Goal: Task Accomplishment & Management: Complete application form

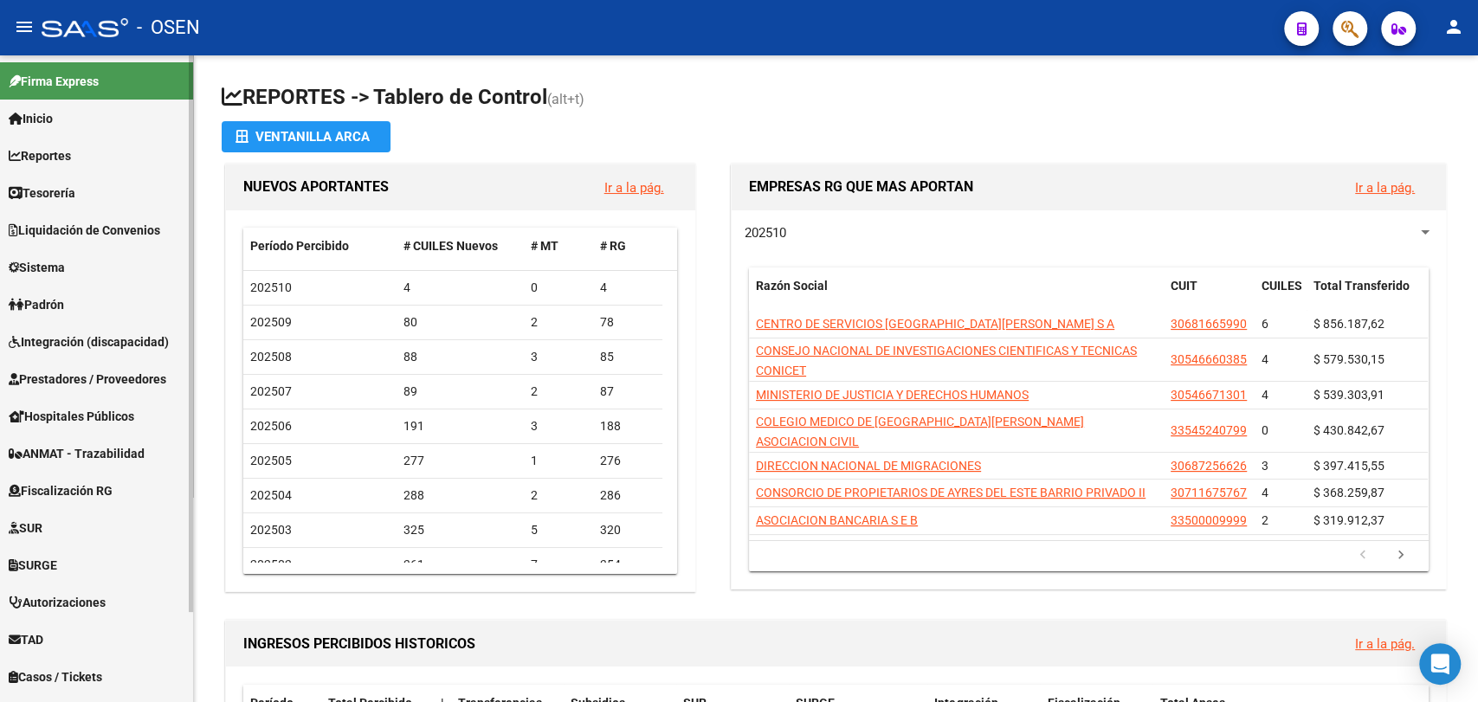
click at [96, 203] on link "Tesorería" at bounding box center [96, 192] width 193 height 37
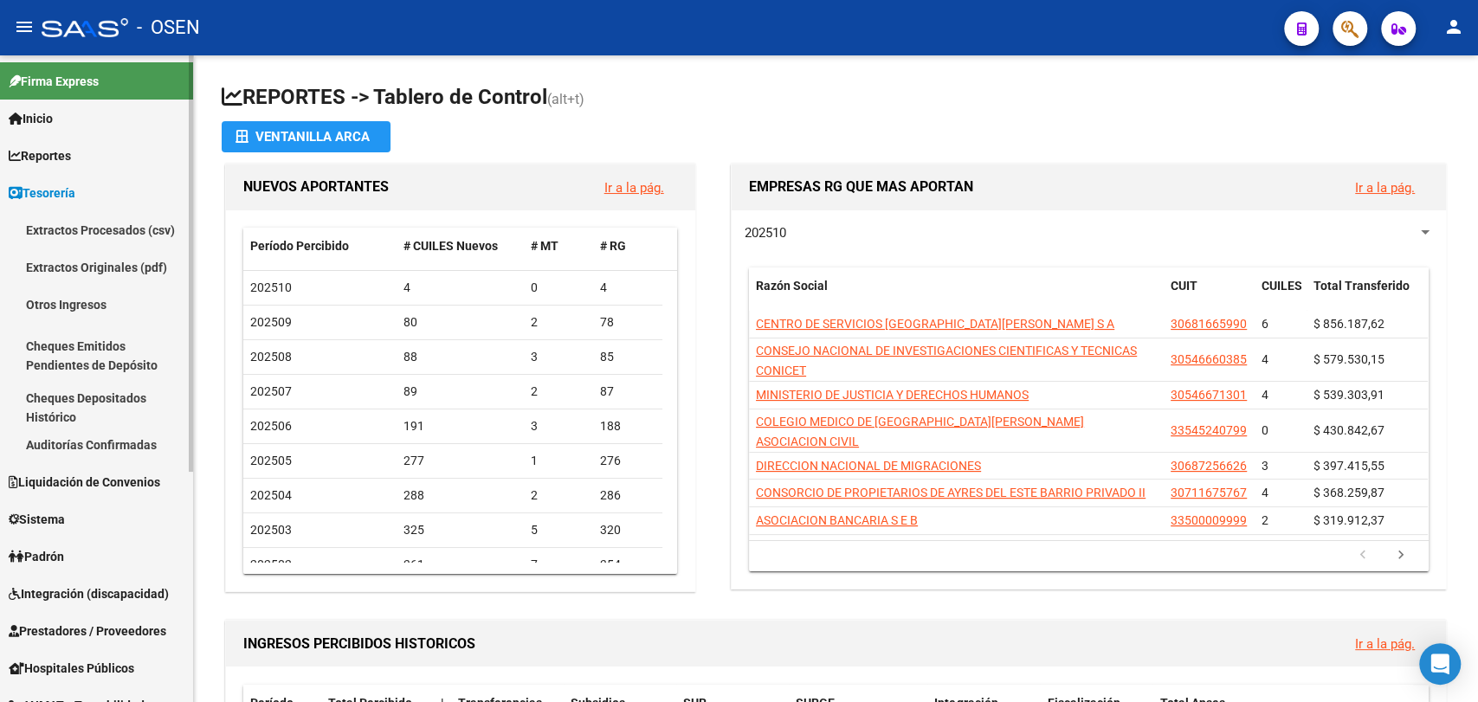
click at [110, 455] on link "Auditorías Confirmadas" at bounding box center [96, 444] width 193 height 37
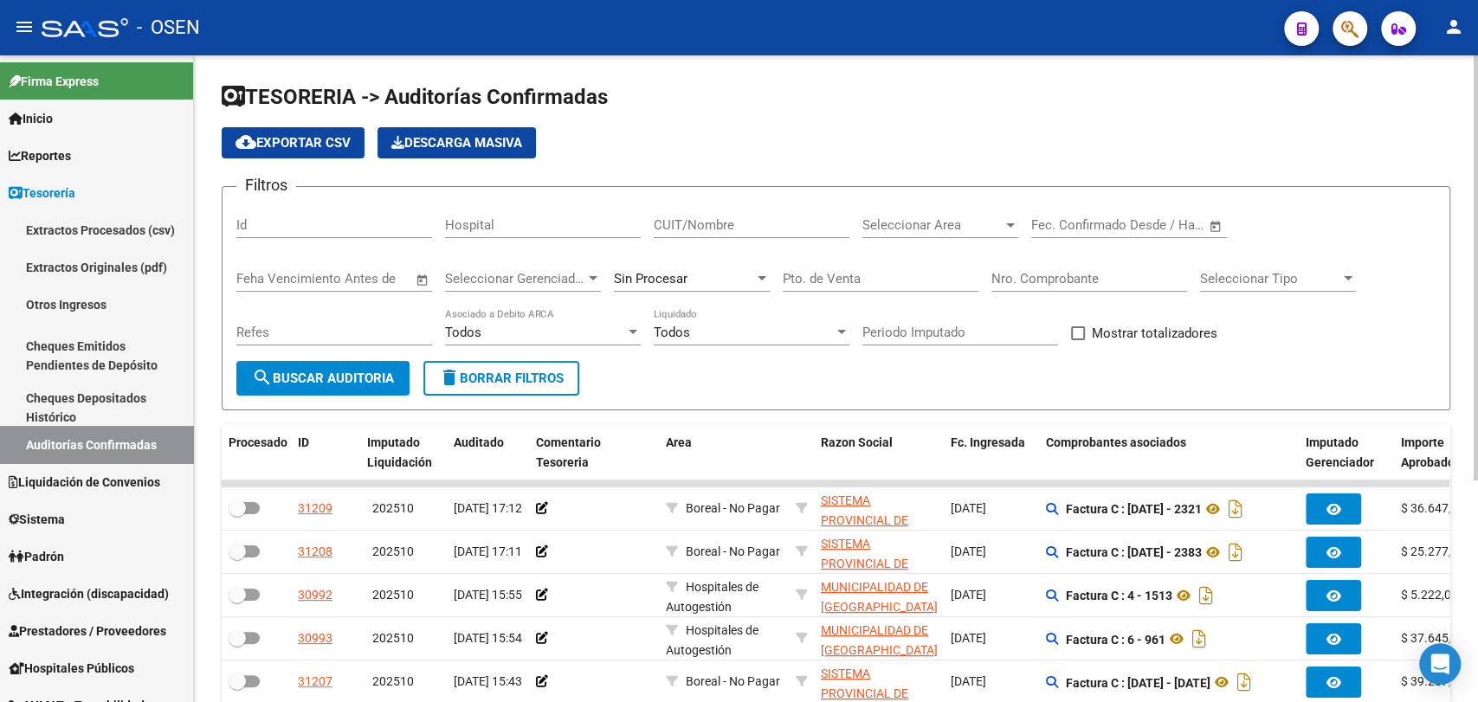
click at [1031, 278] on input "Nro. Comprobante" at bounding box center [1089, 279] width 196 height 16
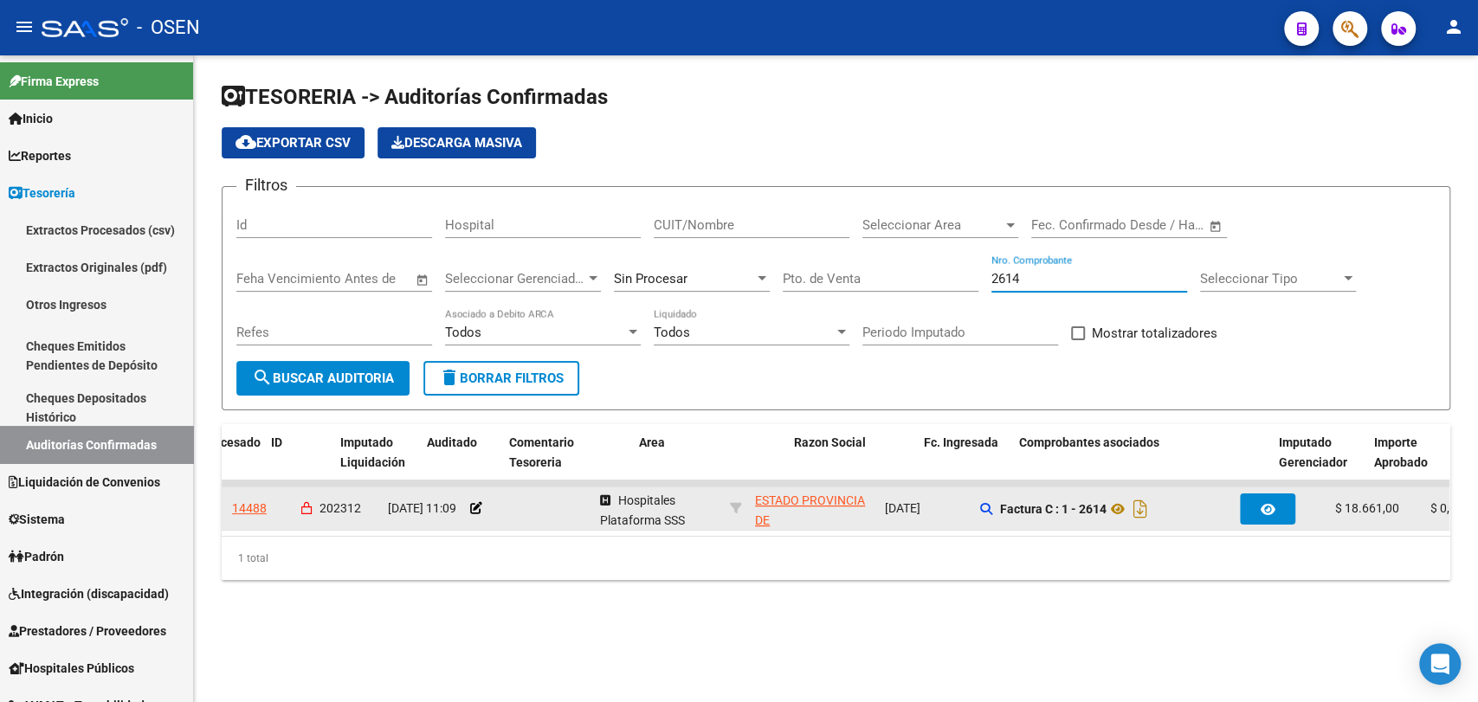
scroll to position [0, 74]
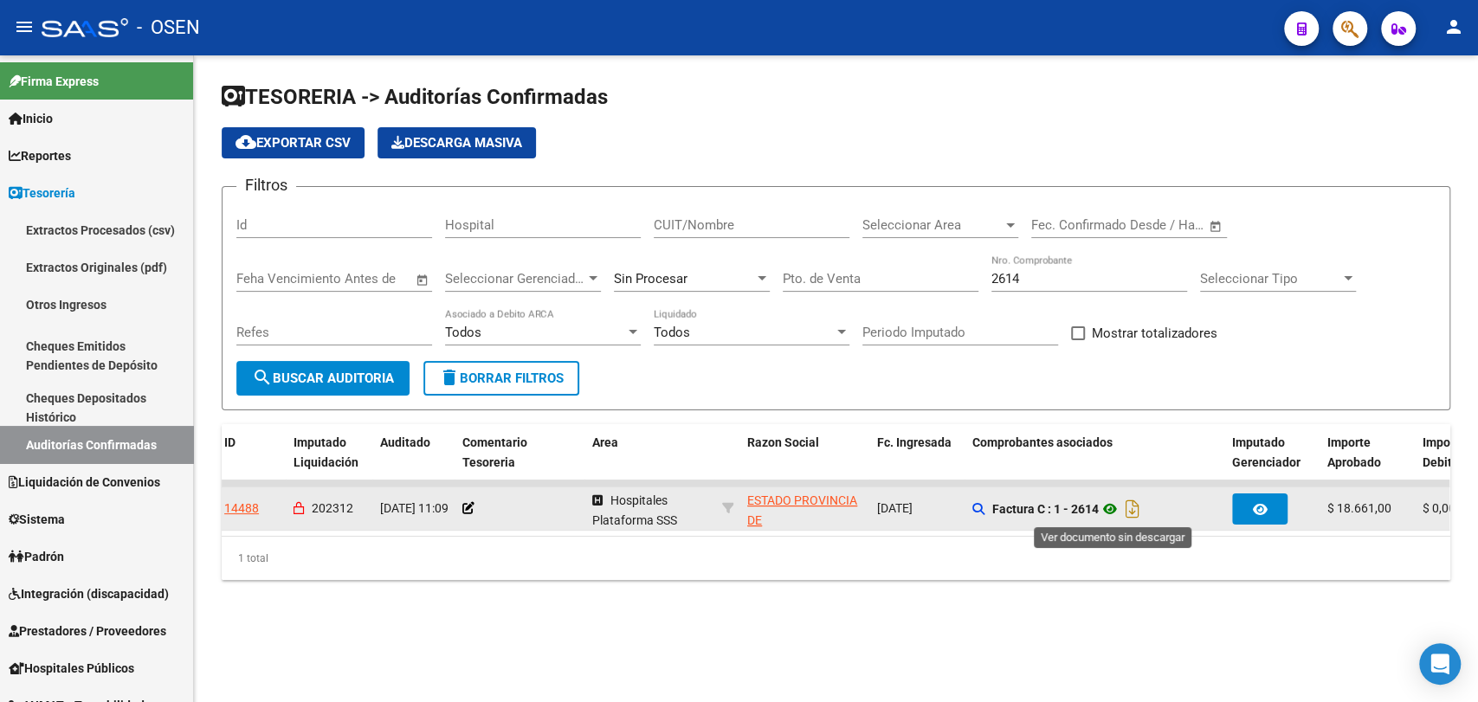
click at [1113, 510] on icon at bounding box center [1110, 509] width 23 height 21
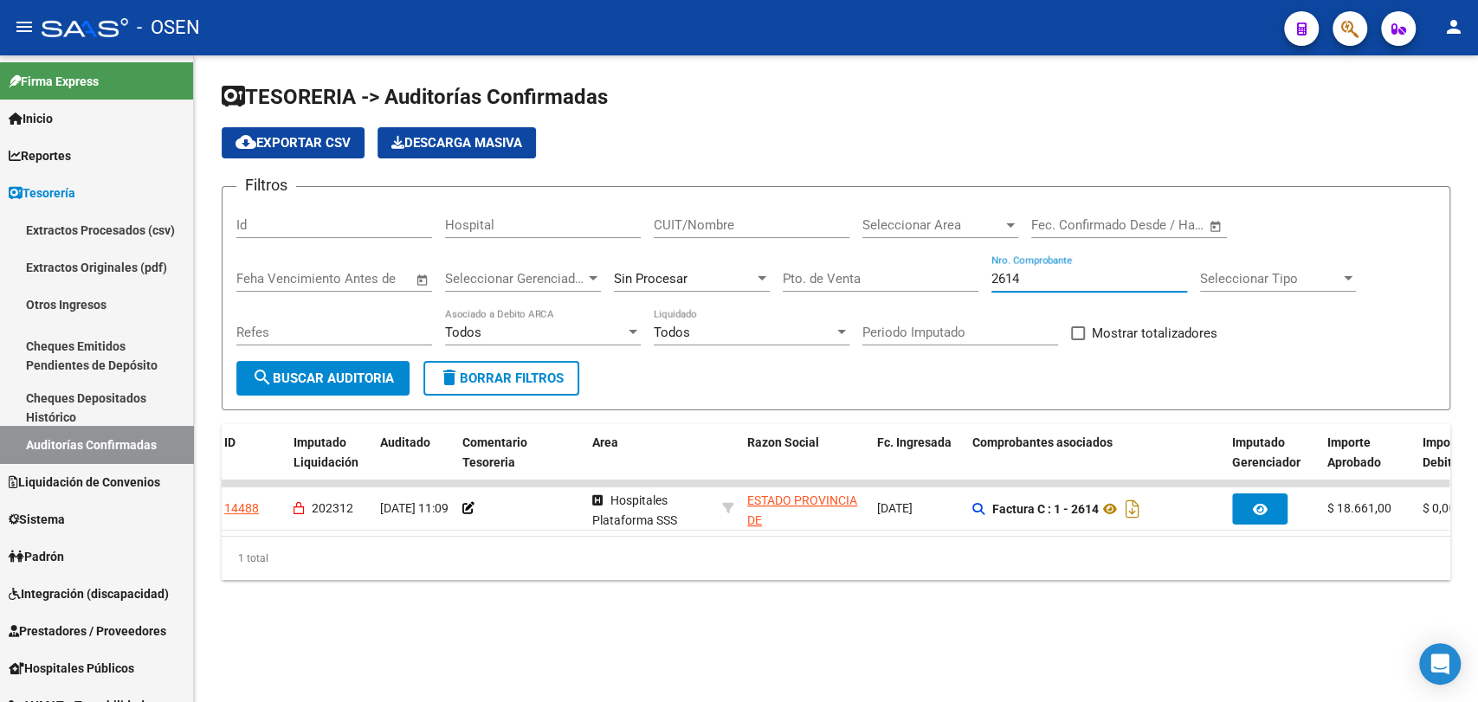
drag, startPoint x: 1090, startPoint y: 281, endPoint x: 628, endPoint y: 216, distance: 466.8
click at [654, 243] on div "Filtros Id Hospital CUIT/Nombre Seleccionar Area Seleccionar Area Fecha inicio …" at bounding box center [835, 281] width 1199 height 160
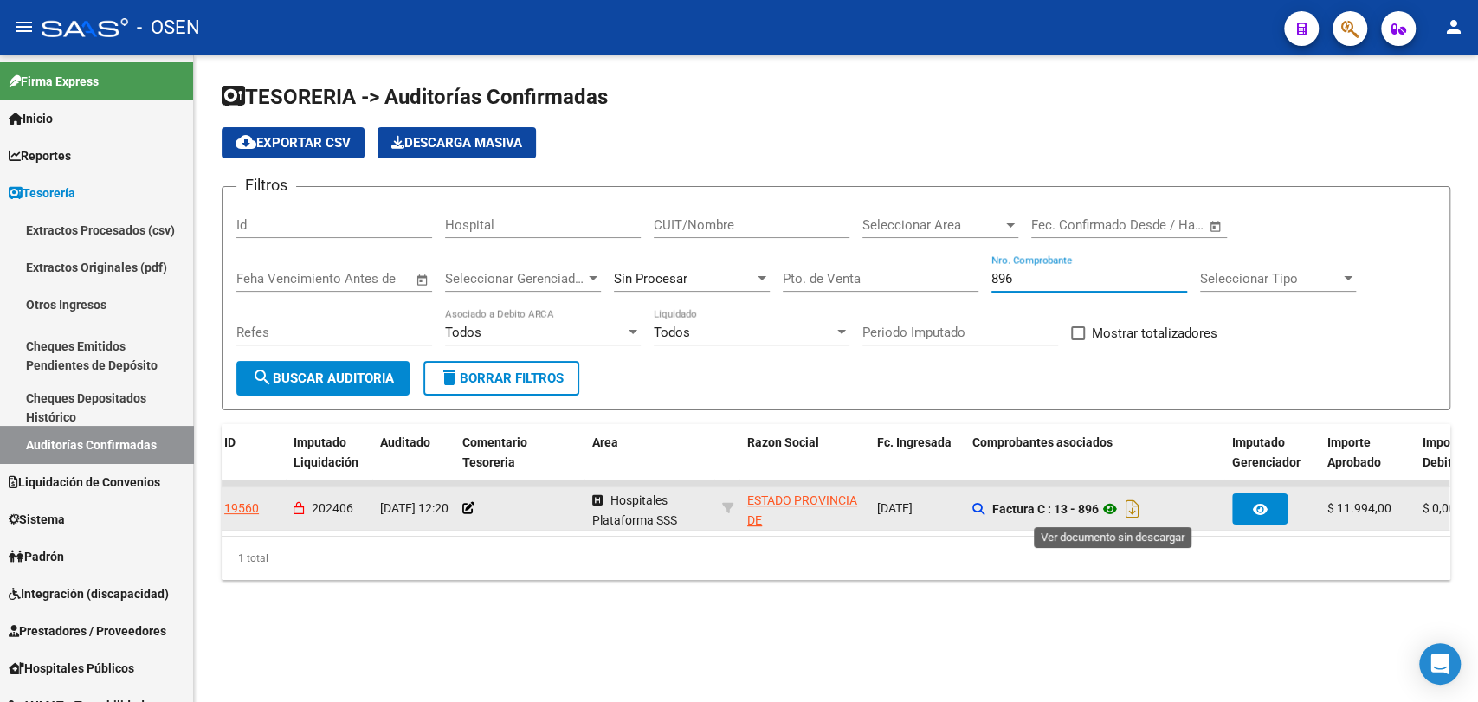
type input "896"
click at [1115, 510] on icon at bounding box center [1110, 509] width 23 height 21
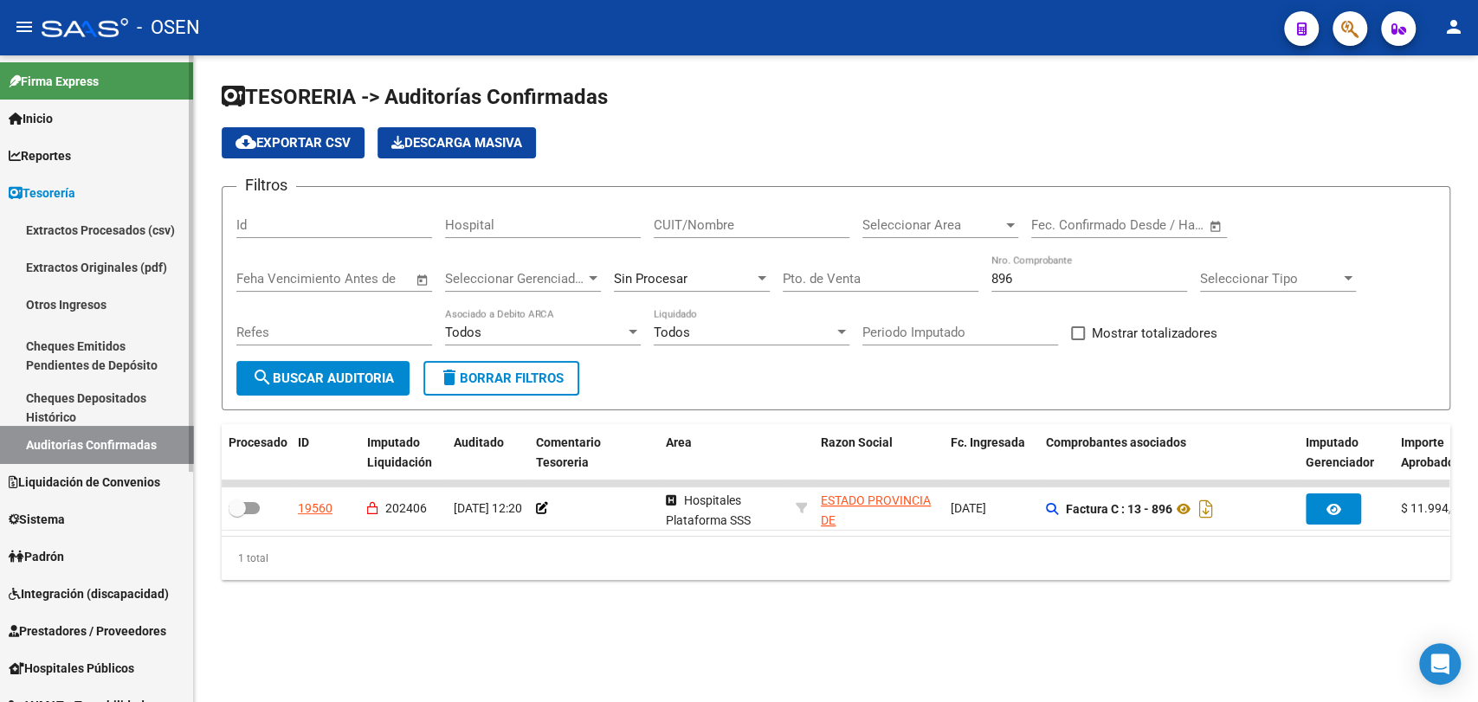
scroll to position [320, 0]
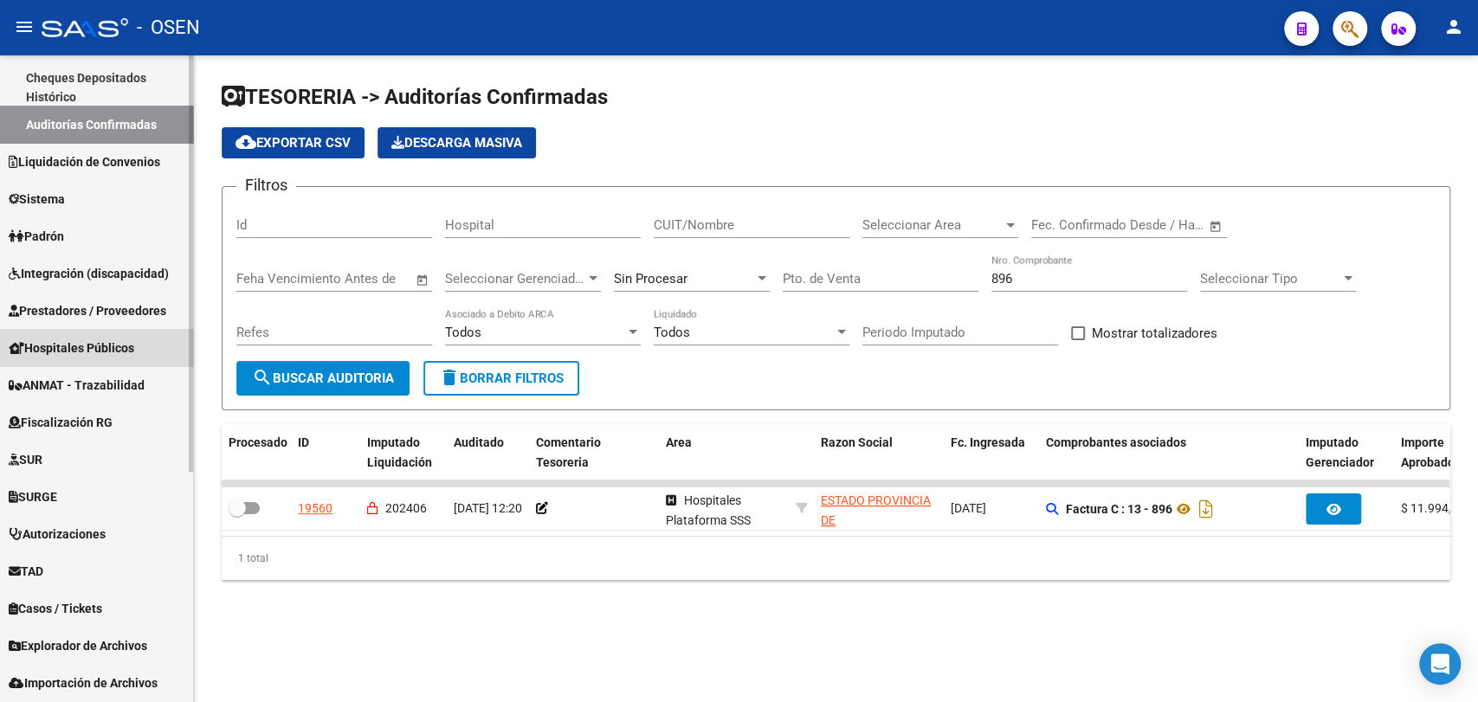
click at [126, 351] on span "Hospitales Públicos" at bounding box center [72, 347] width 126 height 19
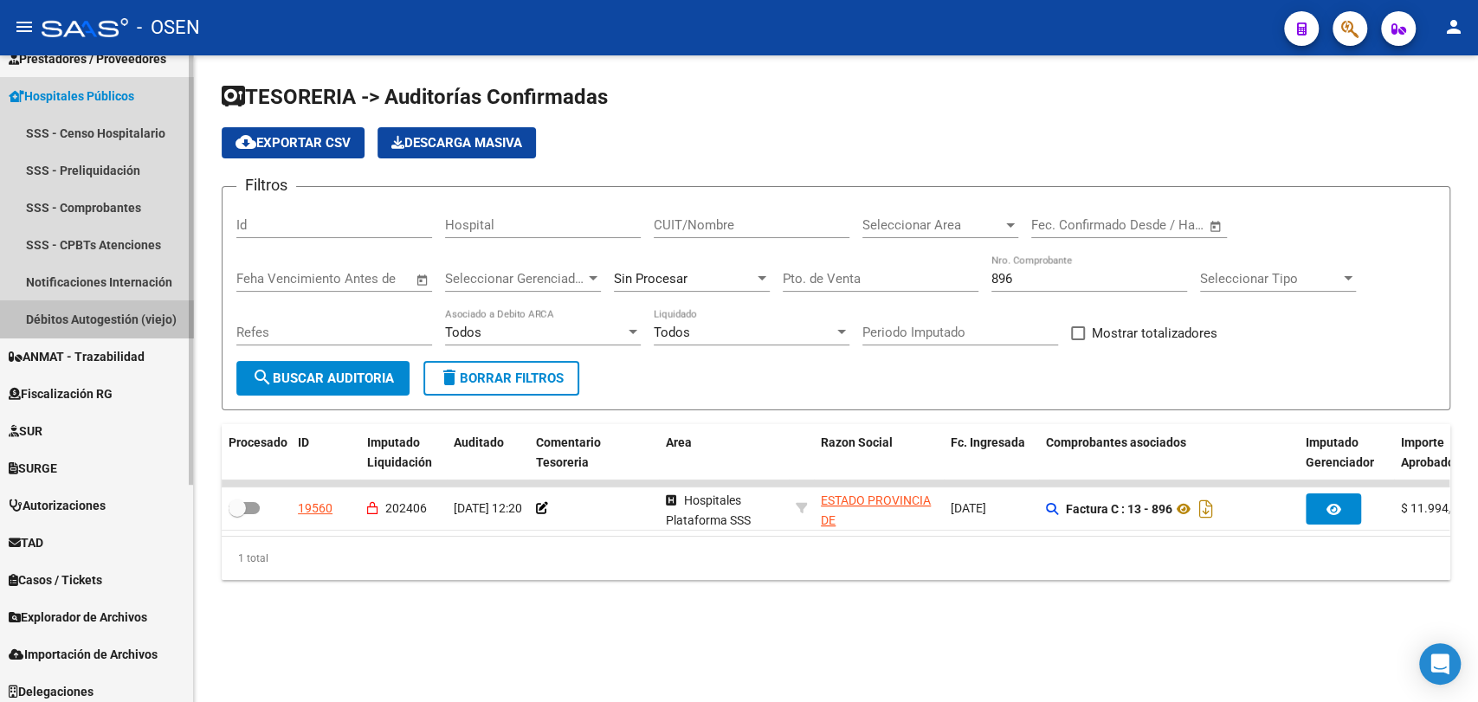
click at [139, 312] on link "Débitos Autogestión (viejo)" at bounding box center [96, 318] width 193 height 37
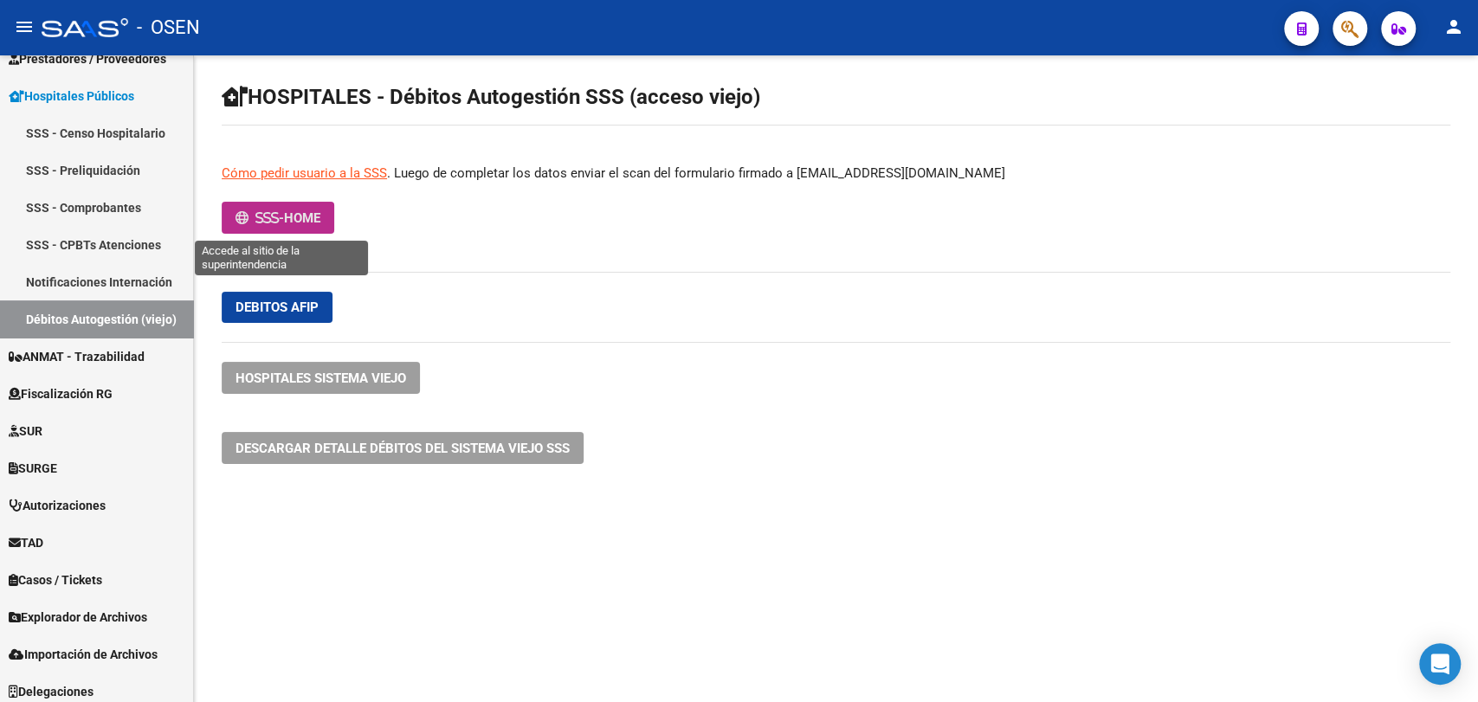
click at [320, 210] on span "HOME" at bounding box center [302, 218] width 36 height 16
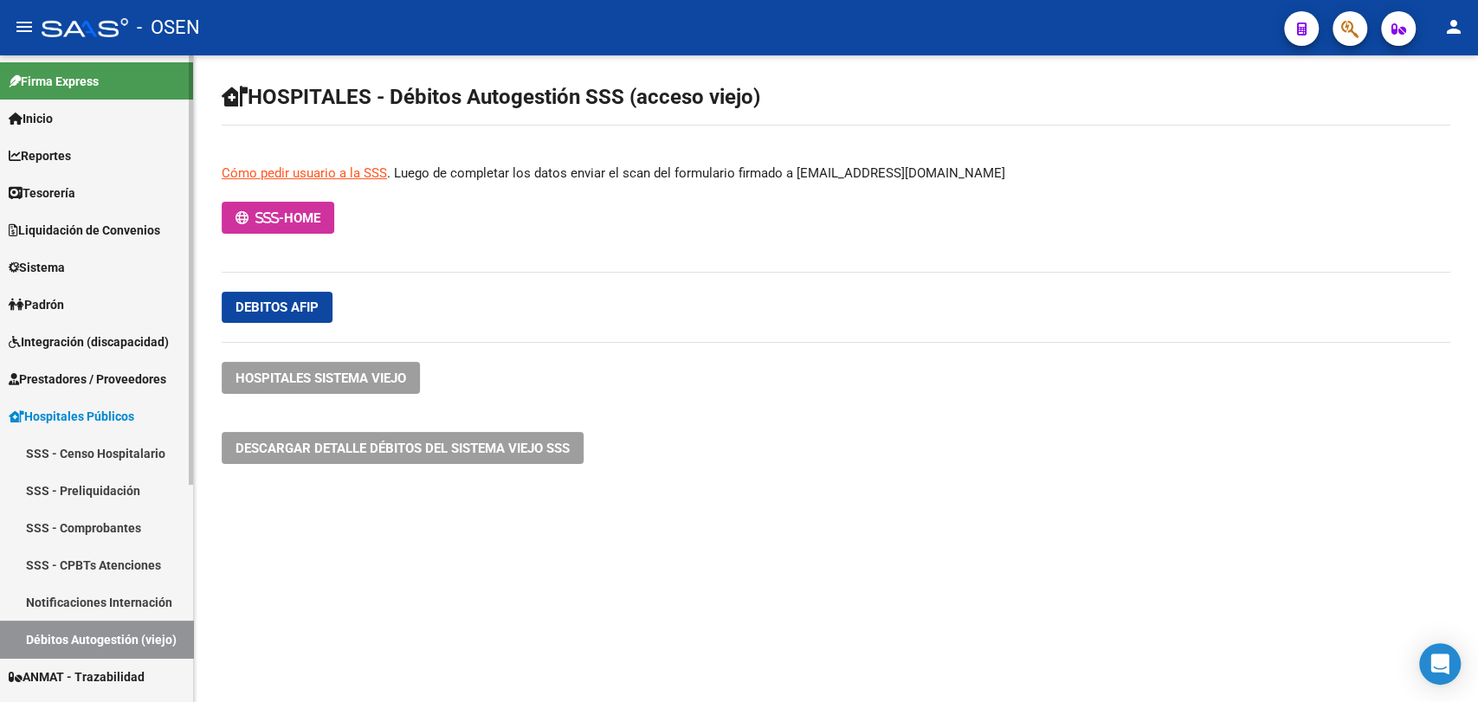
click at [118, 190] on link "Tesorería" at bounding box center [96, 192] width 193 height 37
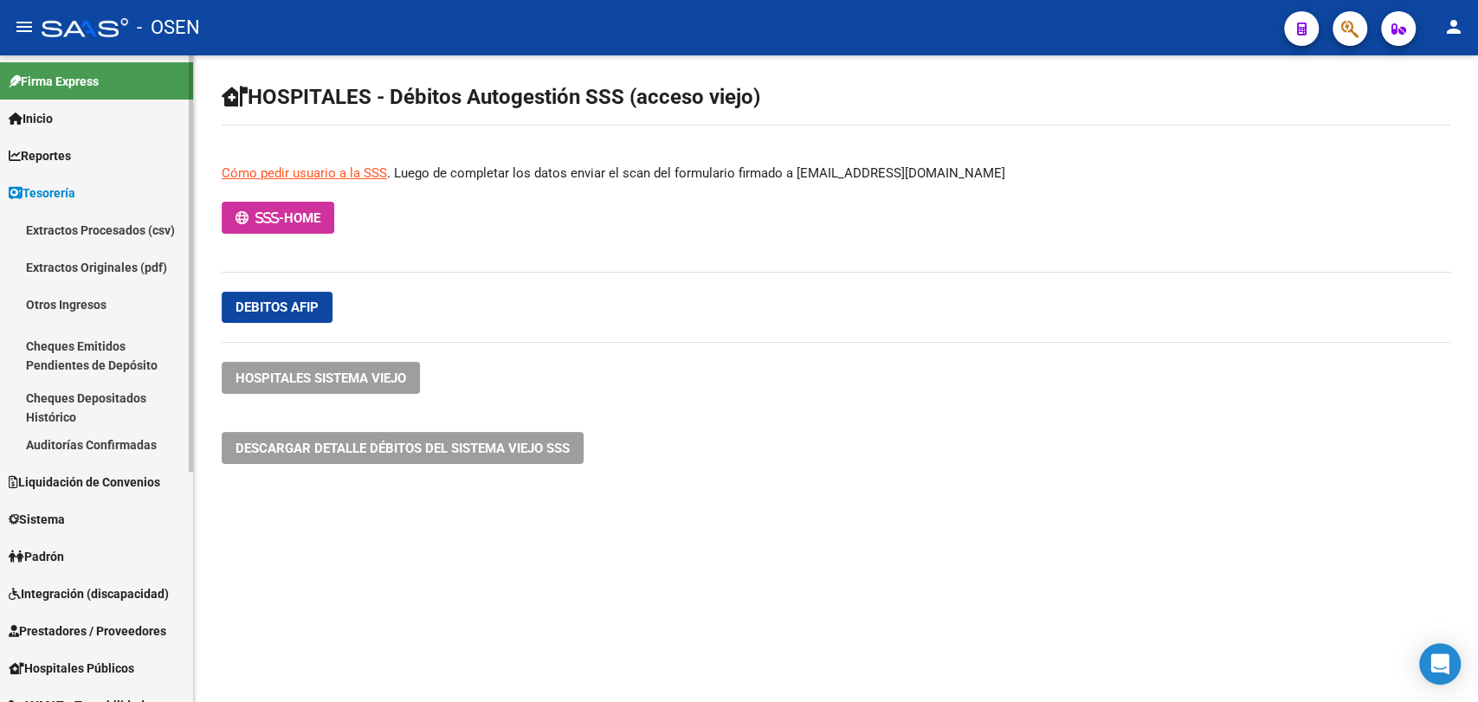
click at [126, 441] on link "Auditorías Confirmadas" at bounding box center [96, 444] width 193 height 37
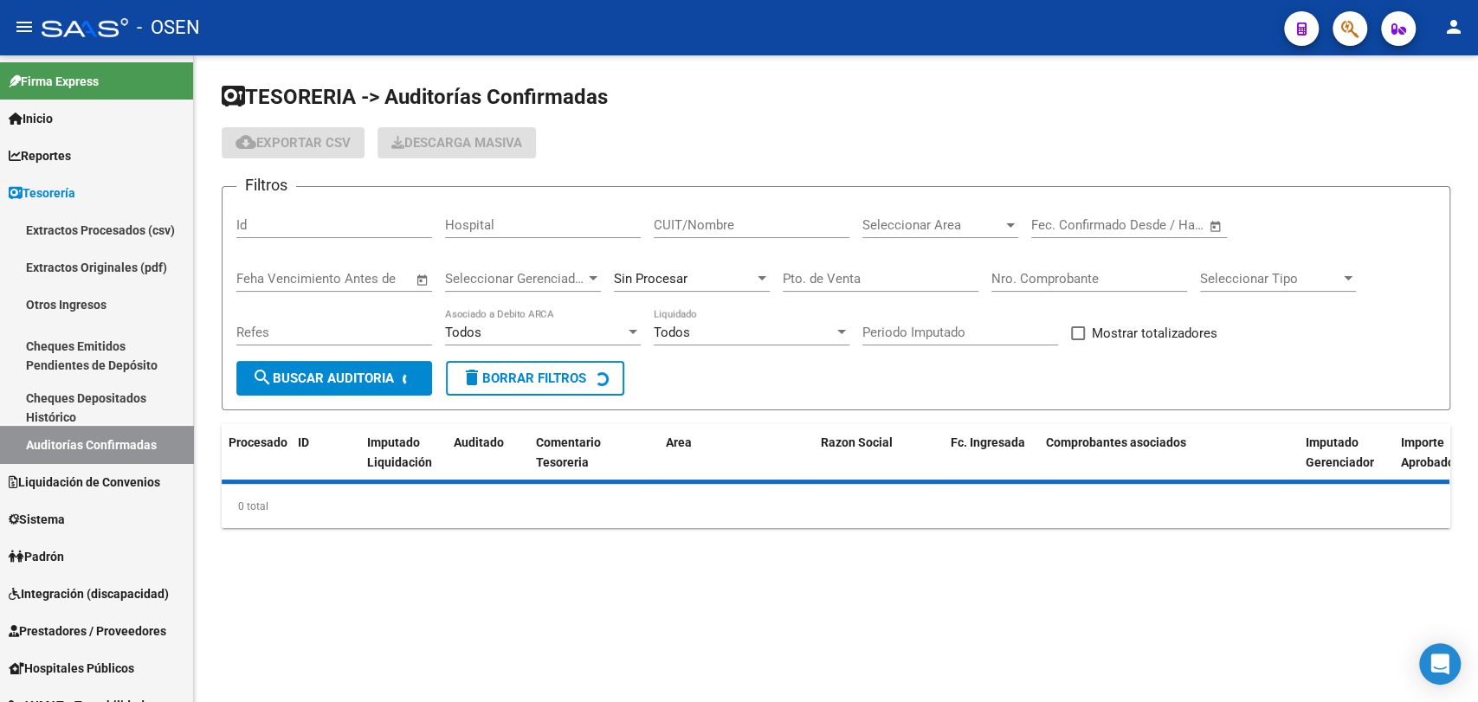
click at [1055, 278] on input "Nro. Comprobante" at bounding box center [1089, 279] width 196 height 16
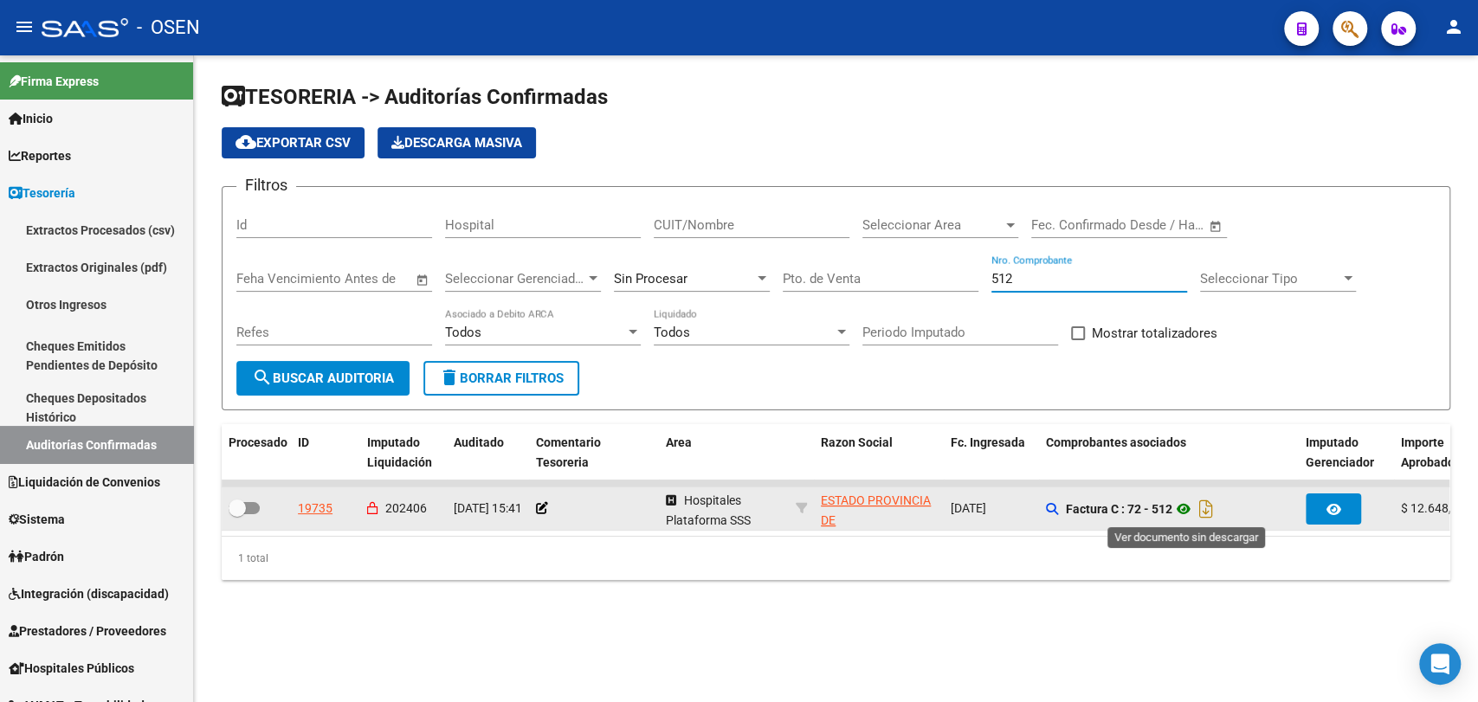
click at [1182, 515] on icon at bounding box center [1183, 509] width 23 height 21
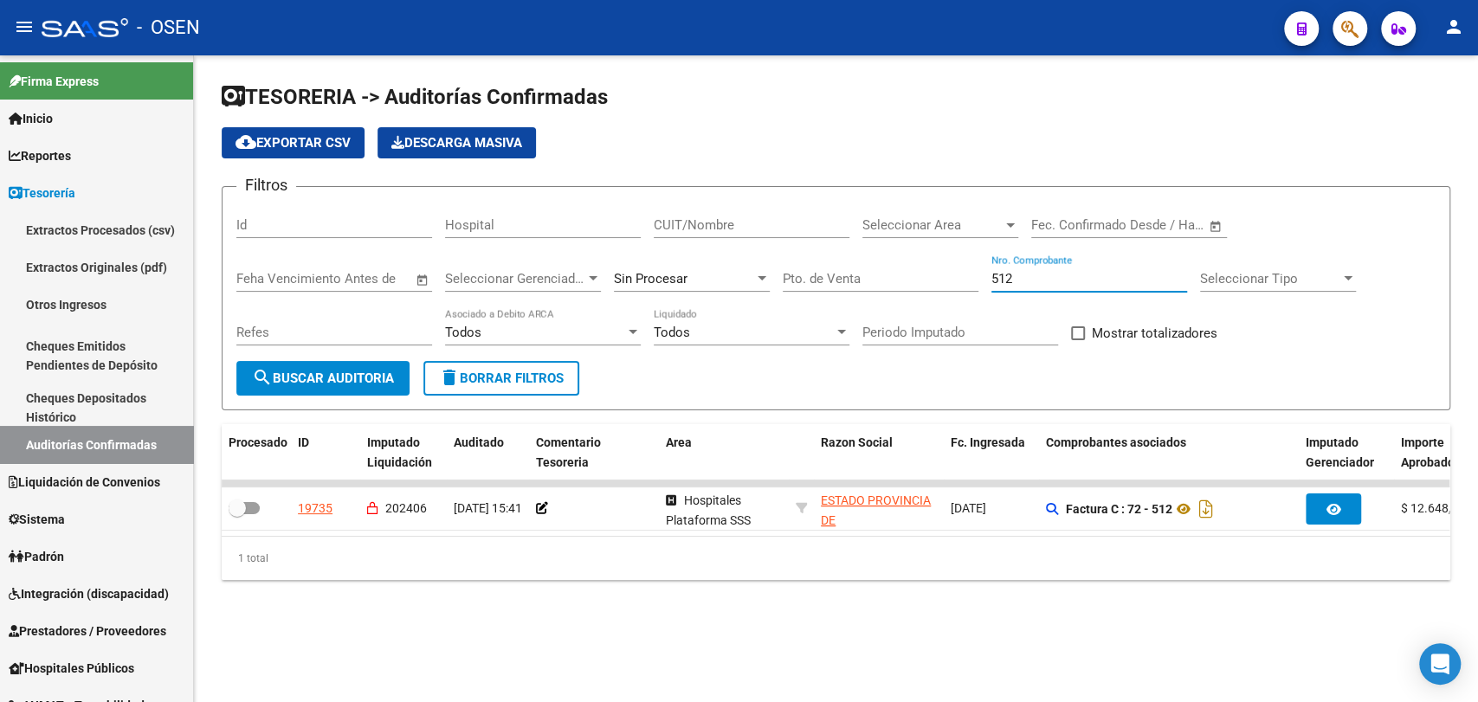
drag, startPoint x: 1017, startPoint y: 274, endPoint x: 780, endPoint y: 251, distance: 238.4
click at [789, 251] on div "Filtros Id Hospital CUIT/Nombre Seleccionar Area Seleccionar Area Fecha inicio …" at bounding box center [835, 281] width 1199 height 160
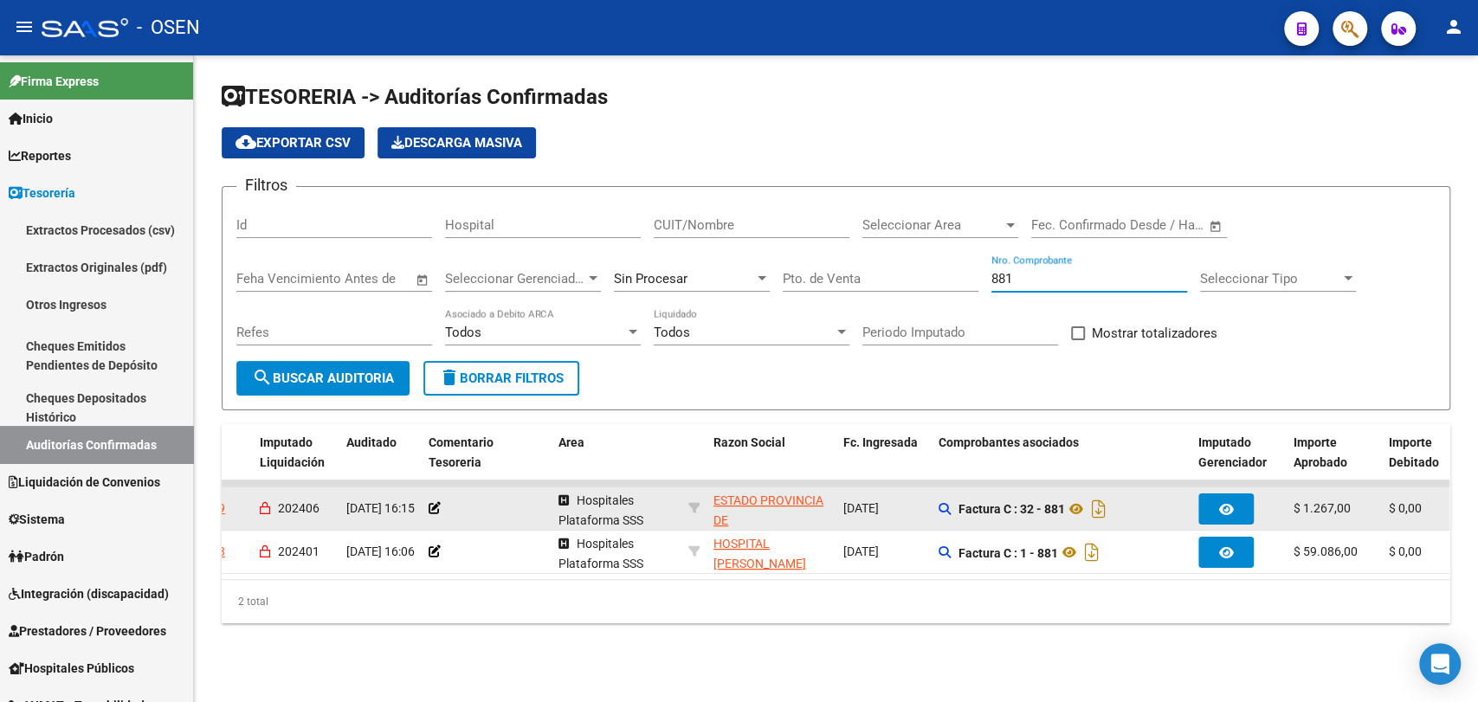
scroll to position [0, 120]
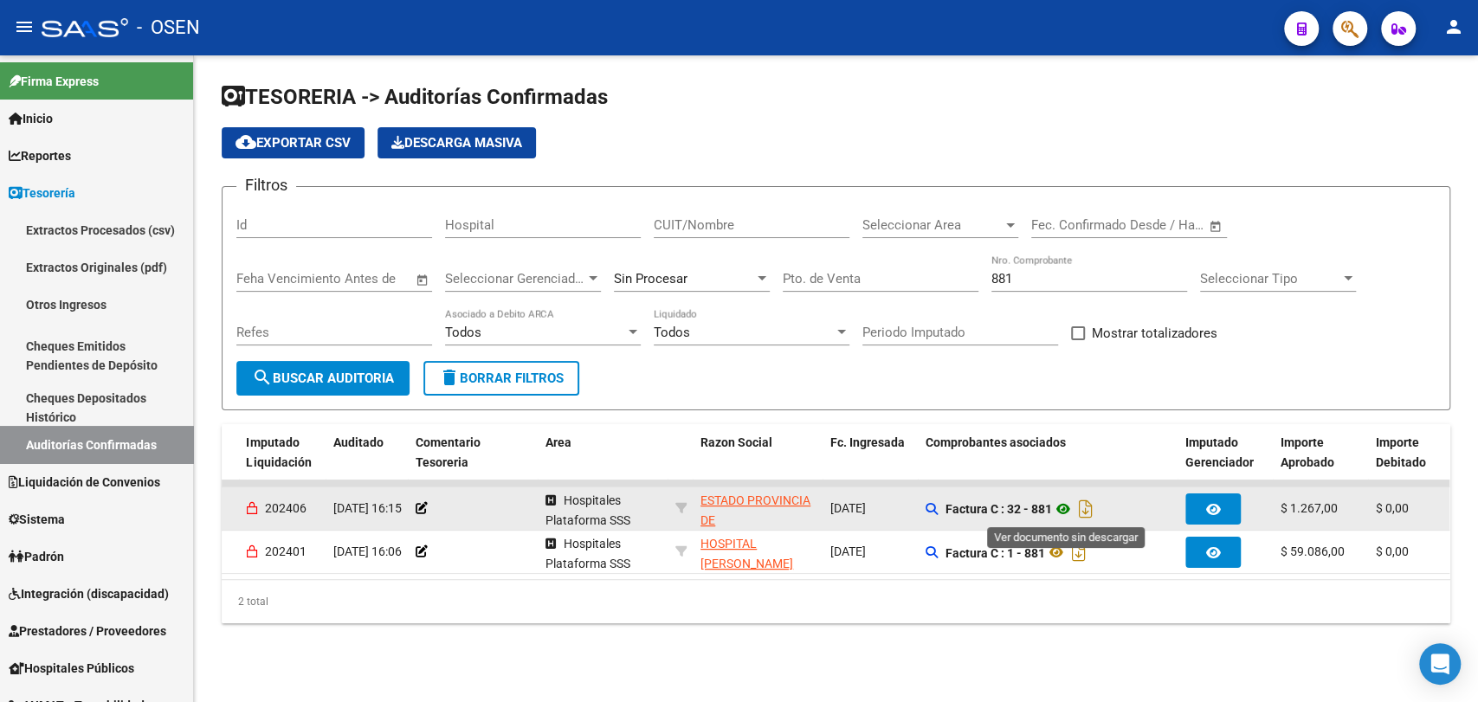
click at [1073, 513] on icon at bounding box center [1063, 509] width 23 height 21
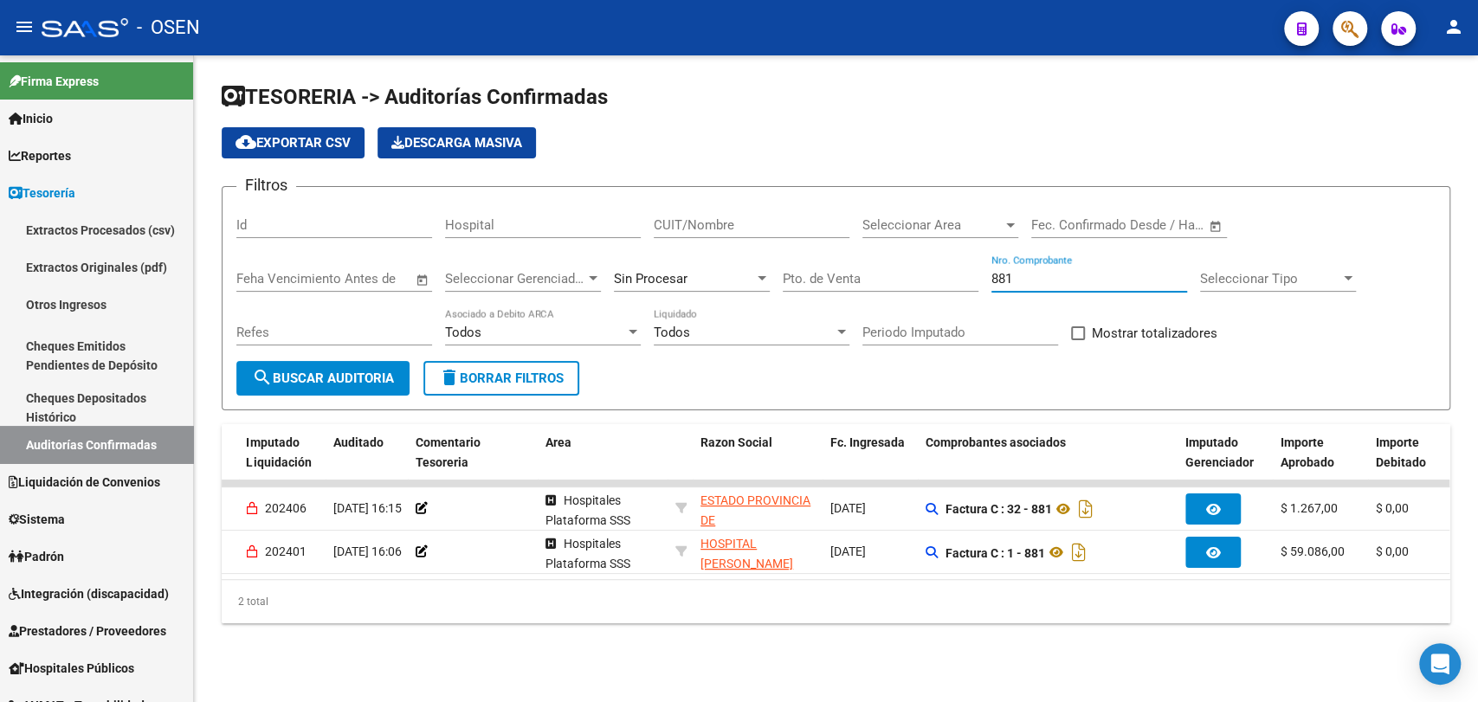
drag, startPoint x: 1086, startPoint y: 279, endPoint x: 628, endPoint y: 266, distance: 458.1
click at [633, 268] on div "Filtros Id Hospital CUIT/Nombre Seleccionar Area Seleccionar Area Fecha inicio …" at bounding box center [835, 281] width 1199 height 160
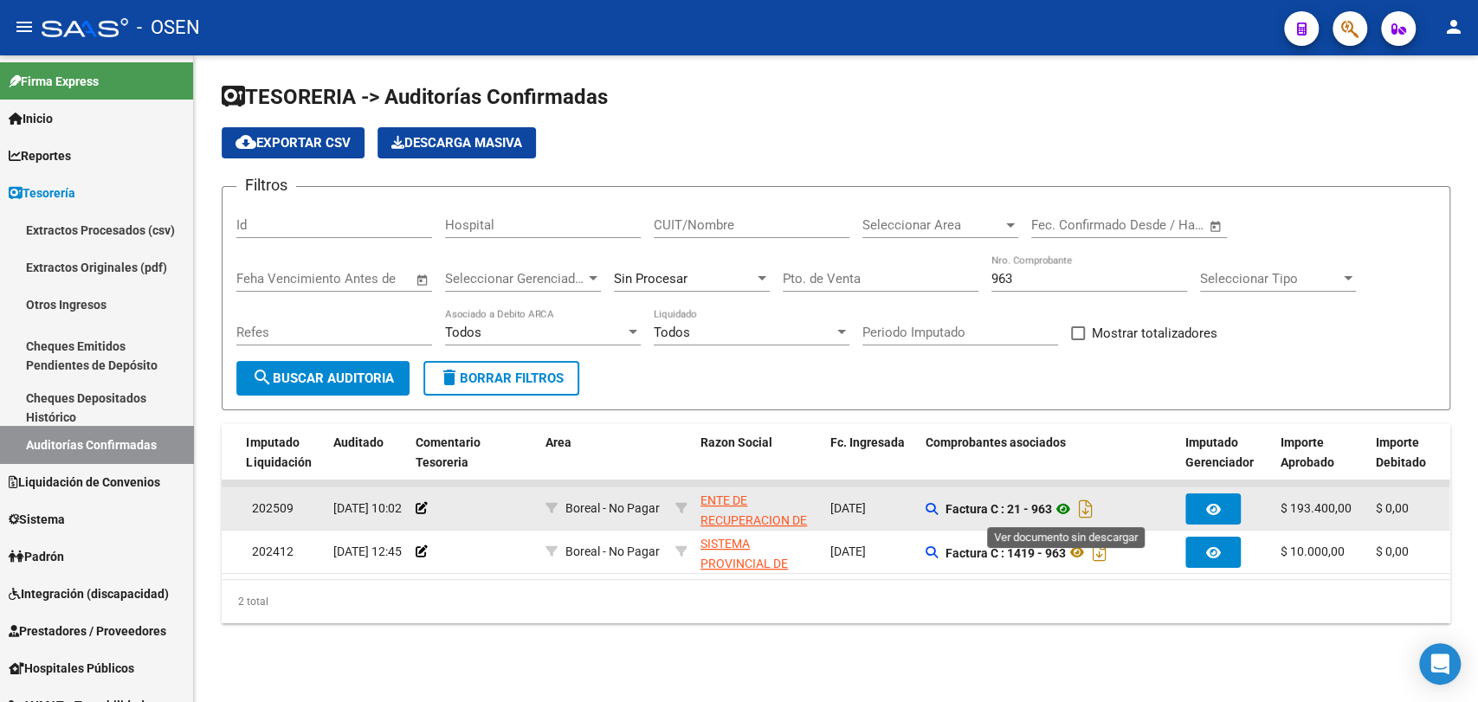
click at [1073, 504] on icon at bounding box center [1063, 509] width 23 height 21
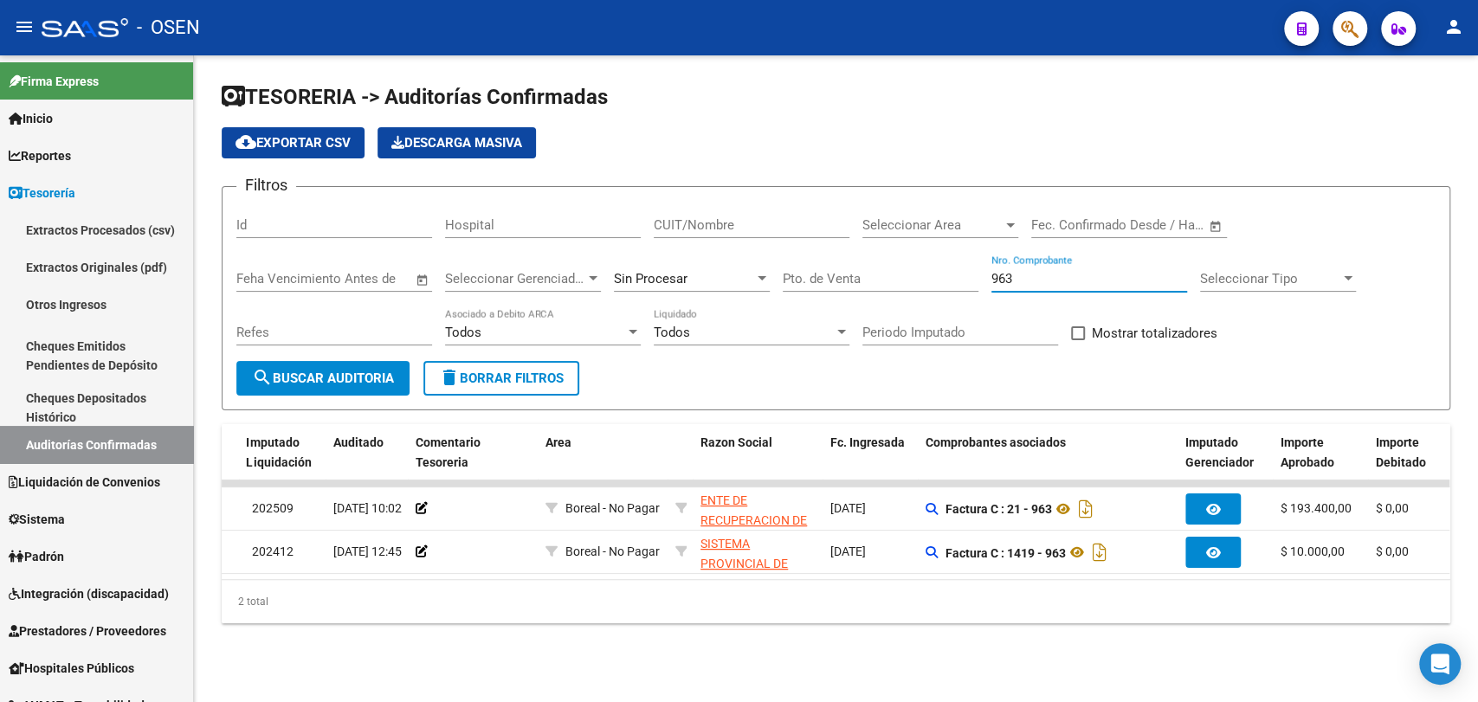
drag, startPoint x: 1028, startPoint y: 280, endPoint x: 848, endPoint y: 222, distance: 188.6
click at [848, 222] on div "Filtros Id Hospital CUIT/Nombre Seleccionar Area Seleccionar Area Fecha inicio …" at bounding box center [835, 281] width 1199 height 160
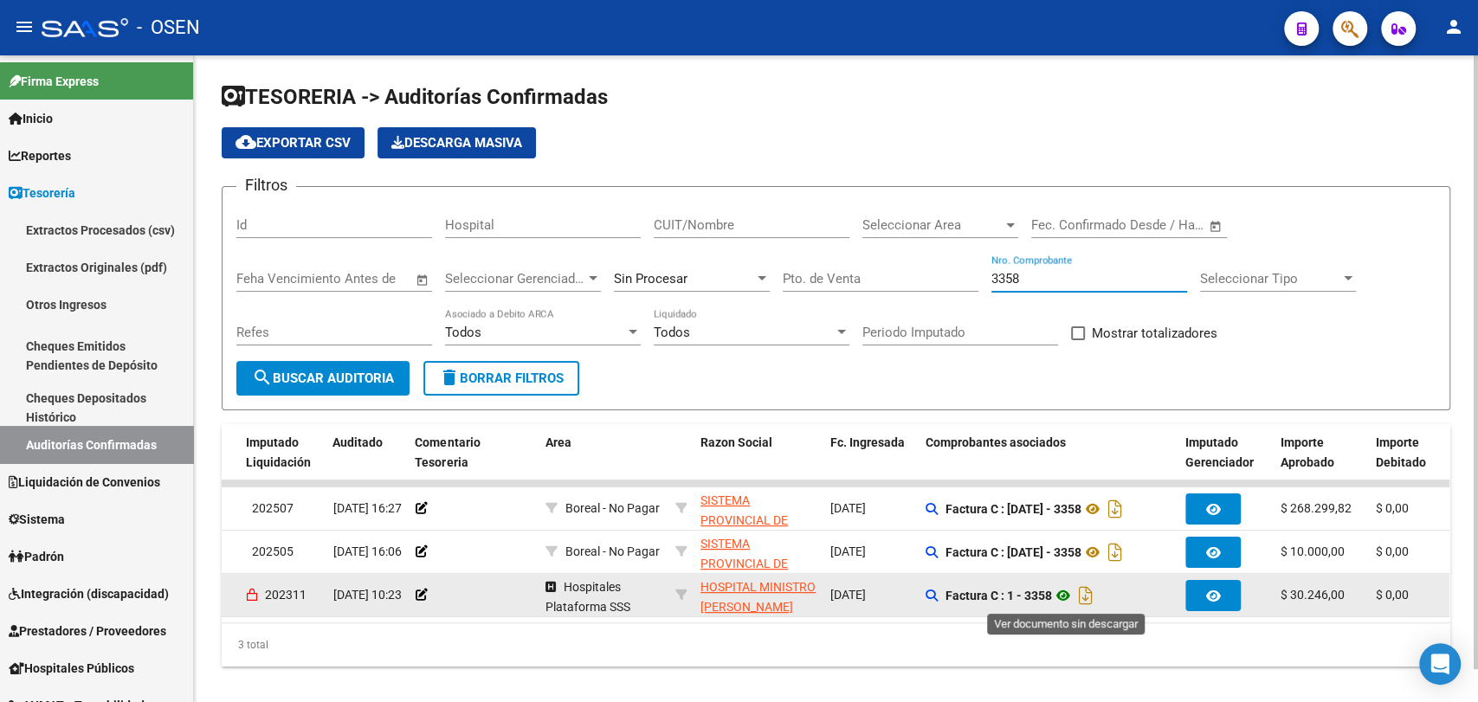
click at [1073, 596] on icon at bounding box center [1063, 595] width 23 height 21
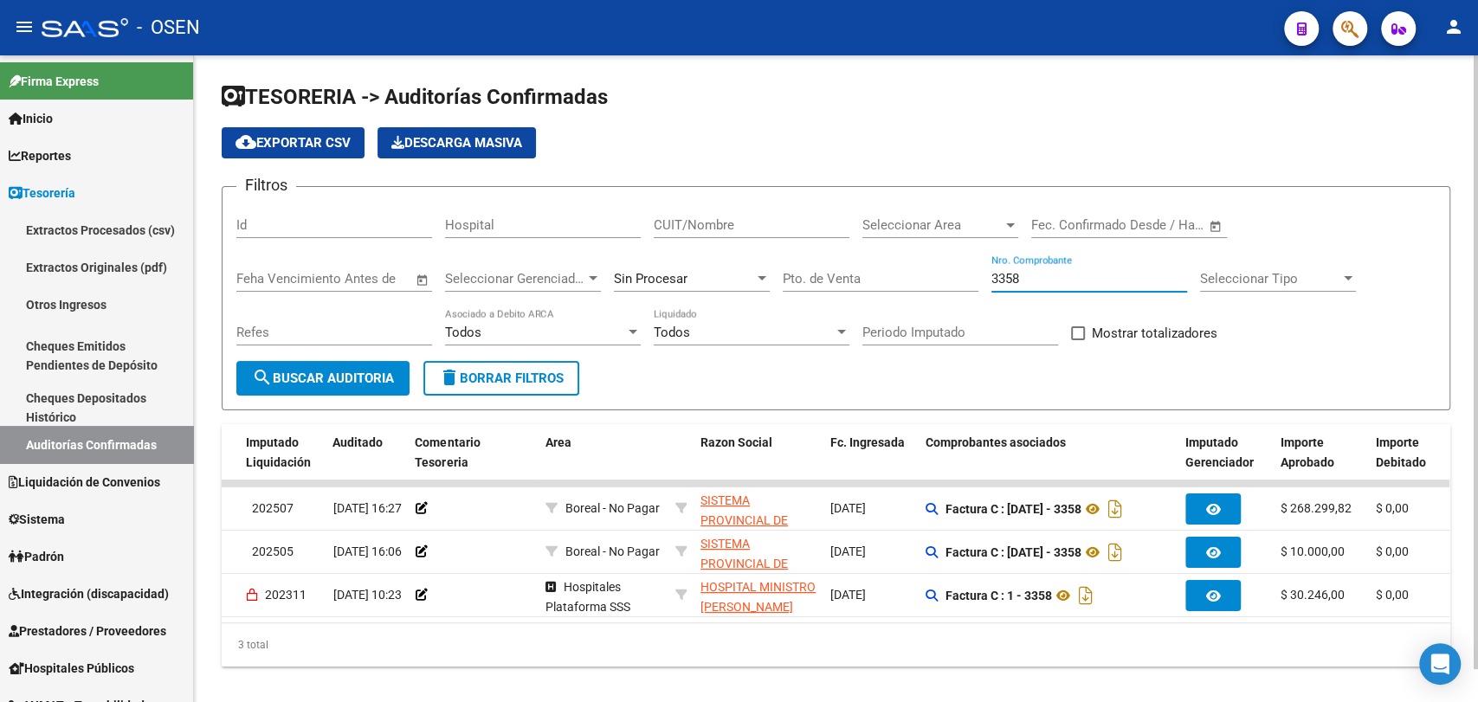
drag, startPoint x: 1032, startPoint y: 274, endPoint x: 833, endPoint y: 253, distance: 200.3
click at [838, 258] on div "Filtros Id Hospital CUIT/Nombre Seleccionar Area Seleccionar Area Fecha inicio …" at bounding box center [835, 281] width 1199 height 160
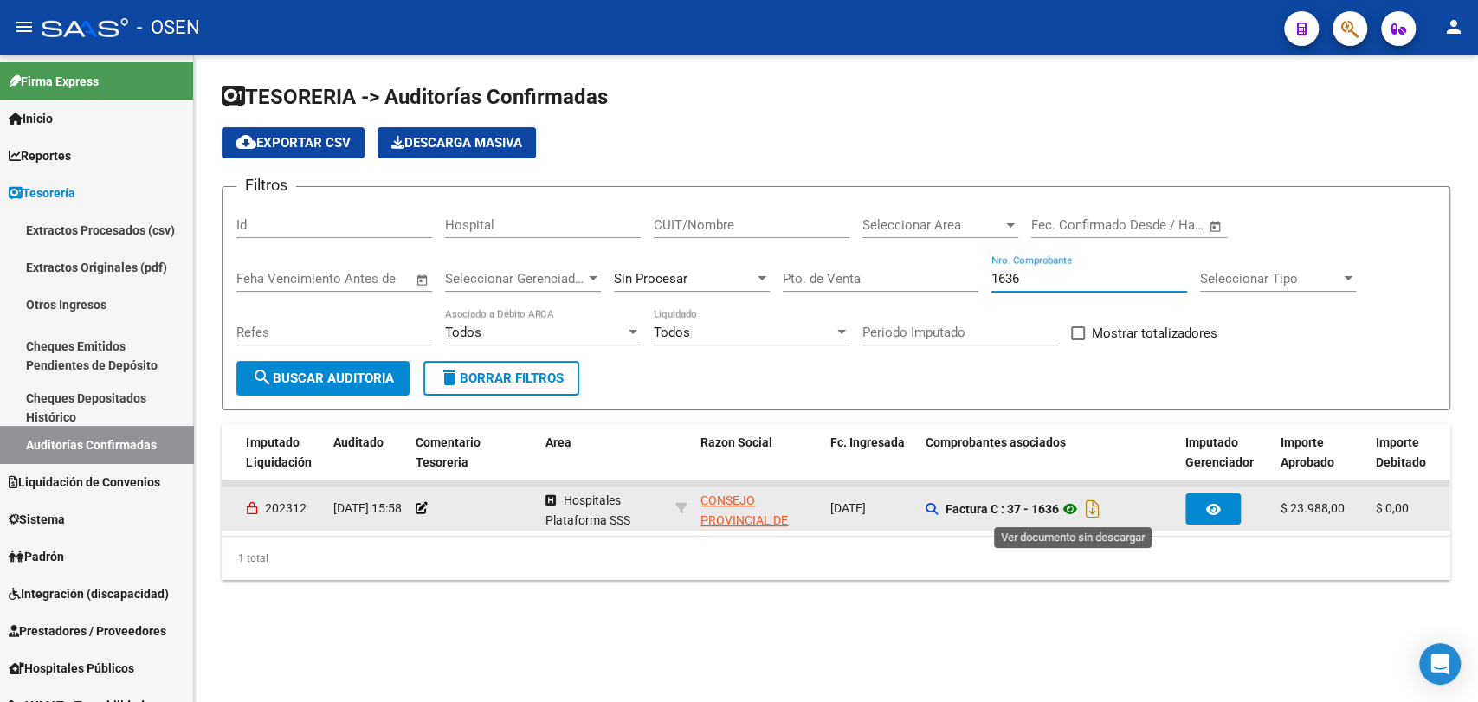
click at [1077, 507] on icon at bounding box center [1070, 509] width 23 height 21
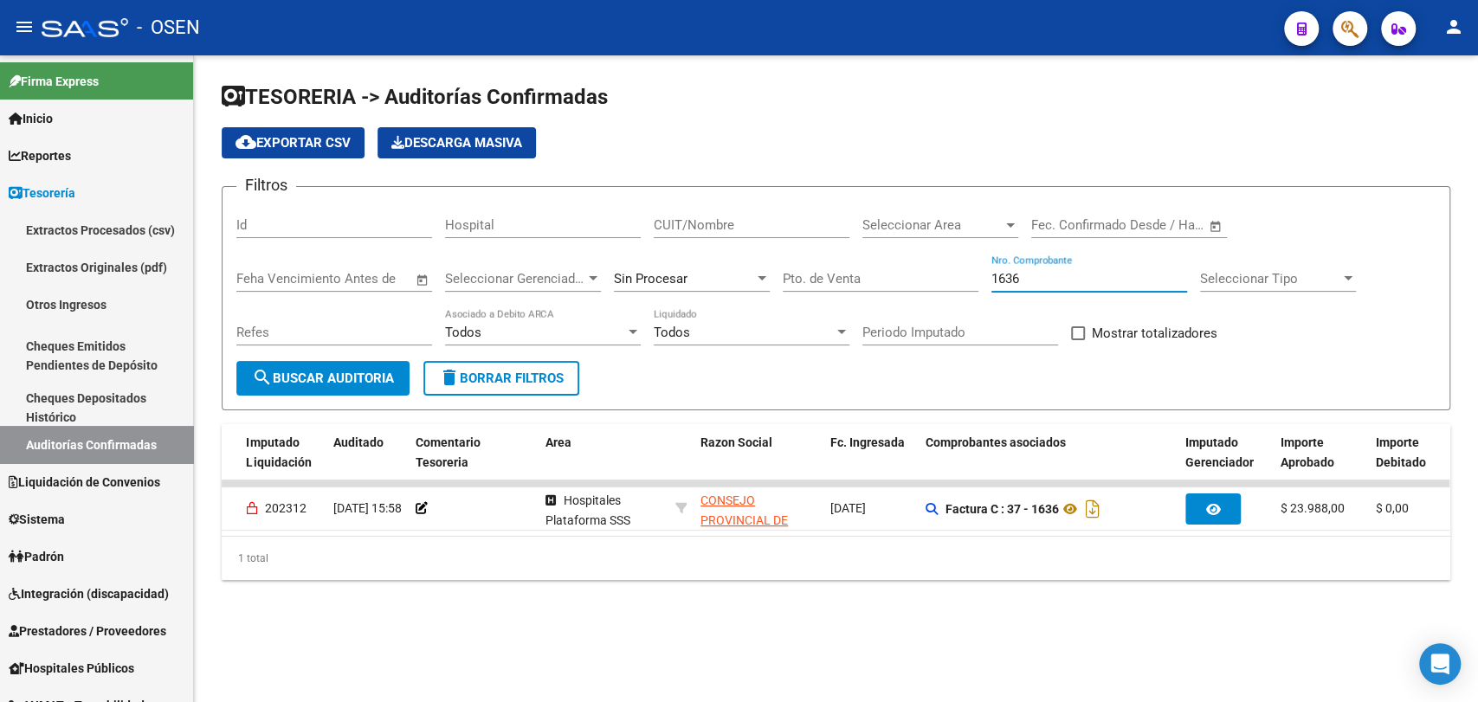
drag, startPoint x: 1035, startPoint y: 285, endPoint x: 835, endPoint y: 294, distance: 200.2
click at [838, 293] on div "Filtros Id Hospital CUIT/Nombre Seleccionar Area Seleccionar Area Fecha inicio …" at bounding box center [835, 281] width 1199 height 160
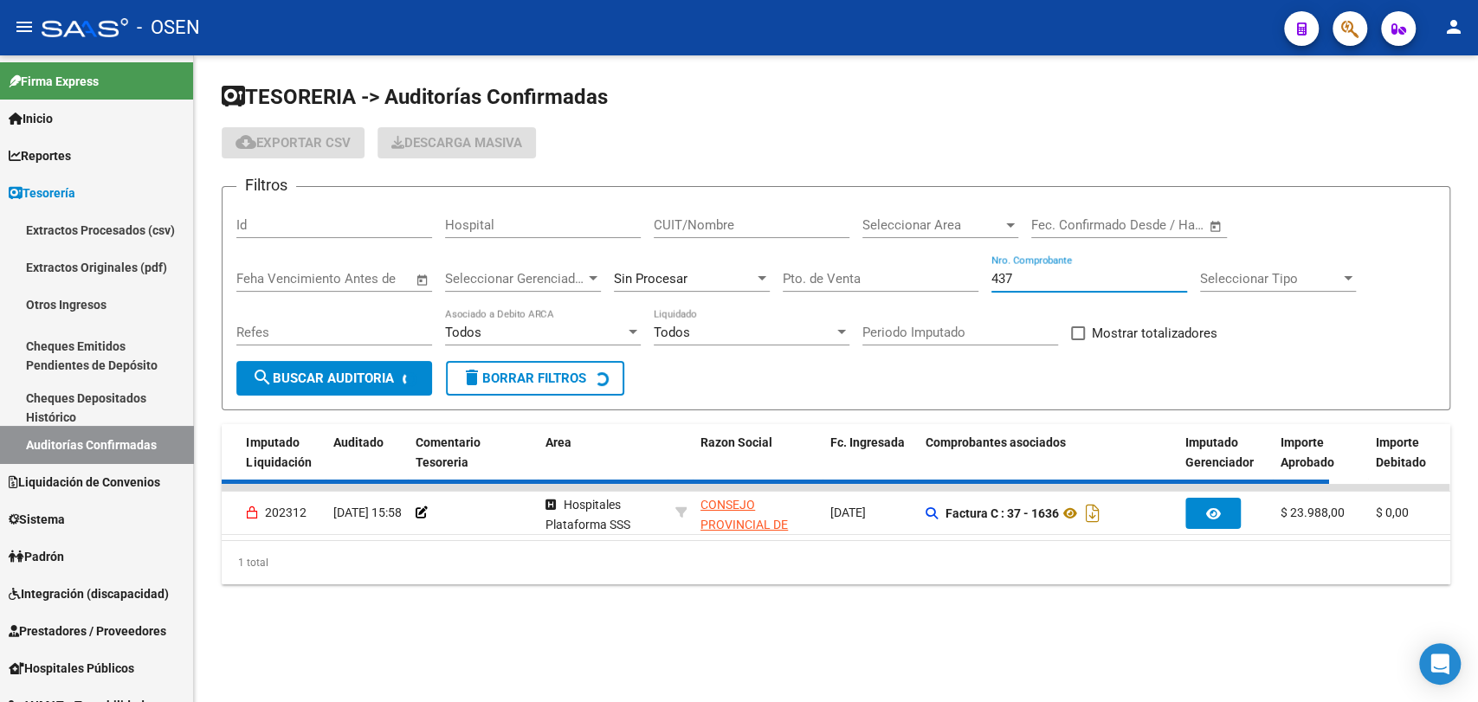
scroll to position [0, 0]
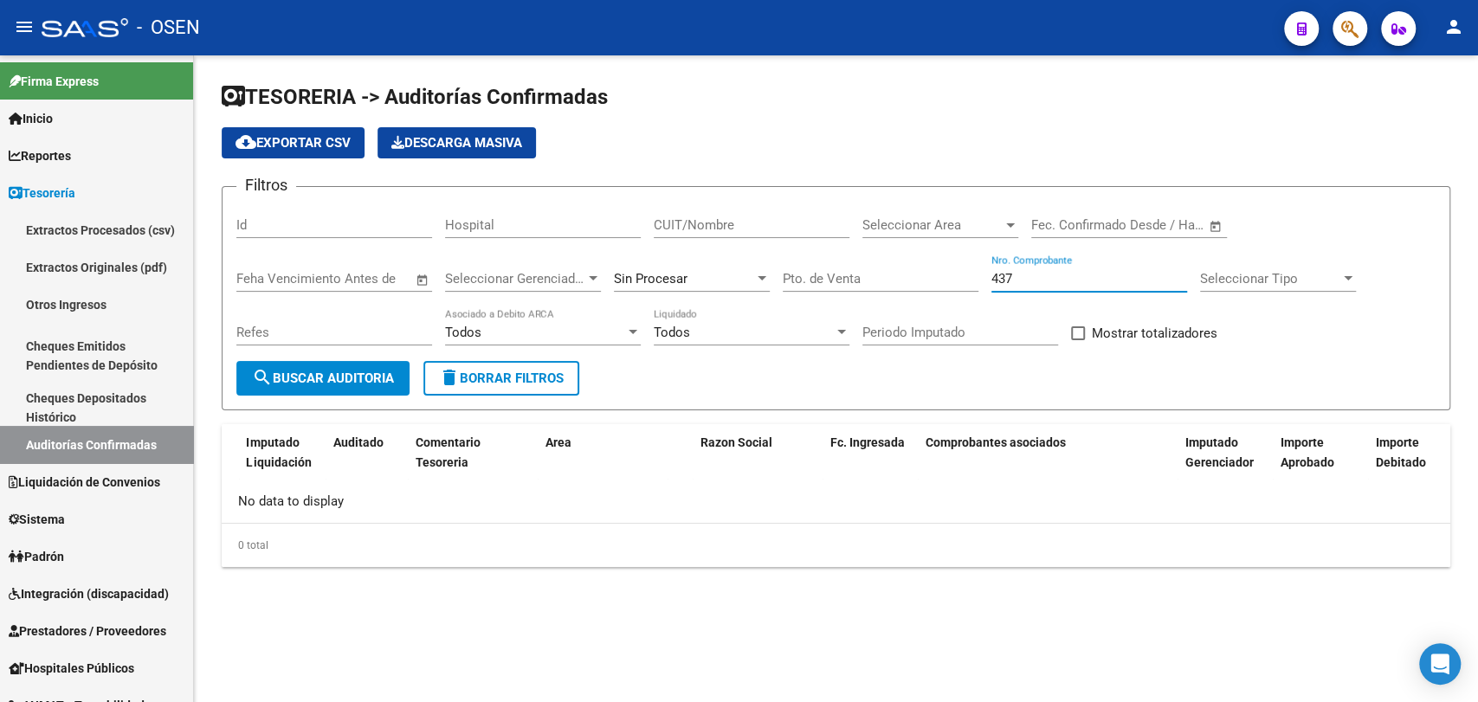
type input "437"
click at [703, 278] on div "Sin Procesar" at bounding box center [684, 279] width 140 height 16
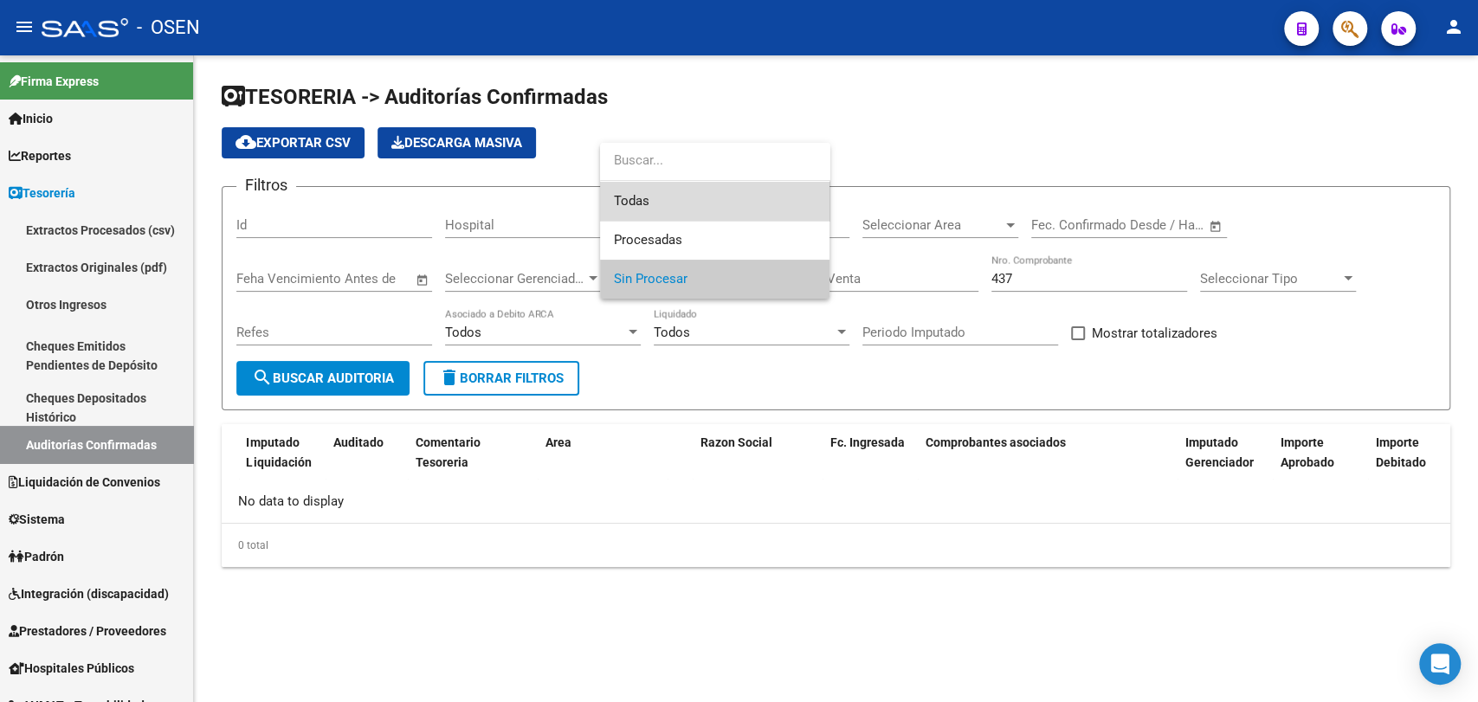
click at [718, 197] on span "Todas" at bounding box center [715, 201] width 202 height 39
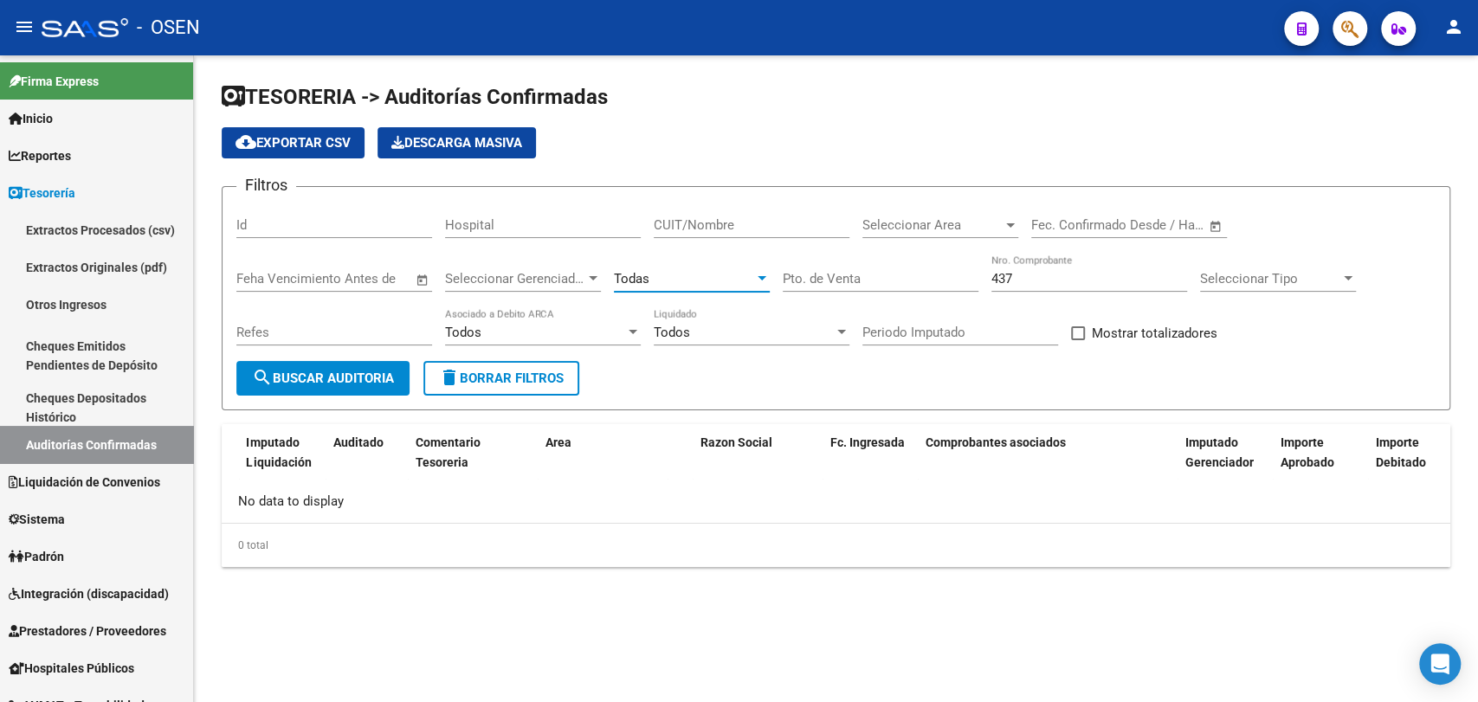
click at [312, 371] on span "search Buscar Auditoria" at bounding box center [323, 379] width 142 height 16
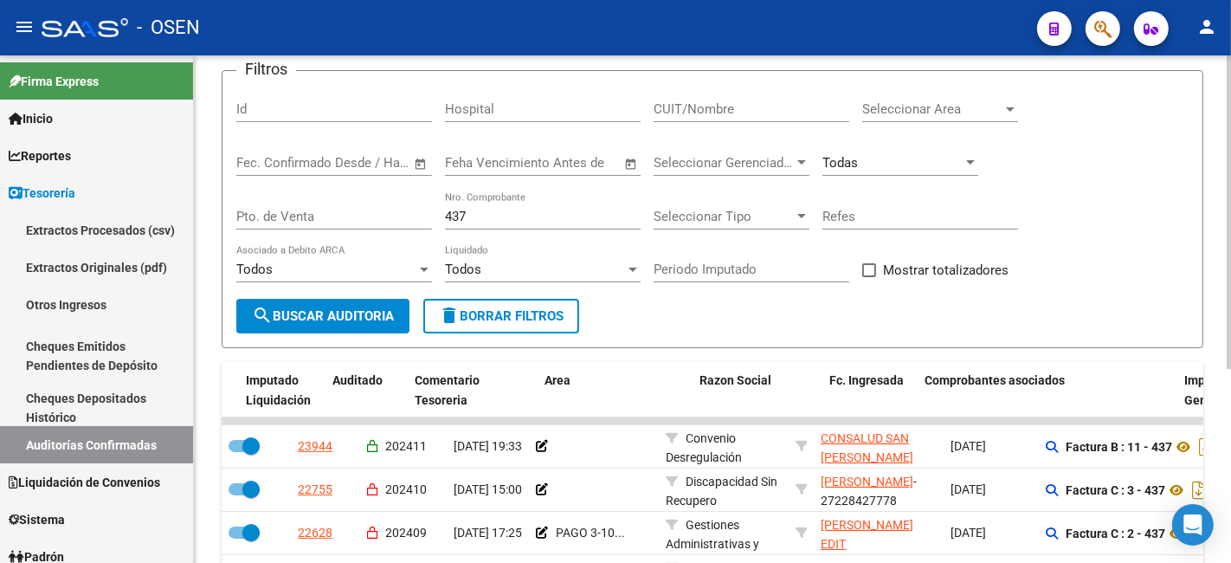
scroll to position [121, 0]
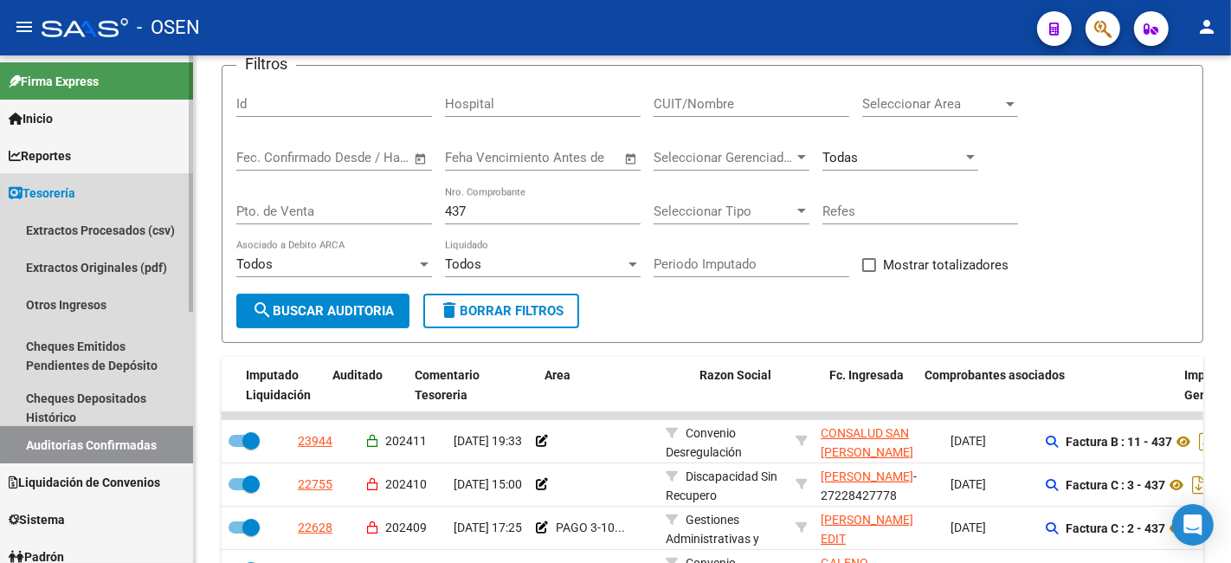
click at [55, 200] on span "Tesorería" at bounding box center [42, 193] width 67 height 19
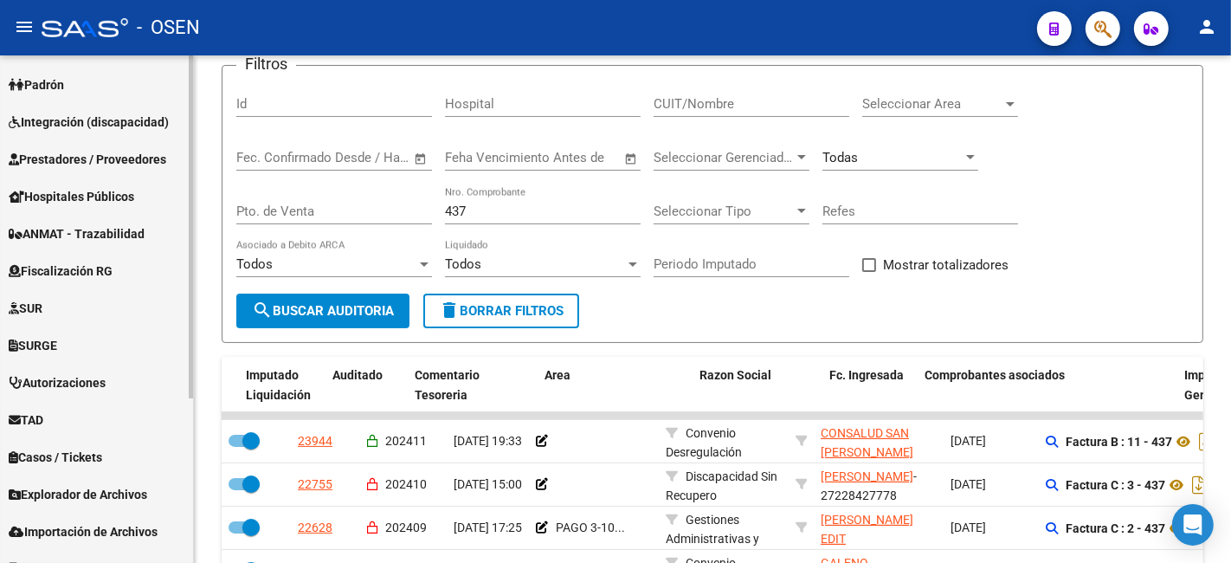
scroll to position [244, 0]
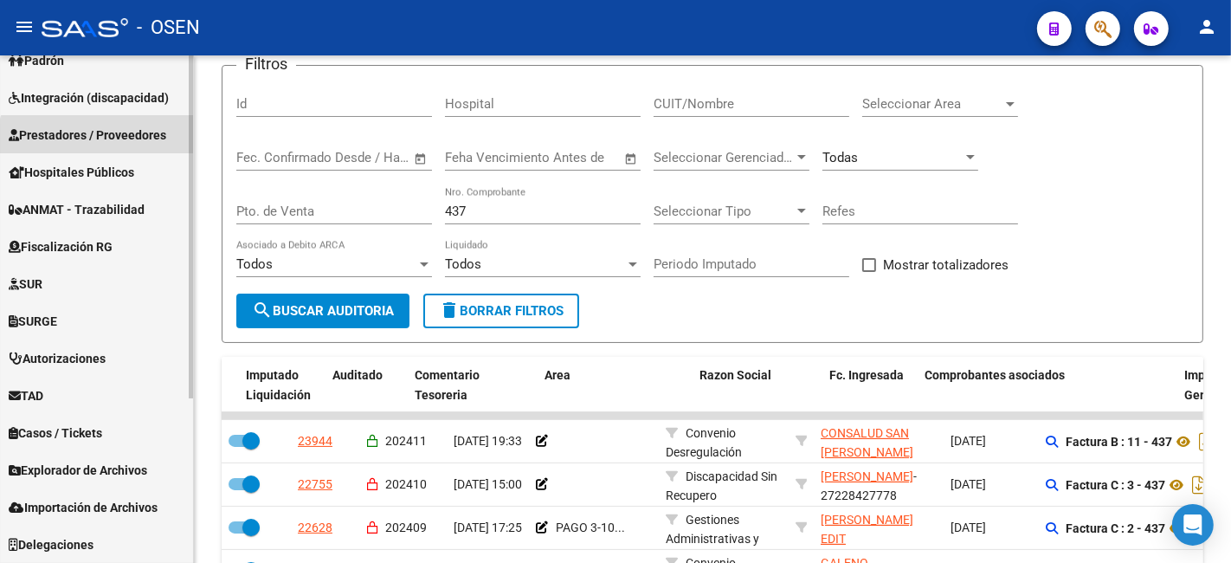
click at [113, 142] on span "Prestadores / Proveedores" at bounding box center [88, 135] width 158 height 19
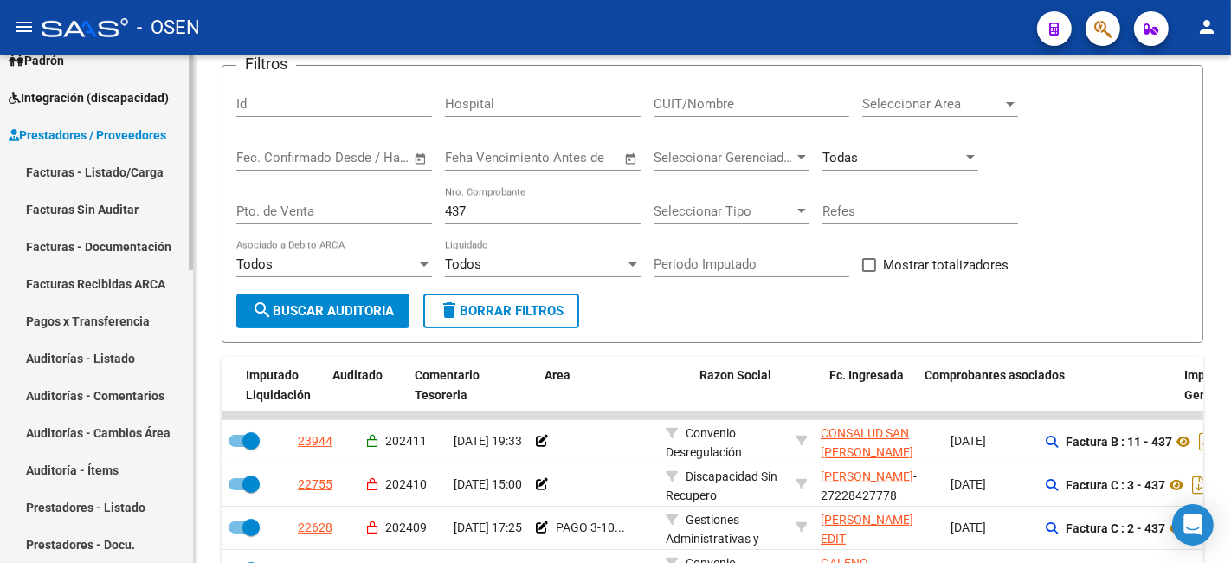
click at [117, 157] on link "Facturas - Listado/Carga" at bounding box center [96, 171] width 193 height 37
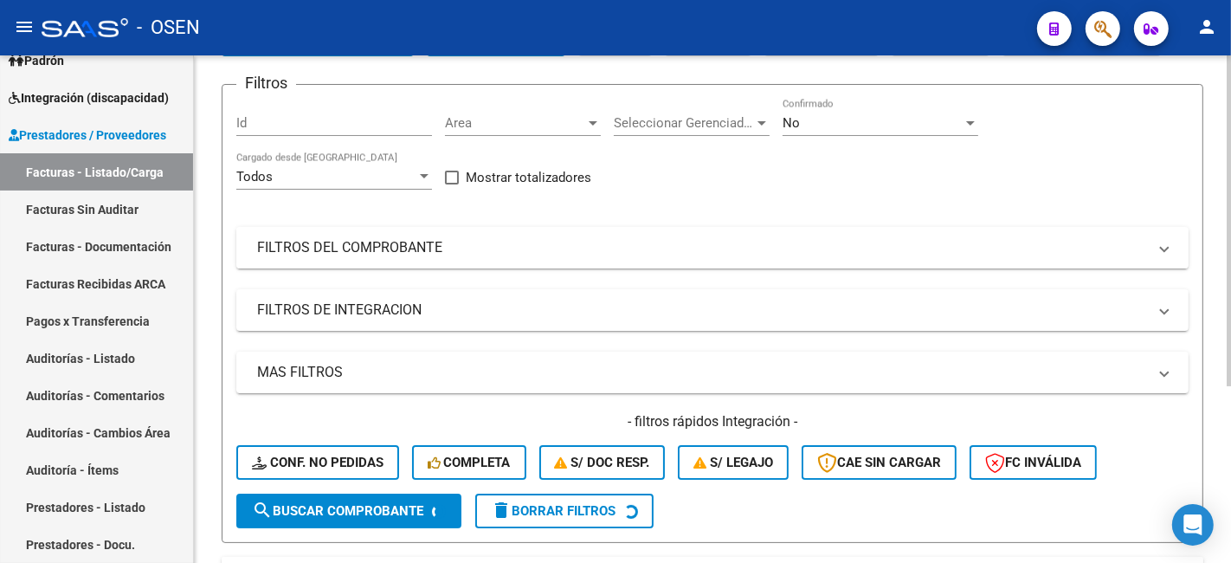
click at [518, 245] on mat-panel-title "FILTROS DEL COMPROBANTE" at bounding box center [702, 247] width 890 height 19
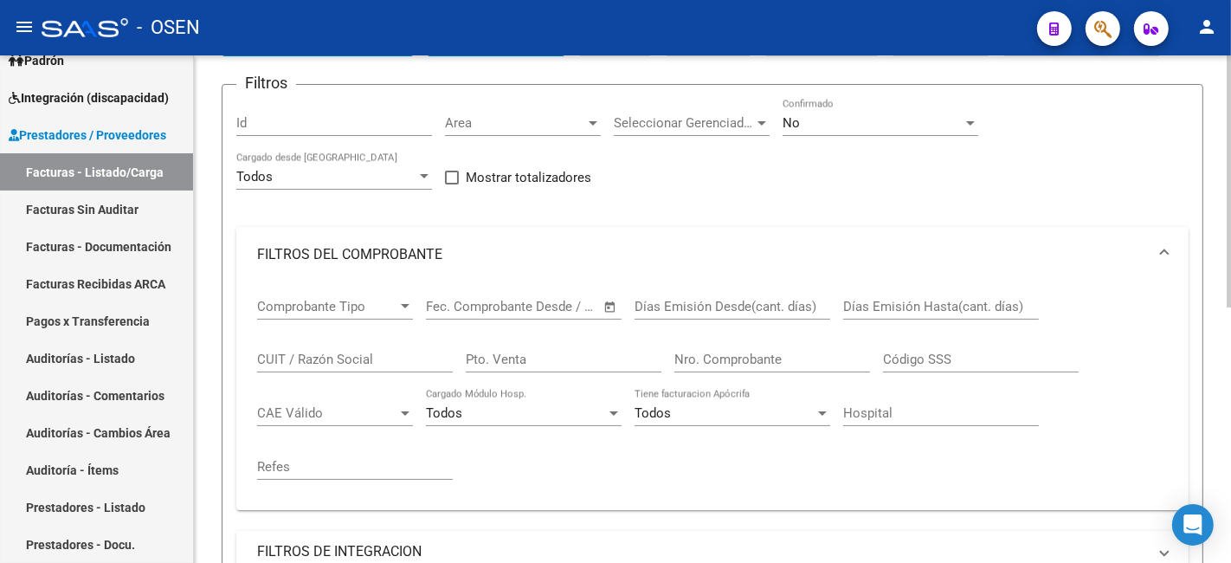
drag, startPoint x: 645, startPoint y: 361, endPoint x: 634, endPoint y: 358, distance: 11.8
click at [644, 361] on input "Pto. Venta" at bounding box center [564, 359] width 196 height 16
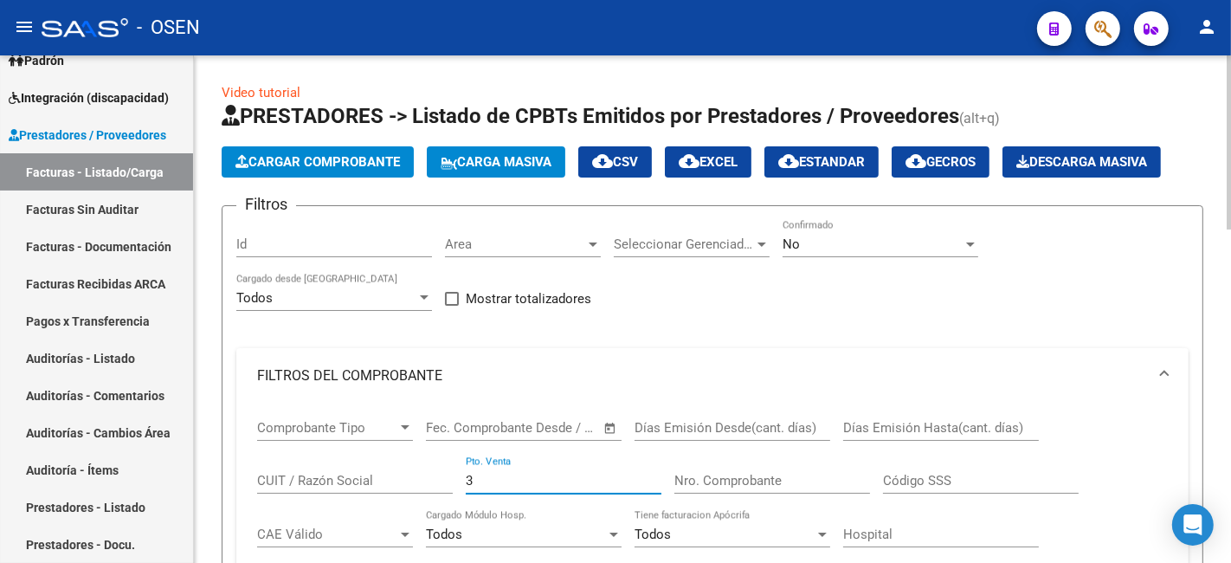
type input "3"
click at [408, 429] on div at bounding box center [405, 427] width 9 height 4
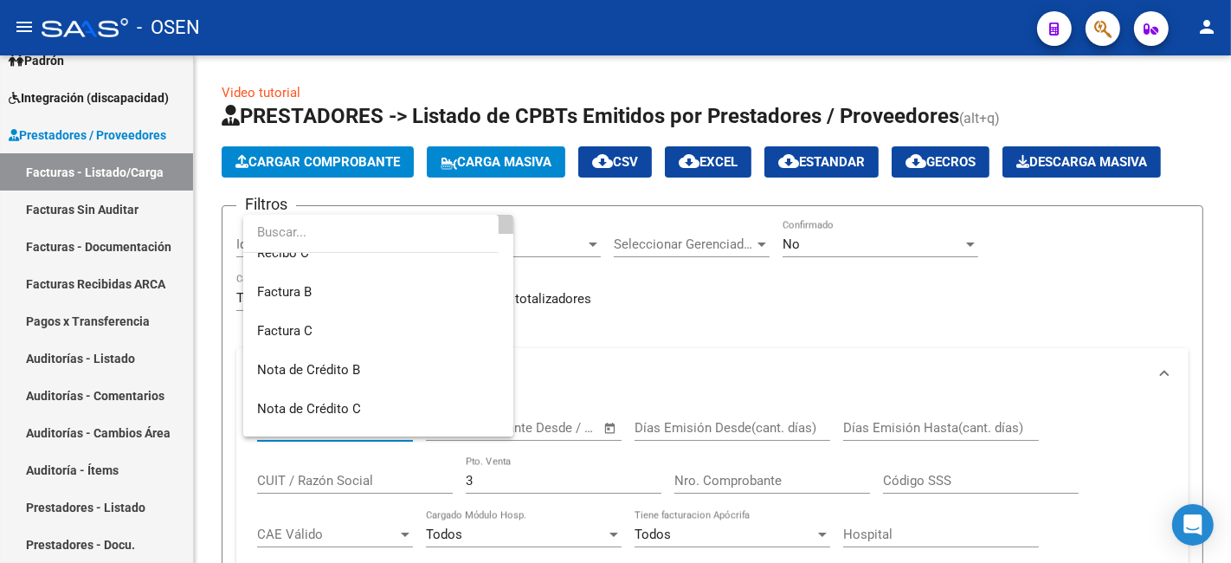
scroll to position [135, 0]
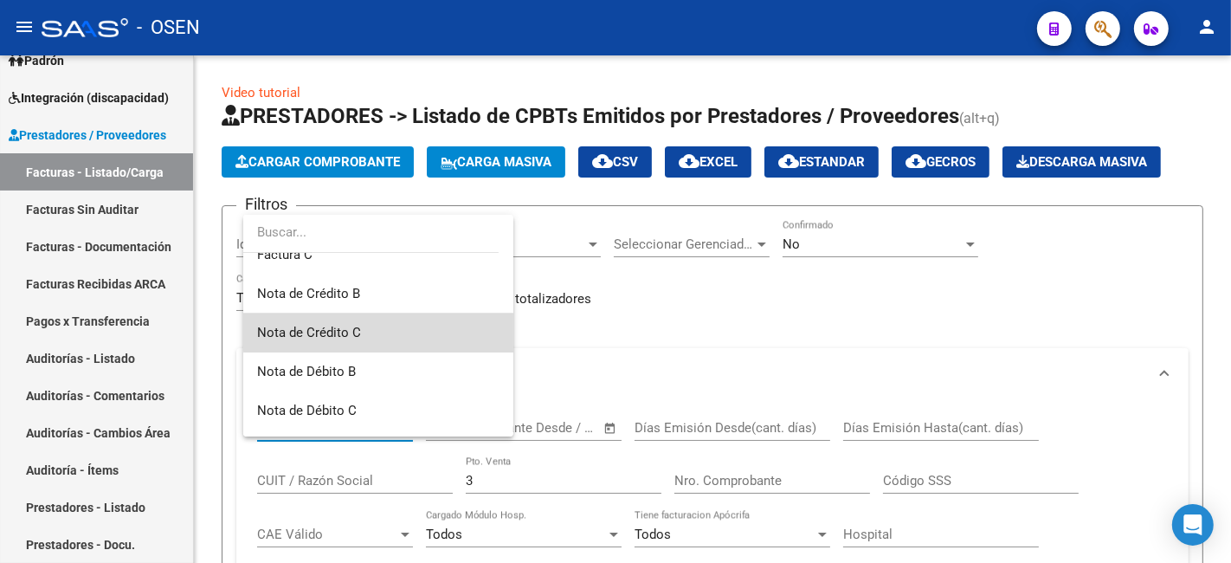
click at [405, 318] on span "Nota de Crédito C" at bounding box center [378, 332] width 242 height 39
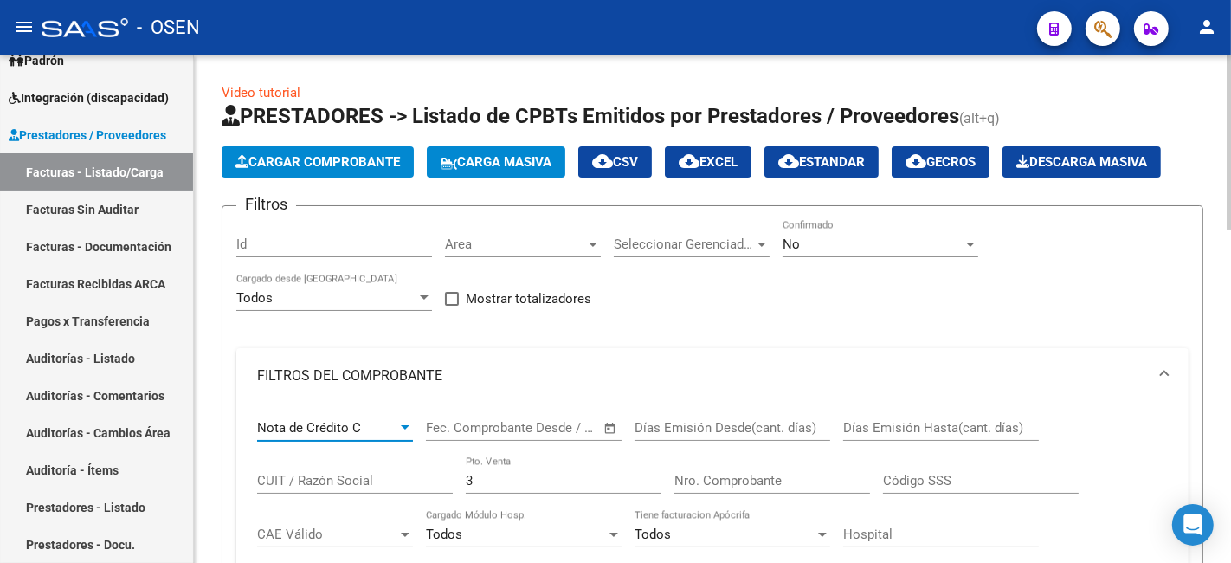
click at [358, 487] on input "CUIT / Razón Social" at bounding box center [355, 481] width 196 height 16
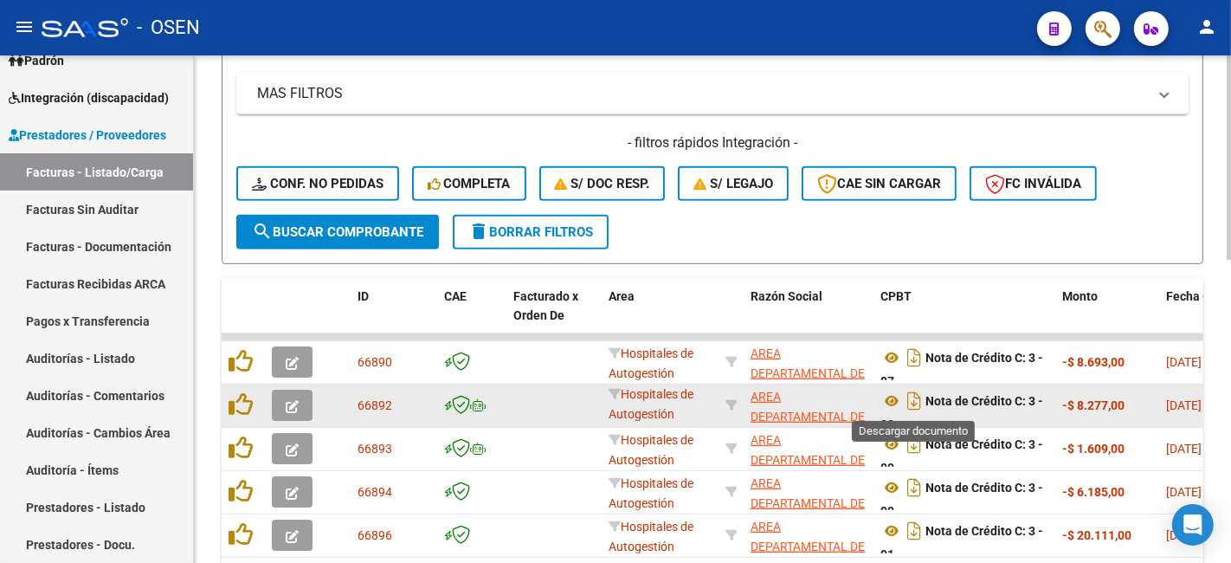
scroll to position [10, 0]
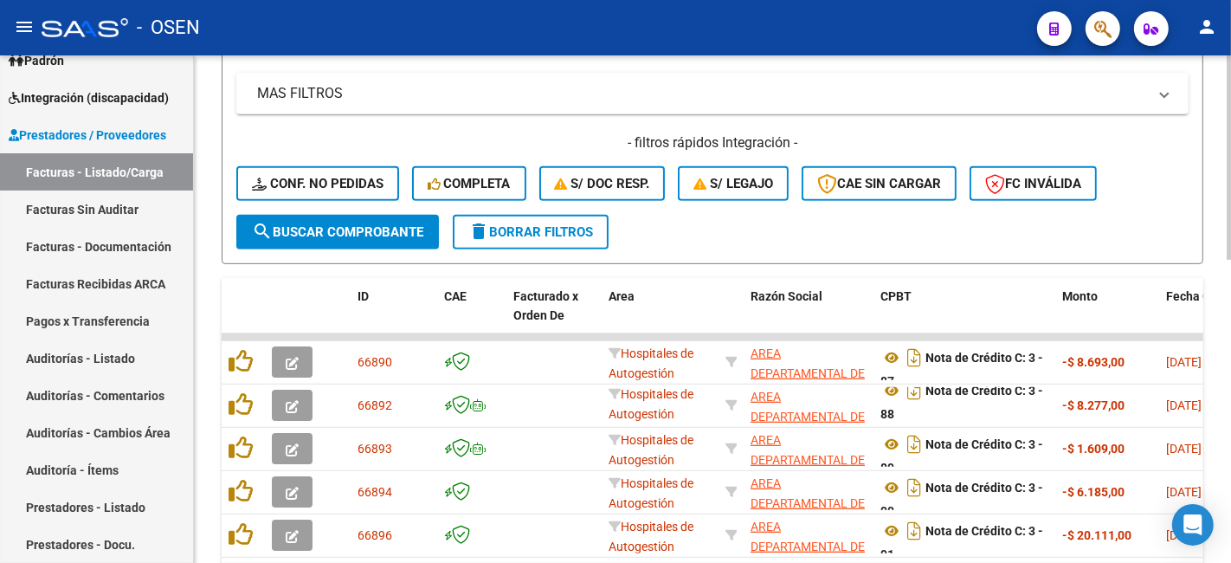
click at [1227, 350] on div at bounding box center [1229, 420] width 4 height 204
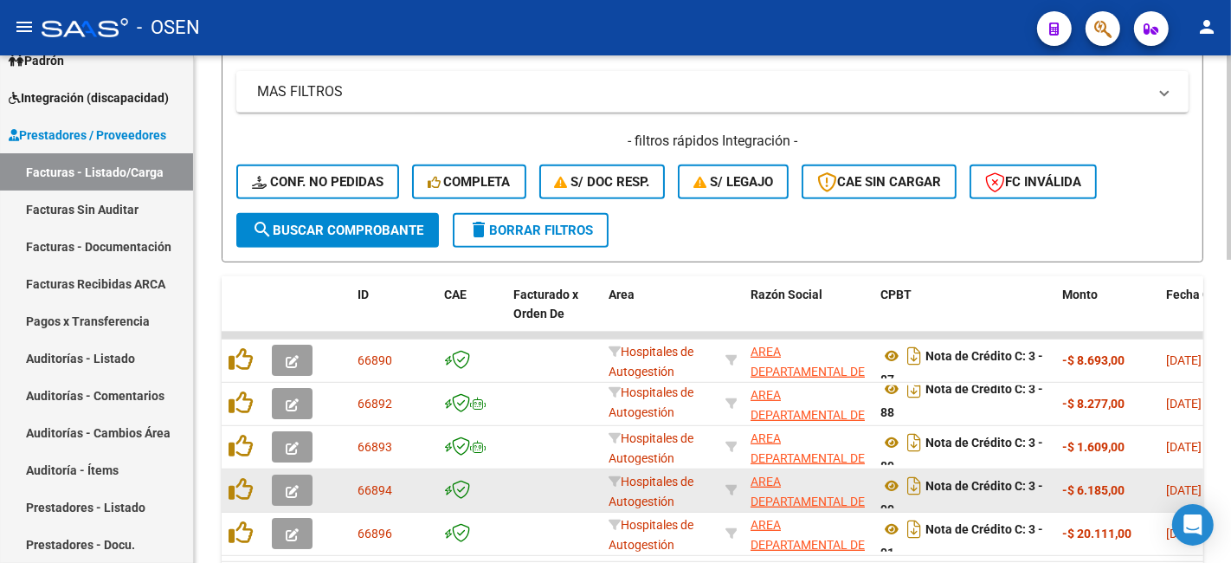
scroll to position [754, 0]
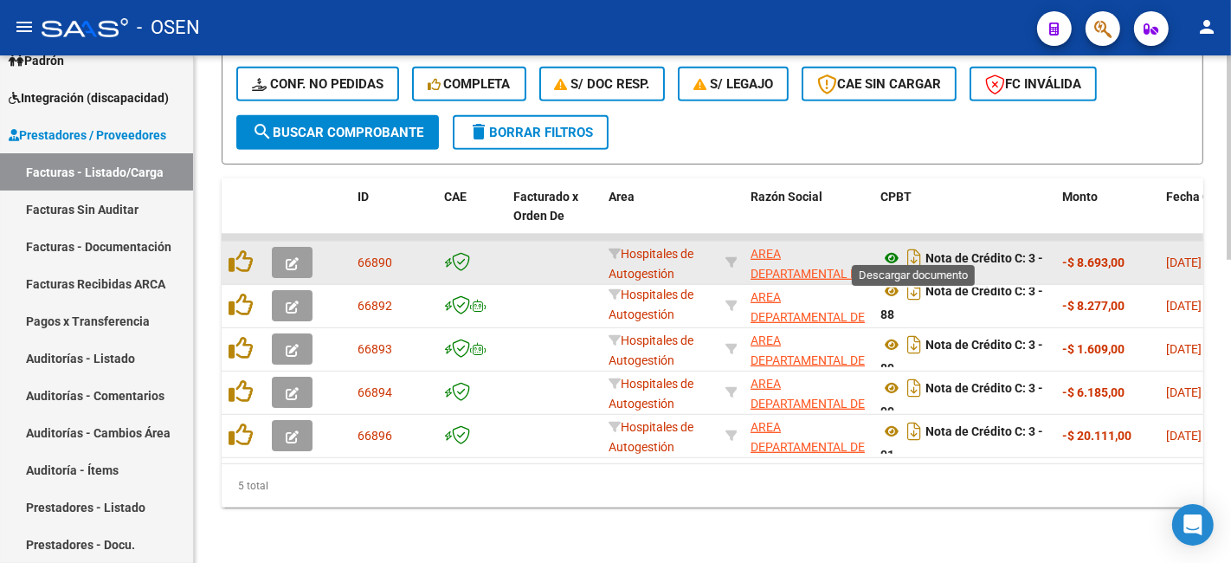
type input "guaymallen"
click at [898, 248] on icon at bounding box center [891, 258] width 23 height 21
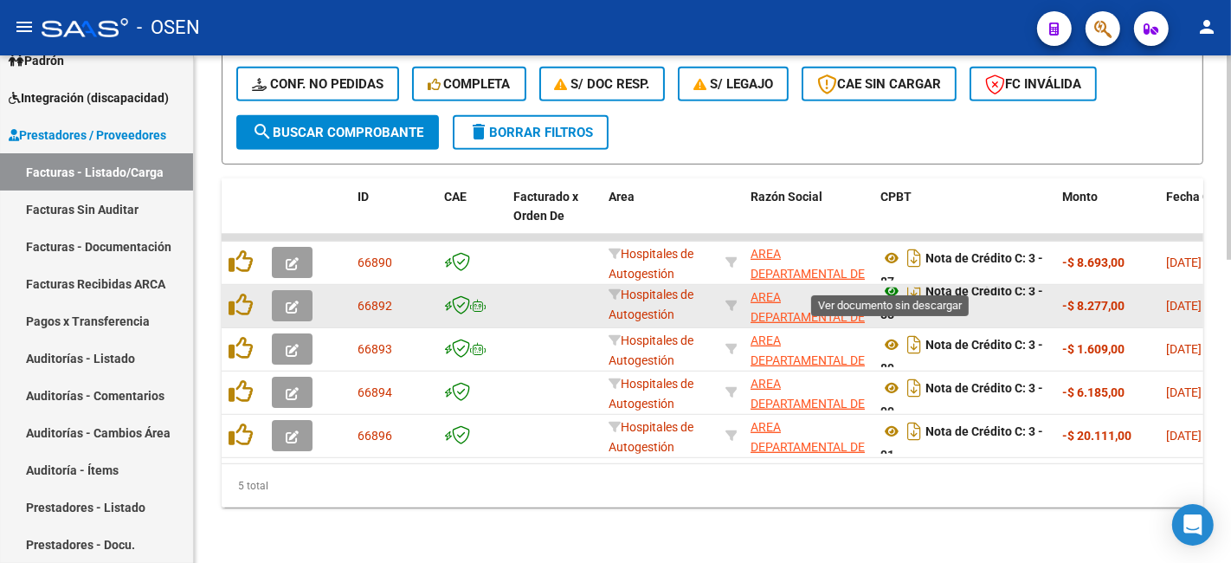
click at [894, 280] on icon at bounding box center [891, 290] width 23 height 21
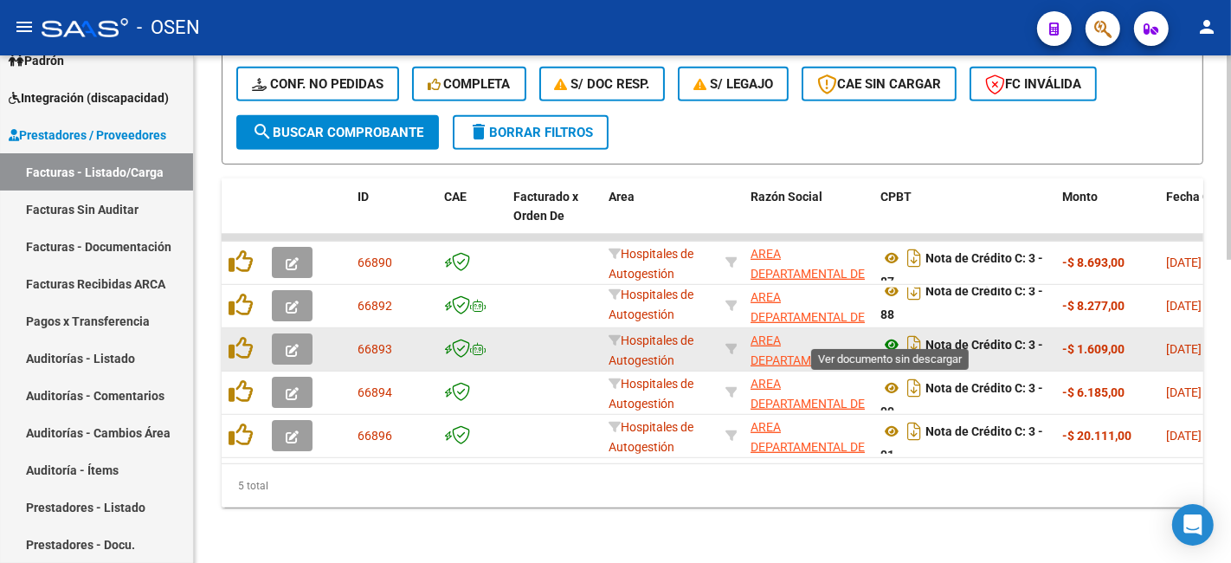
click at [892, 338] on icon at bounding box center [891, 344] width 23 height 21
click at [892, 334] on icon at bounding box center [891, 344] width 23 height 21
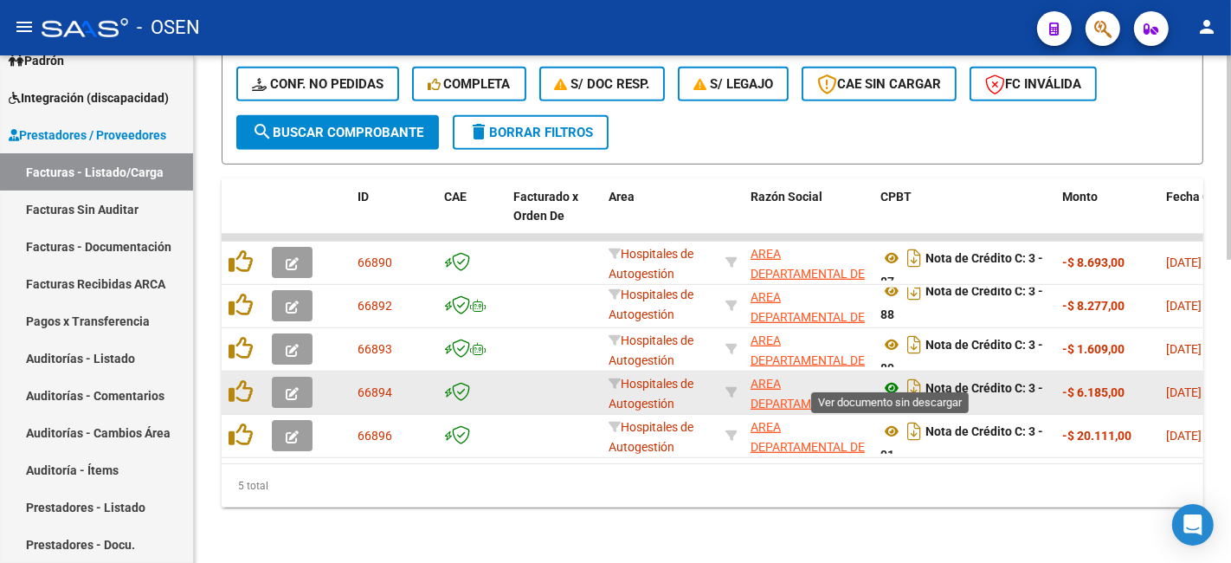
click at [894, 378] on icon at bounding box center [891, 387] width 23 height 21
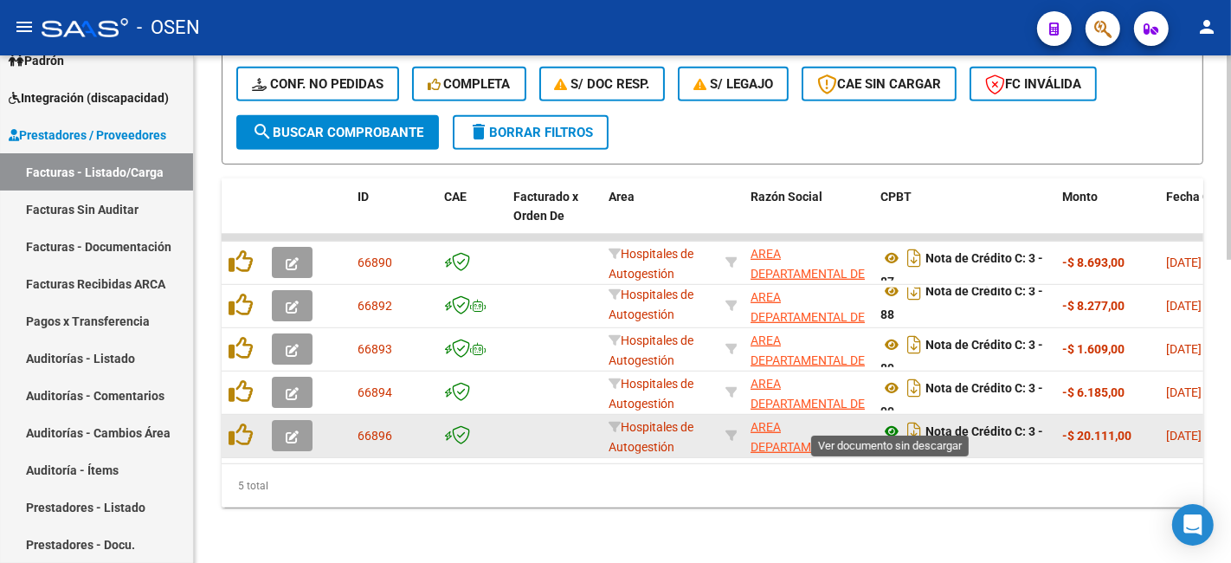
click at [888, 421] on icon at bounding box center [891, 431] width 23 height 21
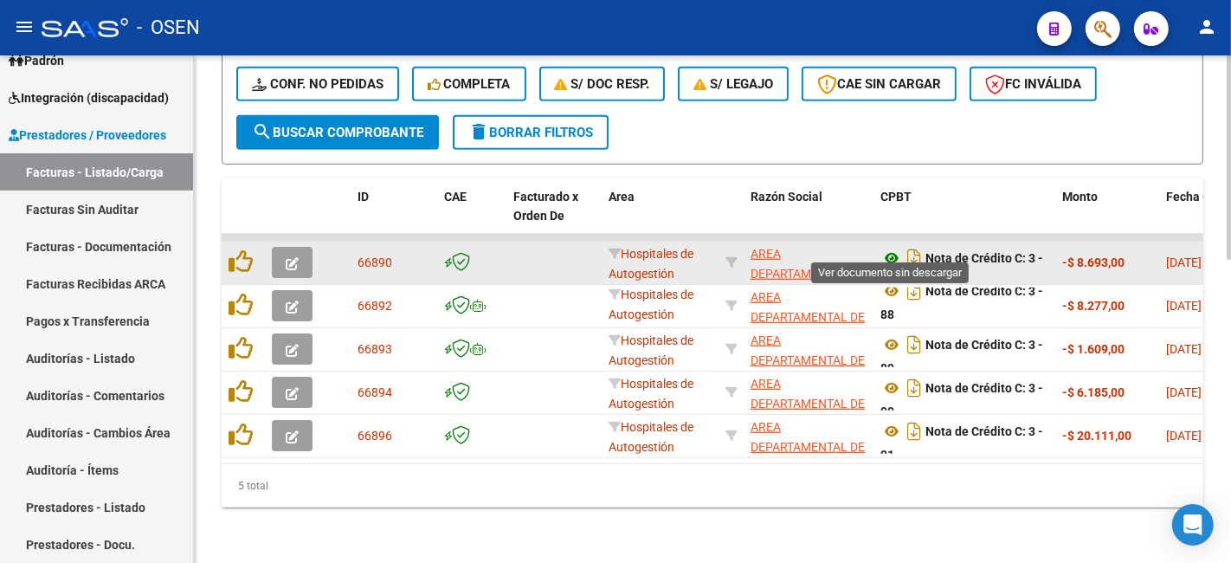
click at [892, 252] on icon at bounding box center [891, 258] width 23 height 21
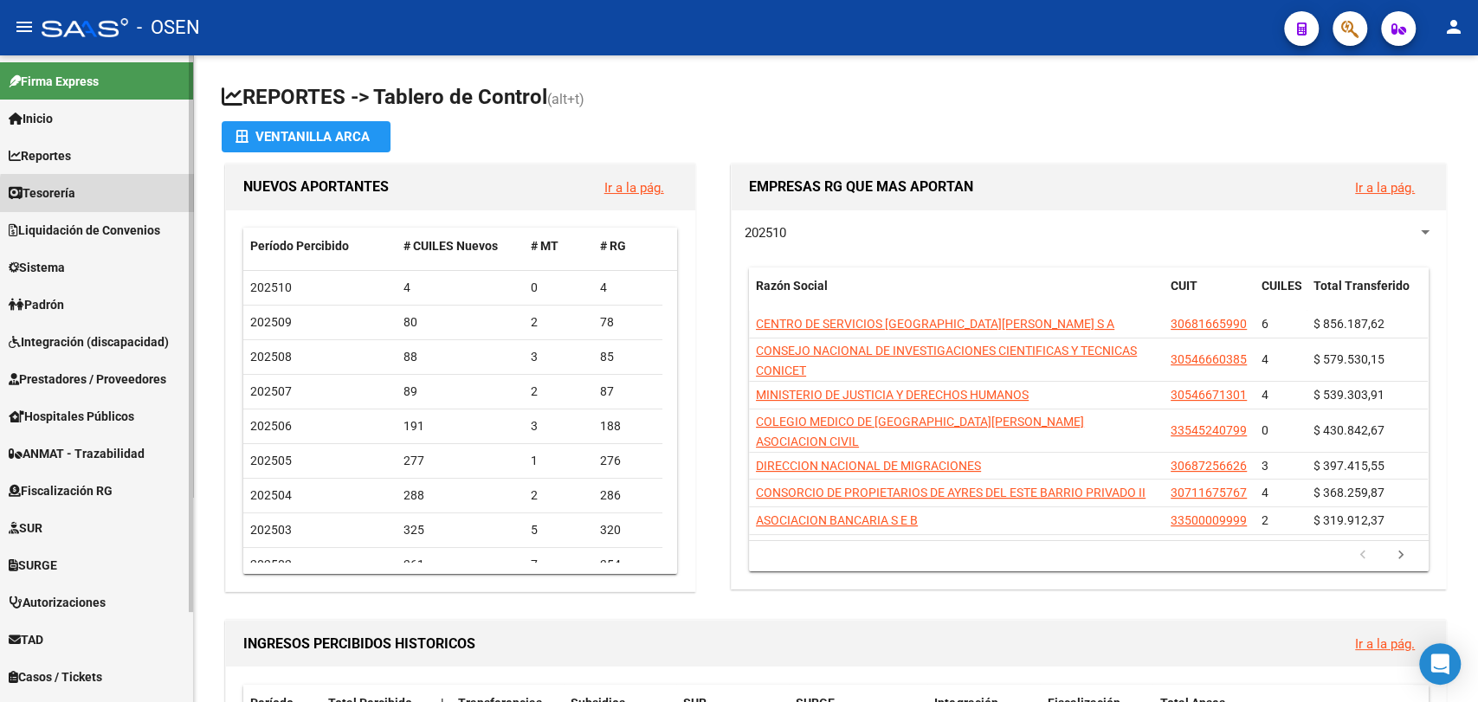
click at [151, 199] on link "Tesorería" at bounding box center [96, 192] width 193 height 37
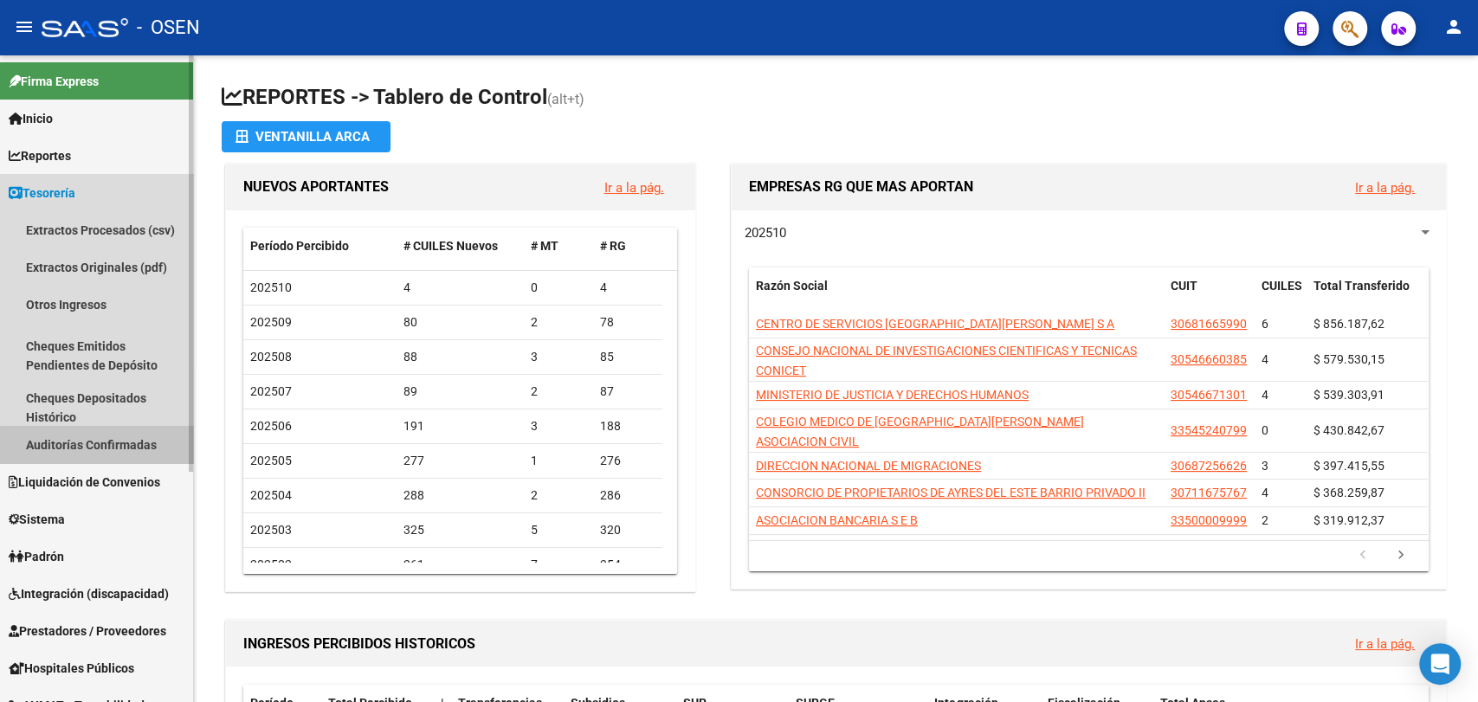
click at [132, 448] on link "Auditorías Confirmadas" at bounding box center [96, 444] width 193 height 37
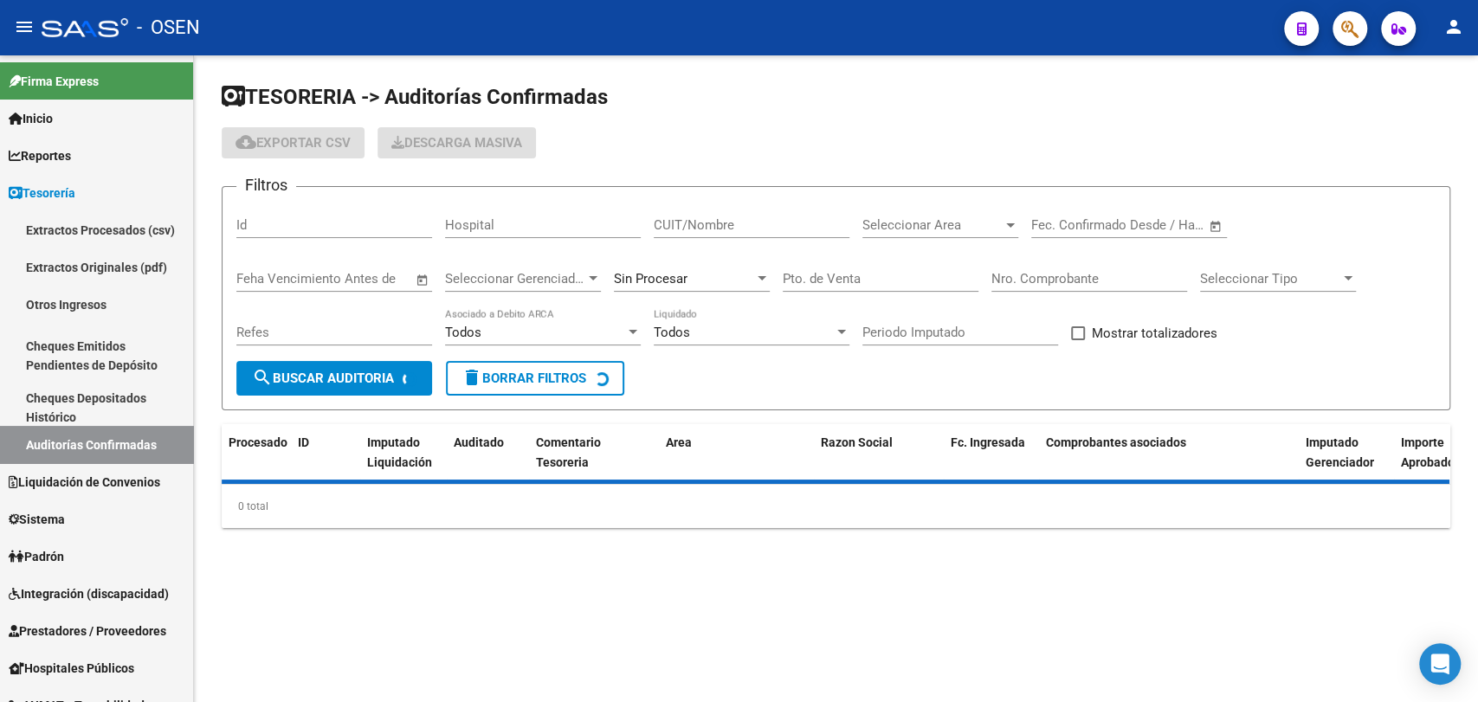
click at [1015, 293] on div "Nro. Comprobante" at bounding box center [1089, 282] width 196 height 54
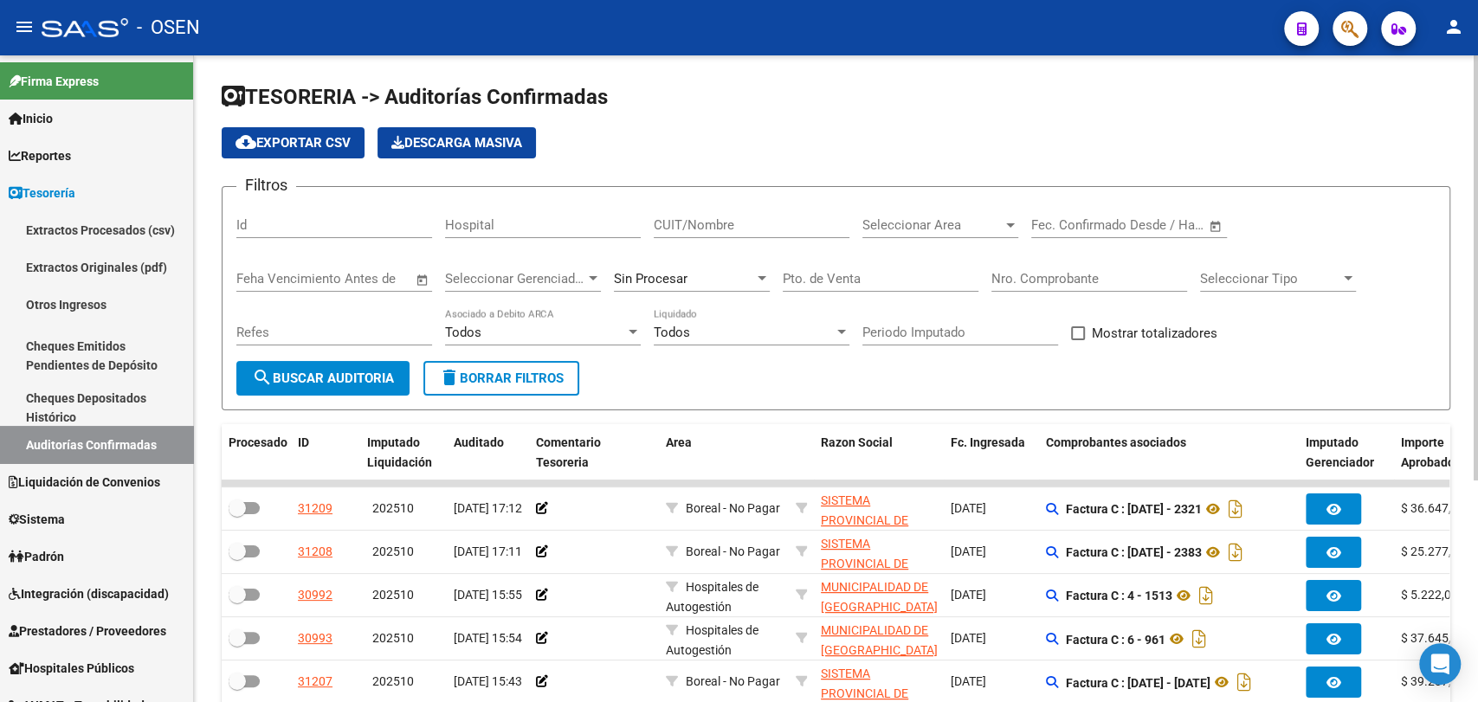
click at [1025, 281] on input "Nro. Comprobante" at bounding box center [1089, 279] width 196 height 16
type input "1099"
click at [236, 361] on button "search Buscar Auditoria" at bounding box center [322, 378] width 173 height 35
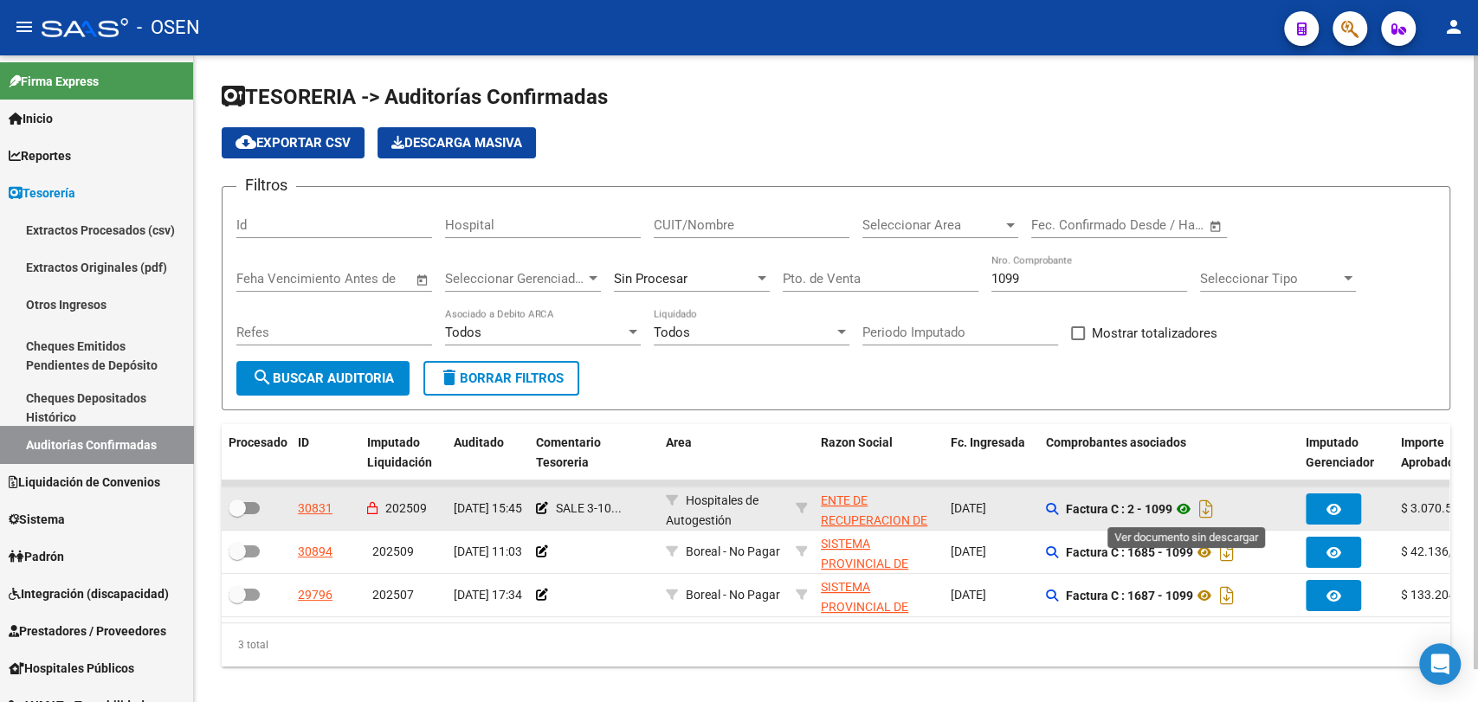
click at [1189, 507] on icon at bounding box center [1183, 509] width 23 height 21
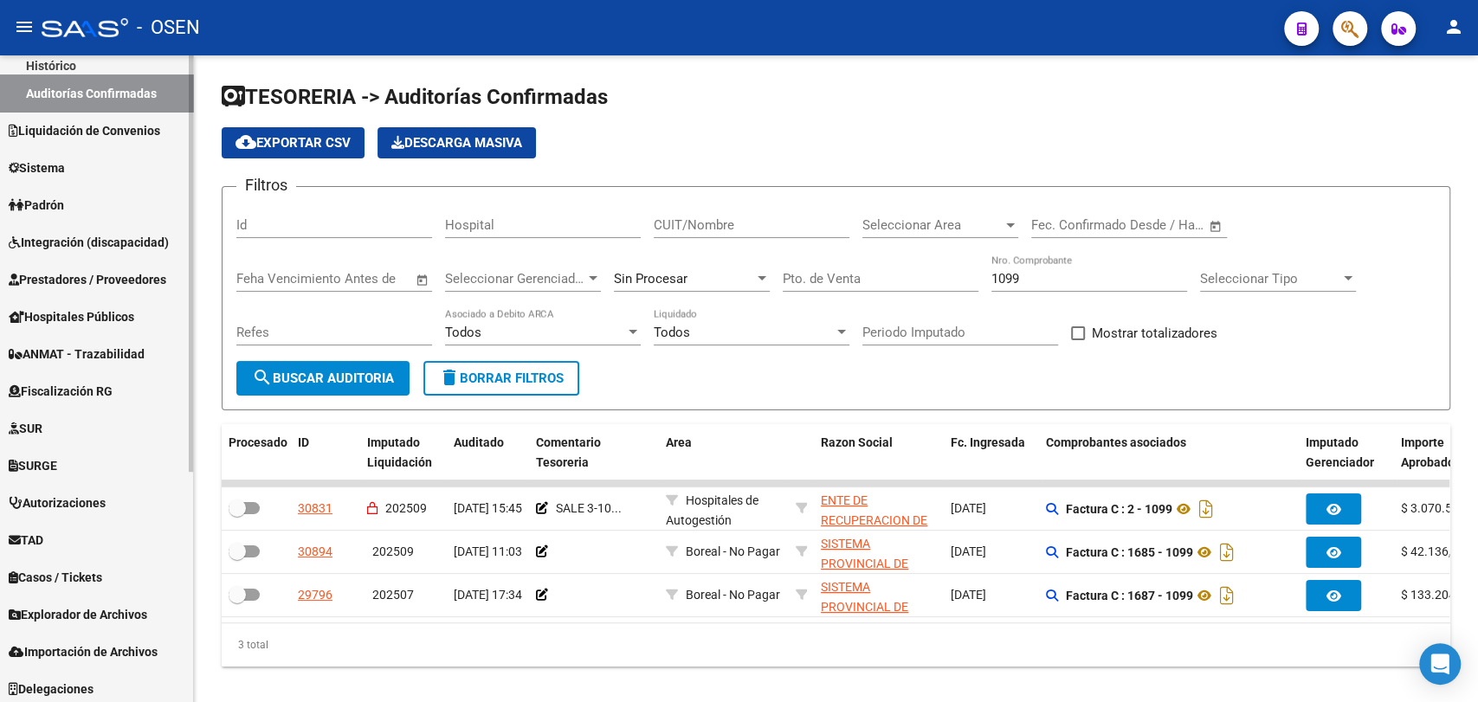
scroll to position [357, 0]
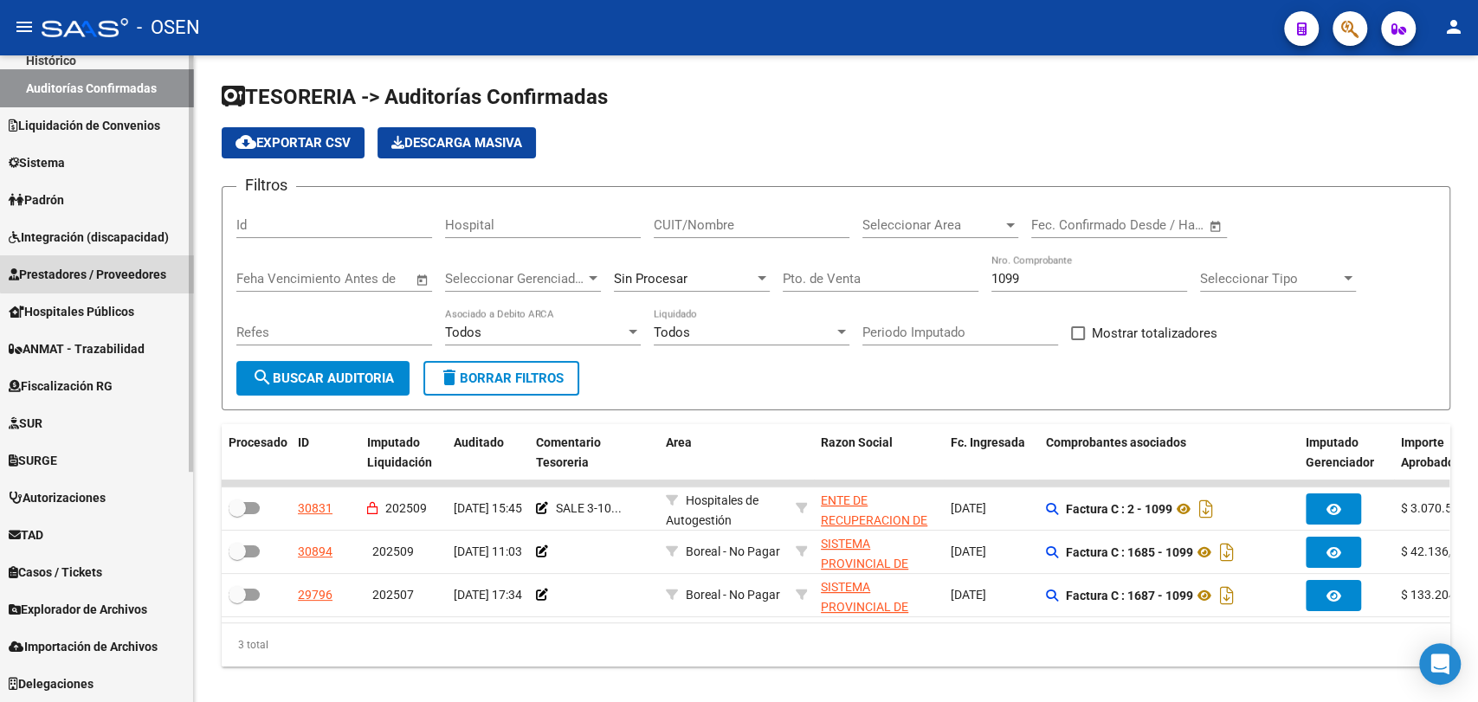
click at [122, 271] on span "Prestadores / Proveedores" at bounding box center [88, 274] width 158 height 19
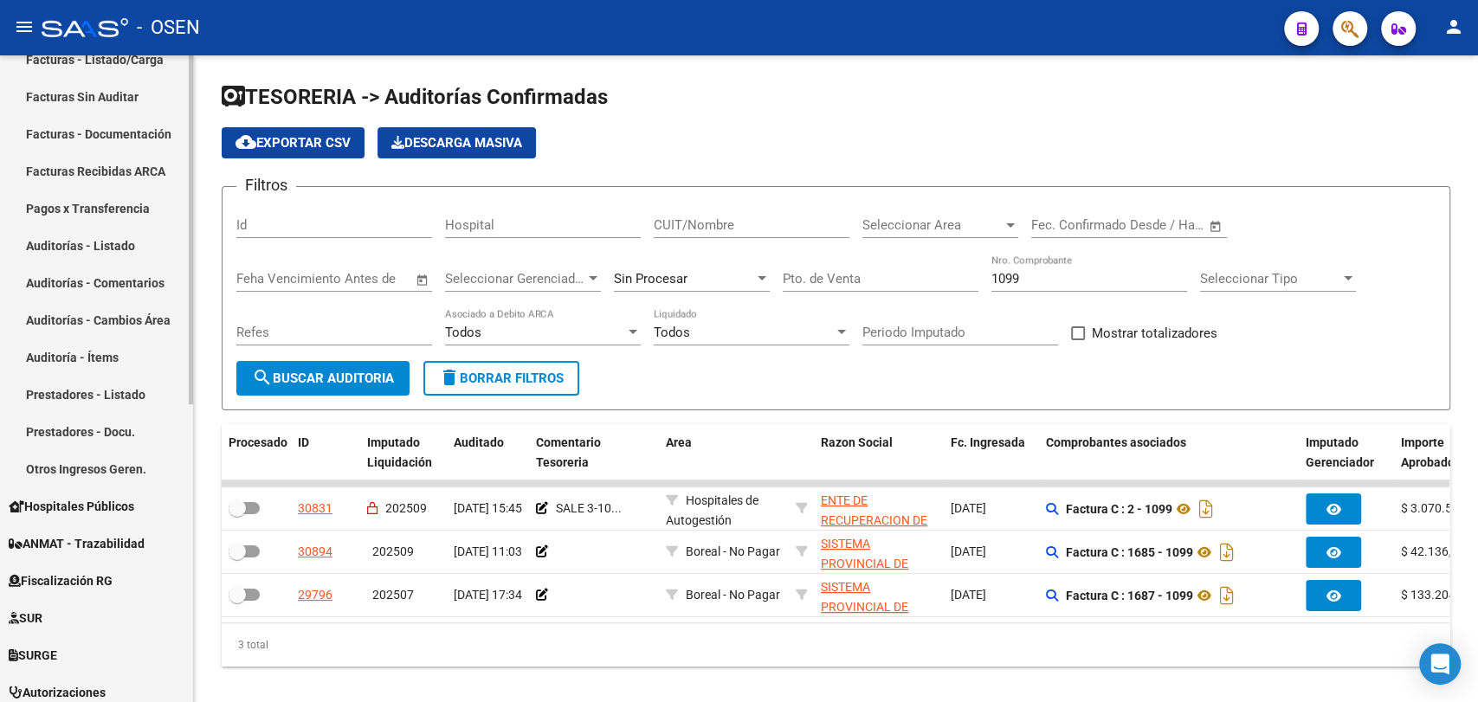
scroll to position [35, 0]
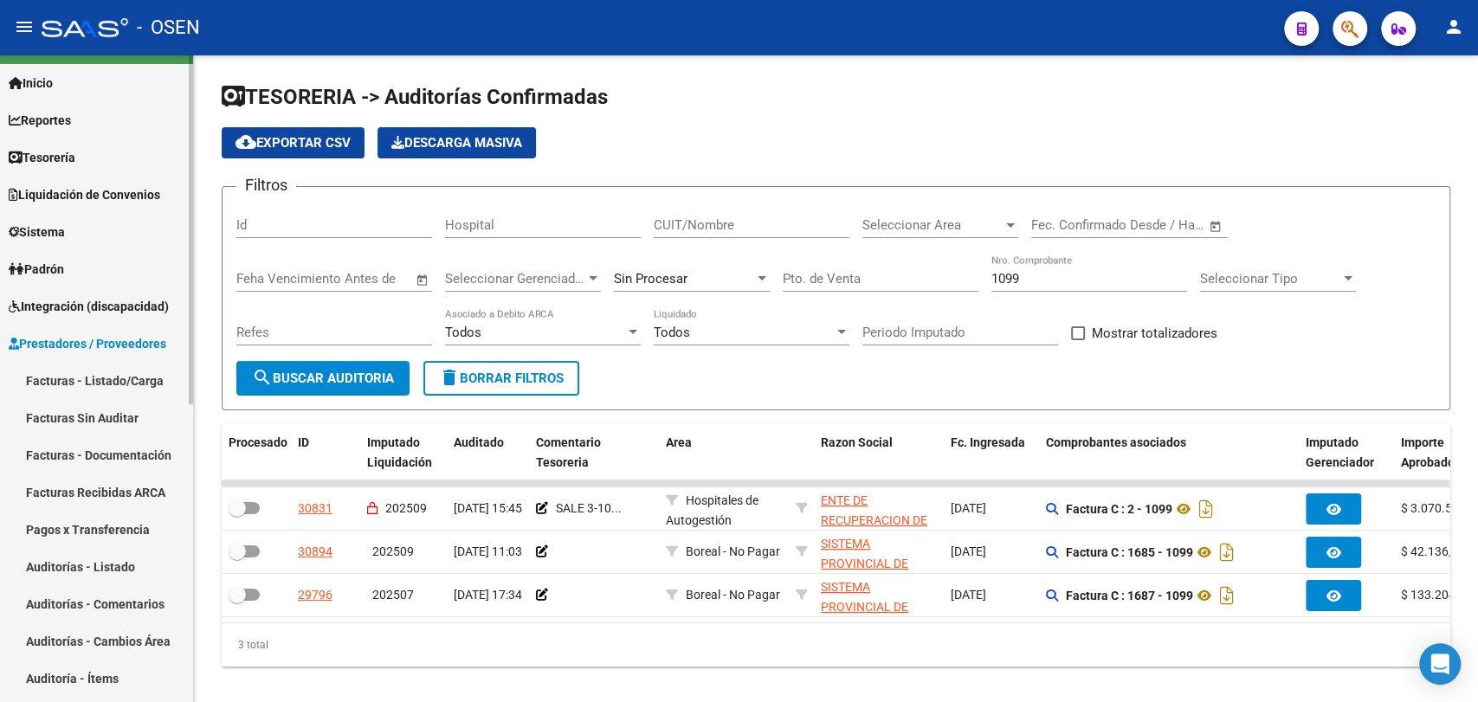
click at [139, 373] on link "Facturas - Listado/Carga" at bounding box center [96, 380] width 193 height 37
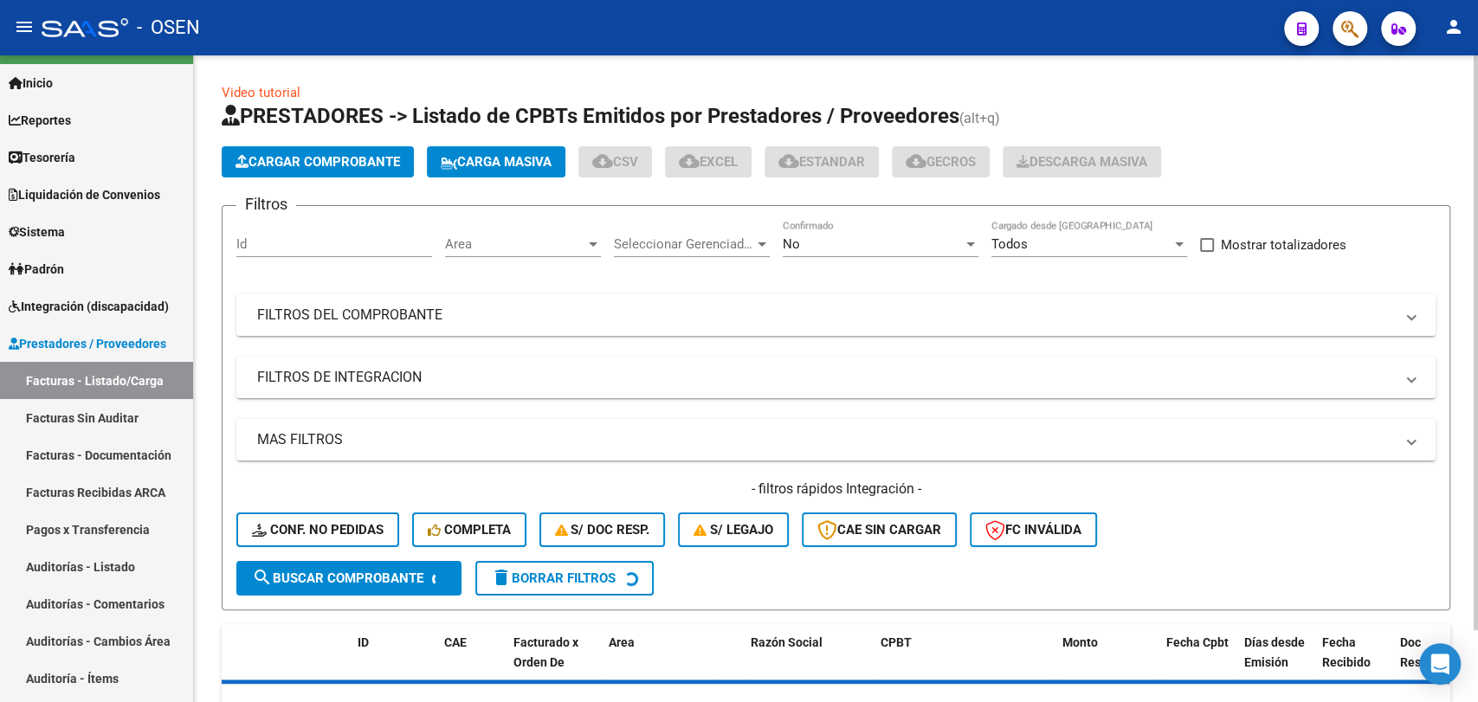
click at [534, 304] on mat-expansion-panel-header "FILTROS DEL COMPROBANTE" at bounding box center [835, 315] width 1199 height 42
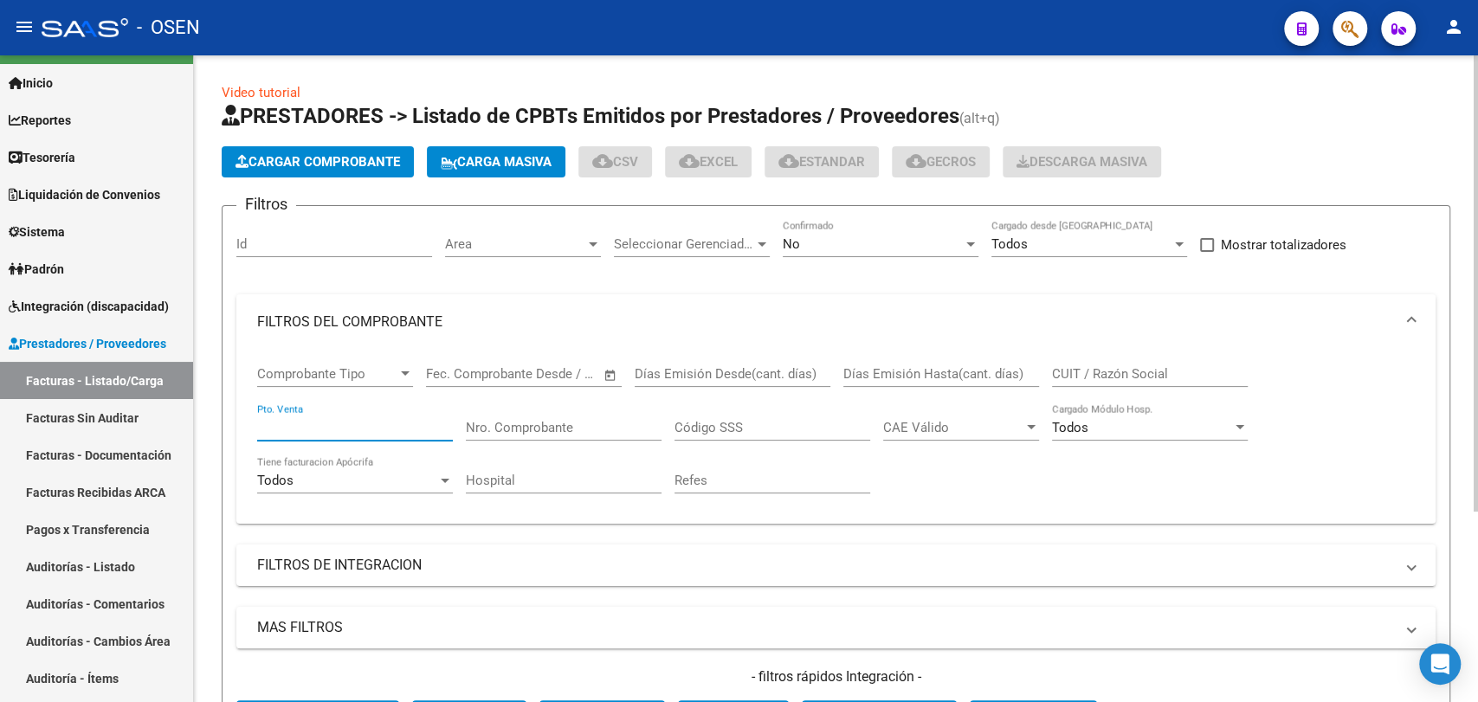
click at [351, 424] on input "Pto. Venta" at bounding box center [355, 428] width 196 height 16
type input "5"
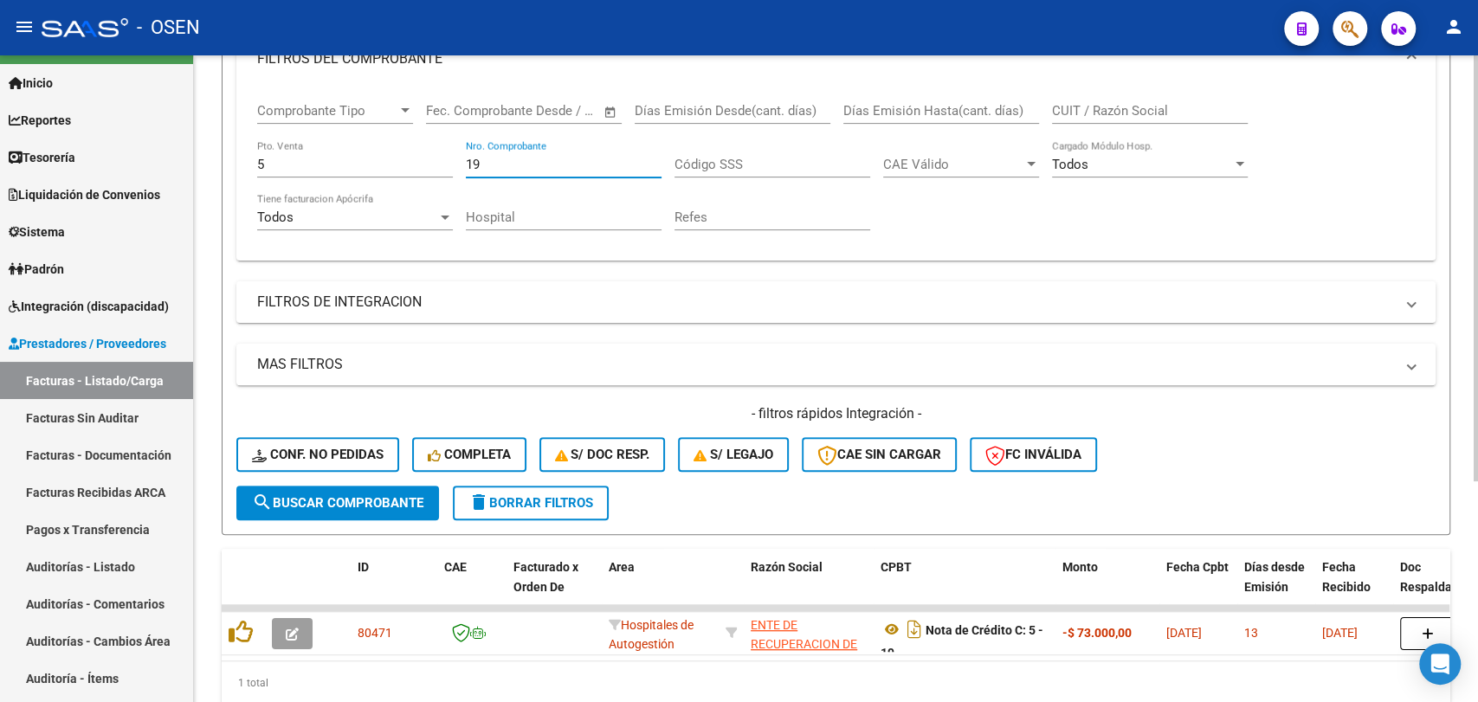
scroll to position [269, 0]
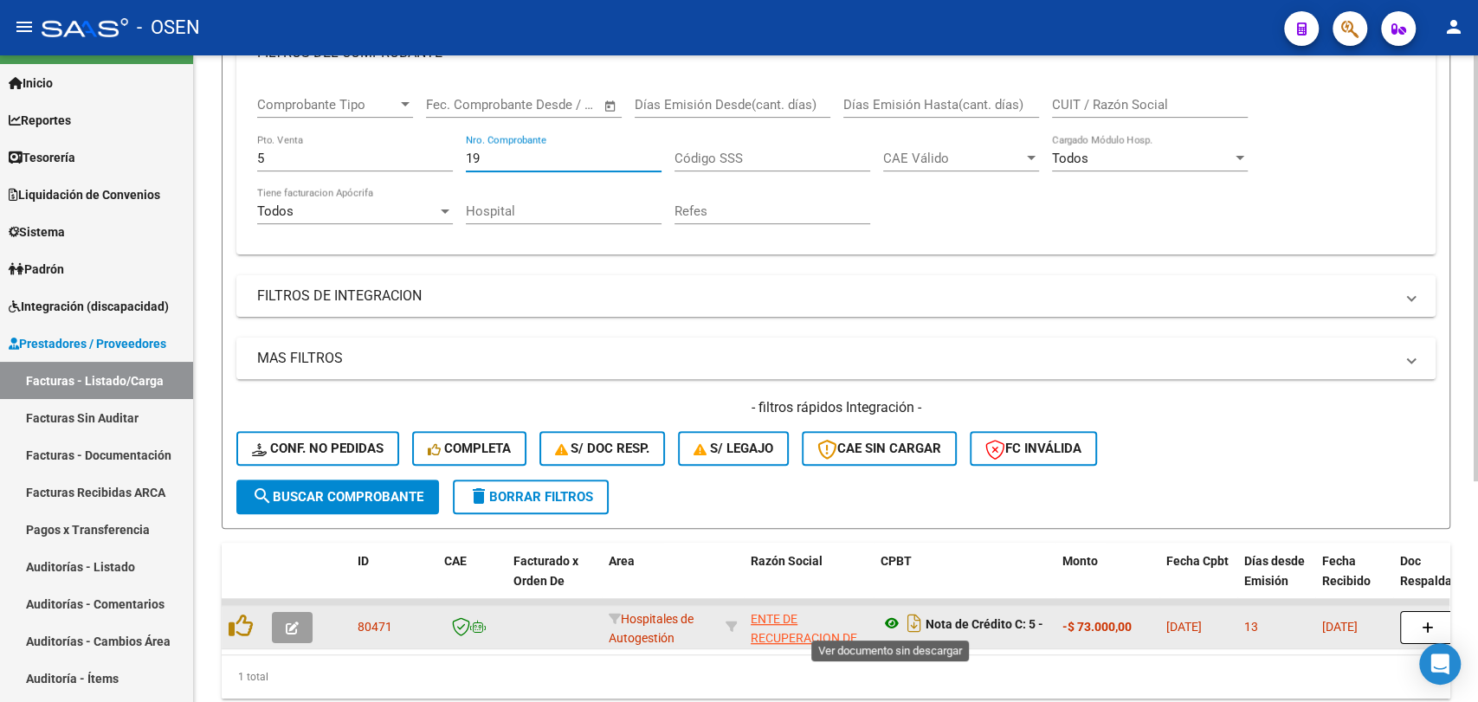
type input "19"
click at [893, 621] on icon at bounding box center [891, 623] width 23 height 21
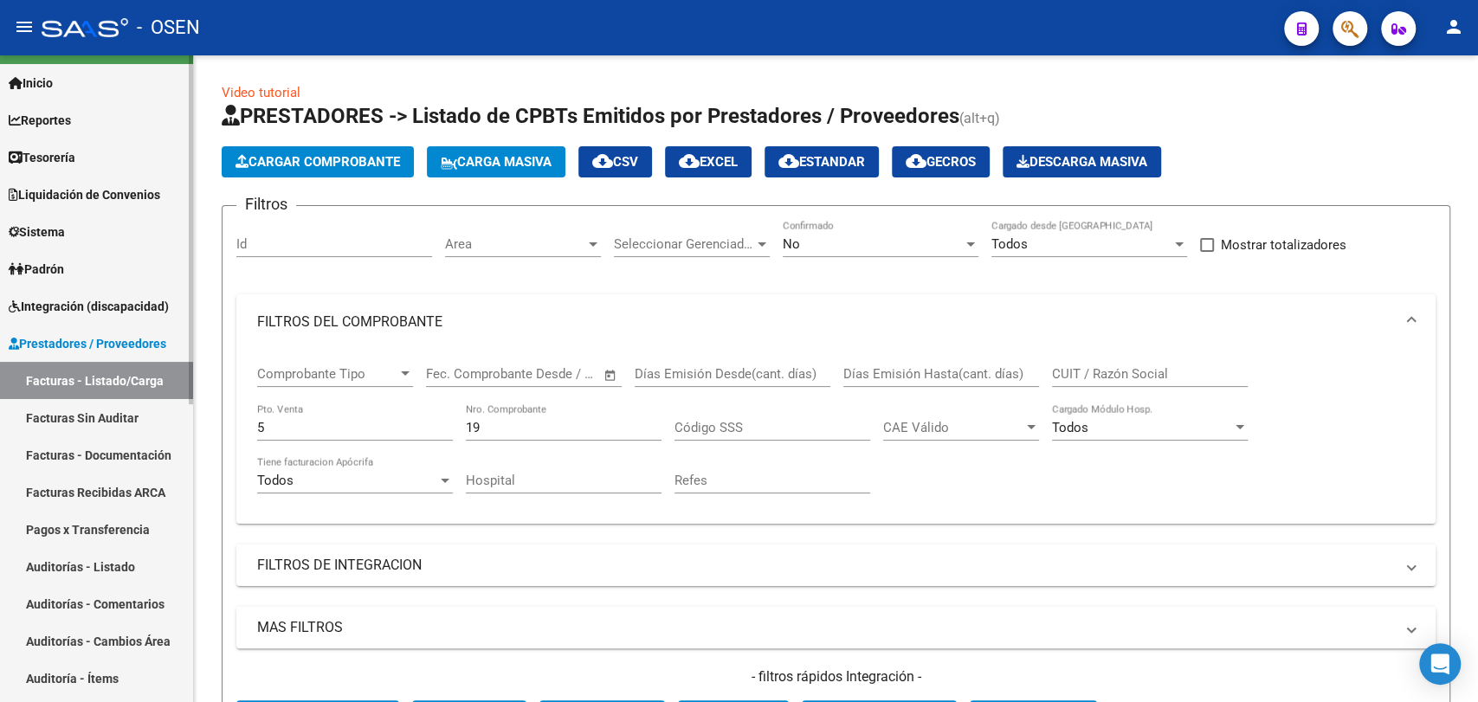
scroll to position [0, 0]
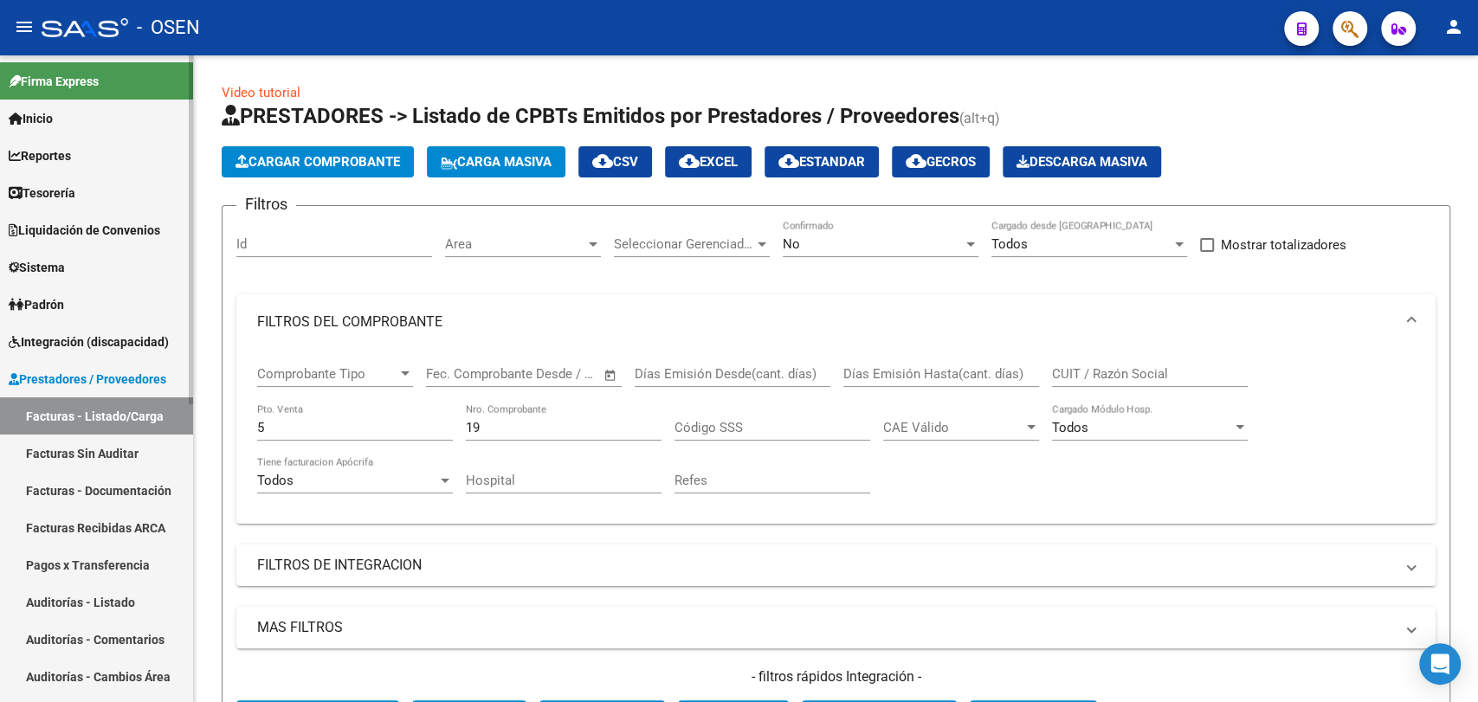
click at [127, 190] on link "Tesorería" at bounding box center [96, 192] width 193 height 37
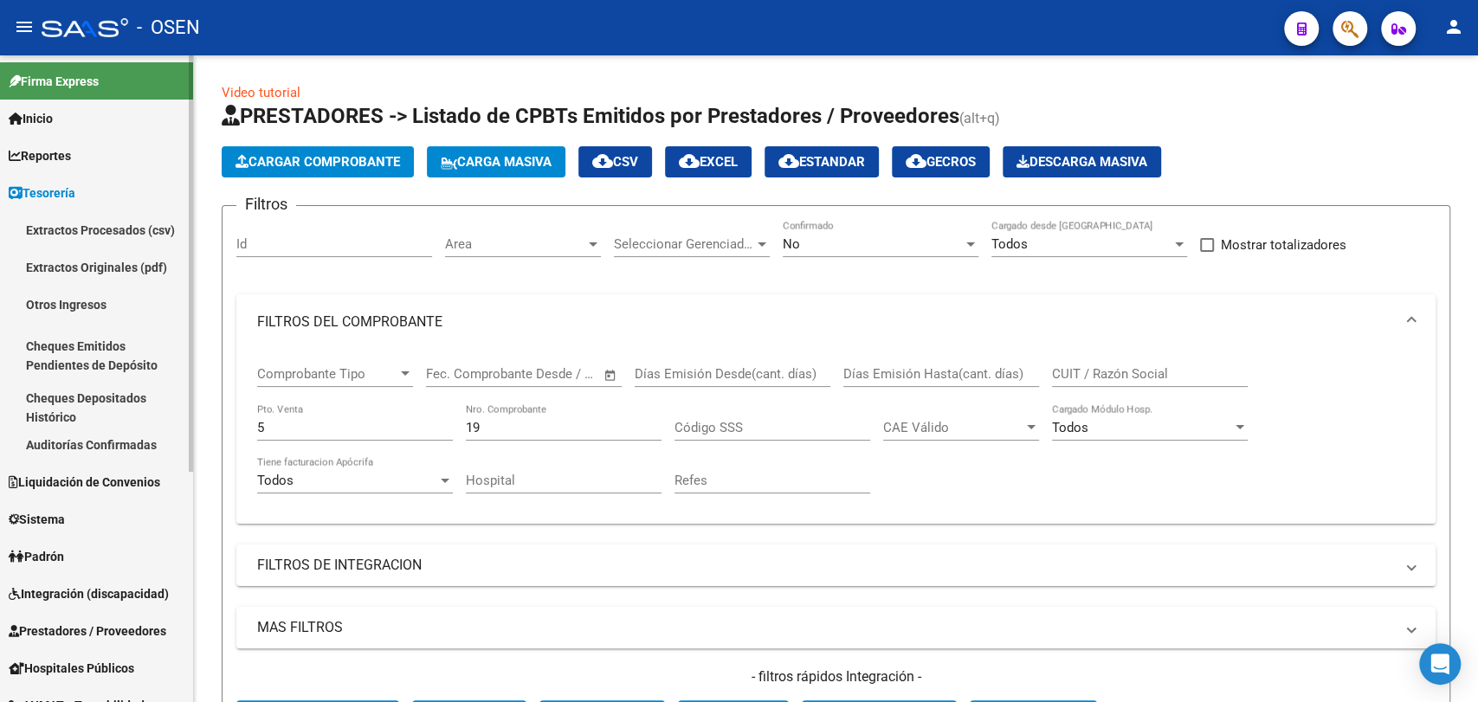
click at [154, 436] on link "Auditorías Confirmadas" at bounding box center [96, 444] width 193 height 37
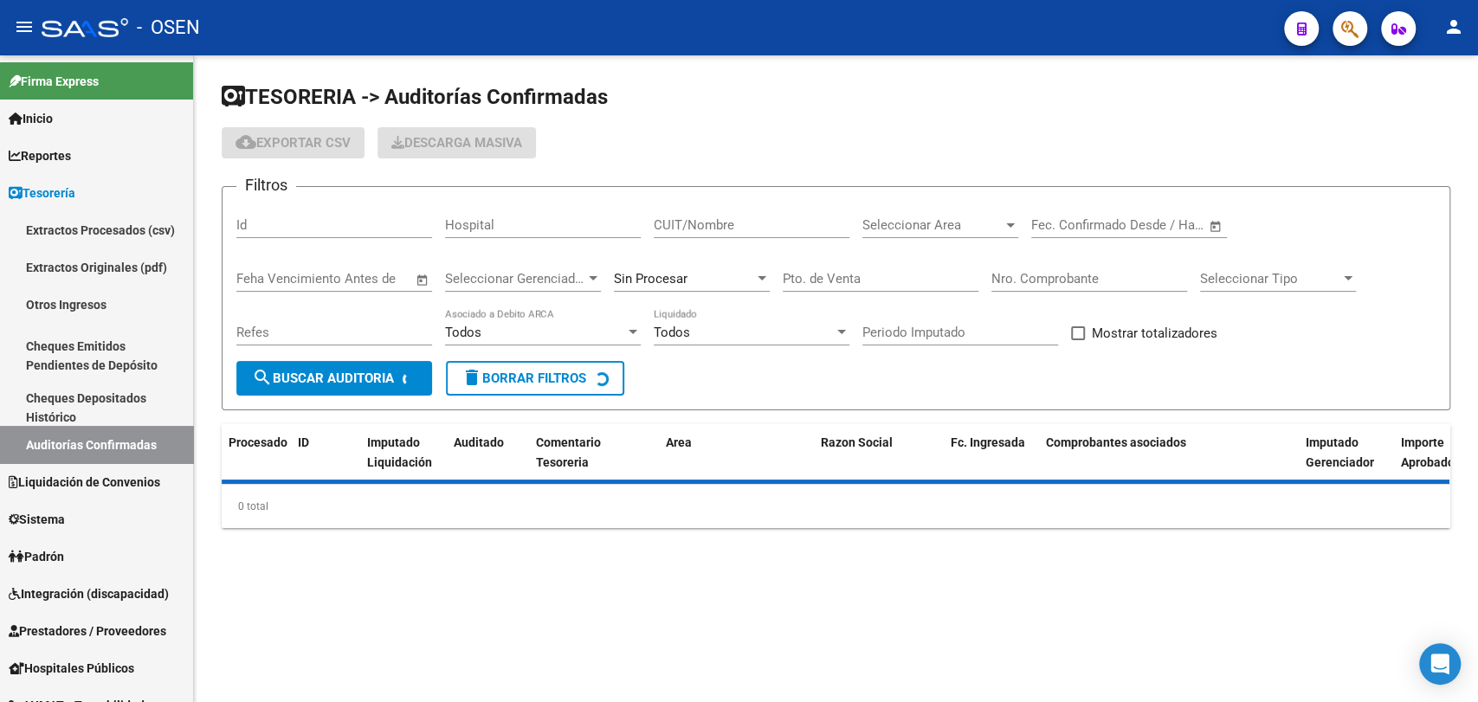
click at [1072, 287] on div "Nro. Comprobante" at bounding box center [1089, 273] width 196 height 37
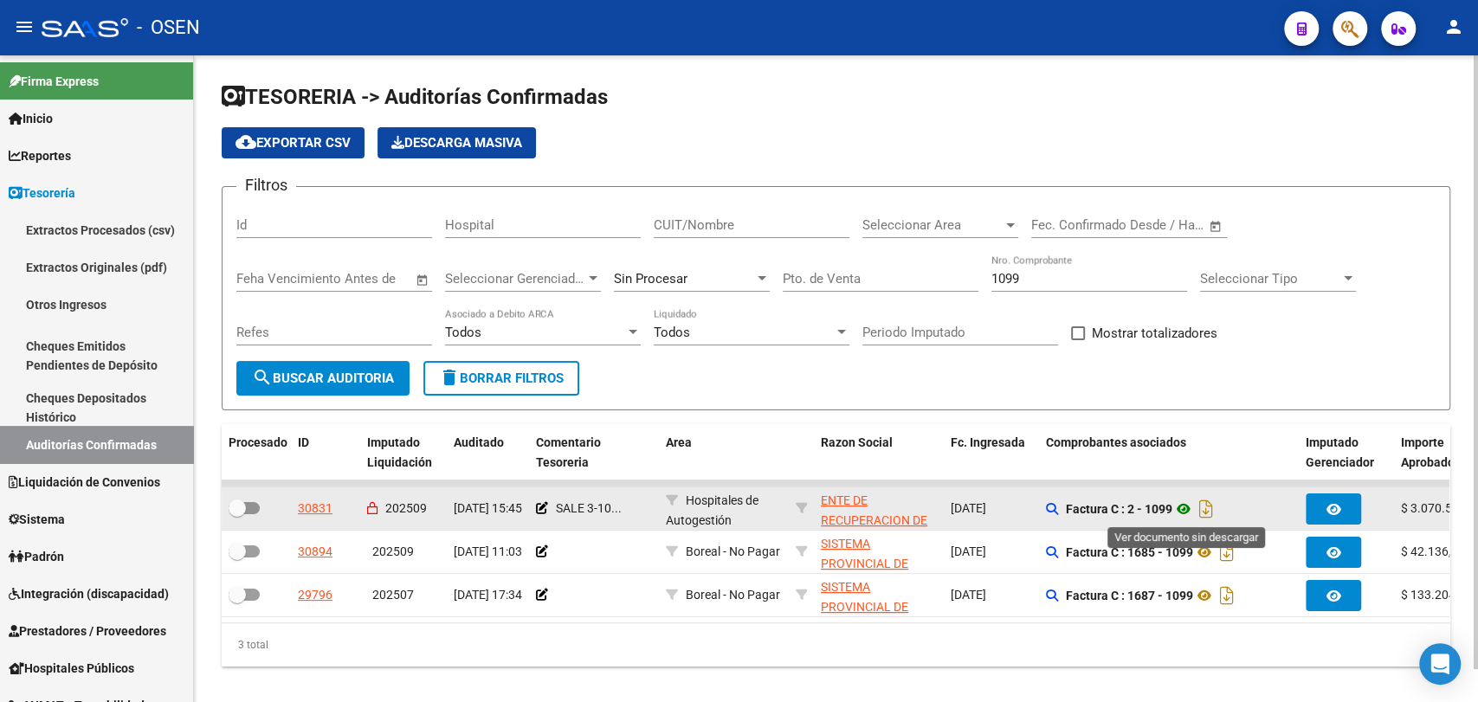
click at [1187, 506] on icon at bounding box center [1183, 509] width 23 height 21
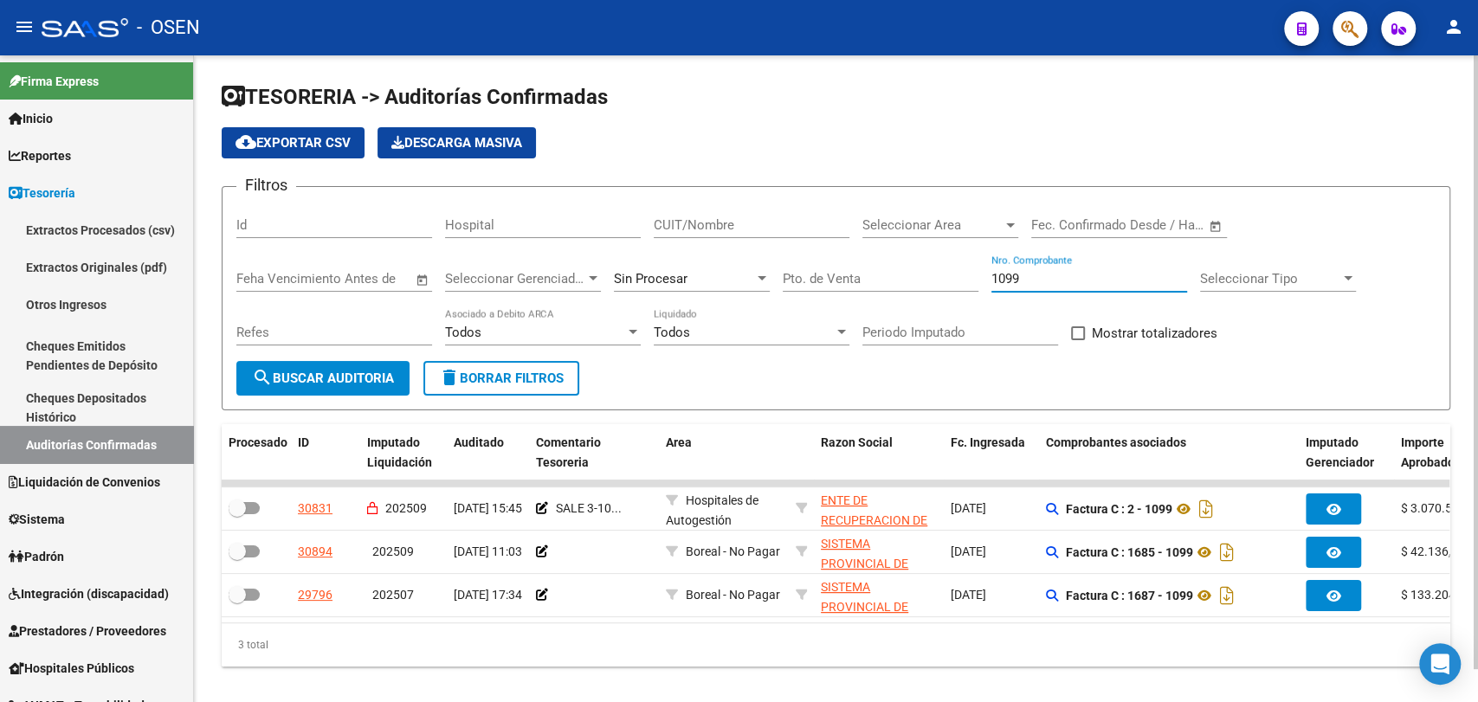
drag, startPoint x: 1051, startPoint y: 279, endPoint x: 629, endPoint y: 240, distance: 424.3
click at [630, 241] on div "Filtros Id Hospital CUIT/Nombre Seleccionar Area Seleccionar Area Fecha inicio …" at bounding box center [835, 281] width 1199 height 160
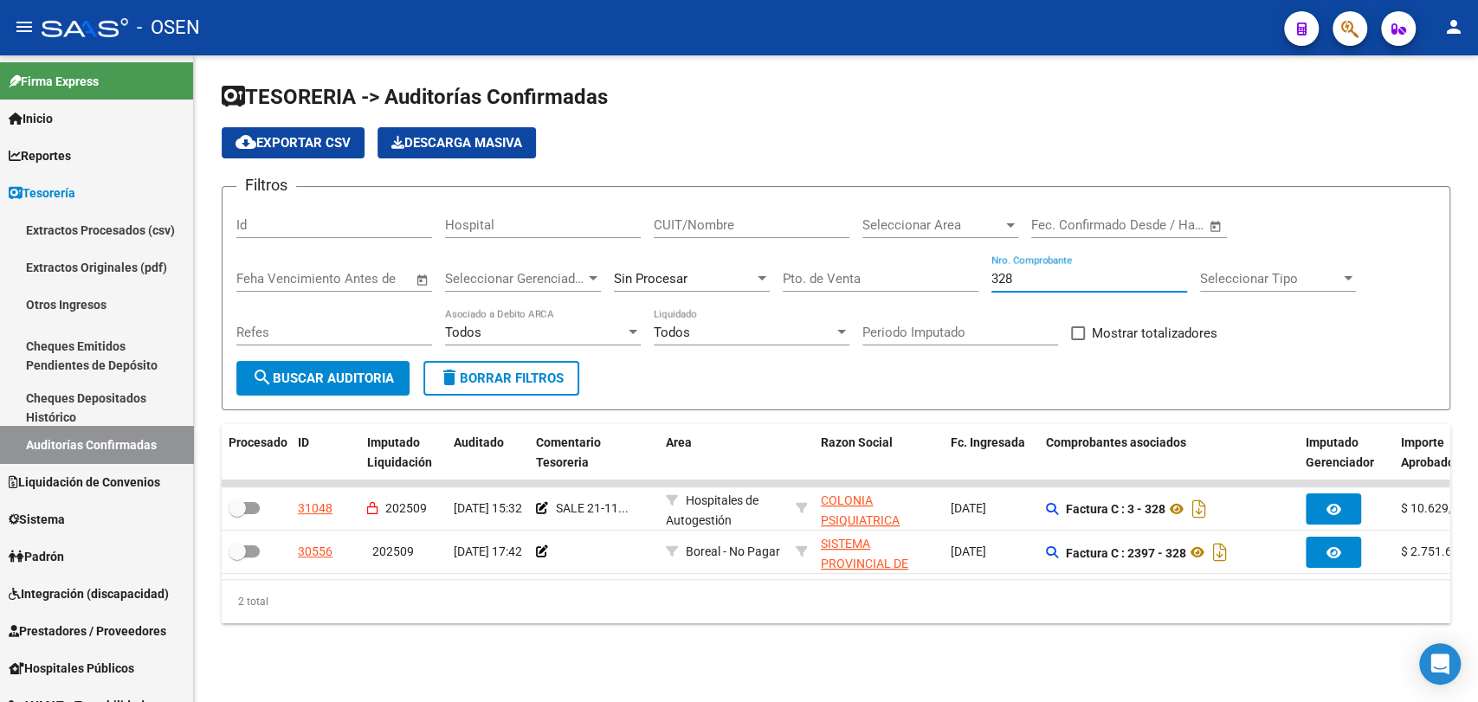
drag, startPoint x: 1061, startPoint y: 282, endPoint x: 718, endPoint y: 222, distance: 348.0
click at [718, 222] on div "Filtros Id Hospital CUIT/Nombre Seleccionar Area Seleccionar Area Fecha inicio …" at bounding box center [835, 281] width 1199 height 160
type input "464"
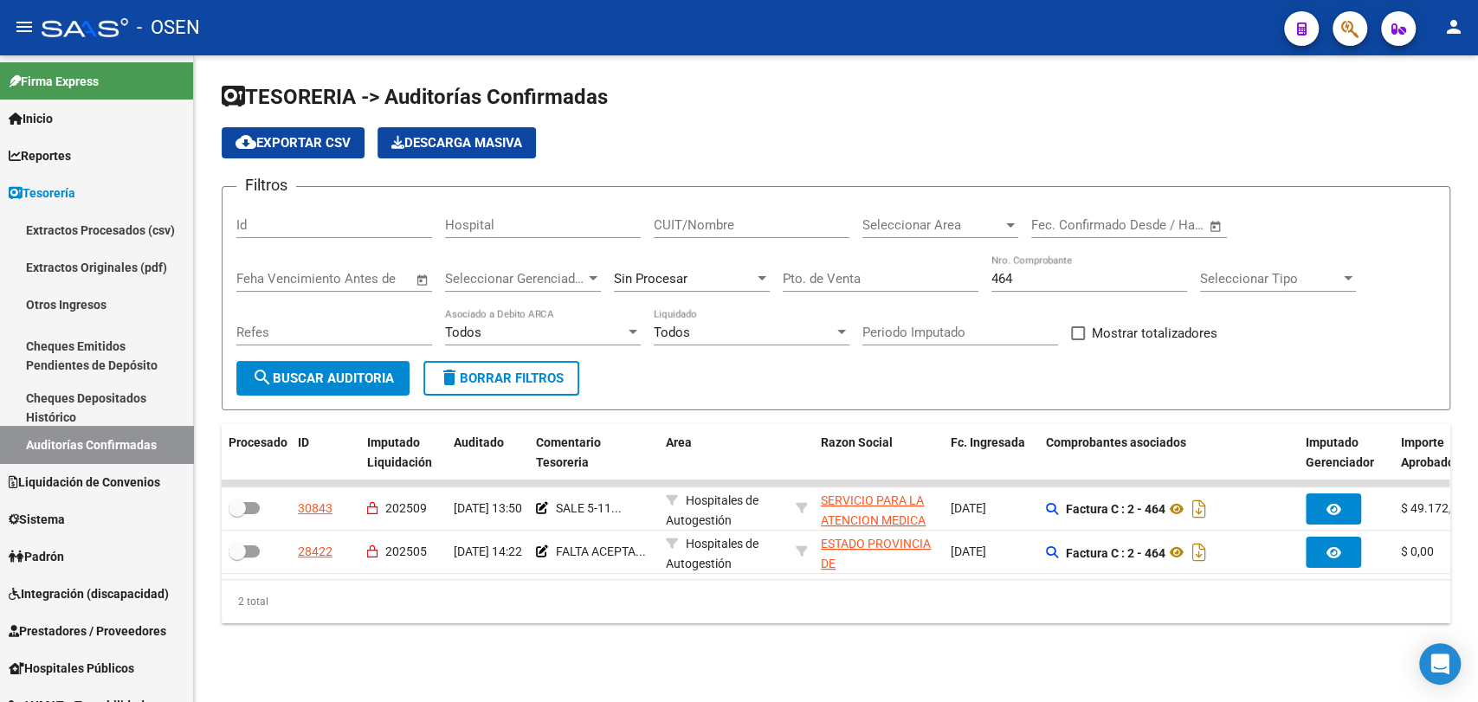
drag, startPoint x: 1327, startPoint y: 193, endPoint x: 1337, endPoint y: 184, distance: 13.5
click at [1330, 192] on form "Filtros Id Hospital CUIT/Nombre Seleccionar Area Seleccionar Area Fecha inicio …" at bounding box center [836, 298] width 1228 height 224
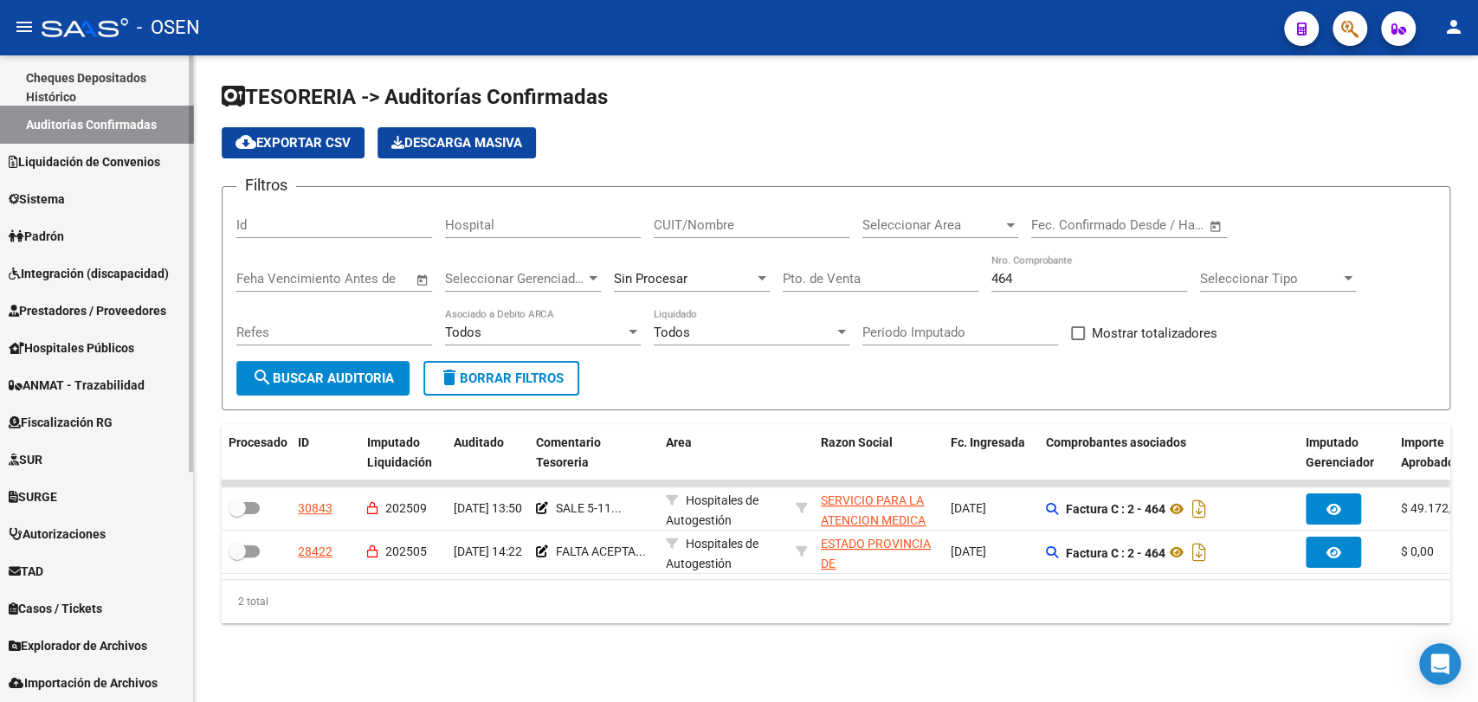
click at [154, 308] on span "Prestadores / Proveedores" at bounding box center [88, 310] width 158 height 19
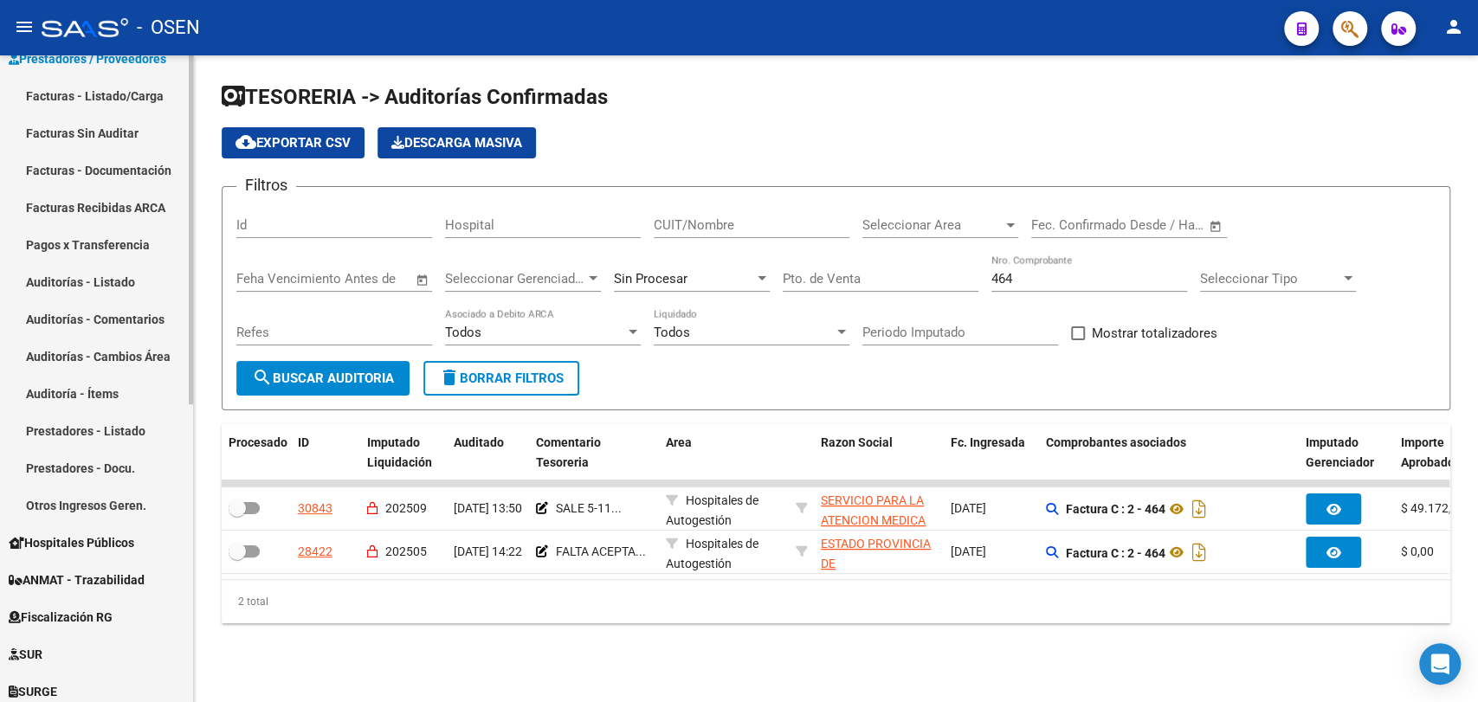
scroll to position [0, 0]
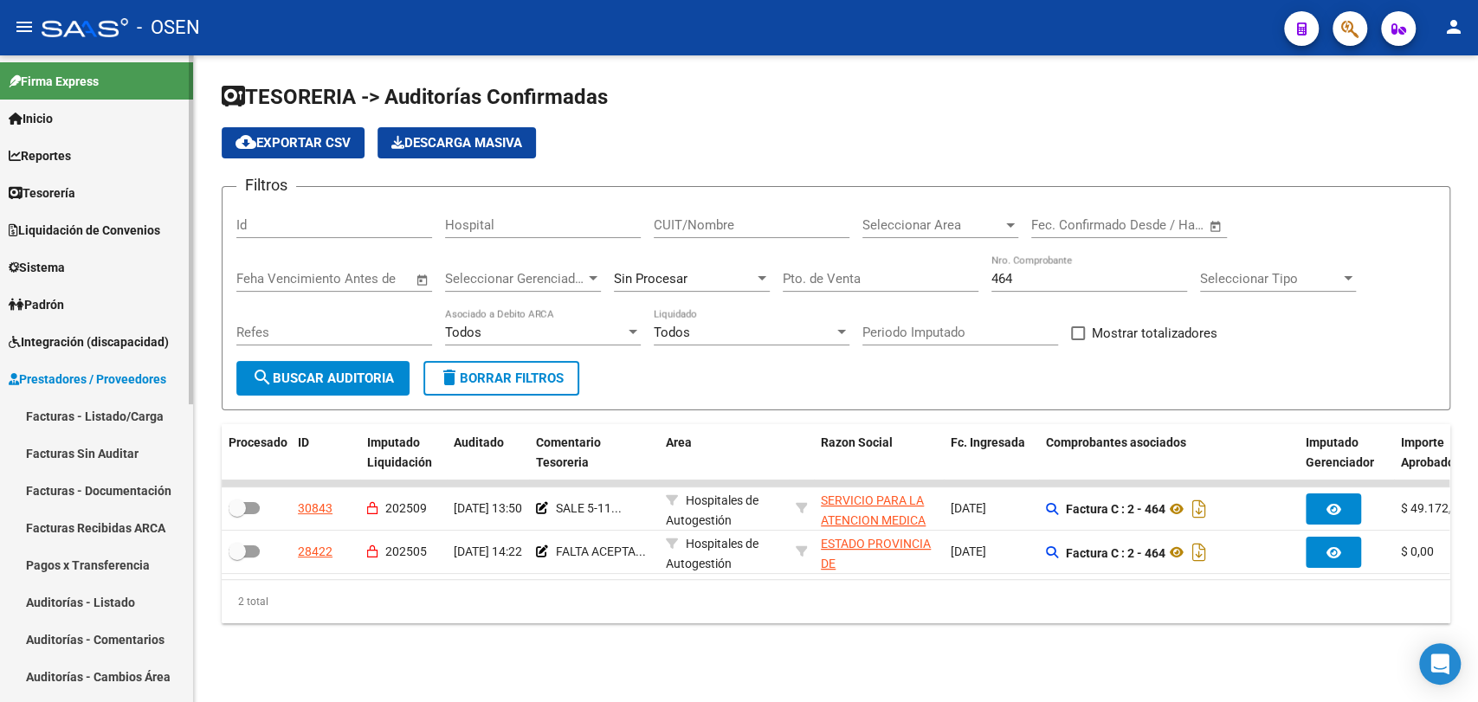
click at [159, 422] on link "Facturas - Listado/Carga" at bounding box center [96, 415] width 193 height 37
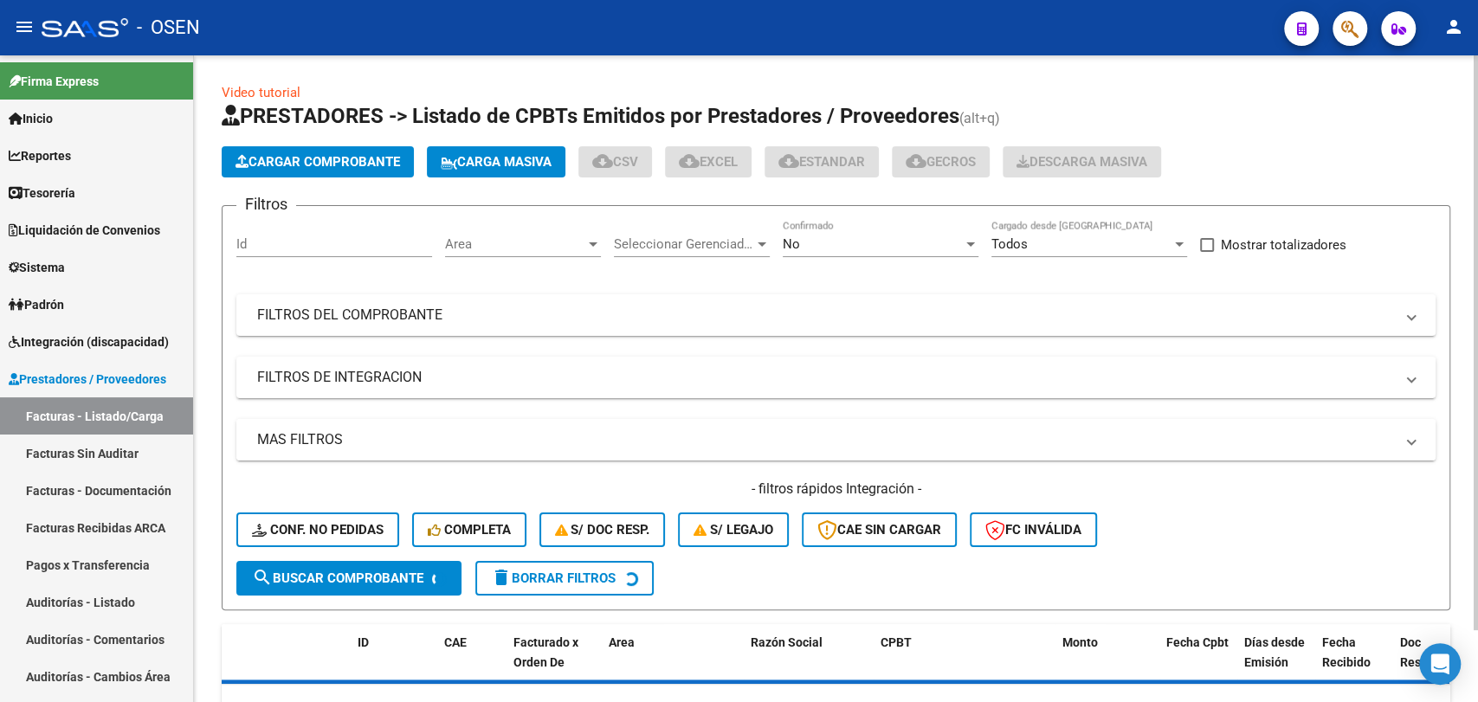
click at [548, 446] on mat-panel-title "MAS FILTROS" at bounding box center [825, 439] width 1137 height 19
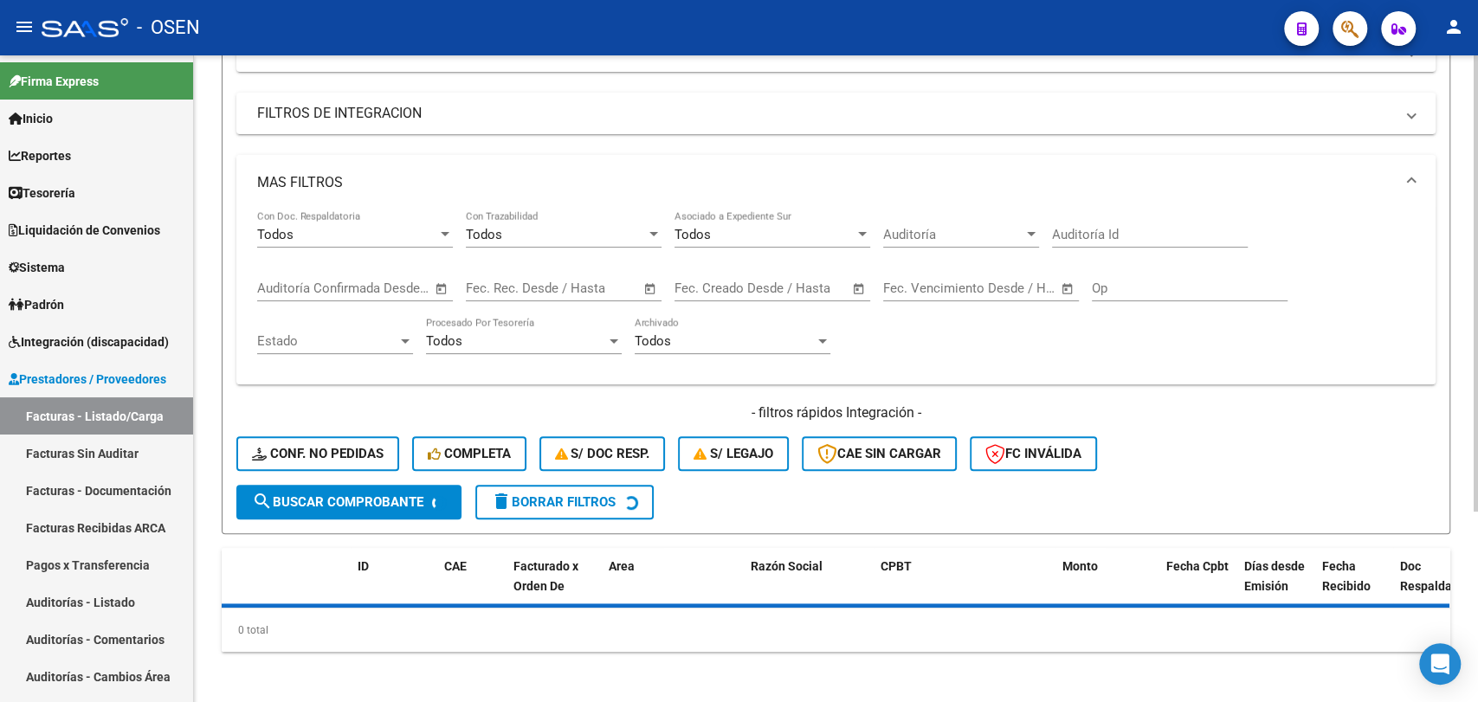
scroll to position [269, 0]
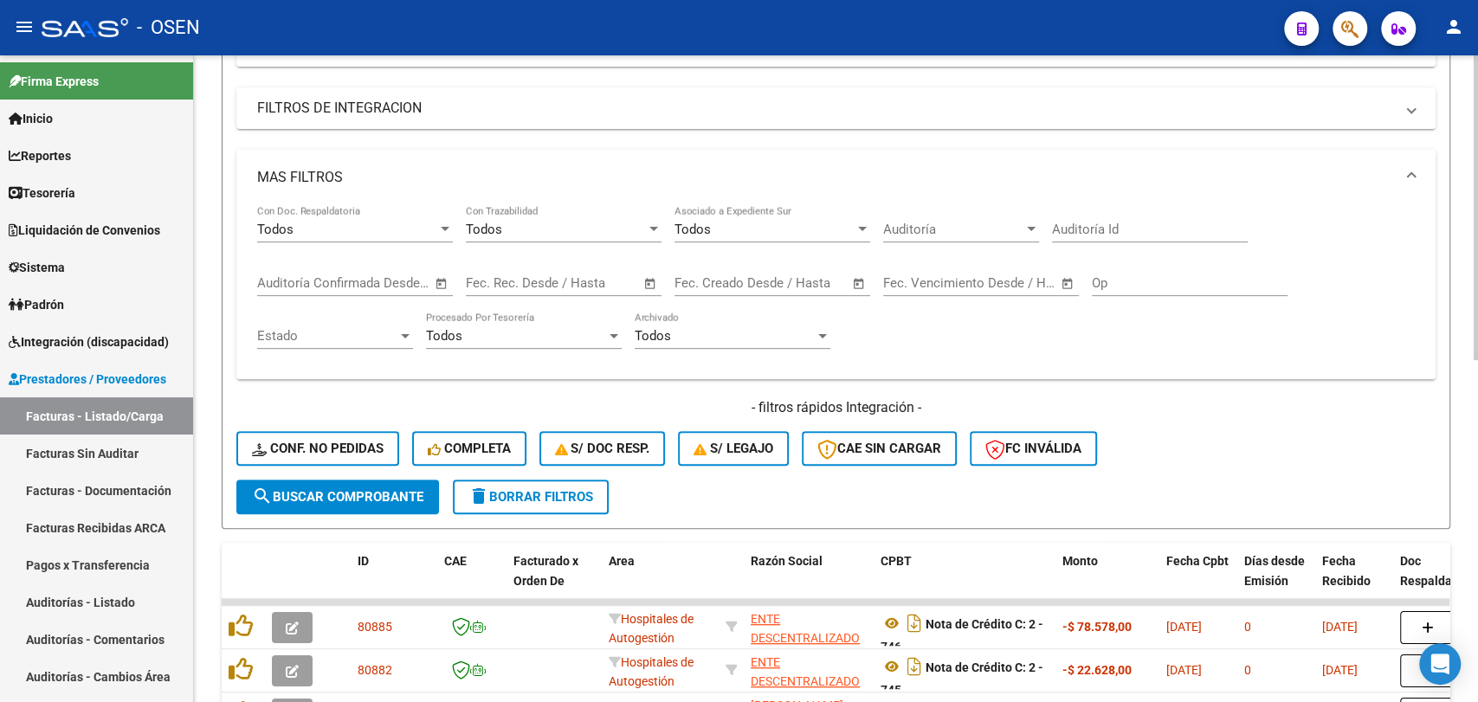
click at [443, 283] on span "Open calendar" at bounding box center [442, 284] width 42 height 42
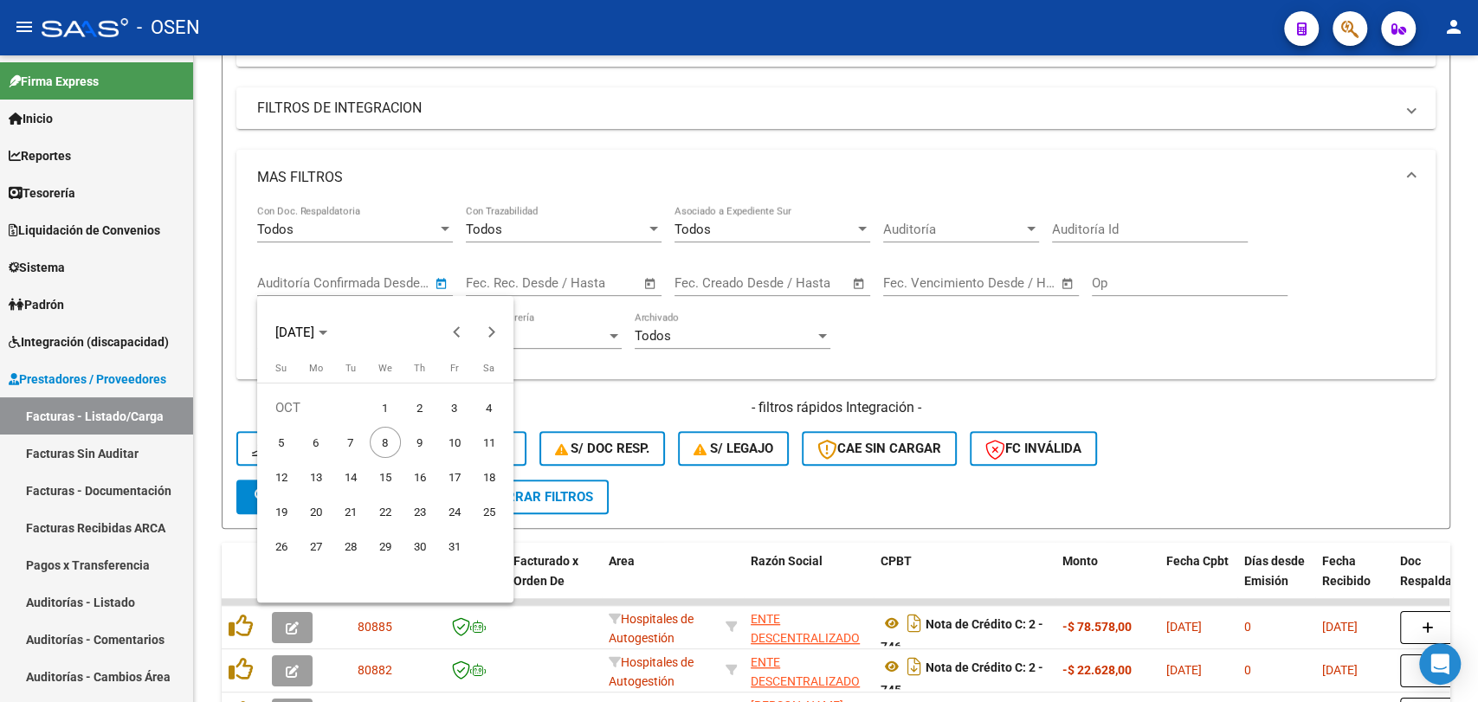
click at [344, 452] on span "7" at bounding box center [350, 442] width 31 height 31
type input "[DATE]"
click at [373, 443] on span "8" at bounding box center [385, 442] width 31 height 31
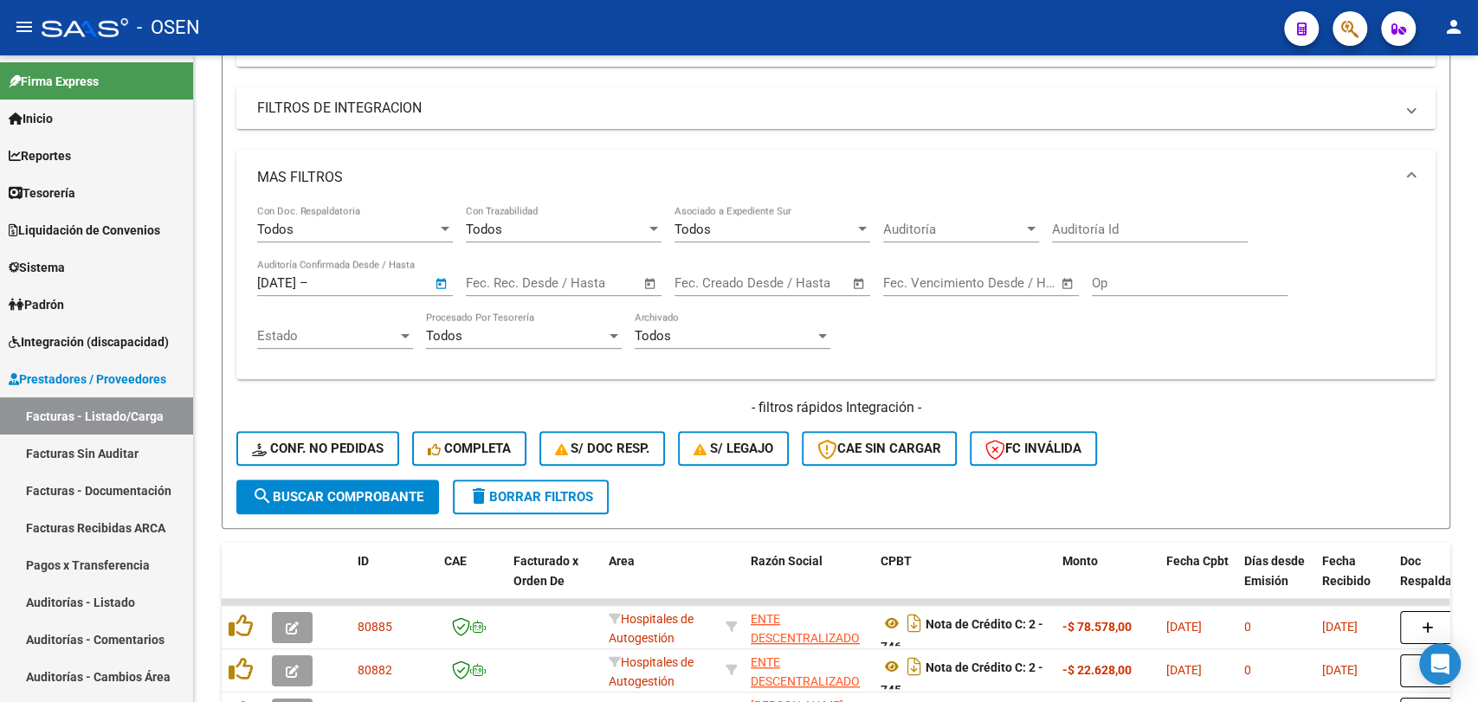
type input "[DATE]"
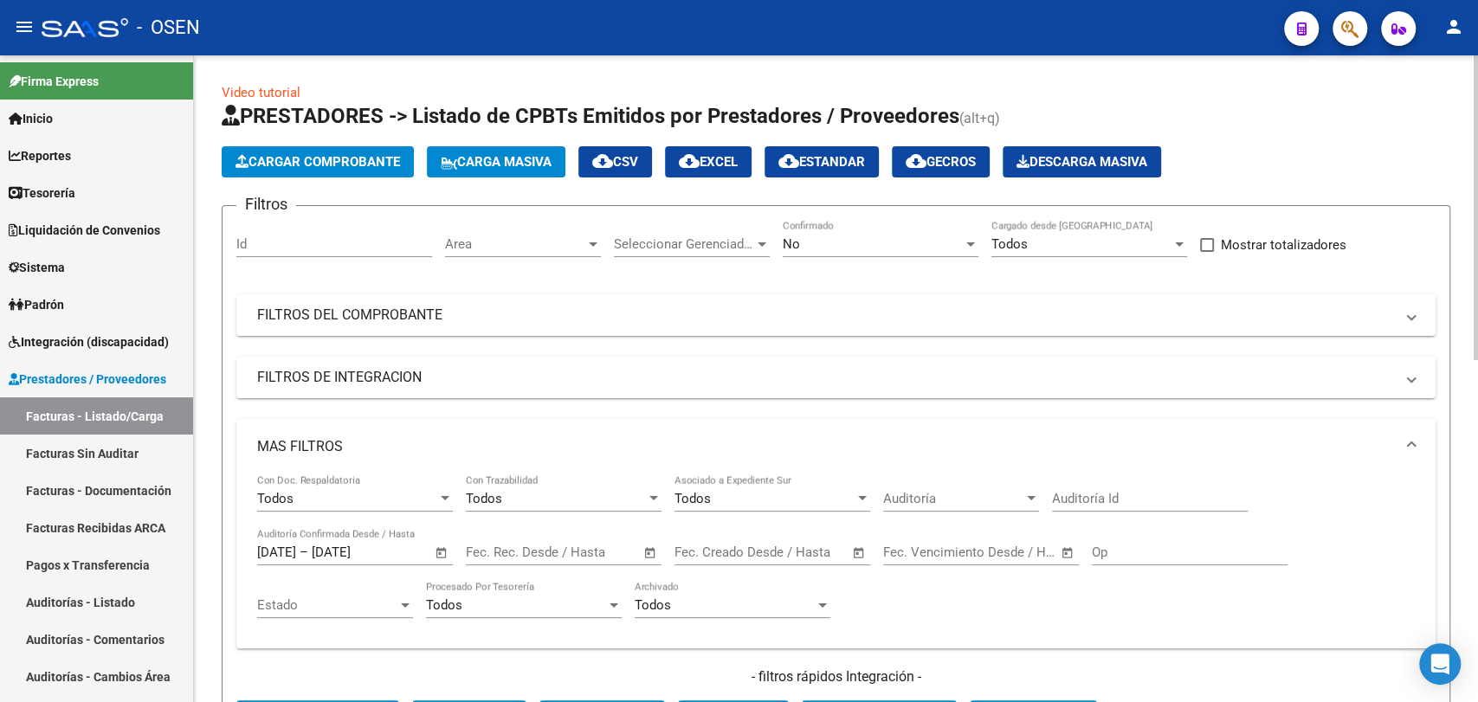
click at [332, 164] on span "Cargar Comprobante" at bounding box center [317, 162] width 164 height 16
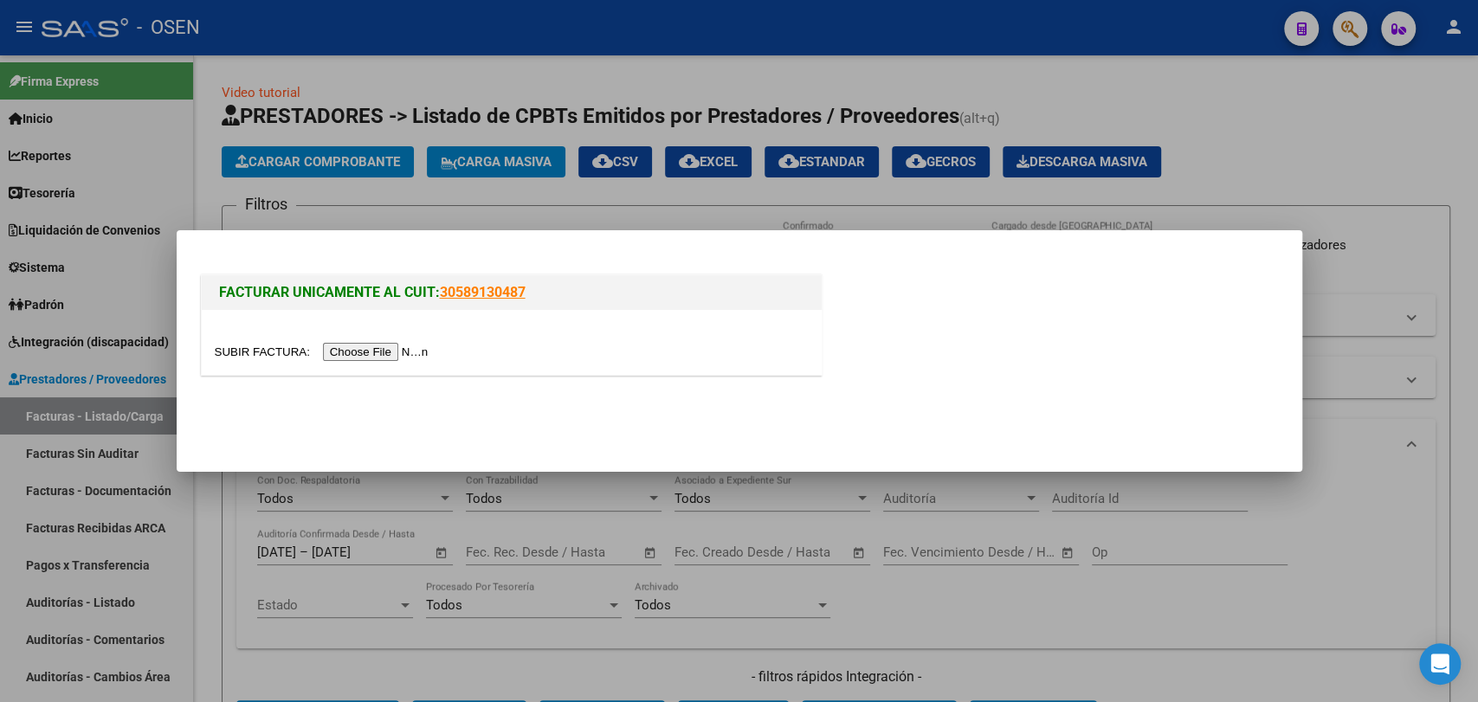
click at [387, 364] on div at bounding box center [512, 342] width 620 height 65
click at [395, 352] on input "file" at bounding box center [324, 352] width 219 height 18
click at [1328, 157] on div at bounding box center [739, 351] width 1478 height 702
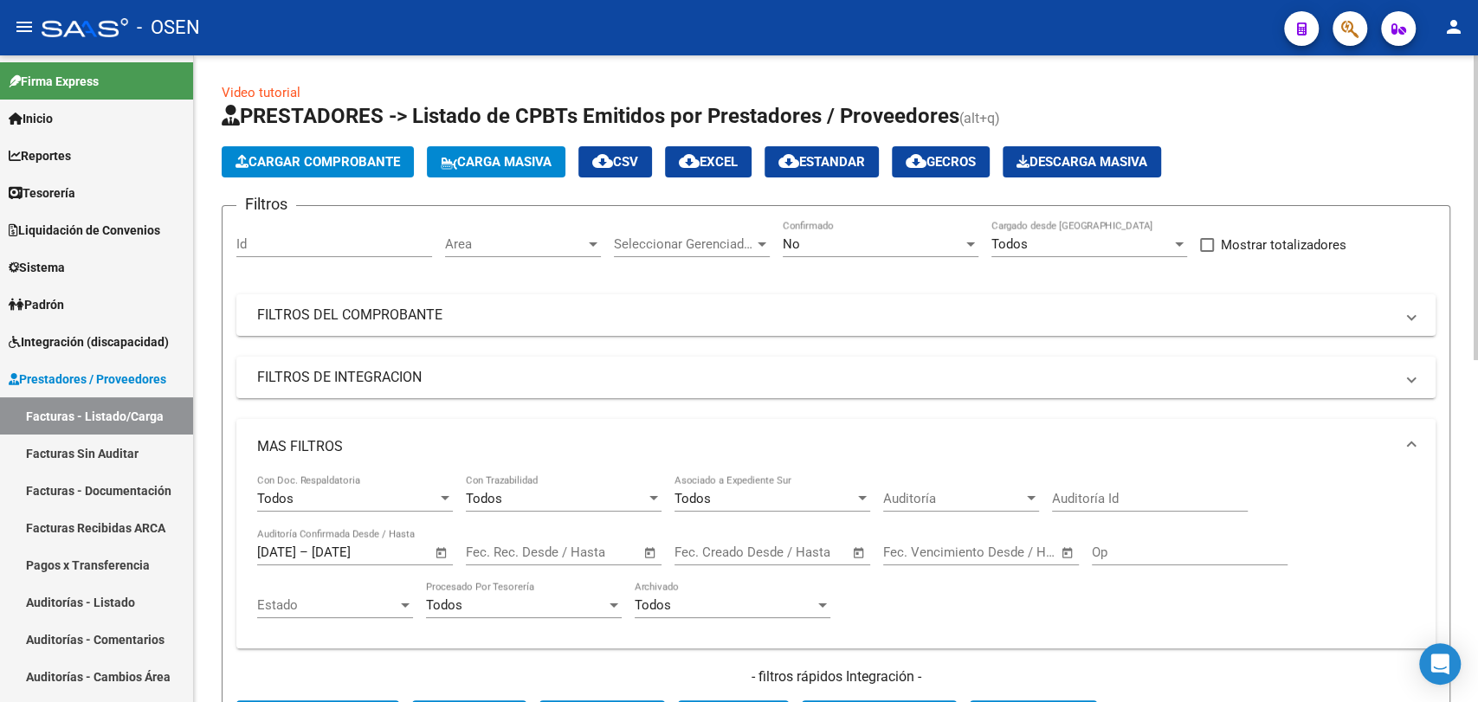
drag, startPoint x: 1306, startPoint y: 279, endPoint x: 1075, endPoint y: 278, distance: 230.3
click at [1306, 278] on div "Filtros Id Area Area Seleccionar Gerenciador Seleccionar Gerenciador No Confirm…" at bounding box center [835, 484] width 1199 height 529
click at [342, 158] on span "Cargar Comprobante" at bounding box center [317, 162] width 164 height 16
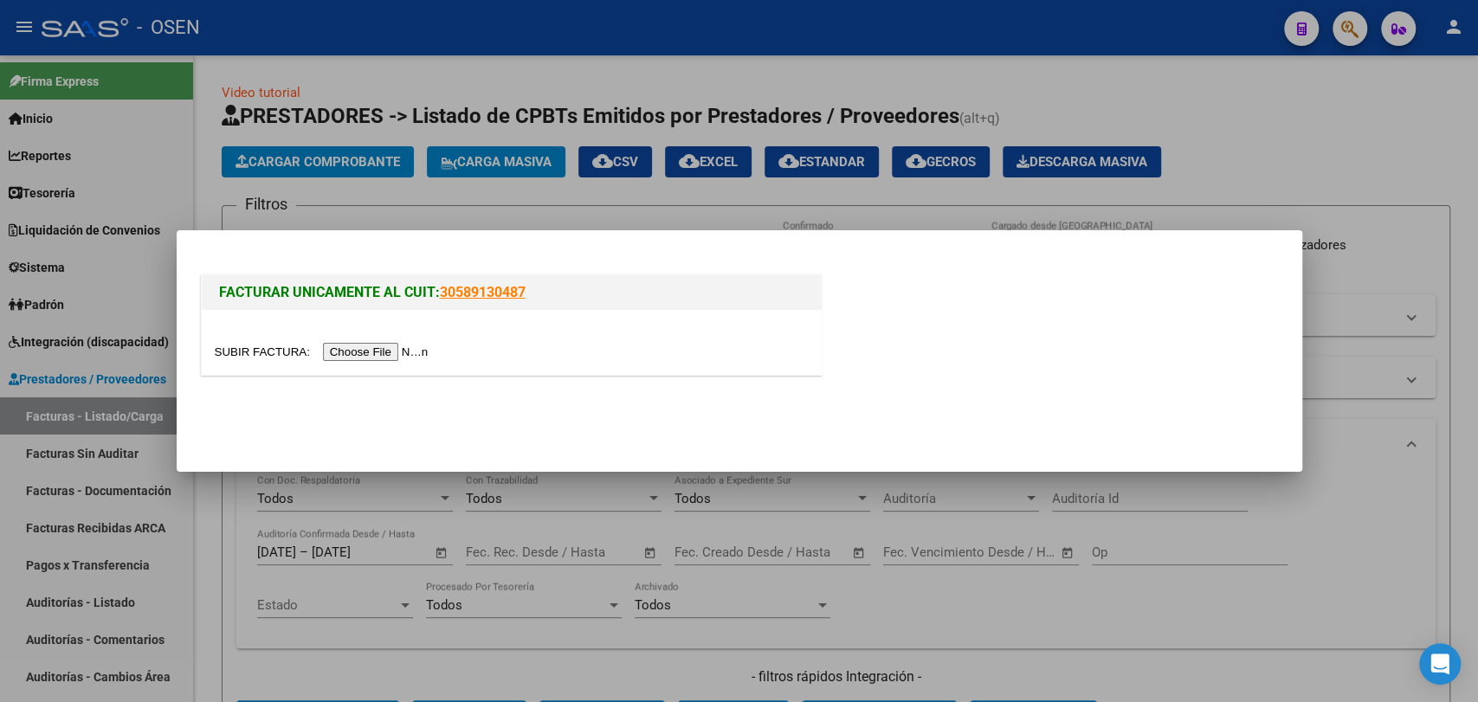
click at [373, 347] on input "file" at bounding box center [324, 352] width 219 height 18
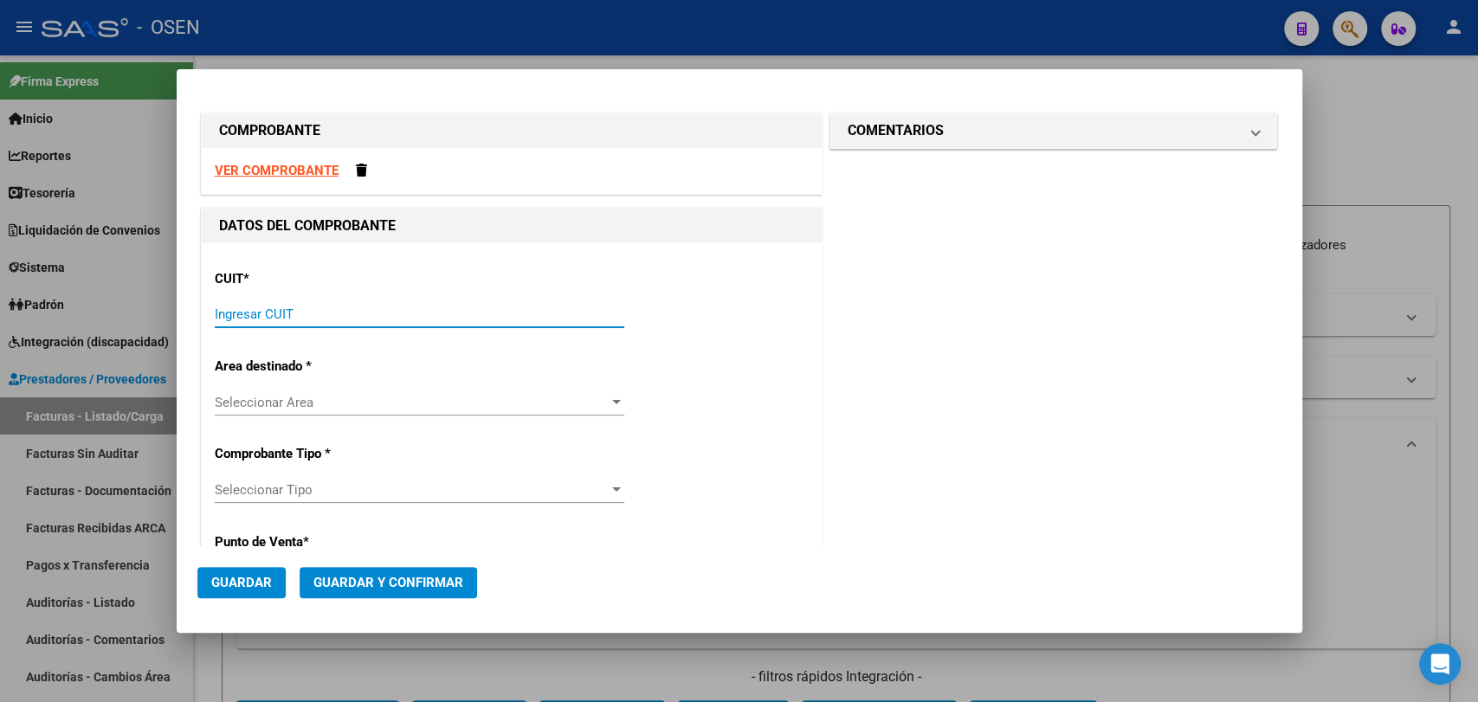
click at [420, 308] on input "Ingresar CUIT" at bounding box center [419, 314] width 409 height 16
paste input "30-71040461-1"
type input "30-71040461-1"
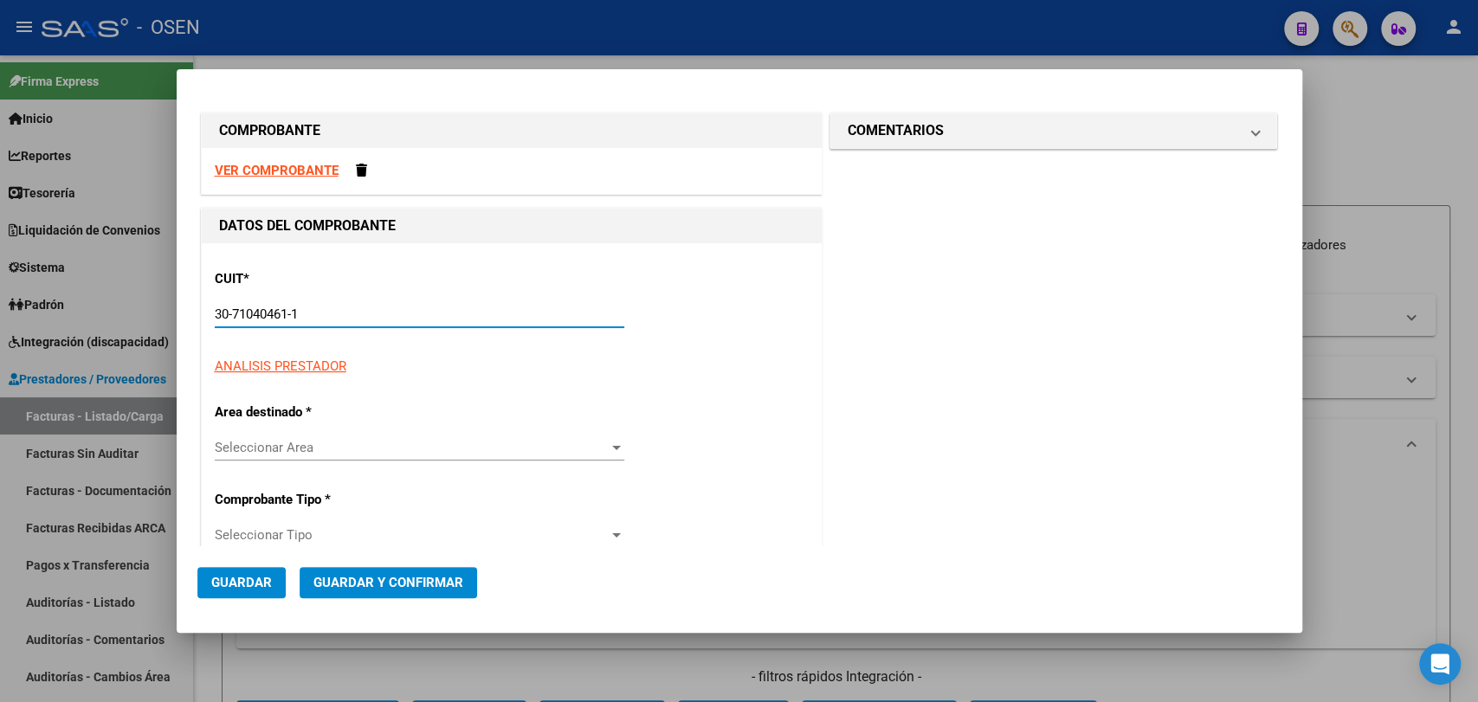
type input "1"
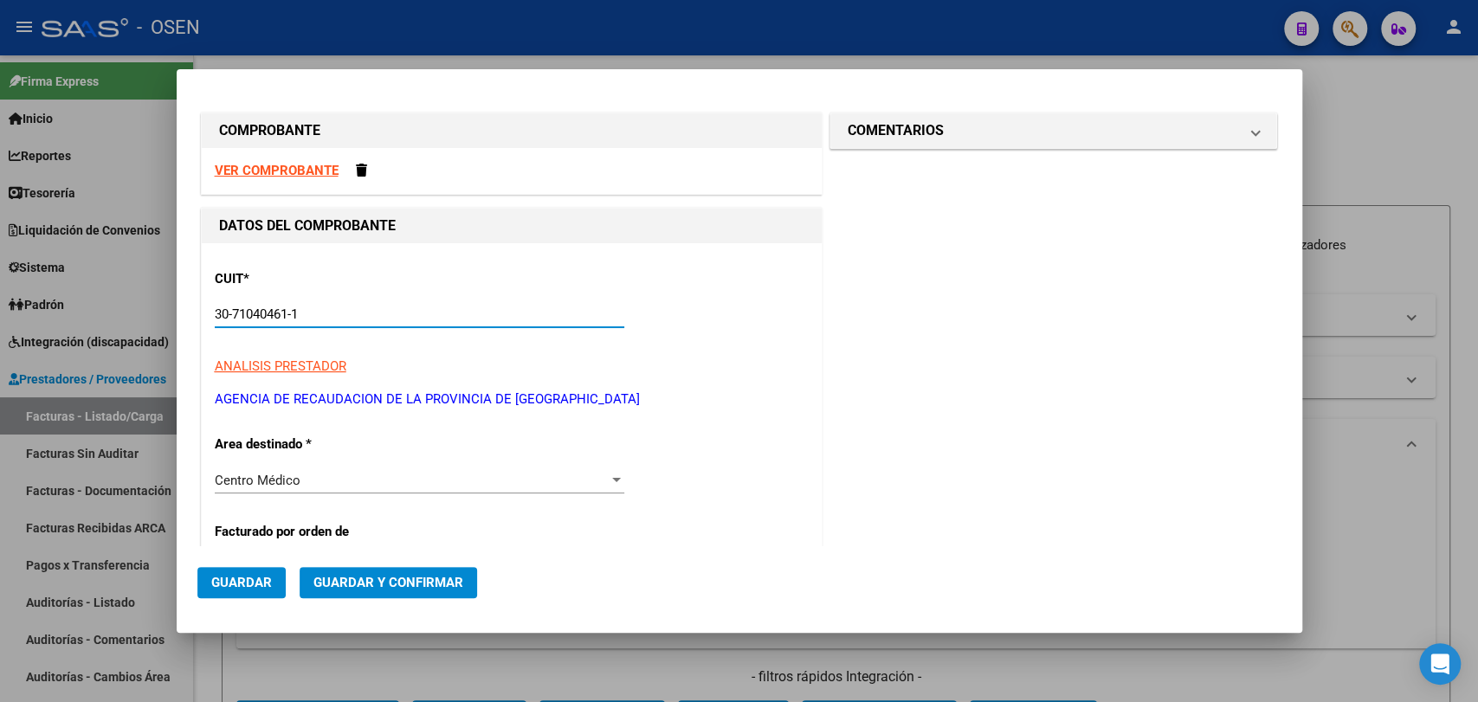
type input "30-71040461-1"
click at [319, 168] on strong "VER COMPROBANTE" at bounding box center [277, 171] width 124 height 16
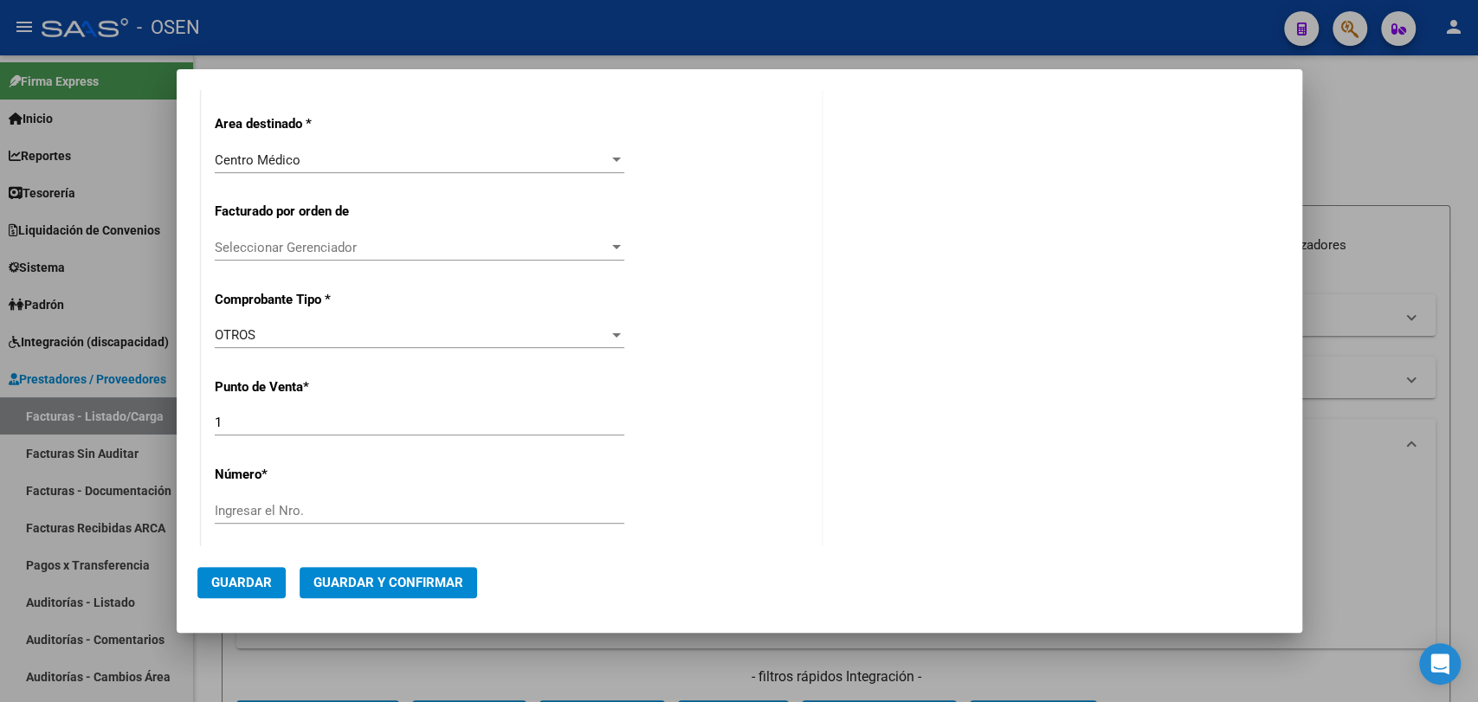
scroll to position [641, 0]
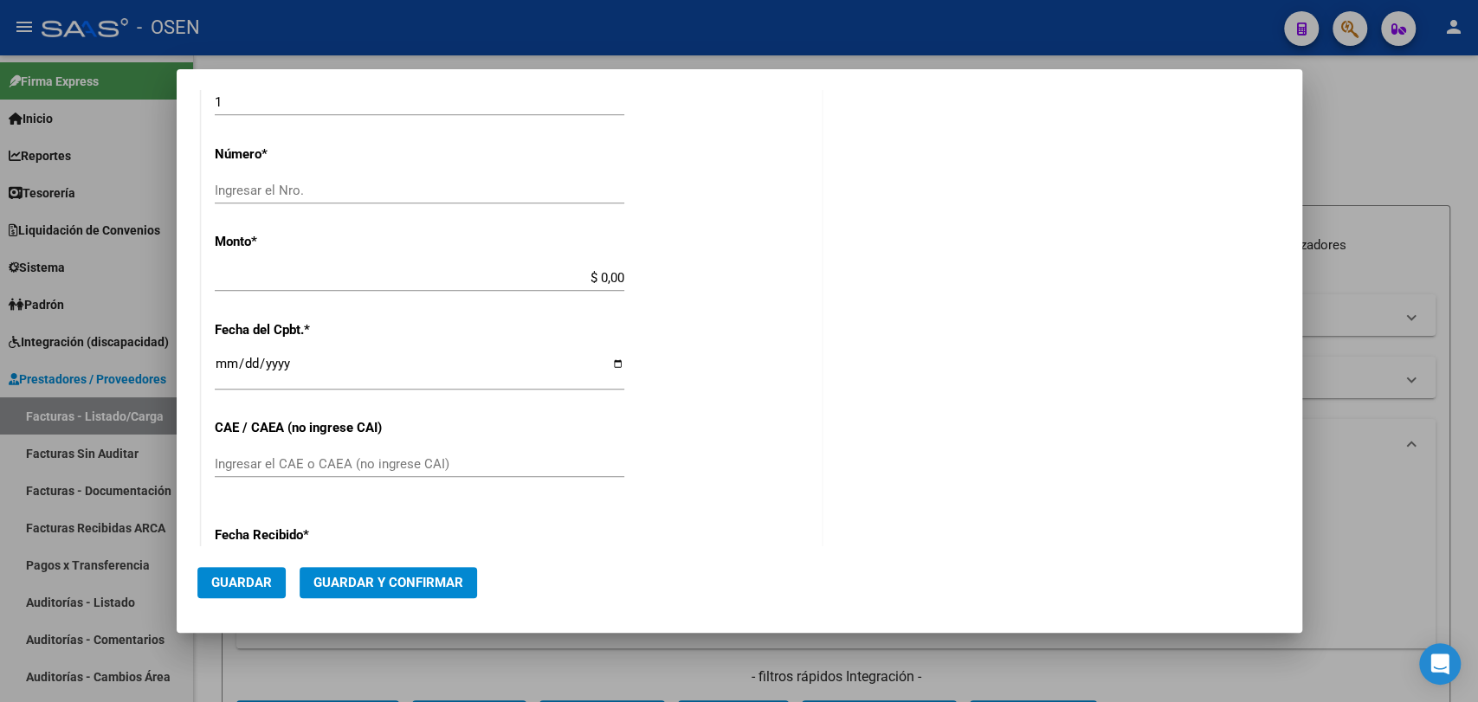
click at [475, 183] on input "Ingresar el Nro." at bounding box center [419, 191] width 409 height 16
type input "081025"
paste input "118.486,6"
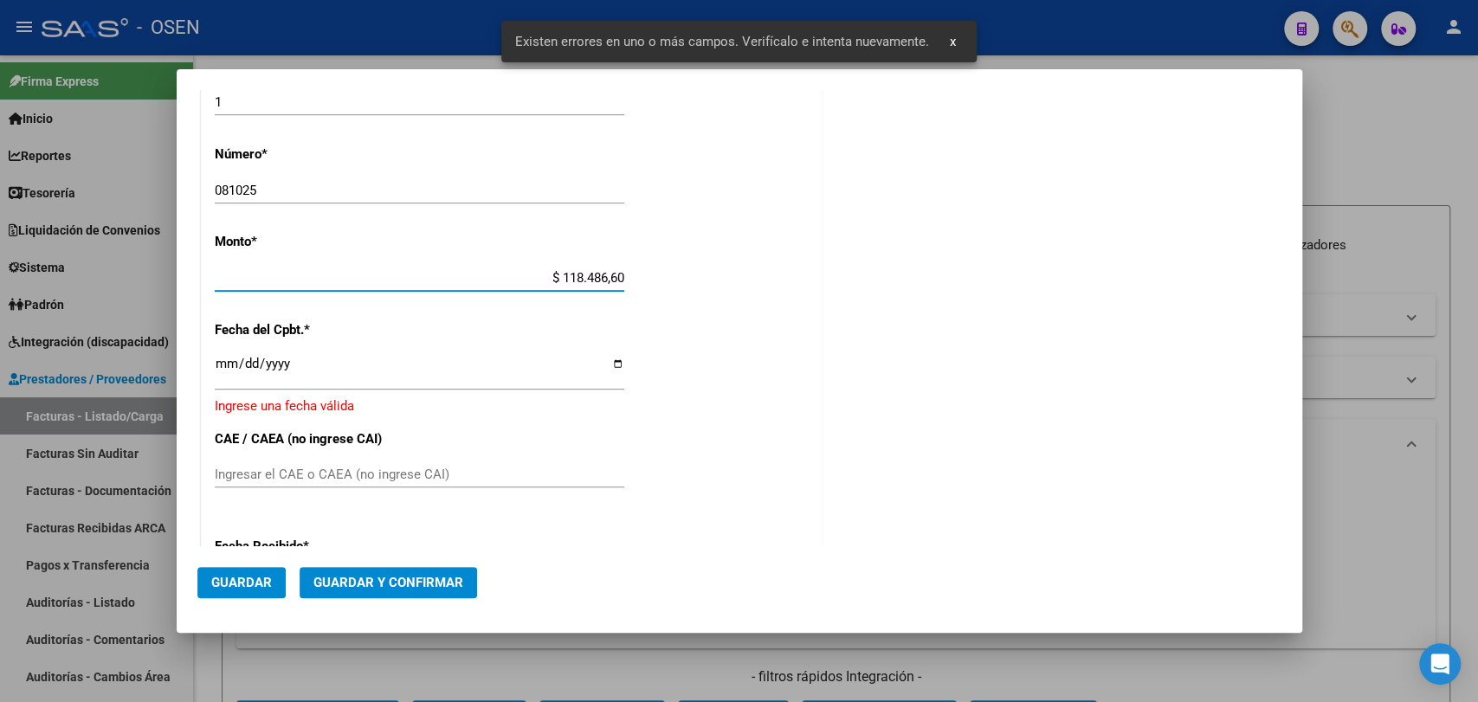
scroll to position [685, 0]
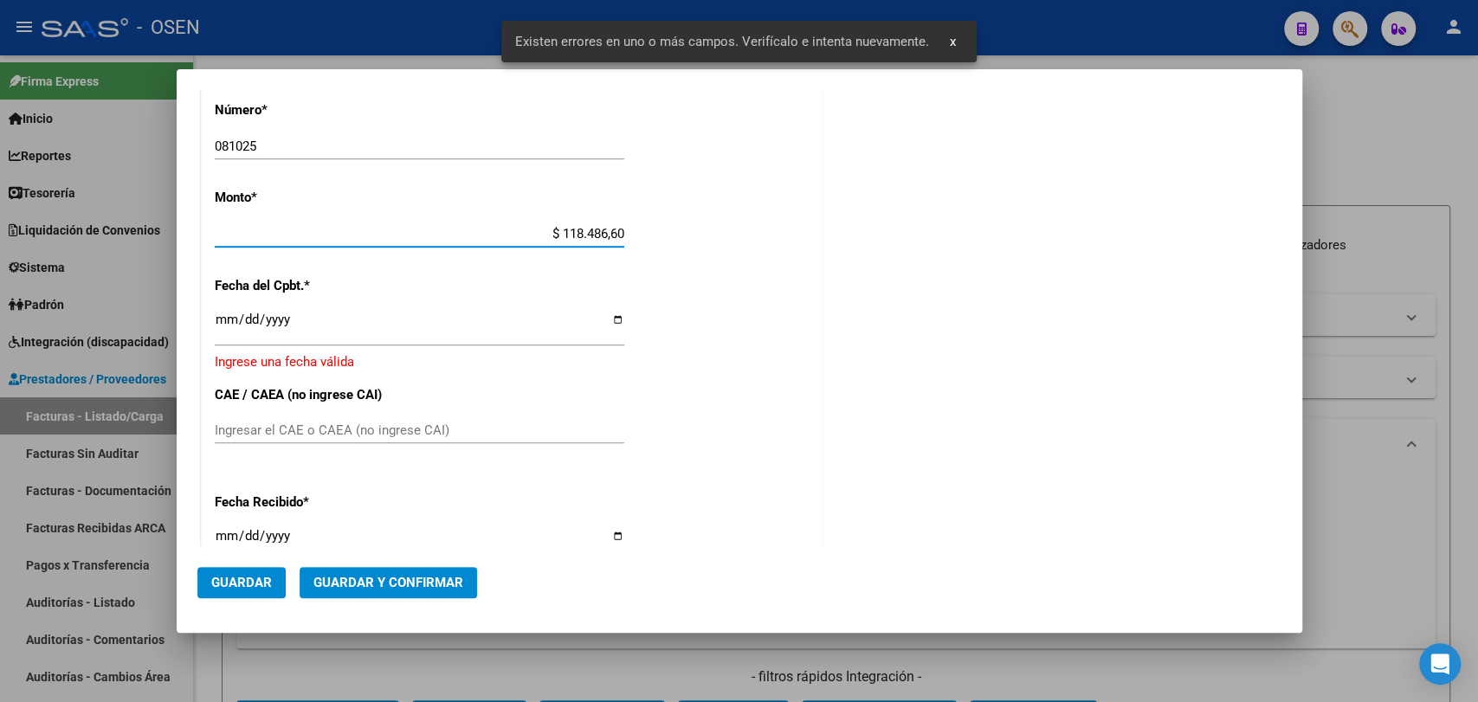
type input "$ 118.486,60"
click at [215, 313] on input "Ingresar la fecha" at bounding box center [419, 327] width 409 height 28
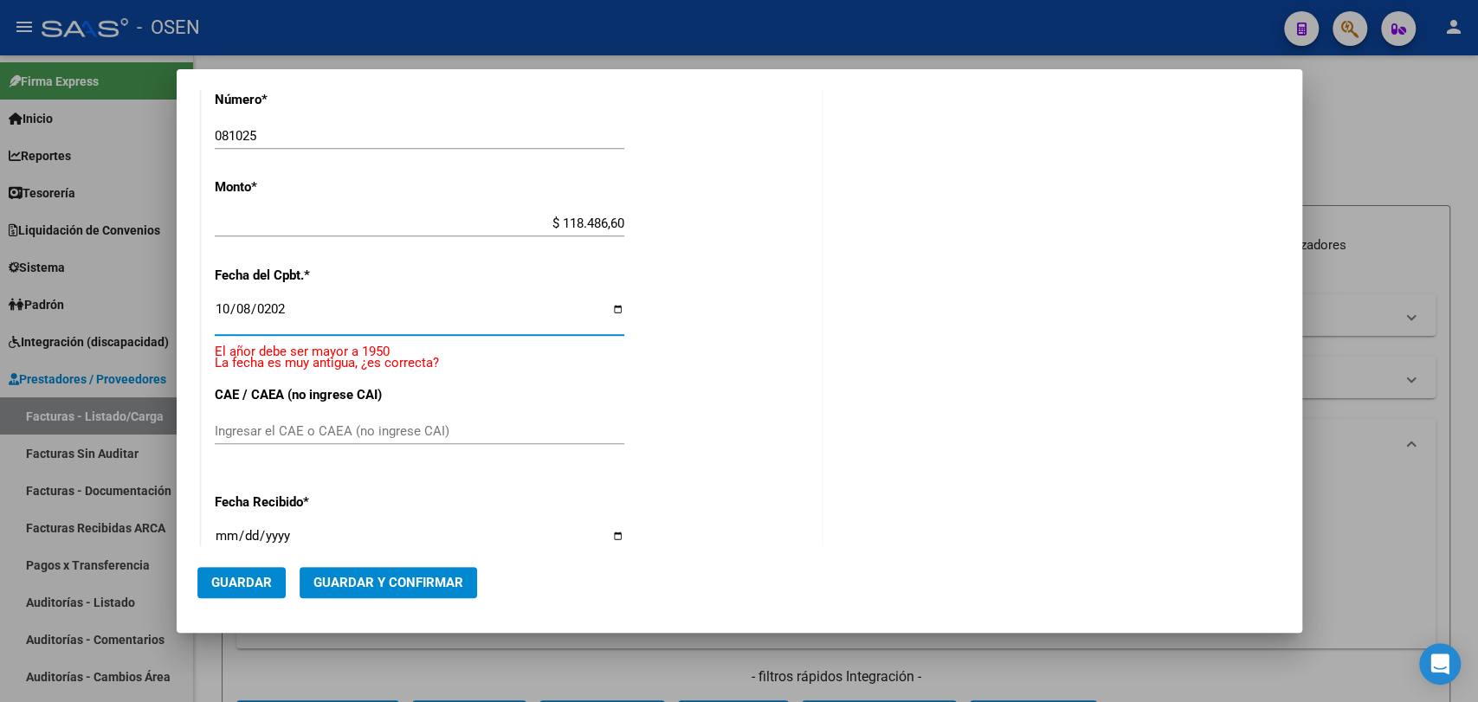
type input "2025-10-08"
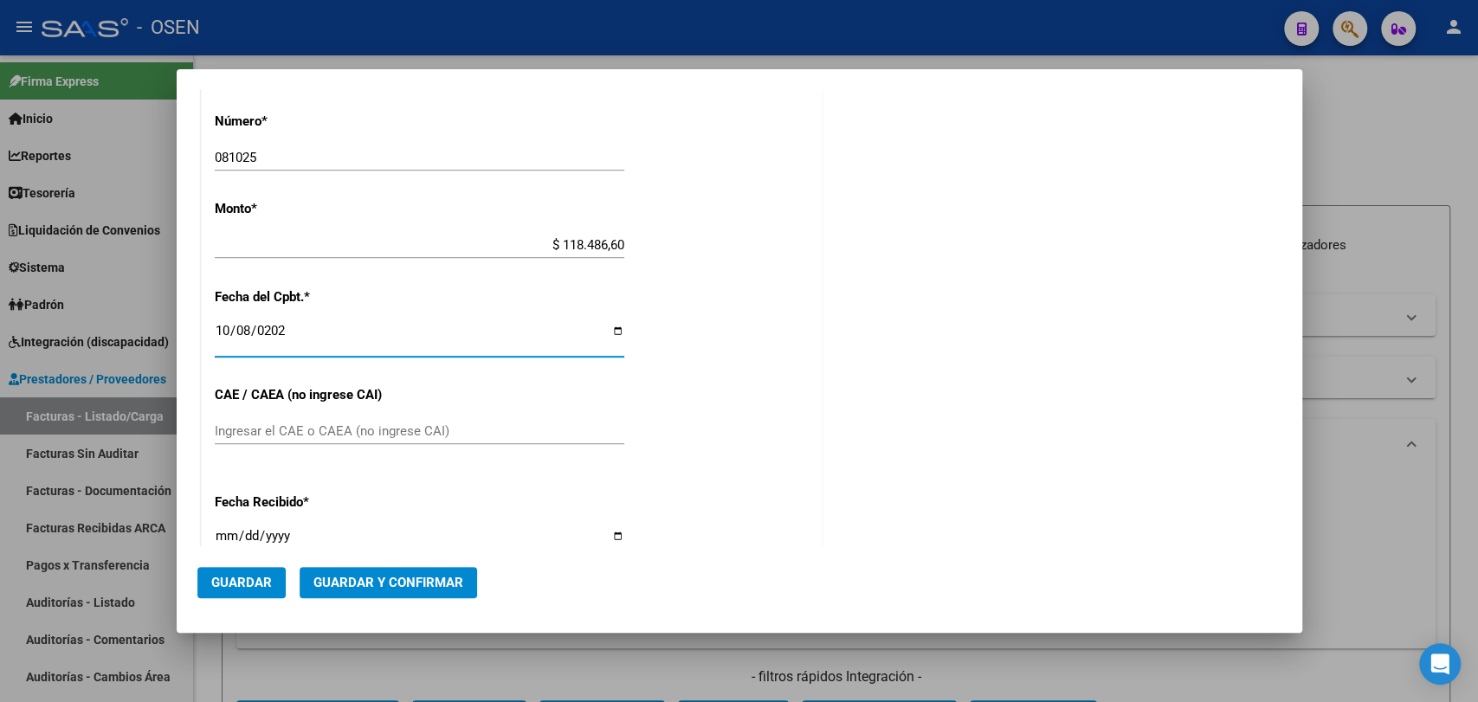
click at [418, 569] on button "Guardar y Confirmar" at bounding box center [388, 582] width 177 height 31
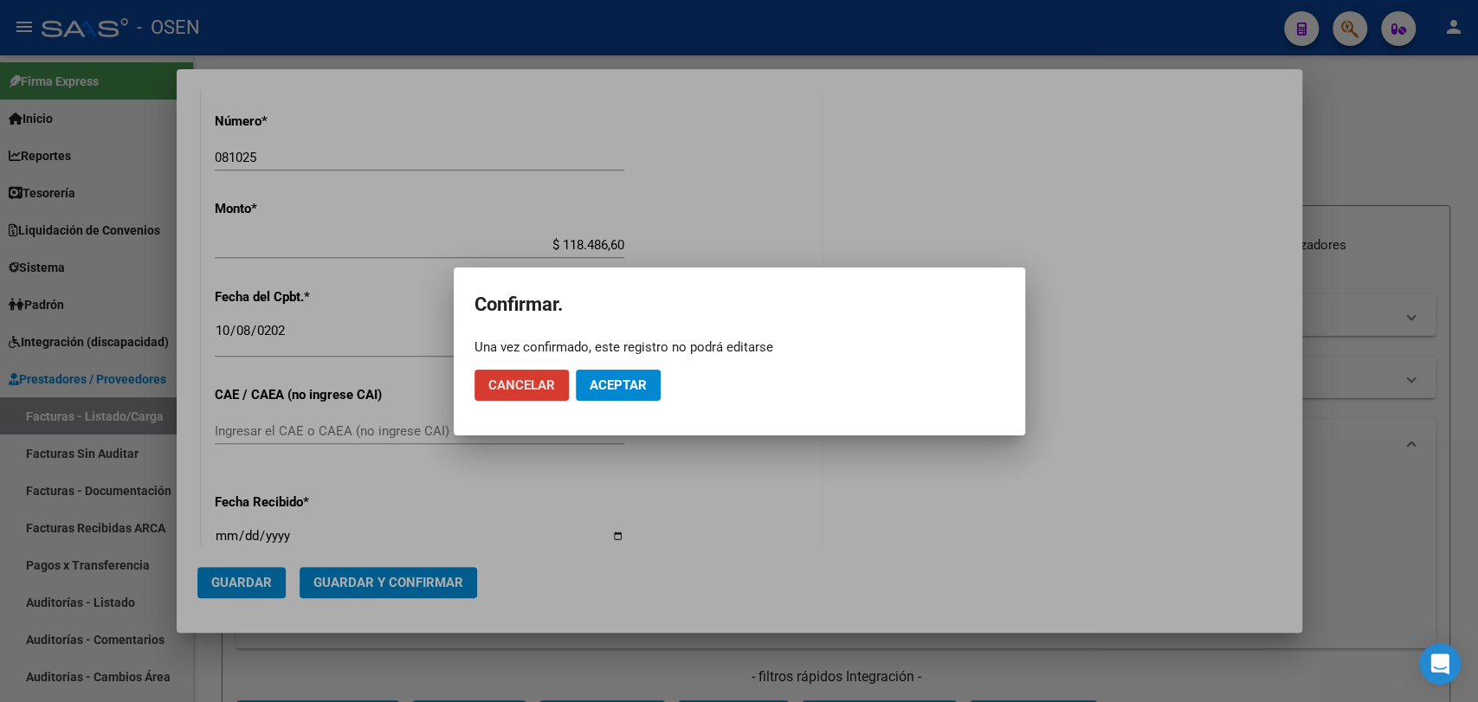
click at [630, 370] on button "Aceptar" at bounding box center [618, 385] width 85 height 31
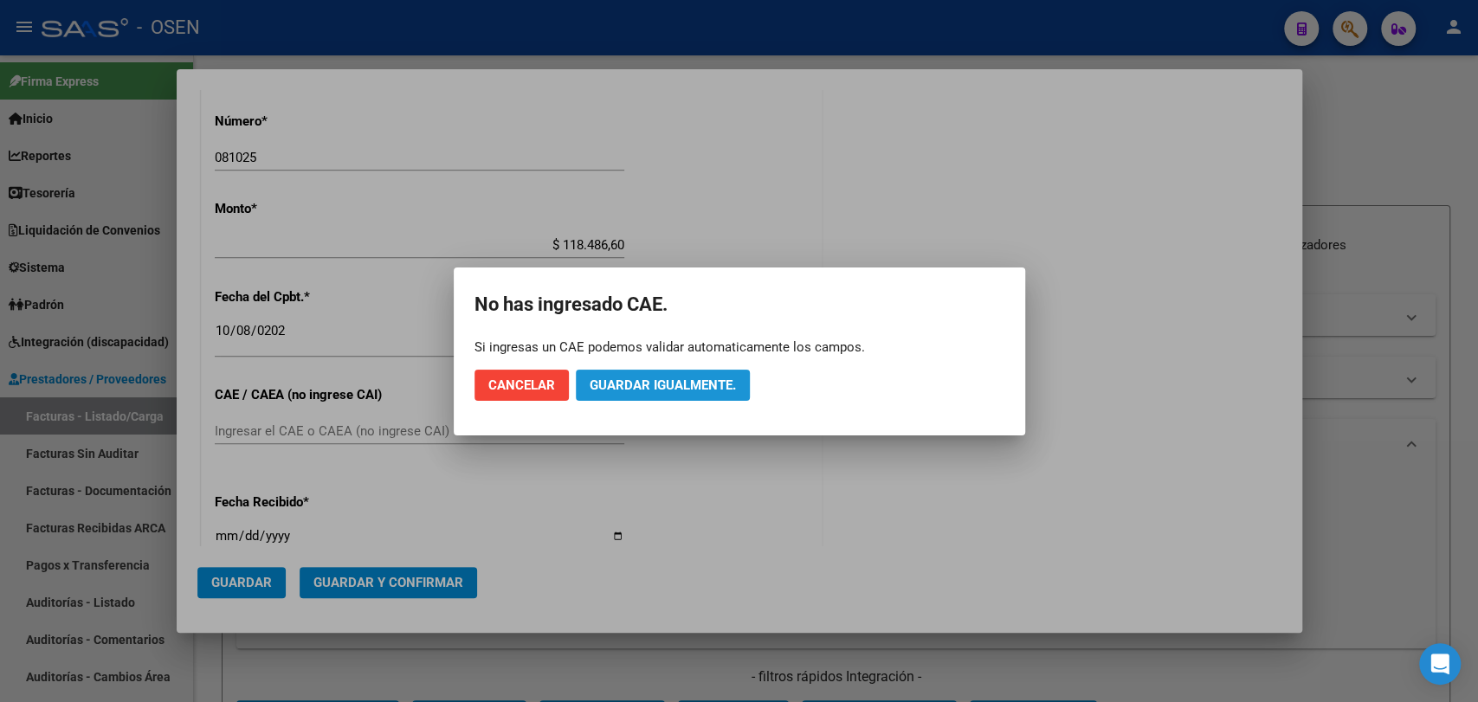
click at [642, 378] on span "Guardar igualmente." at bounding box center [663, 385] width 146 height 16
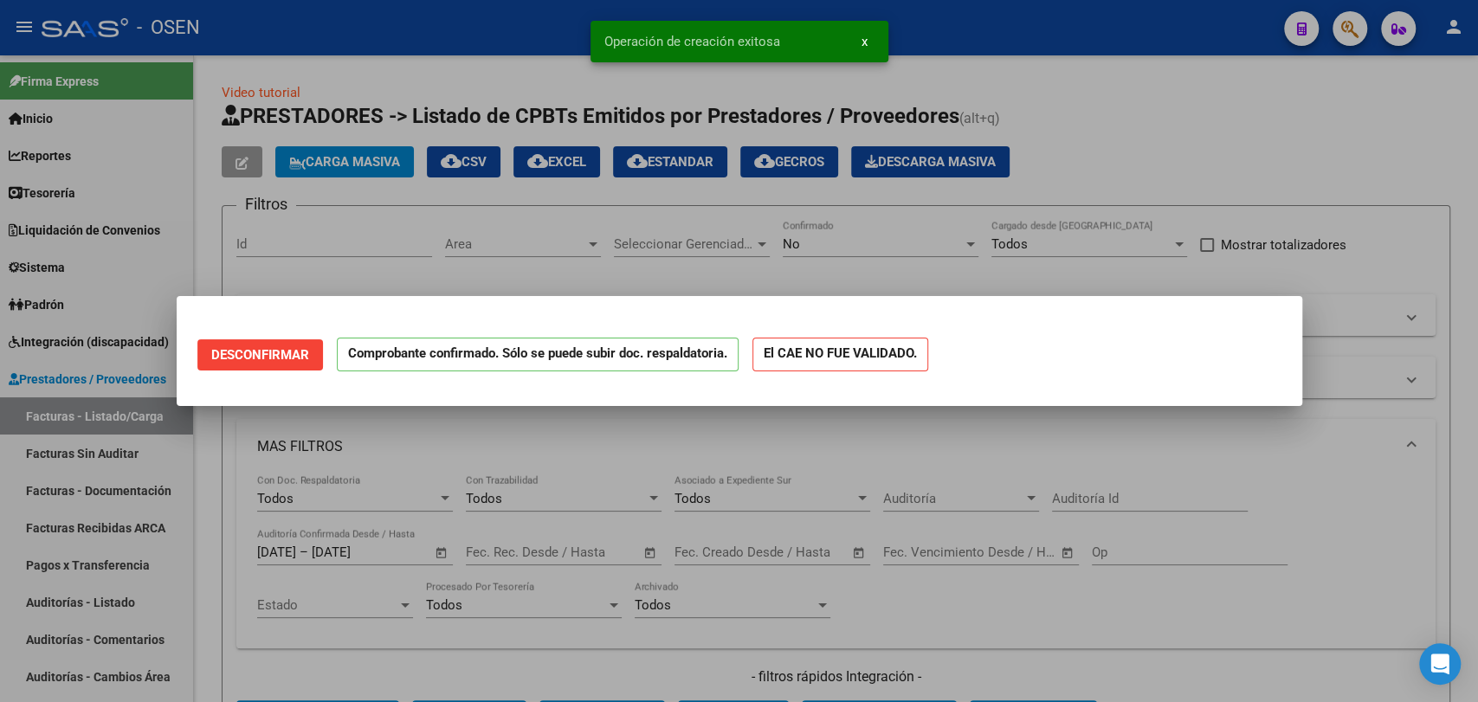
scroll to position [0, 0]
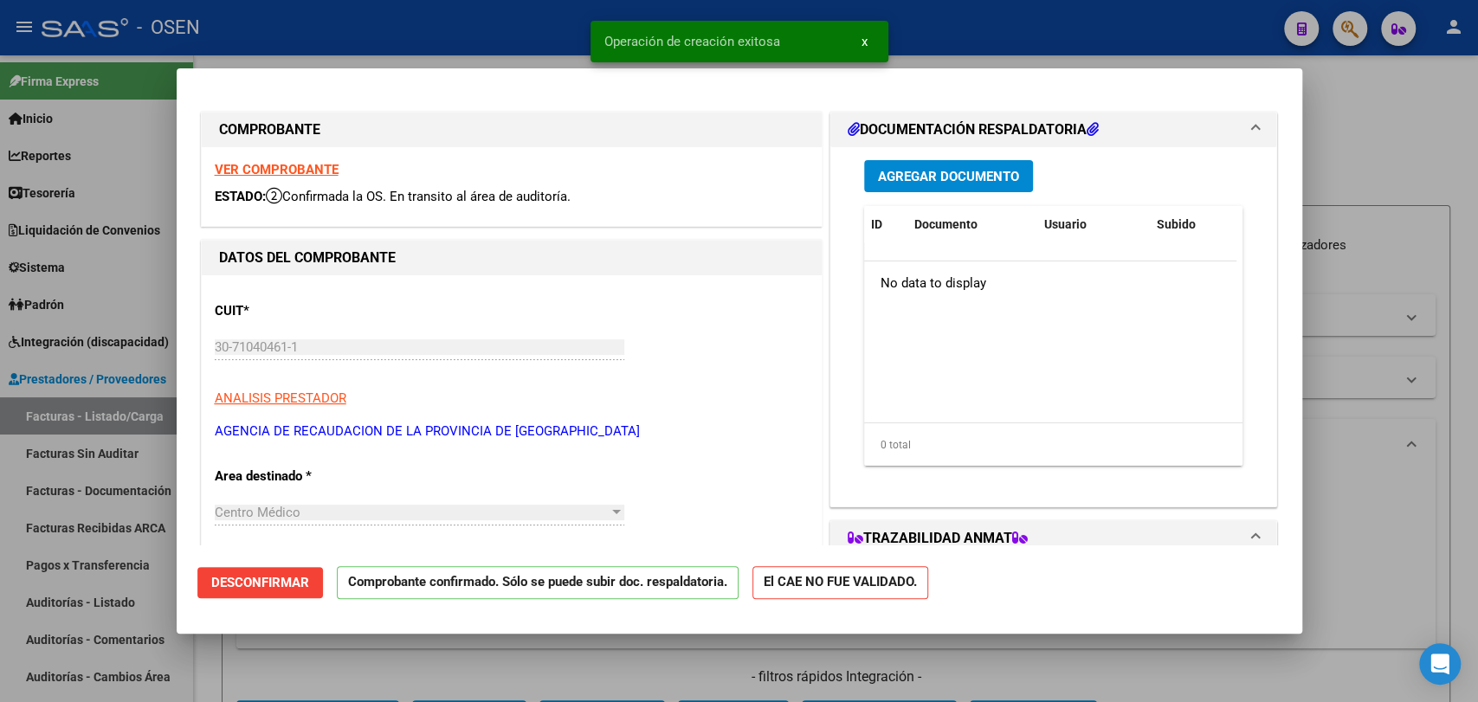
click at [103, 532] on div at bounding box center [739, 351] width 1478 height 702
type input "$ 0,00"
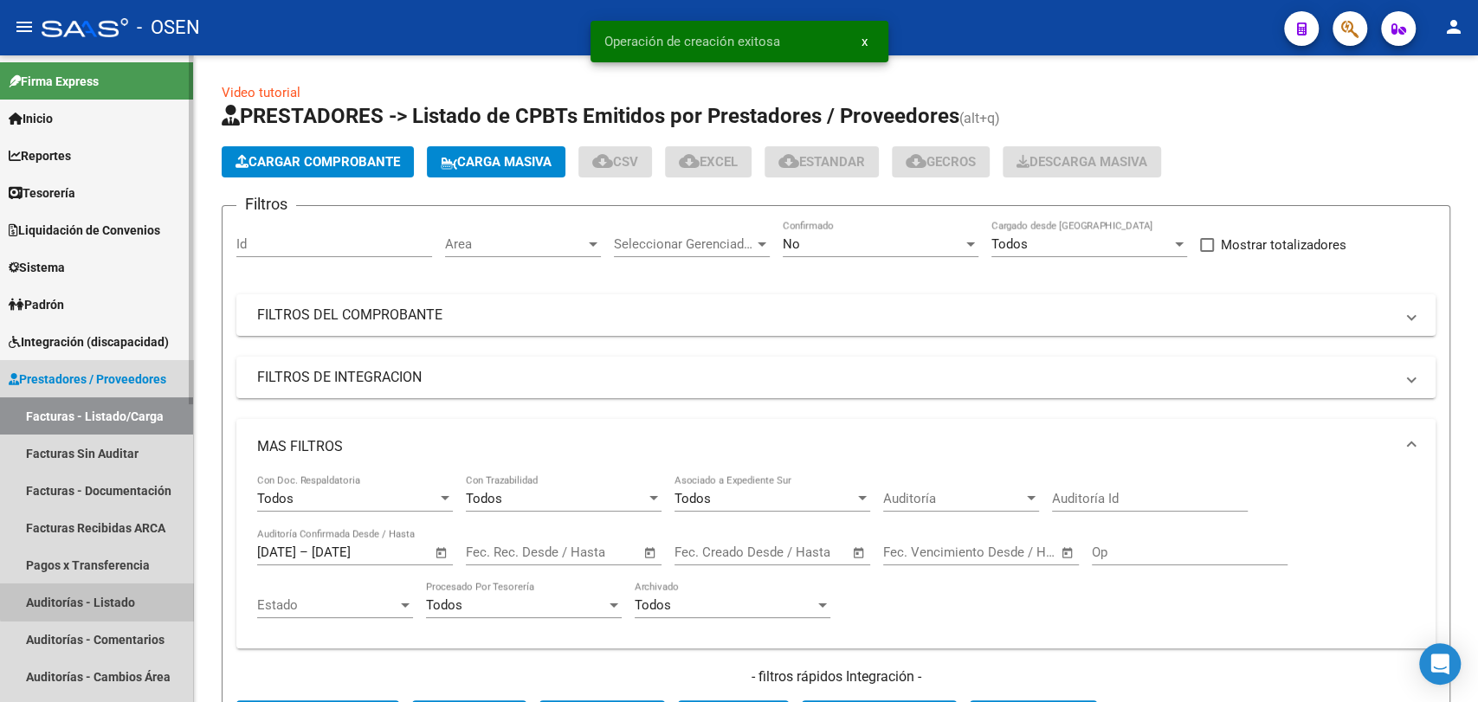
click at [106, 596] on link "Auditorías - Listado" at bounding box center [96, 601] width 193 height 37
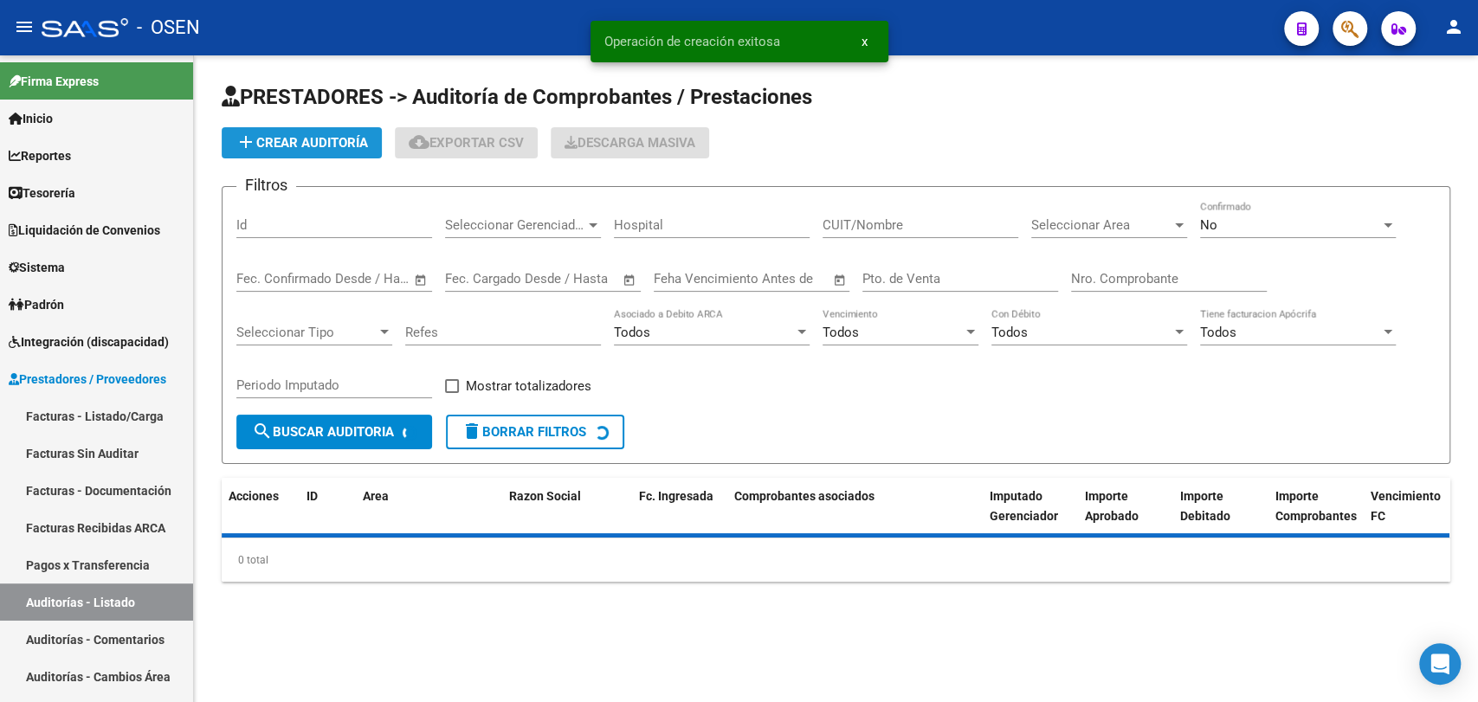
click at [299, 154] on button "add Crear Auditoría" at bounding box center [302, 142] width 160 height 31
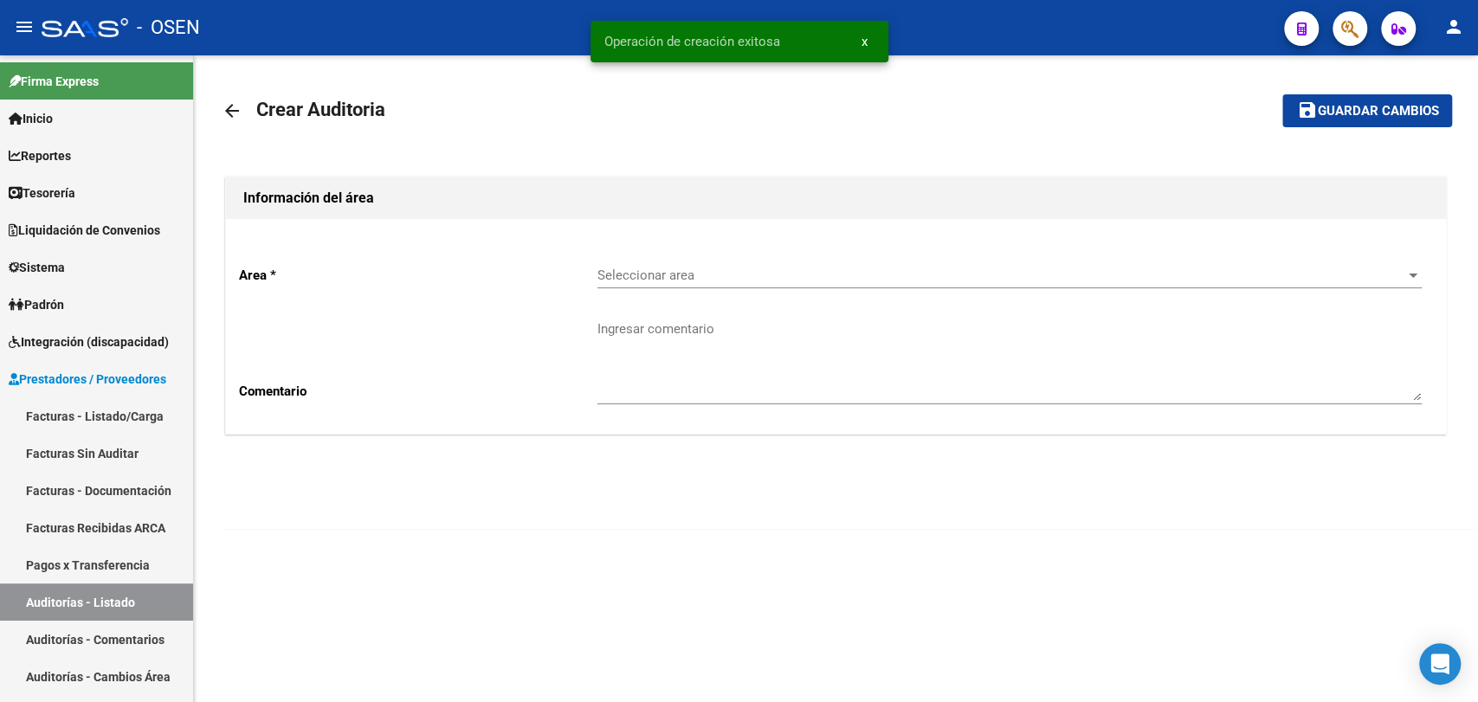
click at [955, 277] on span "Seleccionar area" at bounding box center [1001, 276] width 809 height 16
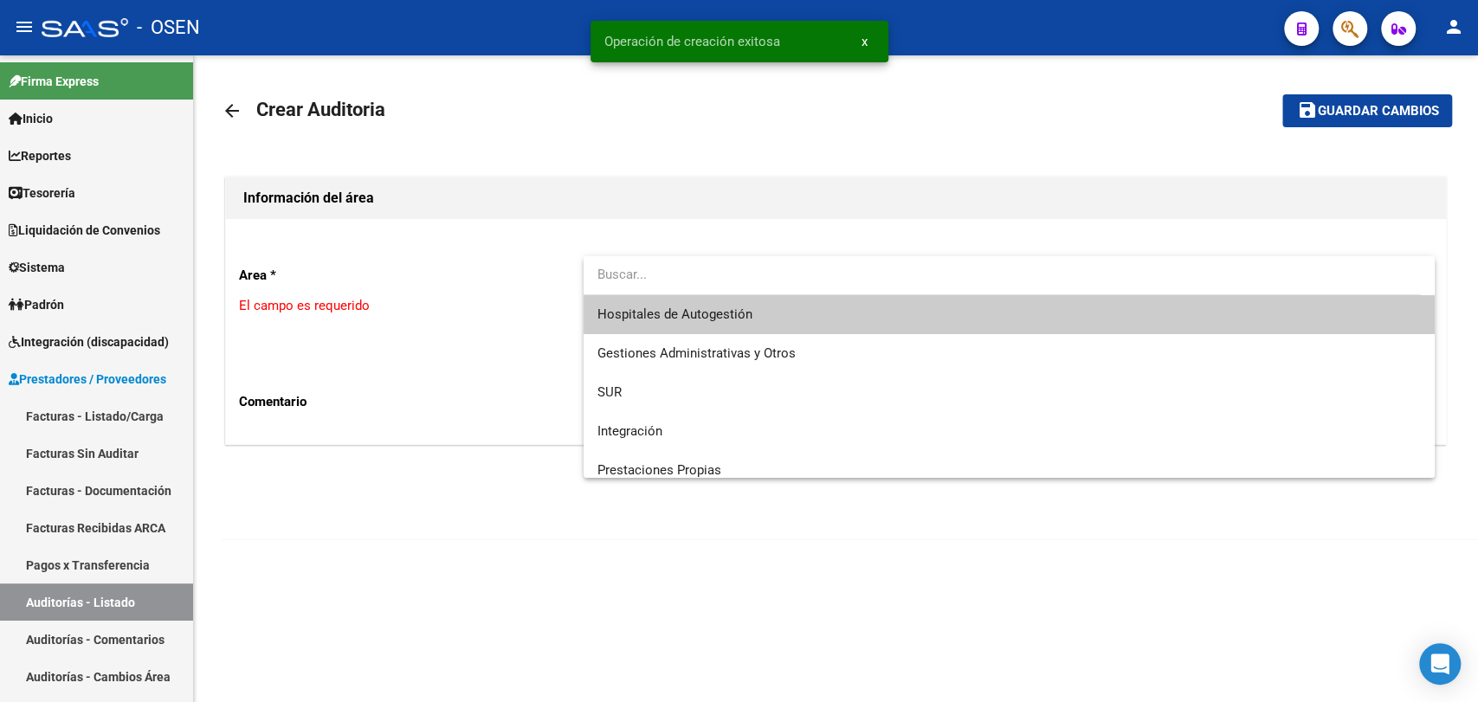
type input "e"
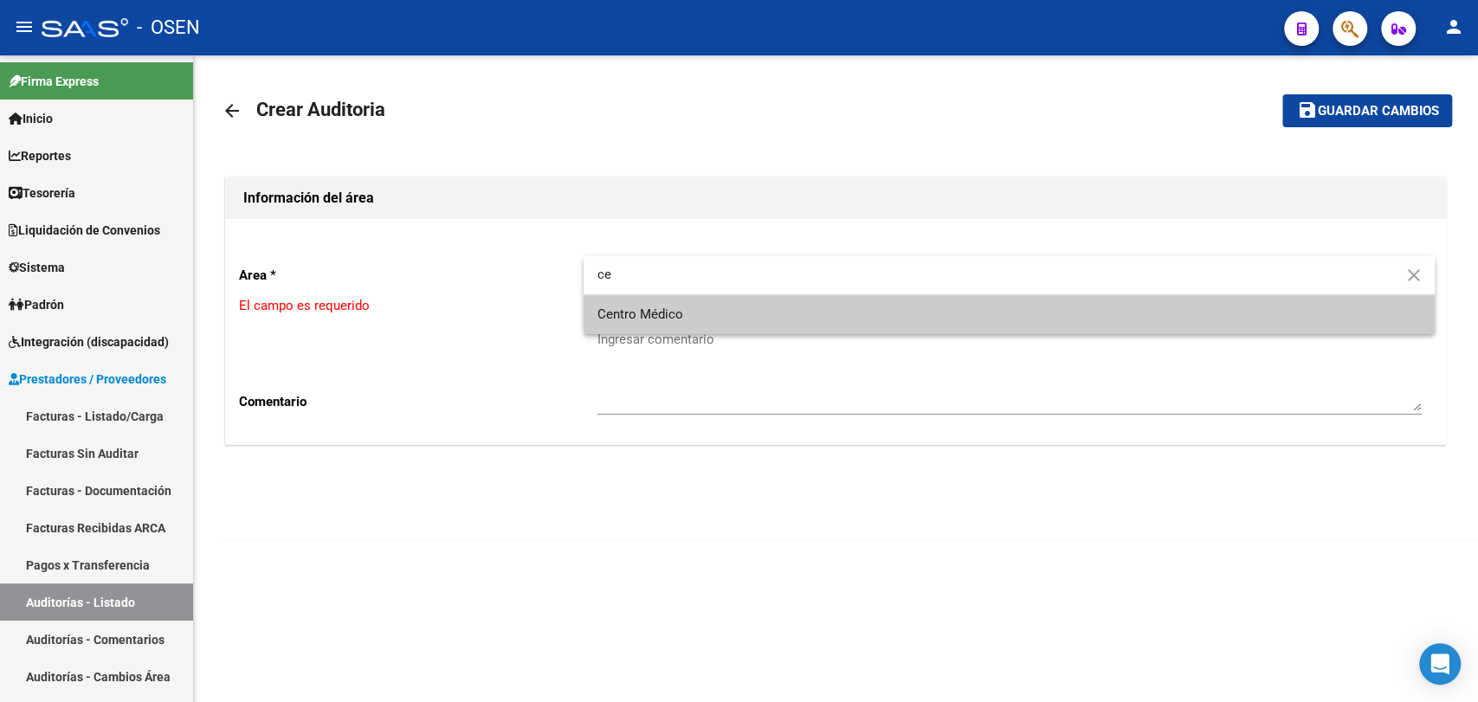
type input "ce"
click at [795, 295] on span "Centro Médico" at bounding box center [1008, 314] width 823 height 39
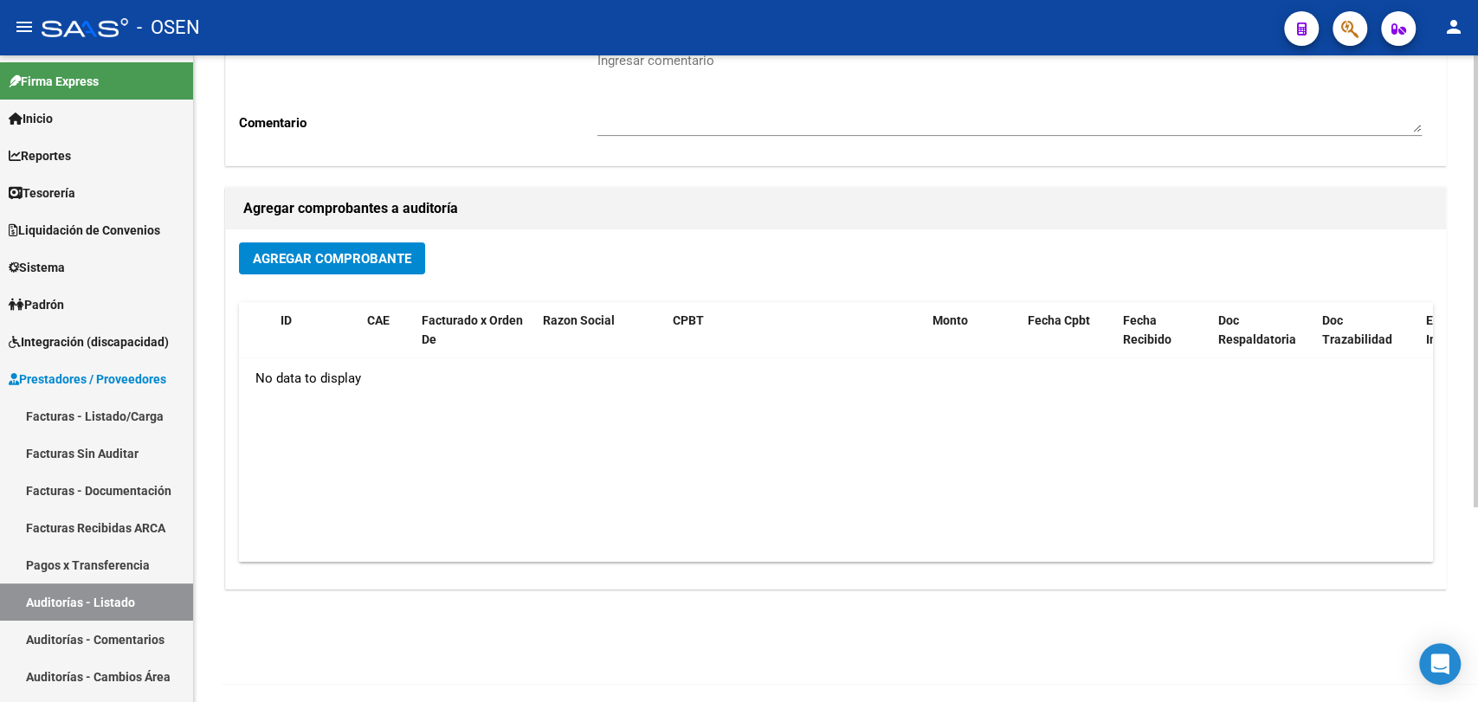
scroll to position [278, 0]
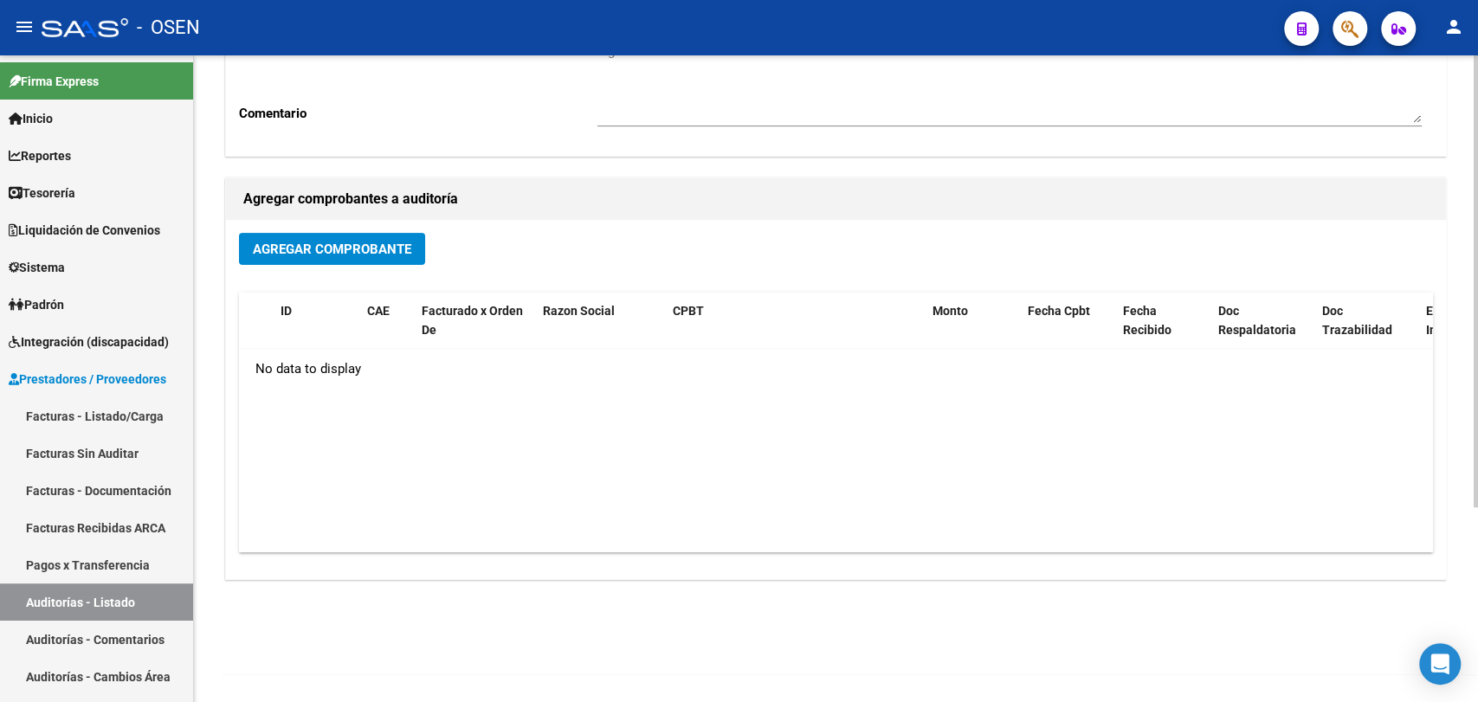
click at [389, 248] on span "Agregar Comprobante" at bounding box center [332, 250] width 158 height 16
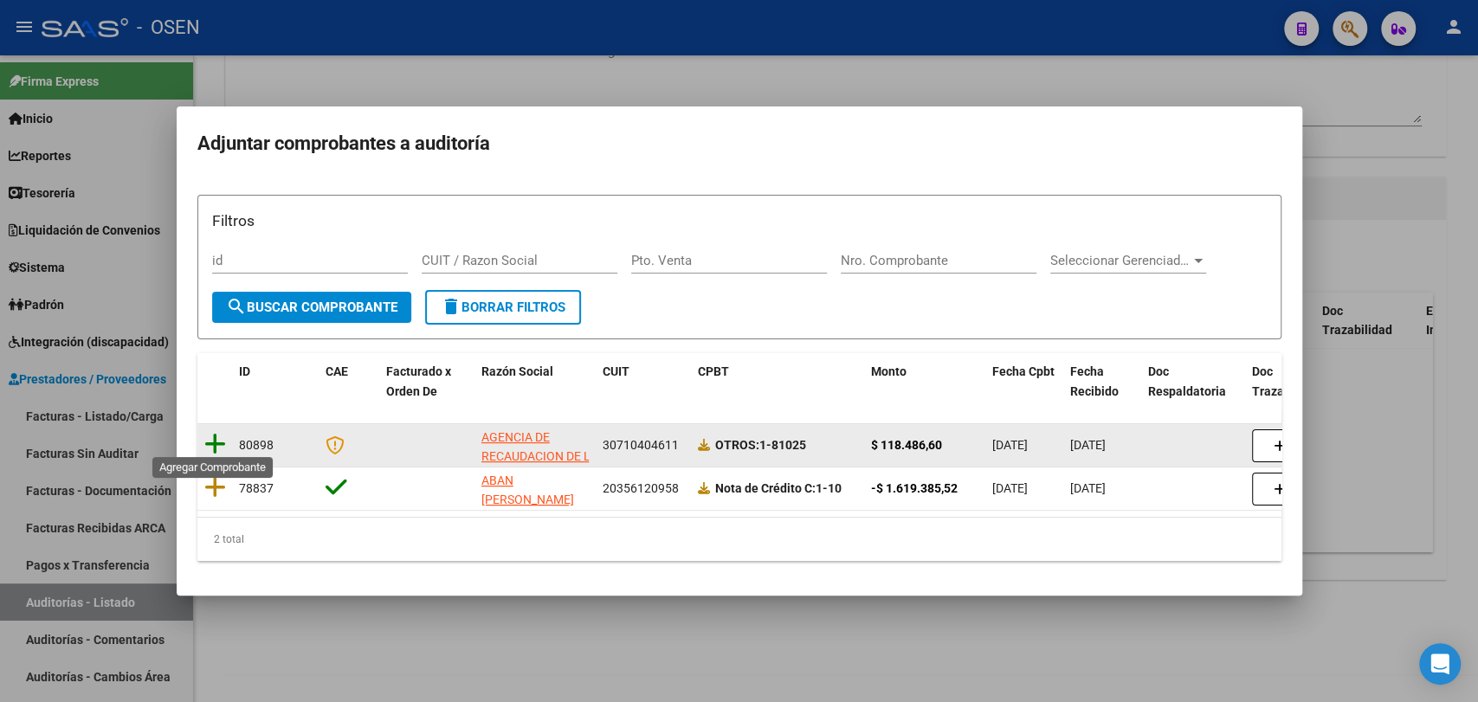
click at [215, 435] on icon at bounding box center [215, 444] width 22 height 24
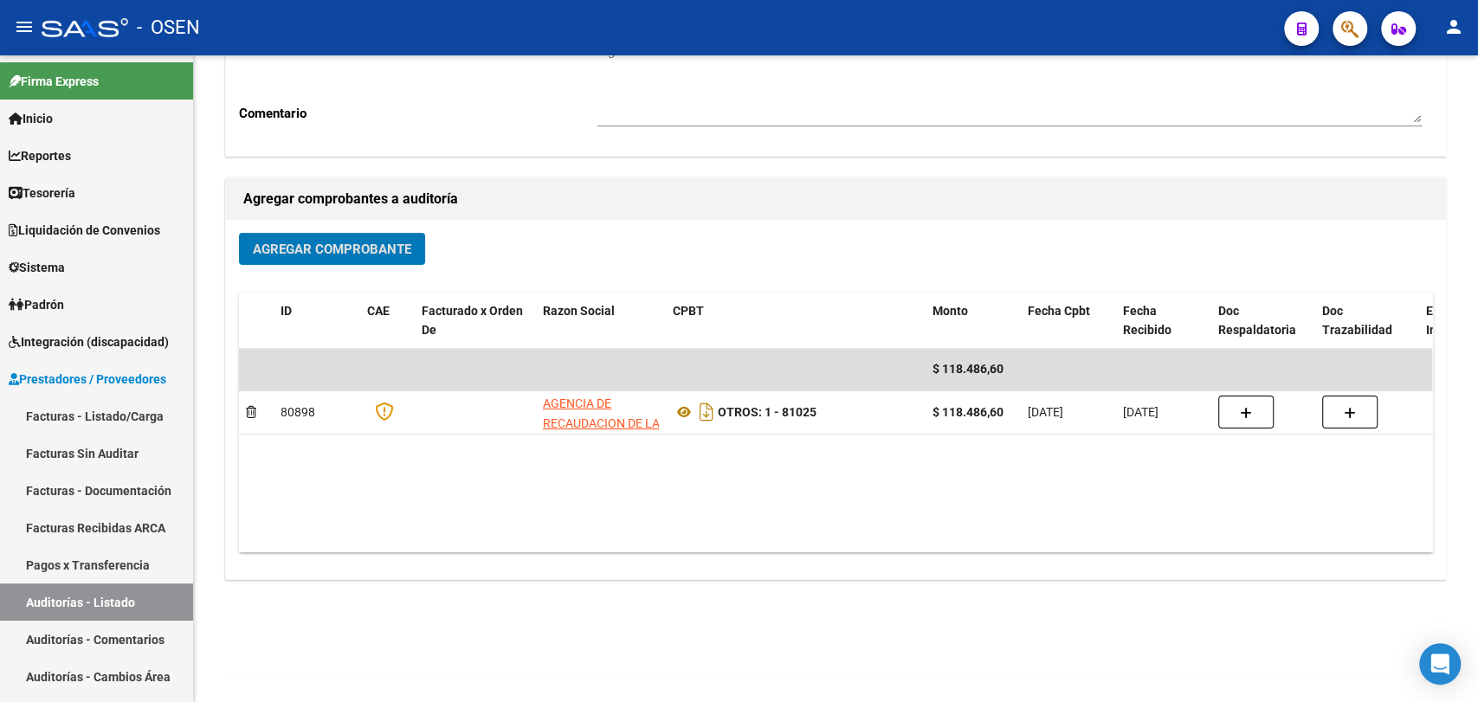
scroll to position [0, 0]
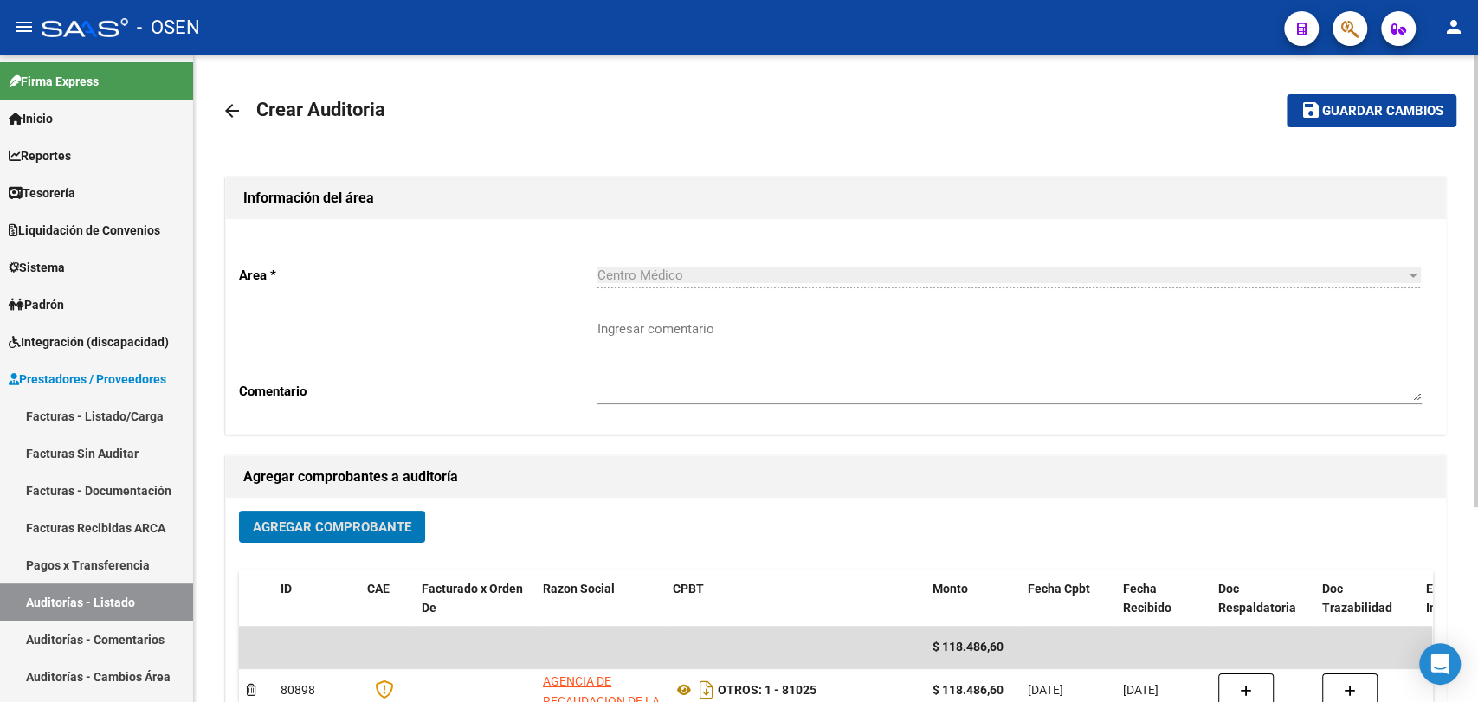
click at [1370, 105] on span "Guardar cambios" at bounding box center [1381, 112] width 121 height 16
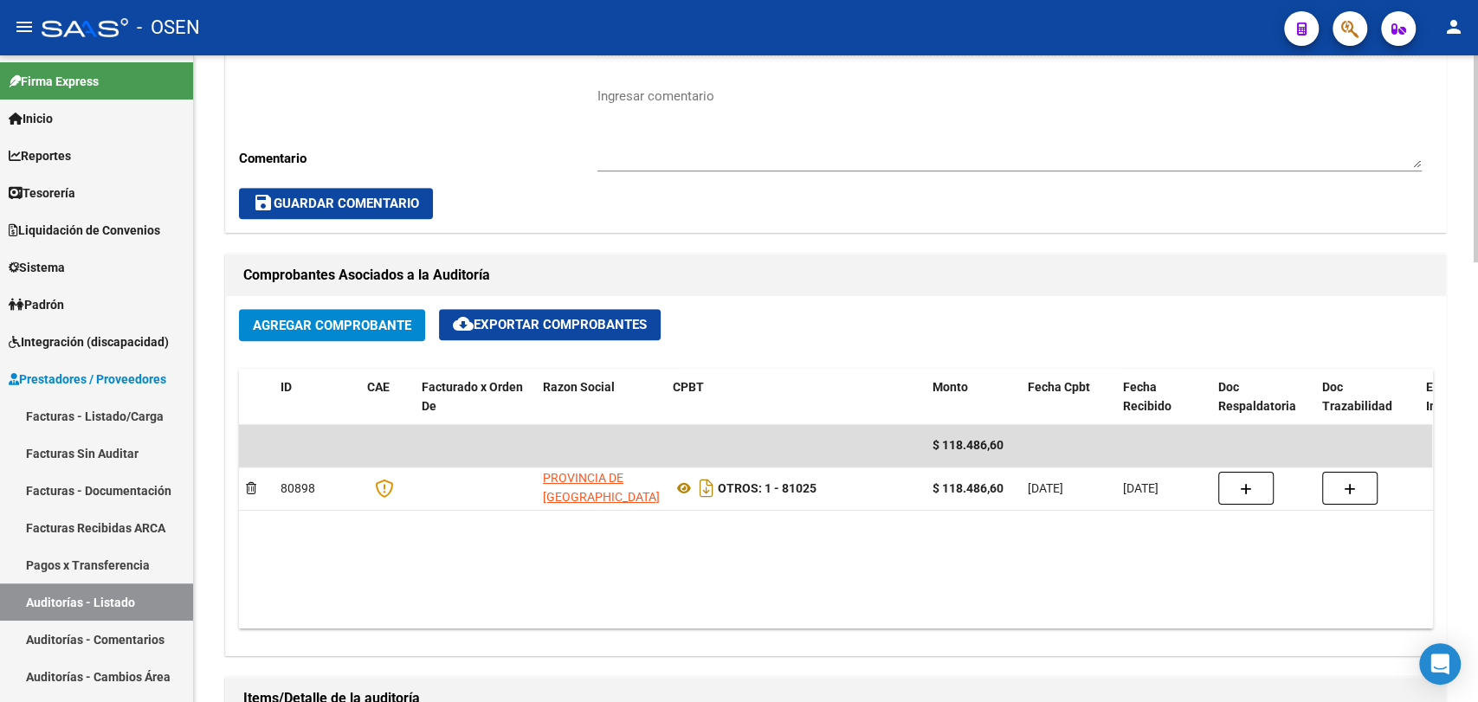
scroll to position [1282, 0]
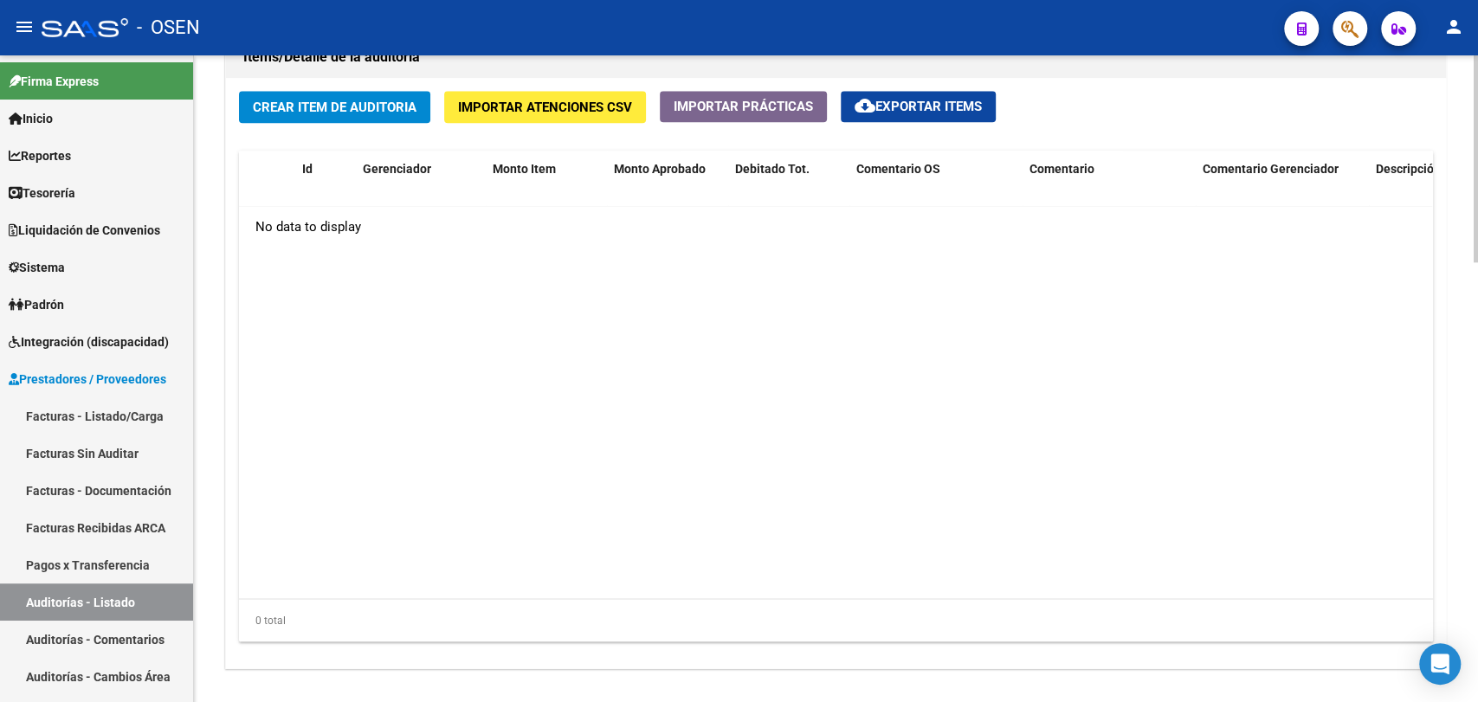
click at [341, 114] on button "Crear Item de Auditoria" at bounding box center [334, 107] width 191 height 32
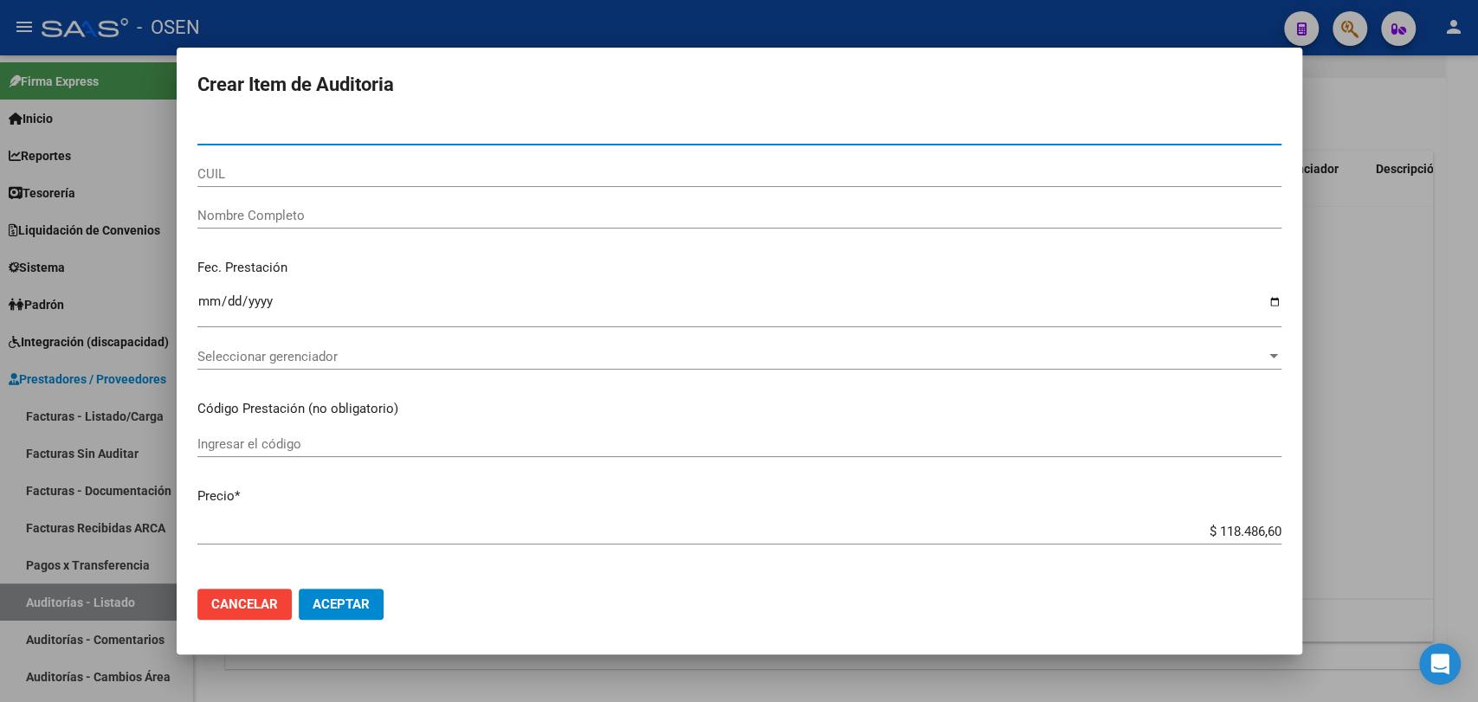
click at [367, 597] on button "Aceptar" at bounding box center [341, 604] width 85 height 31
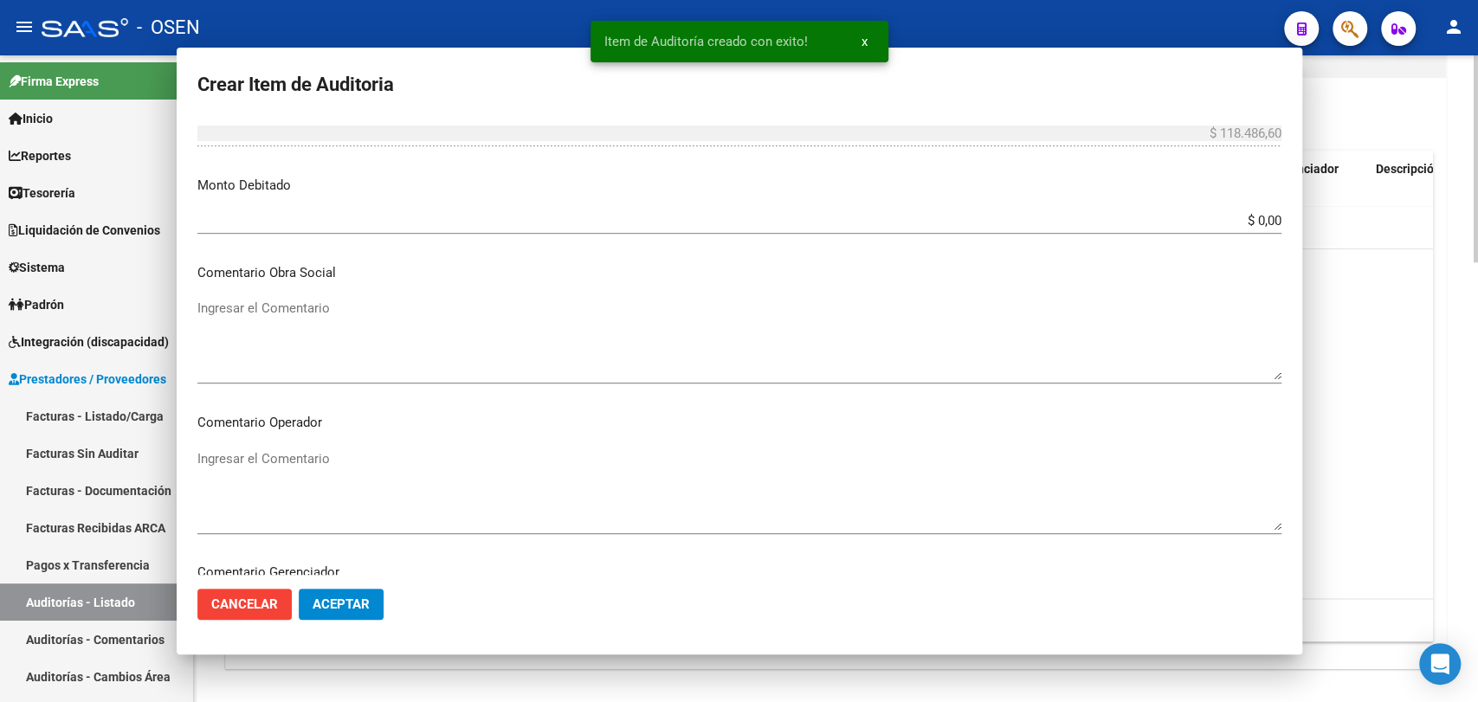
scroll to position [641, 0]
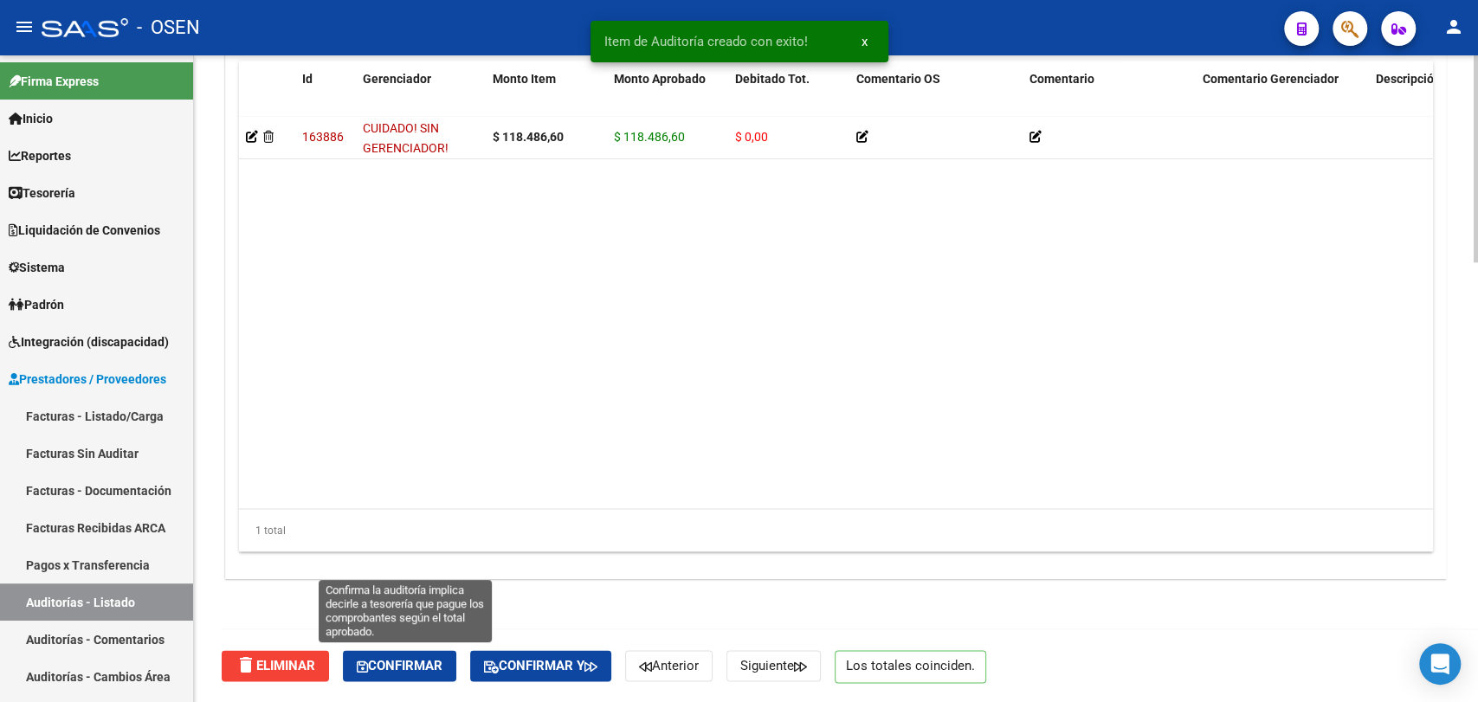
click at [446, 656] on button "Confirmar" at bounding box center [399, 665] width 113 height 31
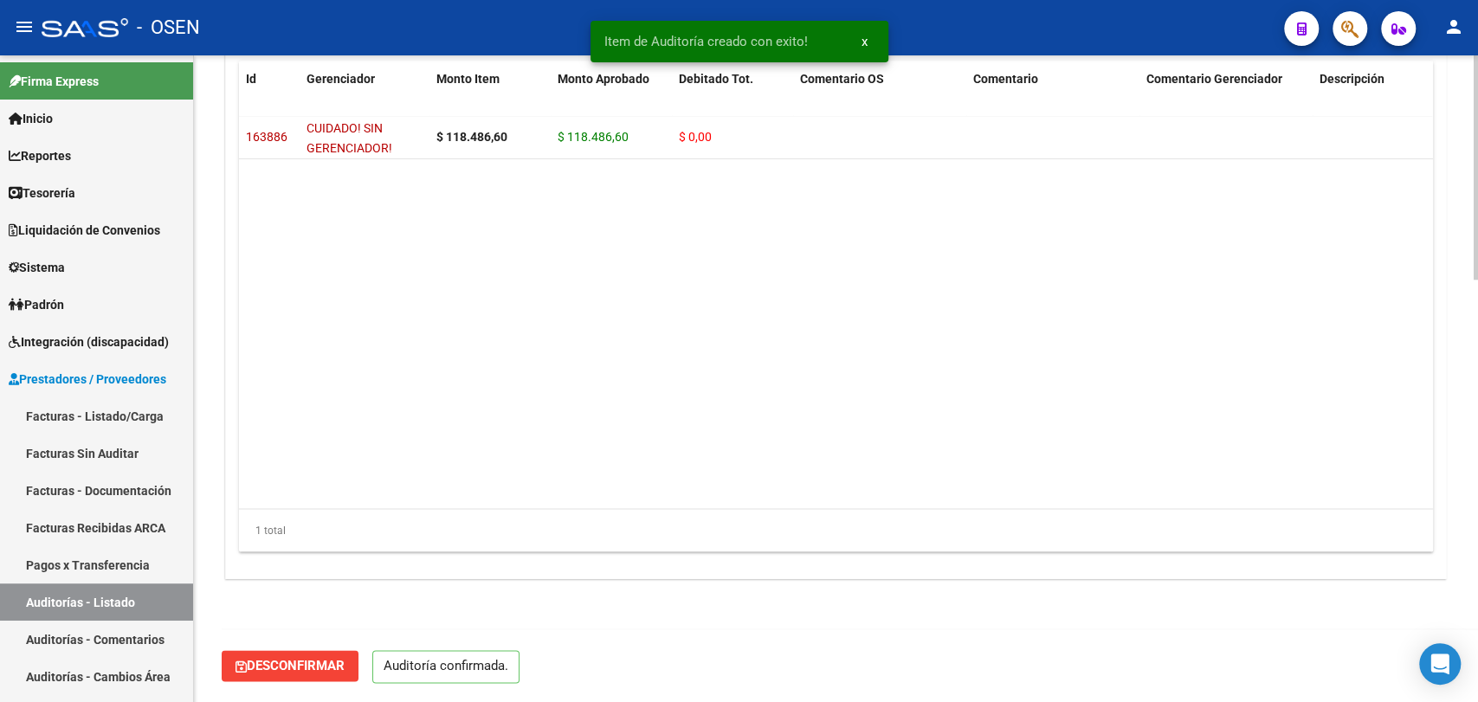
scroll to position [1219, 0]
type input "202510"
click at [112, 404] on link "Facturas - Listado/Carga" at bounding box center [96, 415] width 193 height 37
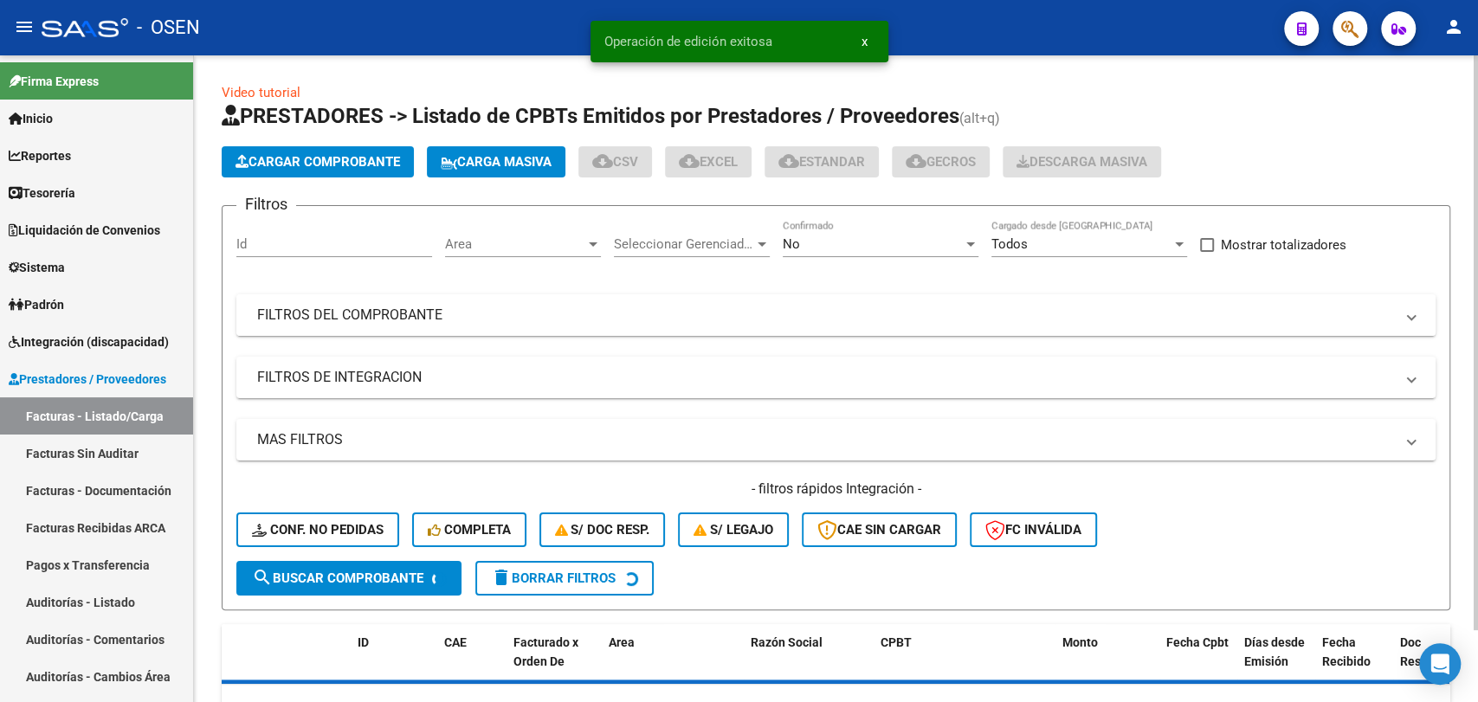
click at [375, 319] on mat-panel-title "FILTROS DEL COMPROBANTE" at bounding box center [825, 315] width 1137 height 19
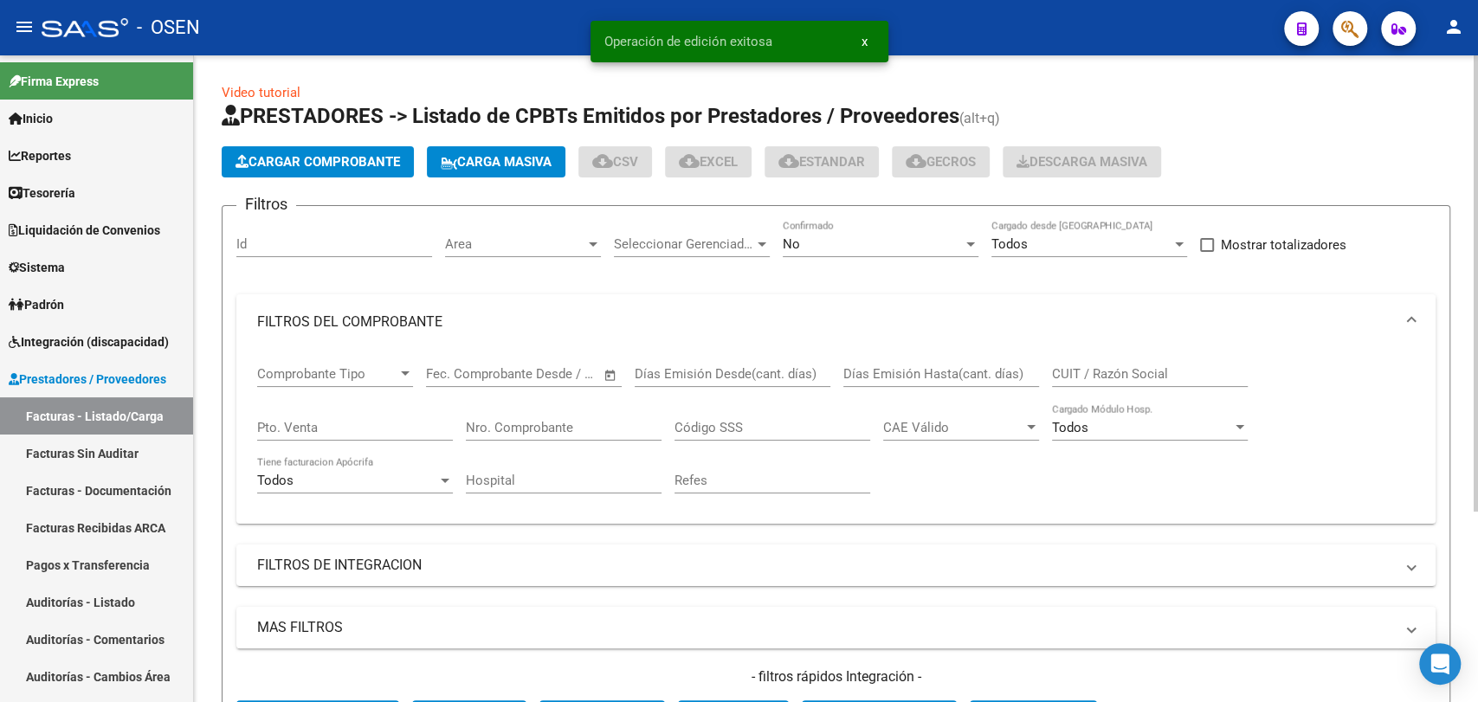
click at [416, 657] on div "MAS FILTROS Todos Con Doc. Respaldatoria Todos Con Trazabilidad Todos Asociado …" at bounding box center [835, 678] width 1199 height 142
click at [473, 639] on mat-expansion-panel-header "MAS FILTROS" at bounding box center [835, 628] width 1199 height 42
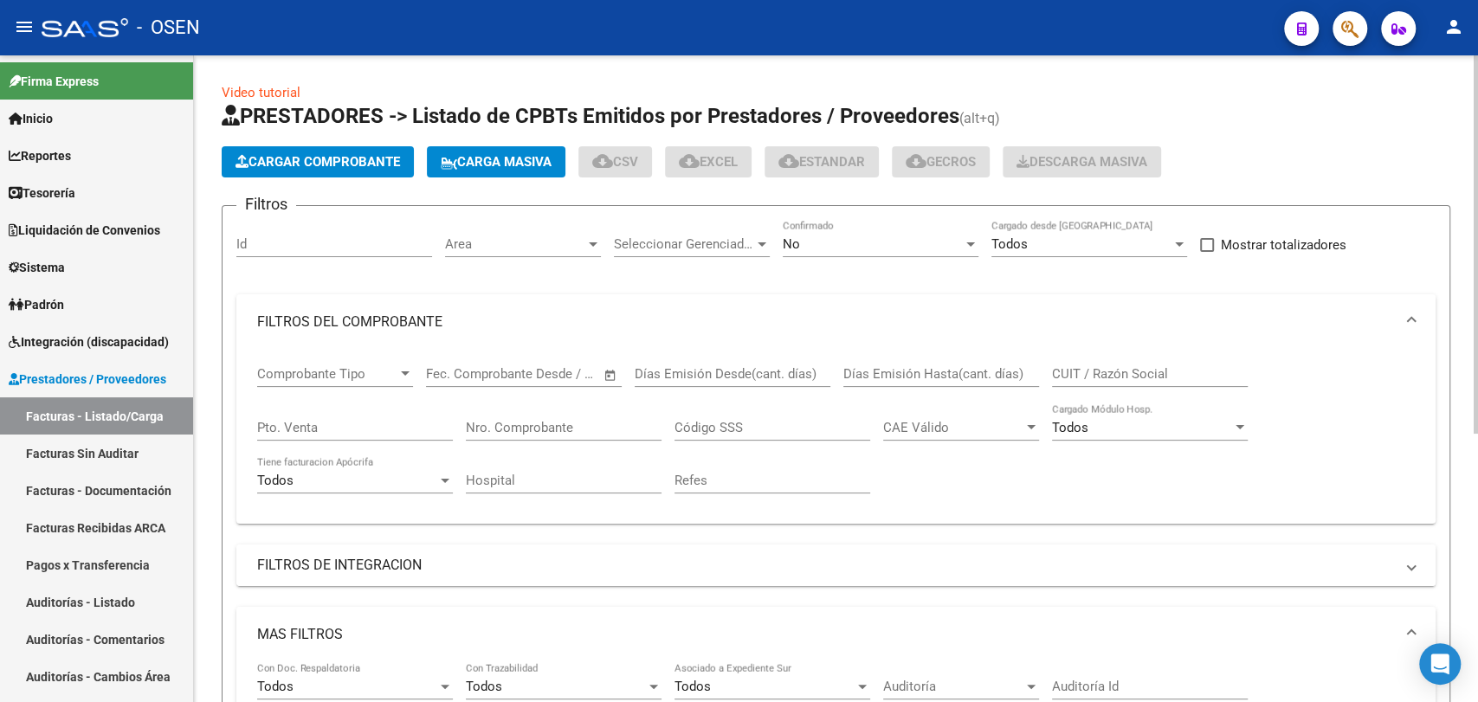
scroll to position [320, 0]
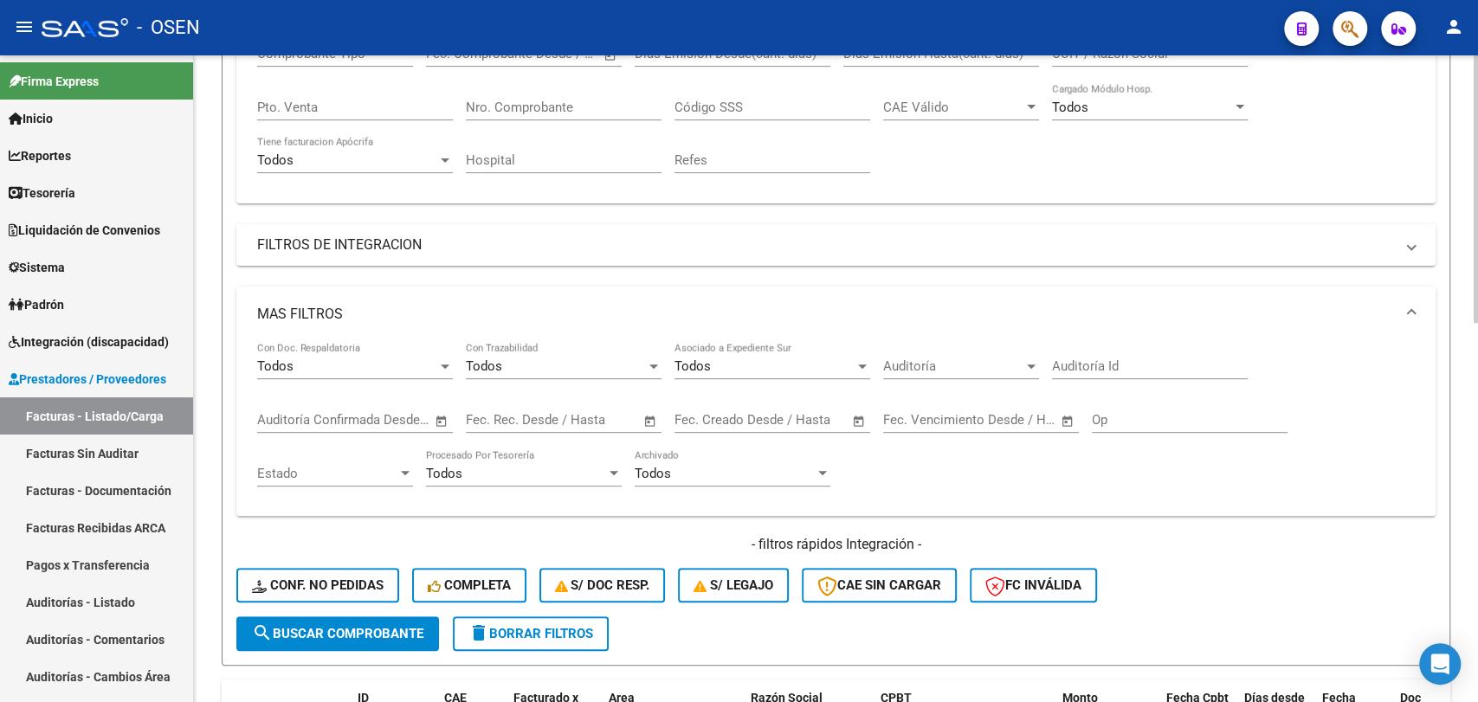
click at [443, 422] on span "Open calendar" at bounding box center [442, 421] width 42 height 42
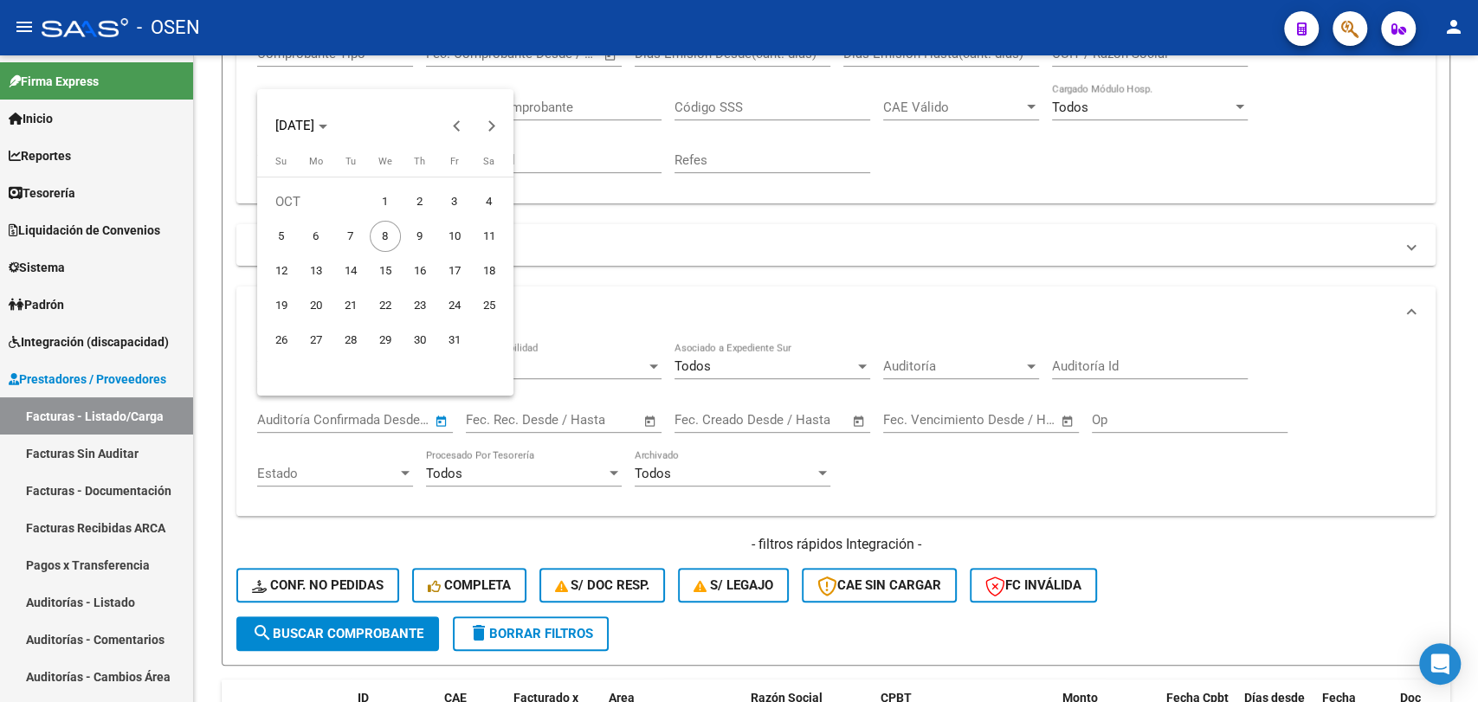
click at [359, 237] on span "7" at bounding box center [350, 236] width 31 height 31
type input "[DATE]"
click at [375, 234] on span "8" at bounding box center [385, 236] width 31 height 31
type input "[DATE]"
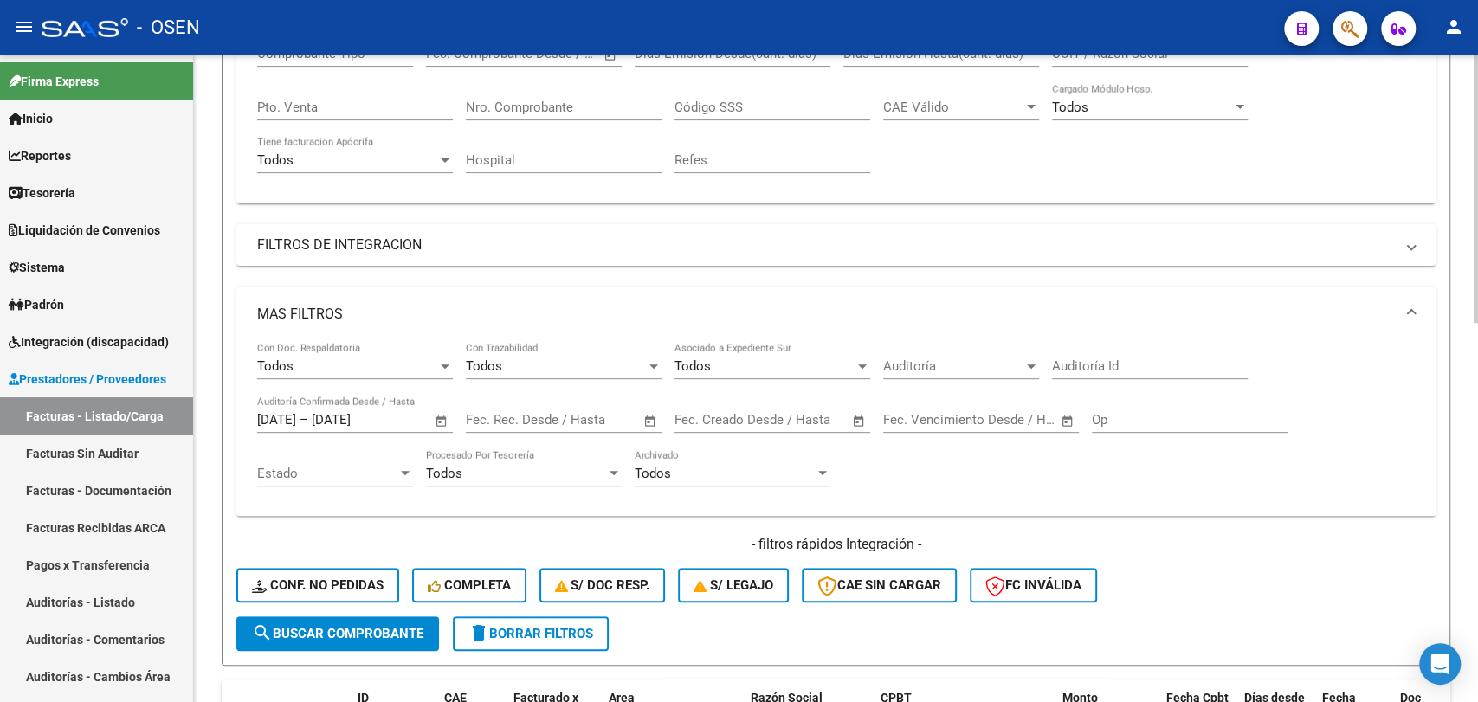
click at [396, 635] on span "search Buscar Comprobante" at bounding box center [337, 634] width 171 height 16
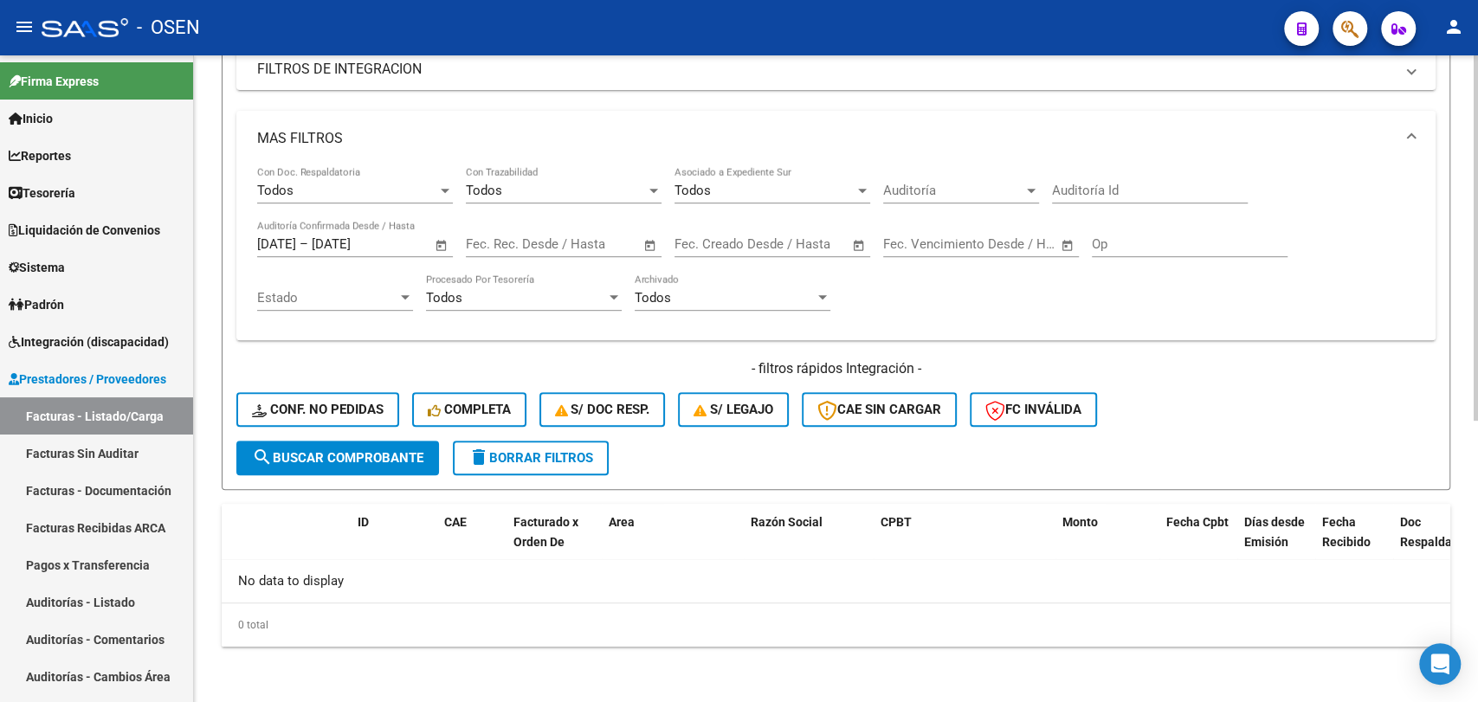
scroll to position [0, 0]
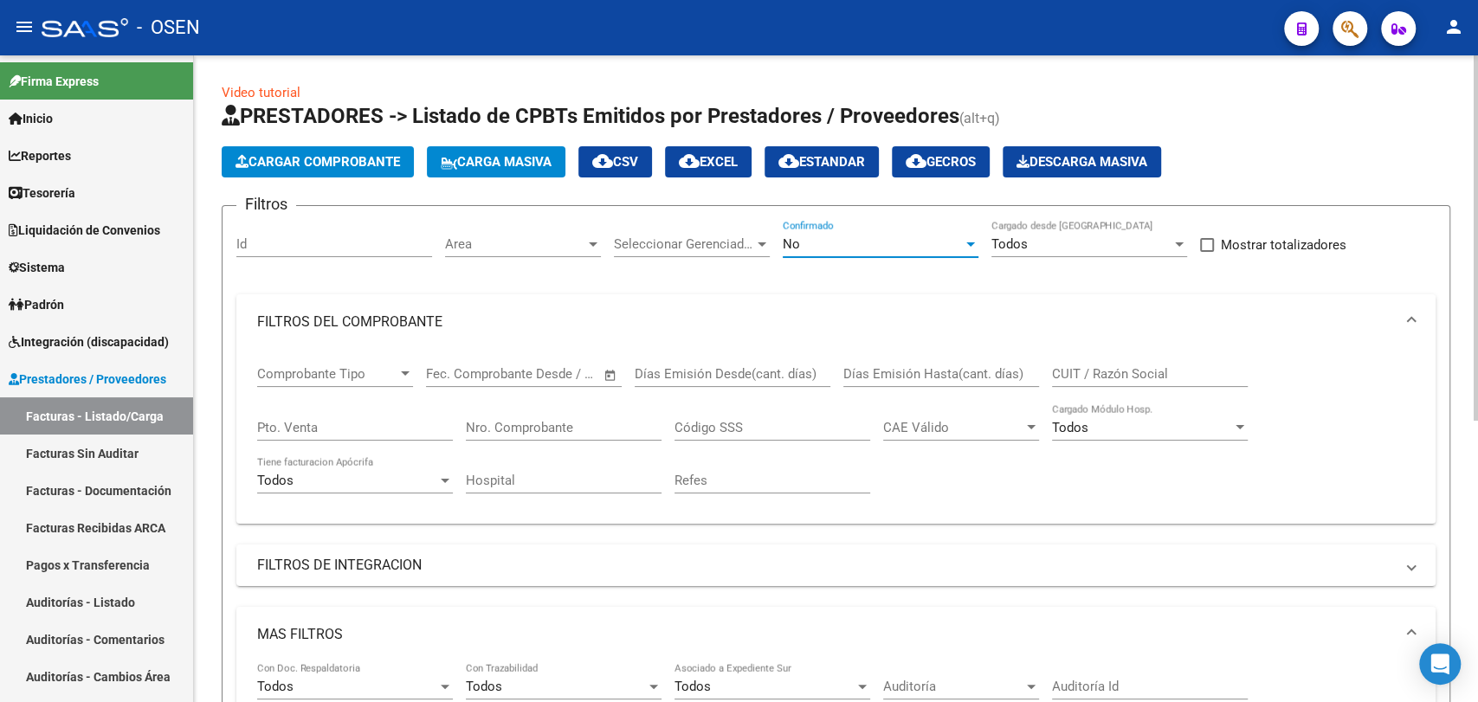
click at [858, 238] on div "No" at bounding box center [873, 244] width 180 height 16
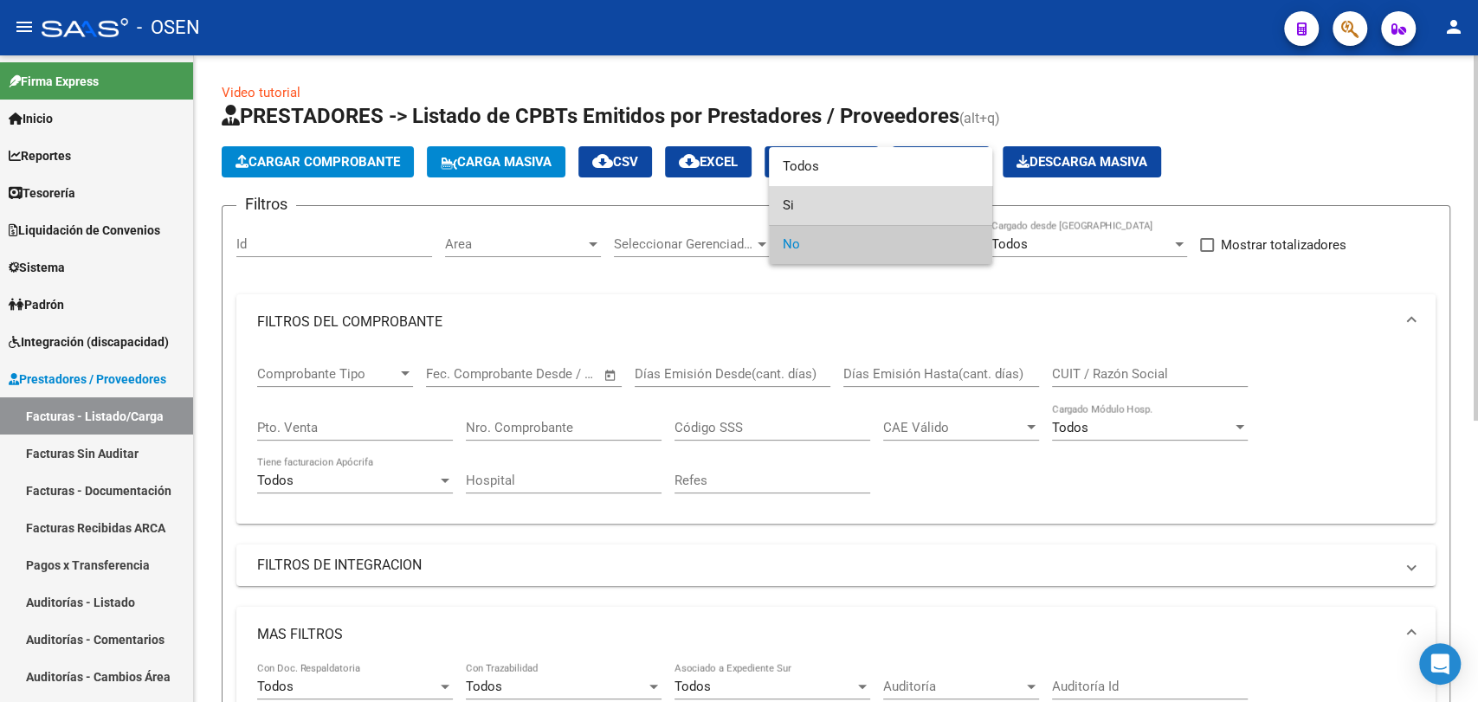
click at [858, 199] on span "Si" at bounding box center [881, 205] width 196 height 39
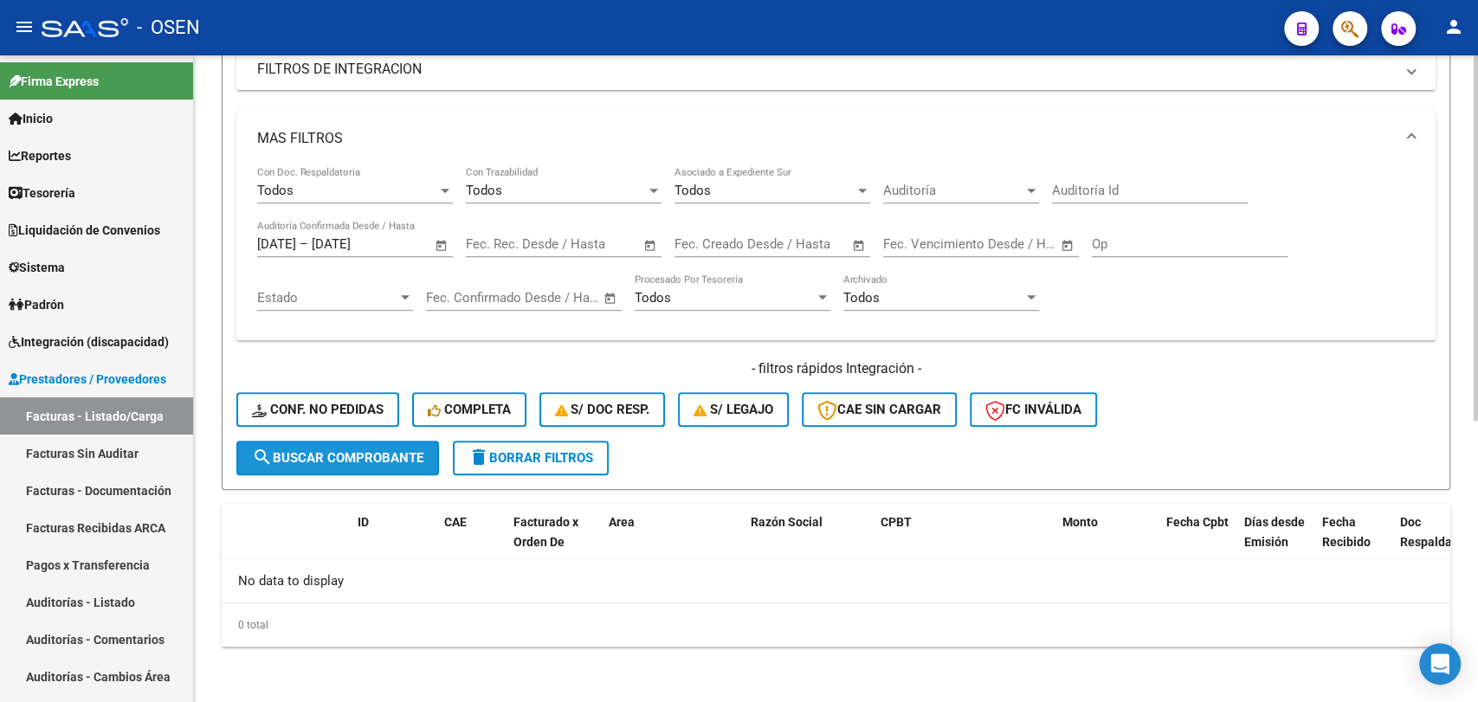
click at [429, 452] on button "search Buscar Comprobante" at bounding box center [337, 458] width 203 height 35
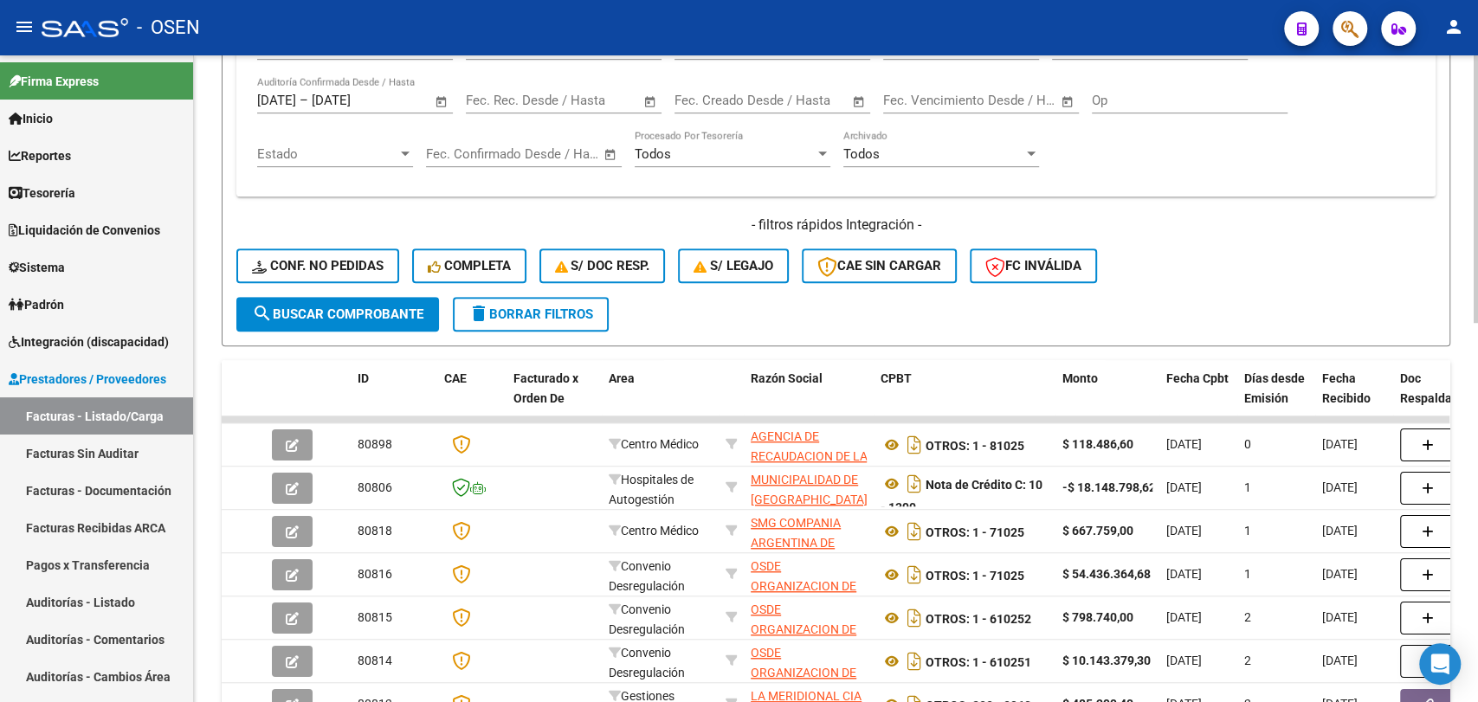
scroll to position [641, 0]
click at [409, 313] on span "search Buscar Comprobante" at bounding box center [337, 314] width 171 height 16
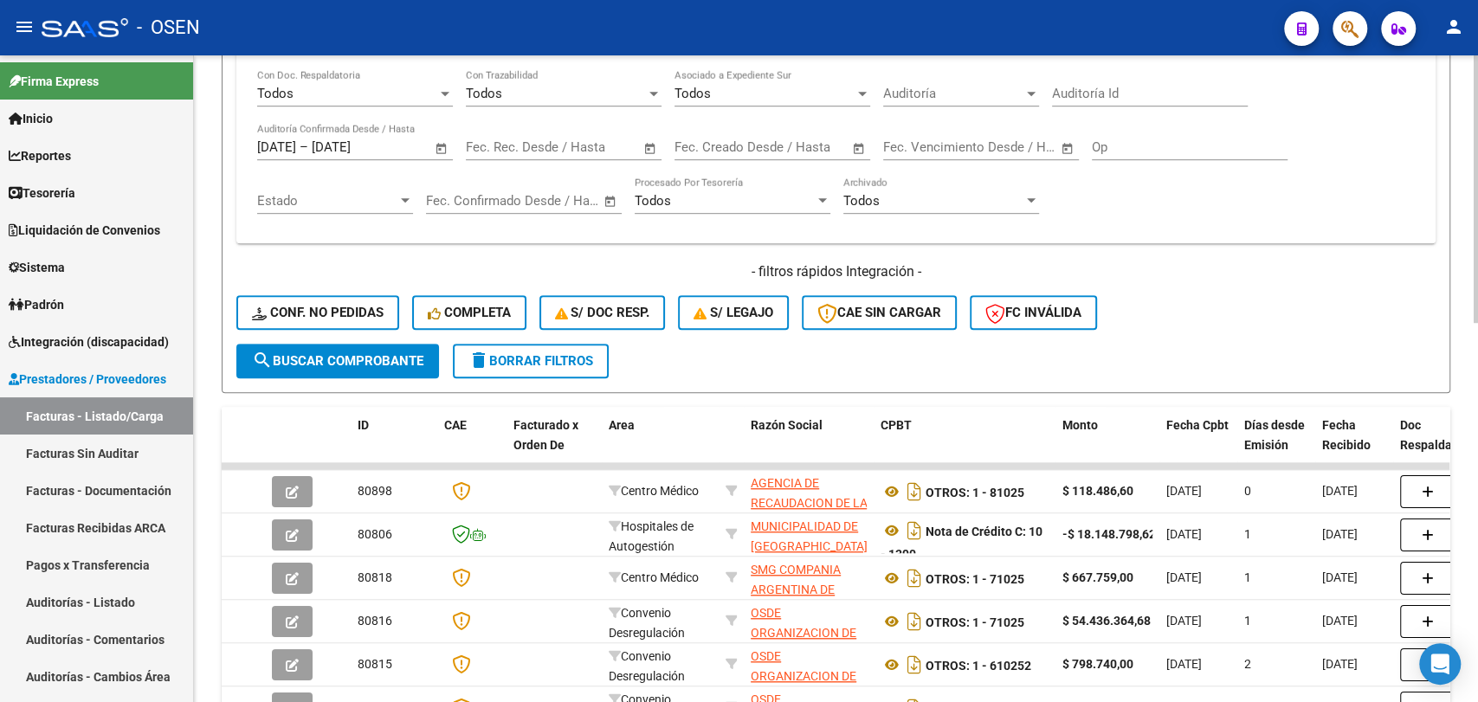
scroll to position [0, 0]
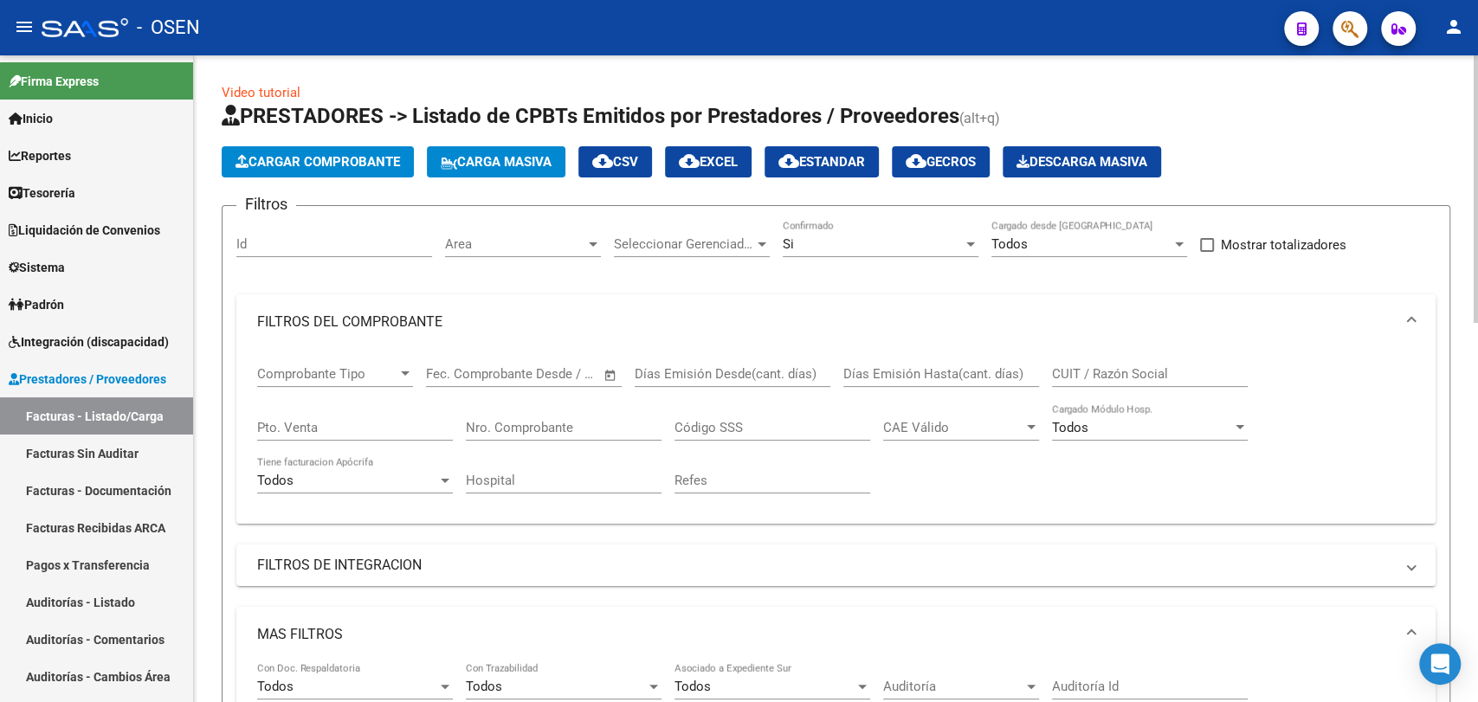
click at [638, 161] on span "cloud_download CSV" at bounding box center [615, 162] width 46 height 16
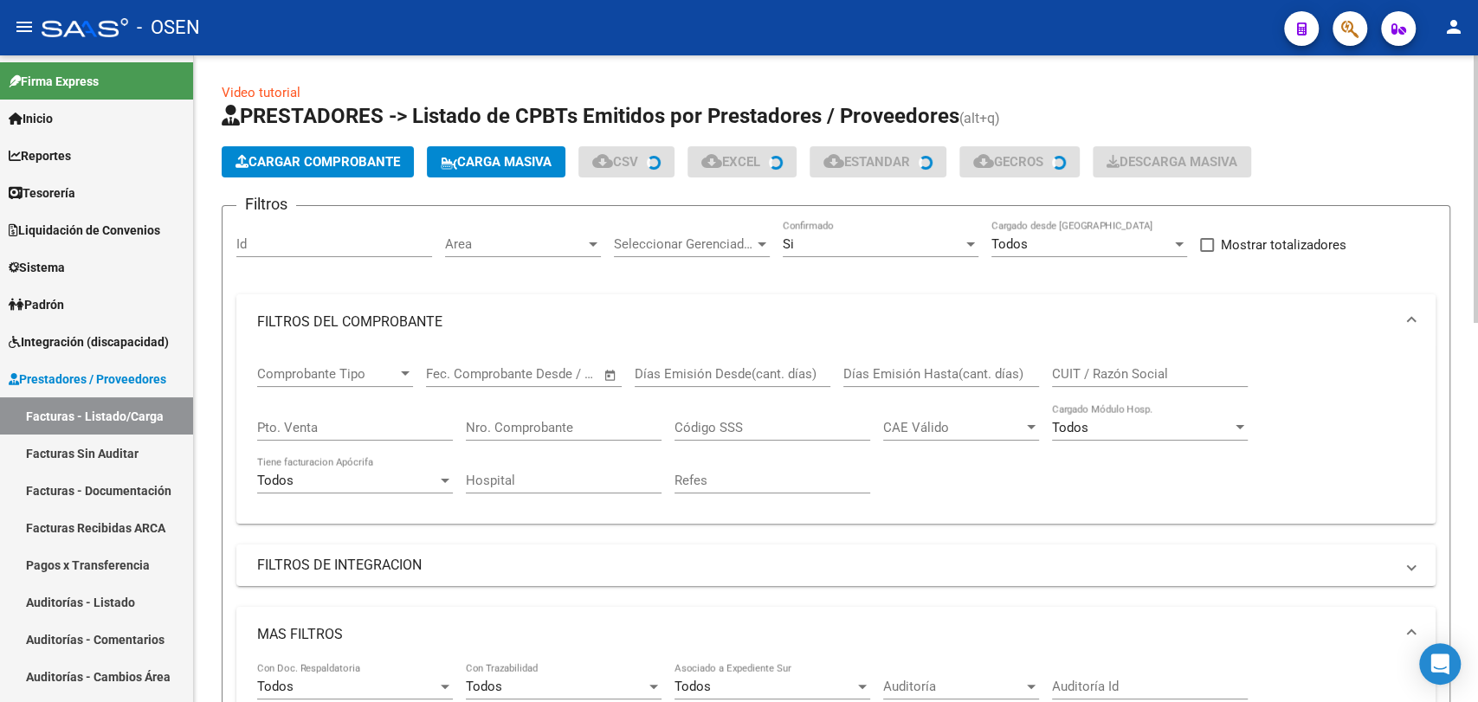
scroll to position [320, 0]
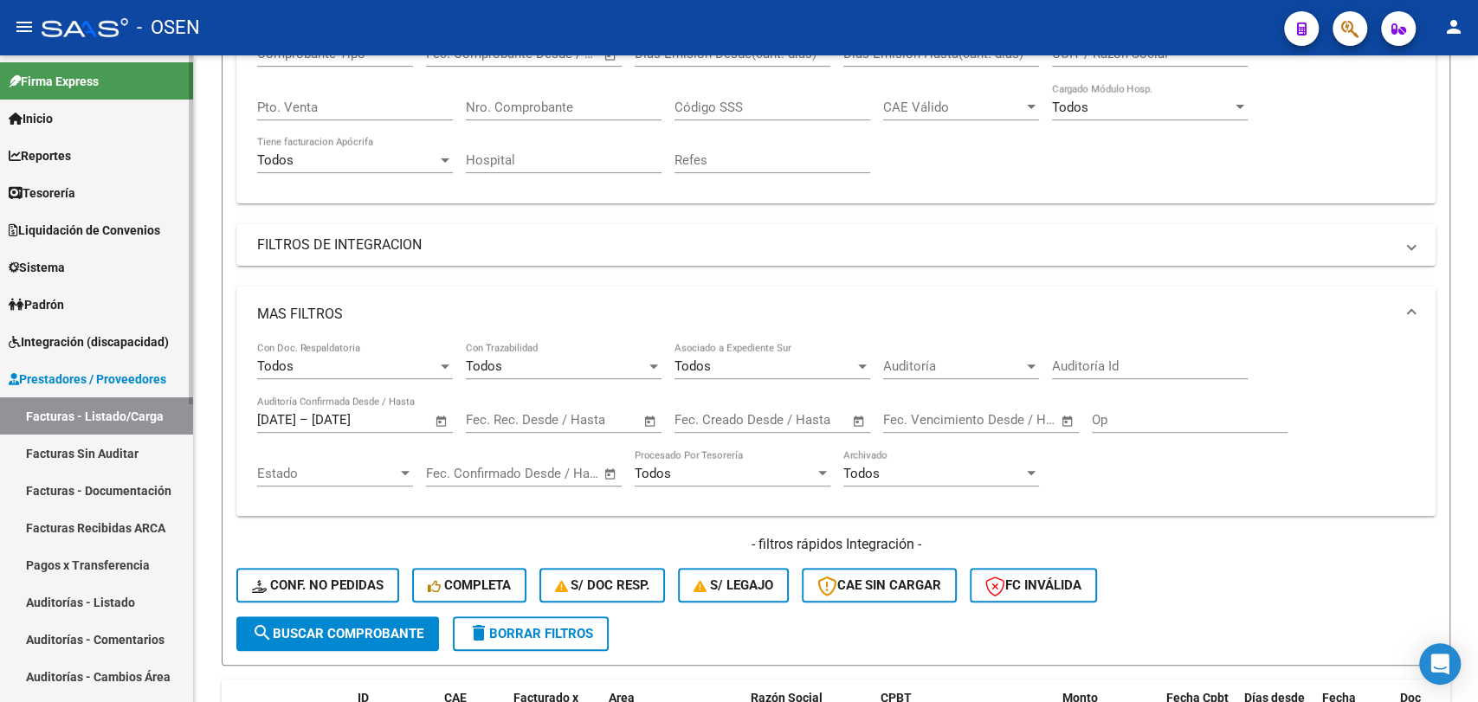
drag, startPoint x: 148, startPoint y: 450, endPoint x: 145, endPoint y: 419, distance: 31.3
click at [148, 450] on link "Facturas Sin Auditar" at bounding box center [96, 453] width 193 height 37
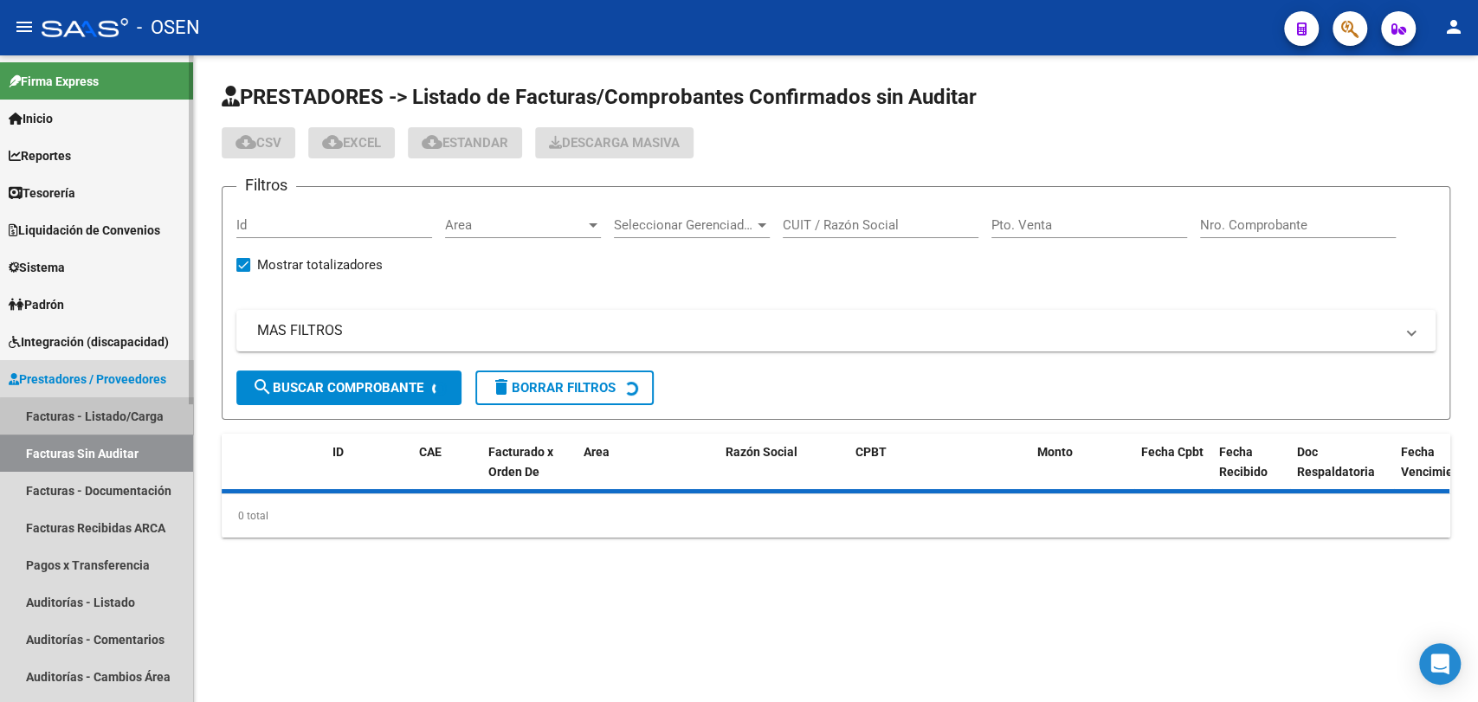
click at [145, 419] on link "Facturas - Listado/Carga" at bounding box center [96, 415] width 193 height 37
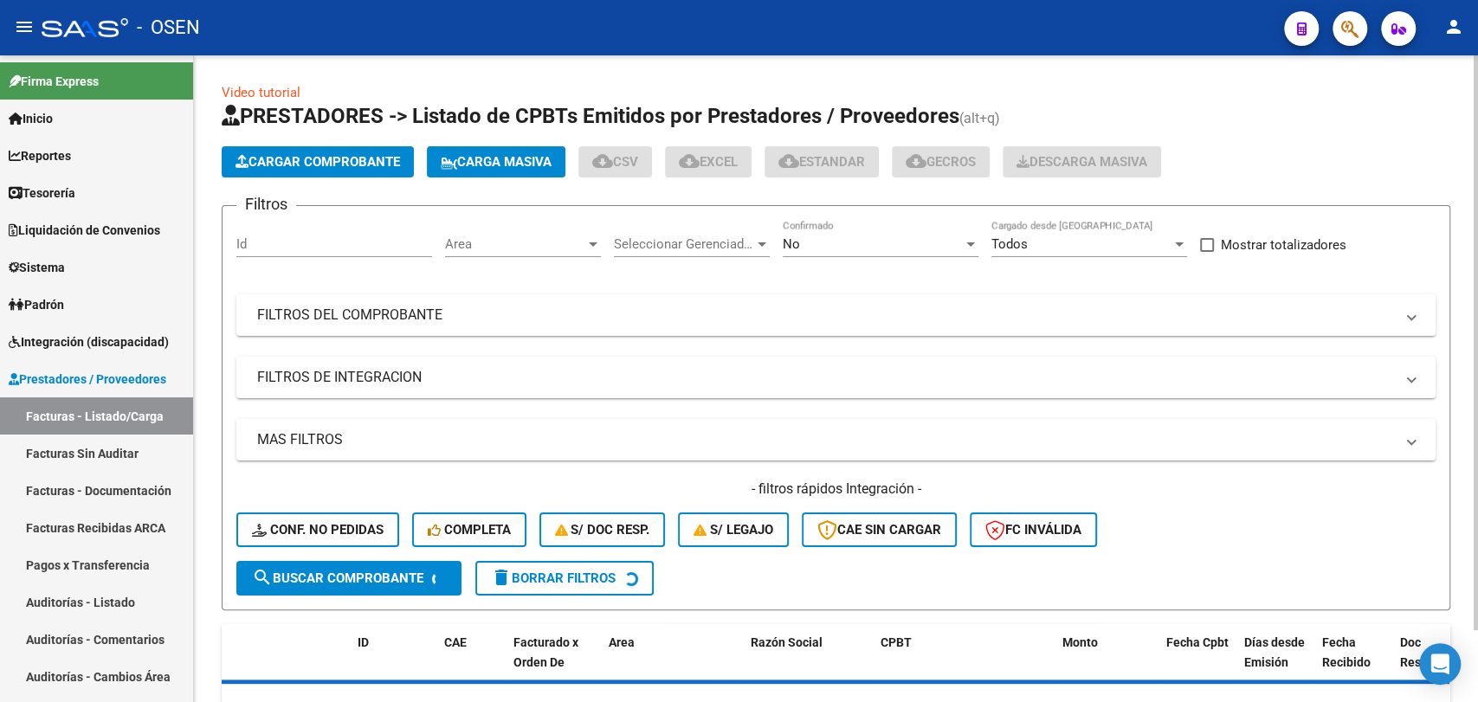
click at [534, 244] on span "Area" at bounding box center [515, 244] width 140 height 16
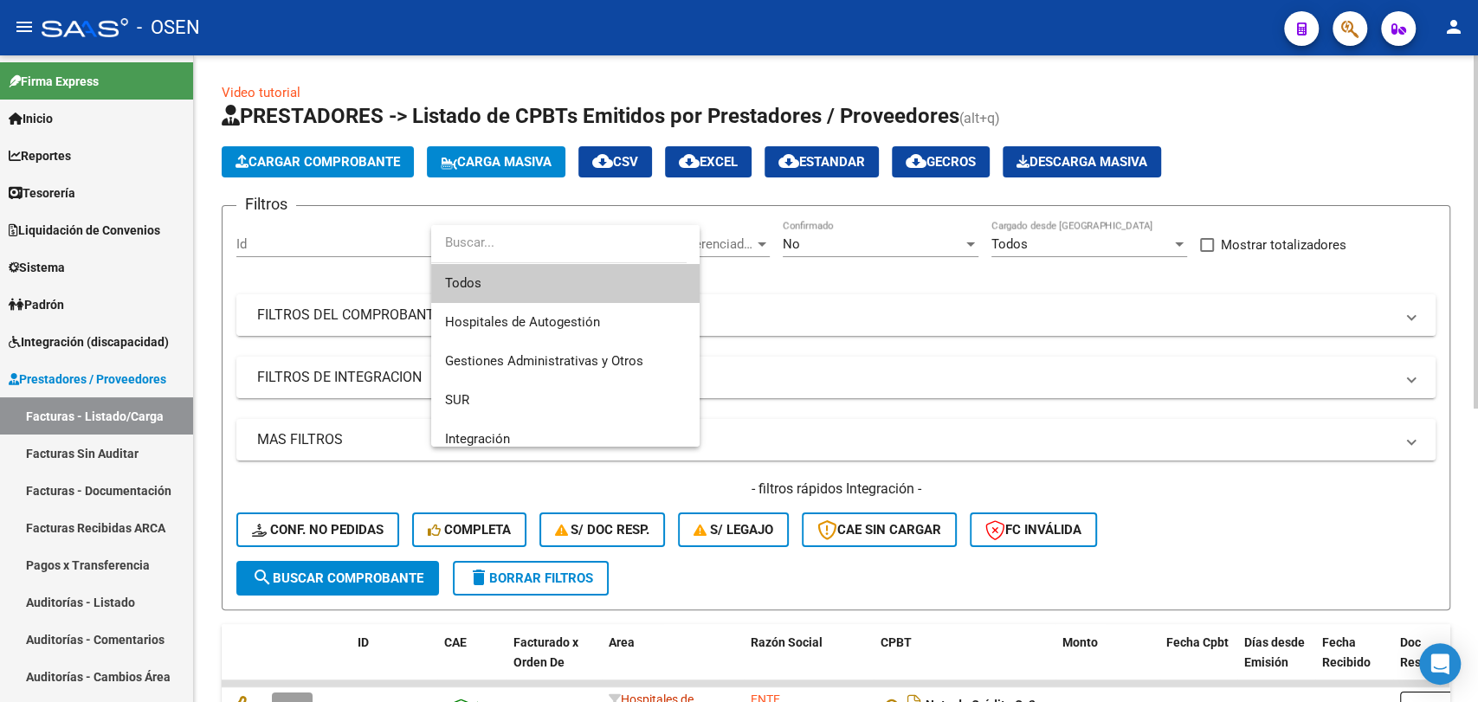
click at [821, 322] on div at bounding box center [739, 351] width 1478 height 702
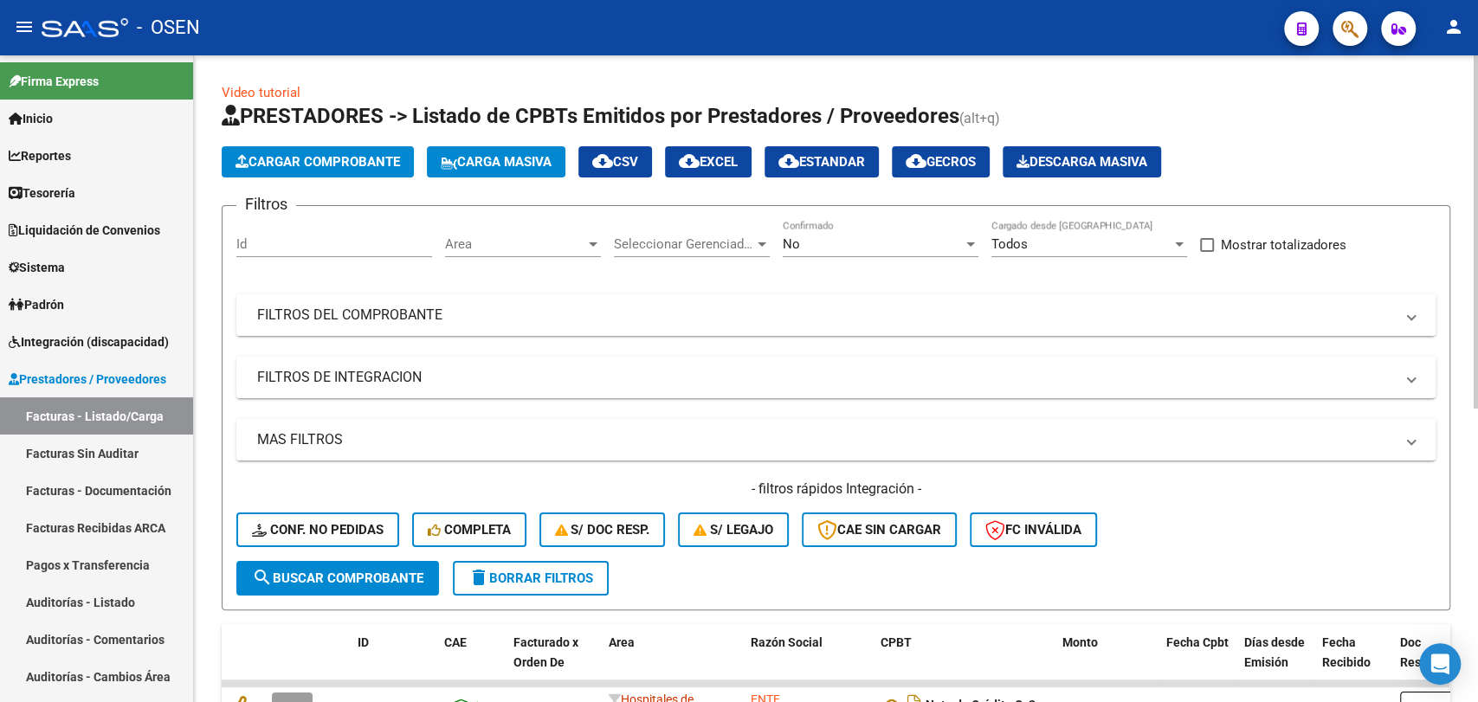
click at [590, 317] on mat-panel-title "FILTROS DEL COMPROBANTE" at bounding box center [825, 315] width 1137 height 19
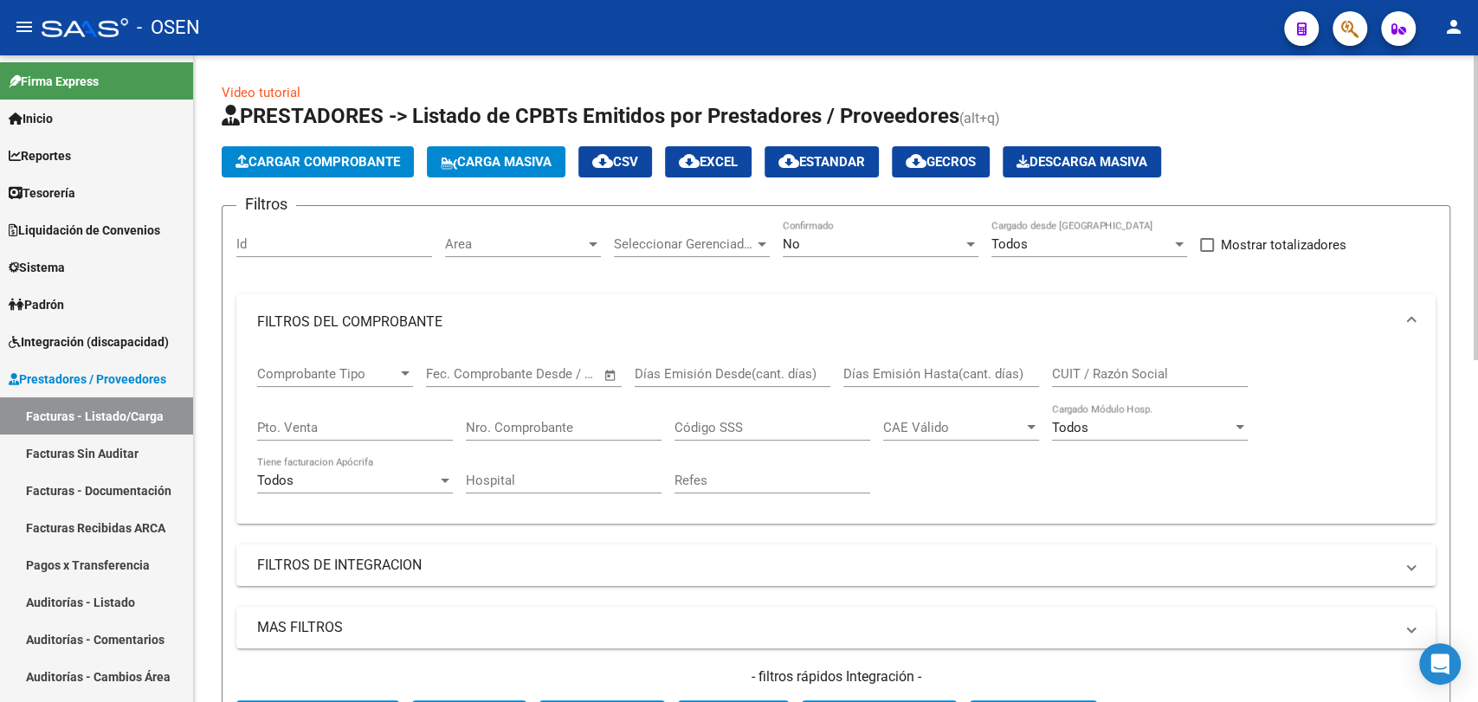
click at [415, 376] on app-drop-down-list "Comprobante Tipo Comprobante Tipo" at bounding box center [341, 377] width 169 height 54
click at [383, 374] on span "Comprobante Tipo" at bounding box center [327, 374] width 140 height 16
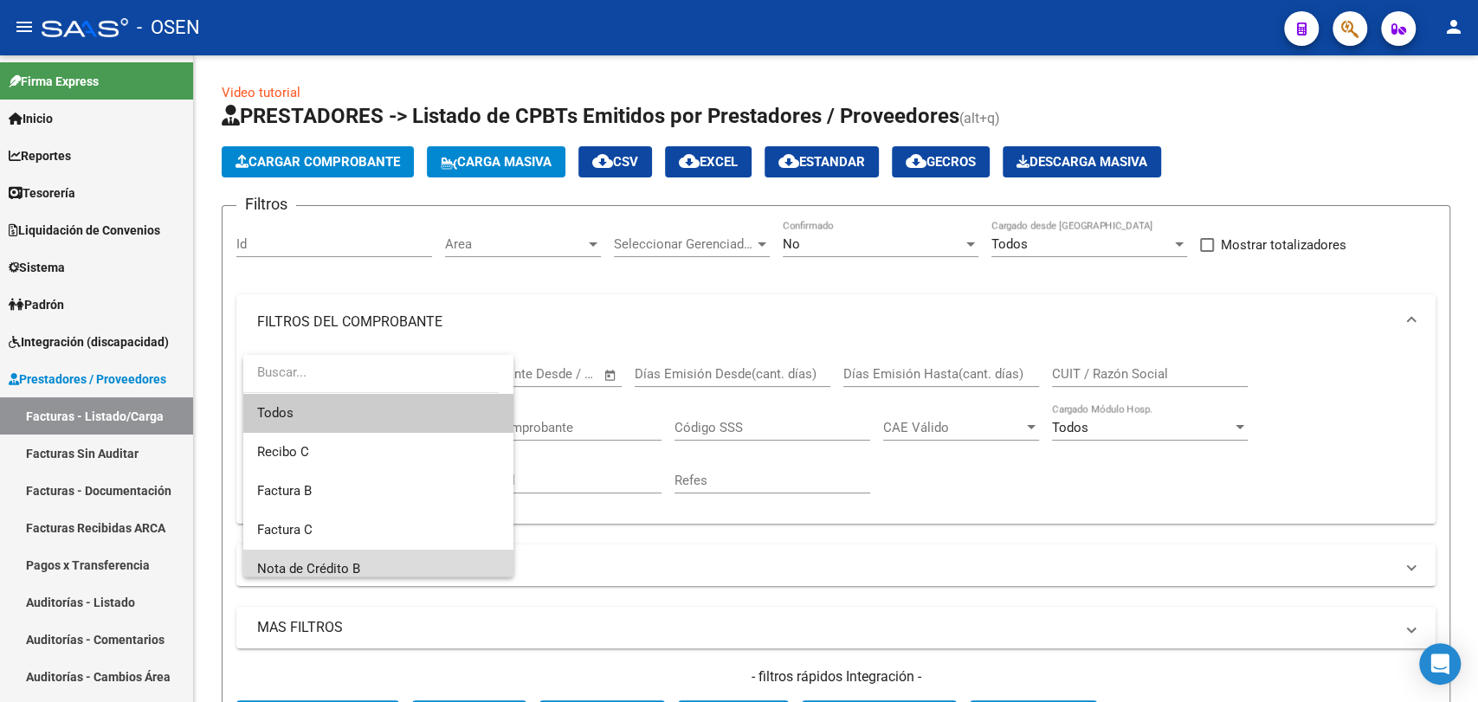
click at [390, 570] on span "Nota de Crédito B" at bounding box center [378, 569] width 242 height 39
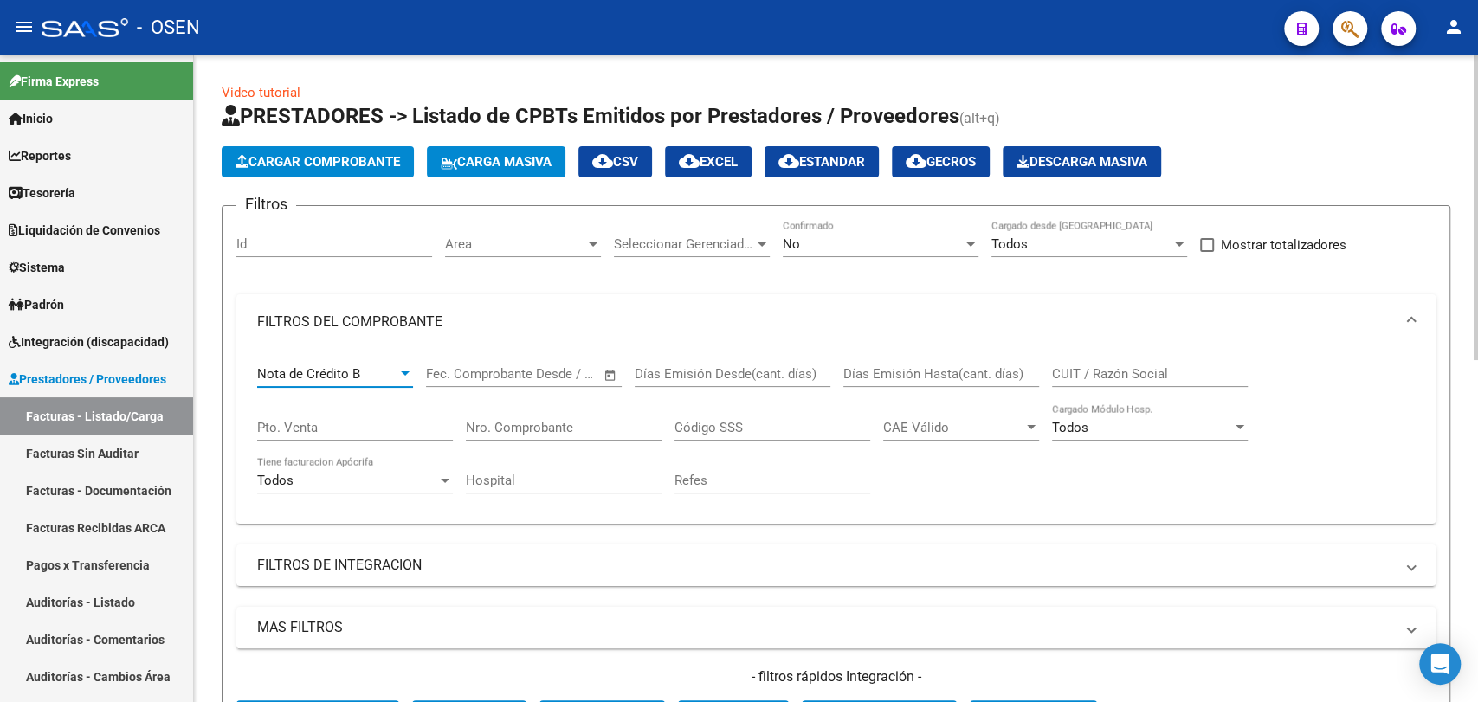
scroll to position [320, 0]
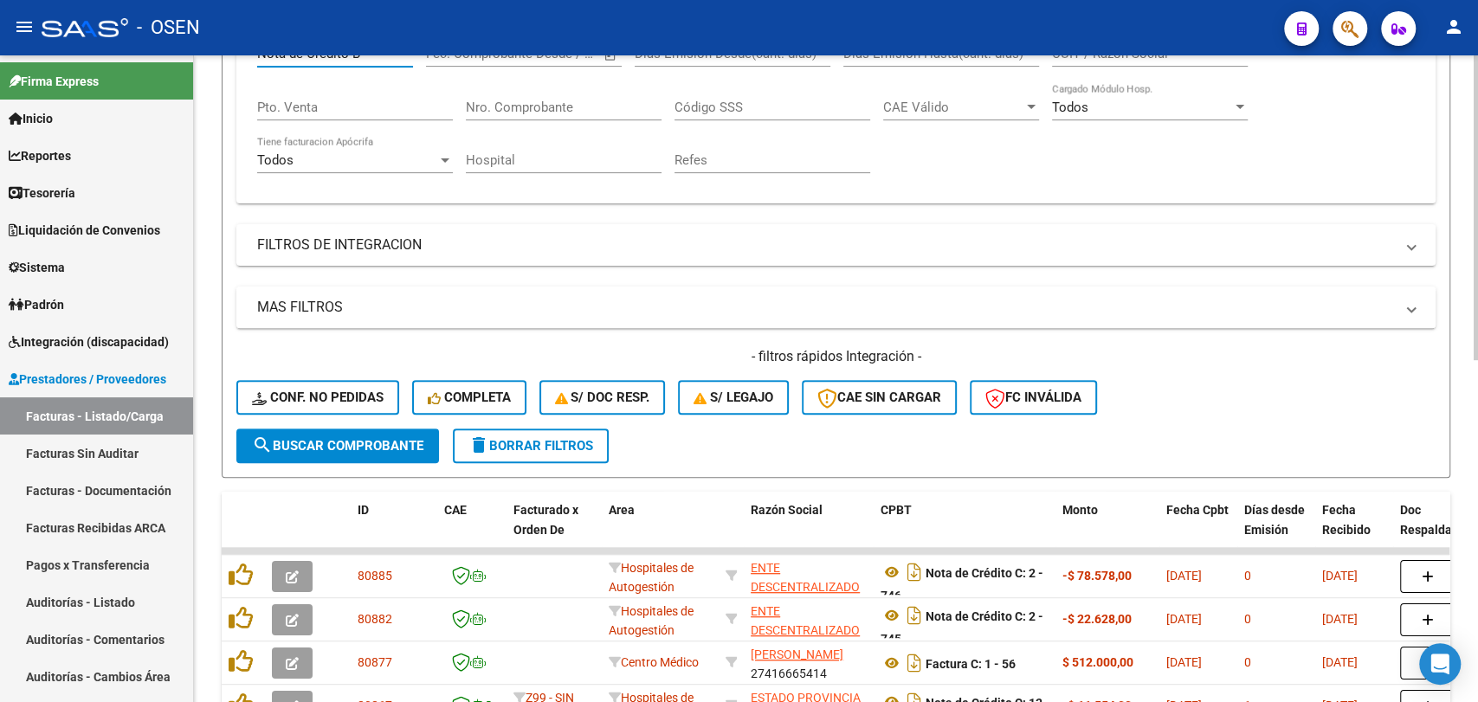
click at [544, 319] on mat-expansion-panel-header "MAS FILTROS" at bounding box center [835, 308] width 1199 height 42
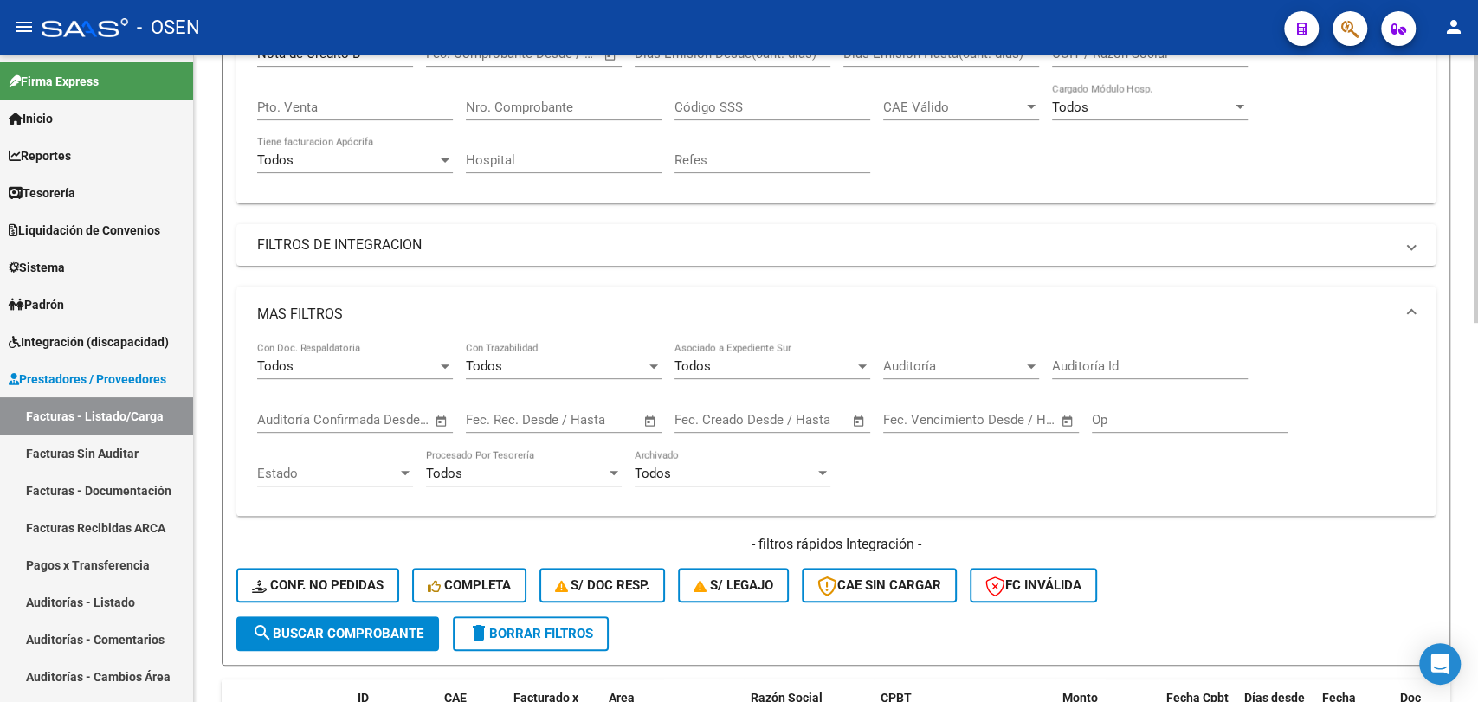
click at [859, 419] on span "Open calendar" at bounding box center [859, 421] width 42 height 42
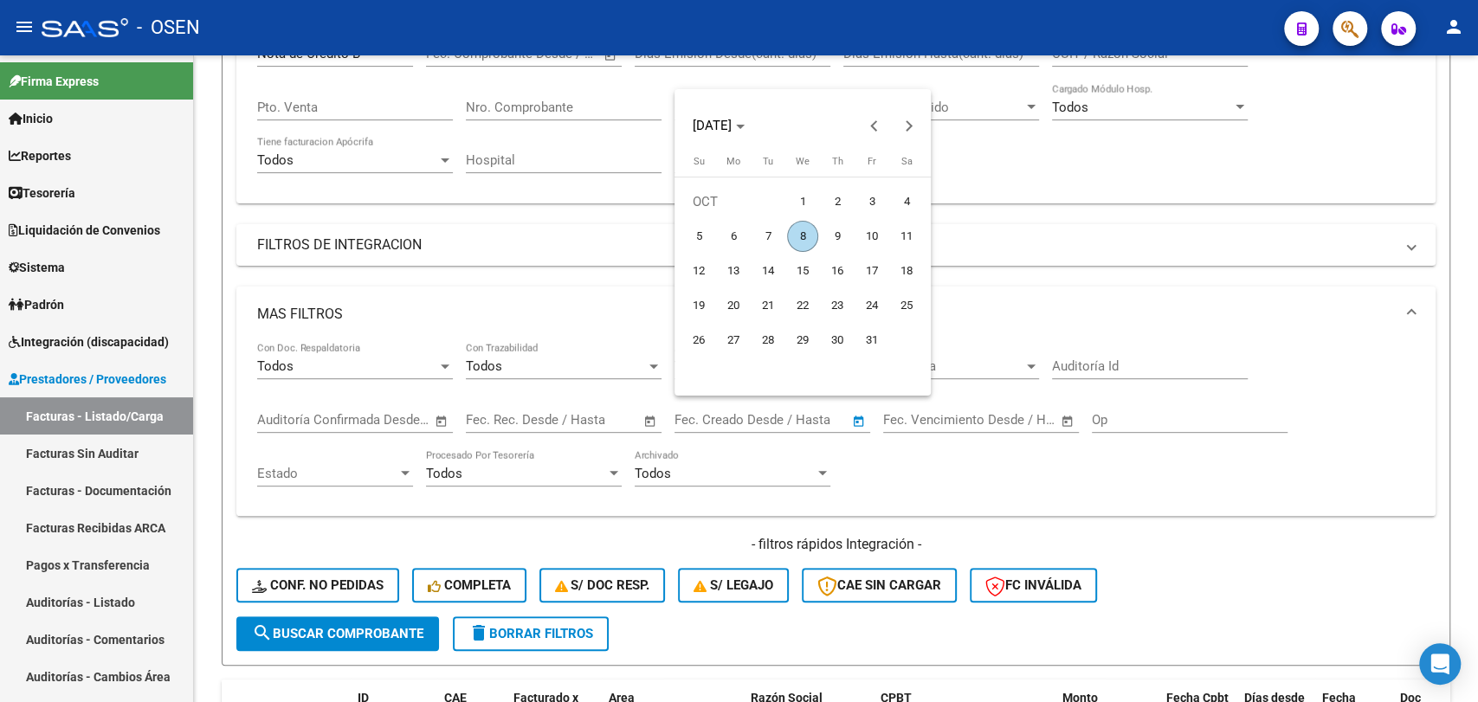
click at [770, 232] on span "7" at bounding box center [767, 236] width 31 height 31
type input "[DATE]"
click at [790, 229] on span "8" at bounding box center [802, 236] width 31 height 31
type input "[DATE]"
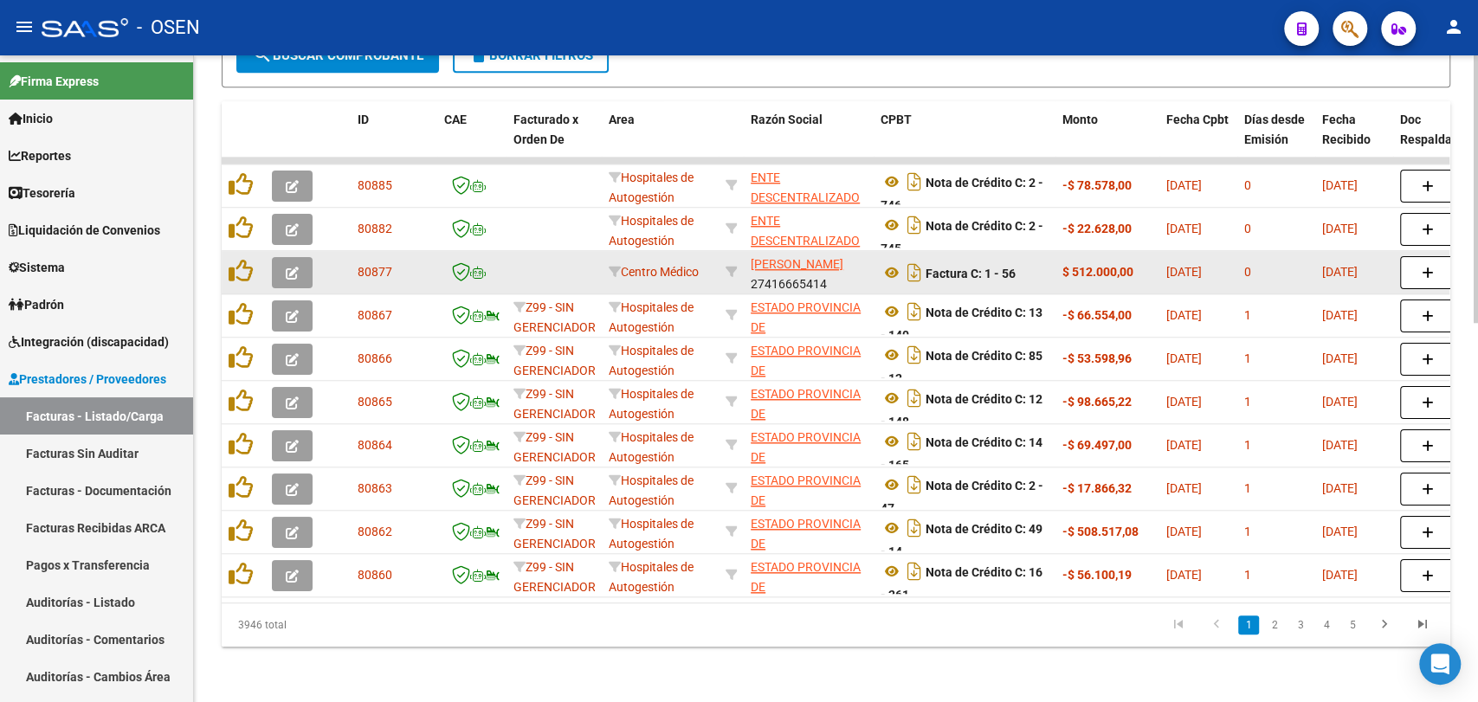
scroll to position [593, 0]
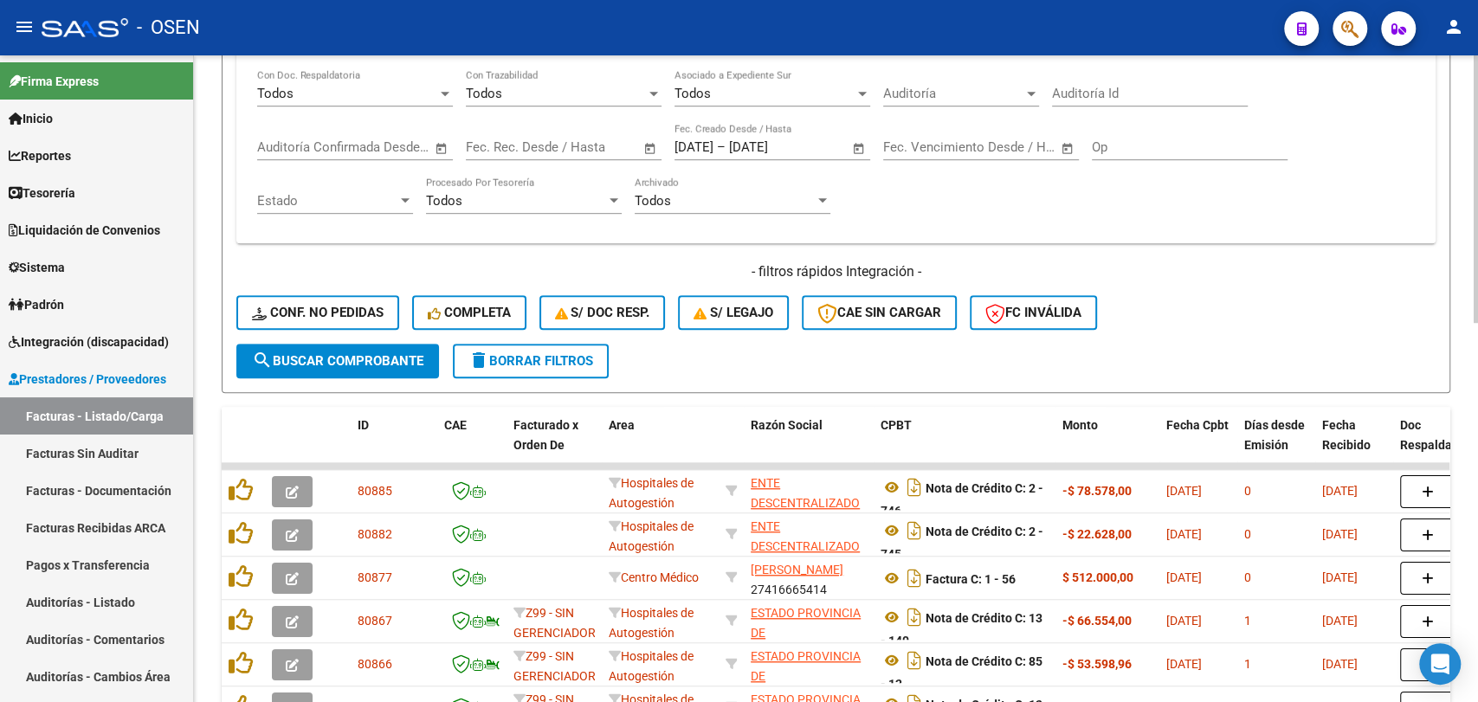
click at [395, 364] on span "search Buscar Comprobante" at bounding box center [337, 361] width 171 height 16
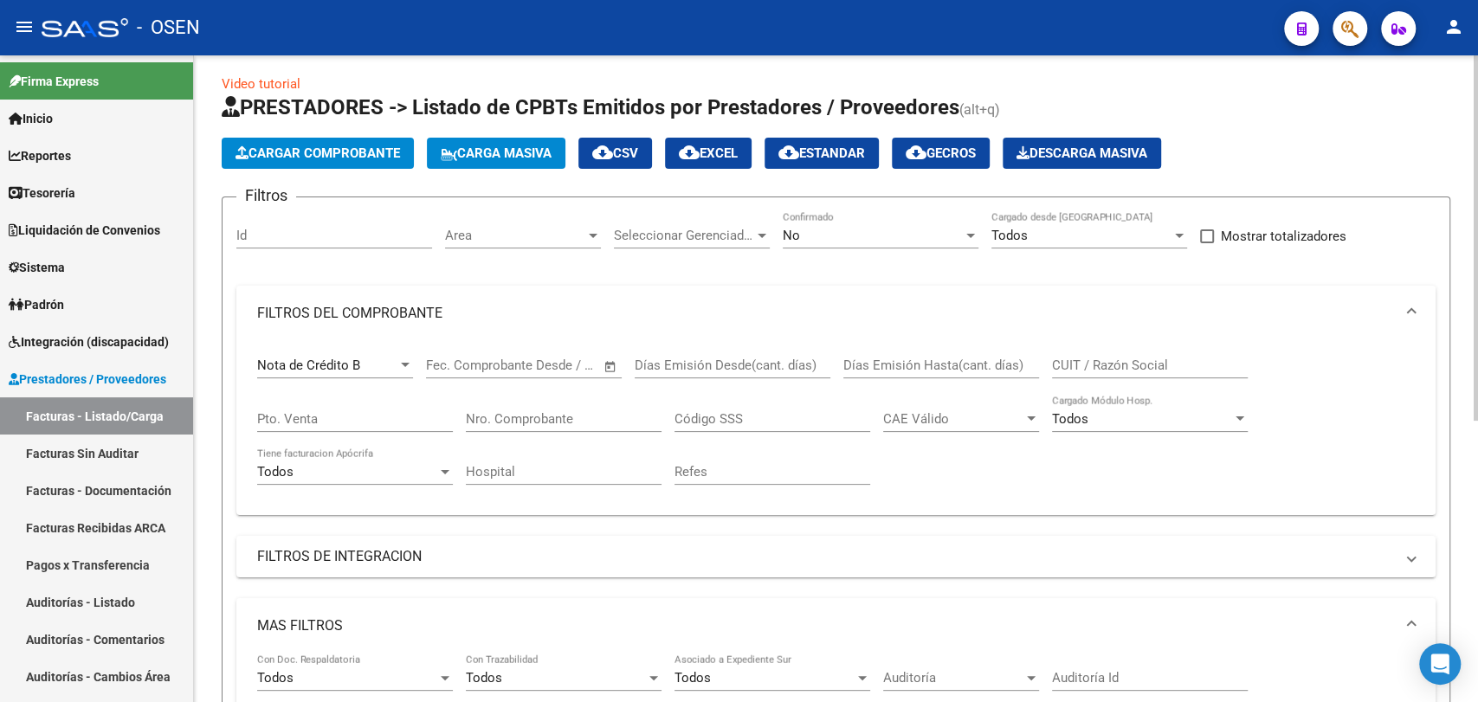
scroll to position [0, 0]
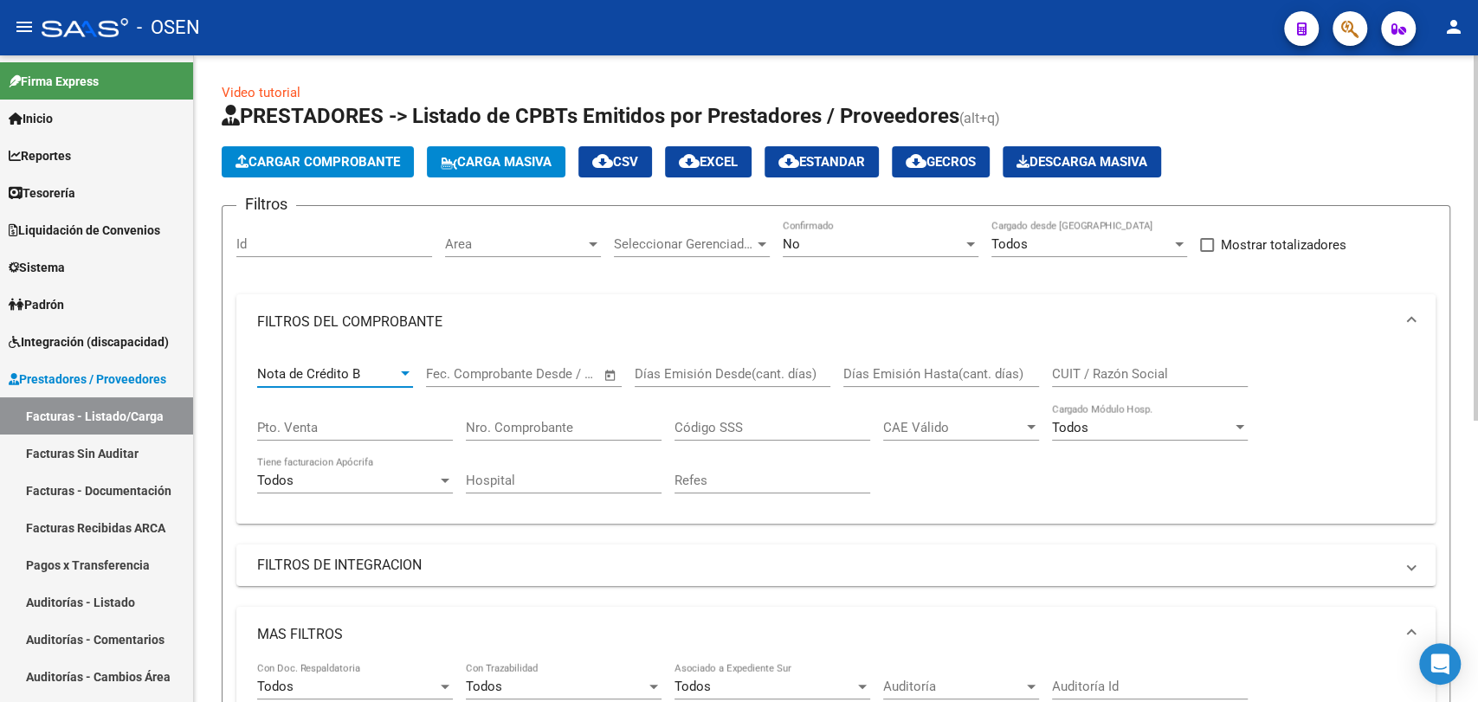
click at [388, 376] on div "Nota de Crédito B" at bounding box center [327, 374] width 140 height 16
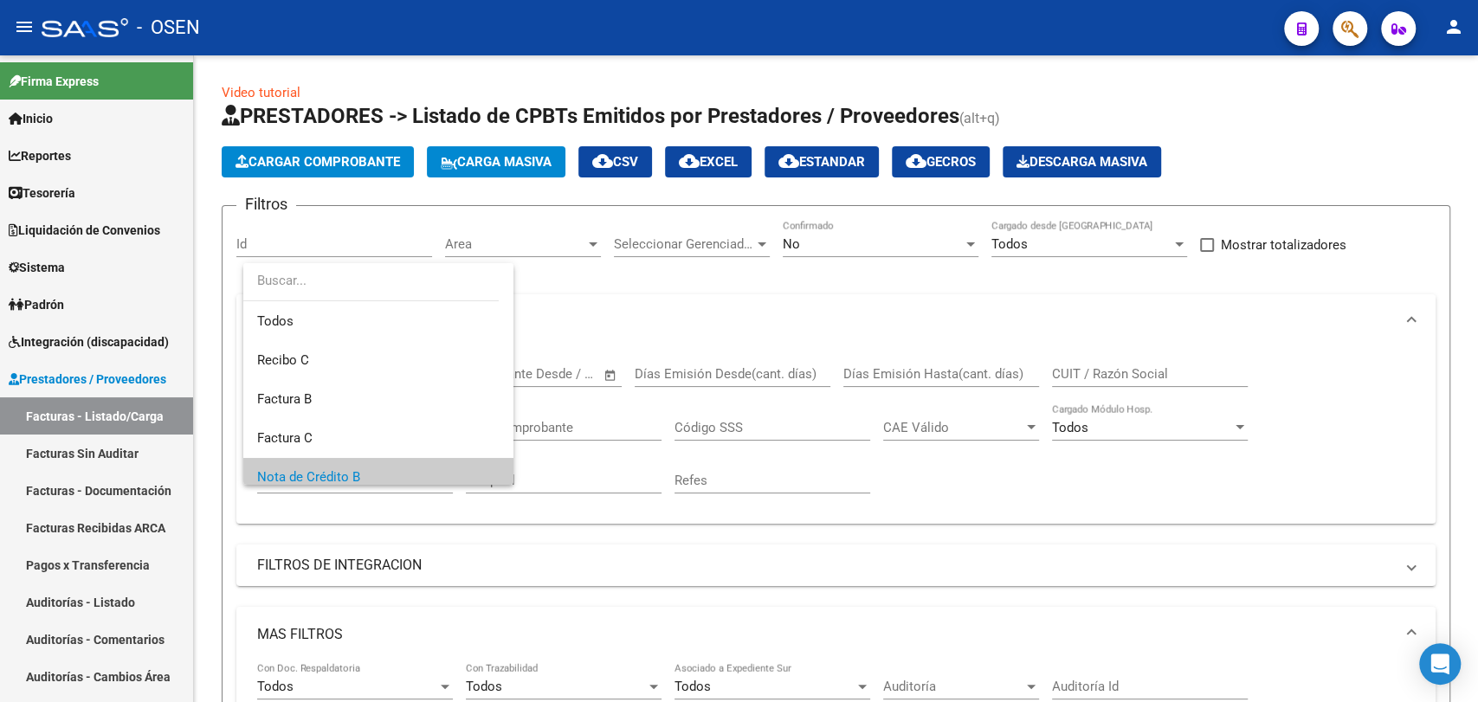
scroll to position [103, 0]
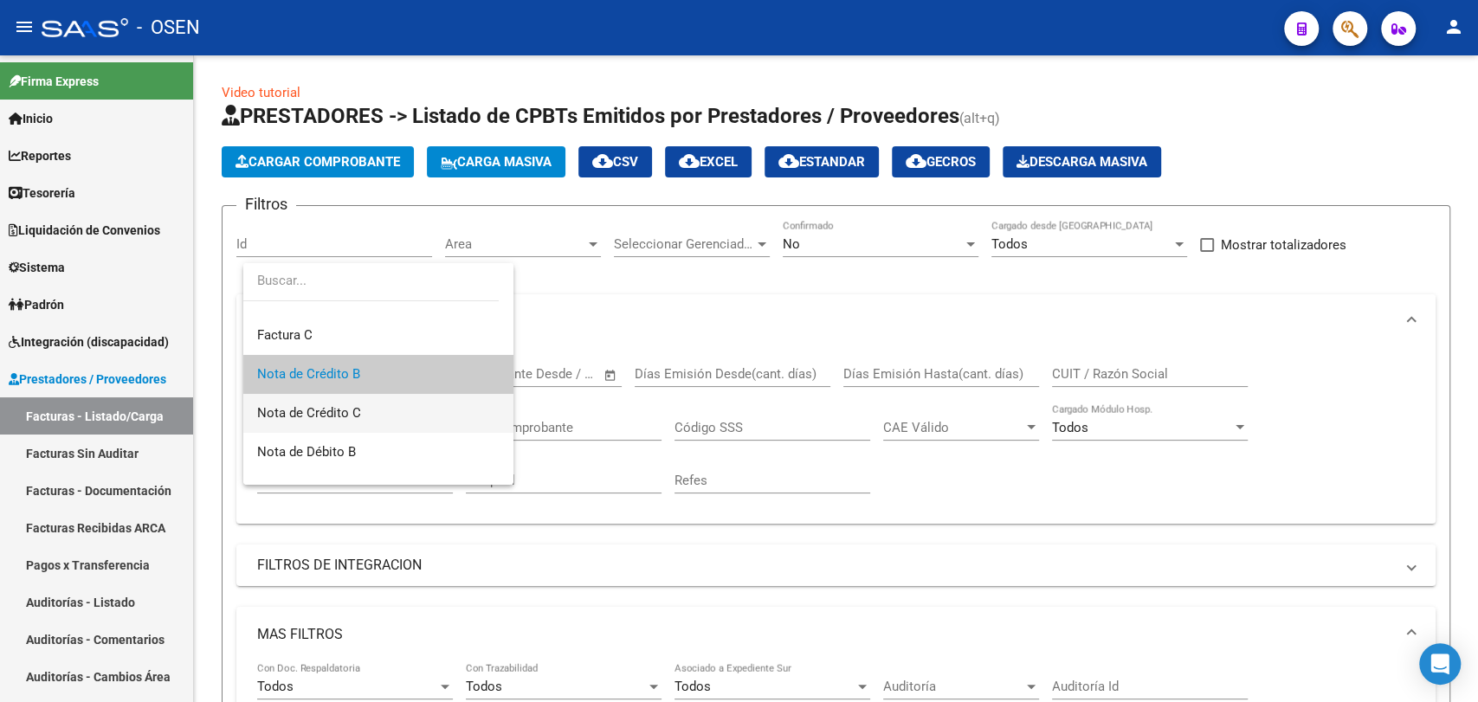
click at [389, 409] on span "Nota de Crédito C" at bounding box center [378, 413] width 242 height 39
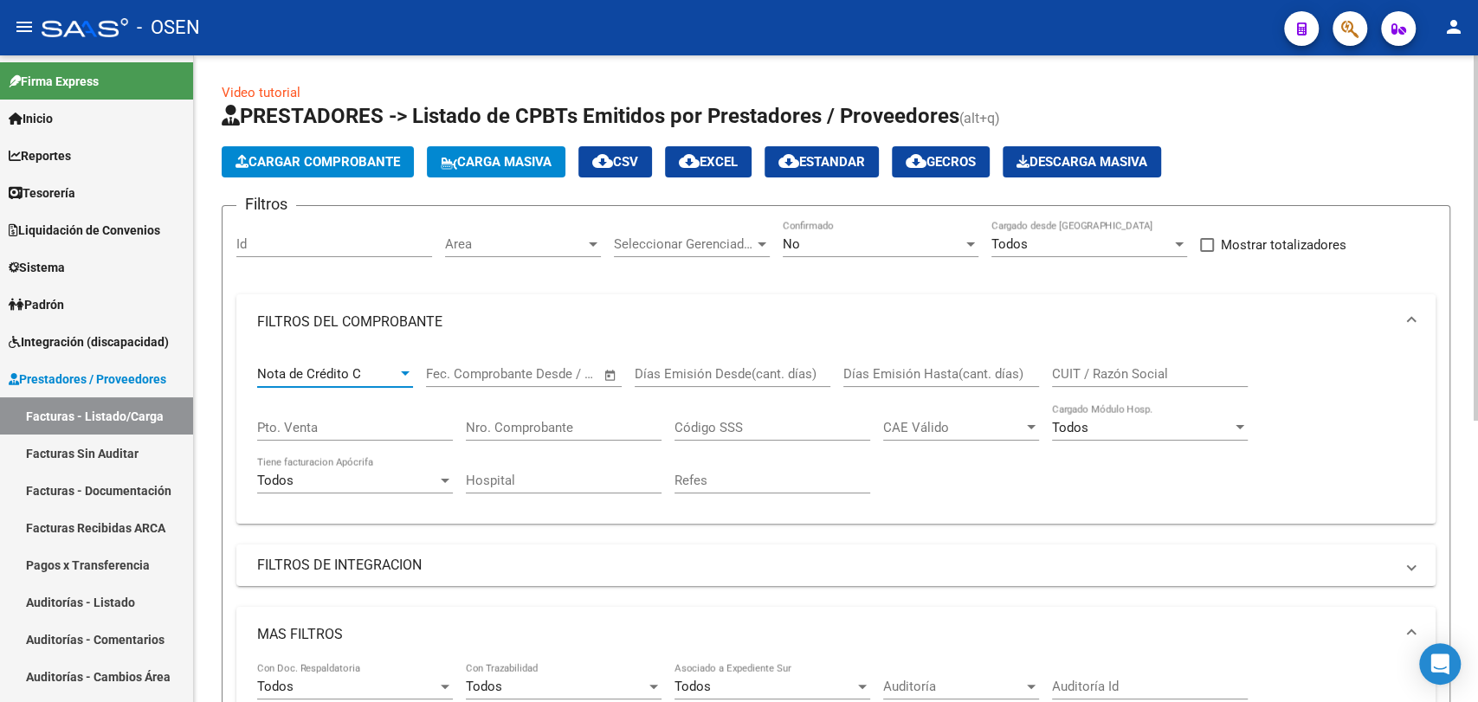
scroll to position [320, 0]
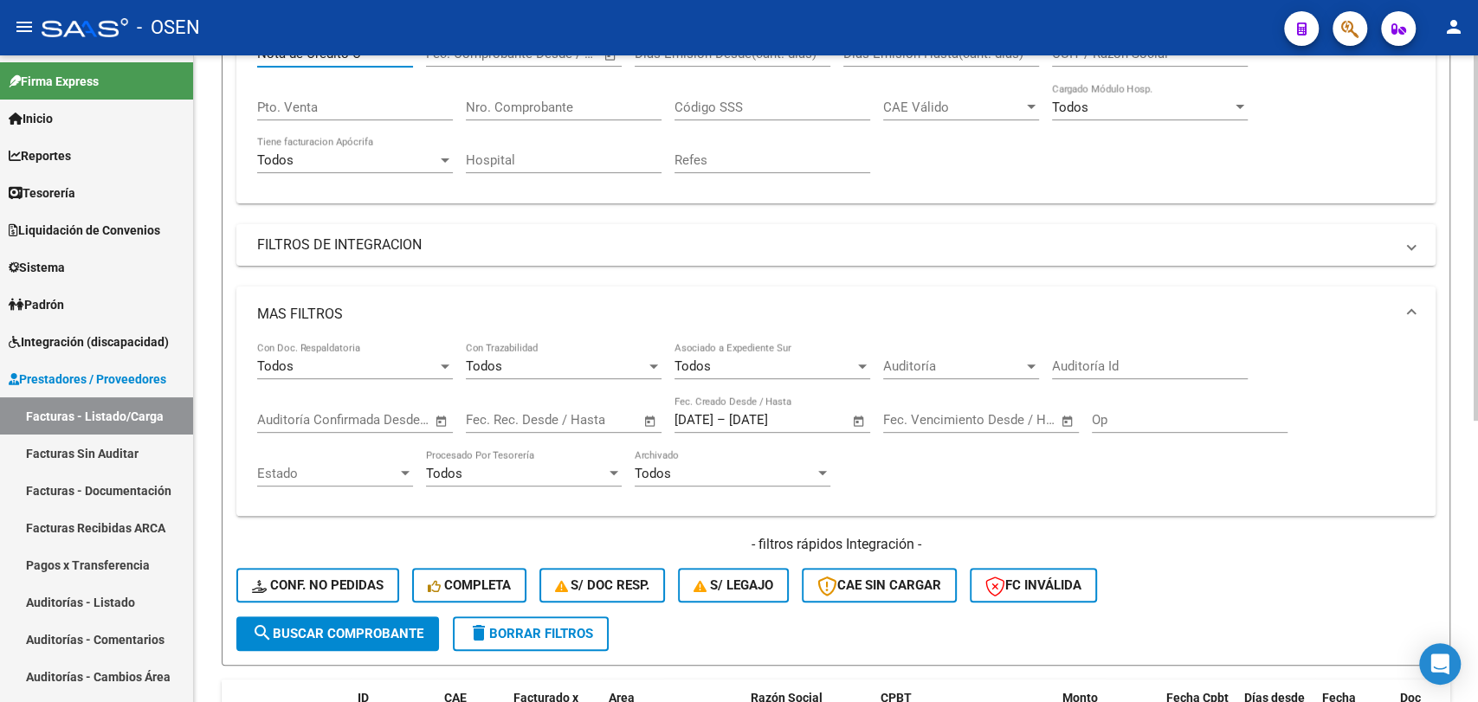
drag, startPoint x: 393, startPoint y: 620, endPoint x: 415, endPoint y: 606, distance: 25.7
click at [393, 623] on button "search Buscar Comprobante" at bounding box center [337, 633] width 203 height 35
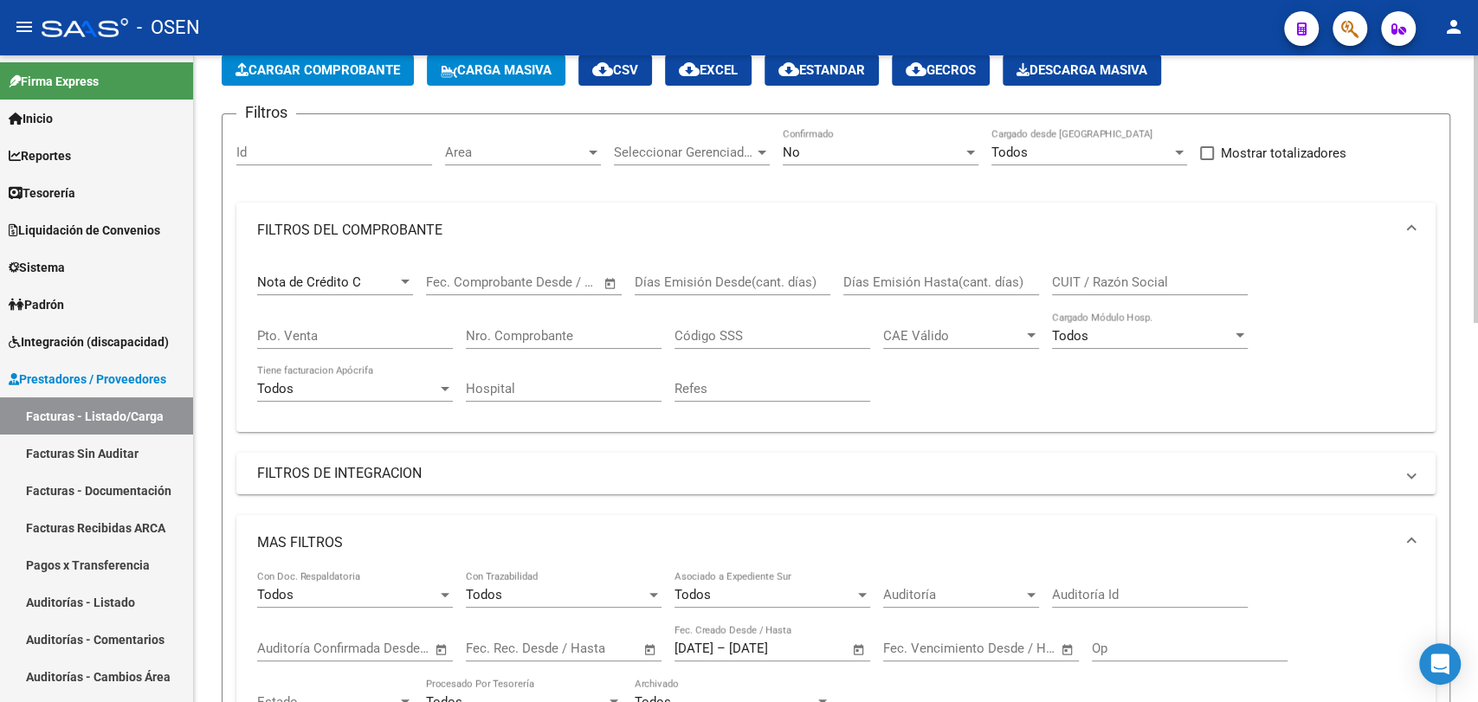
scroll to position [0, 0]
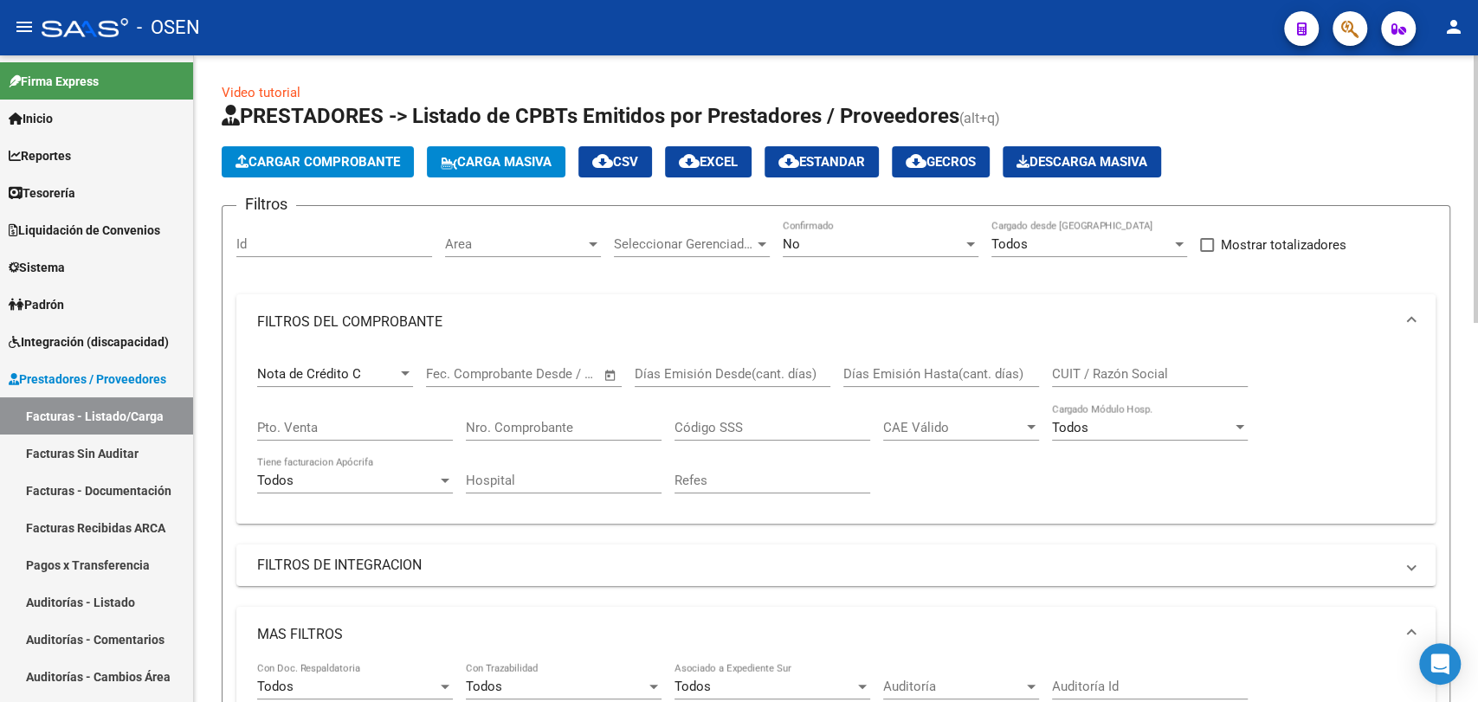
click at [638, 156] on span "cloud_download CSV" at bounding box center [615, 162] width 46 height 16
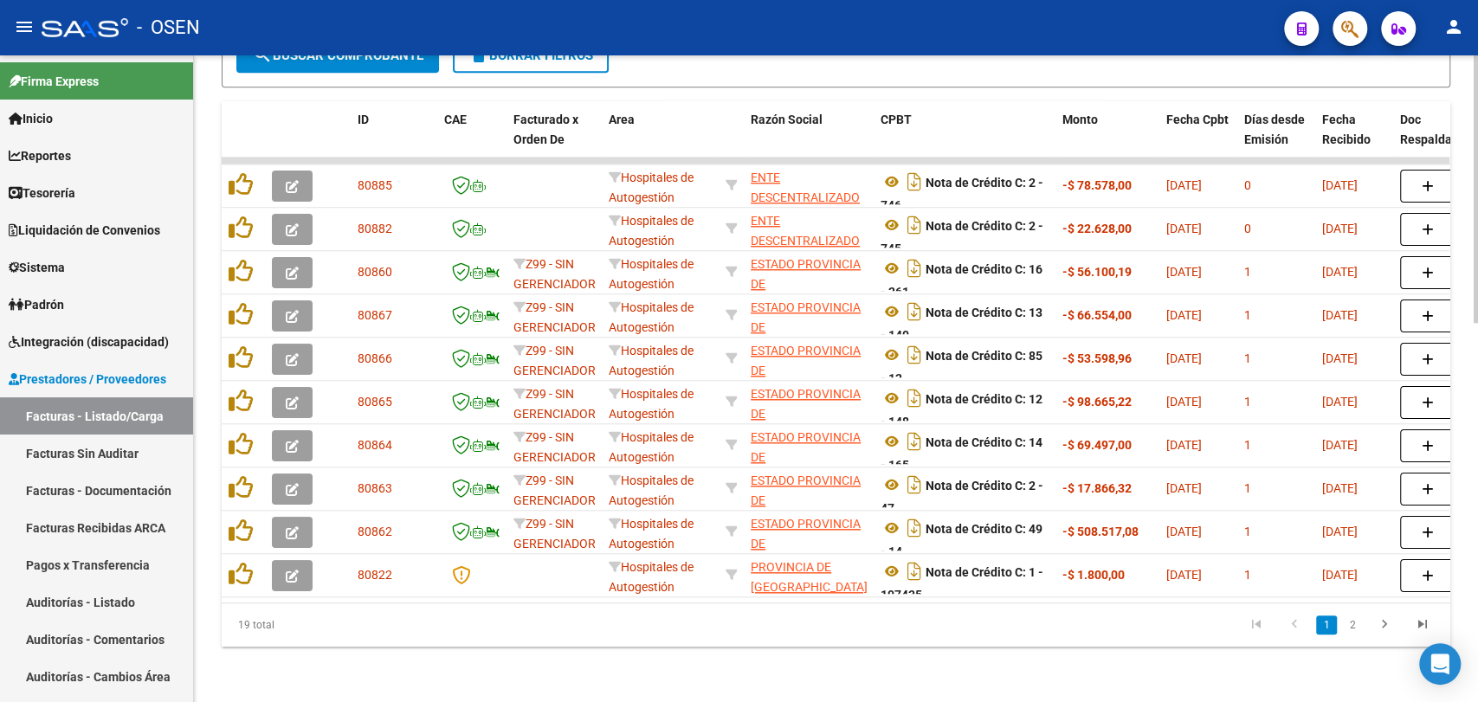
scroll to position [914, 0]
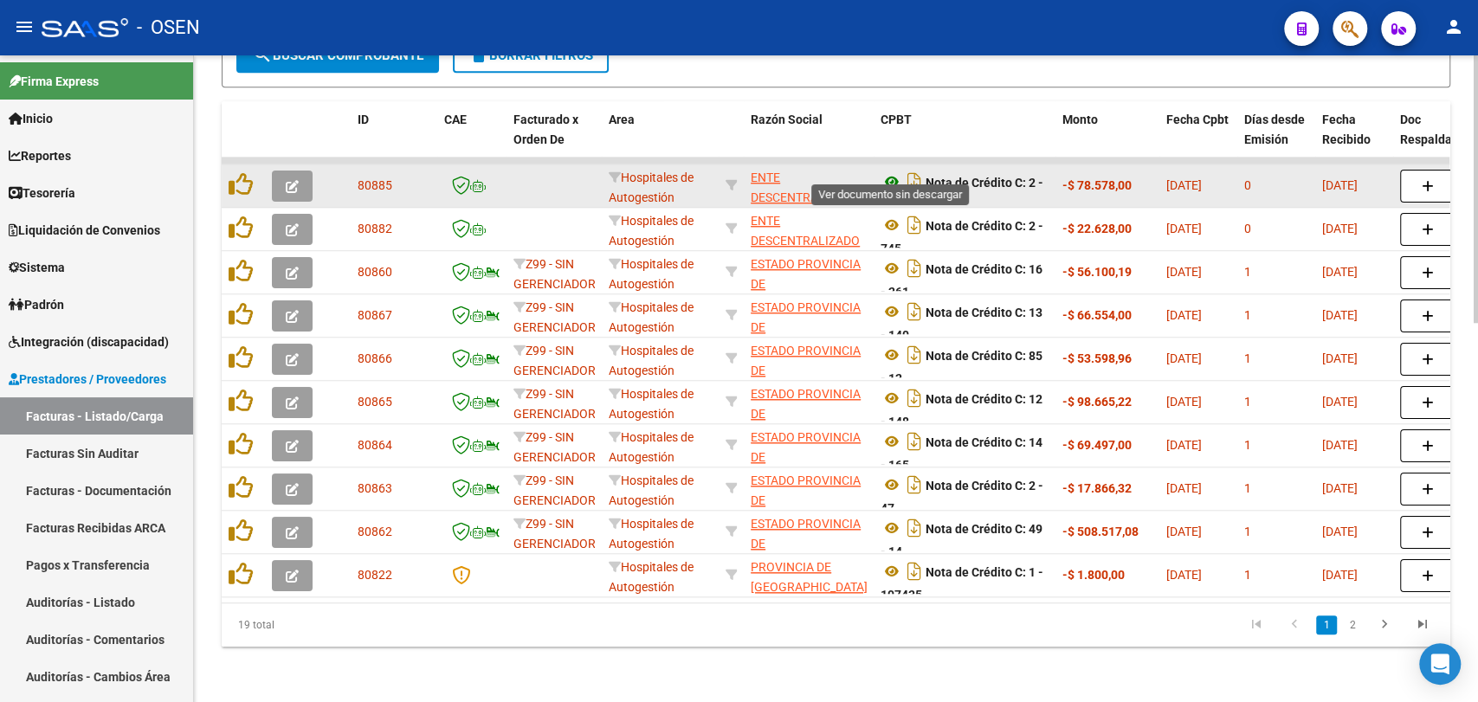
click at [890, 171] on icon at bounding box center [891, 181] width 23 height 21
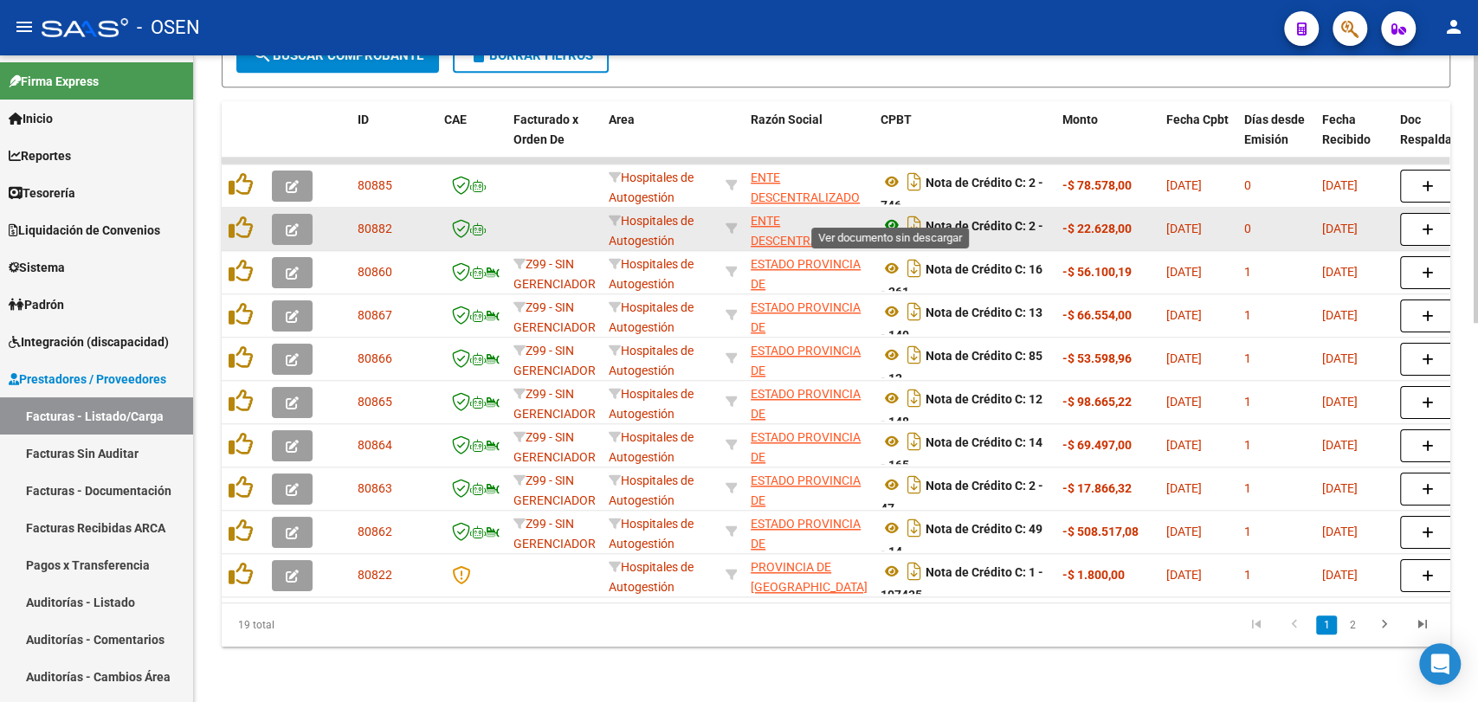
click at [893, 215] on icon at bounding box center [891, 225] width 23 height 21
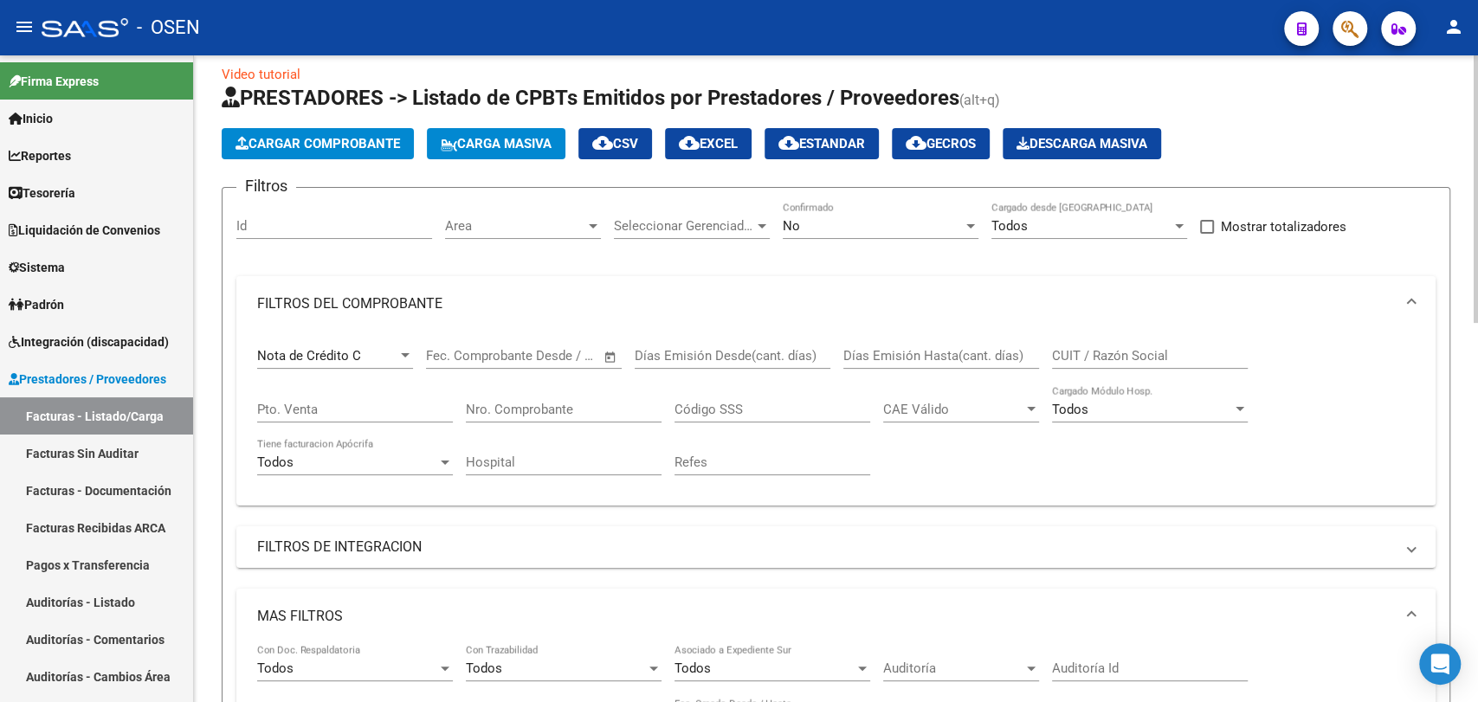
scroll to position [0, 0]
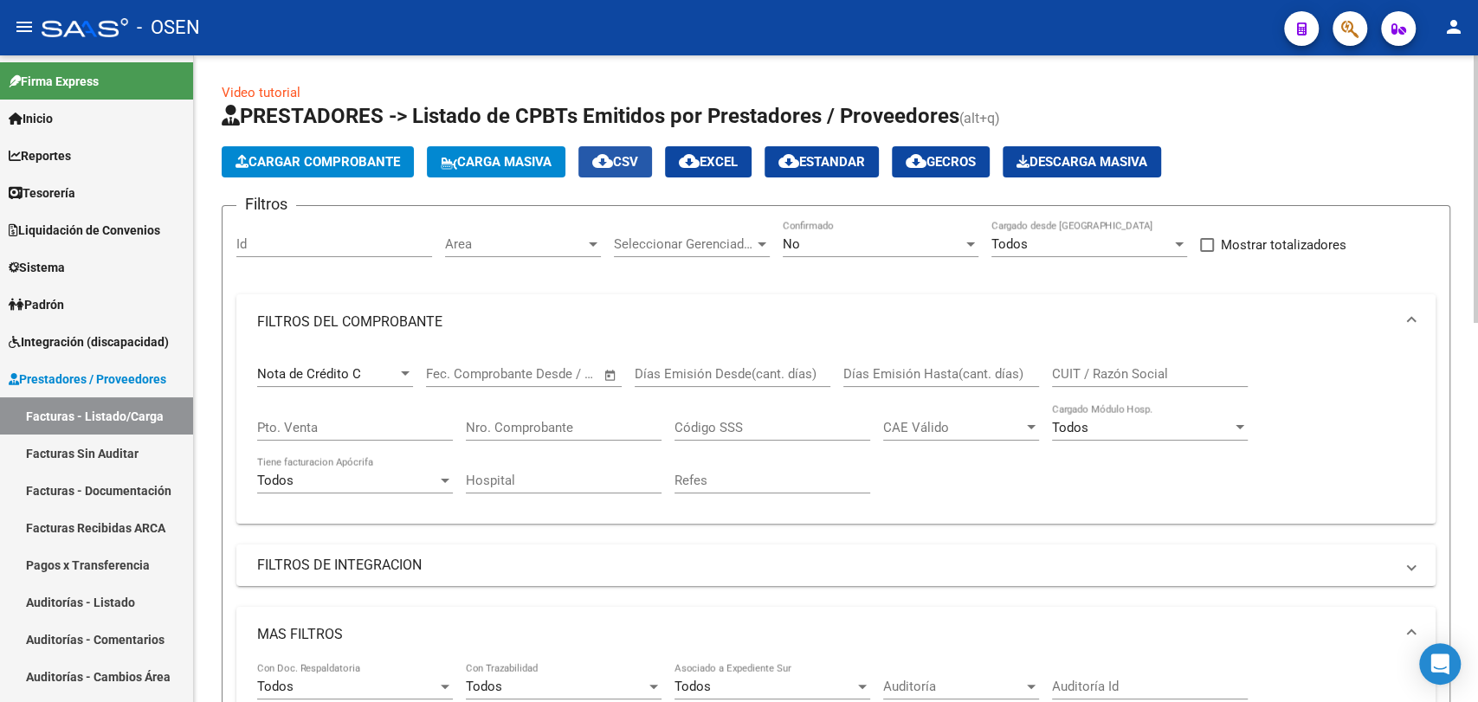
click at [637, 156] on span "cloud_download CSV" at bounding box center [615, 162] width 46 height 16
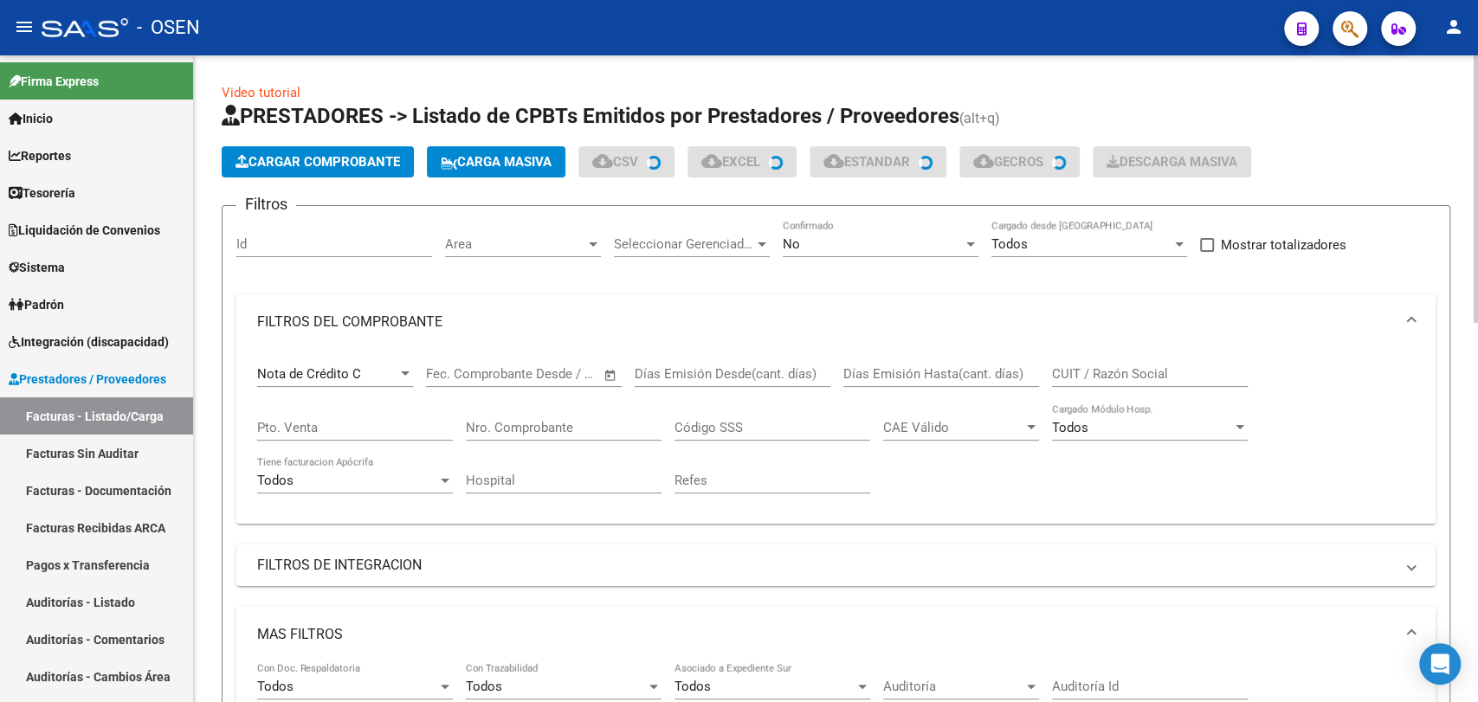
click at [394, 376] on div "Nota de Crédito C" at bounding box center [327, 374] width 140 height 16
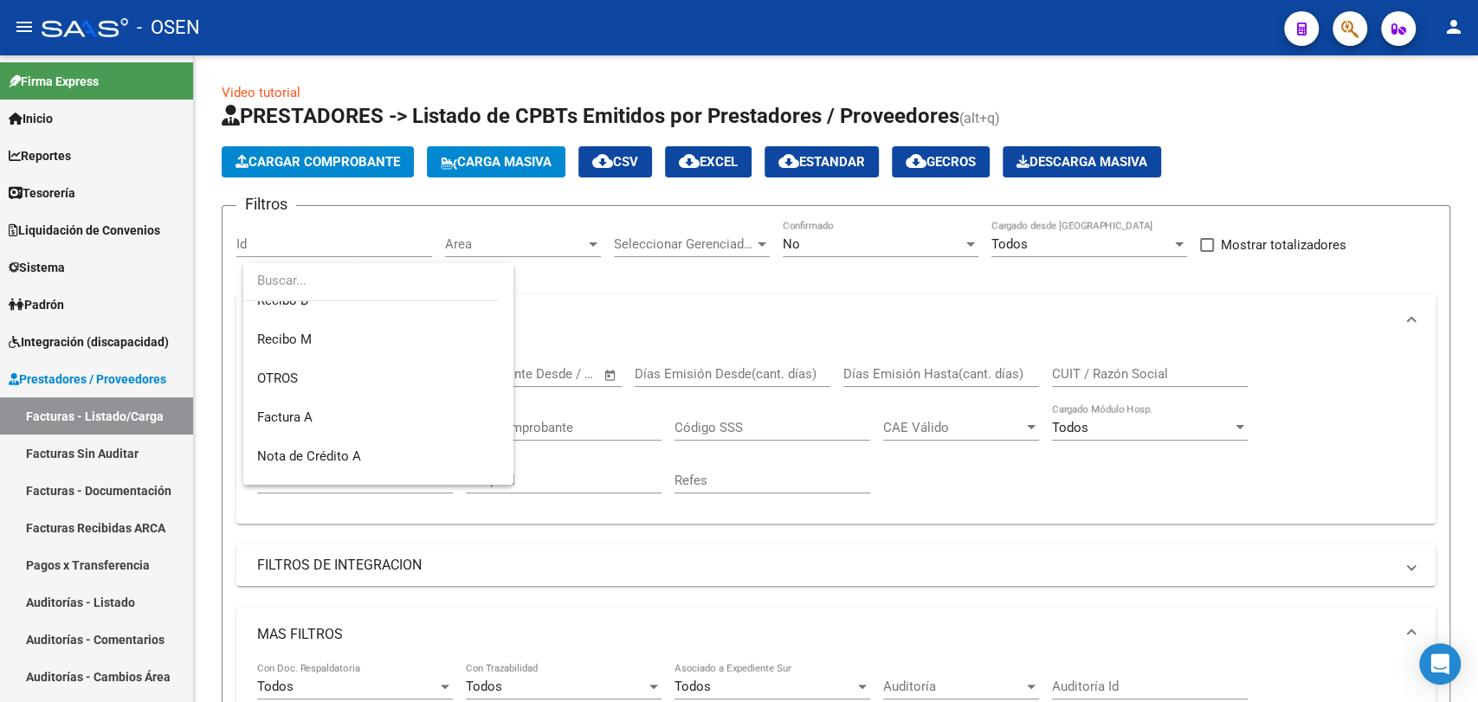
scroll to position [419, 0]
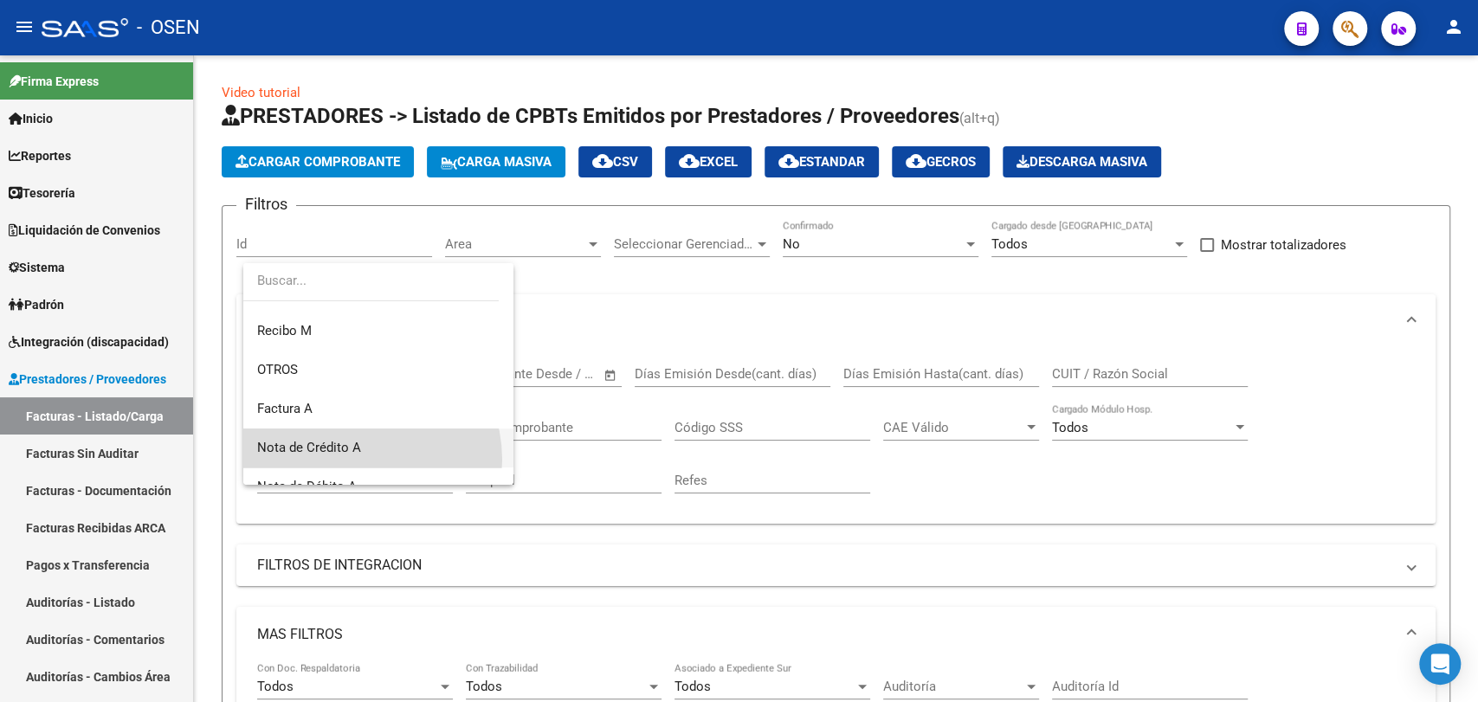
click at [356, 459] on span "Nota de Crédito A" at bounding box center [378, 448] width 242 height 39
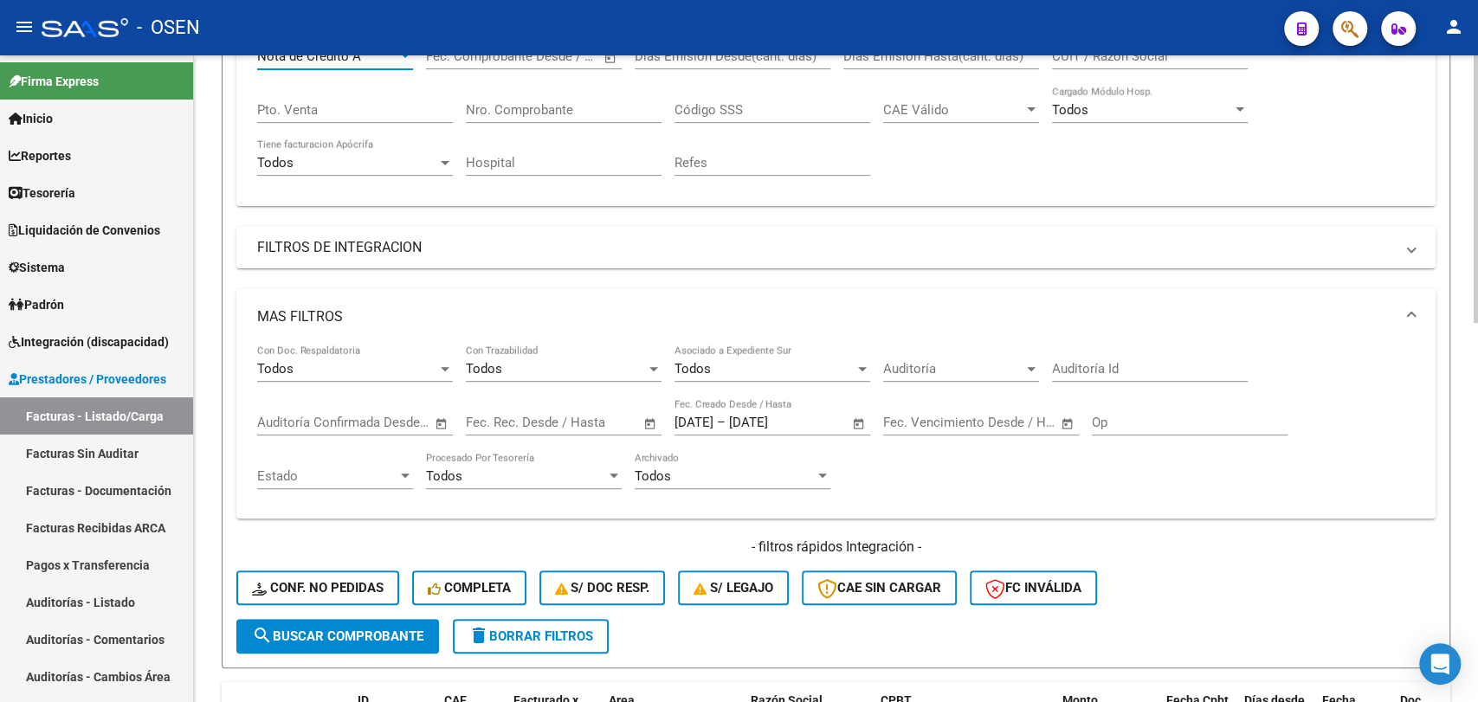
scroll to position [320, 0]
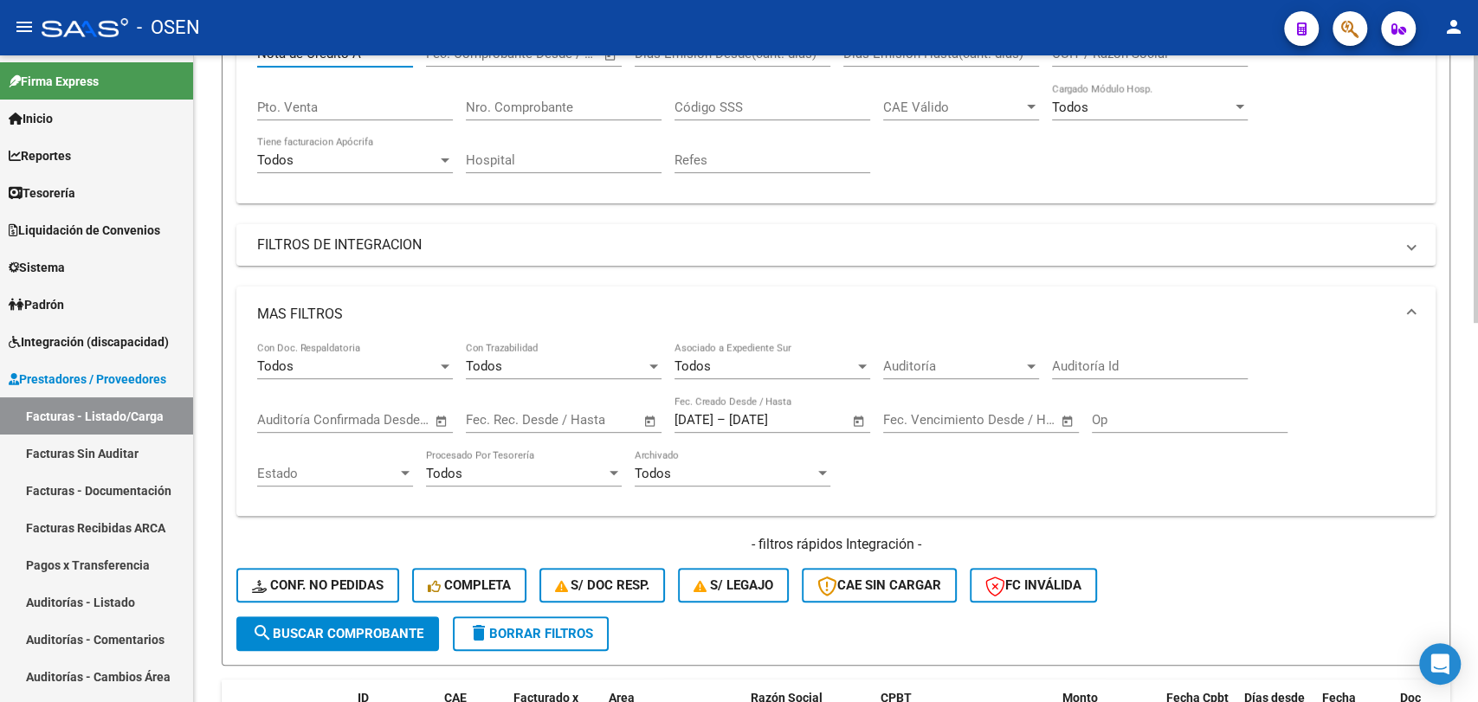
click at [384, 635] on span "search Buscar Comprobante" at bounding box center [337, 634] width 171 height 16
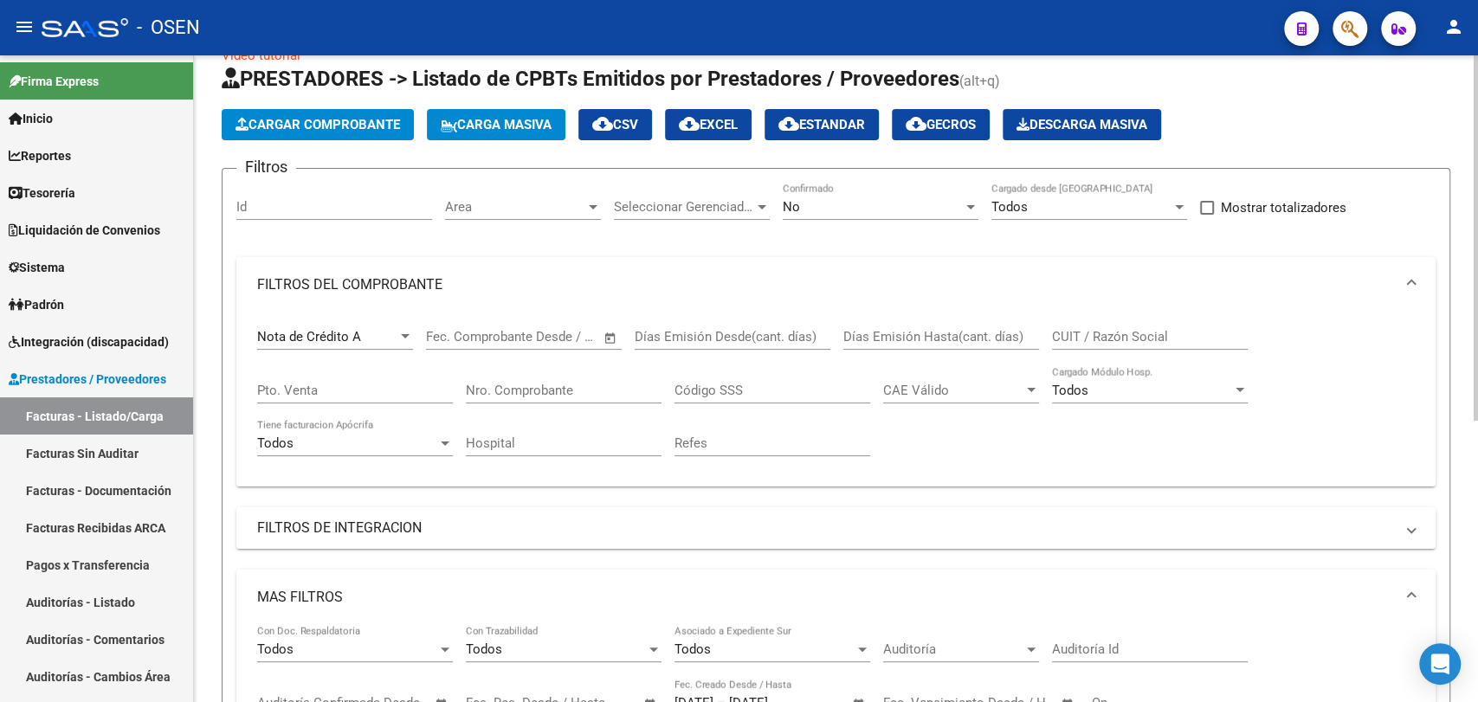
scroll to position [0, 0]
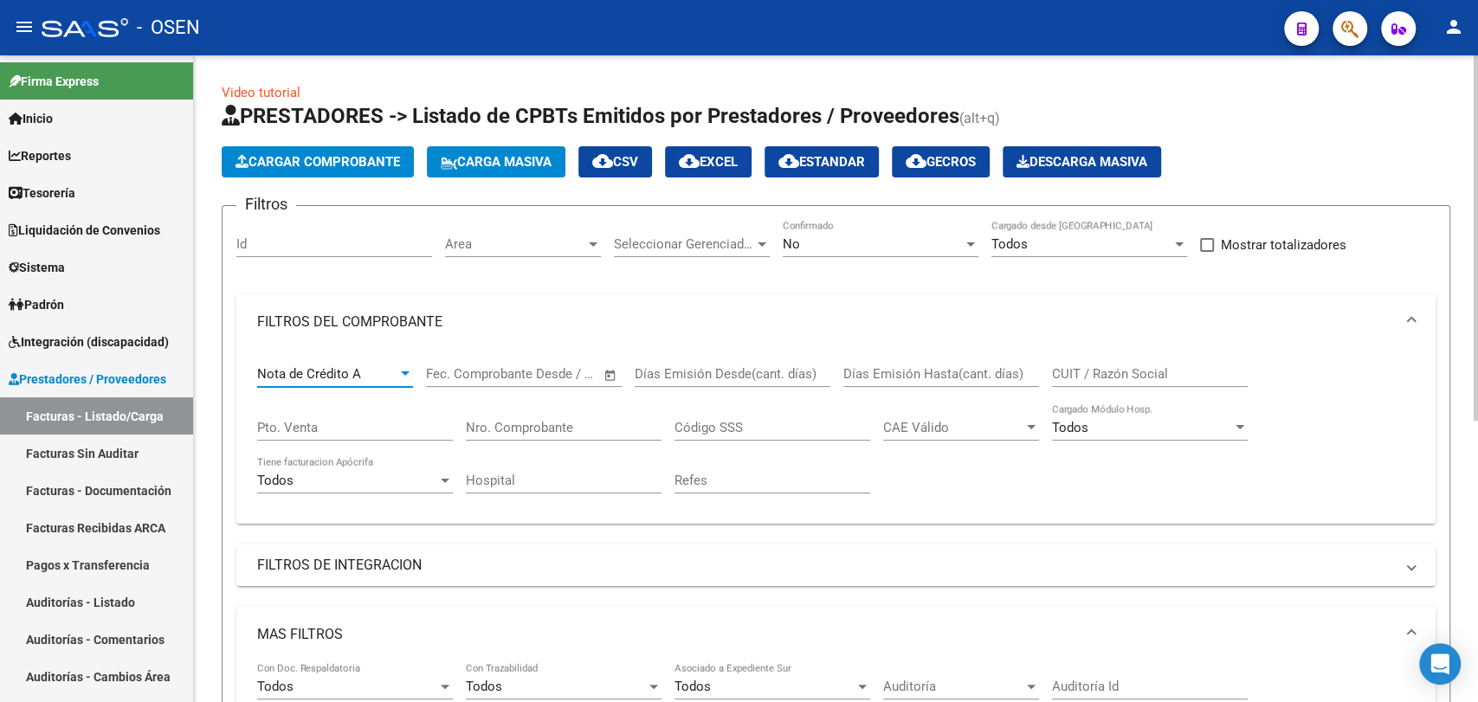
click at [388, 371] on div "Nota de Crédito A" at bounding box center [327, 374] width 140 height 16
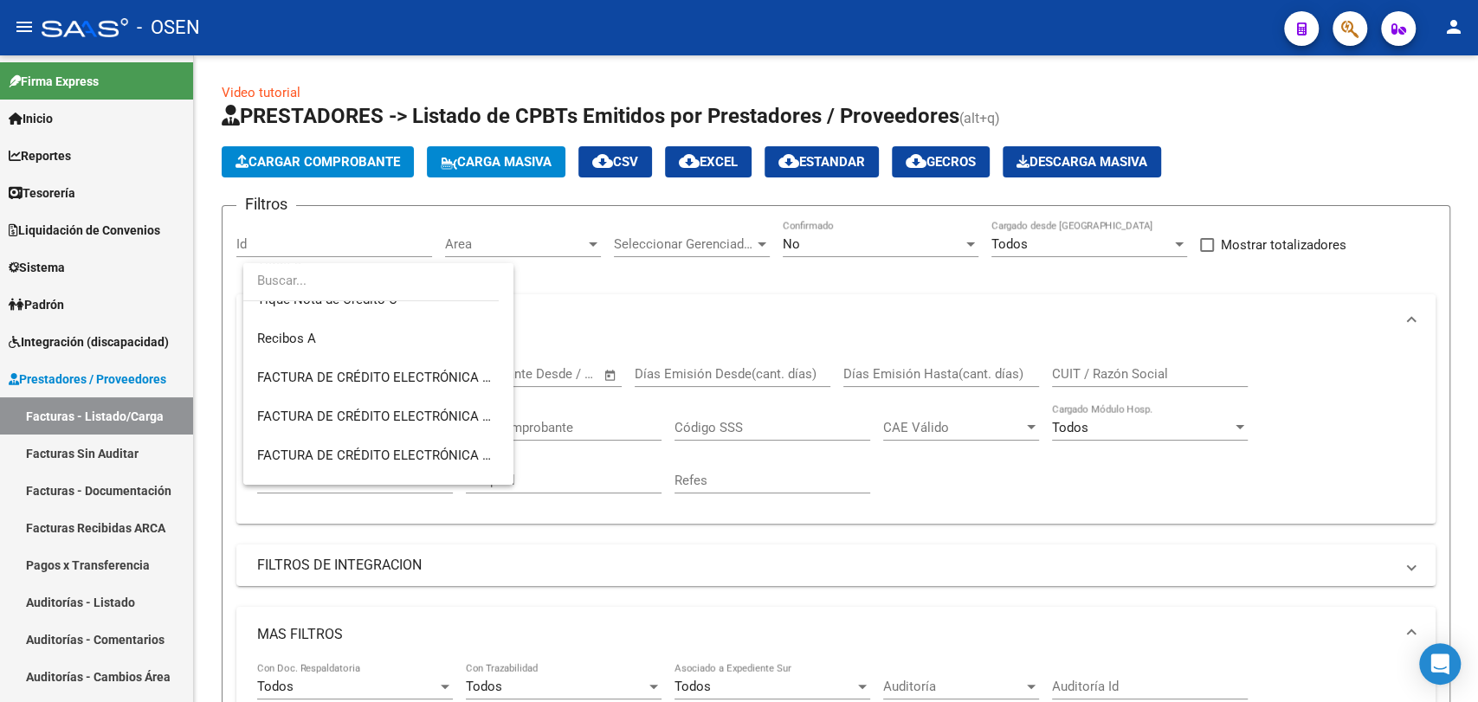
scroll to position [830, 0]
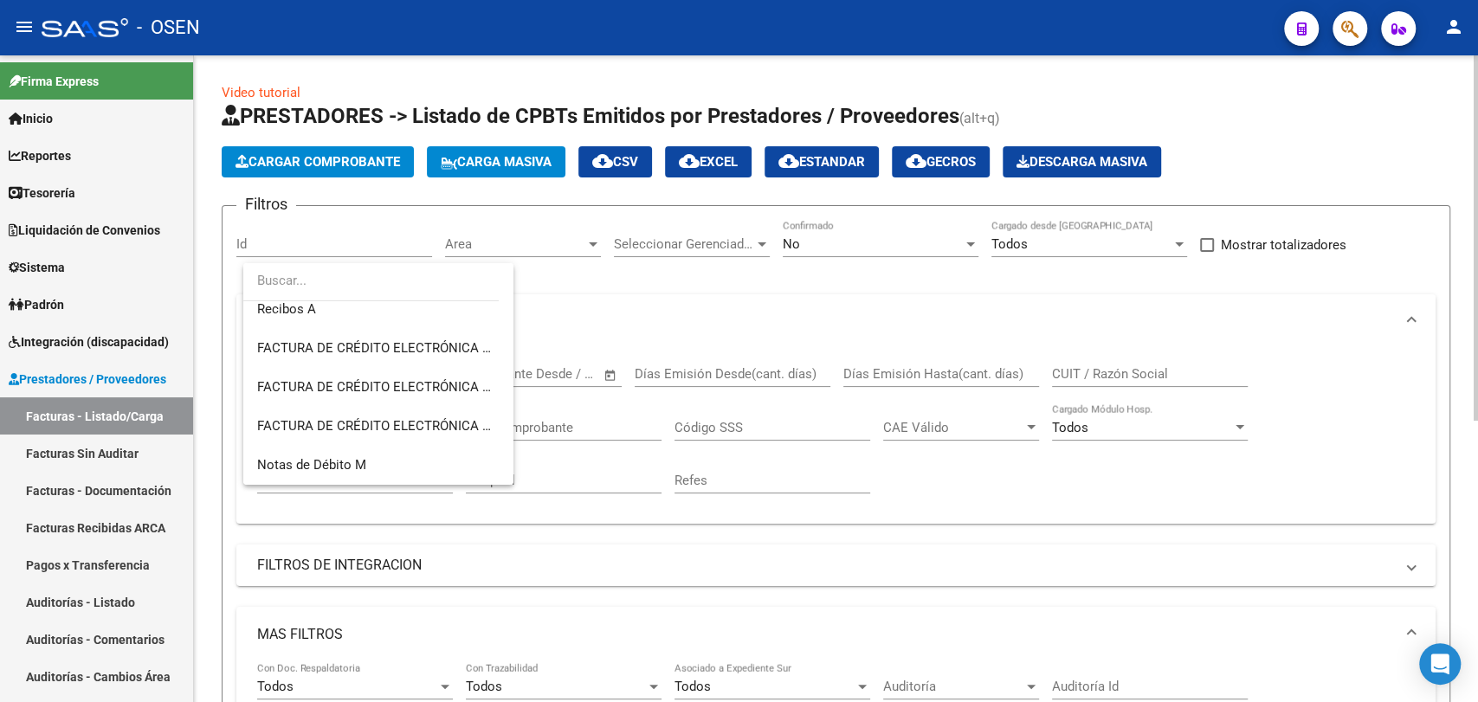
click at [1022, 518] on div at bounding box center [739, 351] width 1478 height 702
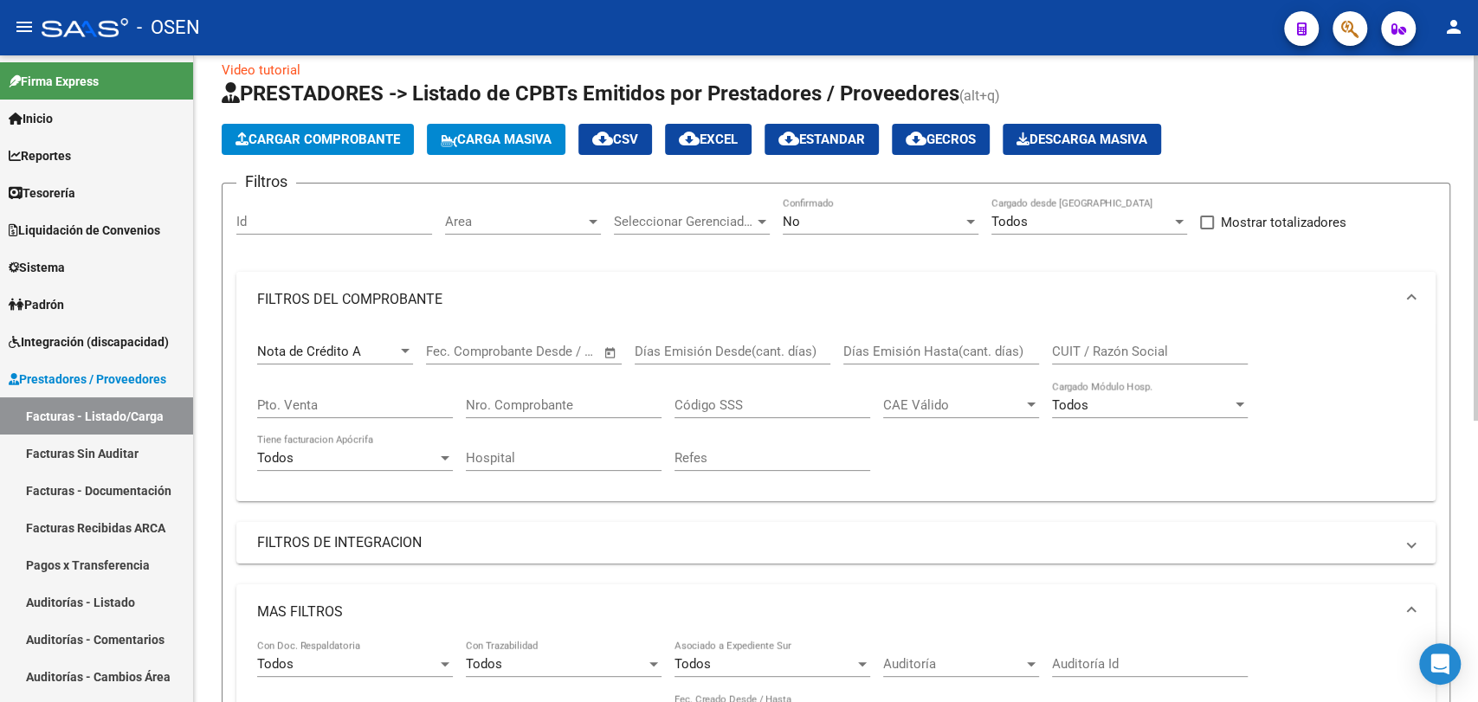
scroll to position [0, 0]
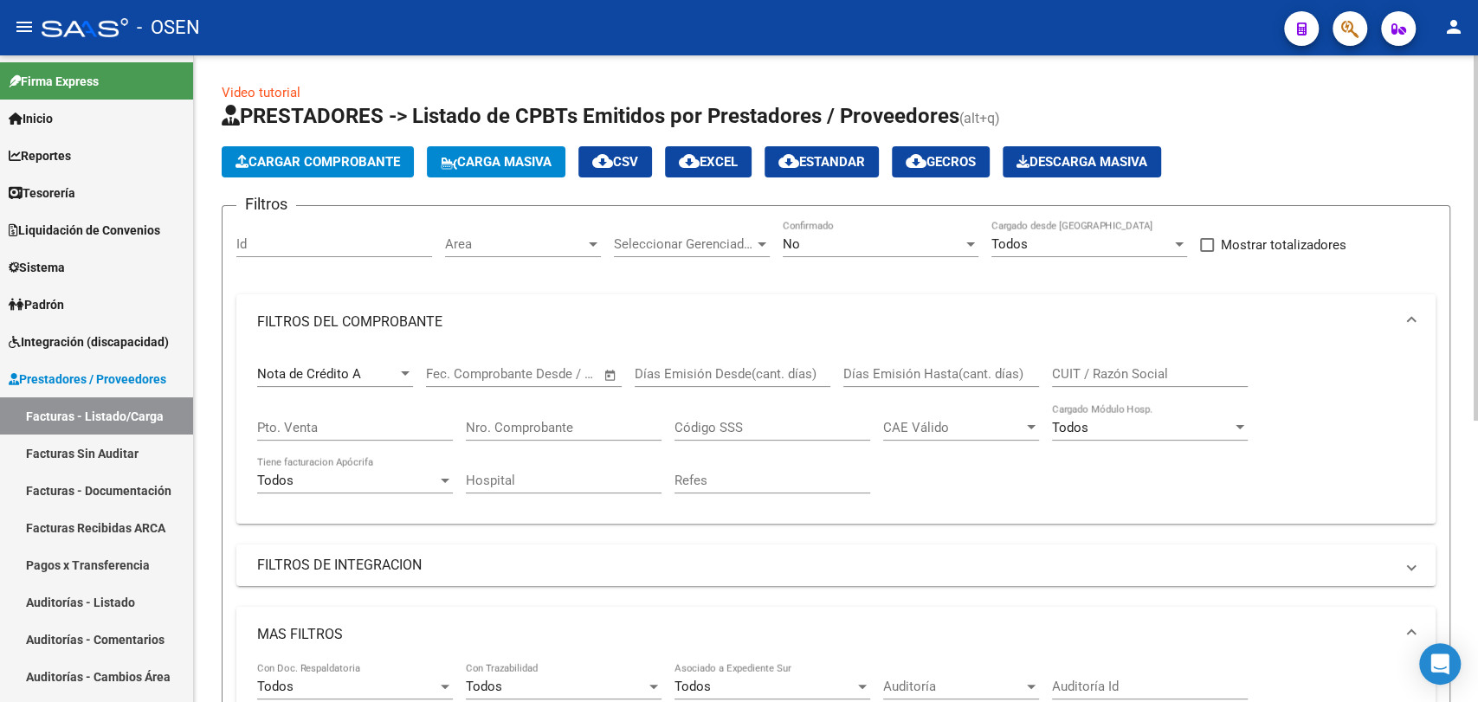
click at [351, 169] on button "Cargar Comprobante" at bounding box center [318, 161] width 192 height 31
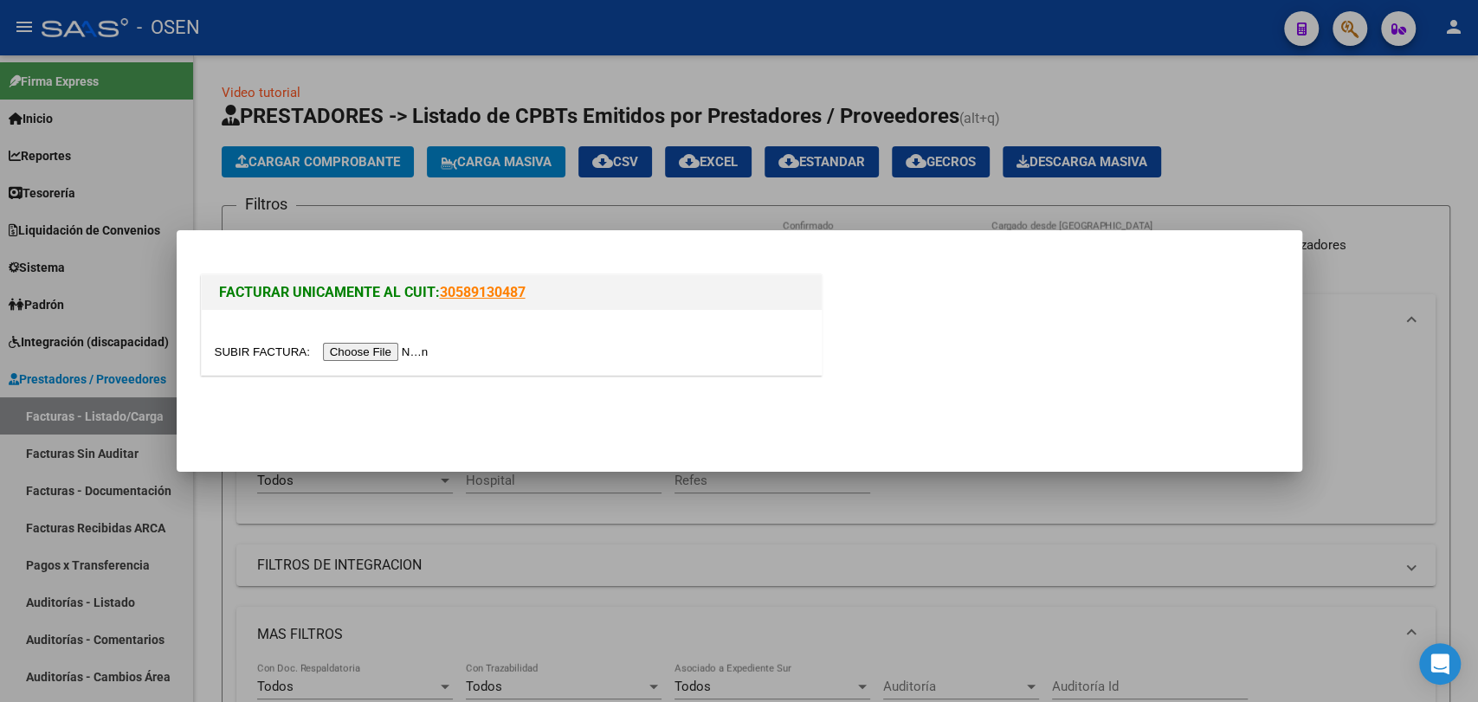
click at [351, 345] on input "file" at bounding box center [324, 352] width 219 height 18
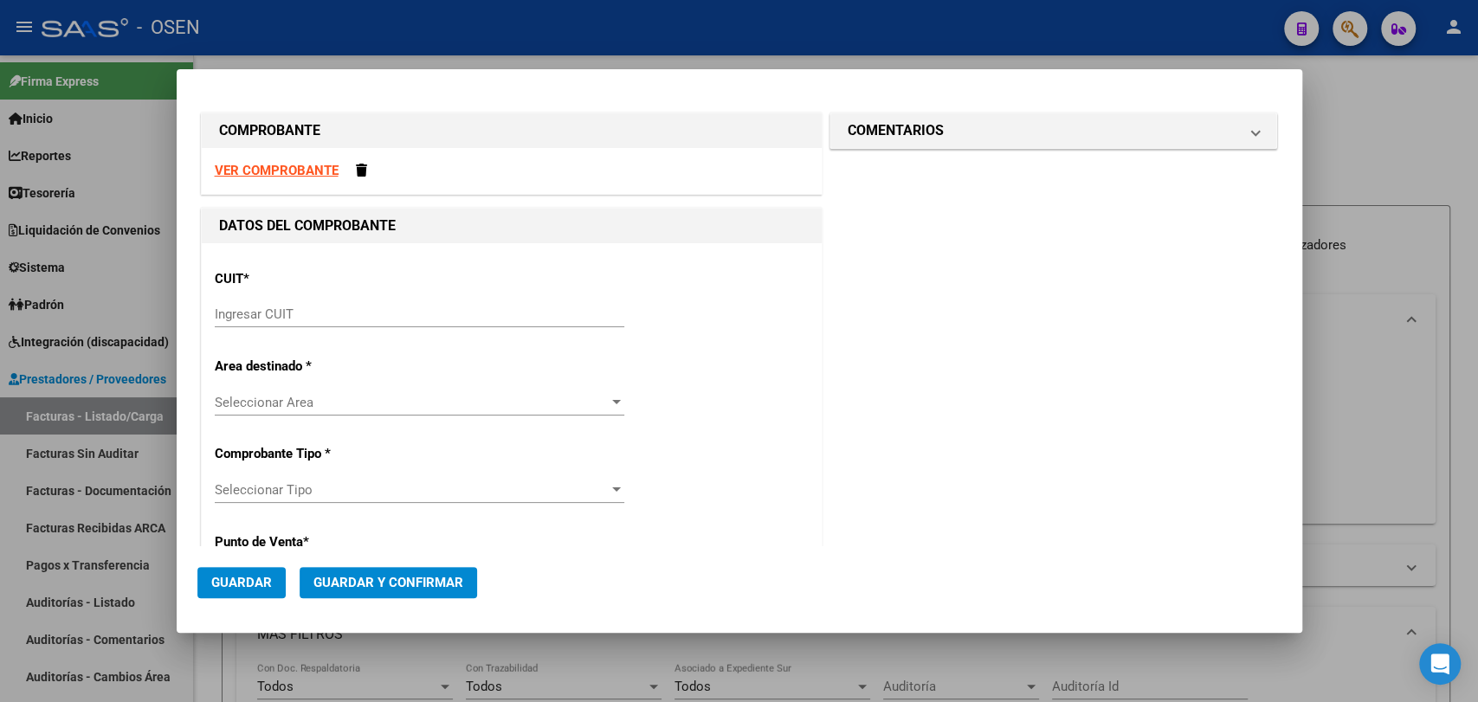
click at [291, 166] on strong "VER COMPROBANTE" at bounding box center [277, 171] width 124 height 16
click at [422, 322] on div "Ingresar CUIT" at bounding box center [419, 314] width 409 height 26
paste input "30-71563098-9"
type input "30-71563098-9"
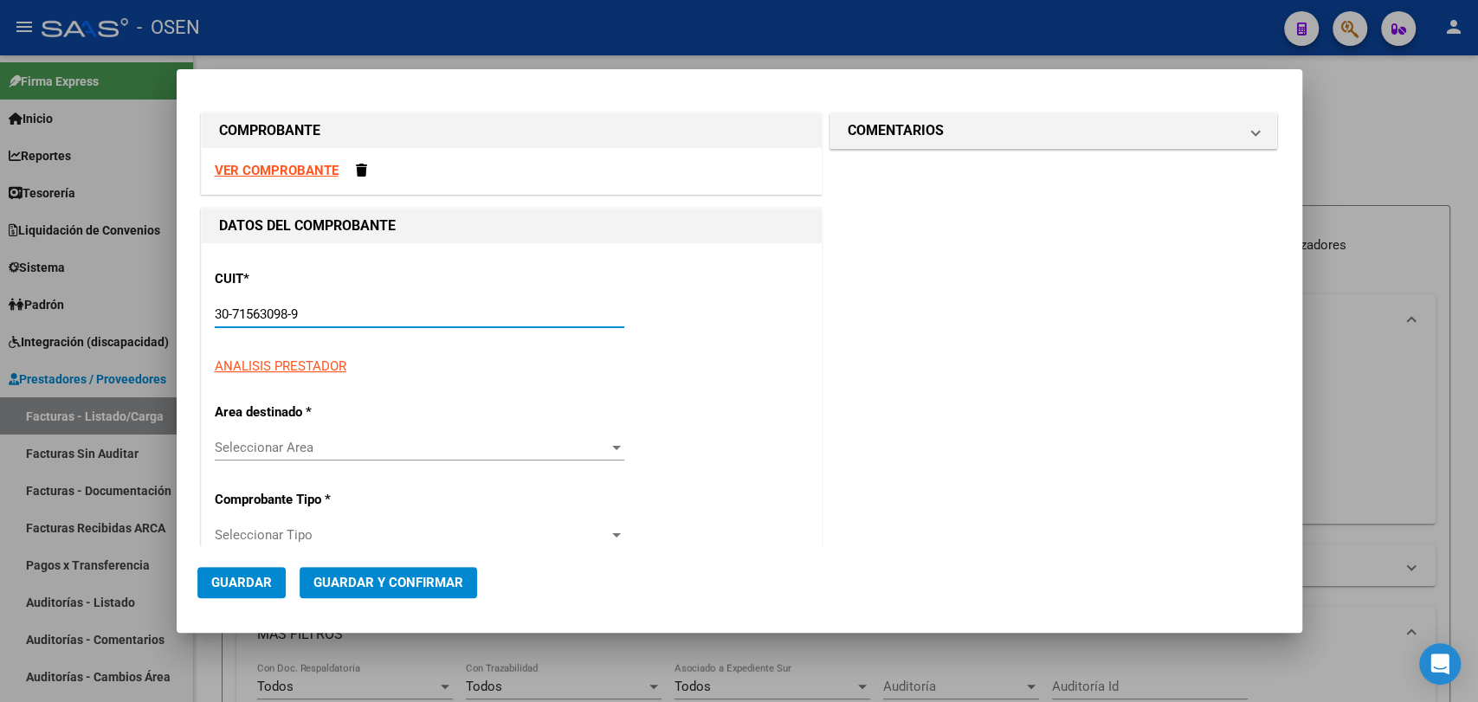
scroll to position [320, 0]
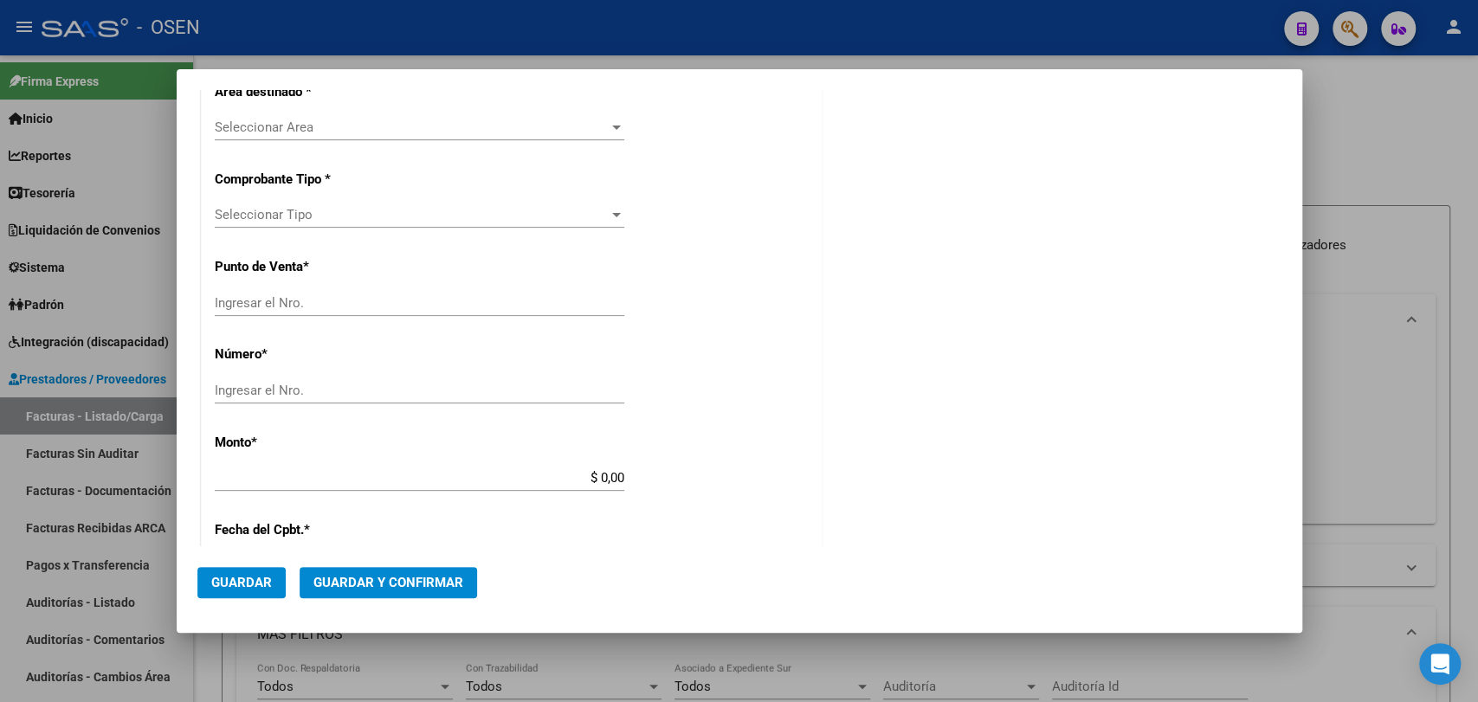
type input "5"
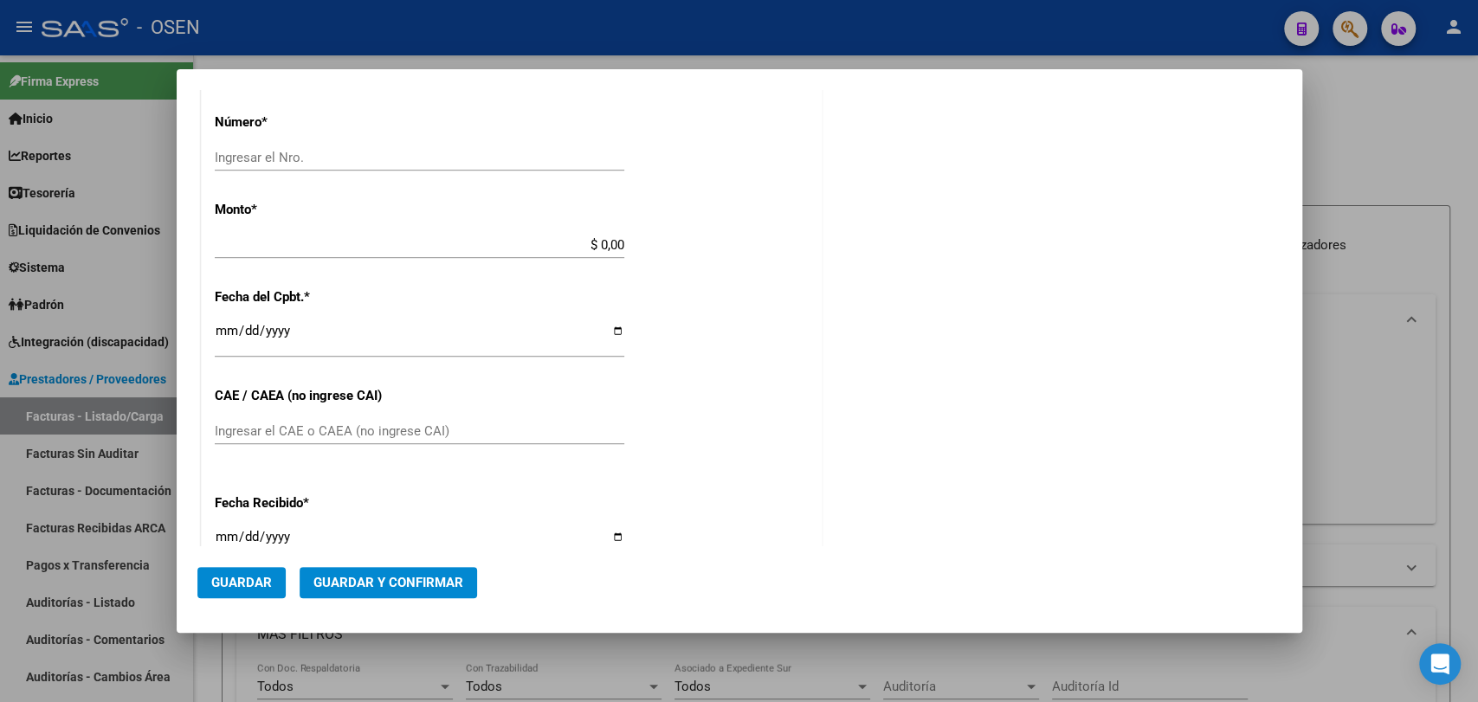
scroll to position [674, 0]
type input "30-71563098-9"
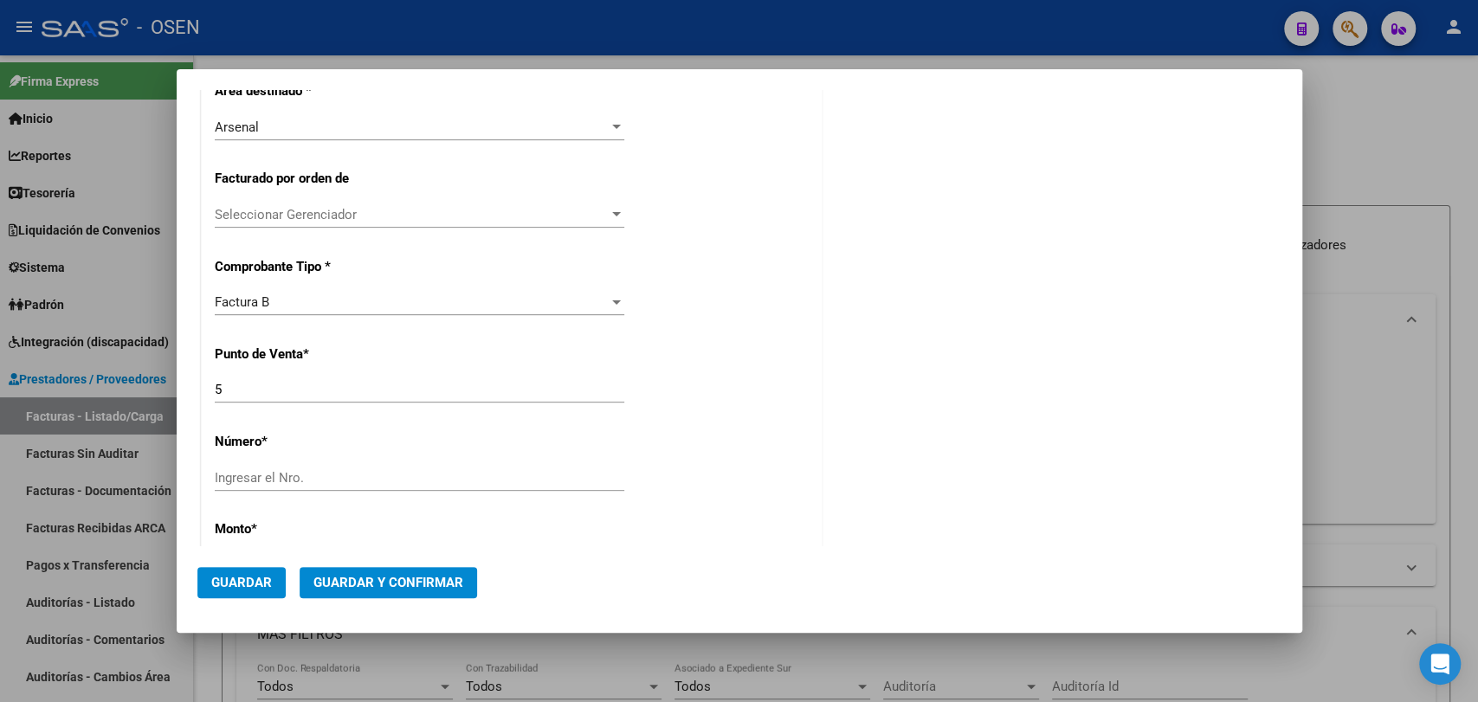
click at [395, 306] on div "Factura B" at bounding box center [412, 302] width 394 height 16
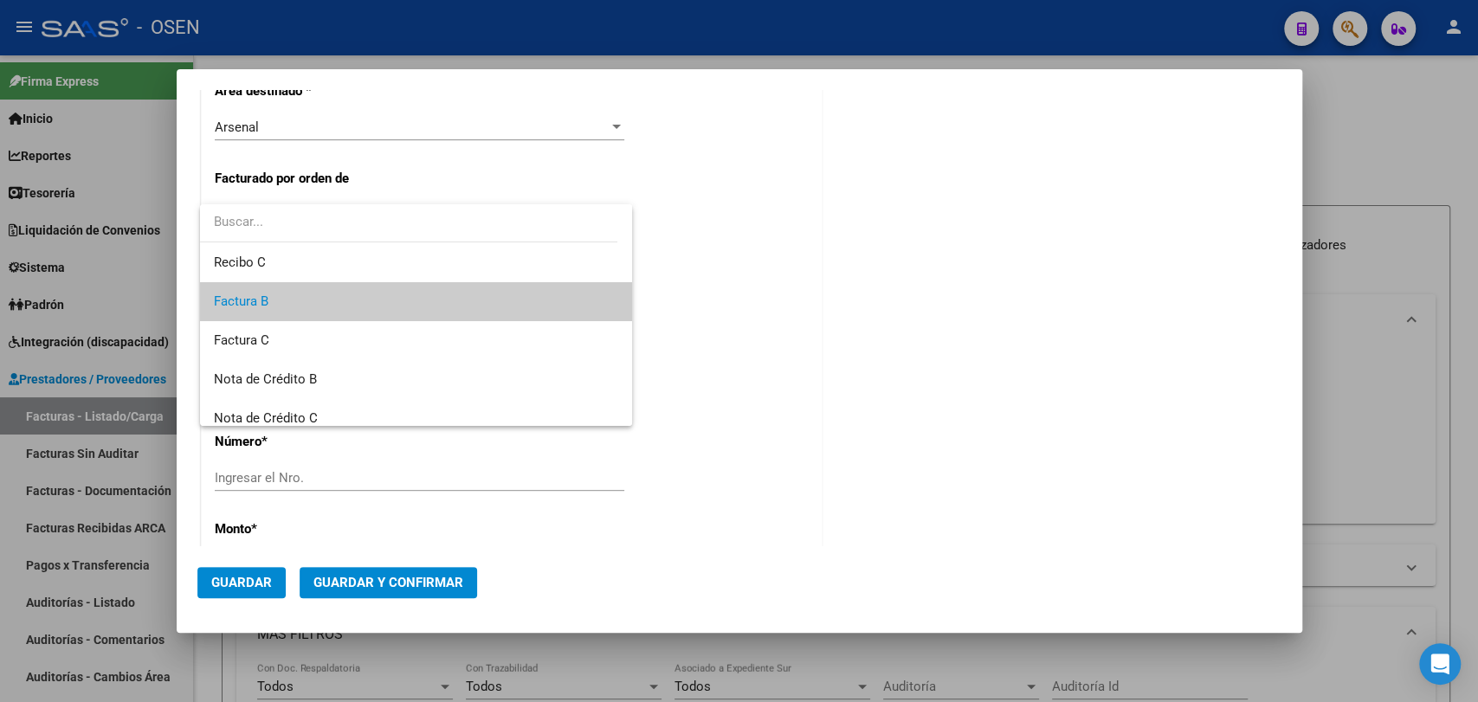
scroll to position [320, 0]
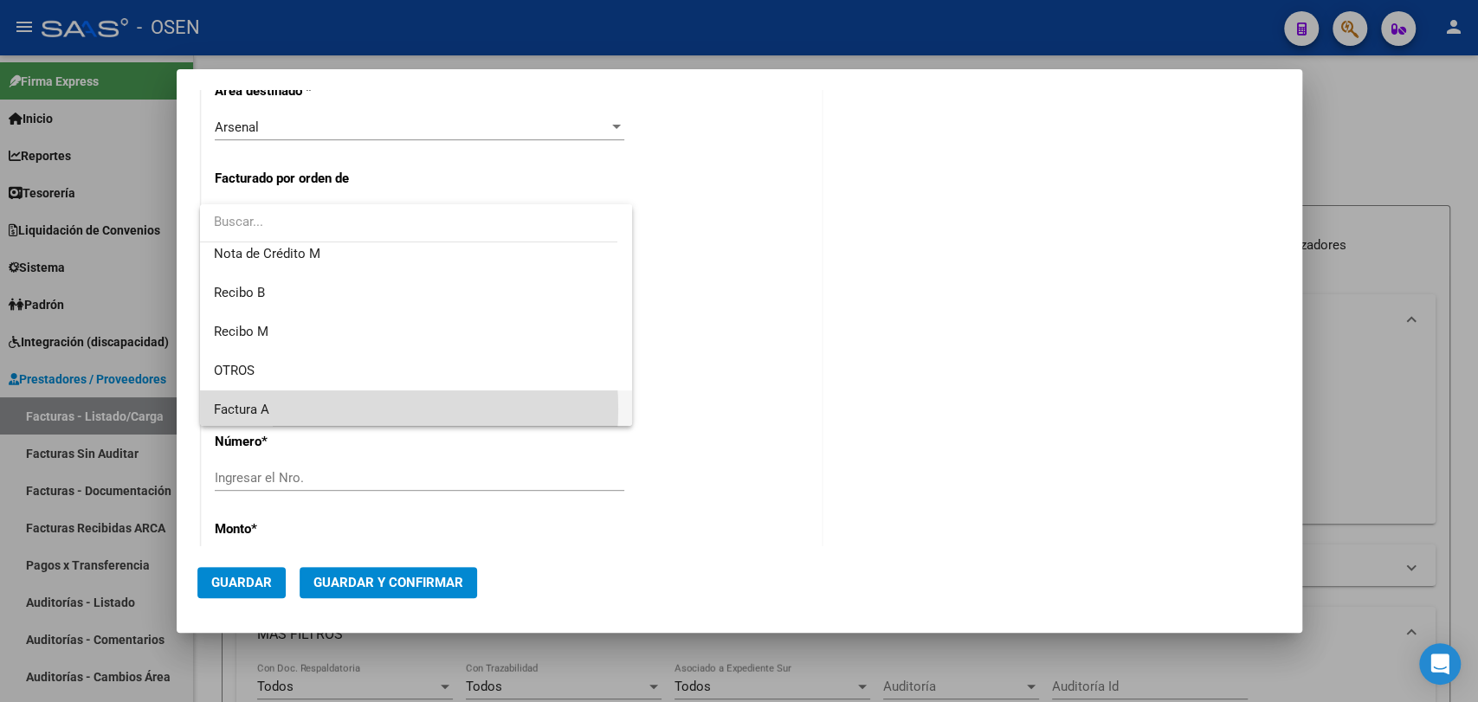
click at [335, 408] on span "Factura A" at bounding box center [416, 409] width 404 height 39
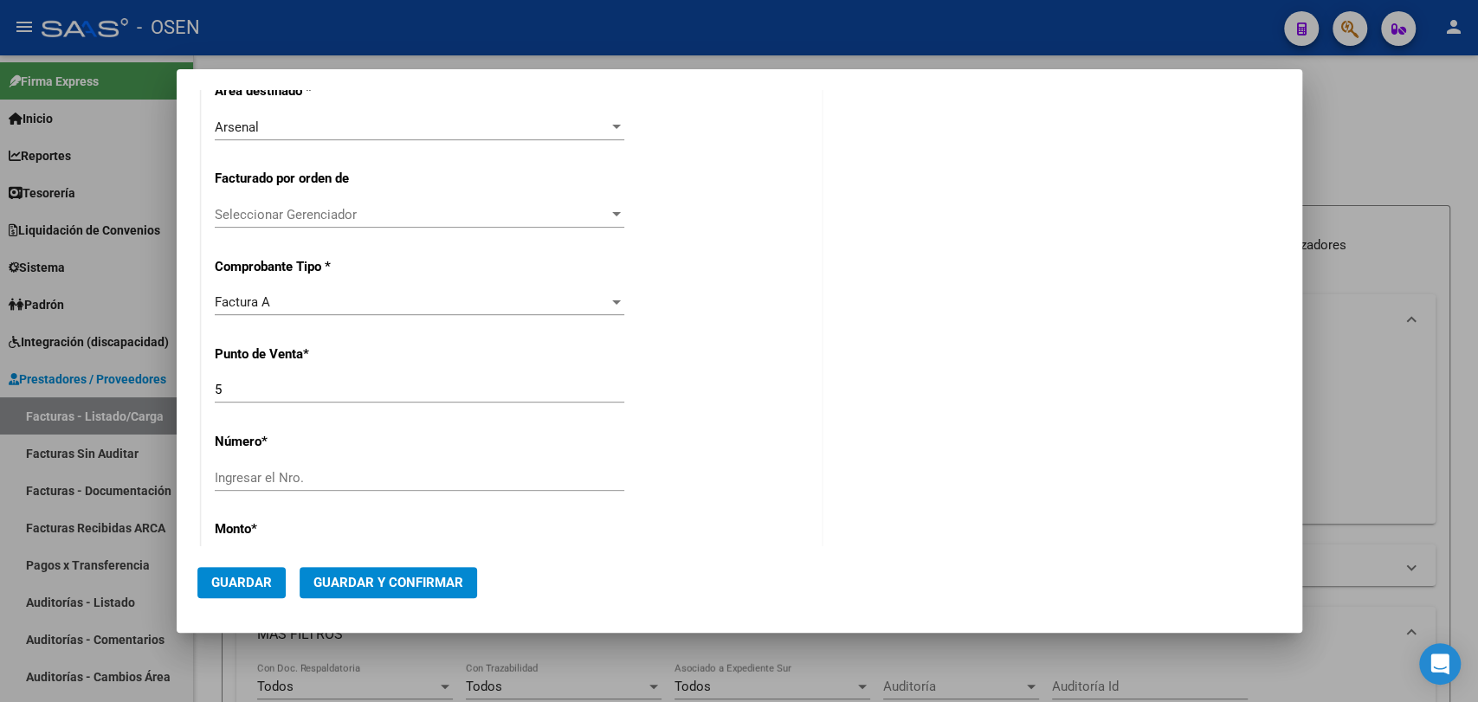
click at [302, 467] on div "Ingresar el Nro." at bounding box center [419, 478] width 409 height 26
click at [328, 470] on input "Ingresar el Nro." at bounding box center [419, 478] width 409 height 16
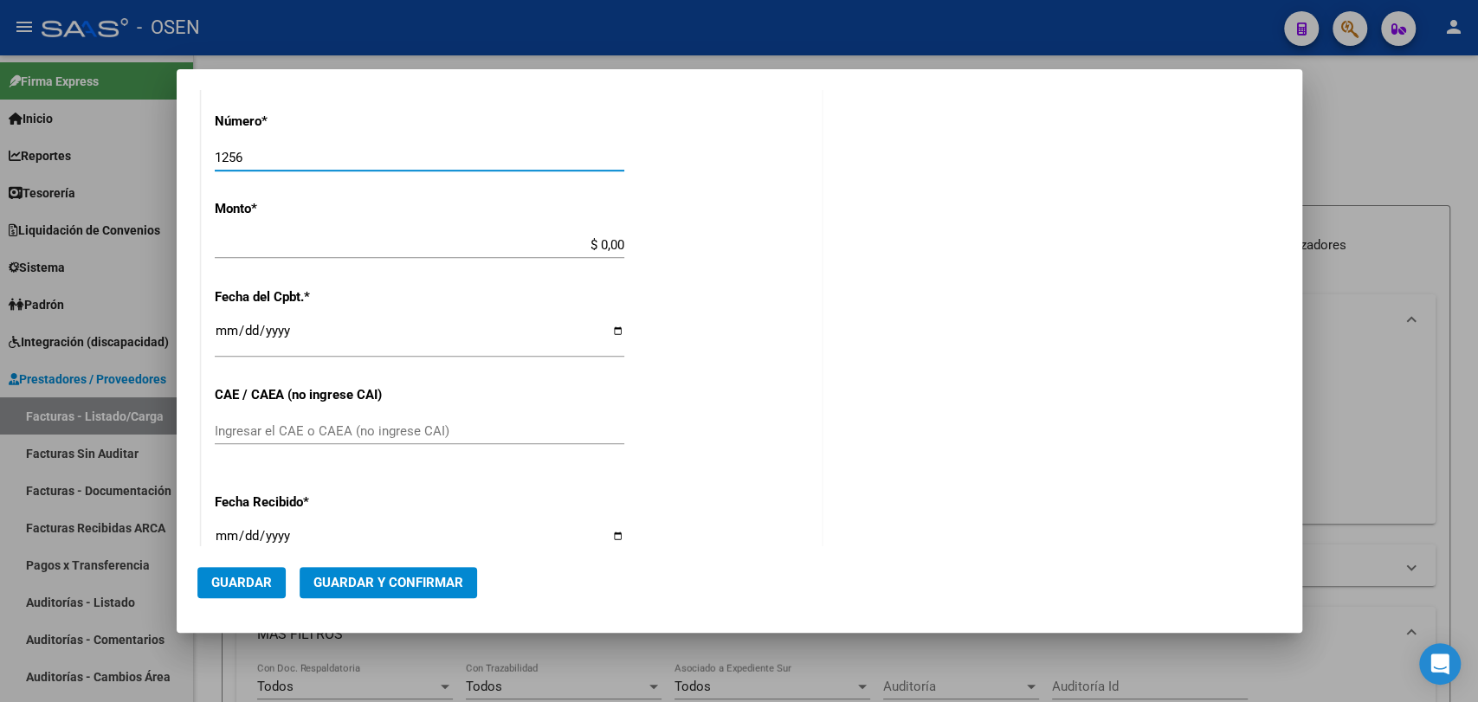
type input "1256"
click at [450, 229] on div "CUIT * 30-71563098-9 Ingresar CUIT ANALISIS PRESTADOR GIKRAMER S. A. ARCA Padró…" at bounding box center [512, 227] width 620 height 1315
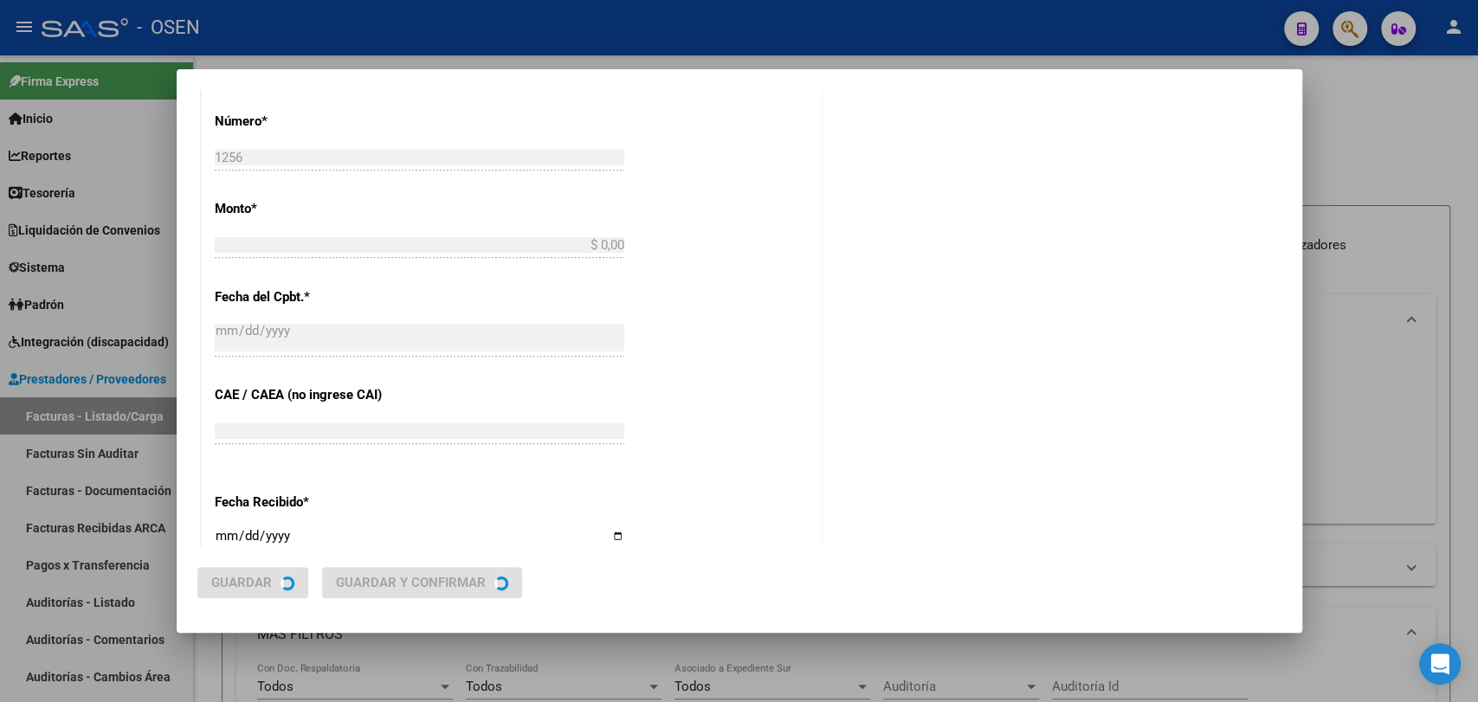
type input "$ 2.299.000,00"
type input "2025-10-01"
type input "75409177866263"
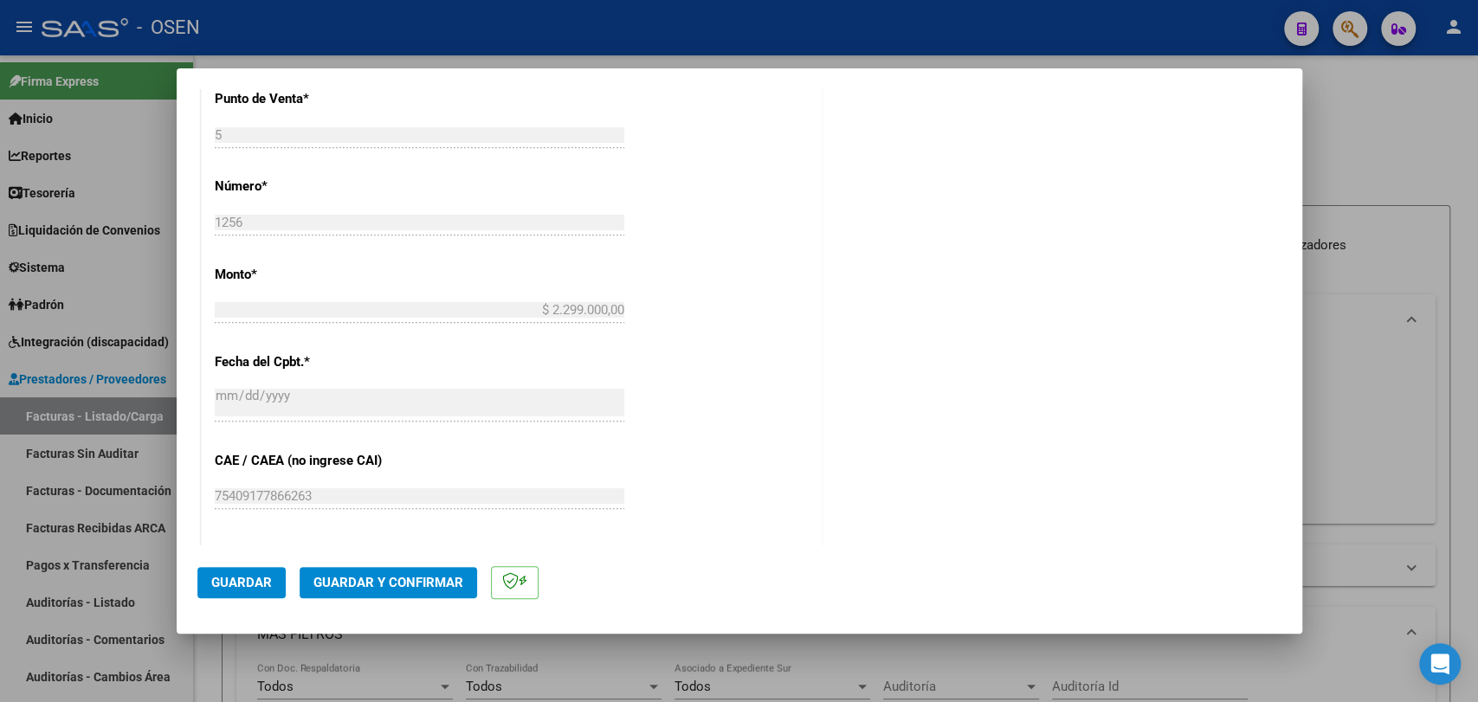
scroll to position [0, 0]
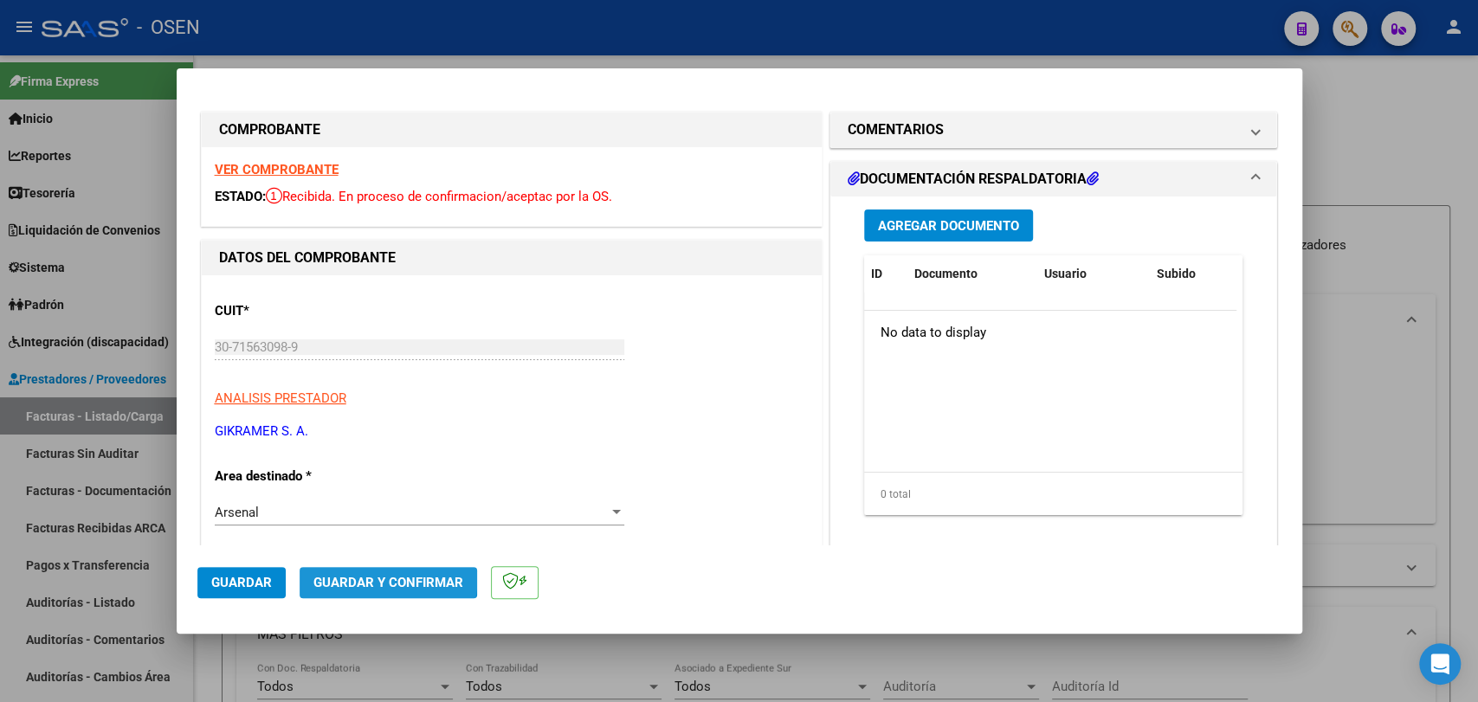
click at [385, 577] on span "Guardar y Confirmar" at bounding box center [388, 583] width 150 height 16
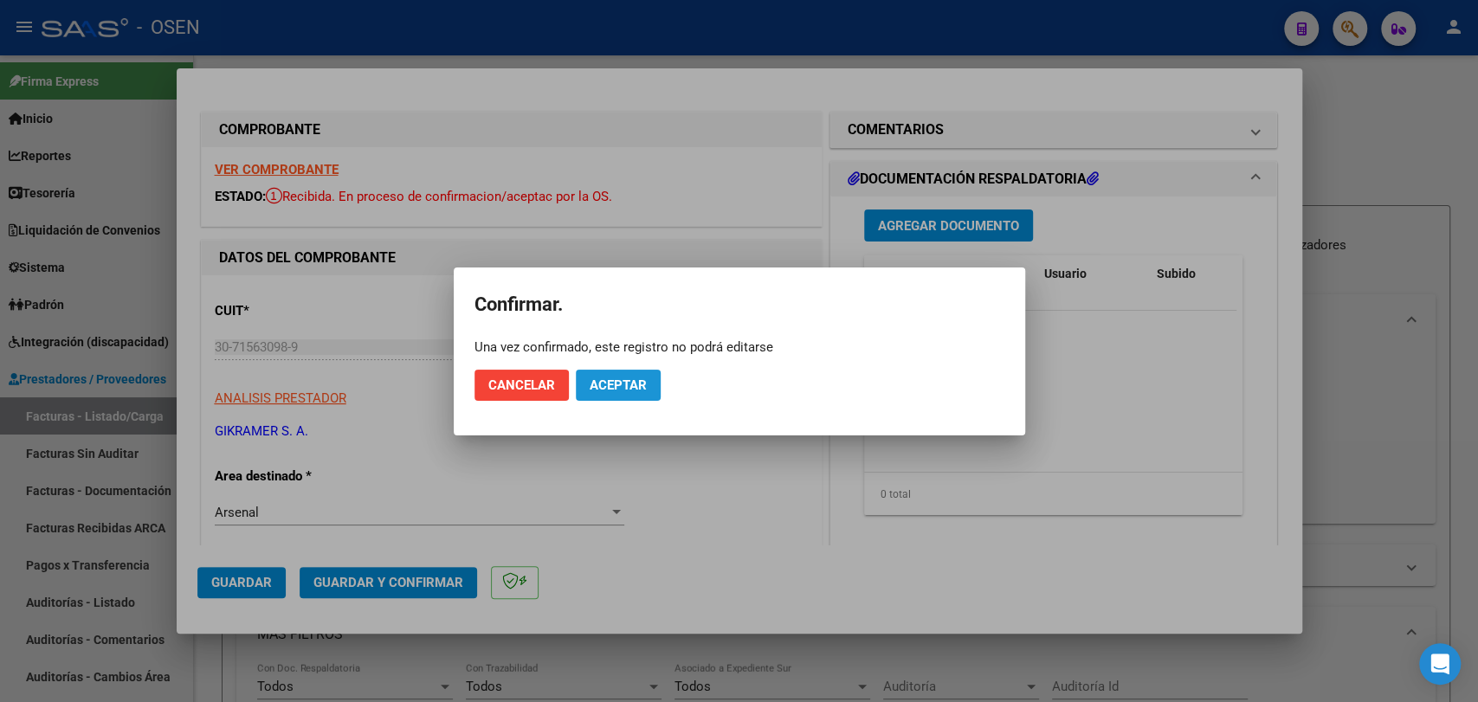
click at [636, 386] on span "Aceptar" at bounding box center [618, 385] width 57 height 16
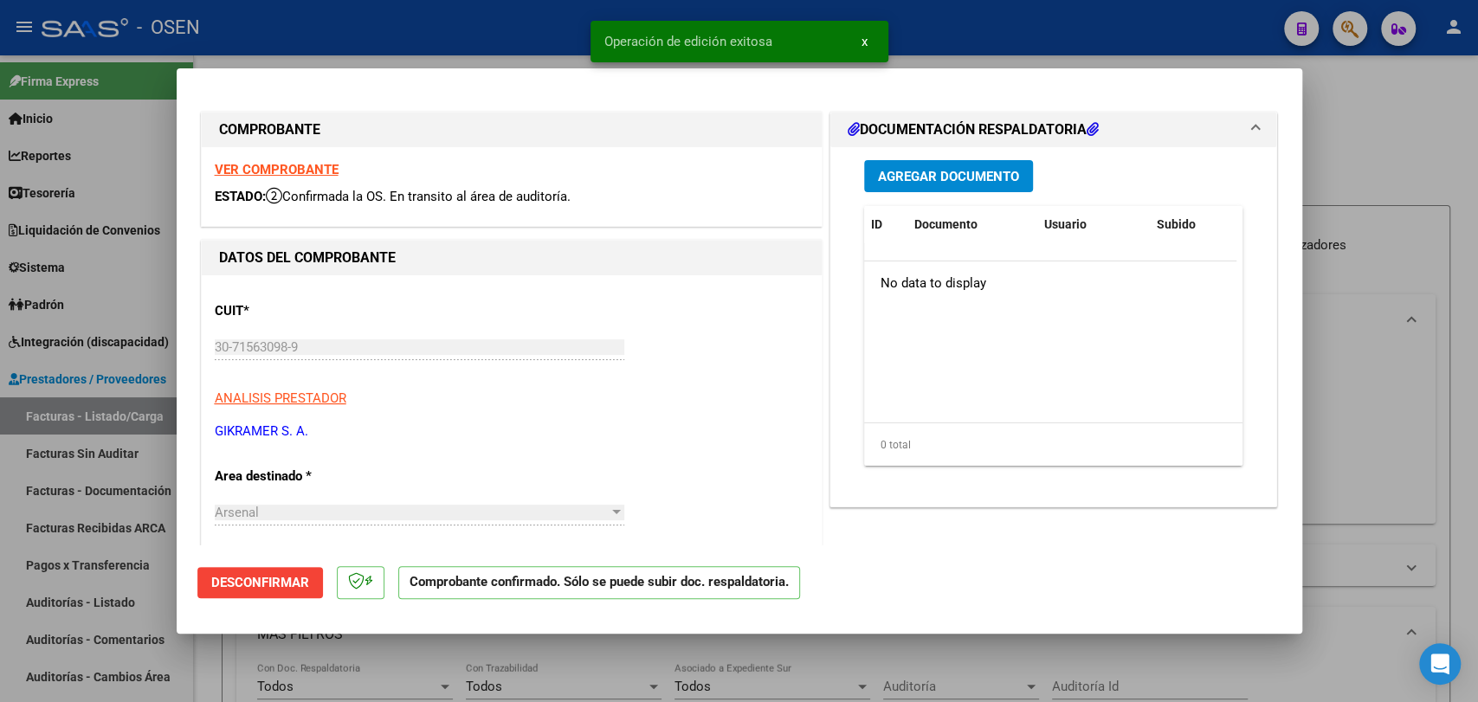
click at [83, 596] on div at bounding box center [739, 351] width 1478 height 702
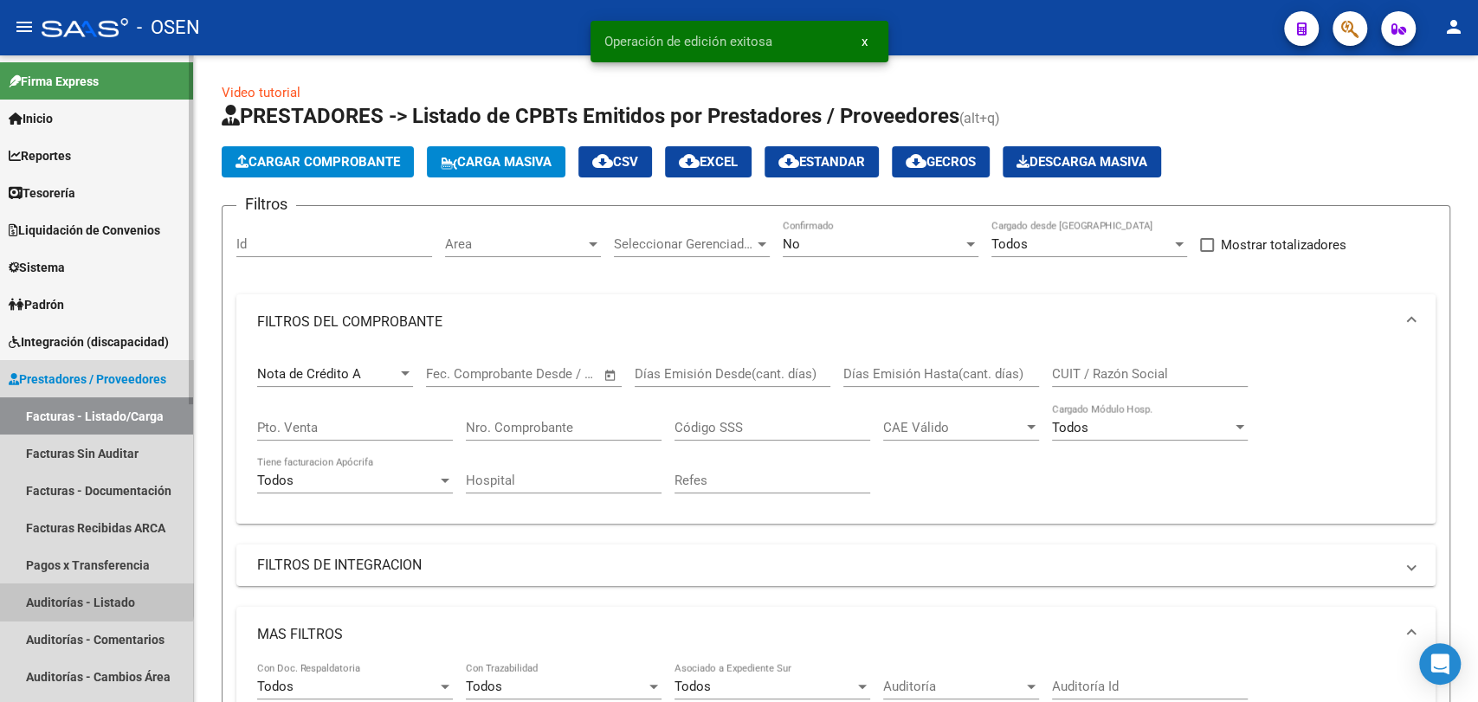
click at [83, 596] on link "Auditorías - Listado" at bounding box center [96, 601] width 193 height 37
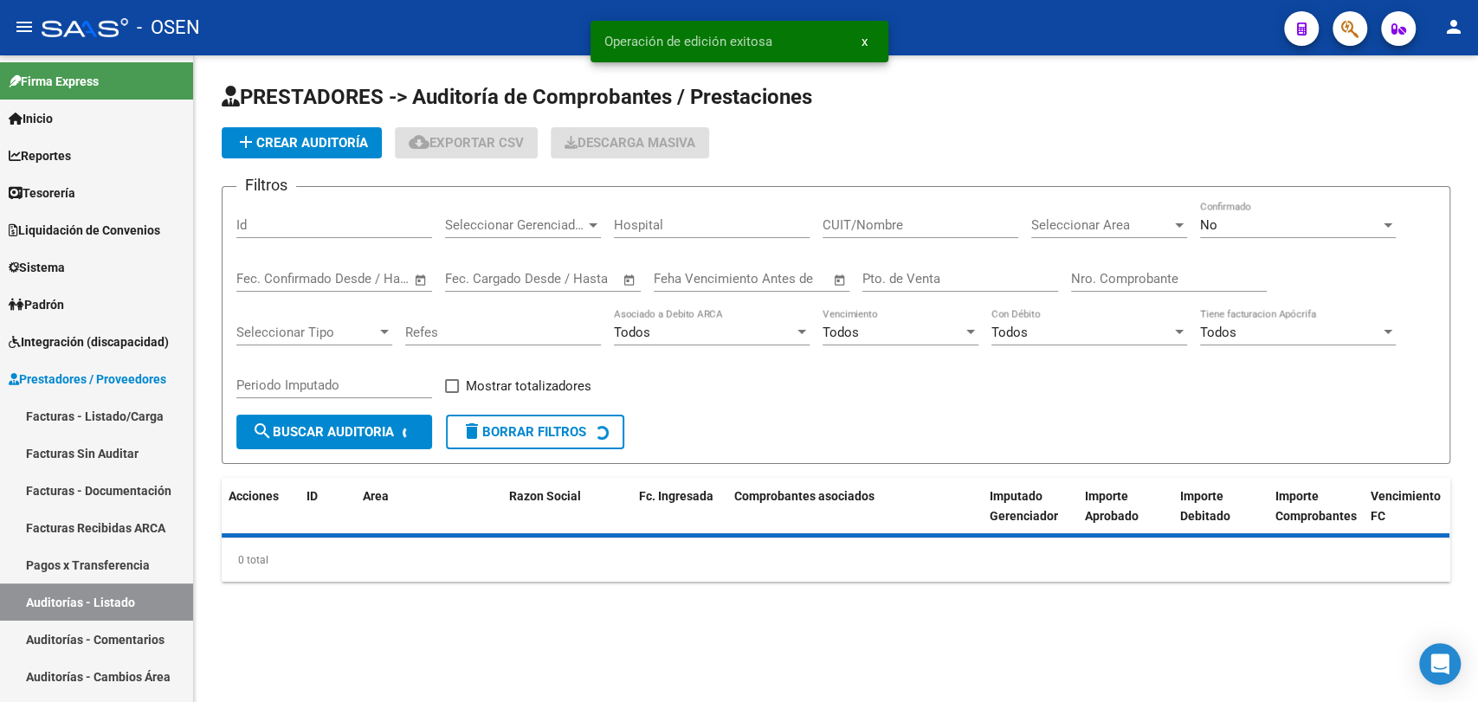
click at [294, 152] on button "add Crear Auditoría" at bounding box center [302, 142] width 160 height 31
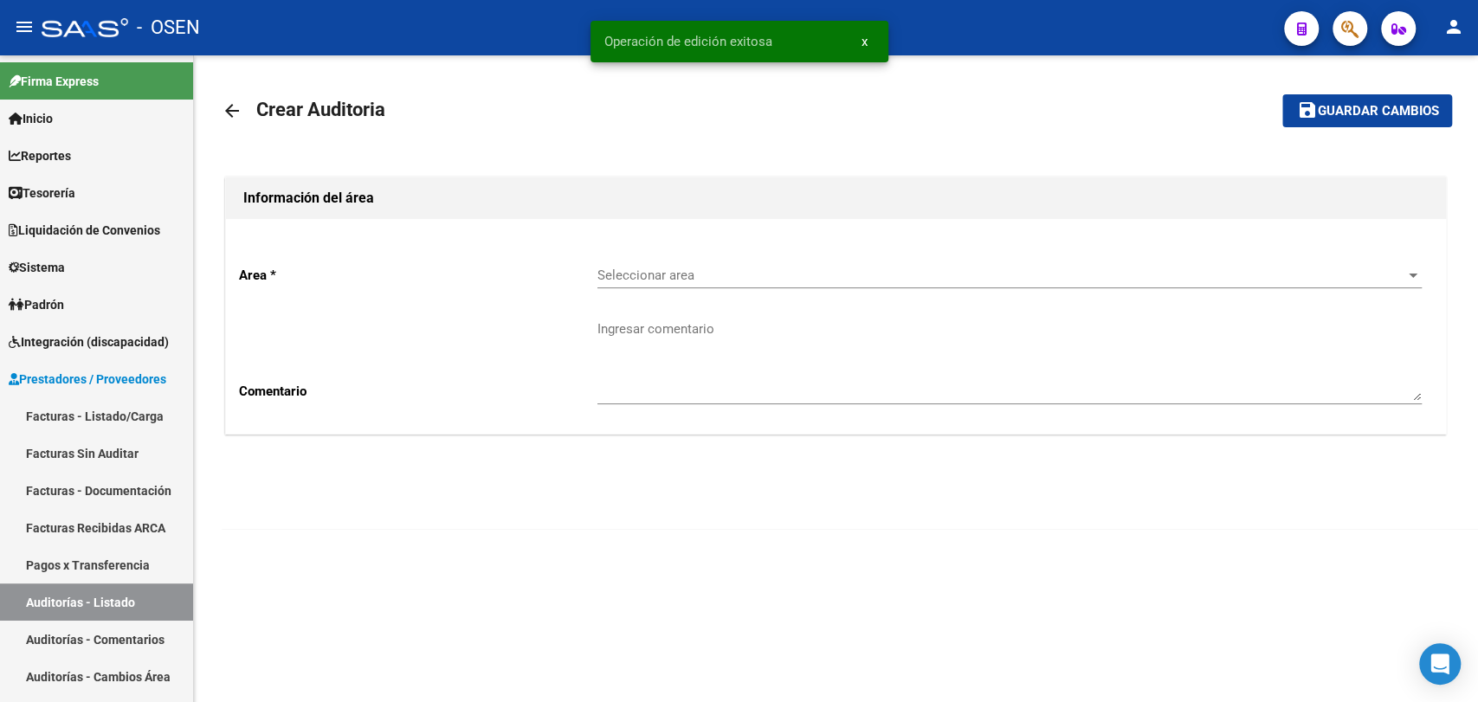
click at [662, 248] on div "Area * Seleccionar area Seleccionar area Comentario Ingresar comentario" at bounding box center [836, 326] width 1220 height 215
click at [685, 266] on div "Seleccionar area Seleccionar area" at bounding box center [1009, 269] width 824 height 37
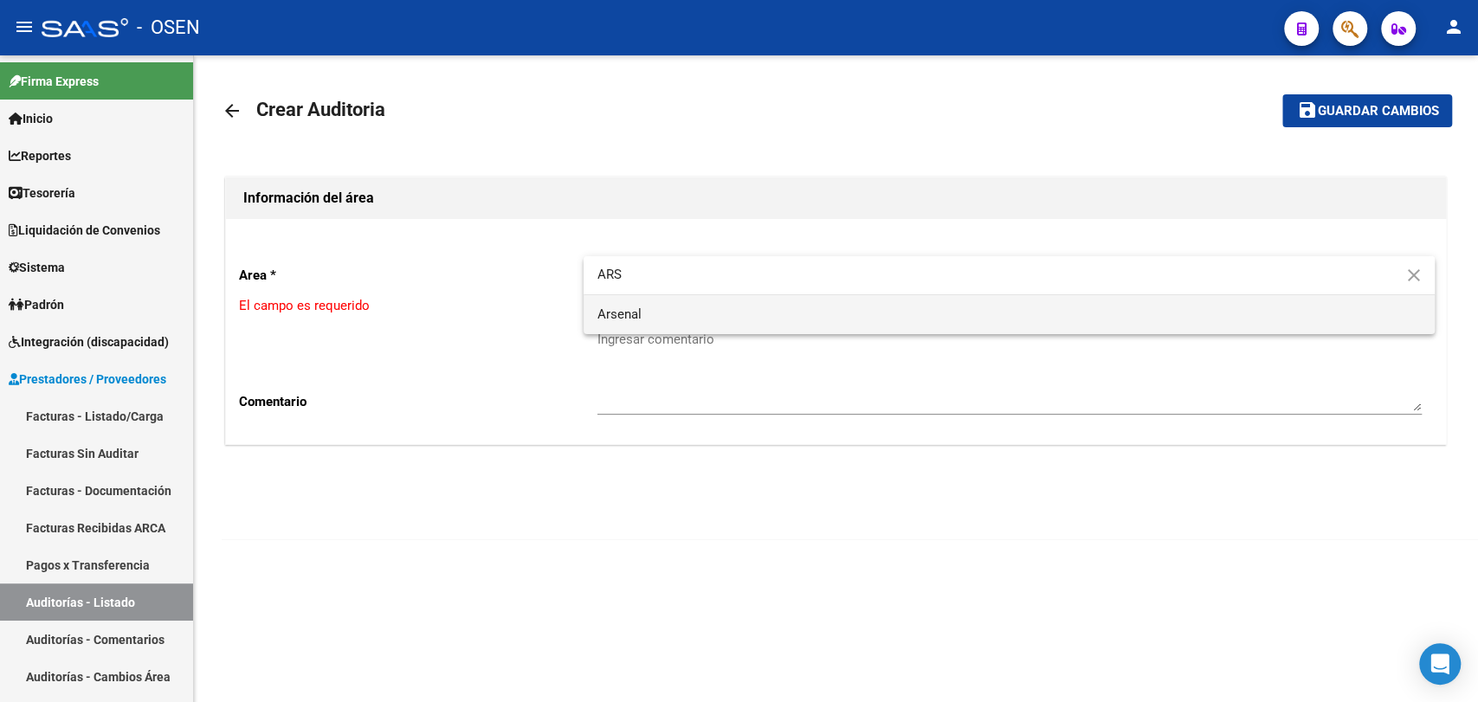
type input "ARS"
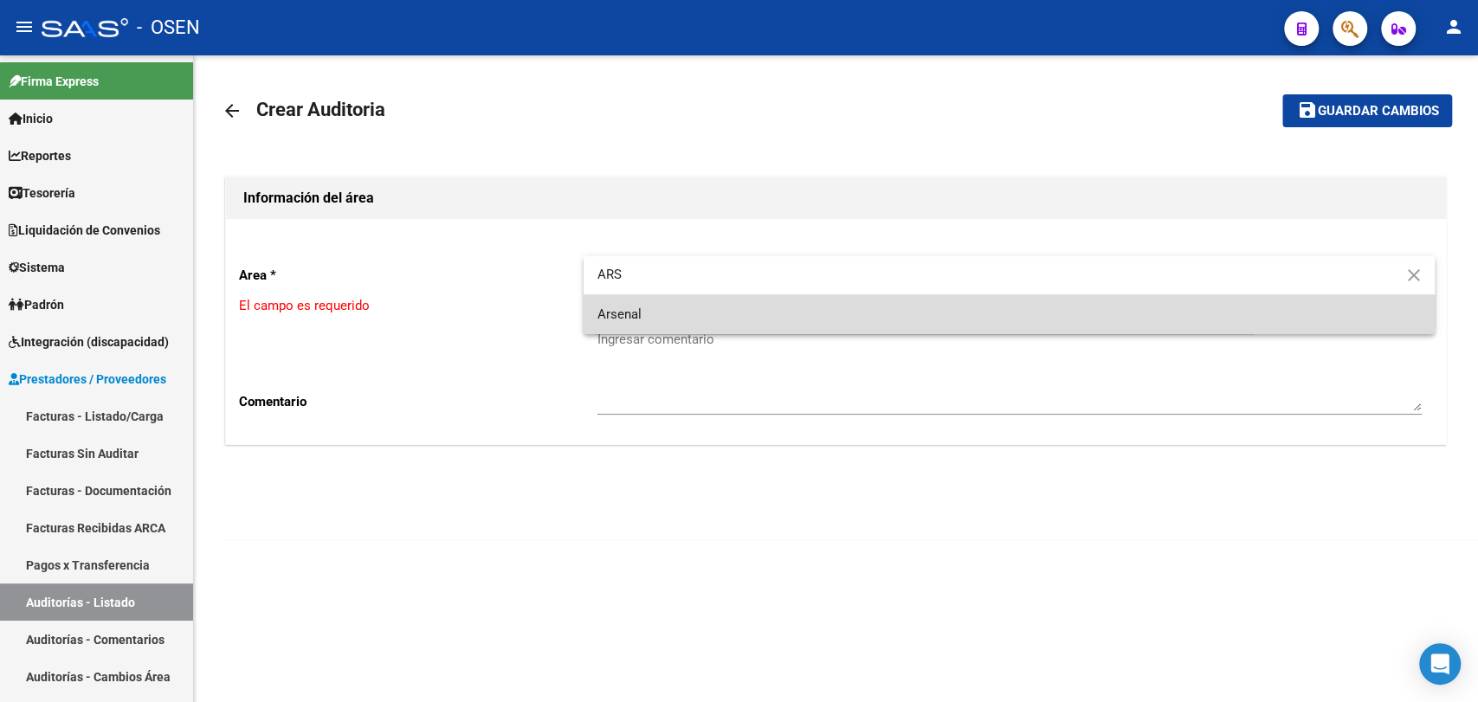
drag, startPoint x: 685, startPoint y: 307, endPoint x: 571, endPoint y: 376, distance: 132.4
click at [679, 318] on span "Arsenal" at bounding box center [1008, 314] width 823 height 39
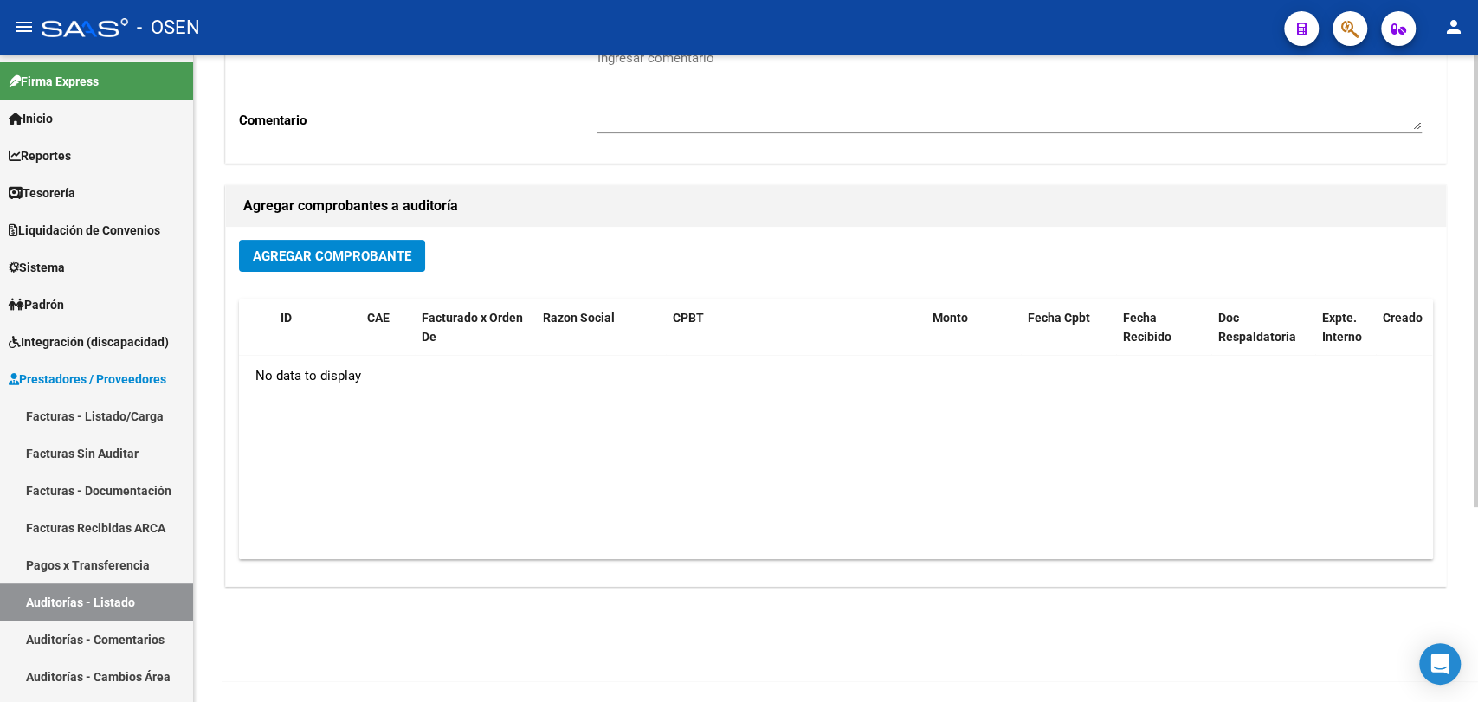
scroll to position [278, 0]
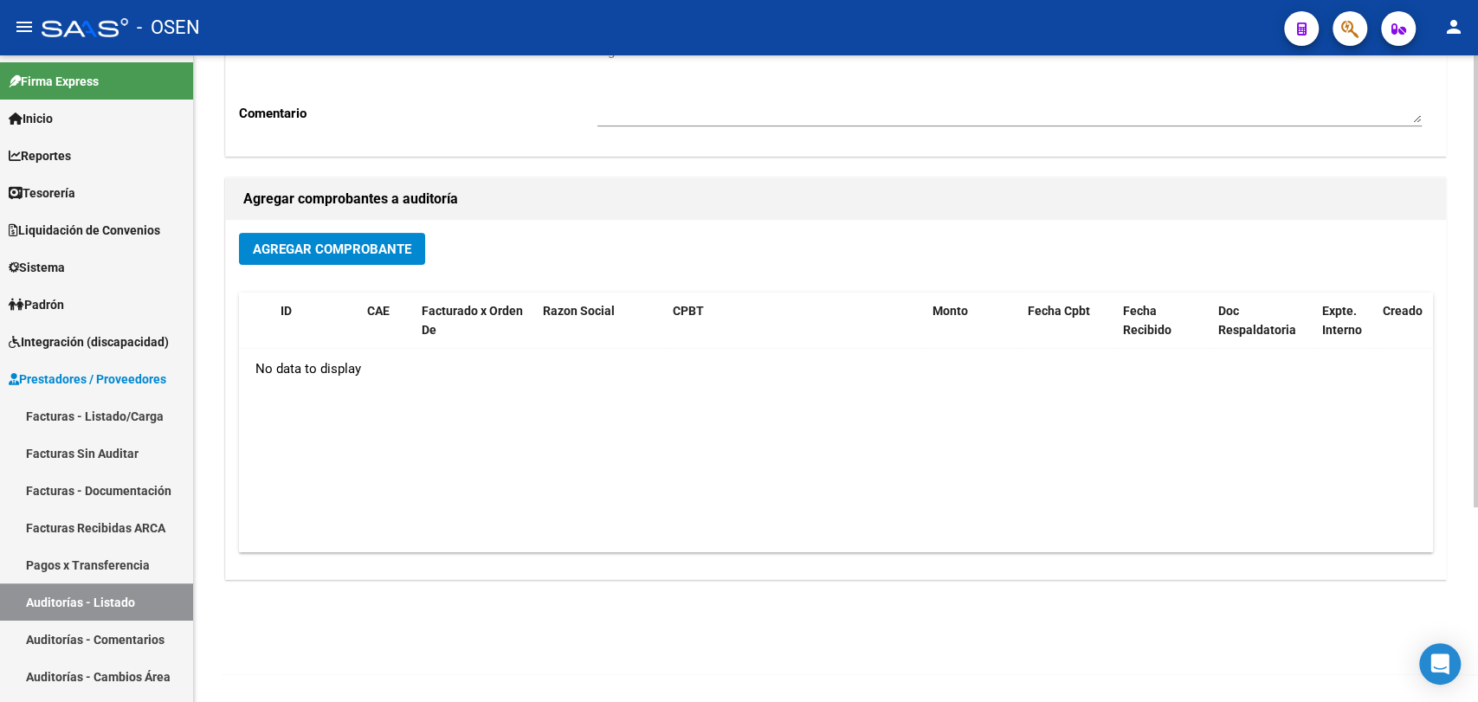
click at [365, 245] on span "Agregar Comprobante" at bounding box center [332, 250] width 158 height 16
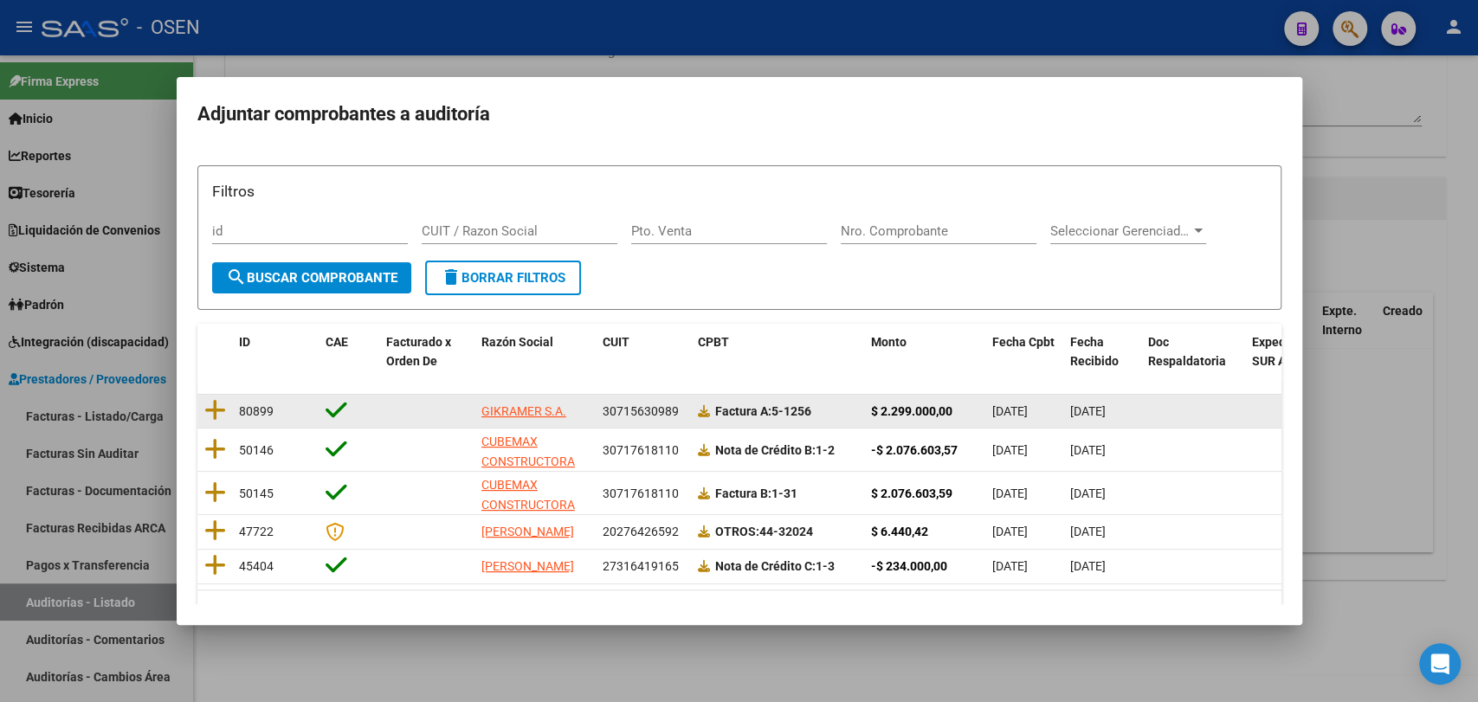
click at [228, 402] on datatable-body-cell at bounding box center [214, 412] width 35 height 34
click at [221, 404] on icon at bounding box center [215, 410] width 22 height 24
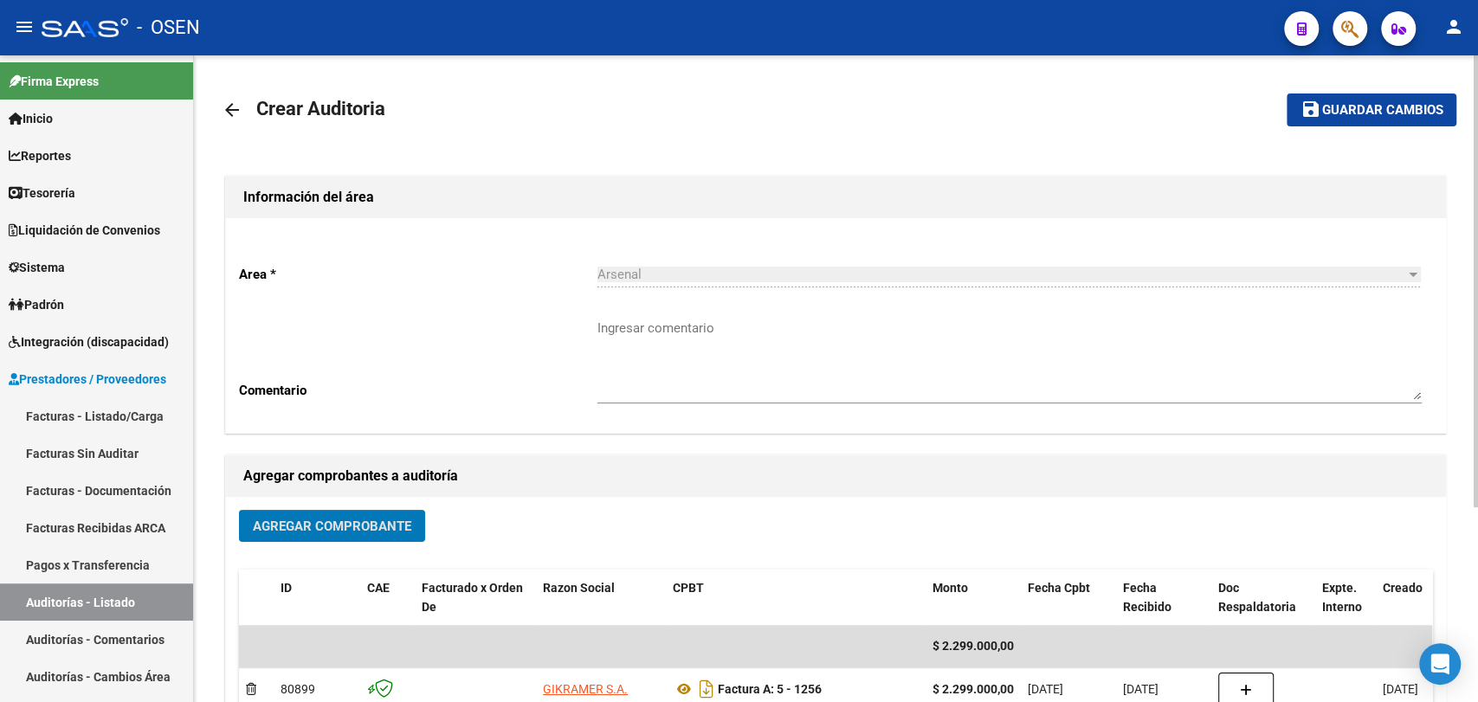
scroll to position [0, 0]
click at [1339, 93] on mat-toolbar-row "save Guardar cambios" at bounding box center [1328, 110] width 258 height 55
click at [1350, 122] on button "save Guardar cambios" at bounding box center [1371, 110] width 170 height 32
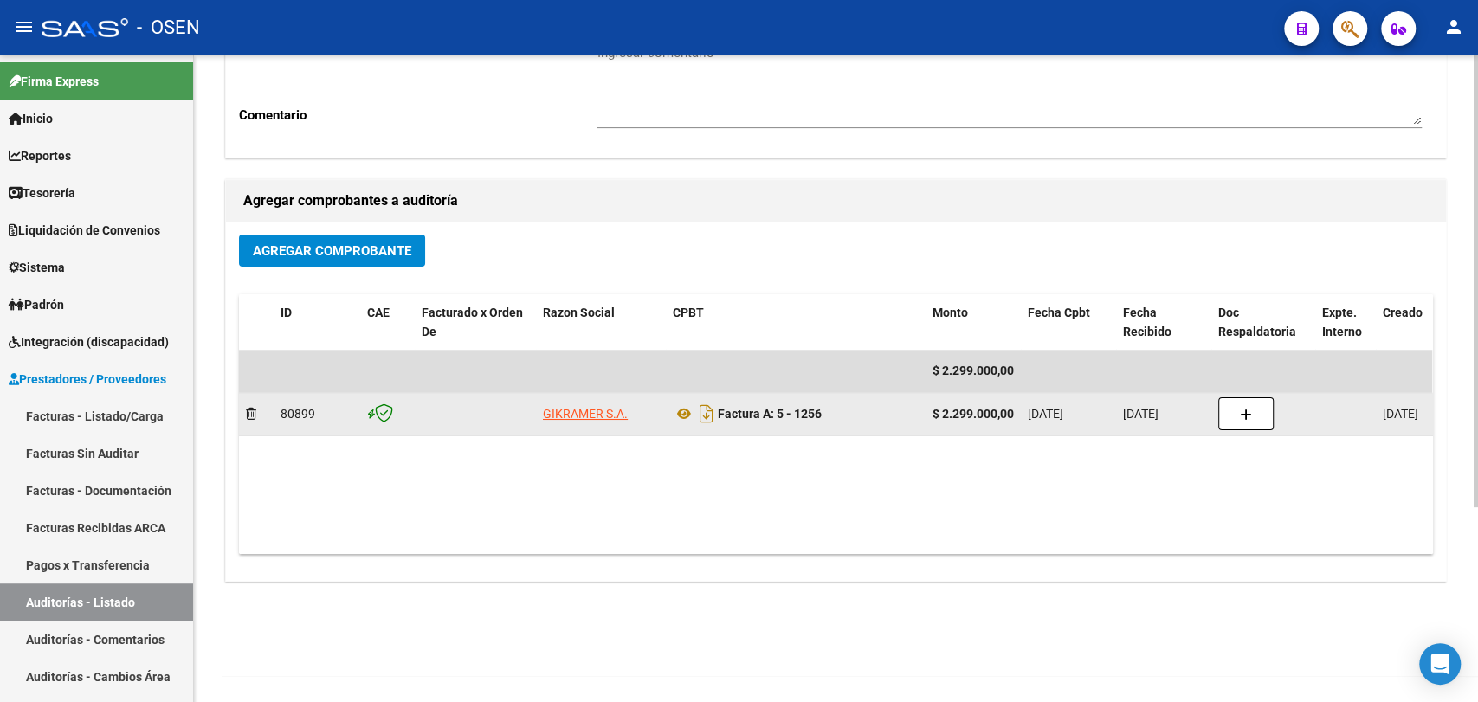
scroll to position [278, 0]
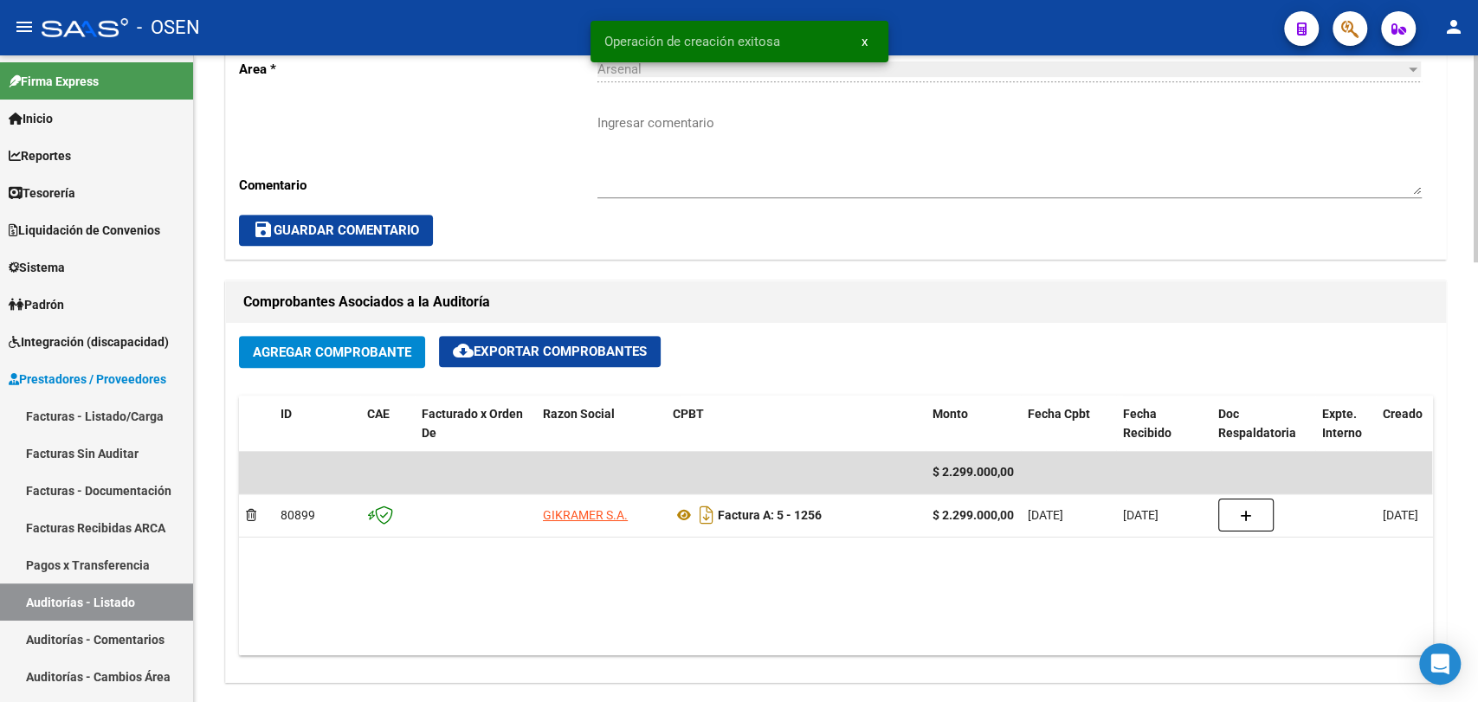
scroll to position [962, 0]
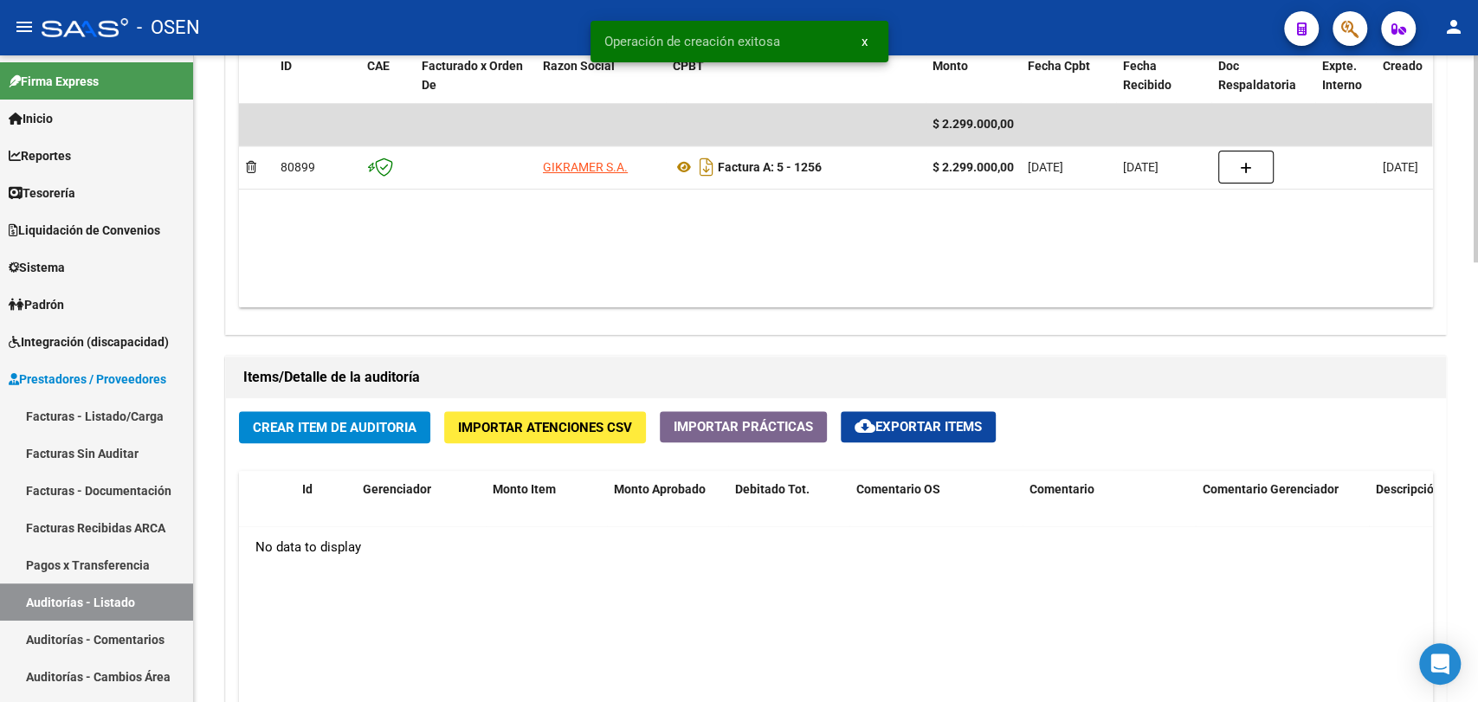
drag, startPoint x: 354, startPoint y: 426, endPoint x: 367, endPoint y: 435, distance: 16.1
click at [367, 435] on button "Crear Item de Auditoria" at bounding box center [334, 427] width 191 height 32
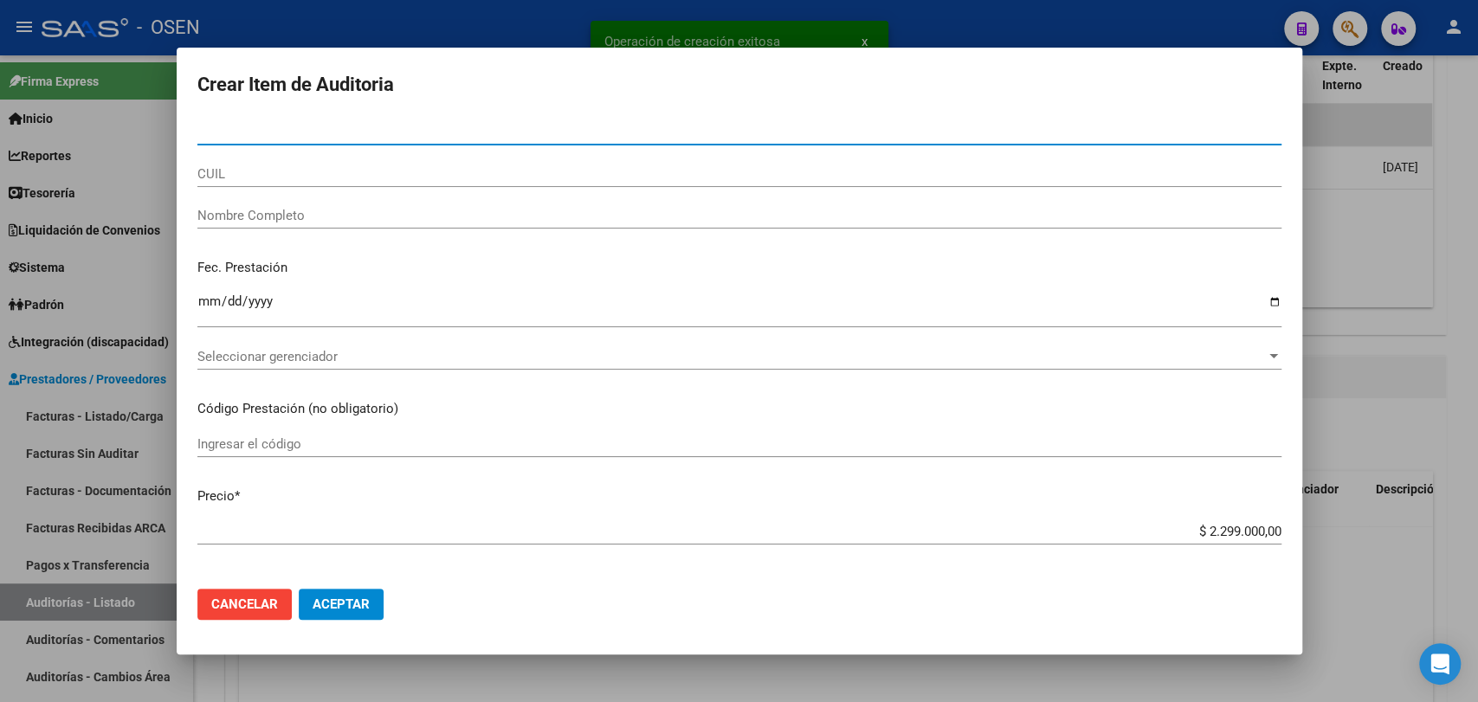
drag, startPoint x: 370, startPoint y: 604, endPoint x: 458, endPoint y: 576, distance: 92.8
click at [375, 598] on button "Aceptar" at bounding box center [341, 604] width 85 height 31
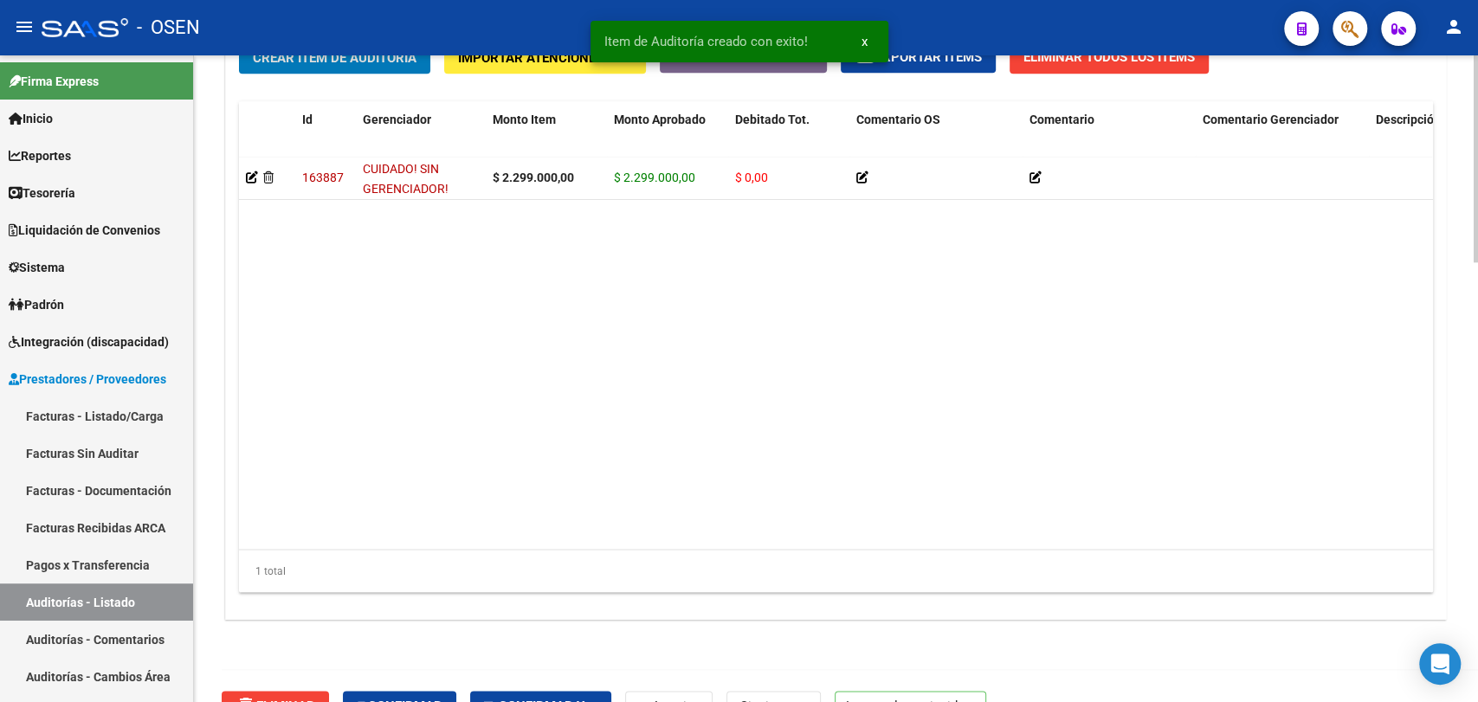
scroll to position [1373, 0]
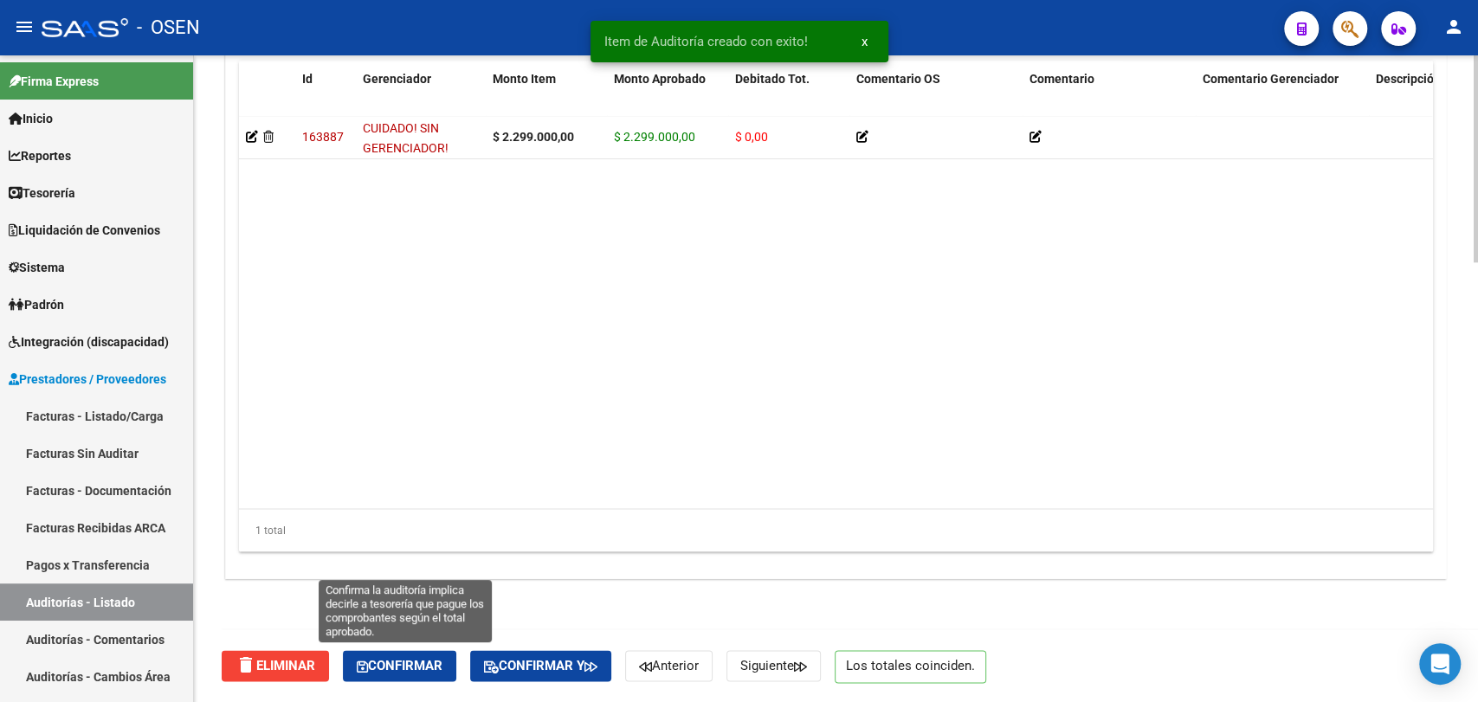
drag, startPoint x: 408, startPoint y: 666, endPoint x: 434, endPoint y: 643, distance: 34.4
click at [409, 662] on span "Confirmar" at bounding box center [400, 666] width 86 height 16
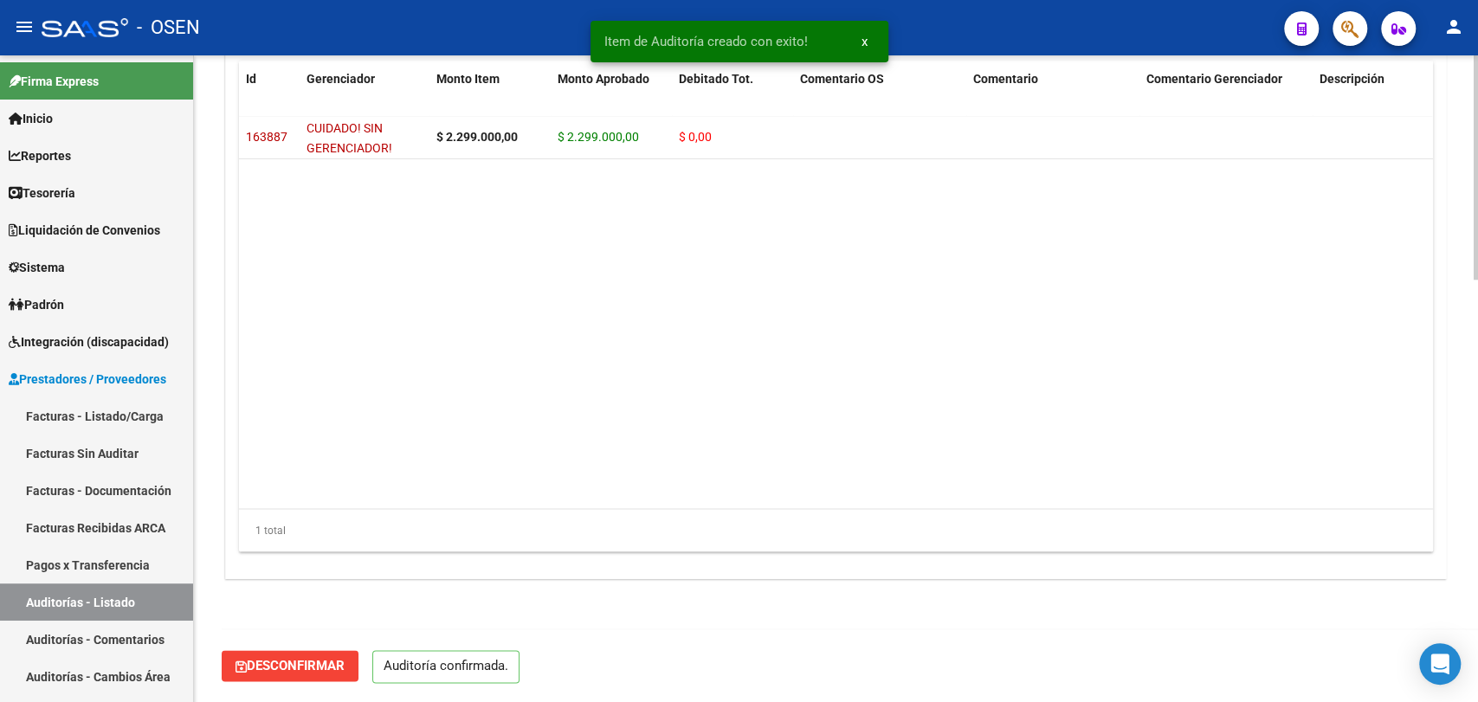
scroll to position [1219, 0]
type input "202510"
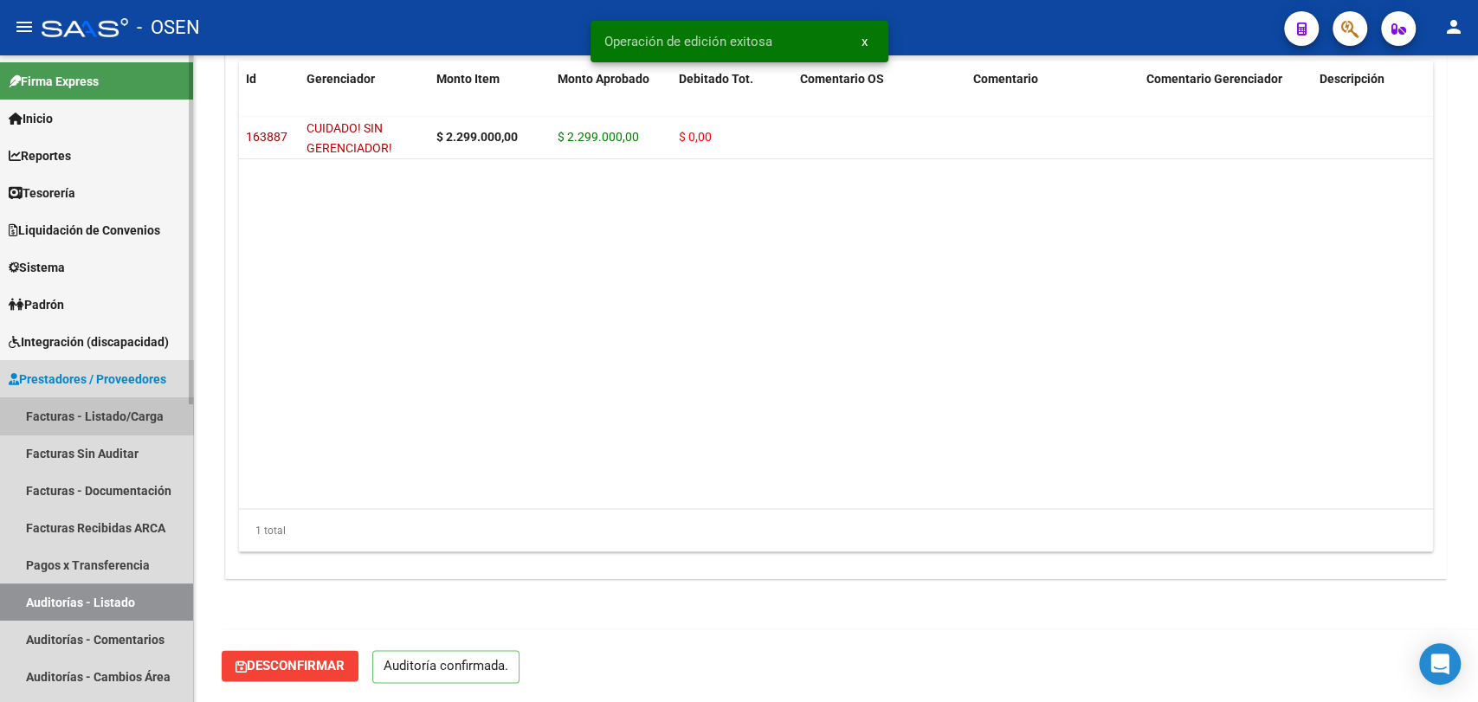
click at [140, 418] on link "Facturas - Listado/Carga" at bounding box center [96, 415] width 193 height 37
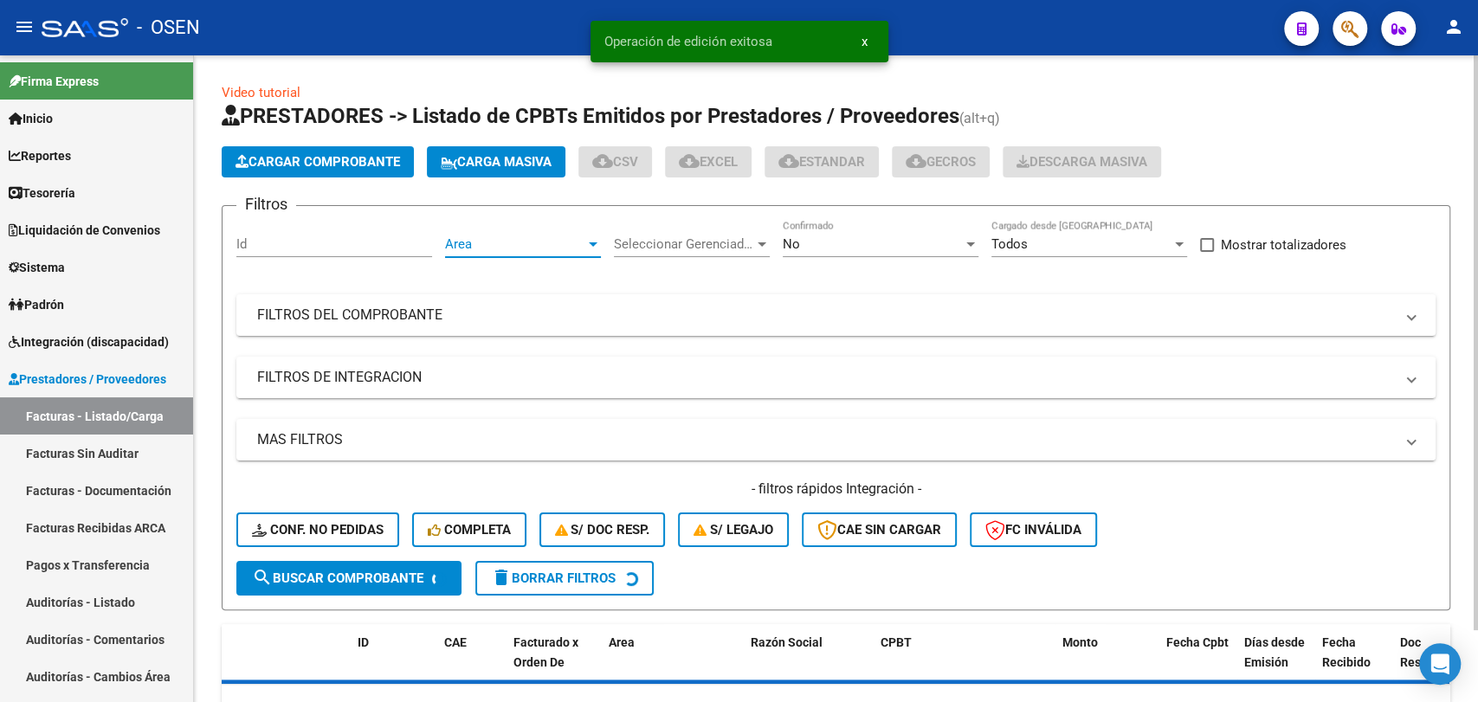
click at [583, 244] on span "Area" at bounding box center [515, 244] width 140 height 16
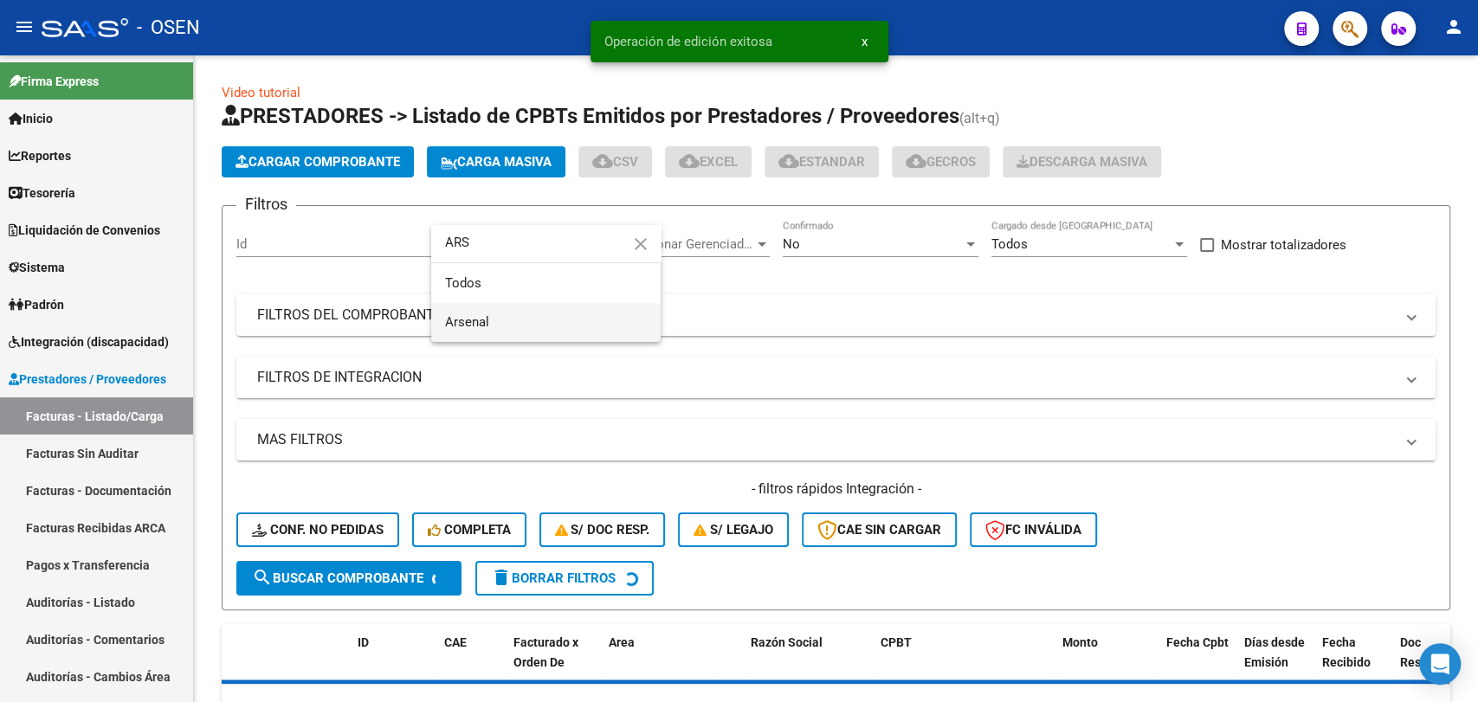
type input "ARS"
click at [551, 330] on span "Arsenal" at bounding box center [546, 322] width 202 height 39
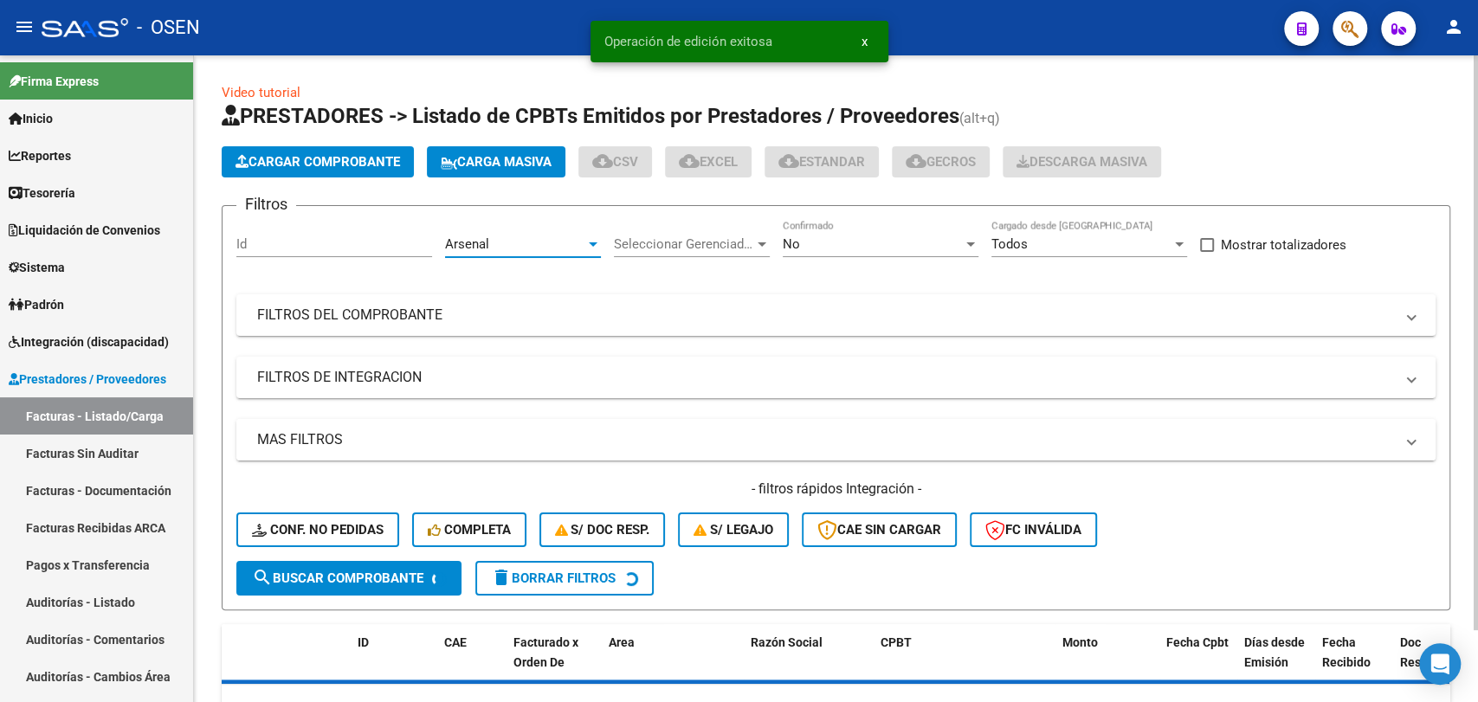
click at [543, 438] on mat-panel-title "MAS FILTROS" at bounding box center [825, 439] width 1137 height 19
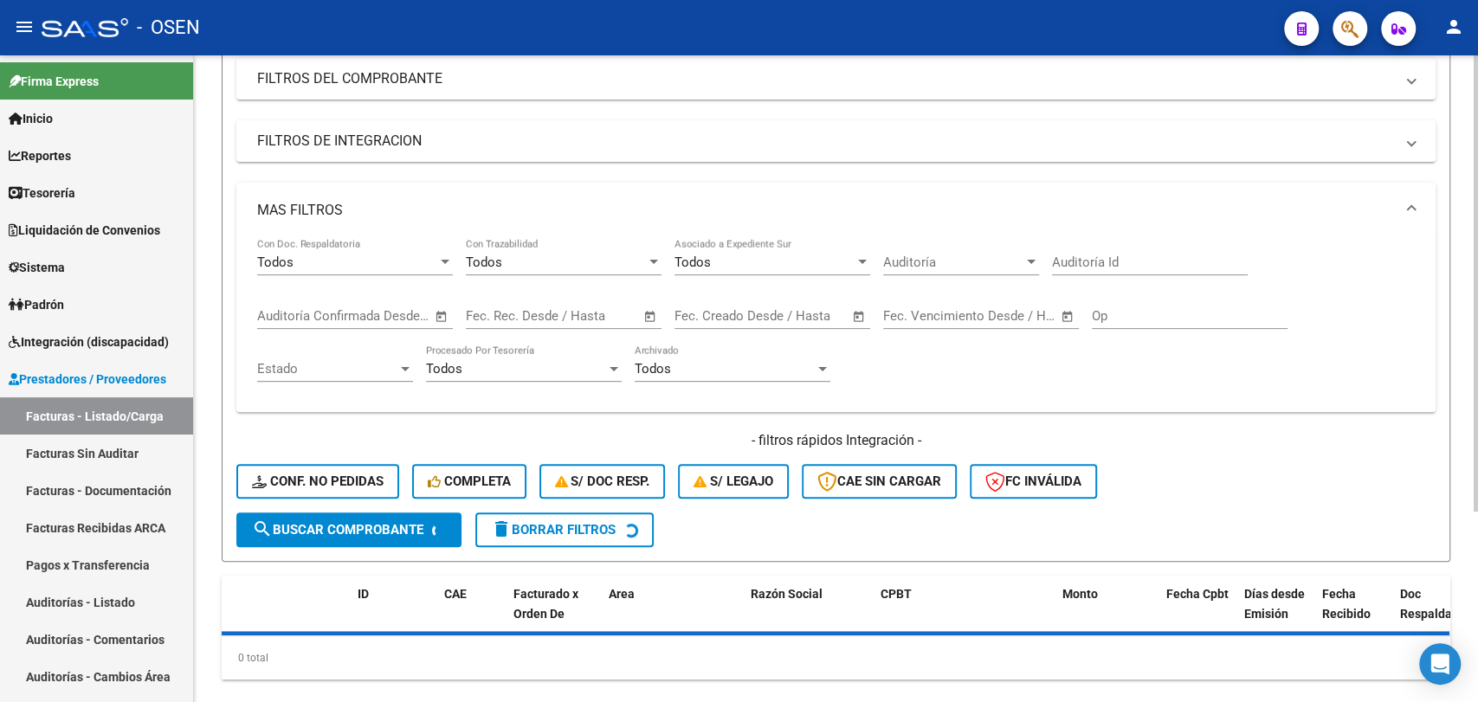
scroll to position [269, 0]
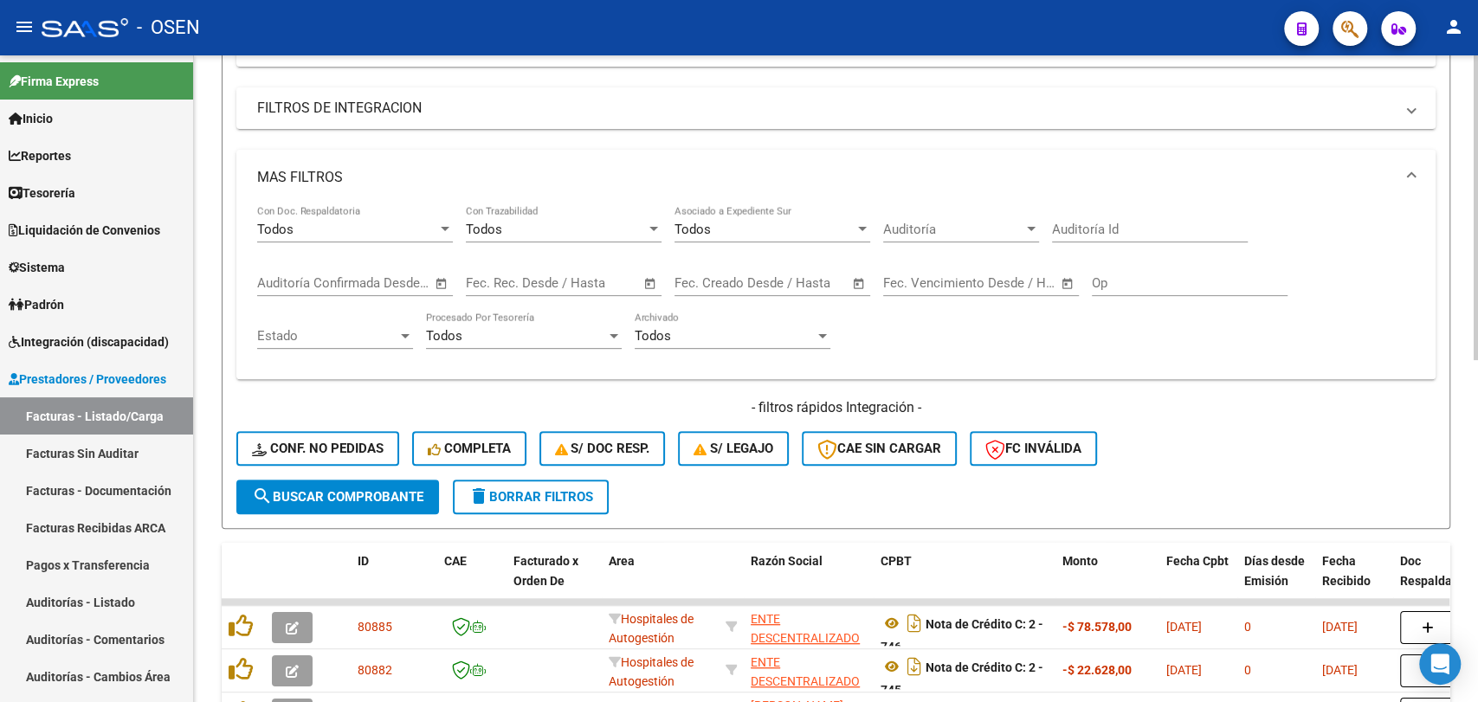
click at [451, 279] on span "Open calendar" at bounding box center [442, 284] width 42 height 42
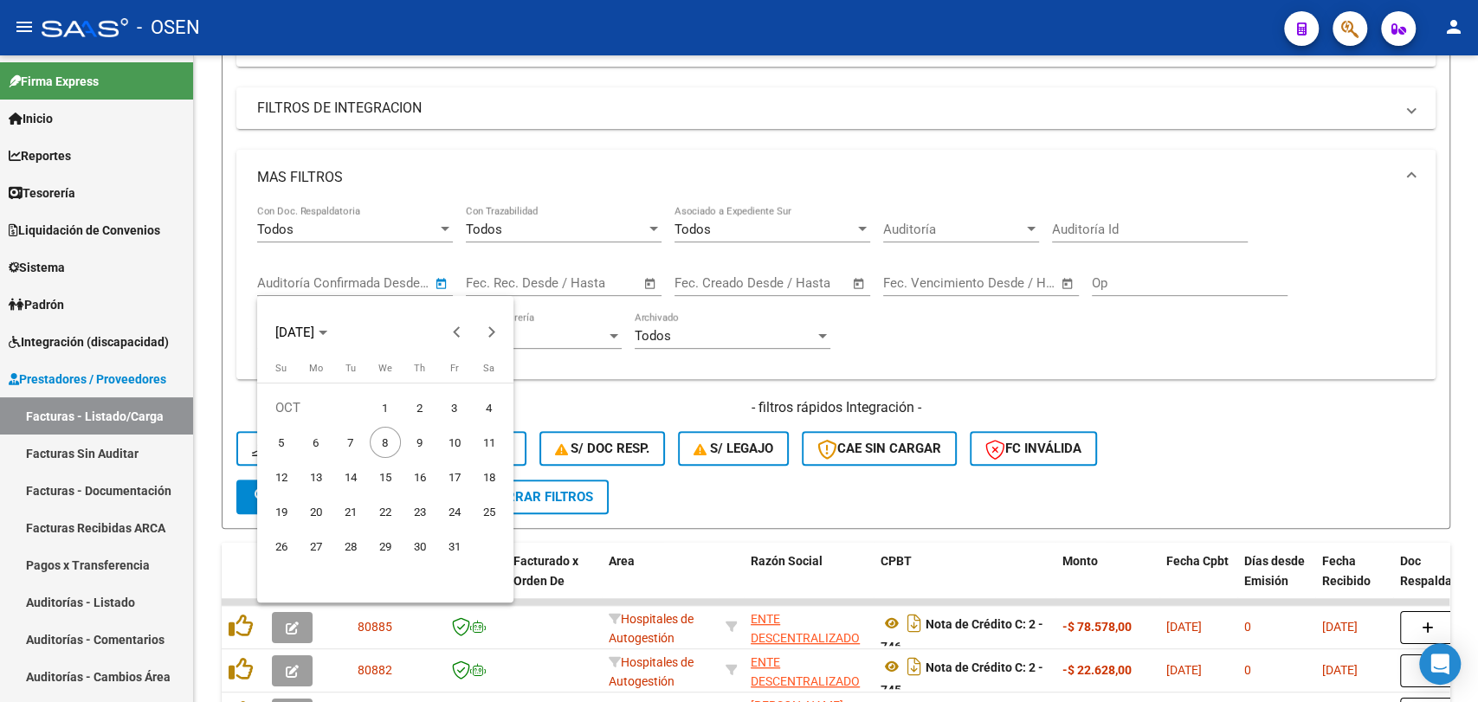
click at [393, 434] on span "8" at bounding box center [385, 442] width 31 height 31
type input "[DATE]"
click at [393, 434] on span "8" at bounding box center [385, 442] width 31 height 31
type input "[DATE]"
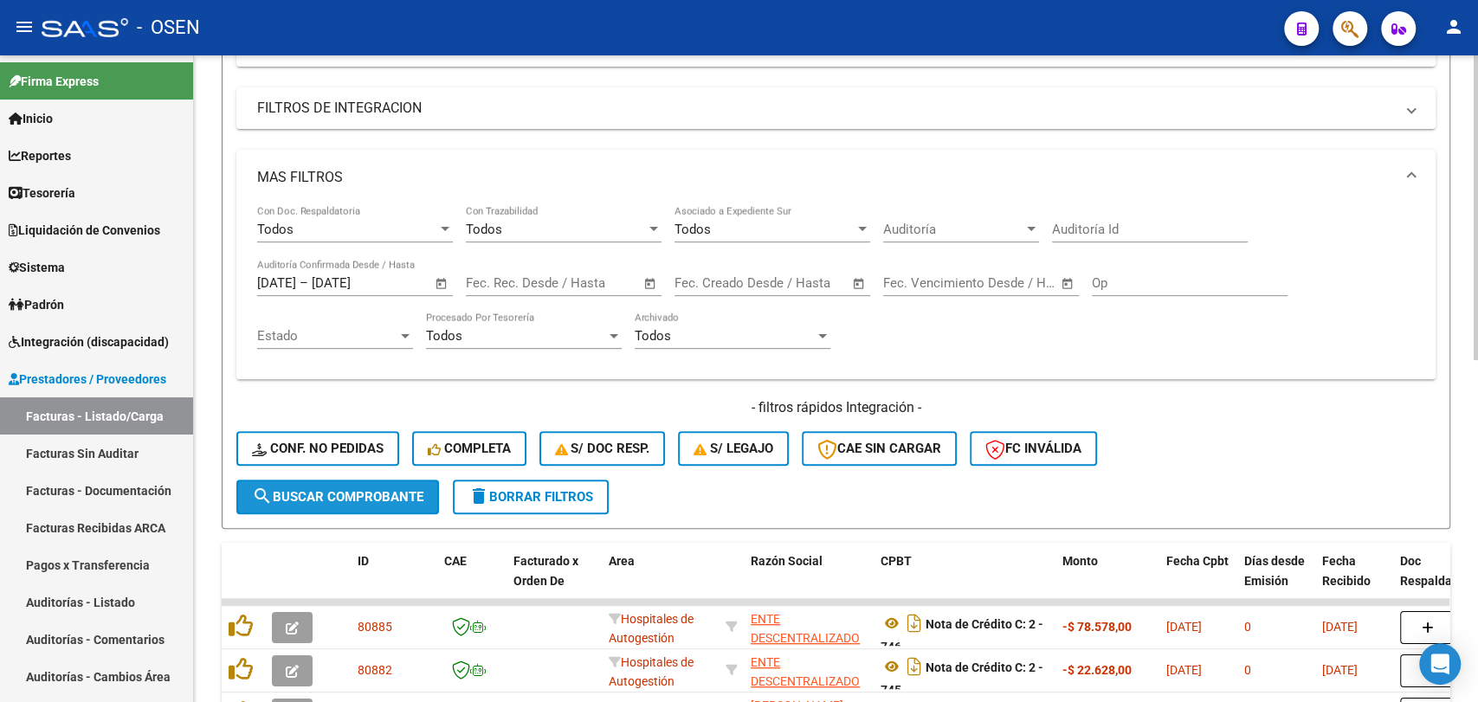
click at [360, 500] on span "search Buscar Comprobante" at bounding box center [337, 497] width 171 height 16
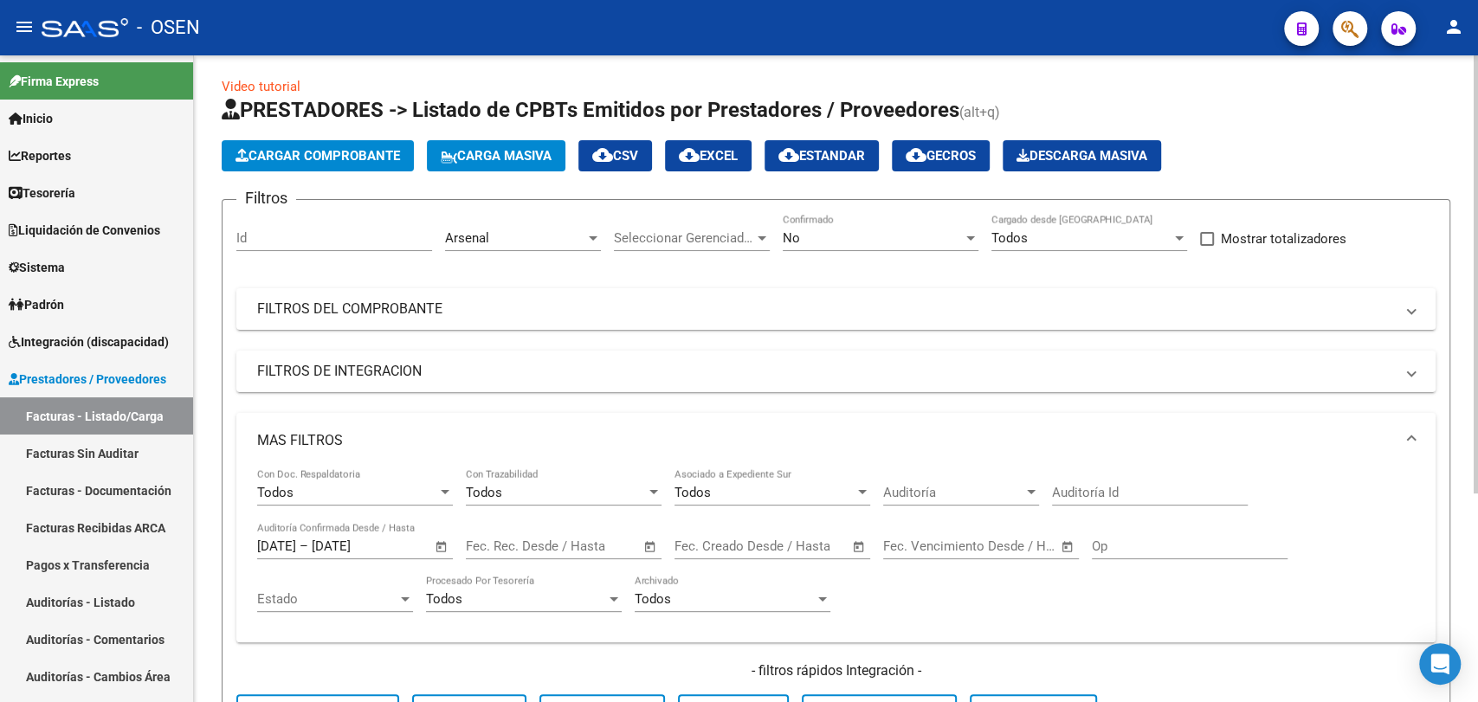
scroll to position [0, 0]
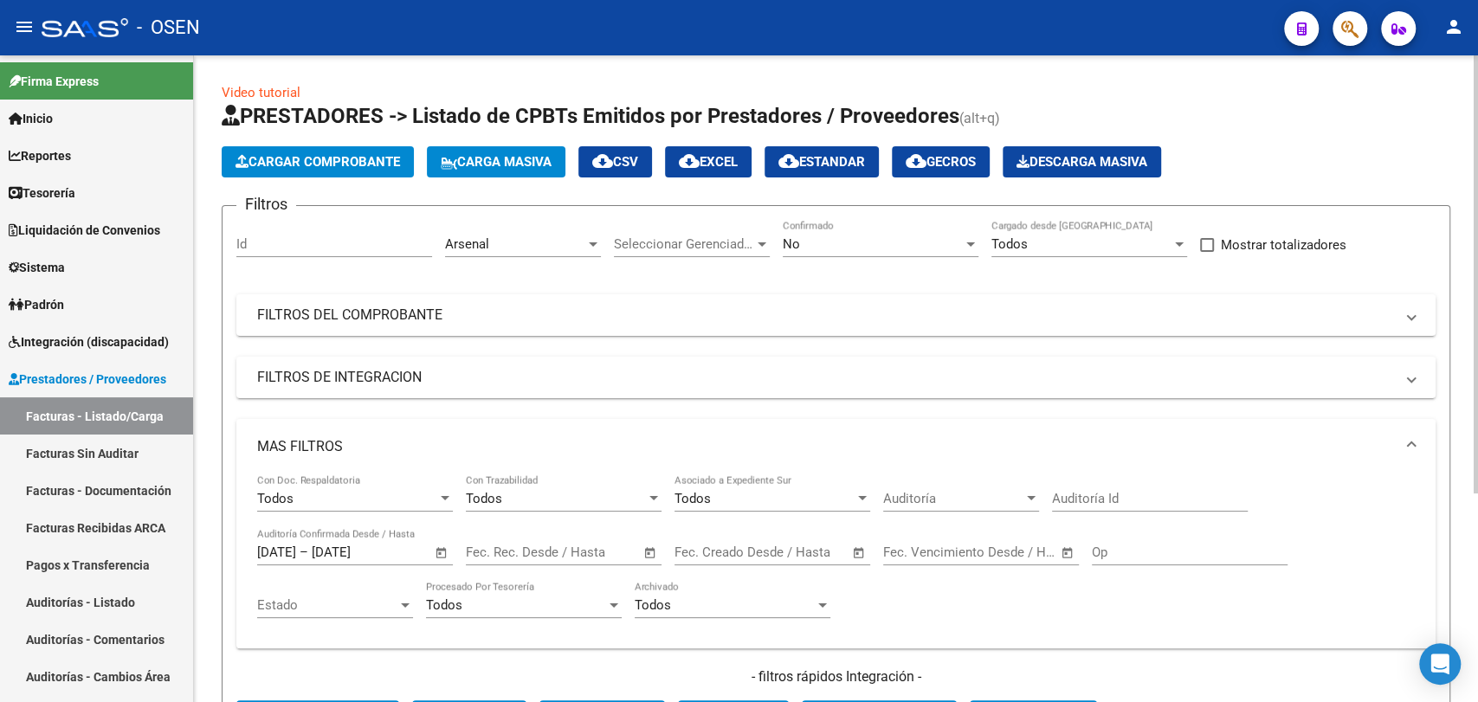
click at [817, 233] on div "No Confirmado" at bounding box center [881, 238] width 196 height 37
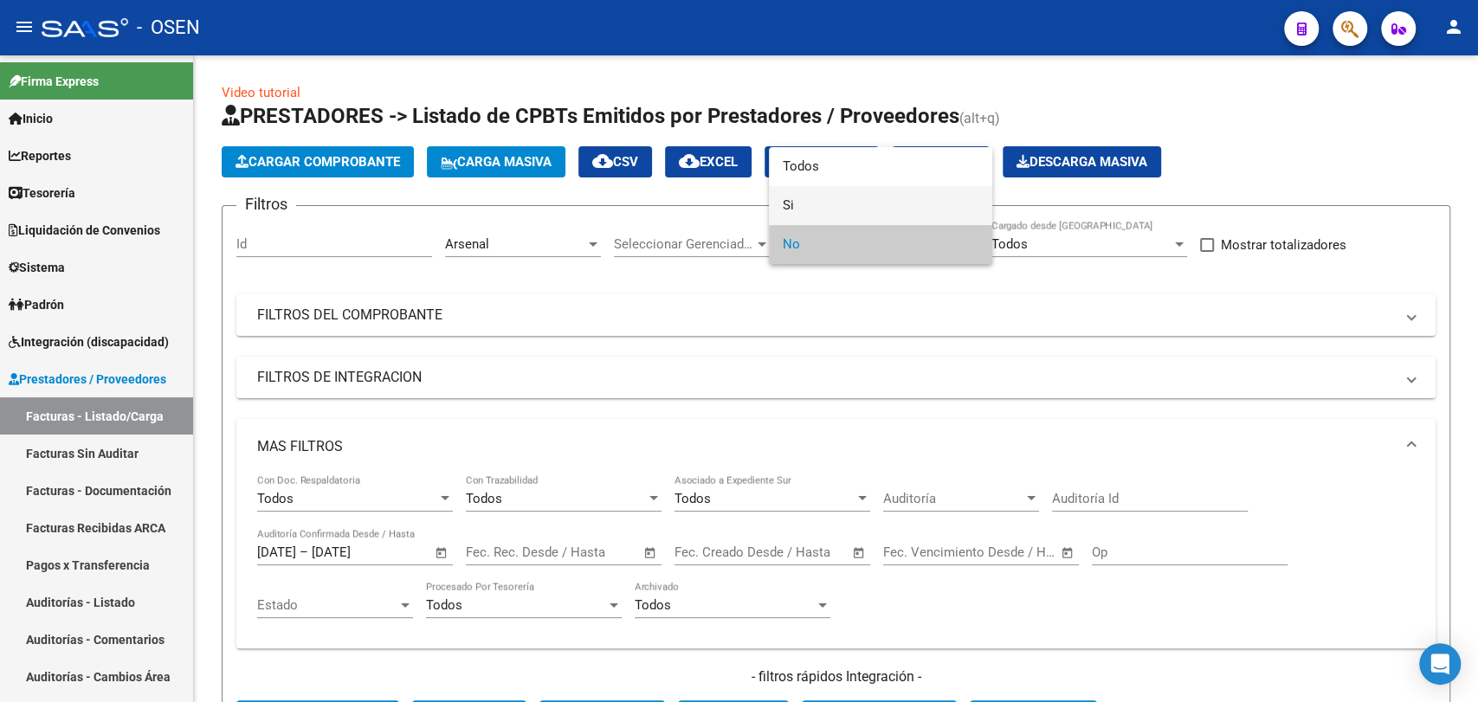
click at [824, 215] on span "Si" at bounding box center [881, 205] width 196 height 39
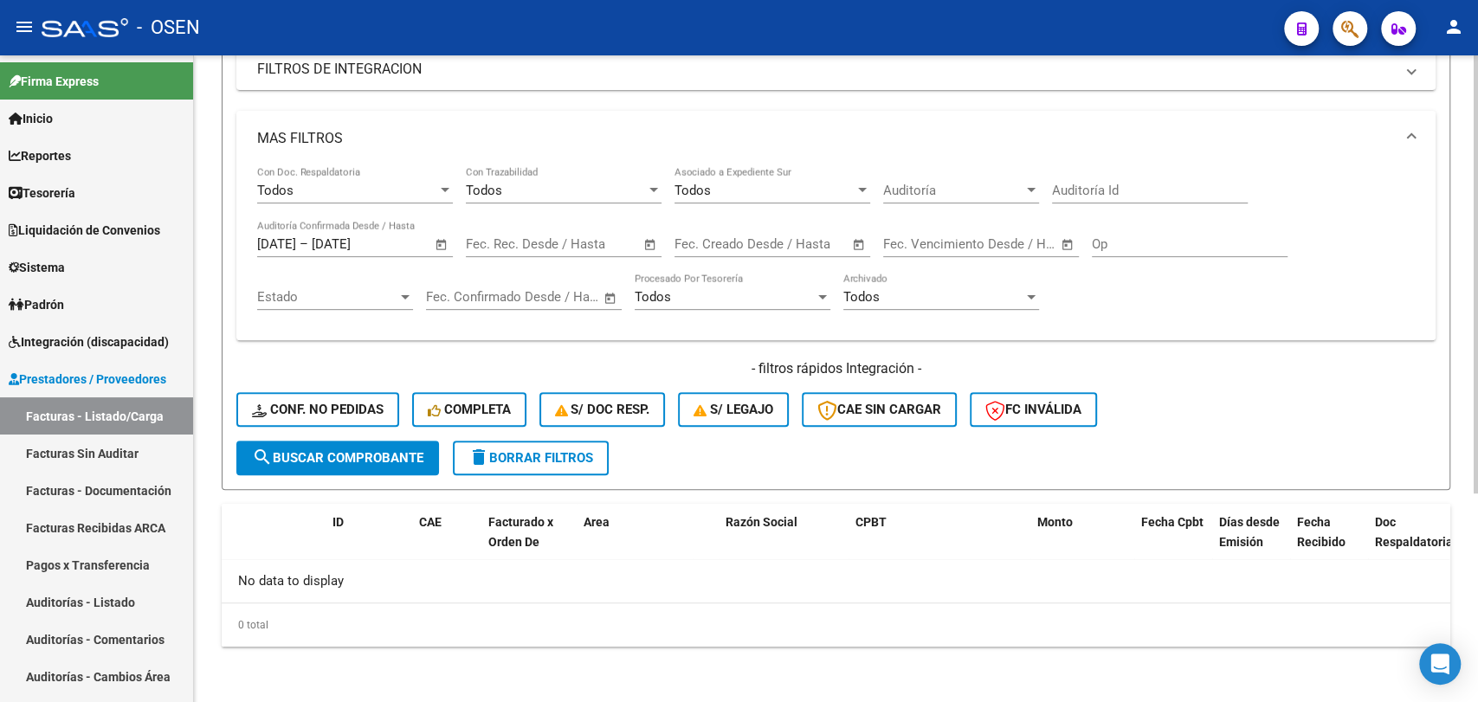
click at [388, 446] on button "search Buscar Comprobante" at bounding box center [337, 458] width 203 height 35
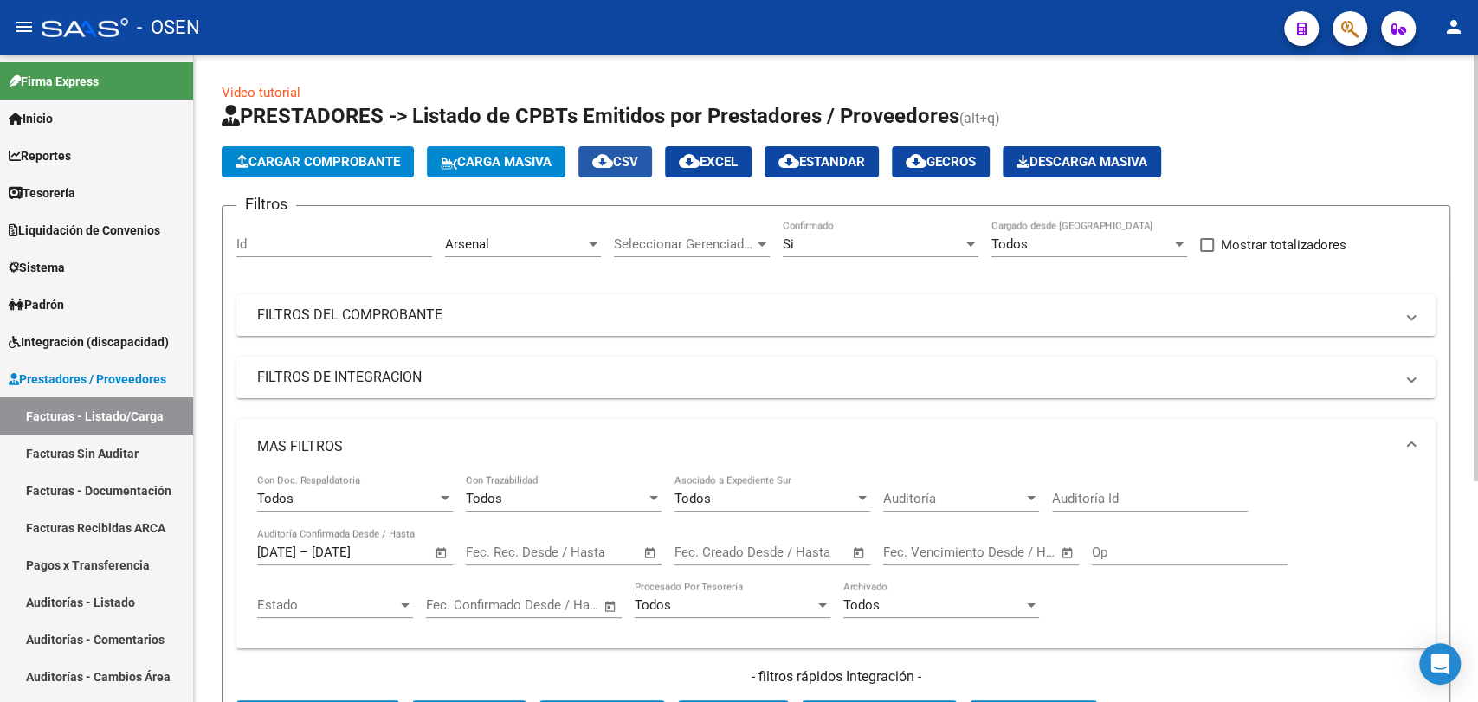
click at [638, 161] on span "cloud_download CSV" at bounding box center [615, 162] width 46 height 16
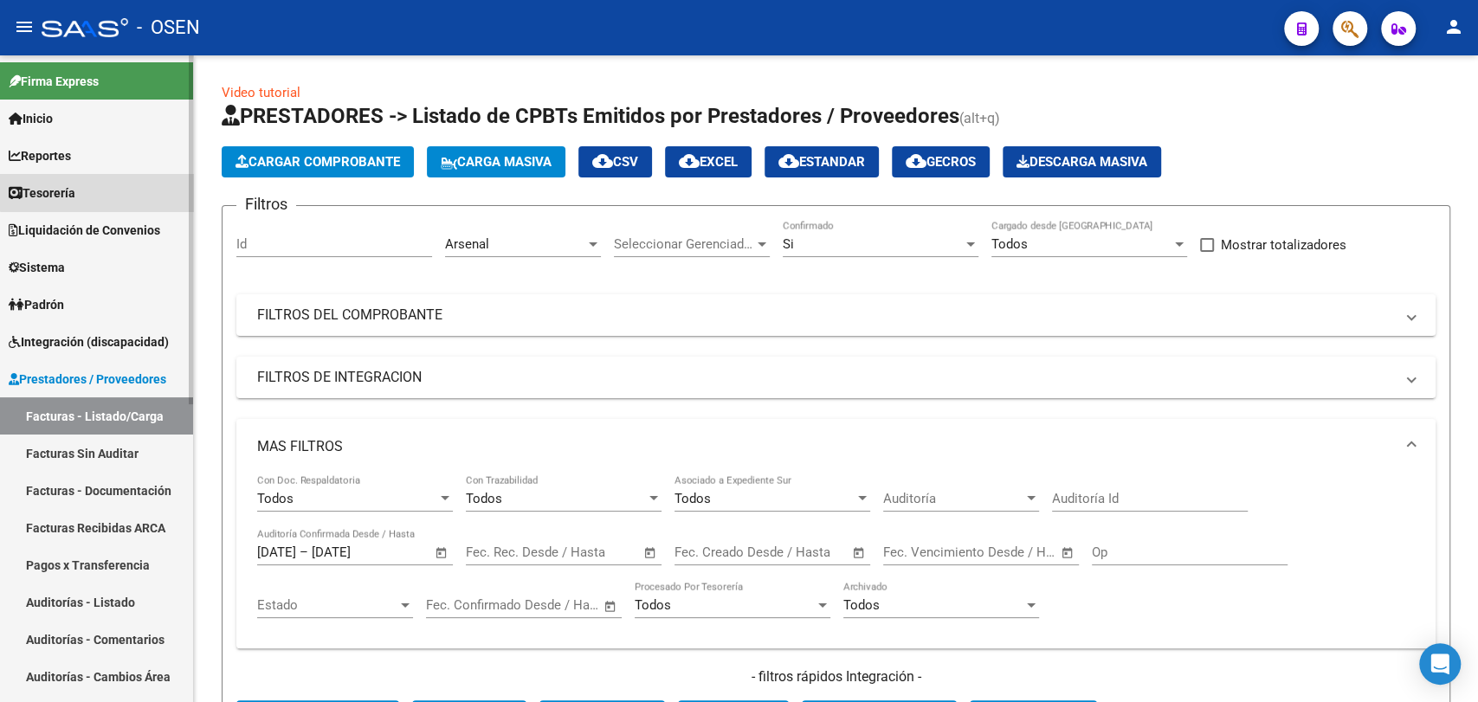
click at [110, 180] on link "Tesorería" at bounding box center [96, 192] width 193 height 37
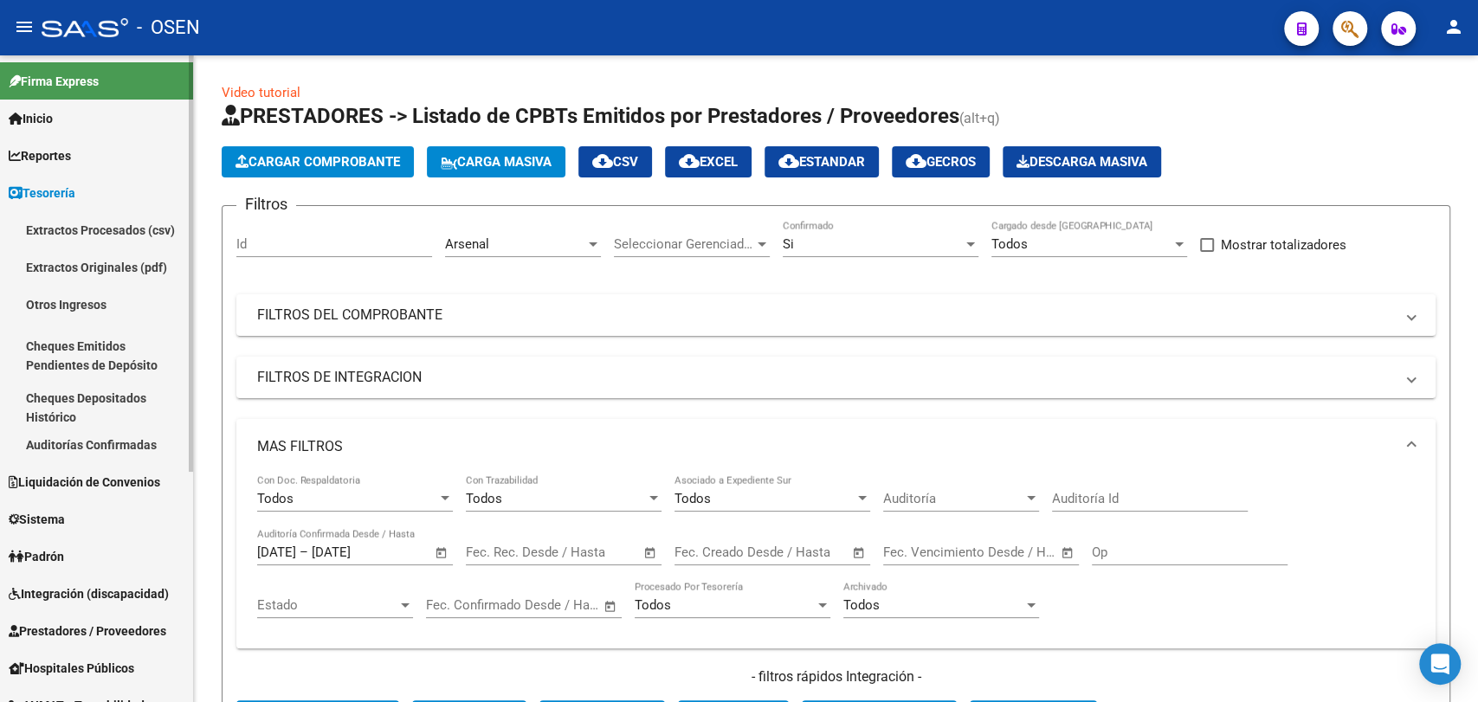
click at [97, 450] on link "Auditorías Confirmadas" at bounding box center [96, 444] width 193 height 37
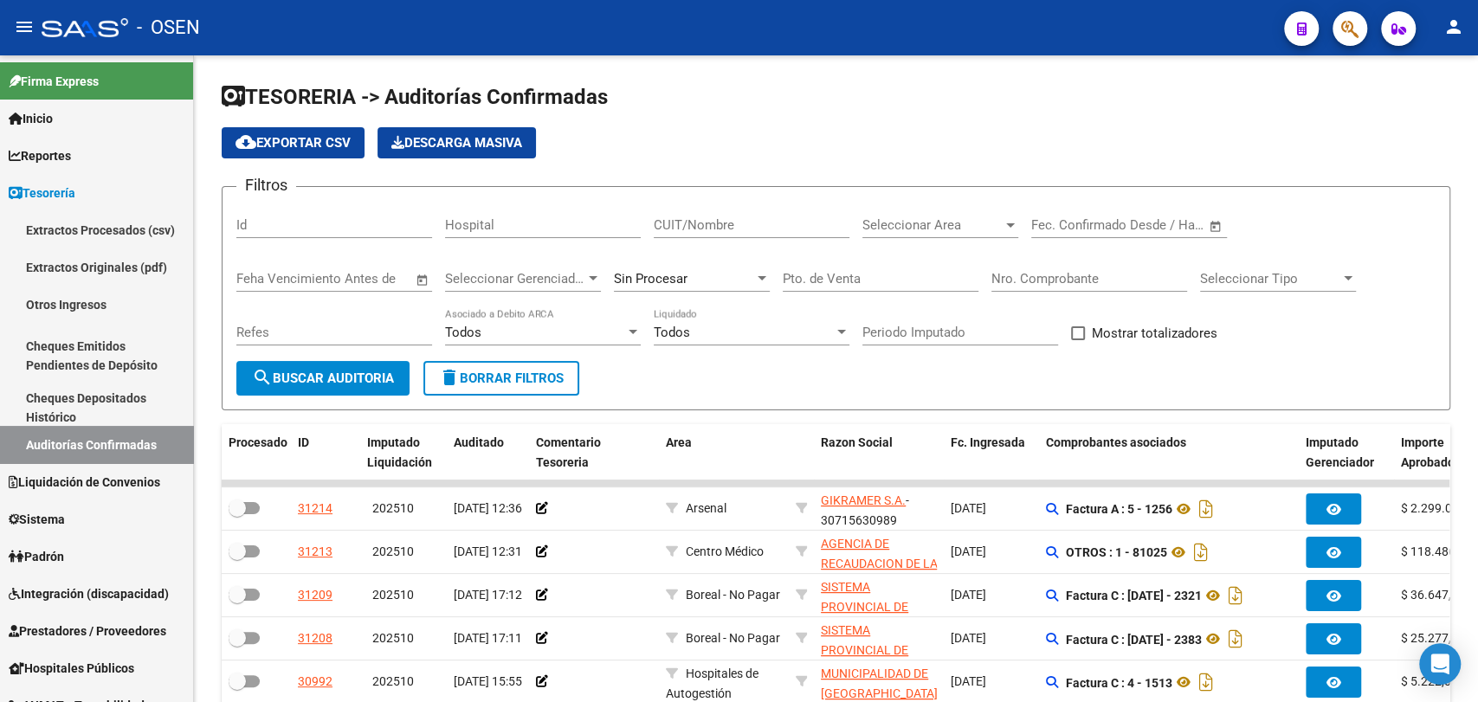
click at [980, 209] on div "Seleccionar Area Seleccionar Area" at bounding box center [940, 219] width 156 height 37
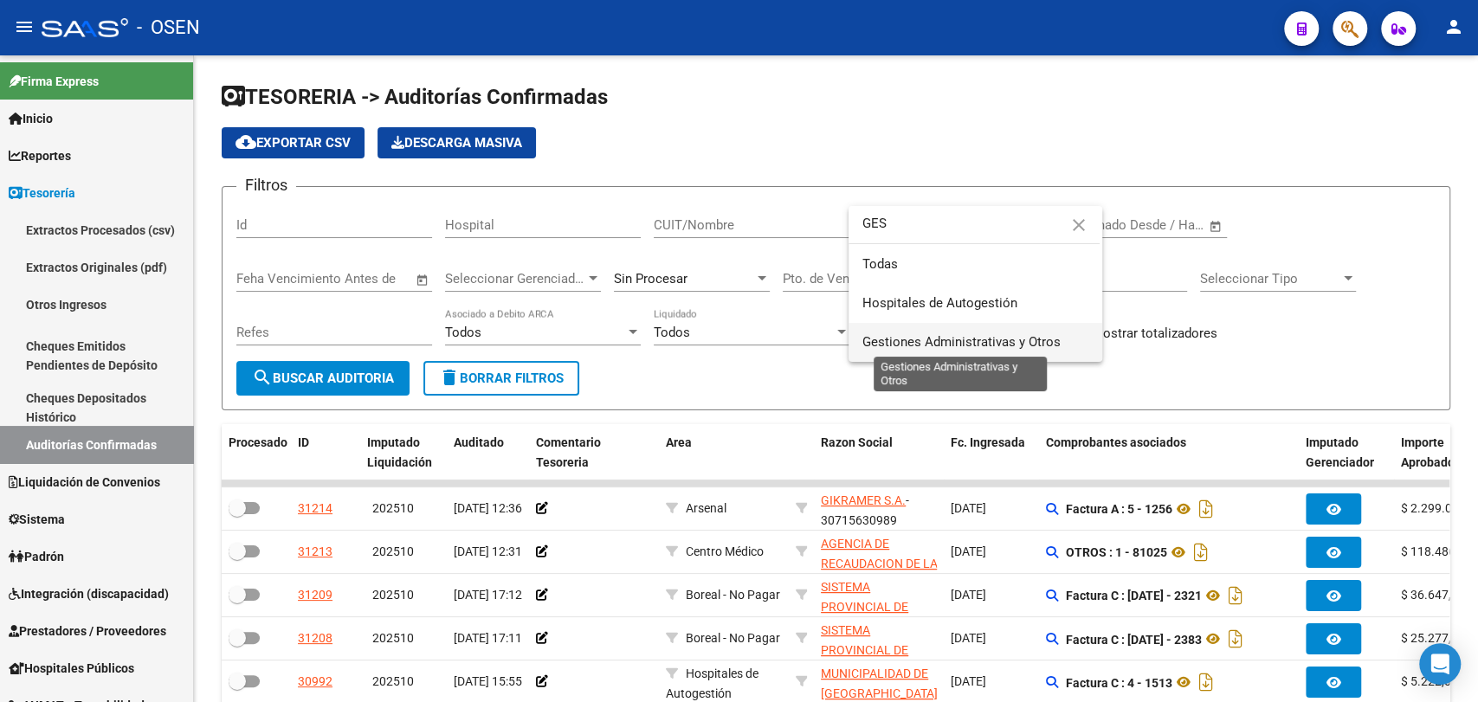
type input "GES"
drag, startPoint x: 928, startPoint y: 336, endPoint x: 601, endPoint y: 345, distance: 327.4
click at [918, 337] on span "Gestiones Administrativas y Otros" at bounding box center [961, 342] width 198 height 16
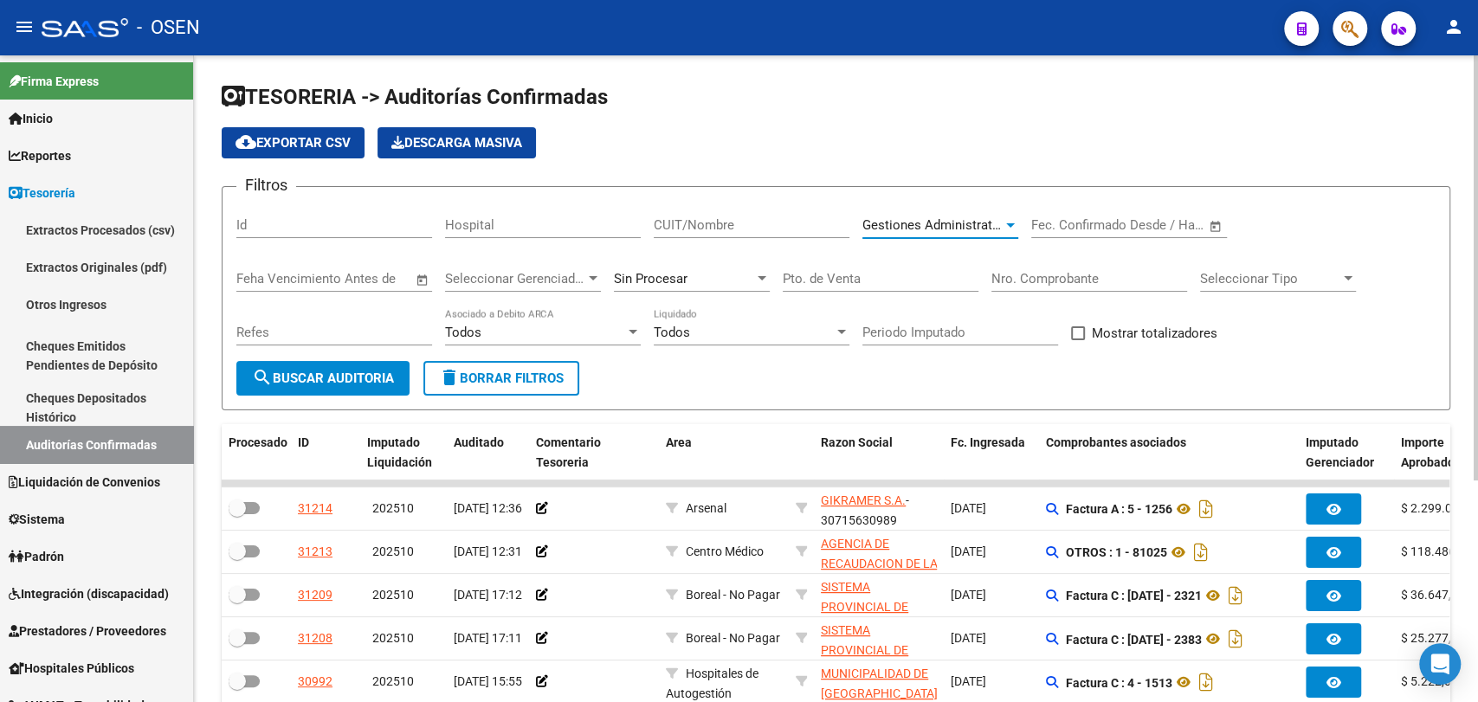
drag, startPoint x: 366, startPoint y: 377, endPoint x: 427, endPoint y: 353, distance: 65.3
click at [367, 377] on span "search Buscar Auditoria" at bounding box center [323, 379] width 142 height 16
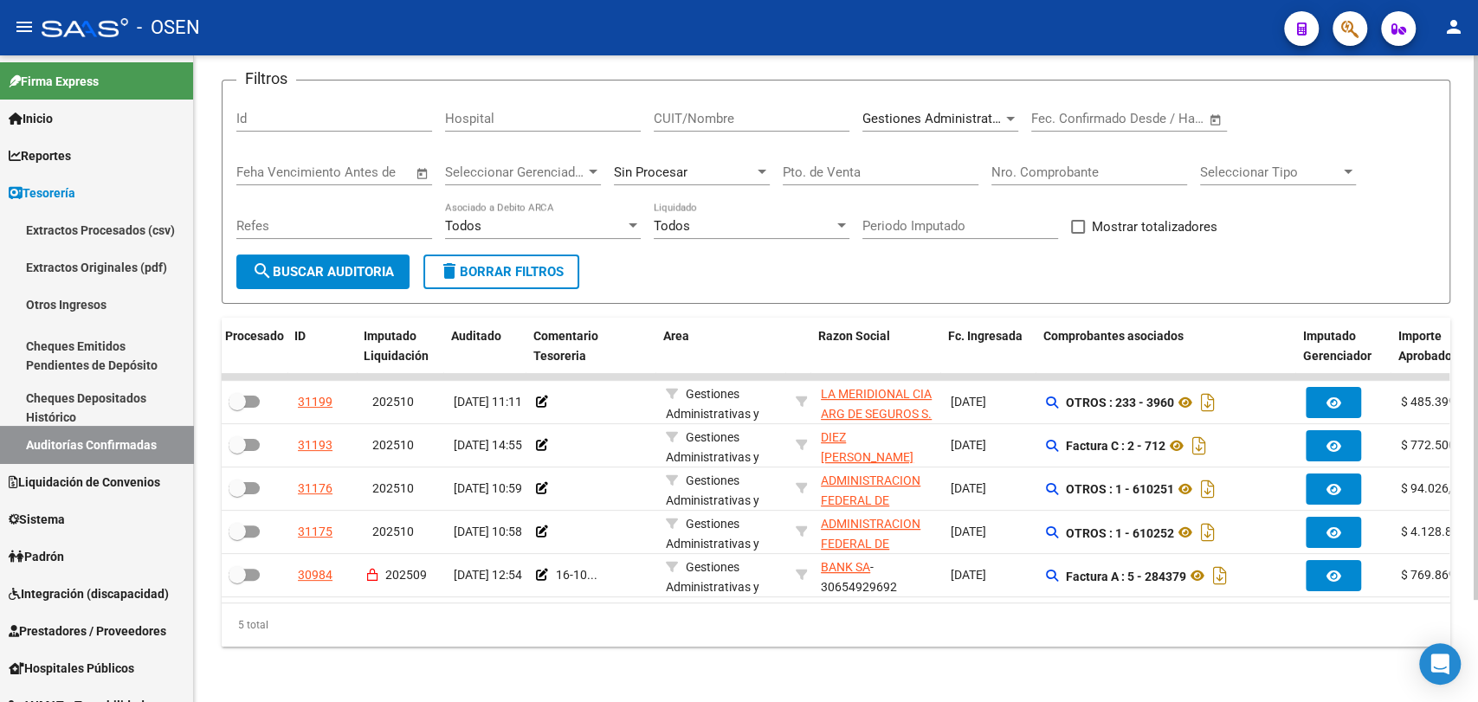
scroll to position [0, 155]
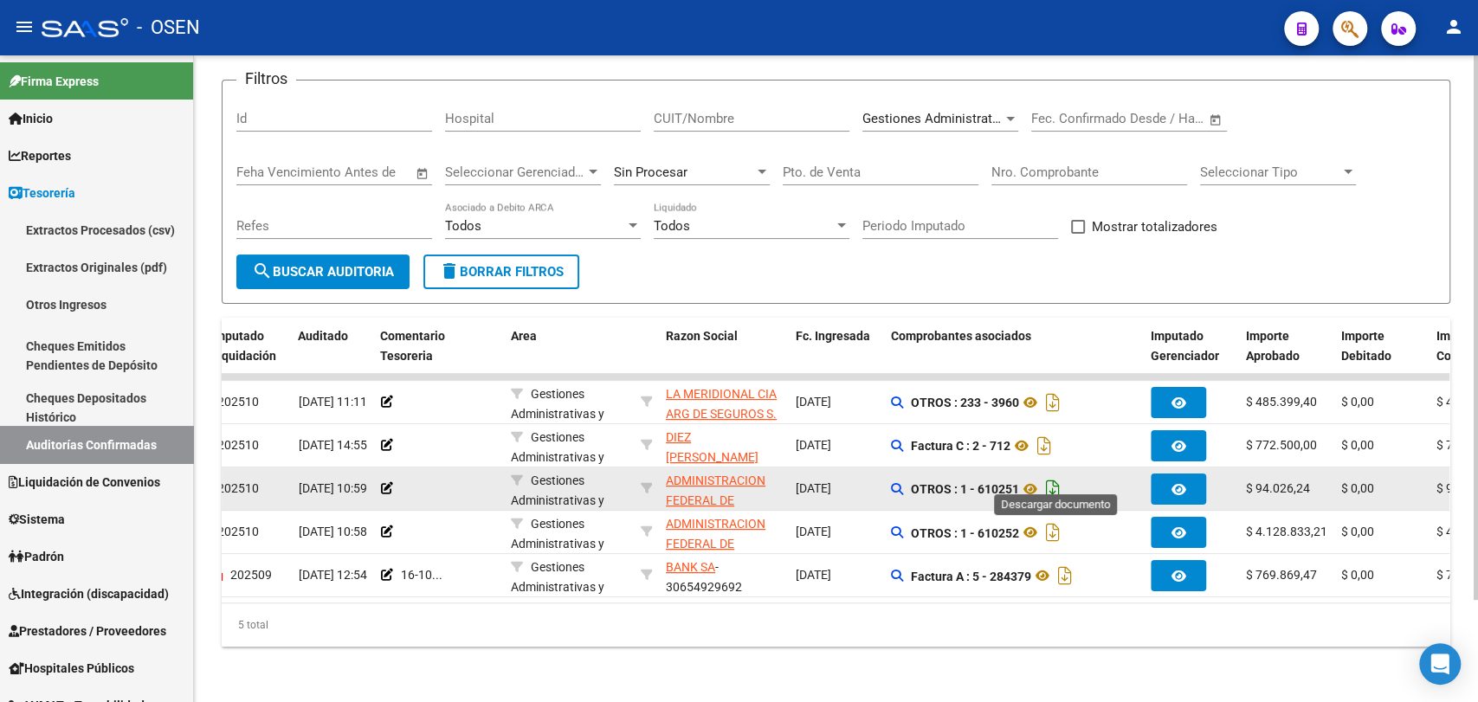
click at [1064, 475] on icon "Descargar documento" at bounding box center [1052, 489] width 23 height 28
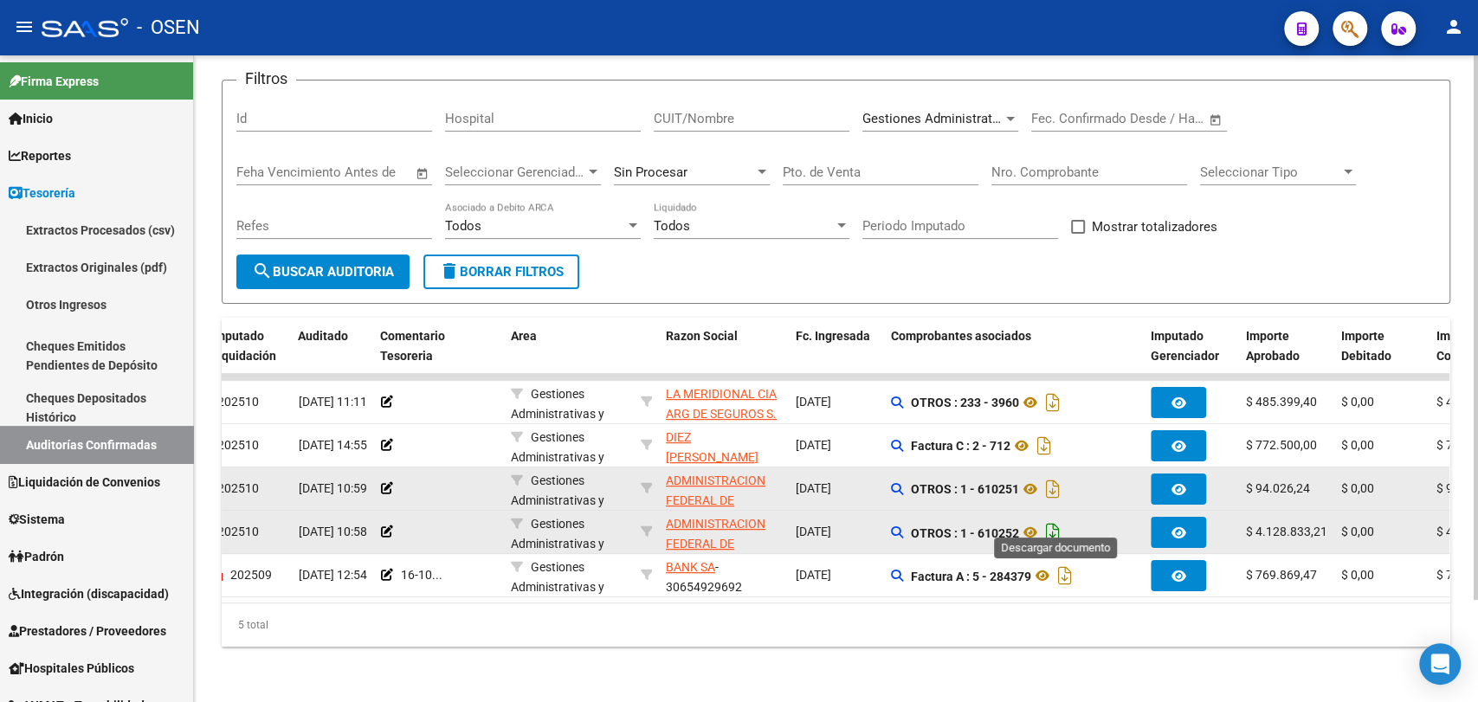
click at [1062, 520] on icon "Descargar documento" at bounding box center [1052, 533] width 23 height 28
click at [1029, 479] on icon at bounding box center [1030, 489] width 23 height 21
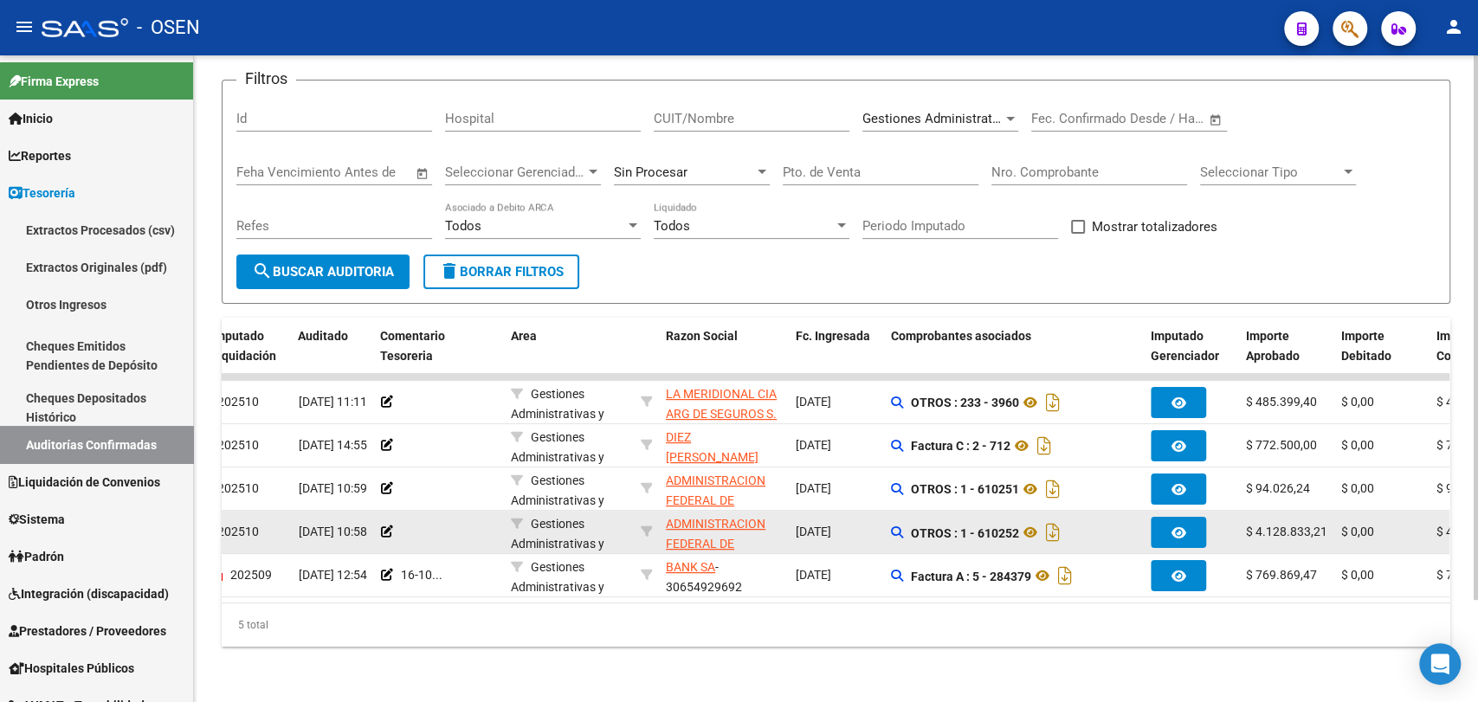
scroll to position [0, 0]
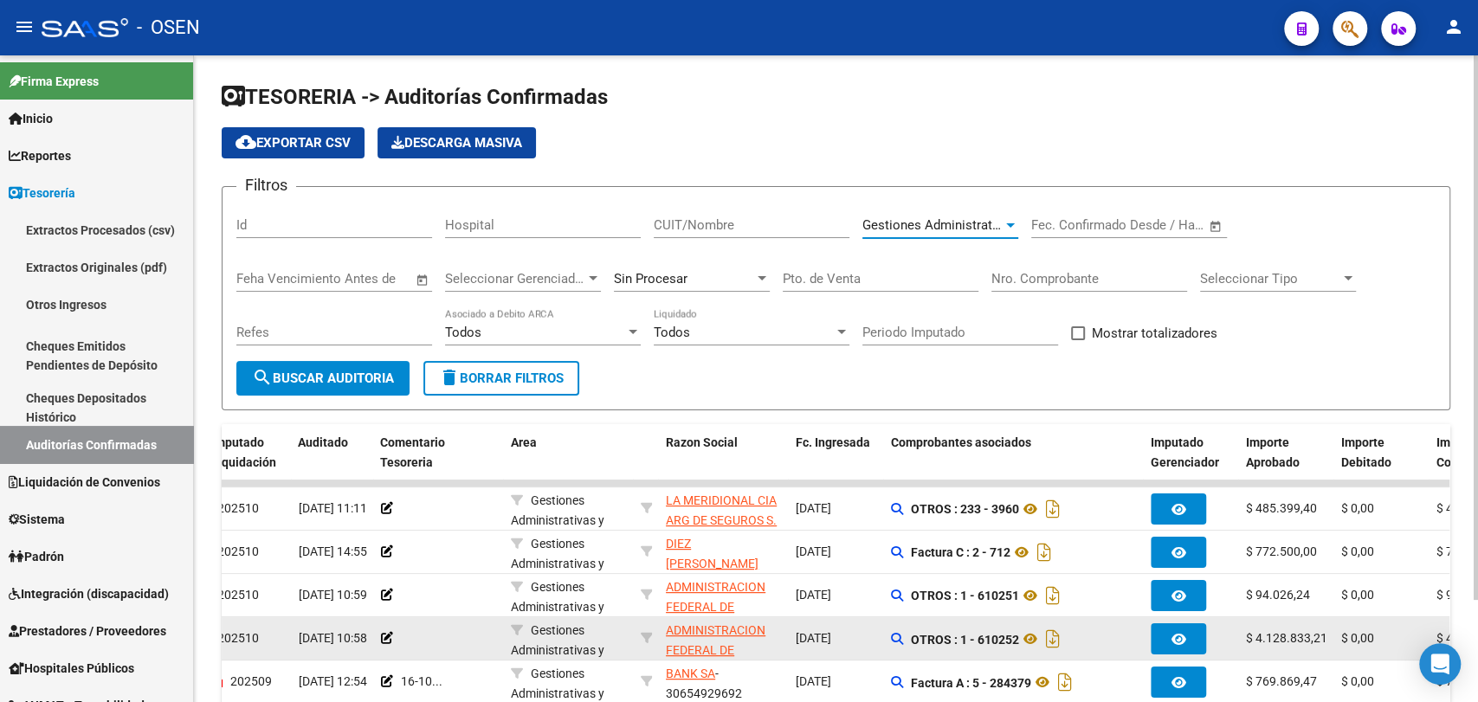
click at [939, 222] on span "Gestiones Administrativas y Otros" at bounding box center [961, 225] width 198 height 16
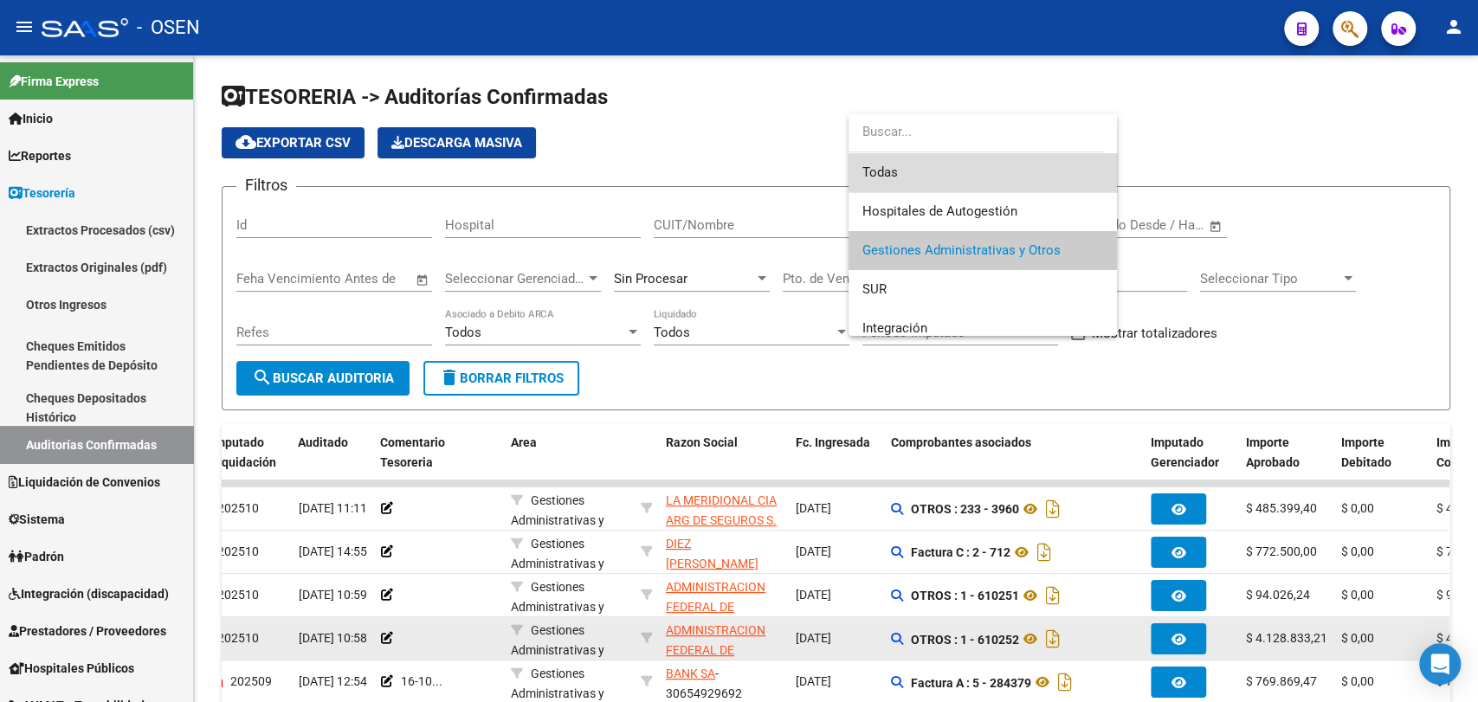
click at [990, 168] on span "Todas" at bounding box center [982, 172] width 241 height 39
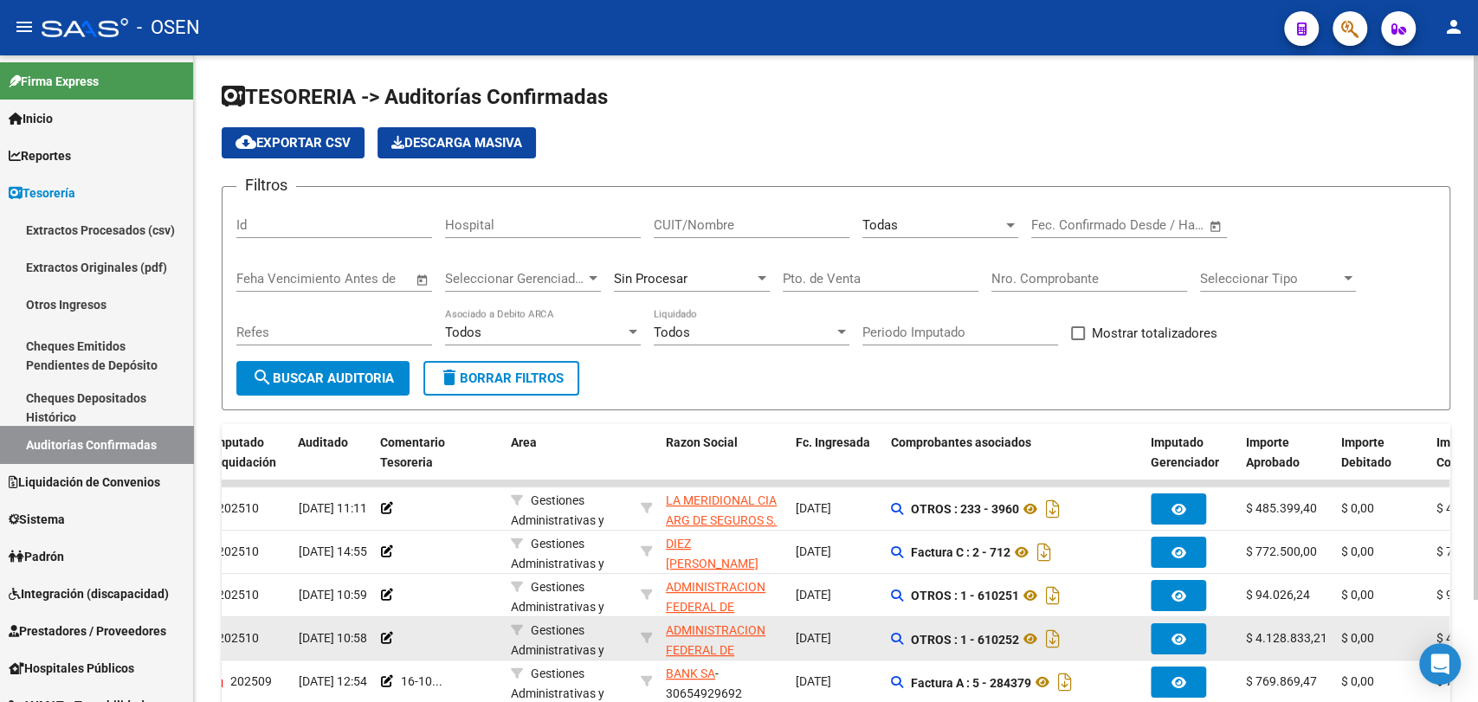
click at [809, 214] on div "CUIT/Nombre" at bounding box center [752, 219] width 196 height 37
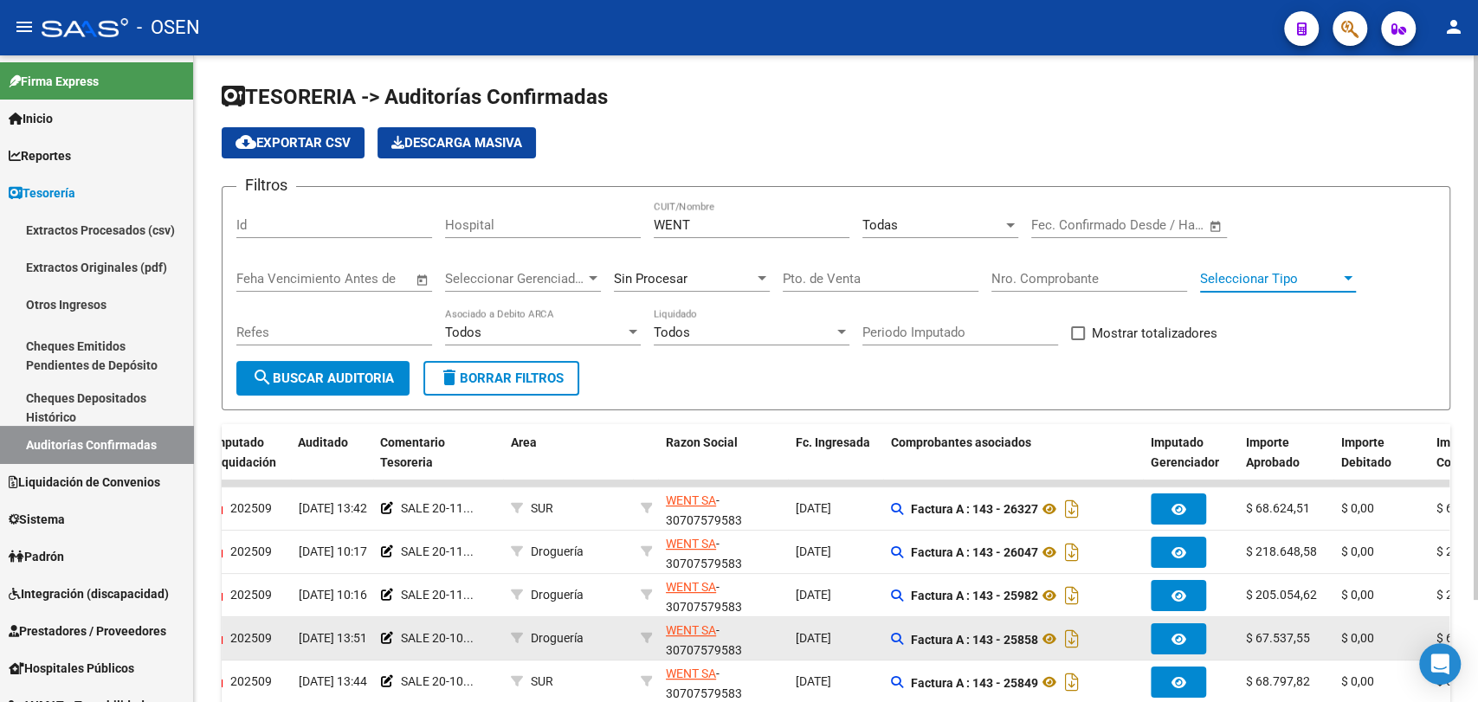
click at [1312, 279] on span "Seleccionar Tipo" at bounding box center [1270, 279] width 140 height 16
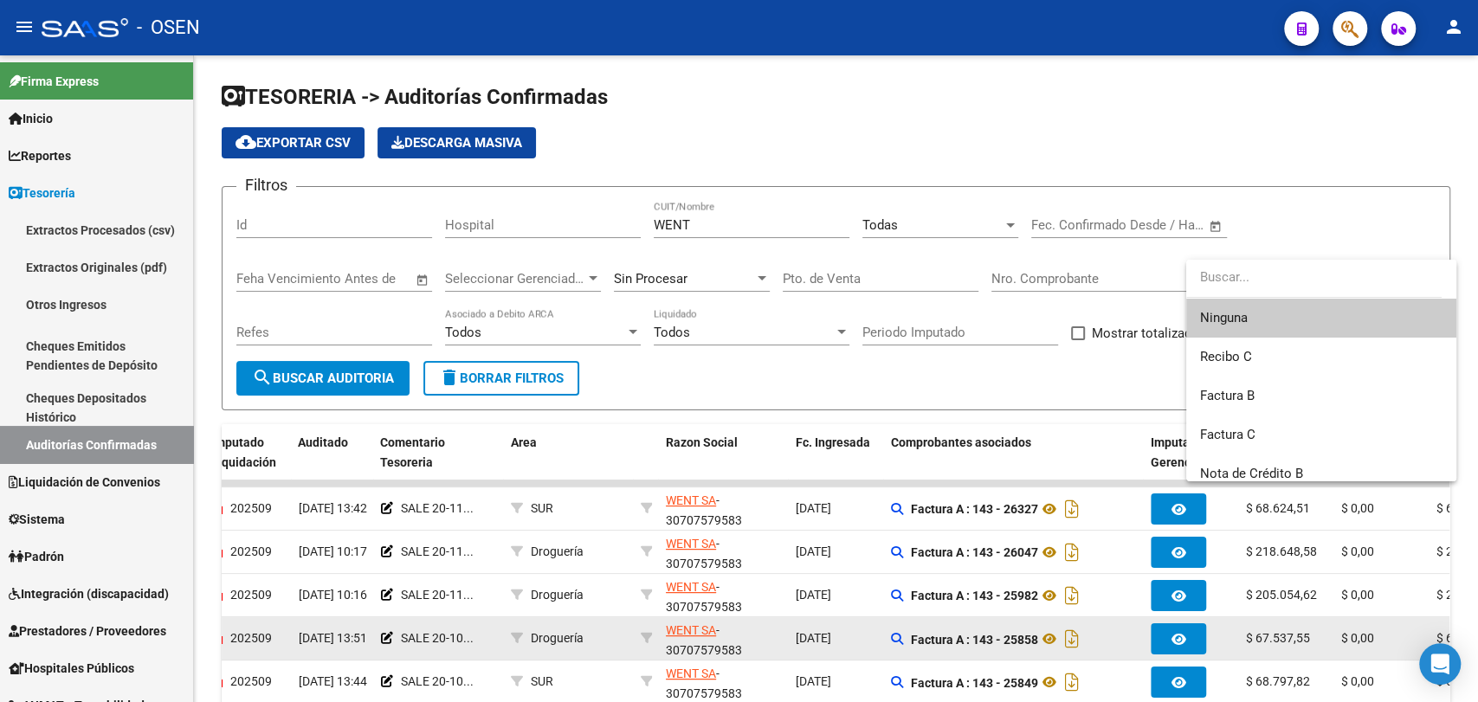
click at [1022, 161] on div at bounding box center [739, 351] width 1478 height 702
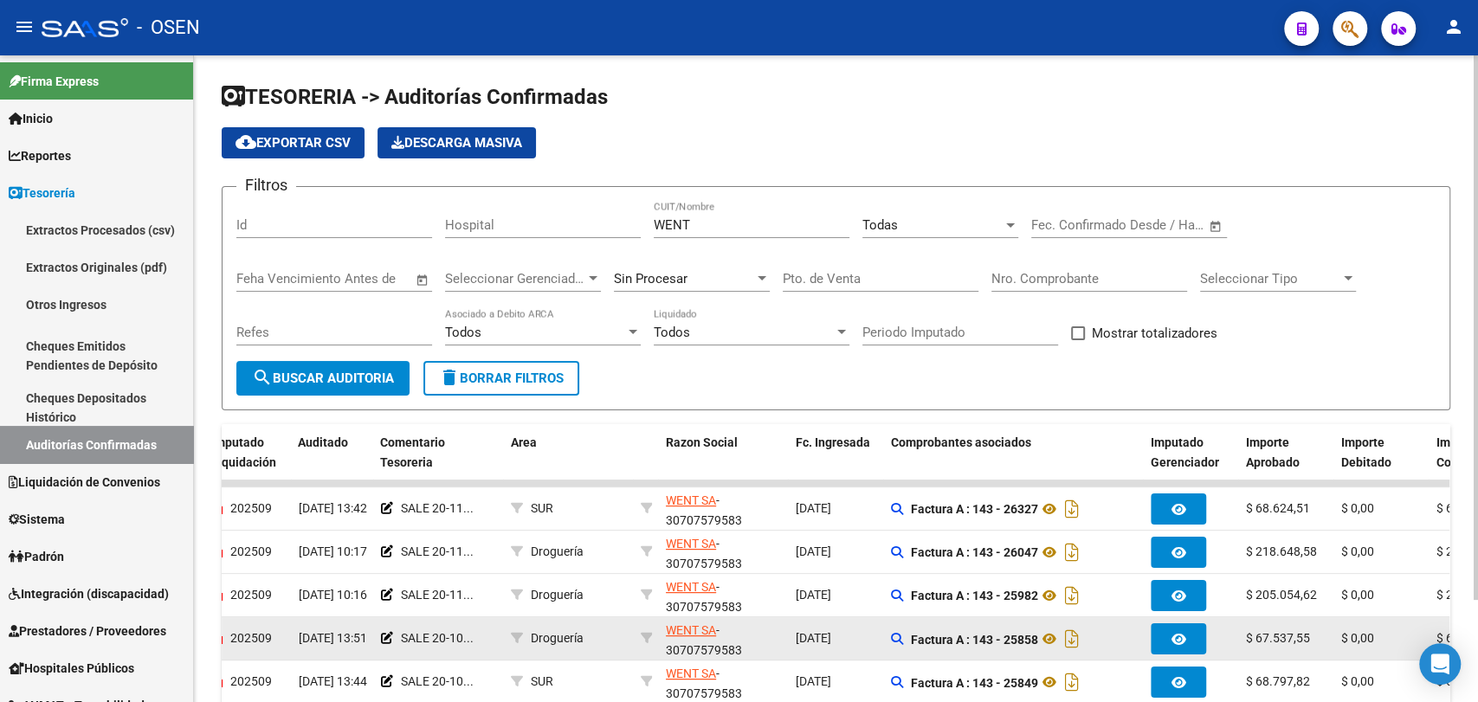
click at [595, 272] on div at bounding box center [593, 279] width 16 height 14
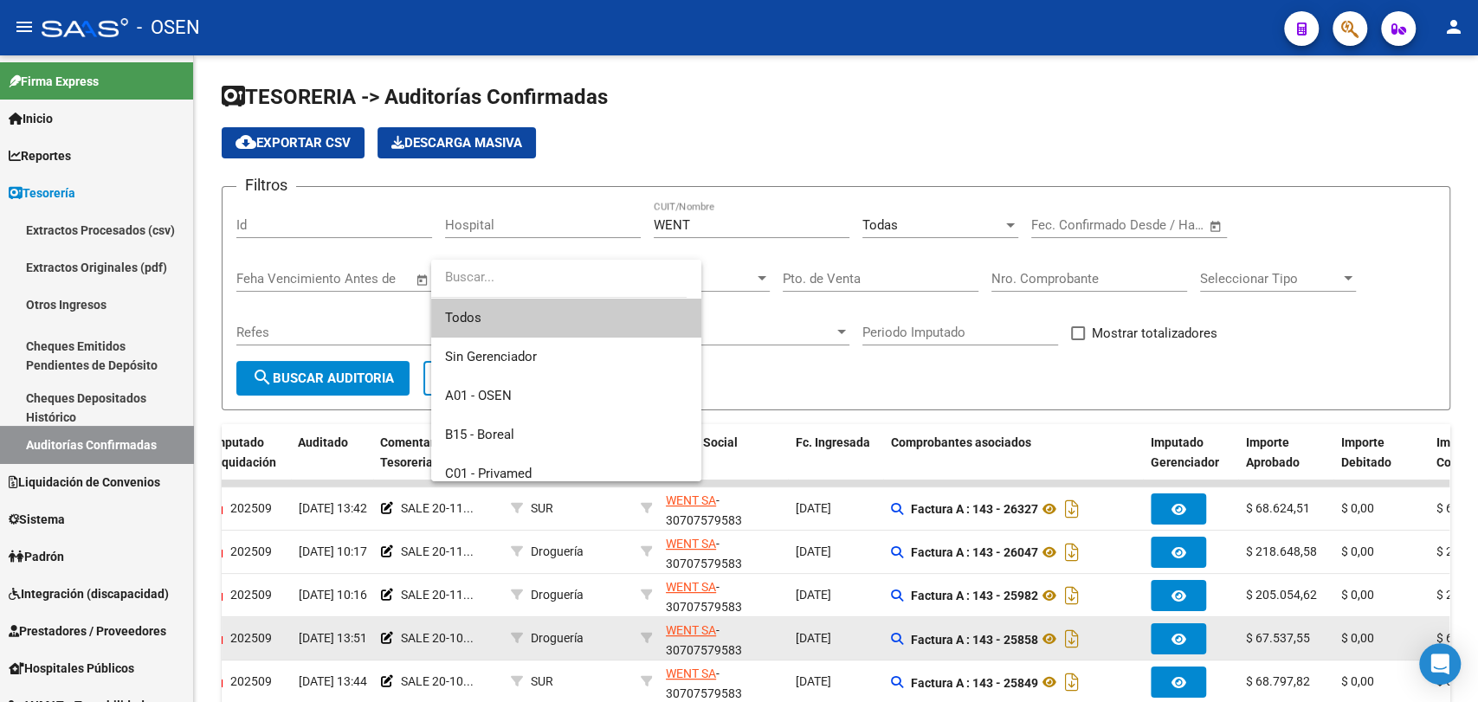
click at [991, 306] on div at bounding box center [739, 351] width 1478 height 702
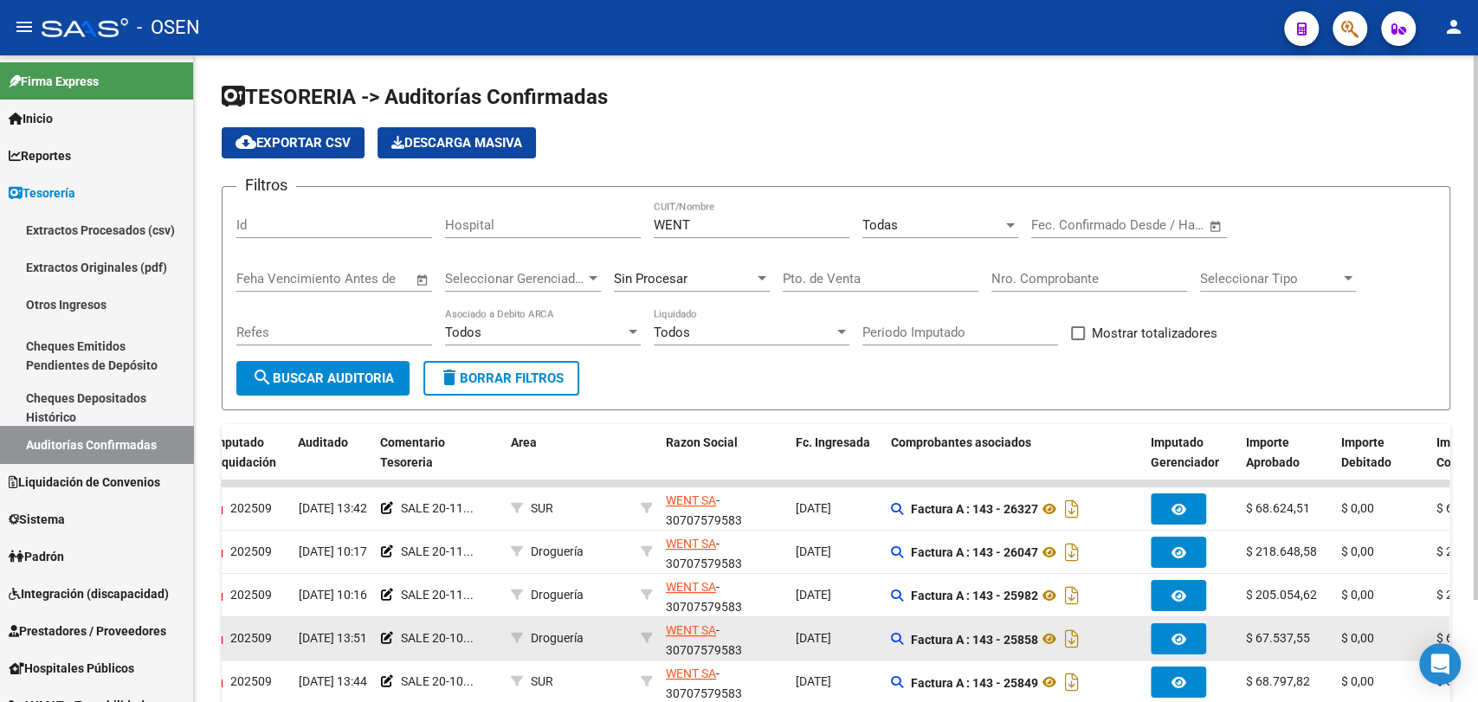
click at [1253, 281] on span "Seleccionar Tipo" at bounding box center [1270, 279] width 140 height 16
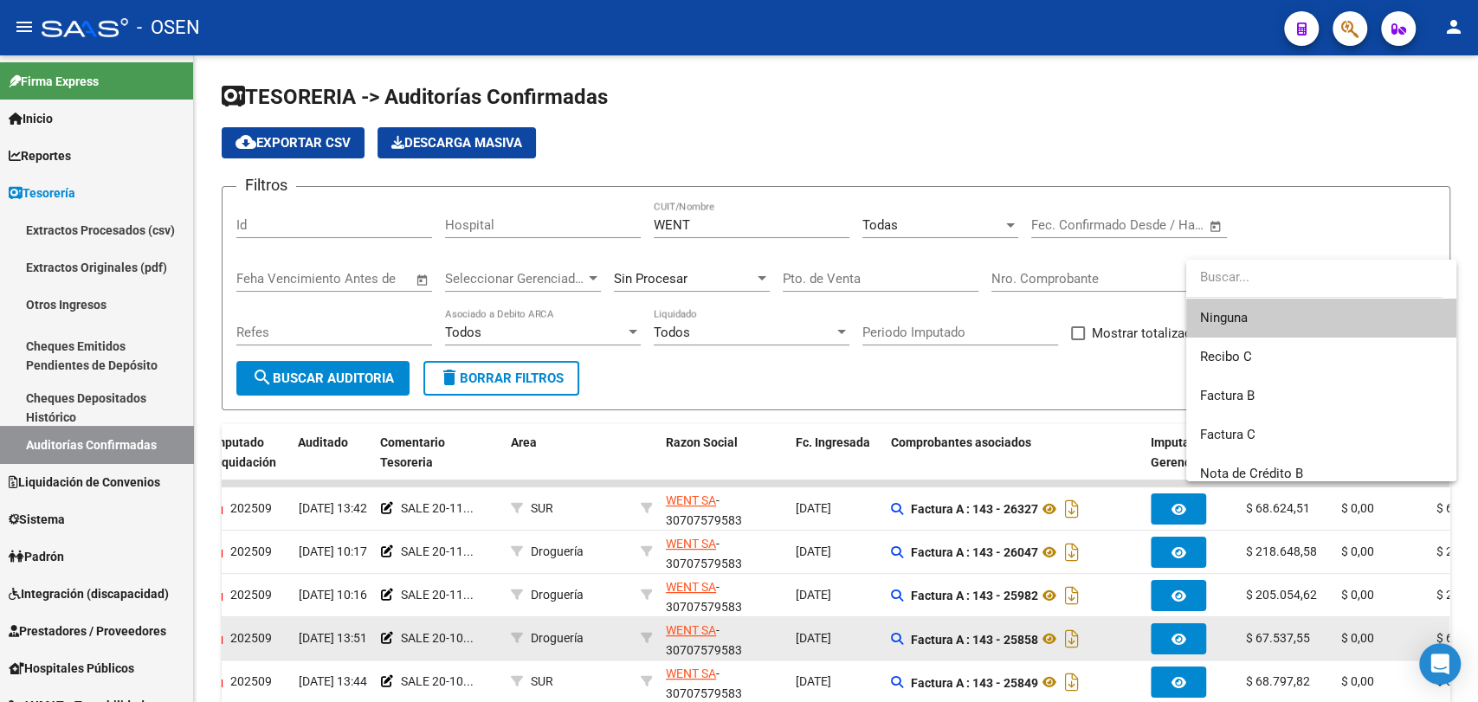
click at [1152, 147] on div at bounding box center [739, 351] width 1478 height 702
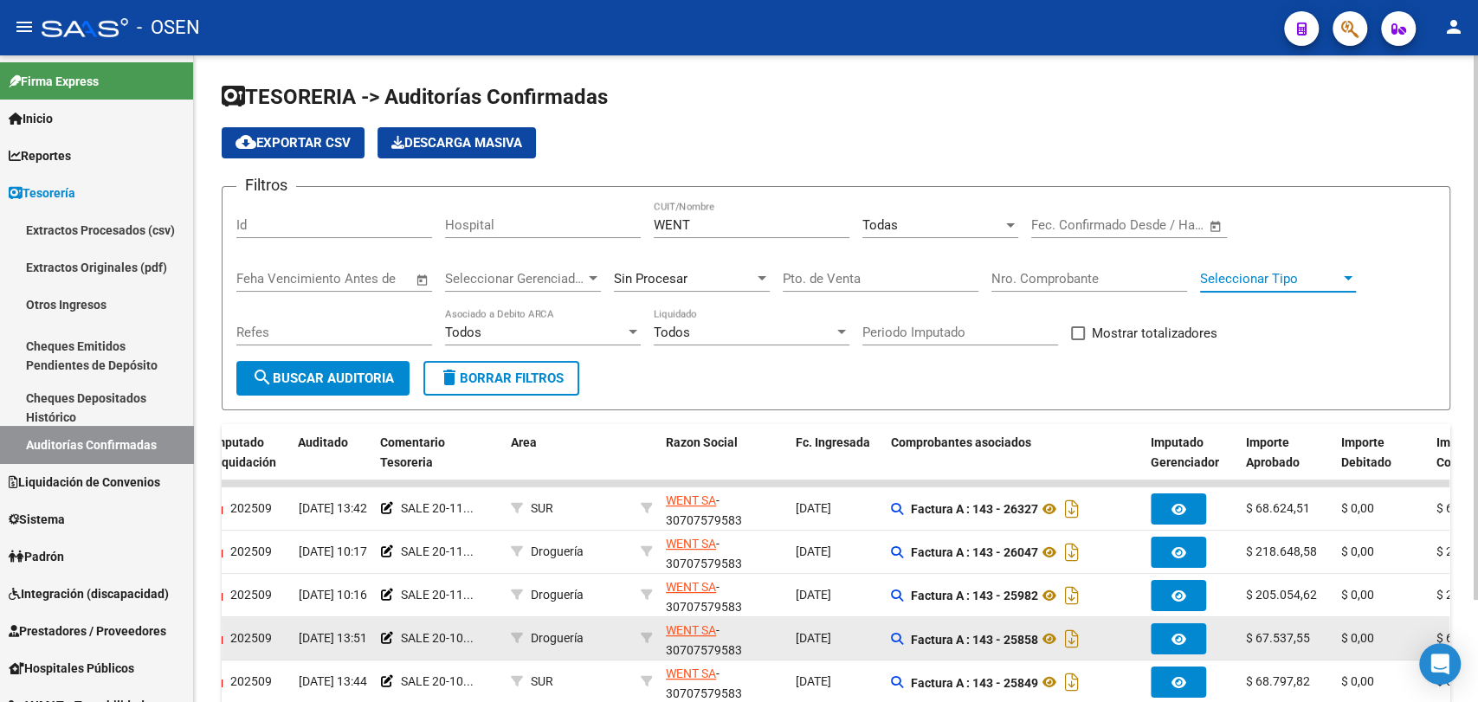
click at [1299, 274] on span "Seleccionar Tipo" at bounding box center [1270, 279] width 140 height 16
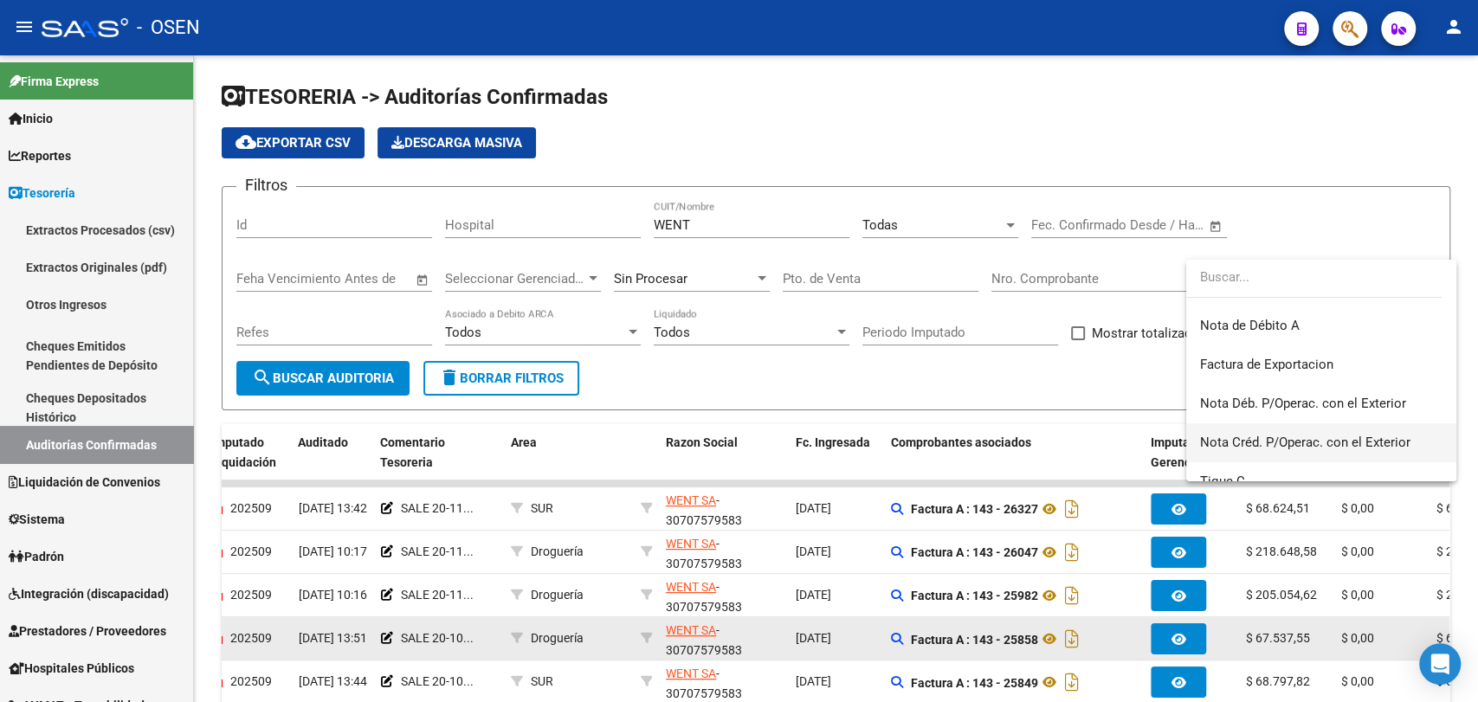
scroll to position [641, 0]
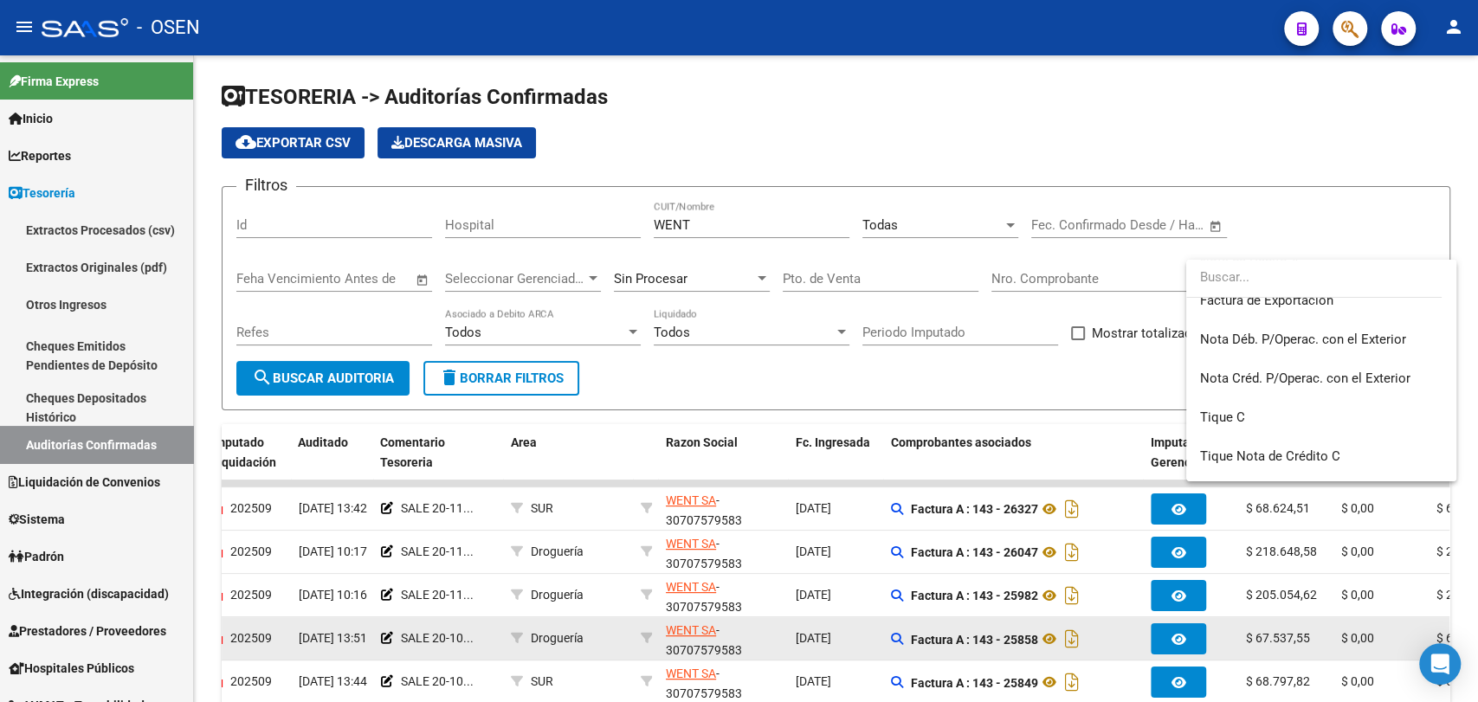
click at [998, 404] on div at bounding box center [739, 351] width 1478 height 702
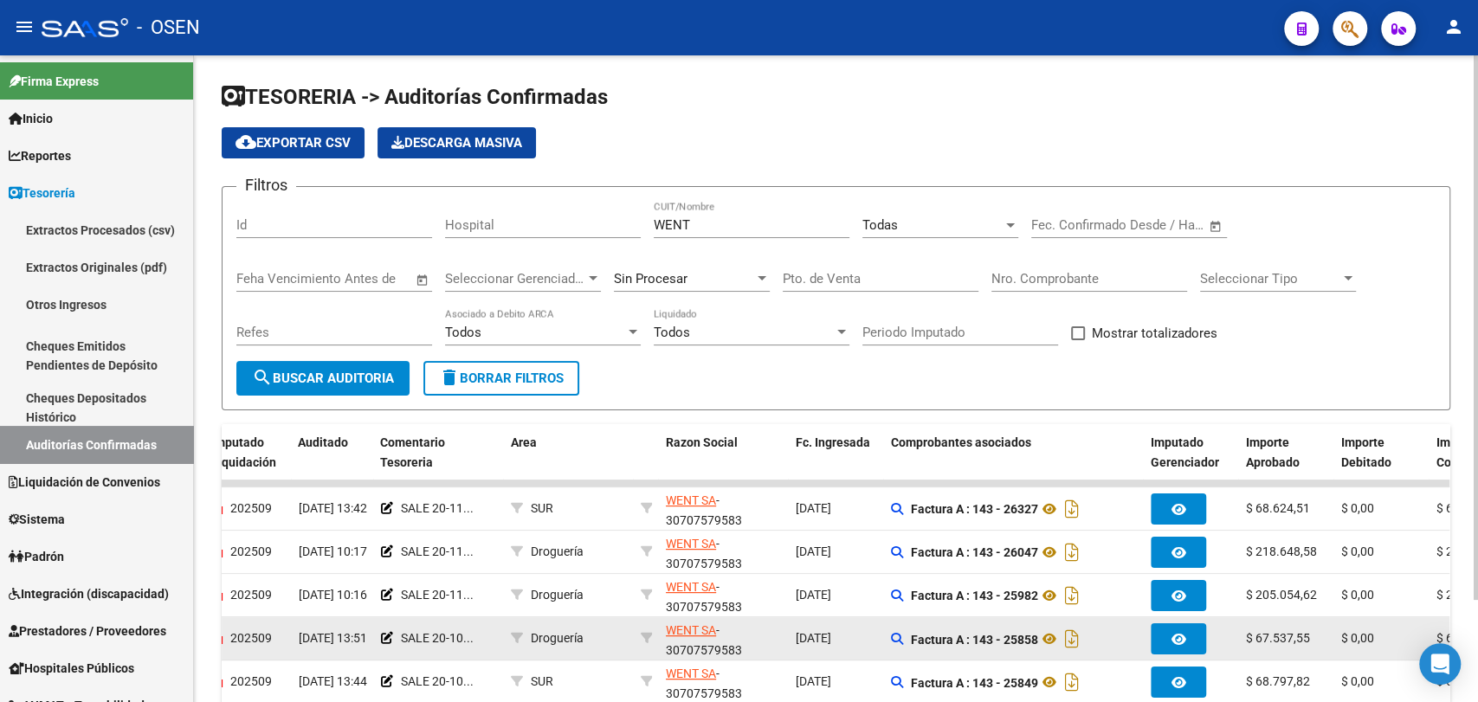
scroll to position [121, 0]
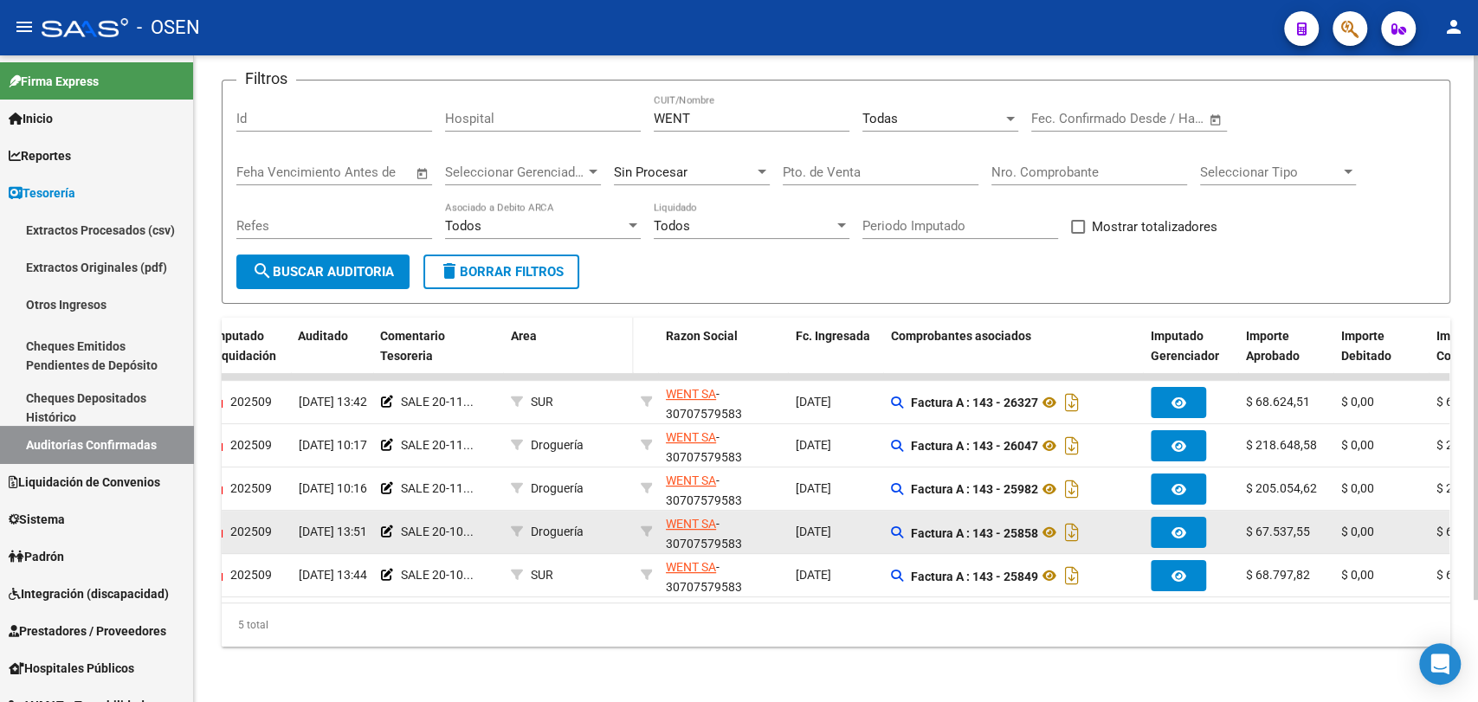
click at [513, 329] on span "Area" at bounding box center [523, 336] width 26 height 14
click at [307, 673] on div "TESORERIA -> Auditorías Confirmadas cloud_download Exportar CSV Descarga Masiva…" at bounding box center [836, 325] width 1284 height 753
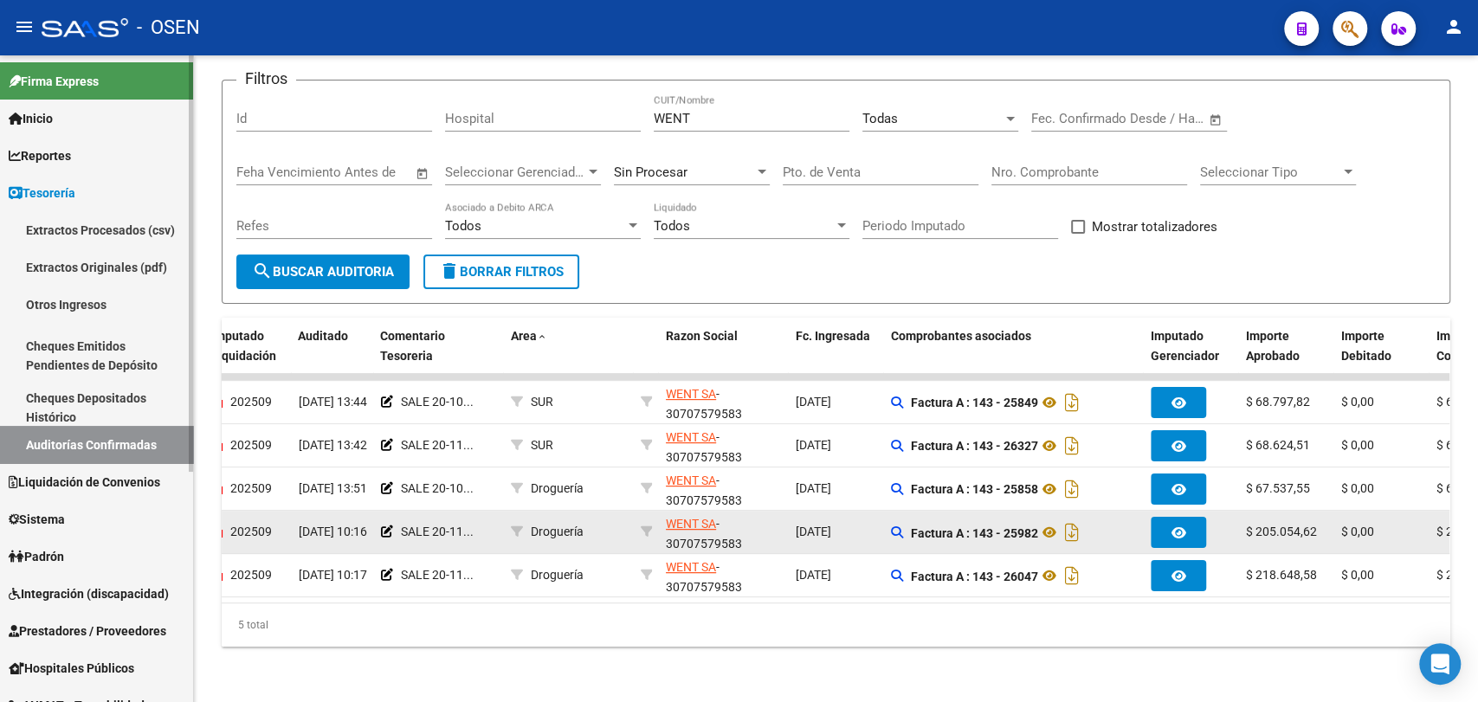
click at [189, 538] on div at bounding box center [191, 378] width 4 height 647
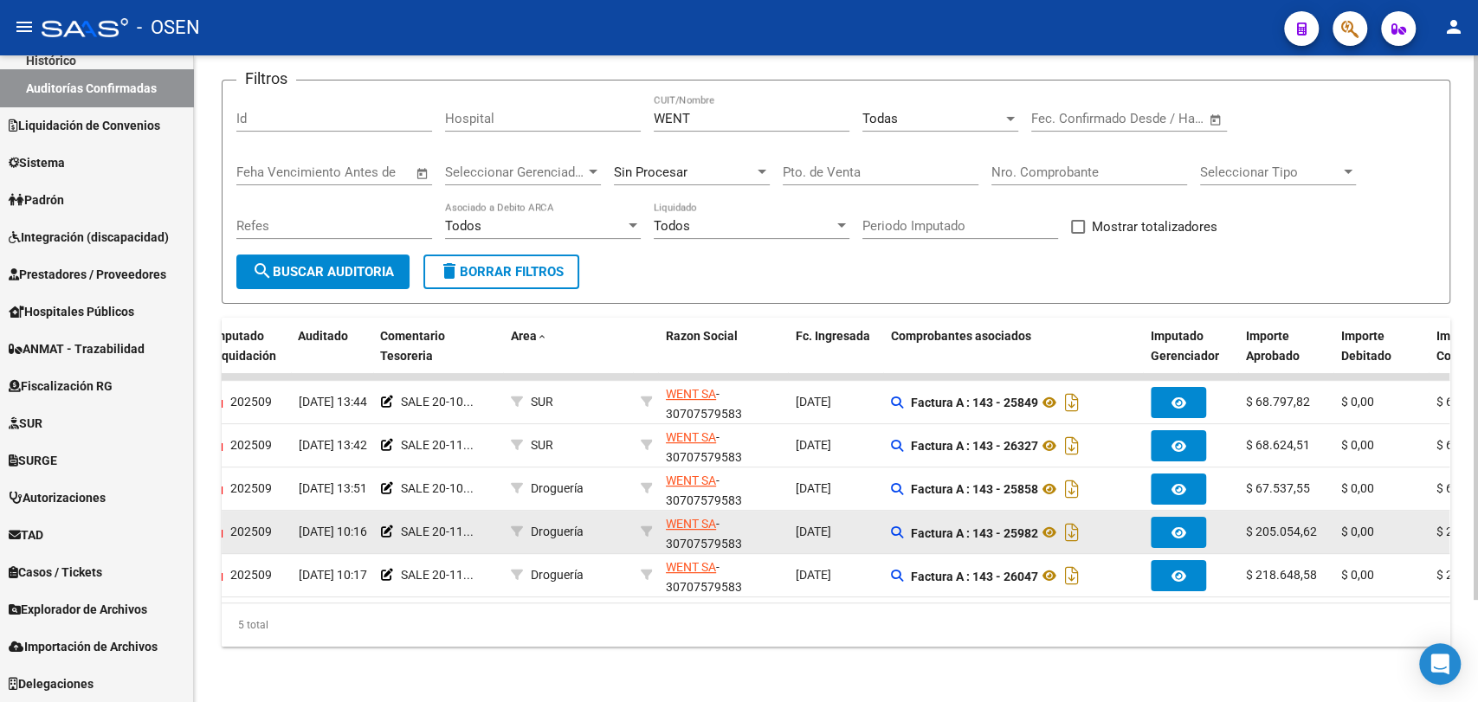
click at [215, 295] on div "TESORERIA -> Auditorías Confirmadas cloud_download Exportar CSV Descarga Masiva…" at bounding box center [836, 325] width 1284 height 753
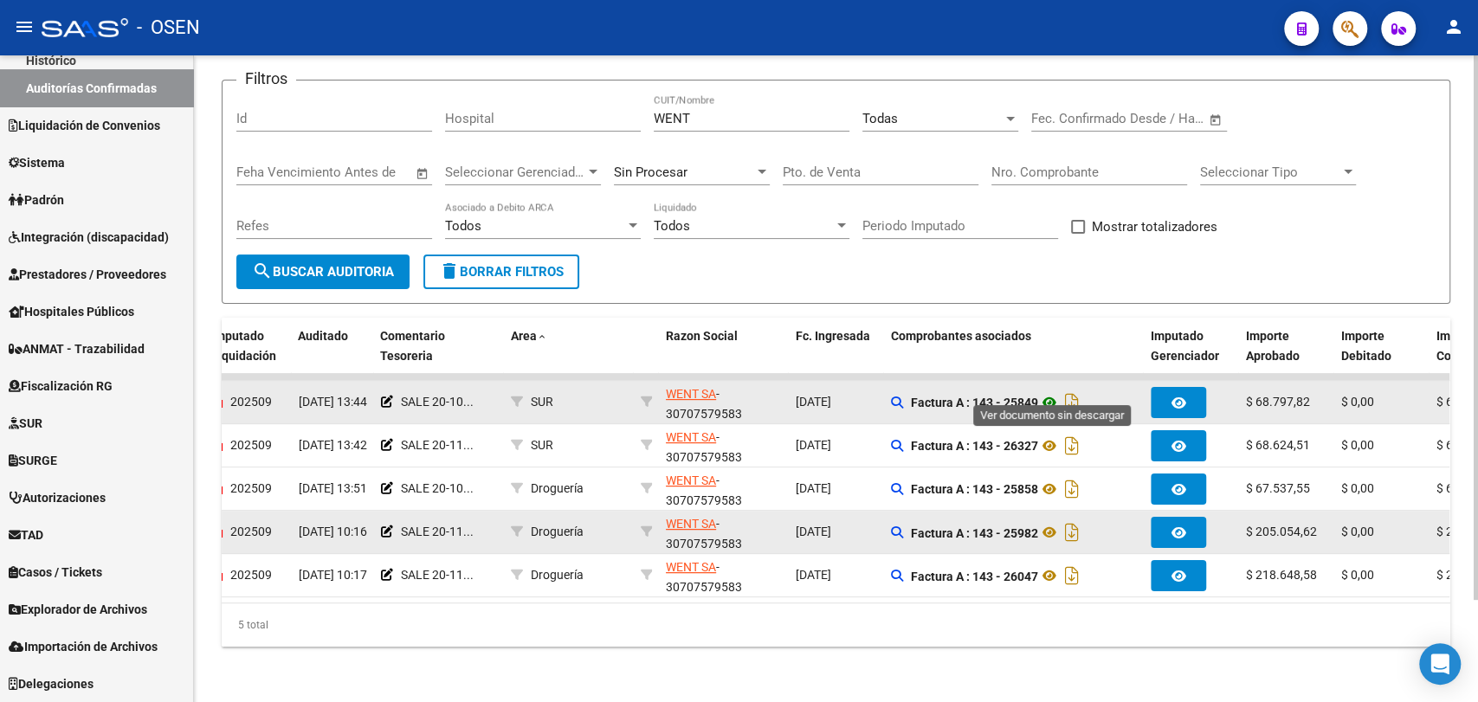
click at [1048, 392] on icon at bounding box center [1049, 402] width 23 height 21
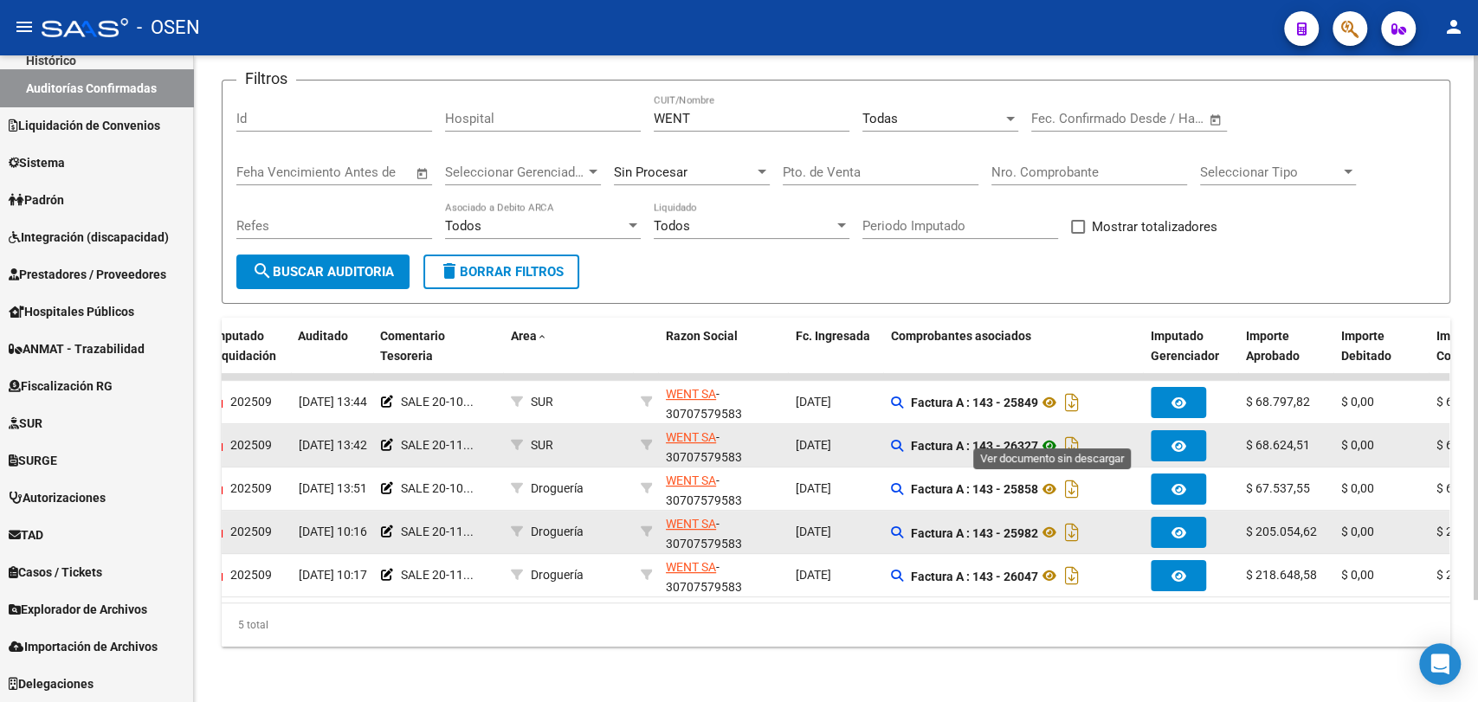
click at [1050, 435] on icon at bounding box center [1049, 445] width 23 height 21
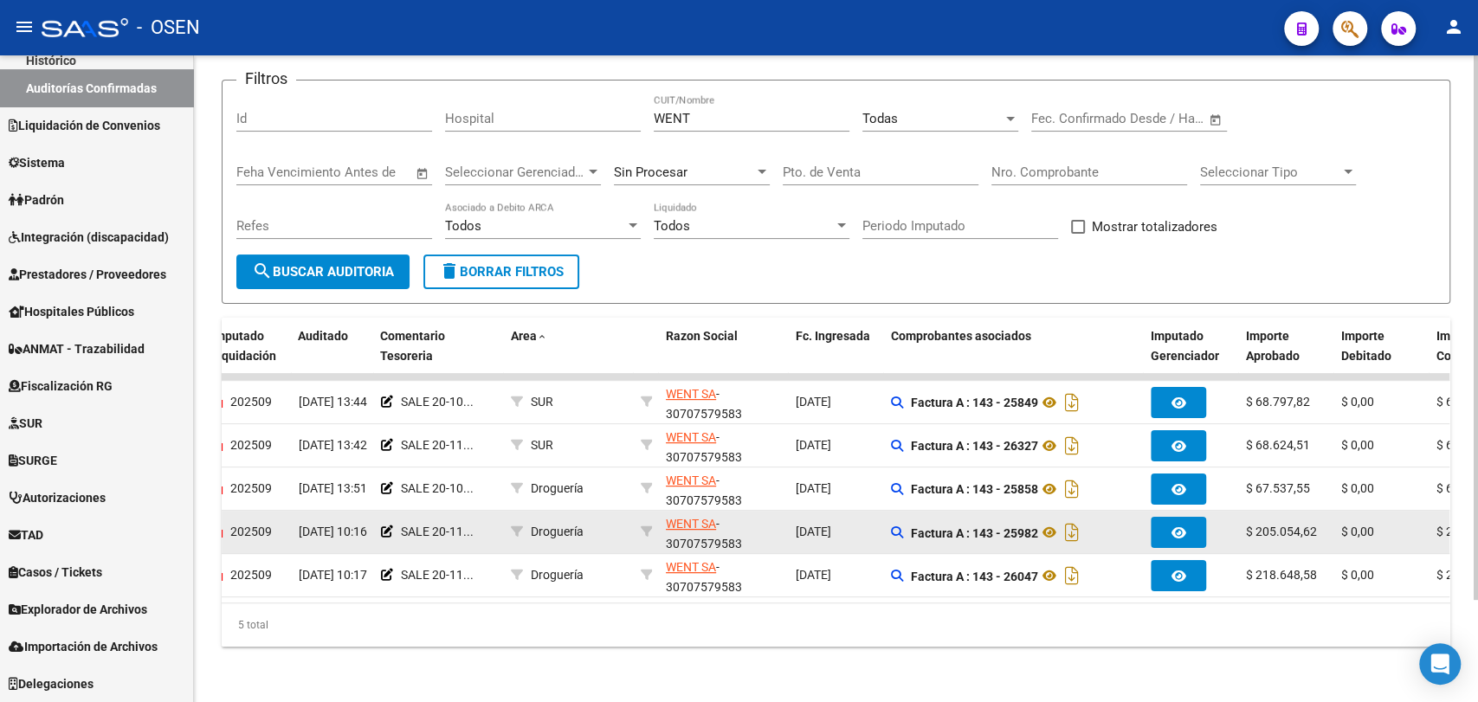
drag, startPoint x: 1312, startPoint y: 241, endPoint x: 1265, endPoint y: 260, distance: 51.3
click at [1312, 241] on form "Filtros Id Hospital WENT CUIT/Nombre Todas Seleccionar Area Fecha inicio – Fech…" at bounding box center [836, 192] width 1228 height 224
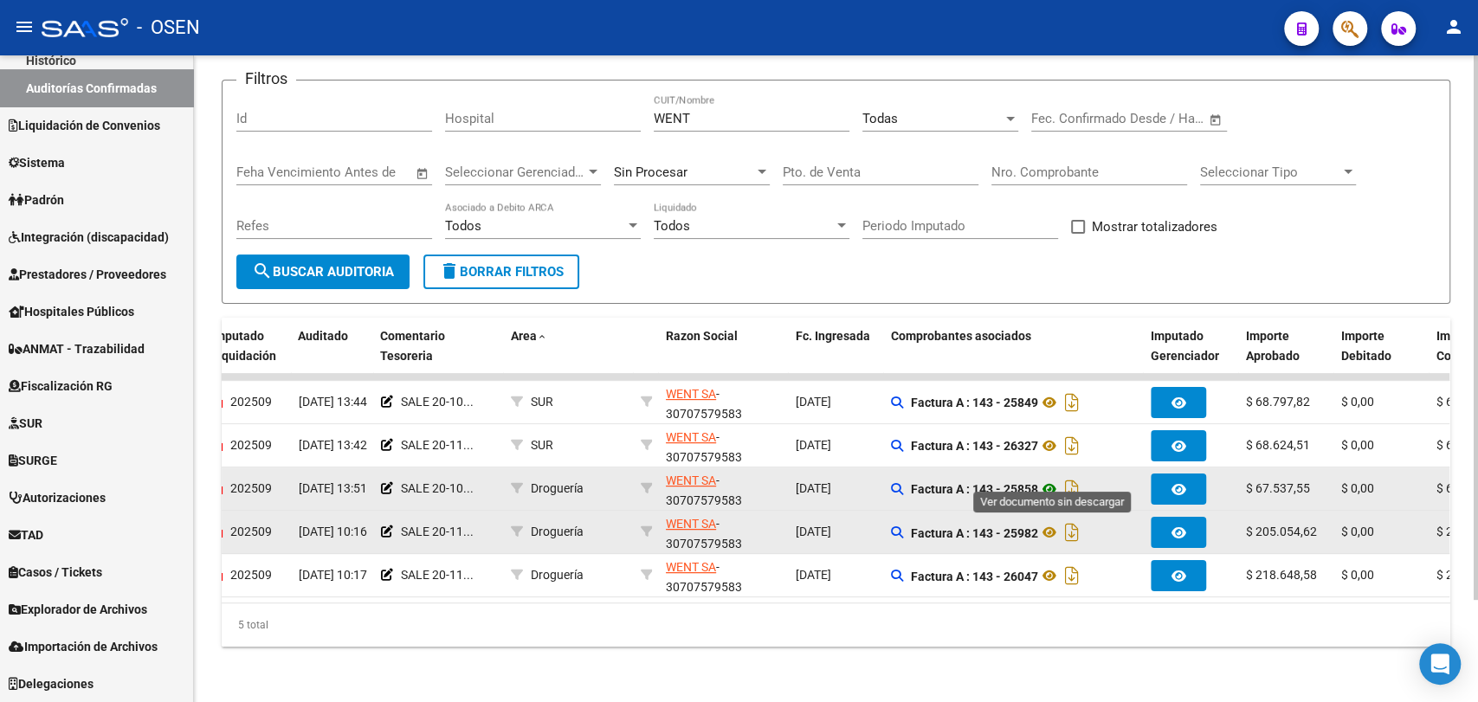
click at [1058, 479] on icon at bounding box center [1049, 489] width 23 height 21
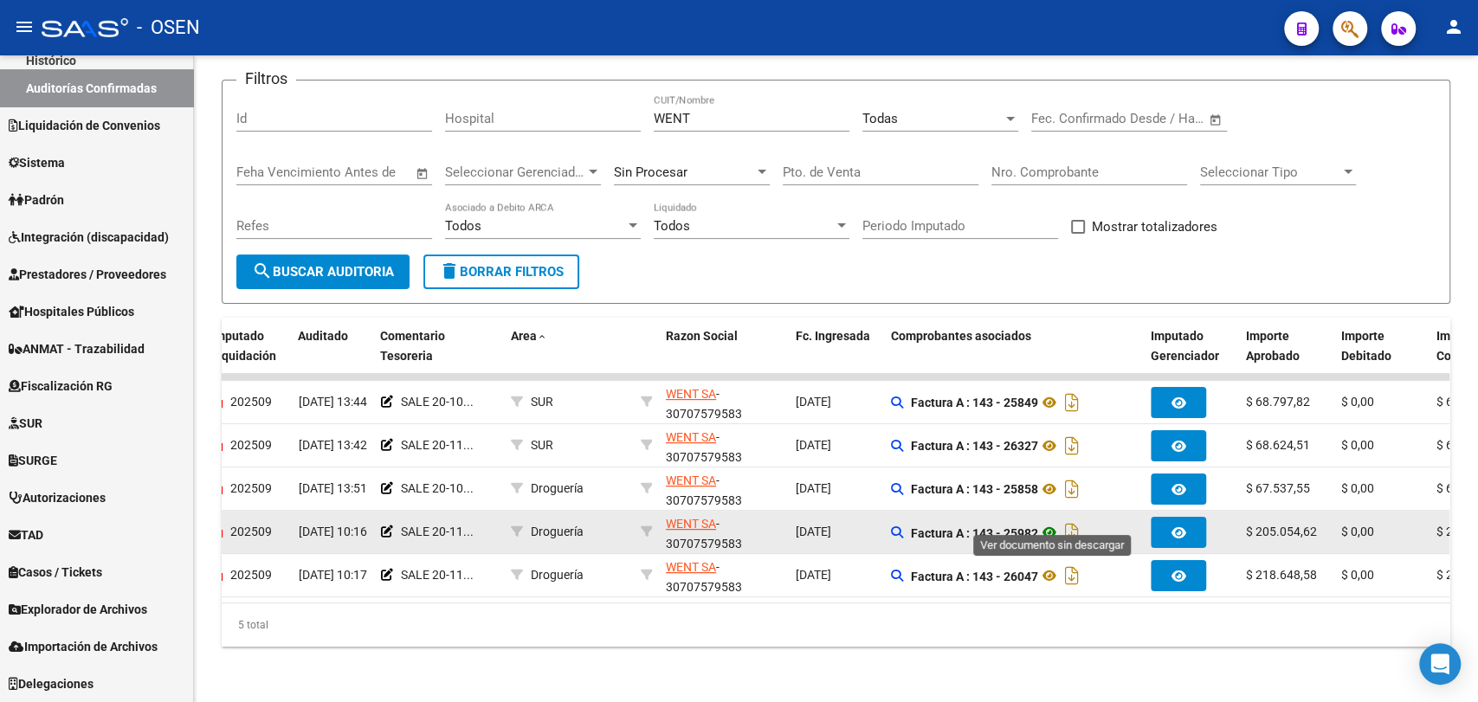
click at [1054, 522] on icon at bounding box center [1049, 532] width 23 height 21
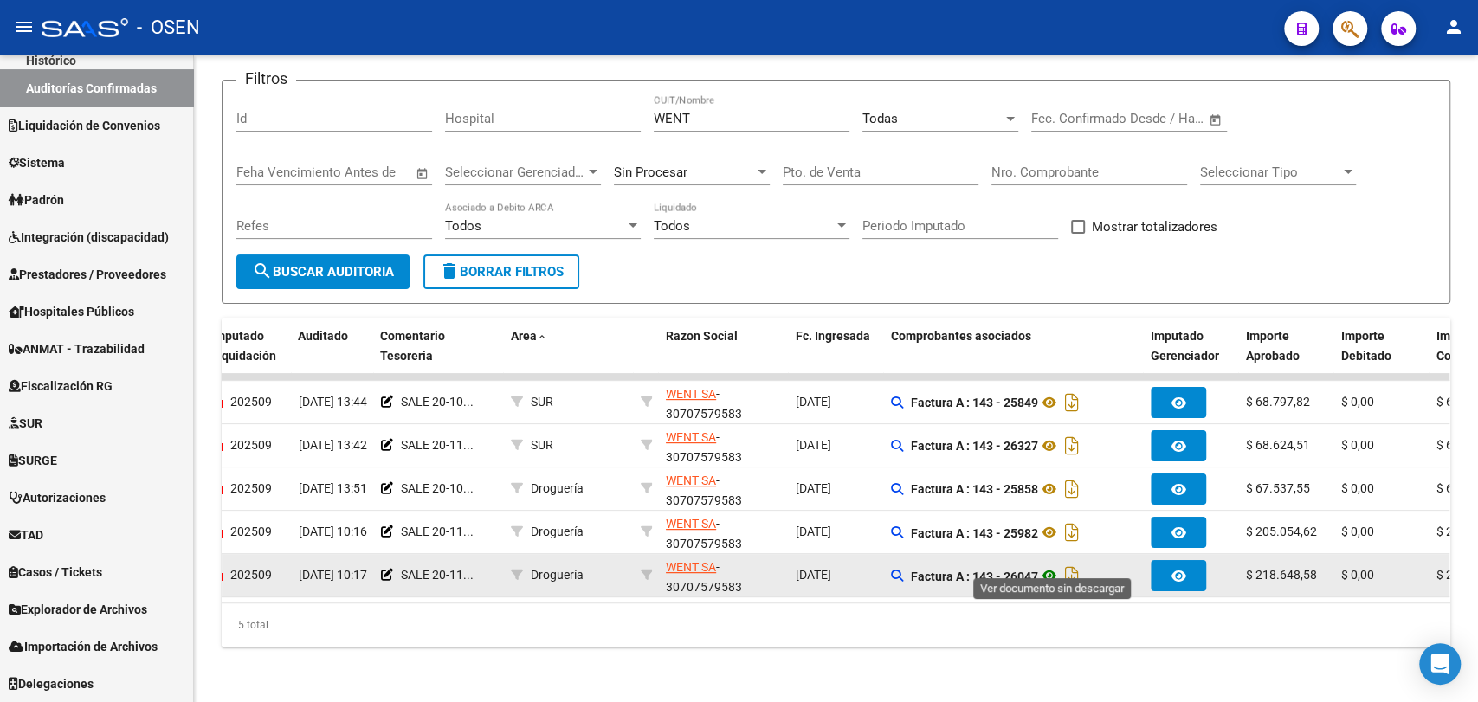
click at [1048, 565] on icon at bounding box center [1049, 575] width 23 height 21
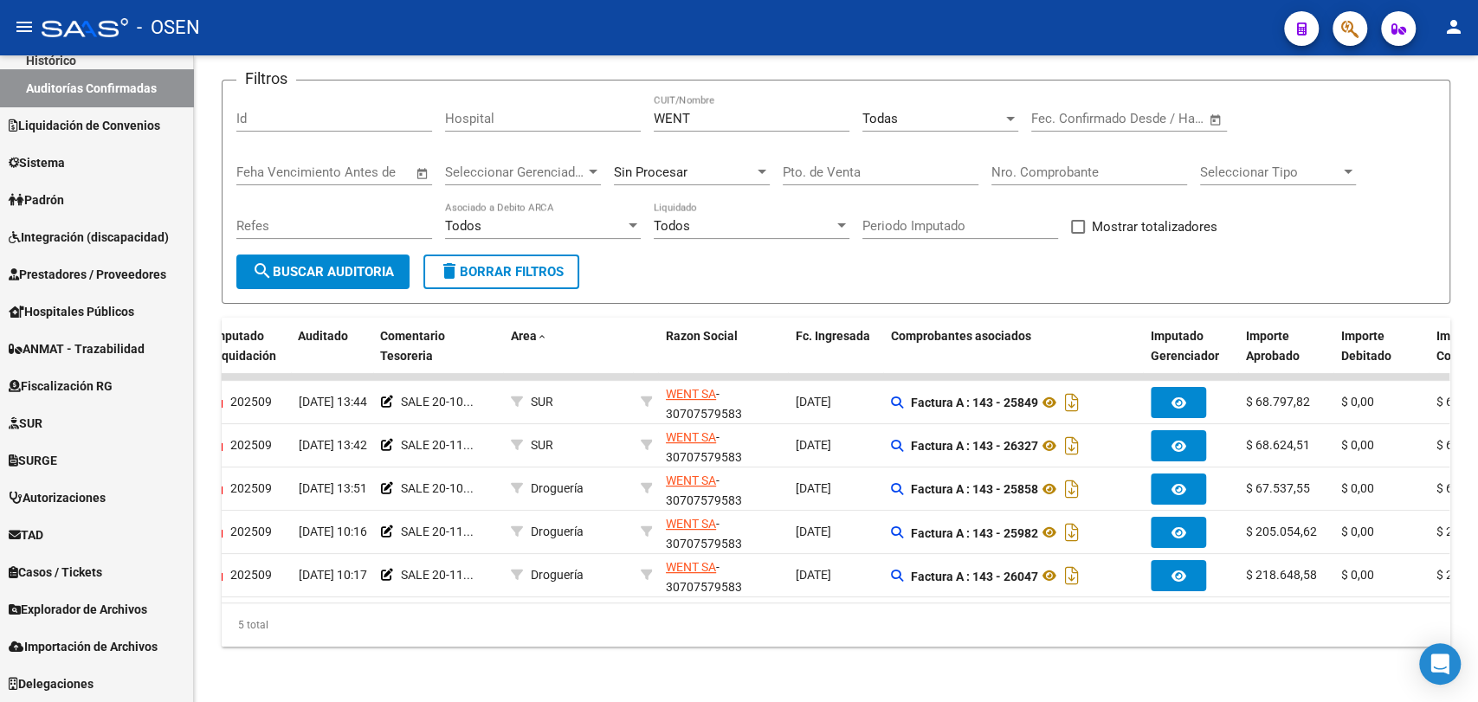
drag, startPoint x: 736, startPoint y: 92, endPoint x: 425, endPoint y: 79, distance: 311.1
click at [425, 94] on div "Filtros Id Hospital WENT CUIT/Nombre Todas Seleccionar Area Fecha inicio – Fech…" at bounding box center [835, 174] width 1199 height 160
drag, startPoint x: 738, startPoint y: 103, endPoint x: 484, endPoint y: 85, distance: 255.2
click at [484, 94] on div "Filtros Id Hospital WENT CUIT/Nombre Todas Seleccionar Area Fecha inicio – Fech…" at bounding box center [835, 174] width 1199 height 160
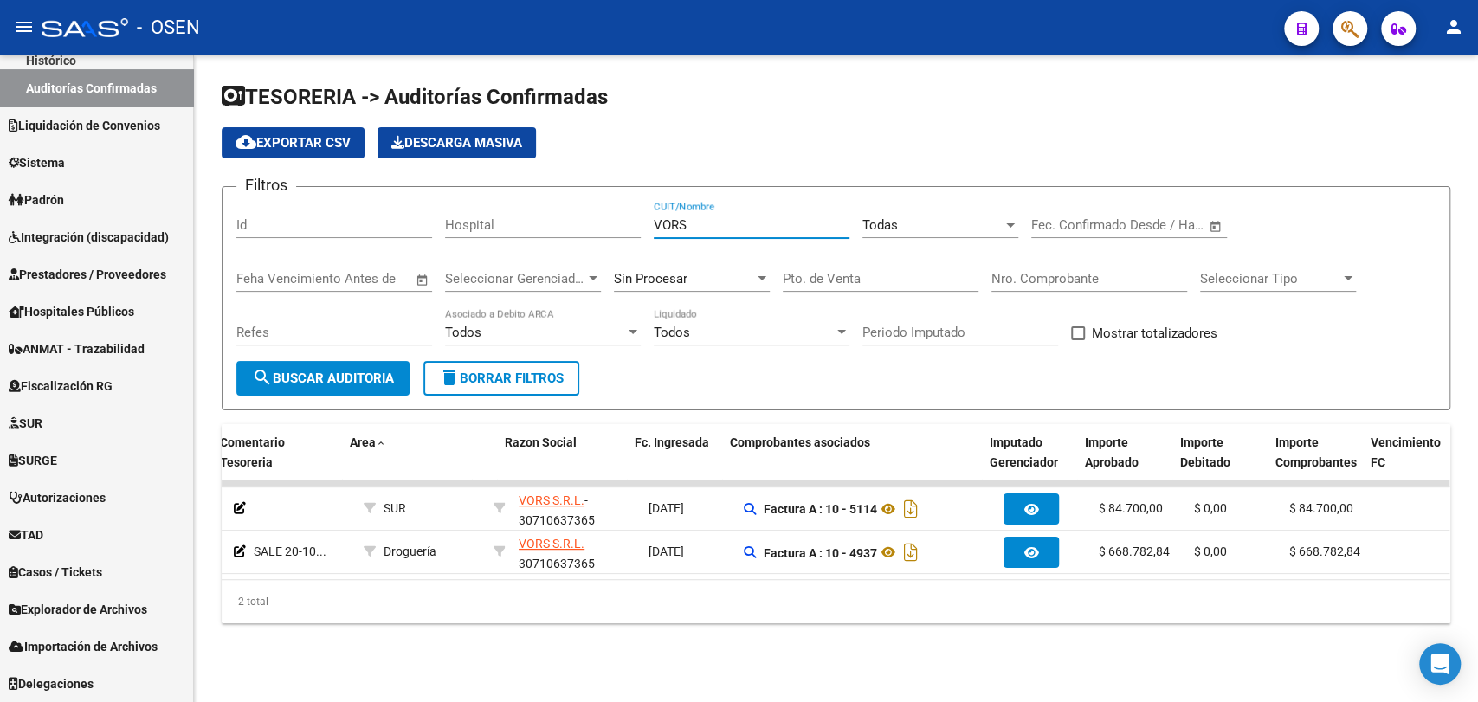
scroll to position [0, 316]
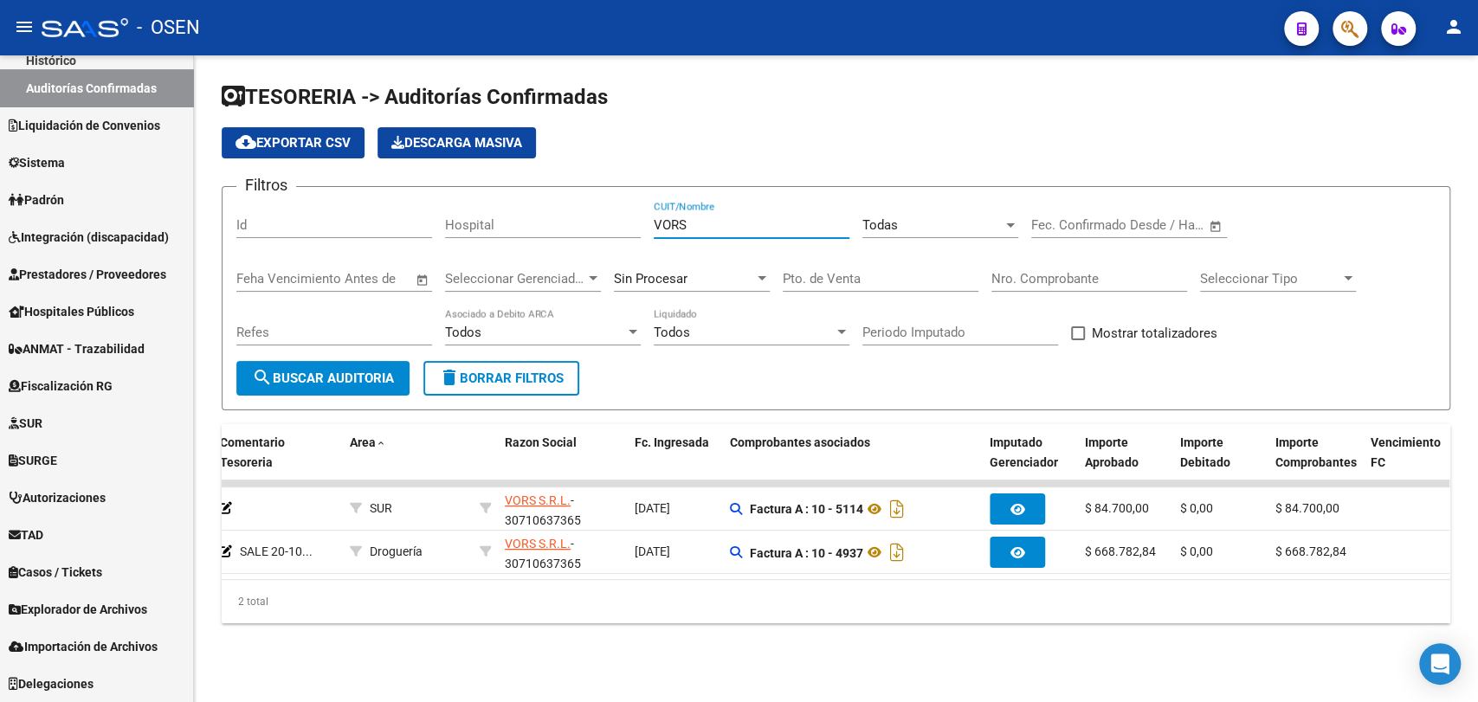
type input "VORS"
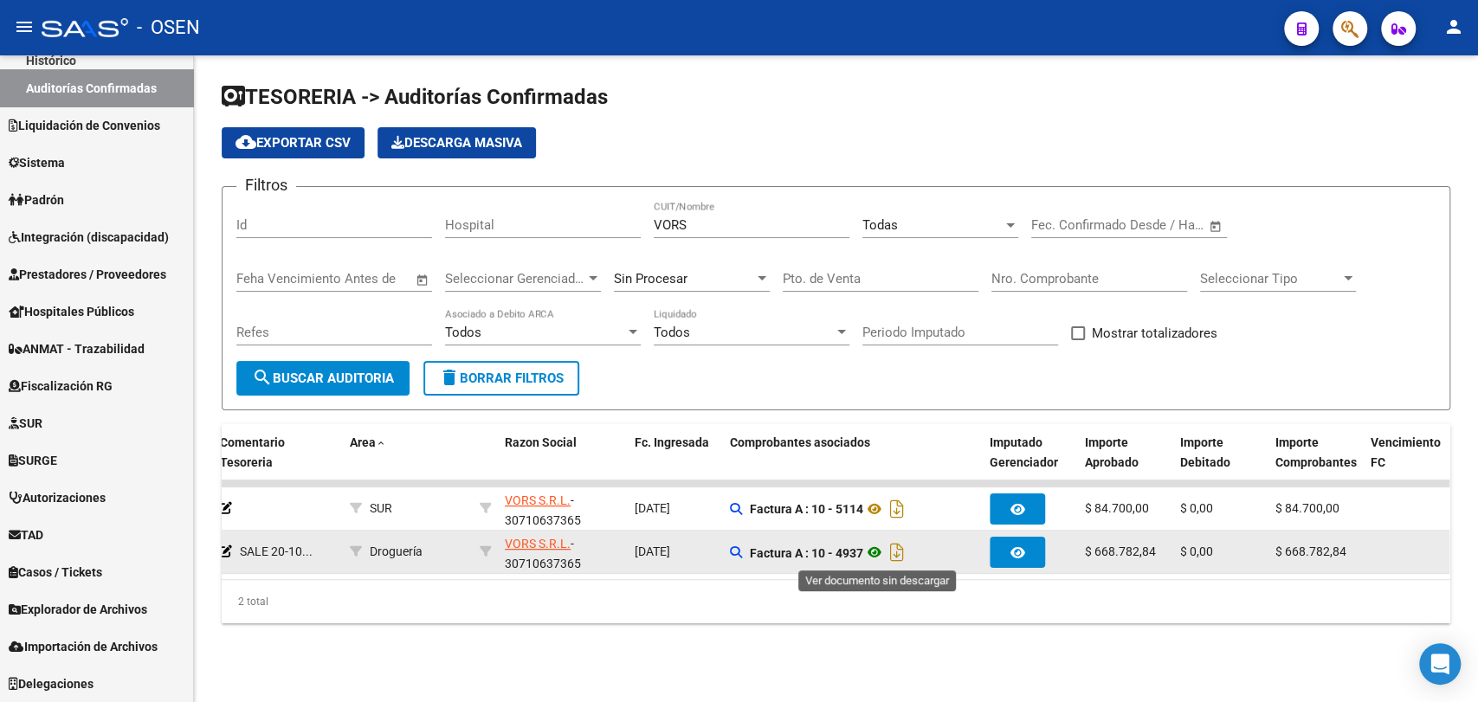
click at [874, 552] on icon at bounding box center [874, 552] width 23 height 21
click at [875, 549] on icon at bounding box center [874, 552] width 23 height 21
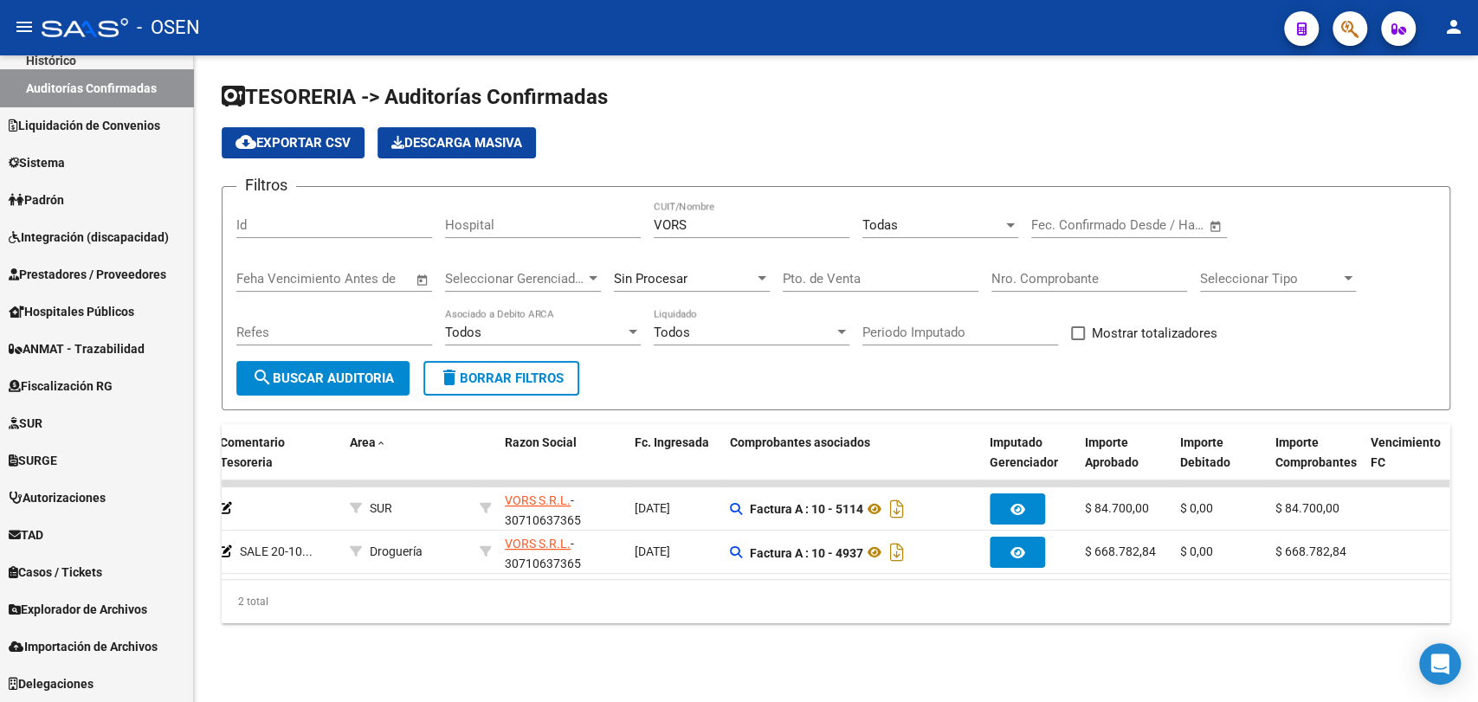
drag, startPoint x: 766, startPoint y: 234, endPoint x: 664, endPoint y: 221, distance: 103.0
click at [664, 221] on div "VORS CUIT/Nombre" at bounding box center [752, 219] width 196 height 37
drag, startPoint x: 731, startPoint y: 227, endPoint x: 366, endPoint y: 203, distance: 365.2
click at [366, 203] on div "Filtros Id Hospital VORS CUIT/Nombre Todas Seleccionar Area Fecha inicio – Fech…" at bounding box center [835, 281] width 1199 height 160
click at [1122, 271] on input "Nro. Comprobante" at bounding box center [1089, 279] width 196 height 16
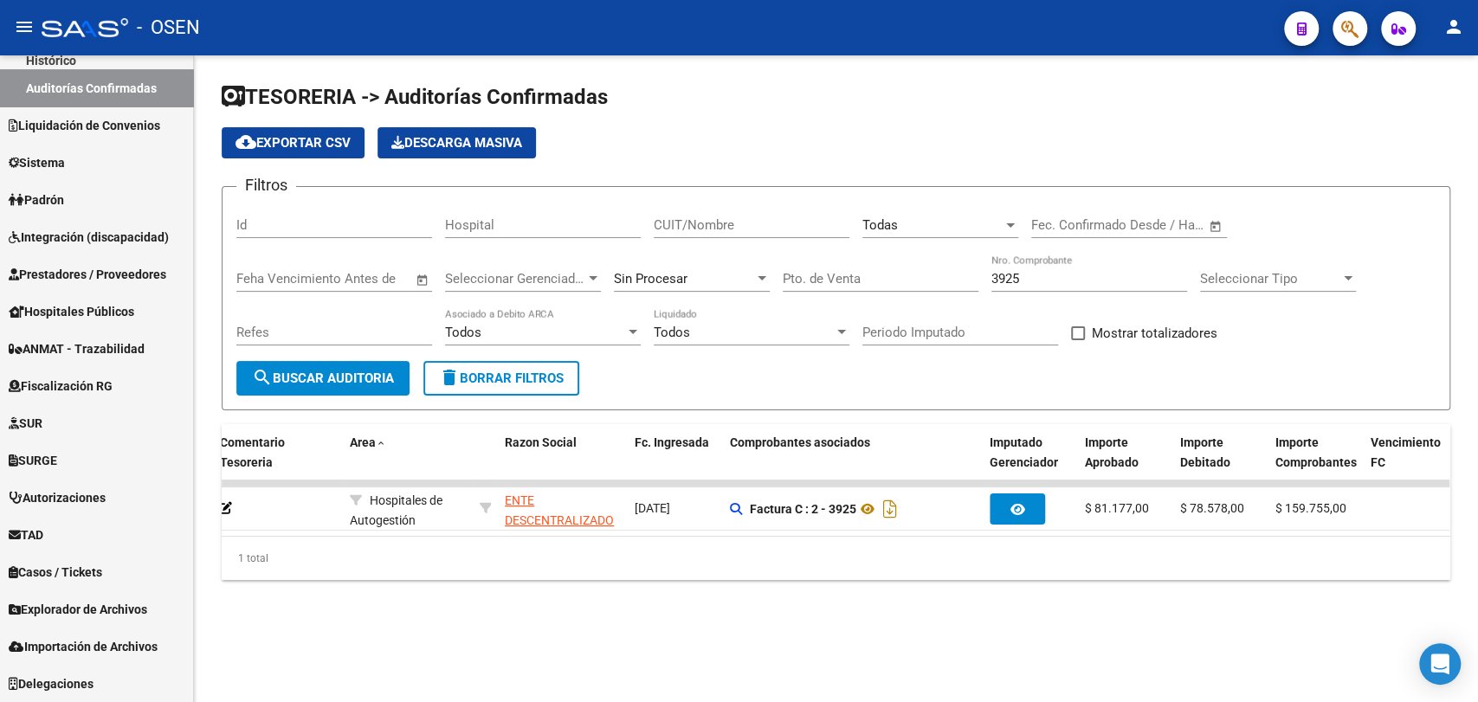
drag, startPoint x: 765, startPoint y: 551, endPoint x: 632, endPoint y: 538, distance: 134.0
click at [629, 540] on div "Procesado ID Imputado Liquidación Auditado Comentario Tesoreria Area Razon Soci…" at bounding box center [836, 502] width 1228 height 156
click at [671, 552] on div "1 total" at bounding box center [836, 558] width 1228 height 43
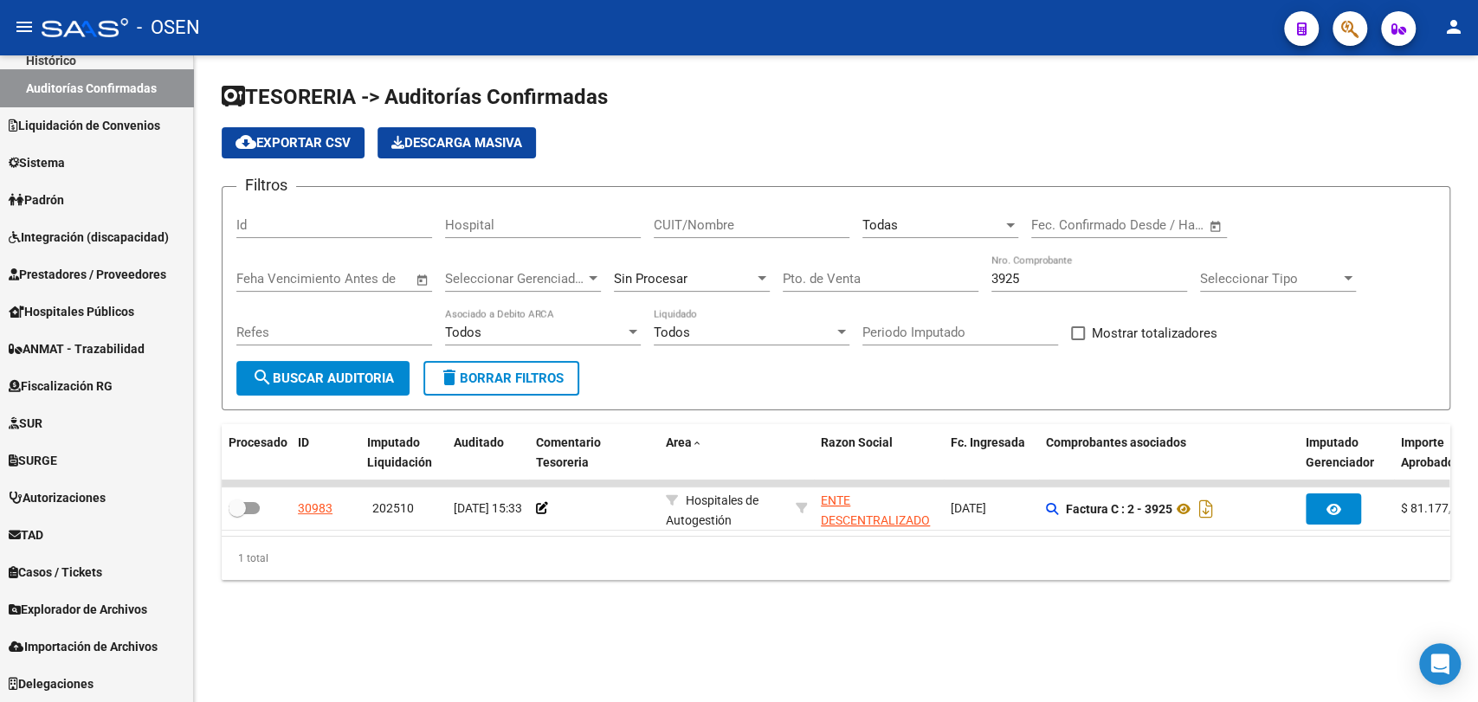
scroll to position [0, 23]
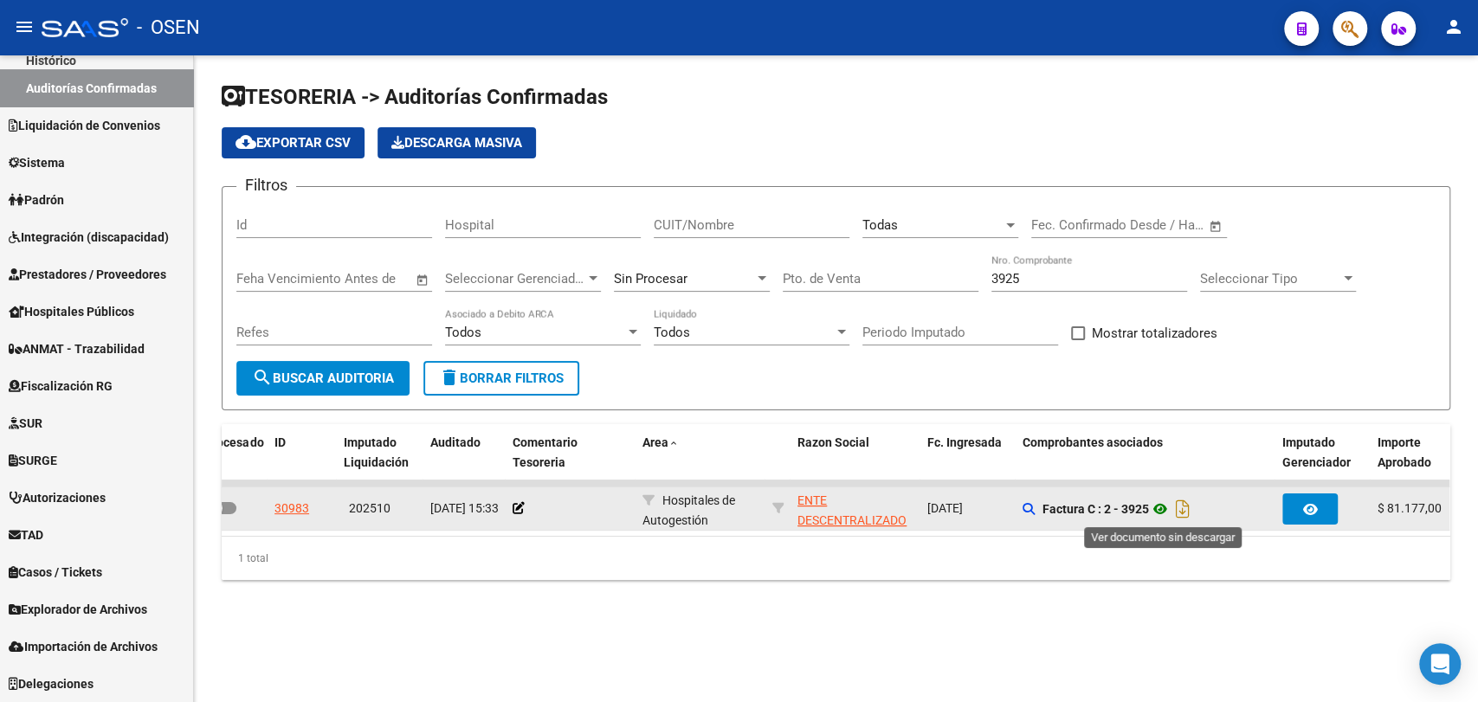
click at [1161, 504] on icon at bounding box center [1160, 509] width 23 height 21
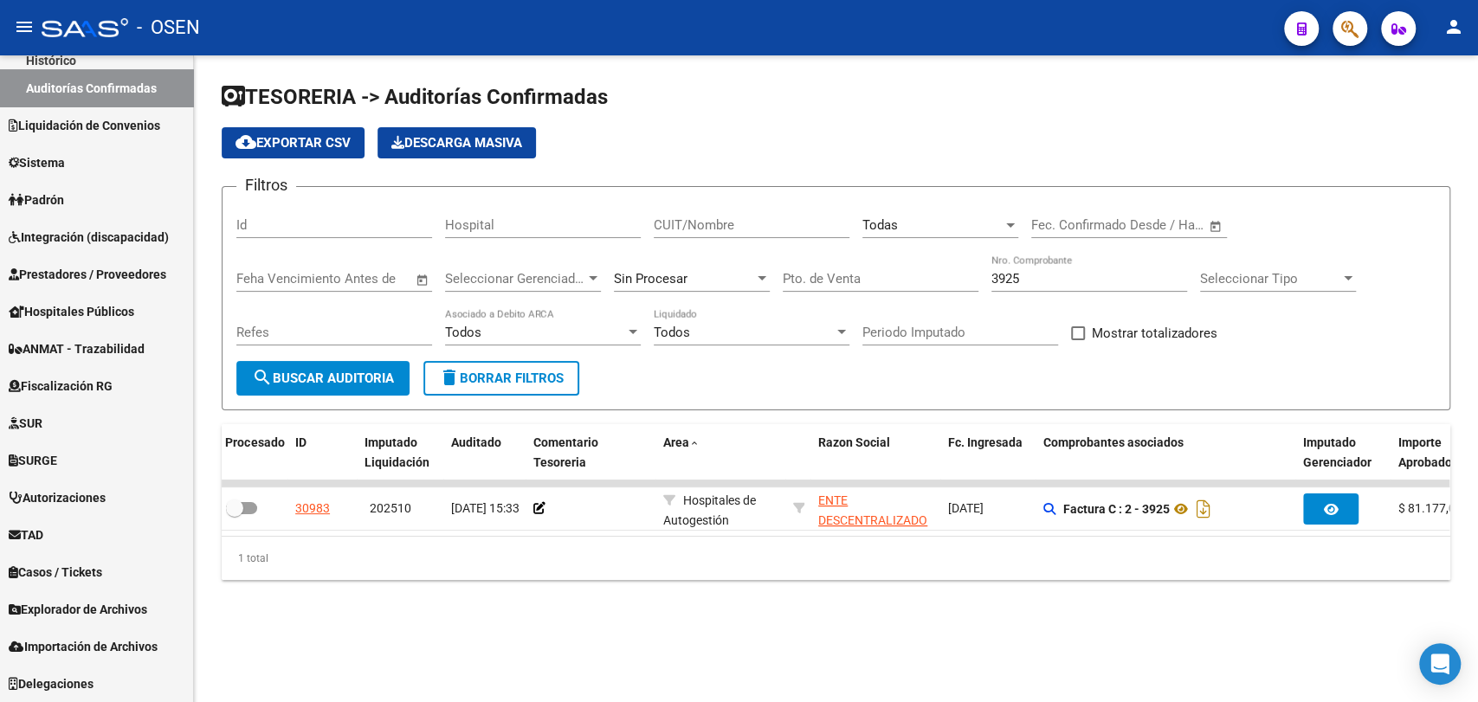
scroll to position [0, 0]
drag, startPoint x: 1060, startPoint y: 278, endPoint x: 967, endPoint y: 260, distance: 94.4
click at [1056, 279] on input "3925" at bounding box center [1089, 279] width 196 height 16
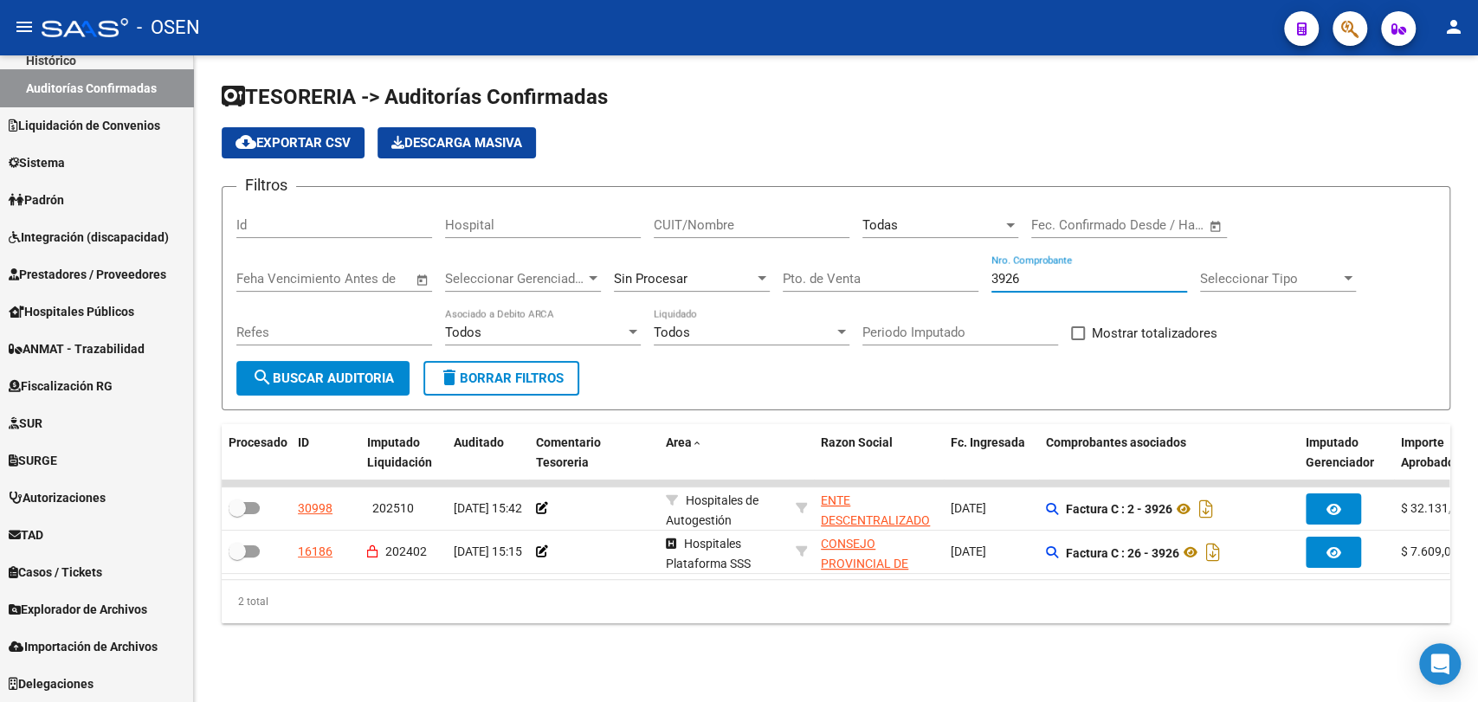
type input "3926"
click at [209, 679] on div "TESORERIA -> Auditorías Confirmadas cloud_download Exportar CSV Descarga Masiva…" at bounding box center [836, 366] width 1284 height 623
click at [150, 313] on link "Hospitales Públicos" at bounding box center [96, 311] width 193 height 37
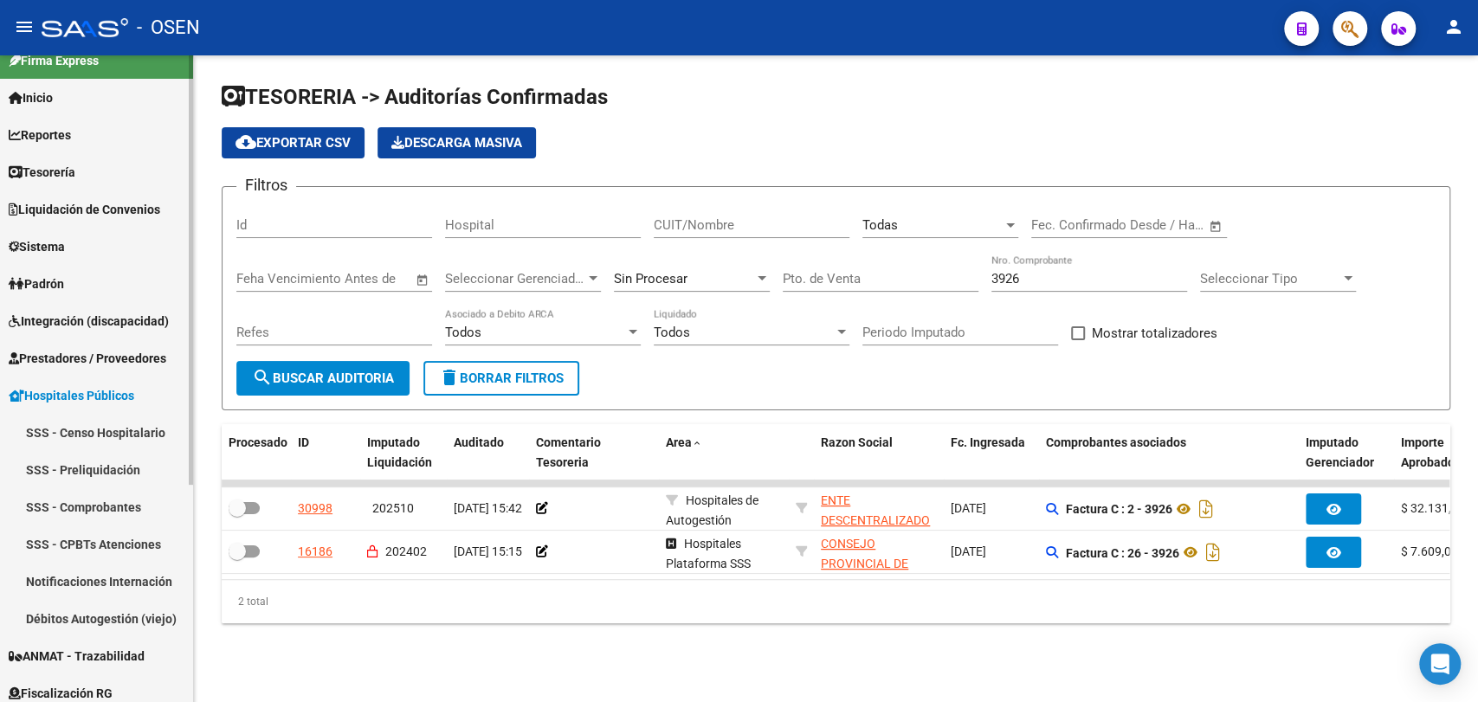
scroll to position [7, 0]
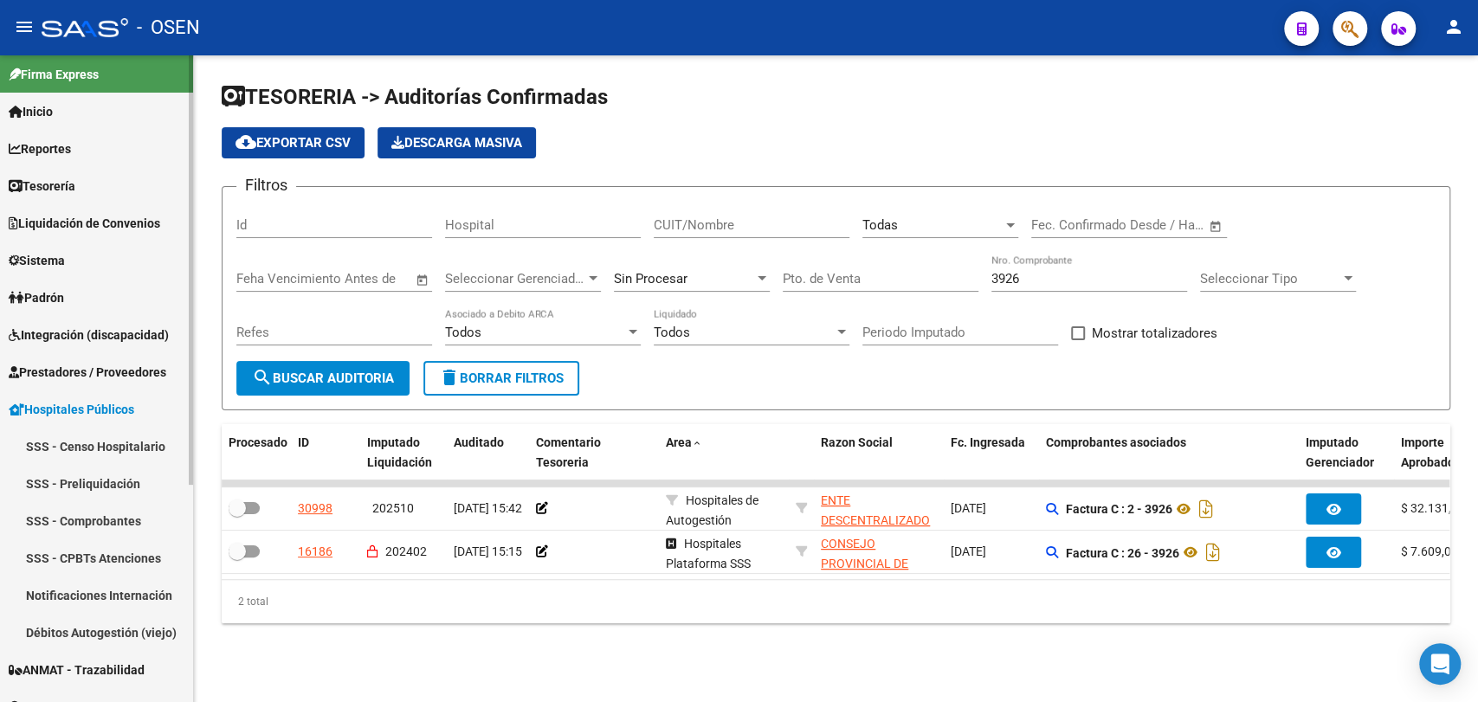
click at [119, 409] on span "Hospitales Públicos" at bounding box center [72, 409] width 126 height 19
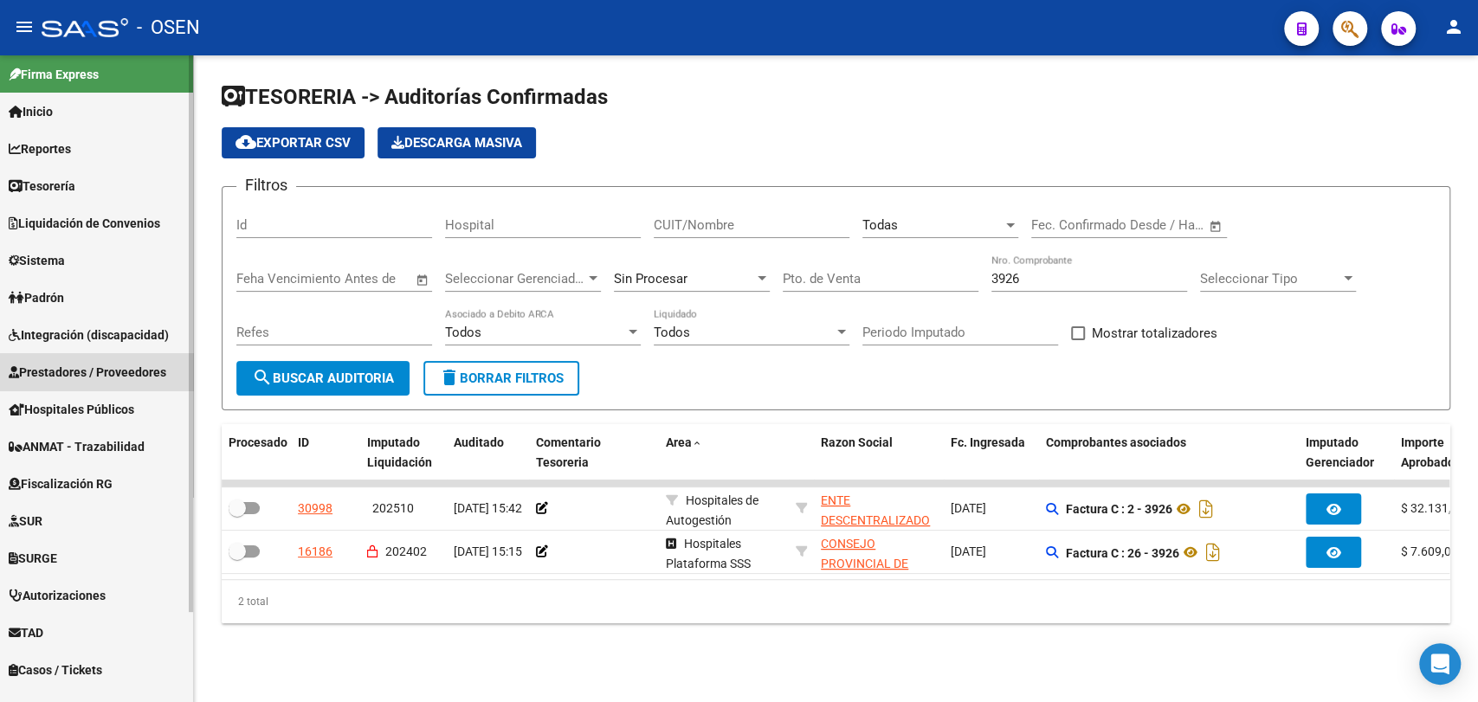
click at [137, 364] on span "Prestadores / Proveedores" at bounding box center [88, 372] width 158 height 19
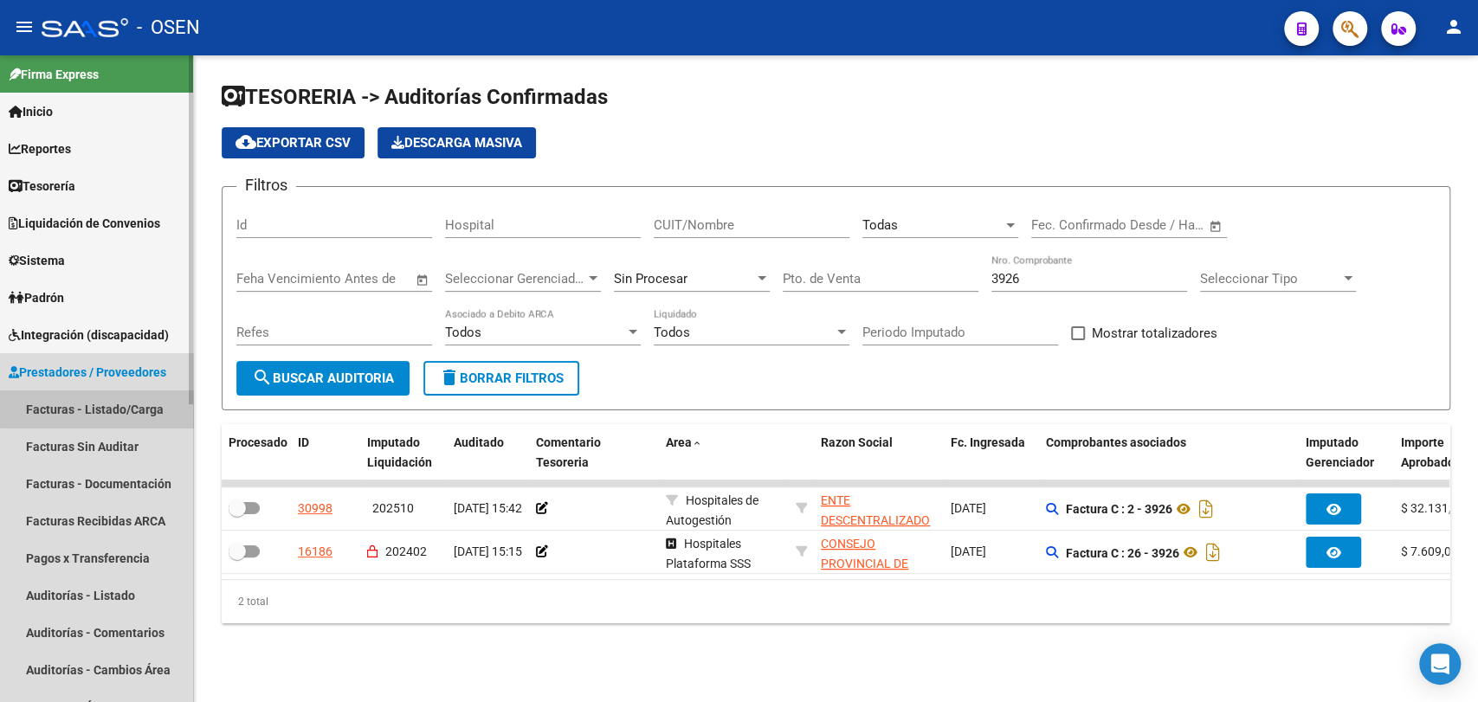
click at [133, 405] on link "Facturas - Listado/Carga" at bounding box center [96, 408] width 193 height 37
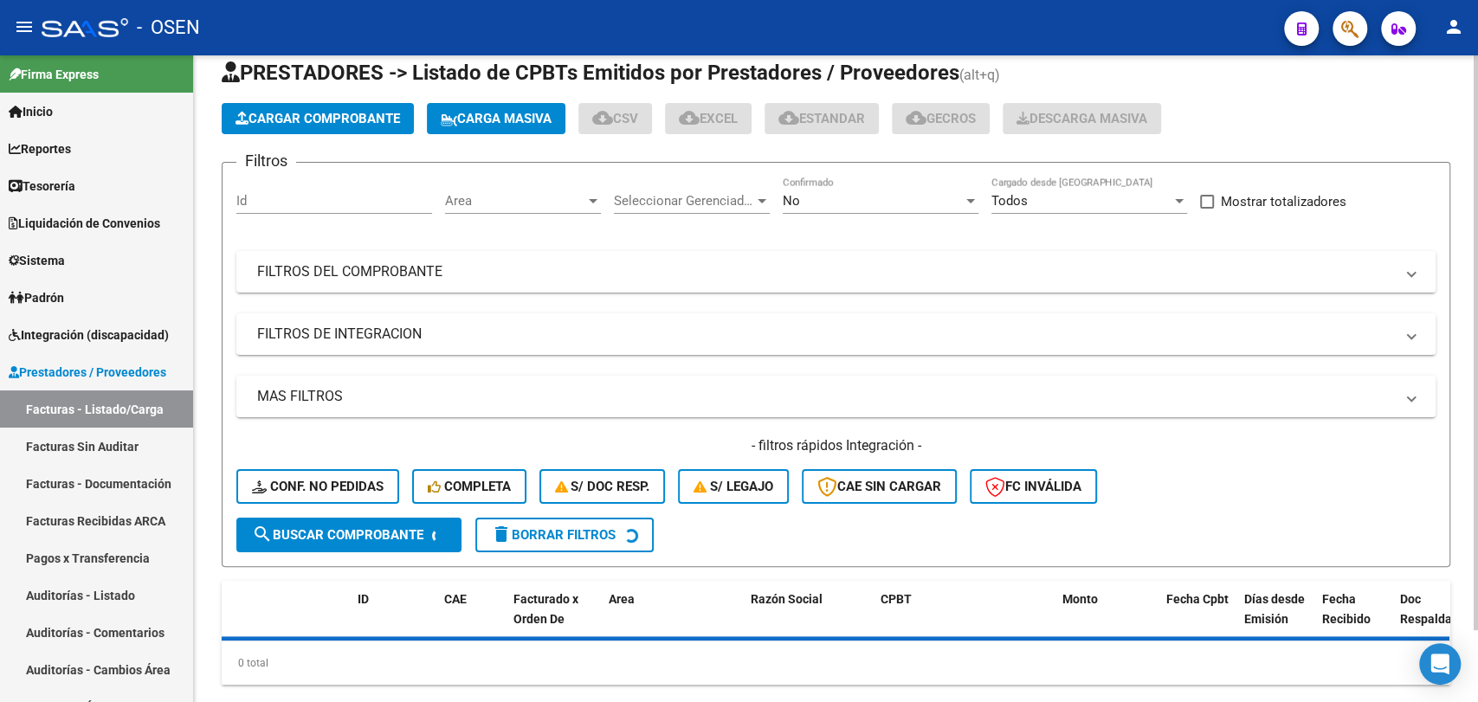
scroll to position [80, 0]
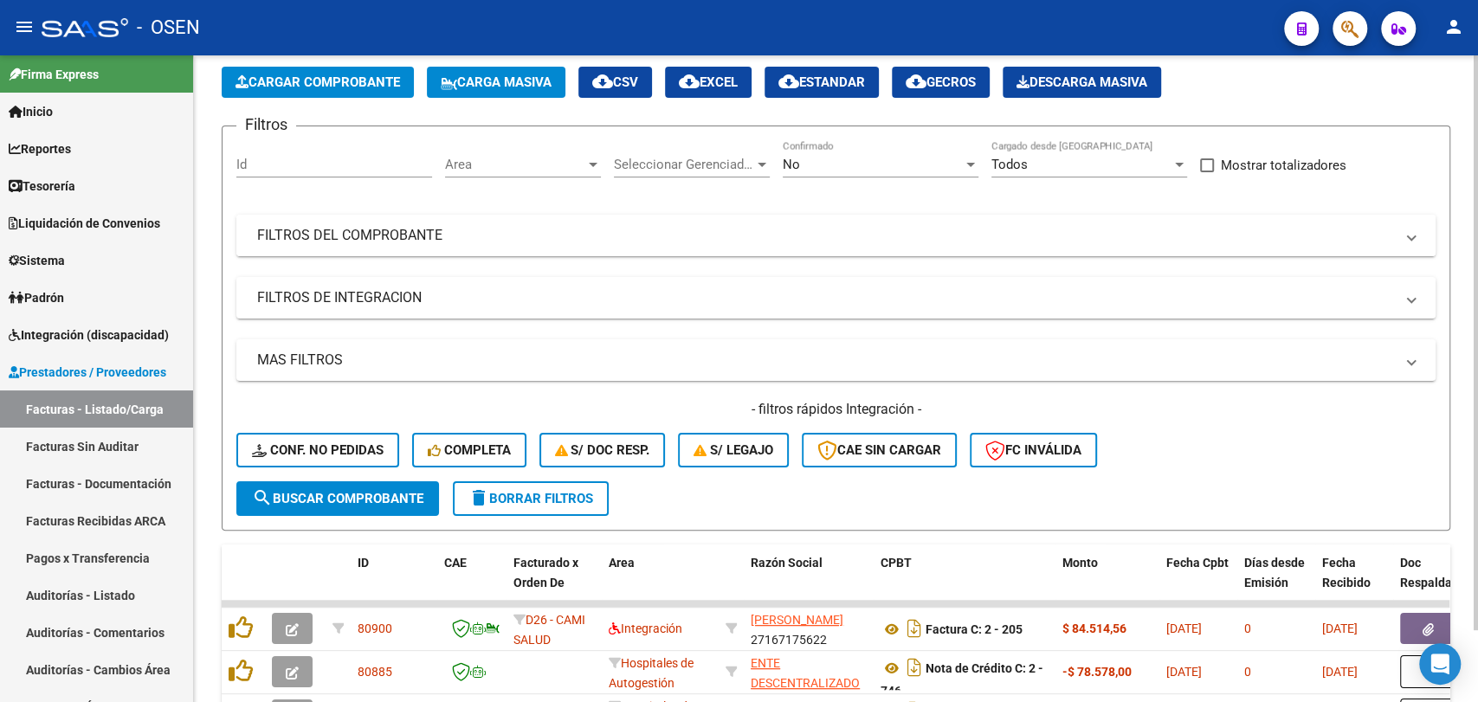
click at [444, 222] on mat-expansion-panel-header "FILTROS DEL COMPROBANTE" at bounding box center [835, 236] width 1199 height 42
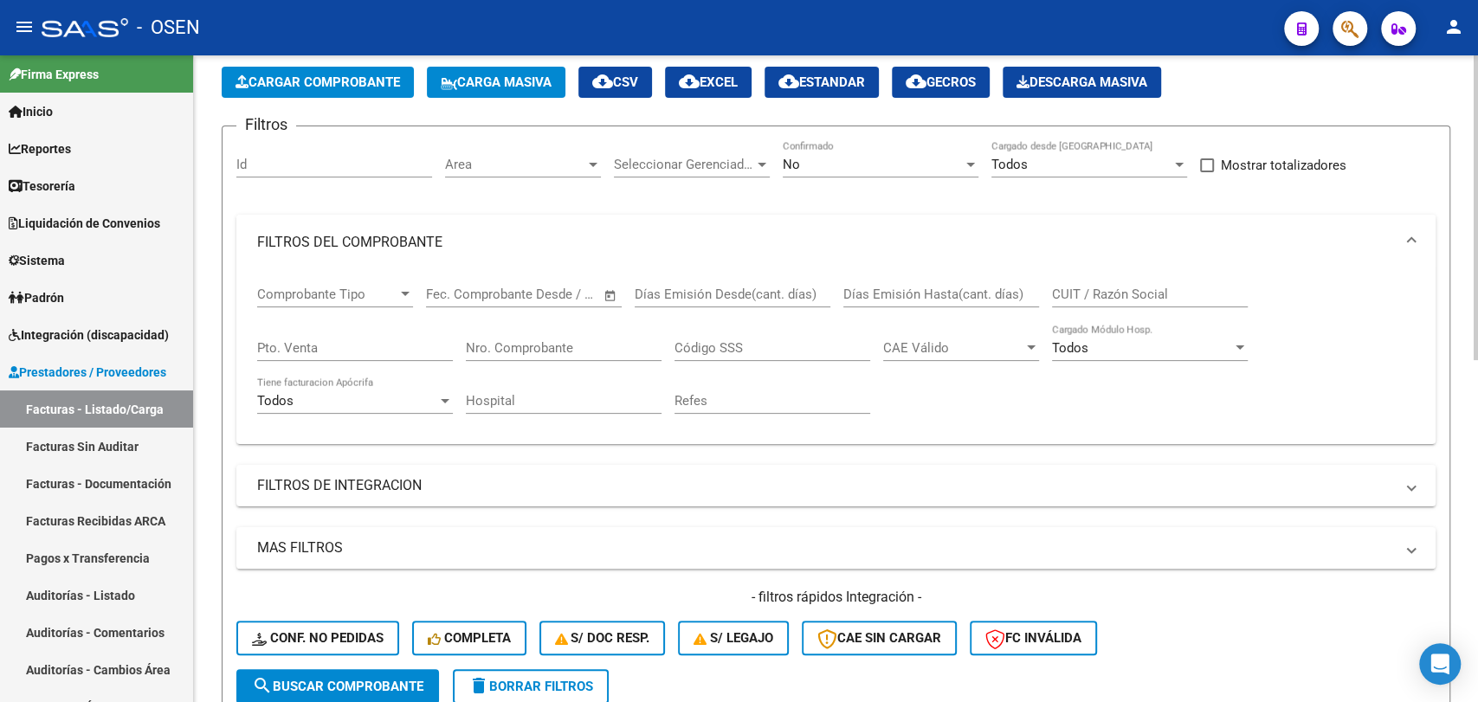
scroll to position [0, 0]
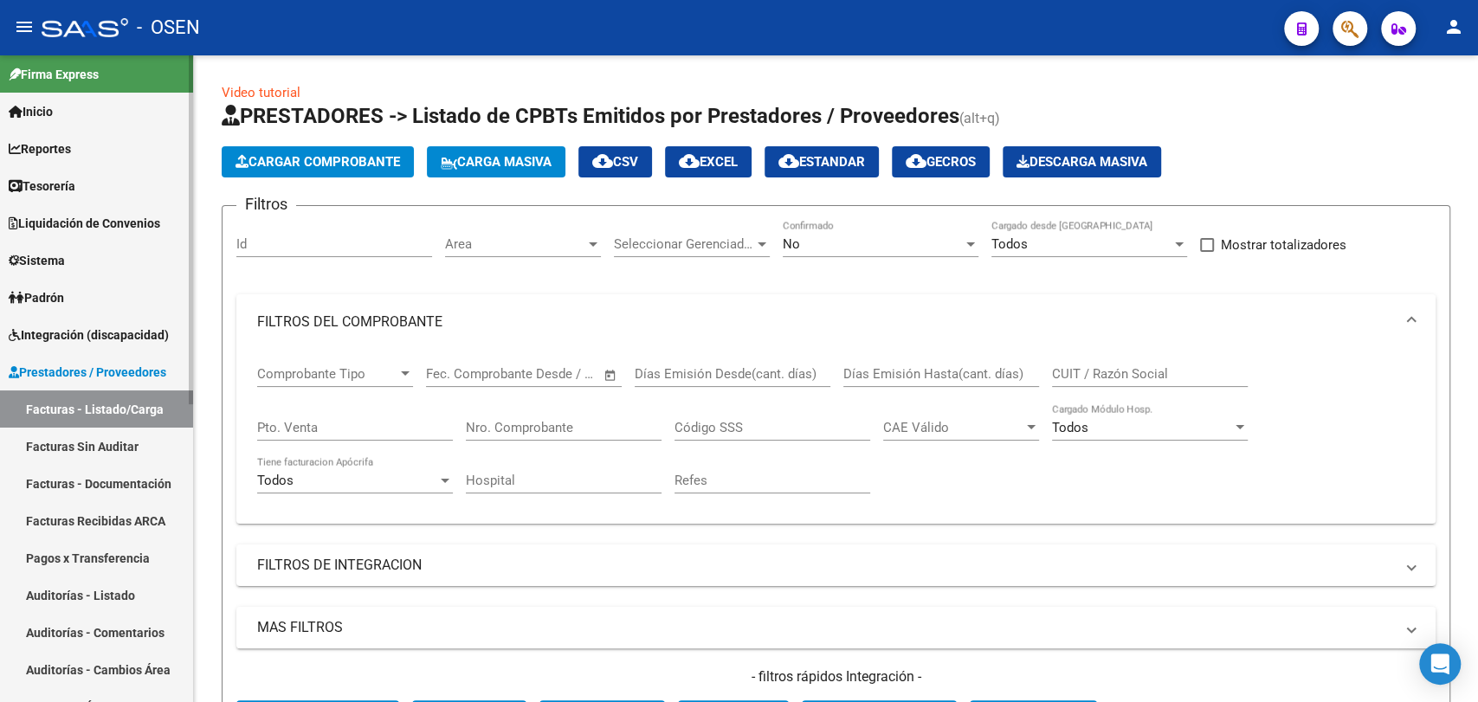
drag, startPoint x: 113, startPoint y: 431, endPoint x: 132, endPoint y: 410, distance: 28.2
click at [113, 431] on link "Facturas Sin Auditar" at bounding box center [96, 446] width 193 height 37
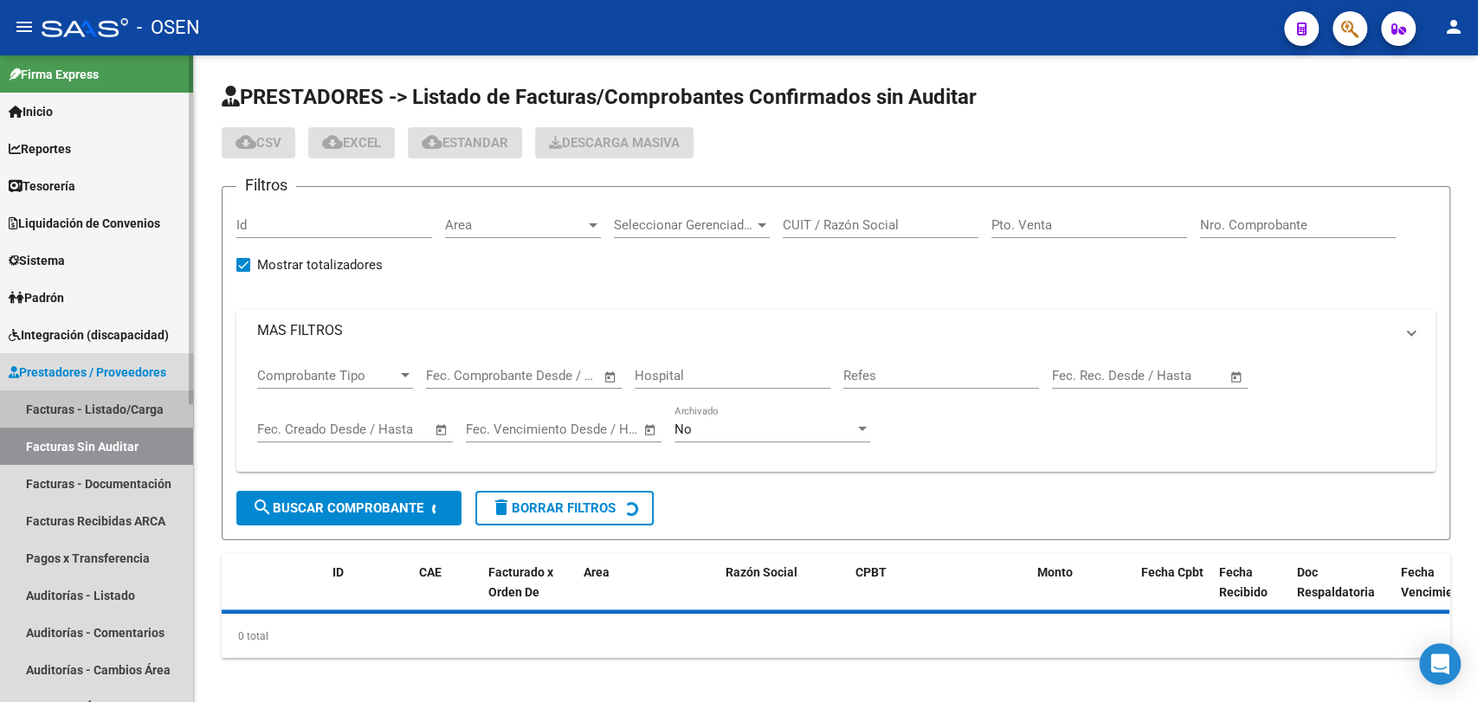
click at [132, 410] on link "Facturas - Listado/Carga" at bounding box center [96, 408] width 193 height 37
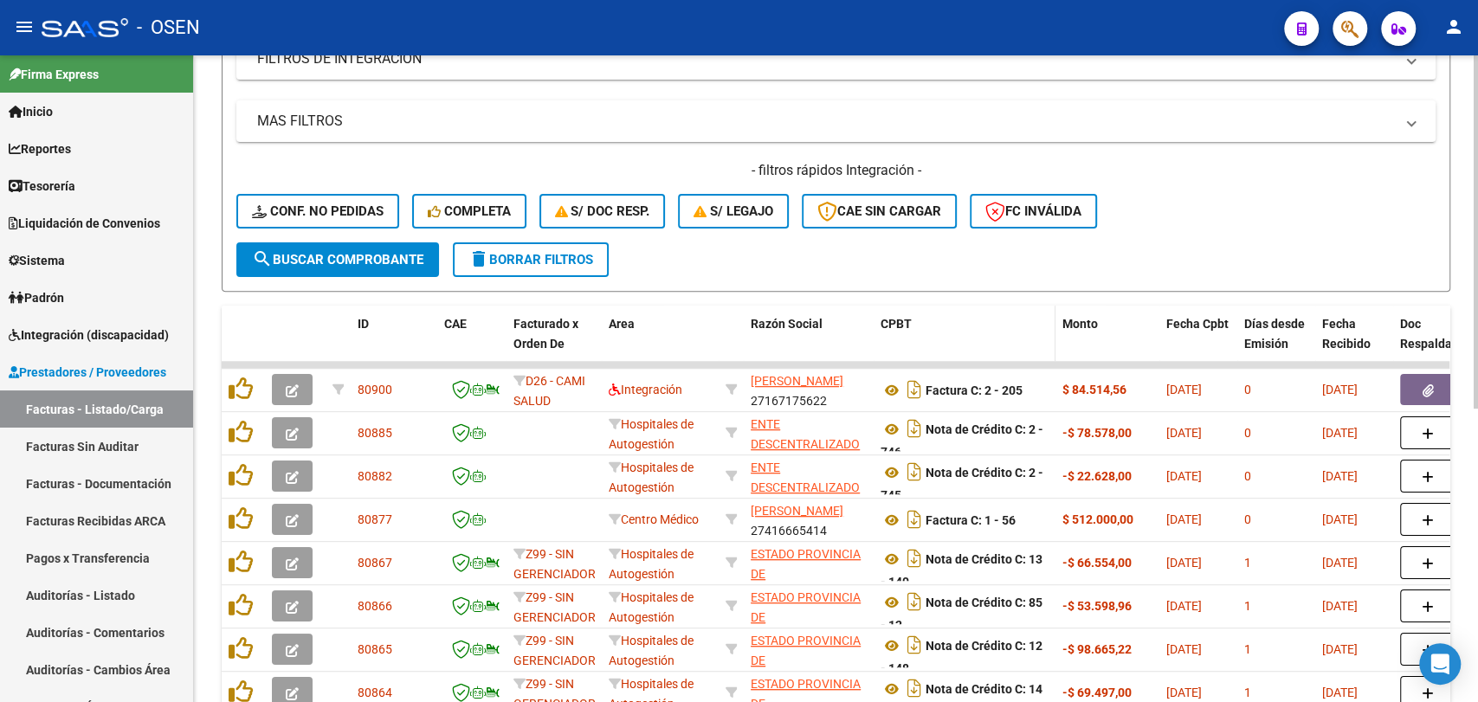
scroll to position [320, 0]
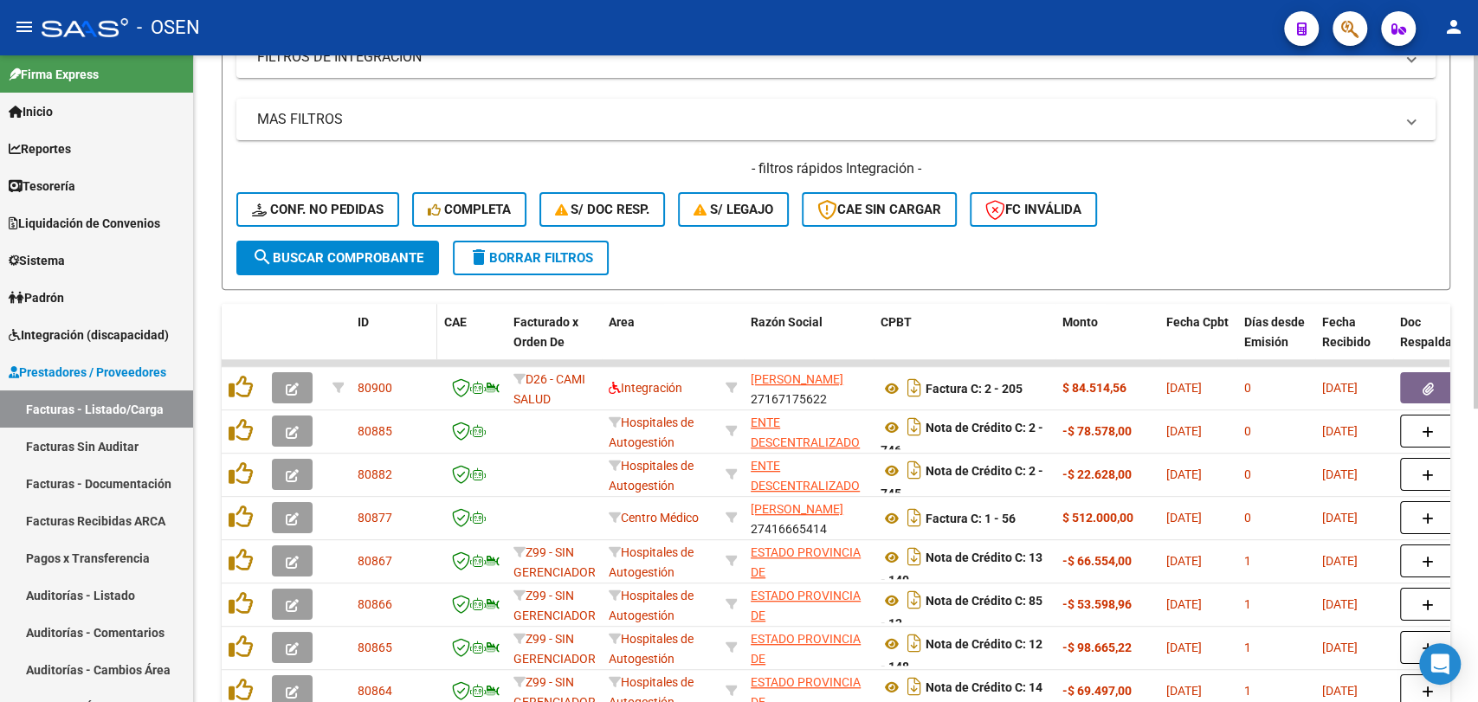
drag, startPoint x: 261, startPoint y: 313, endPoint x: 355, endPoint y: 313, distance: 94.4
click at [261, 313] on span at bounding box center [261, 342] width 8 height 76
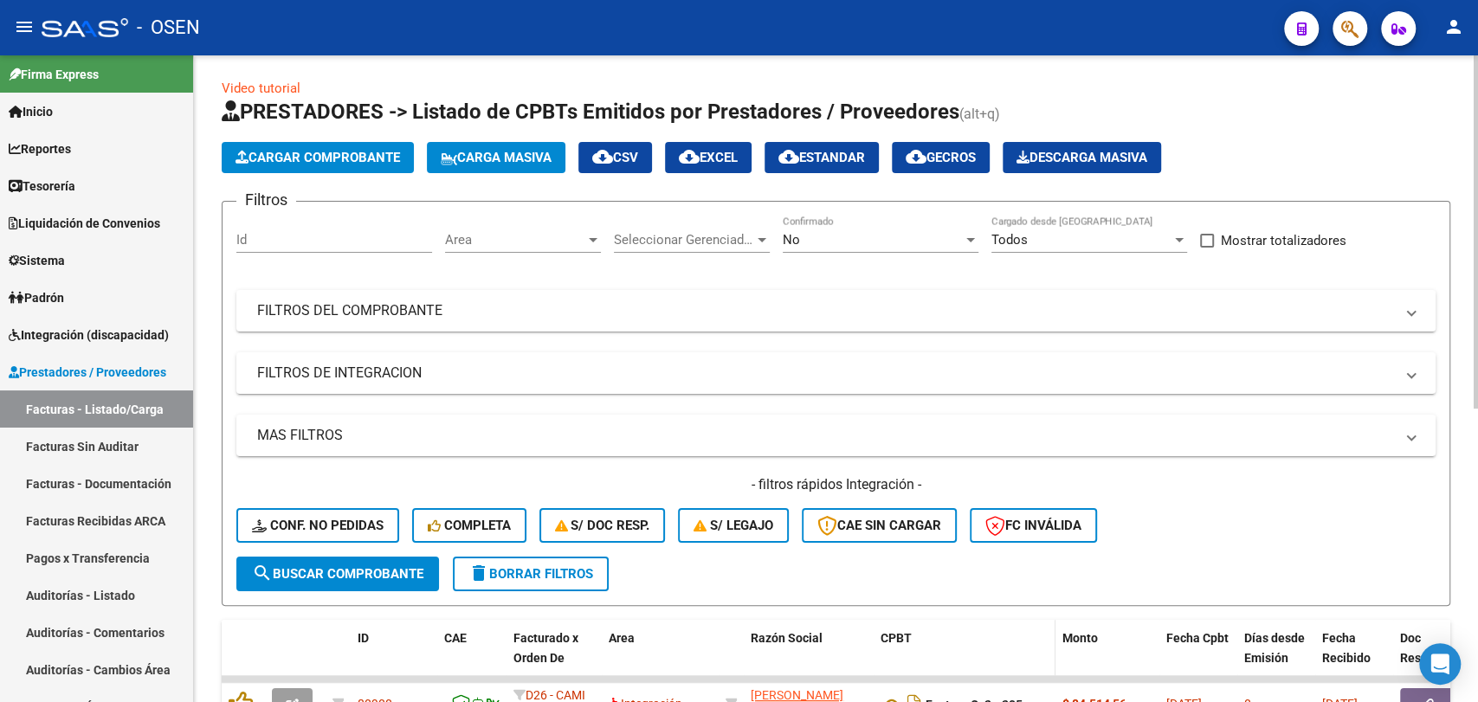
scroll to position [0, 0]
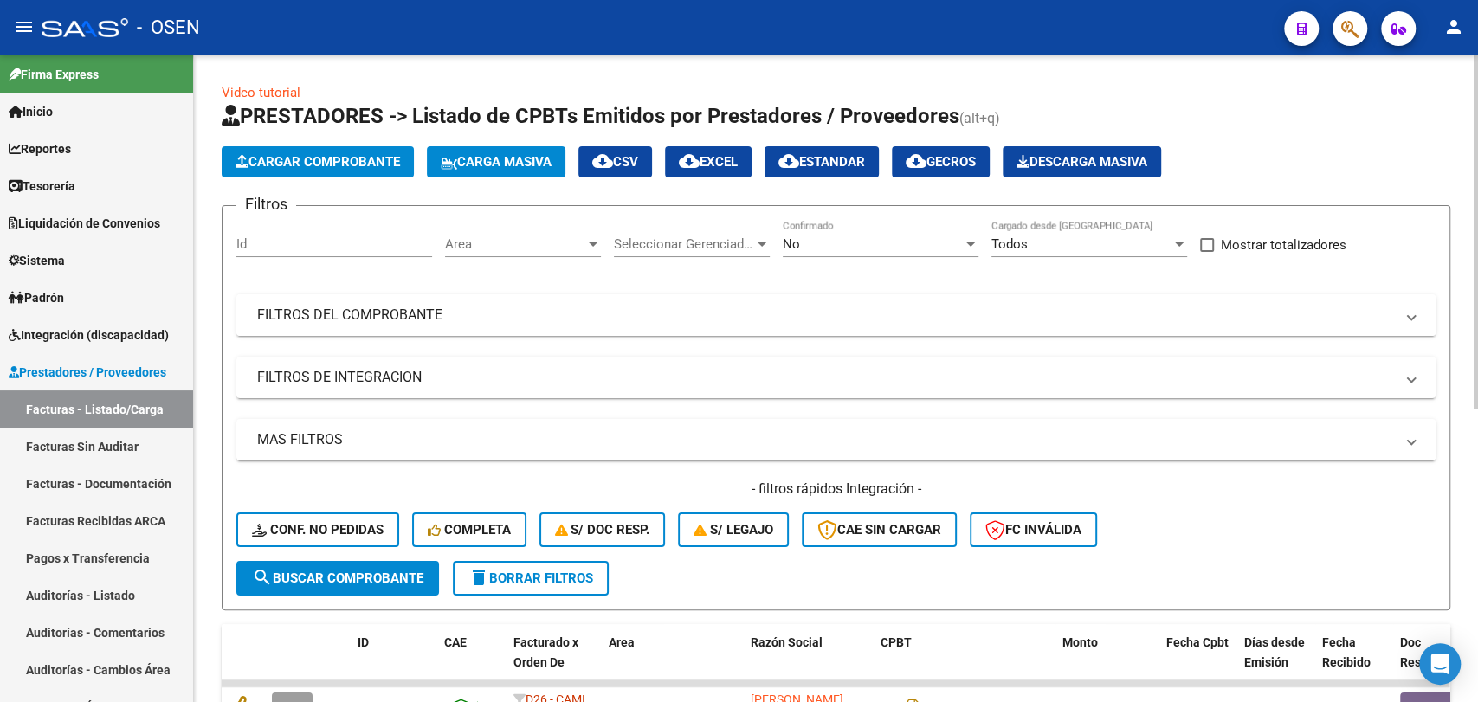
drag, startPoint x: 491, startPoint y: 308, endPoint x: 538, endPoint y: 307, distance: 47.6
click at [492, 306] on mat-panel-title "FILTROS DEL COMPROBANTE" at bounding box center [825, 315] width 1137 height 19
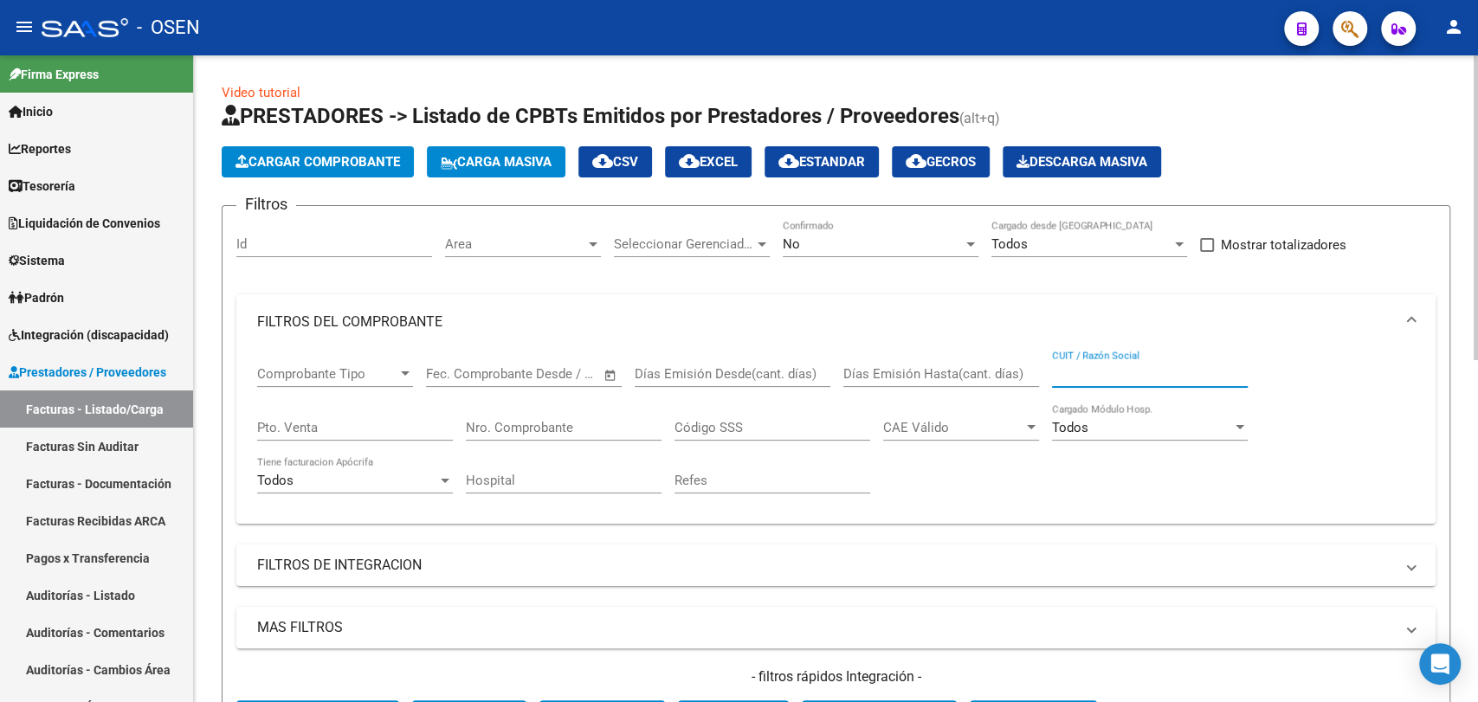
click at [1087, 369] on input "CUIT / Razón Social" at bounding box center [1150, 374] width 196 height 16
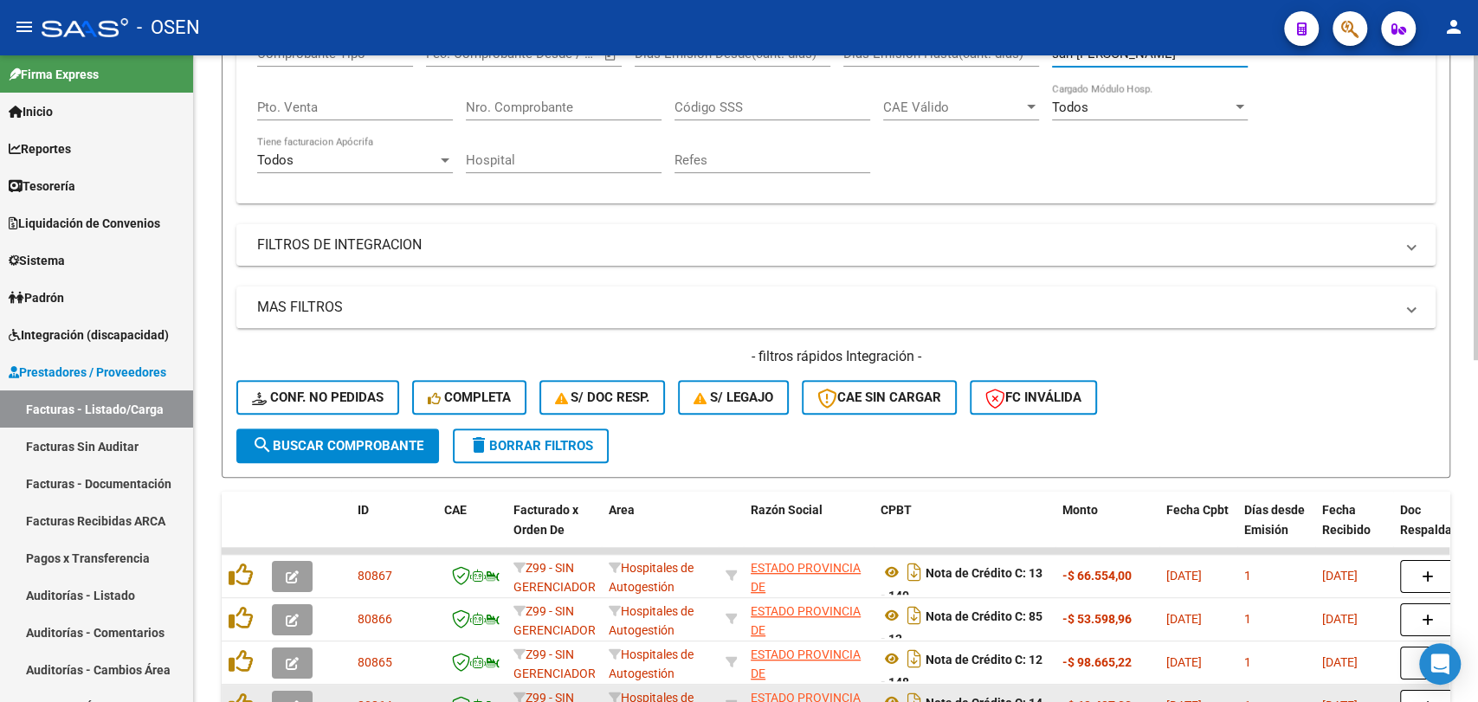
scroll to position [641, 0]
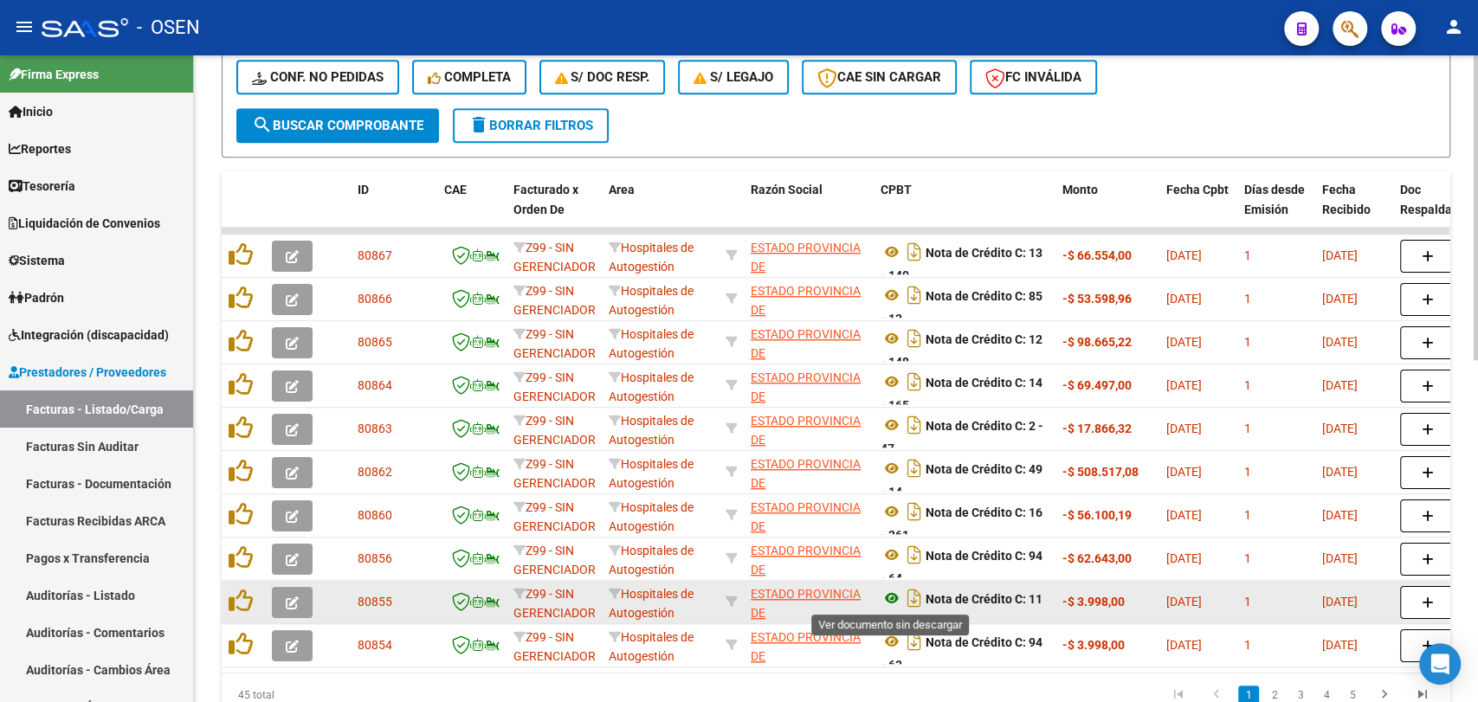
type input "san [PERSON_NAME]"
click at [893, 593] on icon at bounding box center [891, 598] width 23 height 21
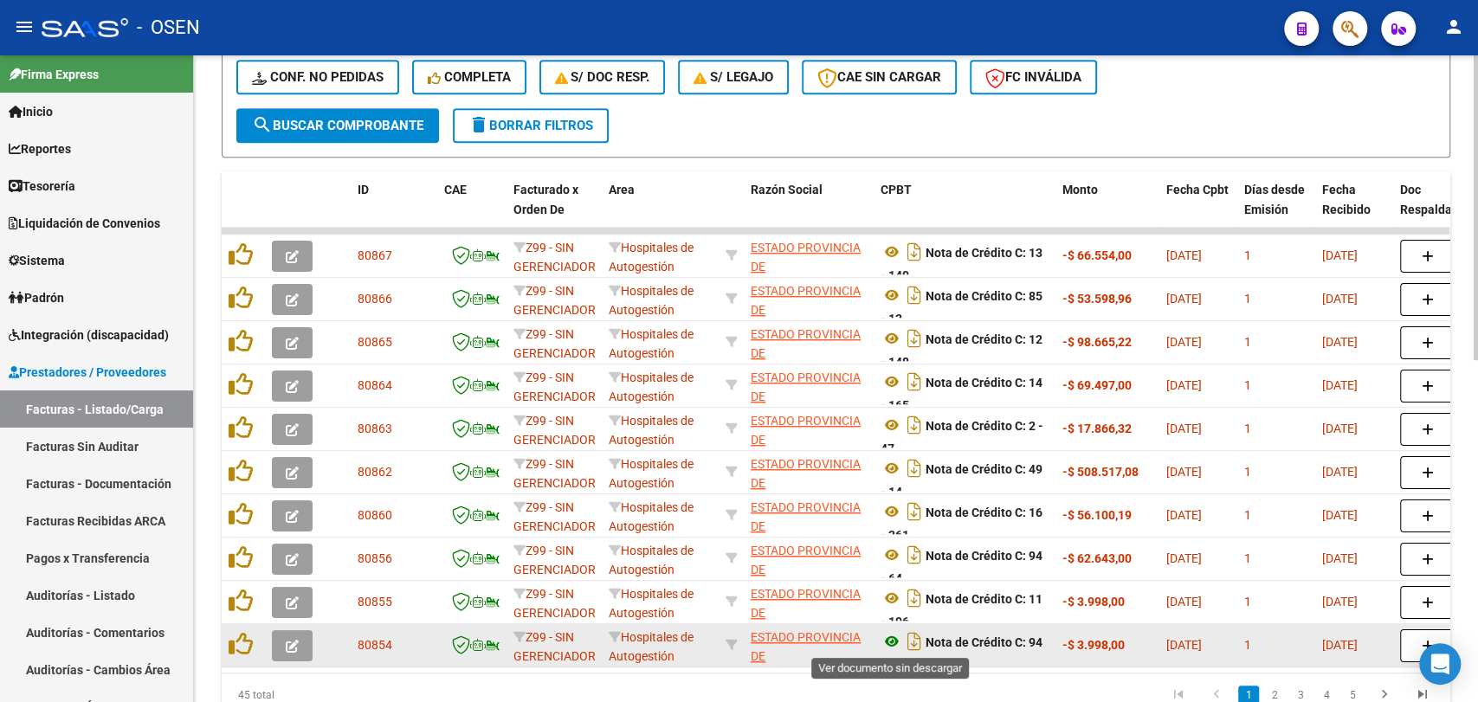
click at [885, 637] on icon at bounding box center [891, 641] width 23 height 21
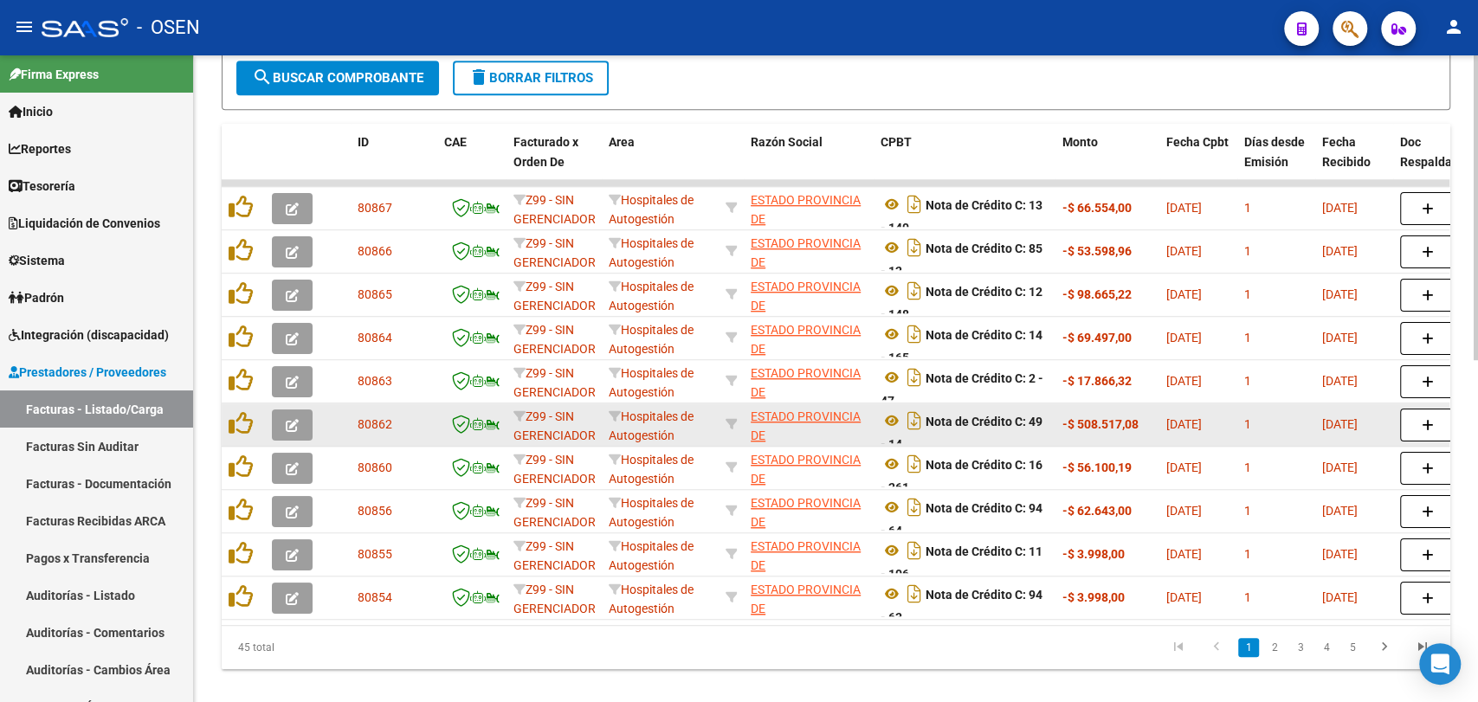
scroll to position [725, 0]
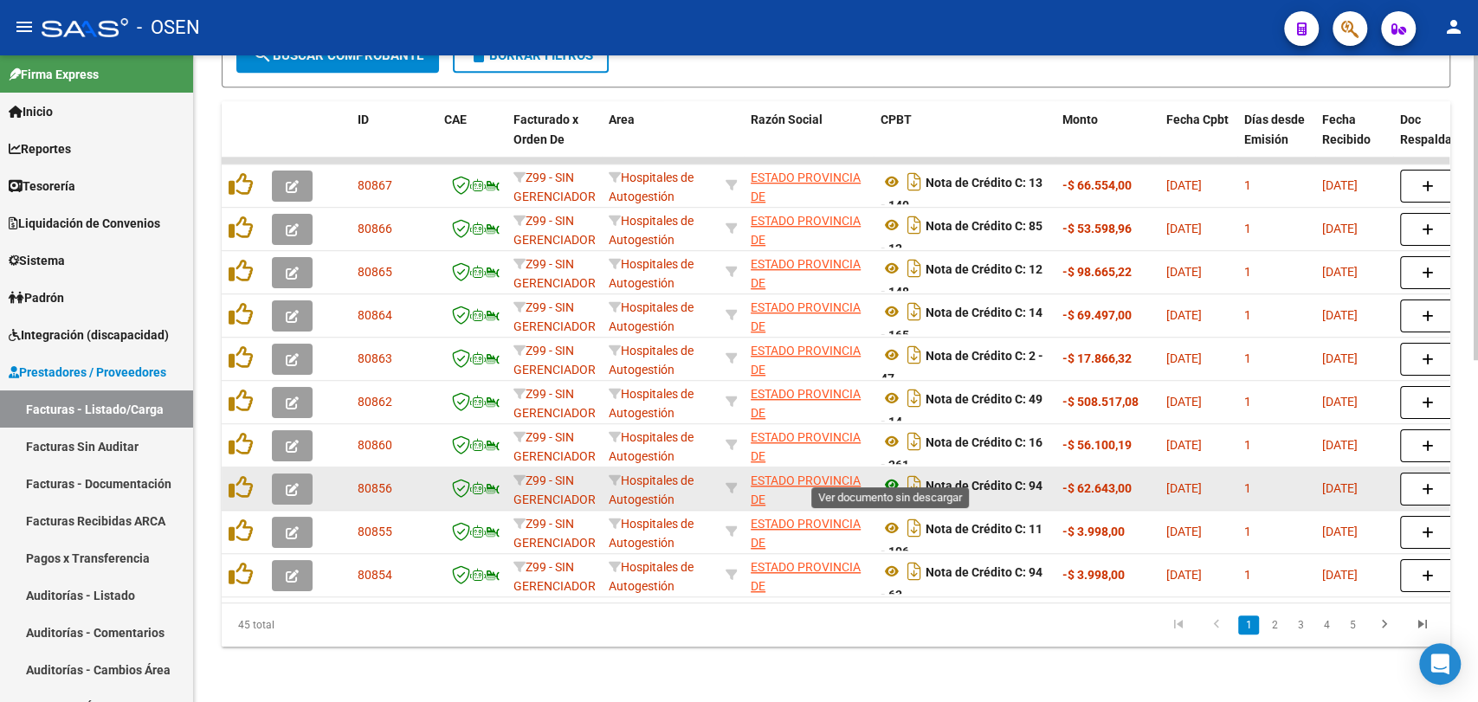
click at [894, 474] on icon at bounding box center [891, 484] width 23 height 21
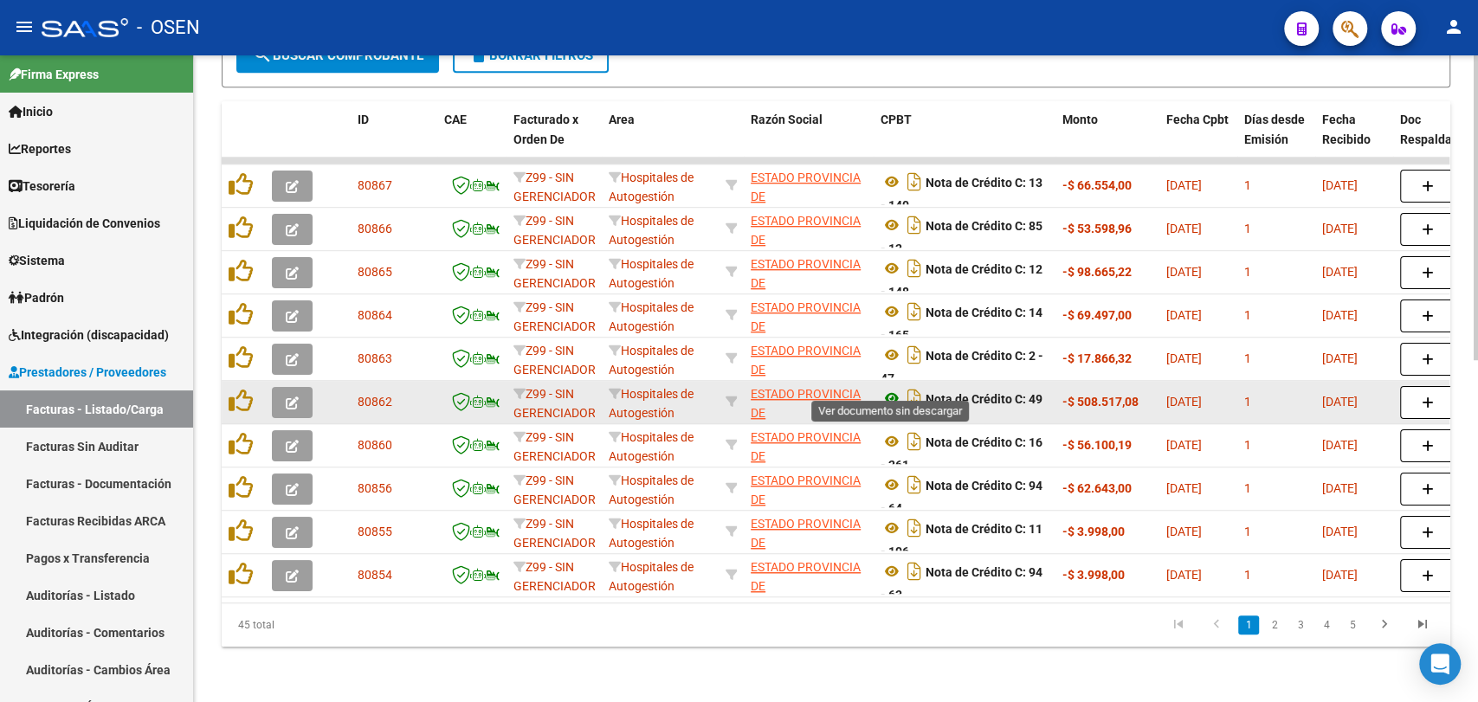
click at [886, 388] on icon at bounding box center [891, 398] width 23 height 21
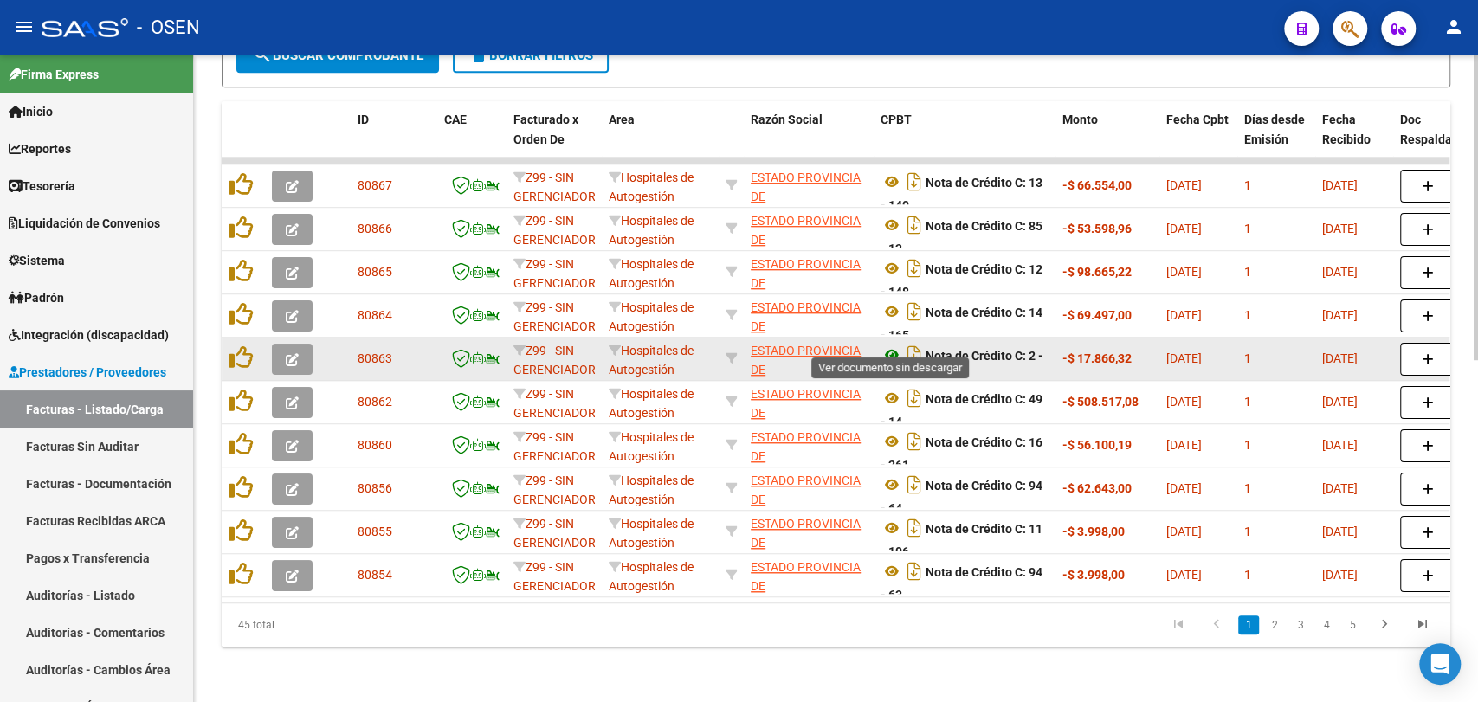
click at [898, 345] on icon at bounding box center [891, 355] width 23 height 21
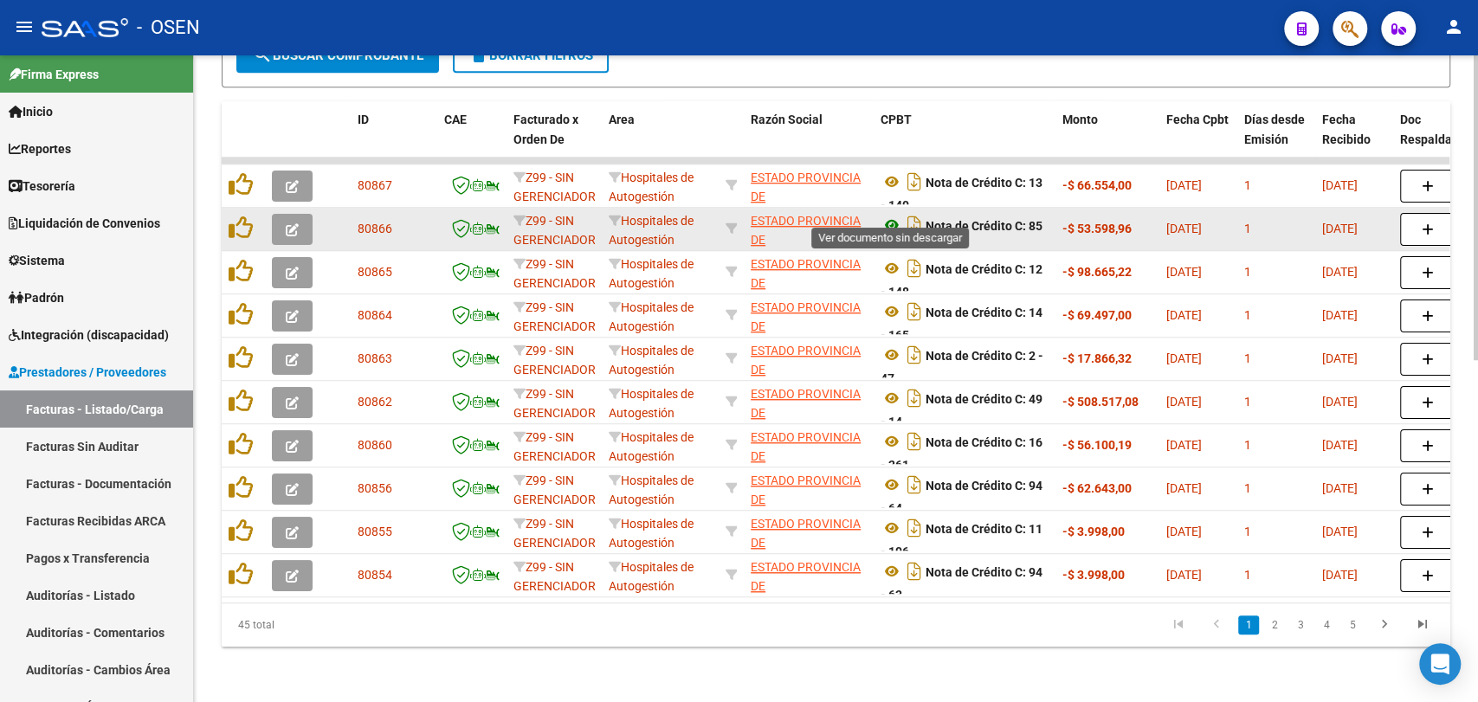
click at [882, 215] on icon at bounding box center [891, 225] width 23 height 21
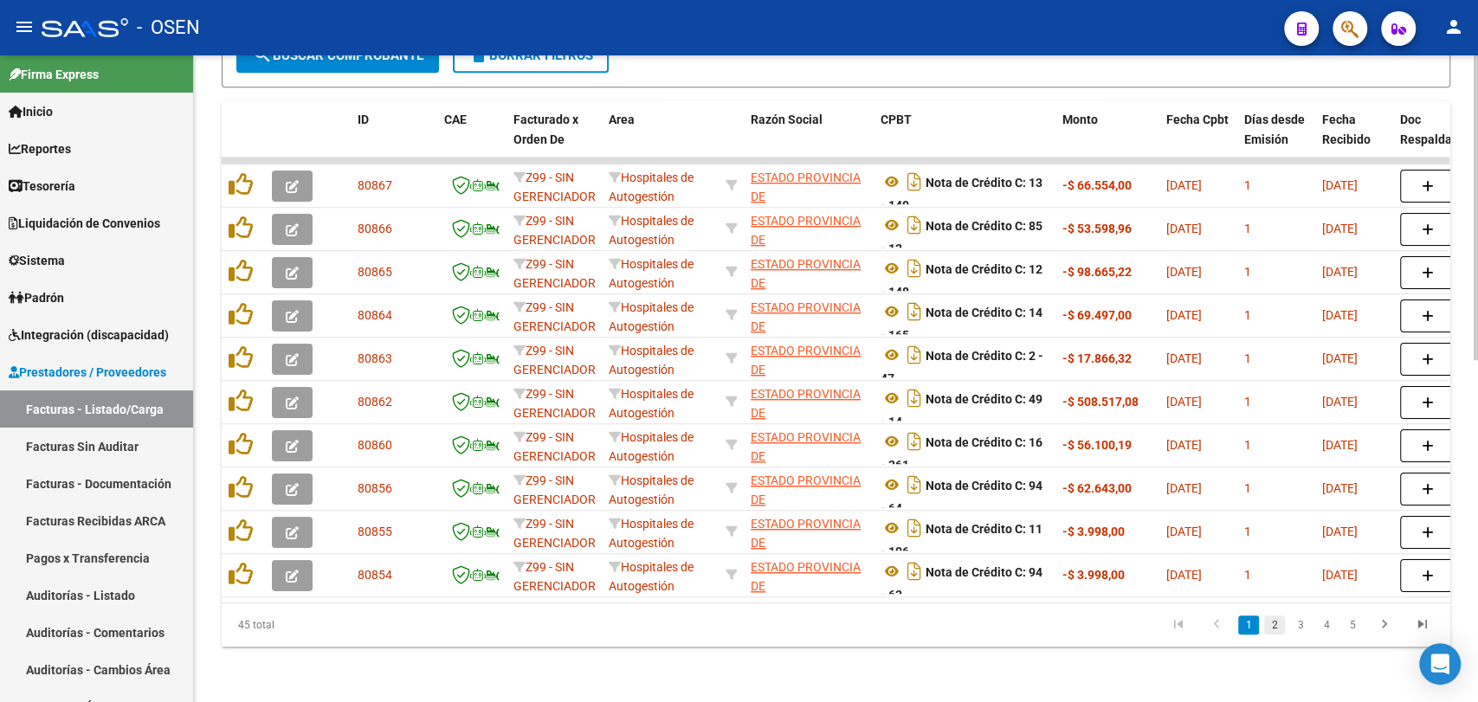
click at [1268, 622] on link "2" at bounding box center [1274, 625] width 21 height 19
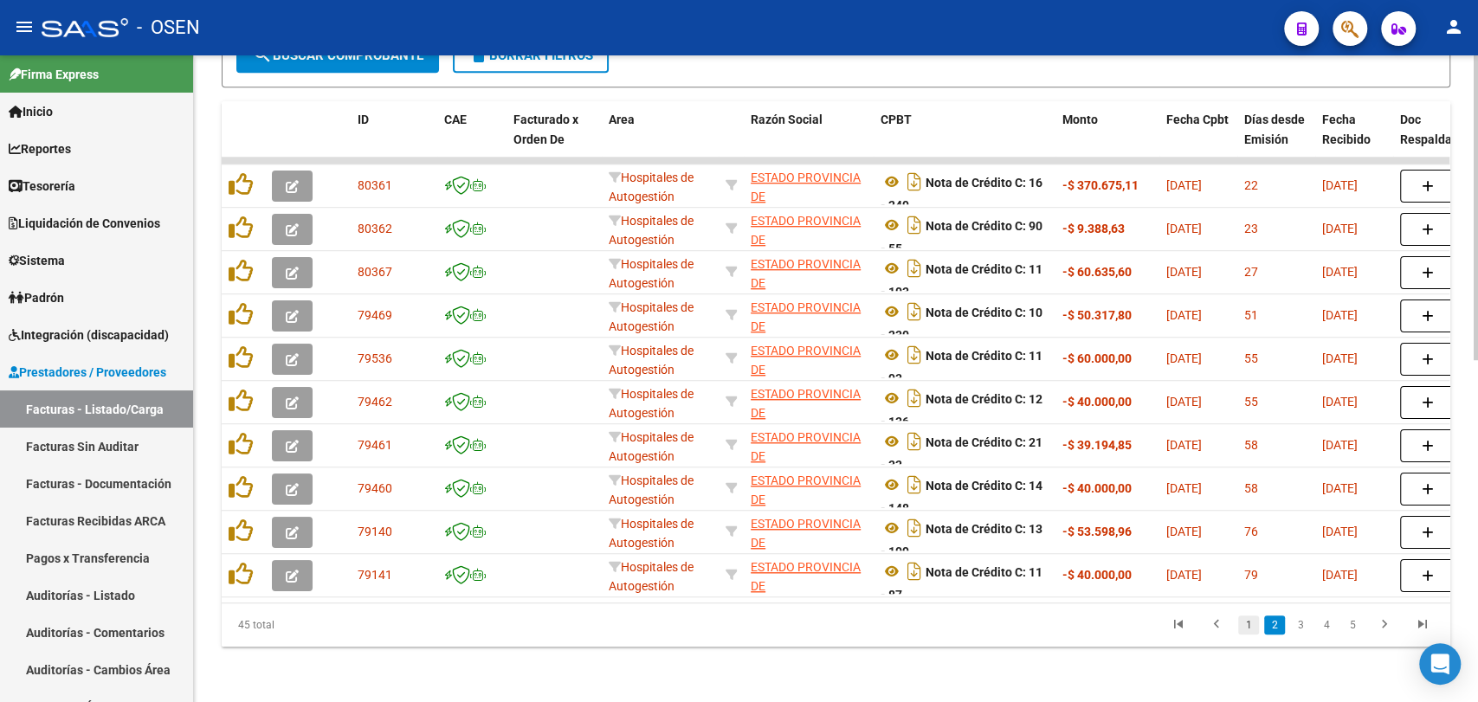
click at [1239, 622] on link "1" at bounding box center [1248, 625] width 21 height 19
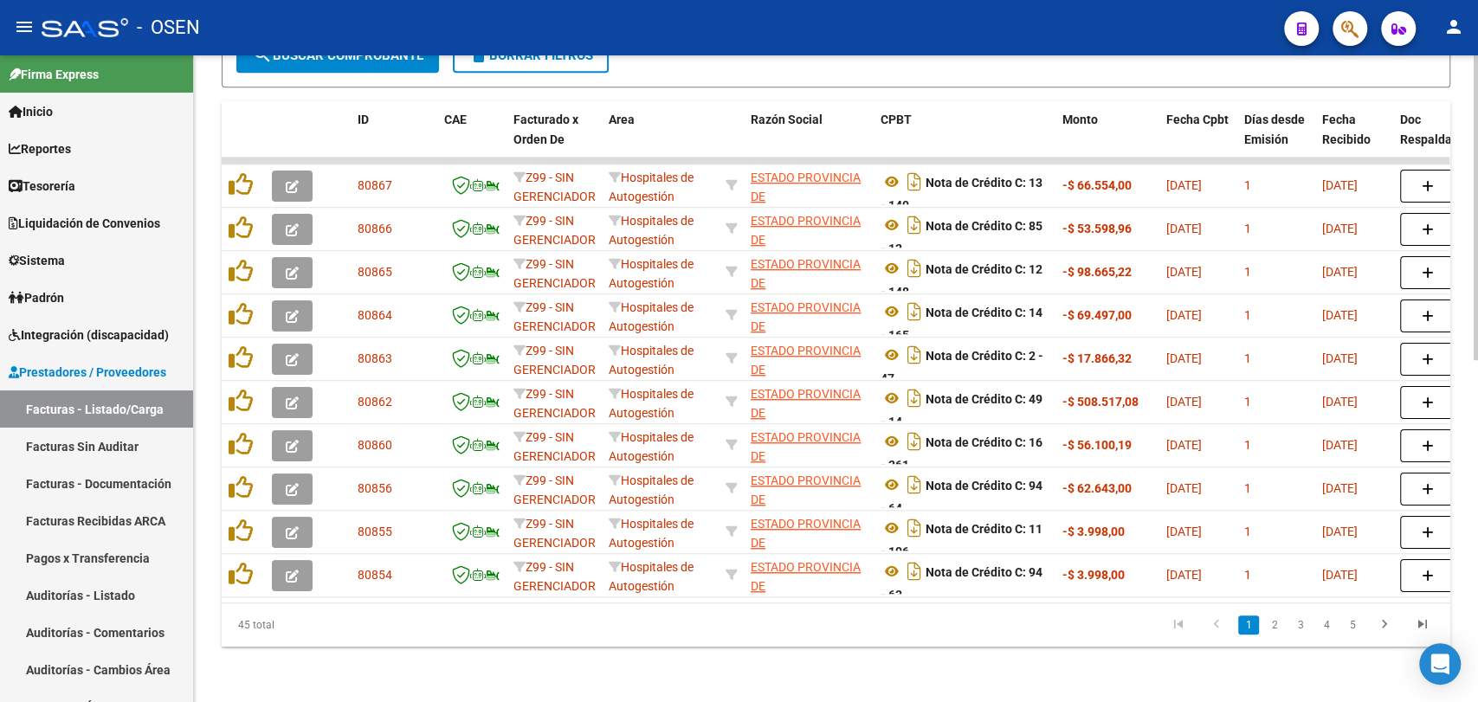
click at [274, 657] on div "Video tutorial PRESTADORES -> Listado de CPBTs Emitidos por Prestadores / Prove…" at bounding box center [836, 23] width 1284 height 1357
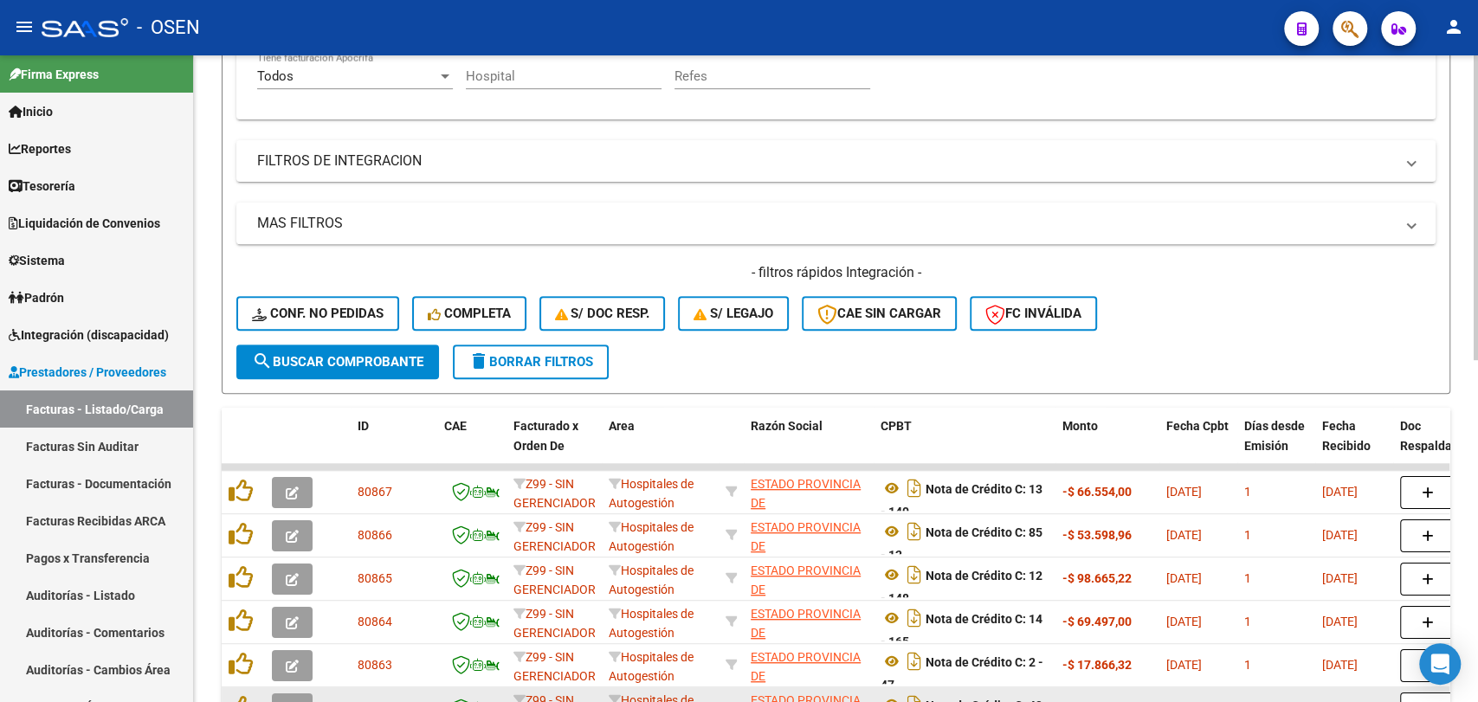
scroll to position [84, 0]
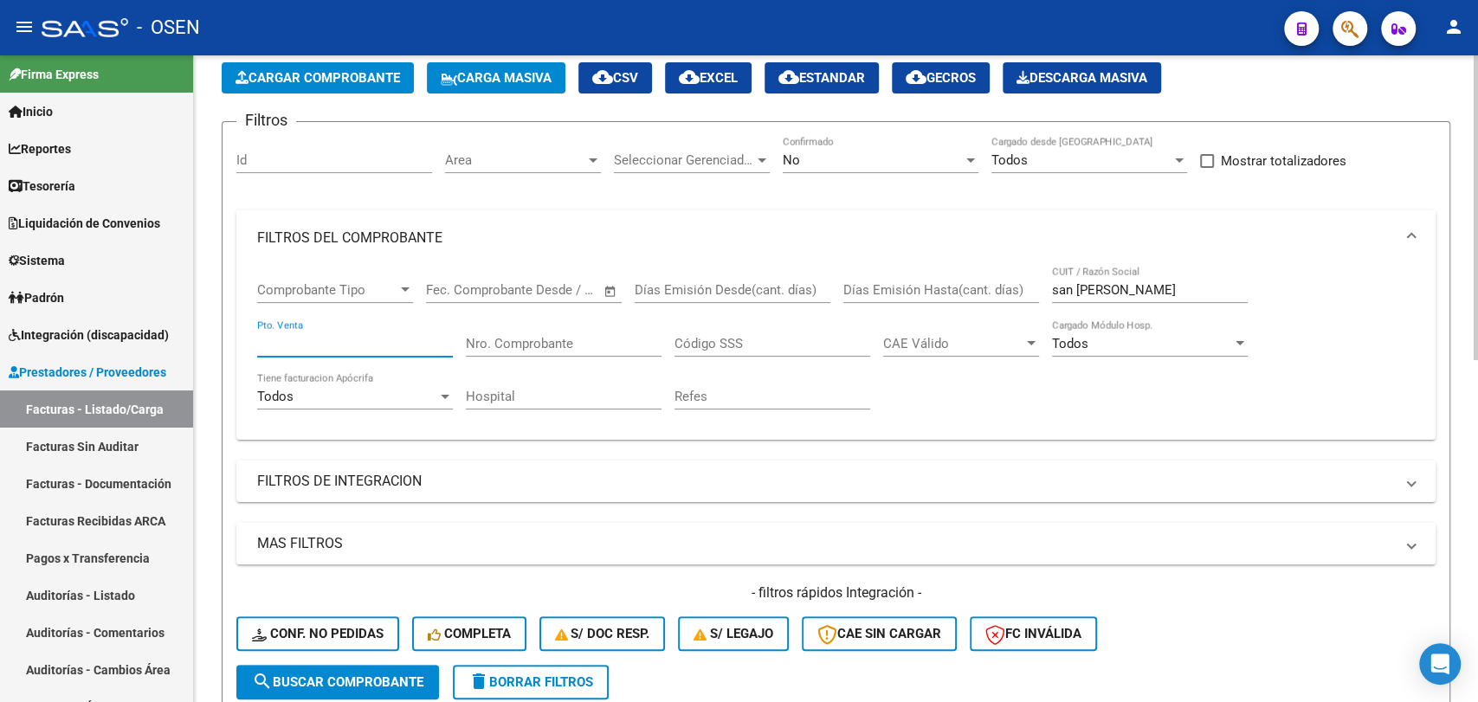
click at [435, 346] on input "Pto. Venta" at bounding box center [355, 344] width 196 height 16
type input "91"
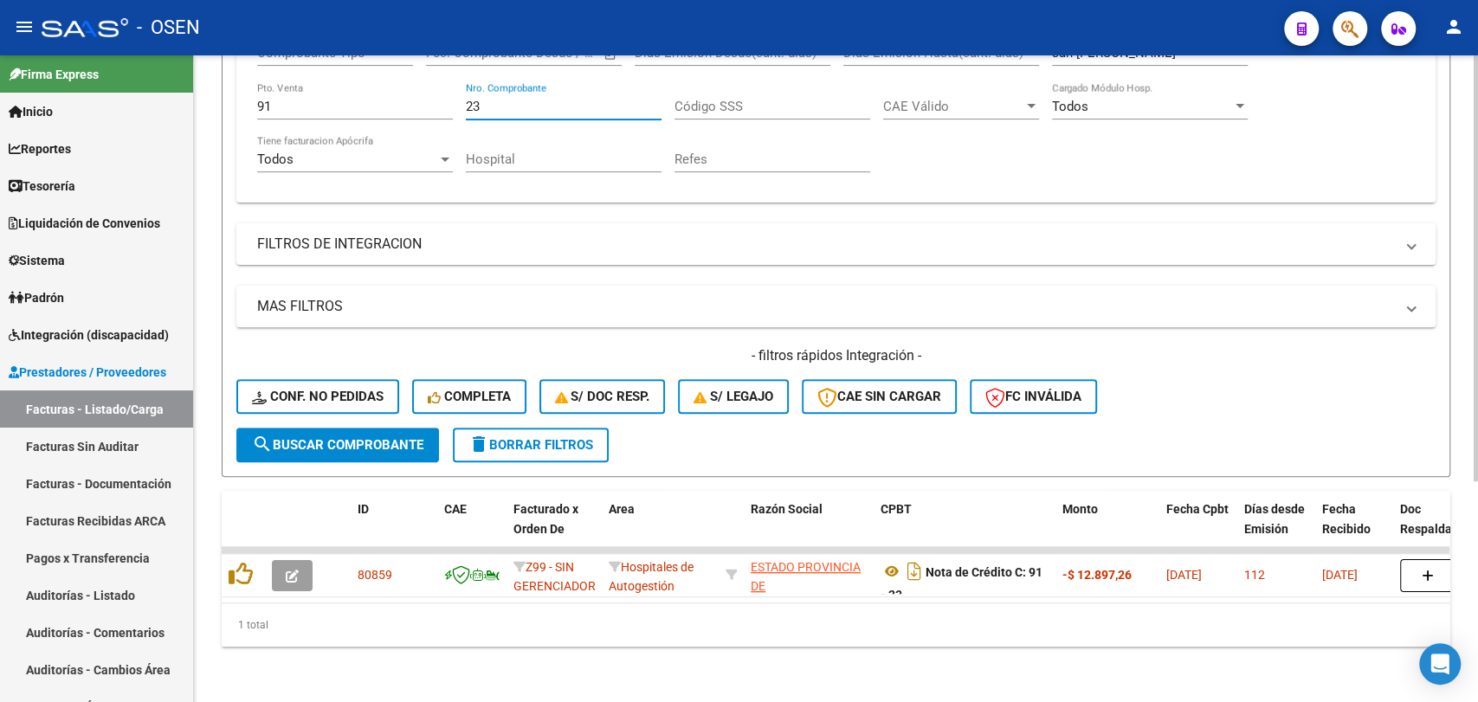
scroll to position [335, 0]
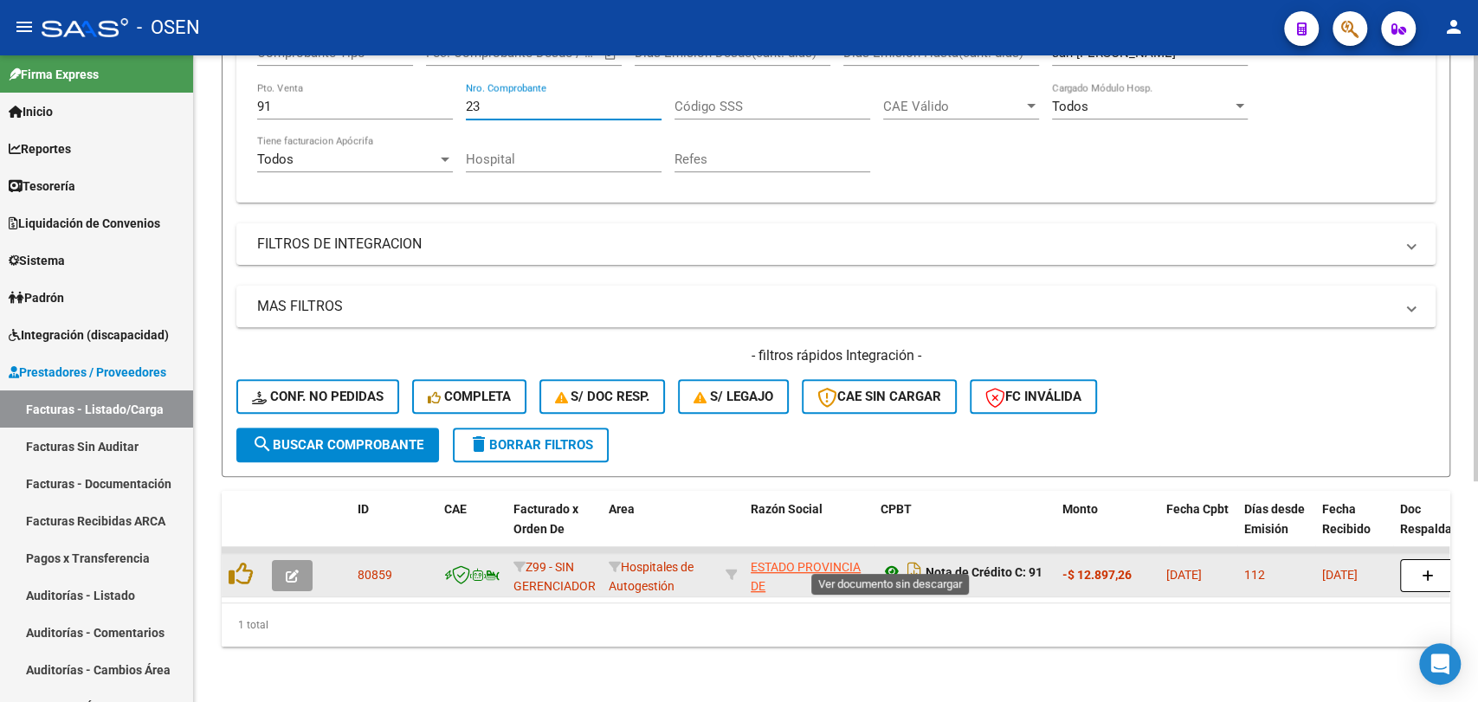
type input "23"
click at [893, 561] on icon at bounding box center [891, 571] width 23 height 21
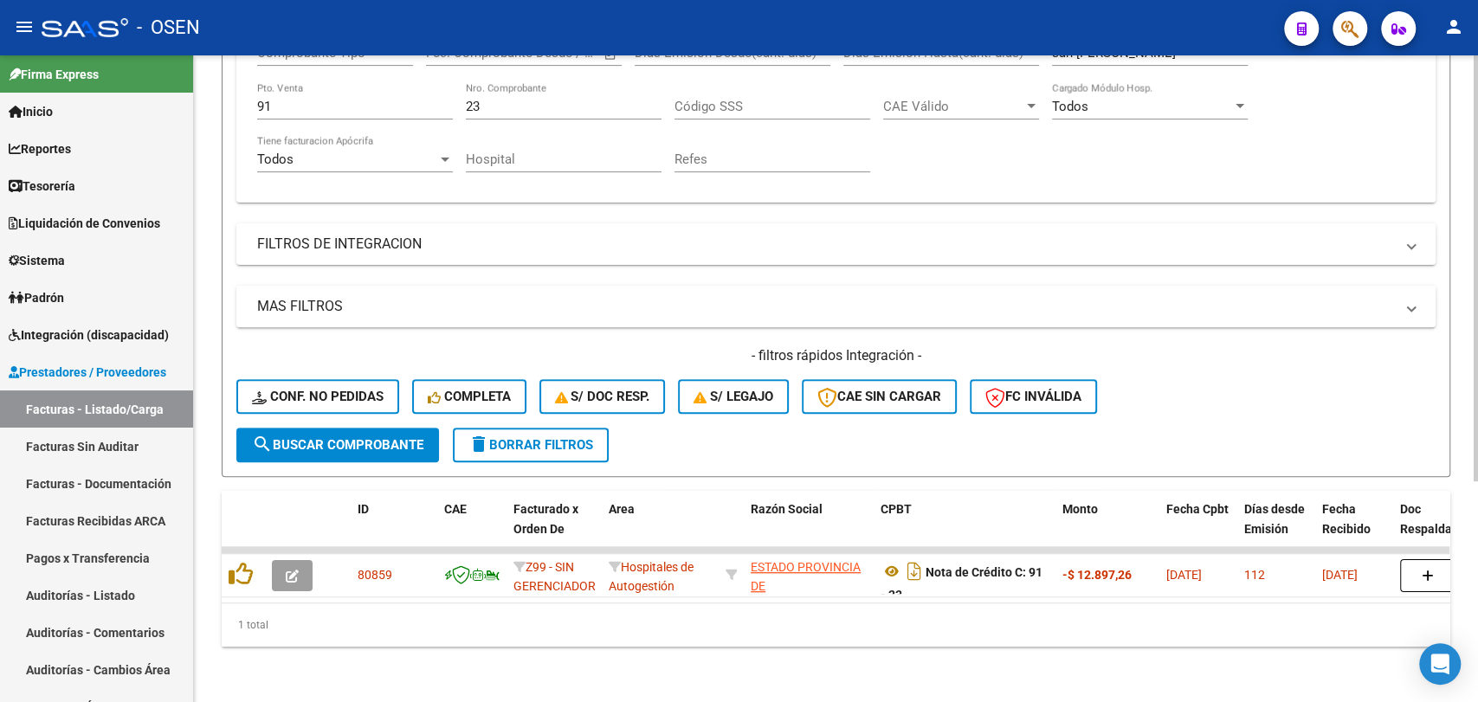
scroll to position [14, 0]
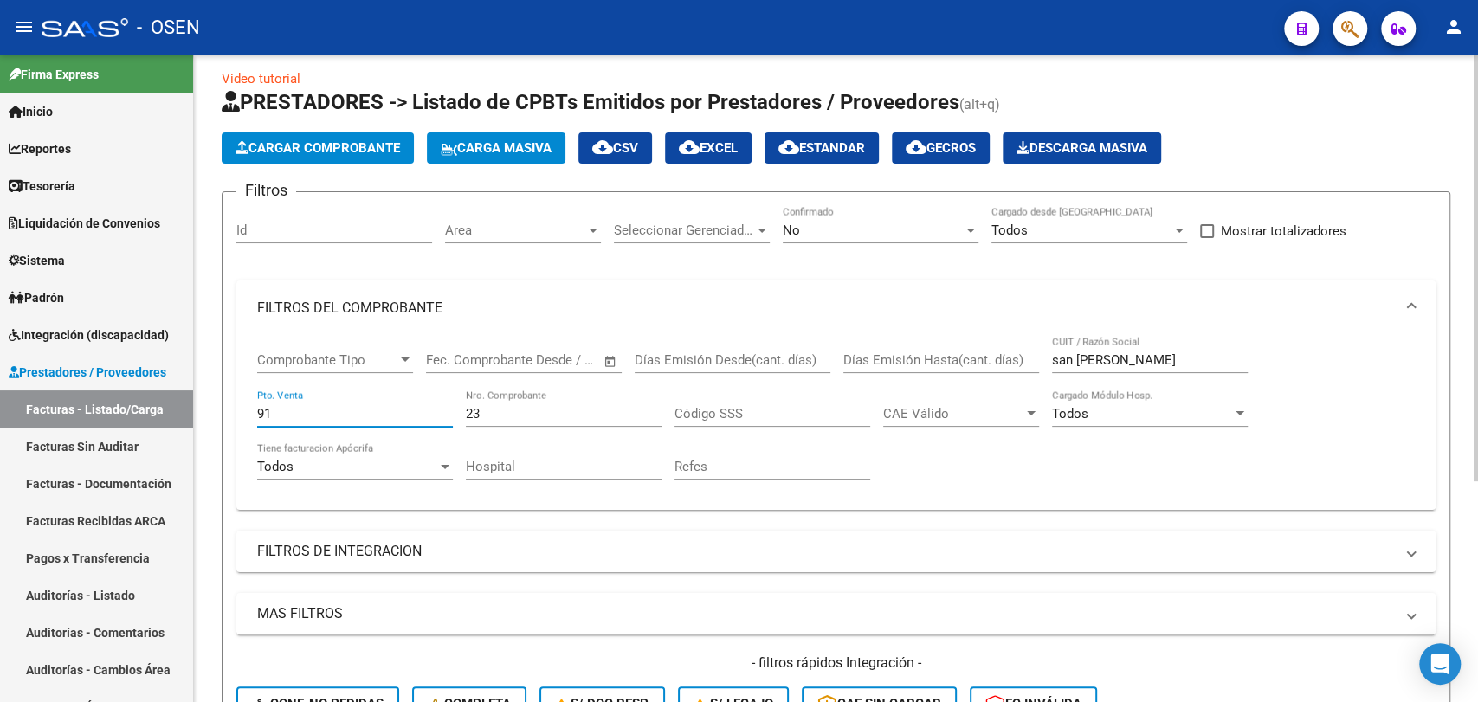
drag, startPoint x: 305, startPoint y: 412, endPoint x: 234, endPoint y: 482, distance: 99.8
click at [215, 477] on div "Video tutorial PRESTADORES -> Listado de CPBTs Emitidos por Prestadores / Prove…" at bounding box center [836, 526] width 1284 height 968
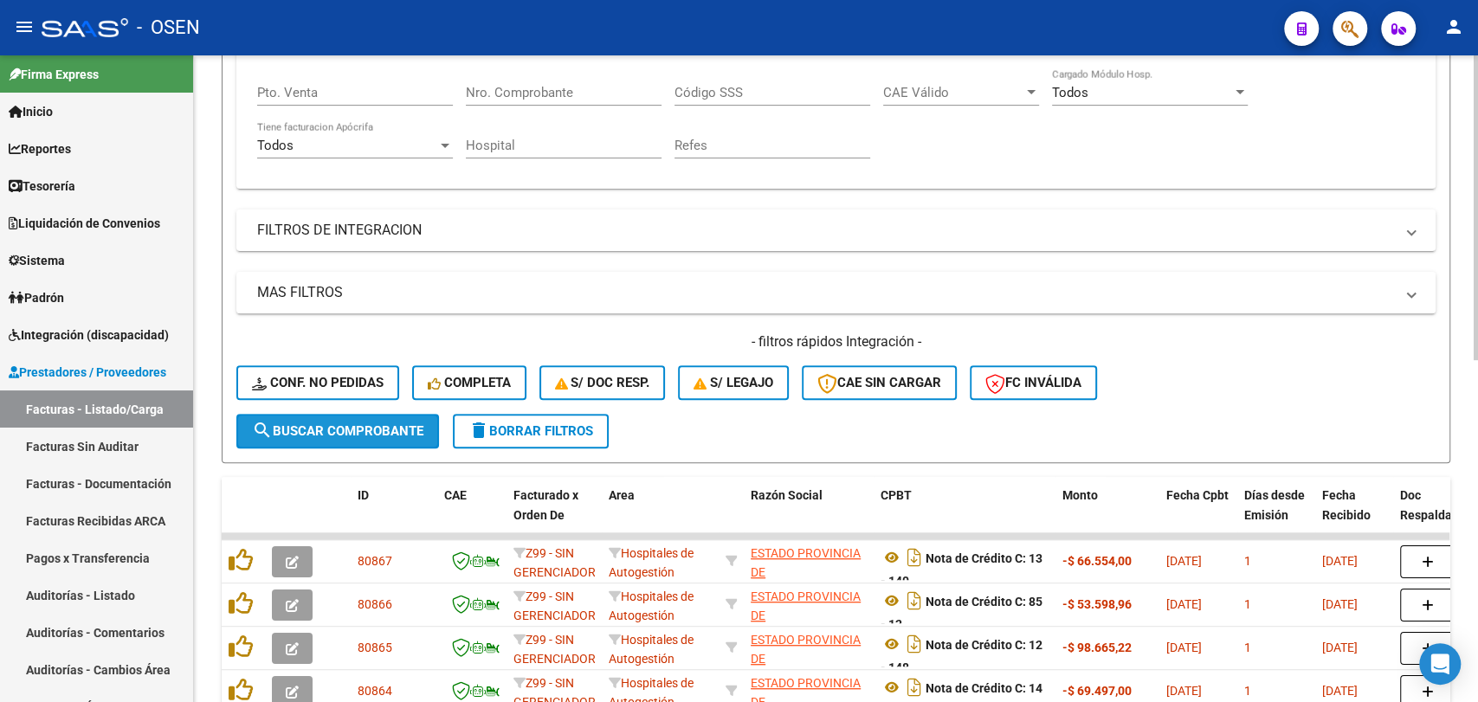
click at [314, 431] on span "search Buscar Comprobante" at bounding box center [337, 431] width 171 height 16
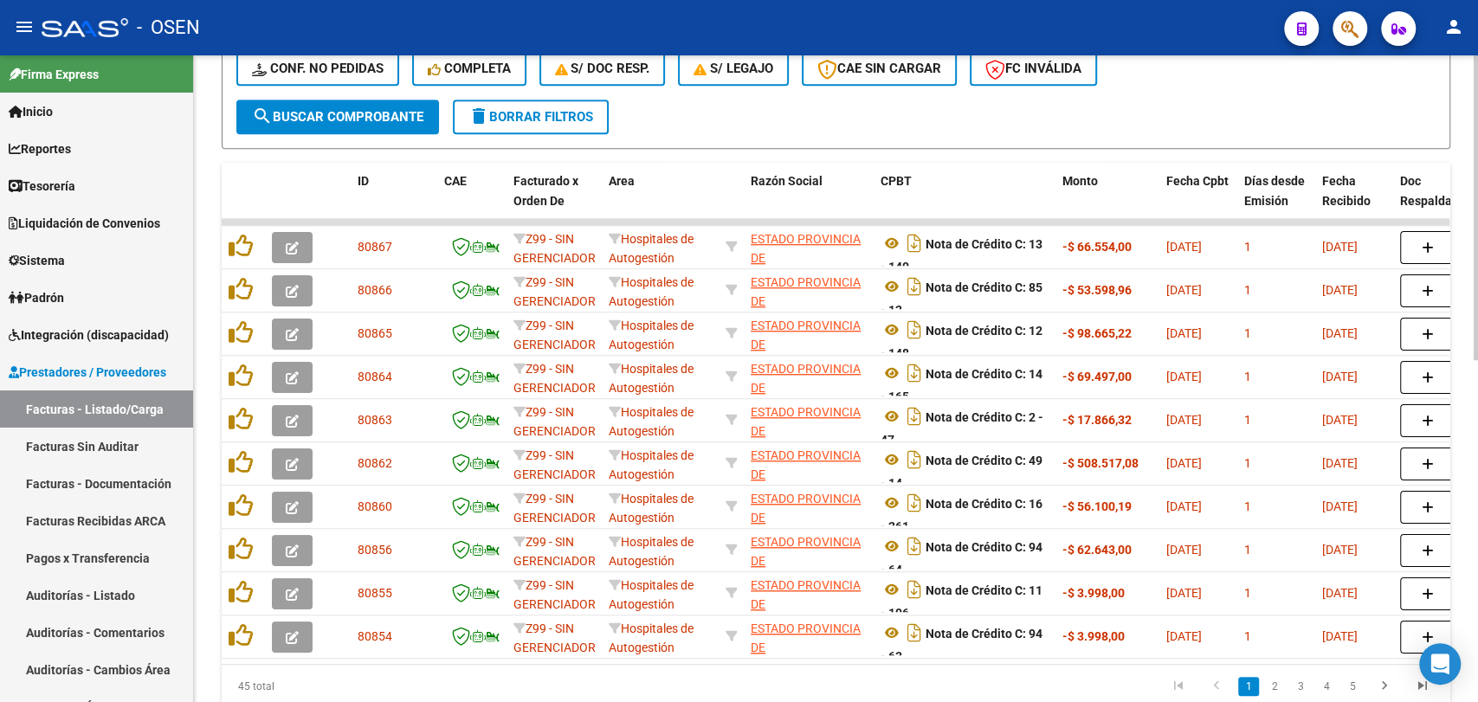
scroll to position [656, 0]
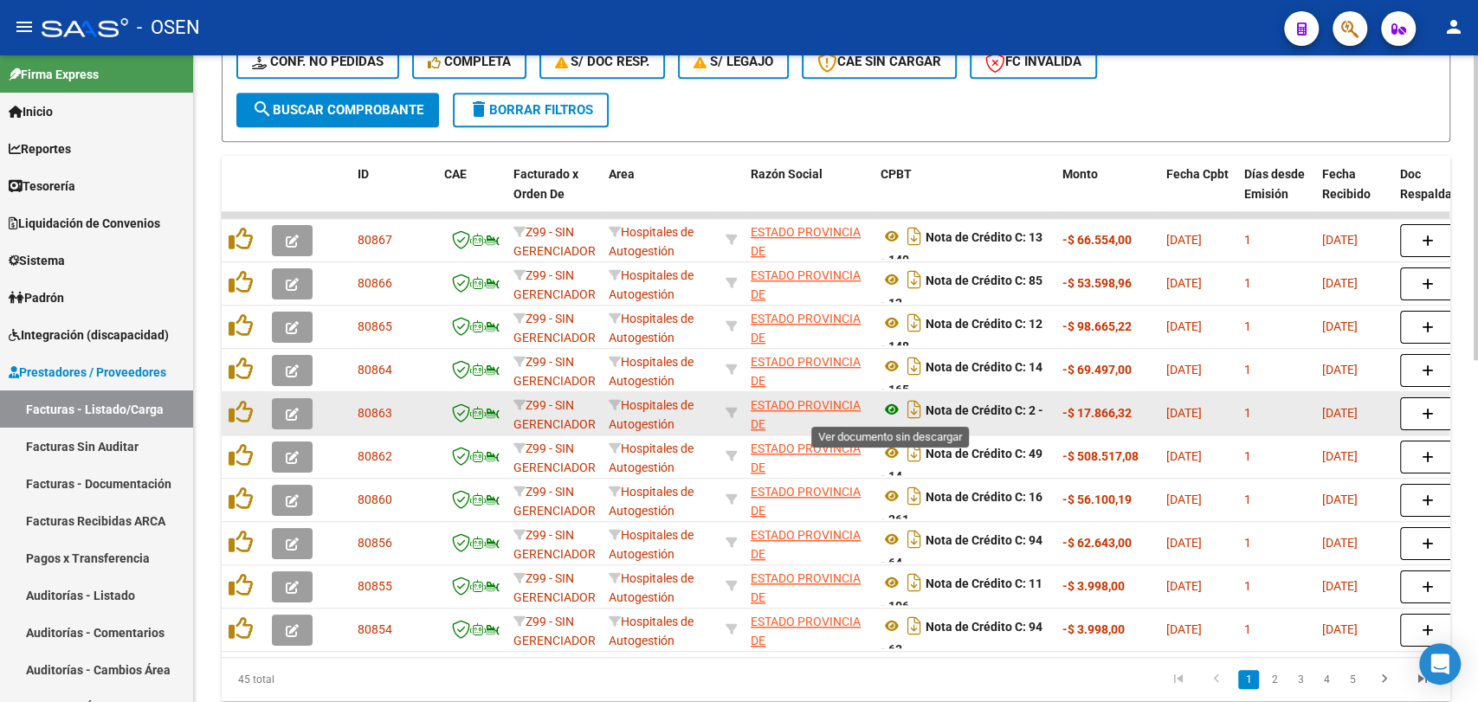
click at [885, 410] on icon at bounding box center [891, 409] width 23 height 21
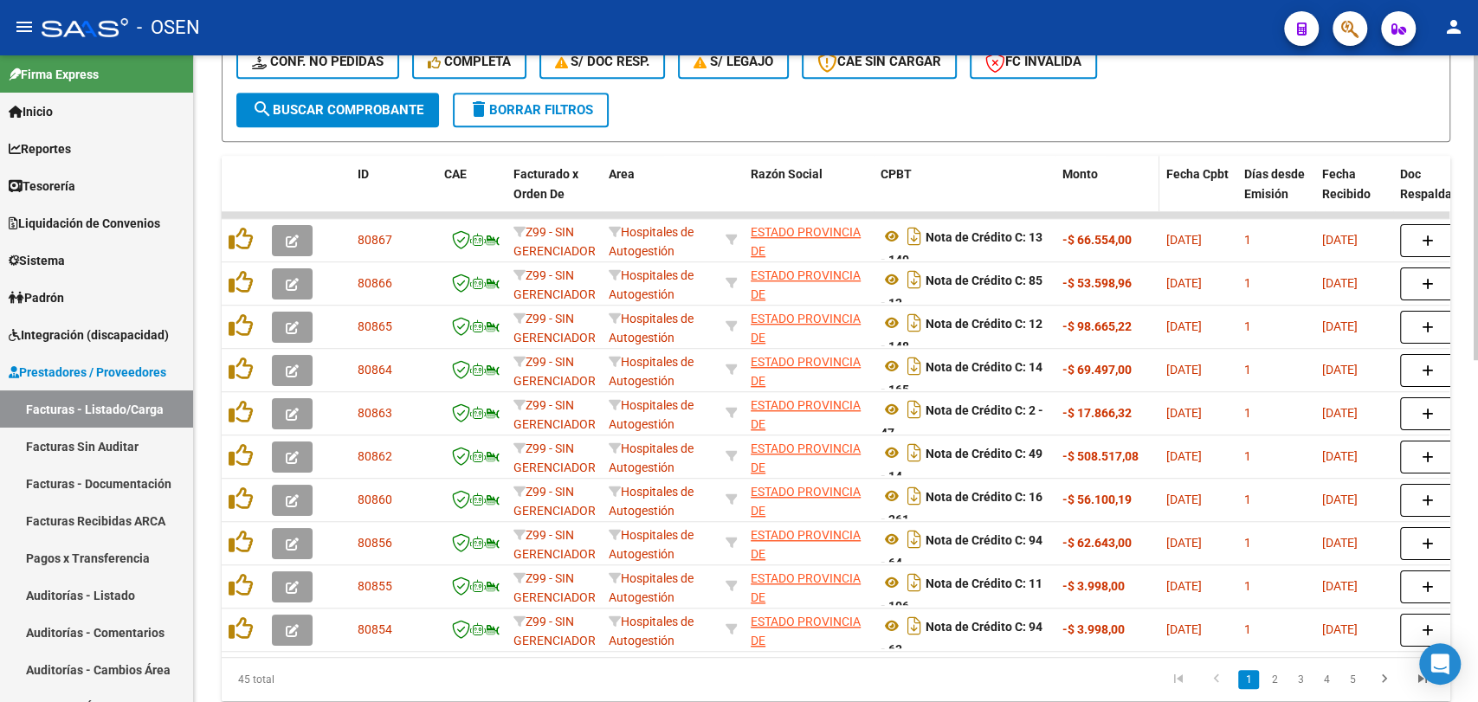
click at [1086, 171] on span "Monto" at bounding box center [1079, 174] width 35 height 14
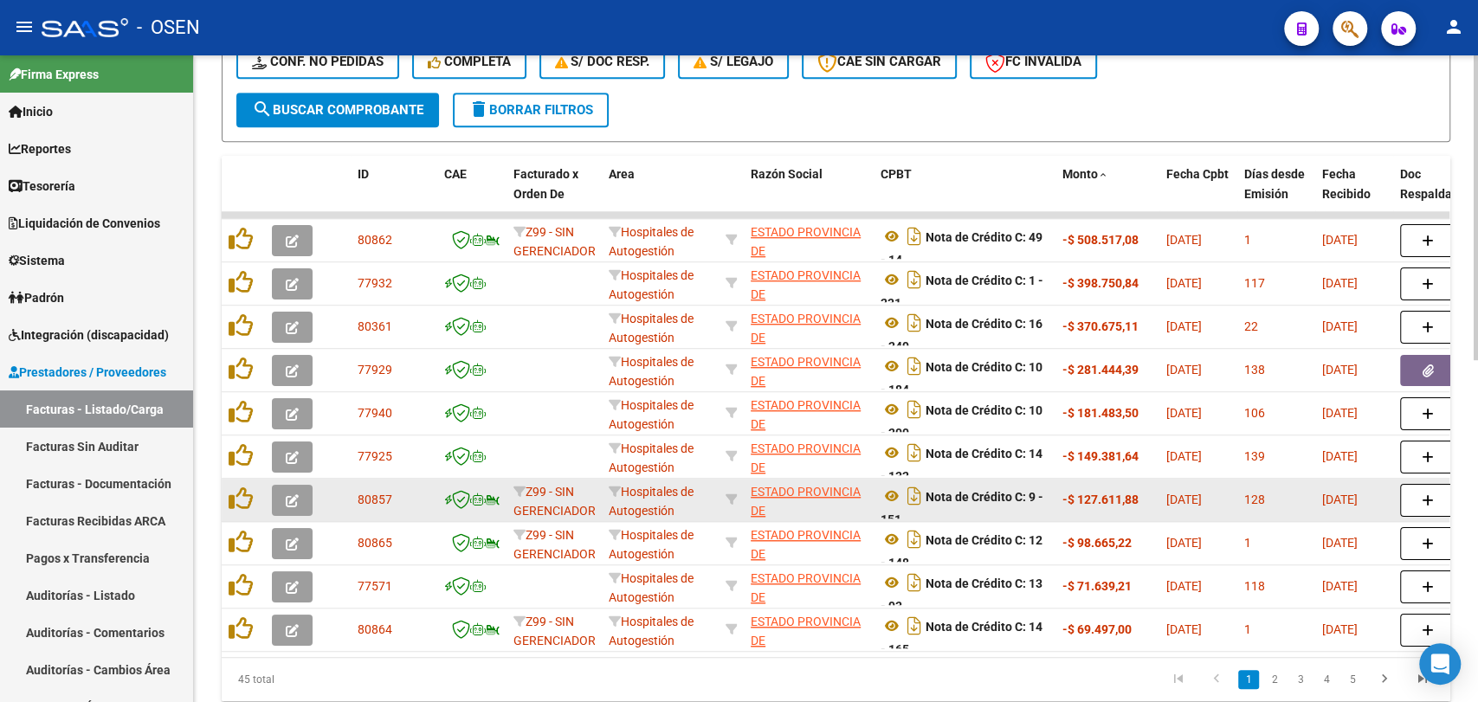
scroll to position [725, 0]
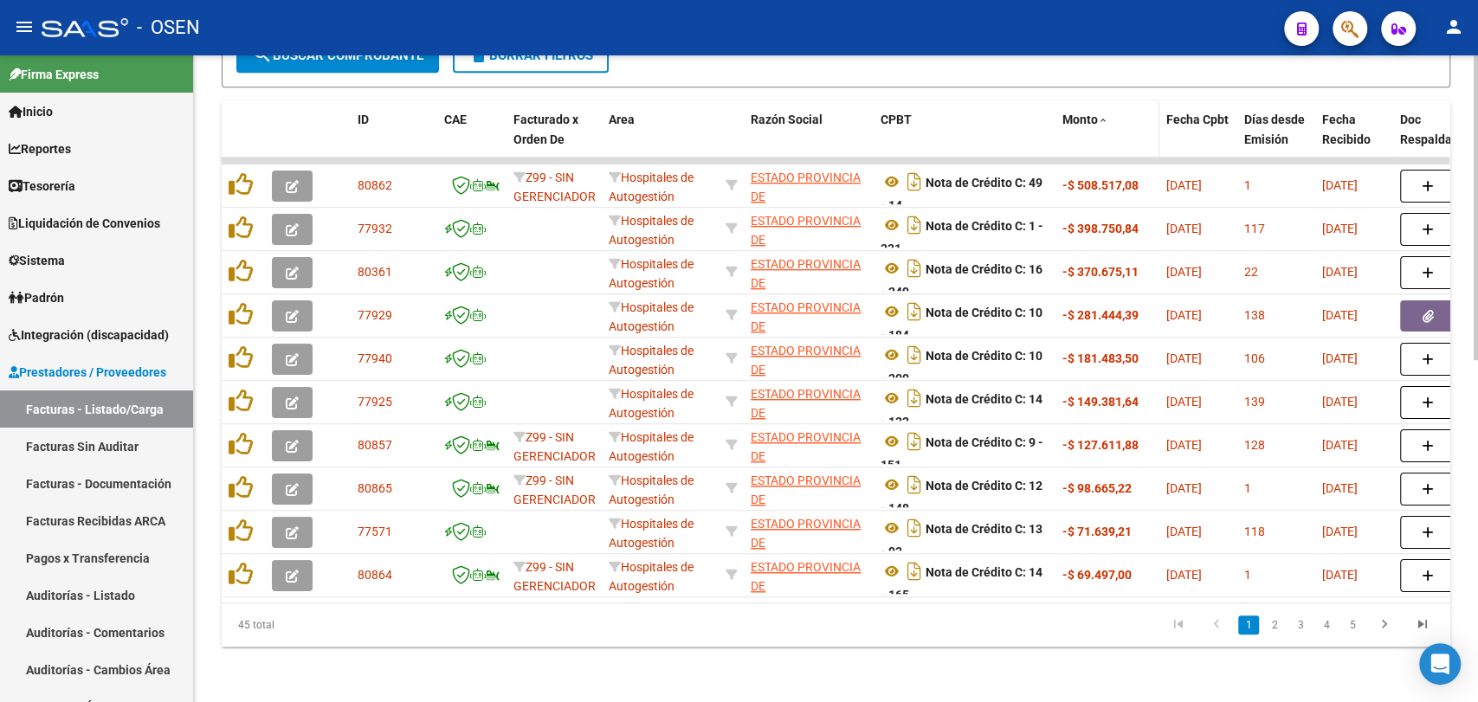
click at [1089, 113] on span "Monto" at bounding box center [1079, 120] width 35 height 14
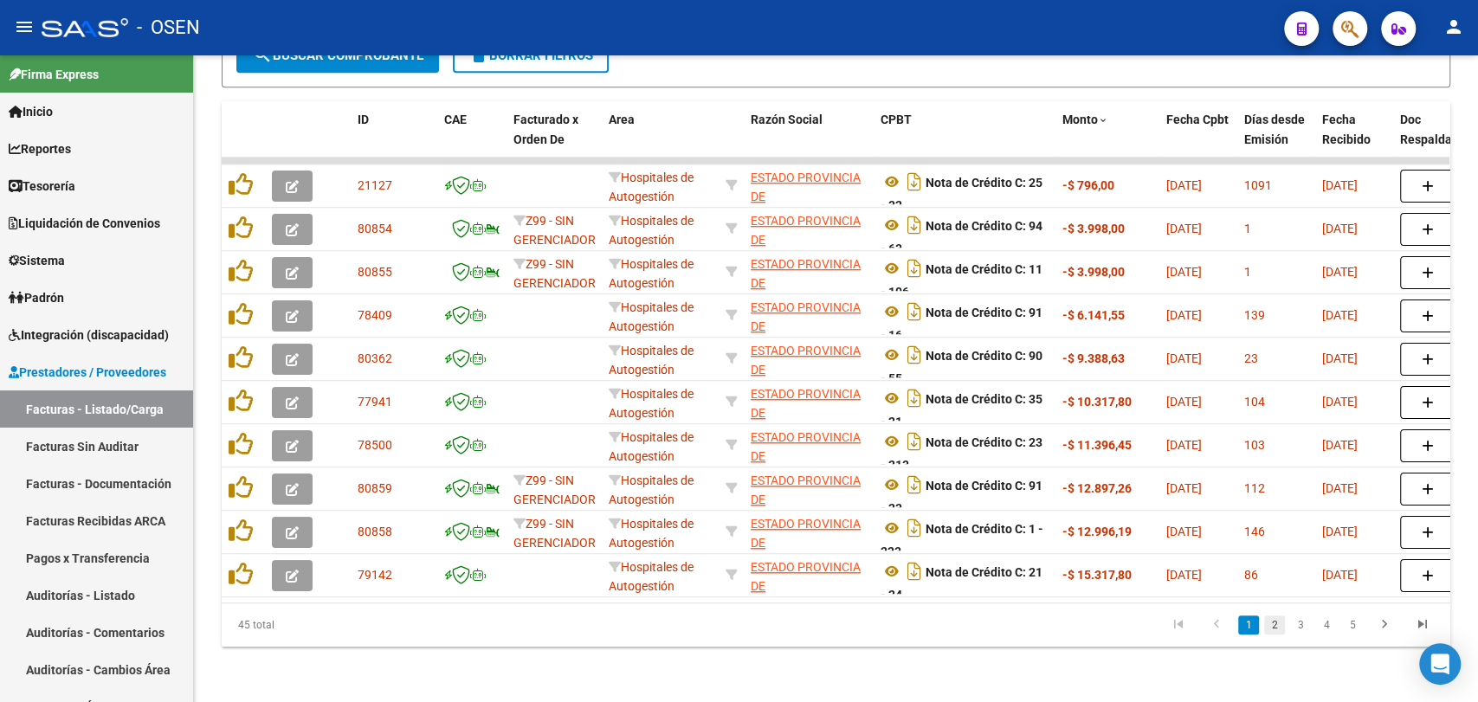
click at [1268, 623] on link "2" at bounding box center [1274, 625] width 21 height 19
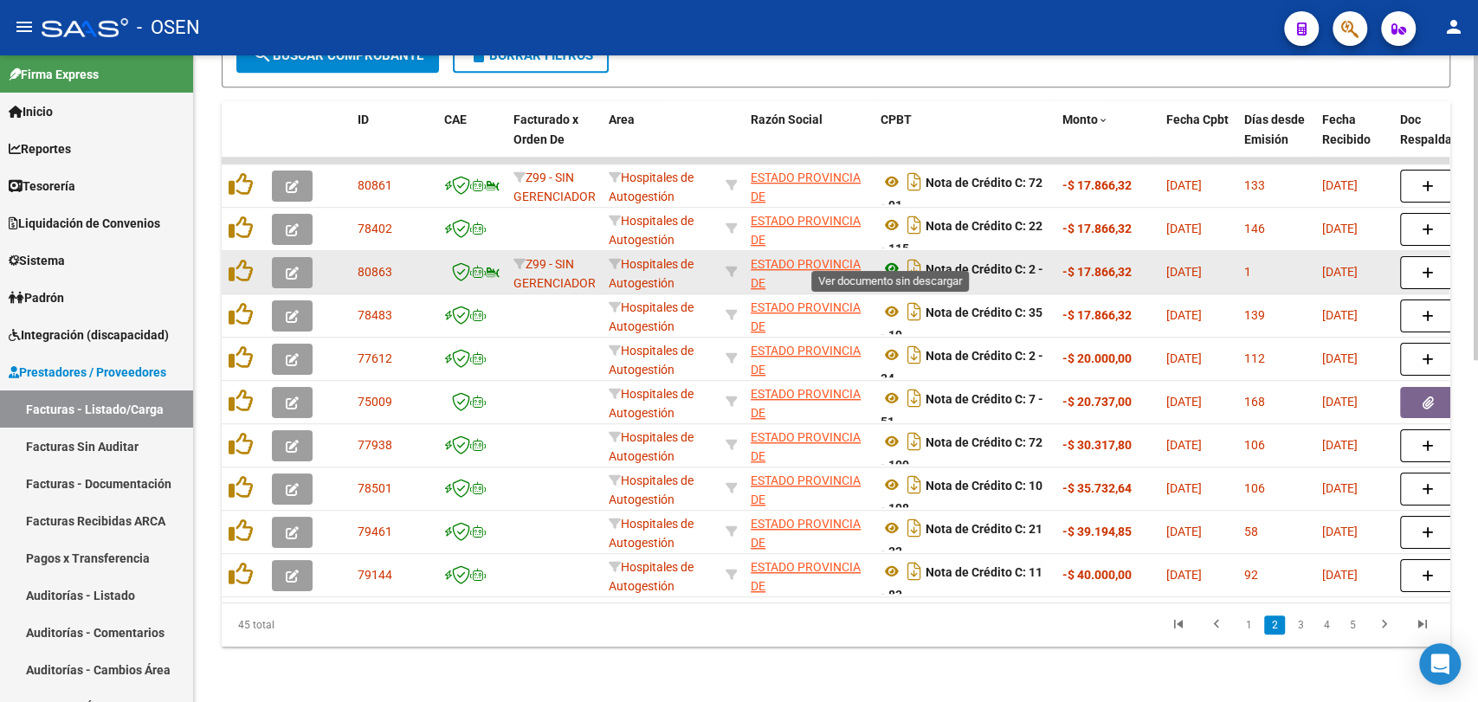
click at [898, 258] on icon at bounding box center [891, 268] width 23 height 21
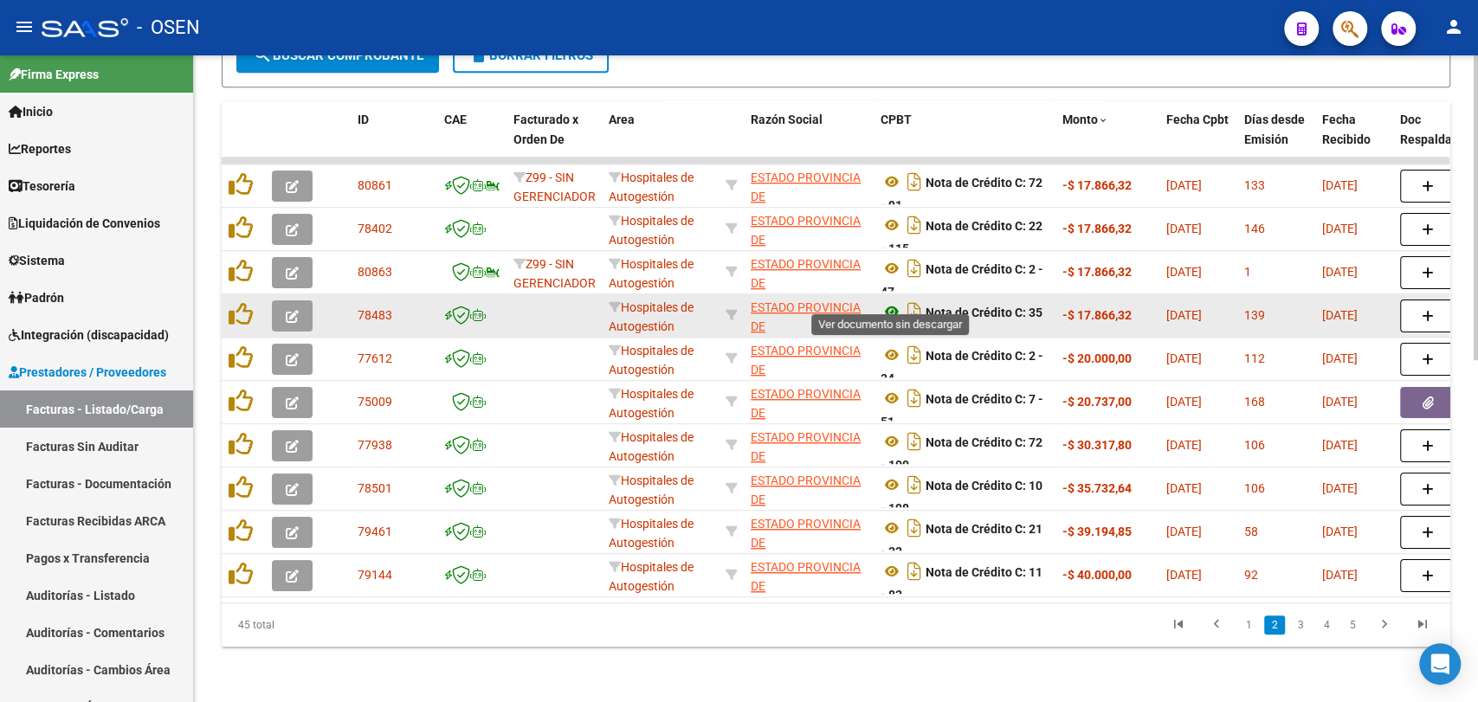
click at [890, 301] on icon at bounding box center [891, 311] width 23 height 21
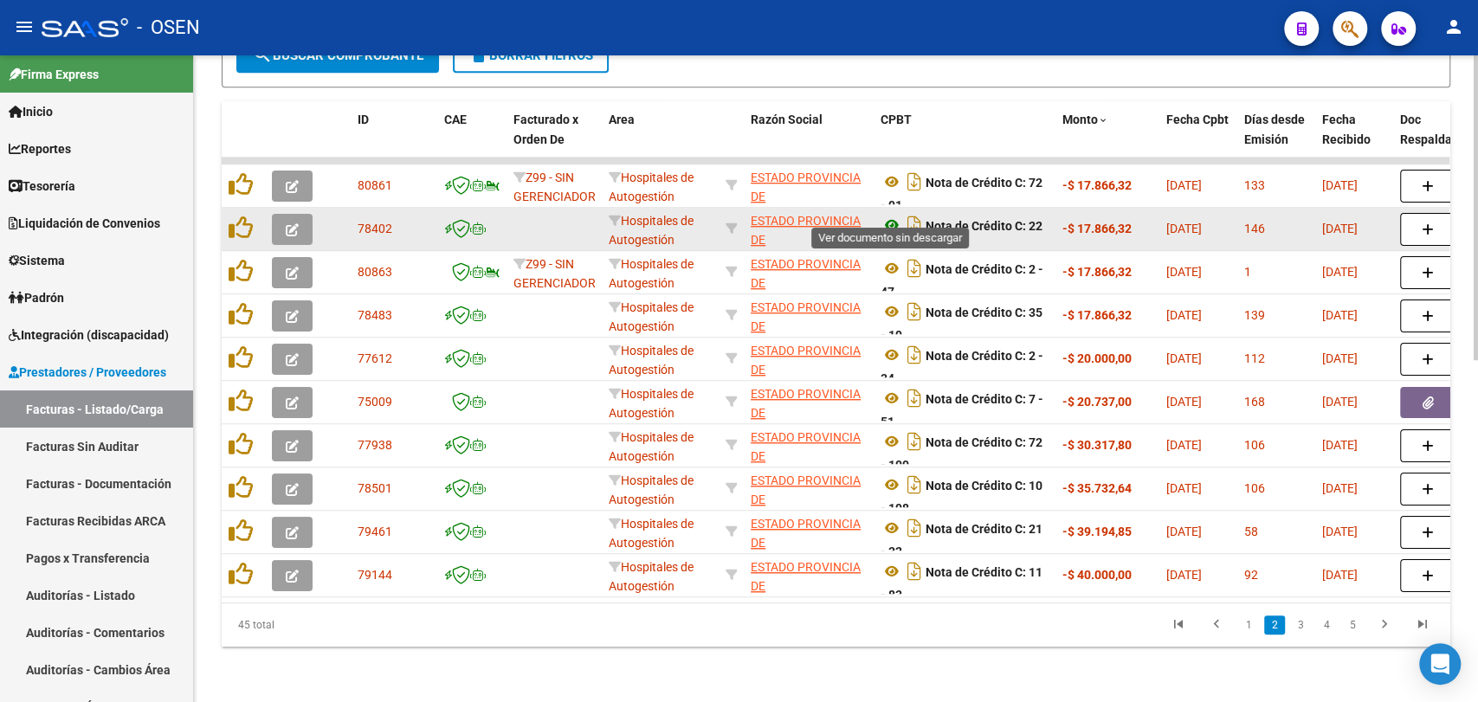
click at [889, 215] on icon at bounding box center [891, 225] width 23 height 21
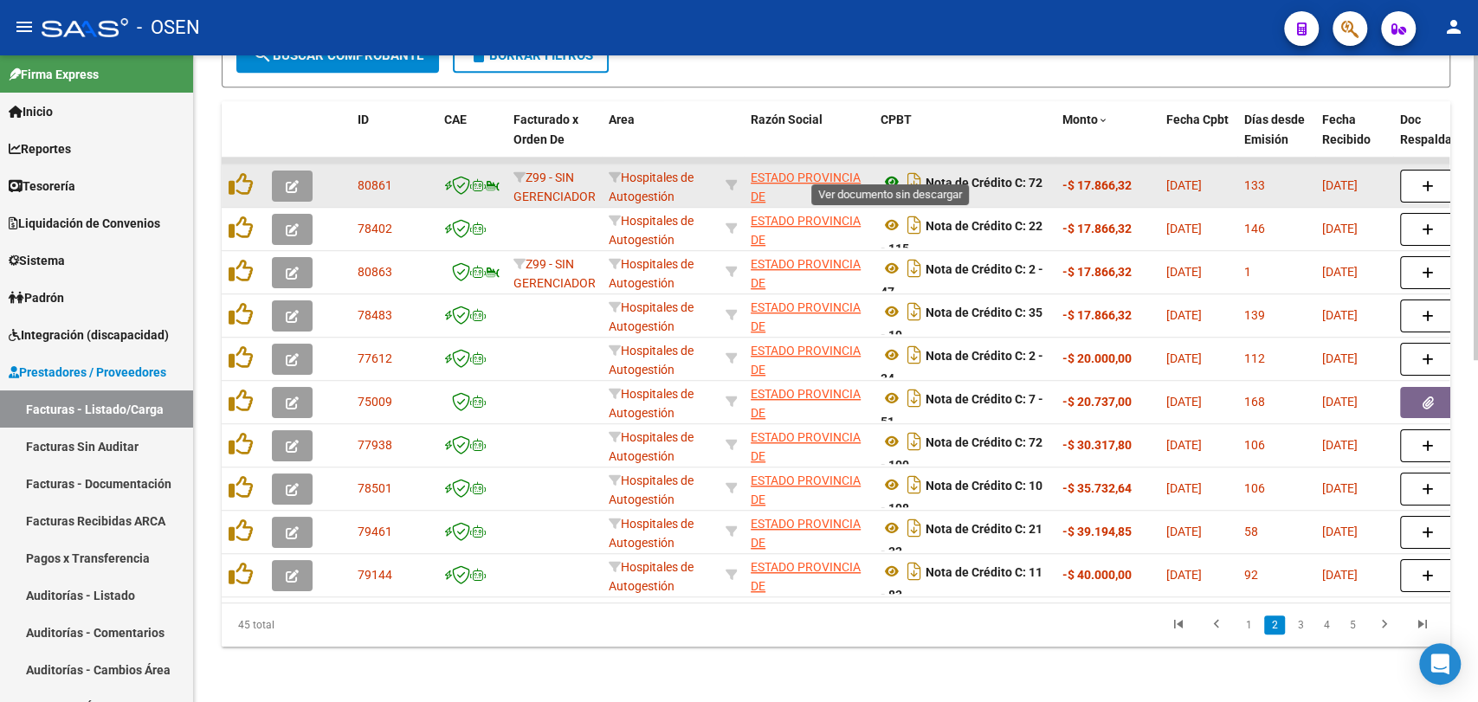
click at [880, 171] on icon at bounding box center [891, 181] width 23 height 21
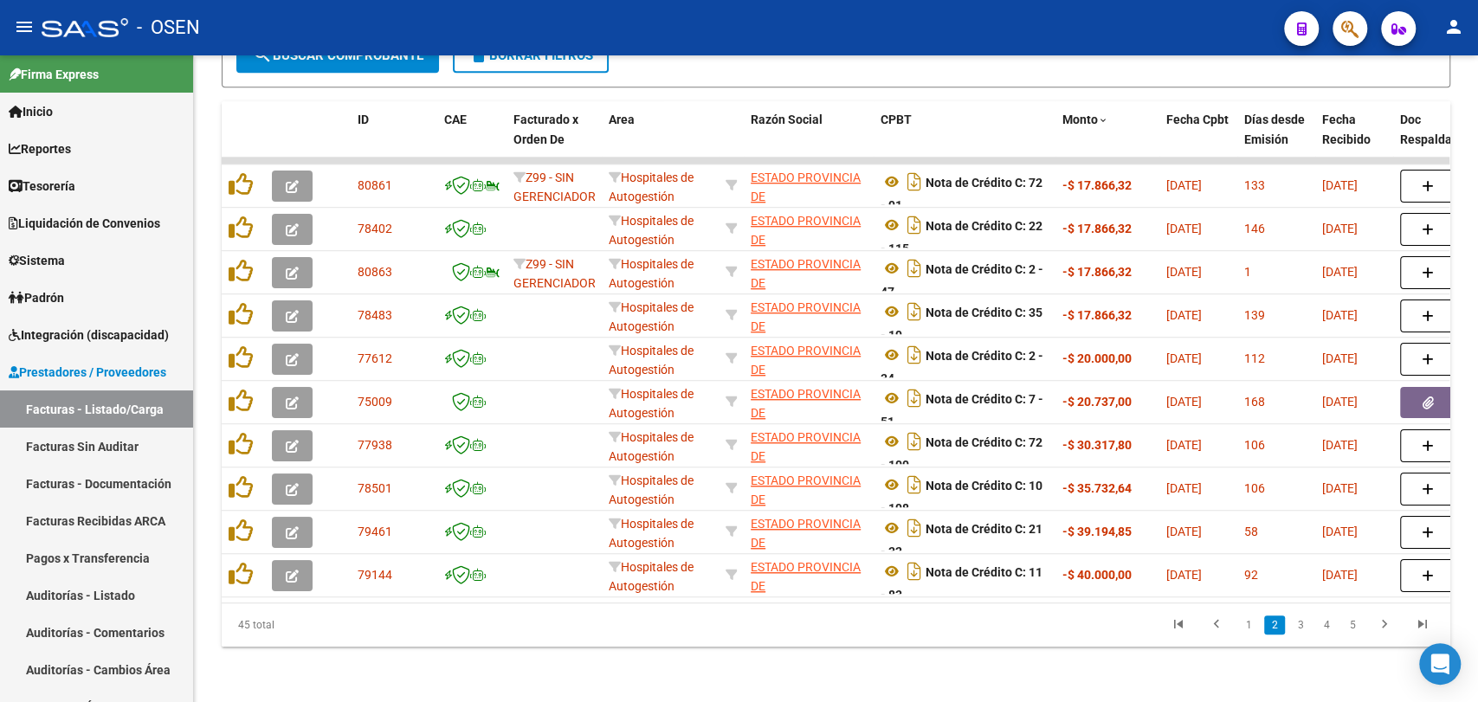
click at [1254, 622] on link "1" at bounding box center [1248, 625] width 21 height 19
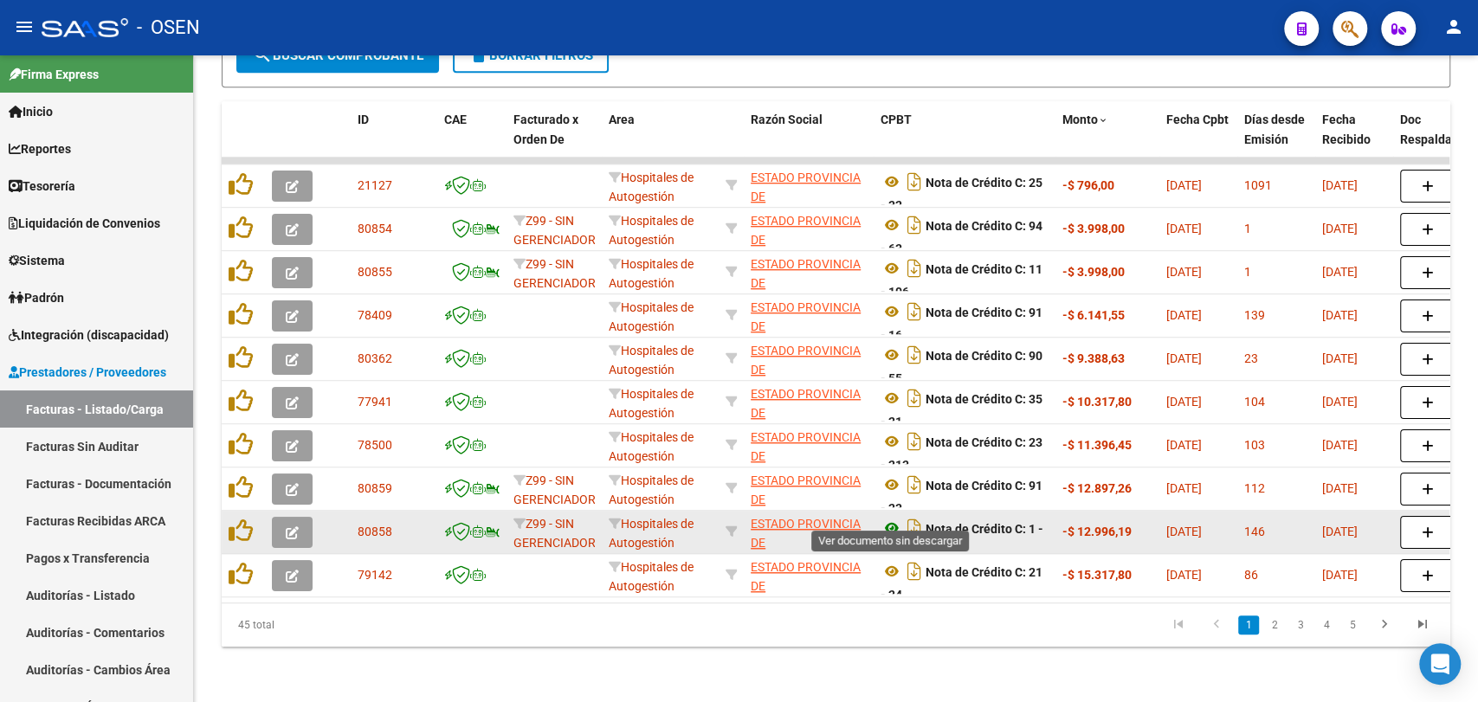
click at [888, 518] on icon at bounding box center [891, 528] width 23 height 21
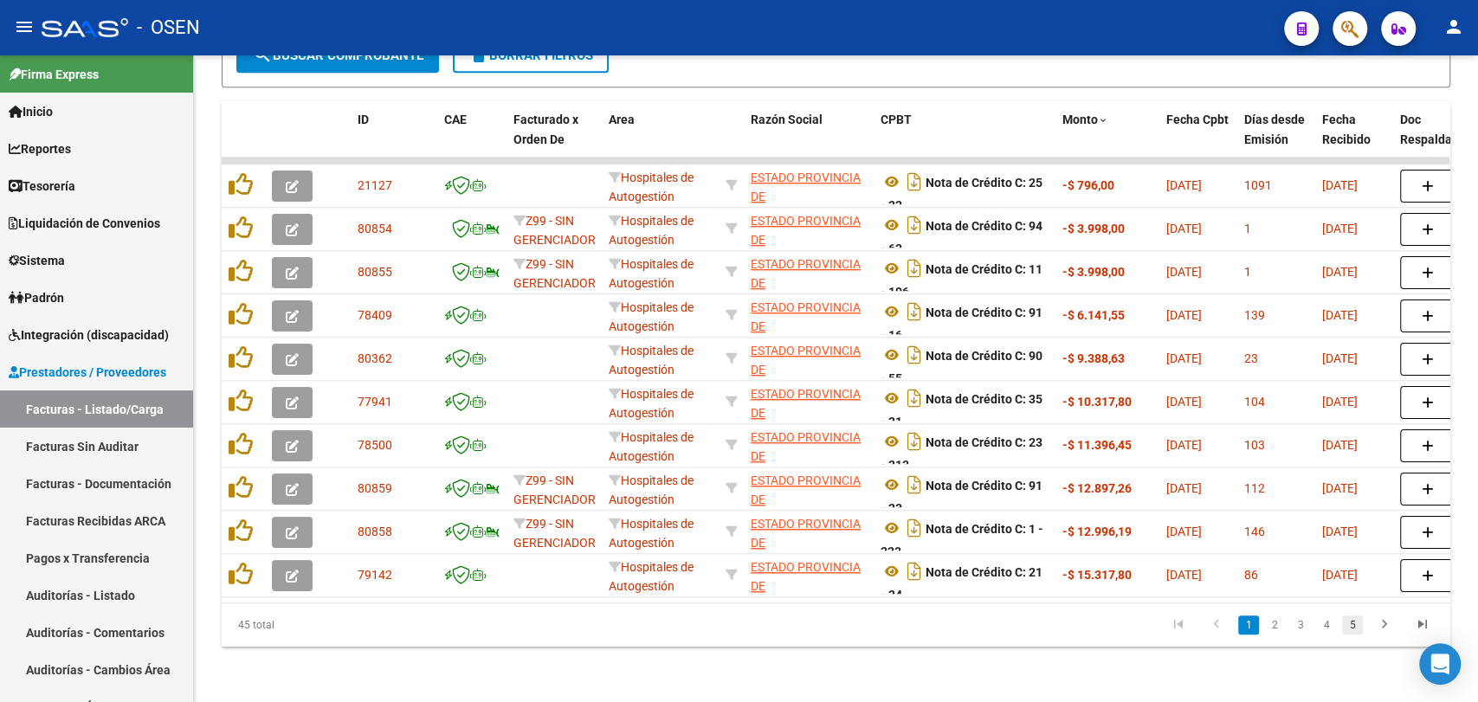
click at [1351, 622] on link "5" at bounding box center [1352, 625] width 21 height 19
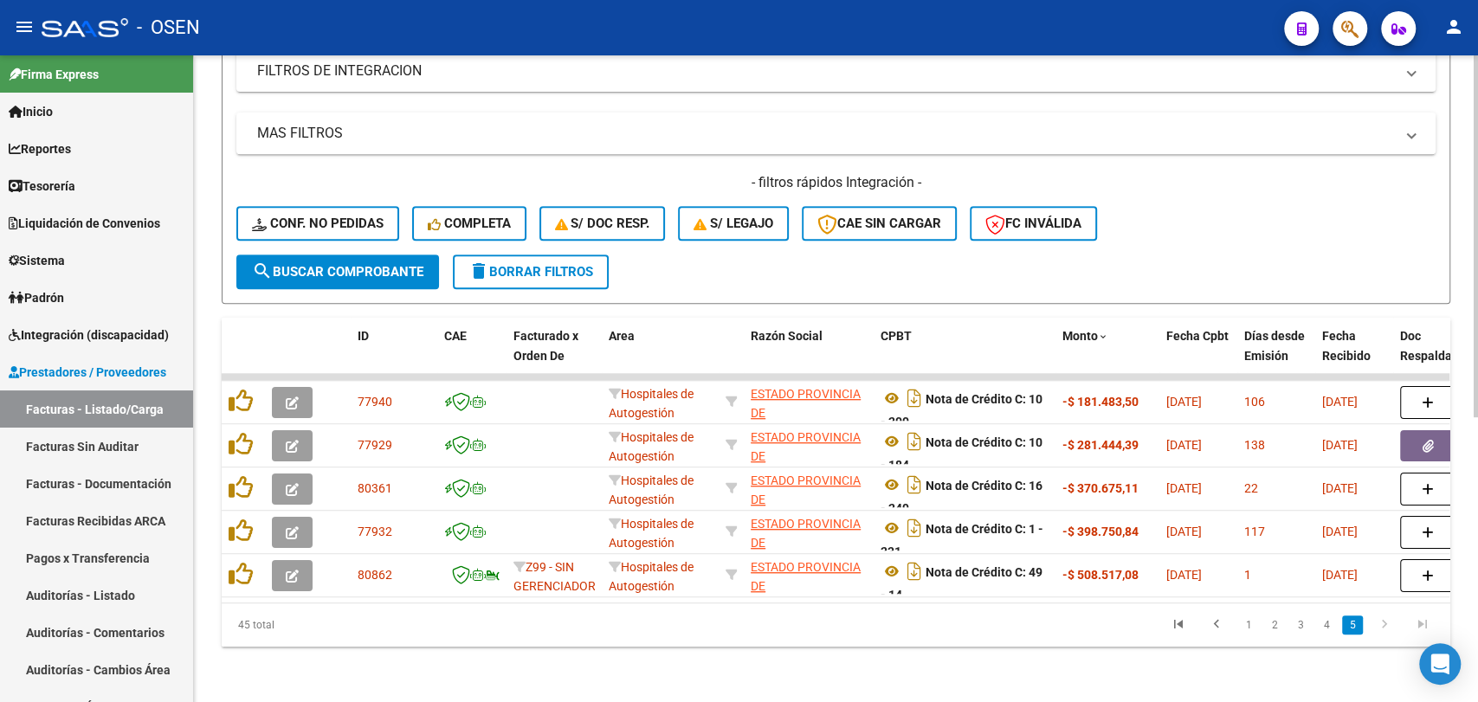
scroll to position [508, 0]
click at [1318, 625] on link "4" at bounding box center [1326, 625] width 21 height 19
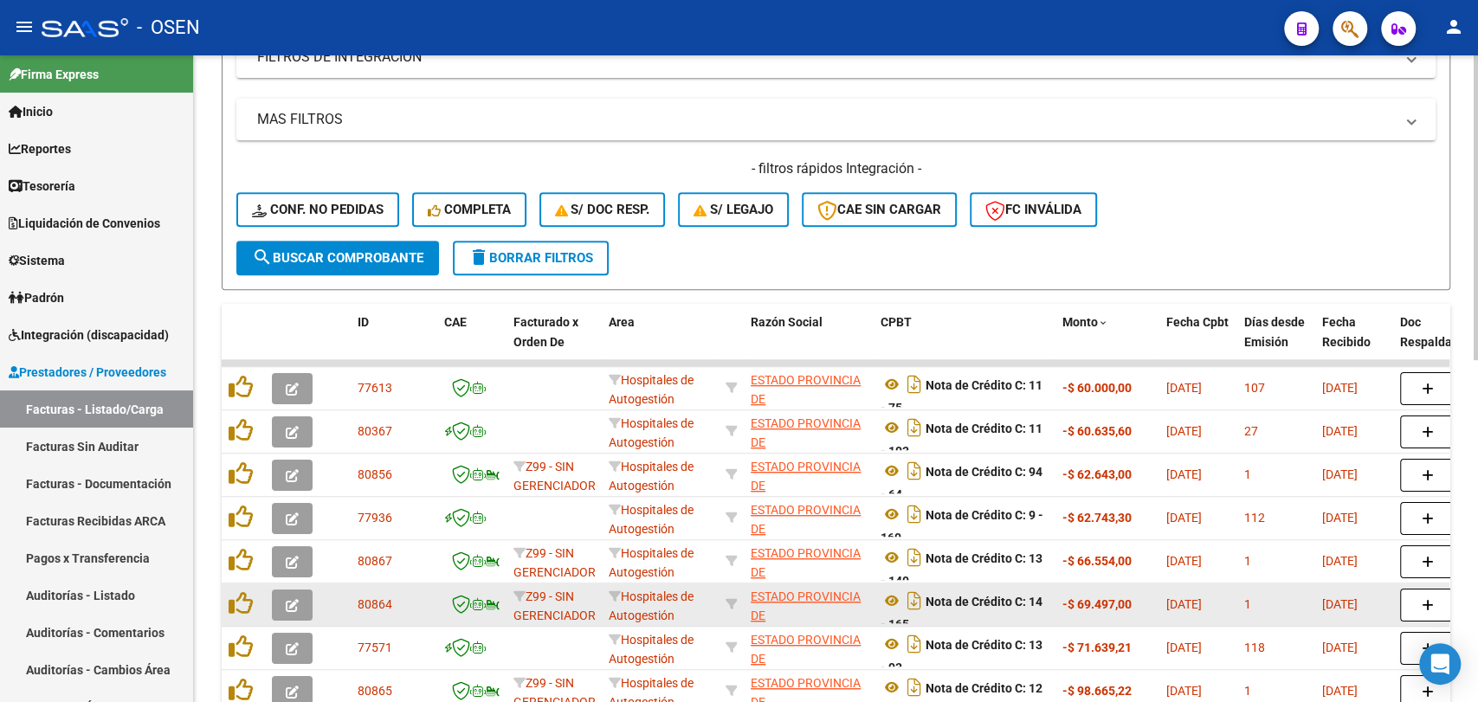
scroll to position [725, 0]
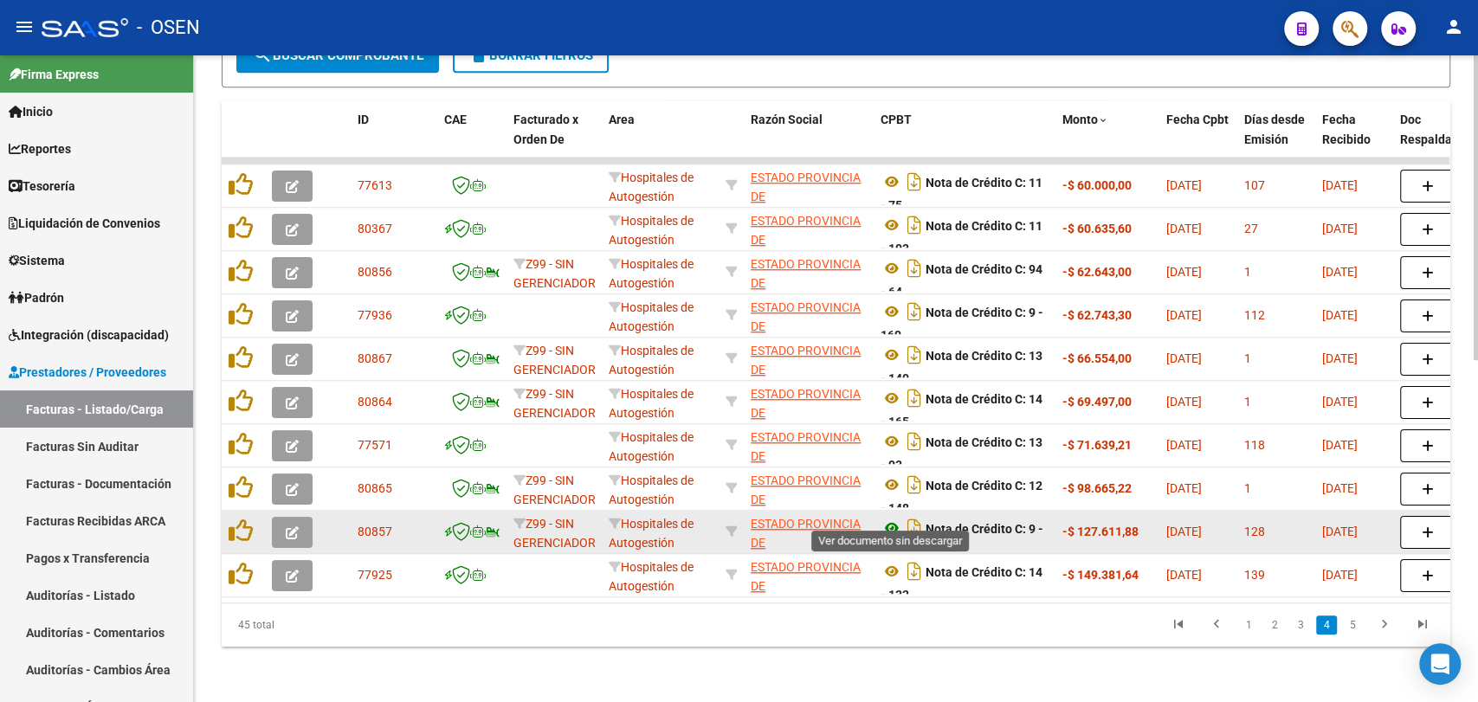
click at [882, 518] on icon at bounding box center [891, 528] width 23 height 21
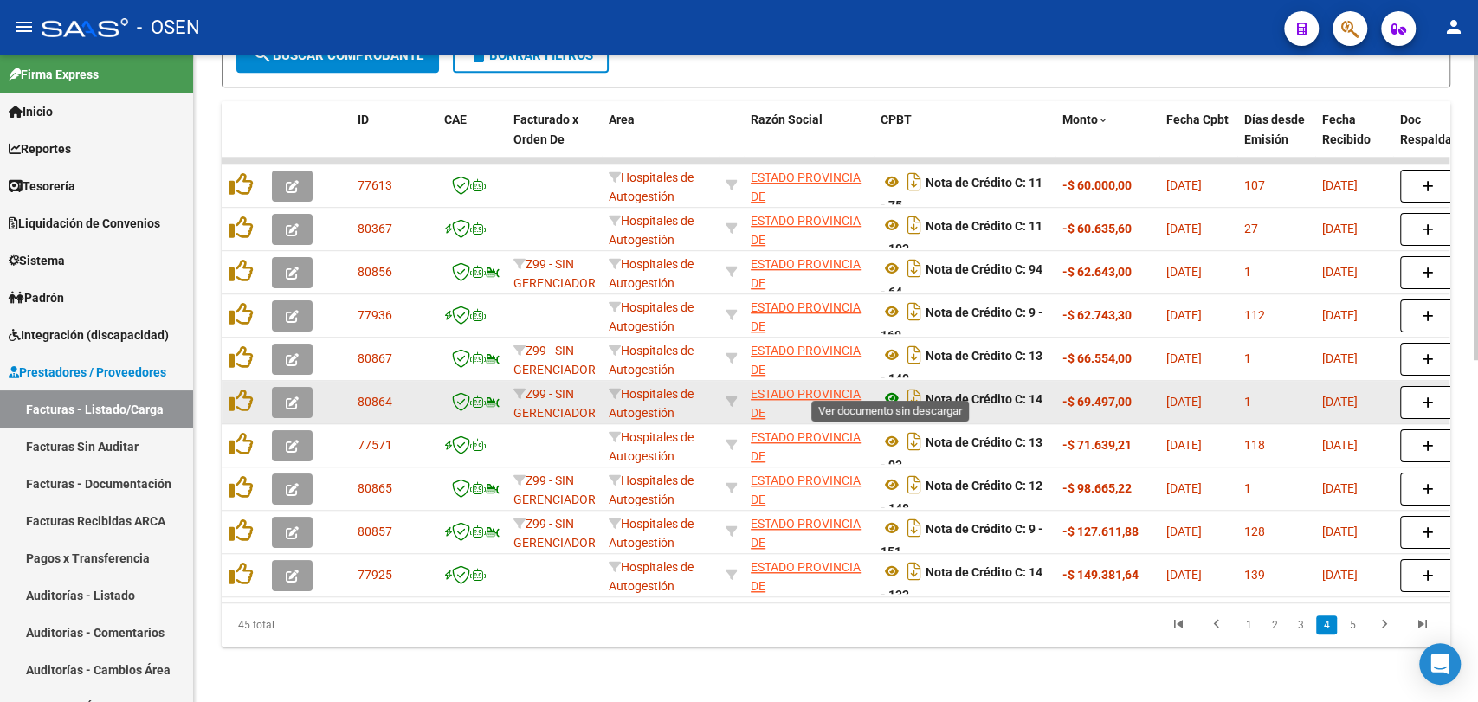
click at [898, 388] on icon at bounding box center [891, 398] width 23 height 21
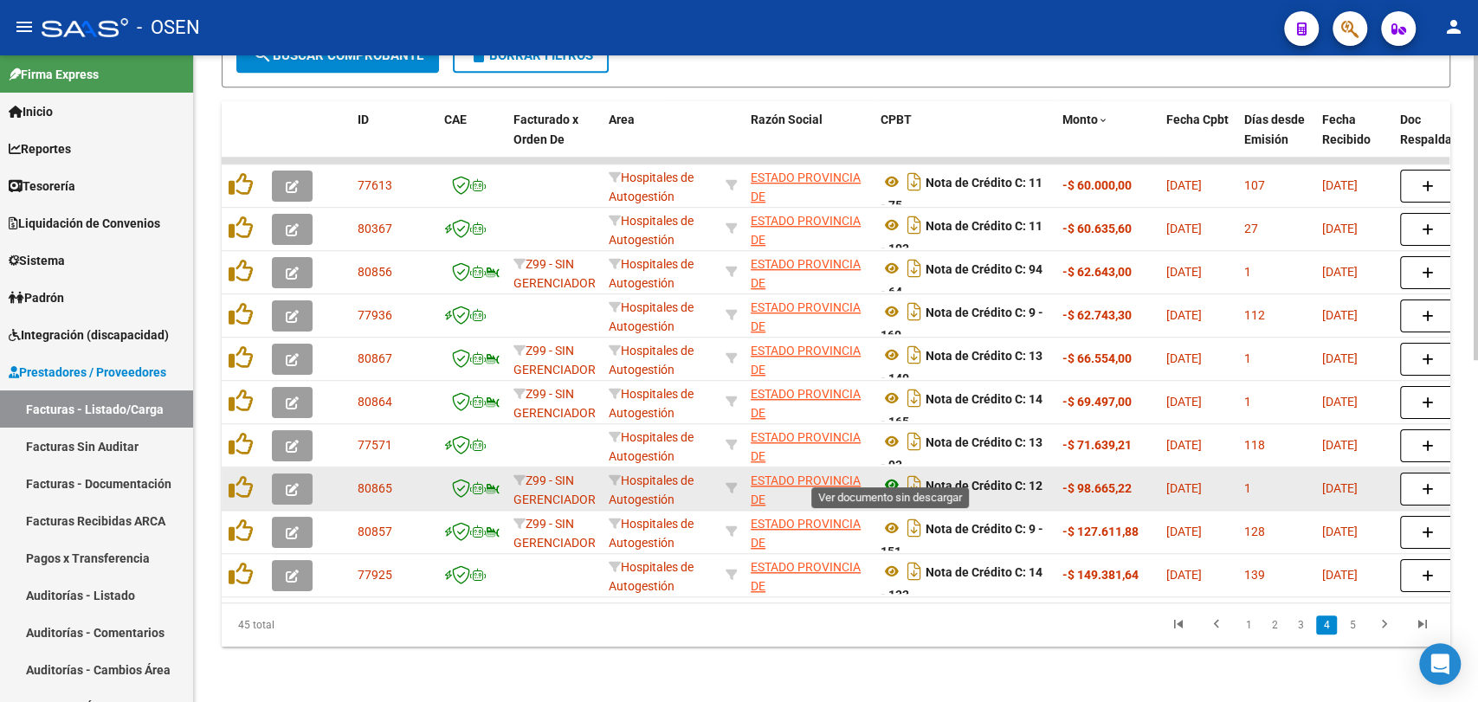
click at [893, 476] on icon at bounding box center [891, 484] width 23 height 21
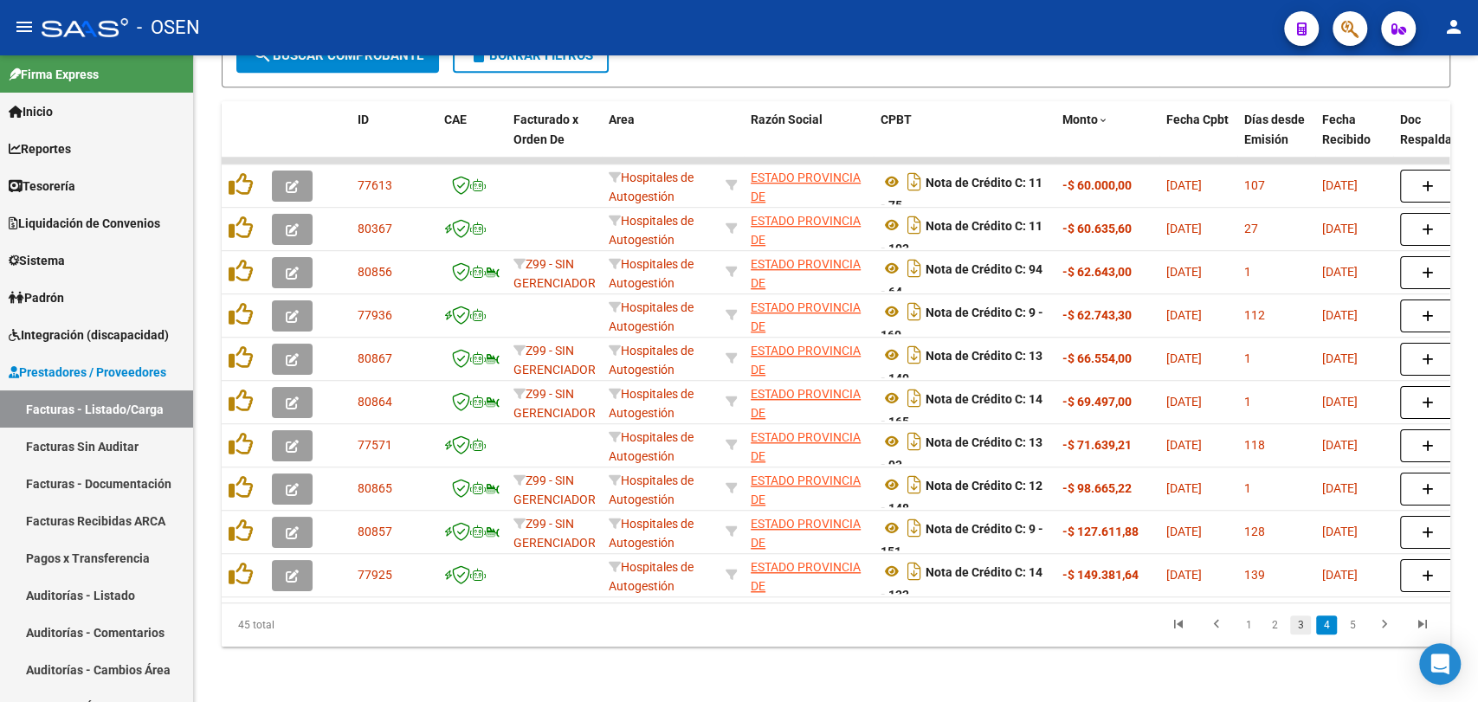
click at [1295, 622] on link "3" at bounding box center [1300, 625] width 21 height 19
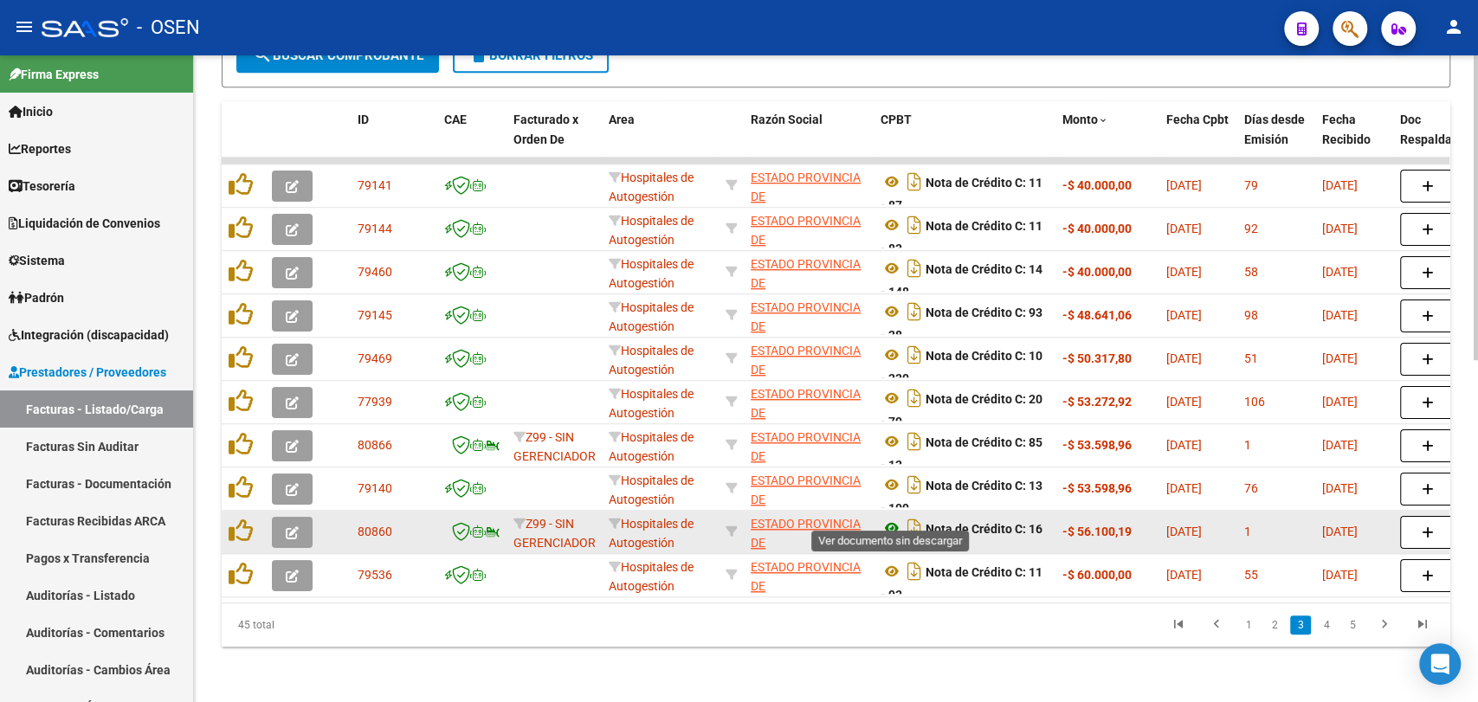
click at [887, 518] on icon at bounding box center [891, 528] width 23 height 21
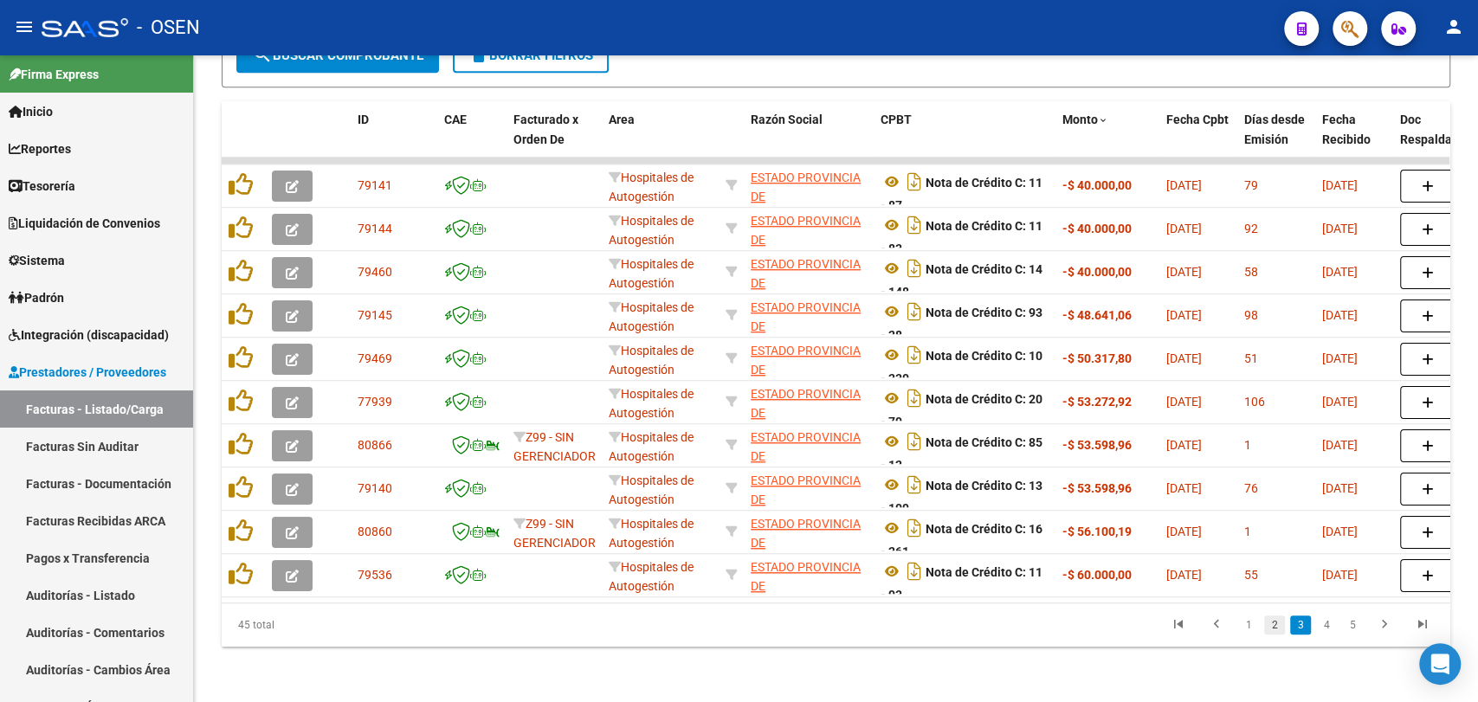
click at [1269, 632] on link "2" at bounding box center [1274, 625] width 21 height 19
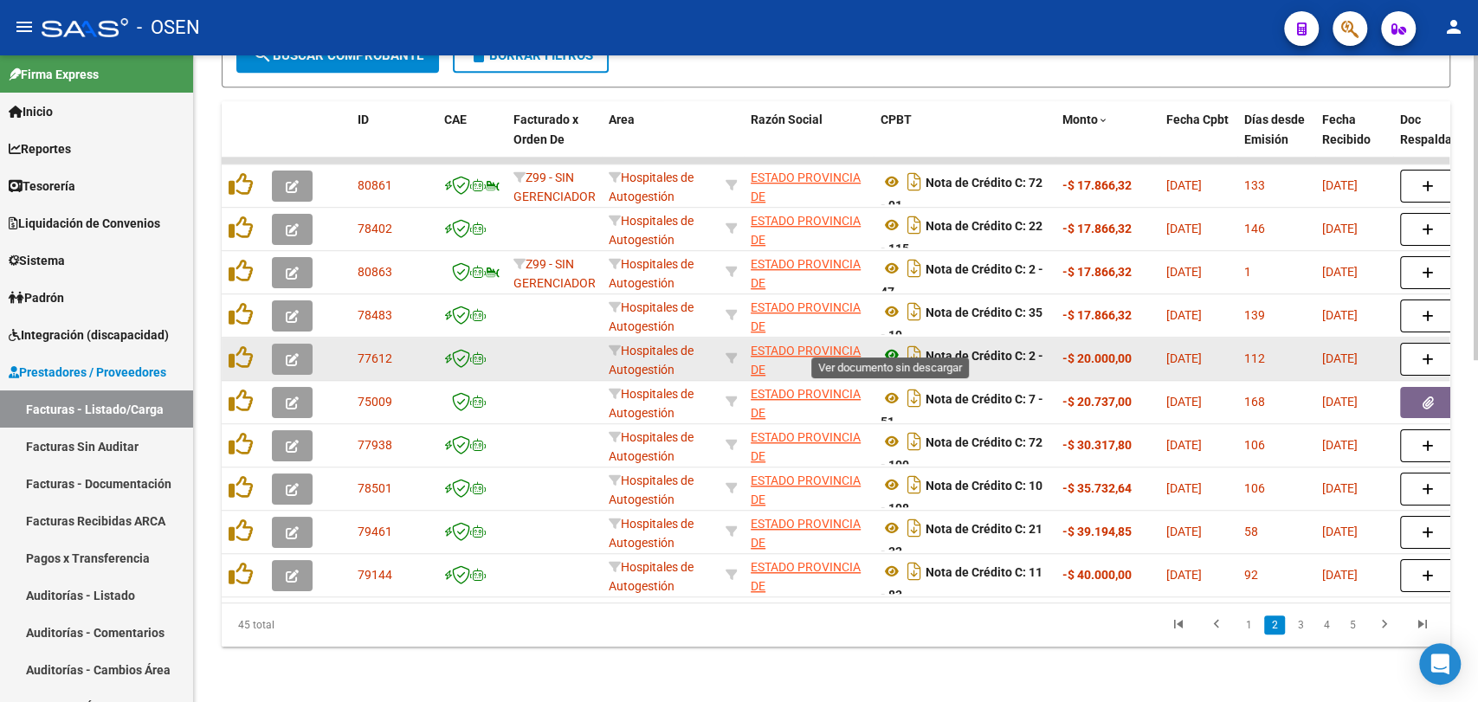
click at [884, 345] on icon at bounding box center [891, 355] width 23 height 21
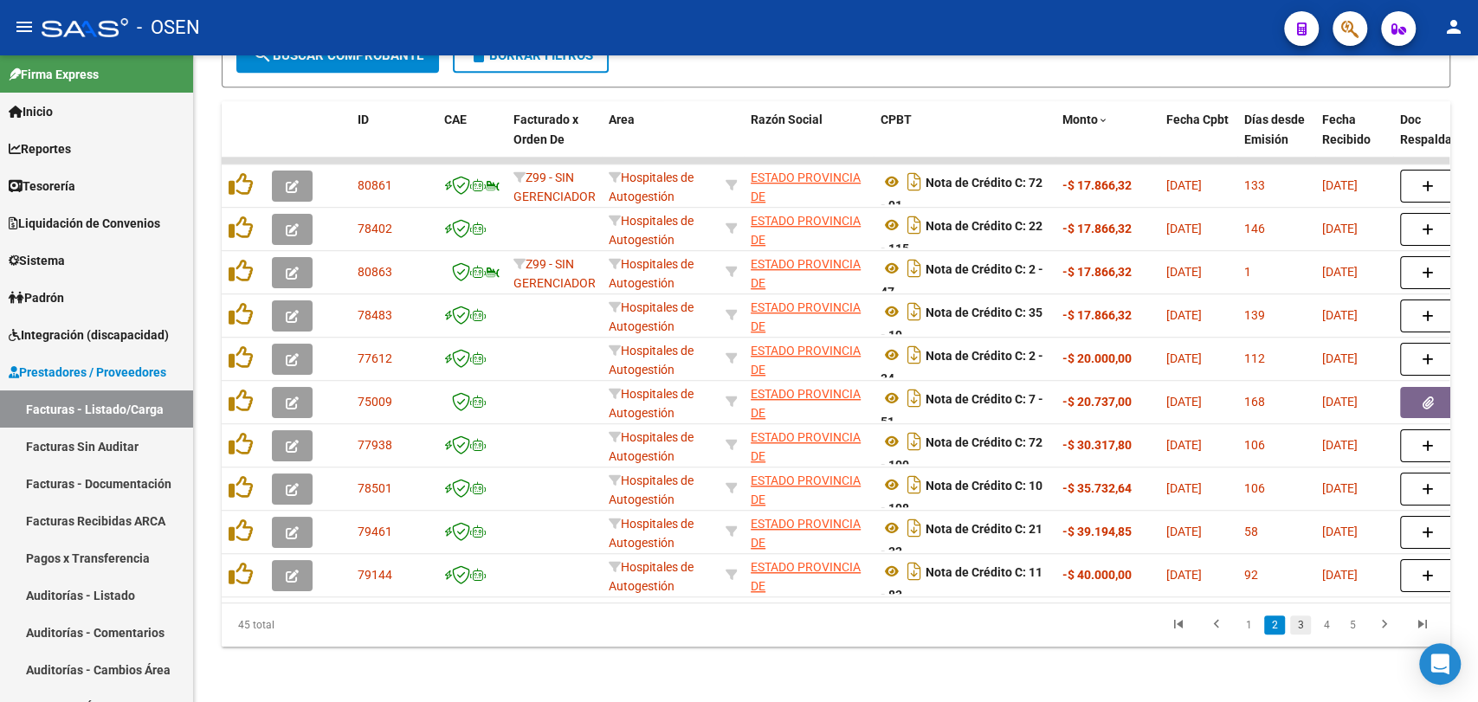
click at [1290, 631] on link "3" at bounding box center [1300, 625] width 21 height 19
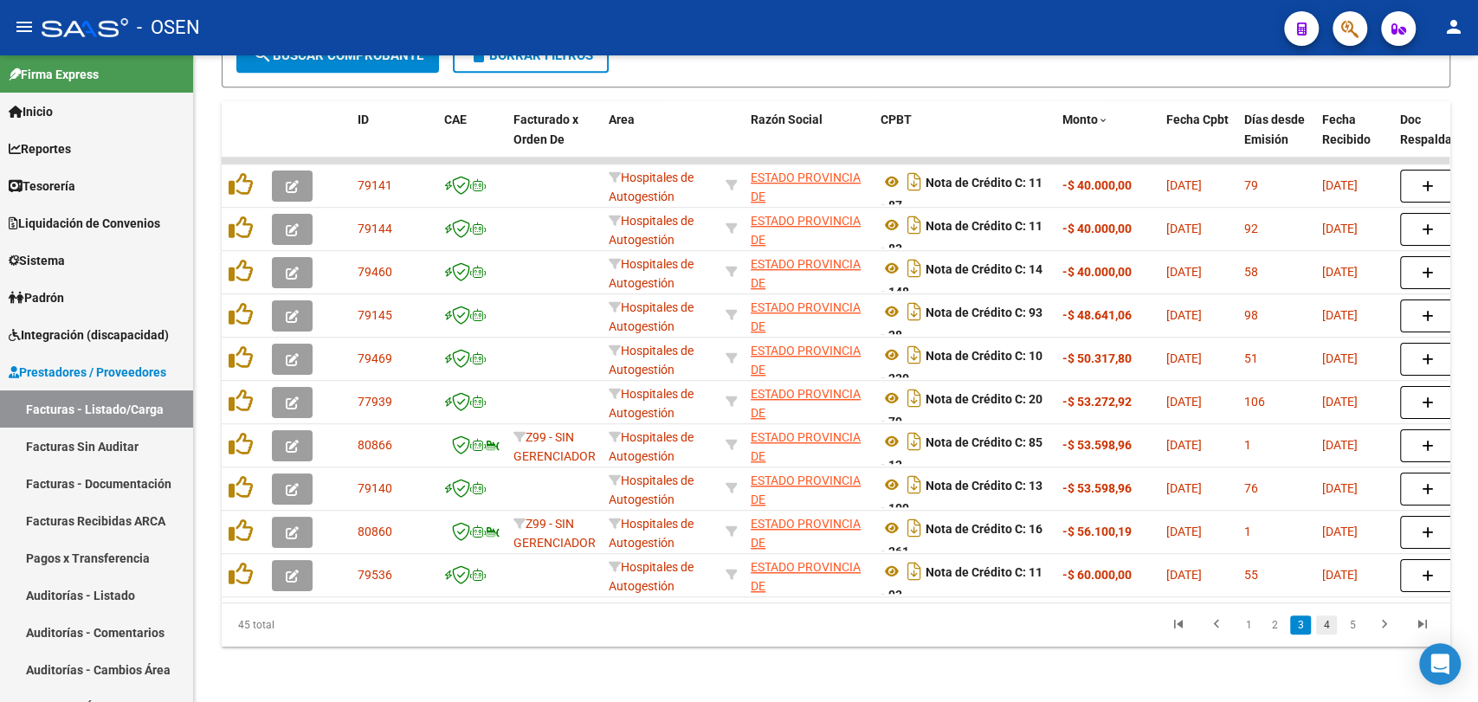
click at [1321, 628] on link "4" at bounding box center [1326, 625] width 21 height 19
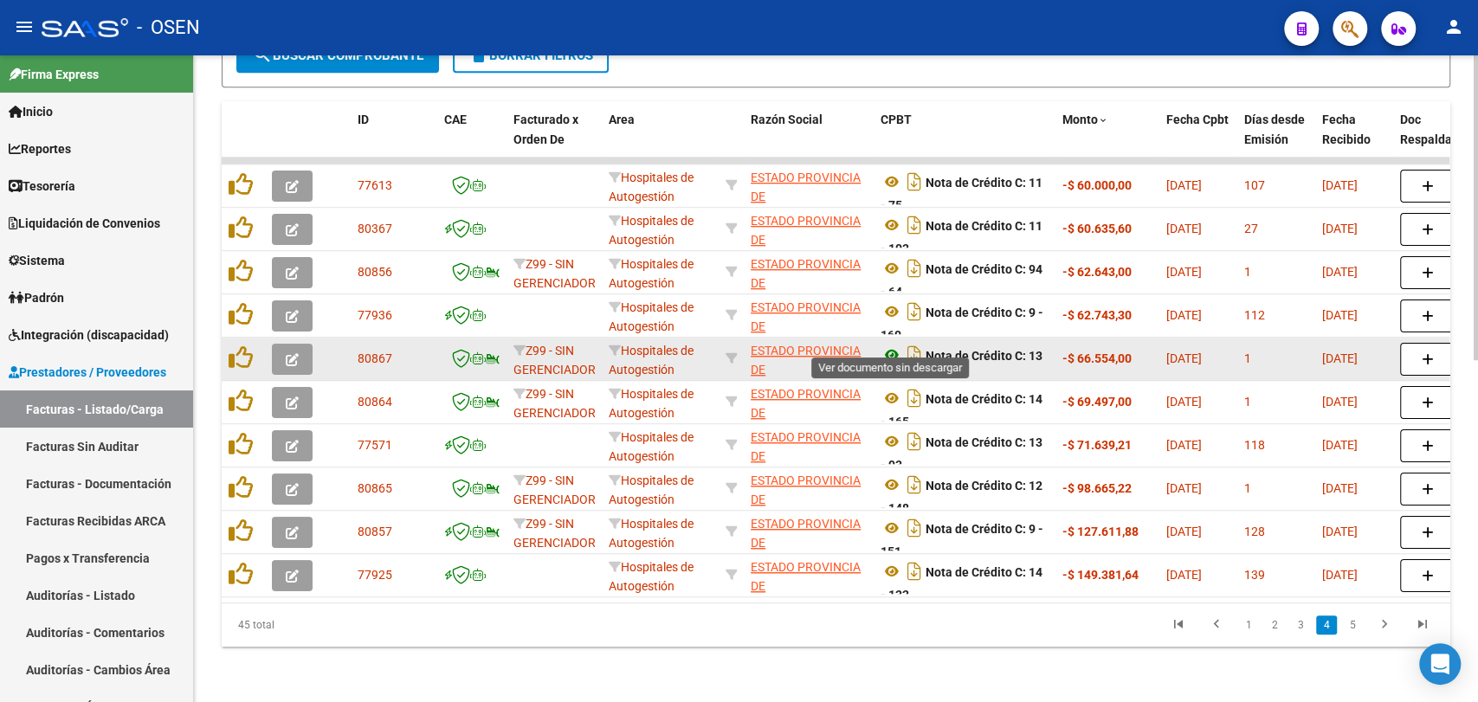
click at [896, 345] on icon at bounding box center [891, 355] width 23 height 21
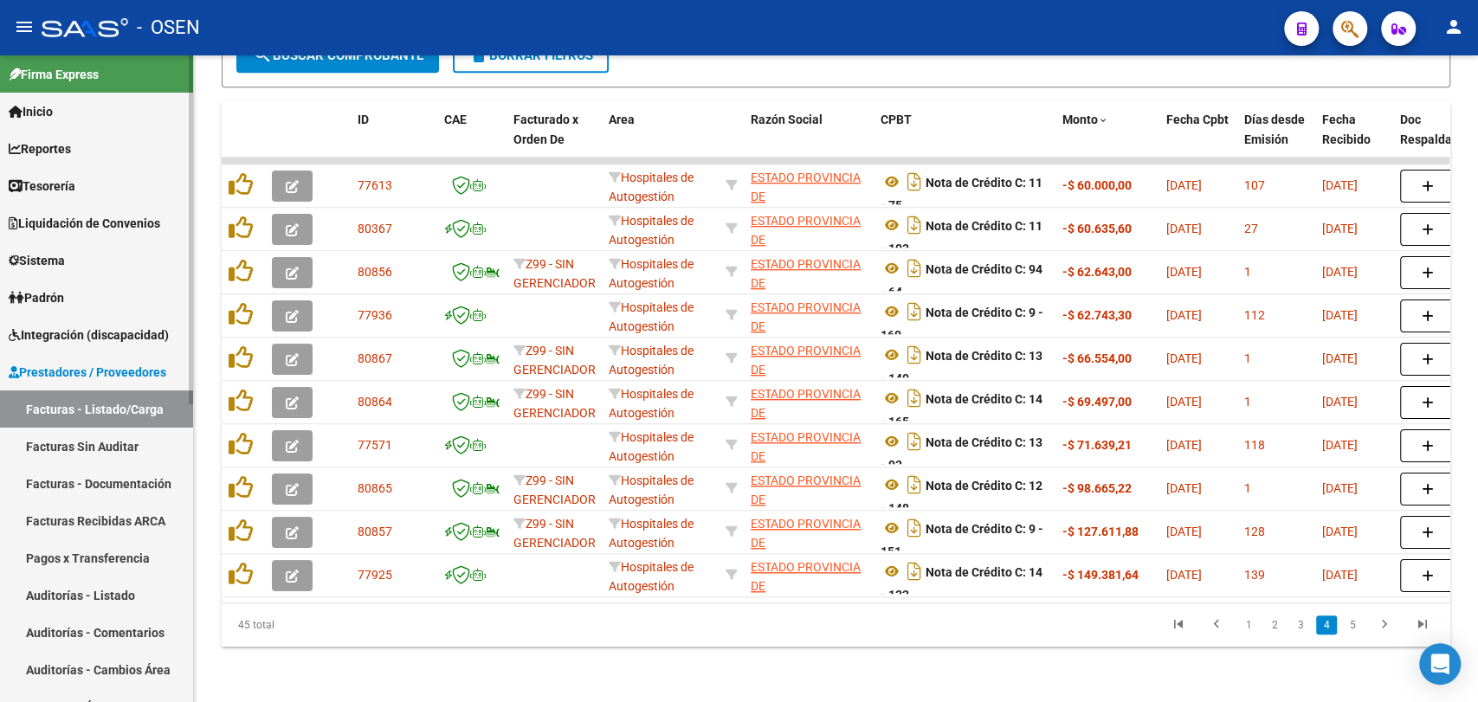
scroll to position [0, 0]
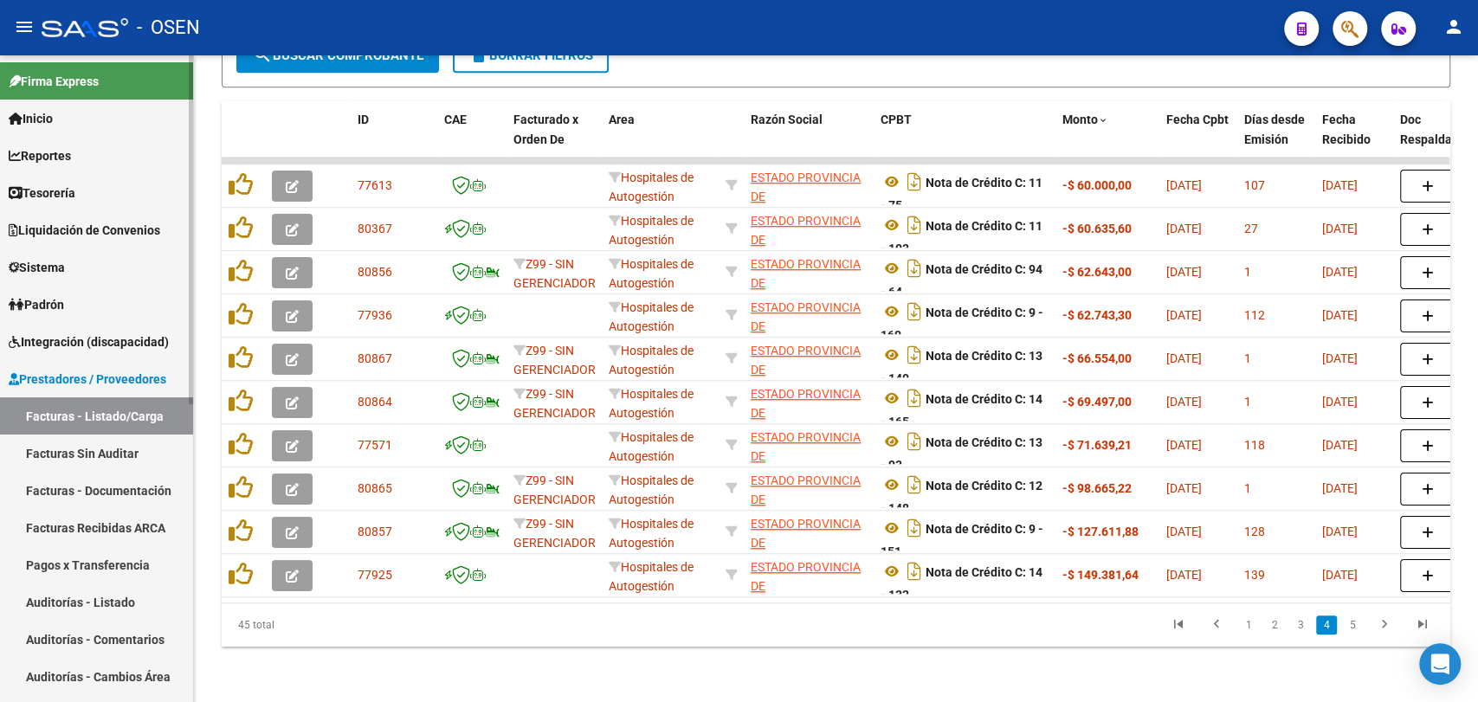
click at [83, 195] on link "Tesorería" at bounding box center [96, 192] width 193 height 37
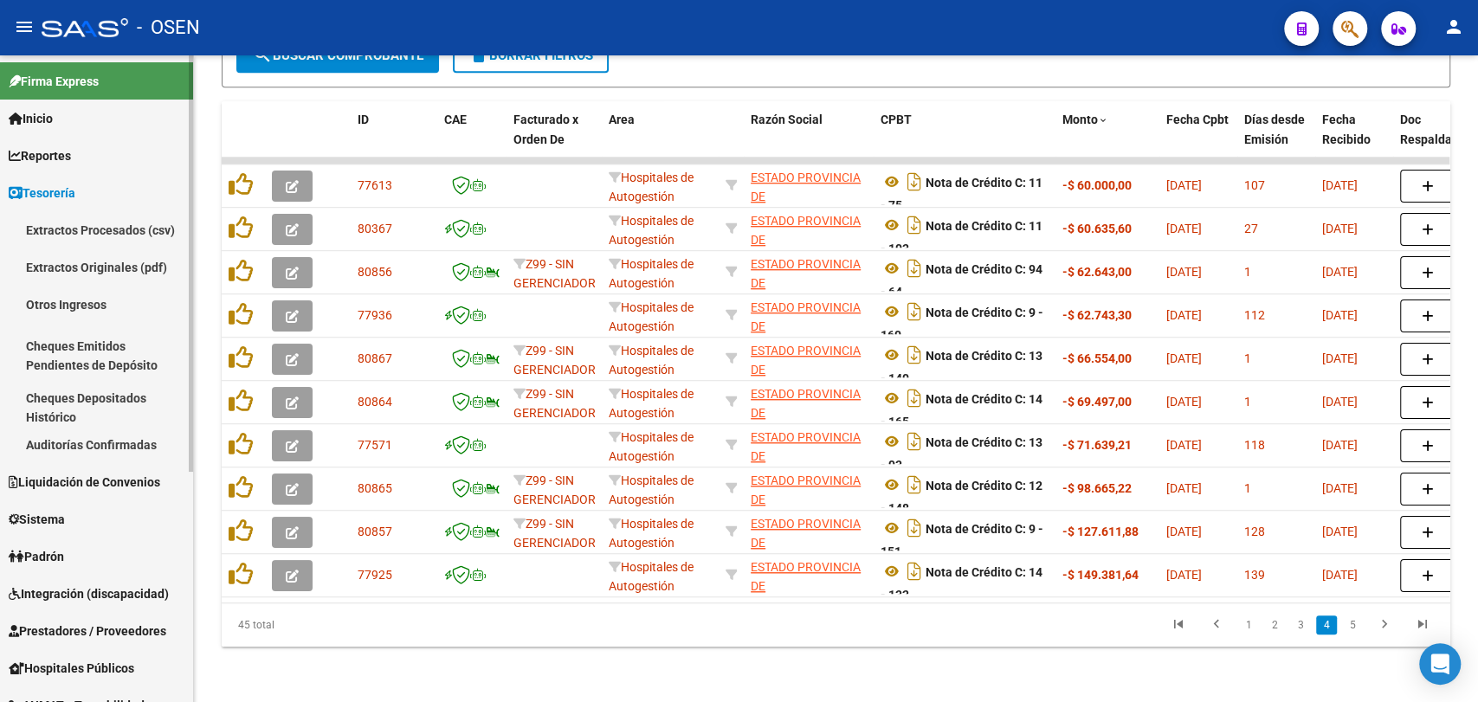
click at [135, 429] on link "Auditorías Confirmadas" at bounding box center [96, 444] width 193 height 37
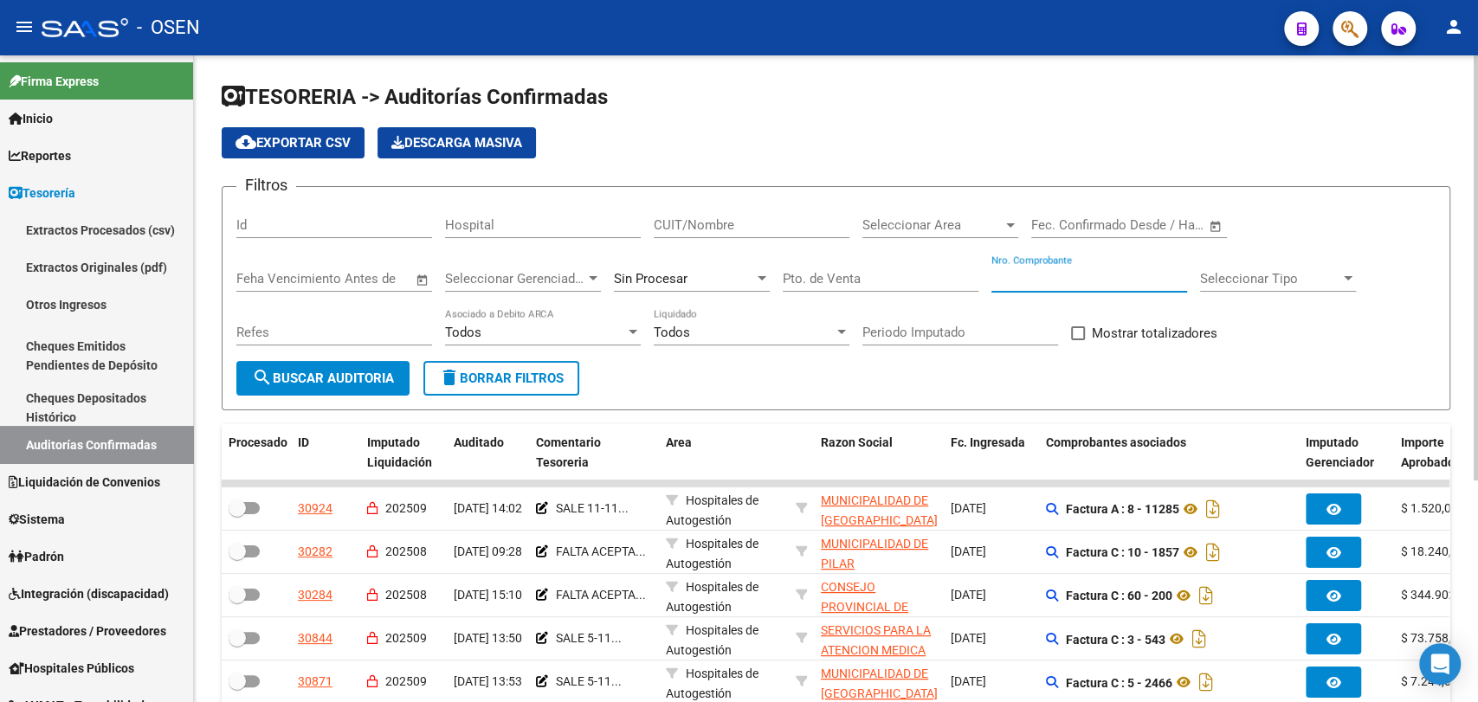
click at [1097, 283] on input "Nro. Comprobante" at bounding box center [1089, 279] width 196 height 16
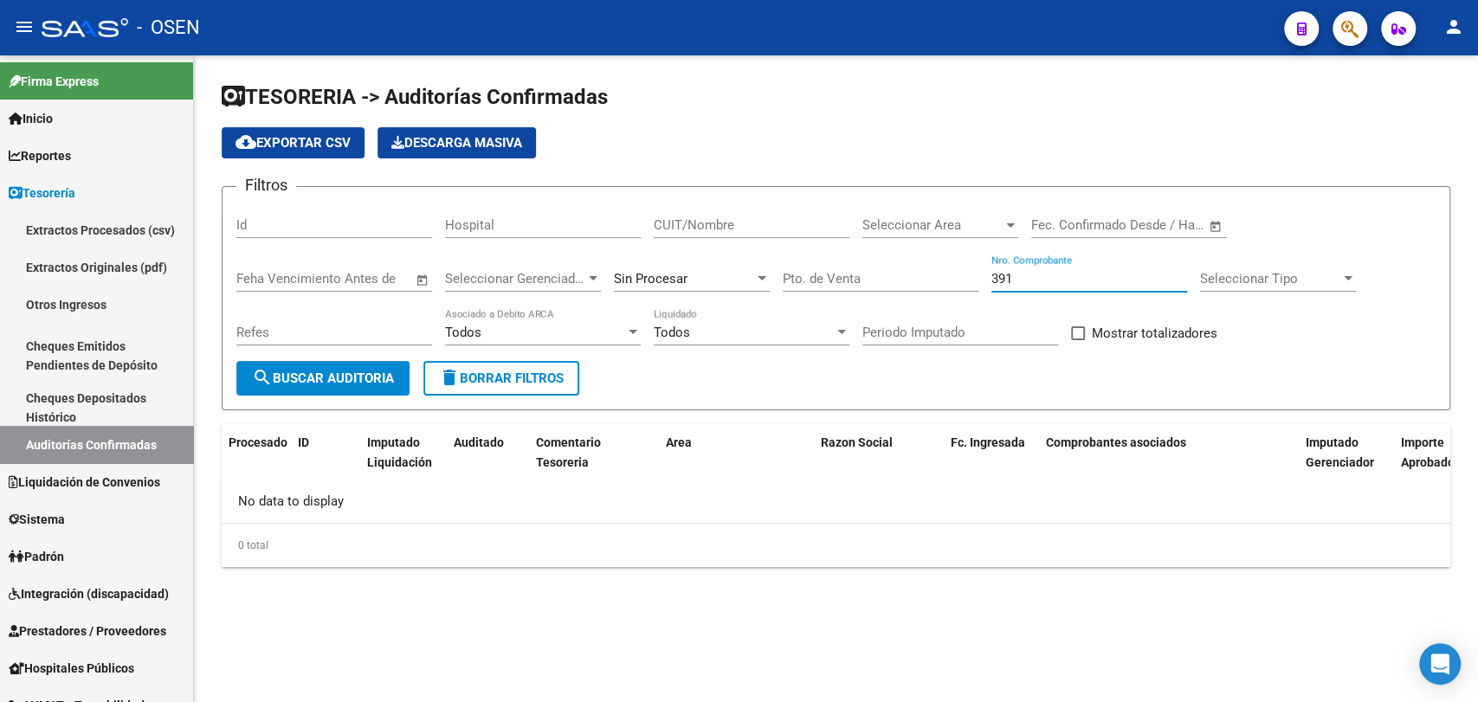
click at [738, 279] on div "Sin Procesar" at bounding box center [684, 279] width 140 height 16
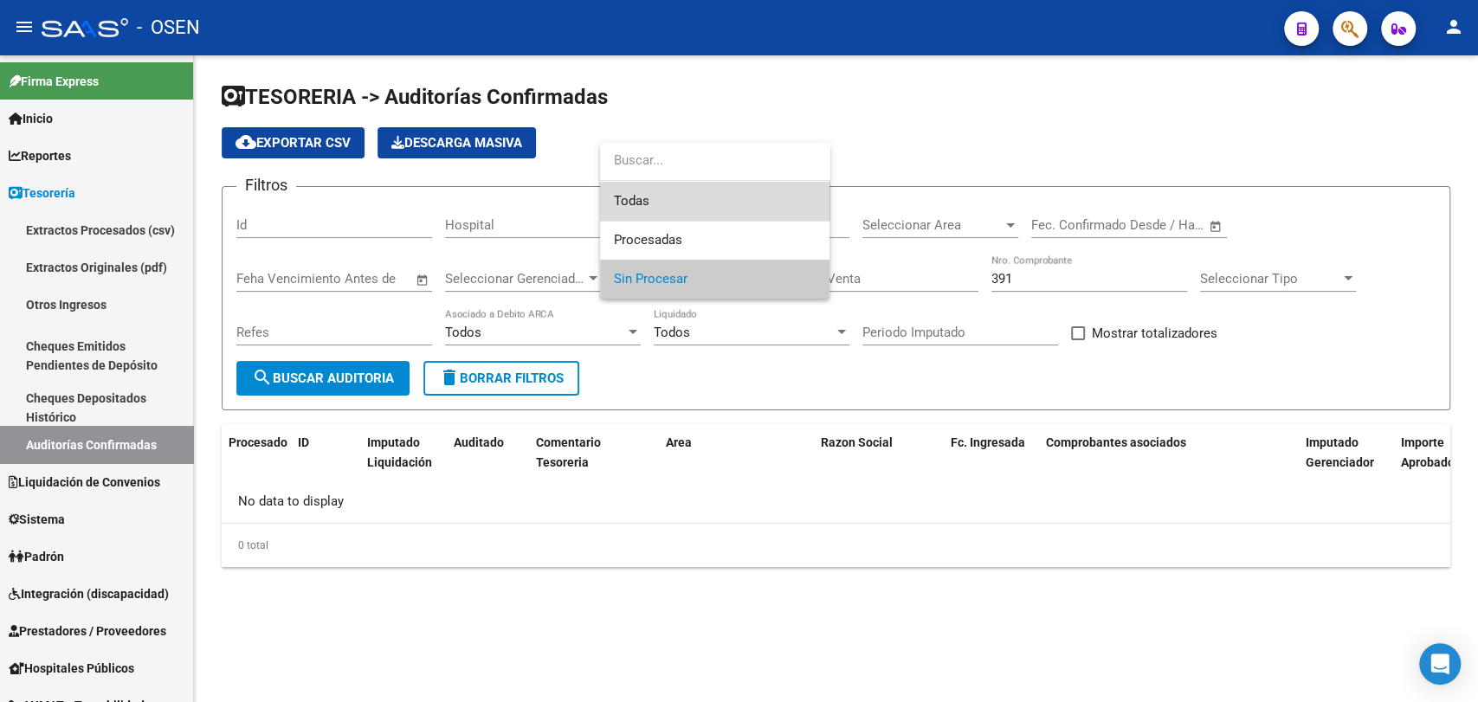
click at [751, 210] on span "Todas" at bounding box center [715, 201] width 202 height 39
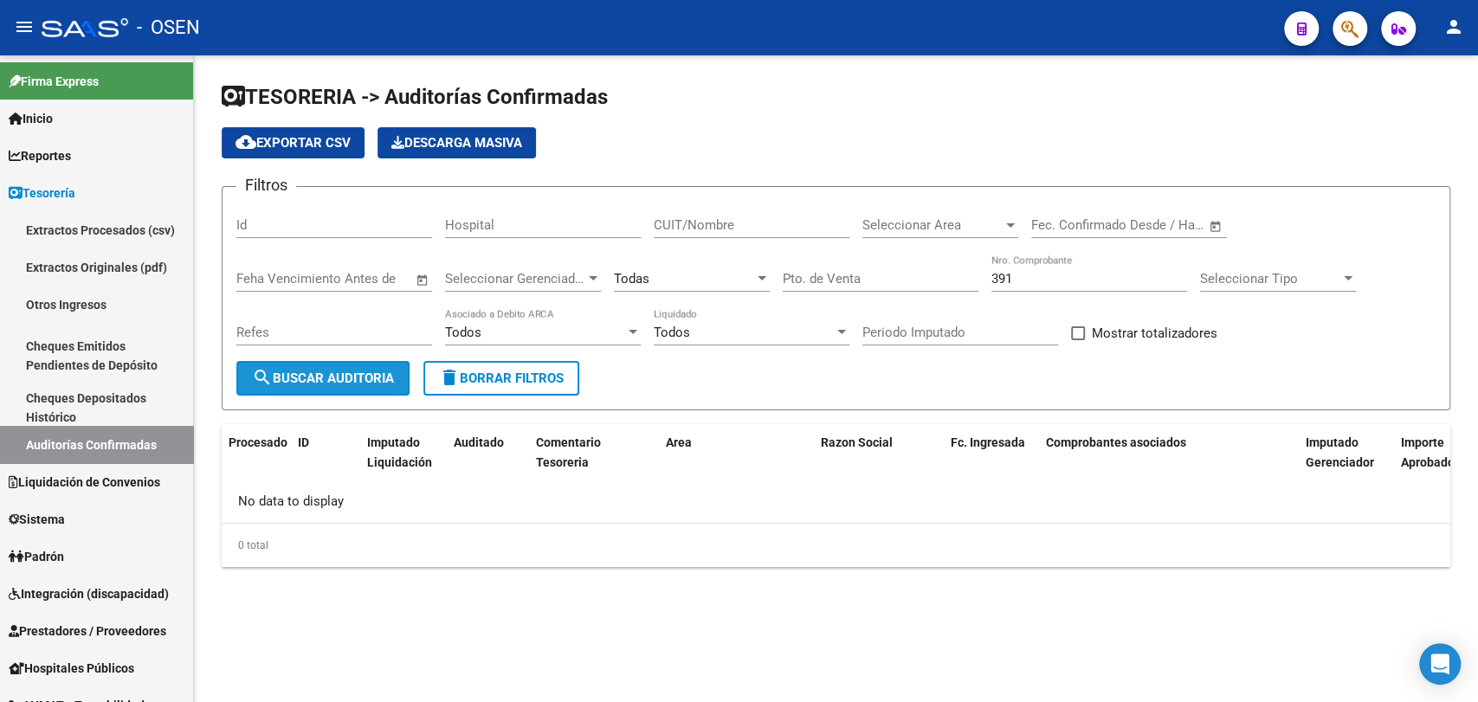
click at [332, 371] on span "search Buscar Auditoria" at bounding box center [323, 379] width 142 height 16
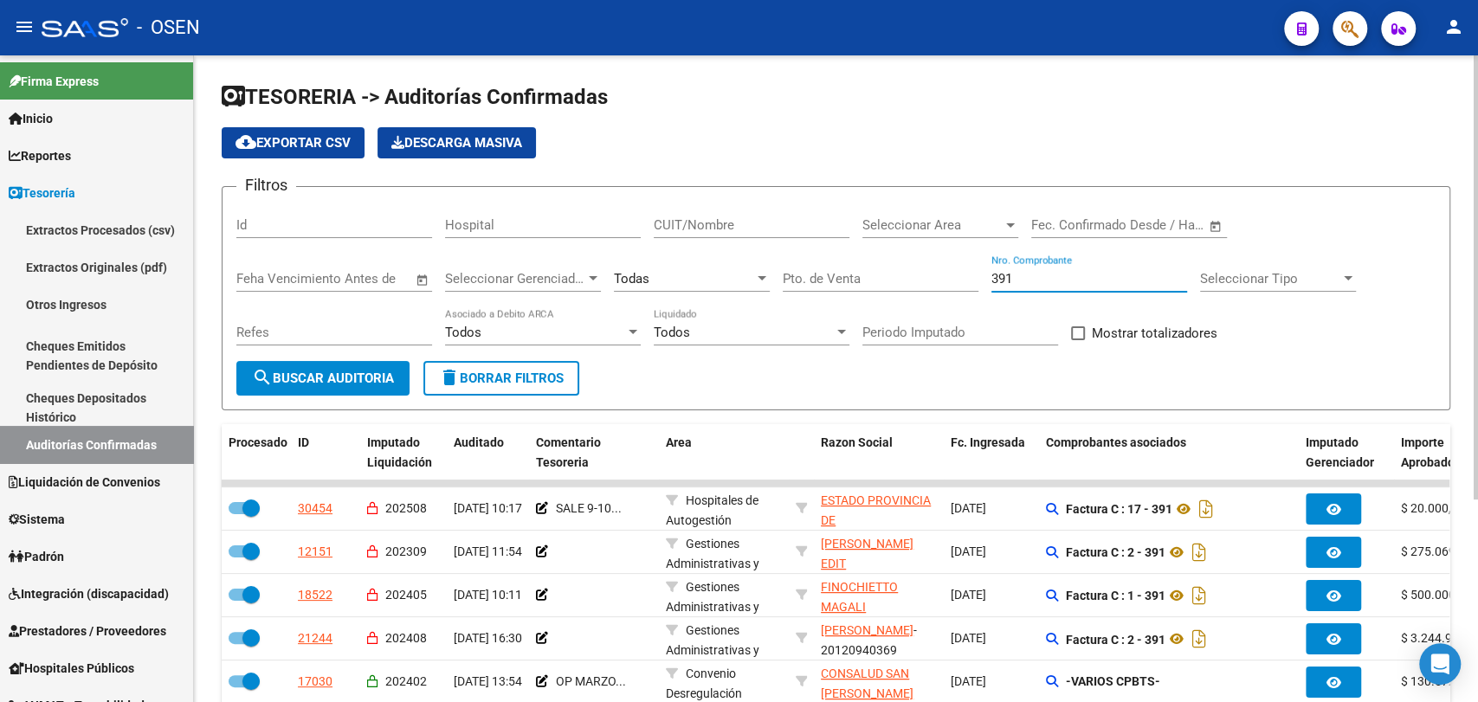
drag, startPoint x: 1018, startPoint y: 273, endPoint x: 847, endPoint y: 261, distance: 171.8
click at [837, 268] on div "Filtros Id Hospital CUIT/Nombre Seleccionar Area Seleccionar Area Fecha inicio …" at bounding box center [835, 281] width 1199 height 160
type input "440"
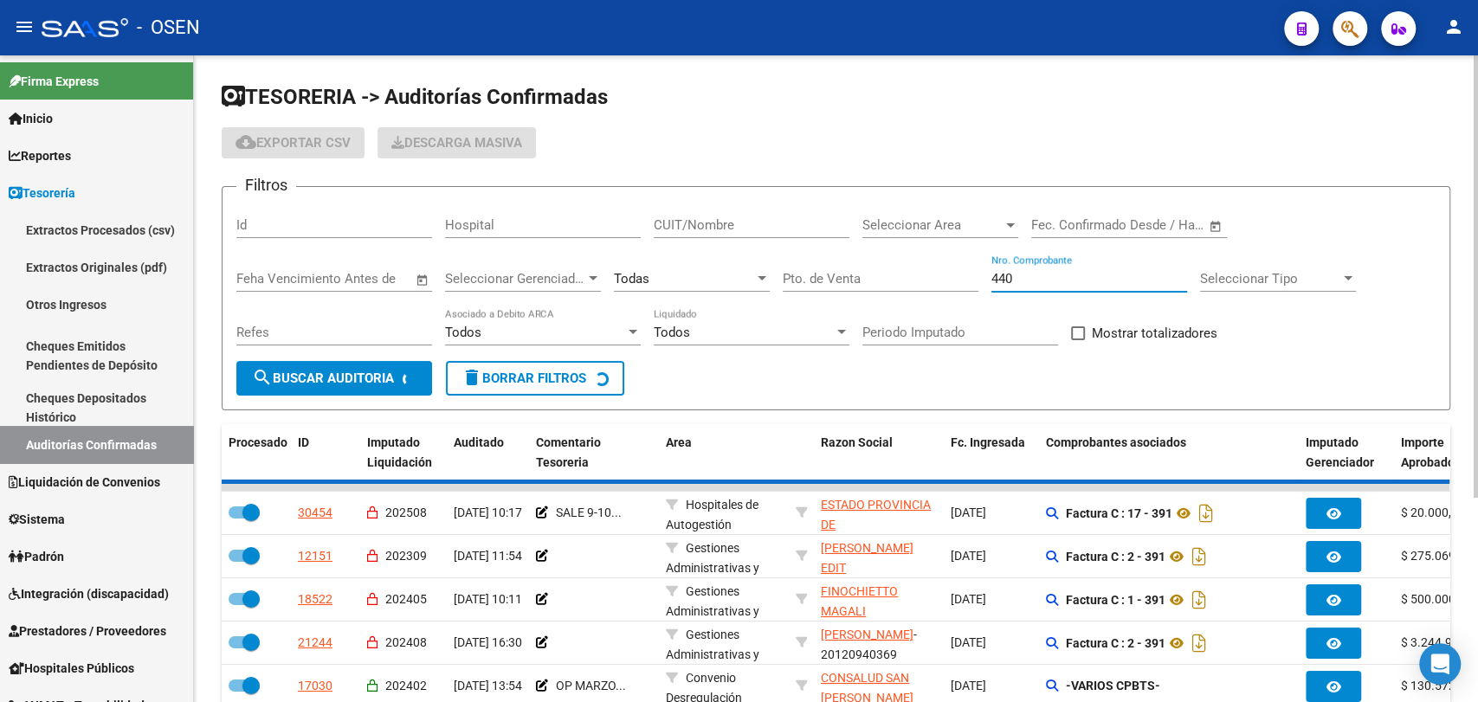
checkbox input "false"
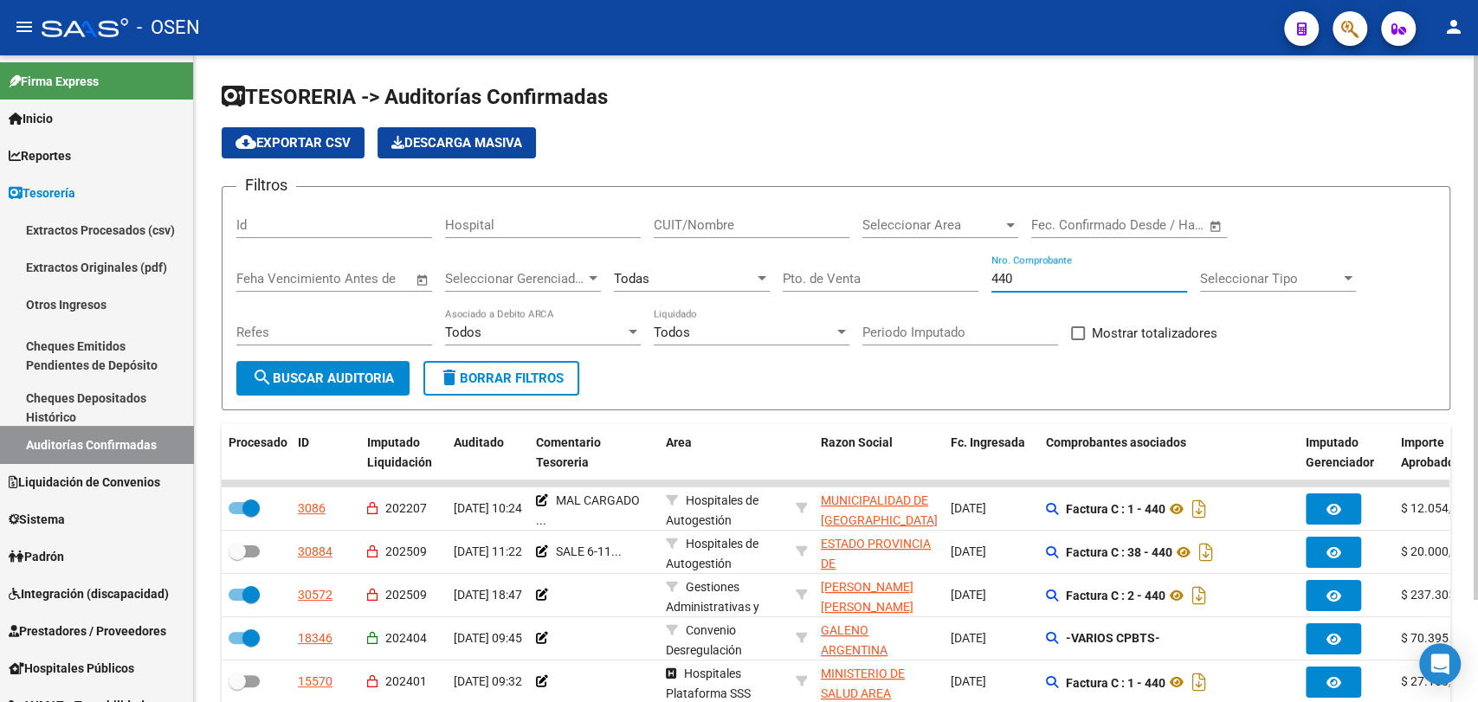
type input "440"
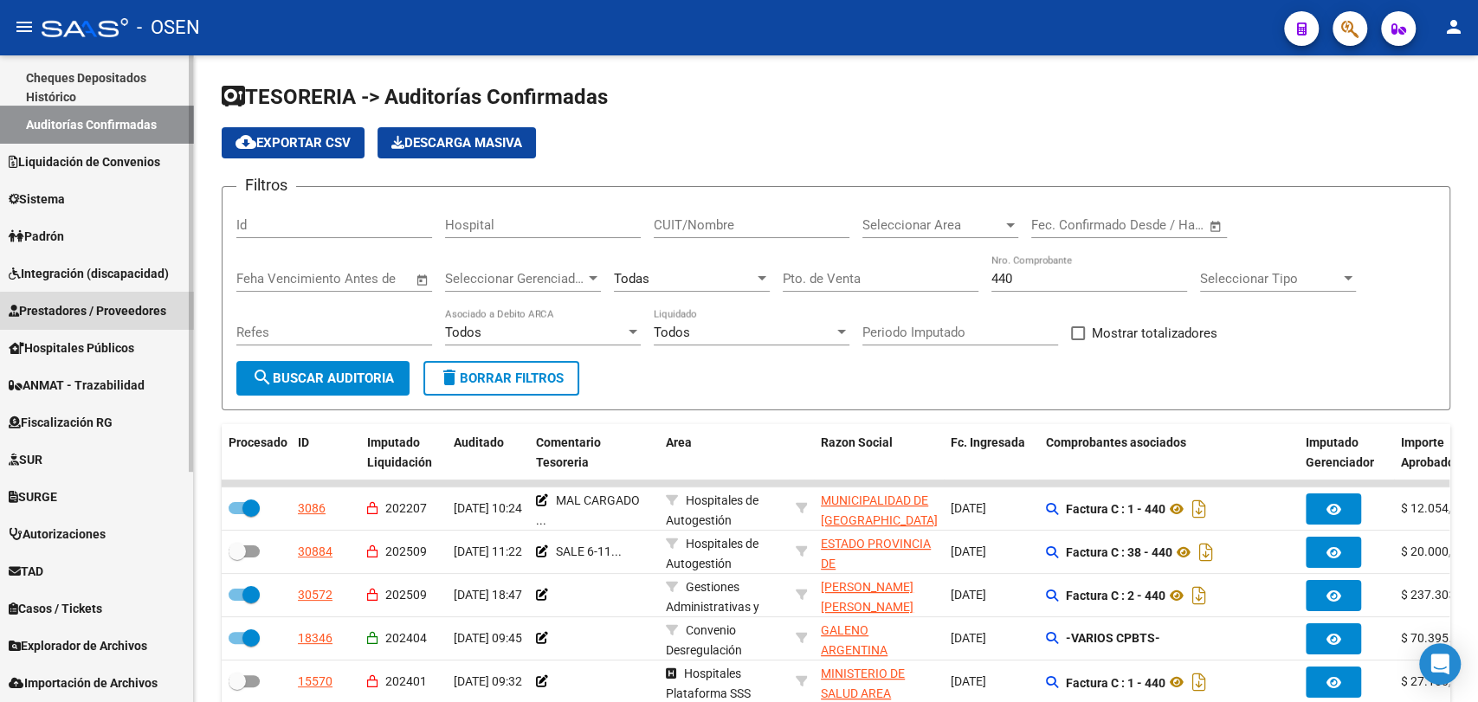
click at [125, 320] on link "Prestadores / Proveedores" at bounding box center [96, 310] width 193 height 37
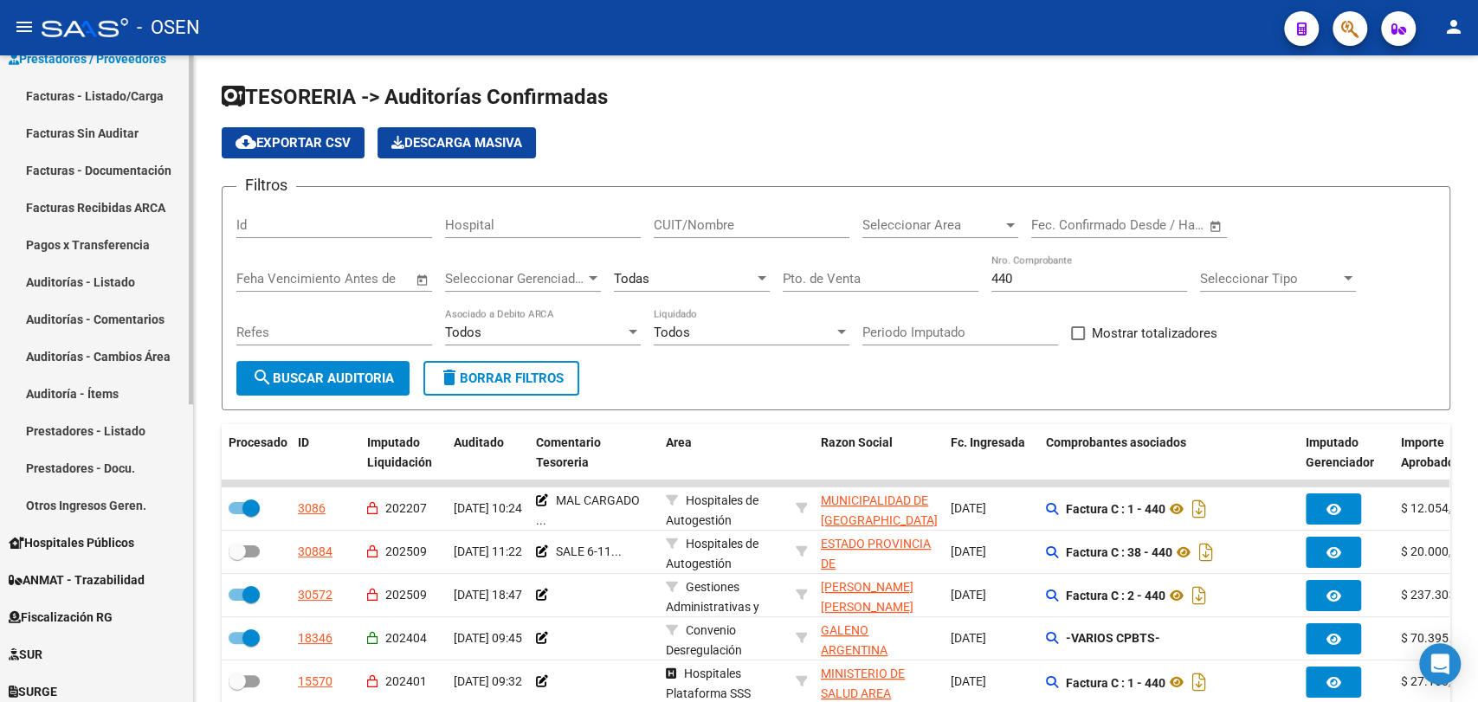
scroll to position [0, 0]
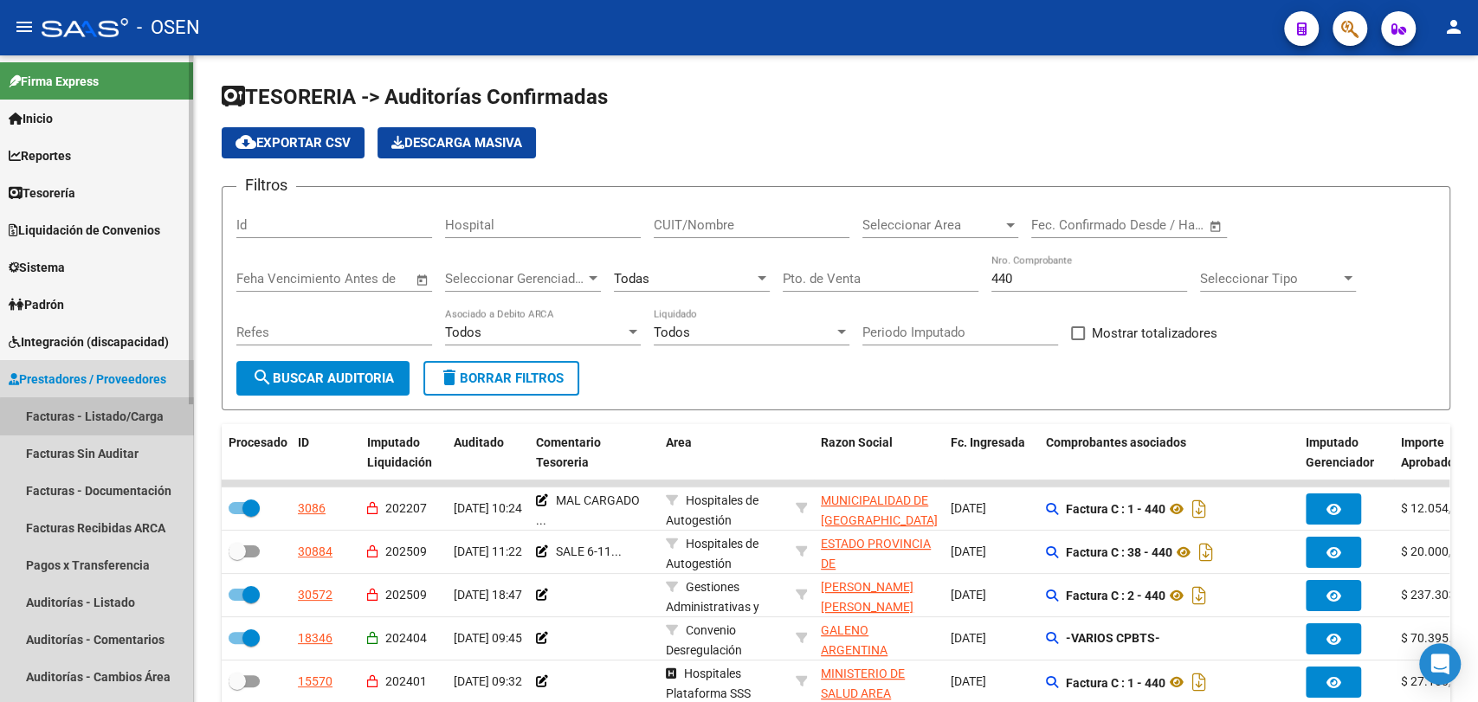
click at [113, 417] on link "Facturas - Listado/Carga" at bounding box center [96, 415] width 193 height 37
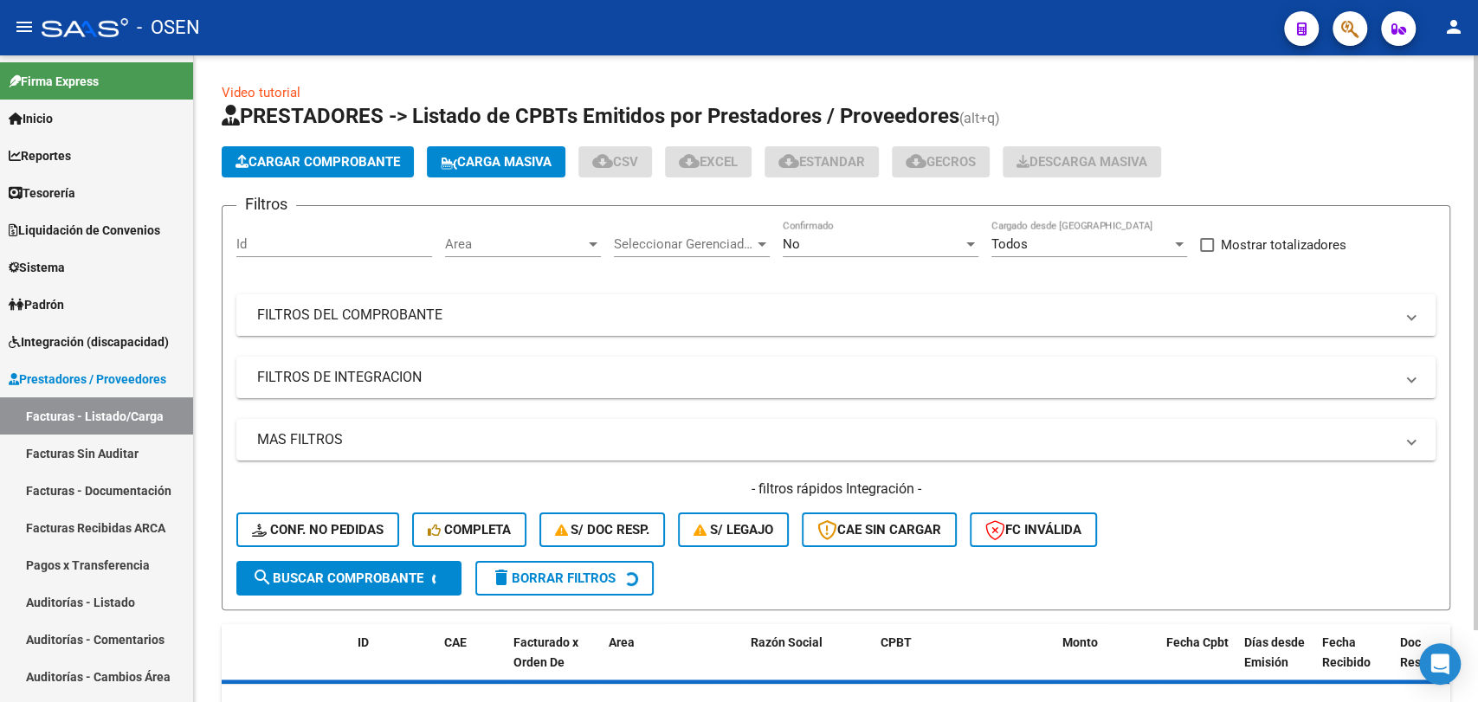
click at [460, 326] on mat-expansion-panel-header "FILTROS DEL COMPROBANTE" at bounding box center [835, 315] width 1199 height 42
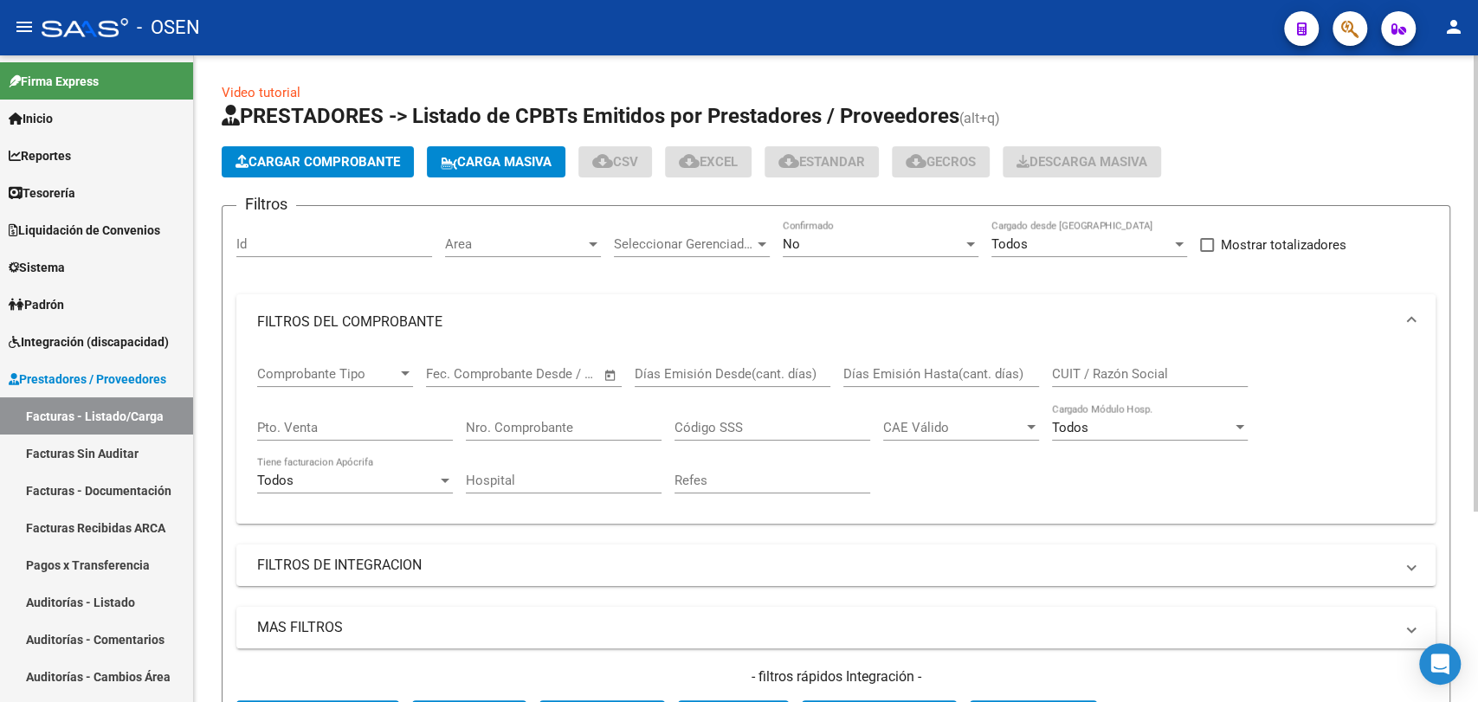
click at [395, 435] on input "Pto. Venta" at bounding box center [355, 428] width 196 height 16
type input "7"
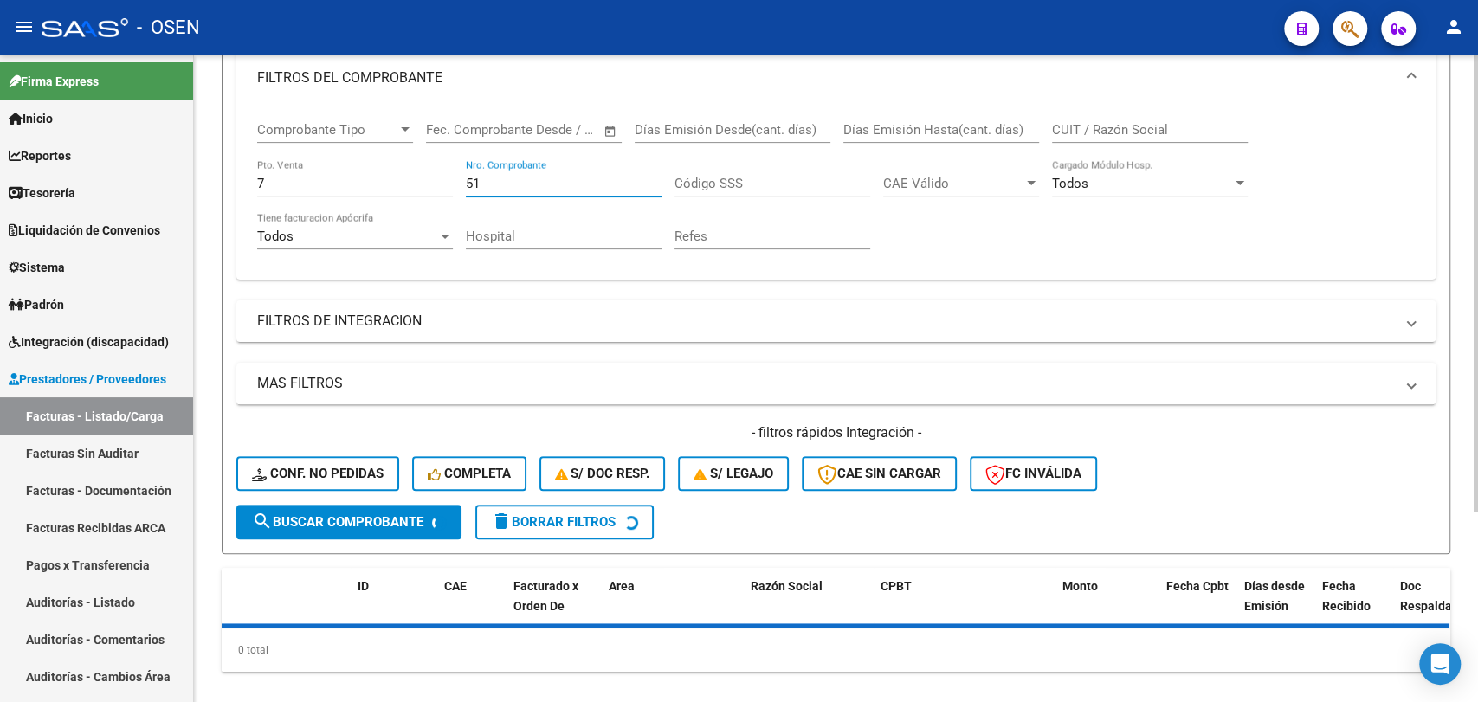
scroll to position [269, 0]
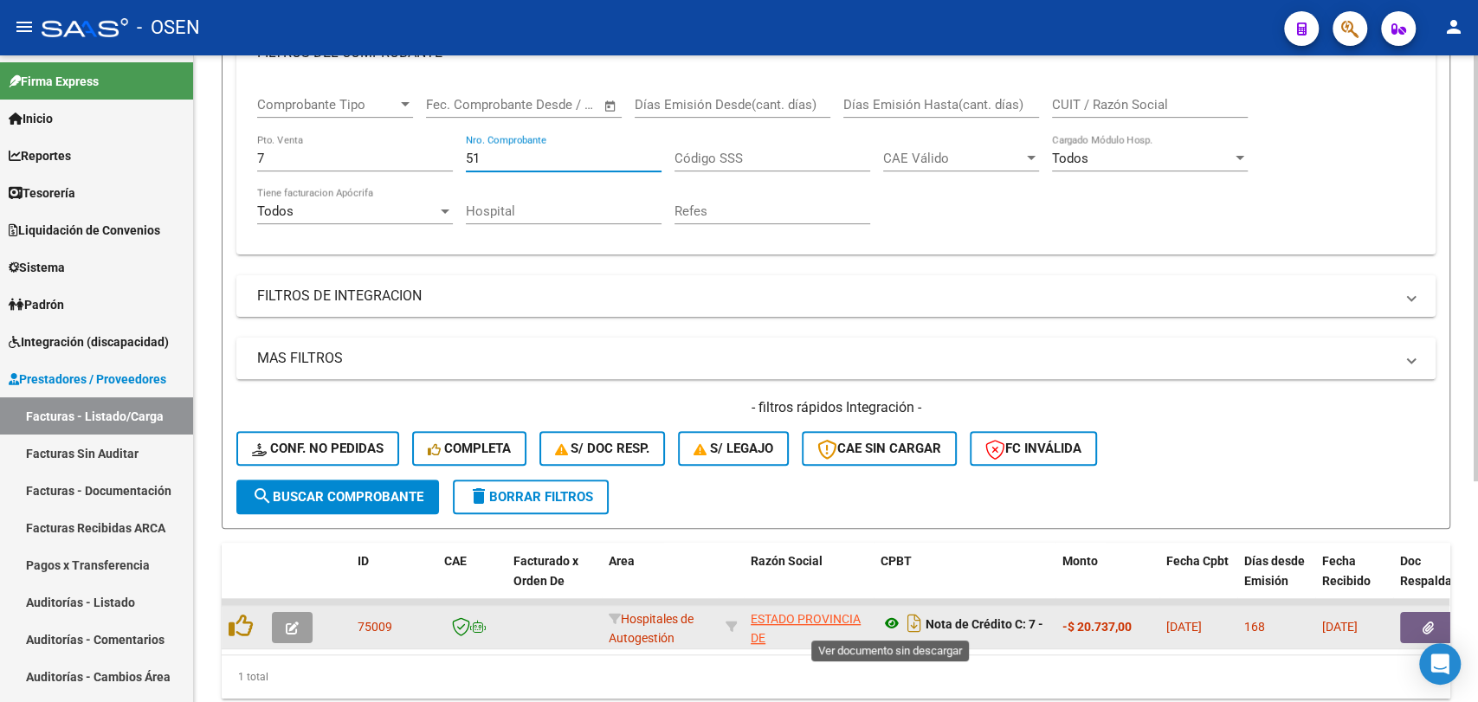
type input "51"
click at [886, 614] on icon at bounding box center [891, 623] width 23 height 21
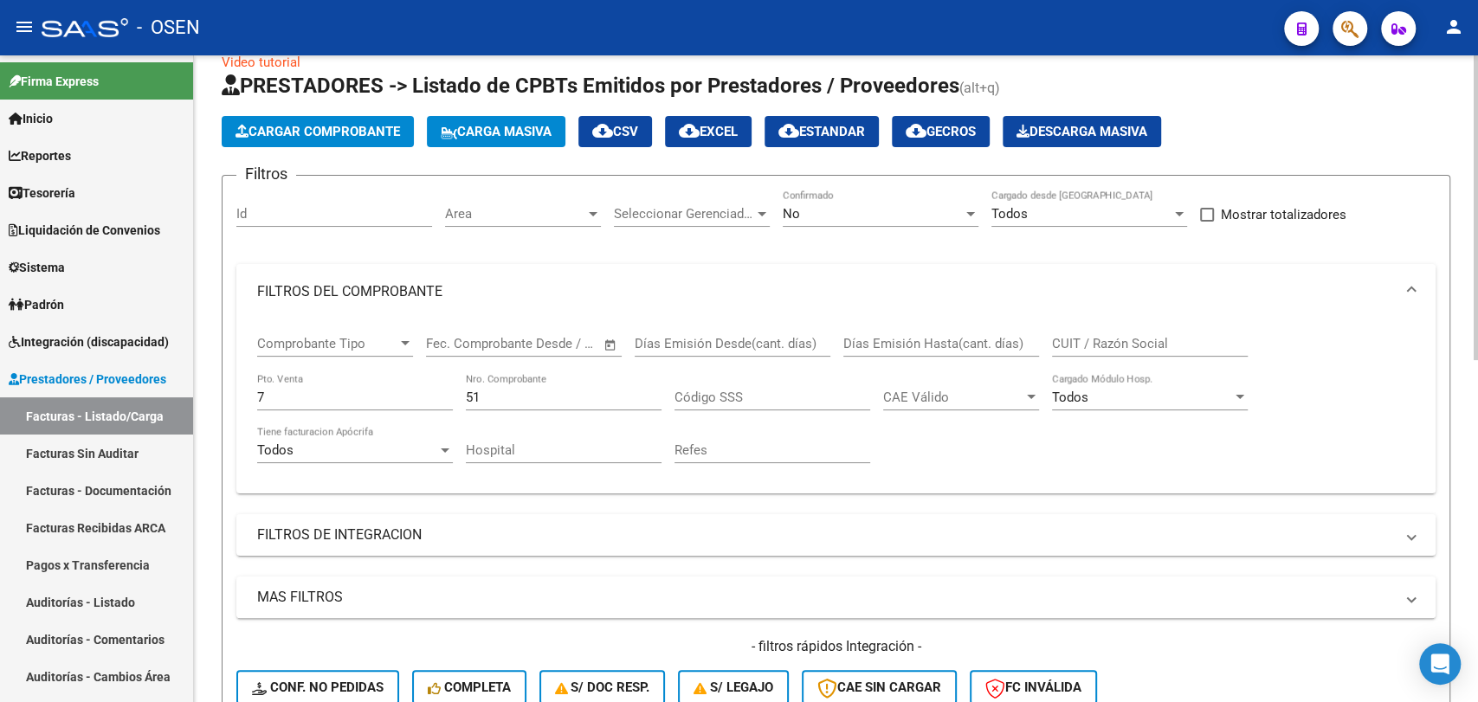
scroll to position [0, 0]
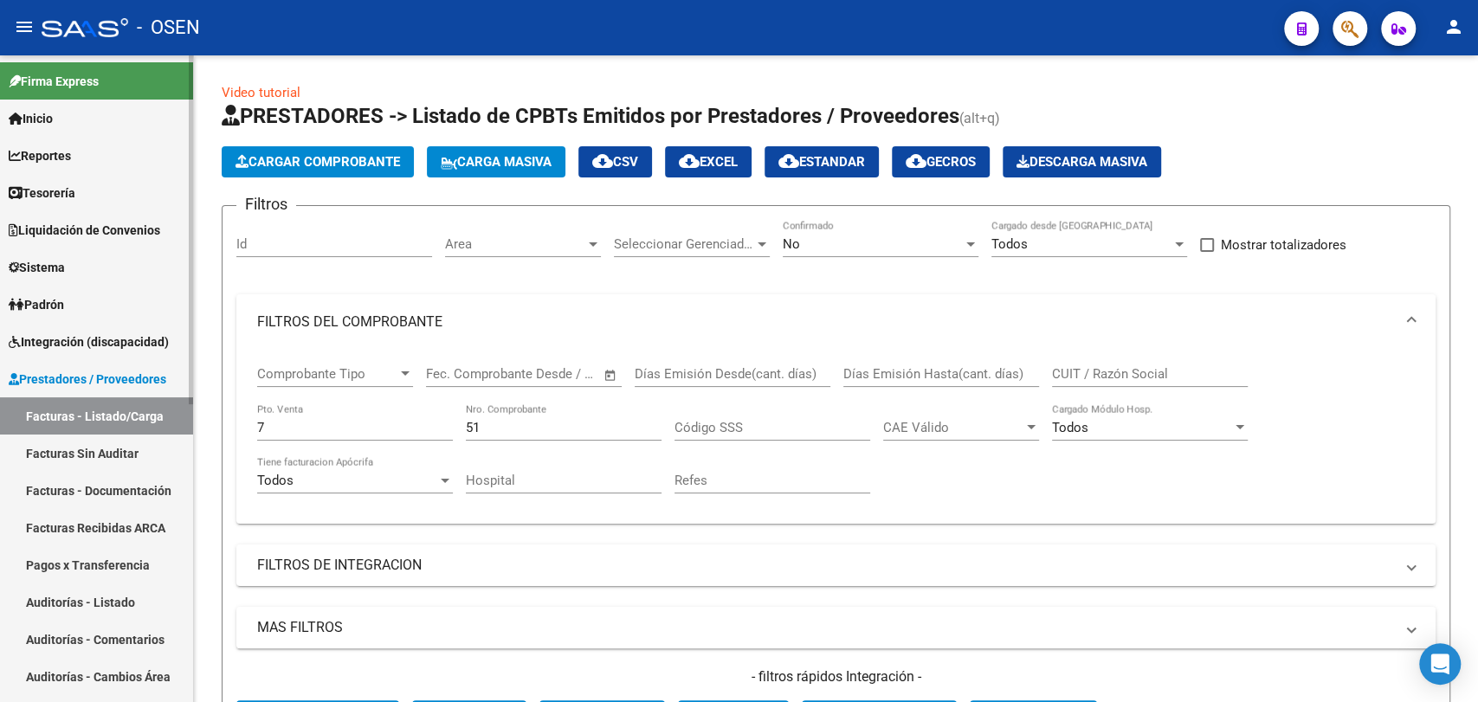
click at [134, 192] on link "Tesorería" at bounding box center [96, 192] width 193 height 37
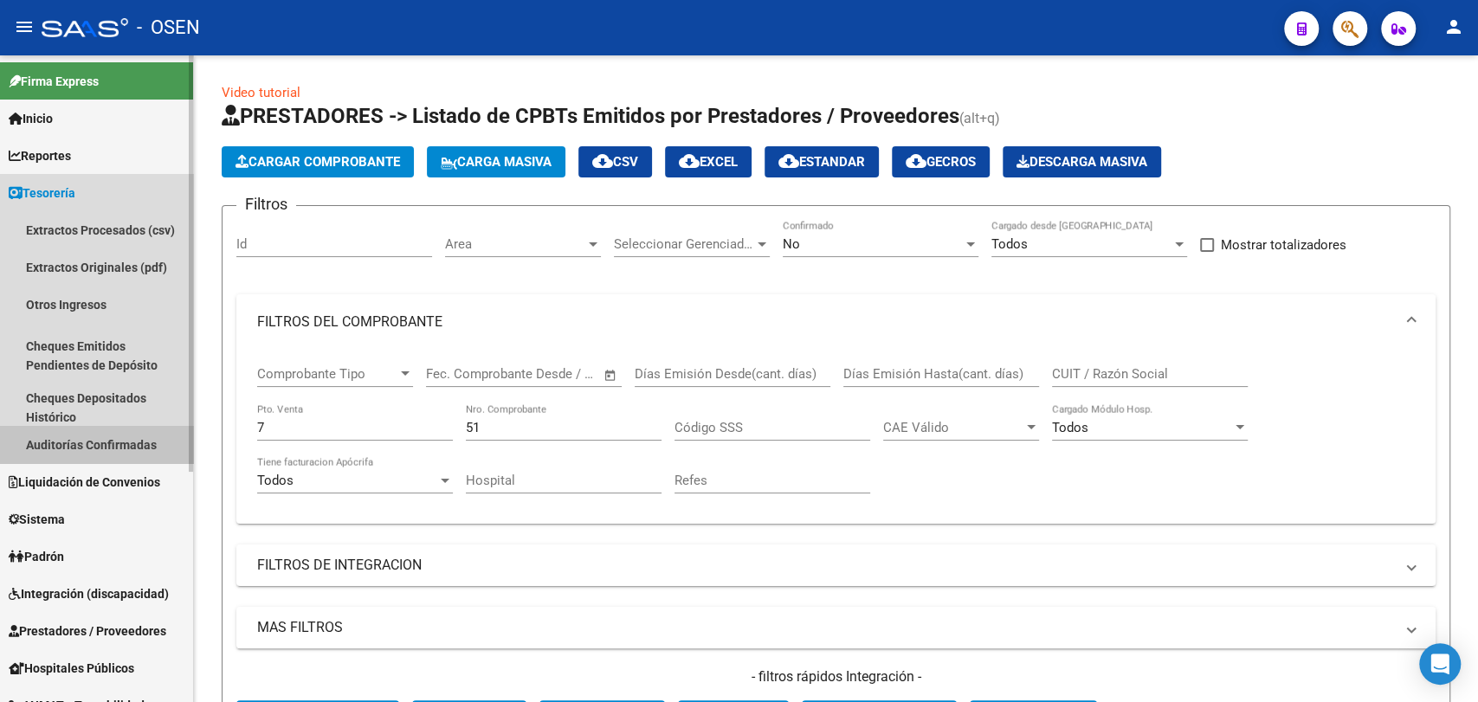
click at [138, 438] on link "Auditorías Confirmadas" at bounding box center [96, 444] width 193 height 37
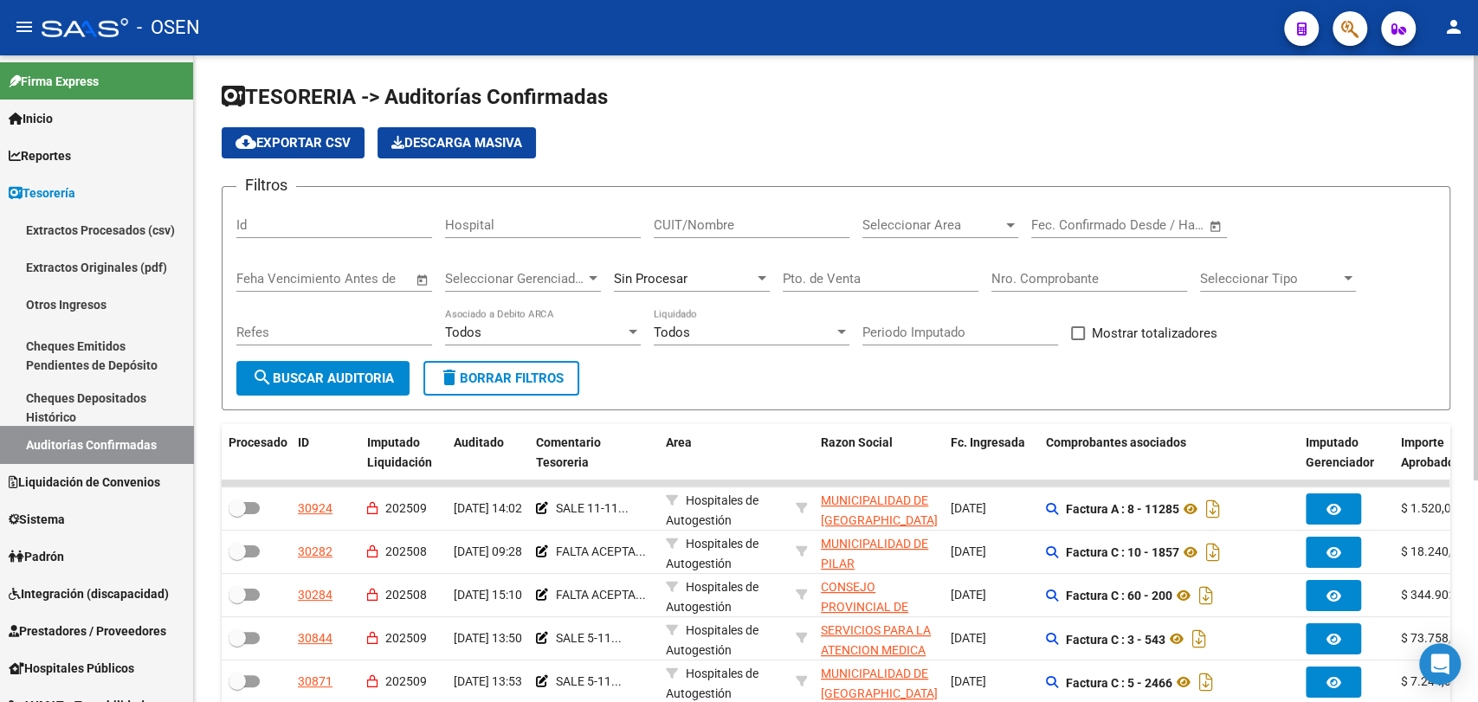
click at [1006, 276] on div "Nro. Comprobante" at bounding box center [1089, 273] width 196 height 37
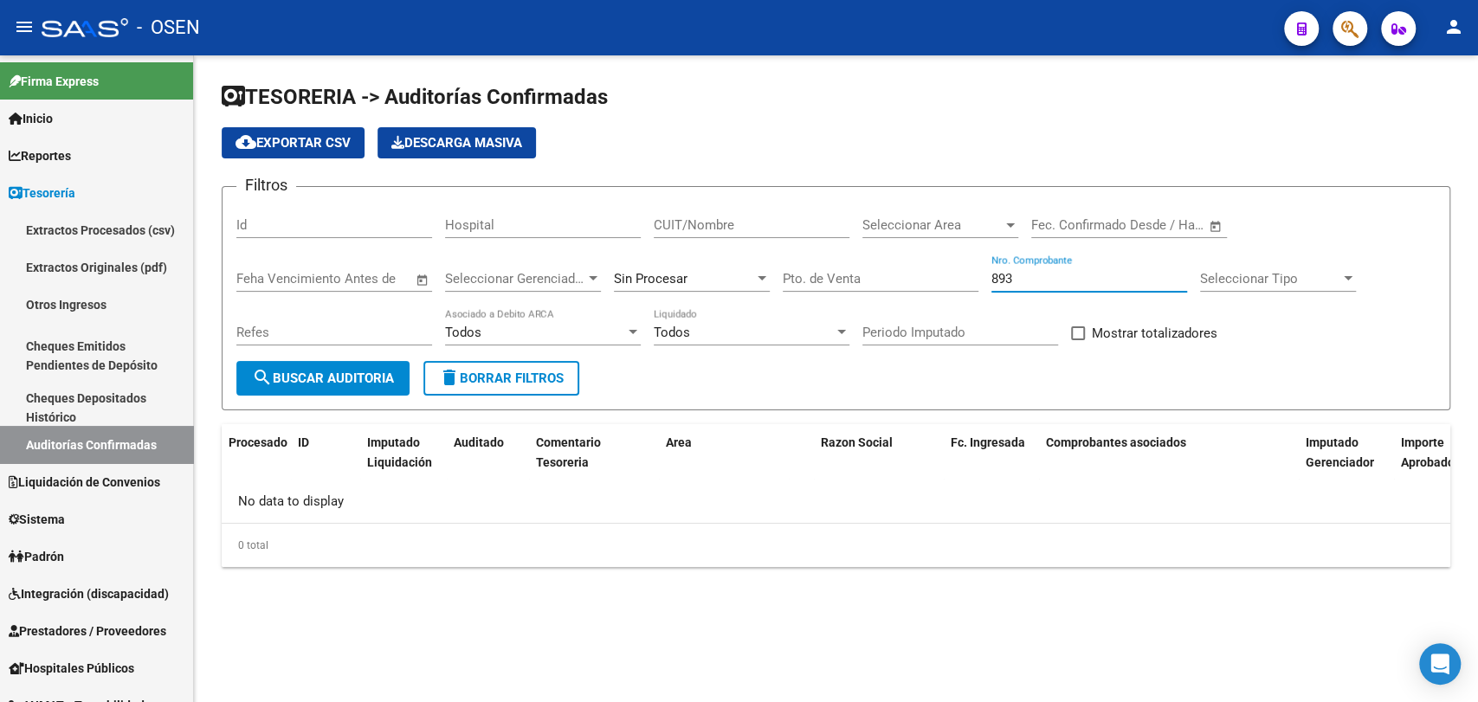
type input "893"
click at [699, 276] on div "Sin Procesar" at bounding box center [684, 279] width 140 height 16
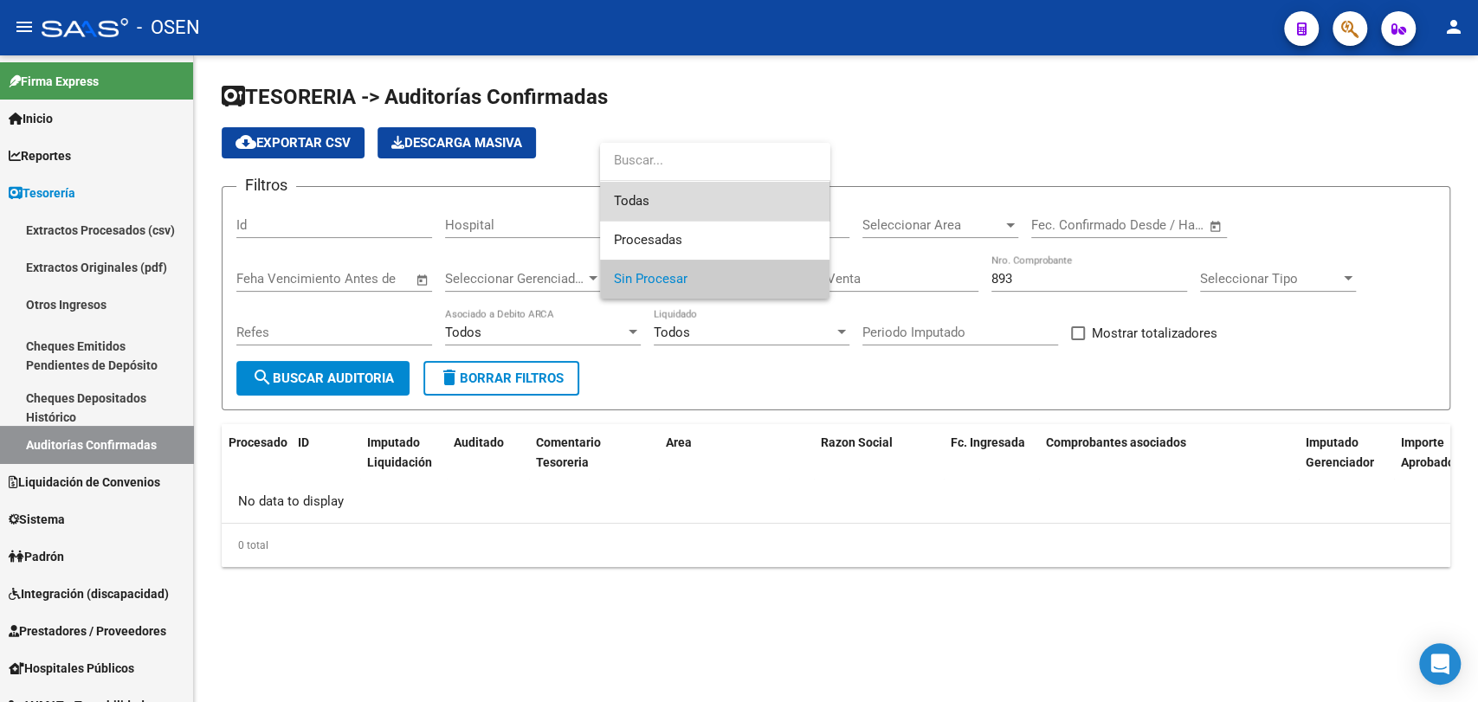
click at [718, 215] on span "Todas" at bounding box center [715, 201] width 202 height 39
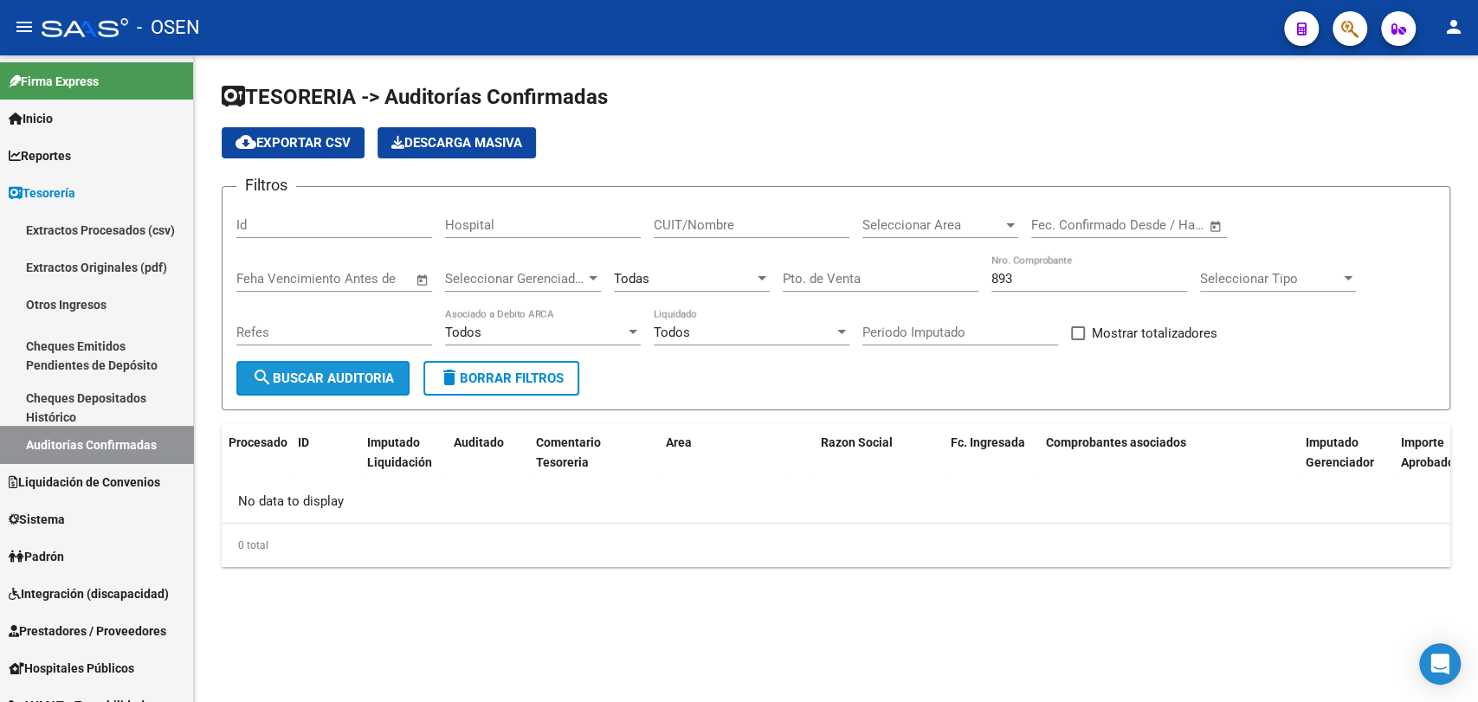
click at [371, 388] on button "search Buscar Auditoria" at bounding box center [322, 378] width 173 height 35
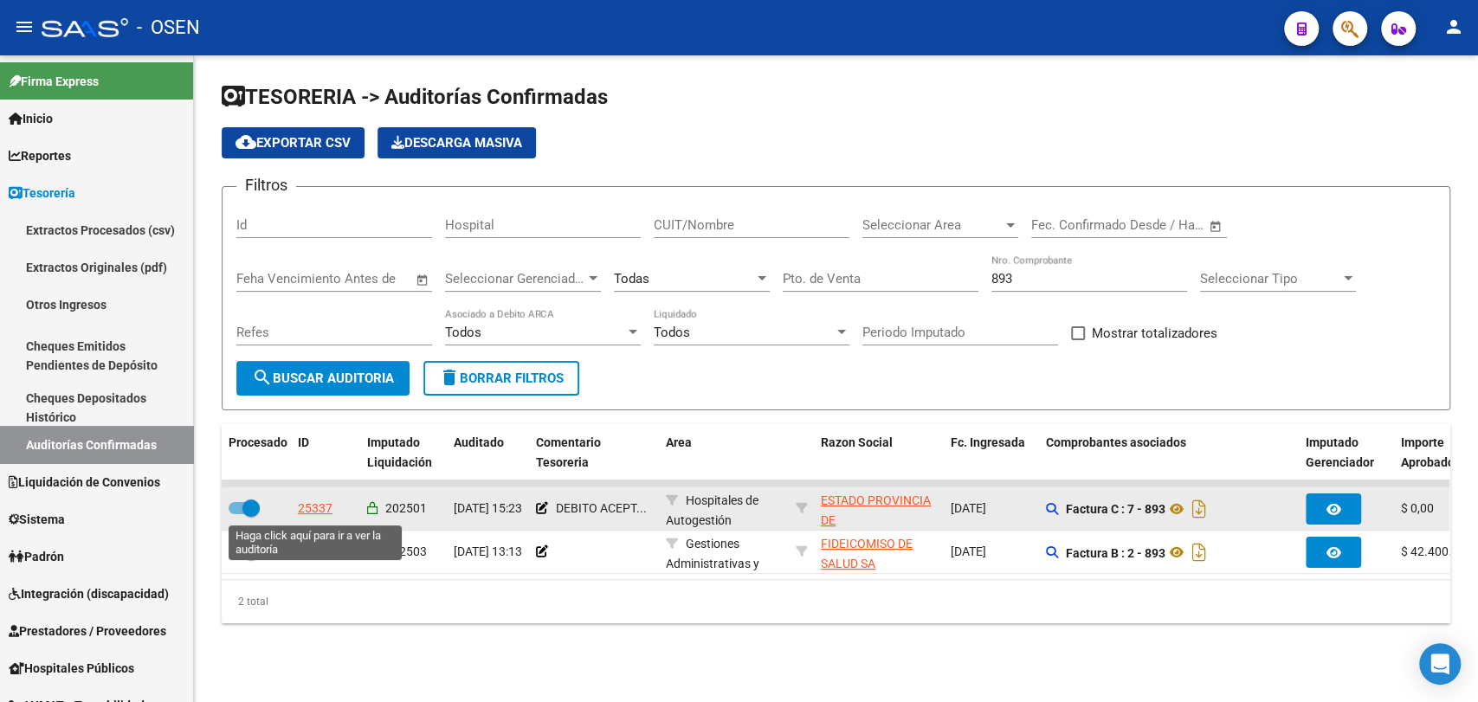
click at [315, 510] on div "25337" at bounding box center [315, 509] width 35 height 20
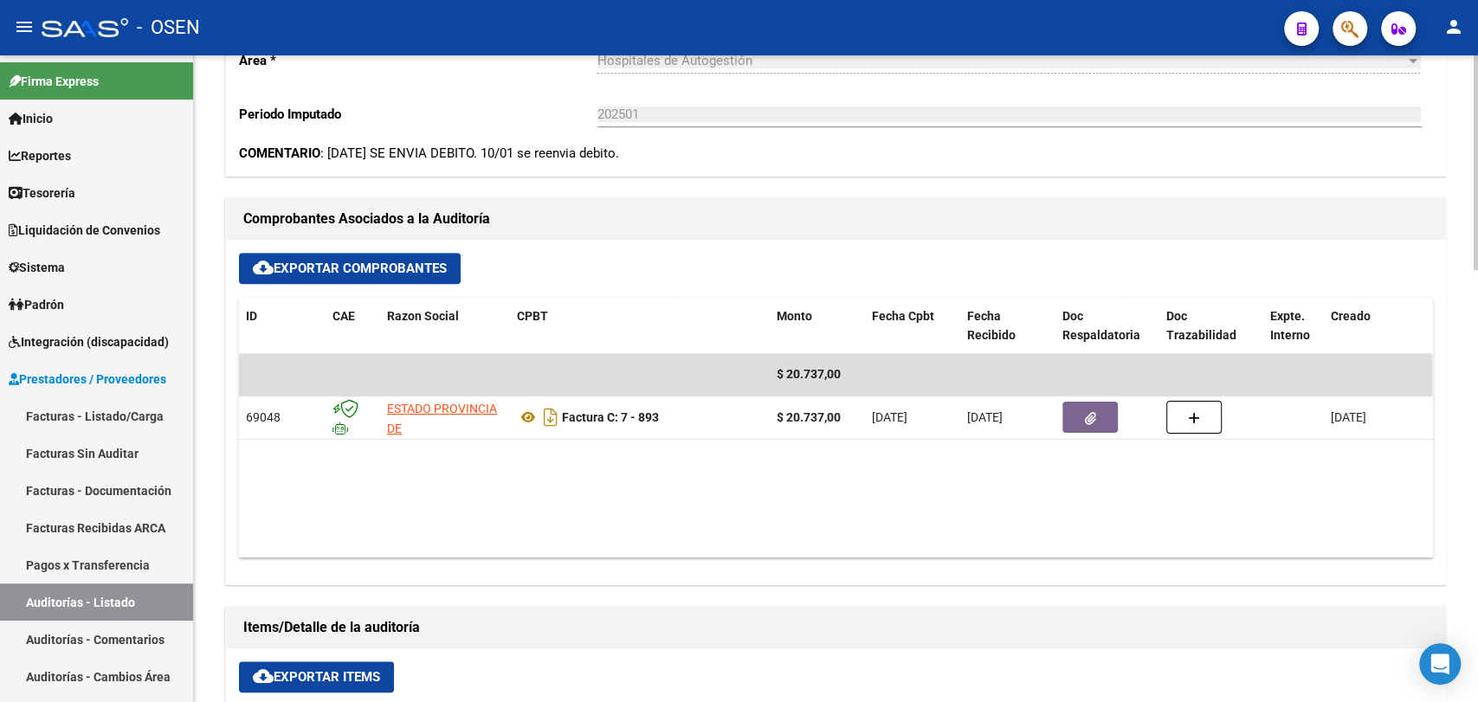
scroll to position [641, 0]
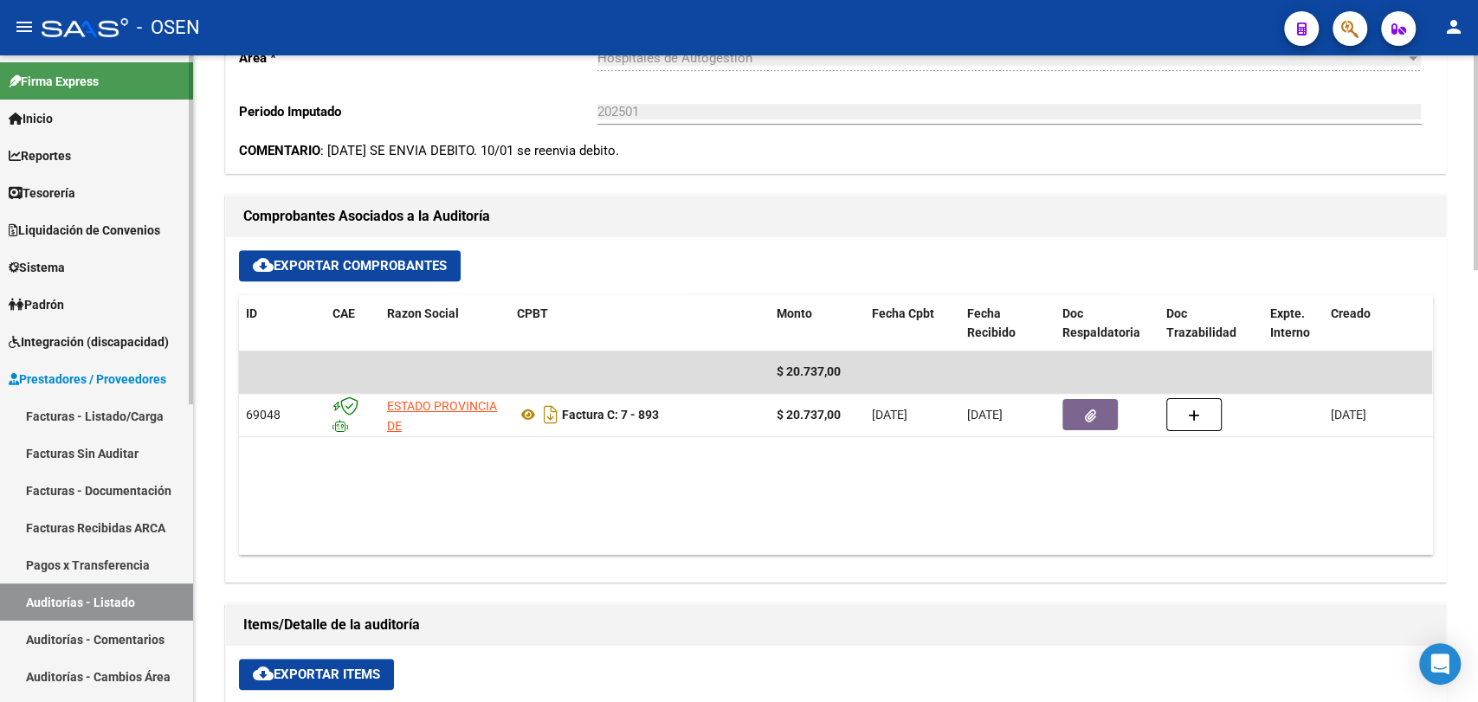
click at [118, 190] on link "Tesorería" at bounding box center [96, 192] width 193 height 37
click at [117, 202] on link "Tesorería" at bounding box center [96, 192] width 193 height 37
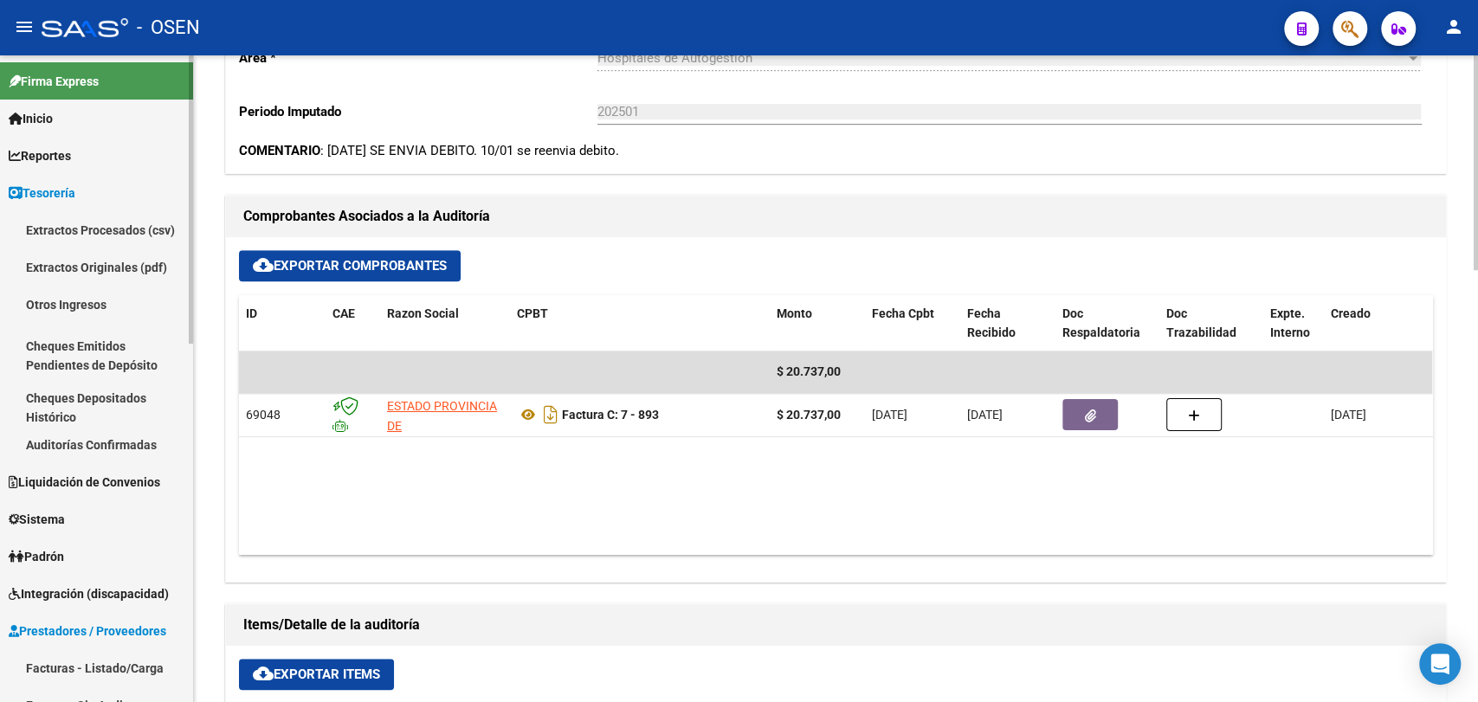
click at [129, 452] on link "Auditorías Confirmadas" at bounding box center [96, 444] width 193 height 37
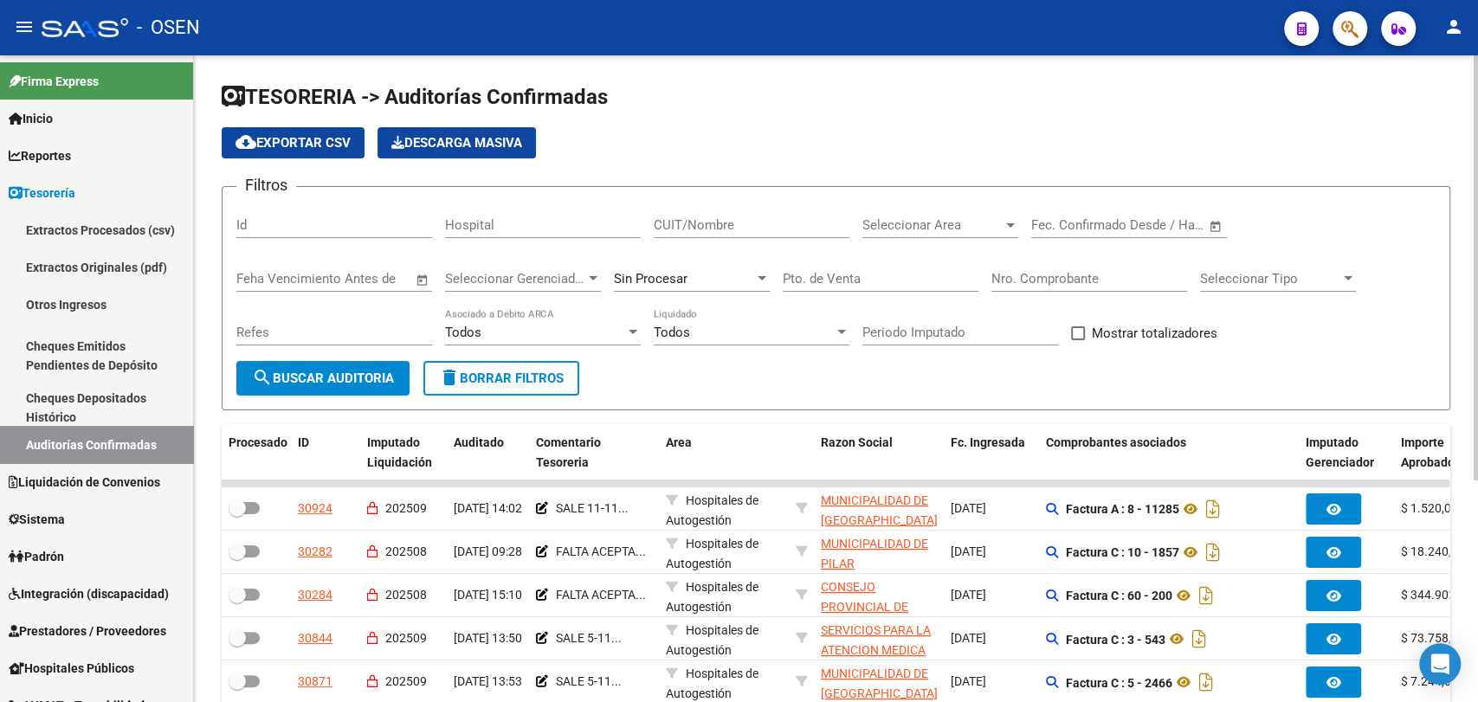
click at [820, 267] on div "Pto. de Venta" at bounding box center [881, 273] width 196 height 37
type input "89"
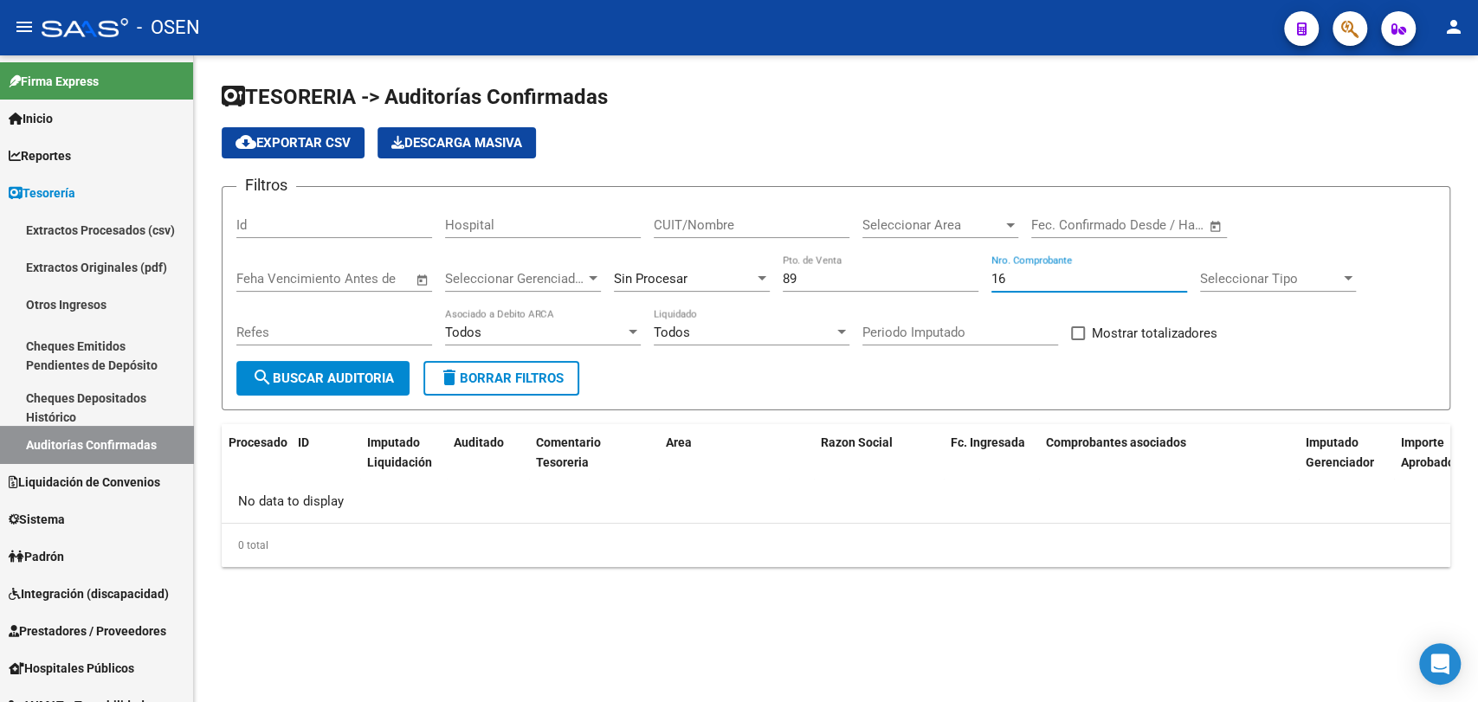
type input "16"
click at [672, 282] on span "Sin Procesar" at bounding box center [651, 279] width 74 height 16
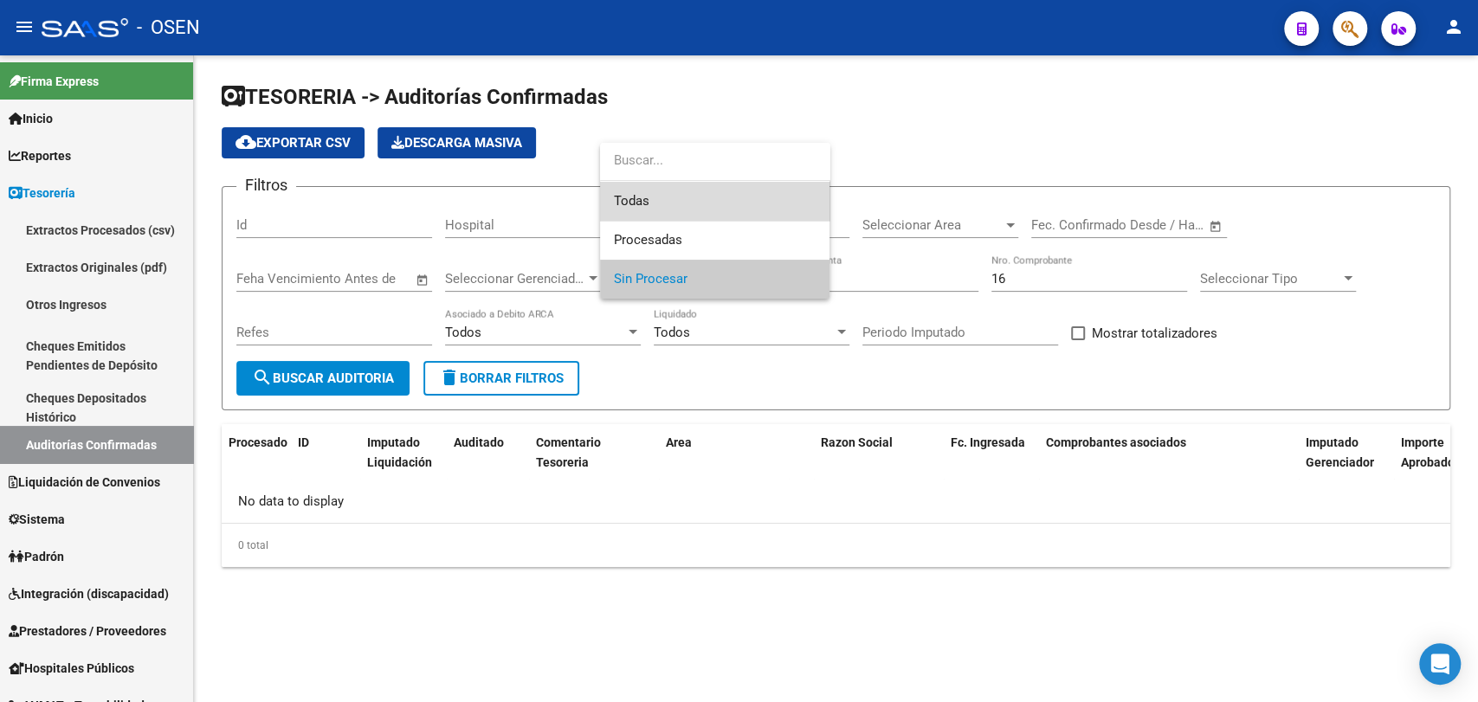
click at [714, 196] on span "Todas" at bounding box center [715, 201] width 202 height 39
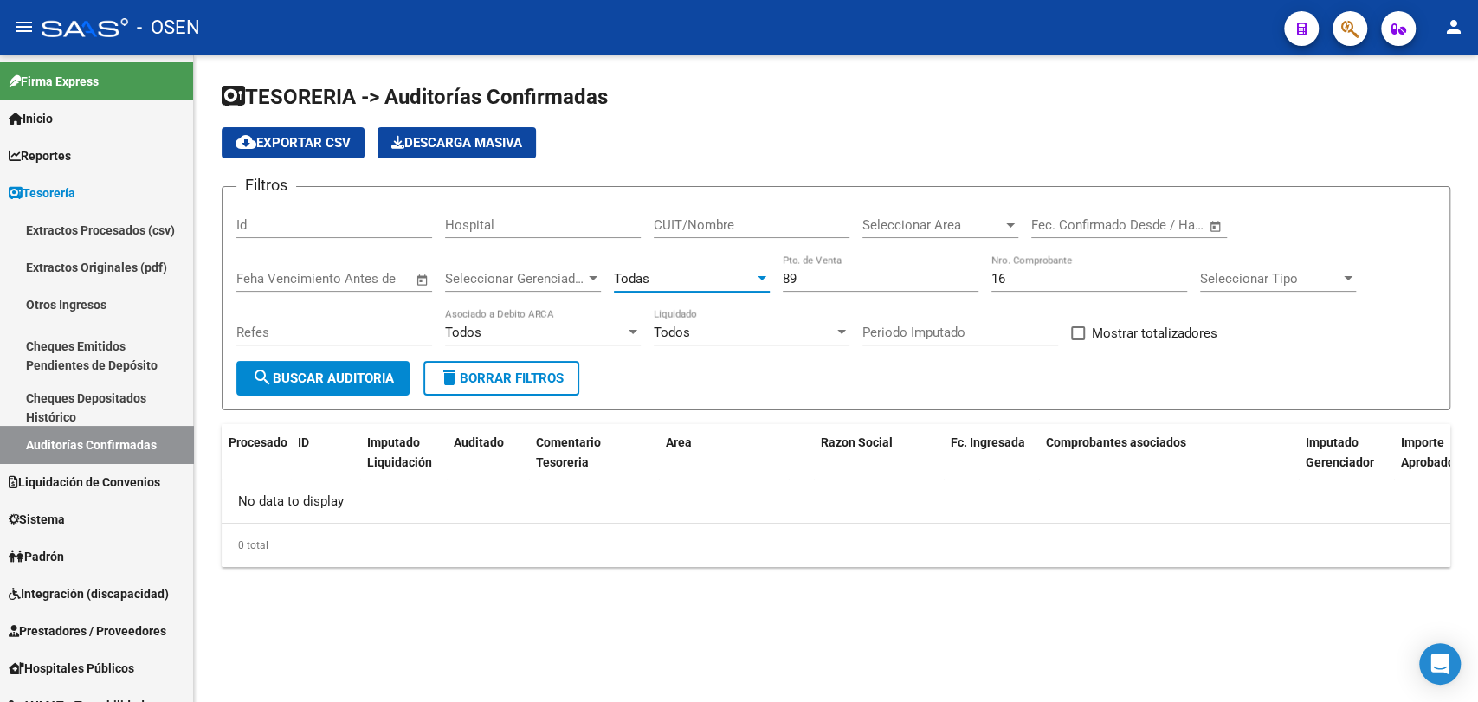
click at [330, 391] on button "search Buscar Auditoria" at bounding box center [322, 378] width 173 height 35
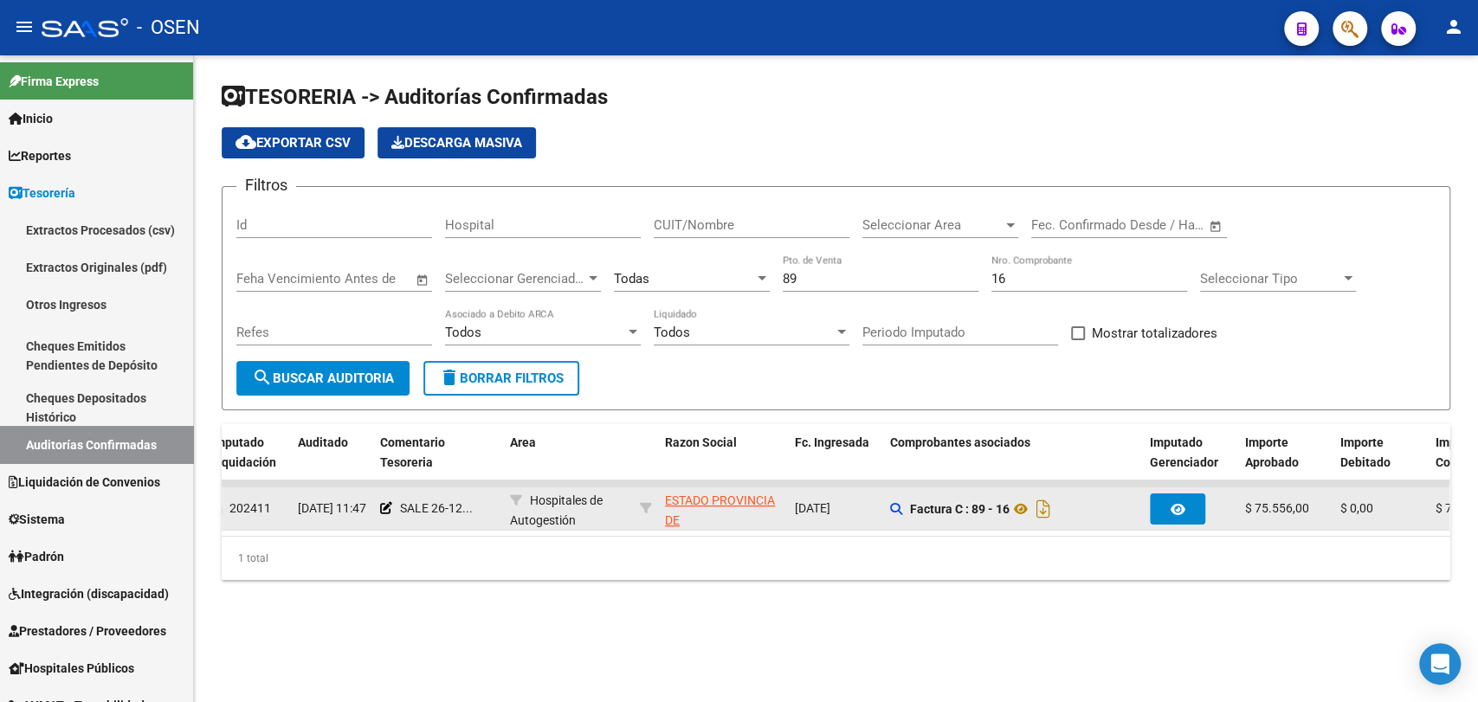
scroll to position [0, 165]
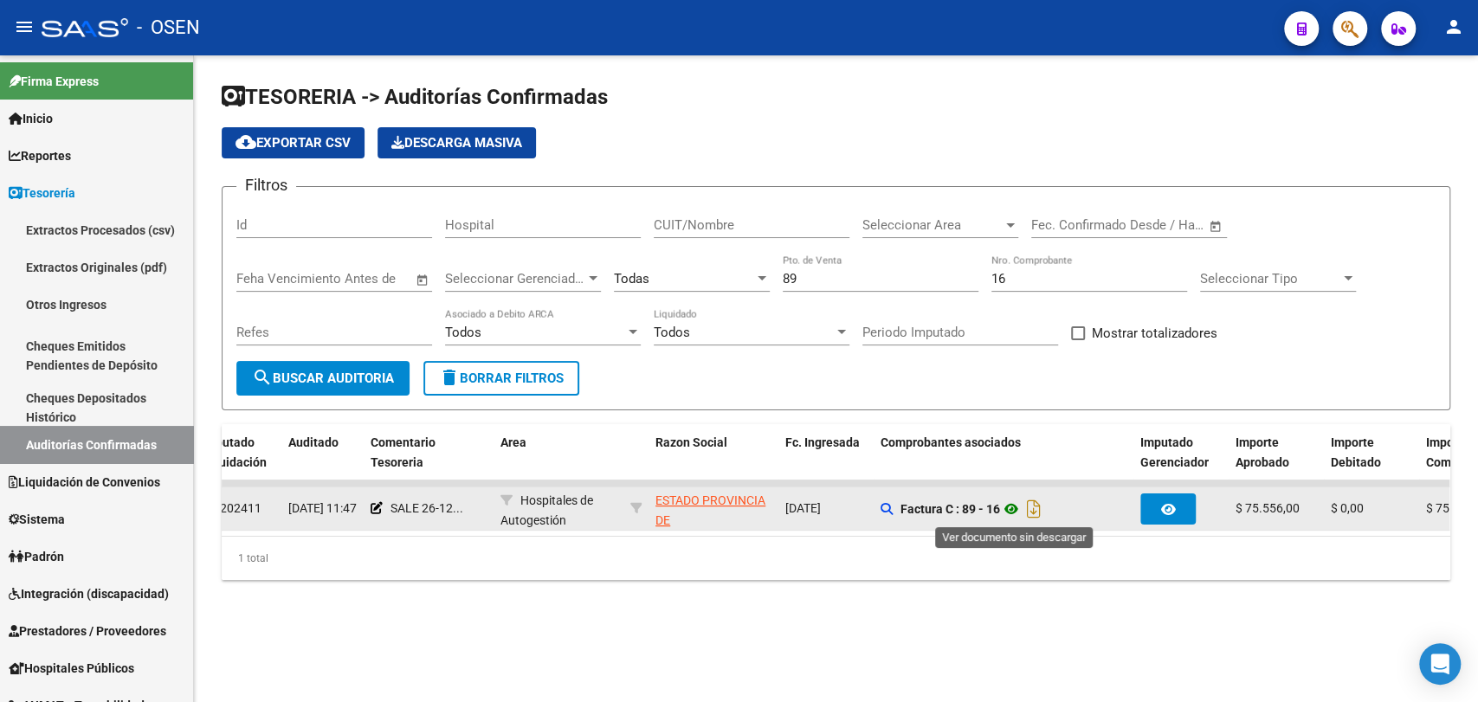
click at [1011, 507] on icon at bounding box center [1011, 509] width 23 height 21
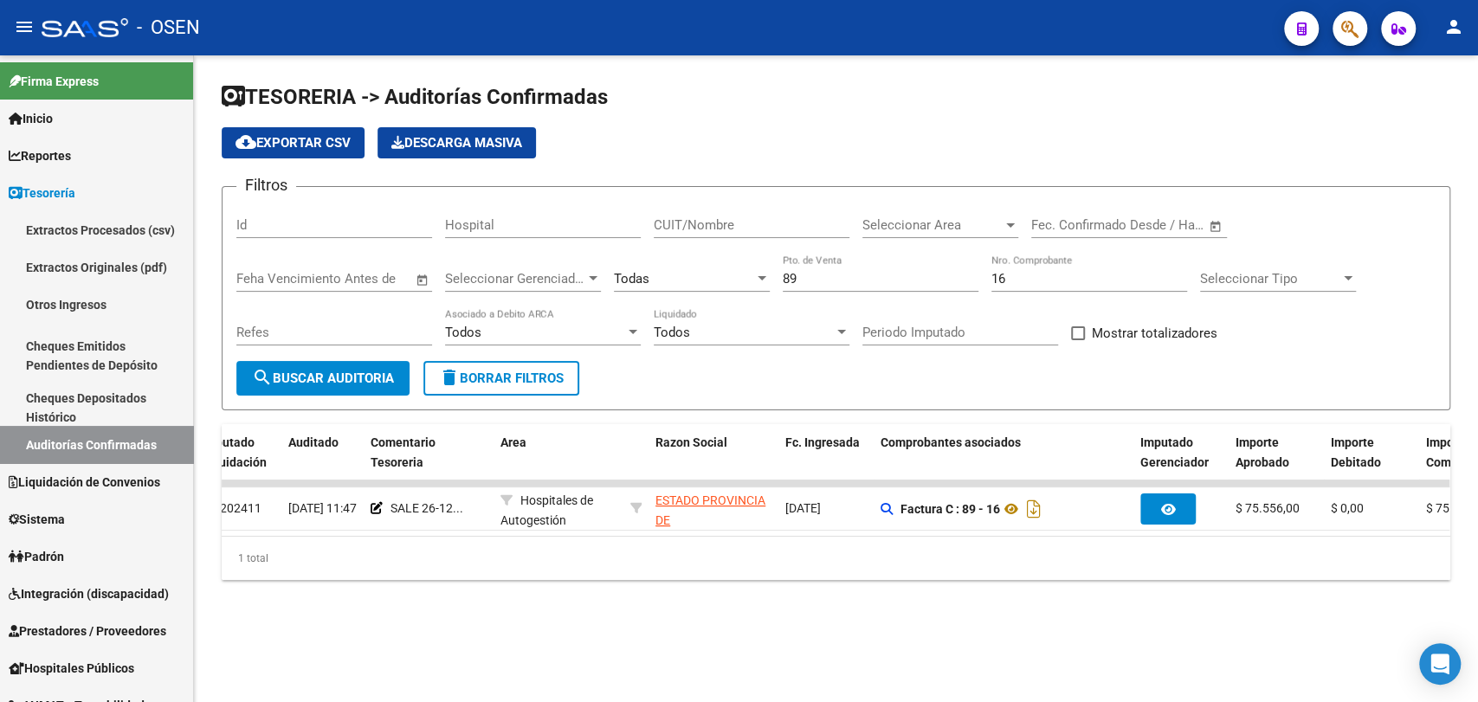
drag, startPoint x: 554, startPoint y: 551, endPoint x: 393, endPoint y: 551, distance: 161.0
click at [359, 561] on div "1 total" at bounding box center [836, 558] width 1228 height 43
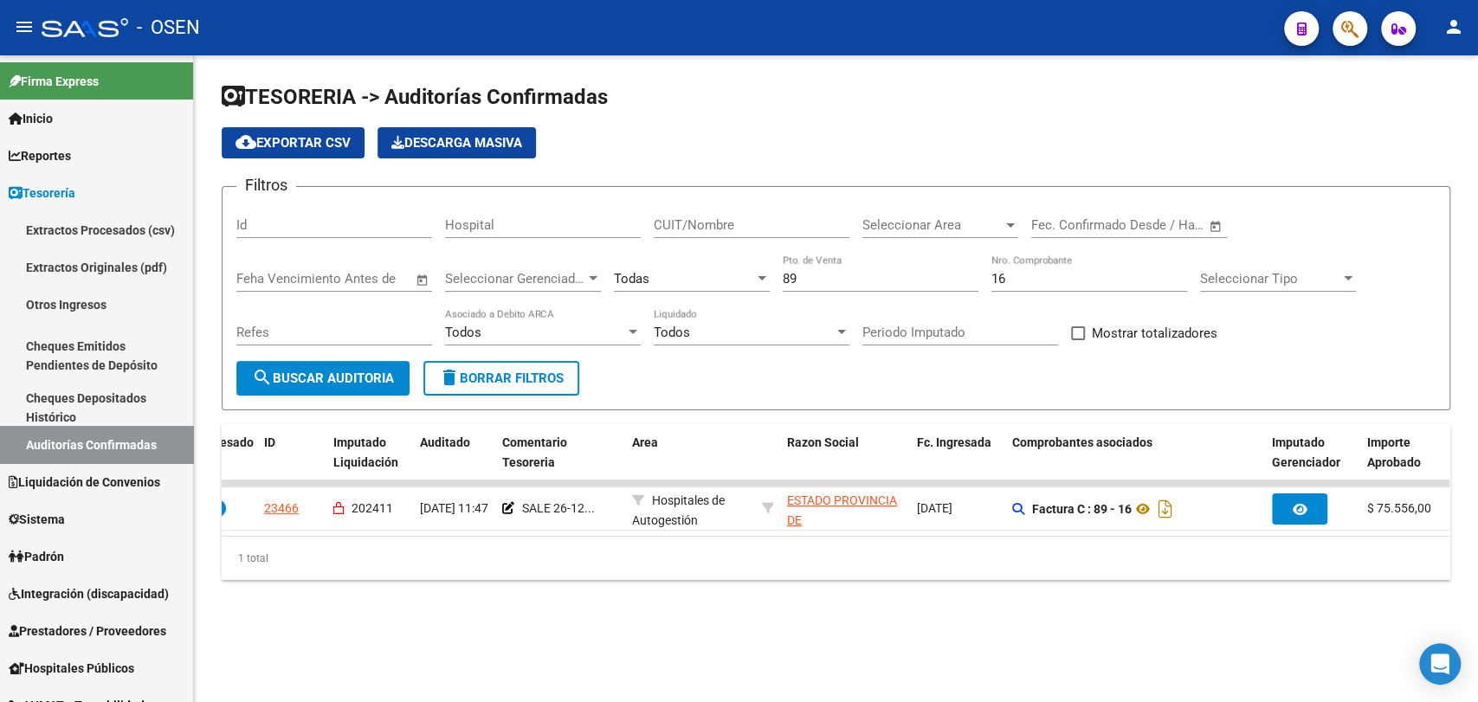
scroll to position [0, 57]
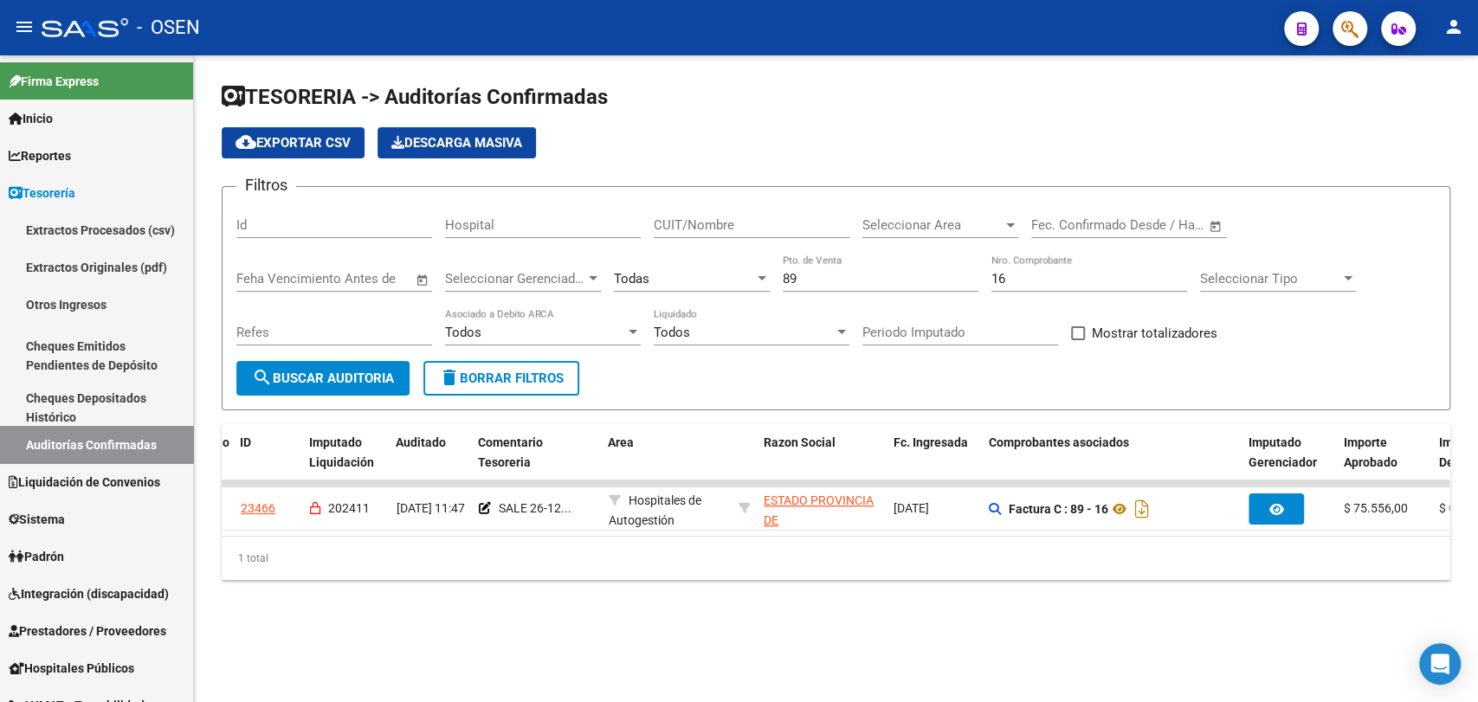
click at [297, 621] on div "TESORERIA -> Auditorías Confirmadas cloud_download Exportar CSV Descarga Masiva…" at bounding box center [836, 345] width 1284 height 580
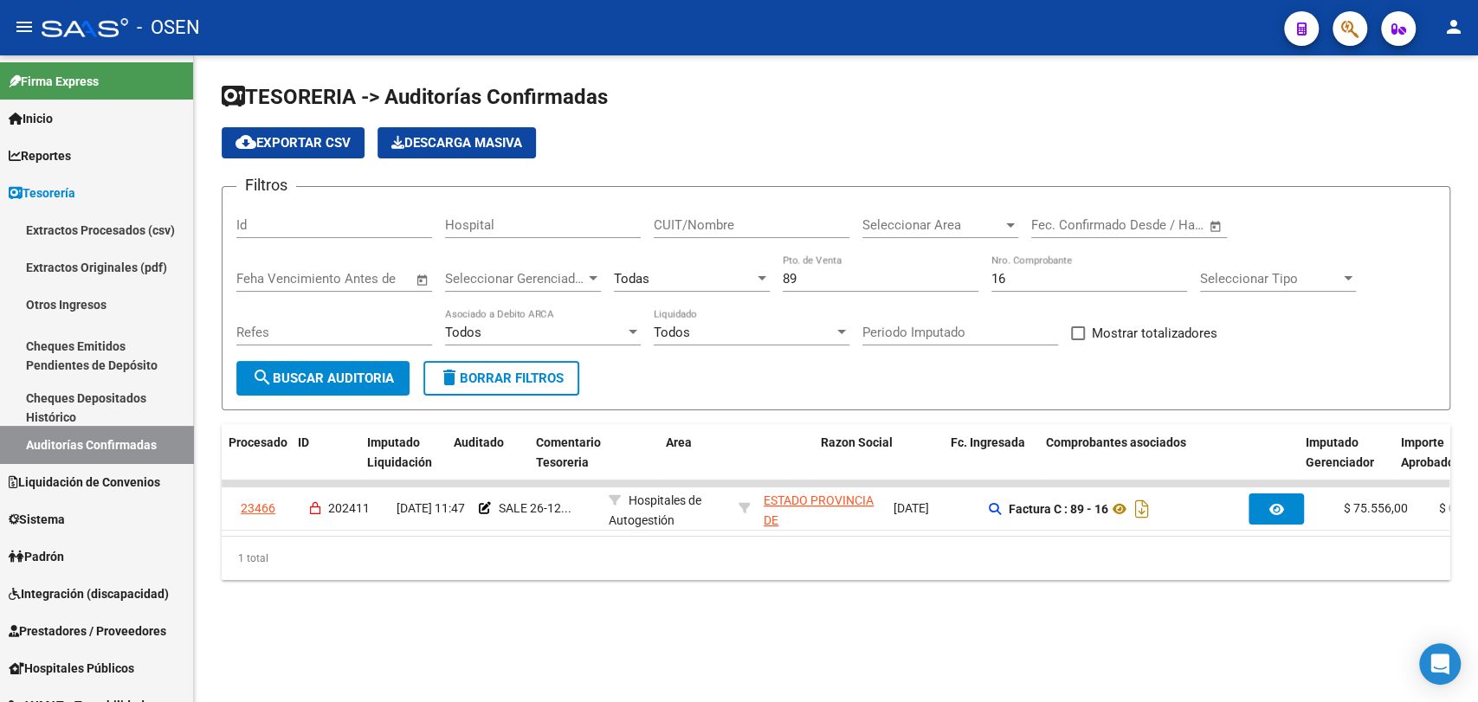
scroll to position [0, 0]
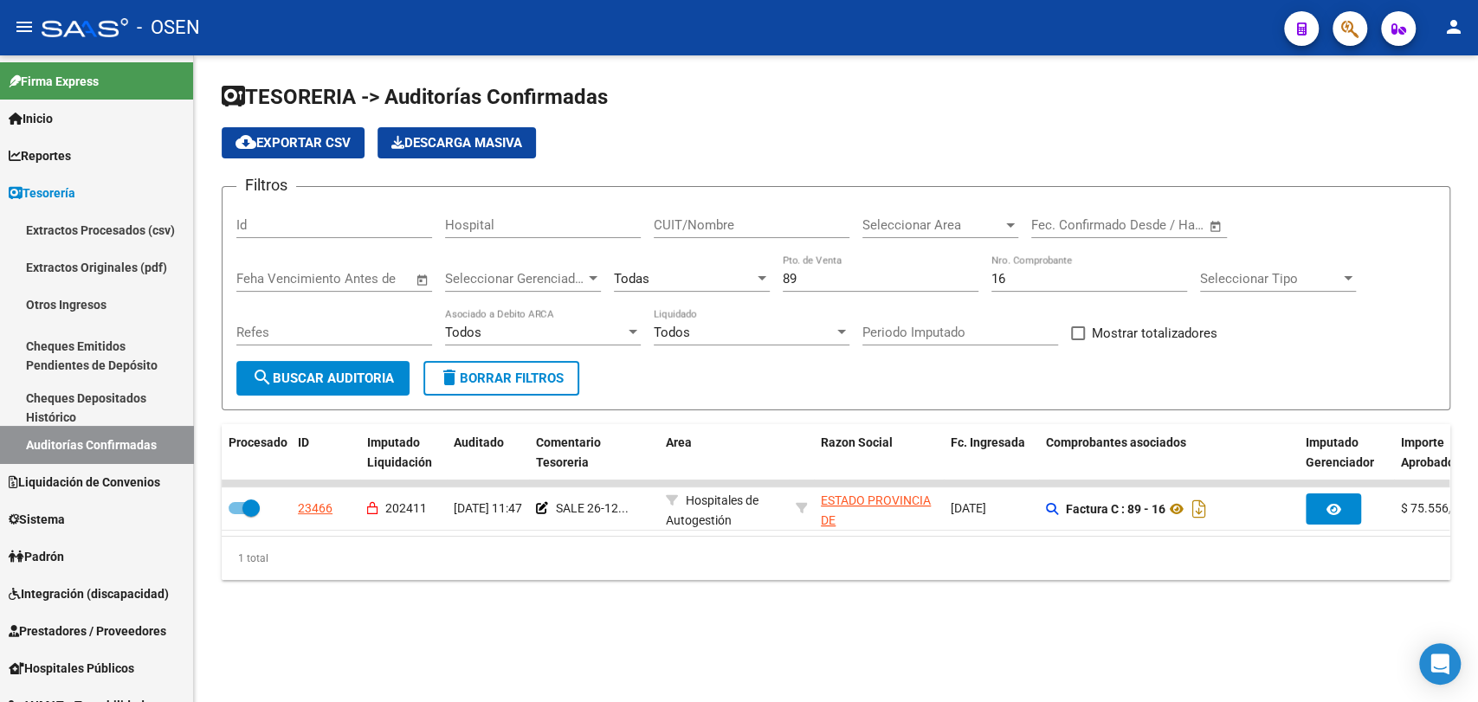
drag, startPoint x: 564, startPoint y: 513, endPoint x: 1166, endPoint y: 553, distance: 603.9
click at [1196, 556] on div "Procesado ID Imputado Liquidación Auditado Comentario Tesoreria Area Razon Soci…" at bounding box center [836, 502] width 1228 height 156
click at [205, 209] on div "TESORERIA -> Auditorías Confirmadas cloud_download Exportar CSV Descarga Masiva…" at bounding box center [836, 345] width 1284 height 580
drag, startPoint x: 829, startPoint y: 281, endPoint x: 757, endPoint y: 248, distance: 80.2
click at [762, 272] on div "Filtros Id Hospital CUIT/Nombre Seleccionar Area Seleccionar Area Fecha inicio …" at bounding box center [835, 281] width 1199 height 160
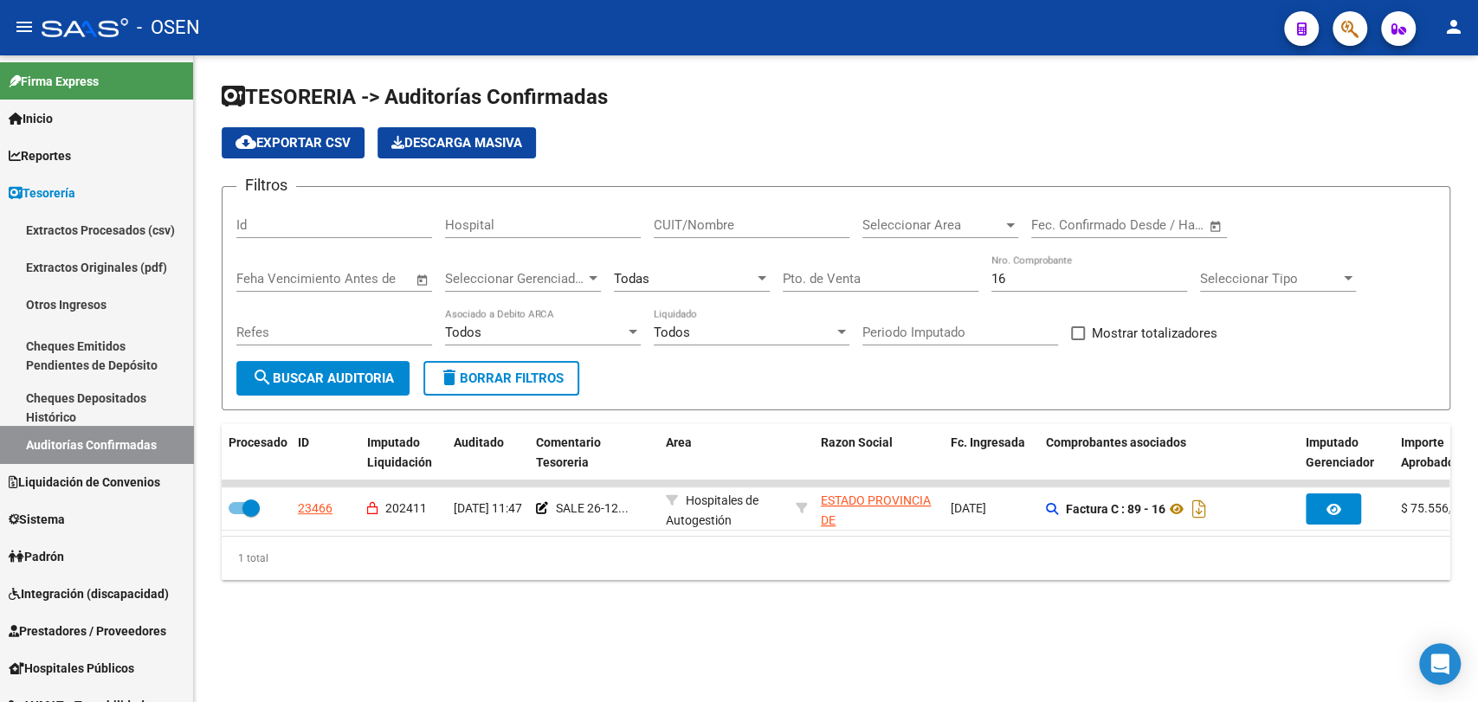
drag, startPoint x: 776, startPoint y: 203, endPoint x: 781, endPoint y: 214, distance: 11.6
click at [780, 210] on div "CUIT/Nombre" at bounding box center [752, 219] width 196 height 37
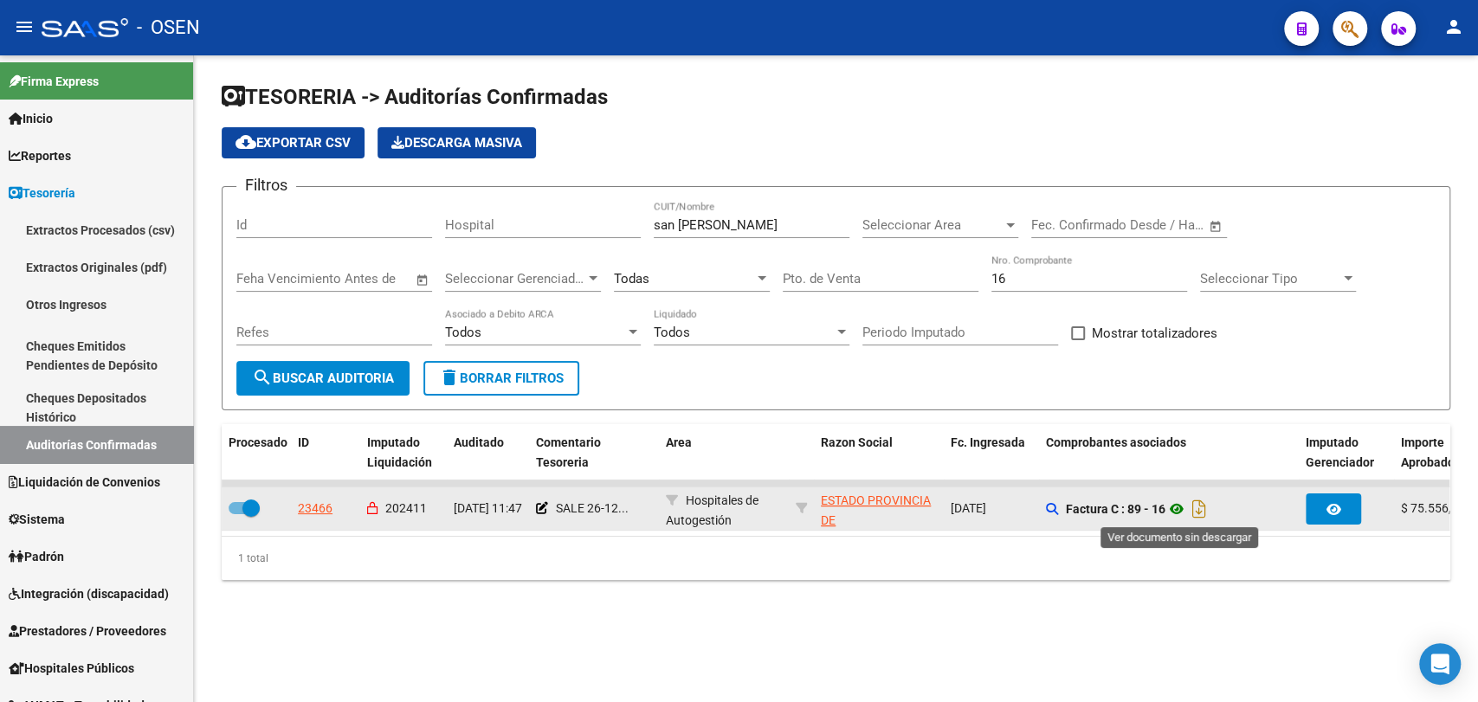
click at [1171, 500] on icon at bounding box center [1176, 509] width 23 height 21
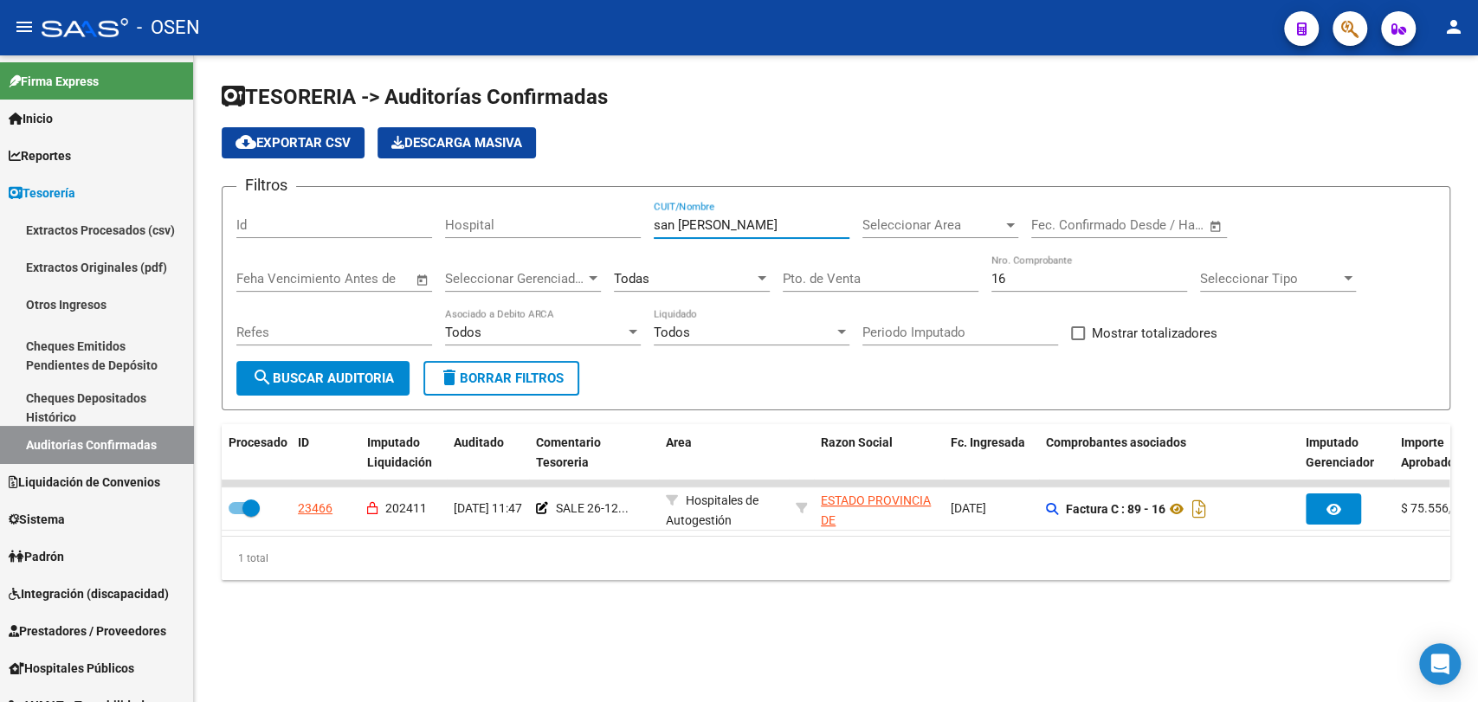
drag, startPoint x: 746, startPoint y: 225, endPoint x: 518, endPoint y: 237, distance: 228.9
click at [518, 237] on div "Filtros Id Hospital san luis CUIT/Nombre Seleccionar Area Seleccionar Area Fech…" at bounding box center [835, 281] width 1199 height 160
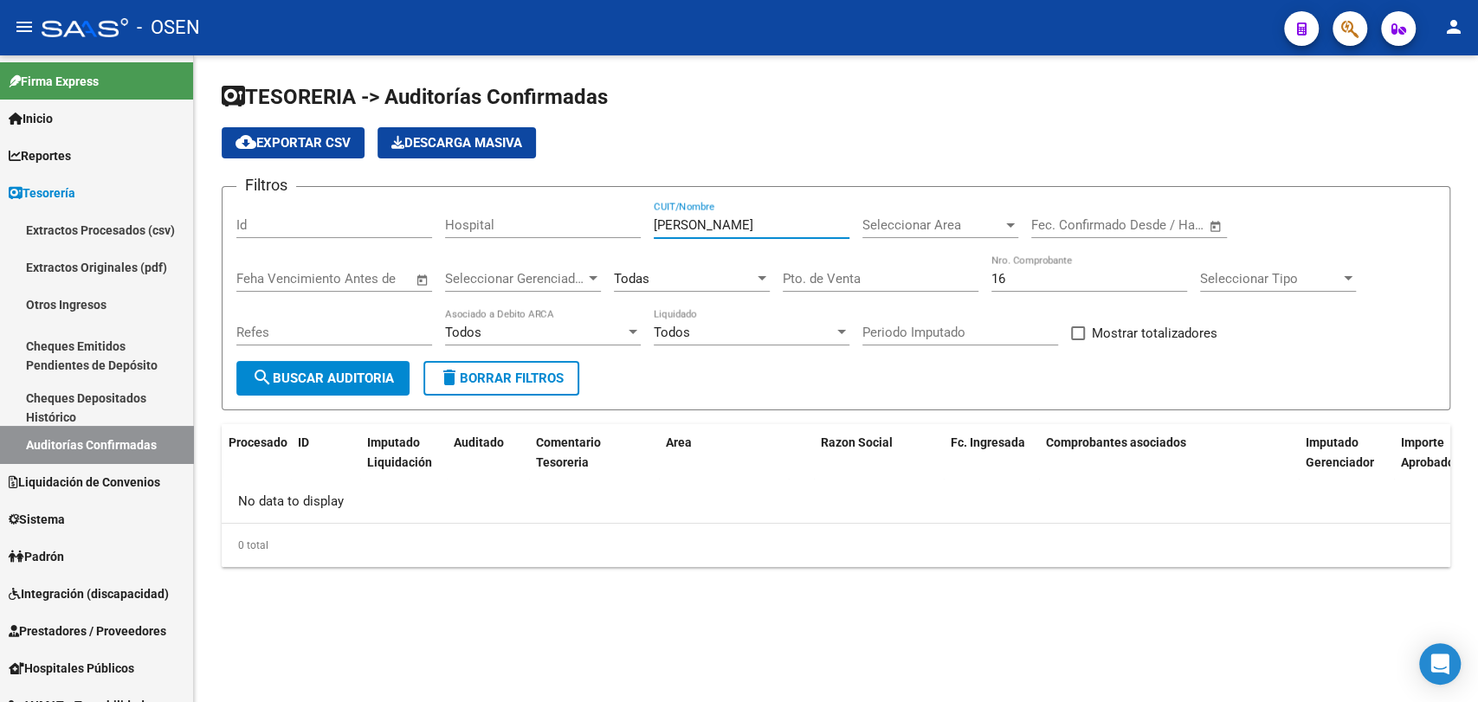
type input "lujan"
drag, startPoint x: 1040, startPoint y: 280, endPoint x: 952, endPoint y: 295, distance: 88.8
click at [956, 295] on div "Filtros Id Hospital lujan CUIT/Nombre Seleccionar Area Seleccionar Area Fecha i…" at bounding box center [835, 281] width 1199 height 160
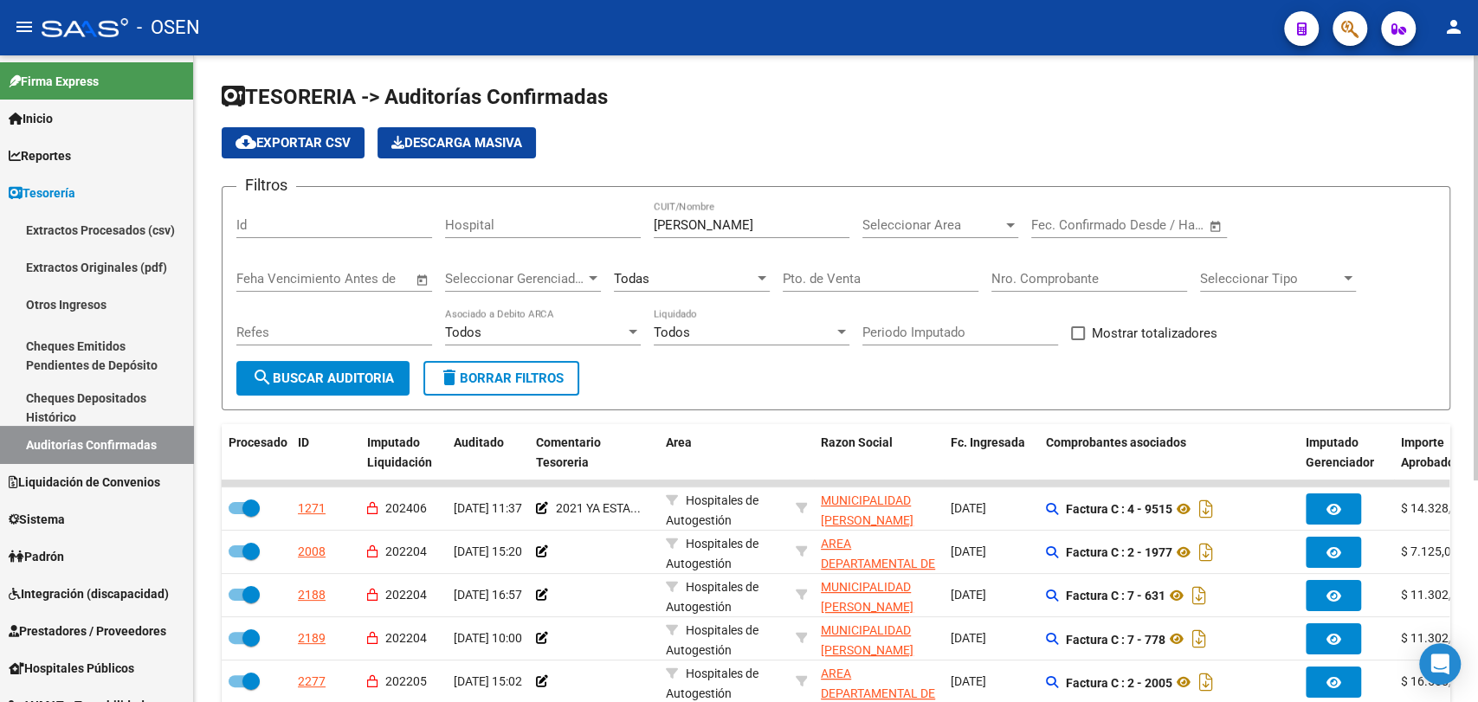
click at [1003, 237] on div "Seleccionar Area Seleccionar Area" at bounding box center [940, 219] width 156 height 37
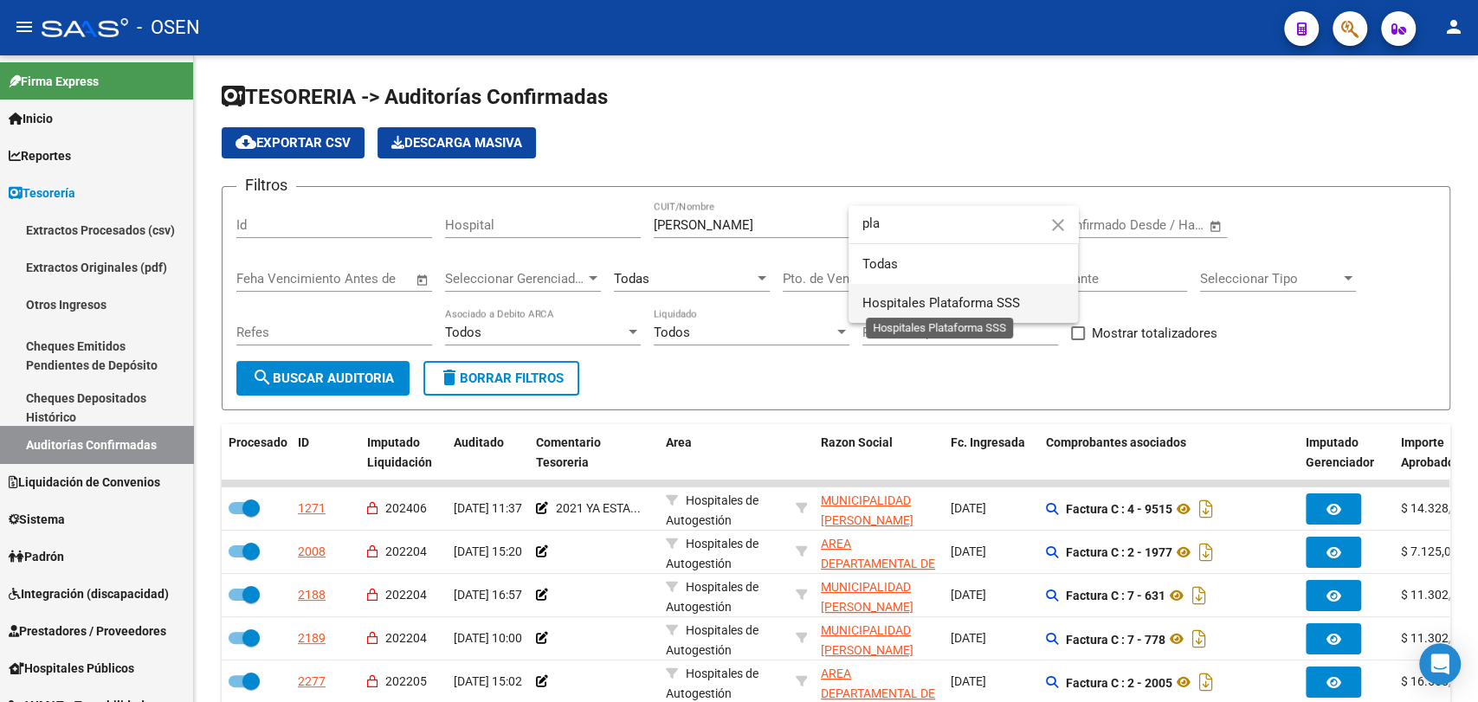
type input "pla"
drag, startPoint x: 989, startPoint y: 300, endPoint x: 956, endPoint y: 311, distance: 34.5
click at [989, 302] on span "Hospitales Plataforma SSS" at bounding box center [941, 303] width 158 height 16
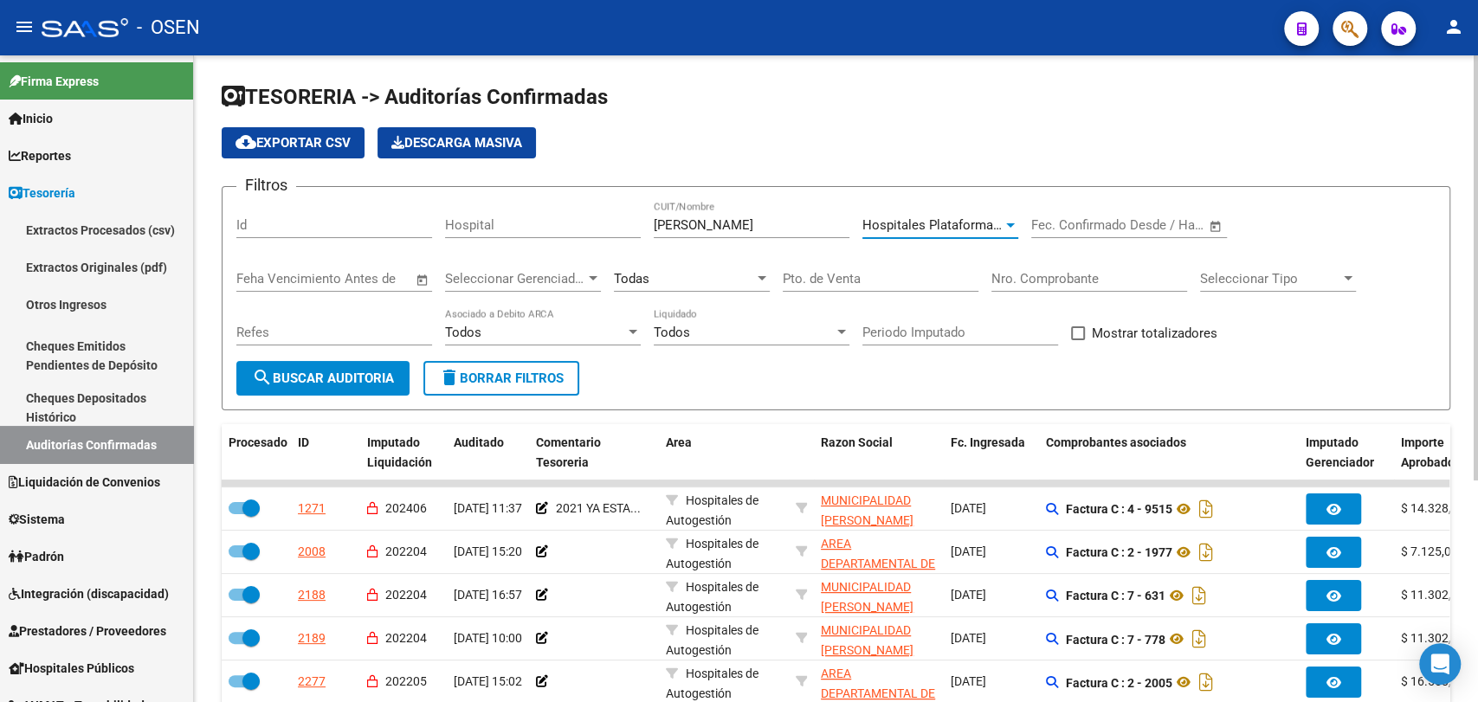
click at [337, 377] on span "search Buscar Auditoria" at bounding box center [323, 379] width 142 height 16
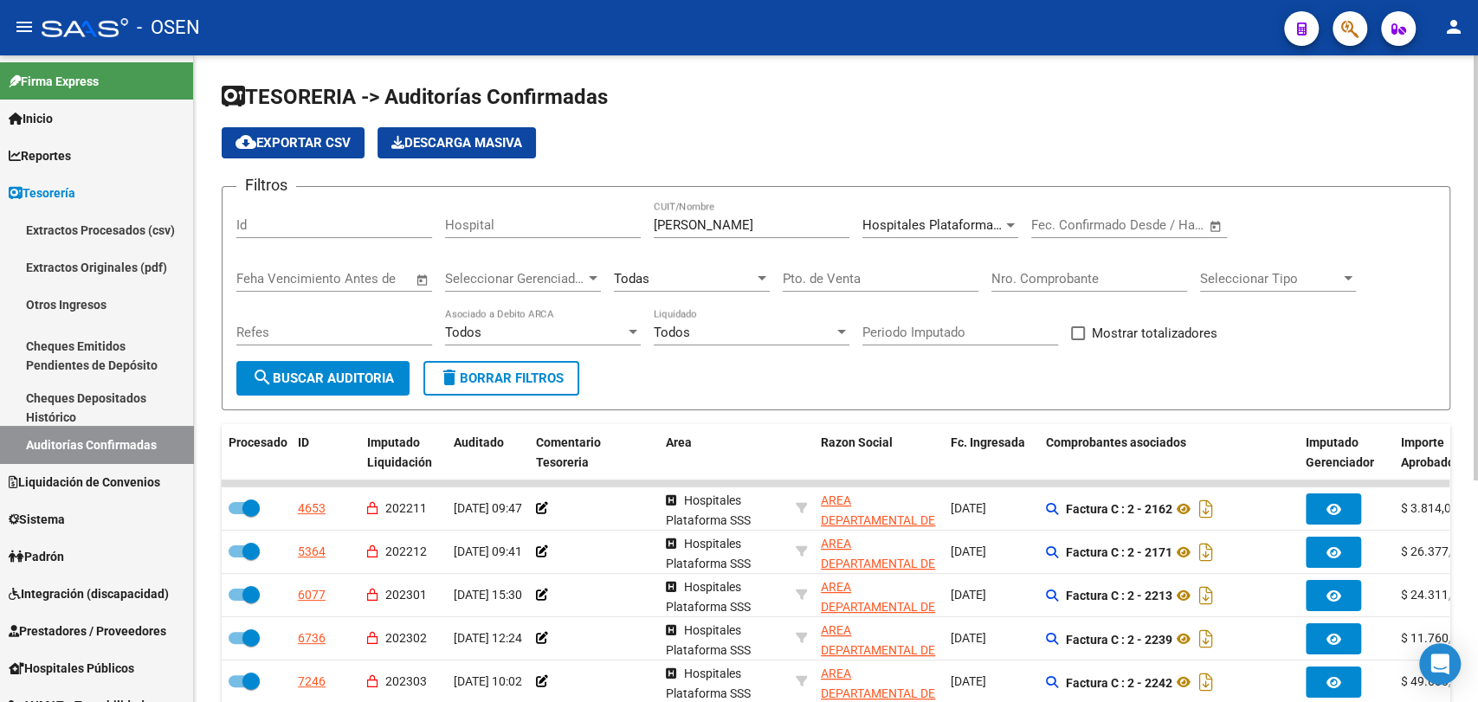
click at [709, 277] on div "Todas" at bounding box center [684, 279] width 140 height 16
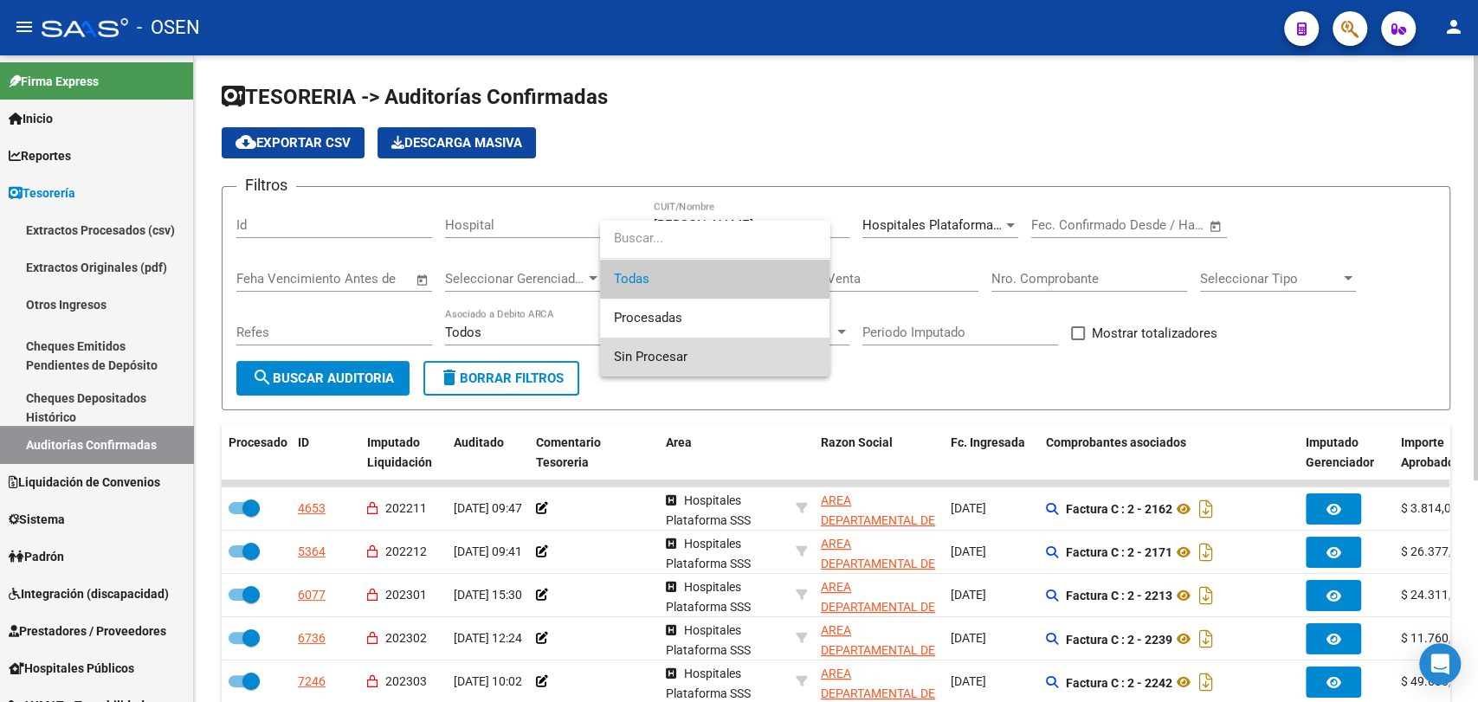
drag, startPoint x: 713, startPoint y: 364, endPoint x: 655, endPoint y: 363, distance: 58.0
click at [708, 364] on span "Sin Procesar" at bounding box center [715, 357] width 202 height 39
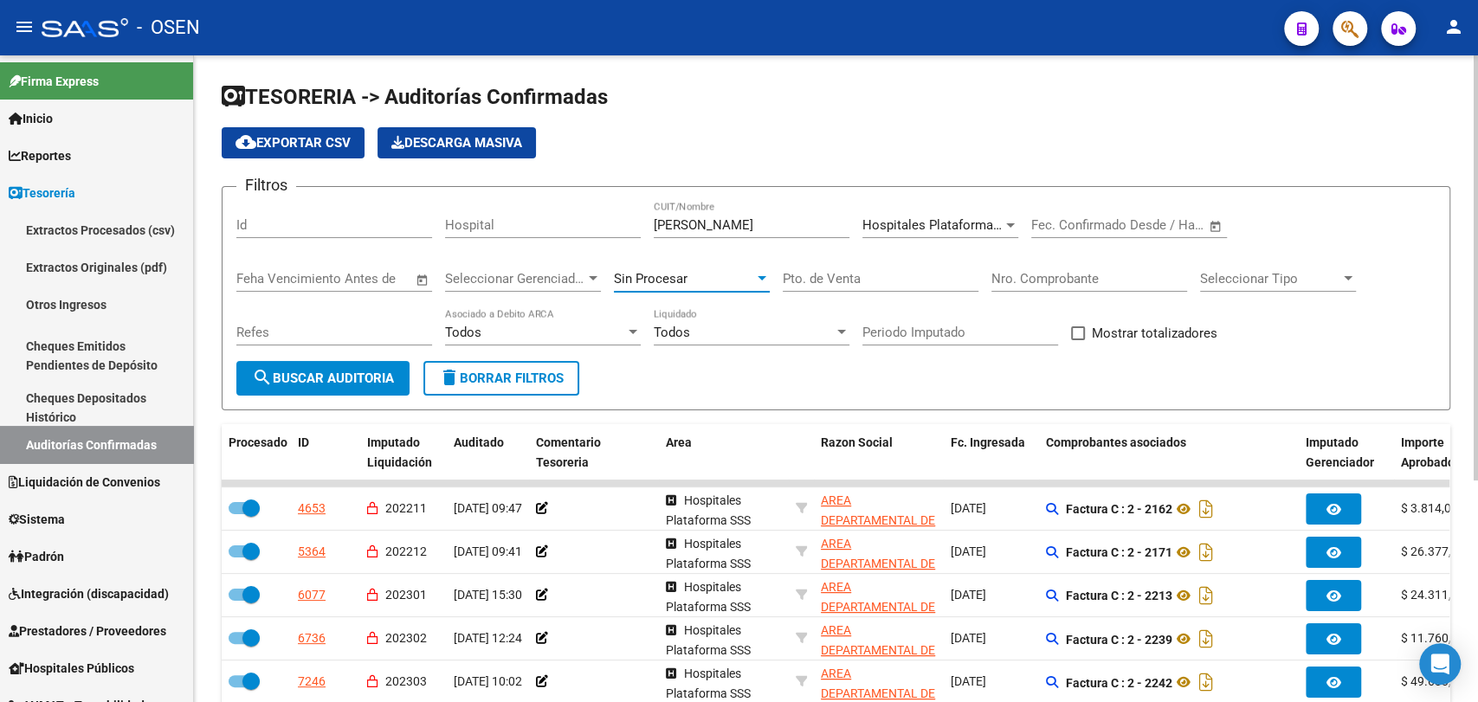
click at [366, 371] on span "search Buscar Auditoria" at bounding box center [323, 379] width 142 height 16
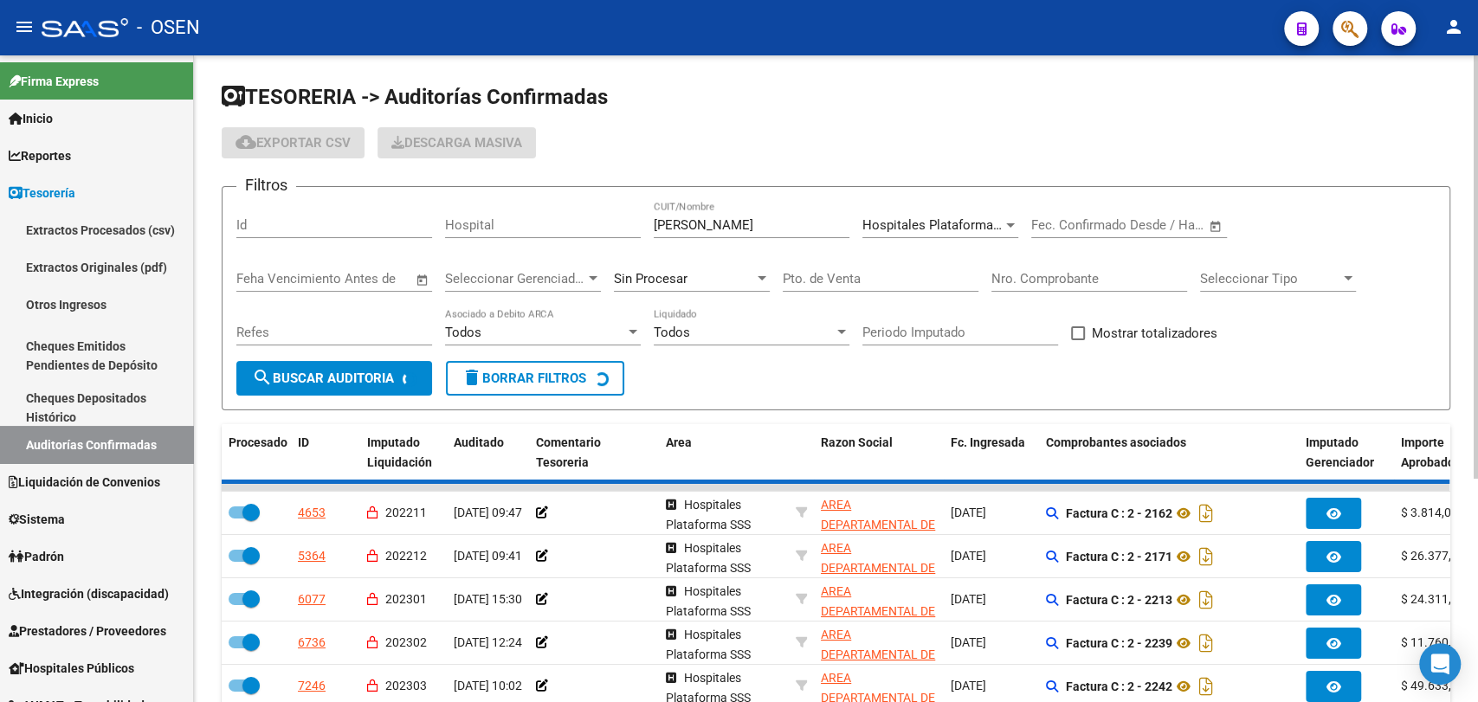
checkbox input "false"
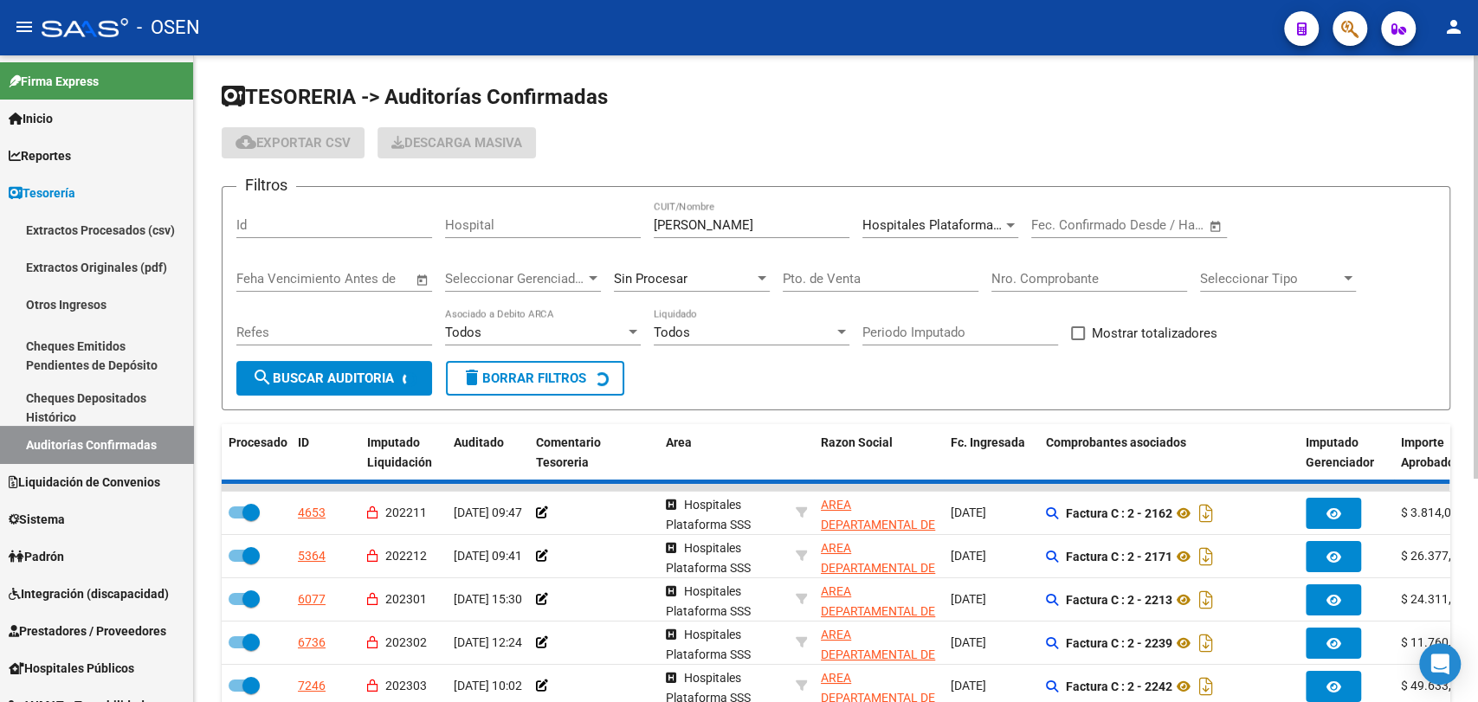
checkbox input "false"
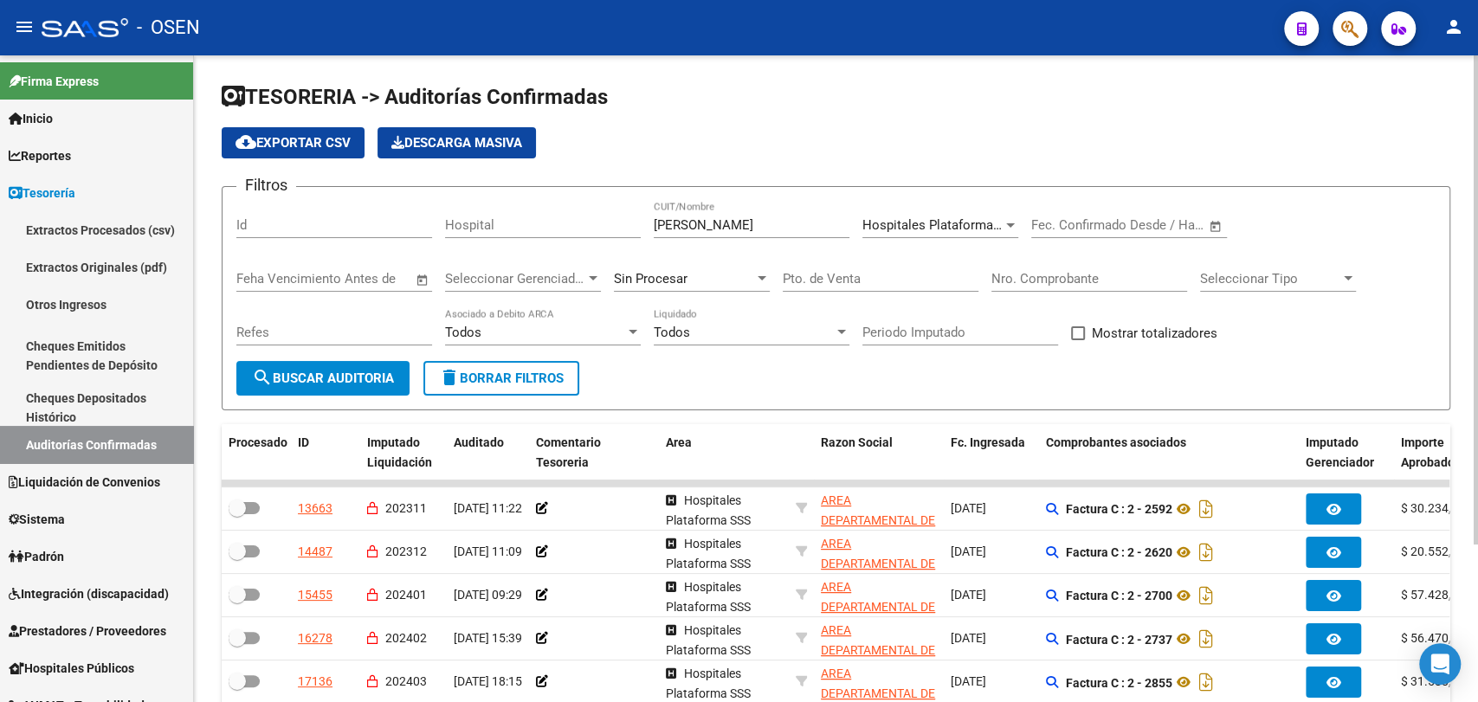
scroll to position [208, 0]
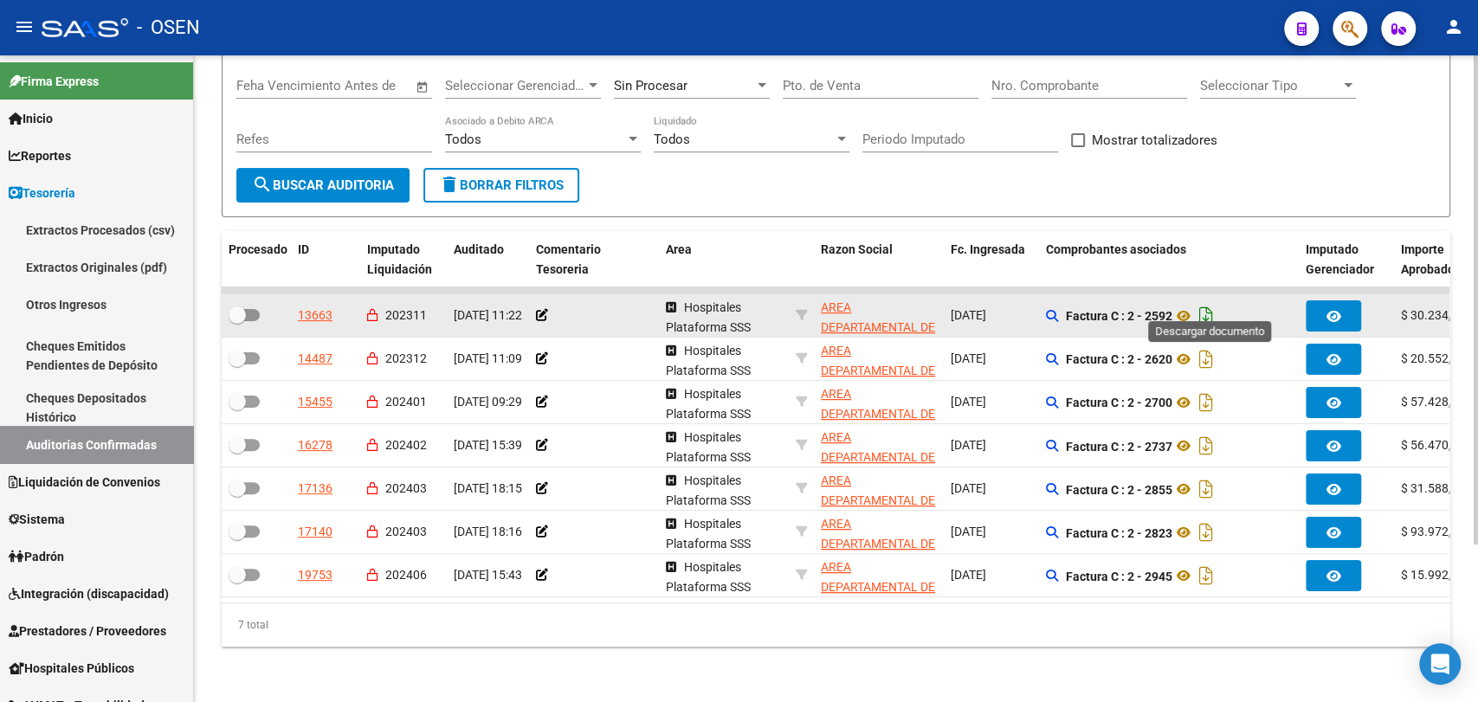
click at [1210, 309] on icon "Descargar documento" at bounding box center [1206, 316] width 23 height 28
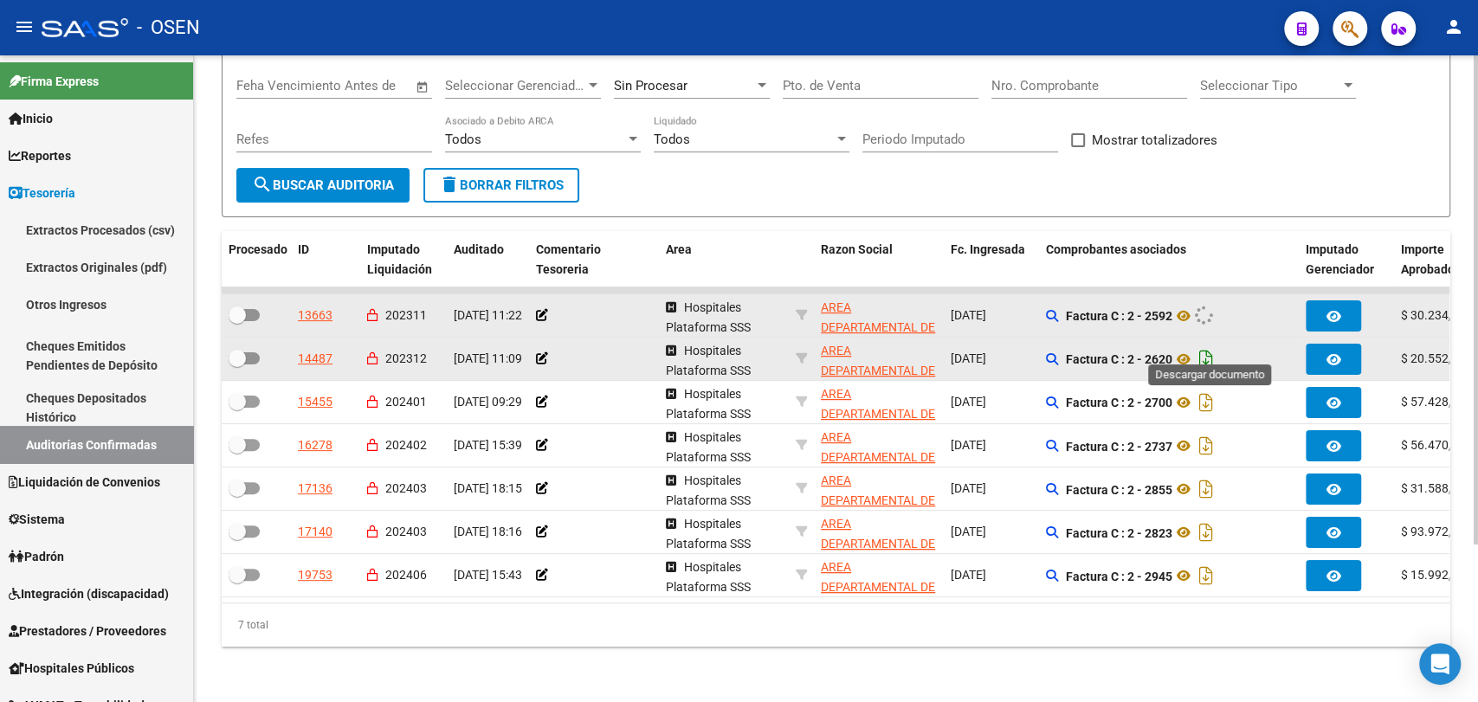
click at [1209, 345] on icon "Descargar documento" at bounding box center [1206, 359] width 23 height 28
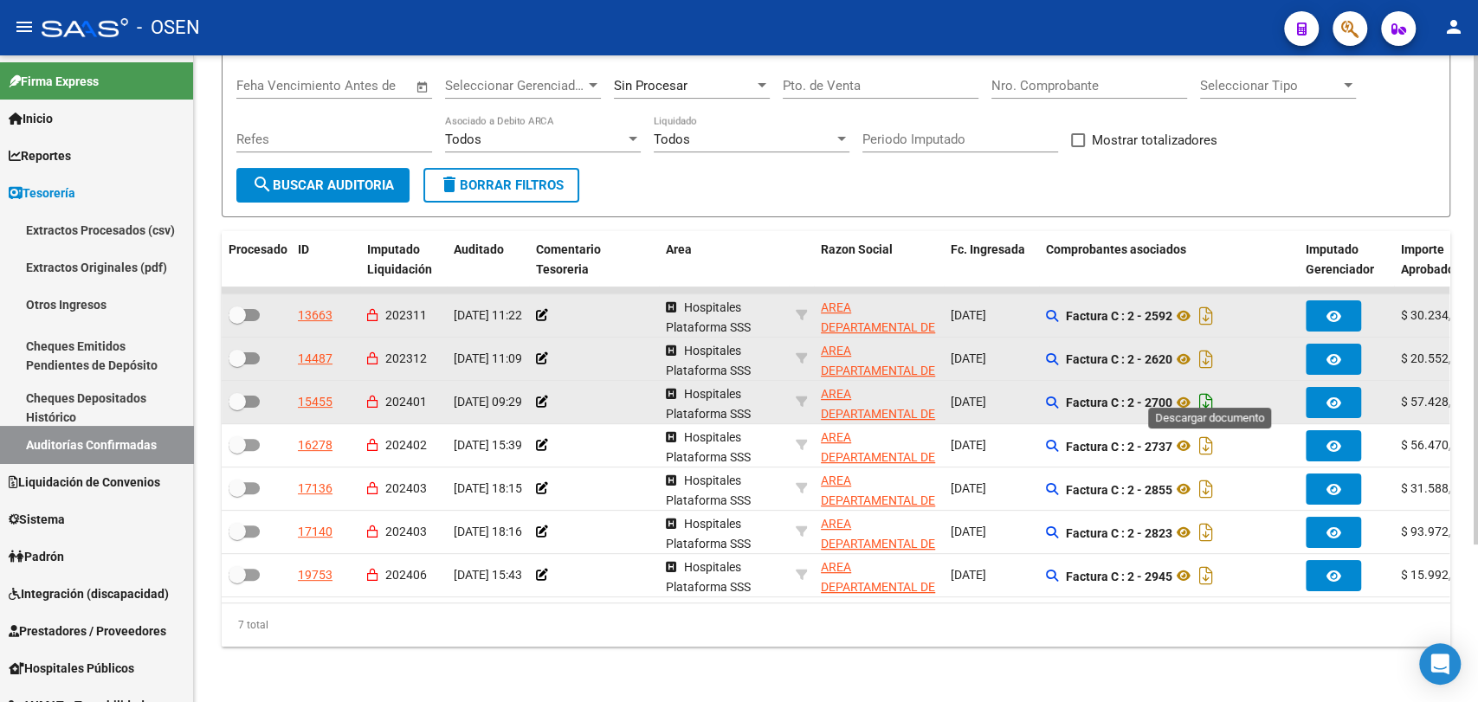
click at [1207, 390] on icon "Descargar documento" at bounding box center [1206, 403] width 23 height 28
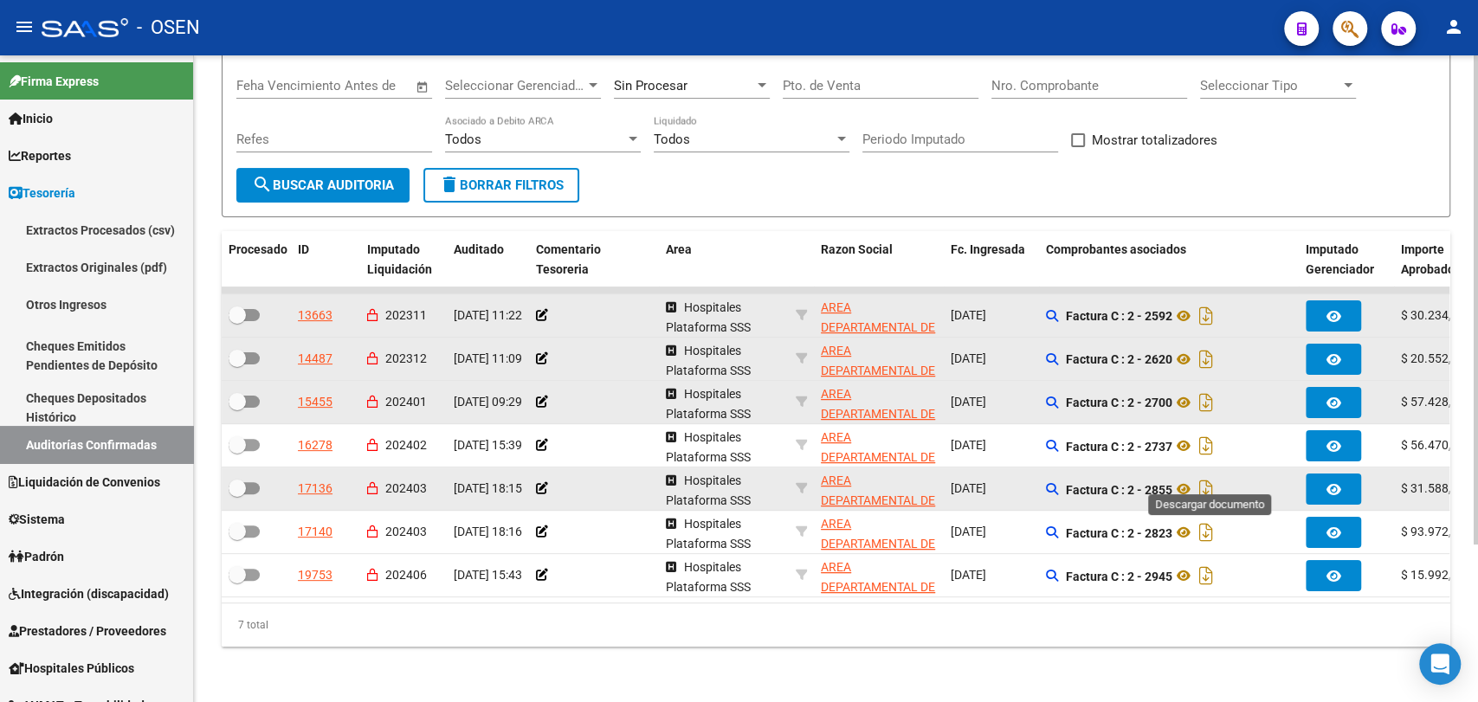
drag, startPoint x: 1209, startPoint y: 475, endPoint x: 1211, endPoint y: 487, distance: 11.6
click at [1209, 475] on icon "Descargar documento" at bounding box center [1206, 489] width 23 height 28
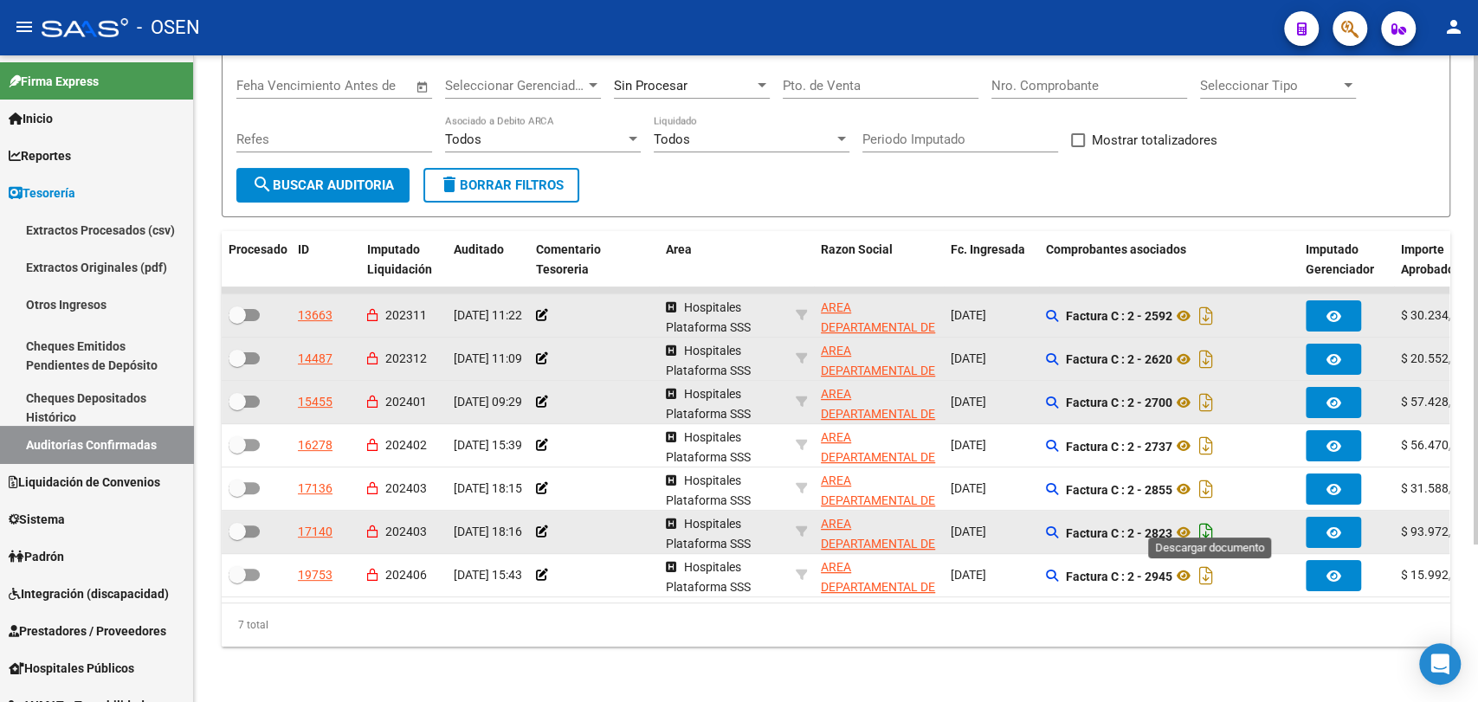
click at [1210, 519] on icon "Descargar documento" at bounding box center [1206, 533] width 23 height 28
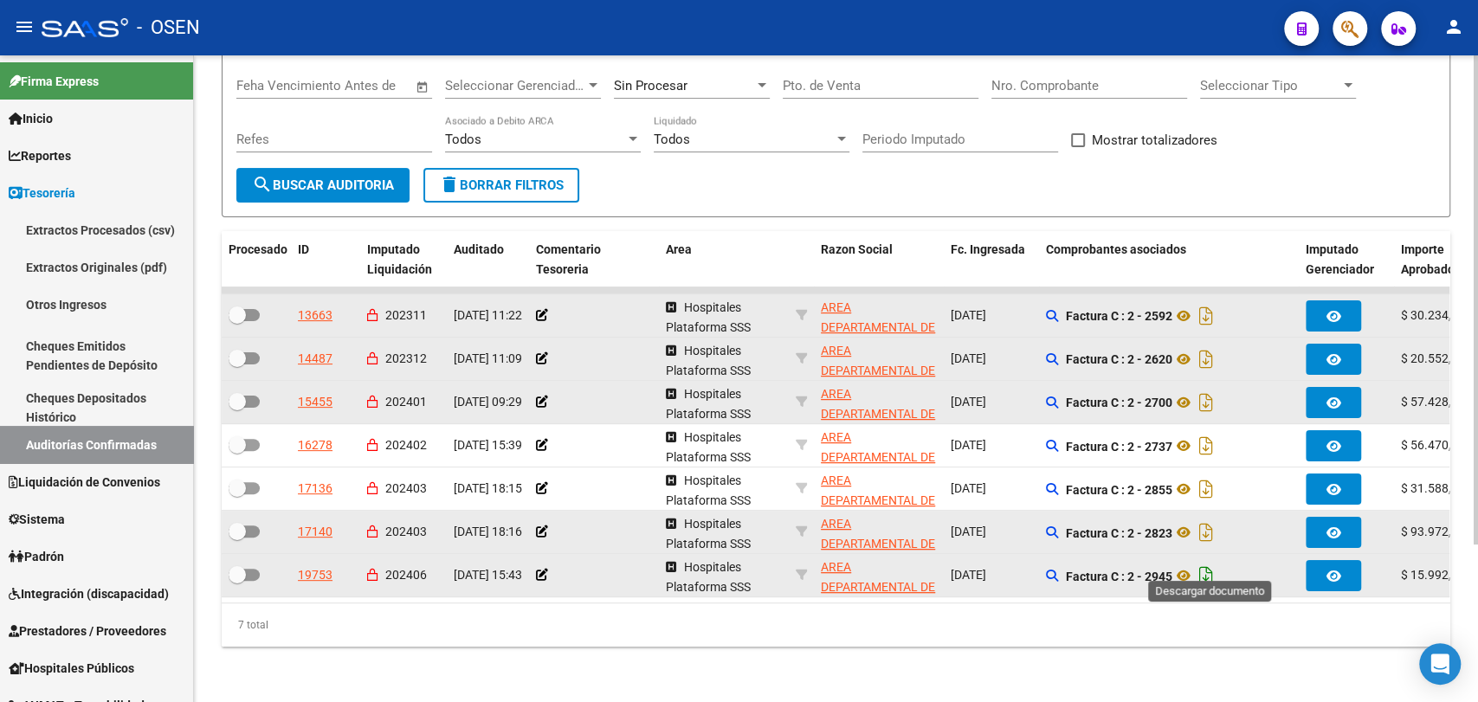
click at [1209, 562] on icon "Descargar documento" at bounding box center [1206, 576] width 23 height 28
click at [222, 672] on div "TESORERIA -> Auditorías Confirmadas cloud_download Exportar CSV Descarga Masiva…" at bounding box center [836, 282] width 1284 height 840
click at [222, 684] on div "TESORERIA -> Auditorías Confirmadas cloud_download Exportar CSV Descarga Masiva…" at bounding box center [836, 282] width 1284 height 840
click at [1204, 566] on icon "Descargar documento" at bounding box center [1206, 576] width 23 height 28
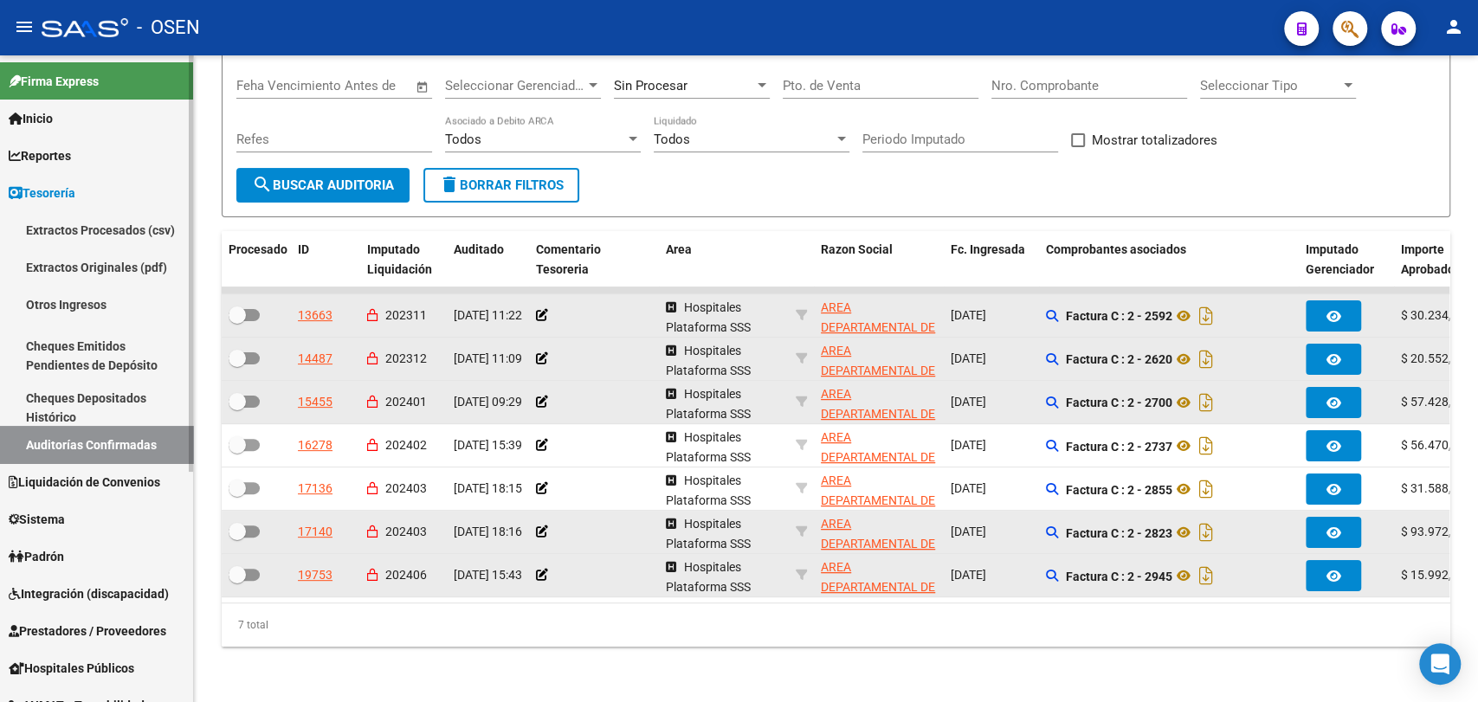
click at [182, 667] on link "Hospitales Públicos" at bounding box center [96, 667] width 193 height 37
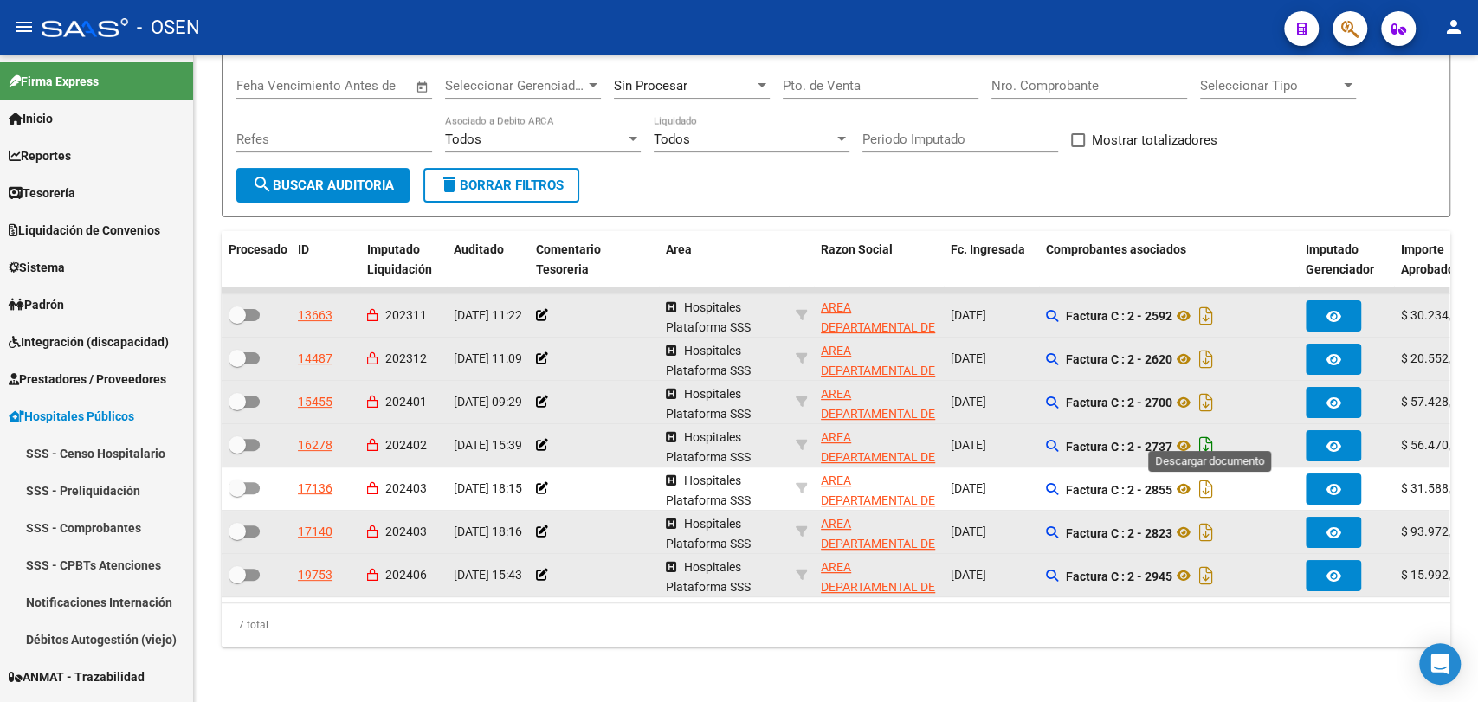
click at [1210, 432] on icon "Descargar documento" at bounding box center [1206, 446] width 23 height 28
click at [214, 163] on div "TESORERIA -> Auditorías Confirmadas cloud_download Exportar CSV Descarga Masiva…" at bounding box center [836, 282] width 1284 height 840
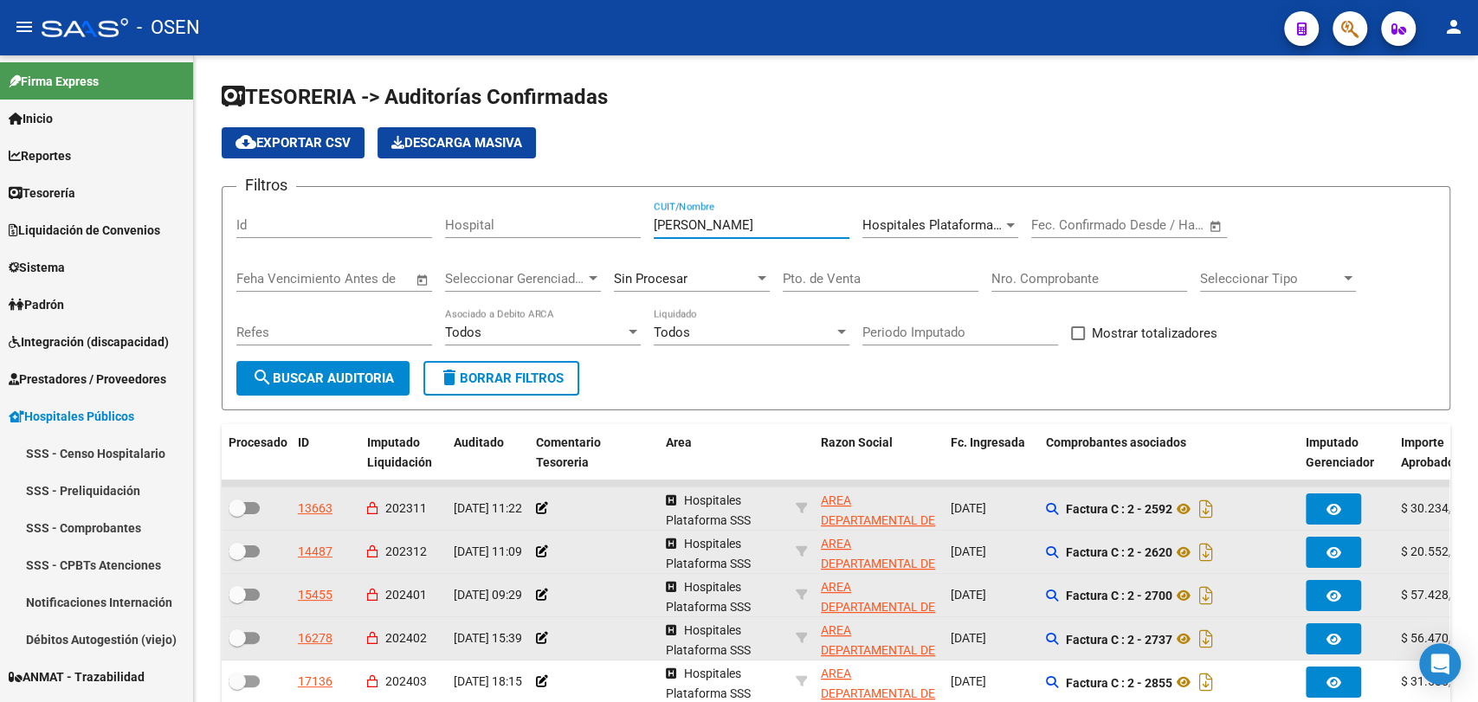
drag, startPoint x: 725, startPoint y: 226, endPoint x: 289, endPoint y: 186, distance: 437.3
click at [325, 202] on div "Filtros Id Hospital lujan CUIT/Nombre Hospitales Plataforma SSS Seleccionar Are…" at bounding box center [835, 281] width 1199 height 160
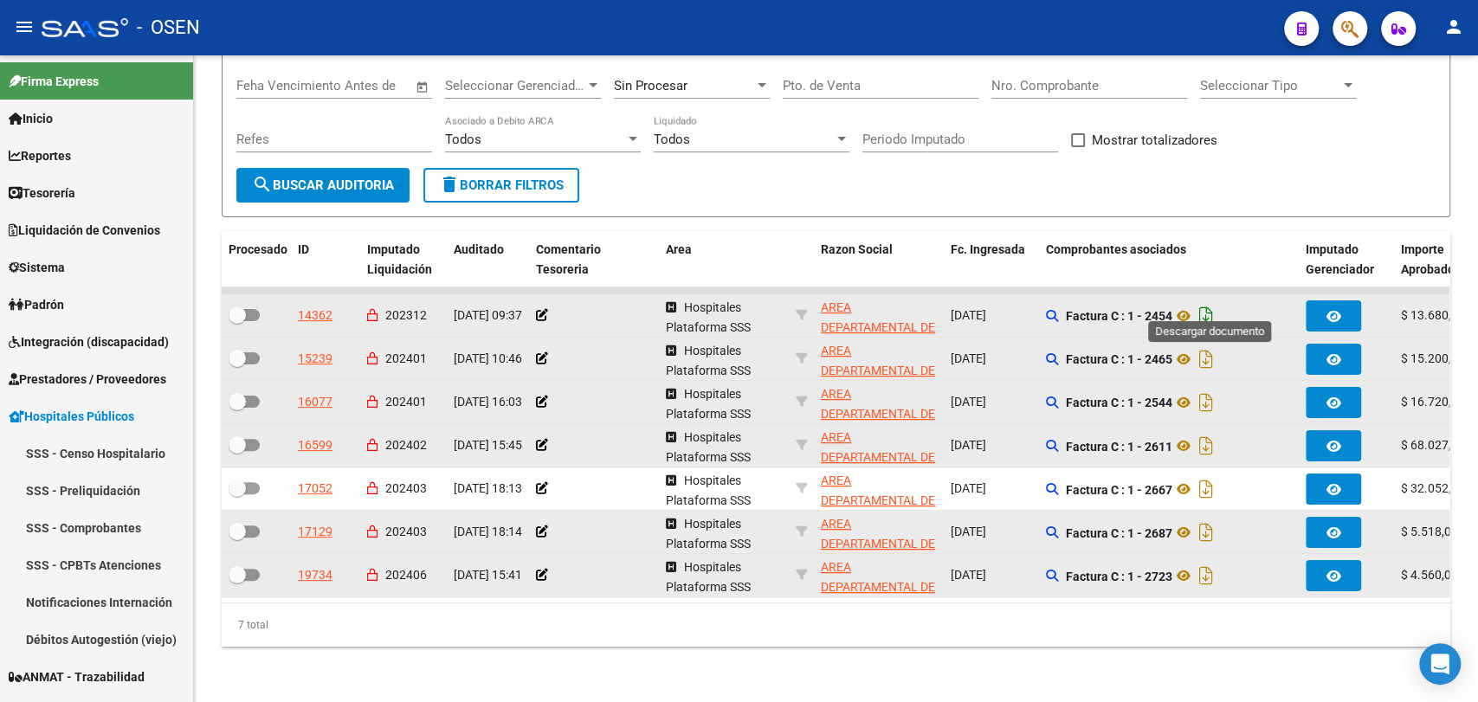
type input "maipu"
click at [1209, 306] on icon "Descargar documento" at bounding box center [1206, 316] width 23 height 28
drag, startPoint x: 1009, startPoint y: 173, endPoint x: 1017, endPoint y: 171, distance: 8.8
click at [1010, 173] on form "Filtros Id Hospital maipu CUIT/Nombre Hospitales Plataforma SSS Seleccionar Are…" at bounding box center [836, 105] width 1228 height 224
click at [1214, 345] on icon "Descargar documento" at bounding box center [1206, 359] width 23 height 28
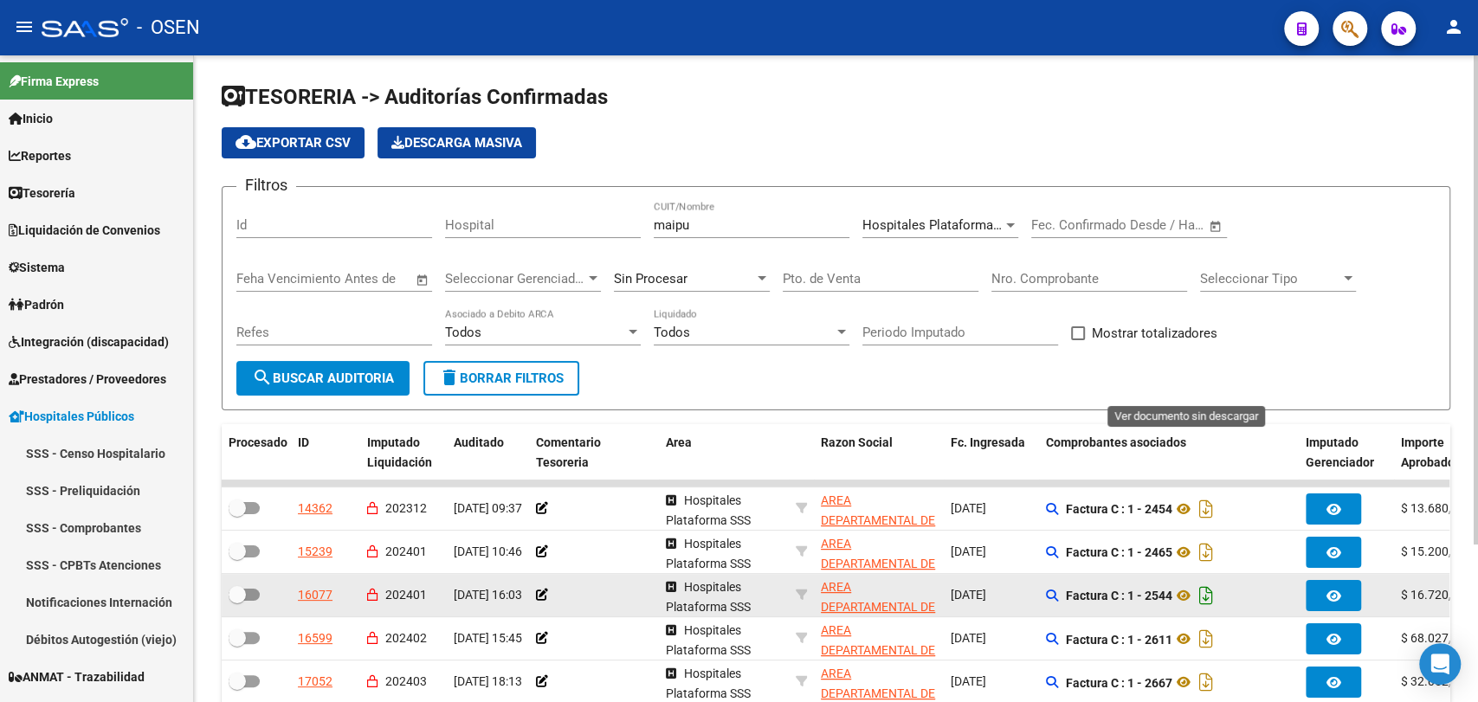
scroll to position [208, 0]
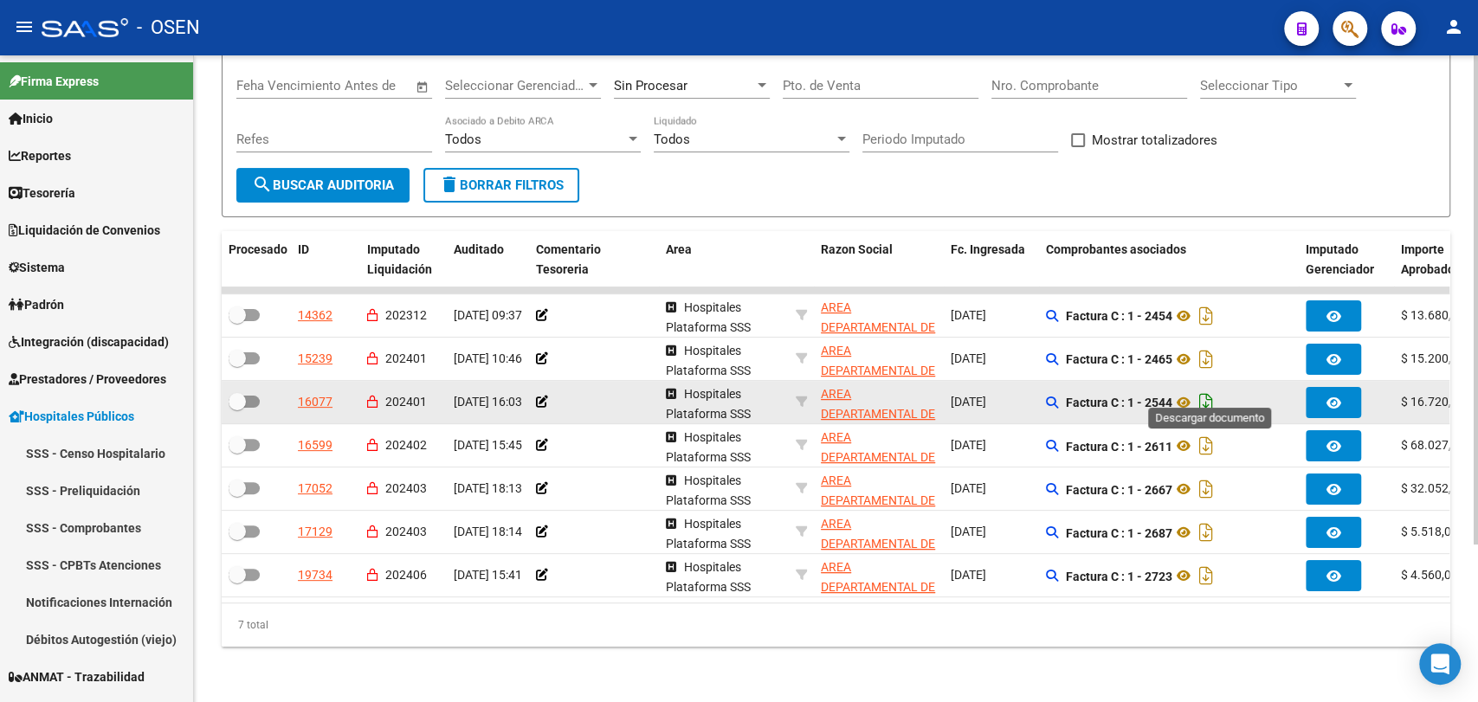
click at [1205, 389] on icon "Descargar documento" at bounding box center [1206, 403] width 23 height 28
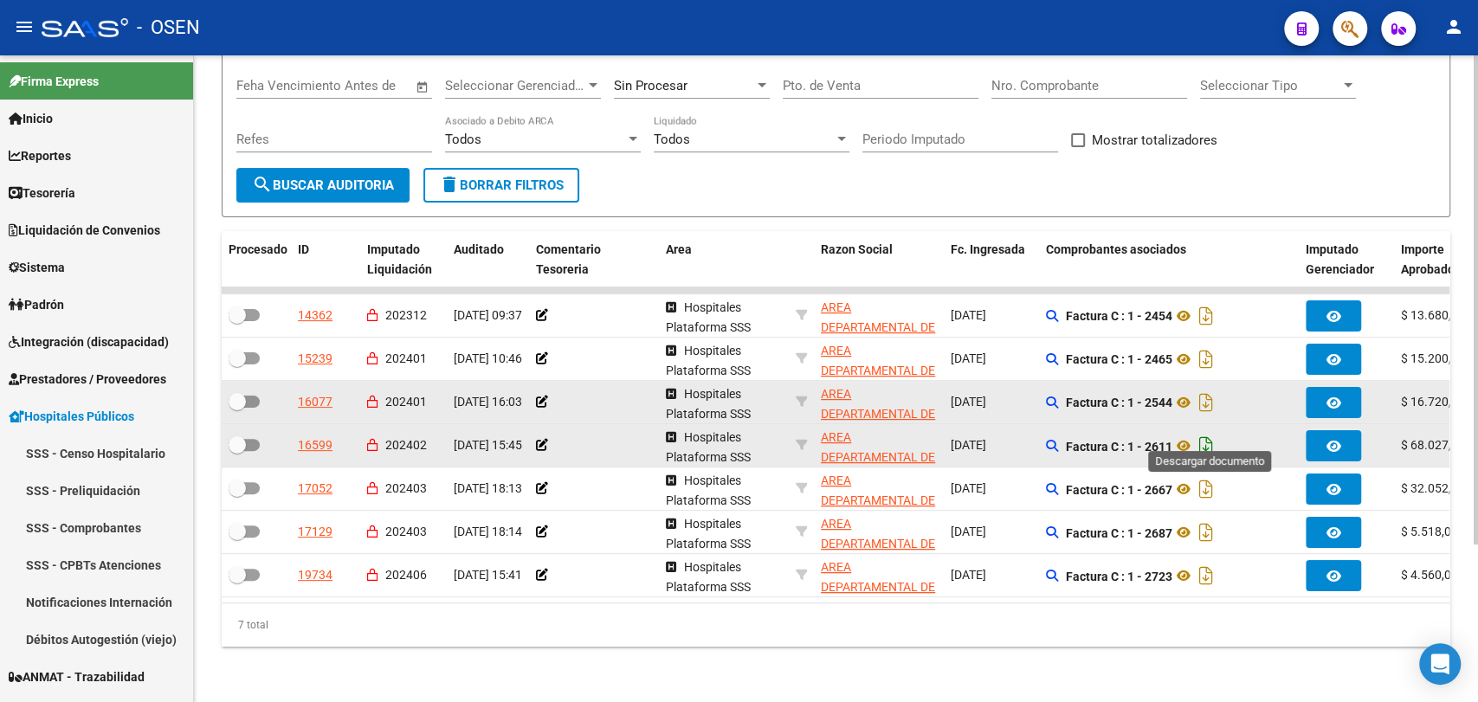
click at [1213, 434] on icon "Descargar documento" at bounding box center [1206, 446] width 23 height 28
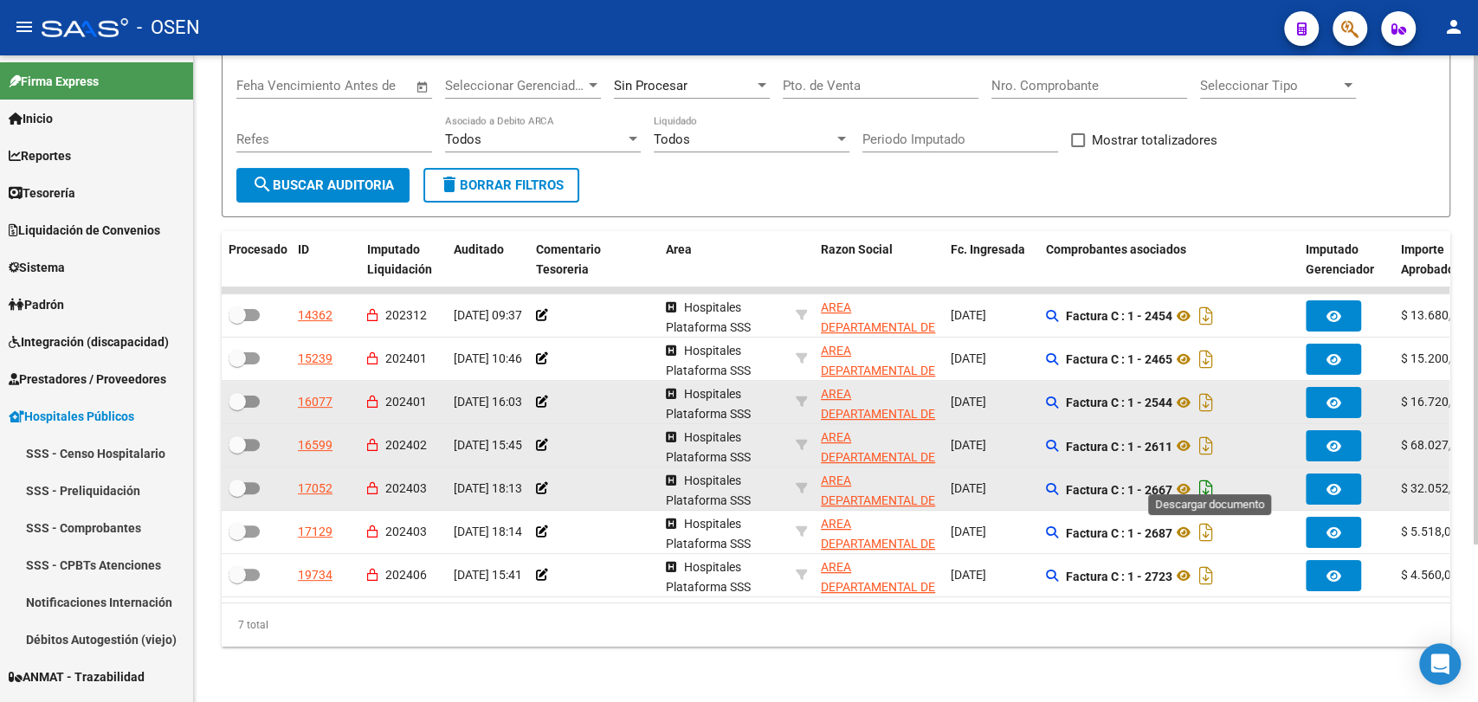
click at [1215, 475] on icon "Descargar documento" at bounding box center [1206, 489] width 23 height 28
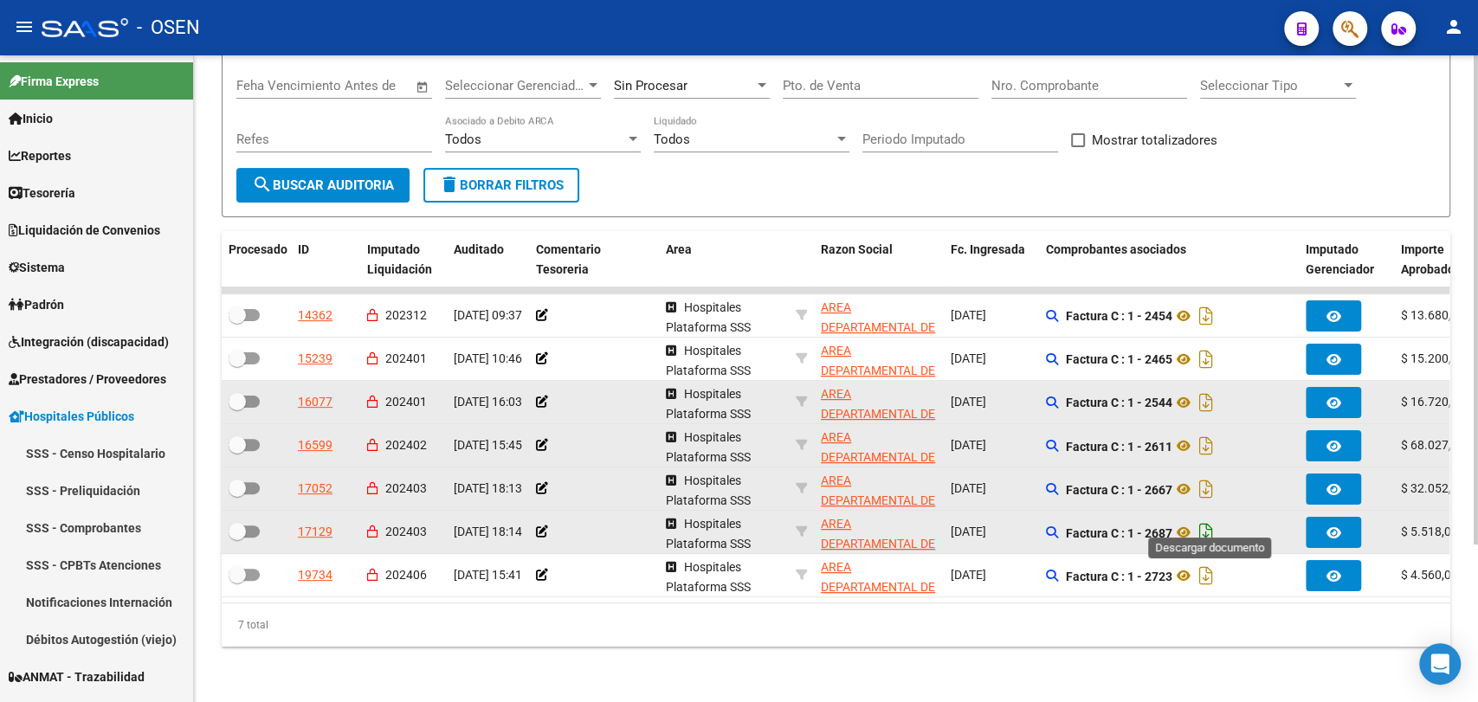
click at [1213, 521] on icon "Descargar documento" at bounding box center [1206, 533] width 23 height 28
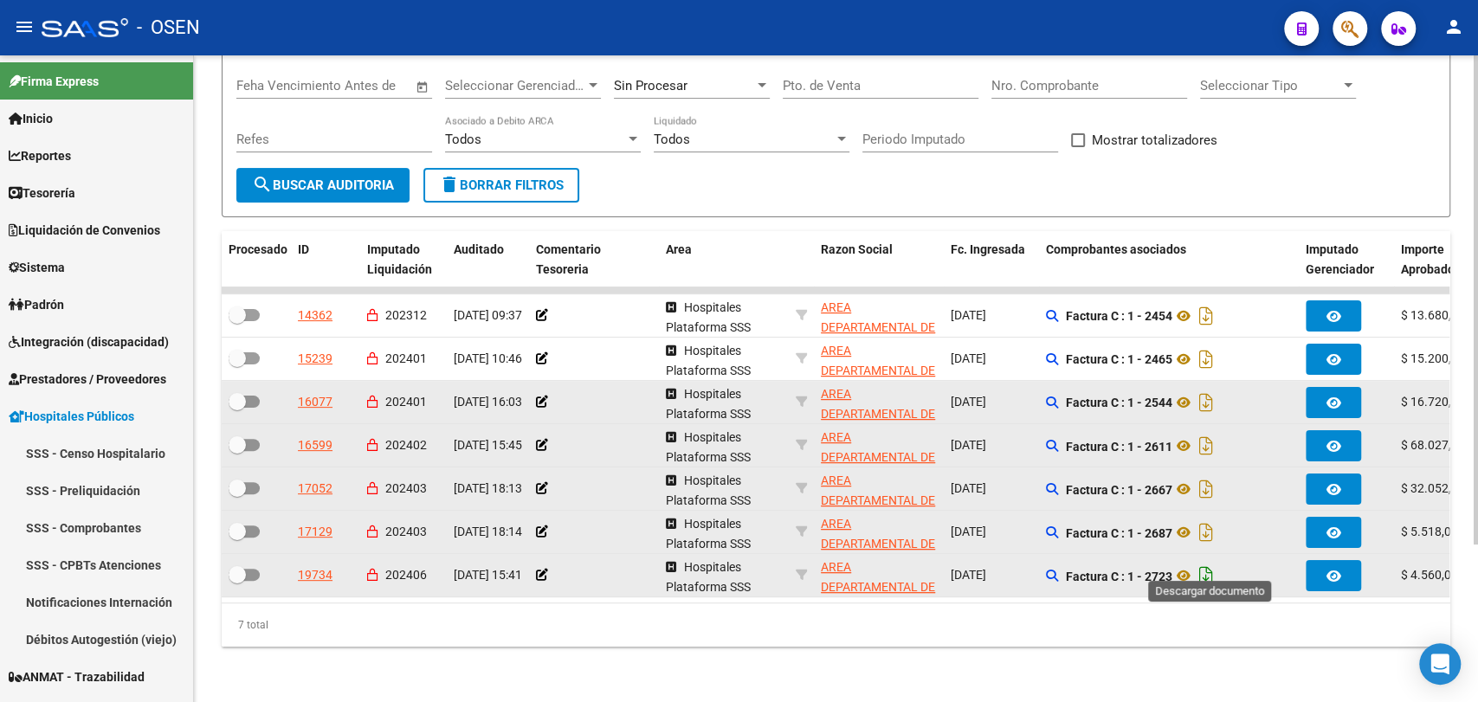
click at [1210, 562] on icon "Descargar documento" at bounding box center [1206, 576] width 23 height 28
click at [228, 681] on div "TESORERIA -> Auditorías Confirmadas cloud_download Exportar CSV Descarga Masiva…" at bounding box center [836, 282] width 1284 height 840
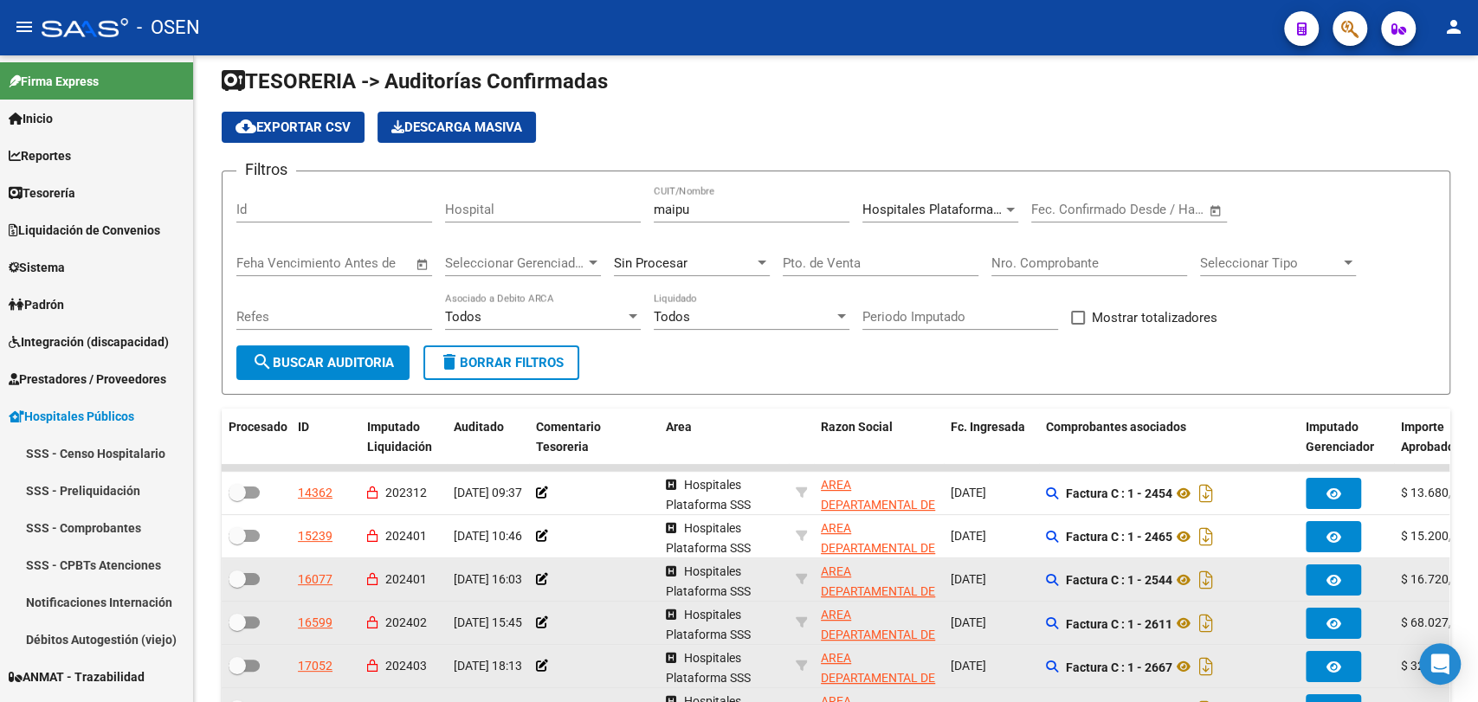
scroll to position [0, 0]
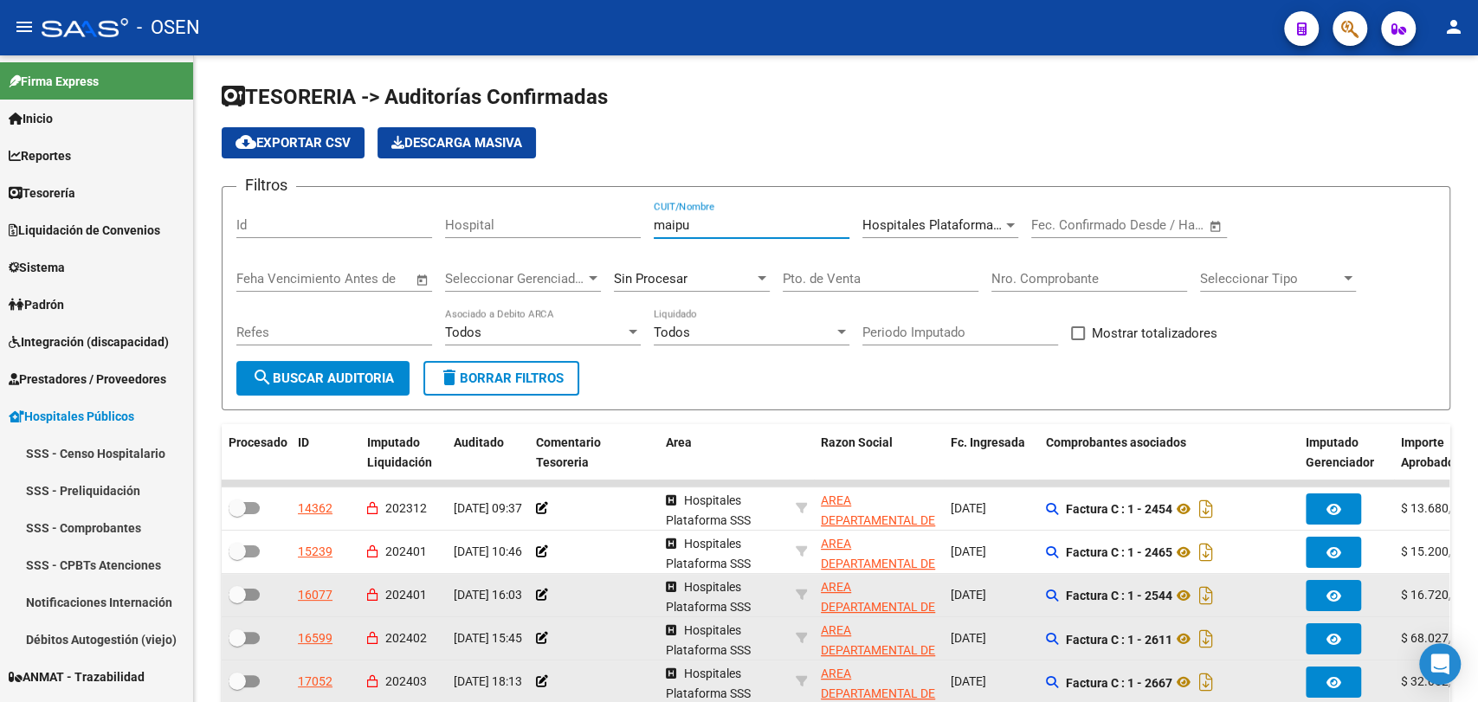
drag, startPoint x: 693, startPoint y: 227, endPoint x: 469, endPoint y: 170, distance: 231.4
click at [485, 182] on app-list-header "TESORERIA -> Auditorías Confirmadas cloud_download Exportar CSV Descarga Masiva…" at bounding box center [836, 246] width 1228 height 327
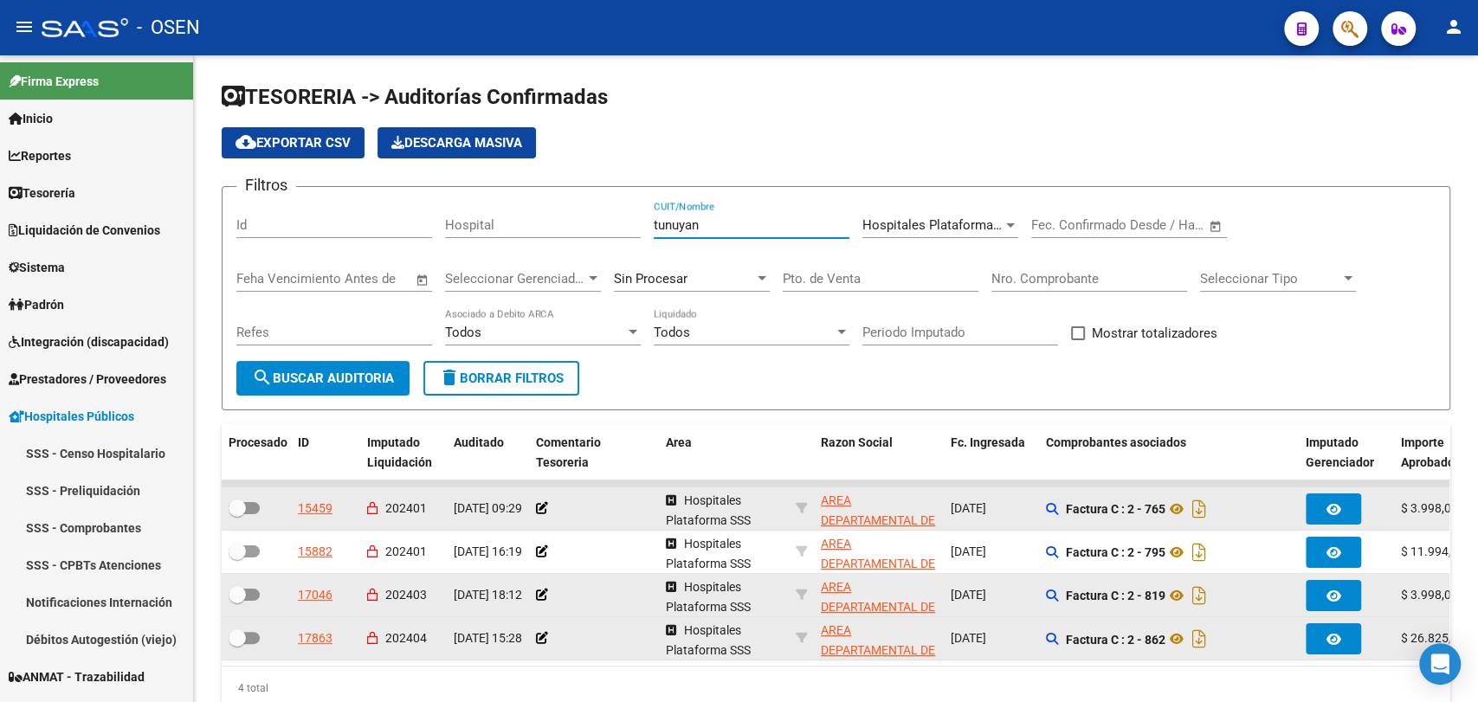
scroll to position [78, 0]
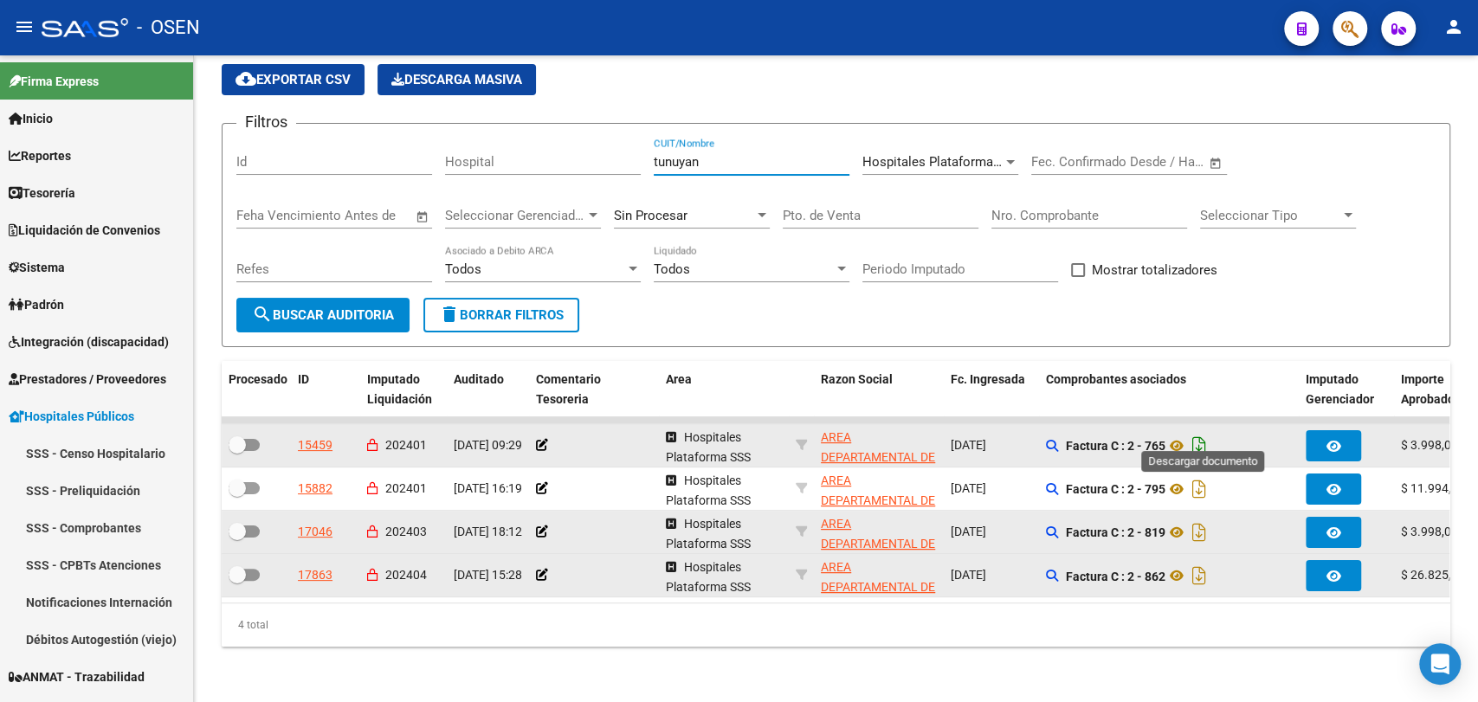
click at [1201, 436] on icon "Descargar documento" at bounding box center [1199, 446] width 23 height 28
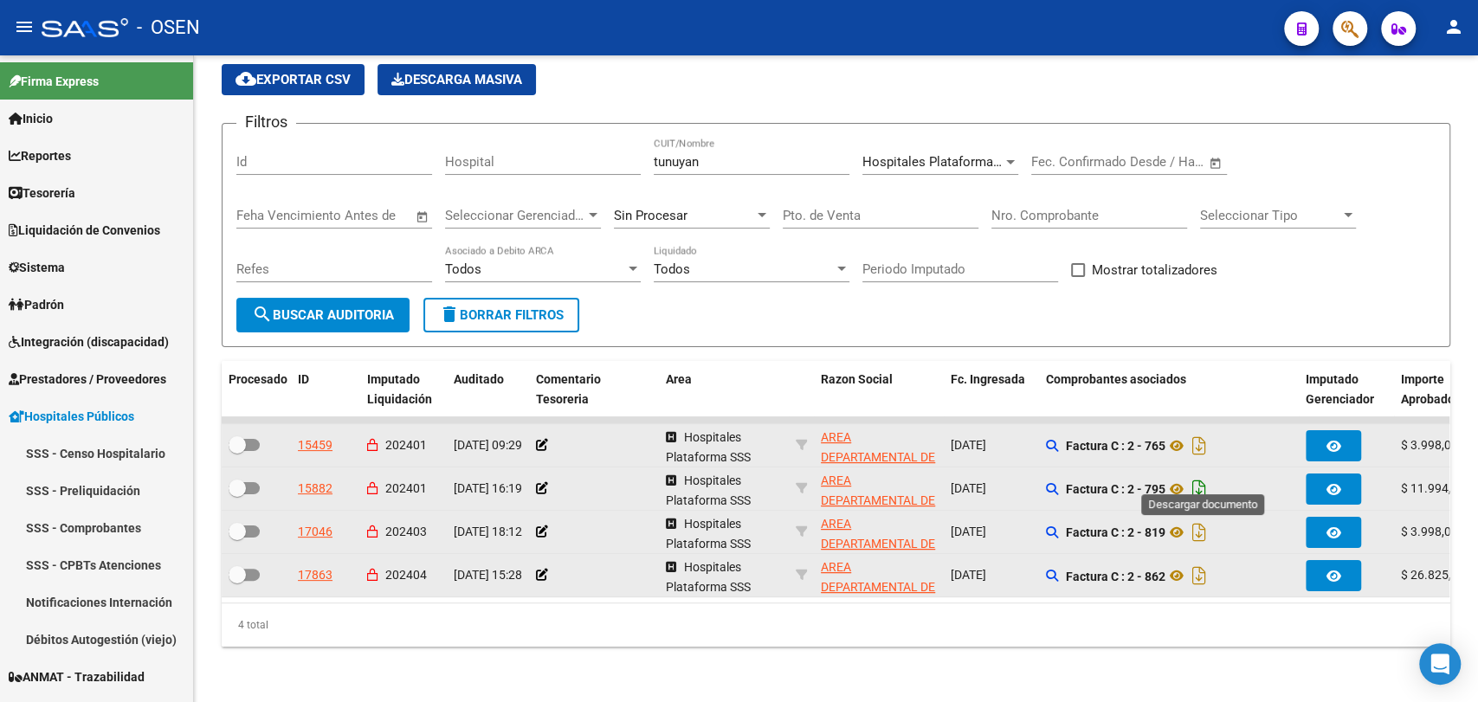
click at [1203, 475] on icon "Descargar documento" at bounding box center [1199, 489] width 23 height 28
click at [1202, 525] on icon "Descargar documento" at bounding box center [1199, 533] width 23 height 28
click at [1198, 562] on icon "Descargar documento" at bounding box center [1199, 576] width 23 height 28
click at [205, 679] on div "TESORERIA -> Auditorías Confirmadas cloud_download Exportar CSV Descarga Masiva…" at bounding box center [836, 347] width 1284 height 710
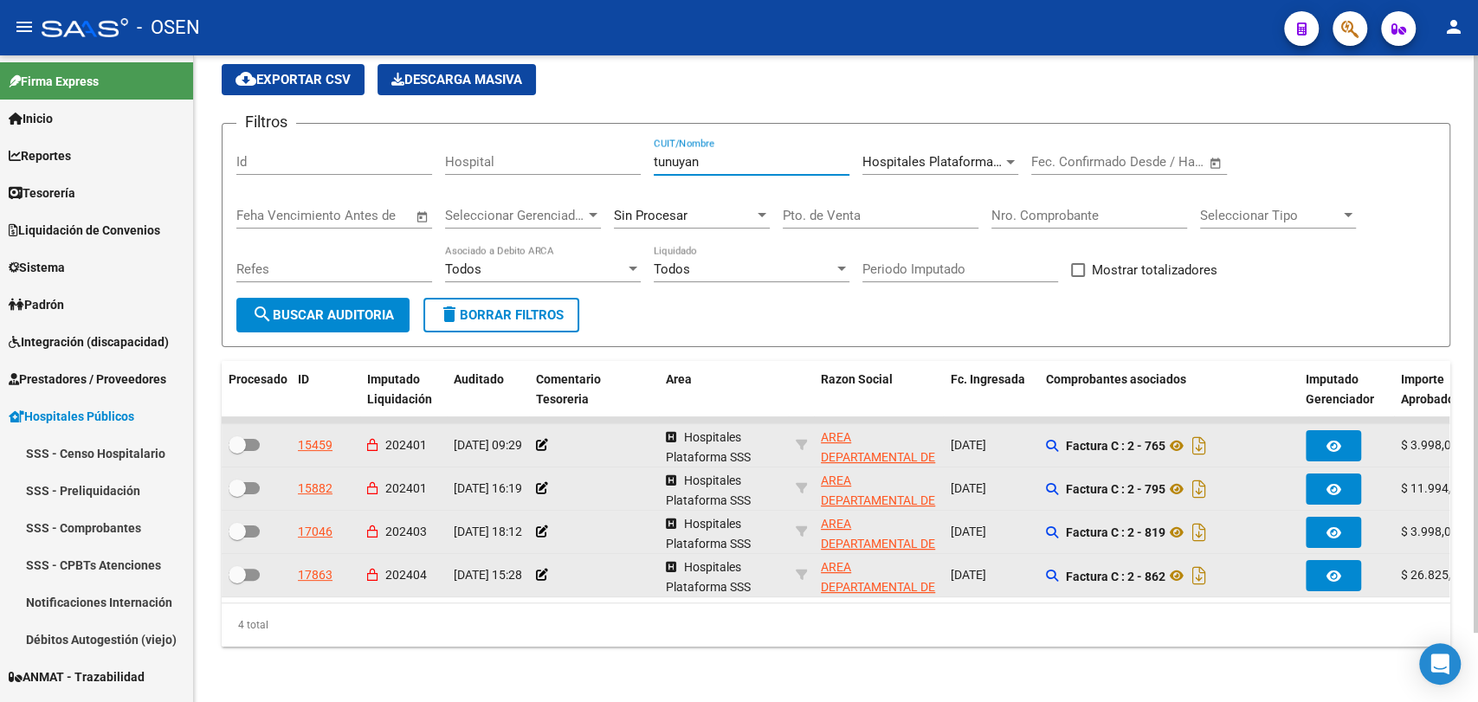
drag, startPoint x: 734, startPoint y: 145, endPoint x: 547, endPoint y: 145, distance: 187.0
click at [549, 145] on div "Filtros Id Hospital tunuyan CUIT/Nombre Hospitales Plataforma SSS Seleccionar A…" at bounding box center [835, 218] width 1199 height 160
type input "d"
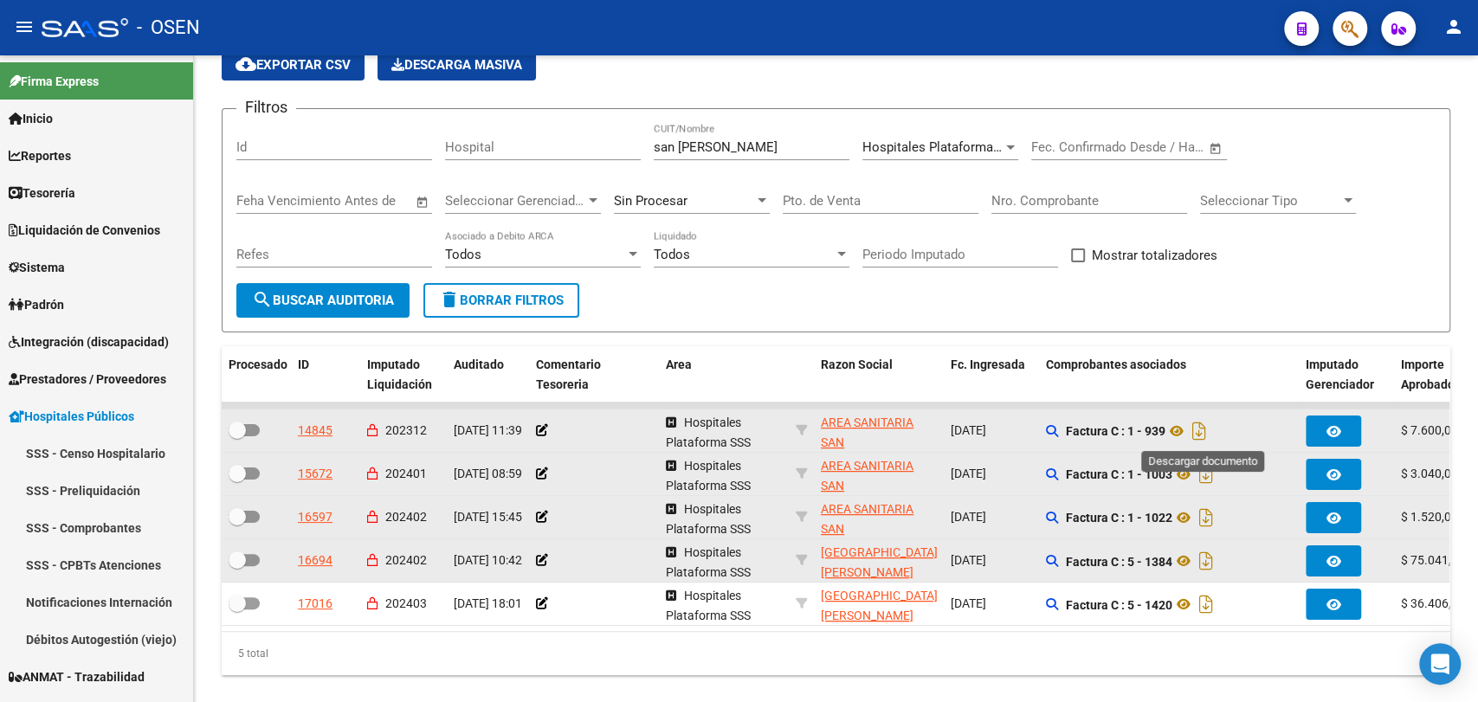
drag, startPoint x: 1198, startPoint y: 429, endPoint x: 1188, endPoint y: 444, distance: 18.0
click at [1196, 434] on icon "Descargar documento" at bounding box center [1199, 431] width 23 height 28
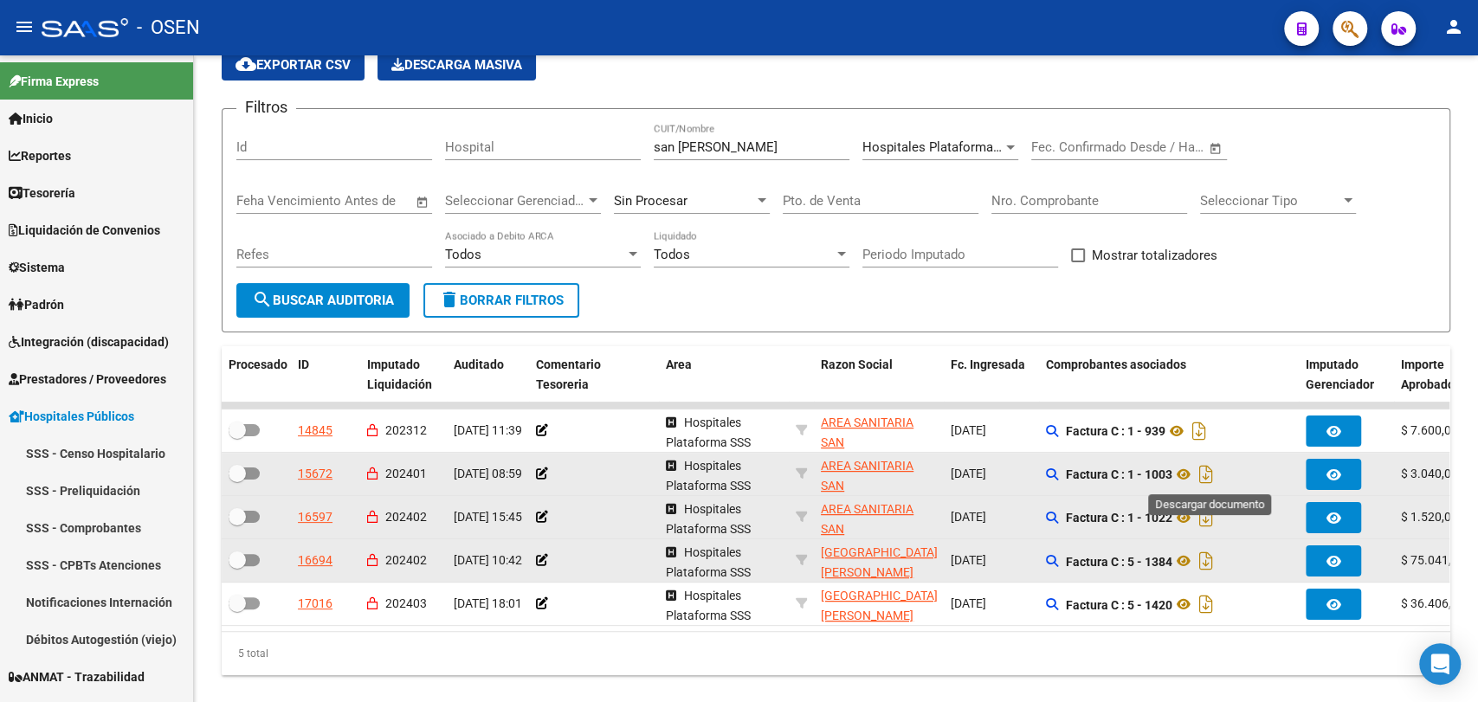
drag, startPoint x: 1209, startPoint y: 473, endPoint x: 1205, endPoint y: 490, distance: 17.7
click at [1209, 473] on icon "Descargar documento" at bounding box center [1206, 475] width 23 height 28
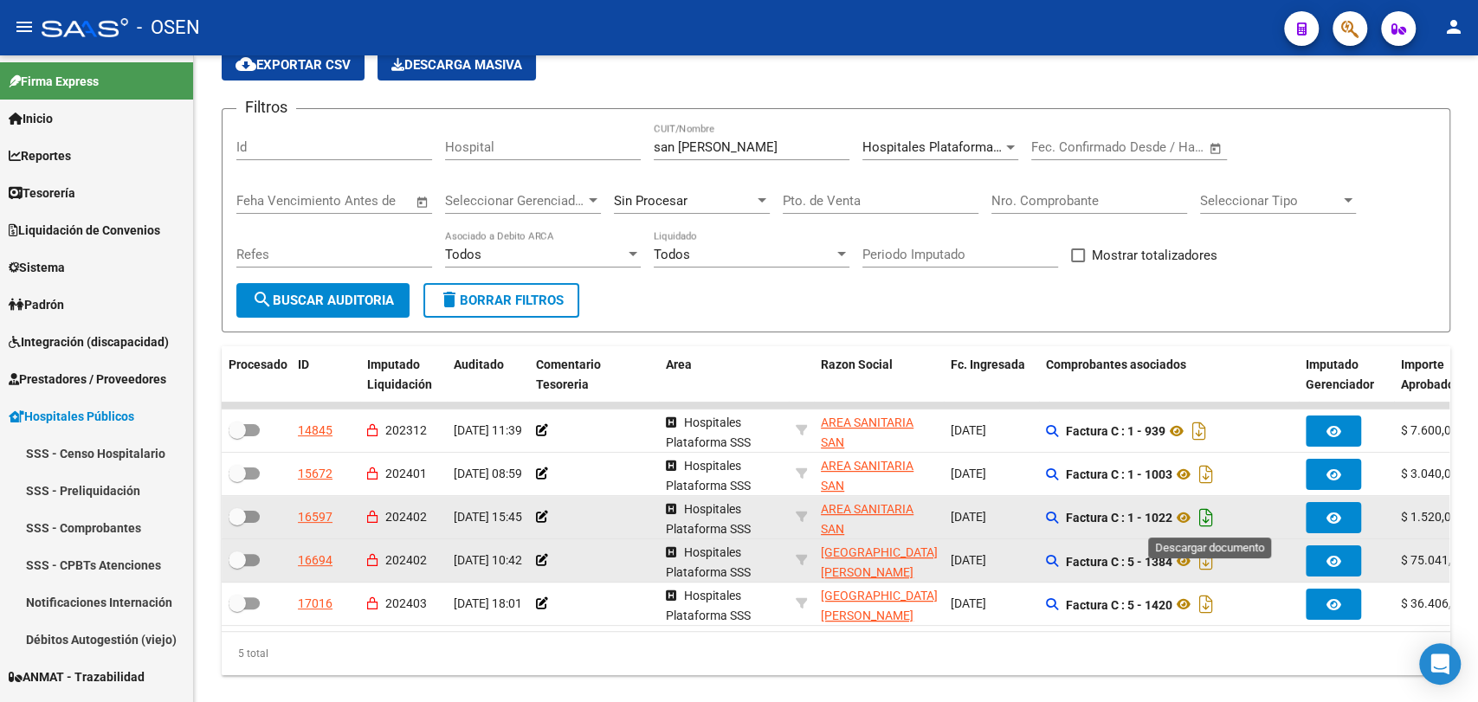
click at [1207, 511] on icon "Descargar documento" at bounding box center [1206, 518] width 23 height 28
click at [209, 675] on div "TESORERIA -> Auditorías Confirmadas cloud_download Exportar CSV Descarga Masiva…" at bounding box center [836, 353] width 1284 height 753
drag, startPoint x: 775, startPoint y: 147, endPoint x: 440, endPoint y: 137, distance: 335.2
click at [448, 139] on div "Filtros Id Hospital [GEOGRAPHIC_DATA][PERSON_NAME] CUIT/Nombre Hospitales Plata…" at bounding box center [835, 203] width 1199 height 160
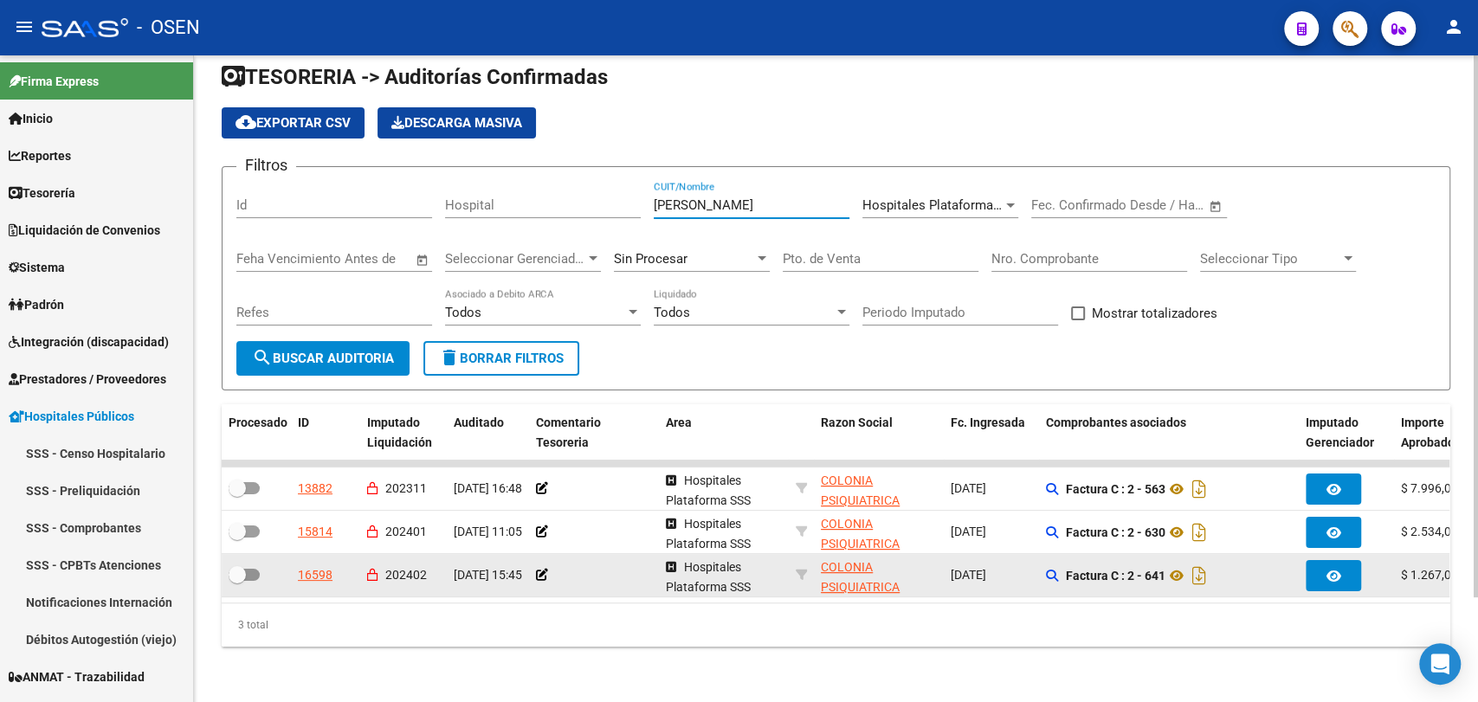
scroll to position [35, 0]
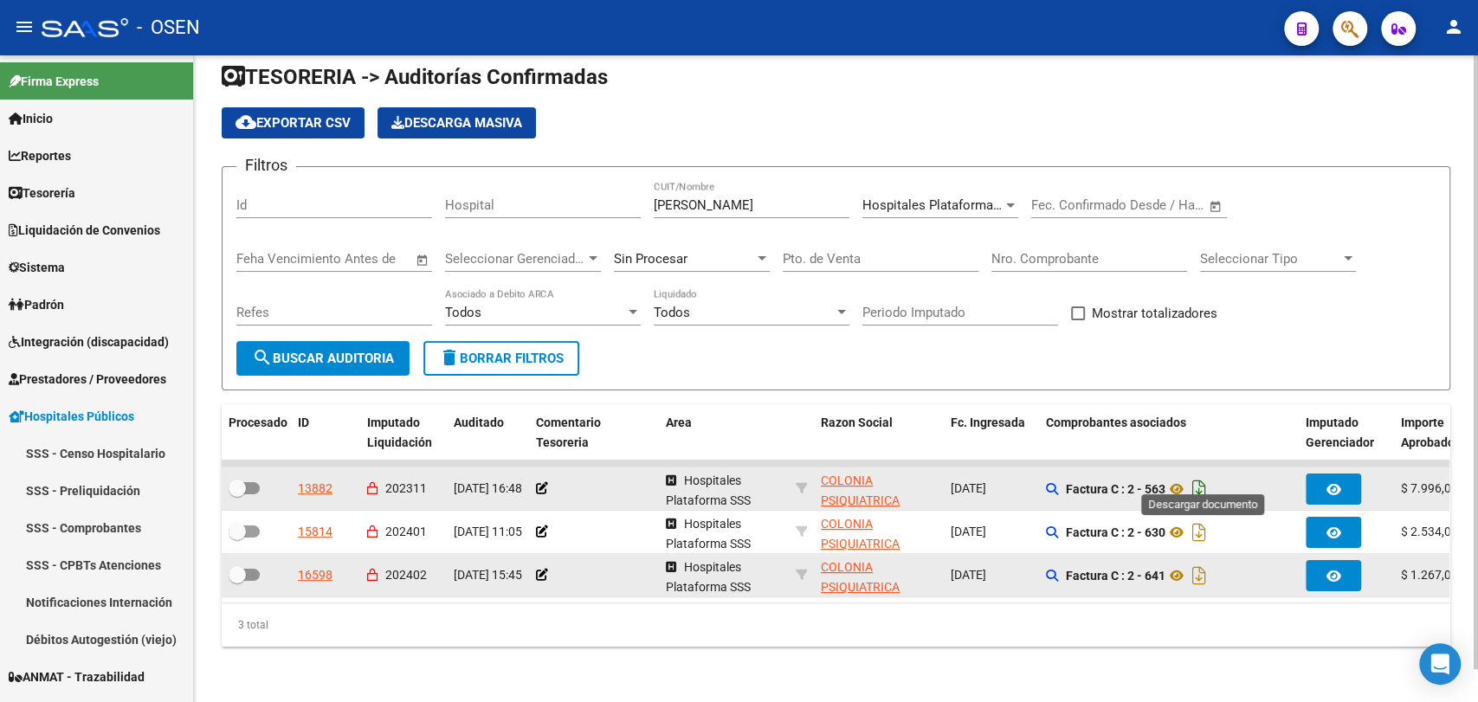
click at [1207, 475] on icon "Descargar documento" at bounding box center [1199, 489] width 23 height 28
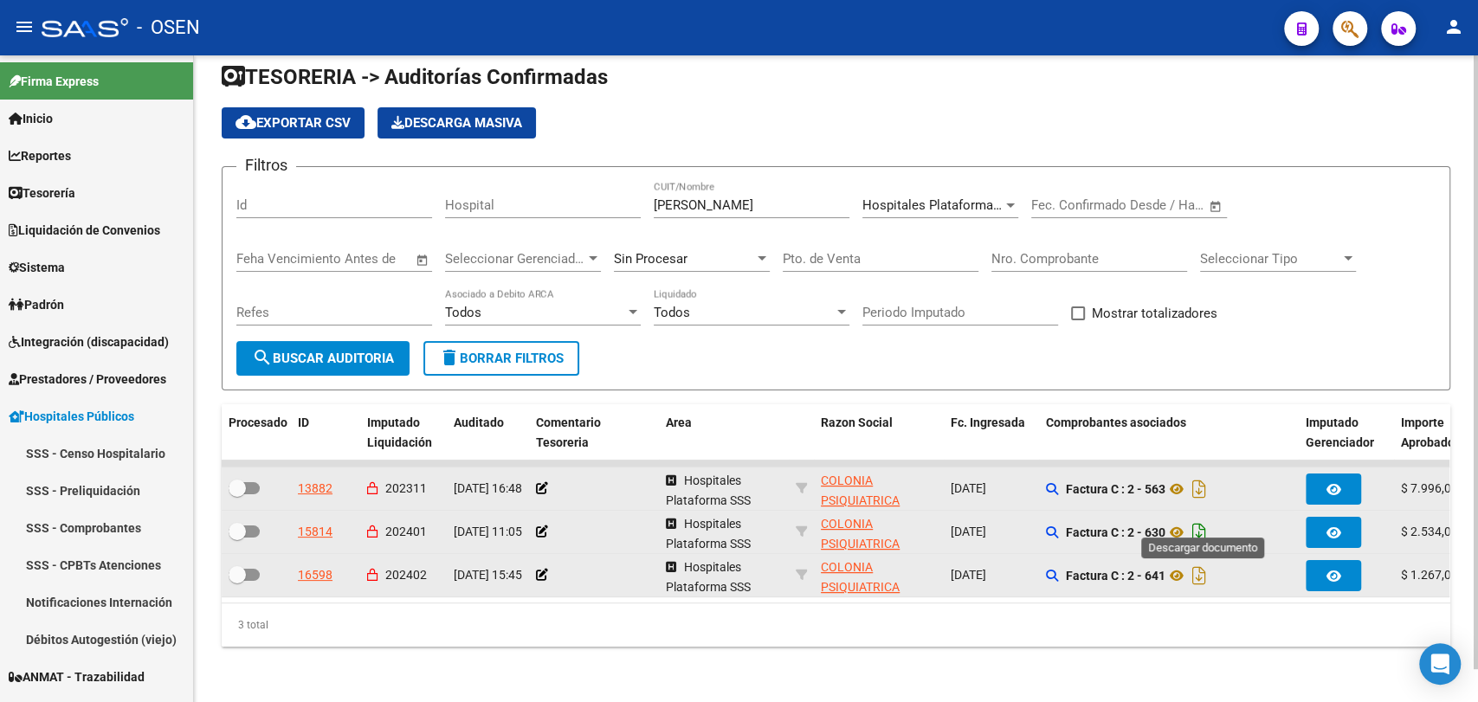
click at [1202, 528] on icon "Descargar documento" at bounding box center [1199, 533] width 23 height 28
click at [1205, 567] on icon "Descargar documento" at bounding box center [1199, 576] width 23 height 28
click at [205, 667] on div "TESORERIA -> Auditorías Confirmadas cloud_download Exportar CSV Descarga Masiva…" at bounding box center [836, 368] width 1284 height 667
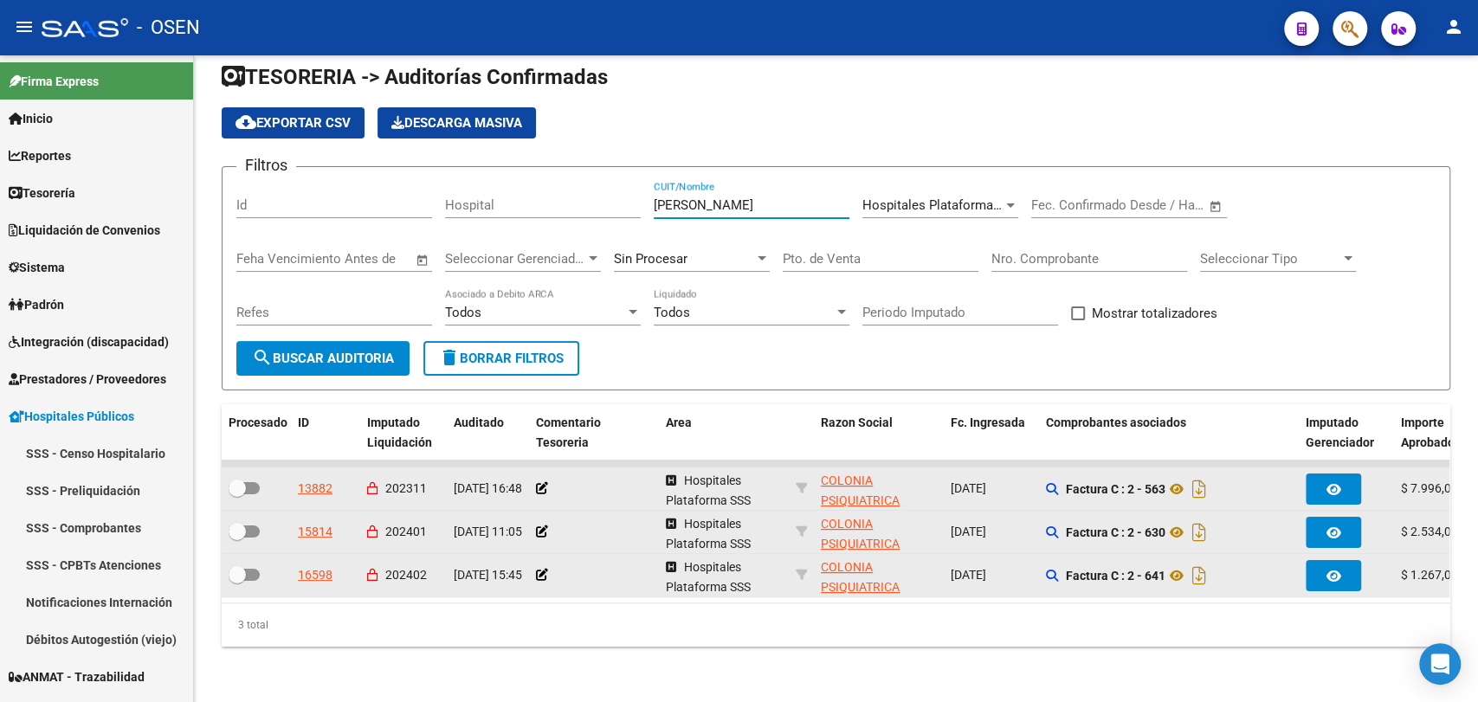
drag, startPoint x: 753, startPoint y: 190, endPoint x: 390, endPoint y: 186, distance: 362.8
click at [390, 186] on div "Filtros Id Hospital [PERSON_NAME] CUIT/Nombre Hospitales Plataforma SSS Selecci…" at bounding box center [835, 261] width 1199 height 160
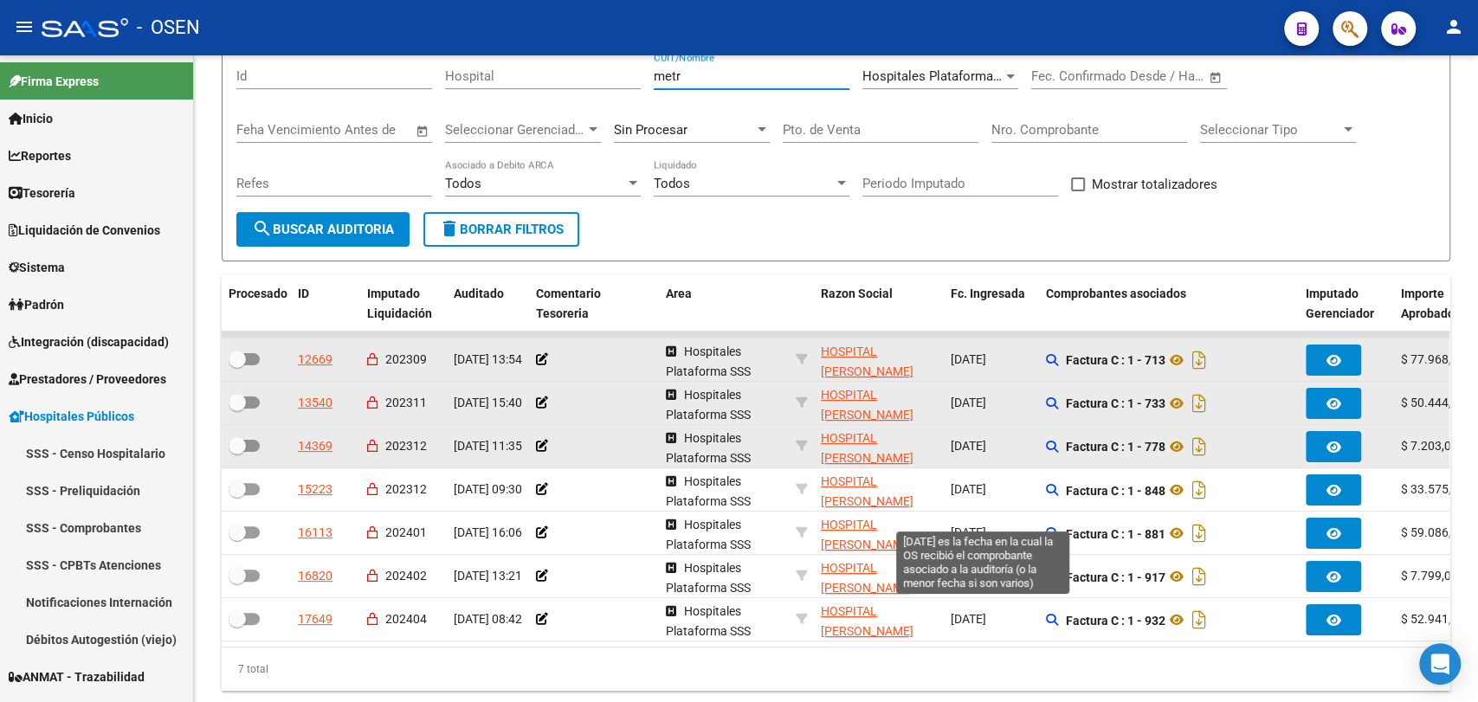
scroll to position [208, 0]
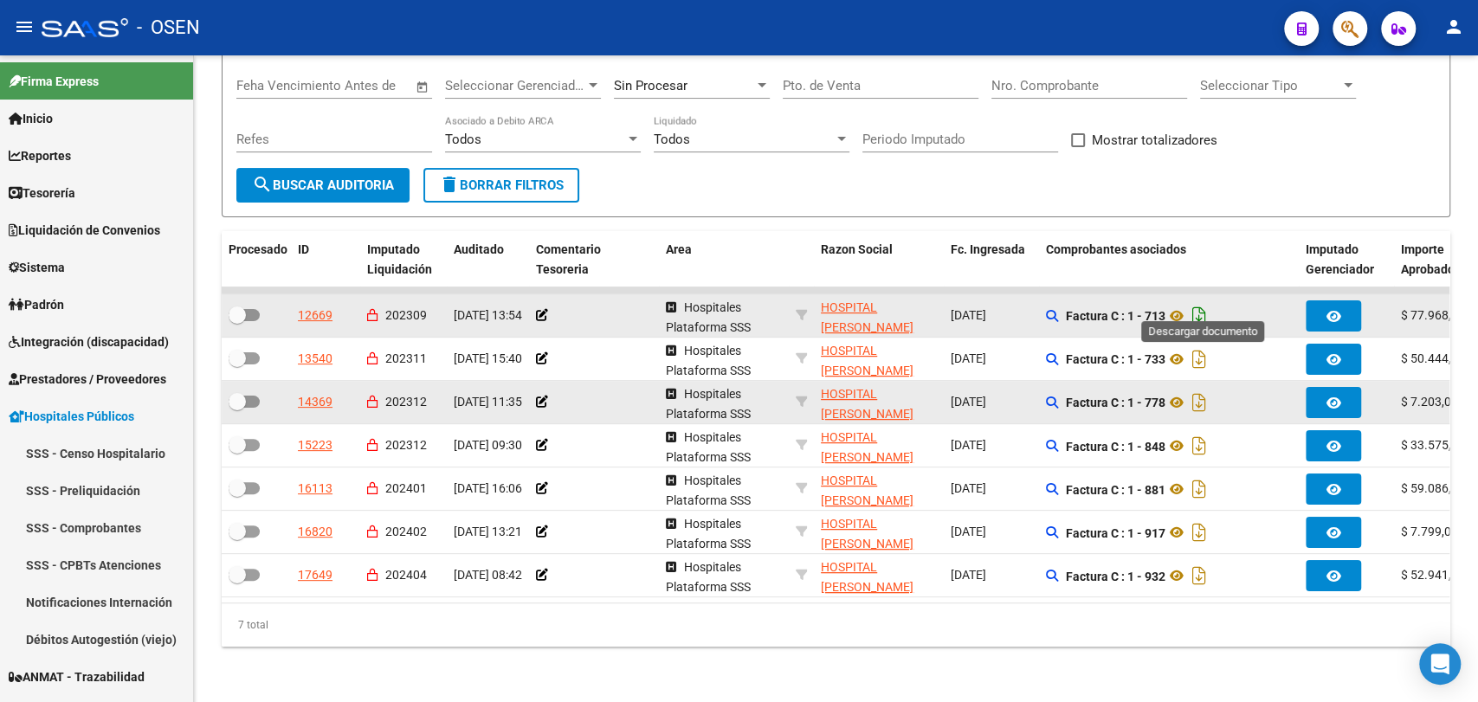
click at [1206, 306] on icon "Descargar documento" at bounding box center [1199, 316] width 23 height 28
drag, startPoint x: 1145, startPoint y: 653, endPoint x: 1151, endPoint y: 625, distance: 28.2
click at [1145, 653] on div "TESORERIA -> Auditorías Confirmadas cloud_download Exportar CSV Descarga Masiva…" at bounding box center [836, 282] width 1284 height 840
click at [1210, 348] on icon "Descargar documento" at bounding box center [1199, 359] width 23 height 28
click at [1202, 389] on icon "Descargar documento" at bounding box center [1199, 403] width 23 height 28
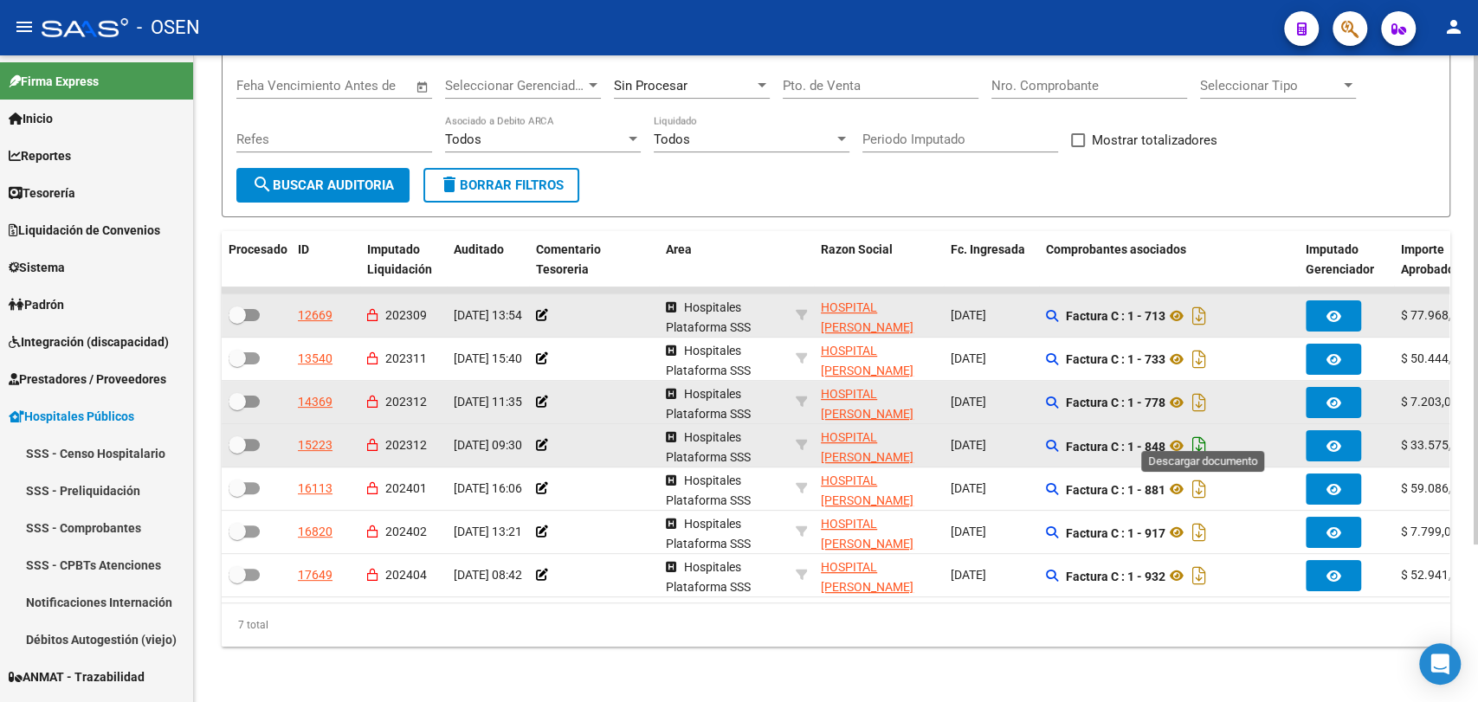
click at [1205, 432] on icon "Descargar documento" at bounding box center [1199, 446] width 23 height 28
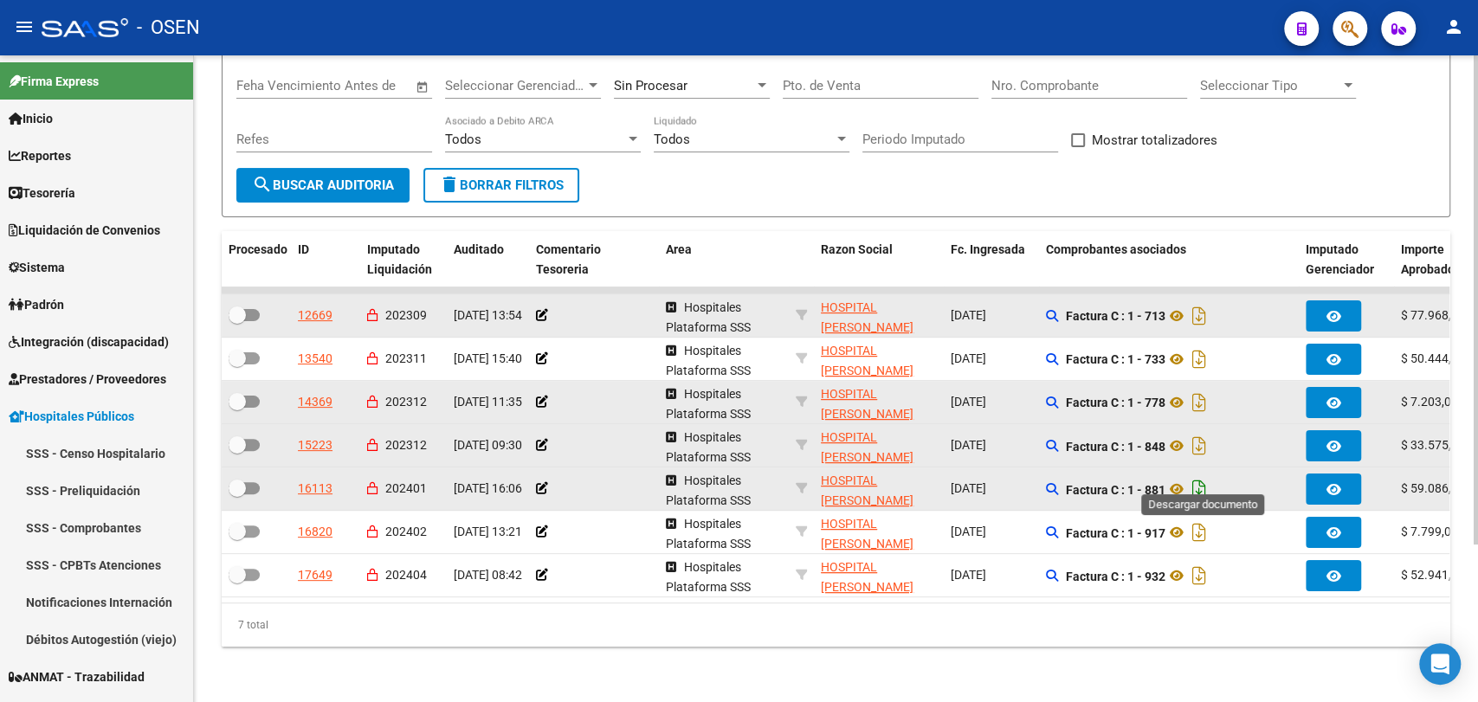
click at [1205, 475] on icon "Descargar documento" at bounding box center [1199, 489] width 23 height 28
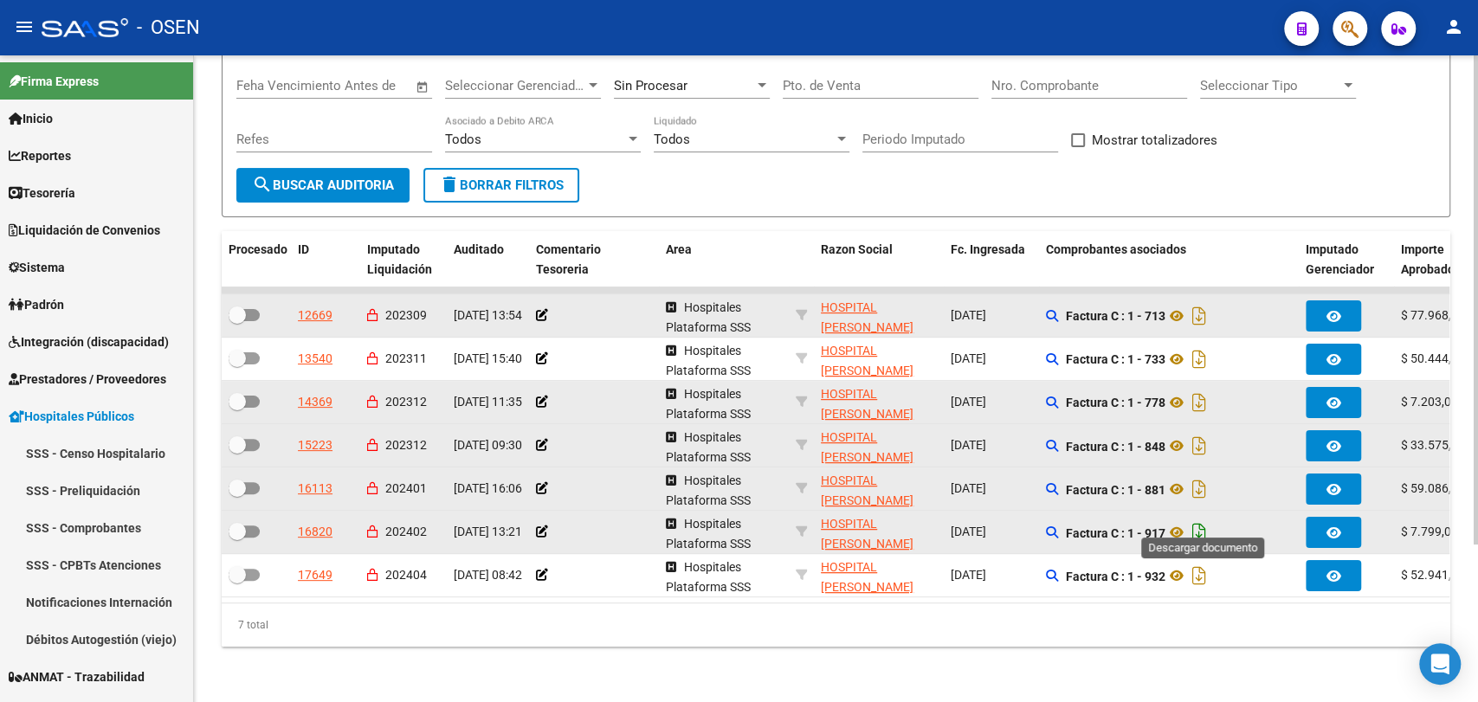
click at [1198, 519] on icon "Descargar documento" at bounding box center [1199, 533] width 23 height 28
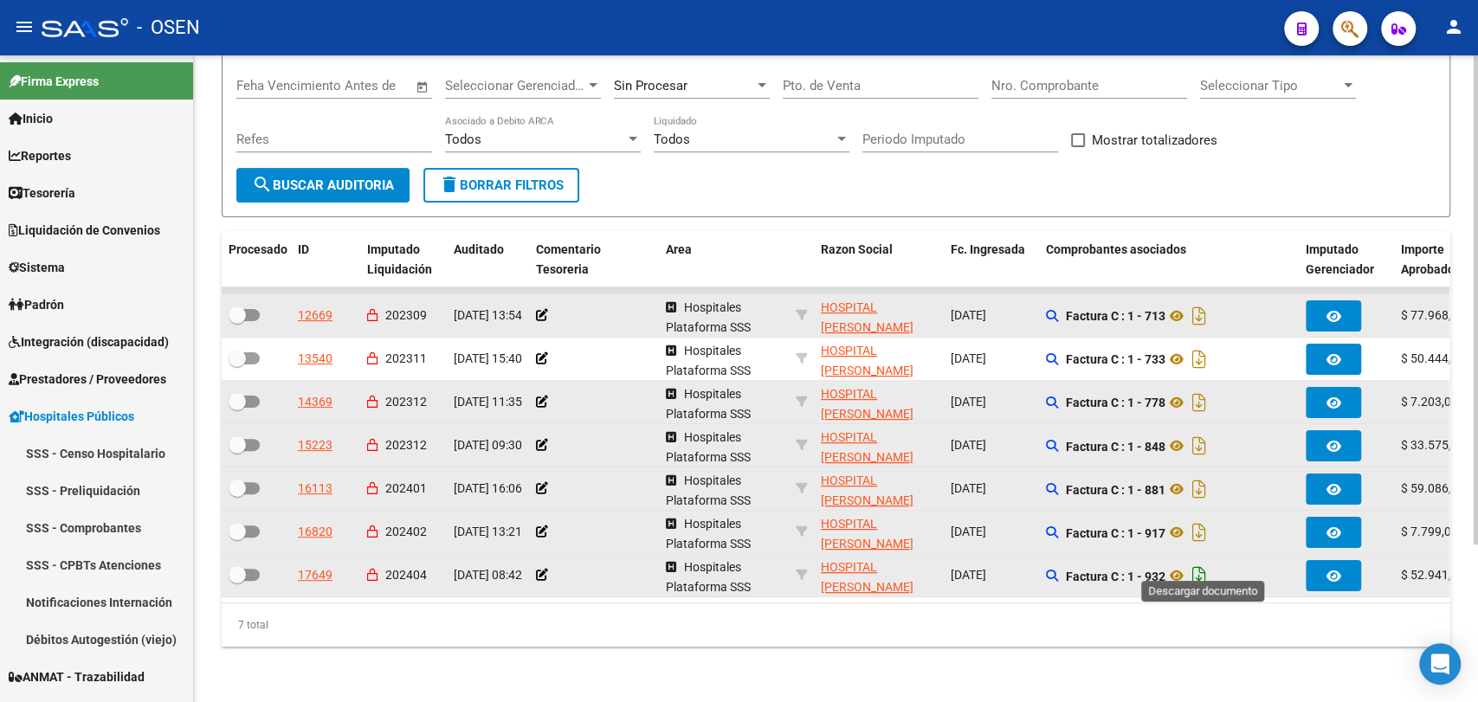
click at [1197, 562] on icon "Descargar documento" at bounding box center [1199, 576] width 23 height 28
click at [205, 206] on div "TESORERIA -> Auditorías Confirmadas cloud_download Exportar CSV Descarga Masiva…" at bounding box center [836, 282] width 1284 height 840
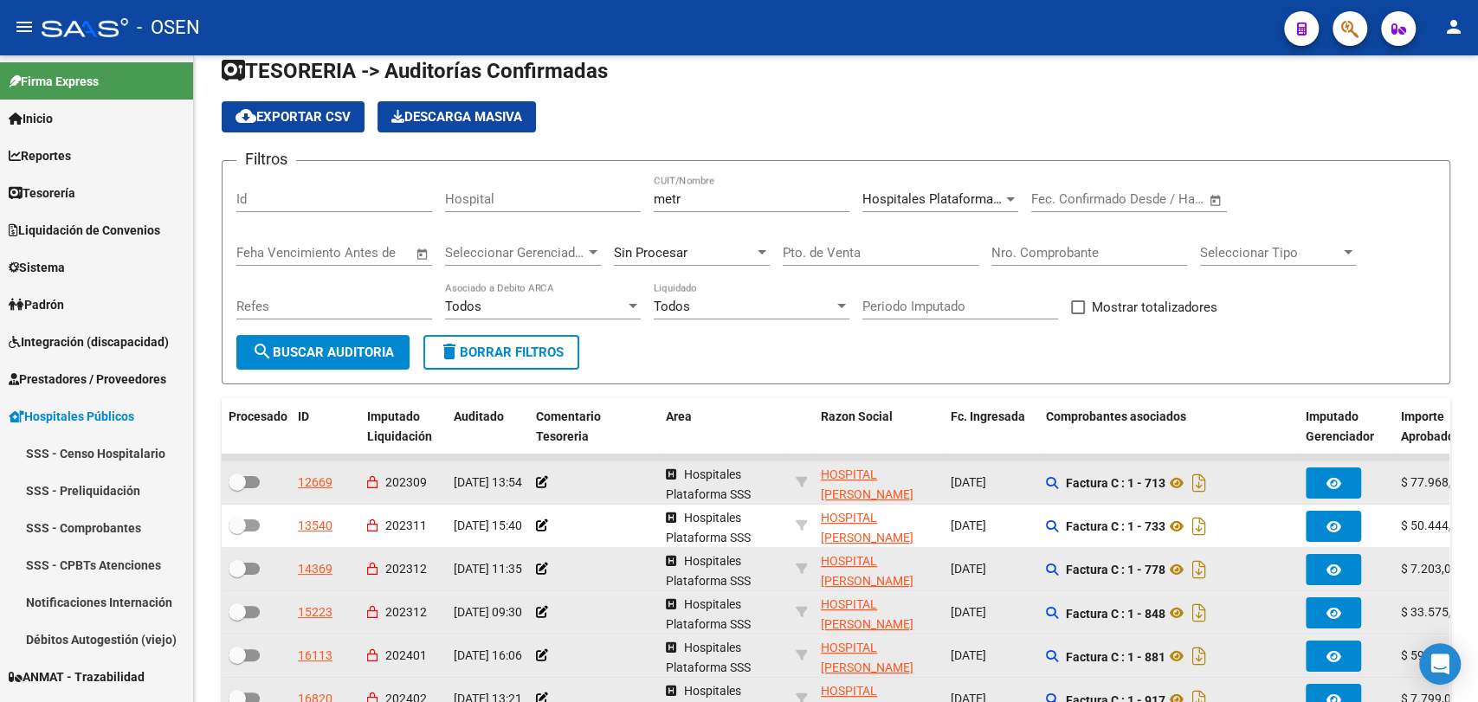
scroll to position [0, 0]
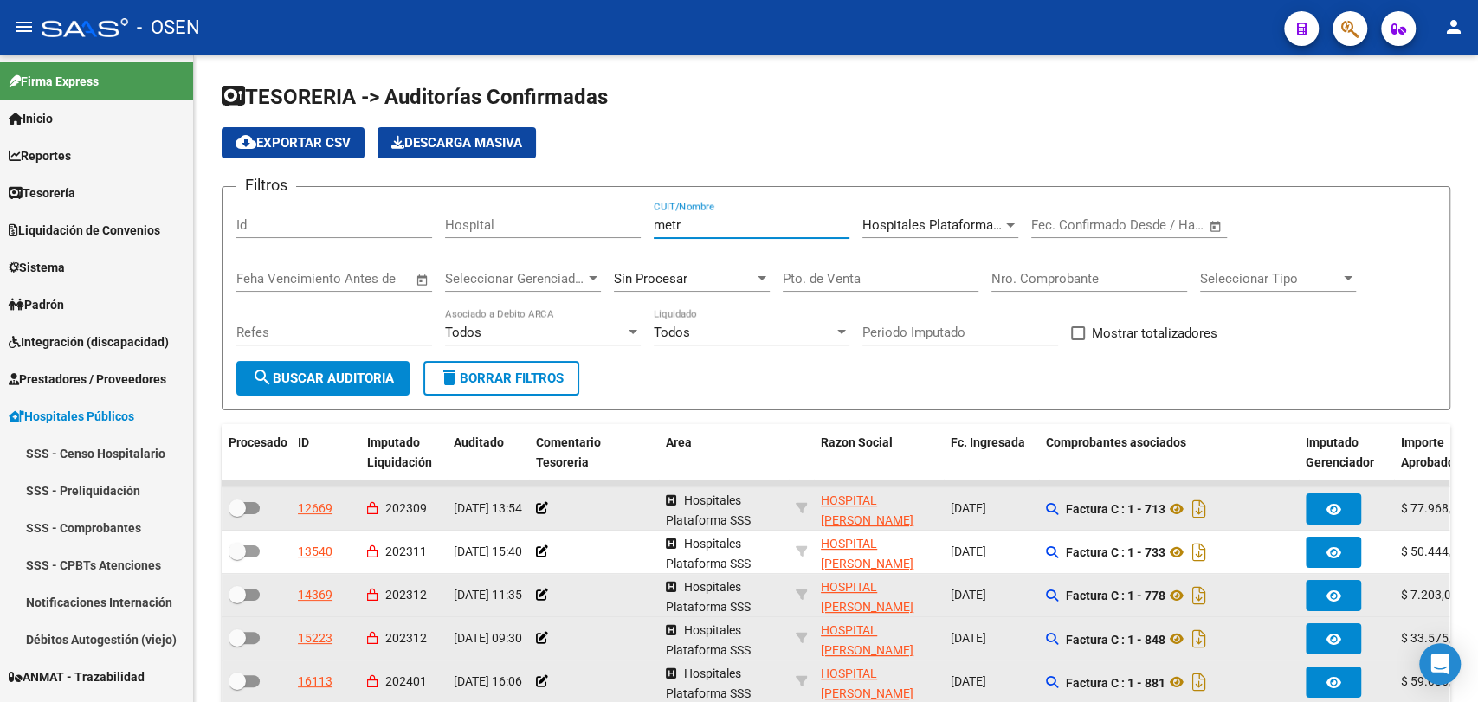
drag, startPoint x: 699, startPoint y: 217, endPoint x: 379, endPoint y: 210, distance: 320.4
click at [381, 221] on div "Filtros Id Hospital metr CUIT/Nombre Hospitales Plataforma SSS Seleccionar Area…" at bounding box center [835, 281] width 1199 height 160
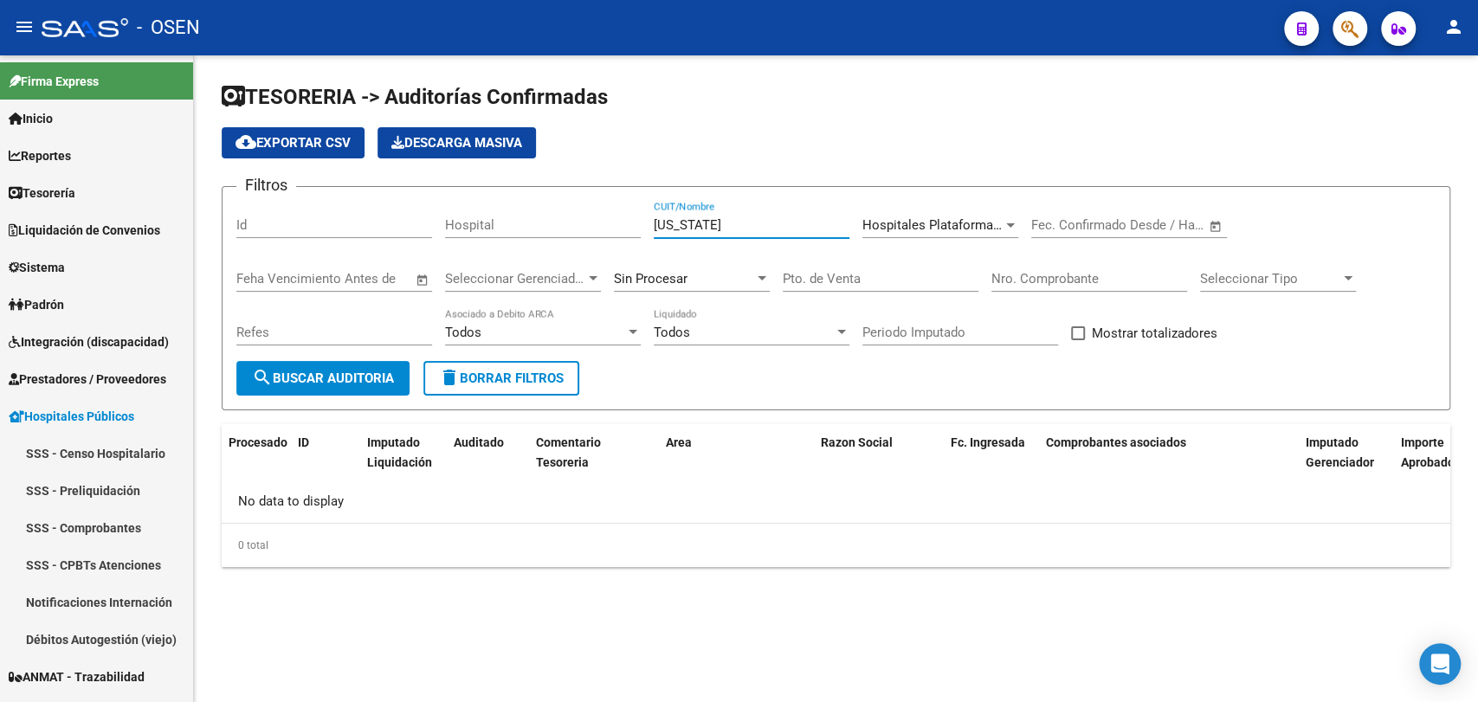
click at [734, 220] on input "[US_STATE]" at bounding box center [752, 225] width 196 height 16
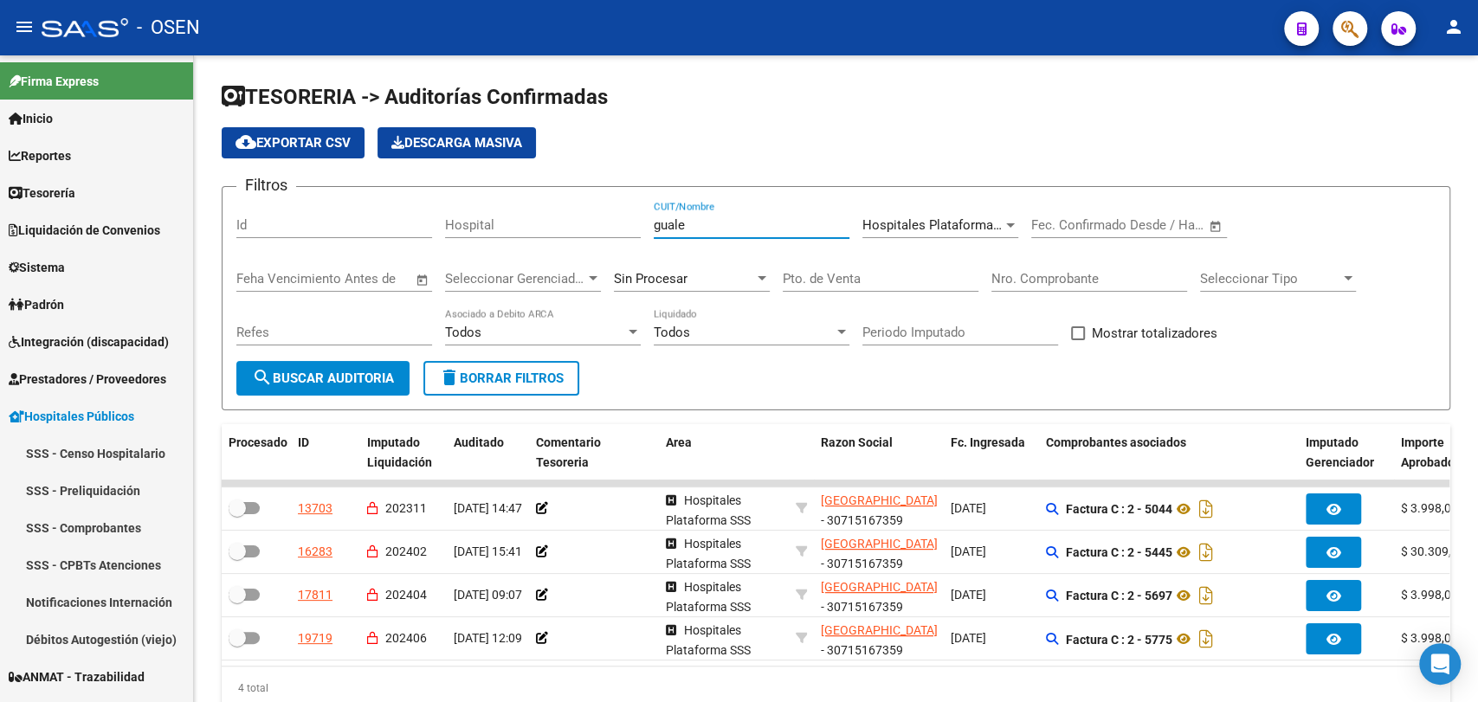
click at [707, 223] on input "guale" at bounding box center [752, 225] width 196 height 16
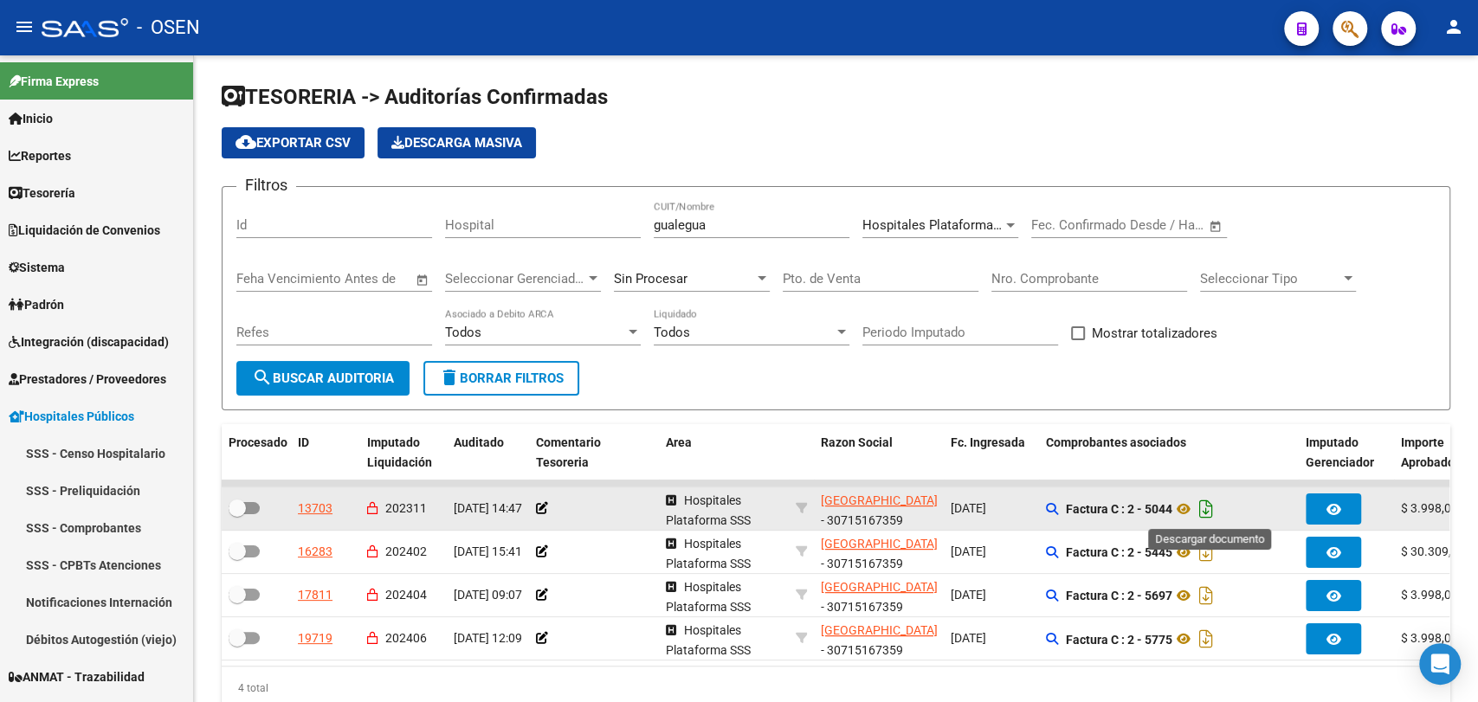
click at [1212, 507] on icon "Descargar documento" at bounding box center [1206, 509] width 23 height 28
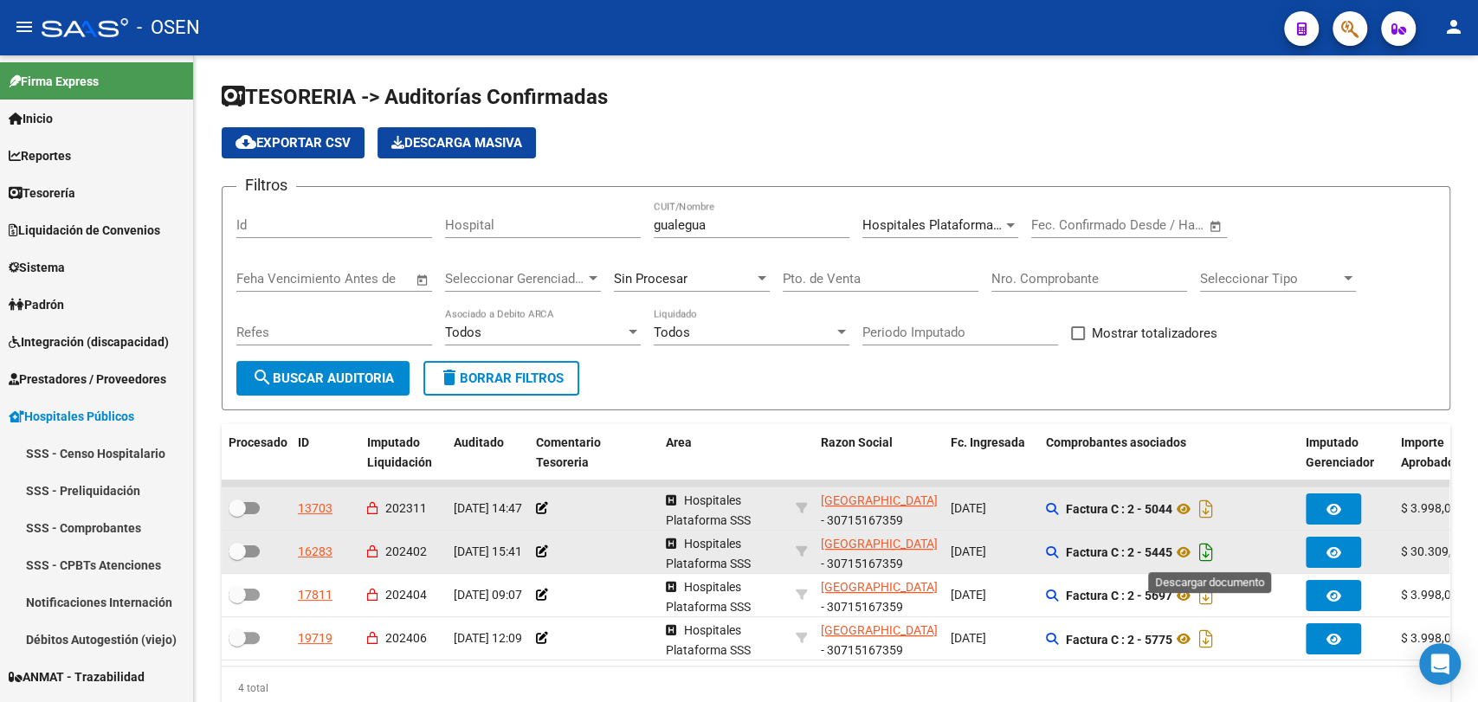
click at [1205, 548] on icon "Descargar documento" at bounding box center [1206, 552] width 23 height 28
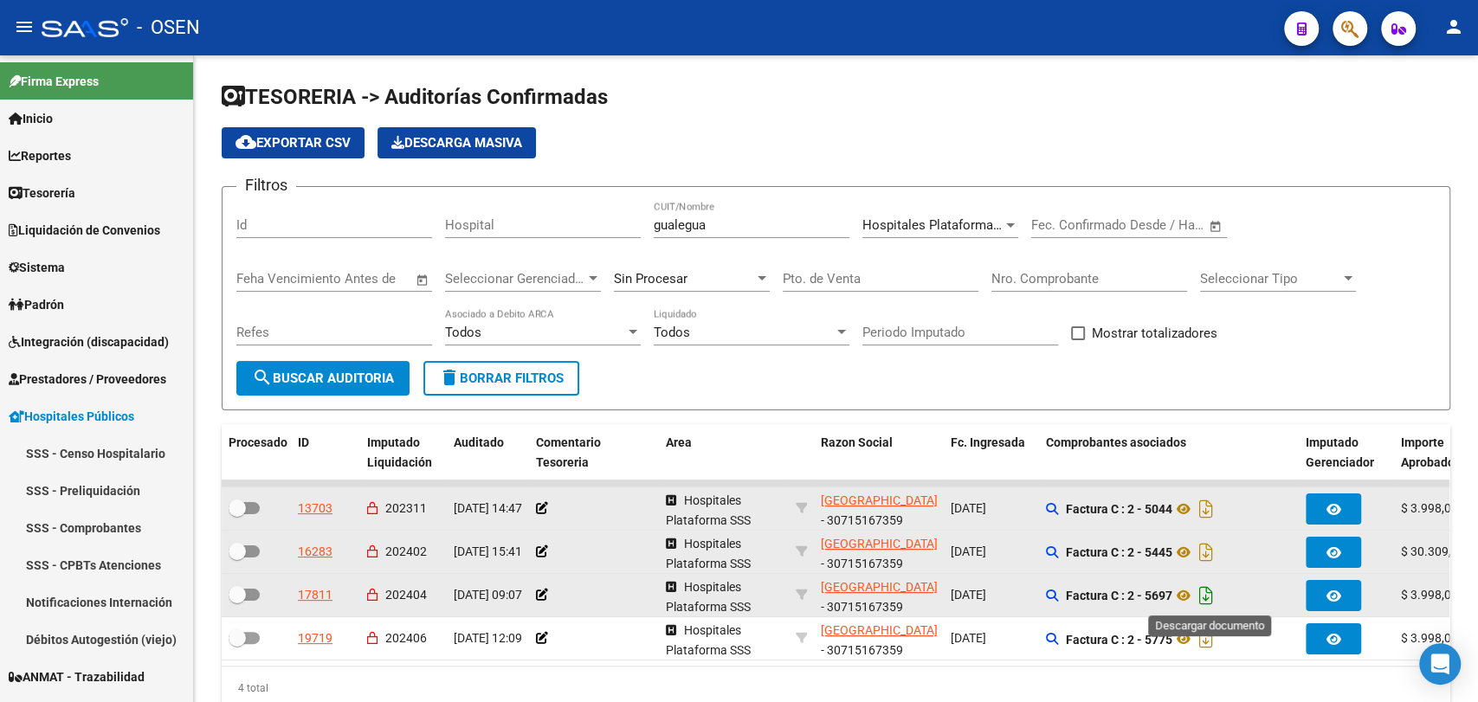
click at [1210, 599] on icon "Descargar documento" at bounding box center [1206, 596] width 23 height 28
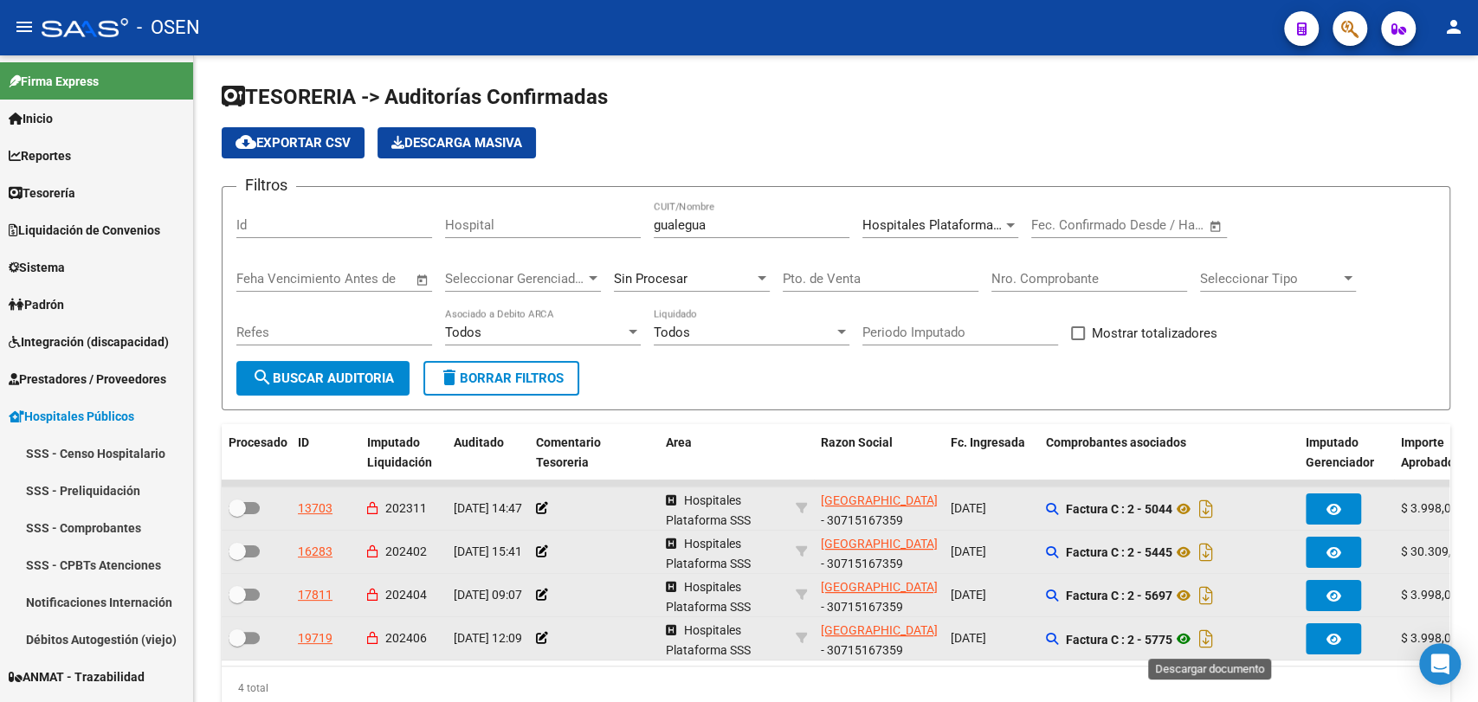
drag, startPoint x: 1206, startPoint y: 644, endPoint x: 1189, endPoint y: 648, distance: 17.0
click at [1206, 644] on icon "Descargar documento" at bounding box center [1206, 639] width 23 height 28
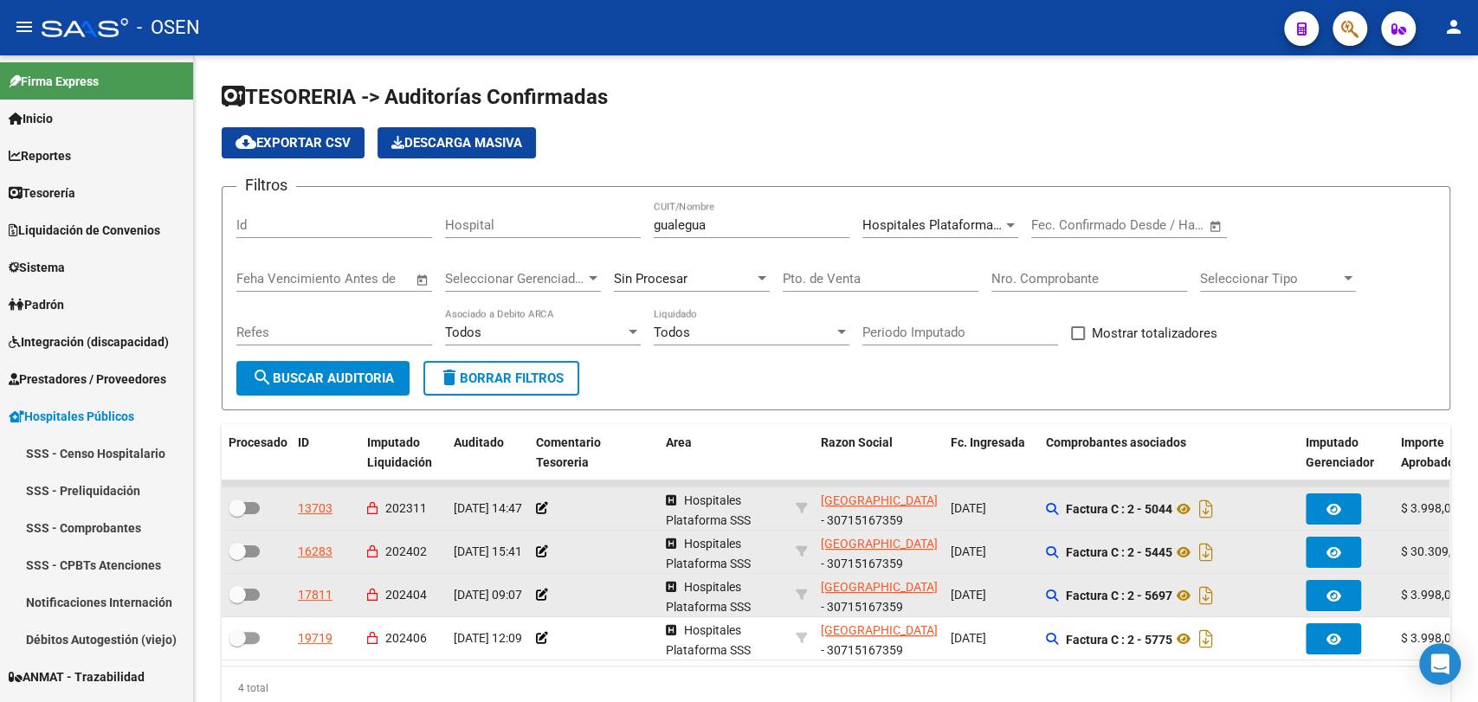
click at [214, 457] on div "TESORERIA -> Auditorías Confirmadas cloud_download Exportar CSV Descarga Masiva…" at bounding box center [836, 410] width 1284 height 710
drag, startPoint x: 758, startPoint y: 230, endPoint x: 632, endPoint y: 231, distance: 126.4
click at [633, 231] on div "Filtros Id Hospital gualegua CUIT/Nombre Hospitales Plataforma SSS Seleccionar …" at bounding box center [835, 281] width 1199 height 160
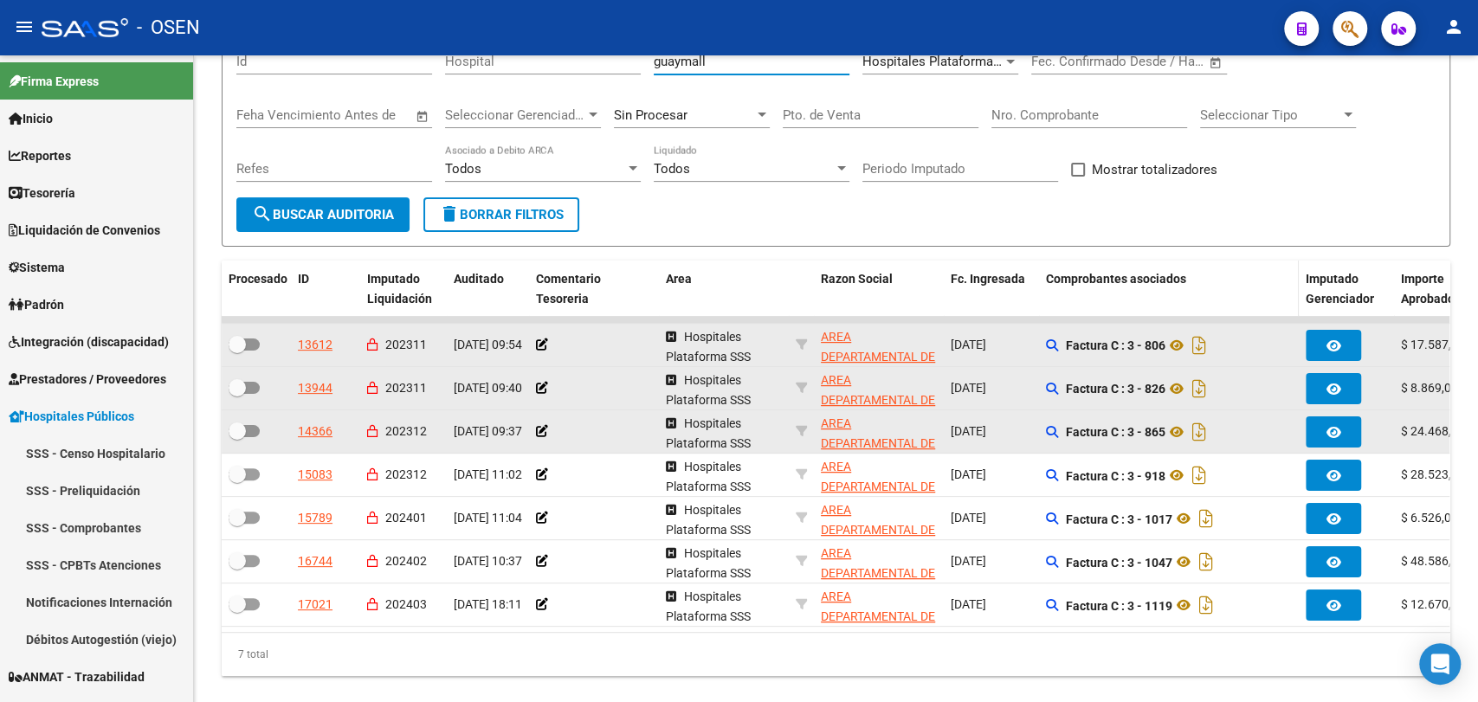
scroll to position [208, 0]
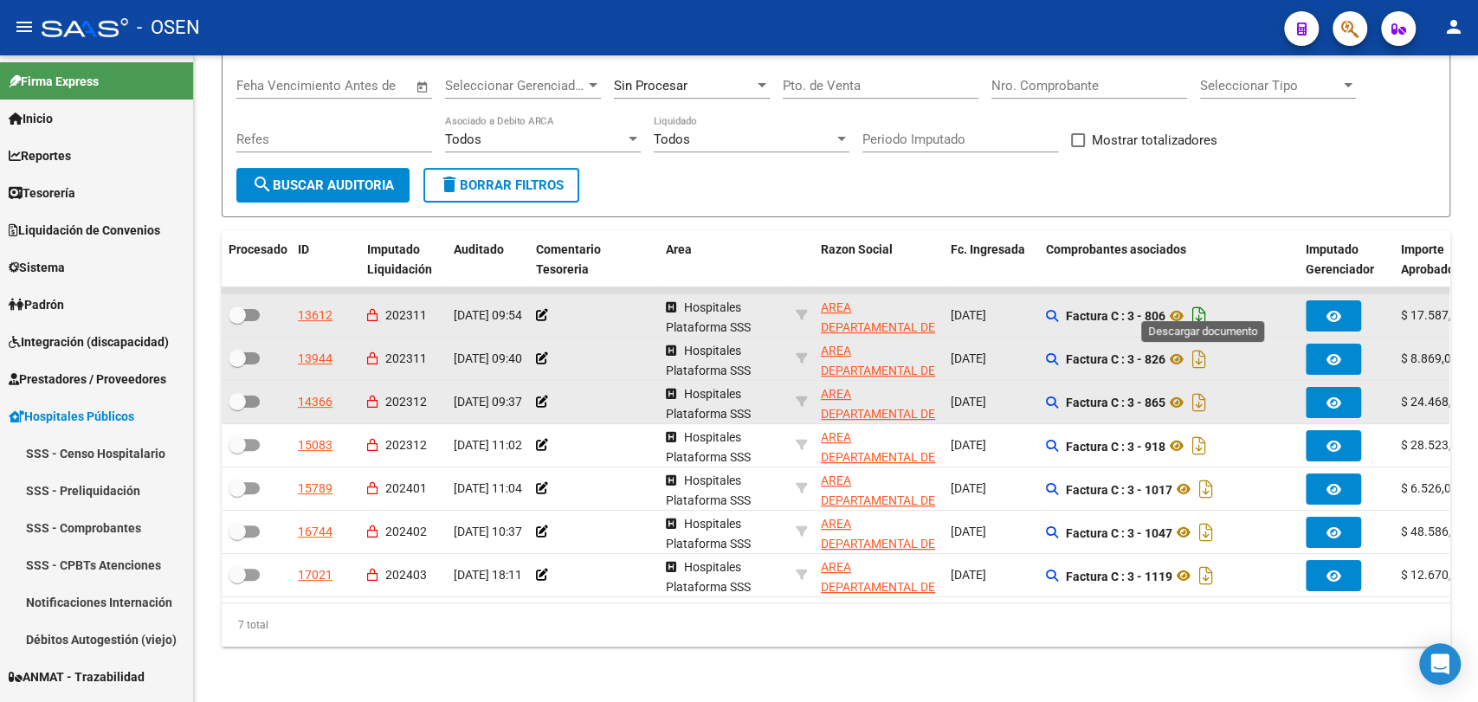
click at [1202, 307] on icon "Descargar documento" at bounding box center [1199, 316] width 23 height 28
click at [1205, 348] on icon "Descargar documento" at bounding box center [1199, 359] width 23 height 28
click at [1083, 673] on div "TESORERIA -> Auditorías Confirmadas cloud_download Exportar CSV Descarga Masiva…" at bounding box center [836, 282] width 1284 height 840
click at [1202, 390] on icon "Descargar documento" at bounding box center [1199, 403] width 23 height 28
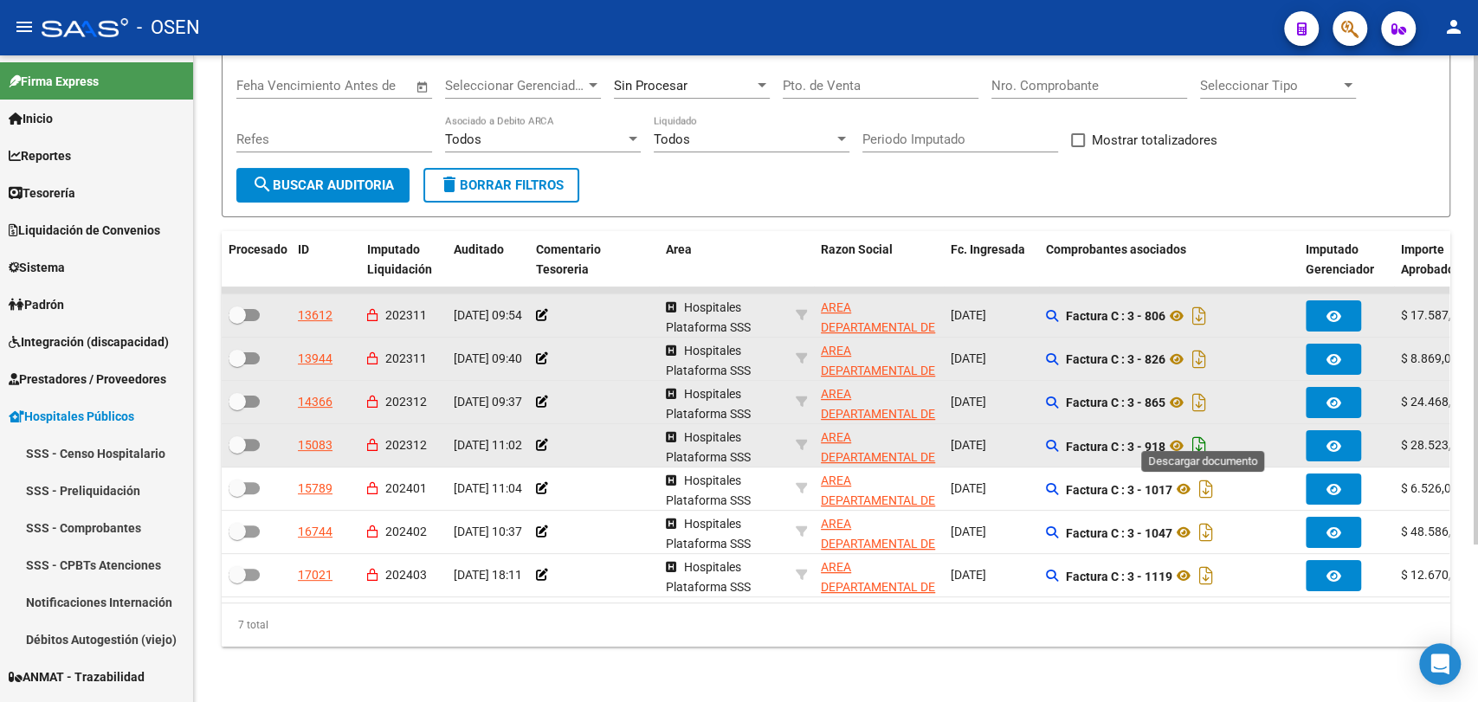
click at [1205, 435] on icon "Descargar documento" at bounding box center [1199, 446] width 23 height 28
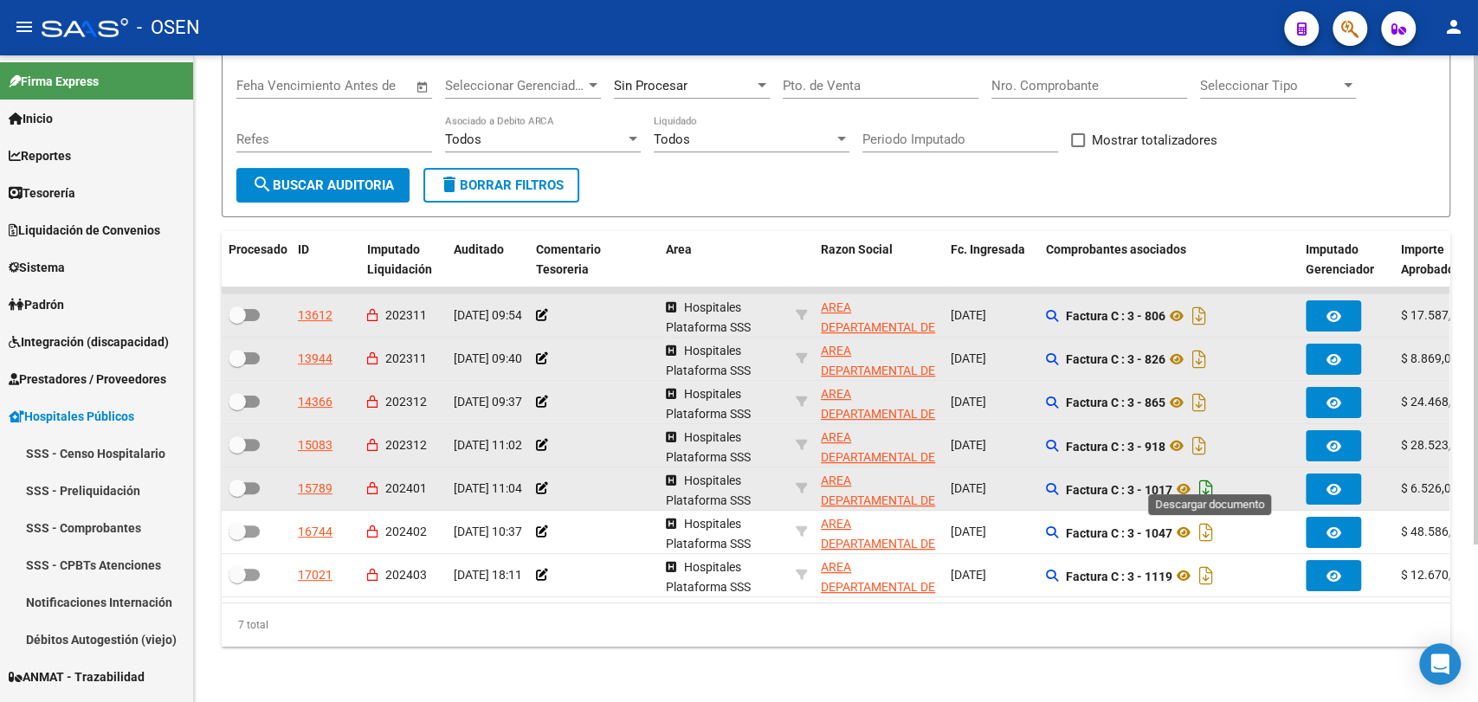
click at [1207, 475] on icon "Descargar documento" at bounding box center [1206, 489] width 23 height 28
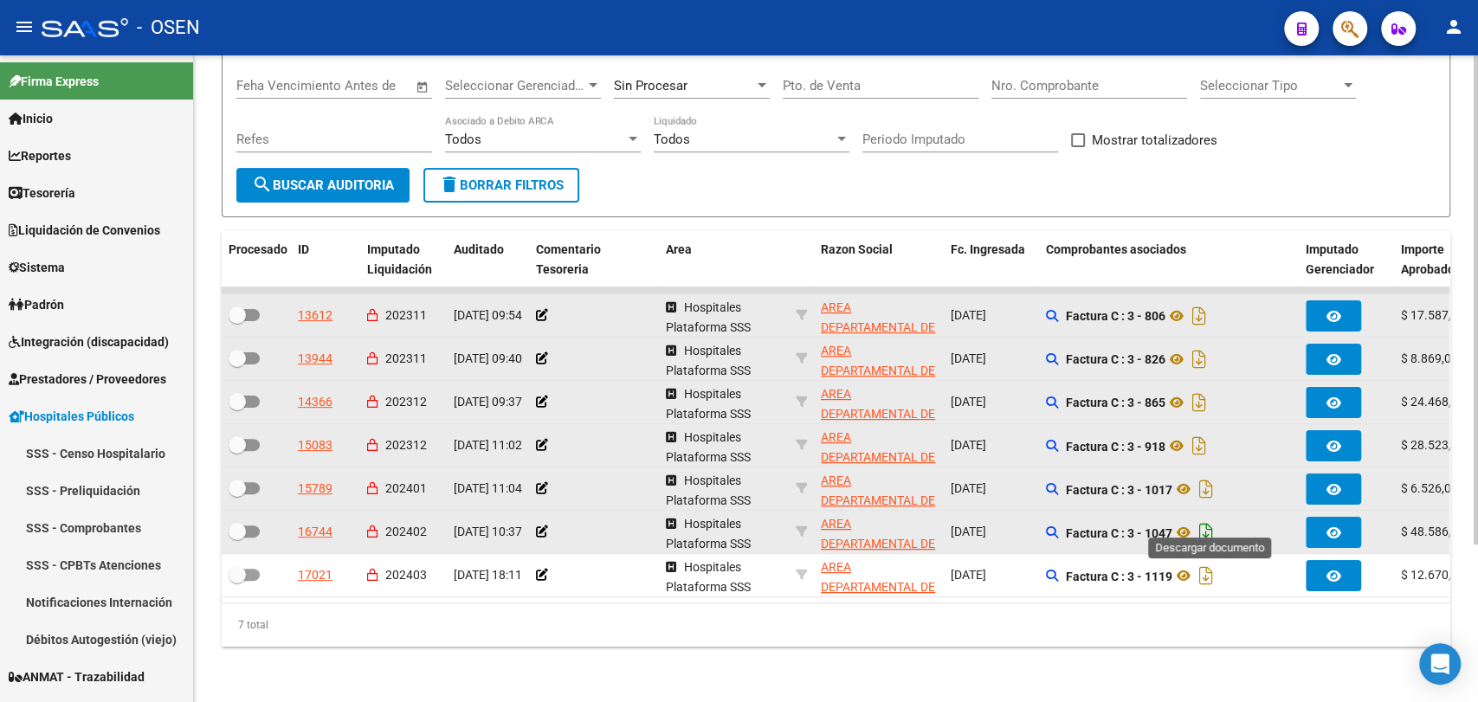
click at [1211, 519] on icon "Descargar documento" at bounding box center [1206, 533] width 23 height 28
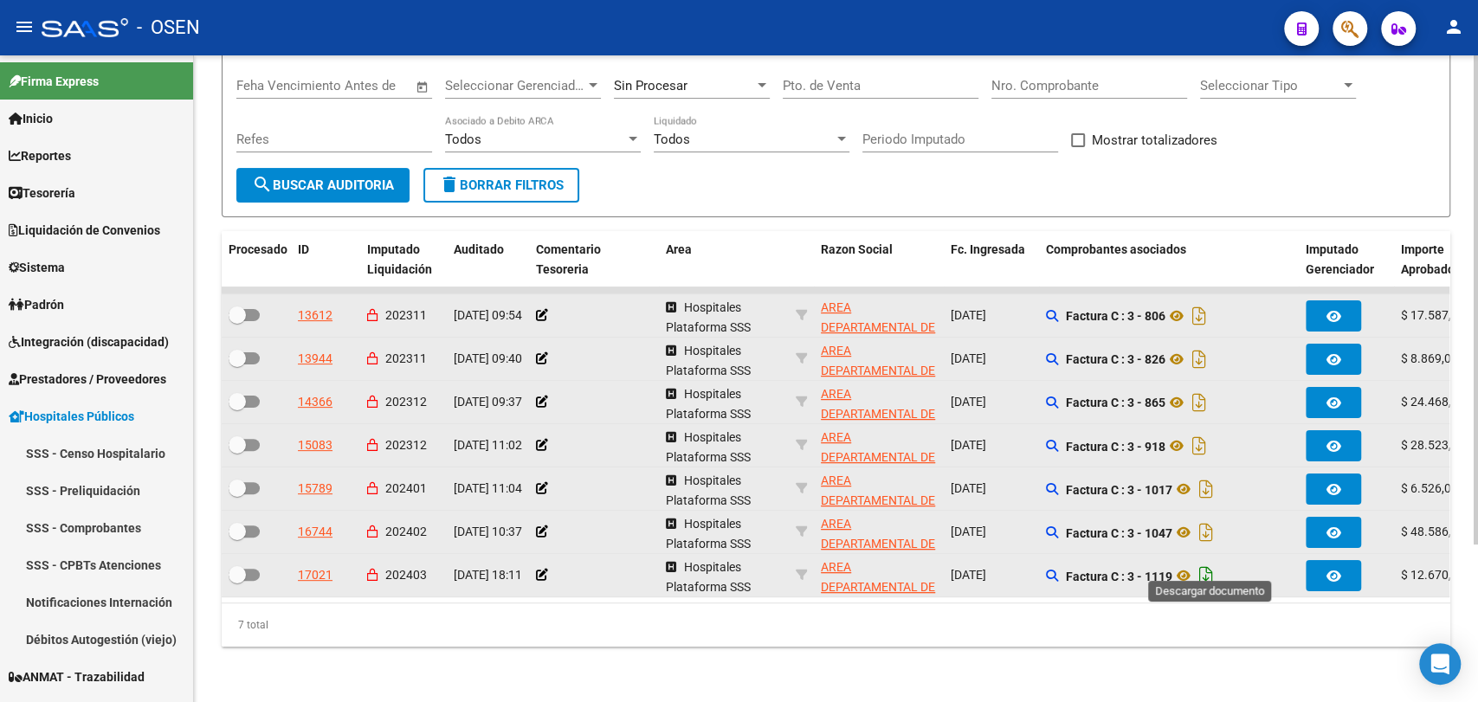
click at [1207, 562] on icon "Descargar documento" at bounding box center [1206, 576] width 23 height 28
click at [223, 674] on div "TESORERIA -> Auditorías Confirmadas cloud_download Exportar CSV Descarga Masiva…" at bounding box center [836, 282] width 1284 height 840
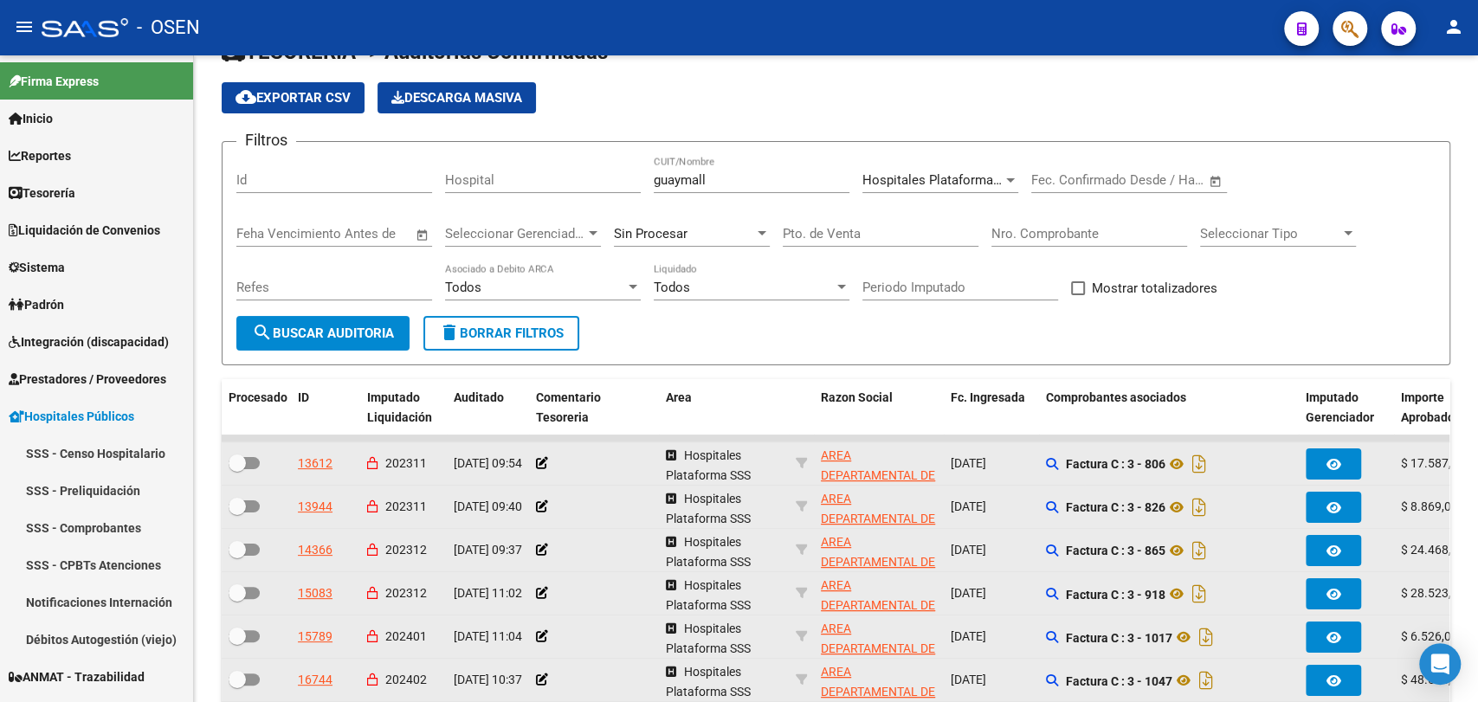
scroll to position [0, 0]
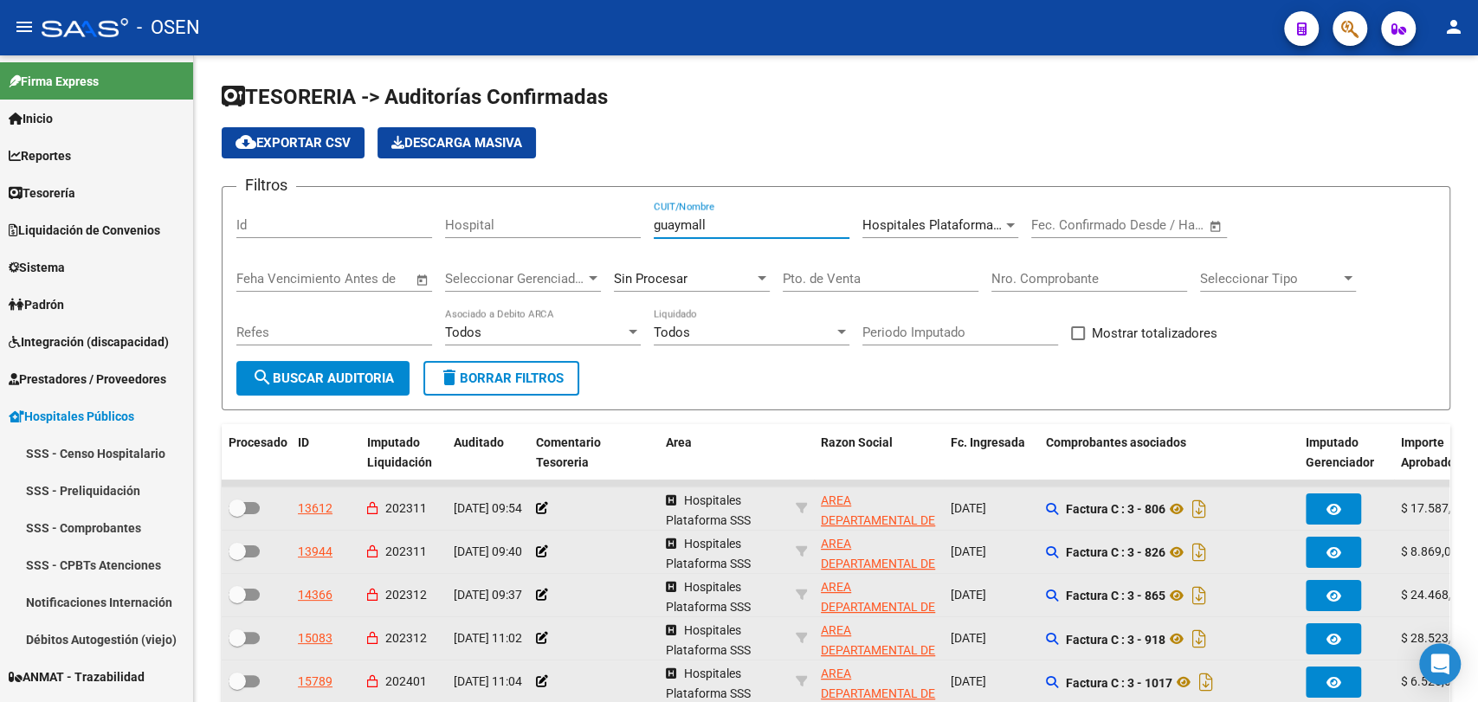
drag, startPoint x: 796, startPoint y: 224, endPoint x: 613, endPoint y: 204, distance: 184.6
click at [613, 204] on div "Filtros Id Hospital guaymall CUIT/Nombre Hospitales Plataforma SSS Seleccionar …" at bounding box center [835, 281] width 1199 height 160
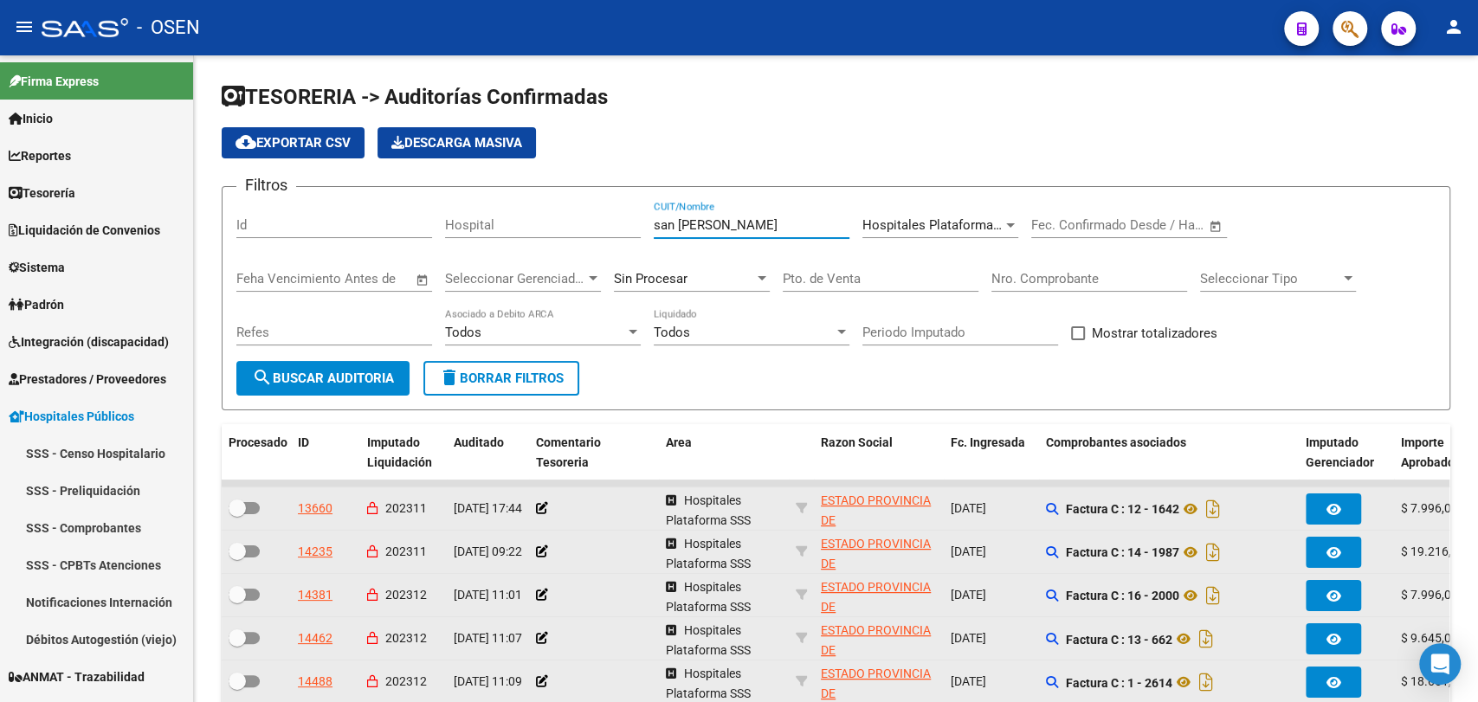
scroll to position [320, 0]
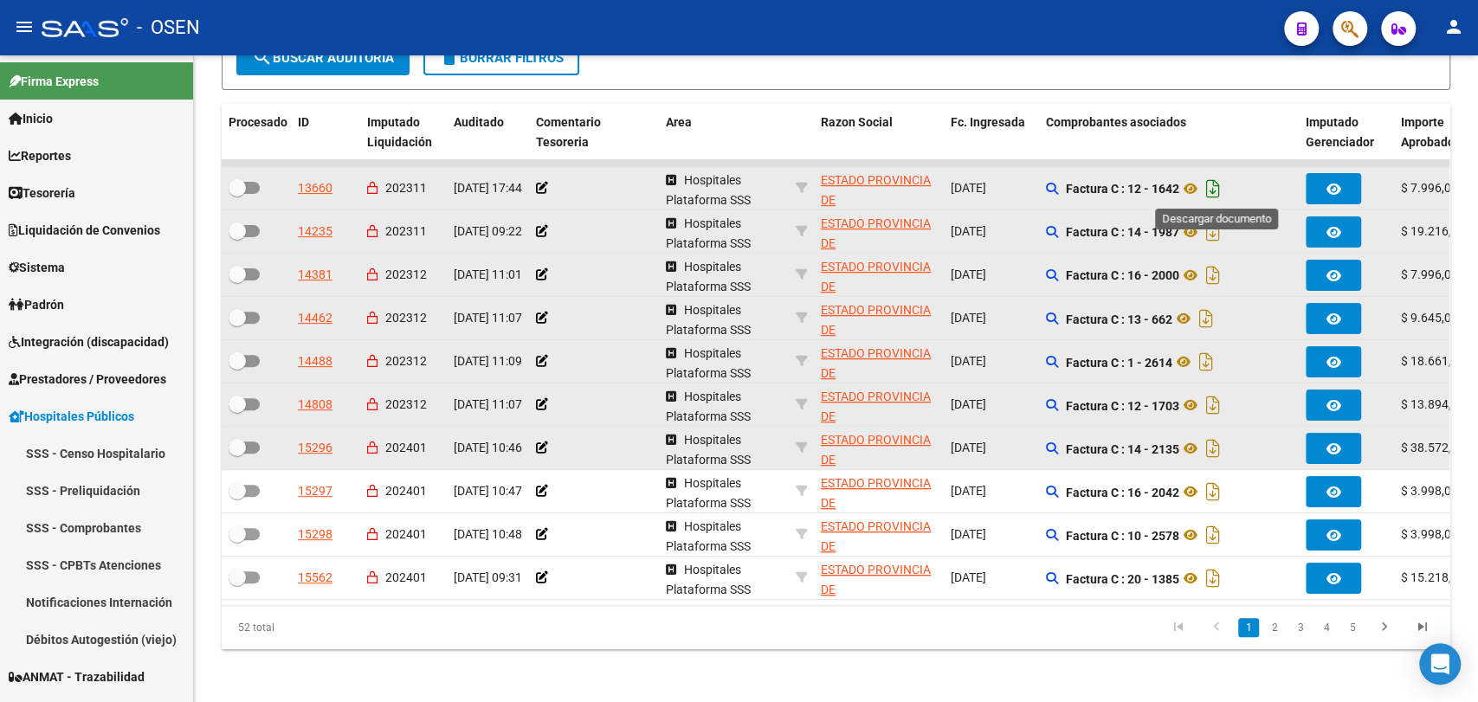
type input "san [PERSON_NAME]"
click at [1218, 191] on icon "Descargar documento" at bounding box center [1213, 189] width 23 height 28
click at [1216, 222] on icon "Descargar documento" at bounding box center [1213, 232] width 23 height 28
click at [1035, 622] on div "52 total 1 2 3 4 5" at bounding box center [836, 627] width 1228 height 43
click at [1221, 276] on icon "Descargar documento" at bounding box center [1213, 275] width 23 height 28
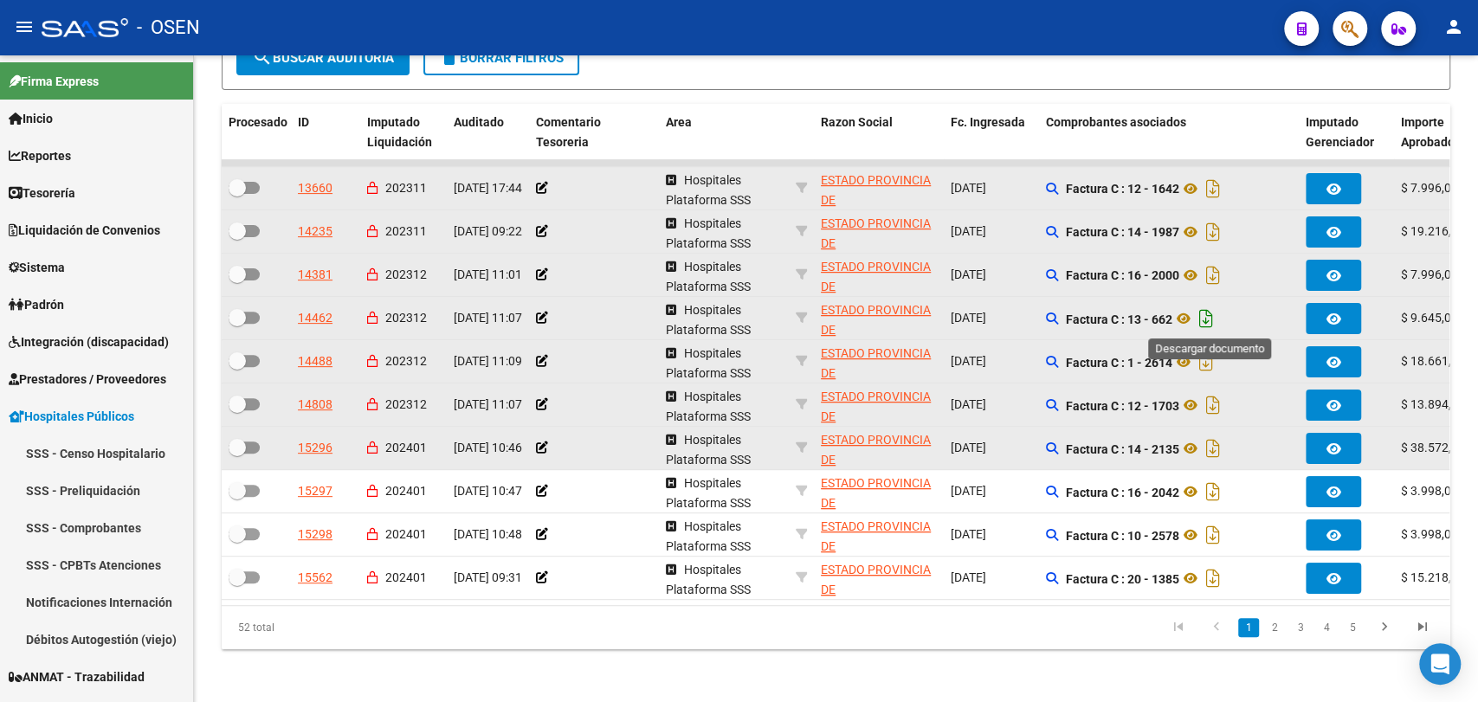
click at [1203, 325] on icon "Descargar documento" at bounding box center [1206, 319] width 23 height 28
click at [1213, 362] on icon "Descargar documento" at bounding box center [1206, 362] width 23 height 28
click at [1218, 402] on icon "Descargar documento" at bounding box center [1213, 405] width 23 height 28
click at [1220, 459] on icon "Descargar documento" at bounding box center [1213, 449] width 23 height 28
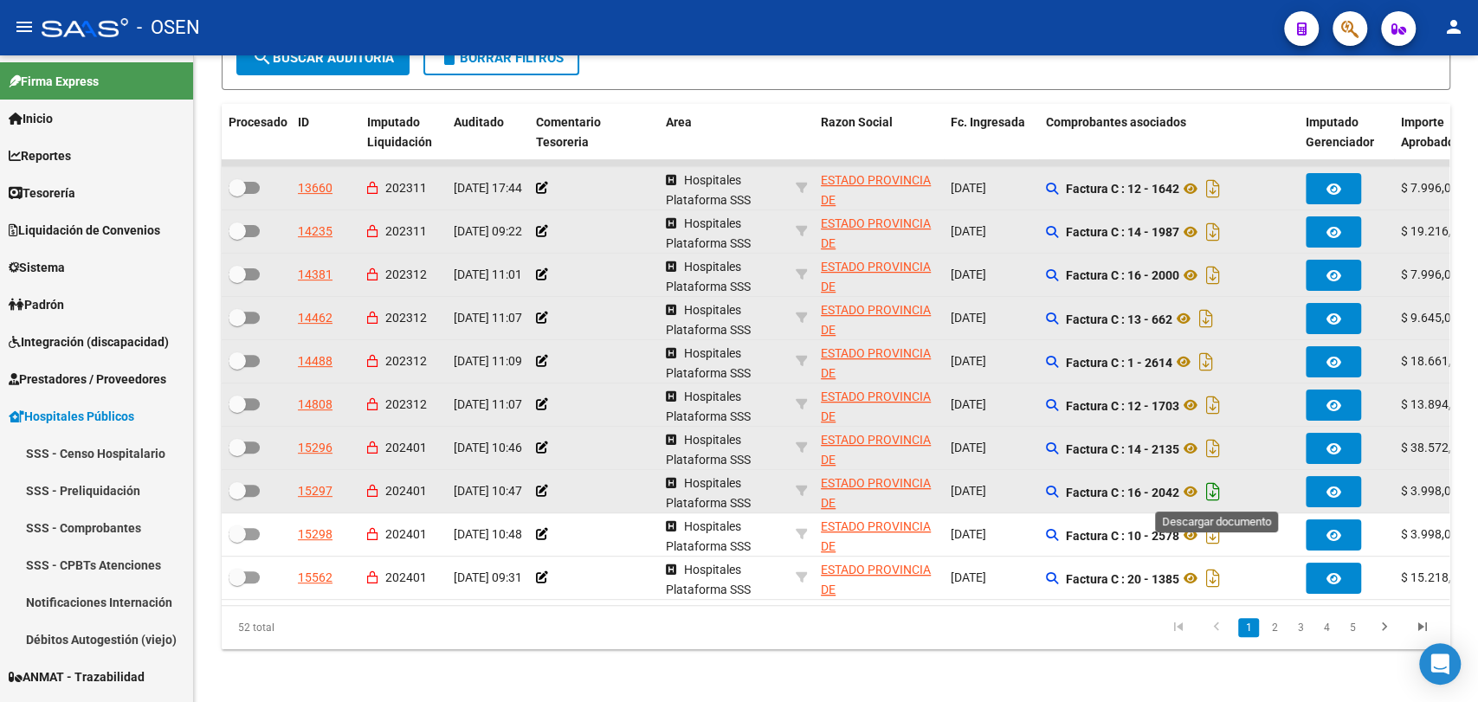
click at [1221, 493] on icon "Descargar documento" at bounding box center [1213, 492] width 23 height 28
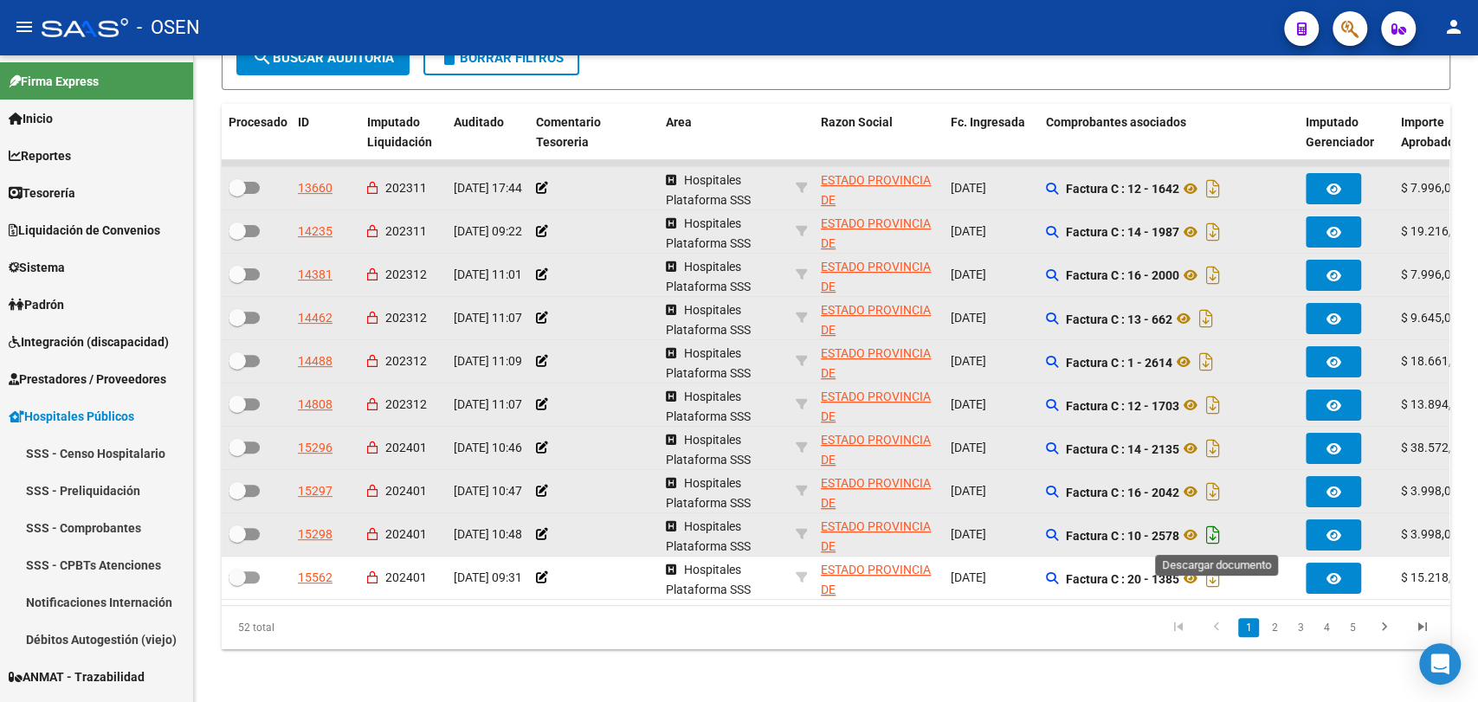
click at [1219, 538] on icon "Descargar documento" at bounding box center [1213, 535] width 23 height 28
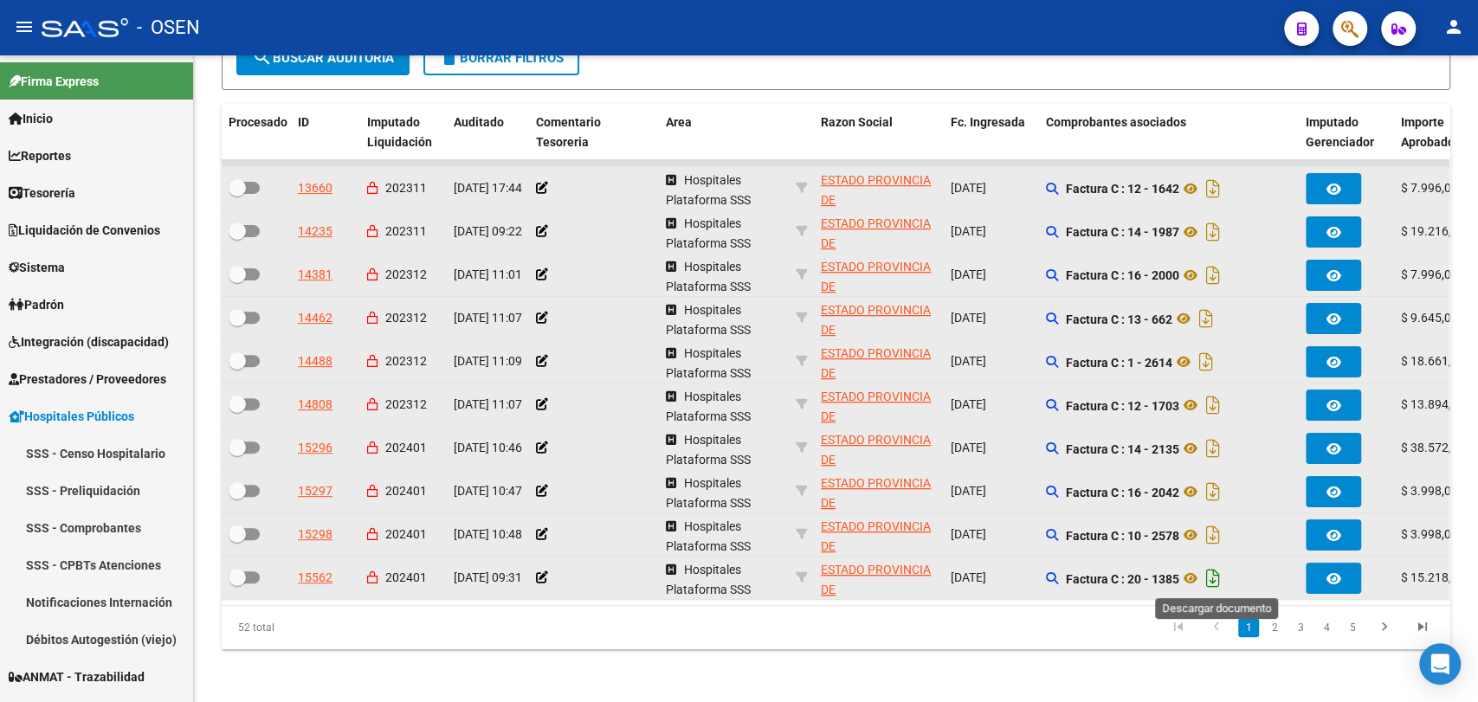
click at [1215, 575] on icon "Descargar documento" at bounding box center [1213, 578] width 23 height 28
click at [1275, 637] on link "2" at bounding box center [1274, 627] width 21 height 19
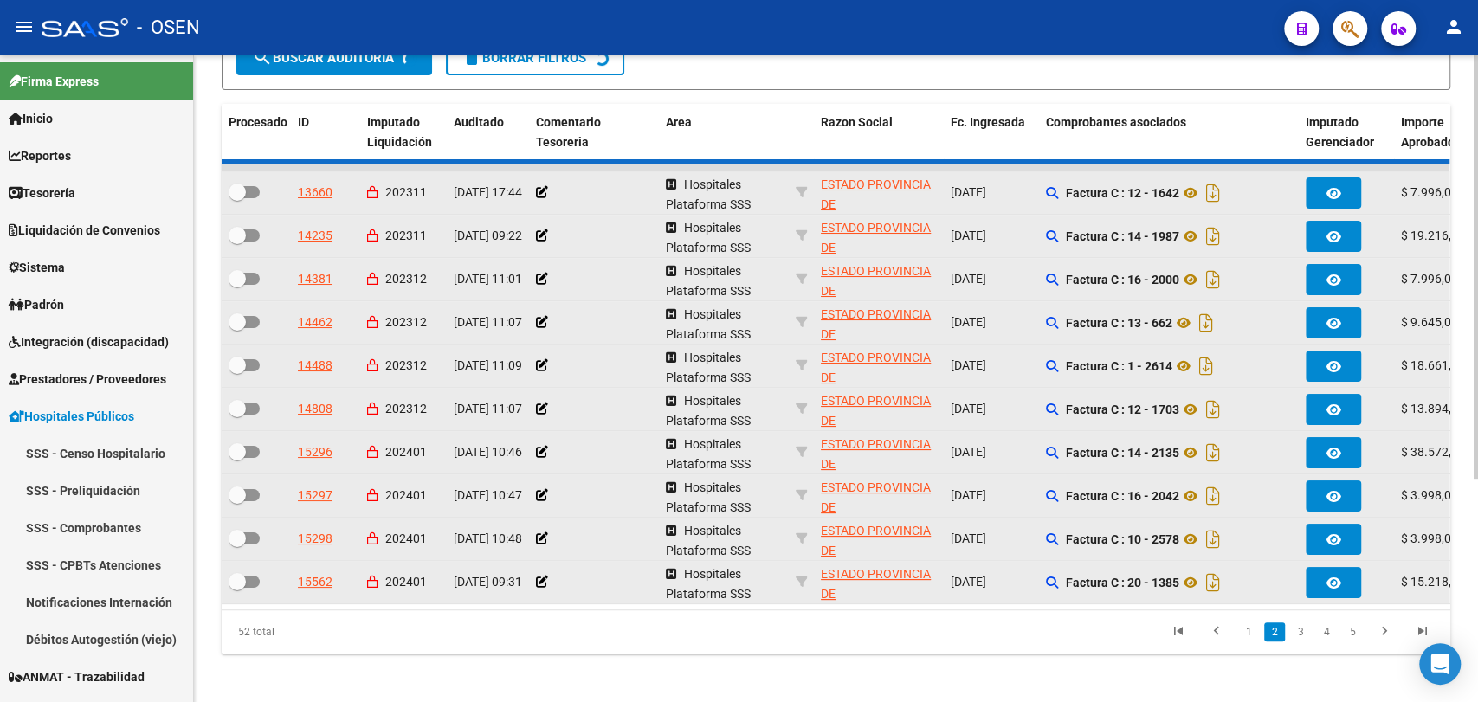
scroll to position [322, 0]
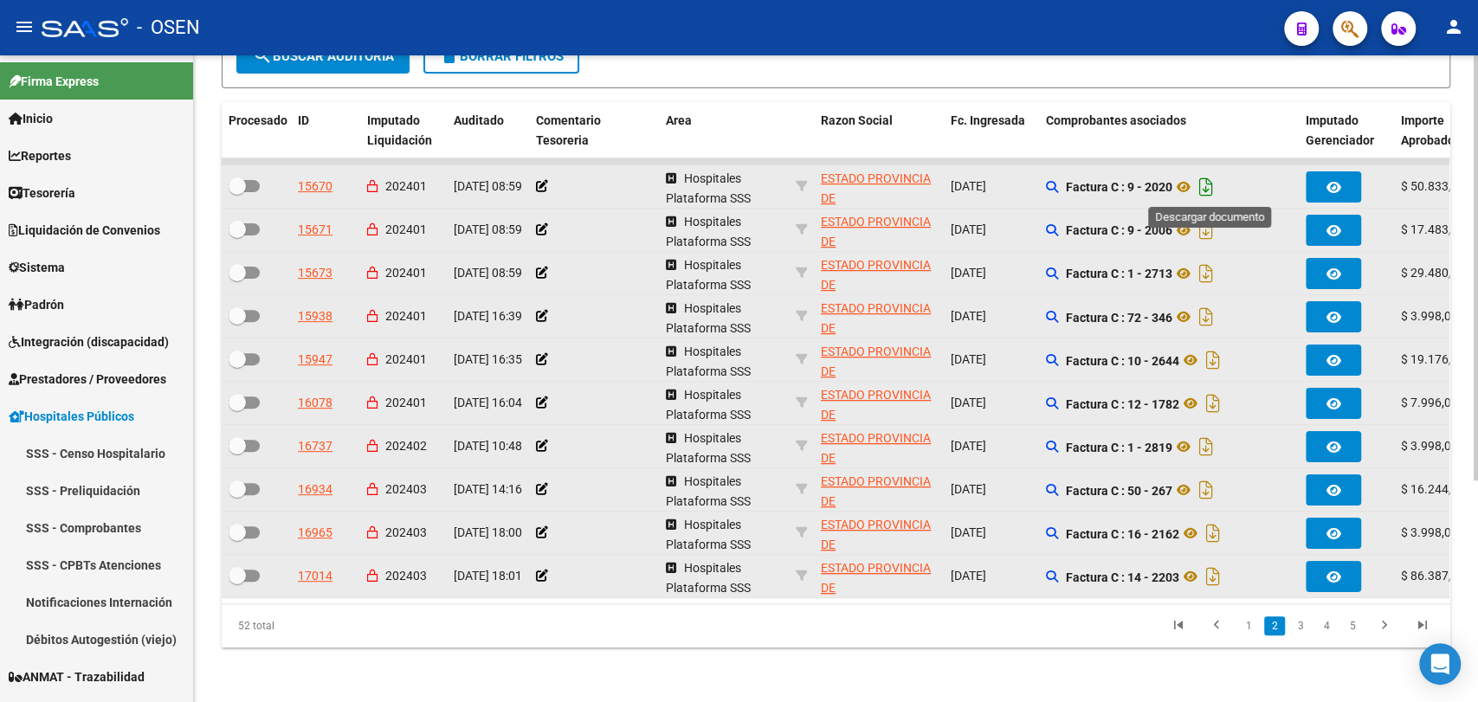
click at [1215, 183] on icon "Descargar documento" at bounding box center [1206, 187] width 23 height 28
click at [1212, 224] on icon "Descargar documento" at bounding box center [1206, 230] width 23 height 28
click at [926, 648] on div "52 total 1 2 3 4 5" at bounding box center [836, 625] width 1228 height 43
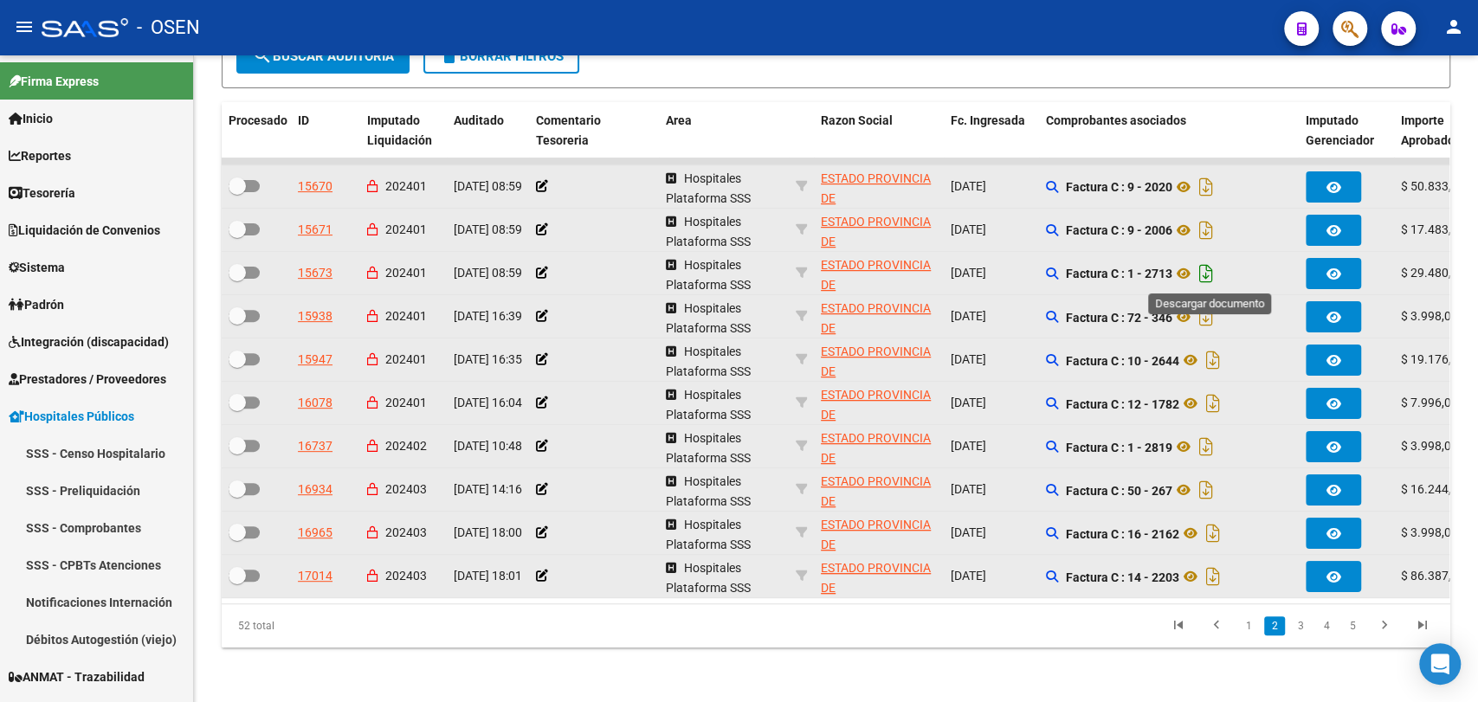
click at [1209, 274] on icon "Descargar documento" at bounding box center [1206, 274] width 23 height 28
click at [1212, 320] on icon "Descargar documento" at bounding box center [1206, 317] width 23 height 28
click at [1212, 361] on icon "Descargar documento" at bounding box center [1213, 360] width 23 height 28
click at [1219, 403] on icon "Descargar documento" at bounding box center [1213, 404] width 23 height 28
click at [1208, 448] on icon "Descargar documento" at bounding box center [1206, 447] width 23 height 28
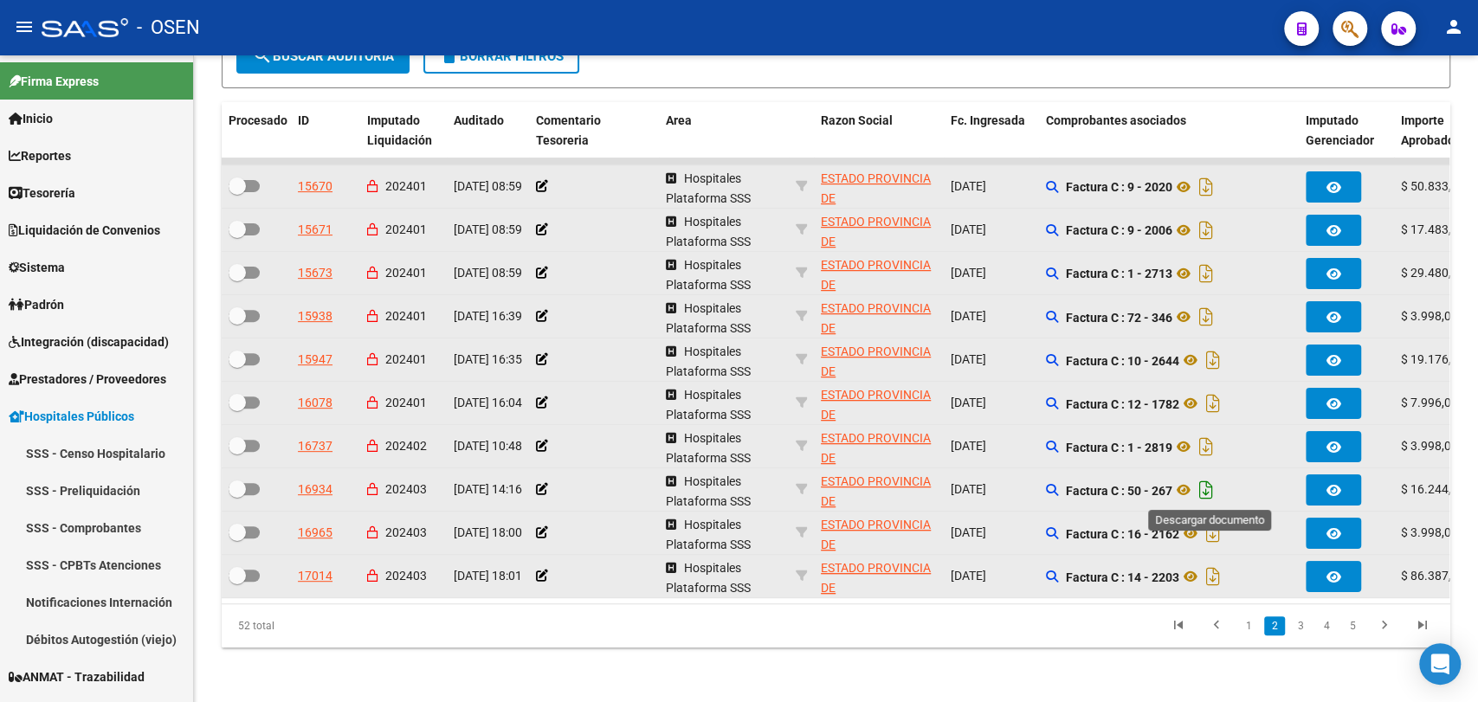
click at [1208, 496] on icon "Descargar documento" at bounding box center [1206, 490] width 23 height 28
click at [1216, 536] on icon "Descargar documento" at bounding box center [1213, 533] width 23 height 28
click at [1223, 577] on icon "Descargar documento" at bounding box center [1213, 577] width 23 height 28
click at [1304, 635] on link "3" at bounding box center [1300, 625] width 21 height 19
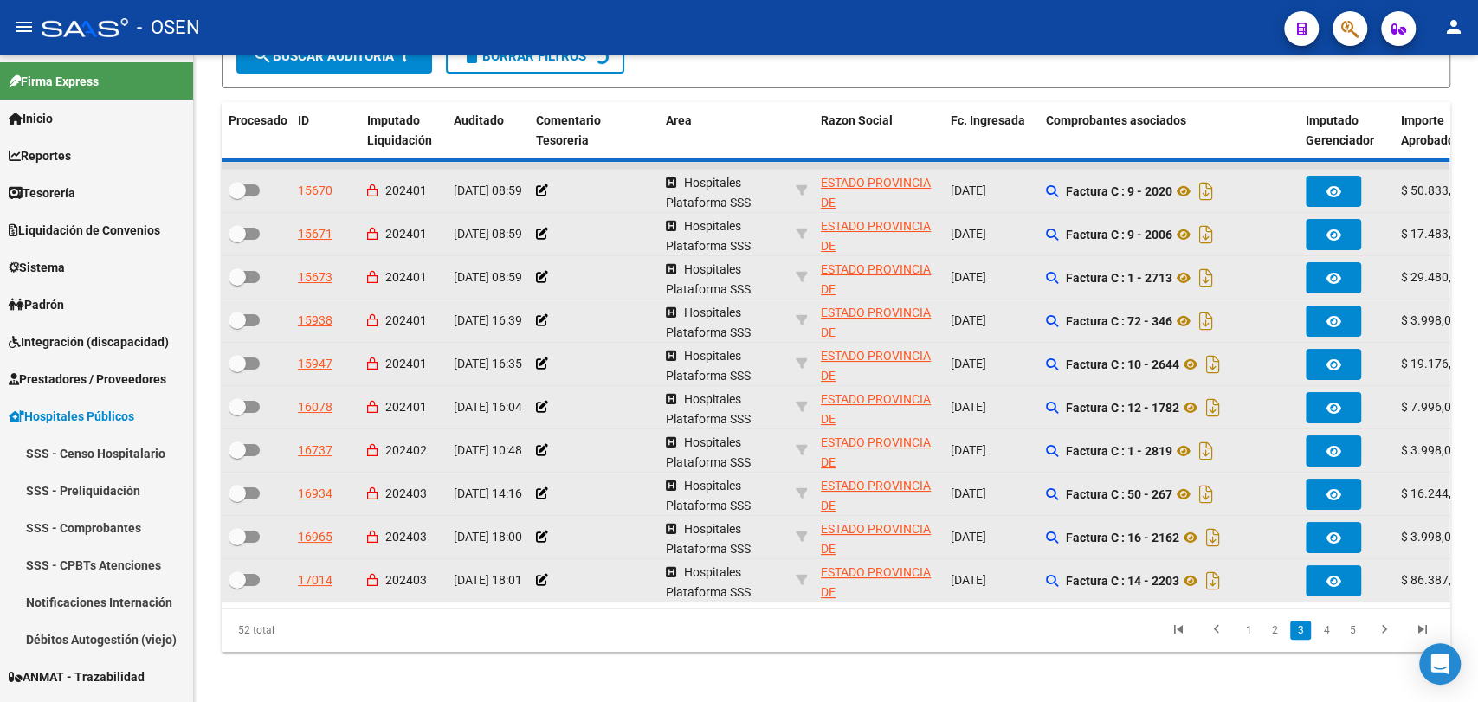
scroll to position [324, 0]
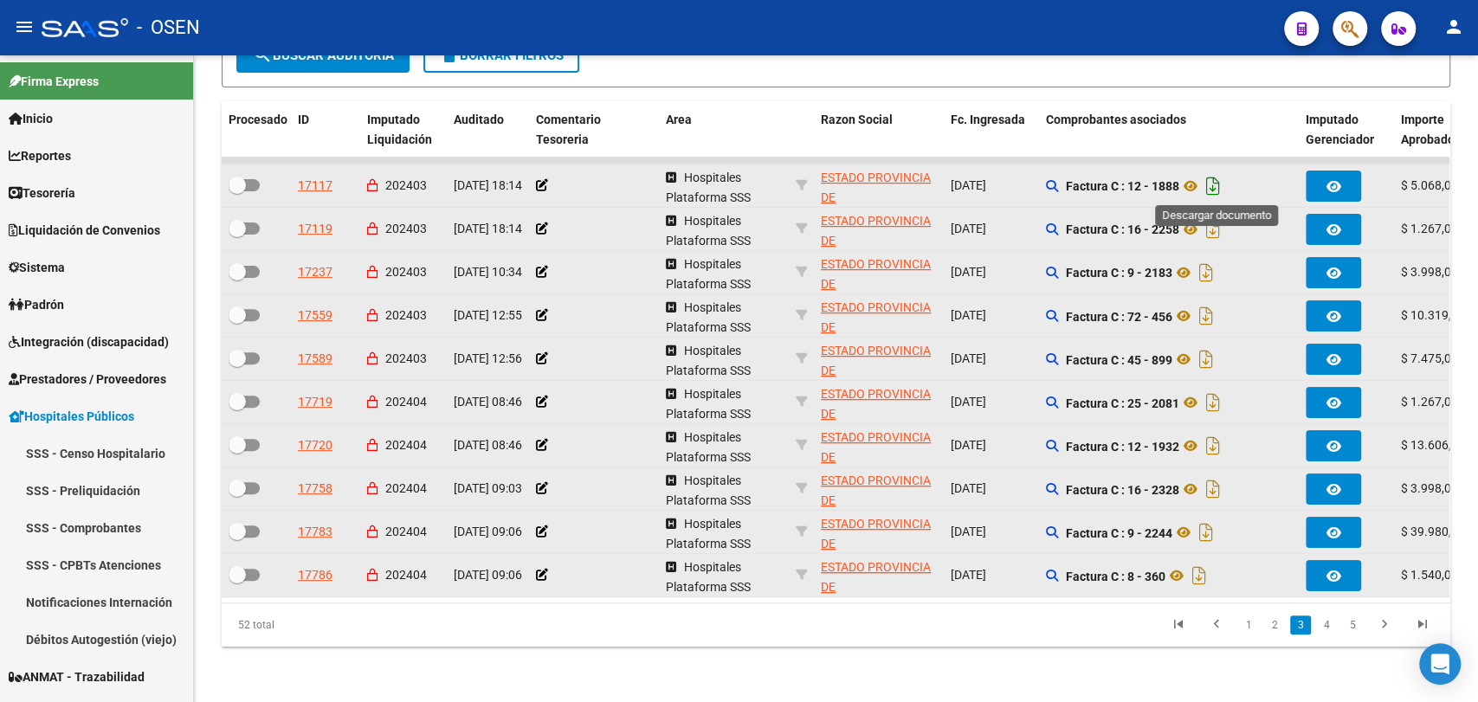
click at [1220, 189] on icon "Descargar documento" at bounding box center [1213, 186] width 23 height 28
click at [1212, 227] on icon "Descargar documento" at bounding box center [1213, 230] width 23 height 28
click at [1206, 272] on icon "Descargar documento" at bounding box center [1206, 273] width 23 height 28
drag, startPoint x: 1018, startPoint y: 640, endPoint x: 1087, endPoint y: 618, distance: 72.6
click at [1018, 640] on datatable-pager "1 2 3 4 5" at bounding box center [957, 624] width 969 height 29
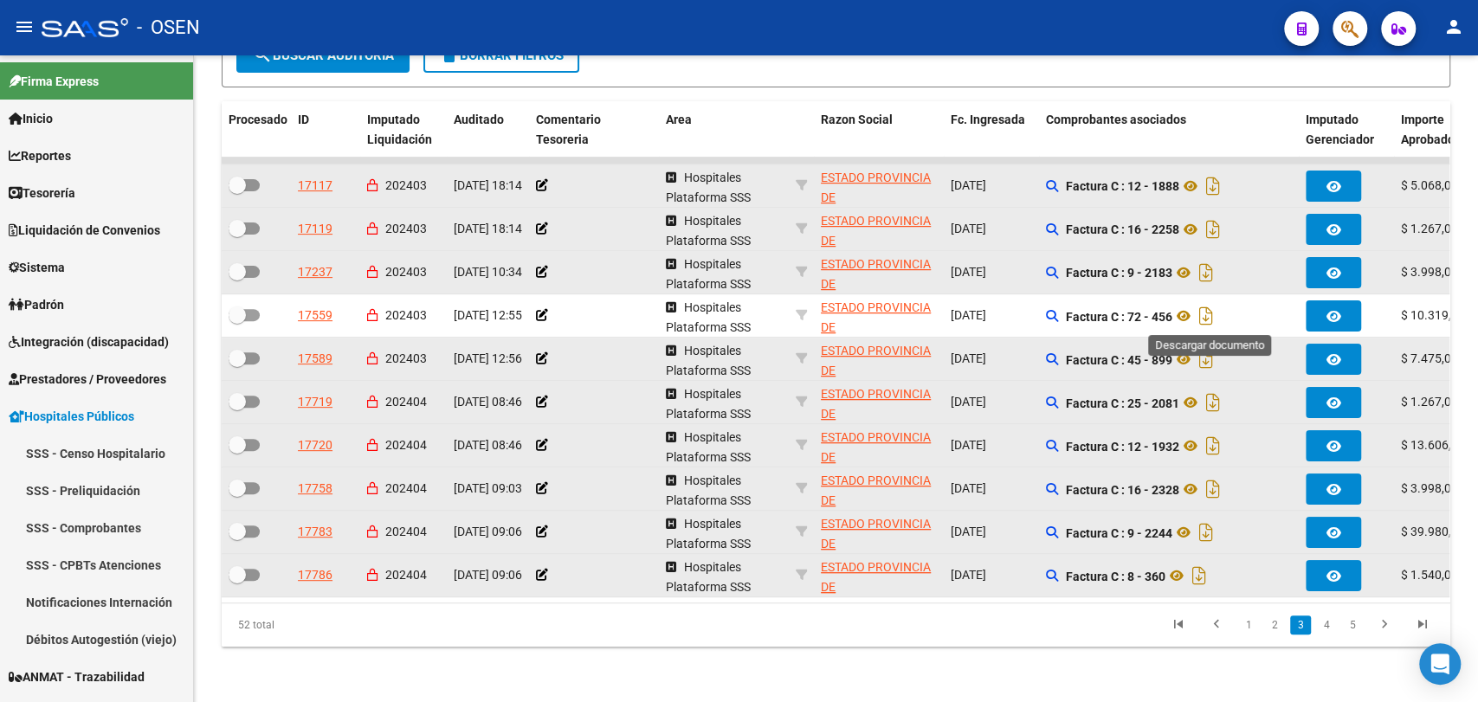
drag, startPoint x: 1212, startPoint y: 313, endPoint x: 1213, endPoint y: 343, distance: 30.3
click at [1212, 313] on icon "Descargar documento" at bounding box center [1206, 316] width 23 height 28
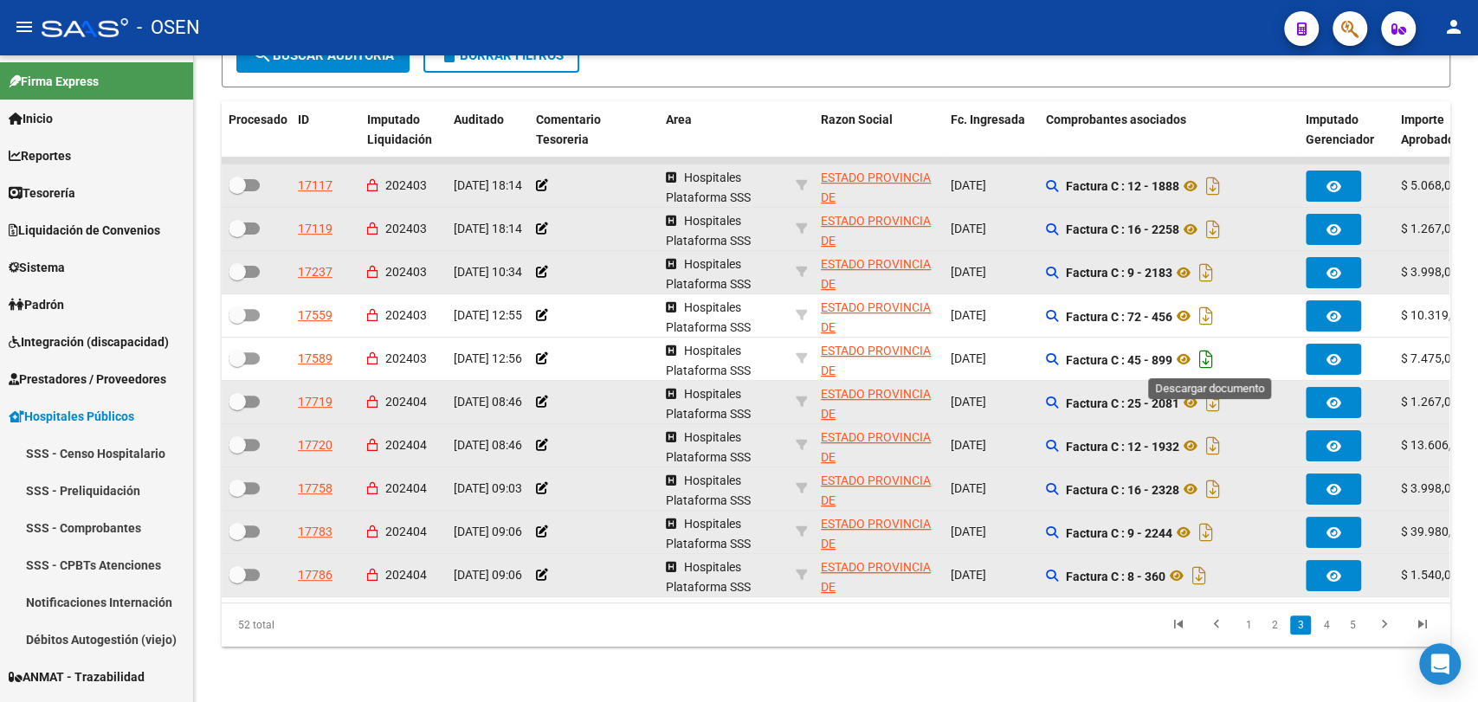
click at [1210, 356] on icon "Descargar documento" at bounding box center [1206, 359] width 23 height 28
click at [1215, 407] on icon "Descargar documento" at bounding box center [1213, 403] width 23 height 28
click at [1215, 449] on icon "Descargar documento" at bounding box center [1213, 446] width 23 height 28
click at [1215, 476] on icon "Descargar documento" at bounding box center [1213, 489] width 23 height 28
click at [1212, 533] on icon "Descargar documento" at bounding box center [1206, 533] width 23 height 28
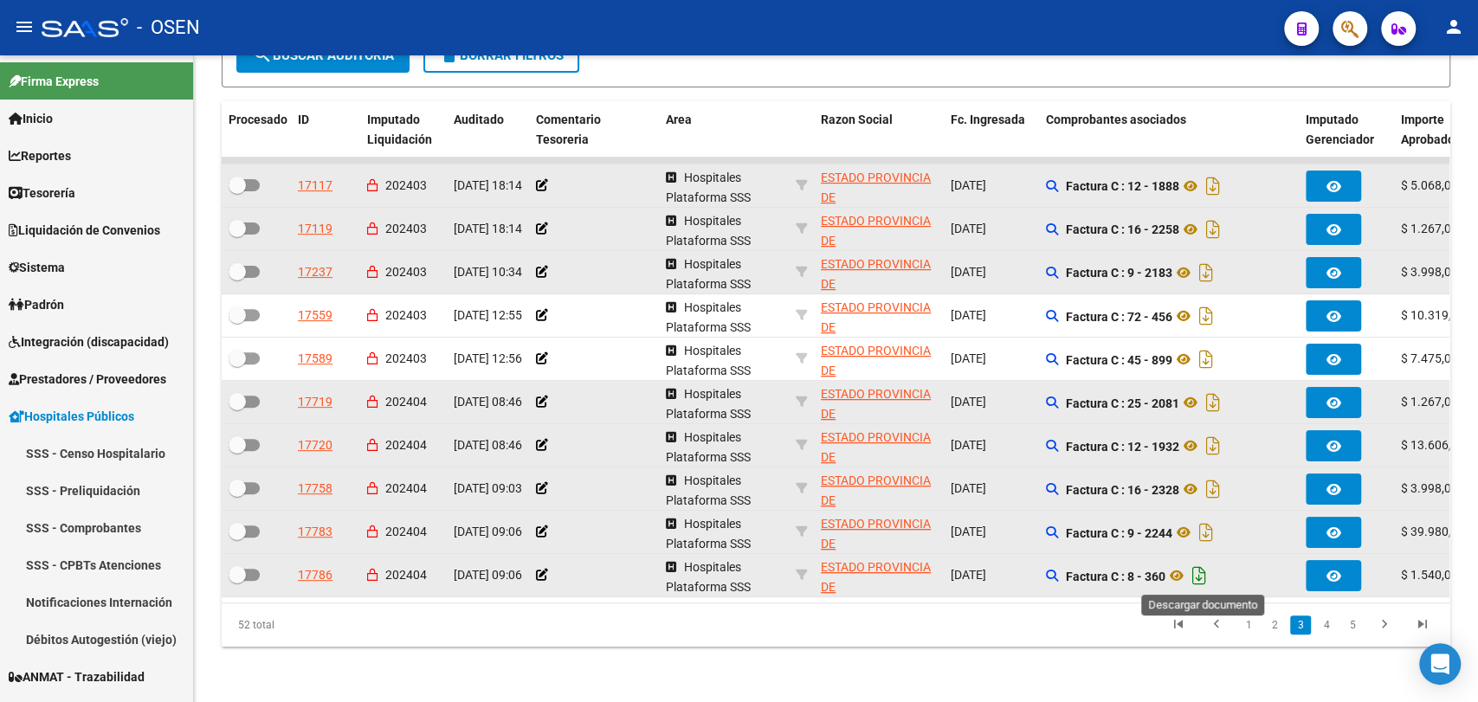
click at [1210, 572] on icon "Descargar documento" at bounding box center [1199, 576] width 23 height 28
click at [1322, 635] on link "4" at bounding box center [1326, 625] width 21 height 19
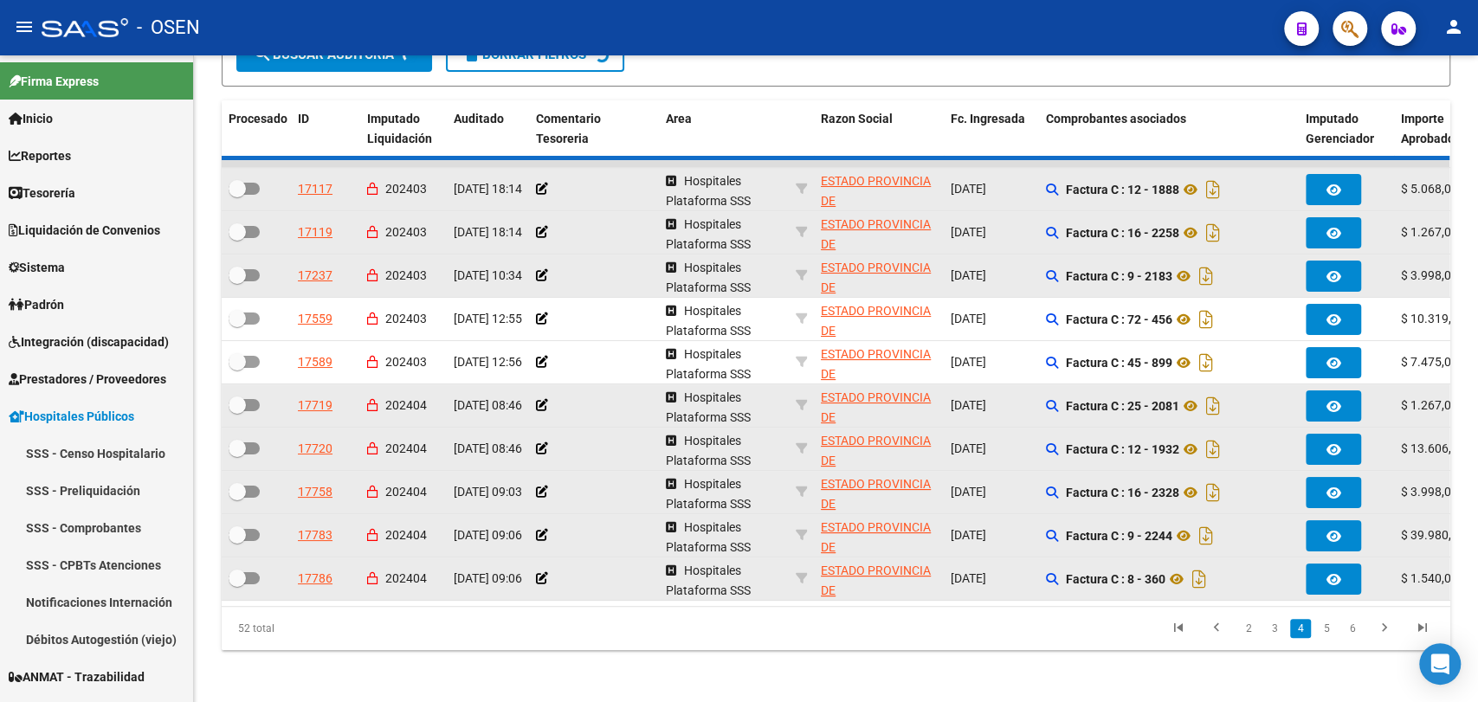
scroll to position [326, 0]
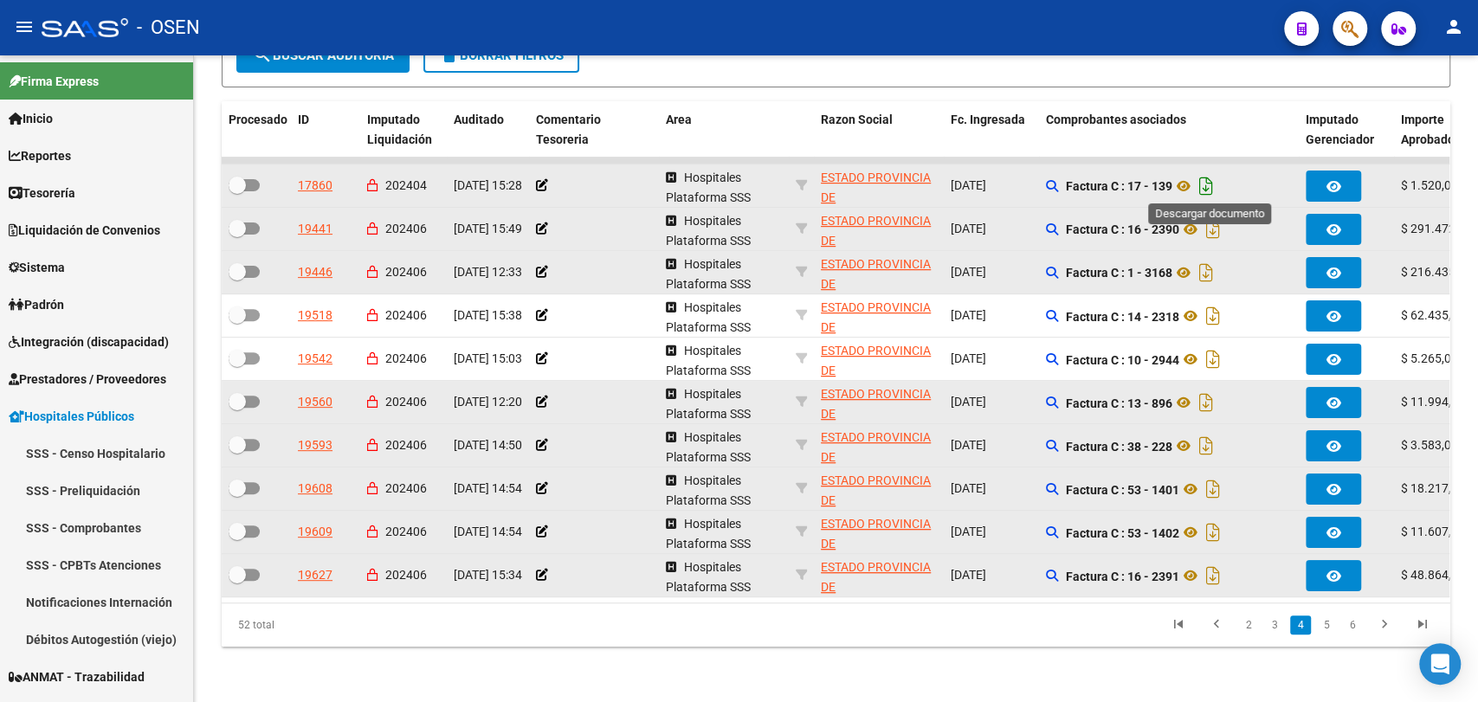
click at [1205, 180] on icon "Descargar documento" at bounding box center [1206, 186] width 23 height 28
click at [1008, 661] on div "TESORERIA -> Auditorías Confirmadas cloud_download Exportar CSV Descarga Masiva…" at bounding box center [836, 217] width 1284 height 970
click at [1217, 226] on icon "Descargar documento" at bounding box center [1213, 230] width 23 height 28
click at [1215, 270] on icon "Descargar documento" at bounding box center [1206, 273] width 23 height 28
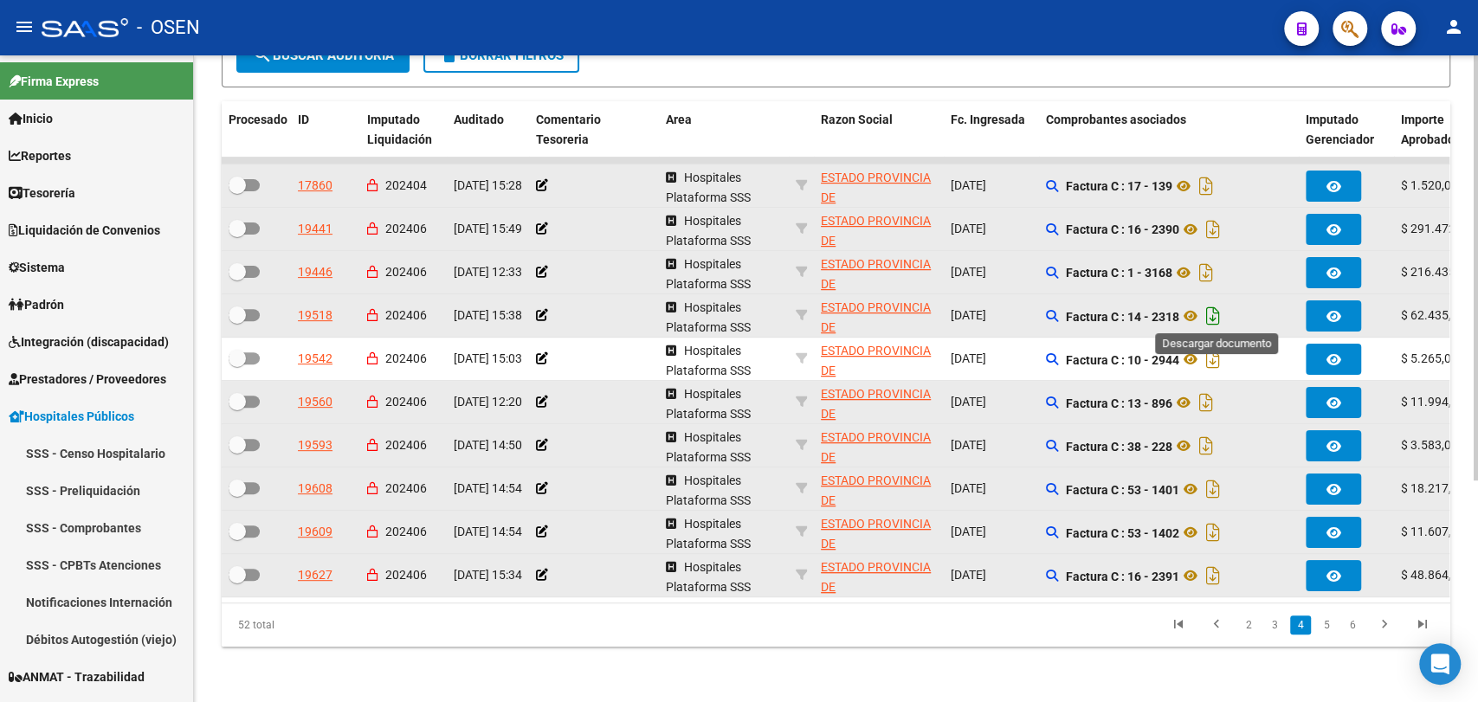
click at [1219, 313] on icon "Descargar documento" at bounding box center [1213, 316] width 23 height 28
click at [1219, 356] on icon "Descargar documento" at bounding box center [1213, 359] width 23 height 28
click at [1208, 396] on icon "Descargar documento" at bounding box center [1206, 403] width 23 height 28
click at [1209, 441] on icon "Descargar documento" at bounding box center [1206, 446] width 23 height 28
click at [1214, 491] on icon "Descargar documento" at bounding box center [1213, 489] width 23 height 28
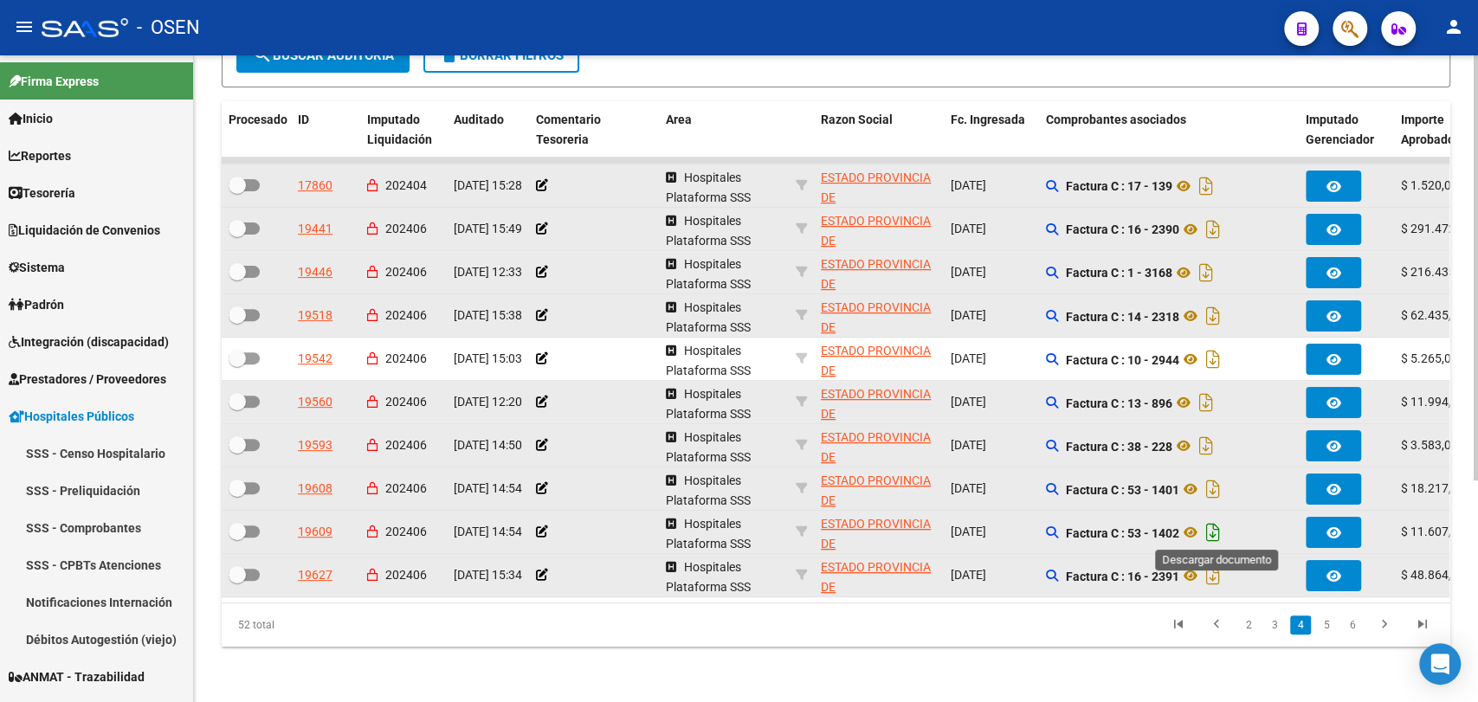
click at [1215, 523] on icon "Descargar documento" at bounding box center [1213, 533] width 23 height 28
click at [1219, 583] on icon "Descargar documento" at bounding box center [1213, 576] width 23 height 28
click at [1323, 635] on link "5" at bounding box center [1326, 625] width 21 height 19
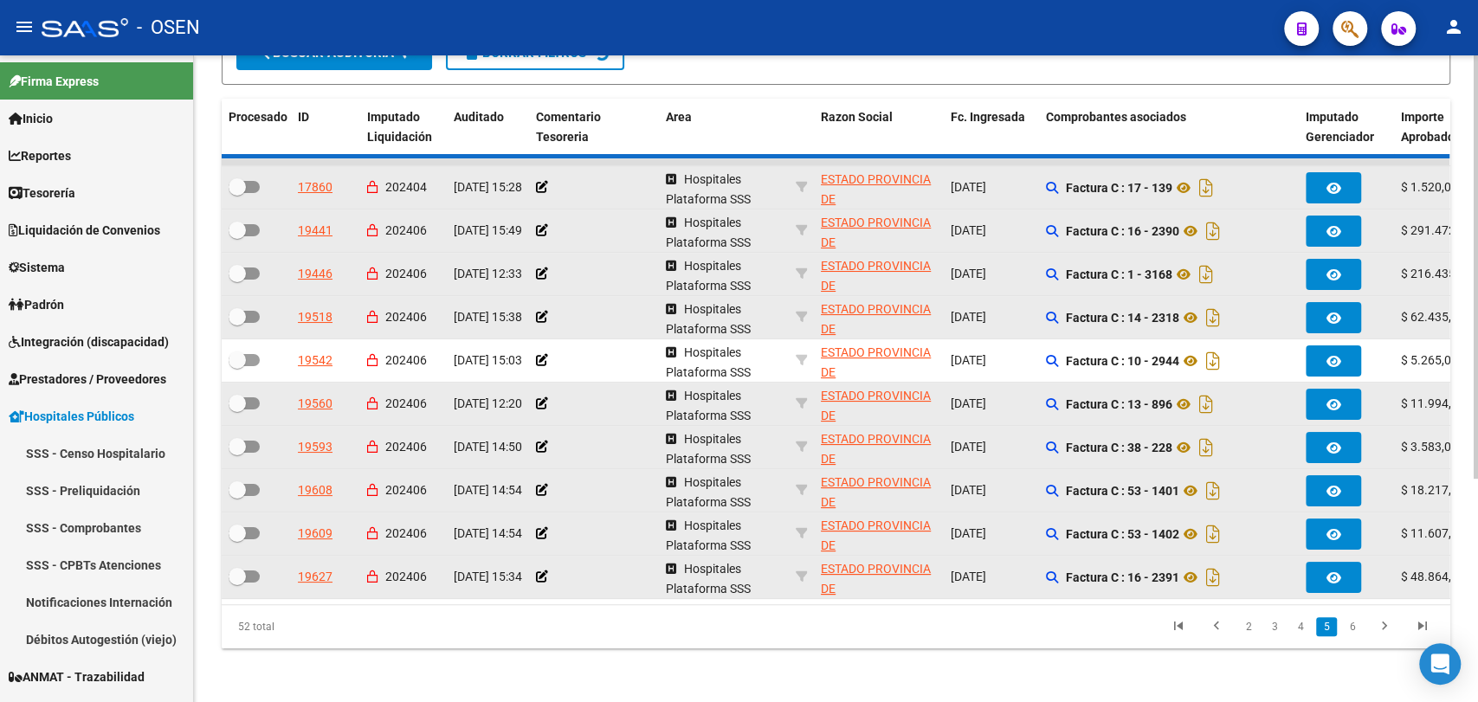
scroll to position [326, 0]
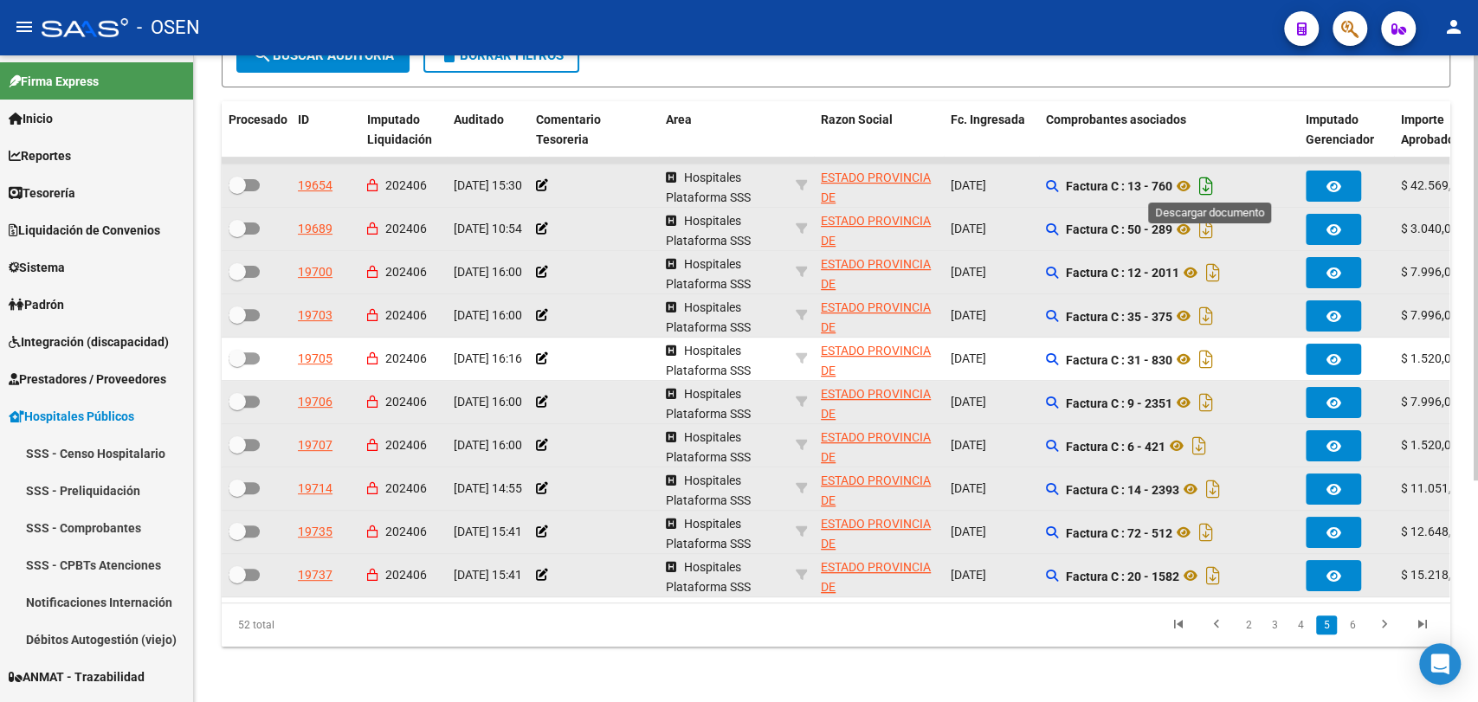
click at [1210, 180] on icon "Descargar documento" at bounding box center [1206, 186] width 23 height 28
click at [1213, 229] on icon "Descargar documento" at bounding box center [1206, 230] width 23 height 28
click at [919, 632] on datatable-pager "2 3 4 5 6" at bounding box center [957, 624] width 969 height 29
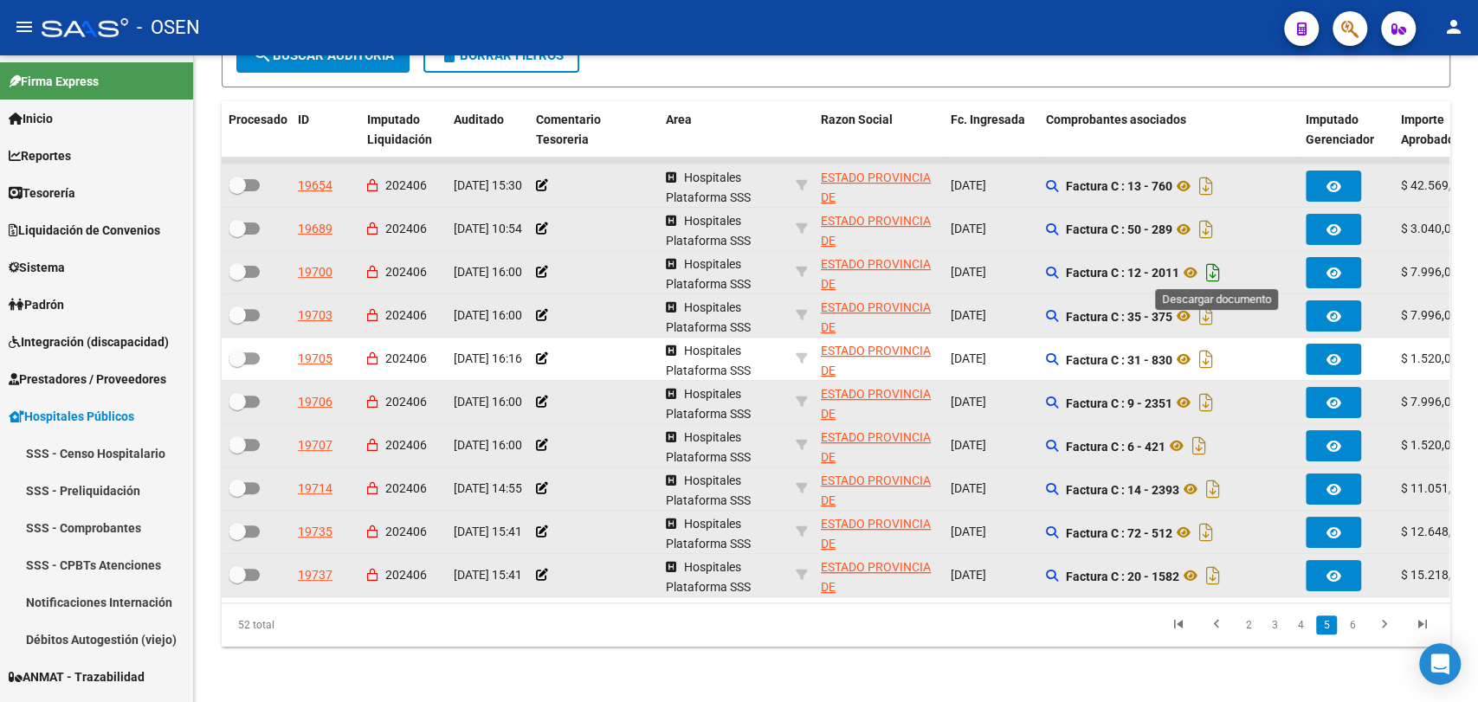
click at [1216, 273] on icon "Descargar documento" at bounding box center [1213, 273] width 23 height 28
click at [1205, 308] on icon "Descargar documento" at bounding box center [1206, 316] width 23 height 28
click at [1211, 356] on icon "Descargar documento" at bounding box center [1206, 359] width 23 height 28
click at [1210, 397] on icon "Descargar documento" at bounding box center [1206, 403] width 23 height 28
click at [1198, 445] on icon "Descargar documento" at bounding box center [1199, 446] width 23 height 28
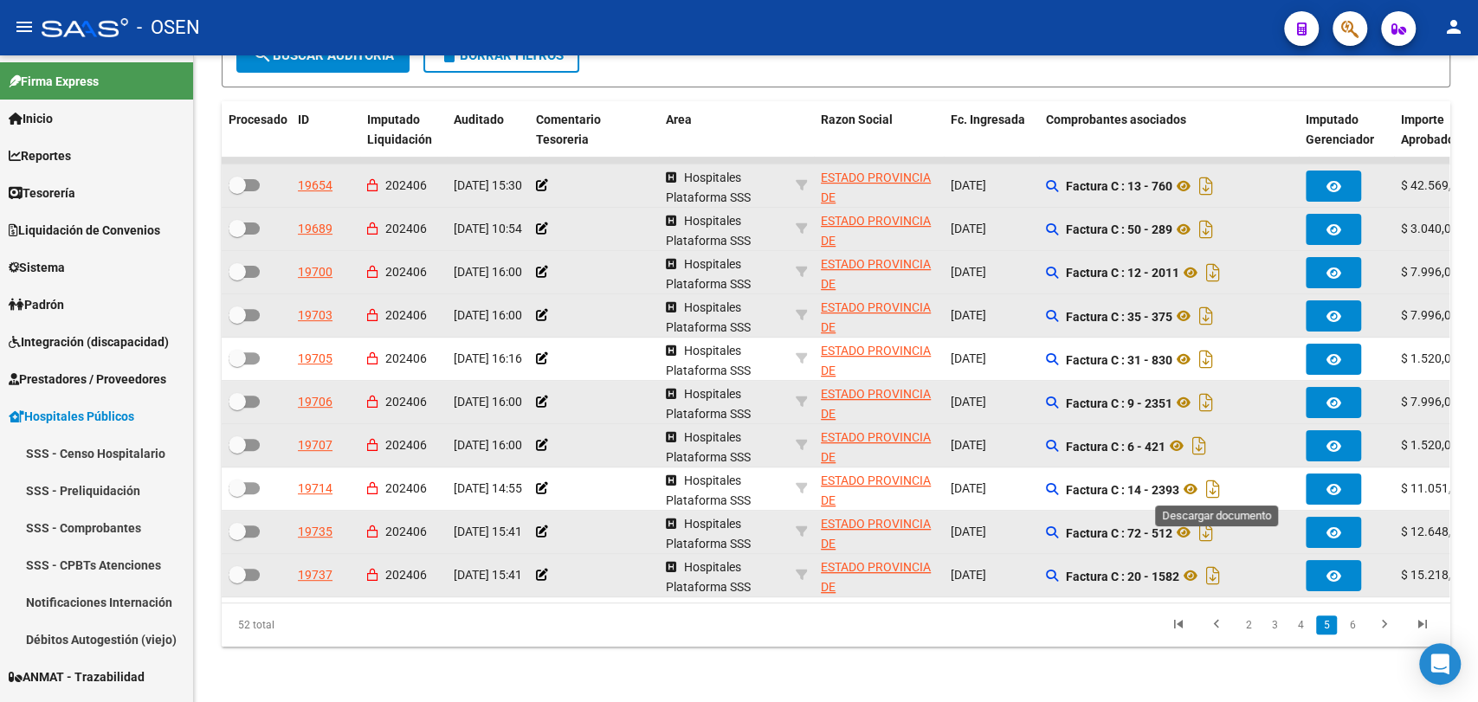
drag, startPoint x: 1212, startPoint y: 481, endPoint x: 1219, endPoint y: 513, distance: 32.8
click at [1212, 482] on icon "Descargar documento" at bounding box center [1213, 489] width 23 height 28
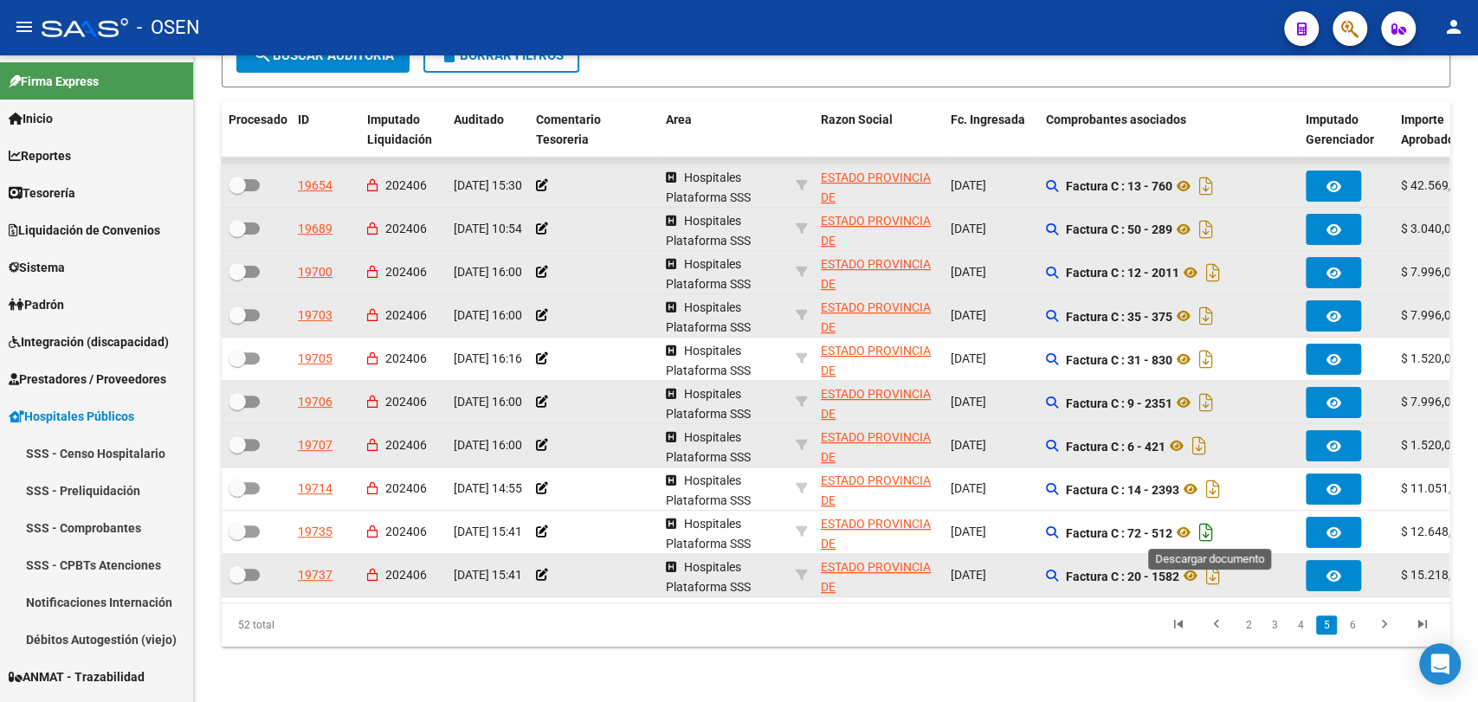
click at [1209, 525] on icon "Descargar documento" at bounding box center [1206, 533] width 23 height 28
click at [1215, 585] on datatable-body-cell "Factura C : 20 - 1582" at bounding box center [1169, 575] width 260 height 42
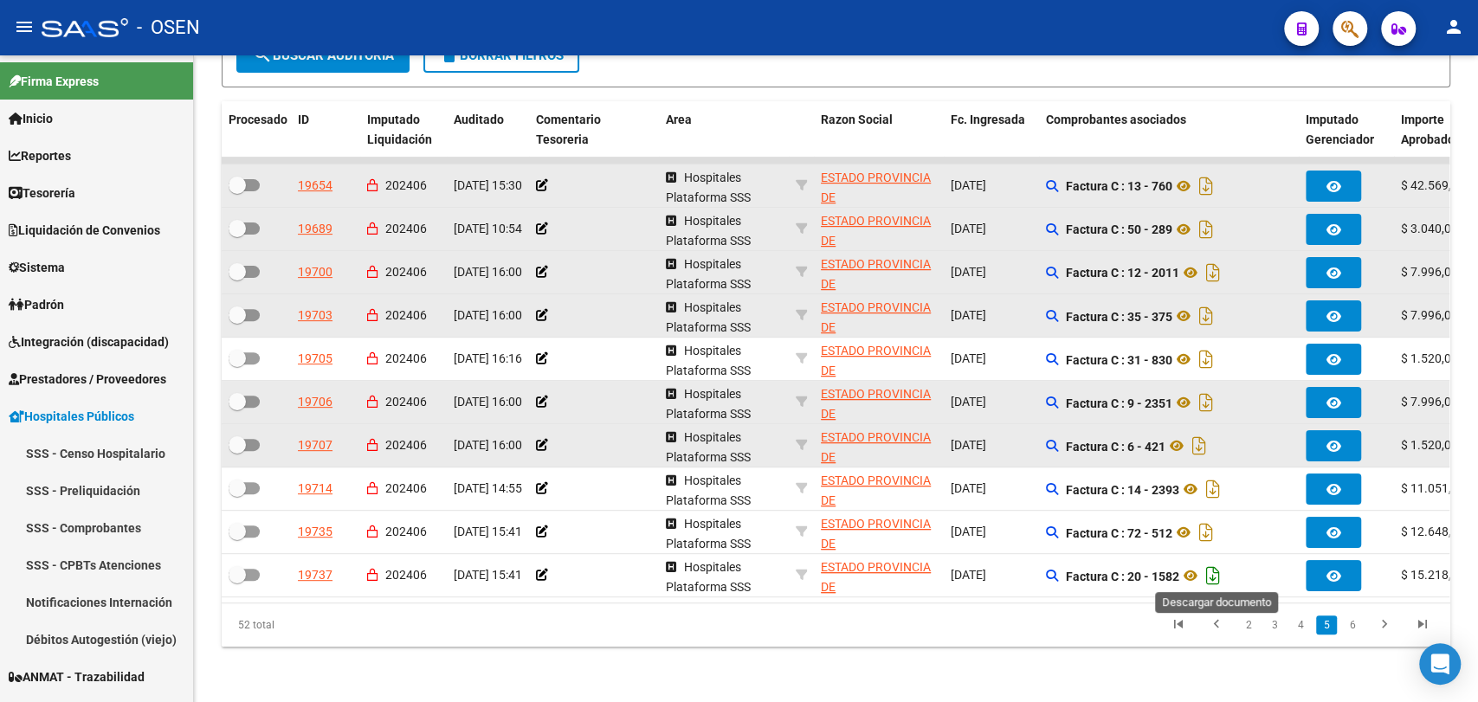
click at [1217, 577] on icon "Descargar documento" at bounding box center [1213, 576] width 23 height 28
click at [1357, 634] on link "6" at bounding box center [1352, 625] width 21 height 19
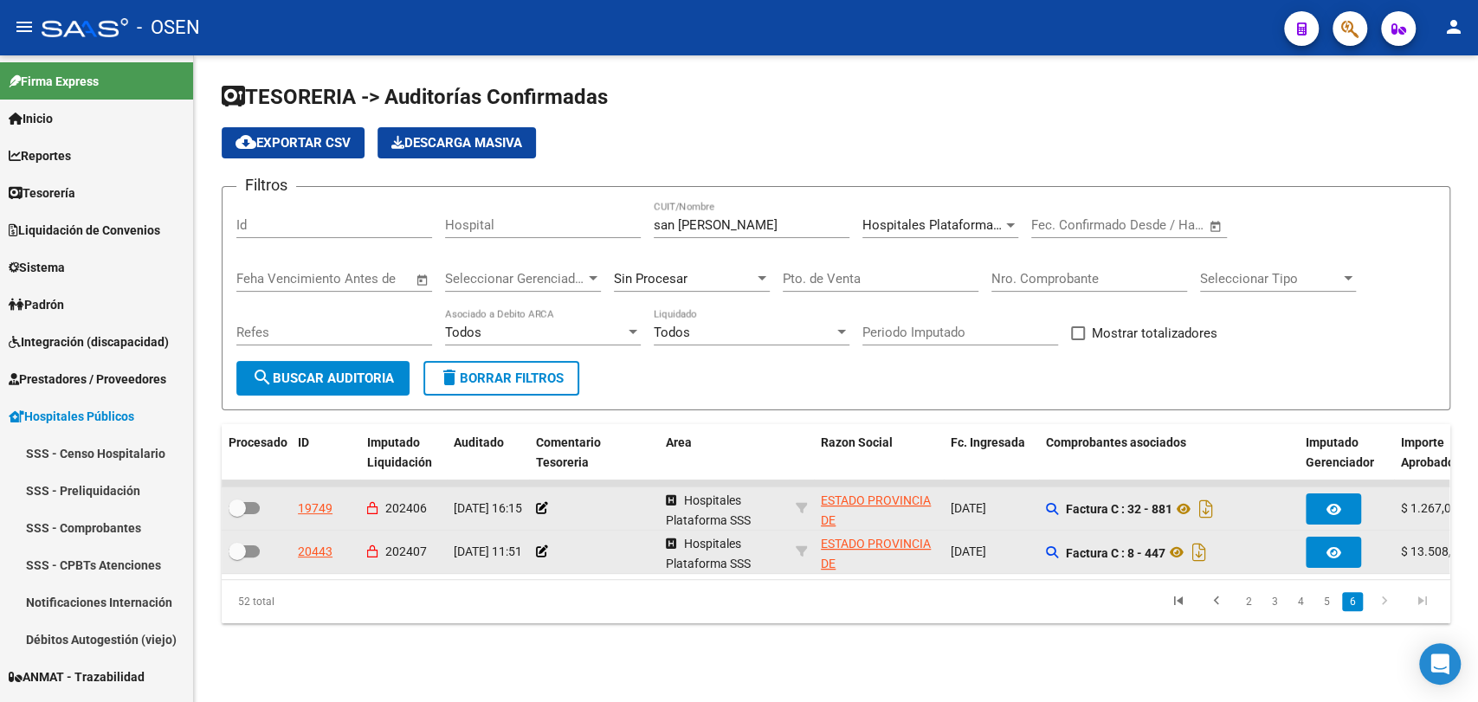
scroll to position [0, 0]
click at [1209, 510] on icon "Descargar documento" at bounding box center [1206, 509] width 23 height 28
click at [1209, 554] on icon "Descargar documento" at bounding box center [1199, 552] width 23 height 28
click at [225, 666] on div "TESORERIA -> Auditorías Confirmadas cloud_download Exportar CSV Descarga Masiva…" at bounding box center [836, 366] width 1284 height 623
drag, startPoint x: 799, startPoint y: 220, endPoint x: 590, endPoint y: 224, distance: 209.5
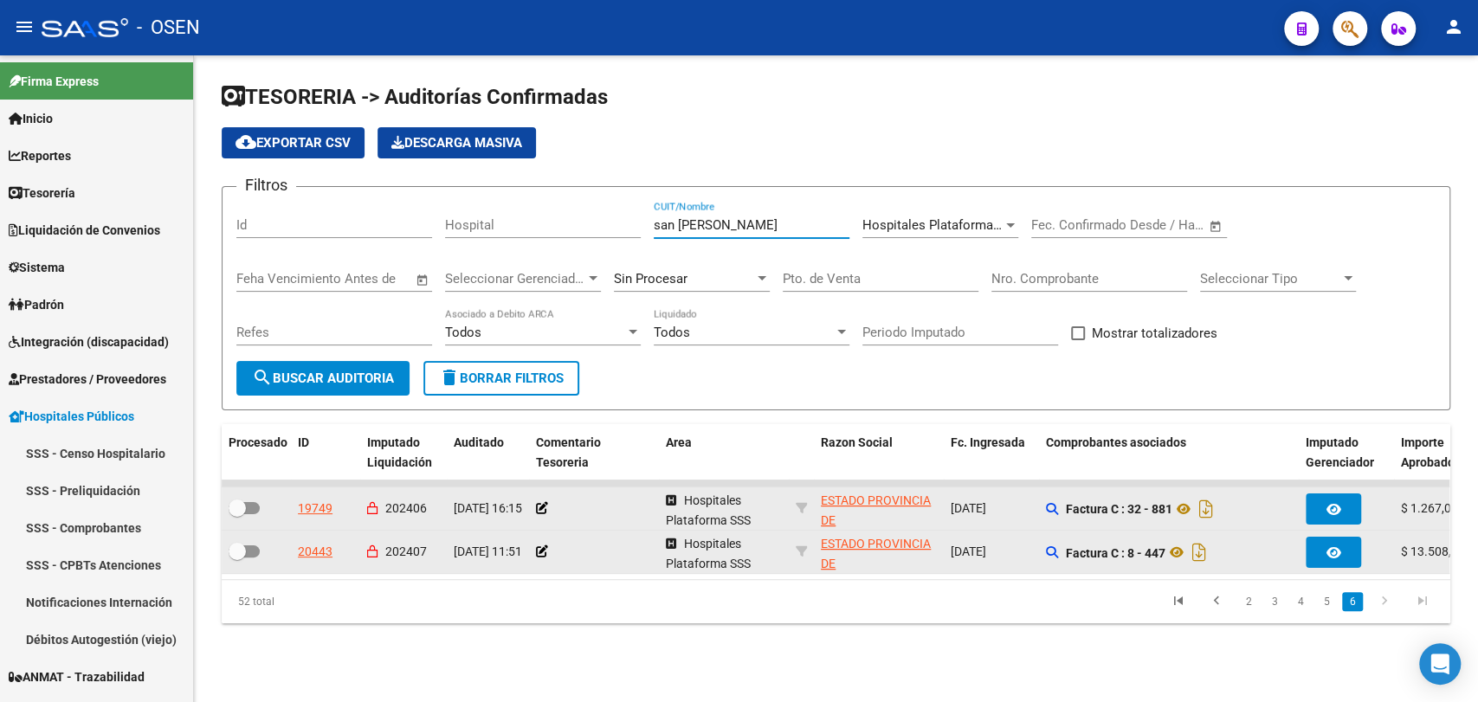
click at [590, 224] on div "Filtros Id Hospital [GEOGRAPHIC_DATA][PERSON_NAME]/Nombre Hospitales Plataforma…" at bounding box center [835, 281] width 1199 height 160
click at [1203, 513] on icon "Descargar documento" at bounding box center [1199, 509] width 23 height 28
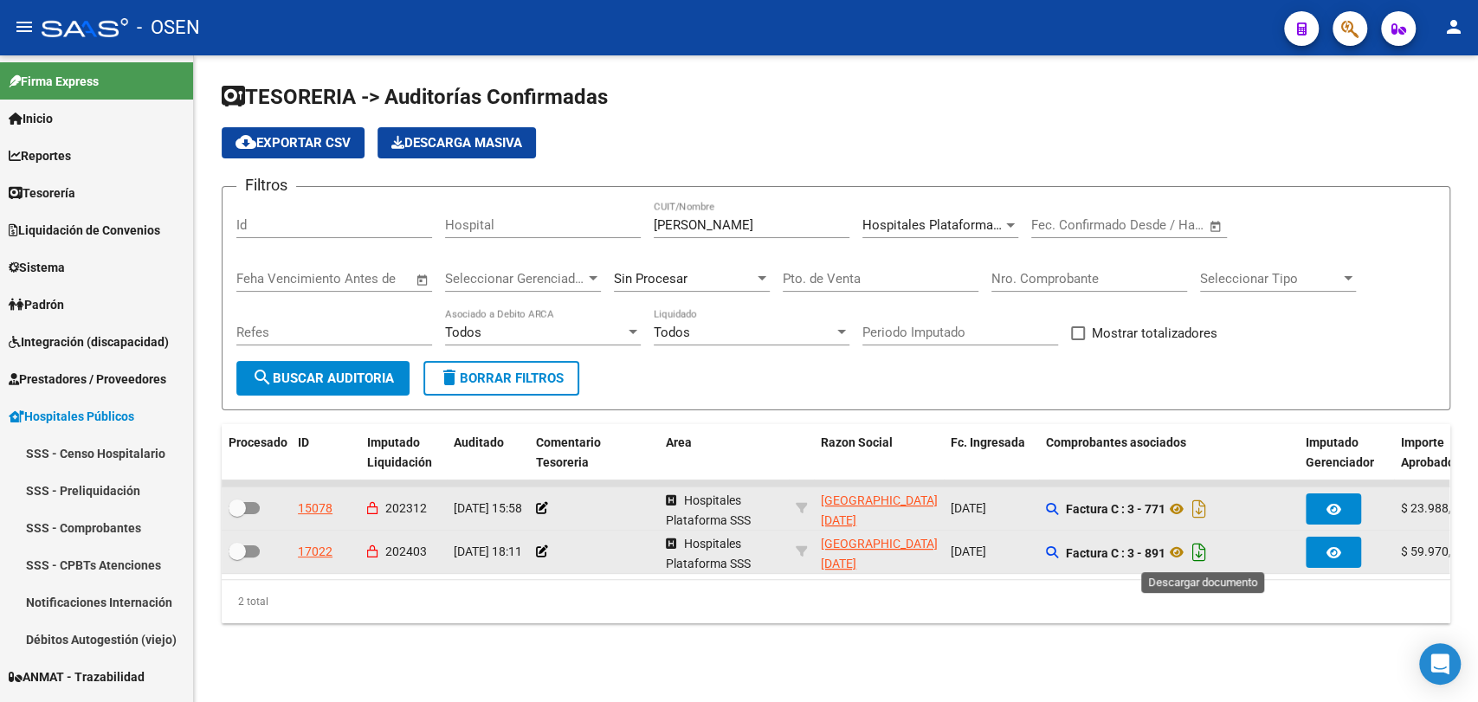
click at [1209, 552] on icon "Descargar documento" at bounding box center [1199, 552] width 23 height 28
click at [220, 667] on div "TESORERIA -> Auditorías Confirmadas cloud_download Exportar CSV Descarga Masiva…" at bounding box center [836, 366] width 1284 height 623
drag, startPoint x: 699, startPoint y: 227, endPoint x: 501, endPoint y: 174, distance: 204.3
click at [501, 174] on app-list-header "TESORERIA -> Auditorías Confirmadas cloud_download Exportar CSV Descarga Masiva…" at bounding box center [836, 246] width 1228 height 327
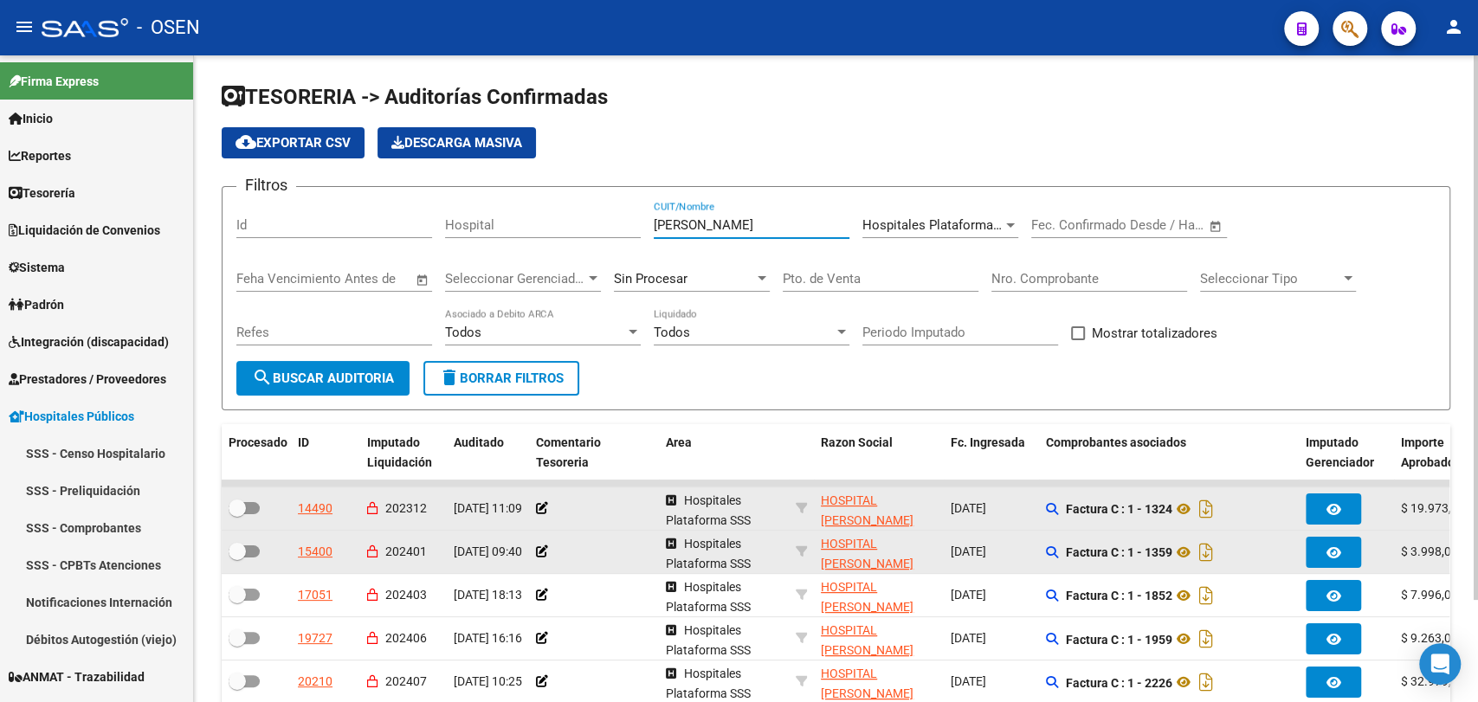
scroll to position [121, 0]
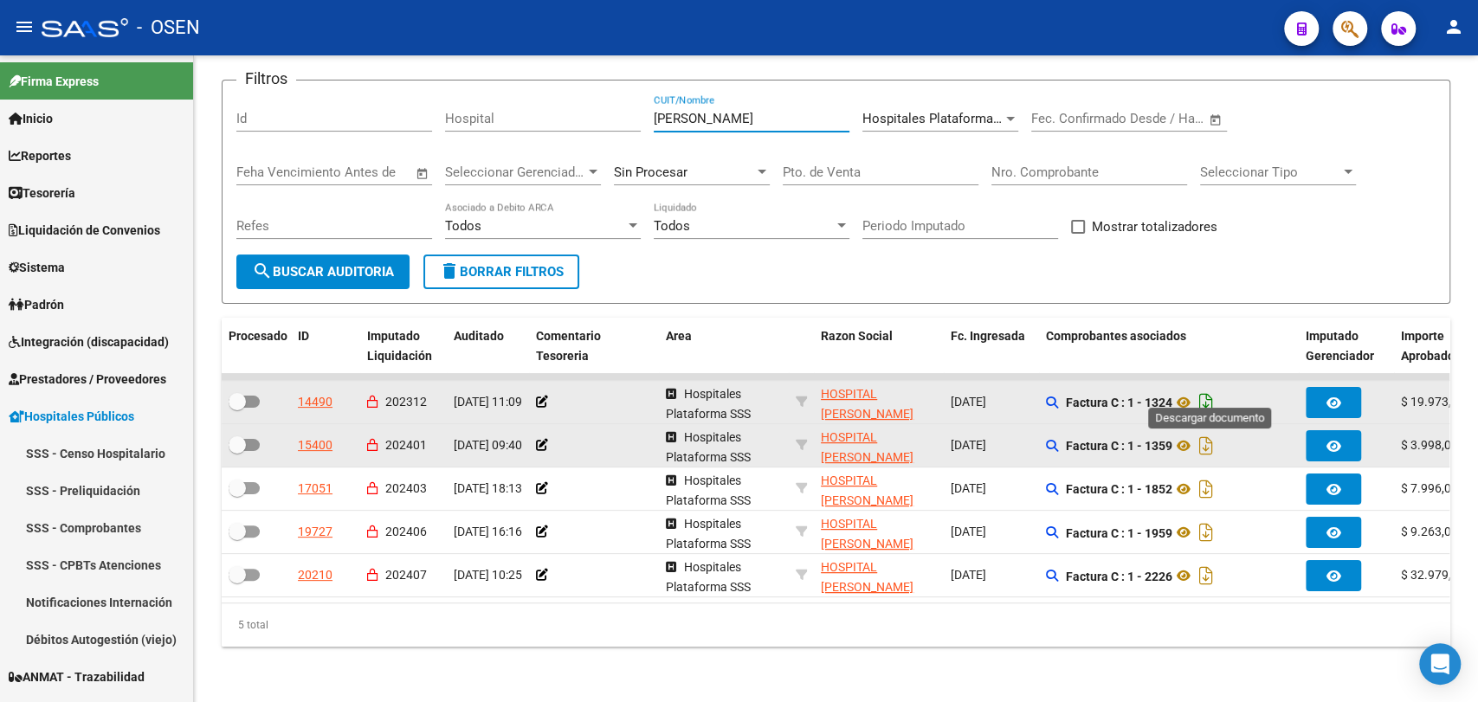
type input "[PERSON_NAME]"
drag, startPoint x: 1216, startPoint y: 385, endPoint x: 1219, endPoint y: 396, distance: 11.6
click at [1216, 390] on icon "Descargar documento" at bounding box center [1206, 403] width 23 height 28
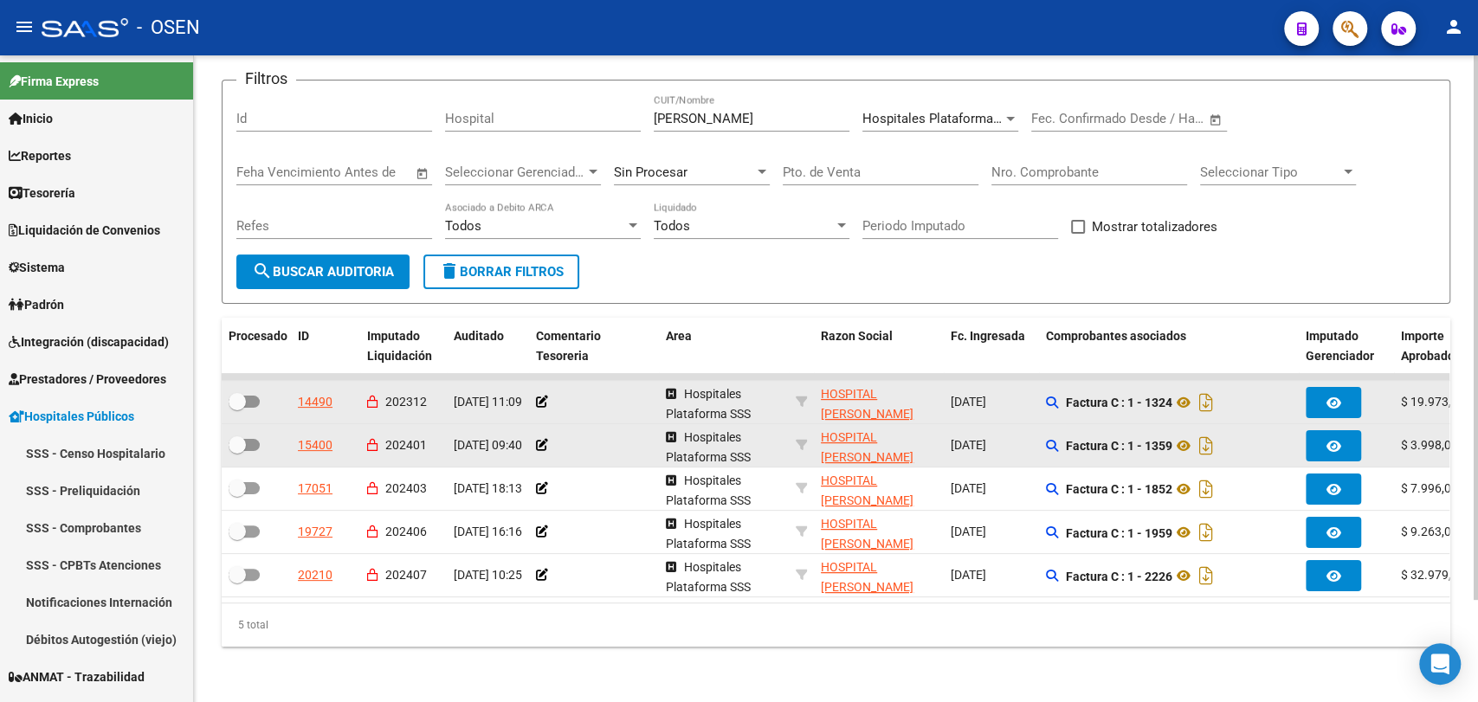
drag, startPoint x: 1072, startPoint y: 653, endPoint x: 1138, endPoint y: 638, distance: 67.4
click at [1080, 653] on div "TESORERIA -> Auditorías Confirmadas cloud_download Exportar CSV Descarga Masiva…" at bounding box center [836, 325] width 1284 height 753
click at [1209, 432] on icon "Descargar documento" at bounding box center [1206, 446] width 23 height 28
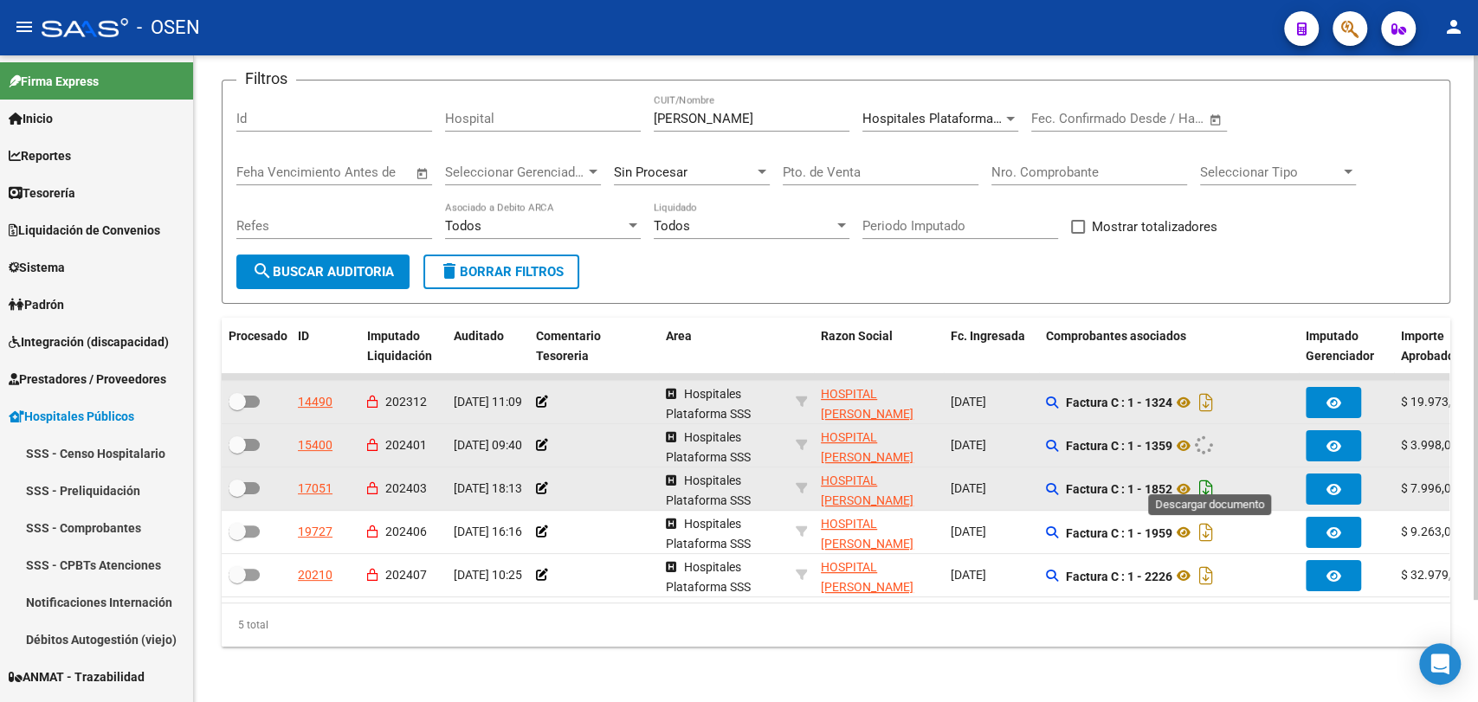
click at [1206, 475] on icon "Descargar documento" at bounding box center [1206, 489] width 23 height 28
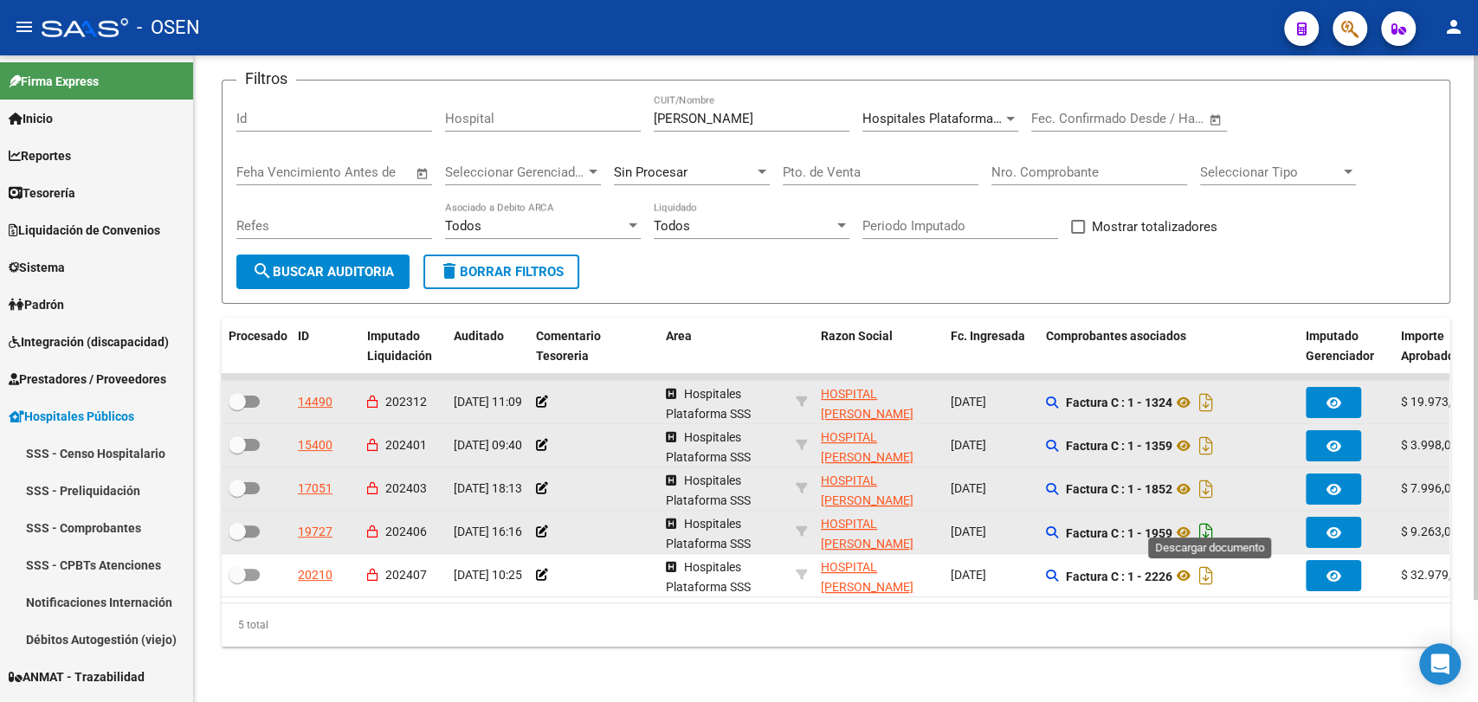
click at [1209, 519] on icon "Descargar documento" at bounding box center [1206, 533] width 23 height 28
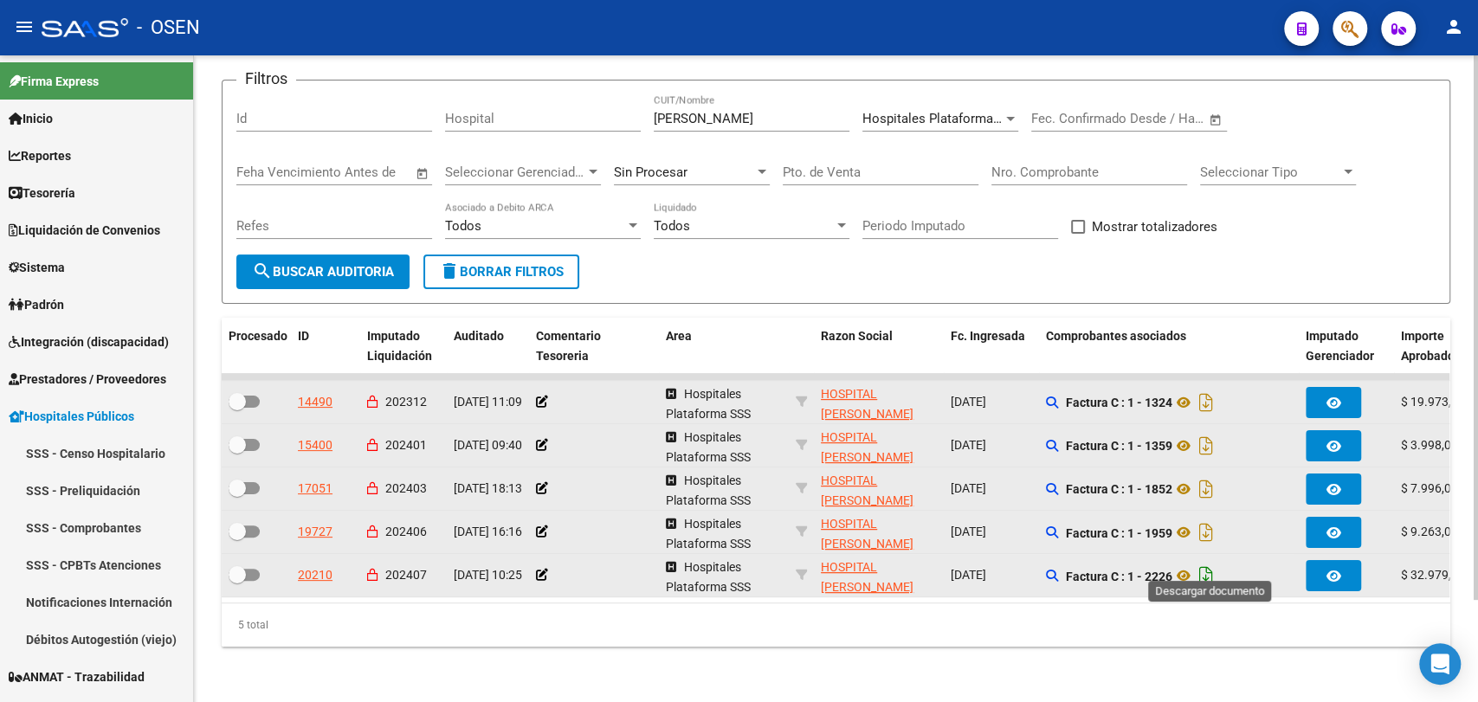
click at [1212, 562] on icon "Descargar documento" at bounding box center [1206, 576] width 23 height 28
click at [185, 683] on link "ANMAT - Trazabilidad" at bounding box center [96, 676] width 193 height 37
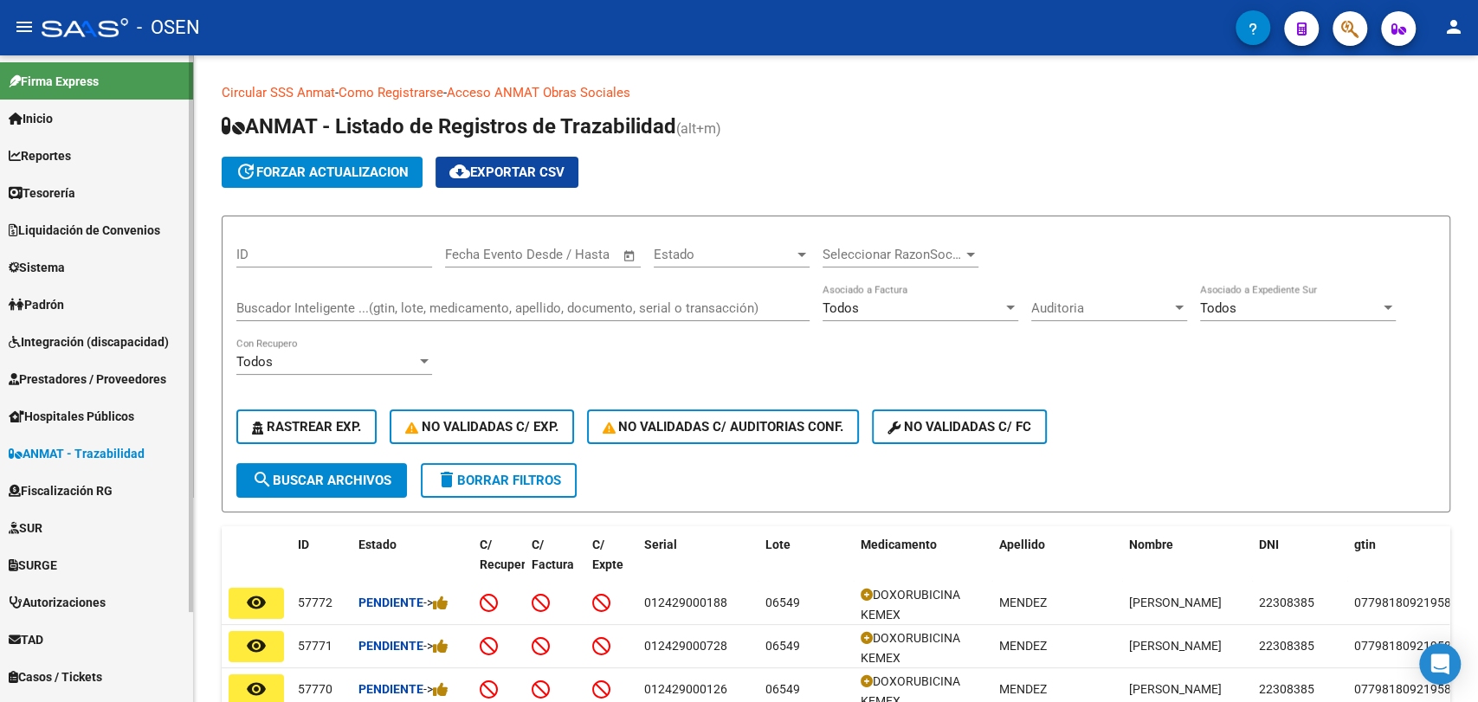
click at [111, 197] on link "Tesorería" at bounding box center [96, 192] width 193 height 37
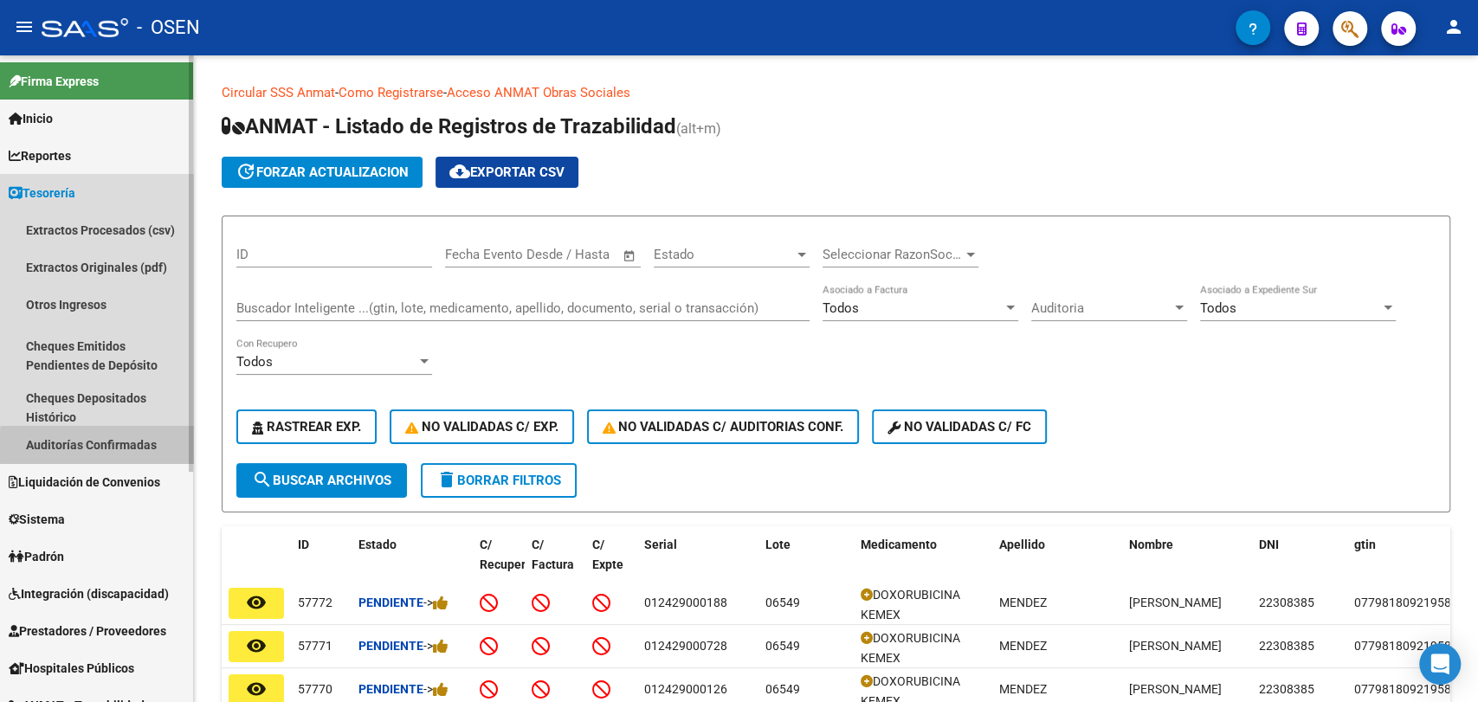
click at [154, 446] on link "Auditorías Confirmadas" at bounding box center [96, 444] width 193 height 37
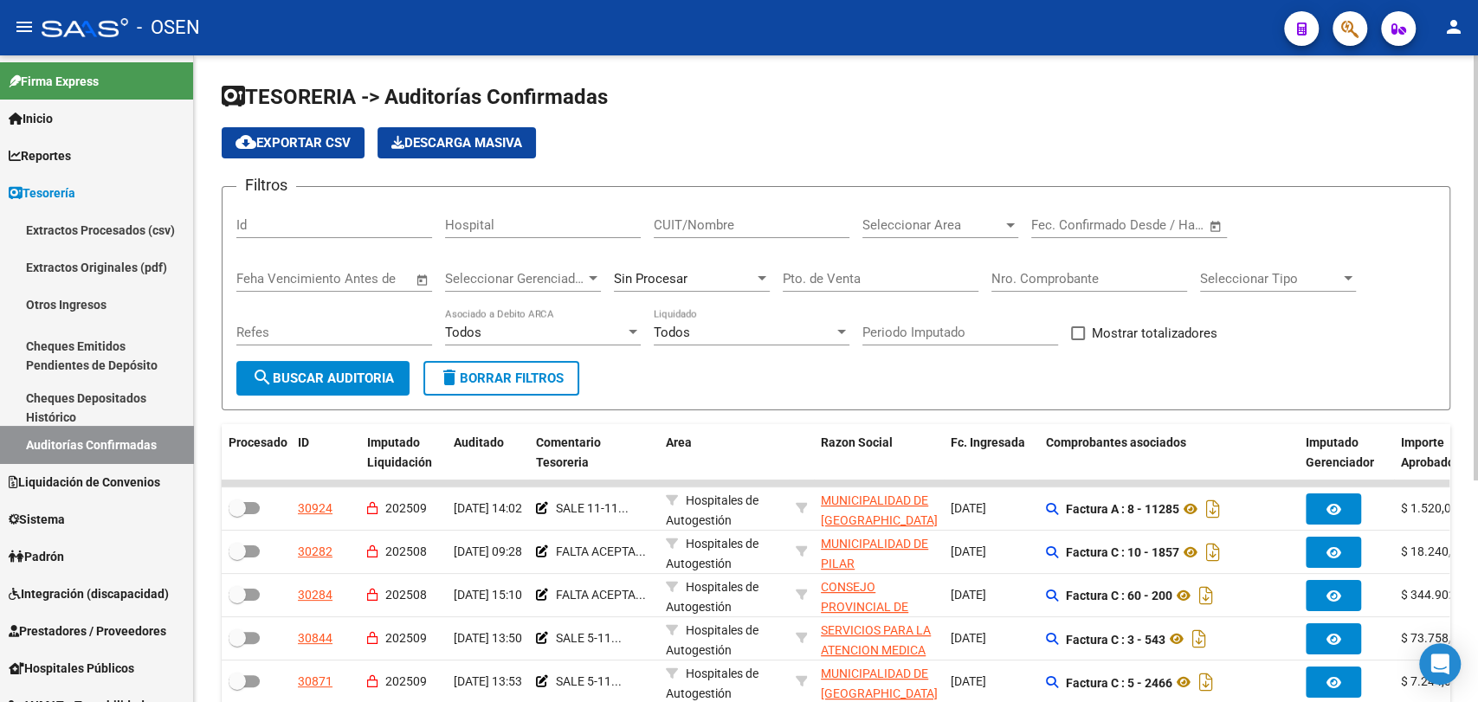
click at [698, 221] on input "CUIT/Nombre" at bounding box center [752, 225] width 196 height 16
type input "caste"
click at [364, 375] on button "search Buscar Auditoria" at bounding box center [322, 378] width 173 height 35
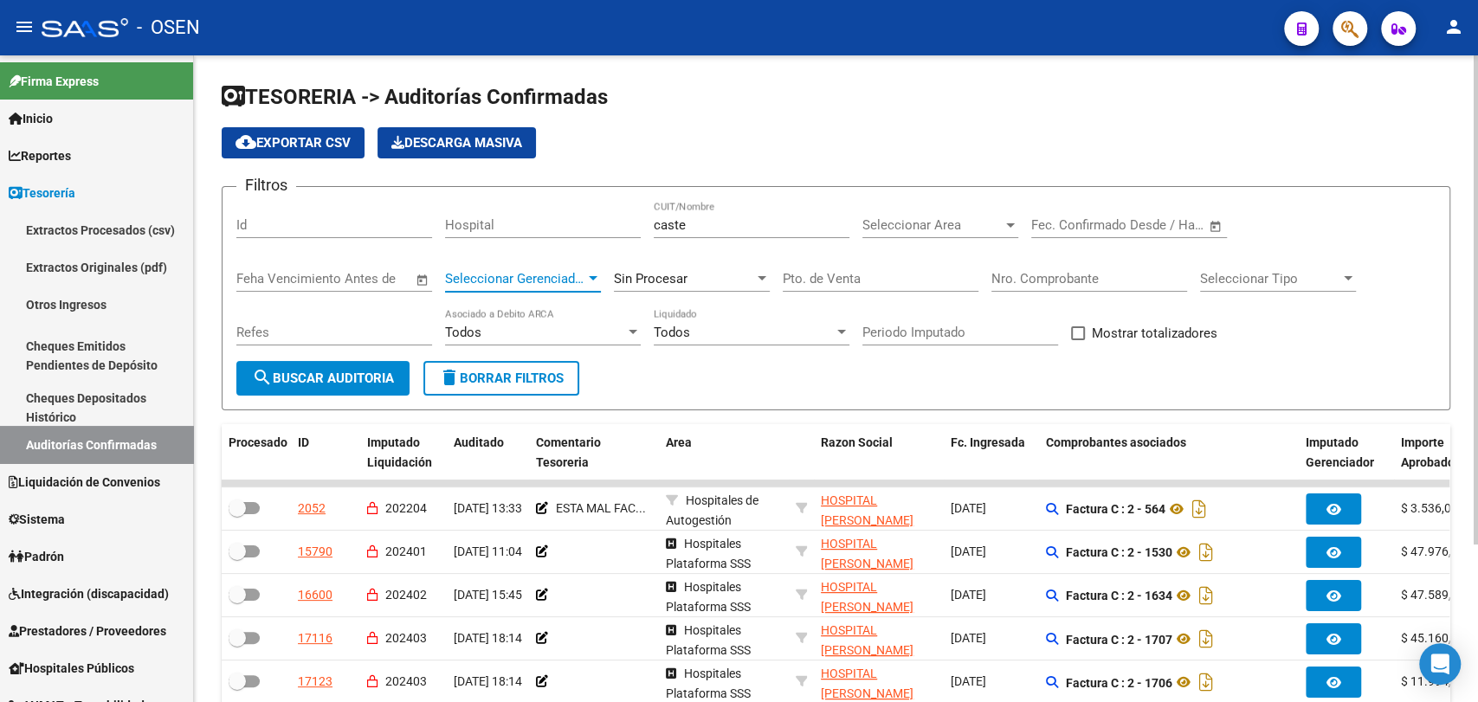
click at [506, 282] on span "Seleccionar Gerenciador" at bounding box center [515, 279] width 140 height 16
click at [872, 223] on span "Seleccionar Area" at bounding box center [932, 225] width 140 height 16
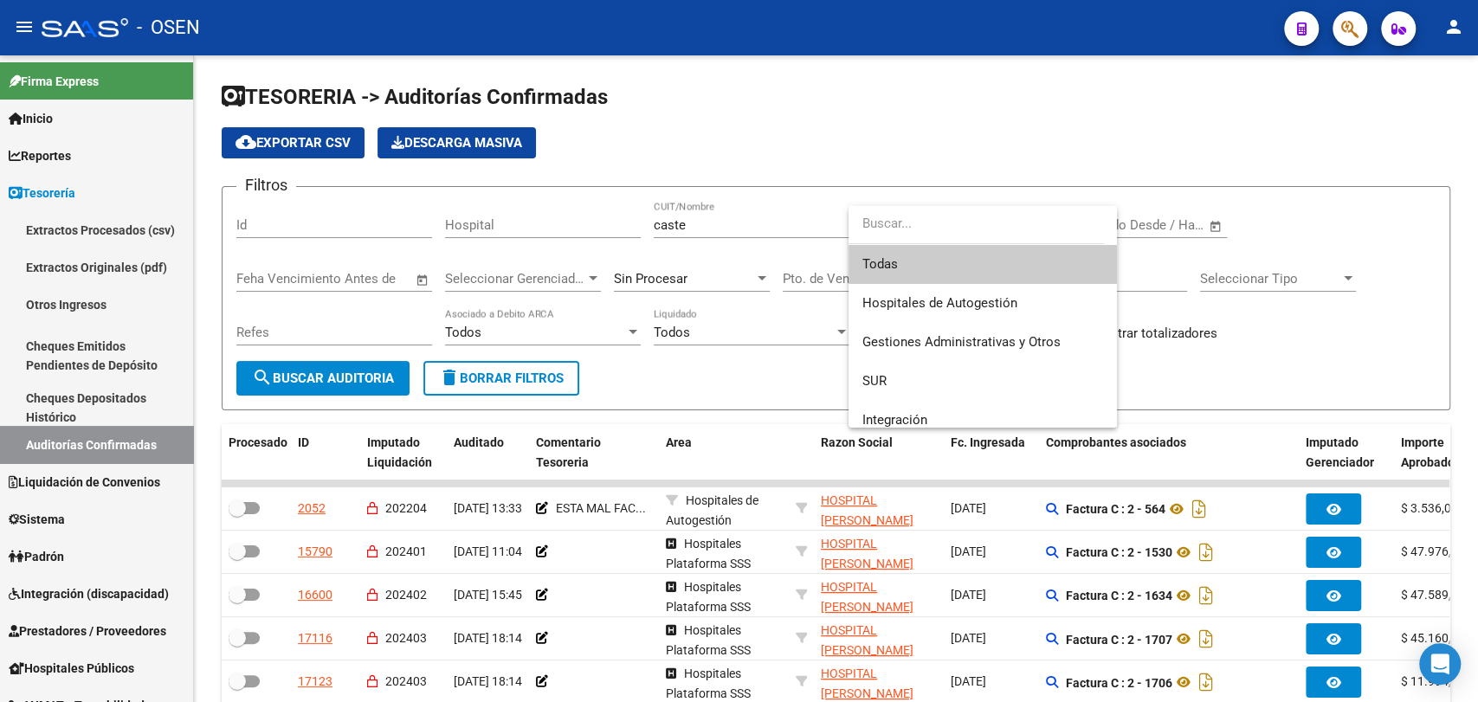
type input "l"
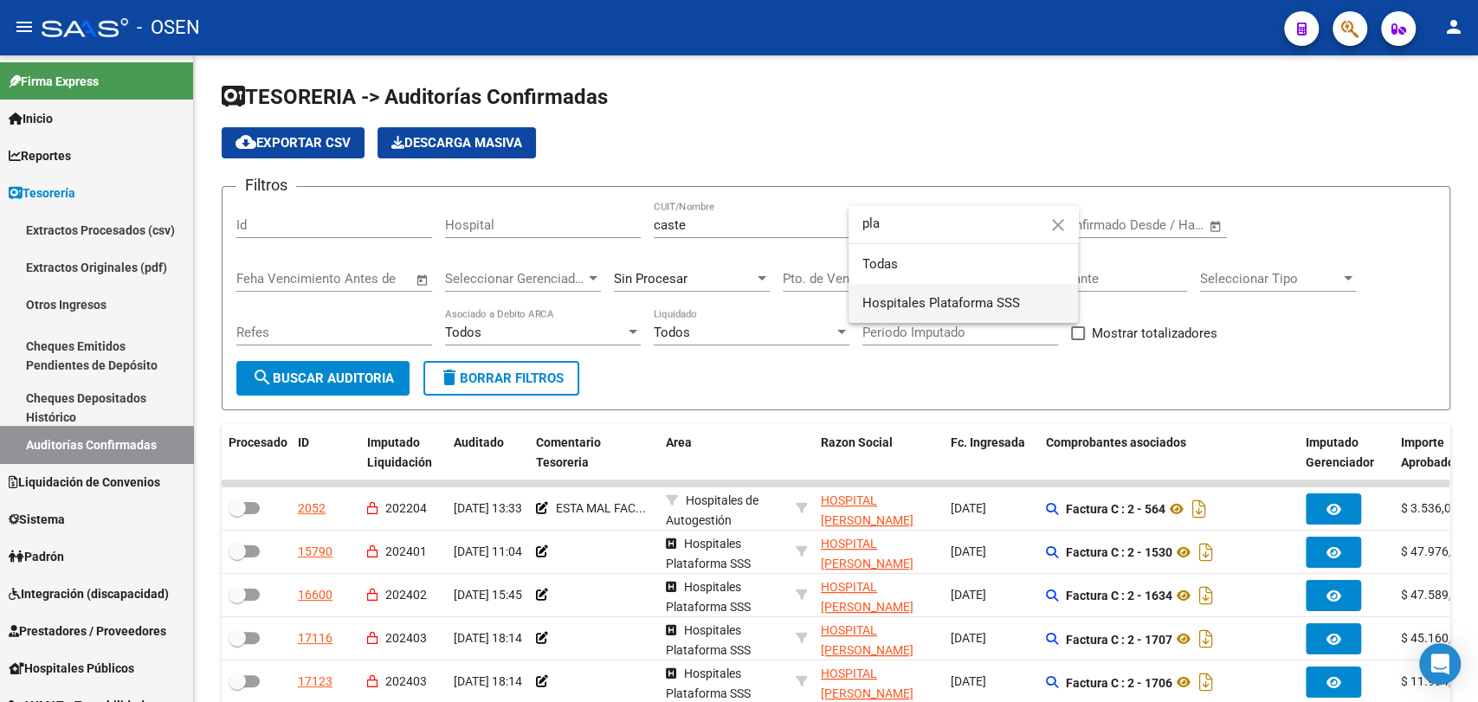
type input "pla"
click at [897, 293] on span "Hospitales Plataforma SSS" at bounding box center [963, 303] width 202 height 39
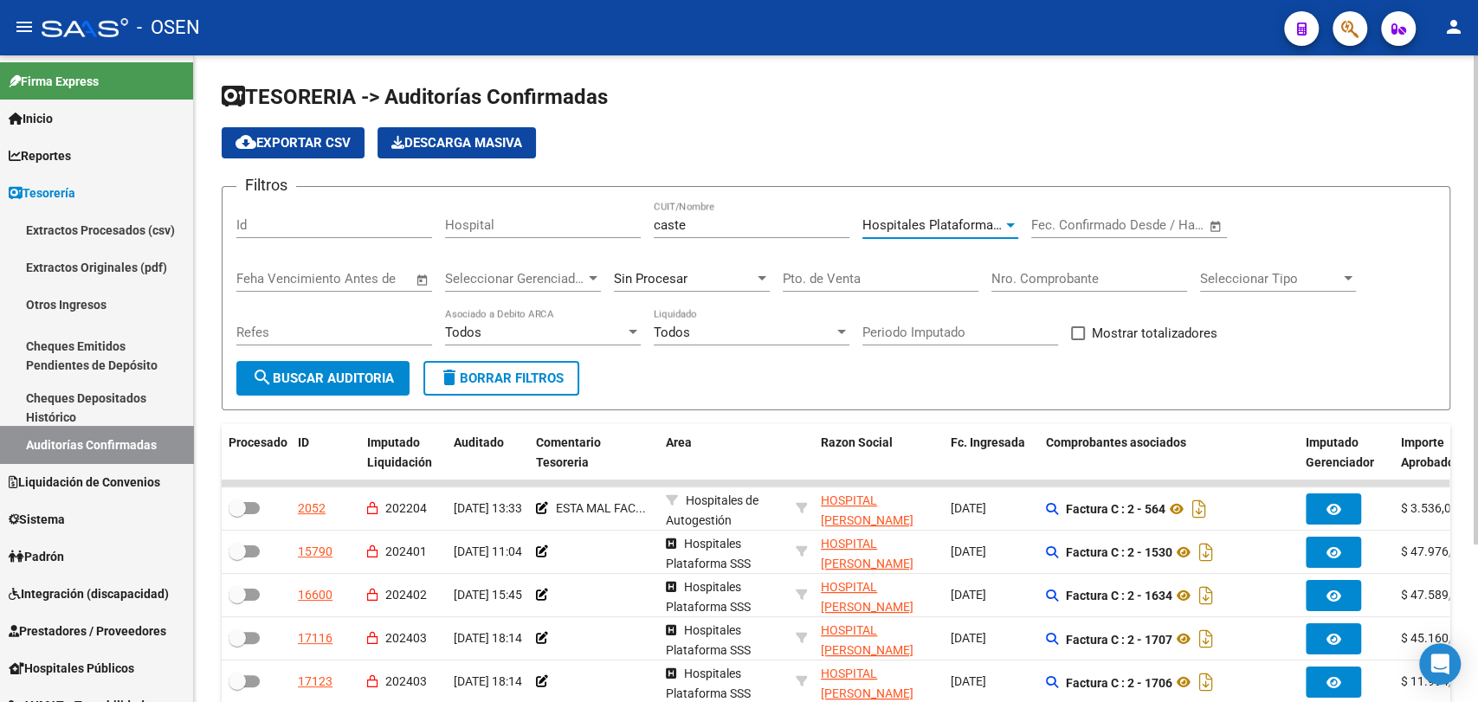
click at [360, 387] on button "search Buscar Auditoria" at bounding box center [322, 378] width 173 height 35
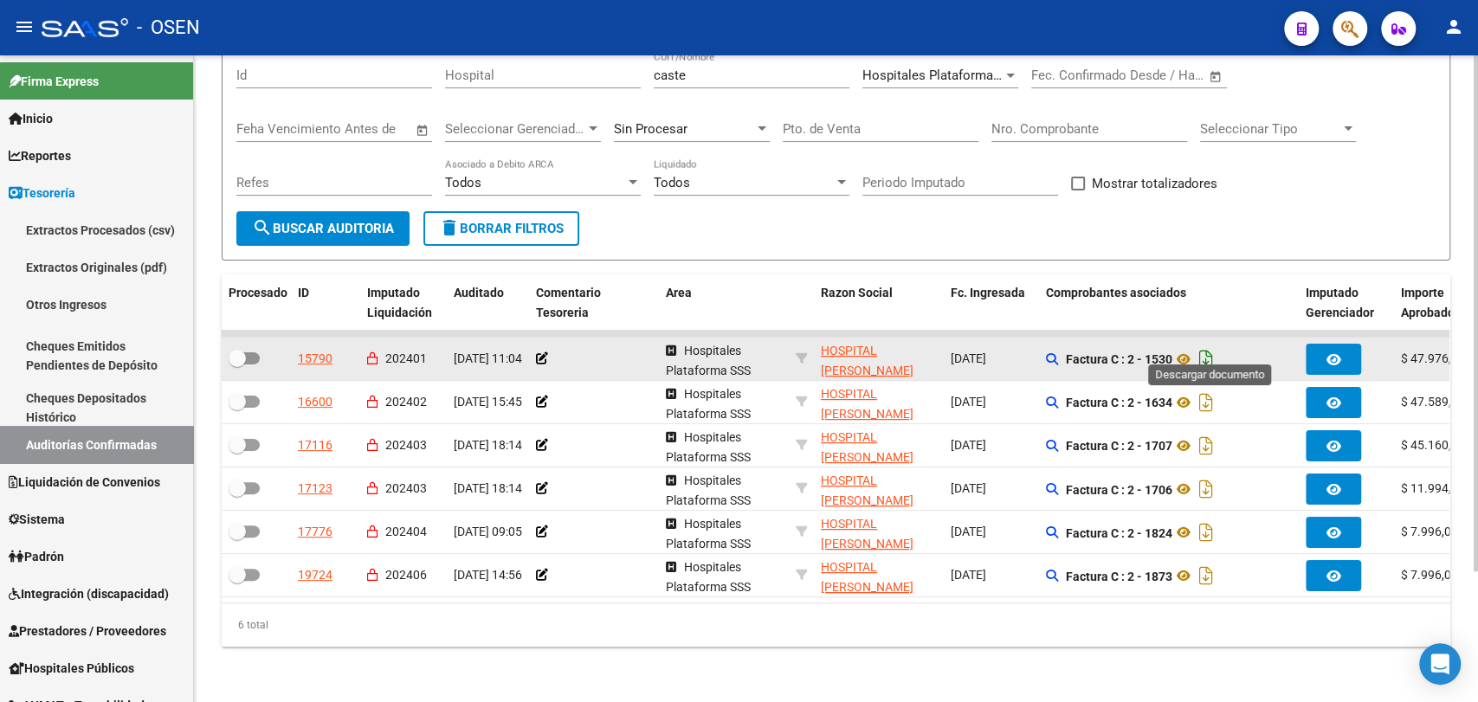
click at [1217, 345] on icon "Descargar documento" at bounding box center [1206, 359] width 23 height 28
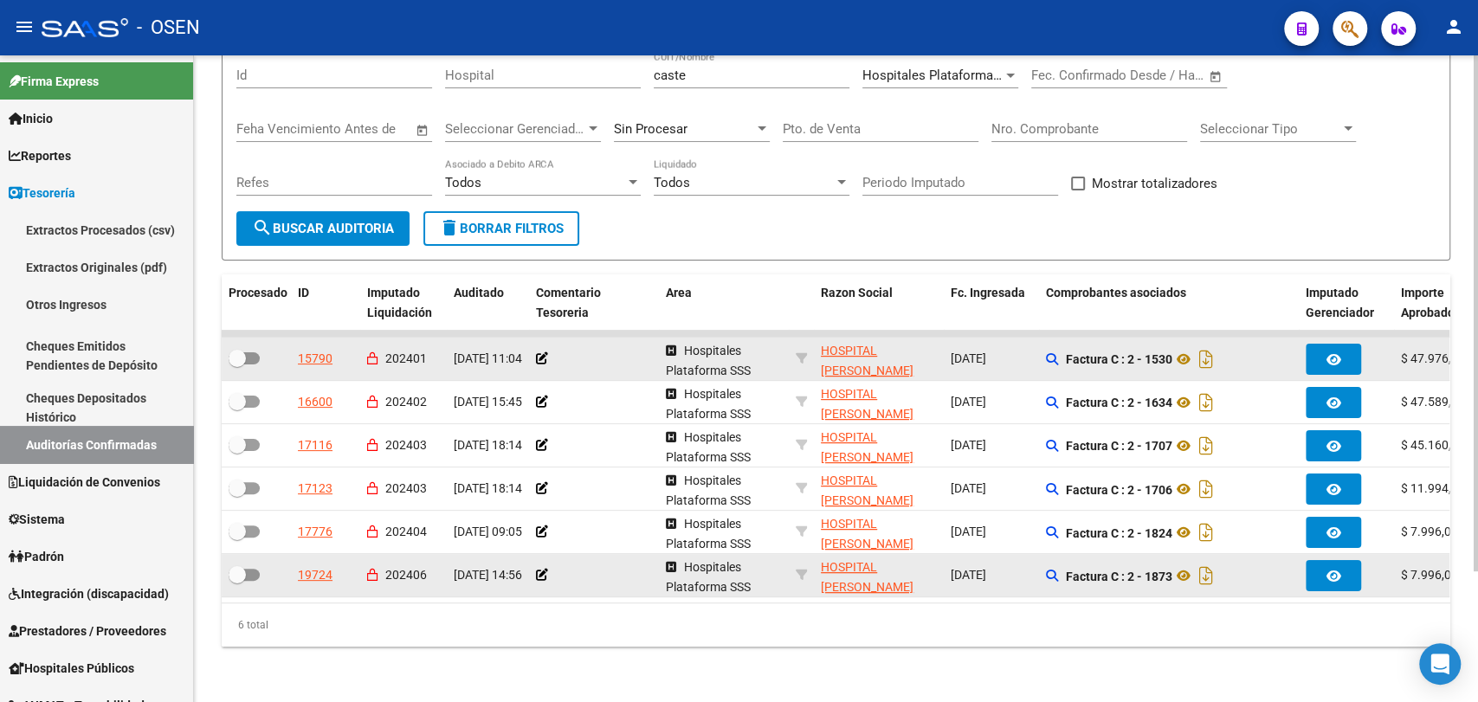
drag, startPoint x: 1116, startPoint y: 661, endPoint x: 1164, endPoint y: 551, distance: 119.4
click at [1116, 661] on div "TESORERIA -> Auditorías Confirmadas cloud_download Exportar CSV Descarga Masiva…" at bounding box center [836, 304] width 1284 height 796
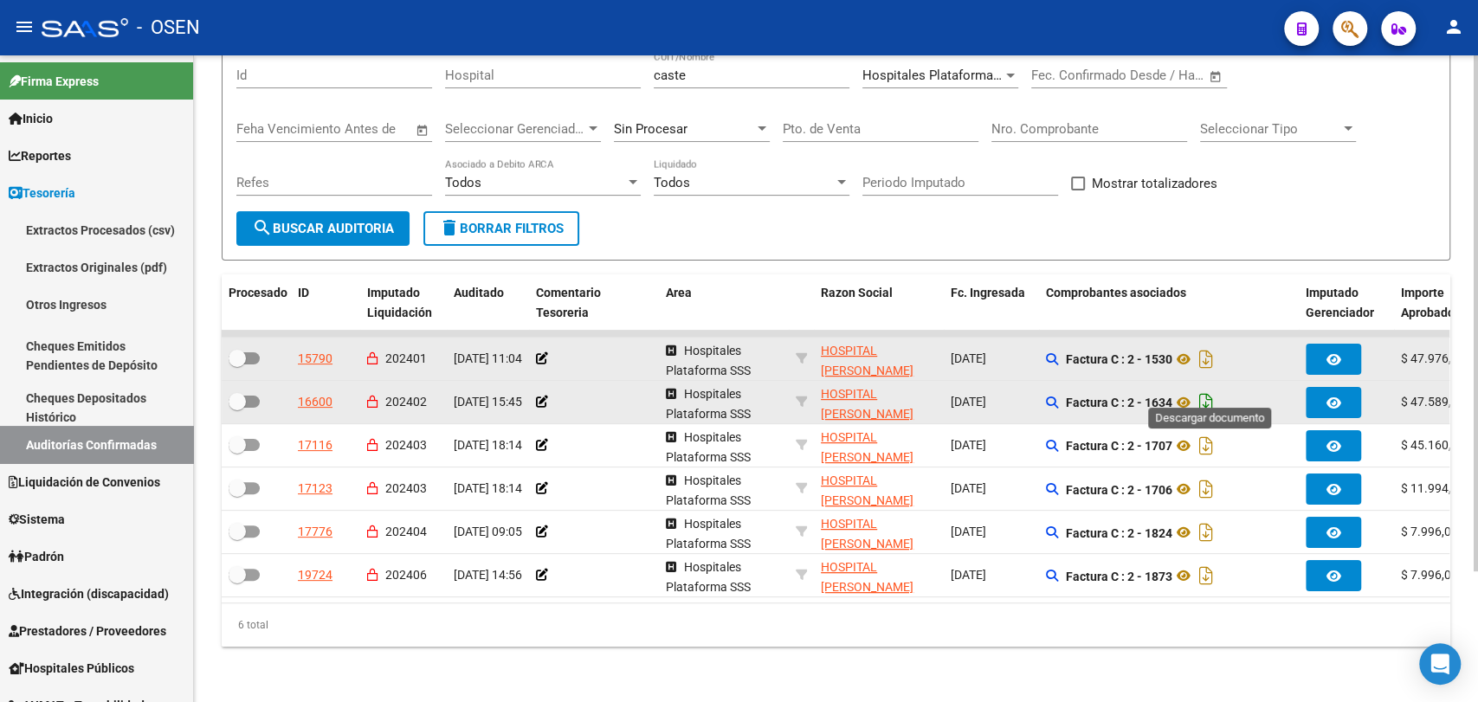
click at [1212, 389] on icon "Descargar documento" at bounding box center [1206, 403] width 23 height 28
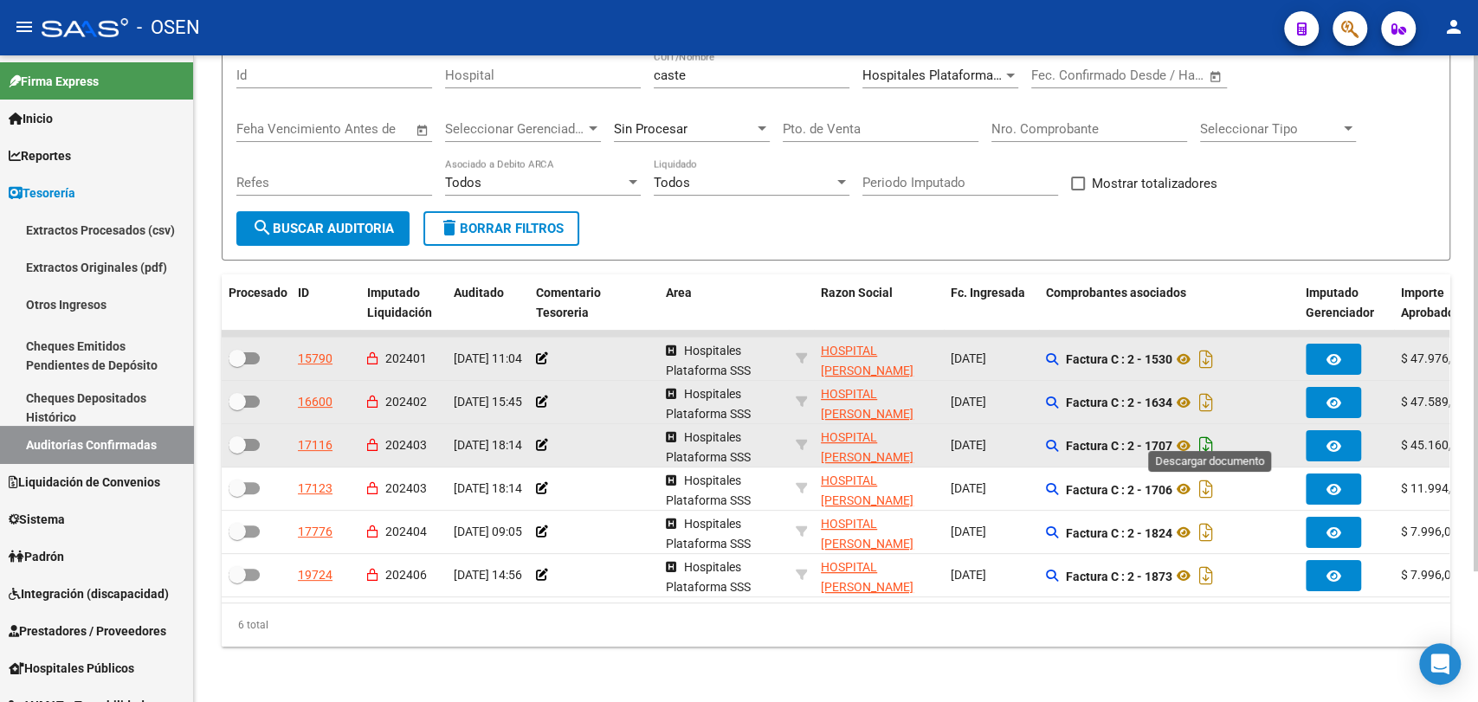
click at [1212, 432] on icon "Descargar documento" at bounding box center [1206, 446] width 23 height 28
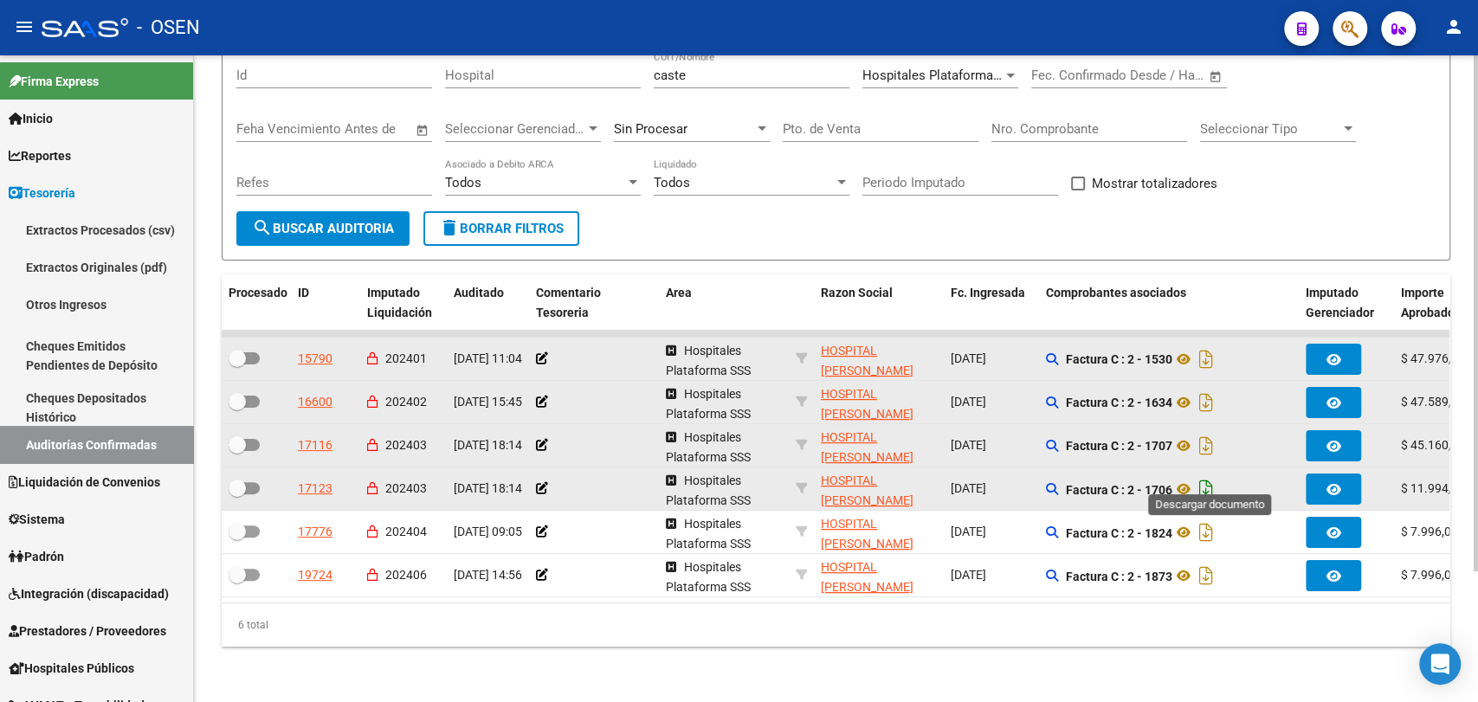
click at [1214, 475] on icon "Descargar documento" at bounding box center [1206, 489] width 23 height 28
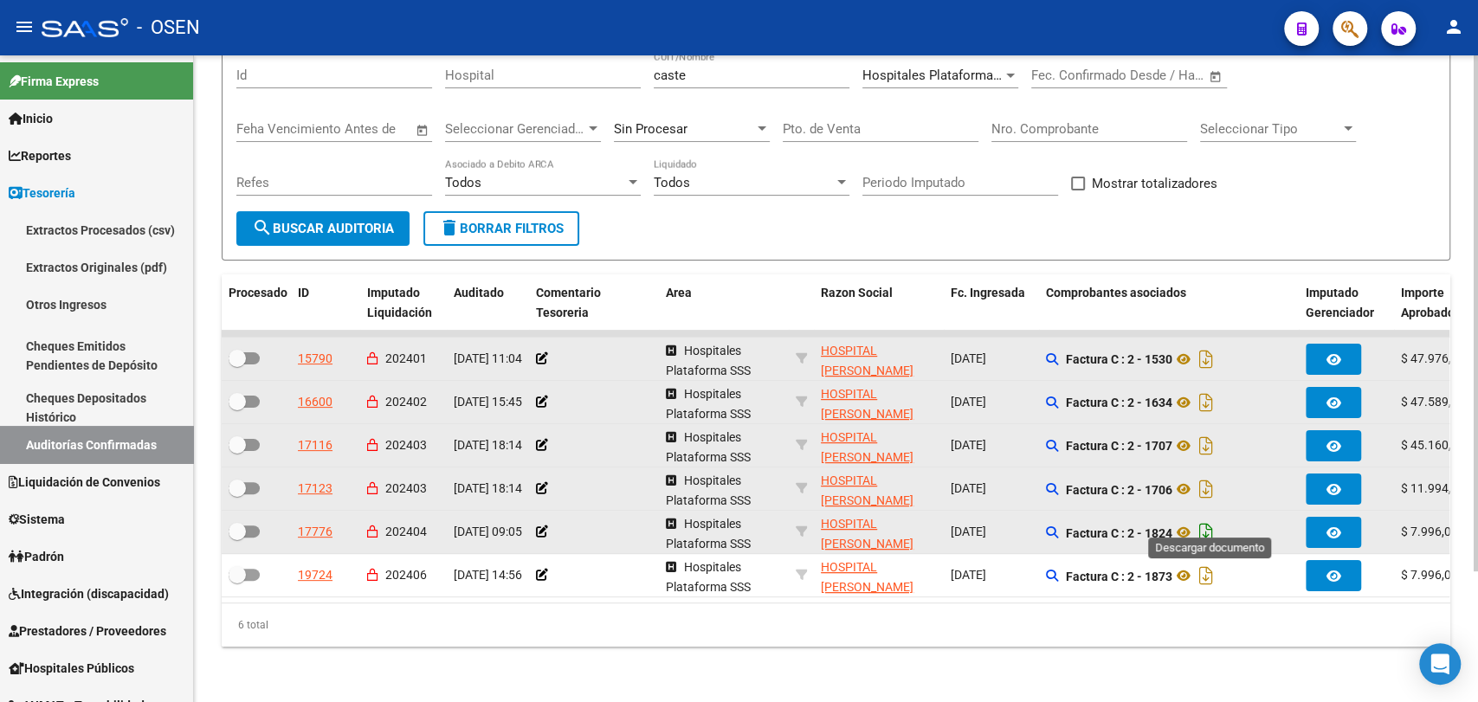
click at [1211, 519] on icon "Descargar documento" at bounding box center [1206, 533] width 23 height 28
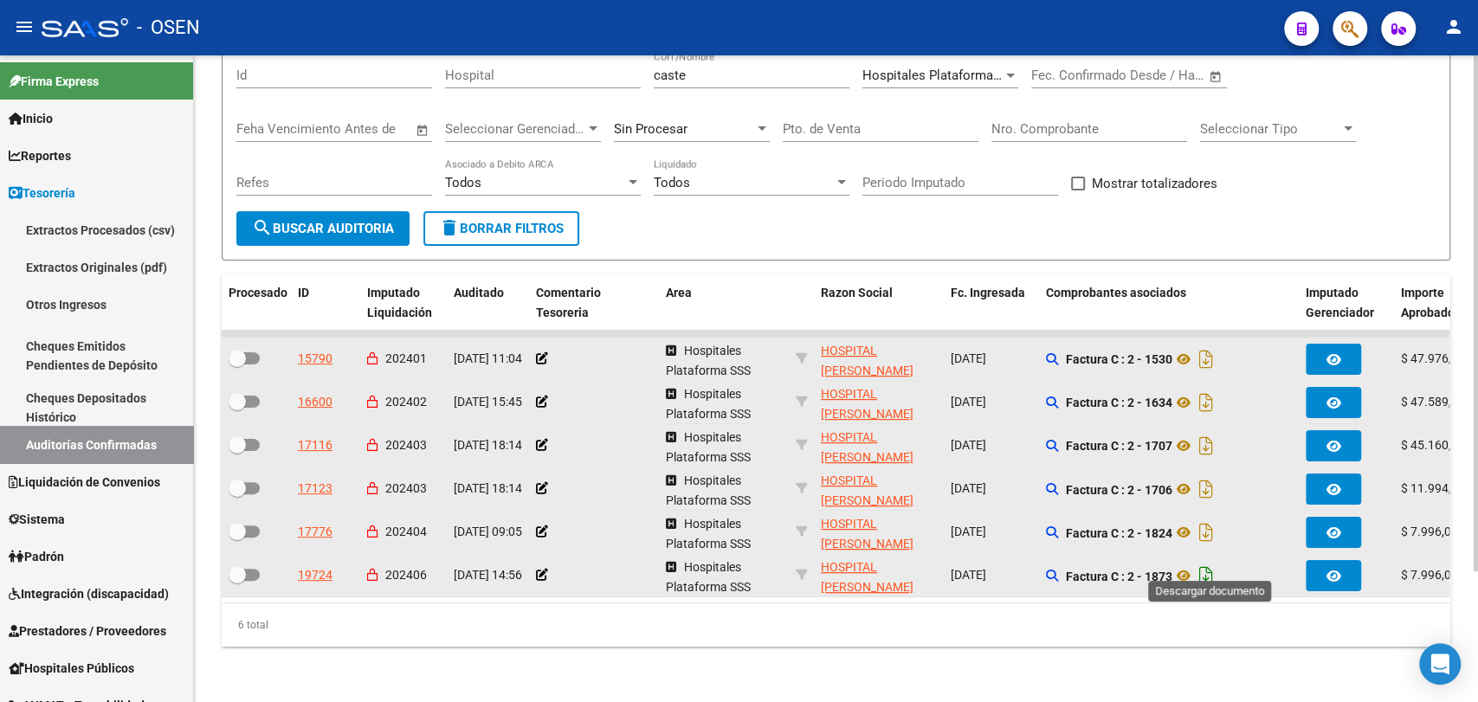
click at [1211, 562] on icon "Descargar documento" at bounding box center [1206, 576] width 23 height 28
click at [219, 670] on div "TESORERIA -> Auditorías Confirmadas cloud_download Exportar CSV Descarga Masiva…" at bounding box center [836, 304] width 1284 height 796
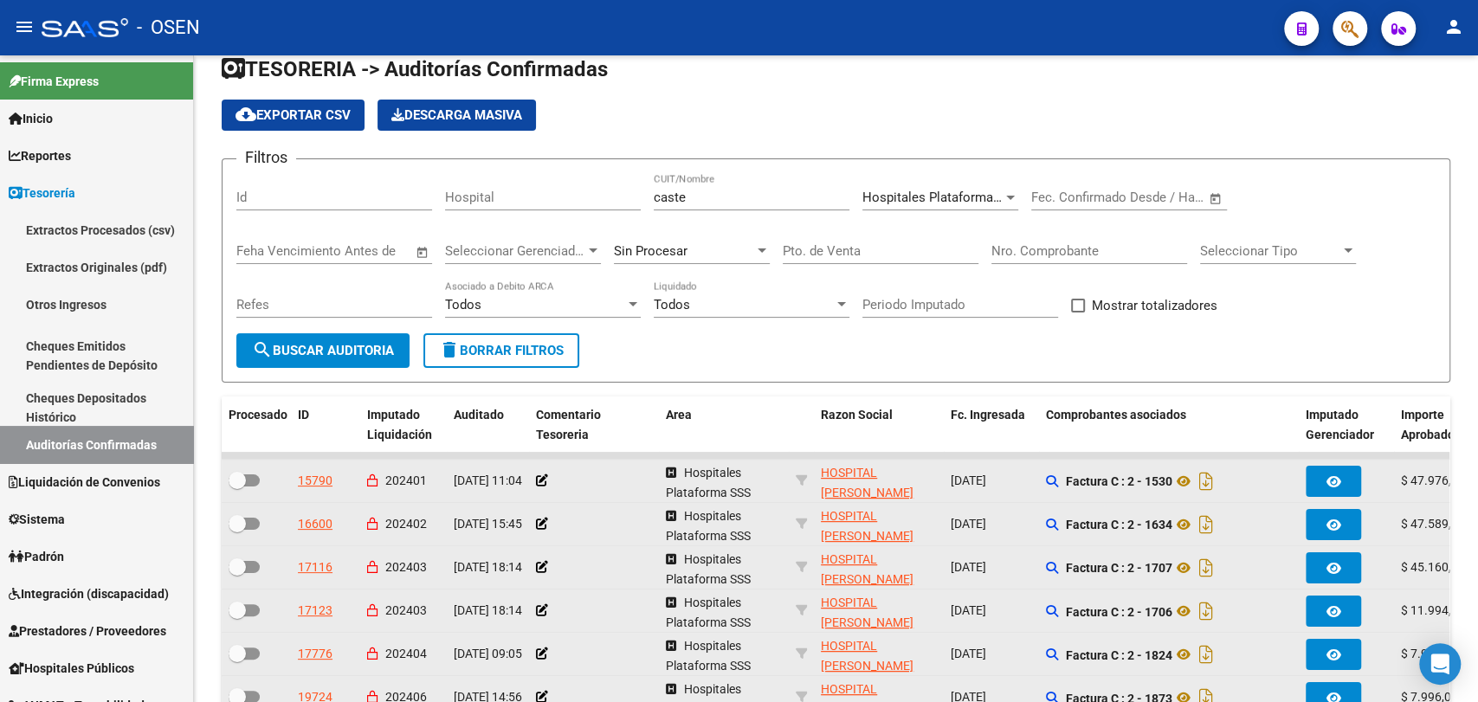
scroll to position [0, 0]
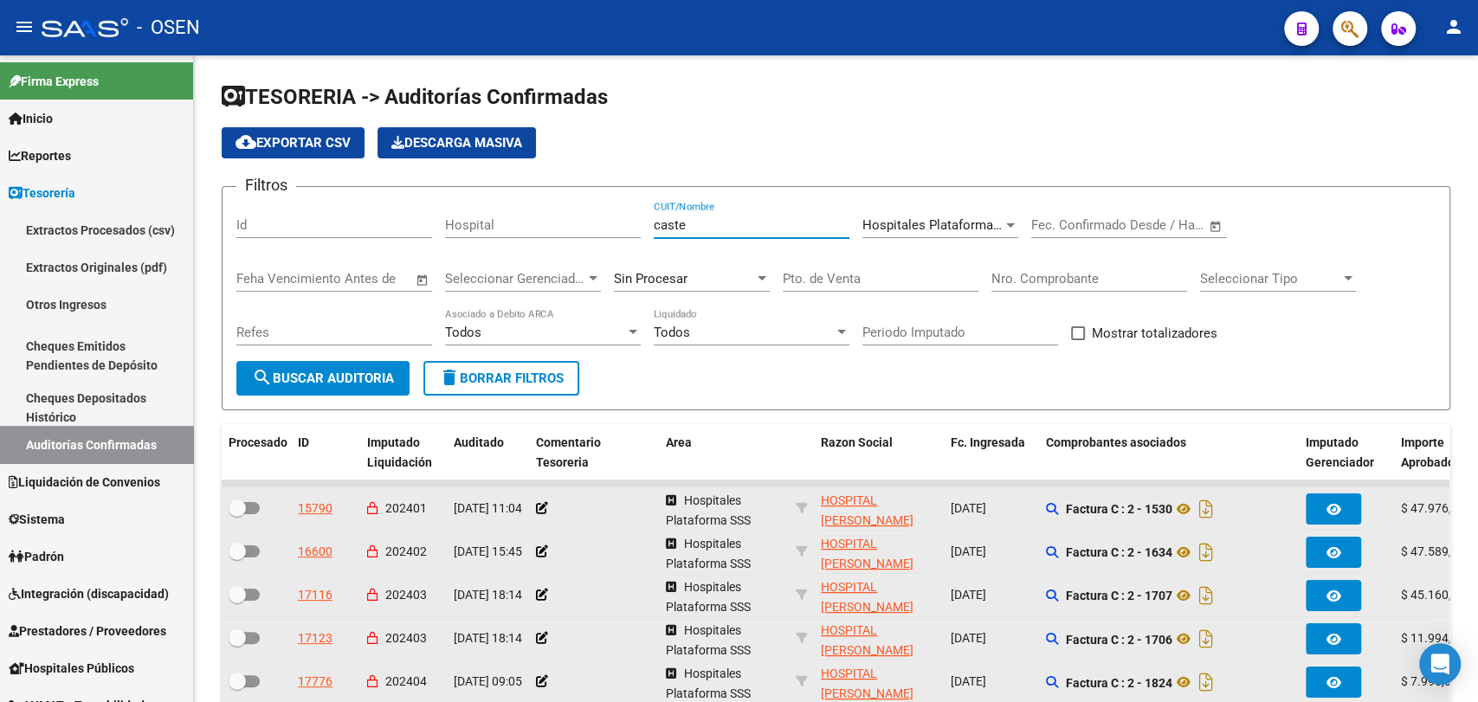
drag, startPoint x: 733, startPoint y: 216, endPoint x: 401, endPoint y: 223, distance: 332.5
click at [404, 222] on div "Filtros Id Hospital caste CUIT/Nombre Hospitales Plataforma SSS Seleccionar Are…" at bounding box center [835, 281] width 1199 height 160
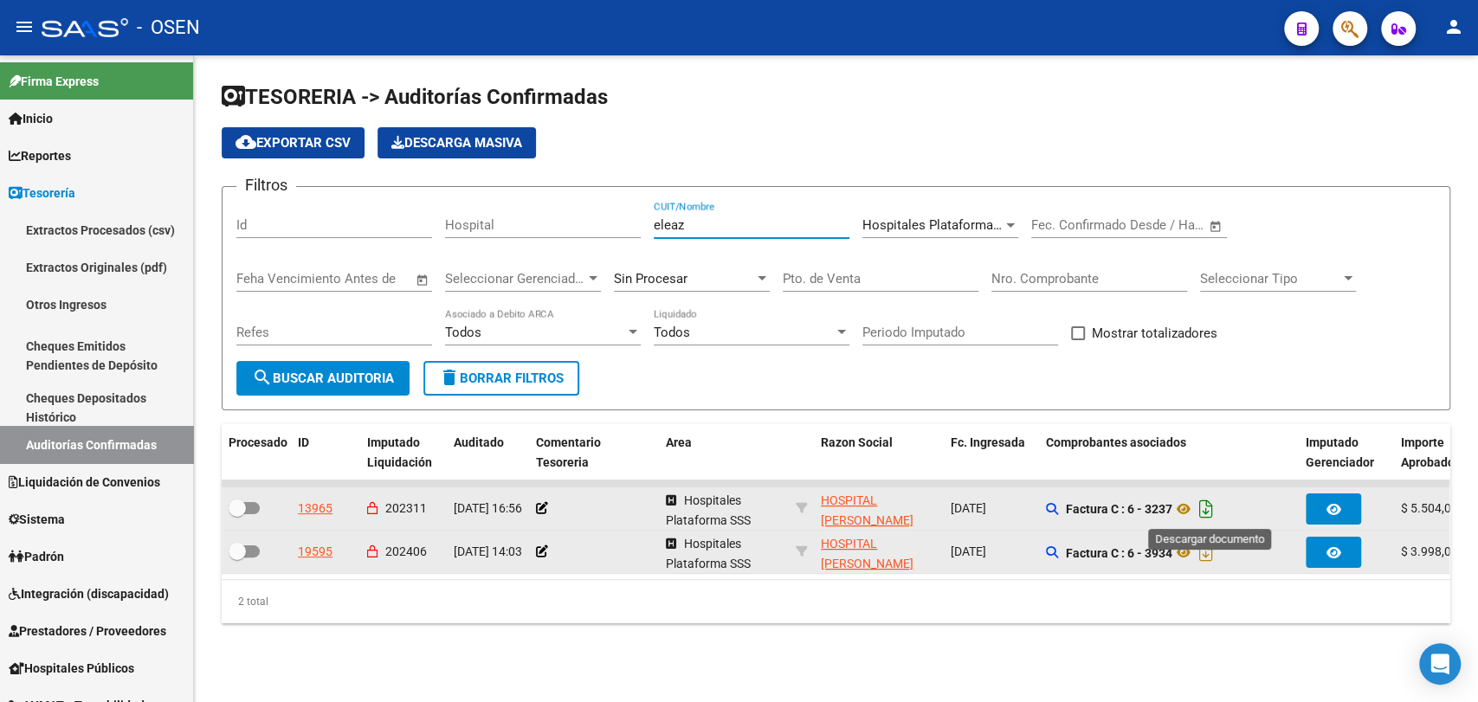
click at [1212, 513] on icon "Descargar documento" at bounding box center [1206, 509] width 23 height 28
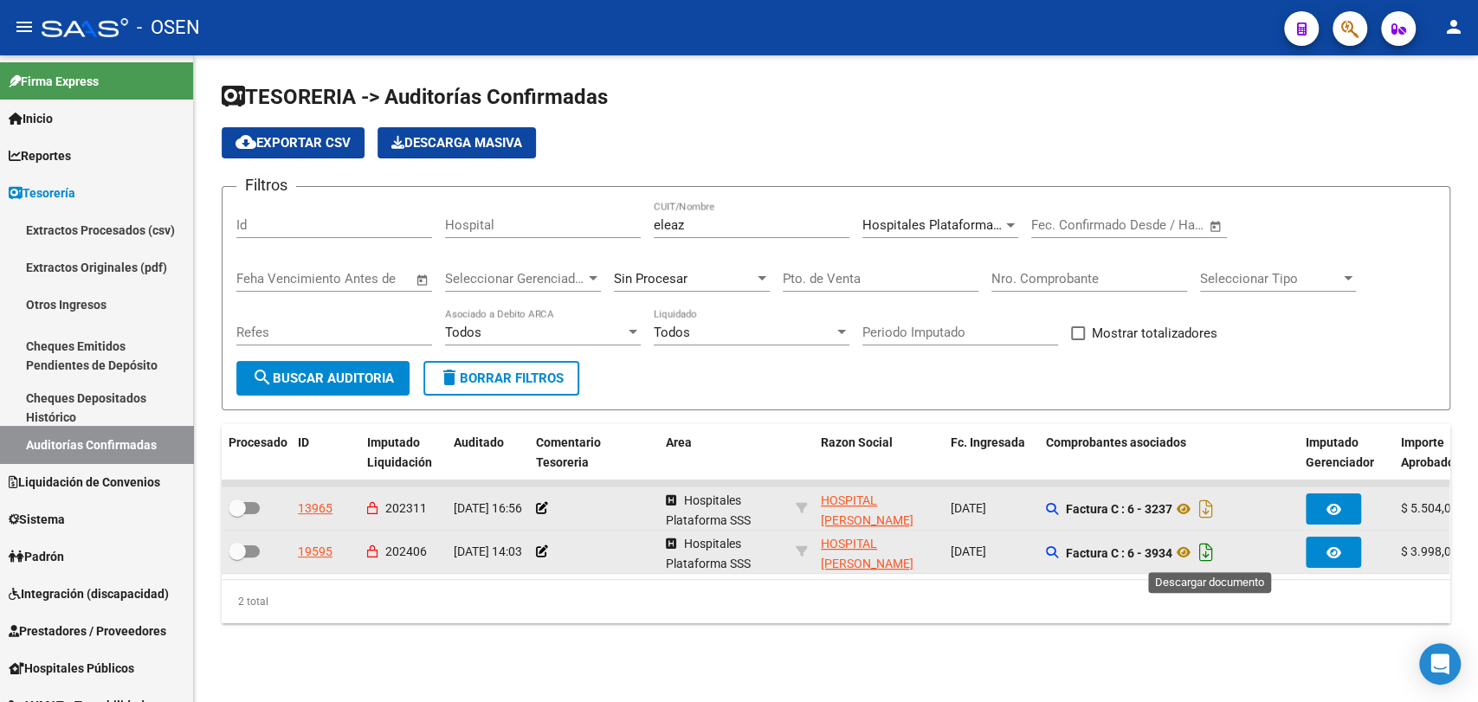
click at [1209, 552] on icon "Descargar documento" at bounding box center [1206, 552] width 23 height 28
click at [235, 673] on div "TESORERIA -> Auditorías Confirmadas cloud_download Exportar CSV Descarga Masiva…" at bounding box center [836, 366] width 1284 height 623
drag, startPoint x: 693, startPoint y: 223, endPoint x: 573, endPoint y: 210, distance: 120.2
click at [573, 210] on div "Filtros Id Hospital eleaz CUIT/Nombre Hospitales Plataforma SSS Seleccionar Are…" at bounding box center [835, 281] width 1199 height 160
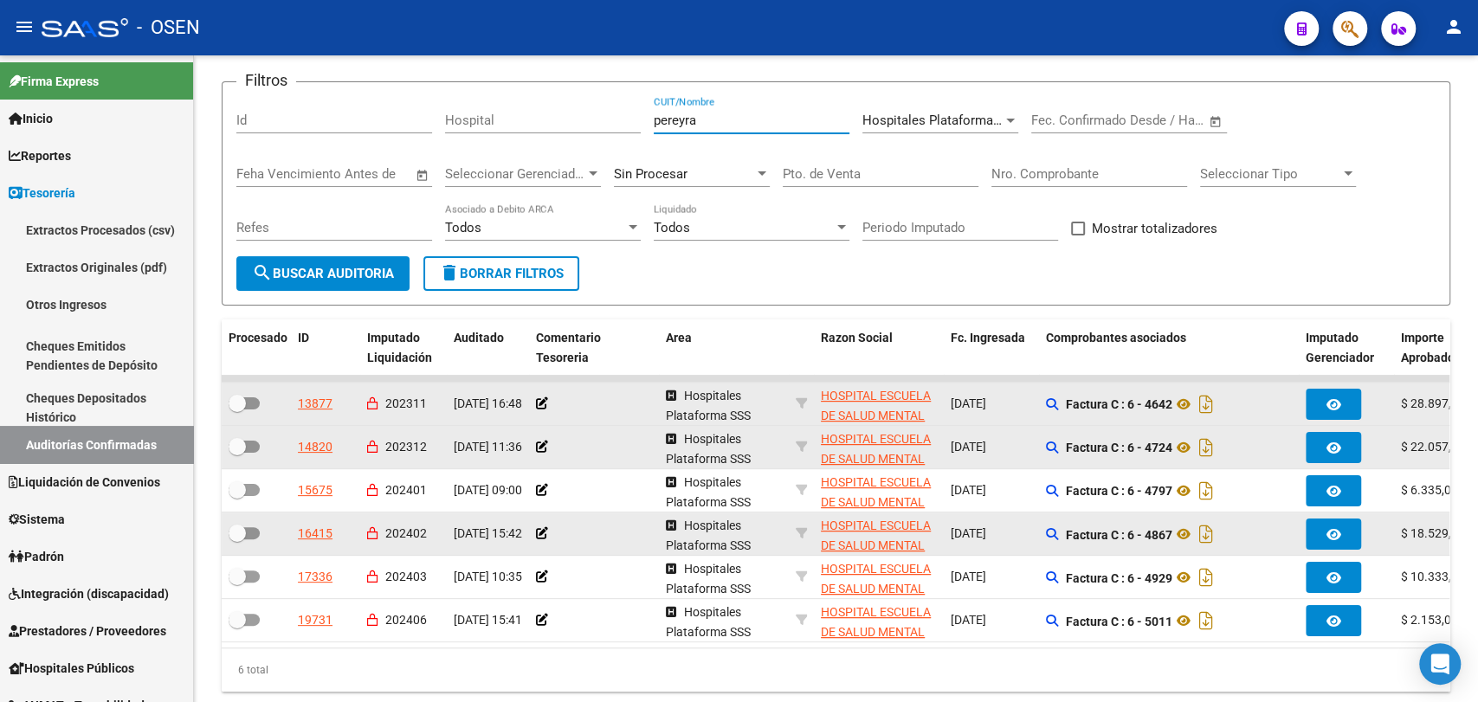
scroll to position [164, 0]
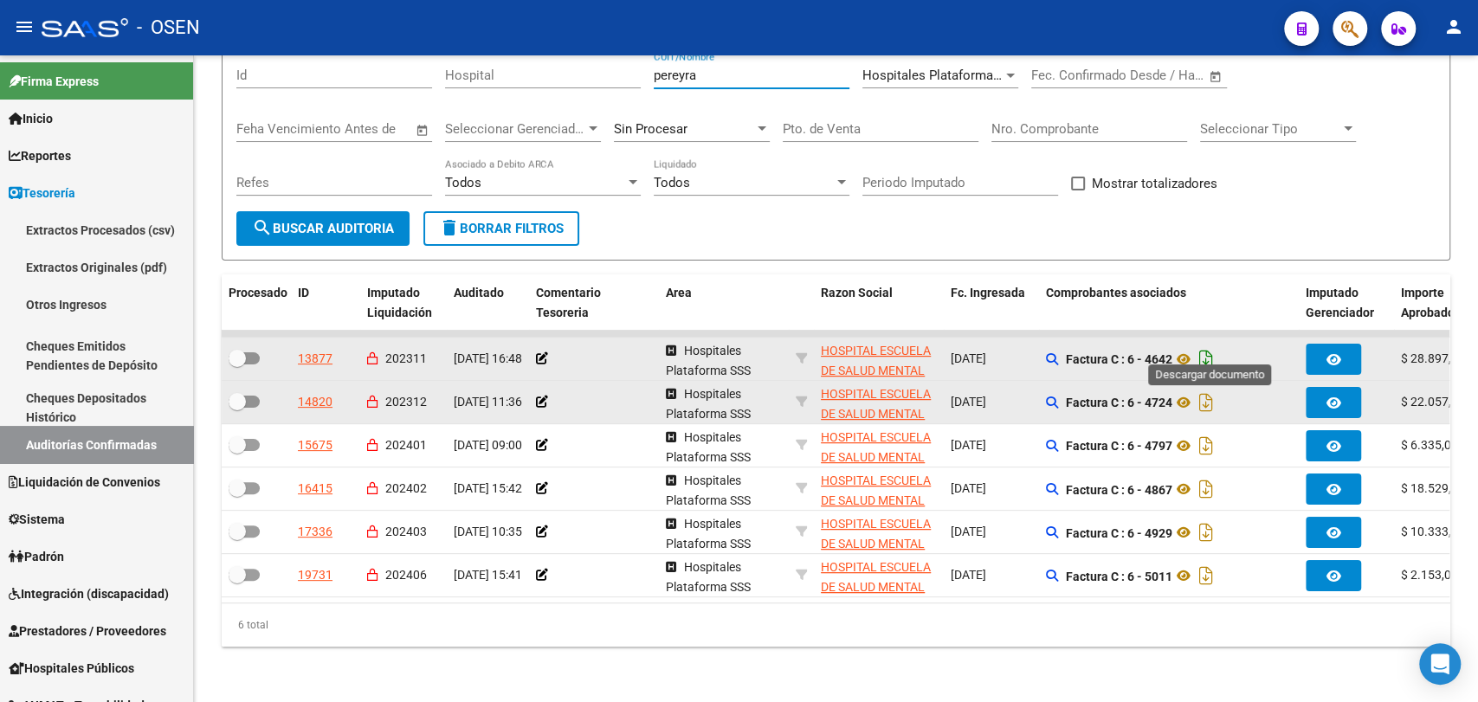
type input "pereyra"
click at [1208, 345] on icon "Descargar documento" at bounding box center [1206, 359] width 23 height 28
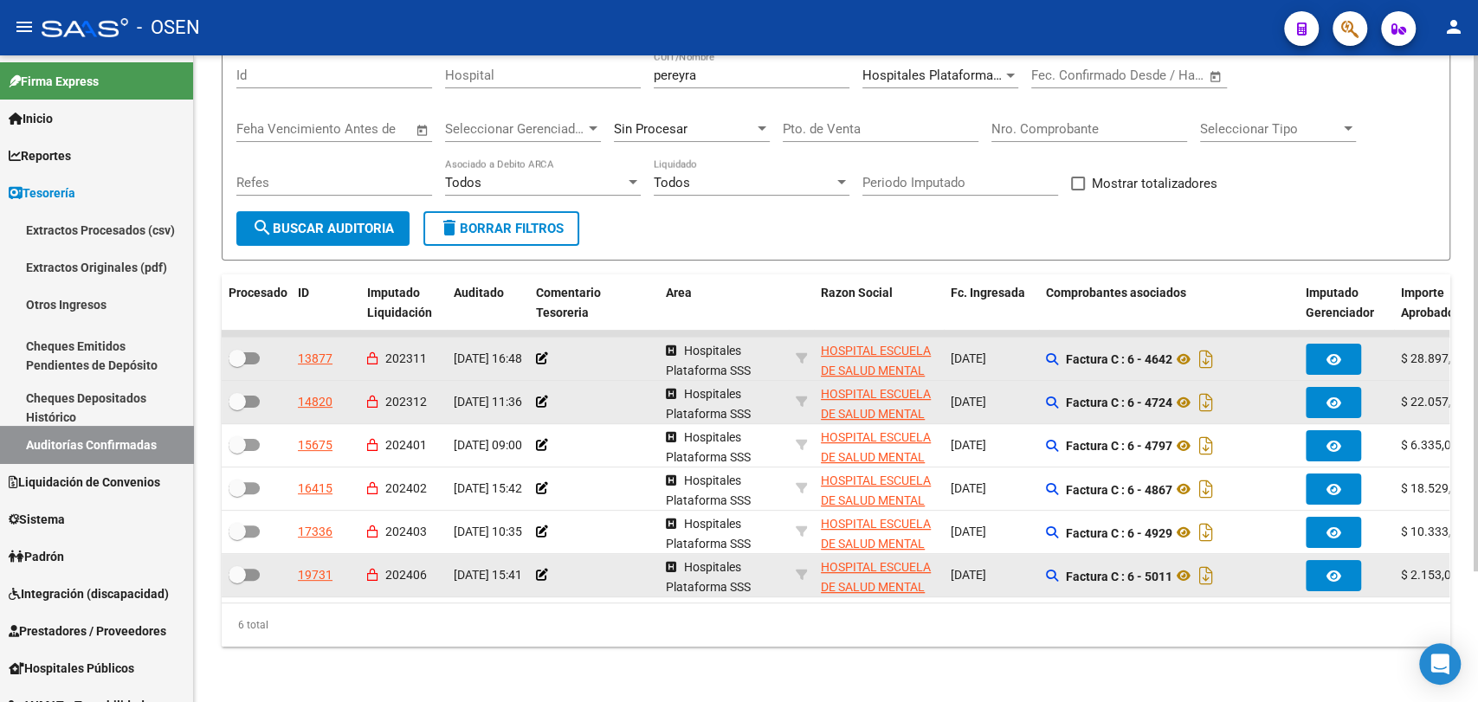
drag, startPoint x: 1147, startPoint y: 583, endPoint x: 1147, endPoint y: 573, distance: 10.4
click at [1147, 585] on datatable-selection "13877 202311 [DATE] 16:48 Hospitales Plataforma SSS HOSPITAL ESCUELA DE SALUD M…" at bounding box center [836, 593] width 1228 height 16
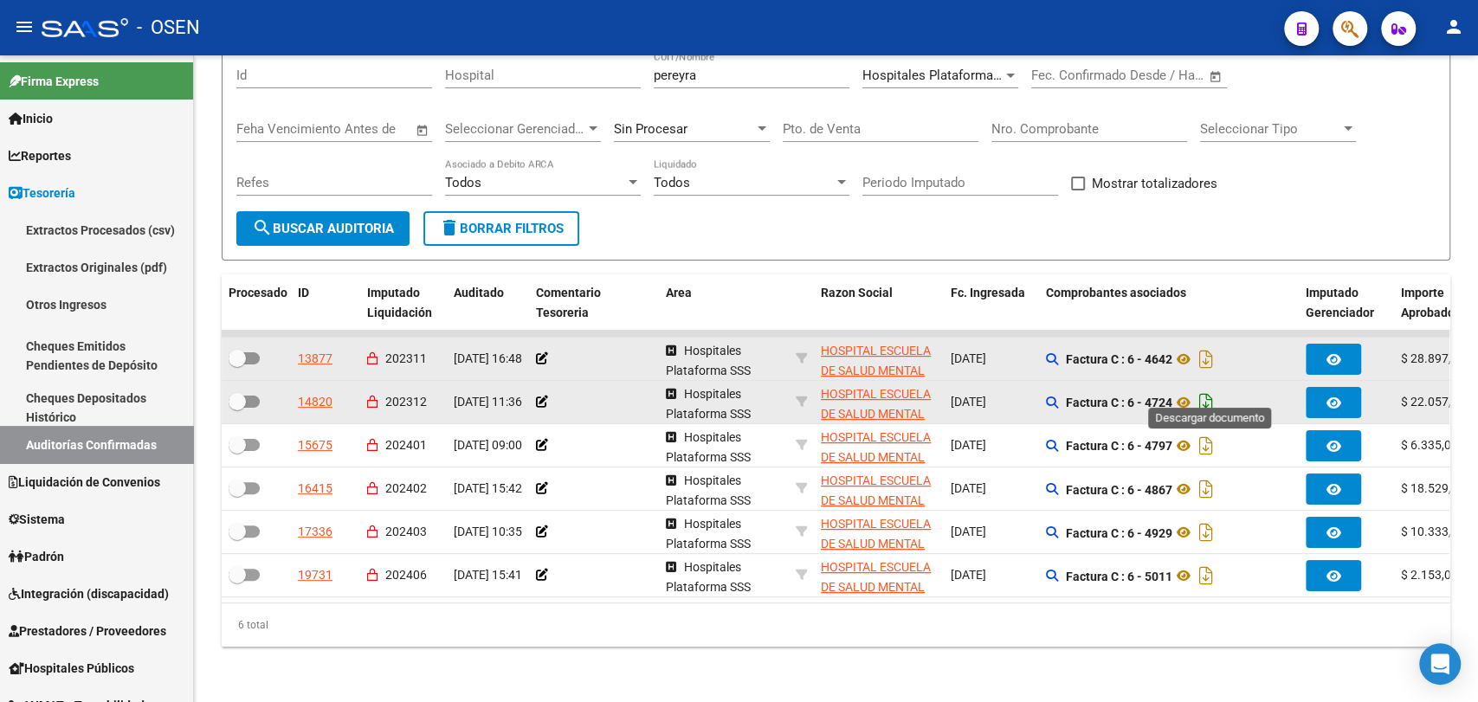
click at [1206, 389] on icon "Descargar documento" at bounding box center [1206, 403] width 23 height 28
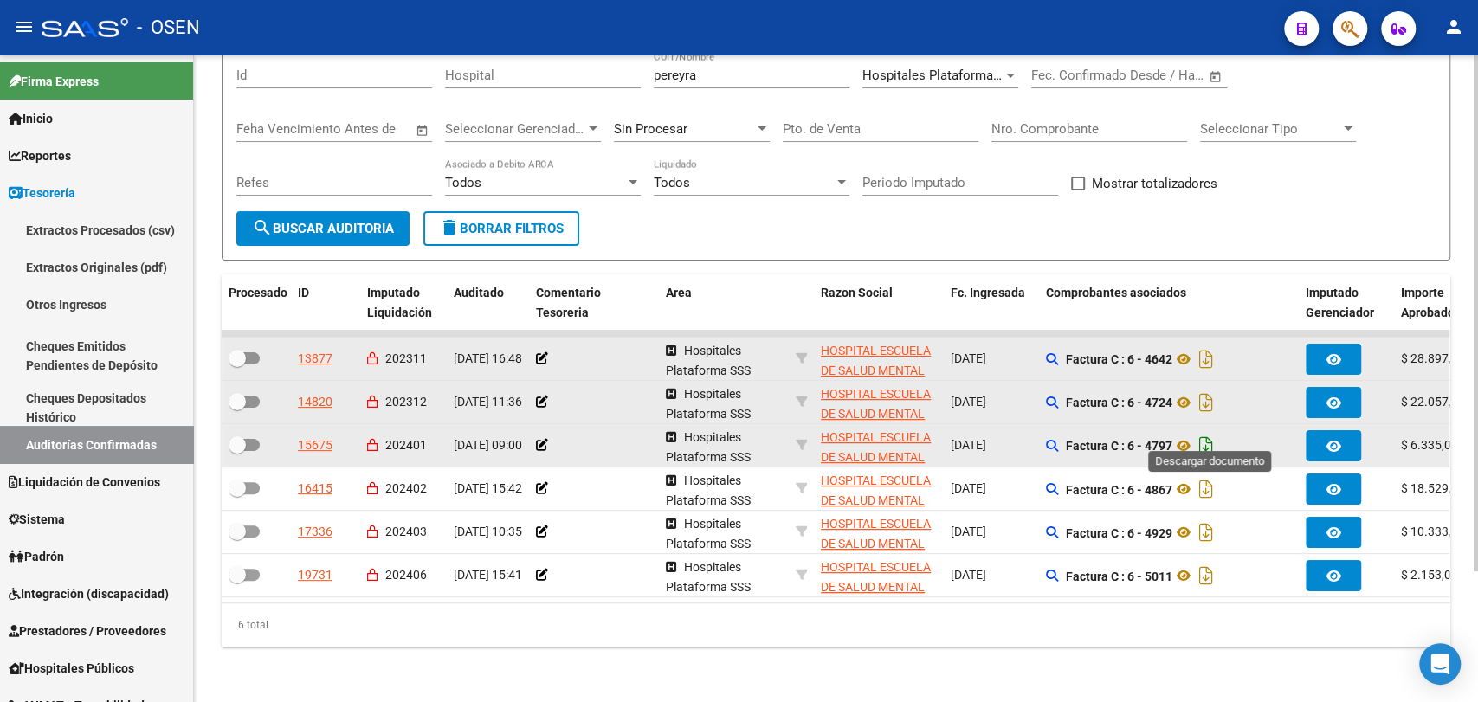
click at [1209, 432] on icon "Descargar documento" at bounding box center [1206, 446] width 23 height 28
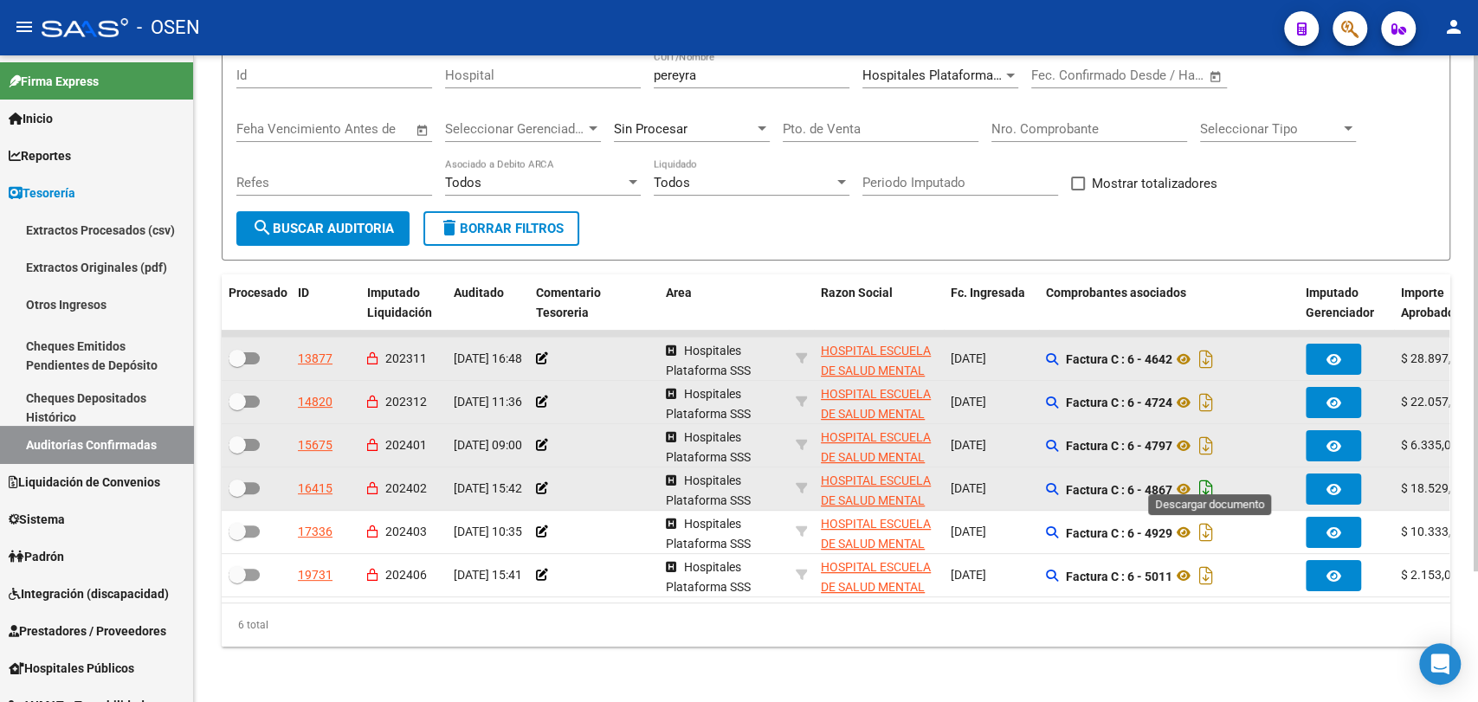
click at [1211, 475] on icon "Descargar documento" at bounding box center [1206, 489] width 23 height 28
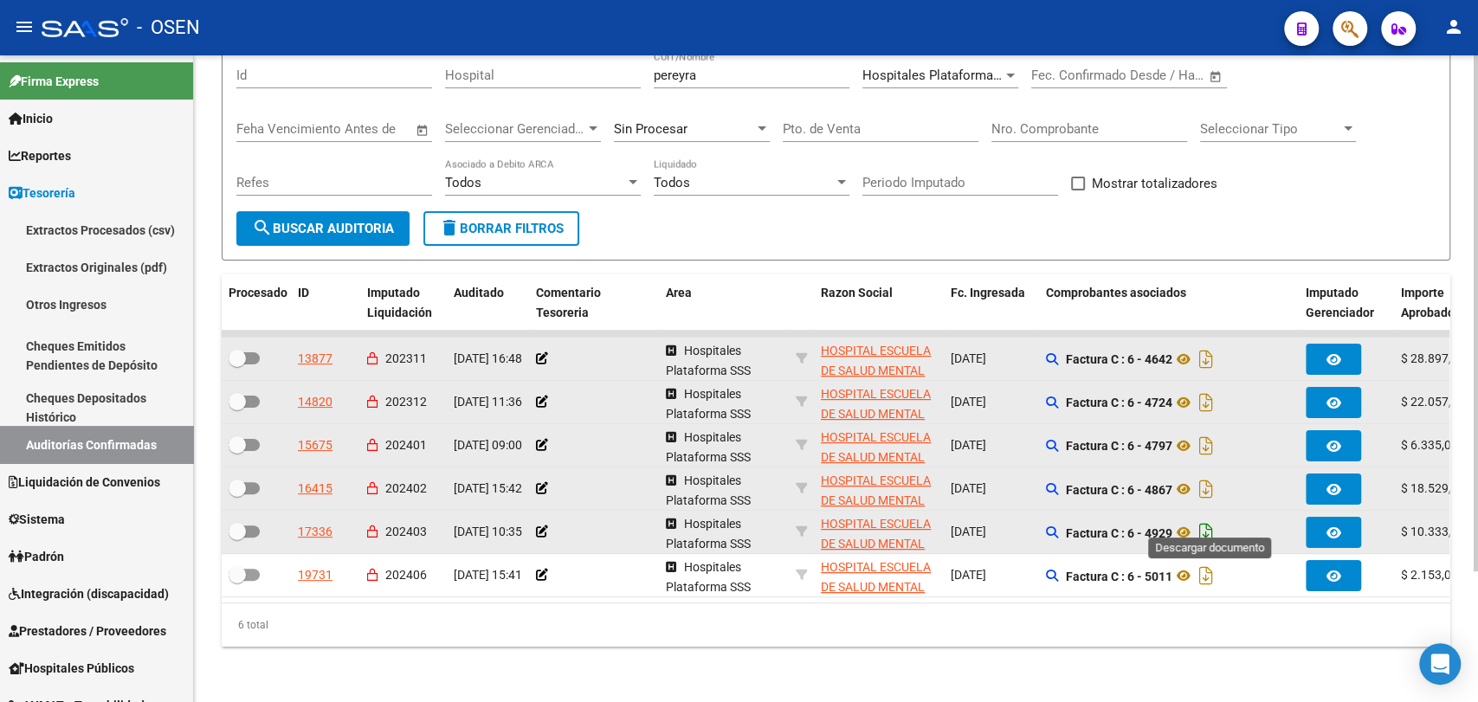
click at [1213, 519] on icon "Descargar documento" at bounding box center [1206, 533] width 23 height 28
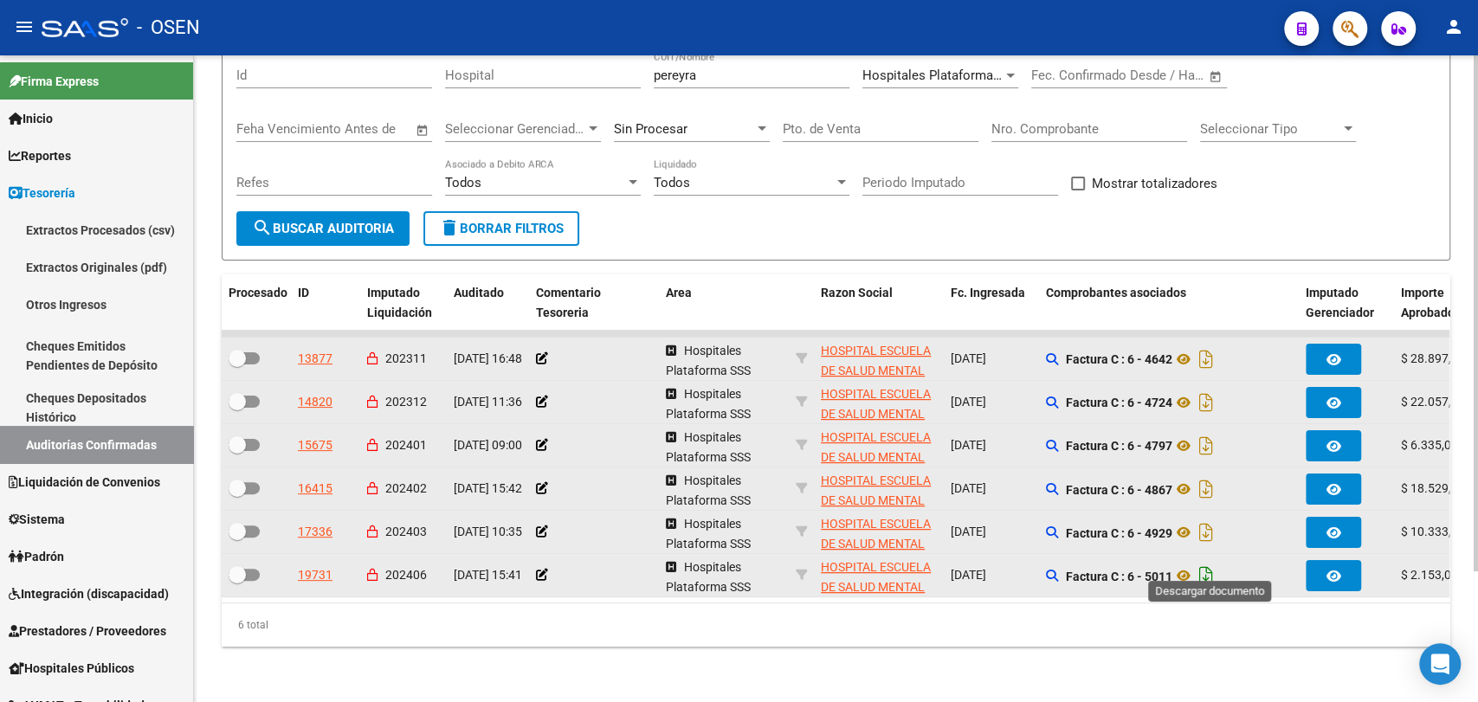
click at [1213, 563] on icon "Descargar documento" at bounding box center [1206, 576] width 23 height 28
click at [226, 693] on div "TESORERIA -> Auditorías Confirmadas cloud_download Exportar CSV Descarga Masiva…" at bounding box center [836, 304] width 1284 height 796
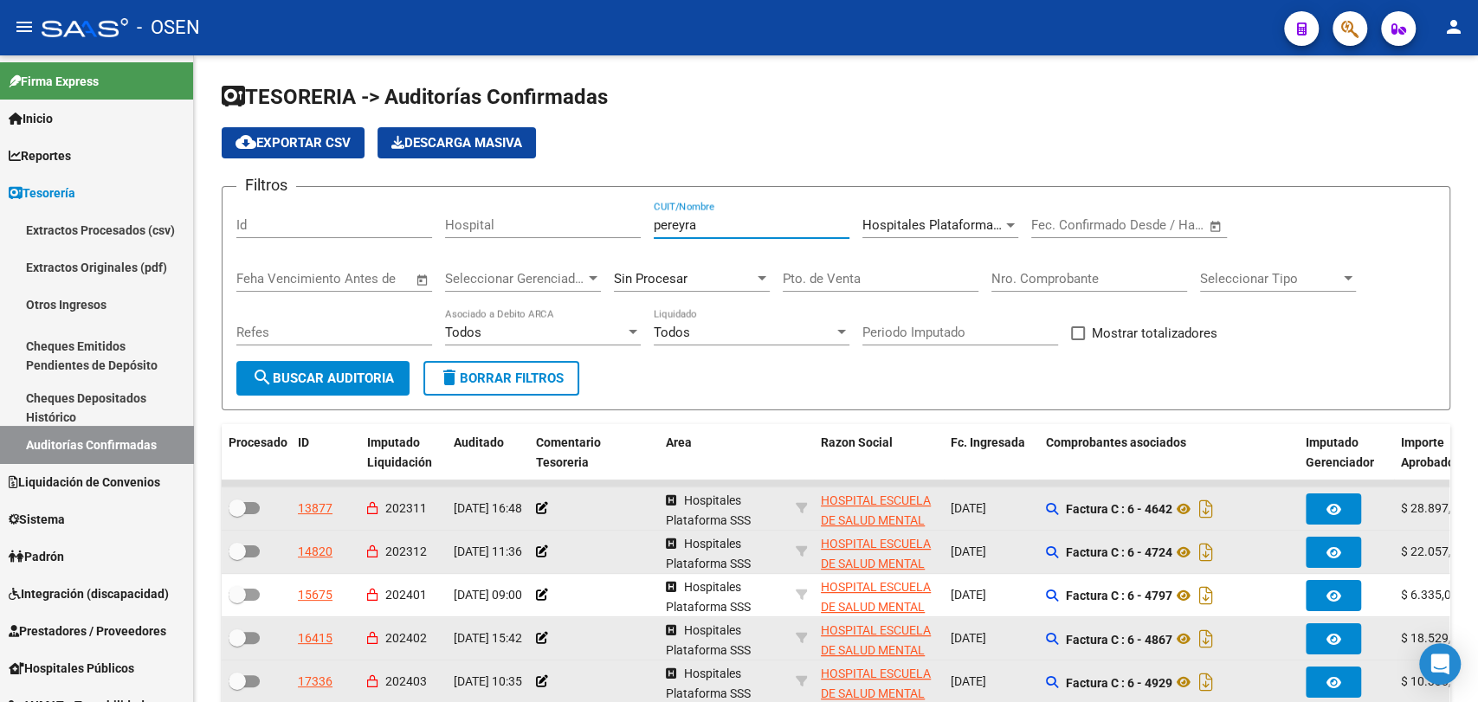
drag, startPoint x: 706, startPoint y: 223, endPoint x: 614, endPoint y: 219, distance: 92.7
click at [614, 219] on div "Filtros Id Hospital [PERSON_NAME] CUIT/Nombre Hospitales Plataforma SSS Selecci…" at bounding box center [835, 281] width 1199 height 160
click at [1063, 264] on div "Nro. Comprobante" at bounding box center [1089, 273] width 196 height 37
type input "4132"
drag, startPoint x: 747, startPoint y: 212, endPoint x: 753, endPoint y: 220, distance: 9.9
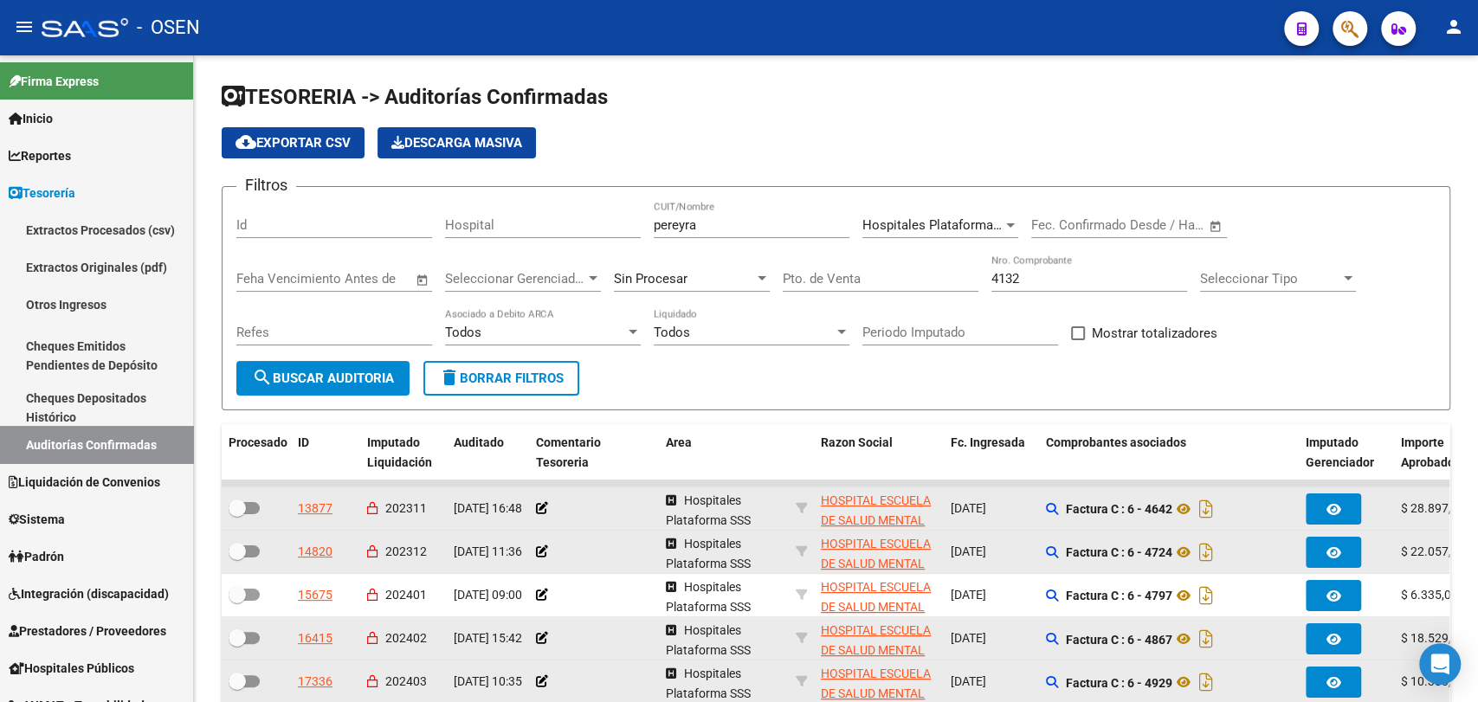
click at [753, 220] on div "[PERSON_NAME] CUIT/Nombre" at bounding box center [752, 219] width 196 height 37
type input "pereyra"
click at [375, 373] on span "search Buscar Auditoria" at bounding box center [323, 379] width 142 height 16
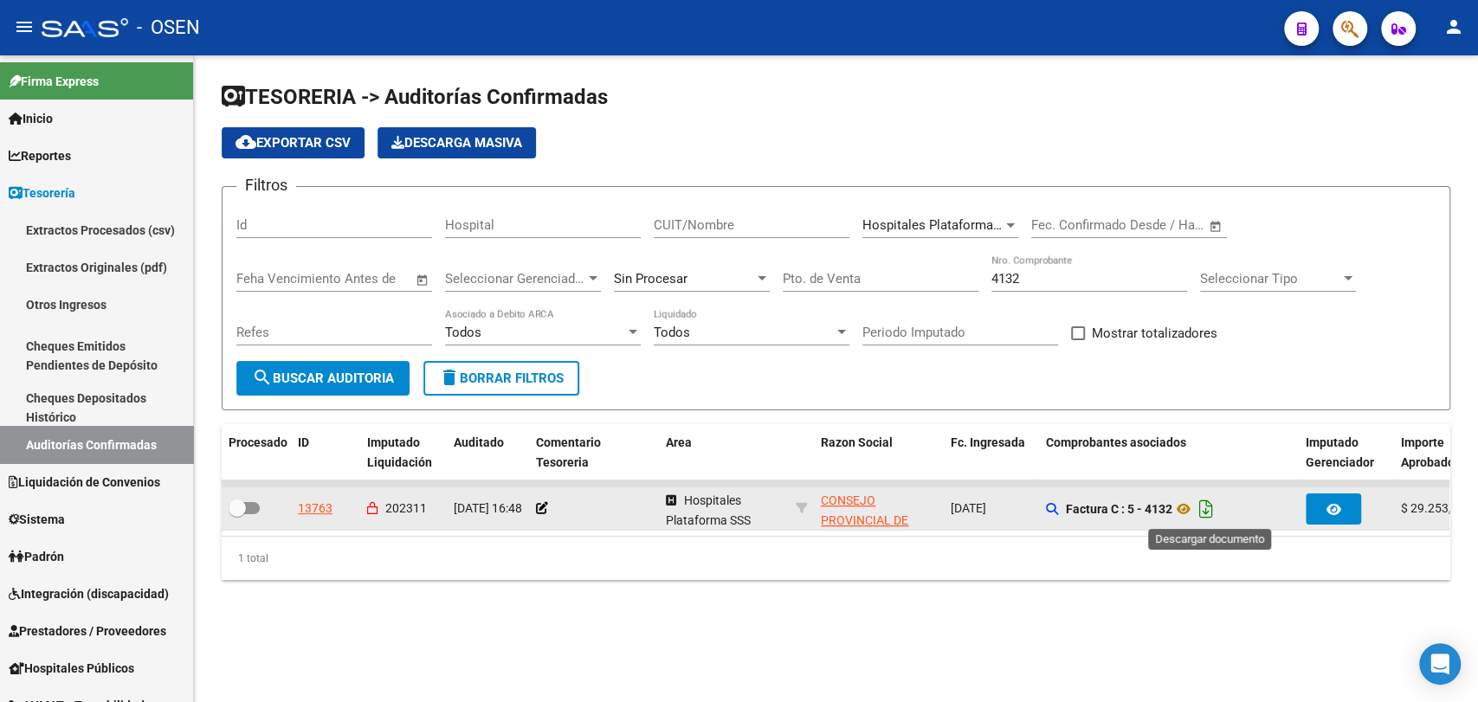
click at [1207, 513] on icon "Descargar documento" at bounding box center [1206, 509] width 23 height 28
drag, startPoint x: 1026, startPoint y: 286, endPoint x: 968, endPoint y: 280, distance: 58.2
click at [968, 280] on div "Filtros Id Hospital CUIT/Nombre Hospitales Plataforma SSS Seleccionar Area Fech…" at bounding box center [835, 281] width 1199 height 160
type input "4183"
click at [1208, 509] on icon "Descargar documento" at bounding box center [1206, 509] width 23 height 28
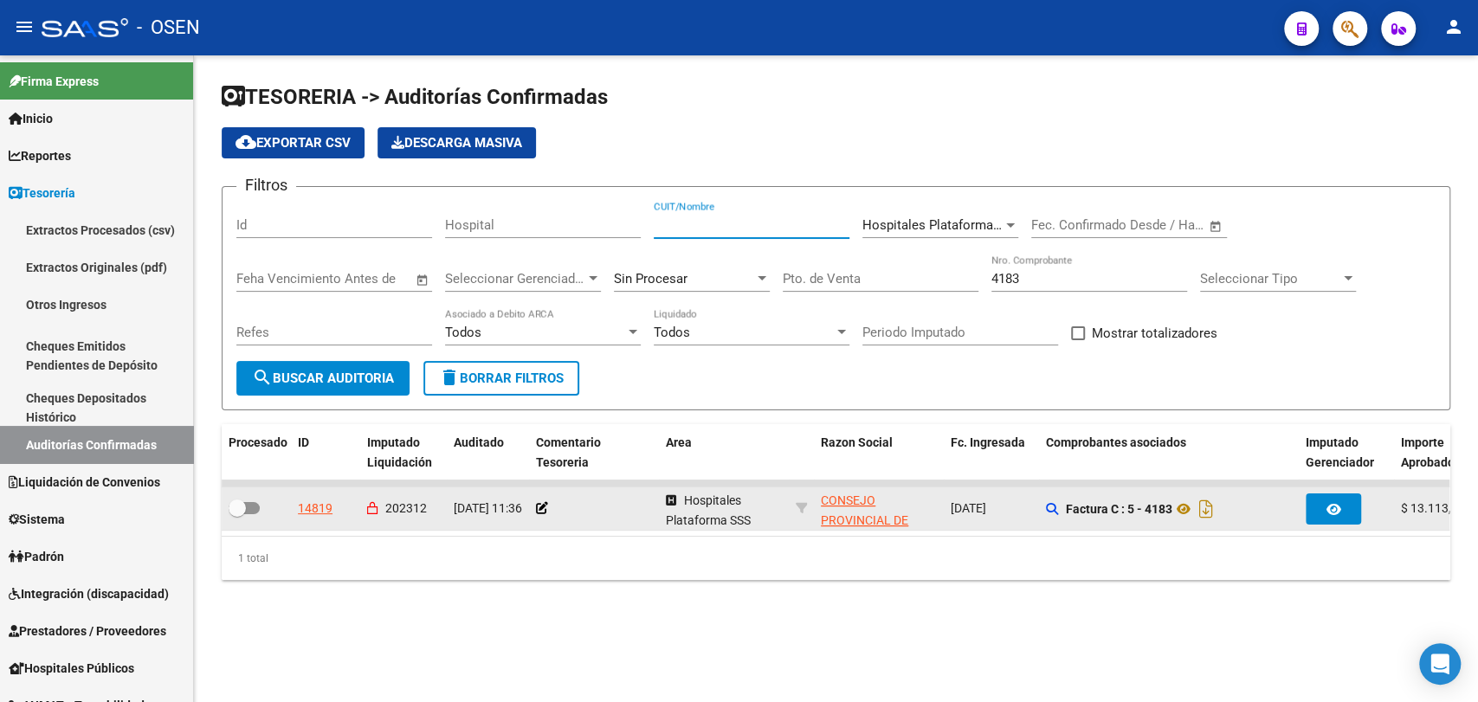
click at [756, 218] on input "CUIT/Nombre" at bounding box center [752, 225] width 196 height 16
type input "a"
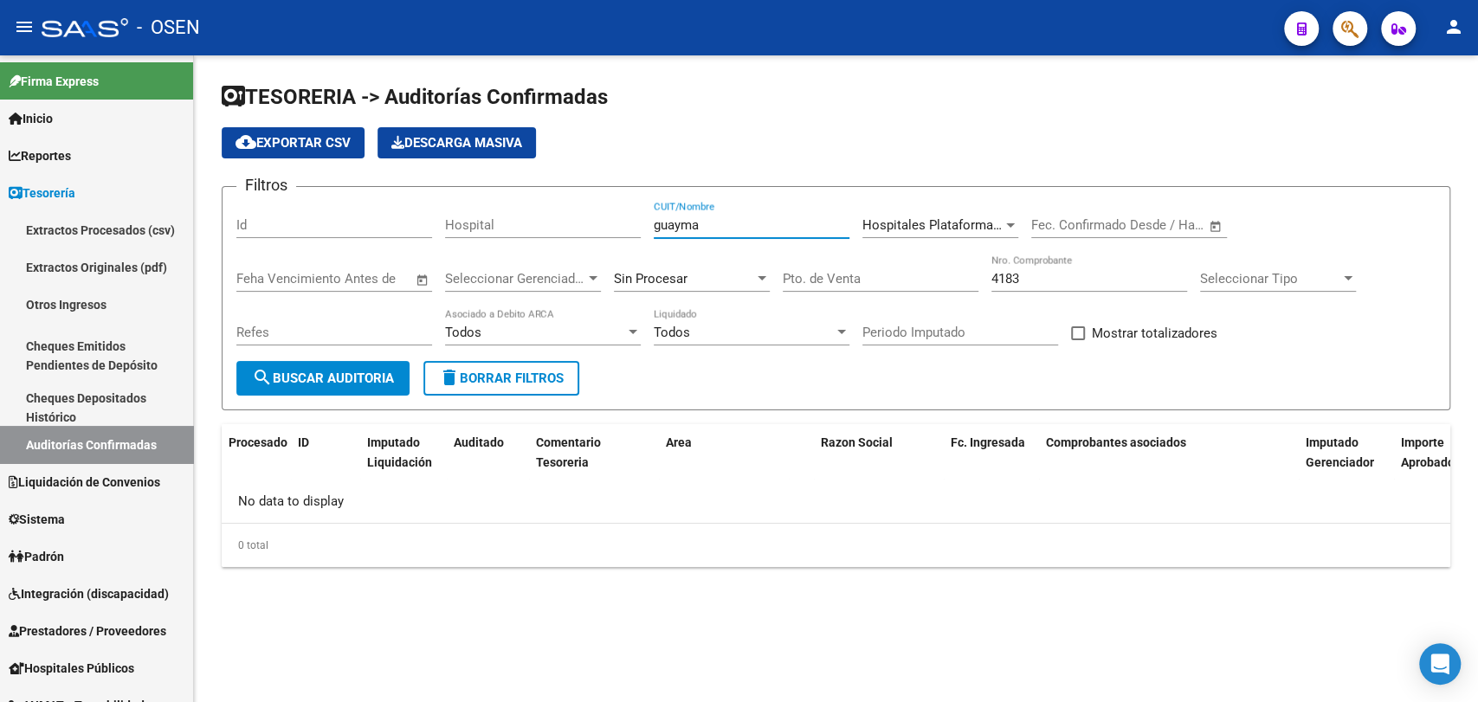
type input "guayma"
click at [967, 217] on span "Hospitales Plataforma SSS" at bounding box center [941, 225] width 158 height 16
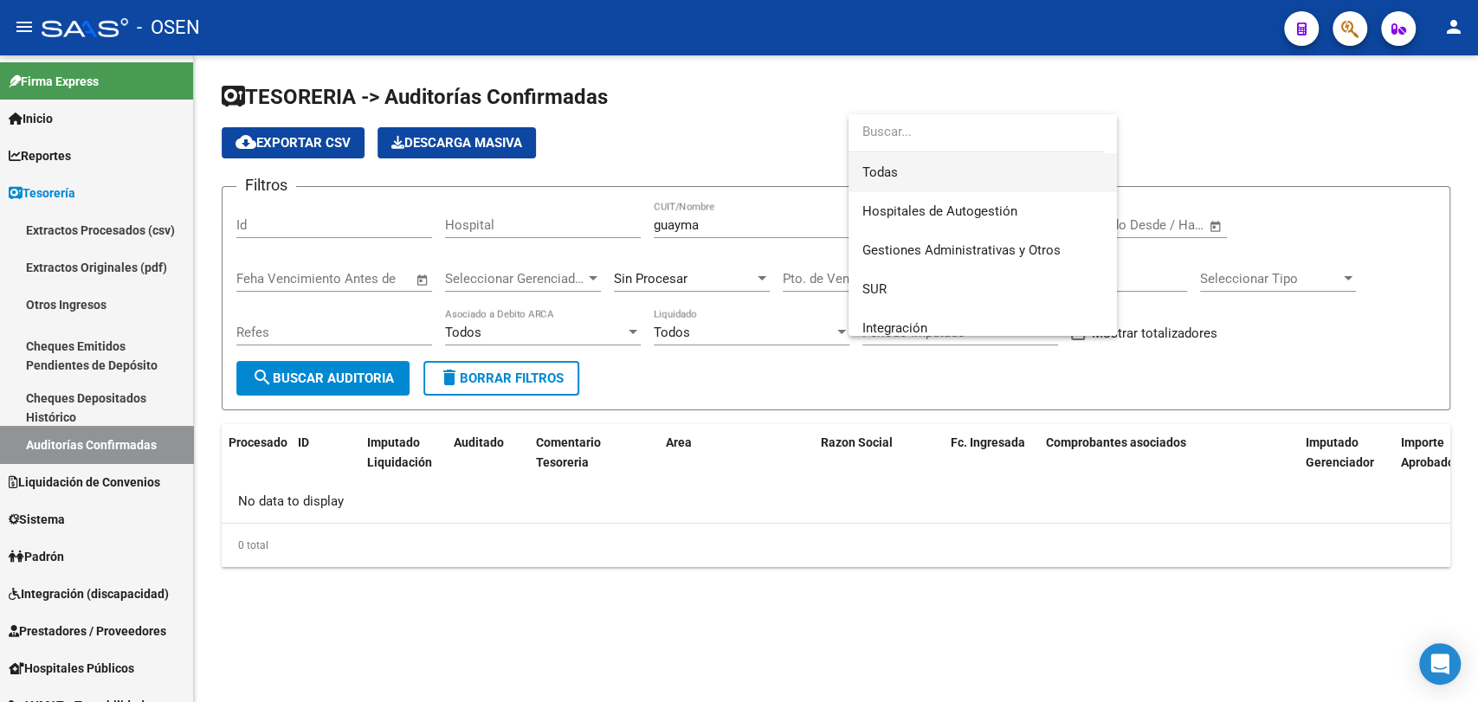
click at [985, 169] on span "Todas" at bounding box center [982, 172] width 241 height 39
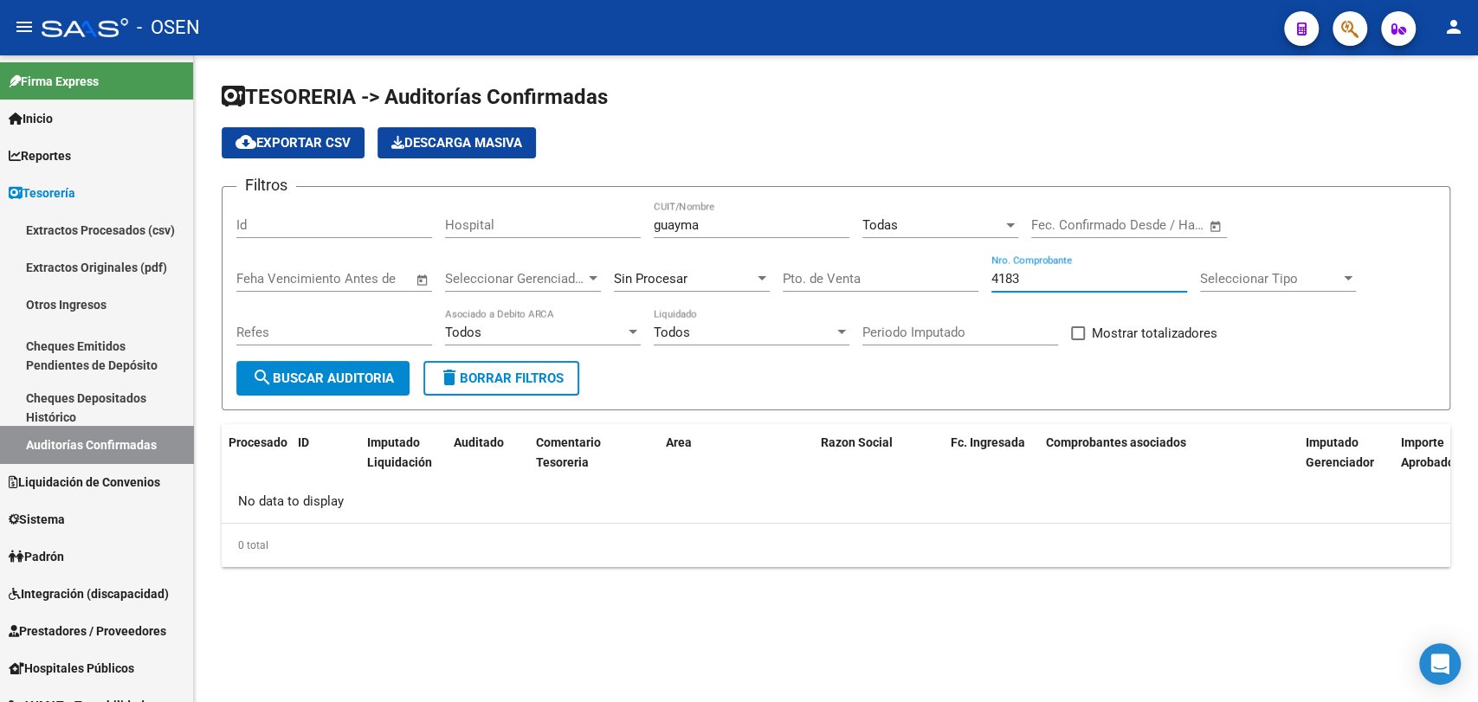
drag, startPoint x: 983, startPoint y: 280, endPoint x: 920, endPoint y: 297, distance: 65.5
click at [924, 296] on div "Filtros Id Hospital guayma CUIT/Nombre Todas Seleccionar Area Fecha inicio – Fe…" at bounding box center [835, 281] width 1199 height 160
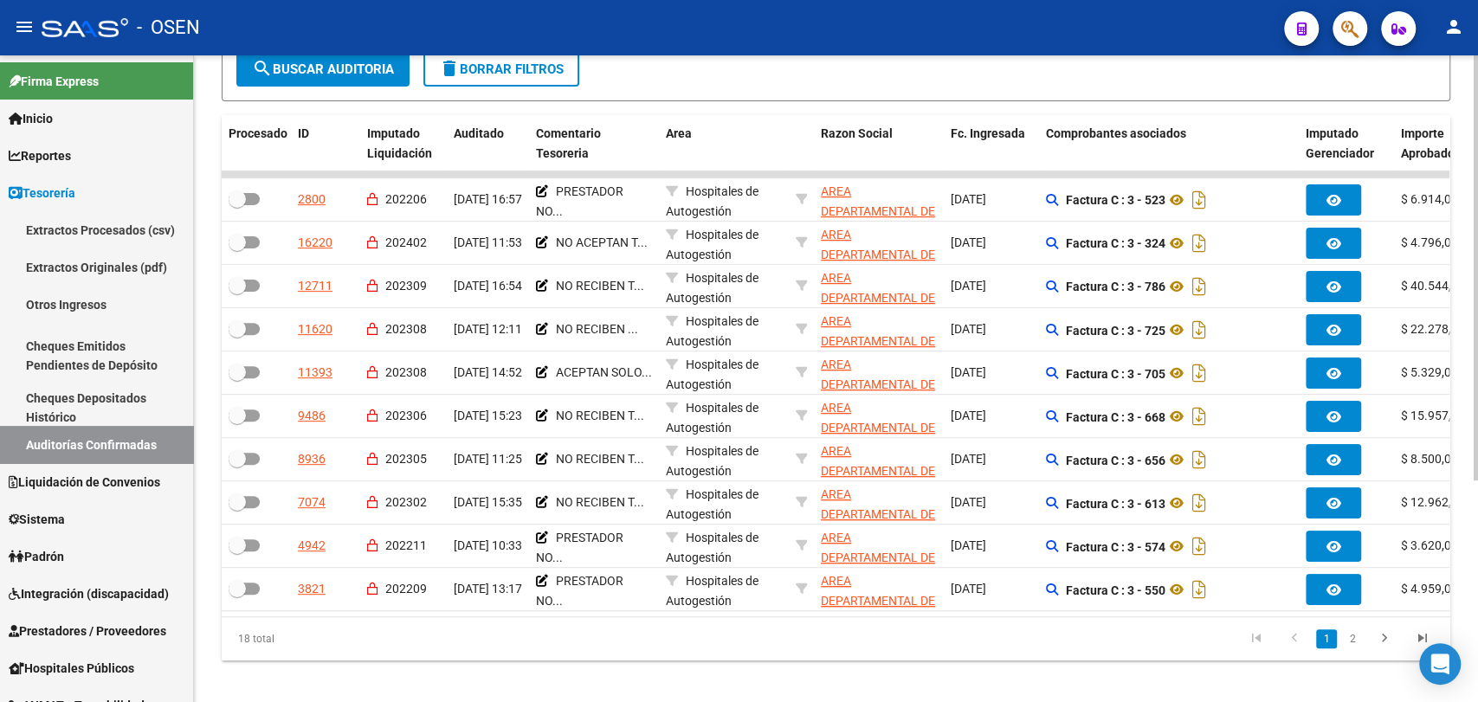
scroll to position [320, 0]
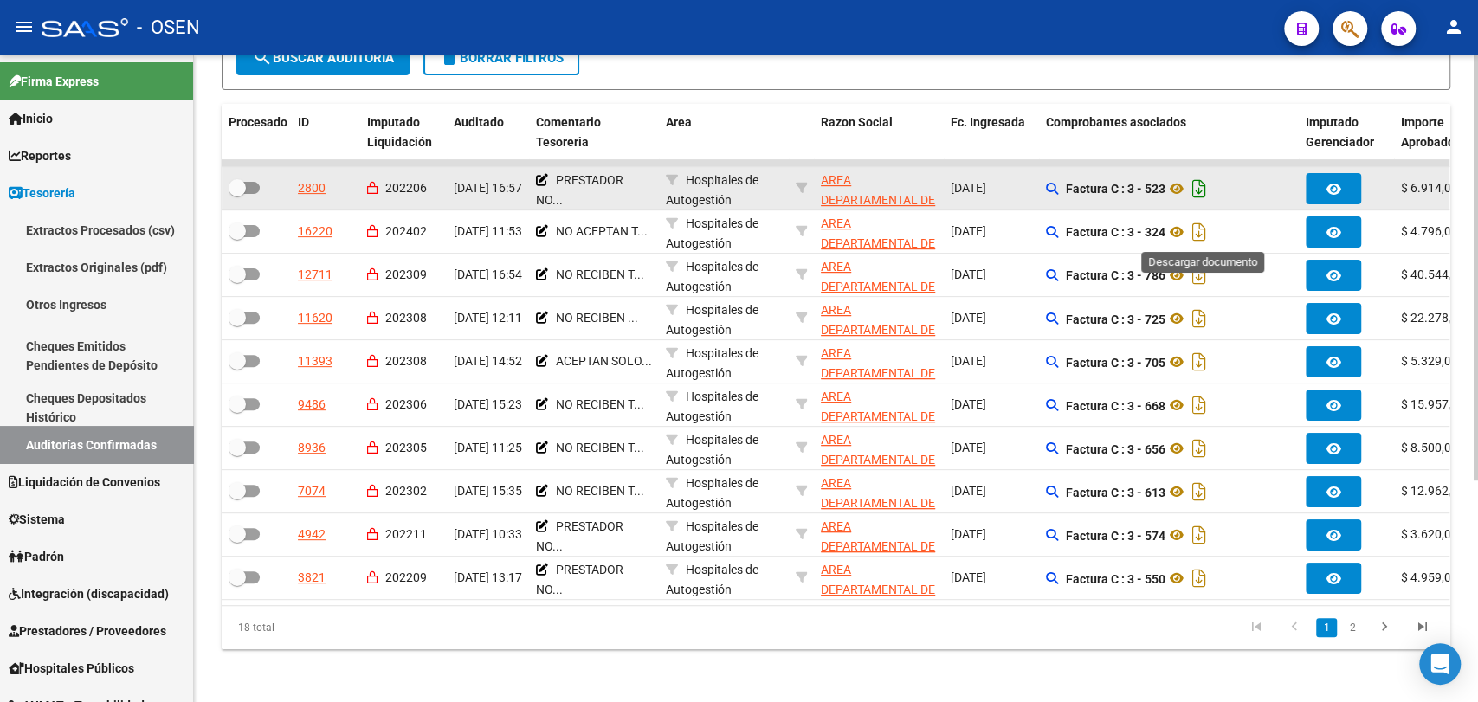
drag, startPoint x: 1204, startPoint y: 226, endPoint x: 1202, endPoint y: 195, distance: 31.2
click at [1205, 222] on icon "Descargar documento" at bounding box center [1199, 232] width 23 height 28
click at [1198, 182] on icon "Descargar documento" at bounding box center [1199, 189] width 23 height 28
click at [1025, 692] on div "TESORERIA -> Auditorías Confirmadas cloud_download Exportar CSV Descarga Masiva…" at bounding box center [836, 220] width 1284 height 970
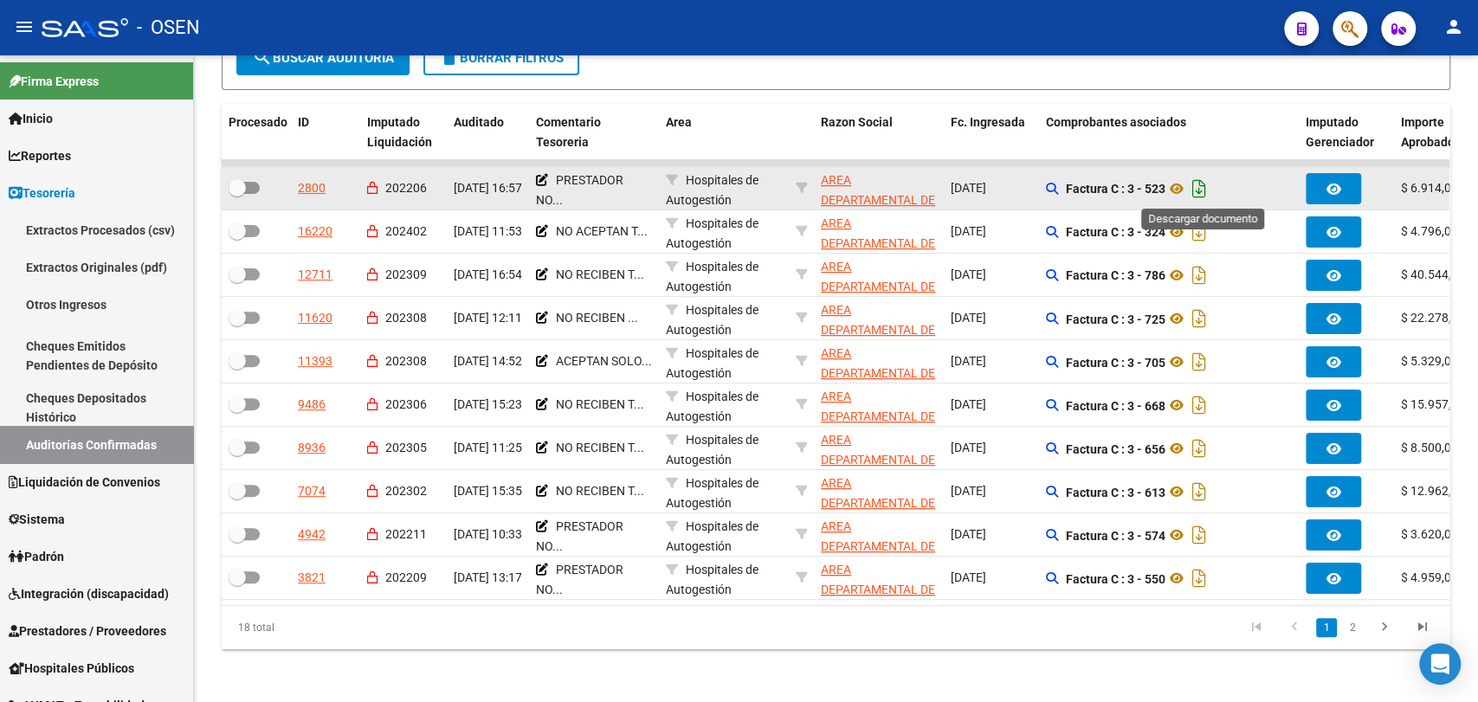
click at [1206, 188] on icon "Descargar documento" at bounding box center [1199, 189] width 23 height 28
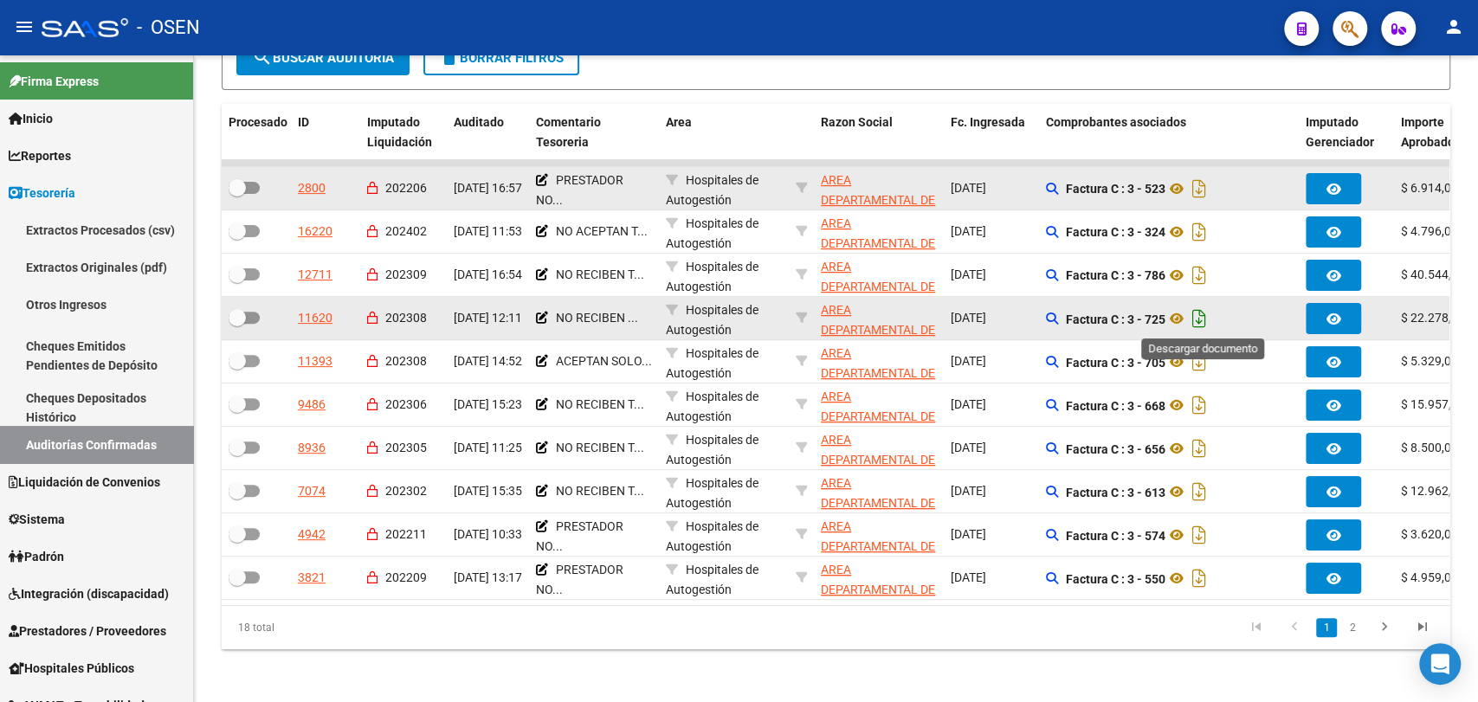
click at [1207, 323] on icon "Descargar documento" at bounding box center [1199, 319] width 23 height 28
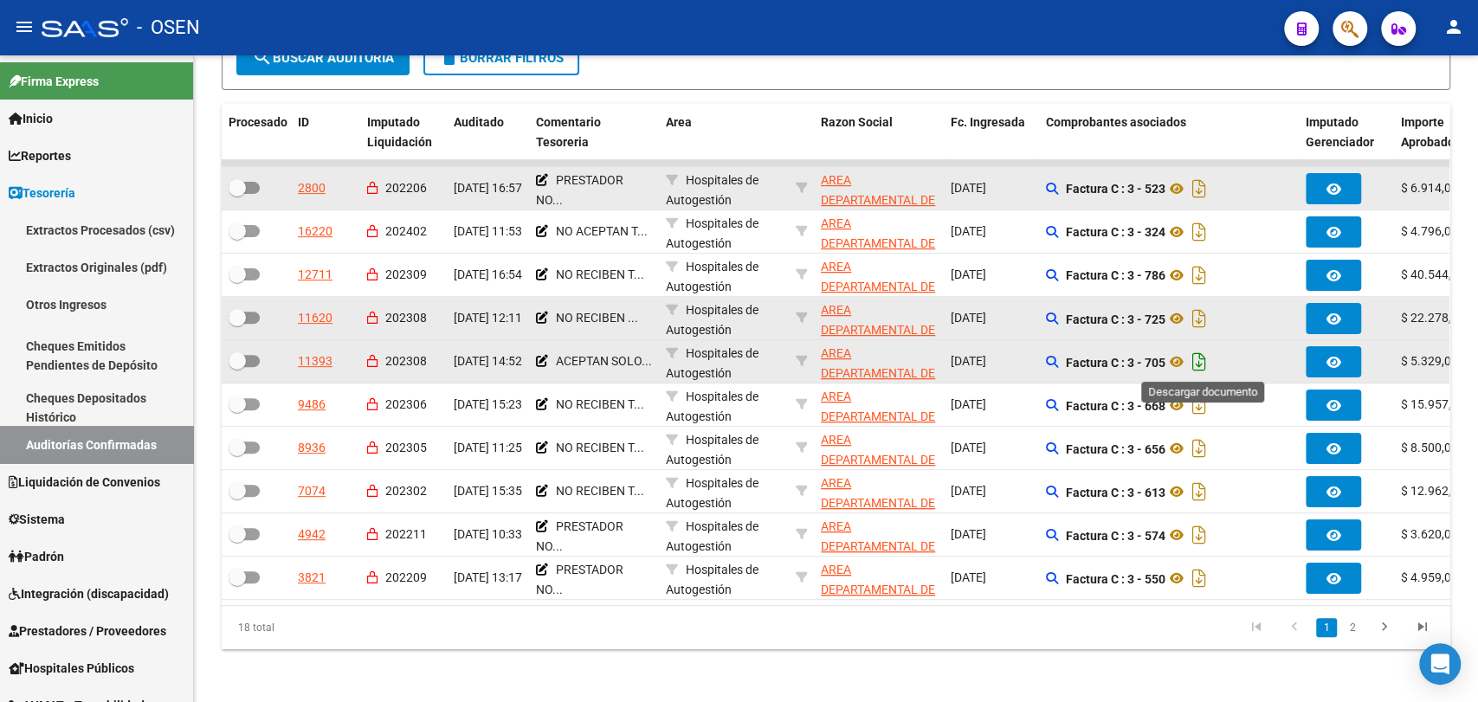
click at [1210, 360] on icon "Descargar documento" at bounding box center [1199, 362] width 23 height 28
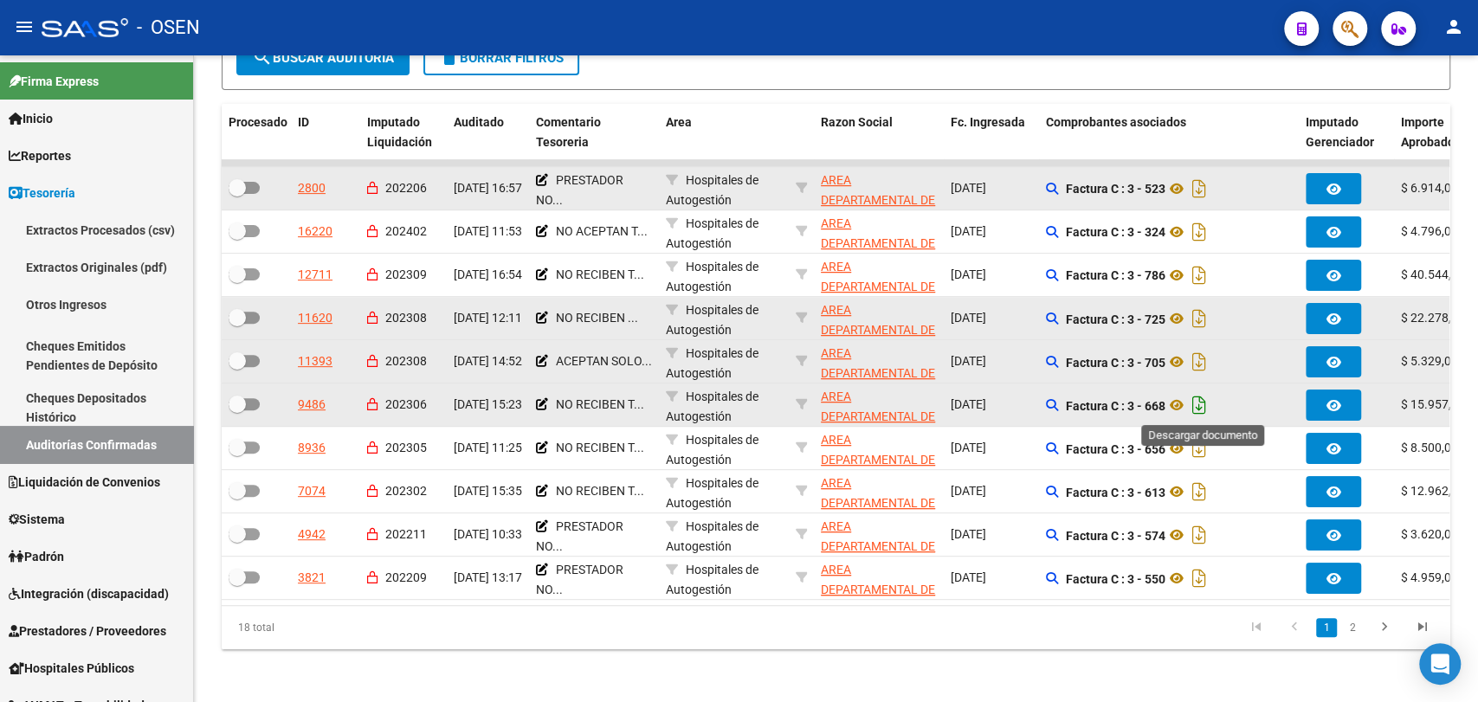
click at [1204, 409] on icon "Descargar documento" at bounding box center [1199, 405] width 23 height 28
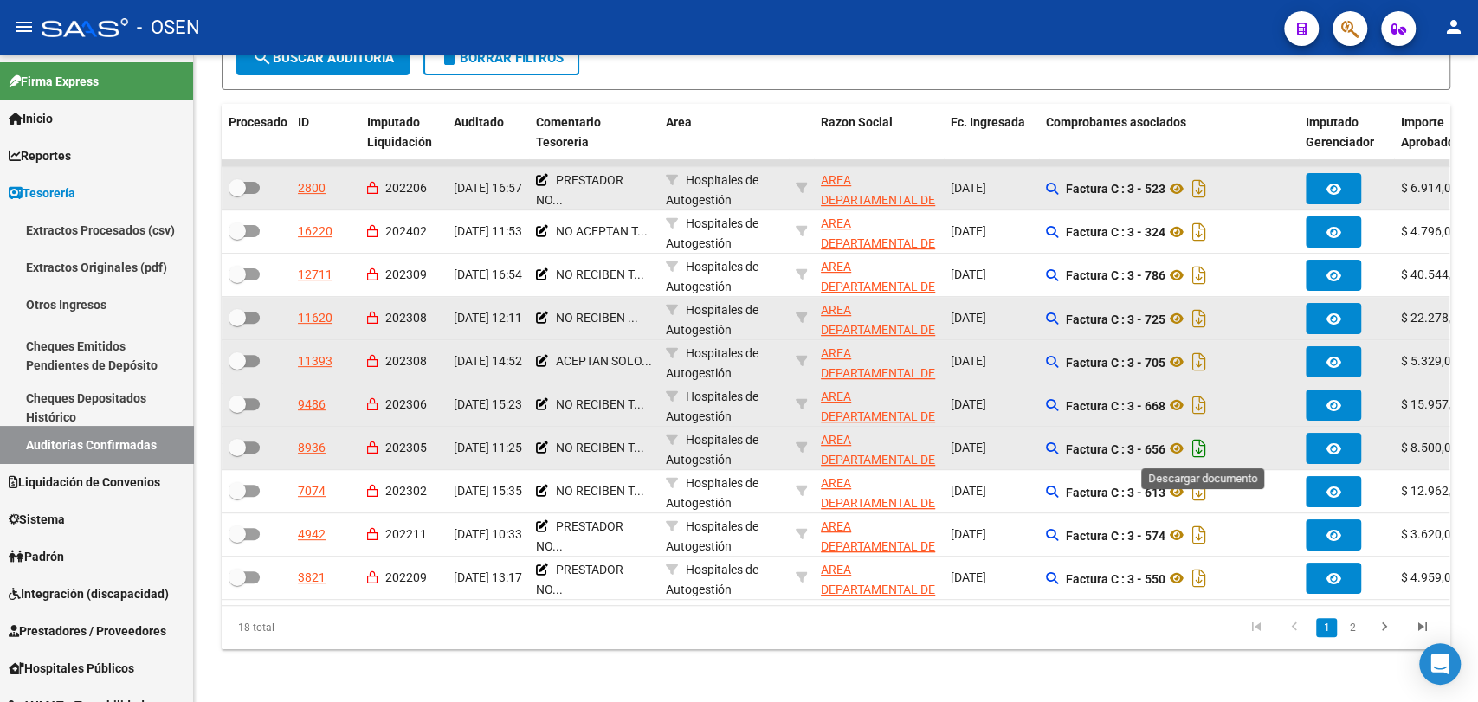
click at [1201, 445] on icon "Descargar documento" at bounding box center [1199, 449] width 23 height 28
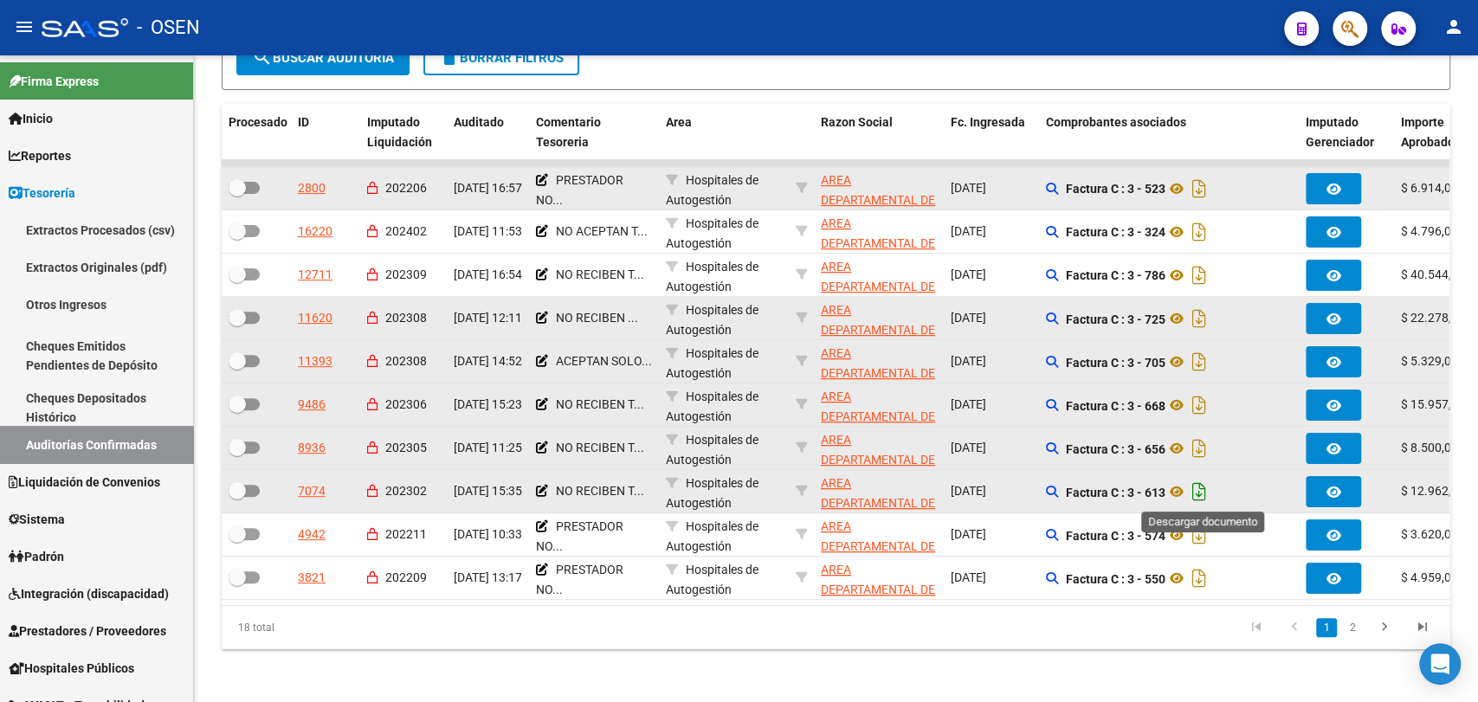
click at [1208, 494] on icon "Descargar documento" at bounding box center [1199, 492] width 23 height 28
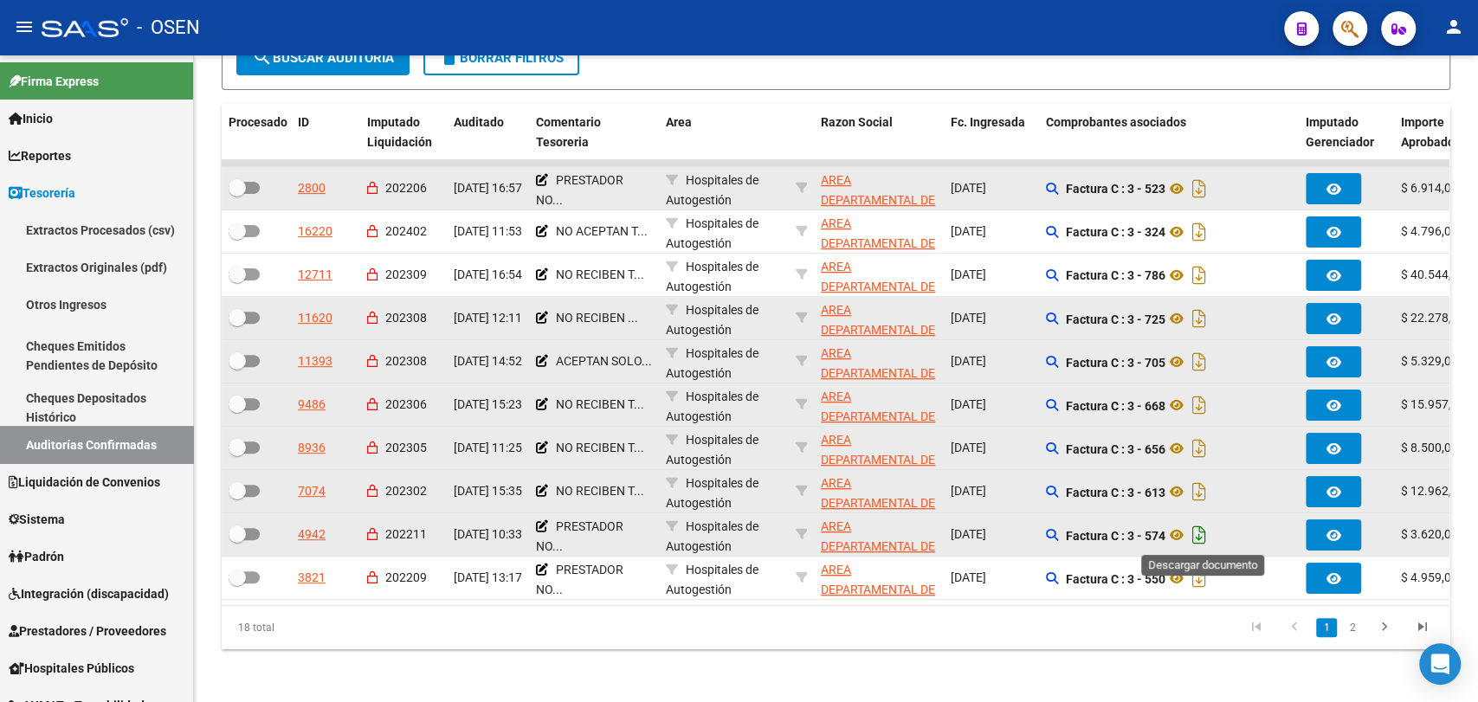
click at [1205, 539] on icon "Descargar documento" at bounding box center [1199, 535] width 23 height 28
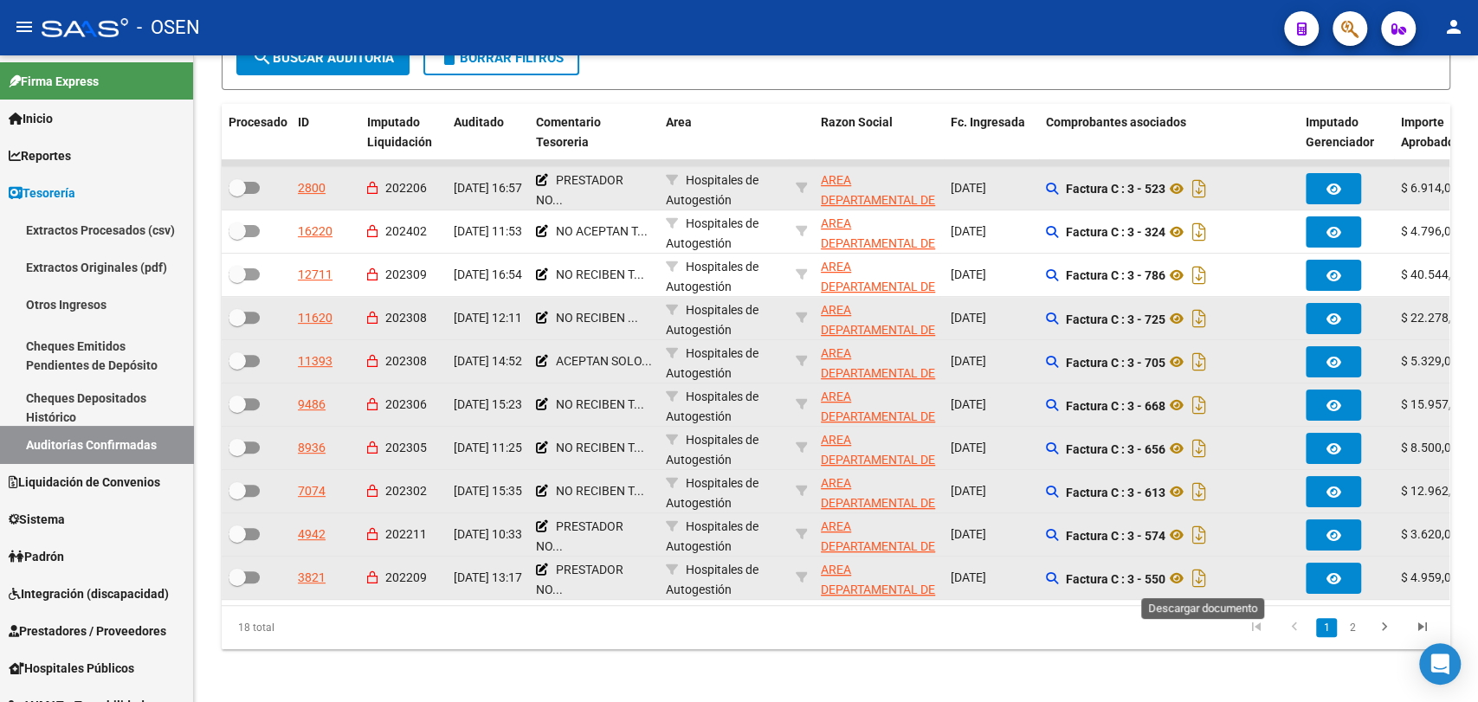
click at [1209, 577] on icon "Descargar documento" at bounding box center [1199, 578] width 23 height 28
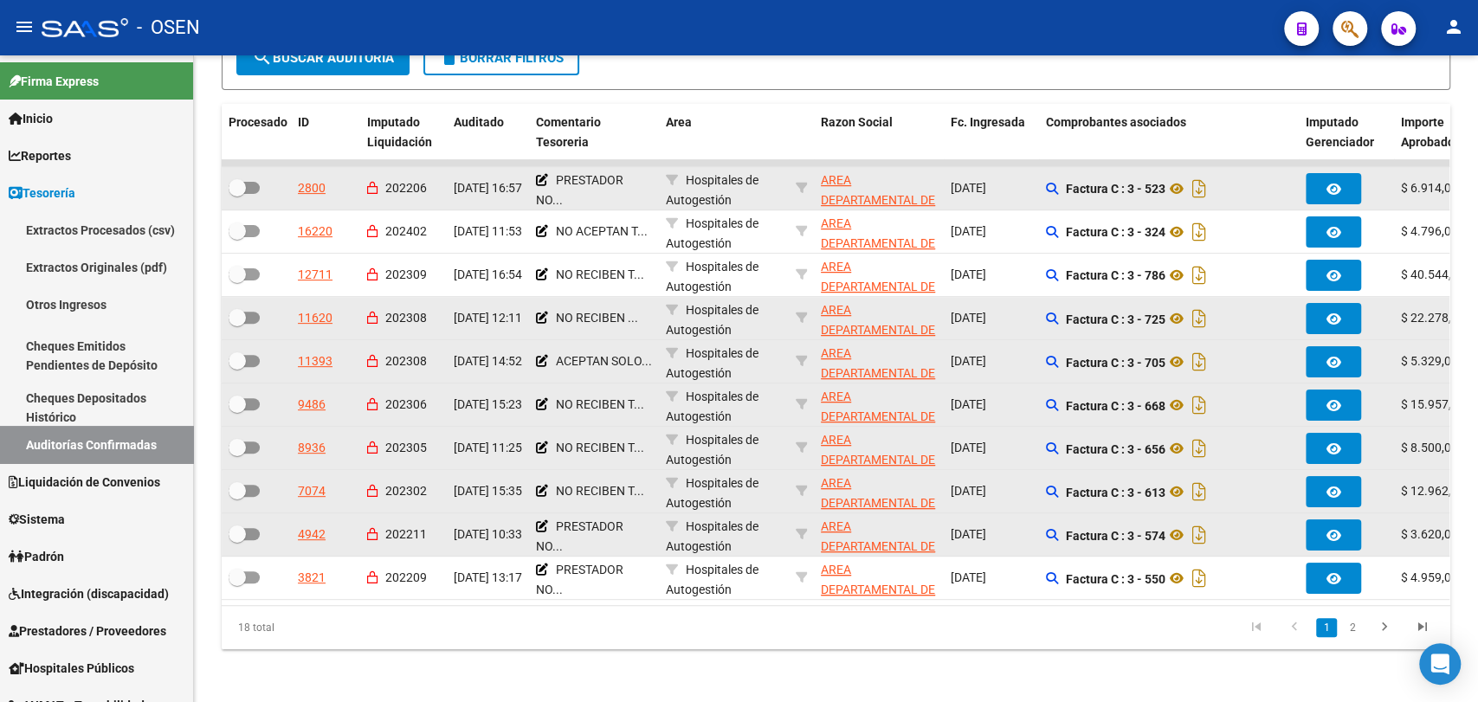
click at [1356, 637] on link "2" at bounding box center [1352, 627] width 21 height 19
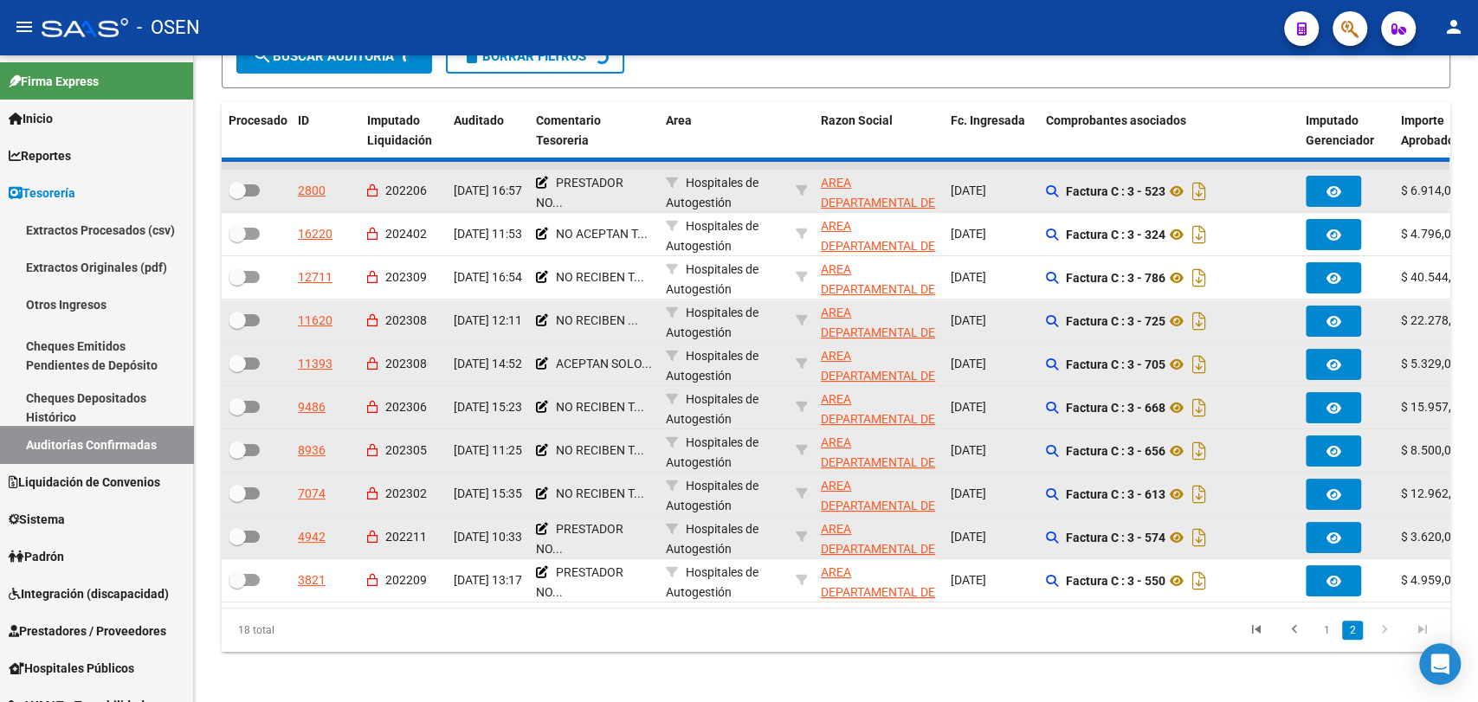
scroll to position [251, 0]
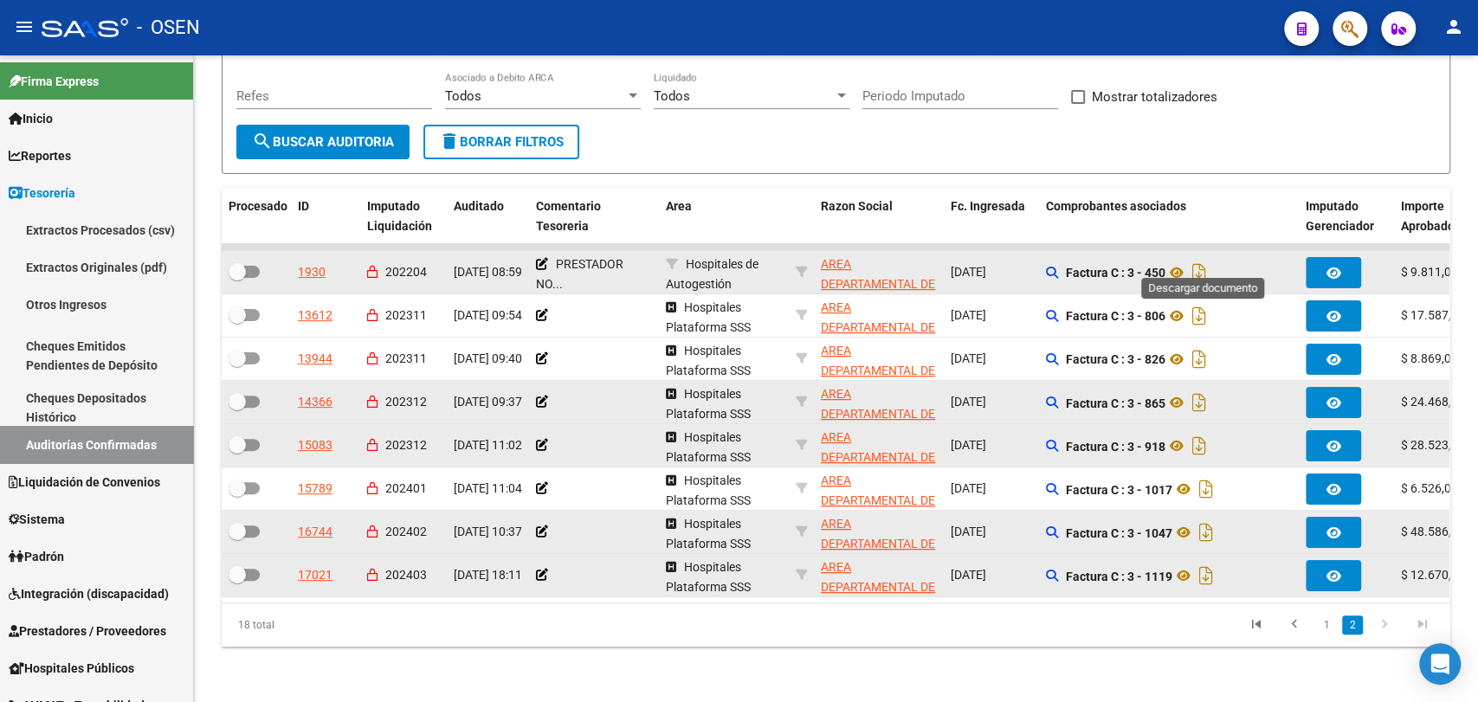
drag, startPoint x: 1205, startPoint y: 259, endPoint x: 1188, endPoint y: 268, distance: 19.4
click at [1205, 259] on icon "Descargar documento" at bounding box center [1199, 273] width 23 height 28
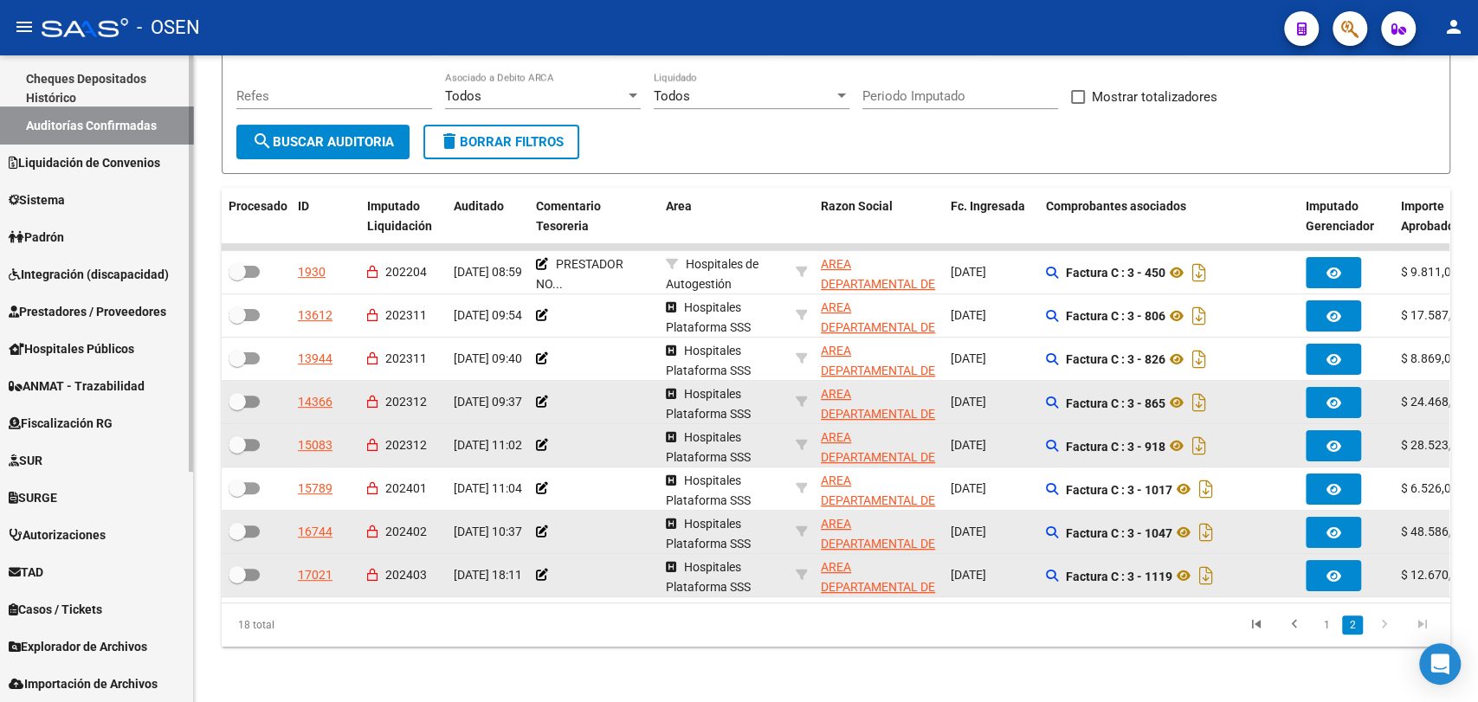
scroll to position [320, 0]
click at [115, 306] on span "Prestadores / Proveedores" at bounding box center [88, 310] width 158 height 19
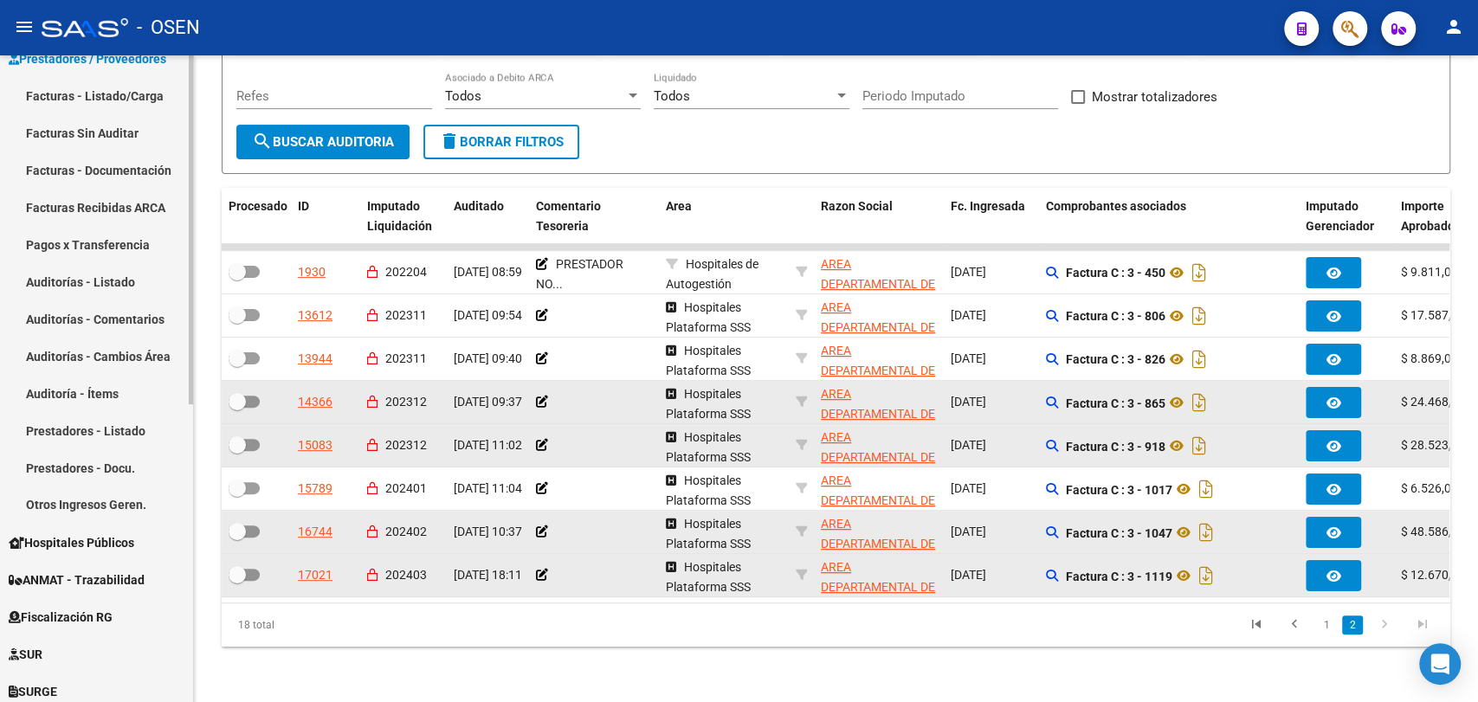
scroll to position [0, 0]
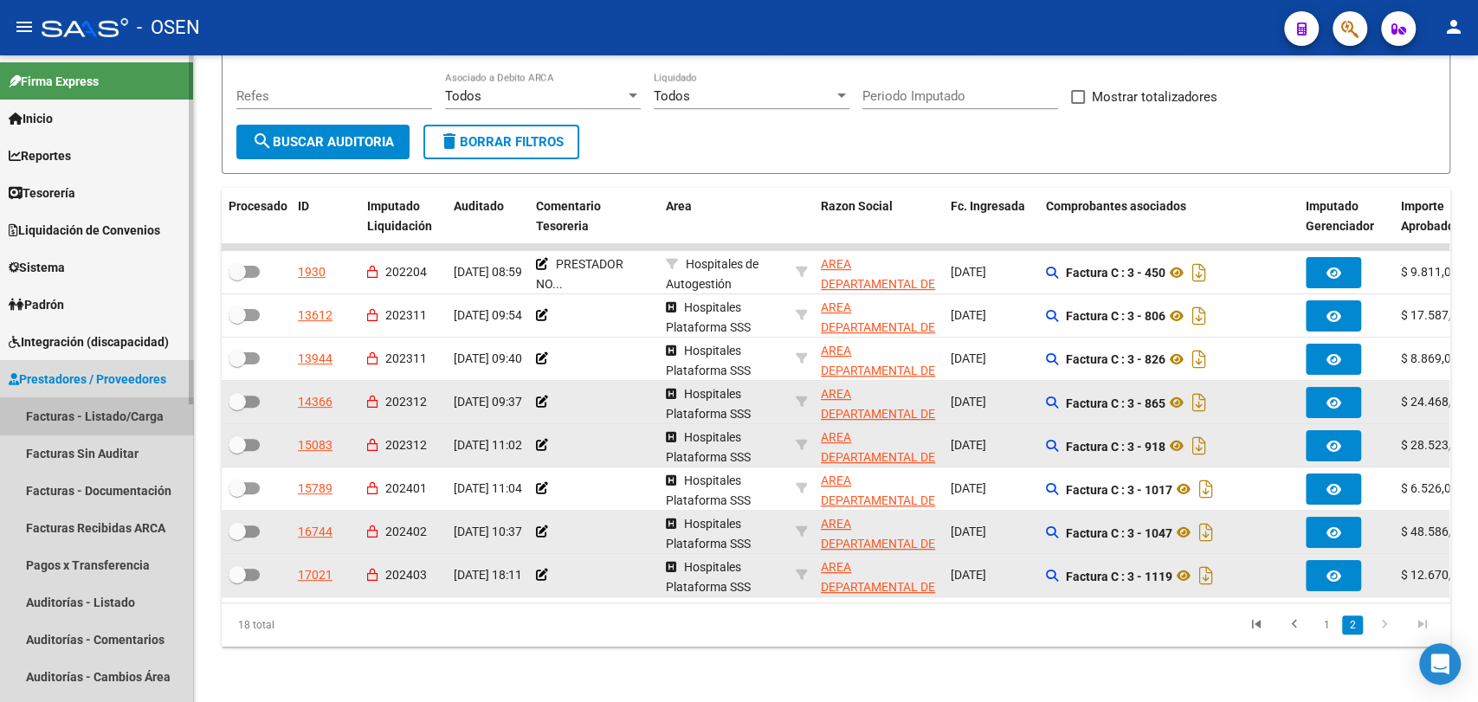
click at [132, 405] on link "Facturas - Listado/Carga" at bounding box center [96, 415] width 193 height 37
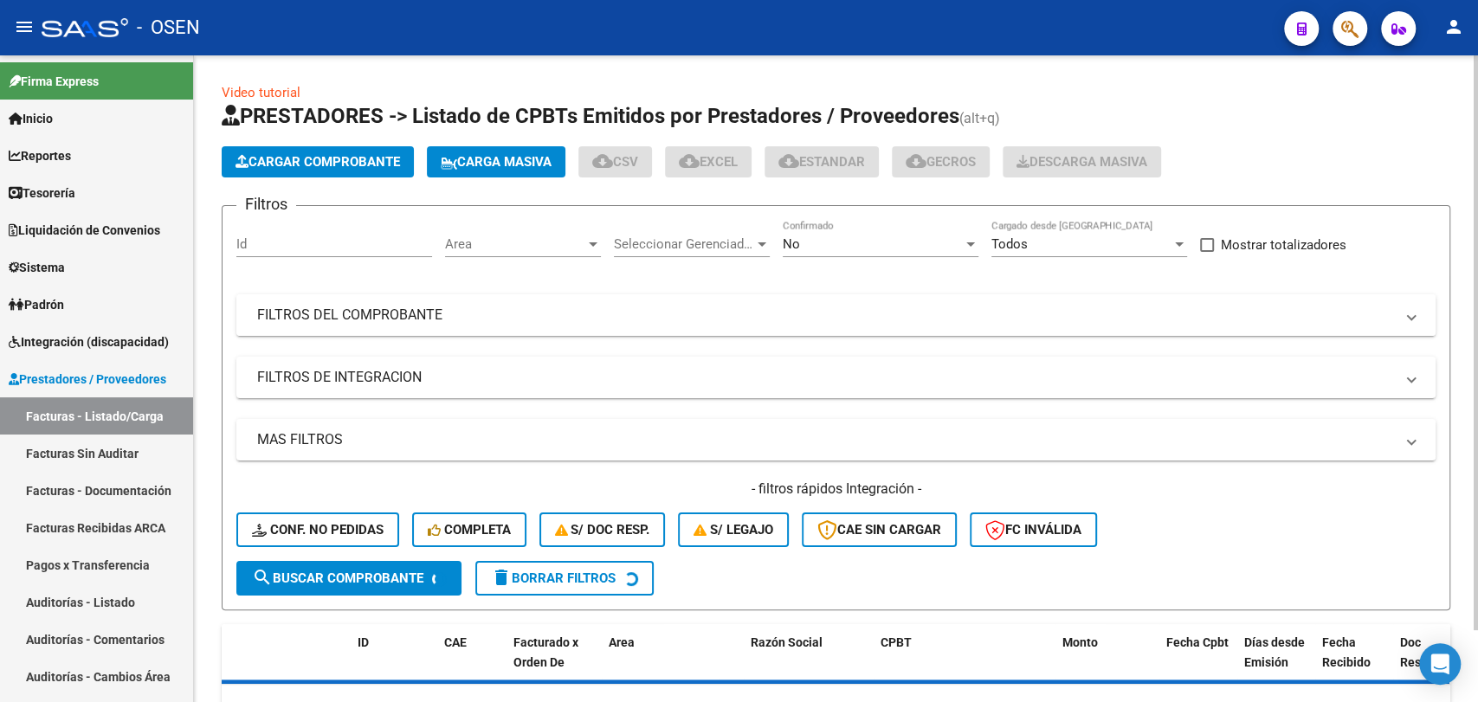
click at [577, 320] on mat-panel-title "FILTROS DEL COMPROBANTE" at bounding box center [825, 315] width 1137 height 19
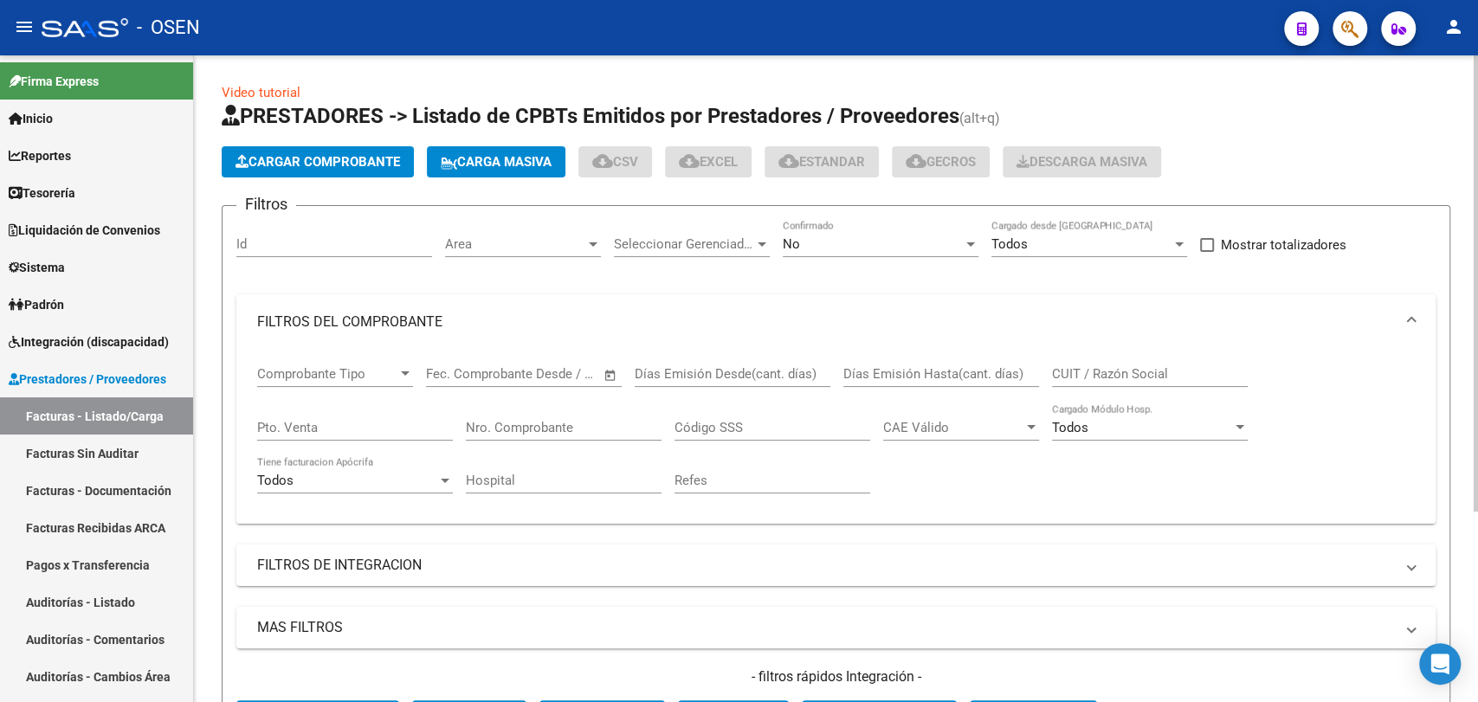
click at [605, 424] on input "Nro. Comprobante" at bounding box center [564, 428] width 196 height 16
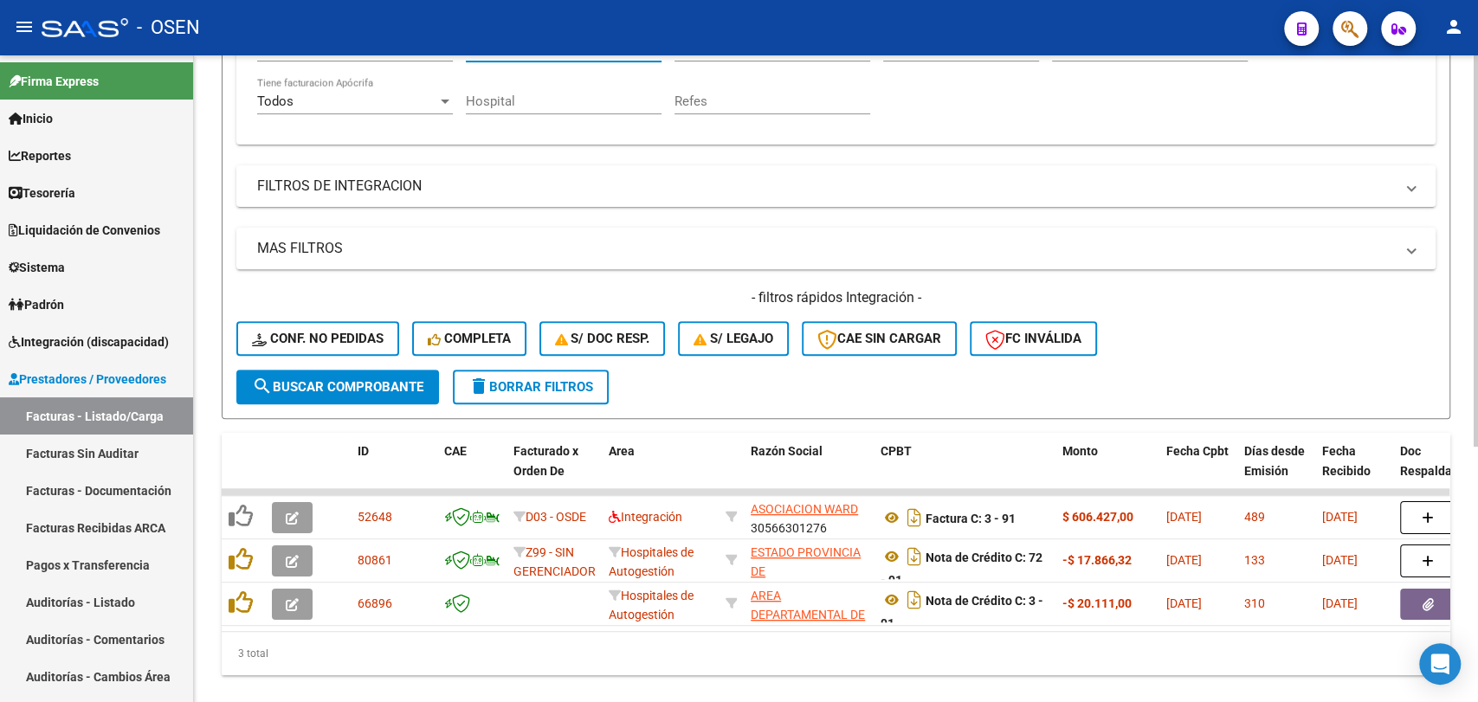
scroll to position [422, 0]
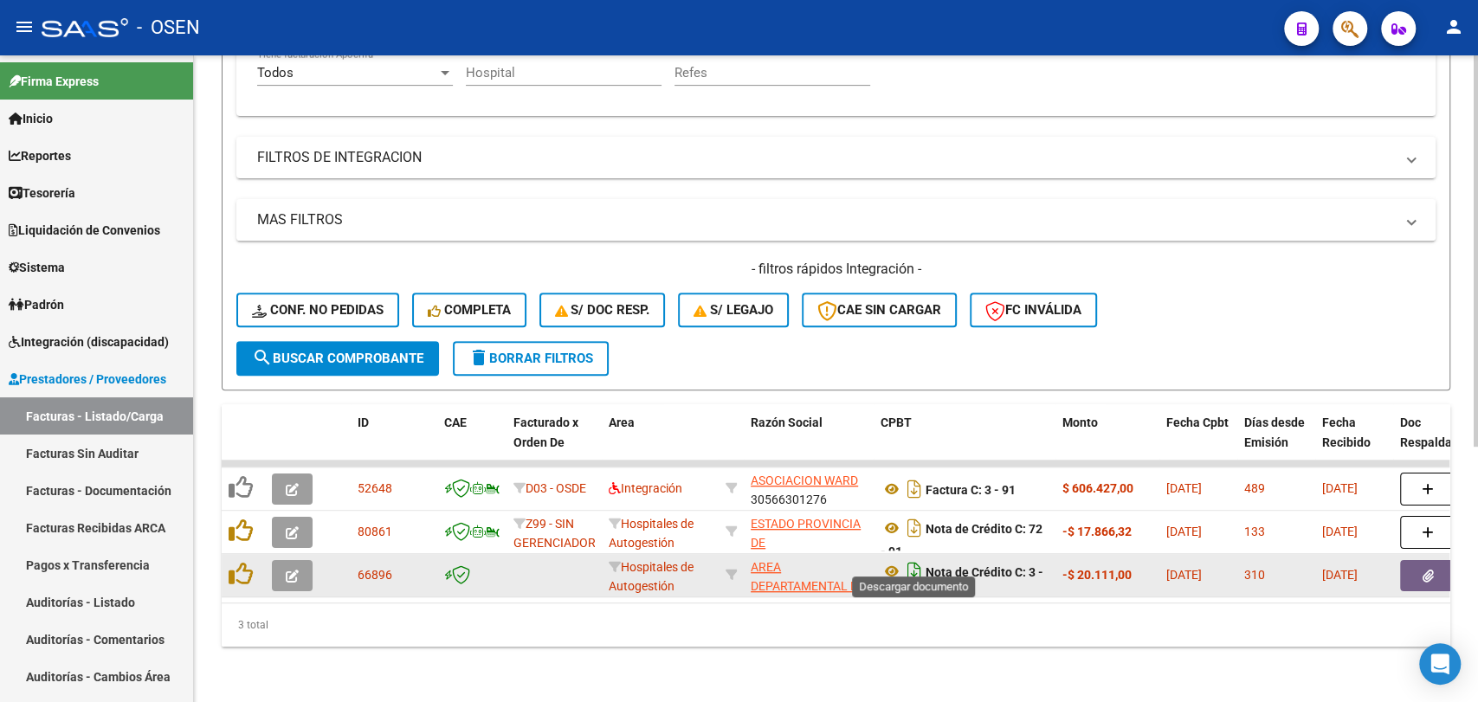
click at [914, 558] on icon "Descargar documento" at bounding box center [914, 572] width 23 height 28
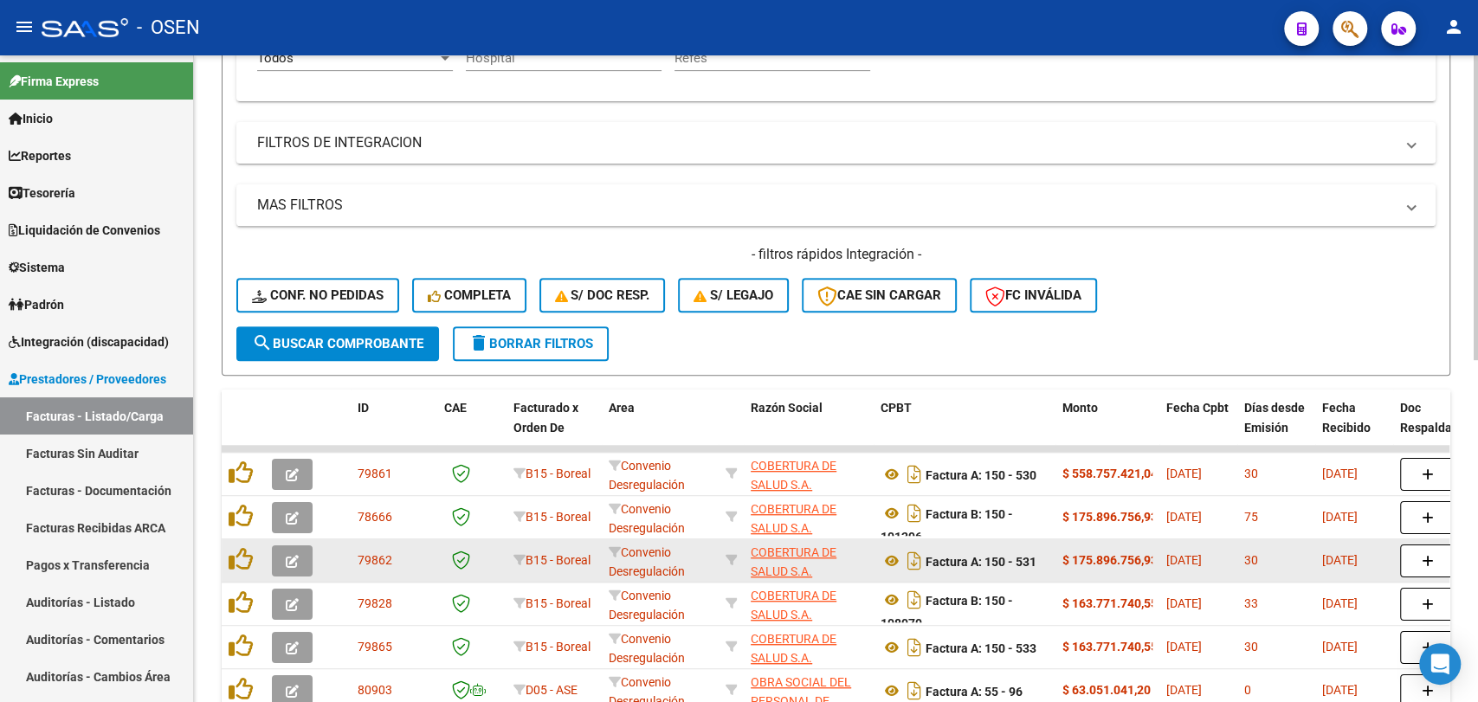
scroll to position [101, 0]
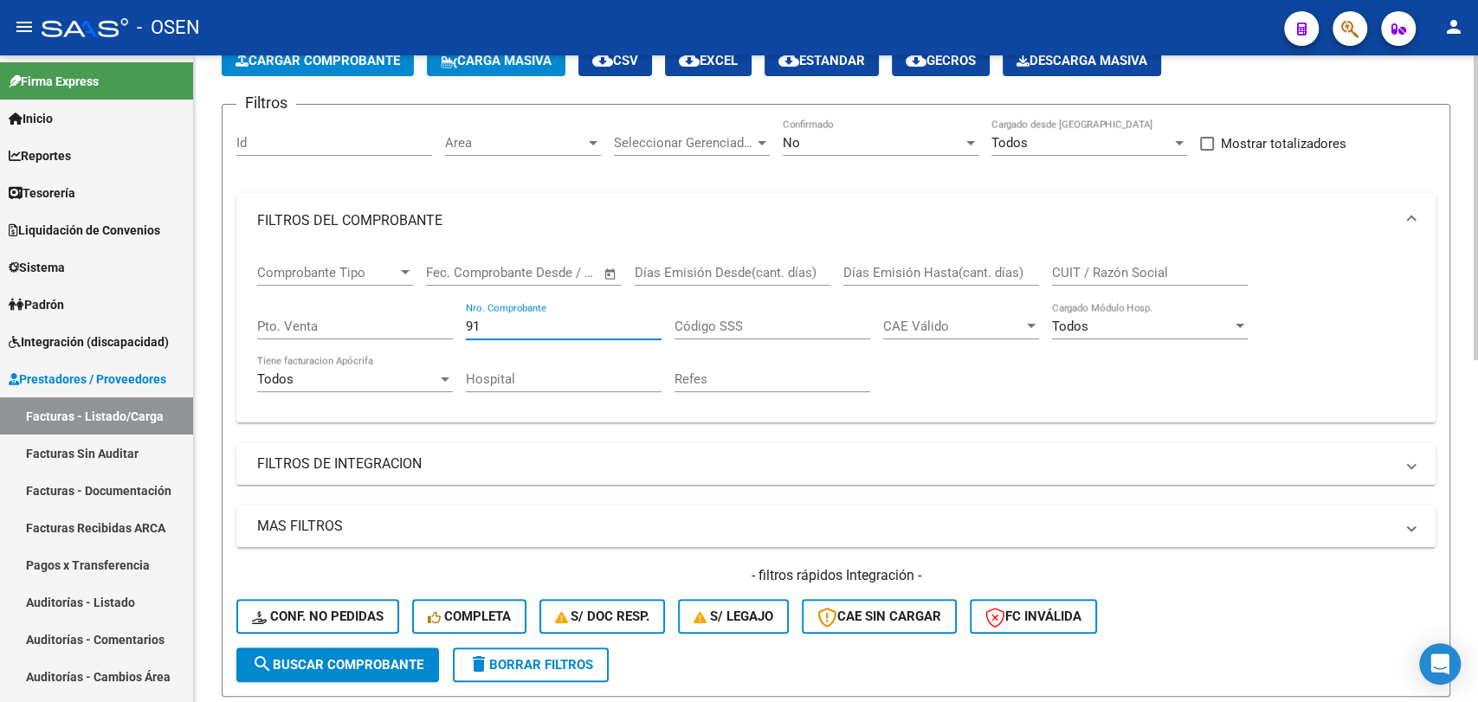
click at [520, 329] on input "91" at bounding box center [564, 327] width 196 height 16
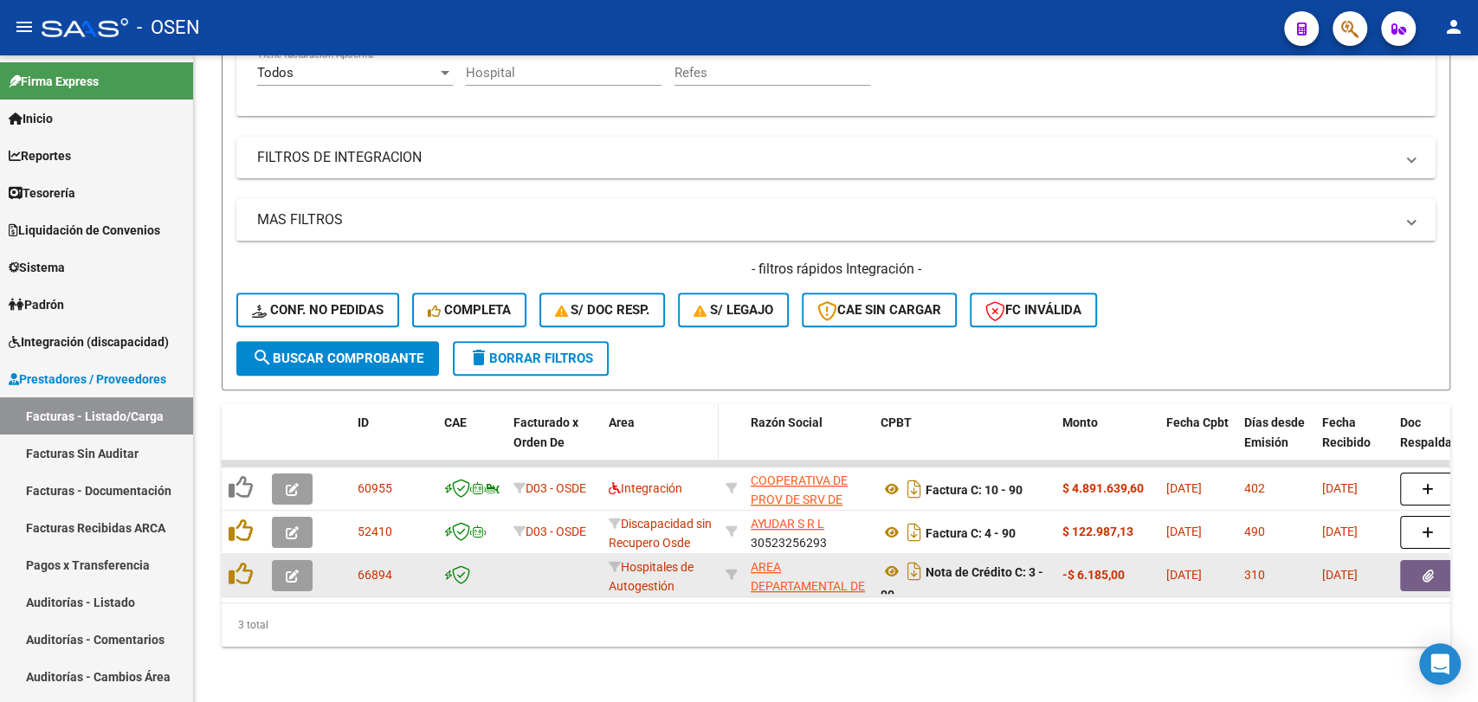
scroll to position [422, 0]
click at [916, 561] on icon "Descargar documento" at bounding box center [914, 572] width 23 height 28
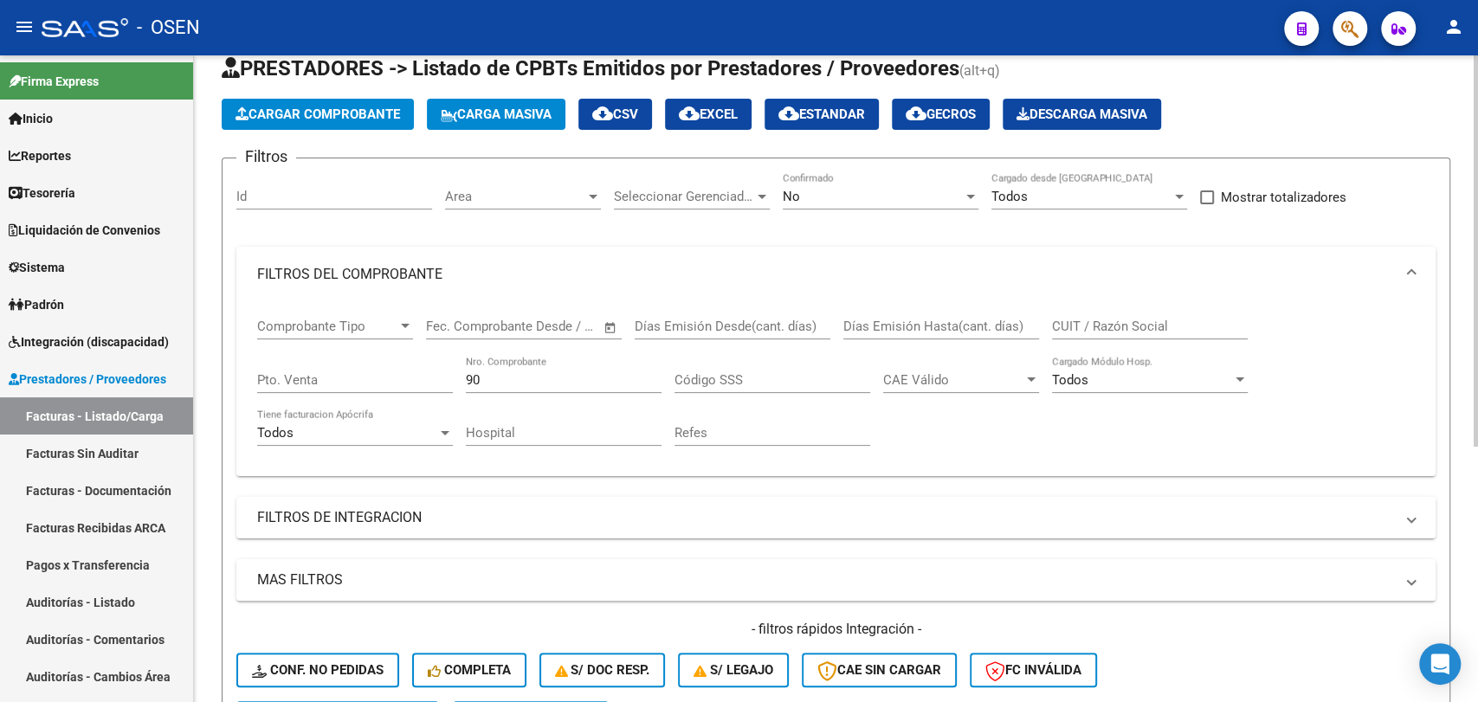
scroll to position [0, 0]
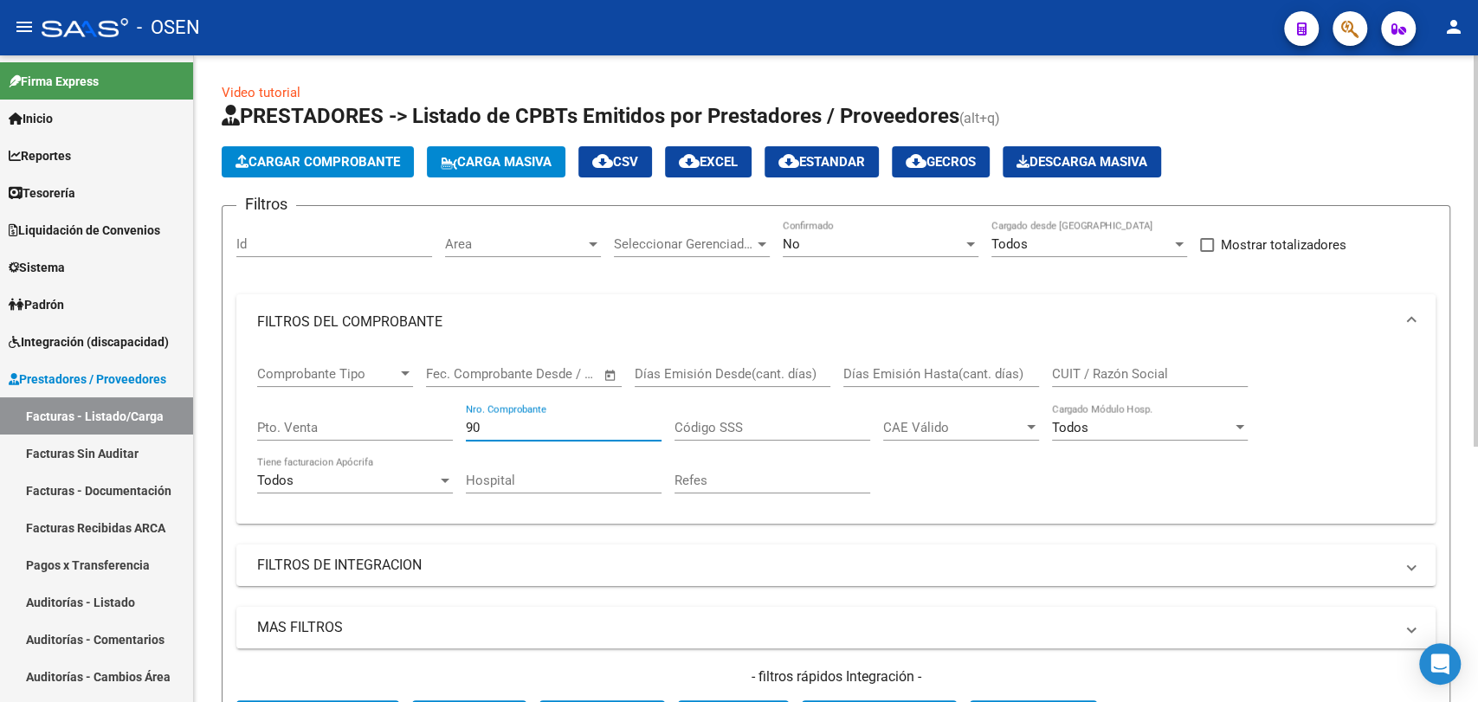
drag, startPoint x: 506, startPoint y: 430, endPoint x: 358, endPoint y: 463, distance: 150.8
click at [360, 456] on div "Comprobante Tipo Comprobante Tipo Fecha inicio – Fecha fin Fec. Comprobante Des…" at bounding box center [835, 430] width 1157 height 160
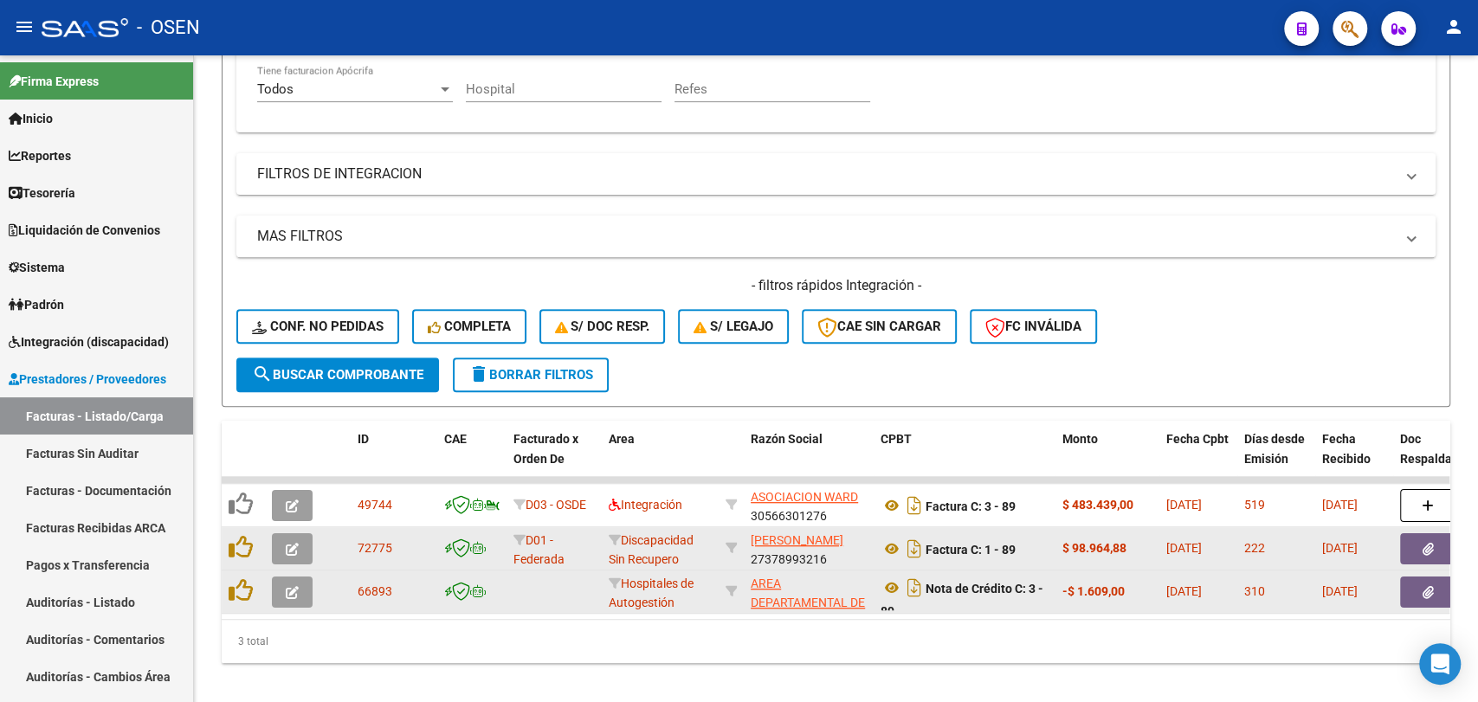
scroll to position [422, 0]
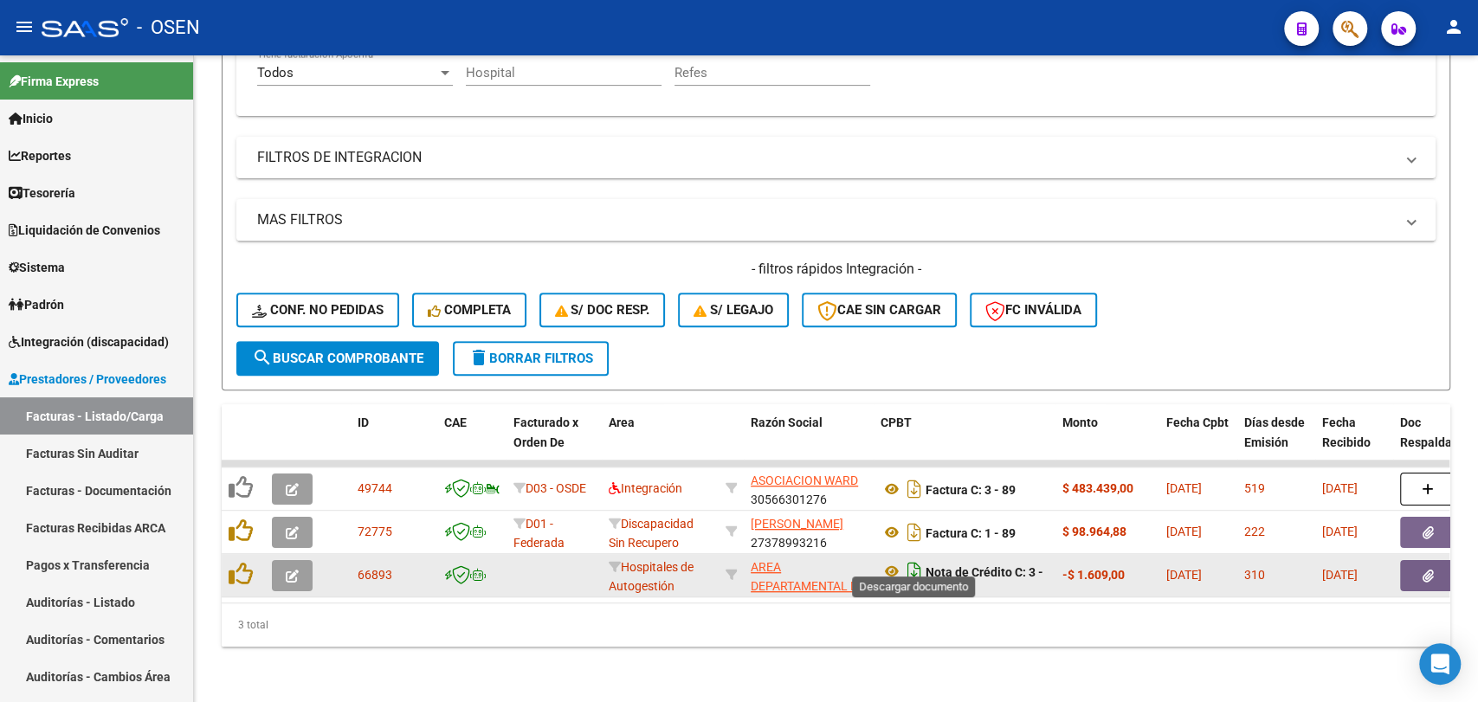
click at [912, 558] on icon "Descargar documento" at bounding box center [914, 572] width 23 height 28
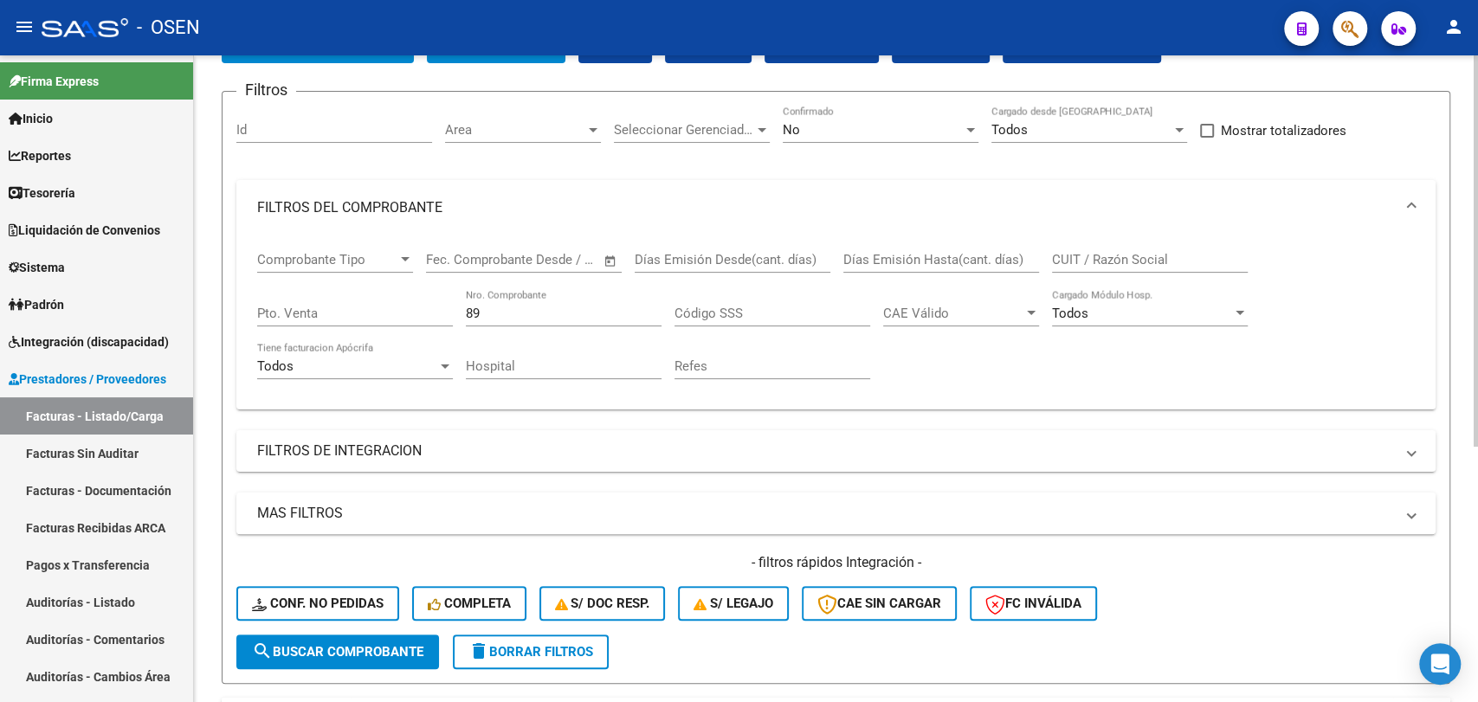
scroll to position [101, 0]
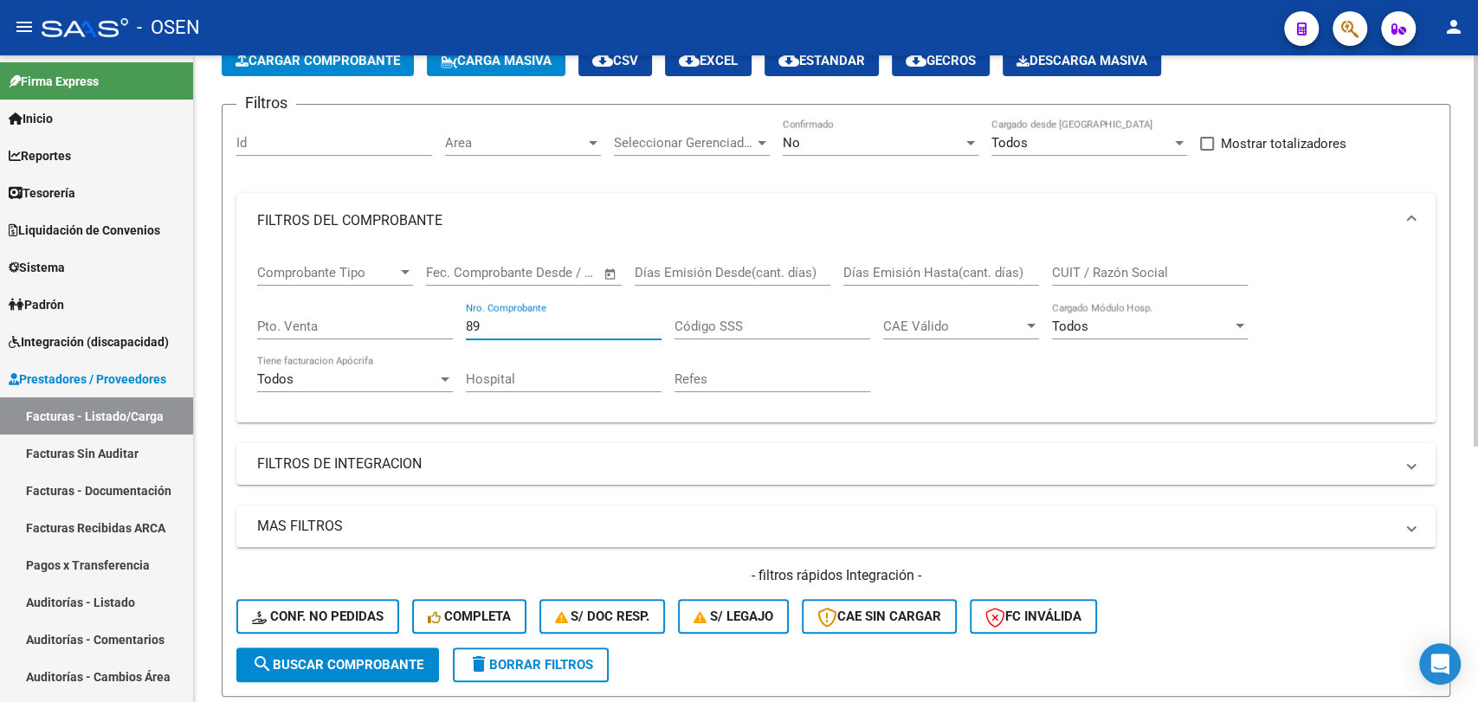
drag, startPoint x: 536, startPoint y: 331, endPoint x: 530, endPoint y: 343, distance: 13.6
click at [535, 337] on div "89 Nro. Comprobante" at bounding box center [564, 320] width 196 height 37
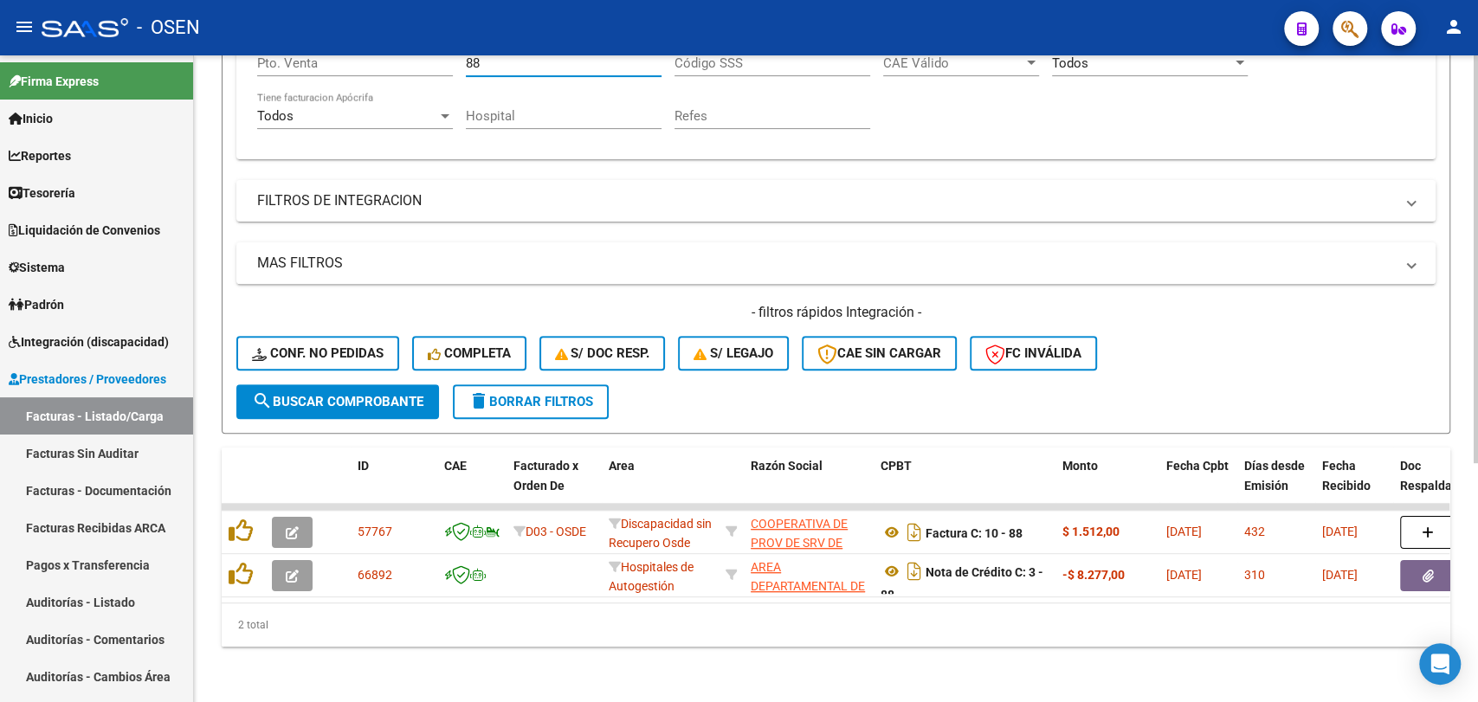
scroll to position [379, 0]
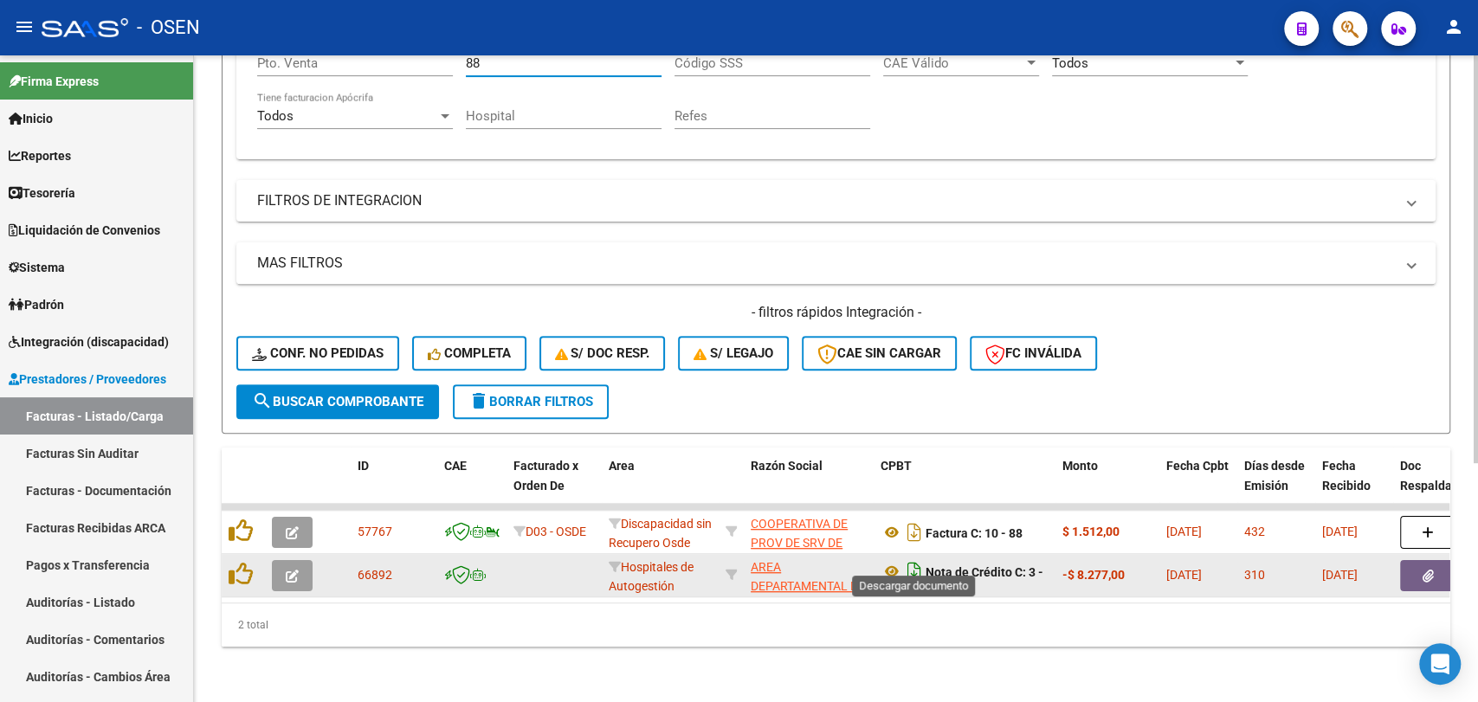
type input "88"
click at [921, 564] on icon "Descargar documento" at bounding box center [914, 572] width 23 height 28
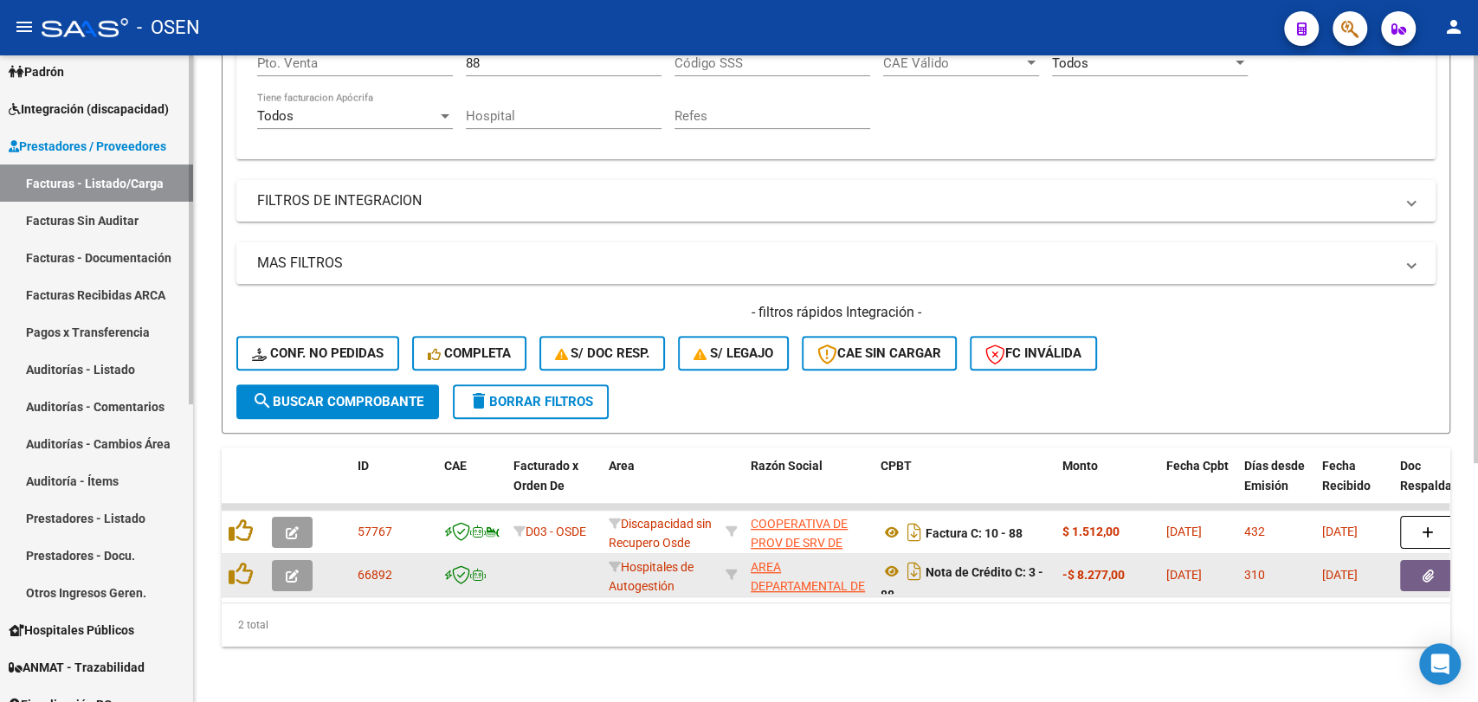
scroll to position [230, 0]
click at [117, 157] on span "Prestadores / Proveedores" at bounding box center [88, 148] width 158 height 19
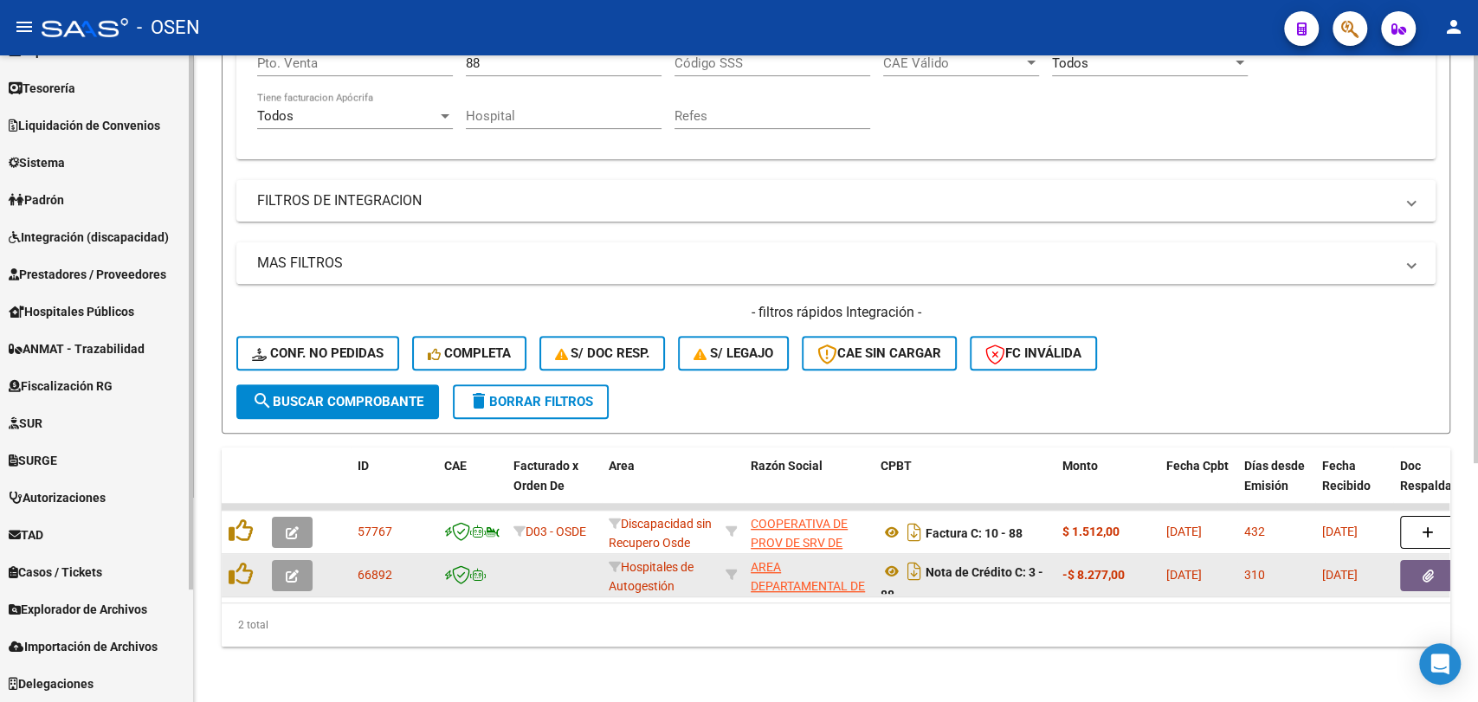
scroll to position [105, 0]
click at [121, 261] on link "Prestadores / Proveedores" at bounding box center [96, 273] width 193 height 37
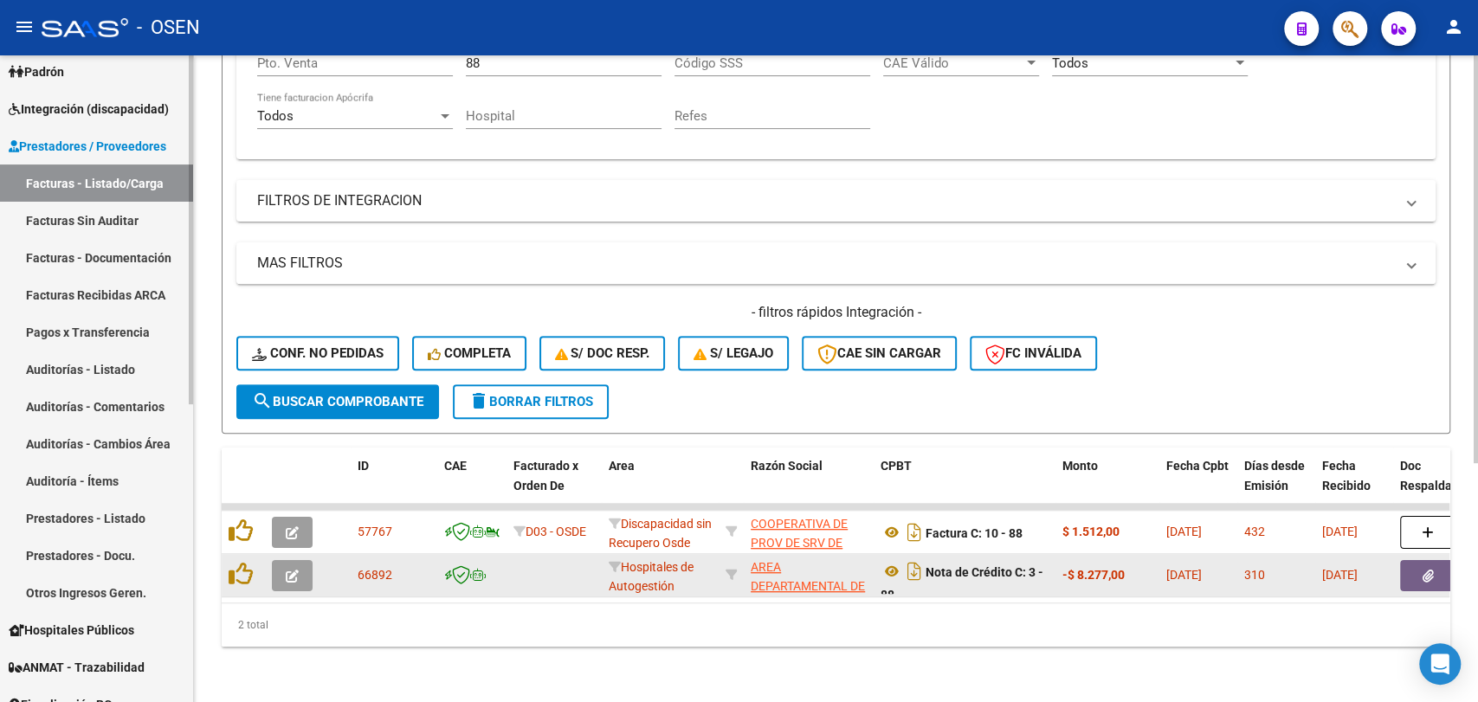
scroll to position [230, 0]
click at [76, 184] on link "Facturas - Listado/Carga" at bounding box center [96, 185] width 193 height 37
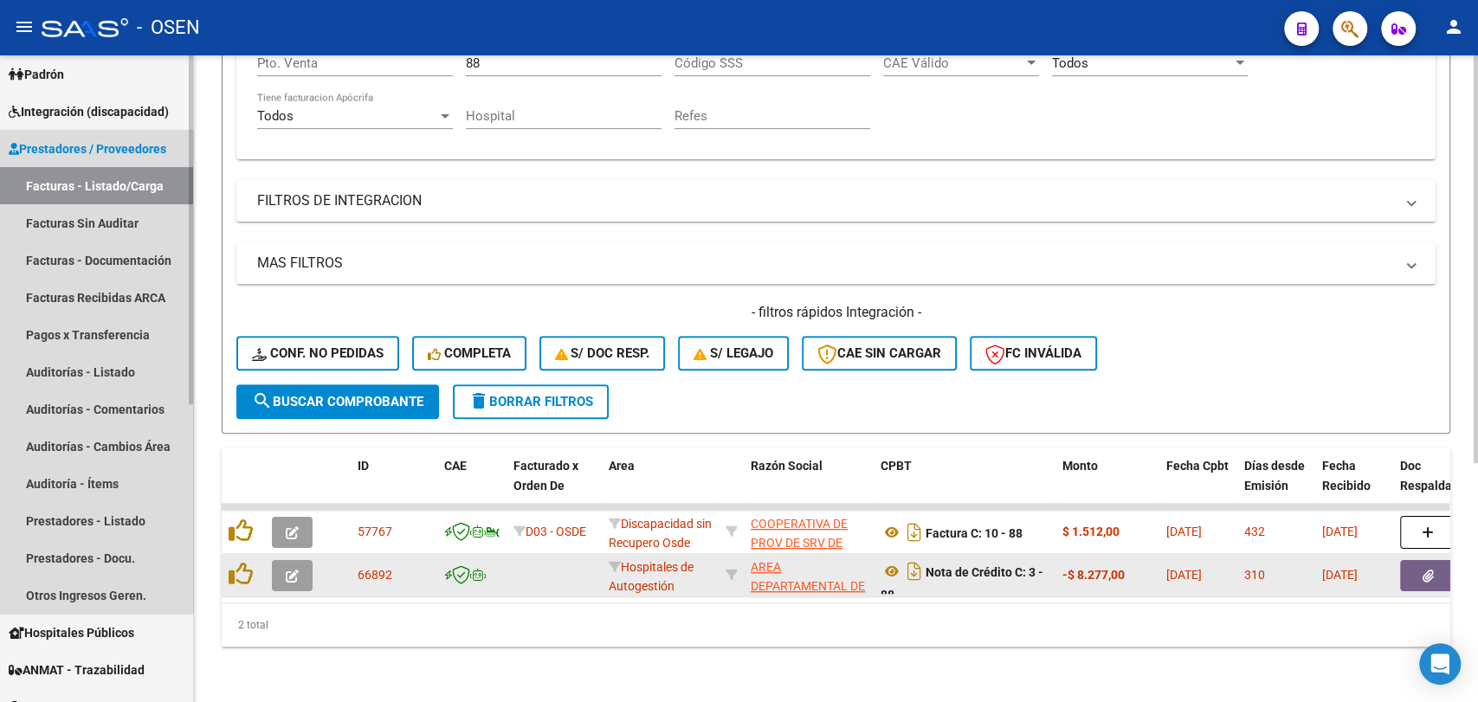
click at [38, 143] on span "Prestadores / Proveedores" at bounding box center [88, 148] width 158 height 19
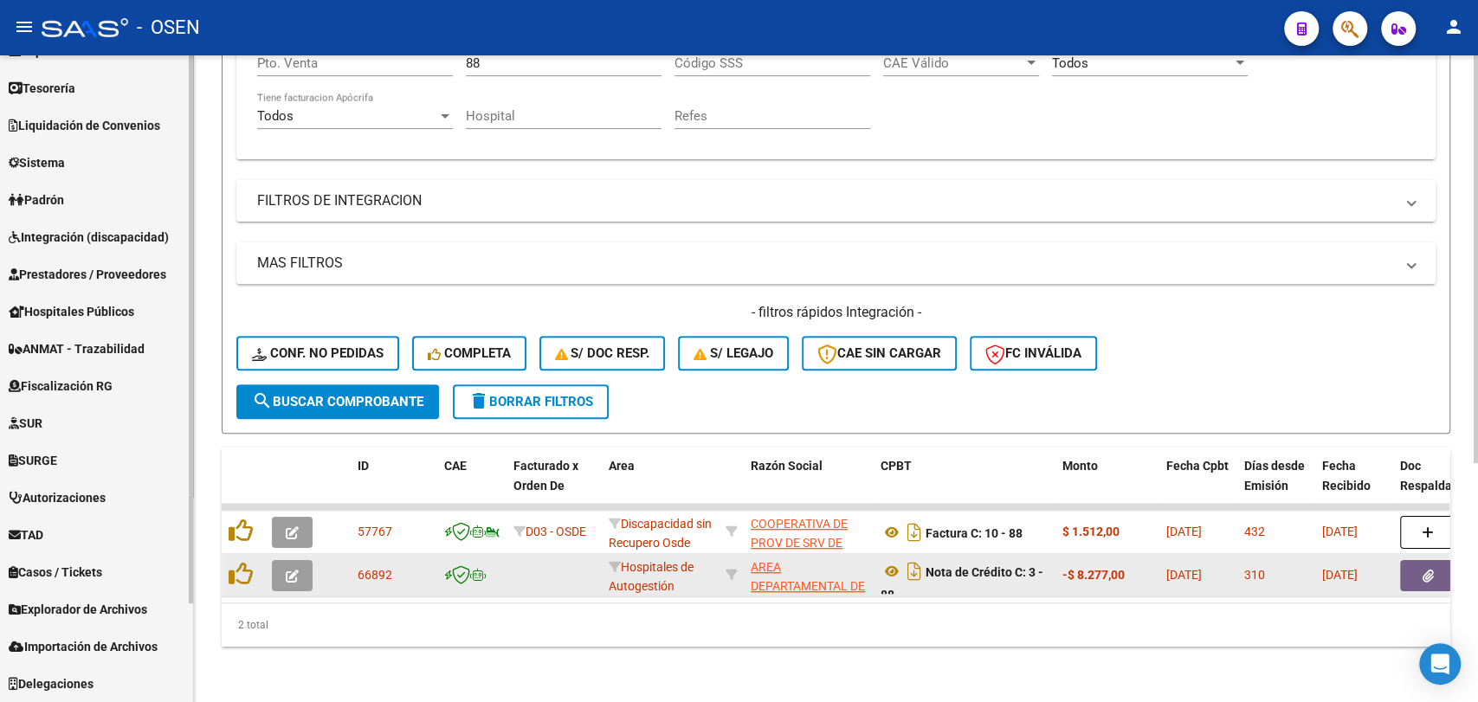
scroll to position [105, 0]
click at [88, 319] on span "Hospitales Públicos" at bounding box center [72, 311] width 126 height 19
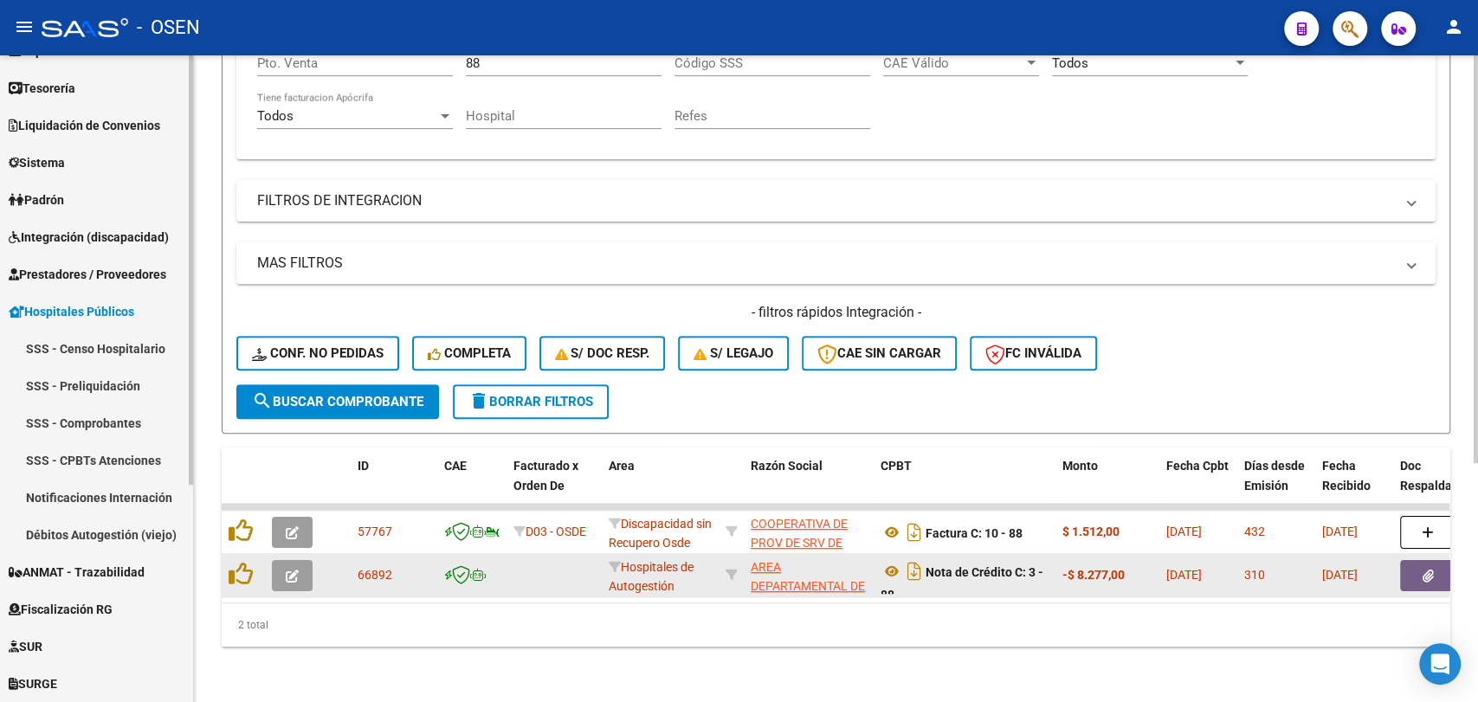
click at [107, 523] on link "Débitos Autogestión (viejo)" at bounding box center [96, 534] width 193 height 37
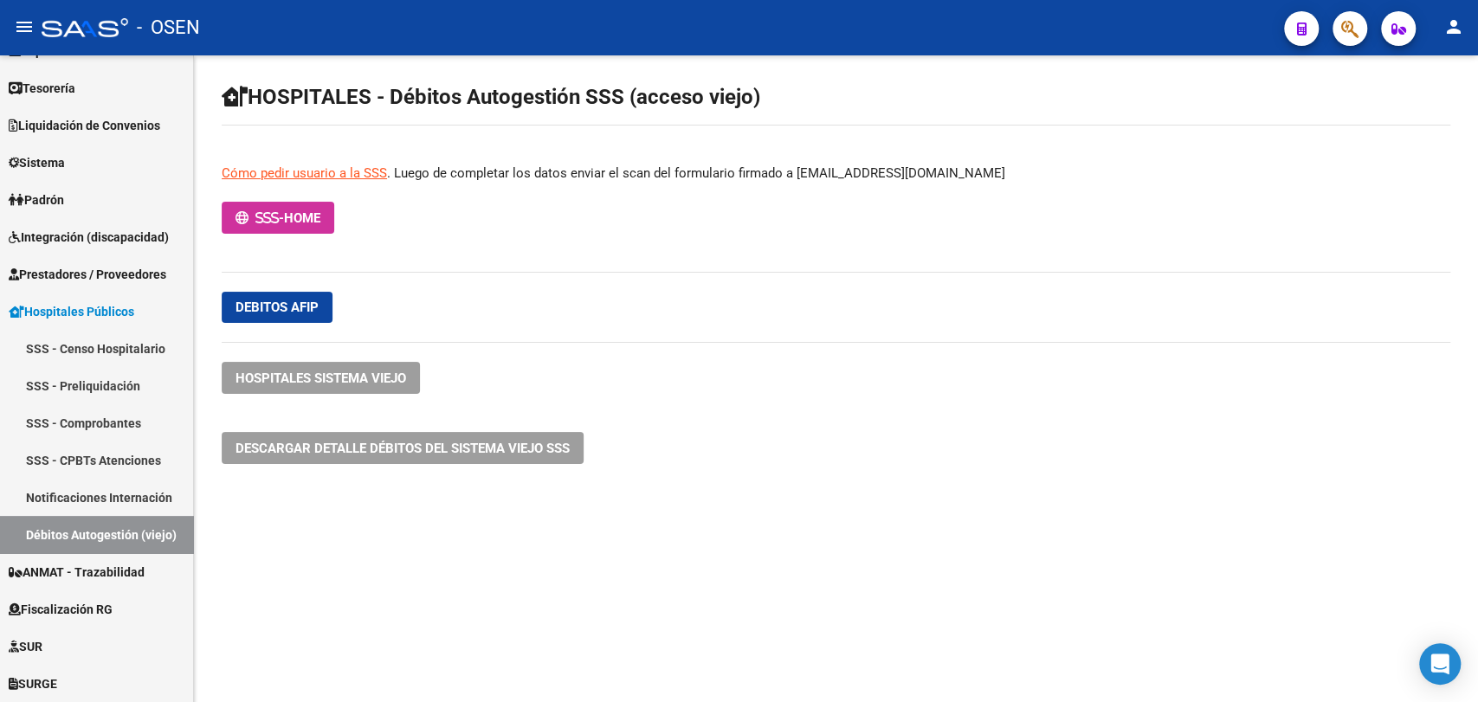
click at [307, 198] on div "HOSPITALES - Débitos Autogestión SSS (acceso viejo) Cómo pedir usuario a la SSS…" at bounding box center [836, 289] width 1284 height 469
click at [312, 205] on button "- HOME" at bounding box center [278, 218] width 113 height 32
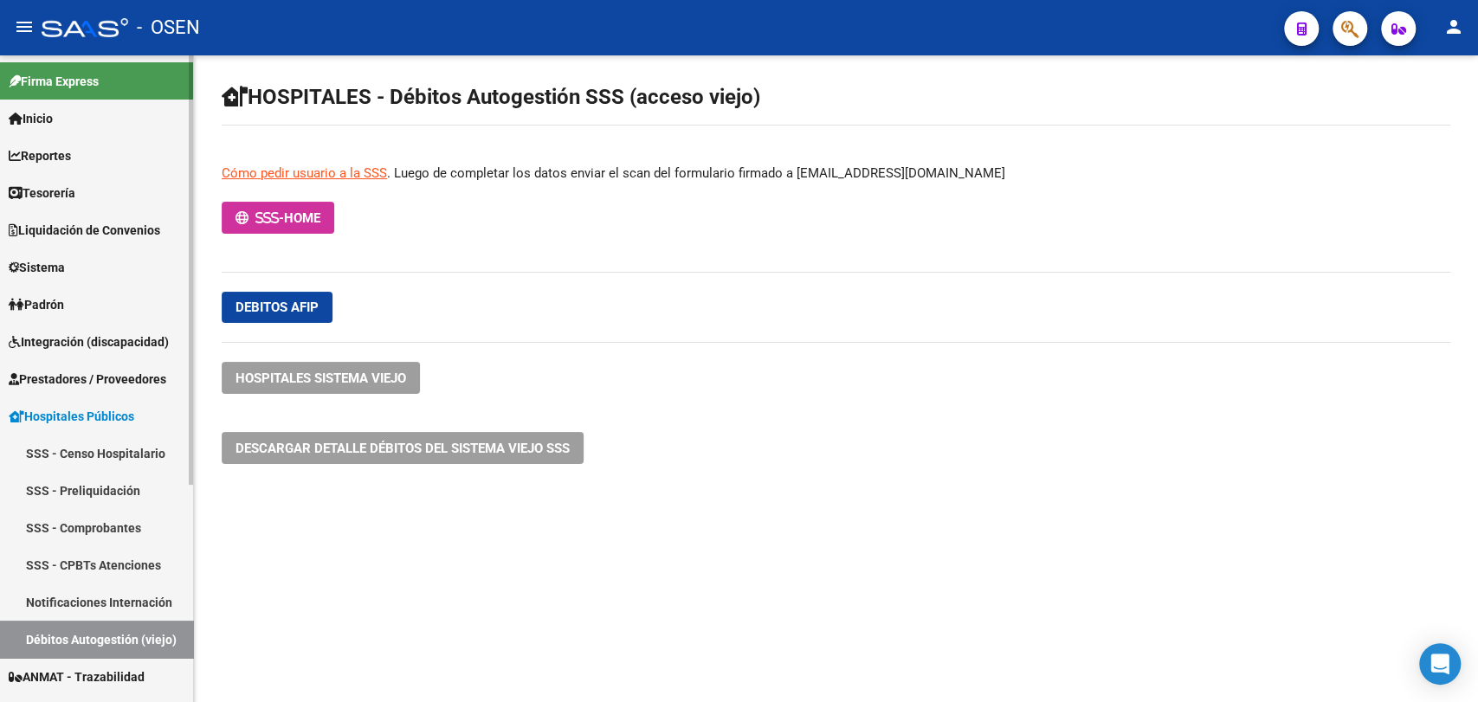
click at [91, 197] on link "Tesorería" at bounding box center [96, 192] width 193 height 37
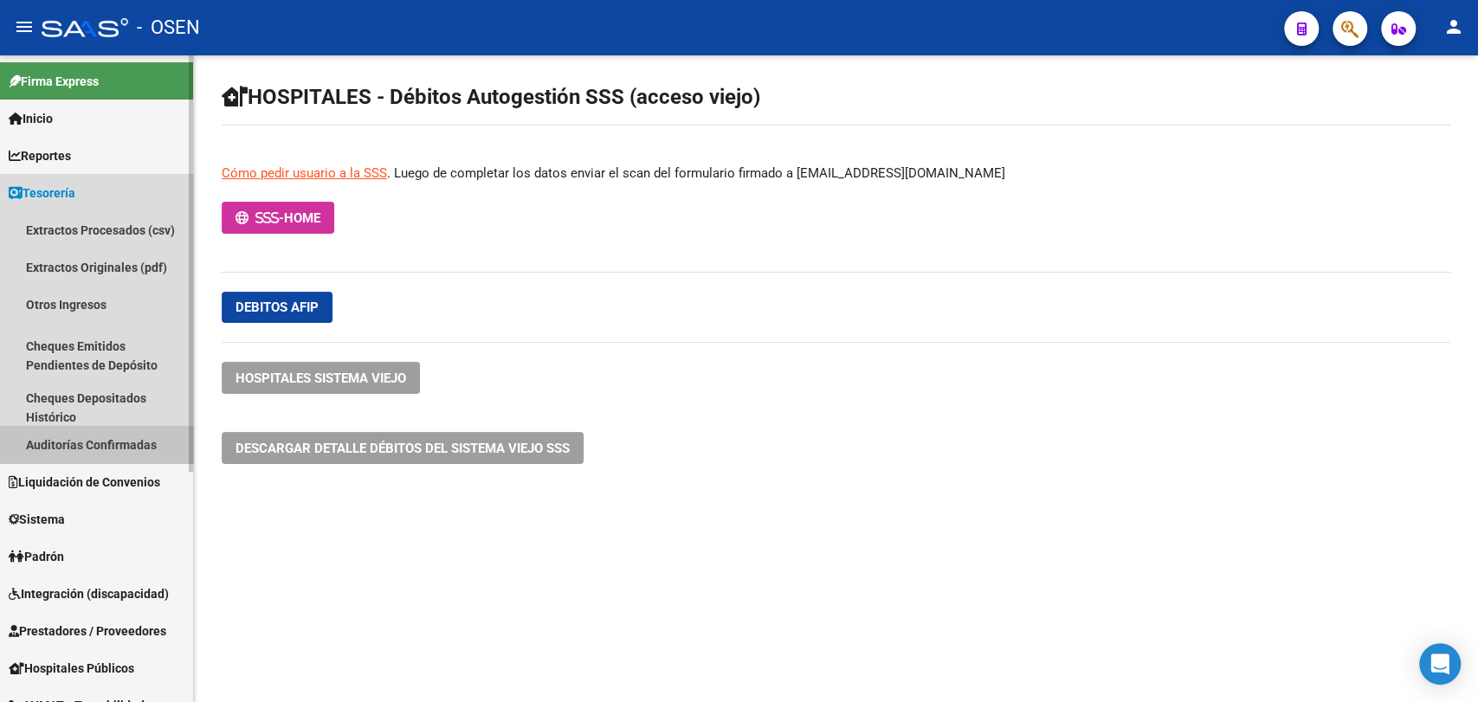
click at [113, 445] on link "Auditorías Confirmadas" at bounding box center [96, 444] width 193 height 37
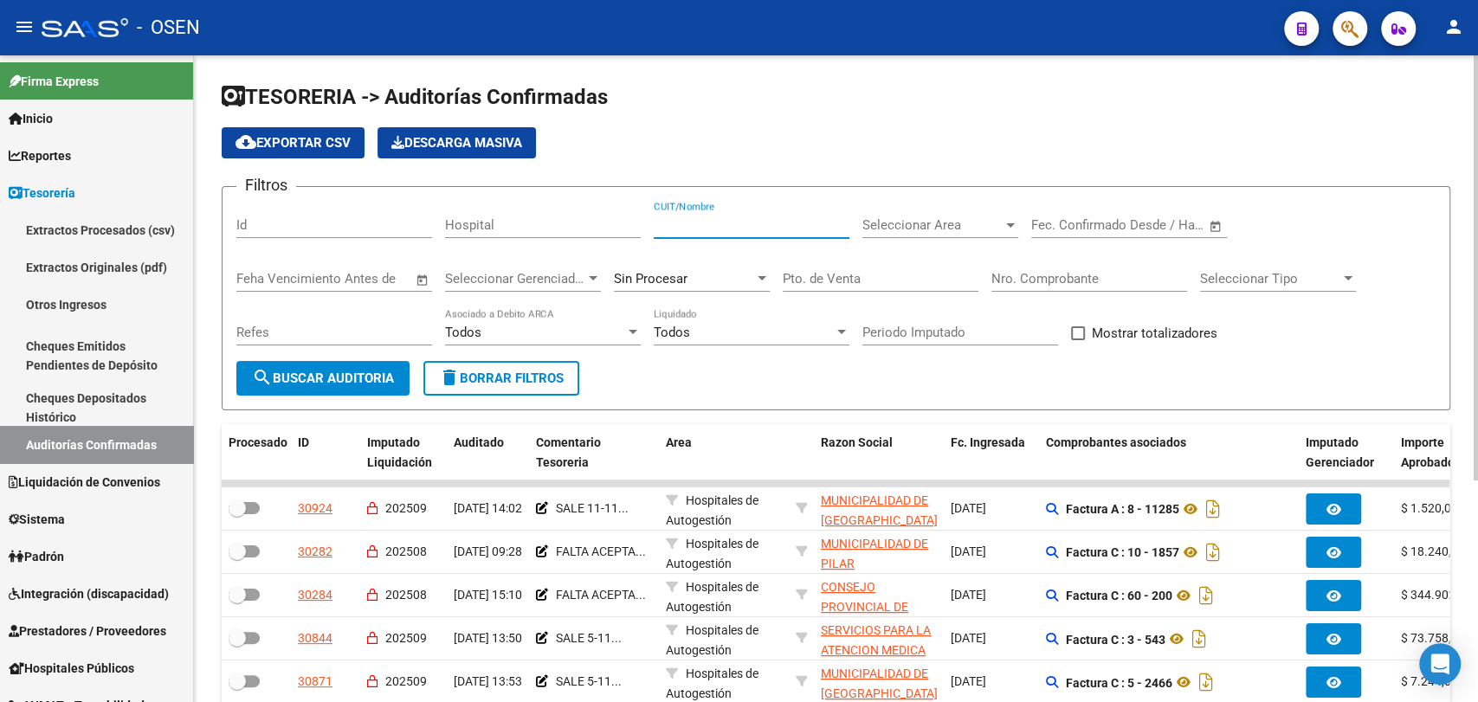
click at [745, 217] on input "CUIT/Nombre" at bounding box center [752, 225] width 196 height 16
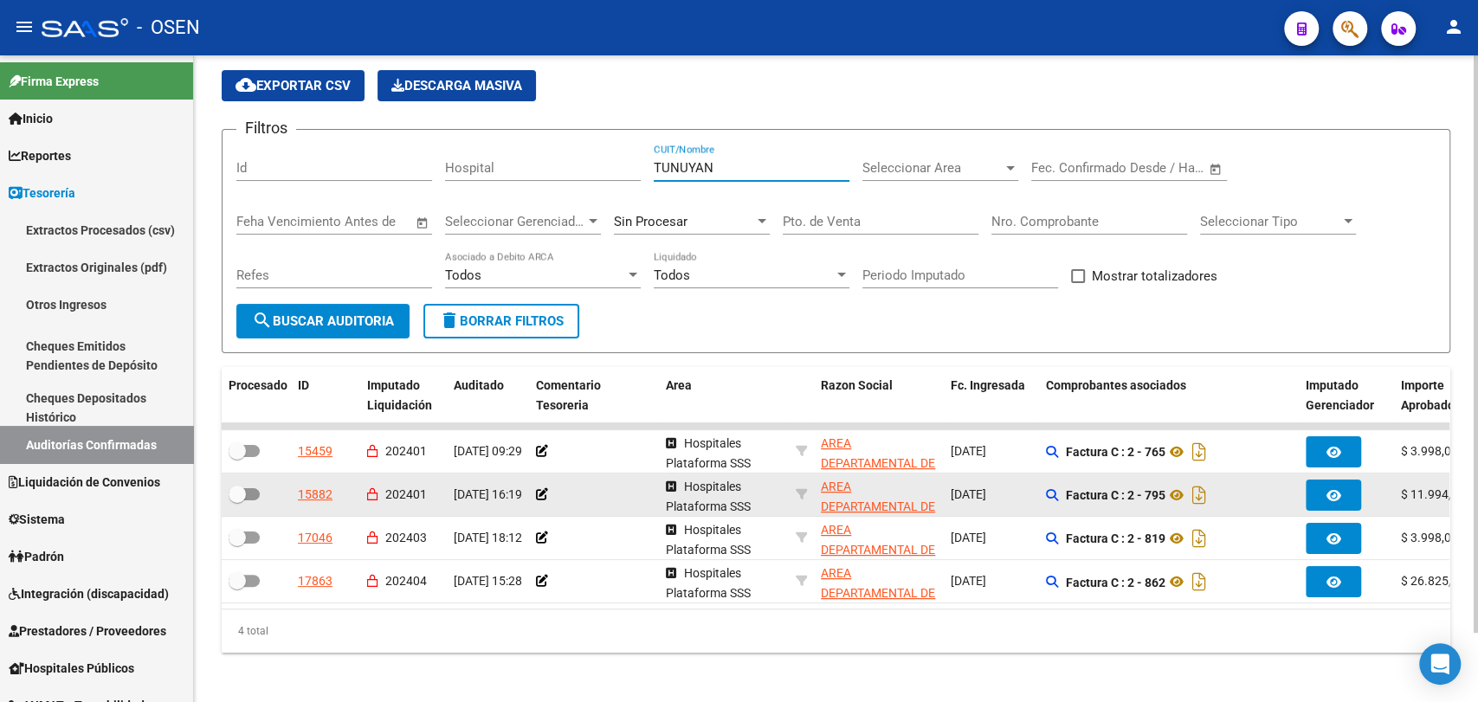
scroll to position [78, 0]
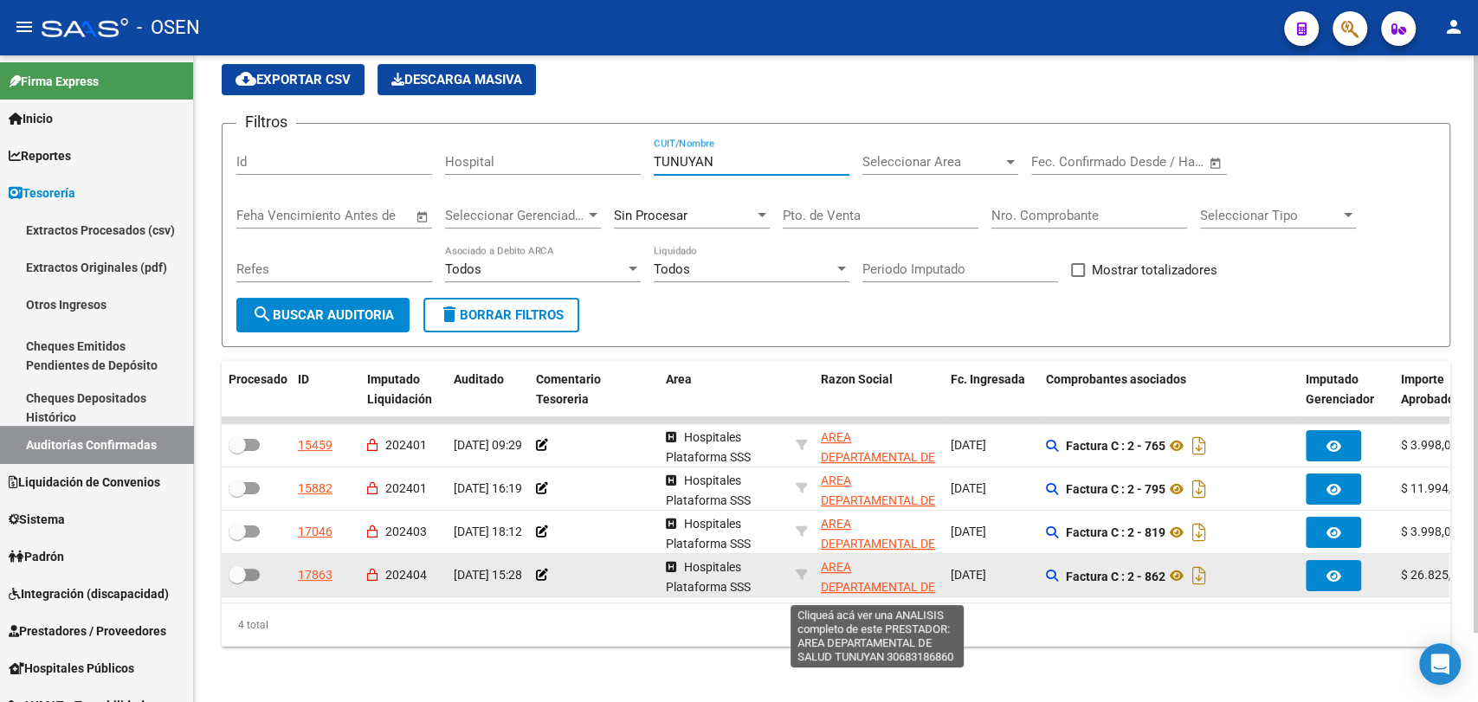
type input "TUNUYAN"
click at [836, 560] on span "AREA DEPARTAMENTAL DE SALUD [GEOGRAPHIC_DATA]" at bounding box center [879, 596] width 117 height 73
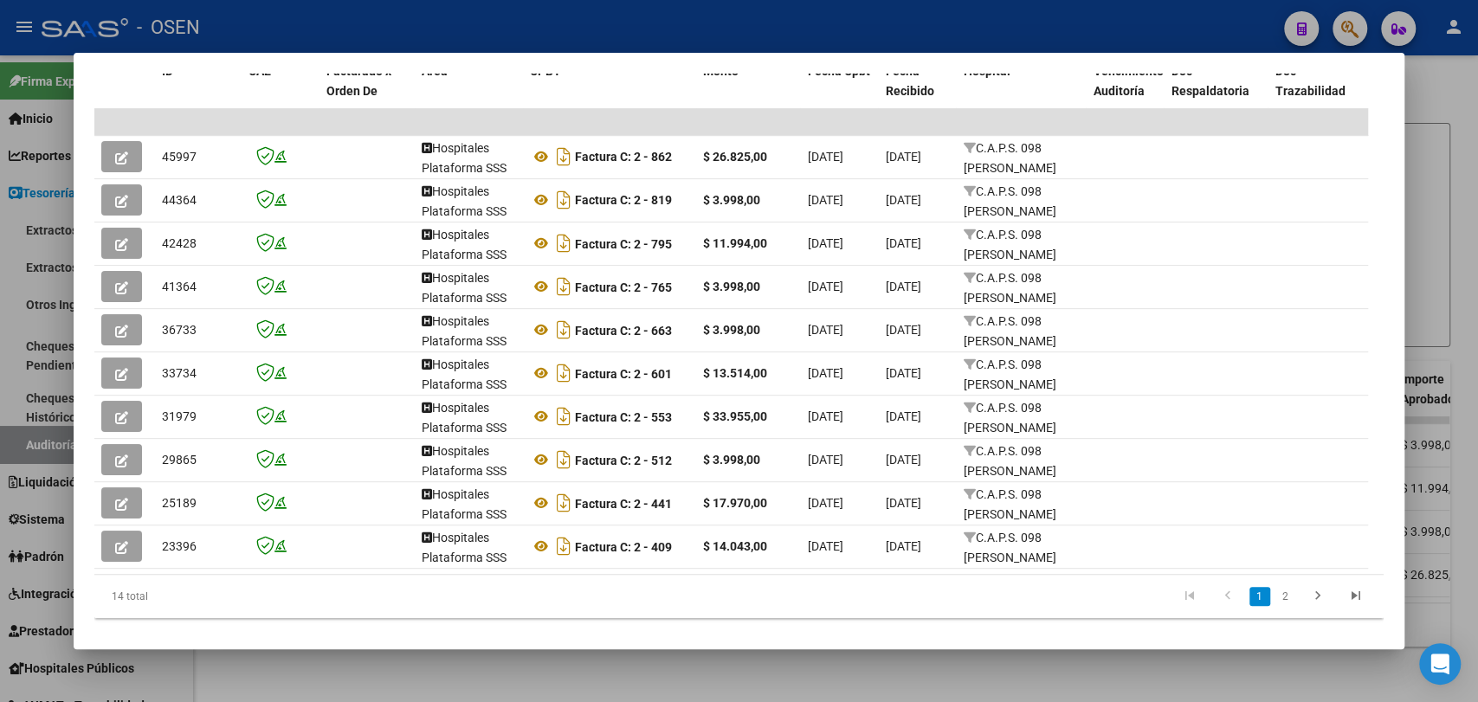
scroll to position [435, 0]
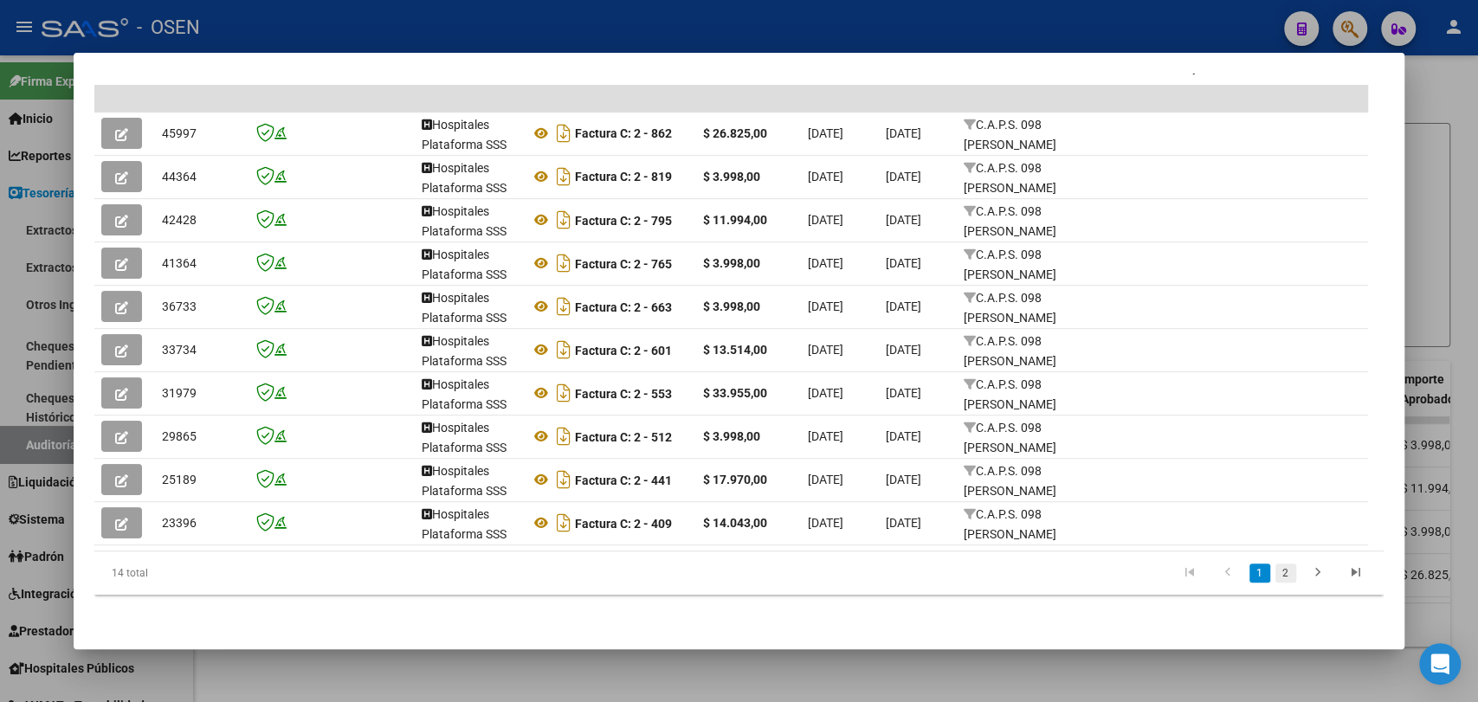
click at [1275, 573] on link "2" at bounding box center [1285, 573] width 21 height 19
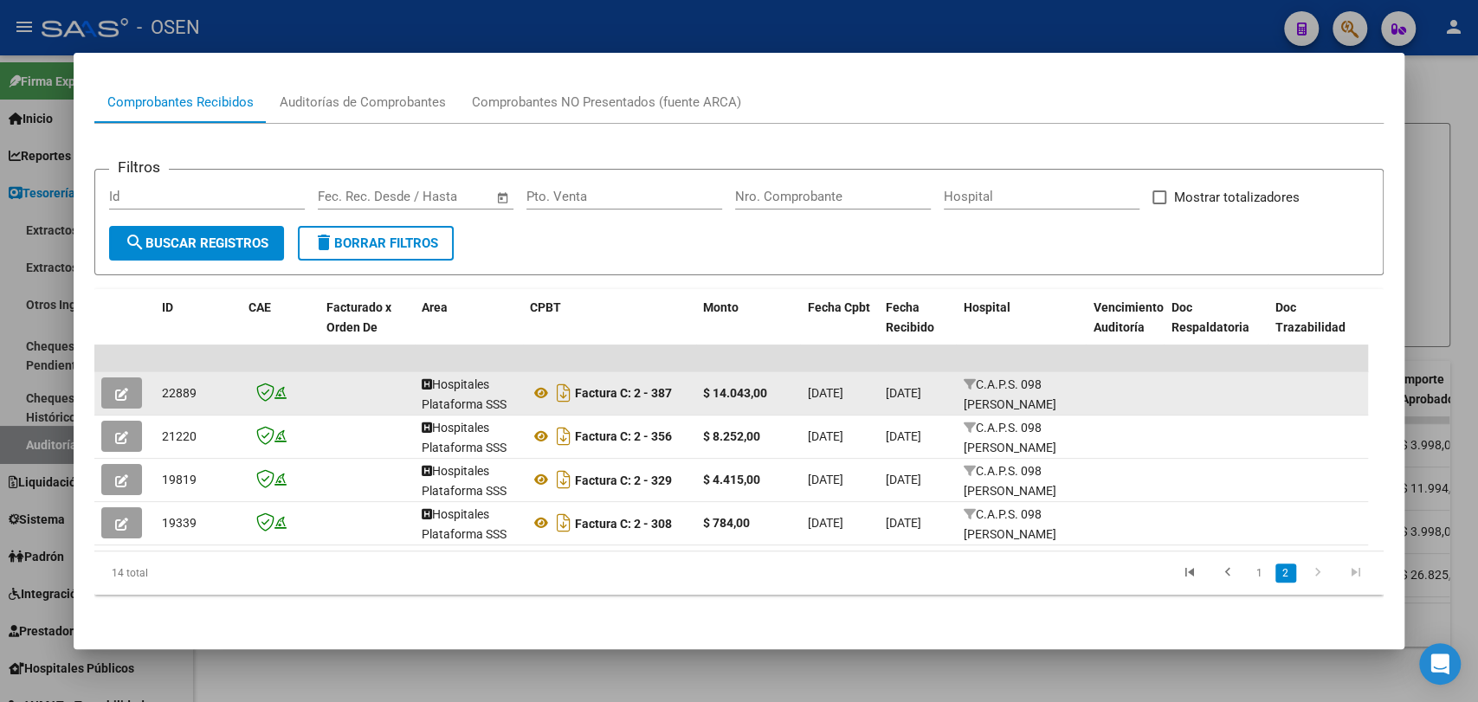
scroll to position [175, 0]
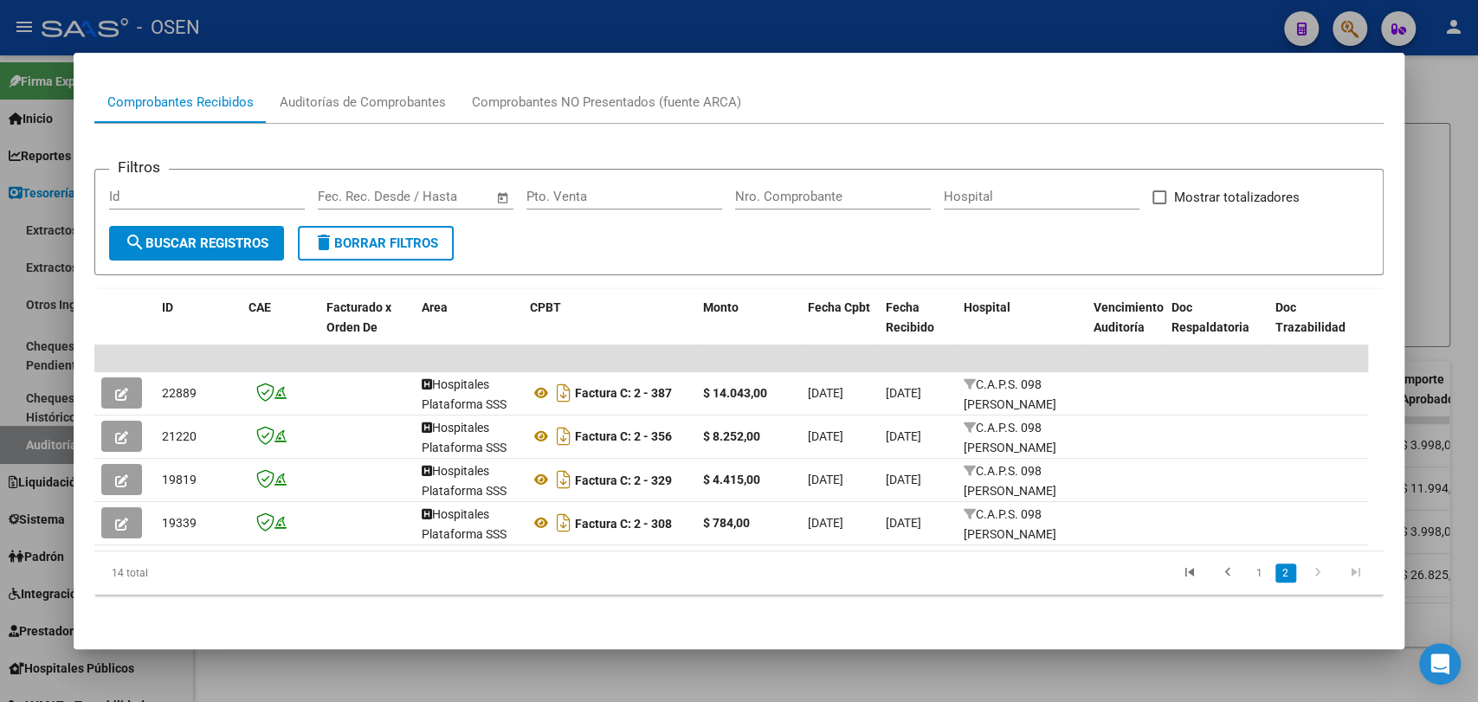
click at [835, 660] on div at bounding box center [739, 351] width 1478 height 702
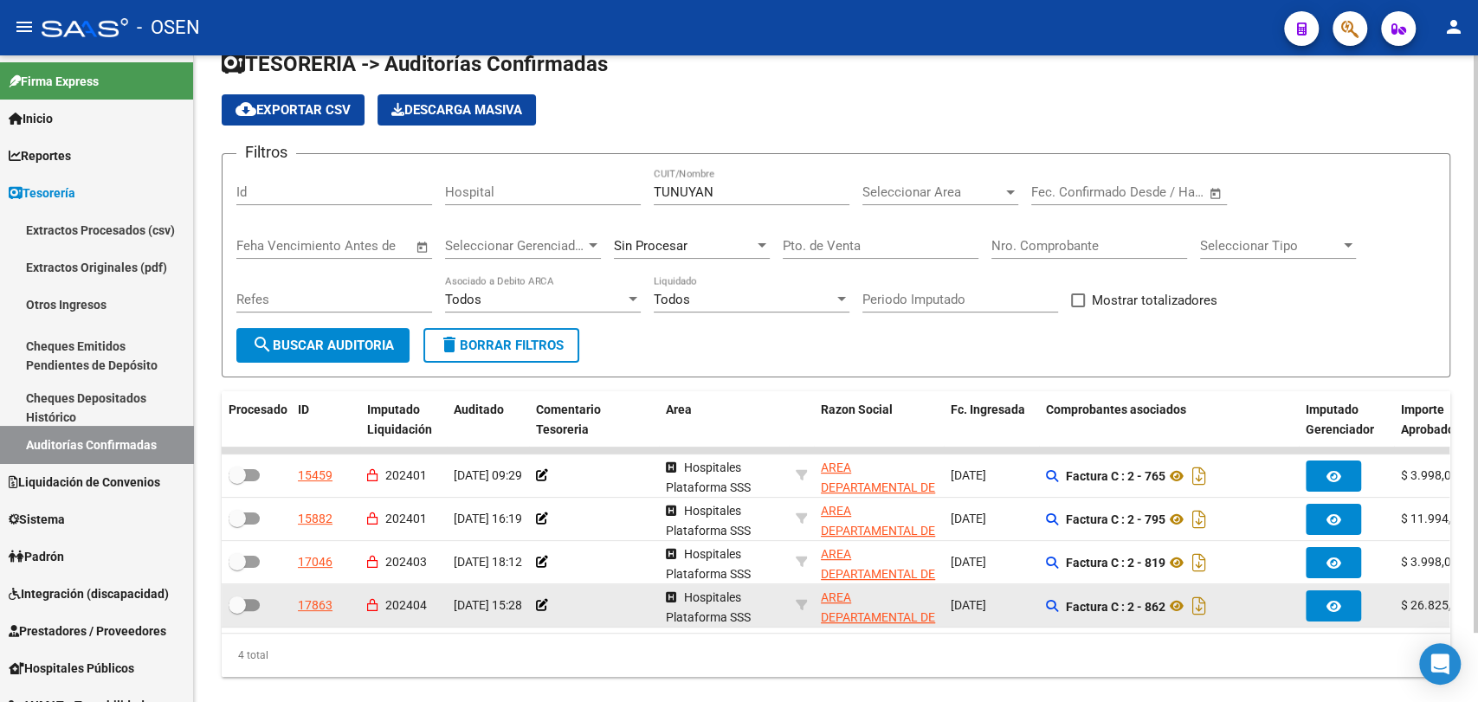
scroll to position [0, 0]
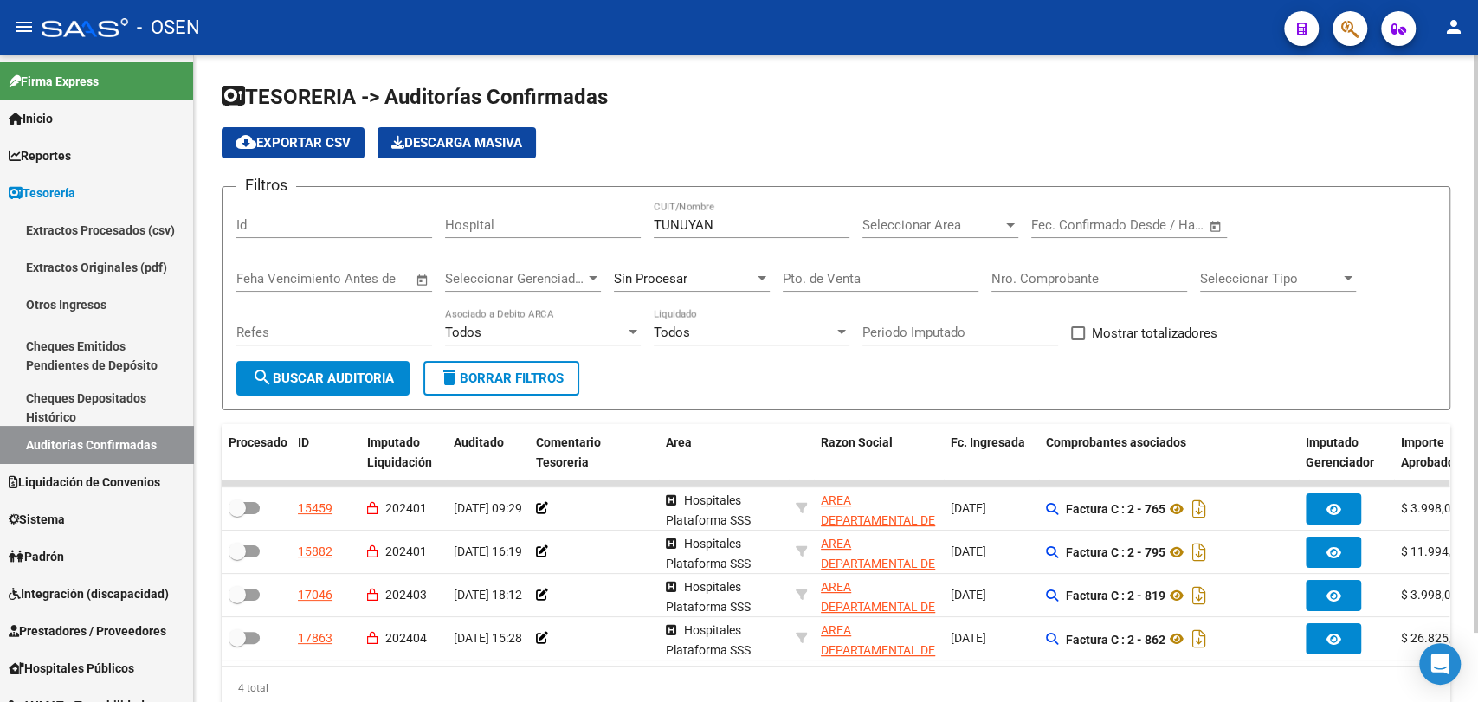
click at [680, 258] on div "Sin Procesar" at bounding box center [692, 273] width 156 height 37
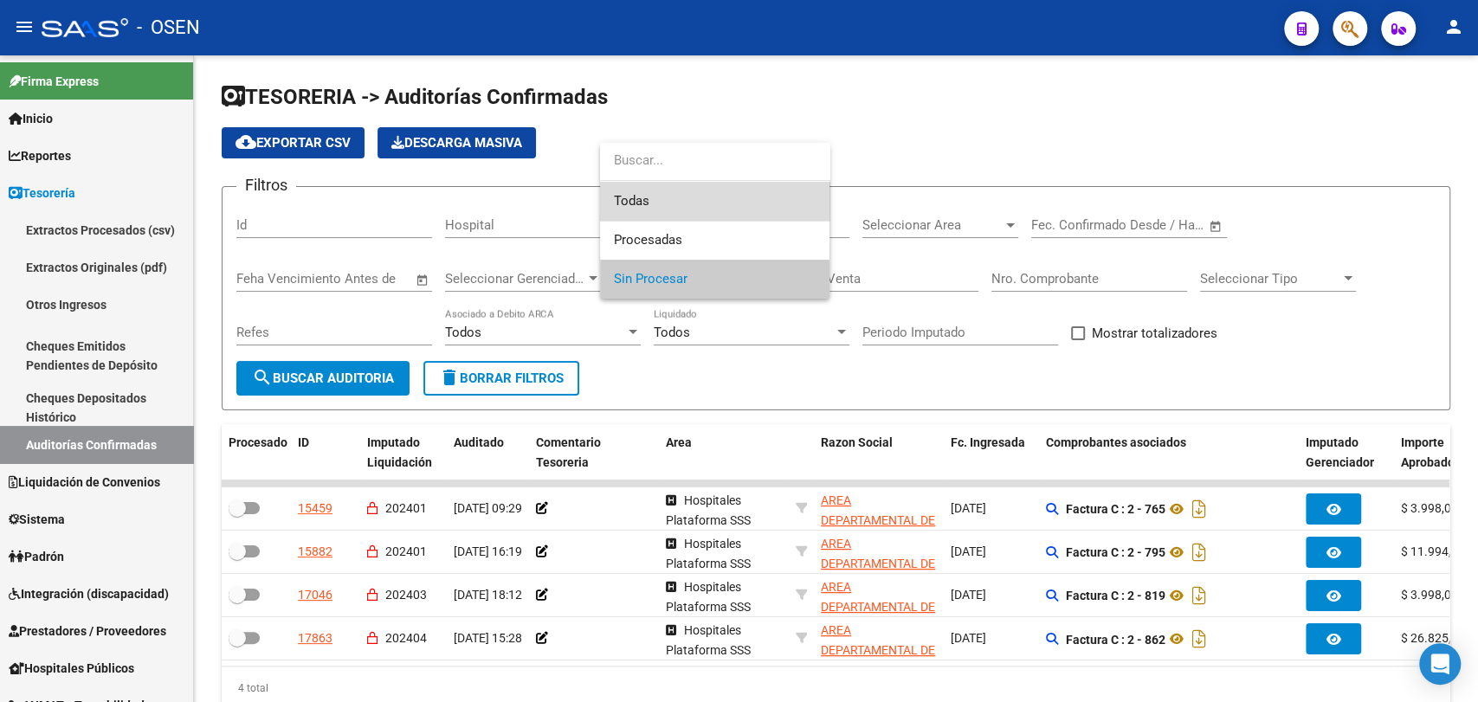
click at [695, 207] on span "Todas" at bounding box center [715, 201] width 202 height 39
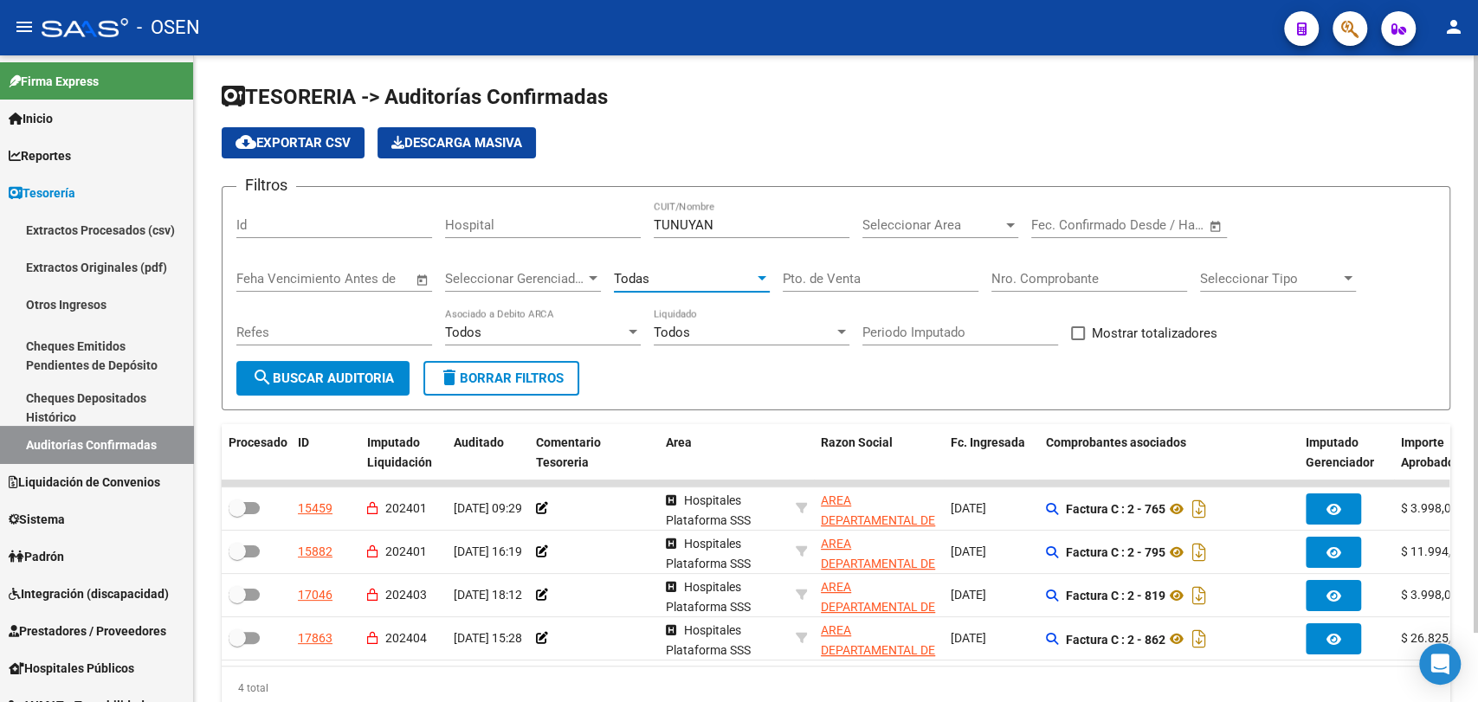
click at [374, 368] on button "search Buscar Auditoria" at bounding box center [322, 378] width 173 height 35
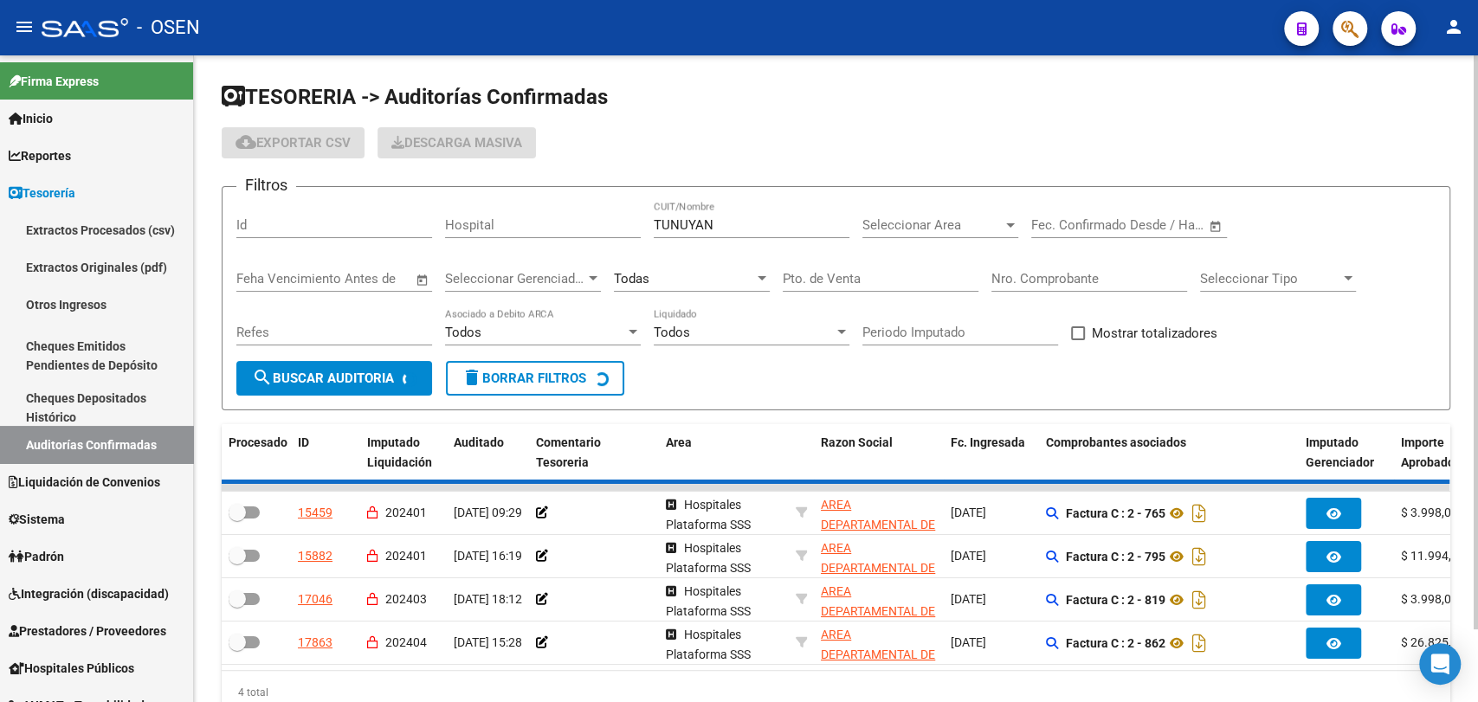
checkbox input "true"
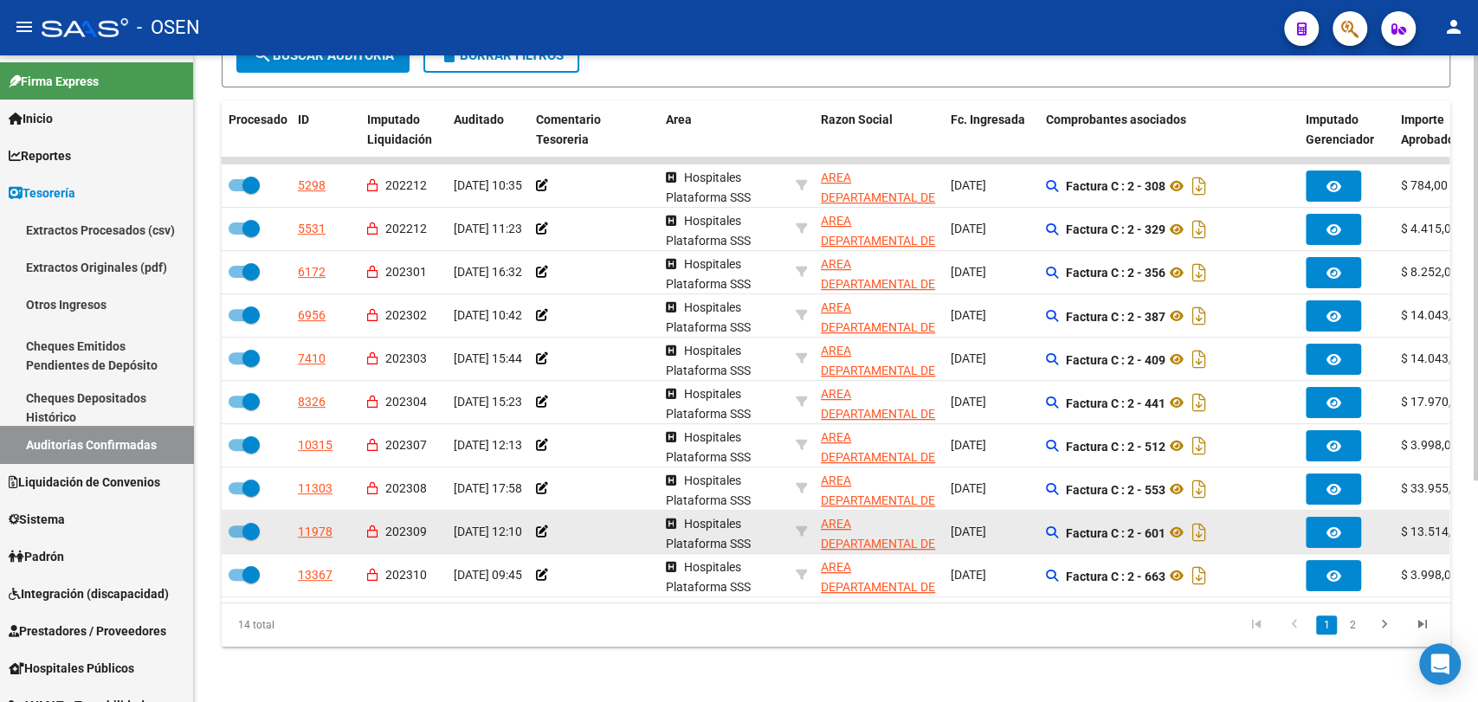
scroll to position [338, 0]
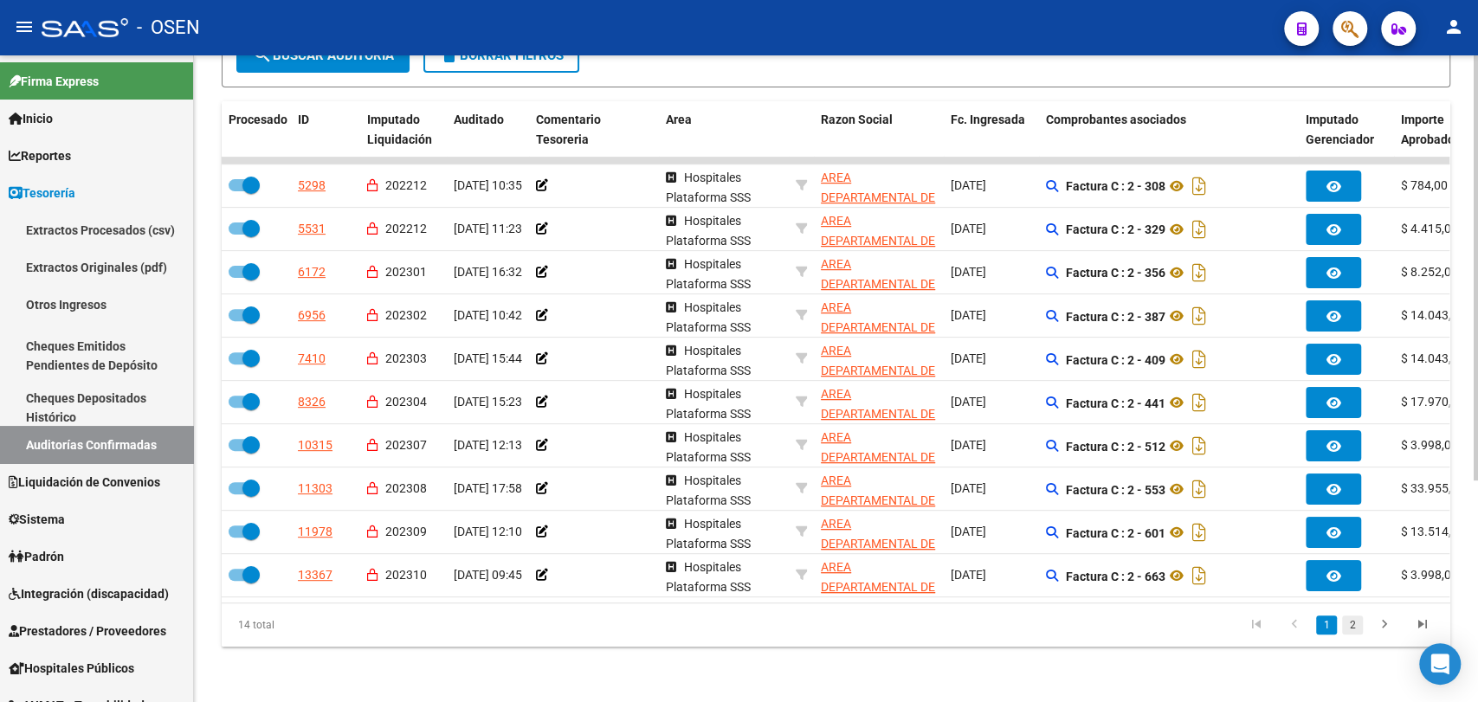
click at [1357, 622] on link "2" at bounding box center [1352, 625] width 21 height 19
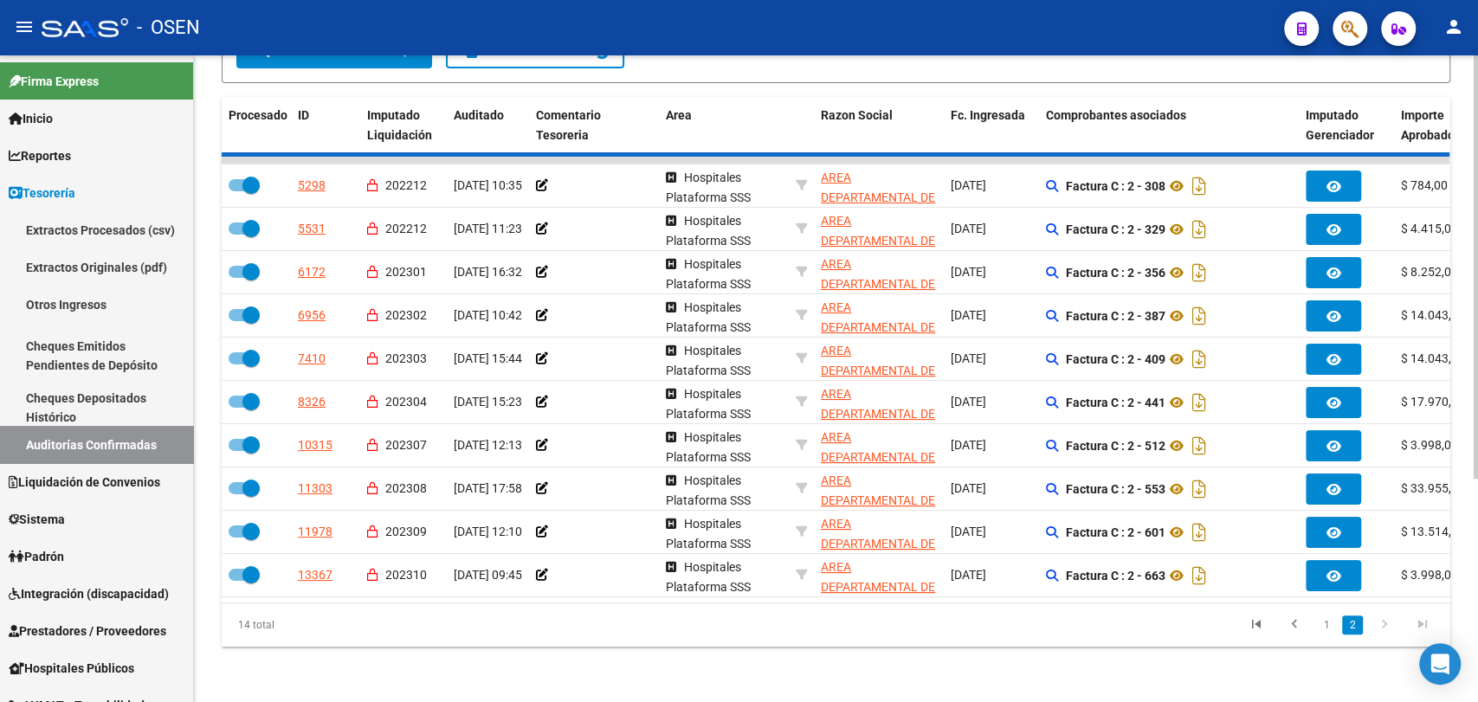
checkbox input "false"
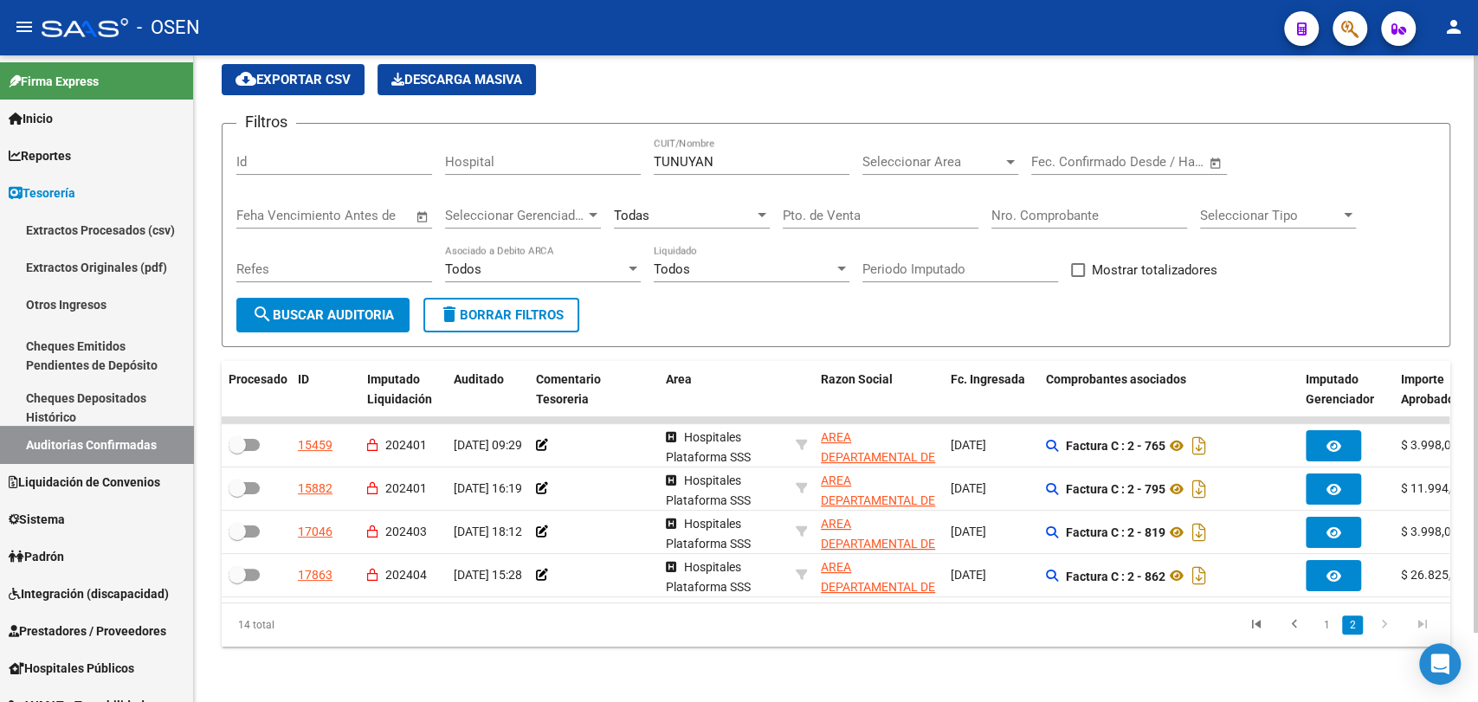
scroll to position [78, 0]
click at [1299, 625] on icon "go to previous page" at bounding box center [1294, 626] width 23 height 21
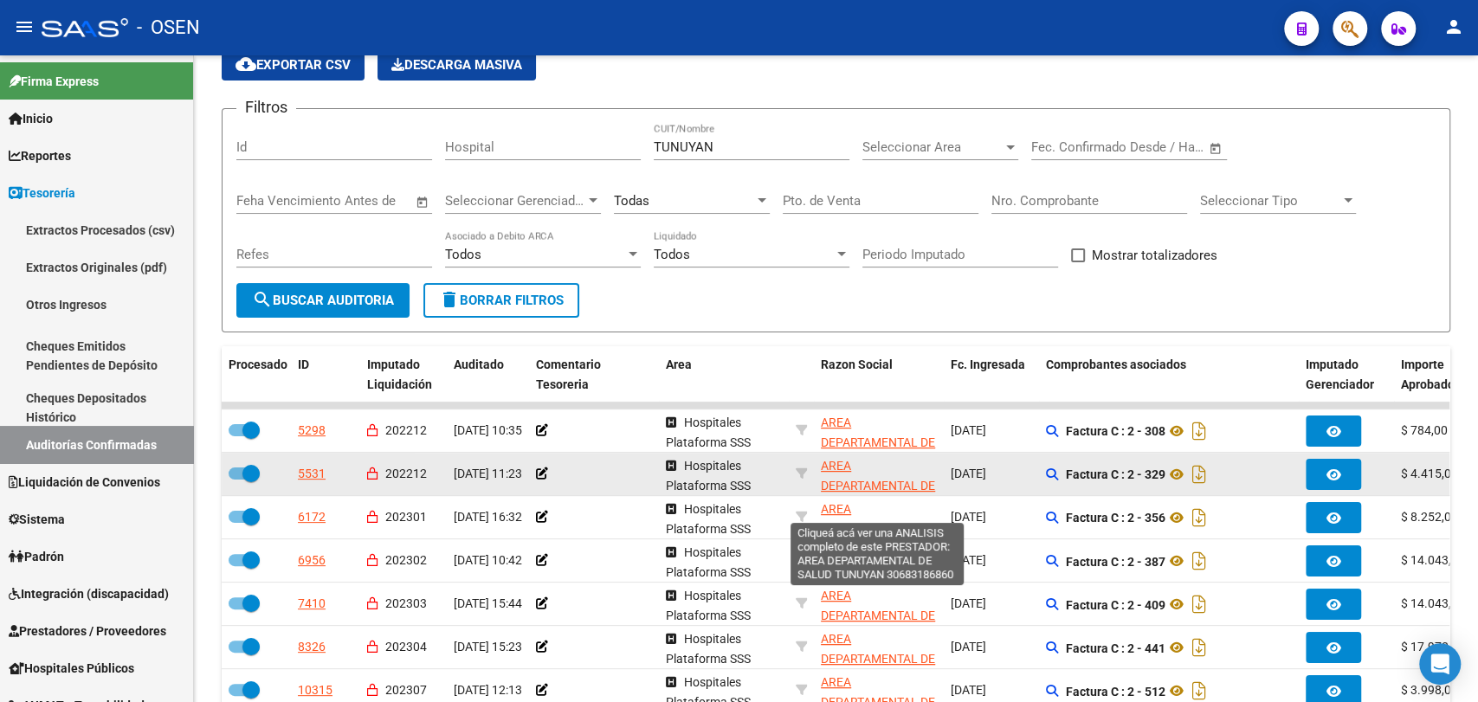
checkbox input "true"
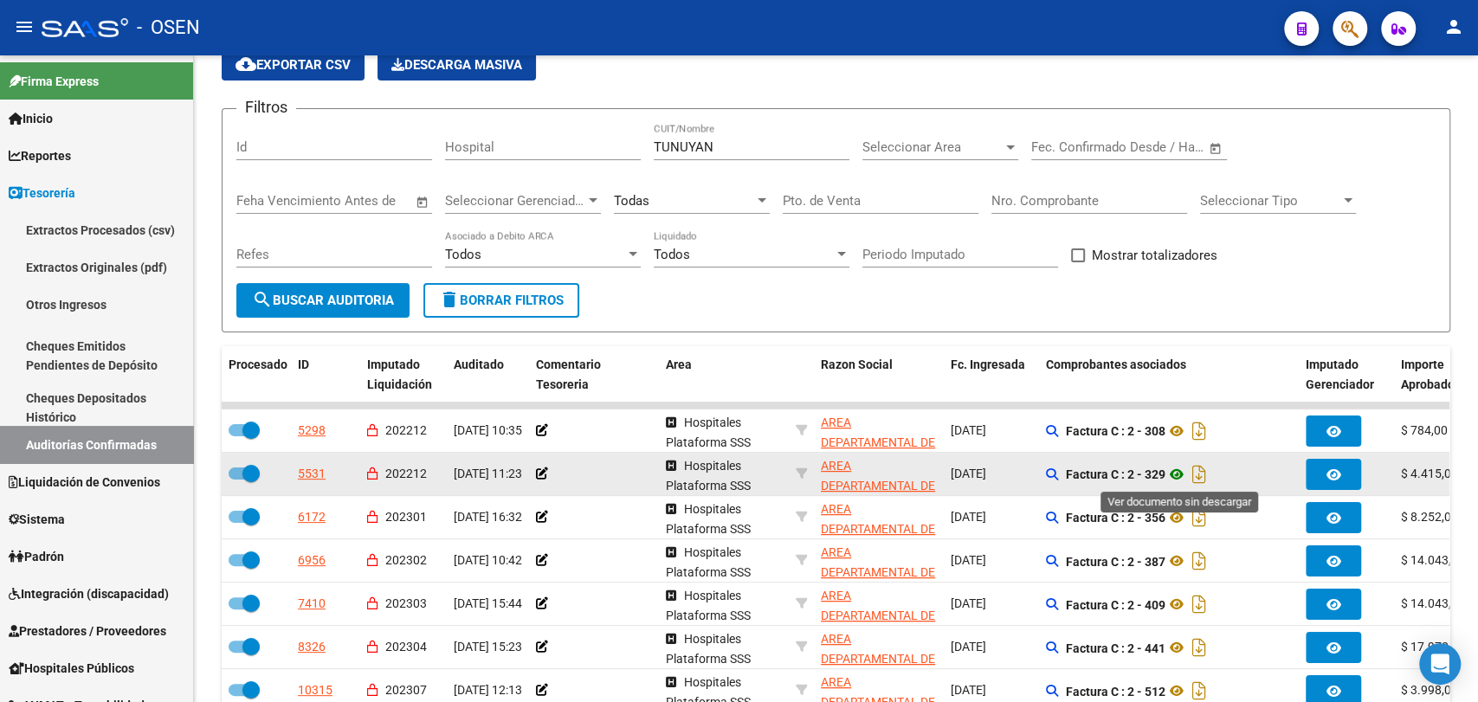
click at [1176, 476] on icon at bounding box center [1176, 474] width 23 height 21
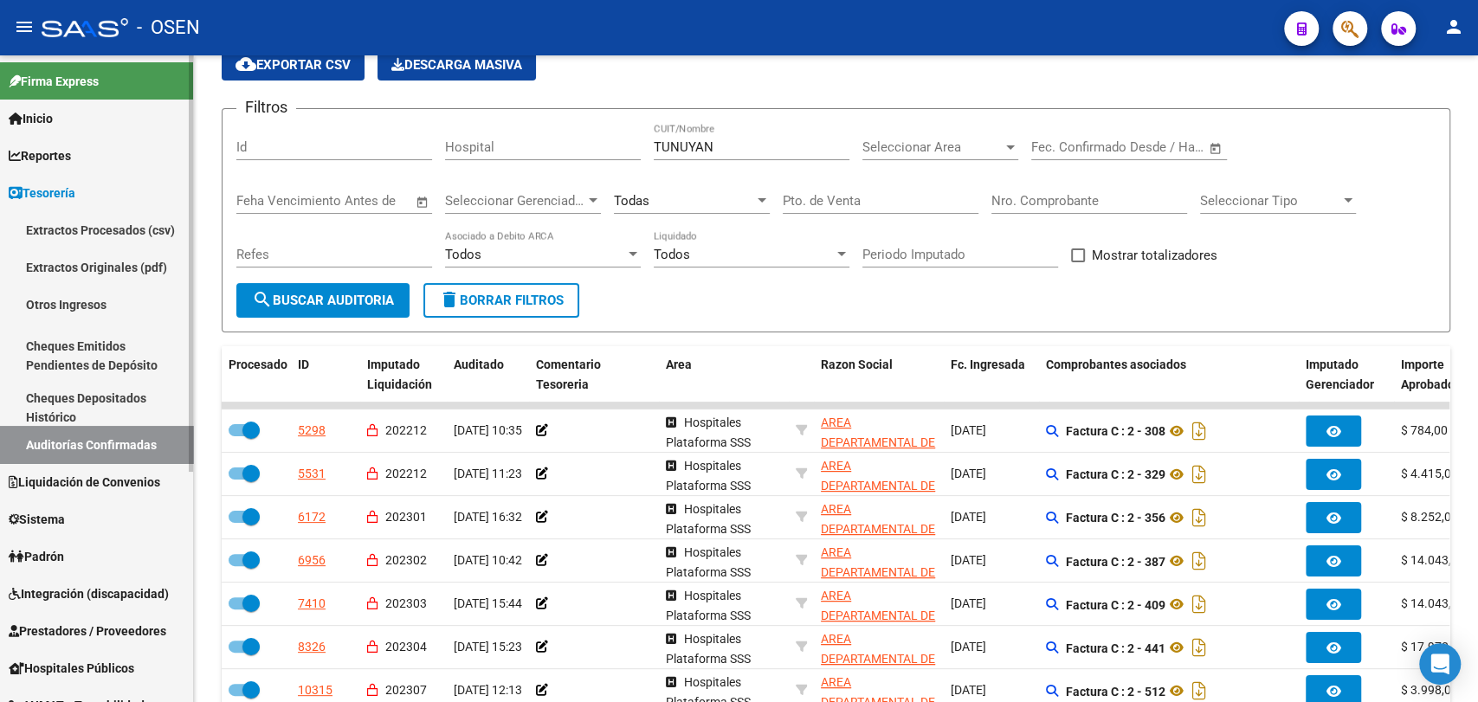
scroll to position [320, 0]
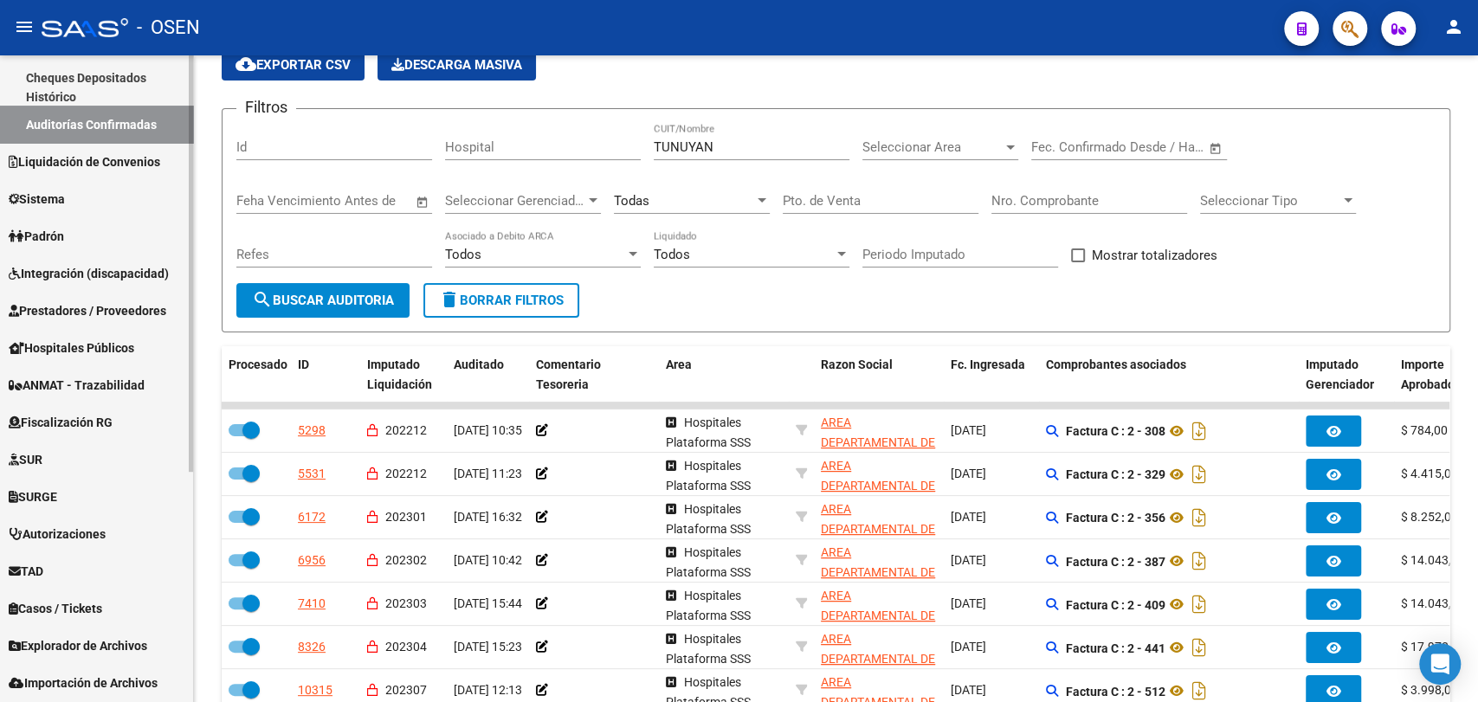
click at [105, 316] on span "Prestadores / Proveedores" at bounding box center [88, 310] width 158 height 19
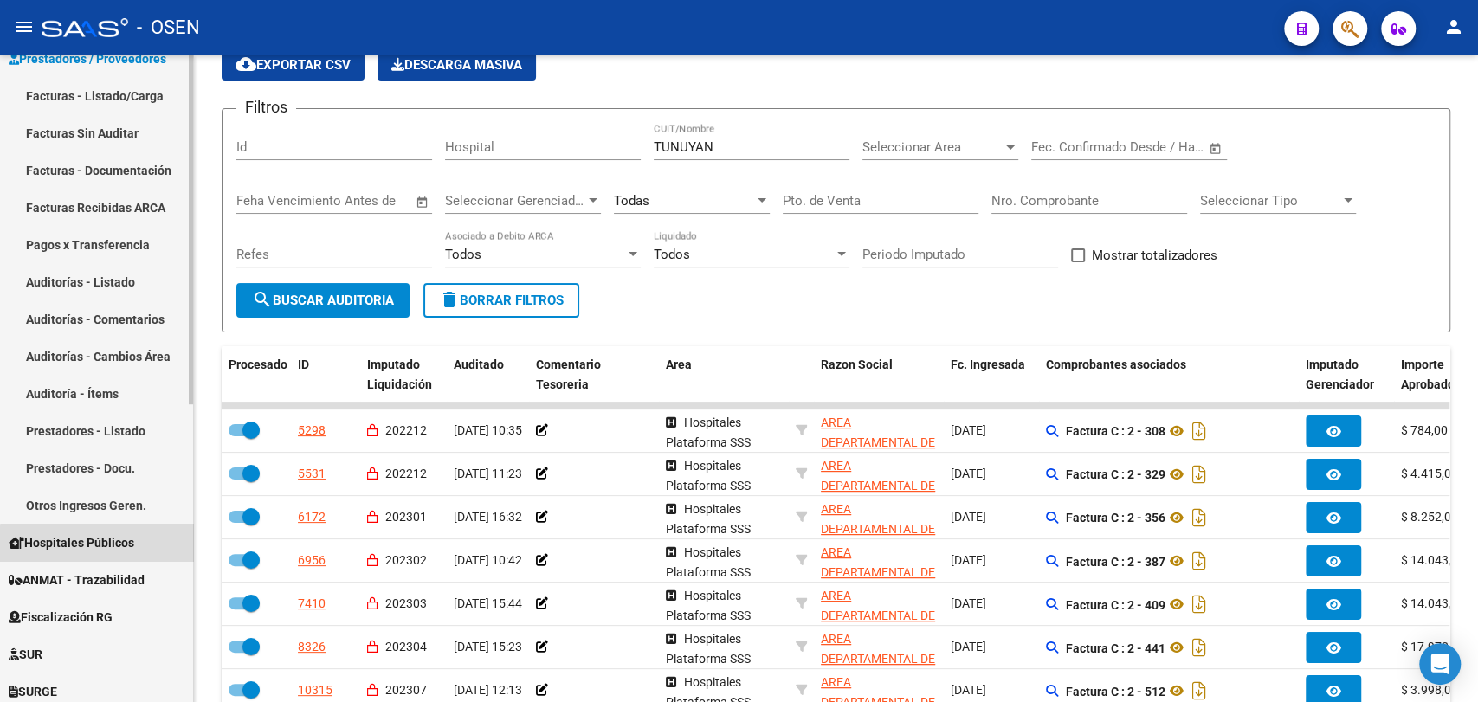
click at [103, 548] on span "Hospitales Públicos" at bounding box center [72, 542] width 126 height 19
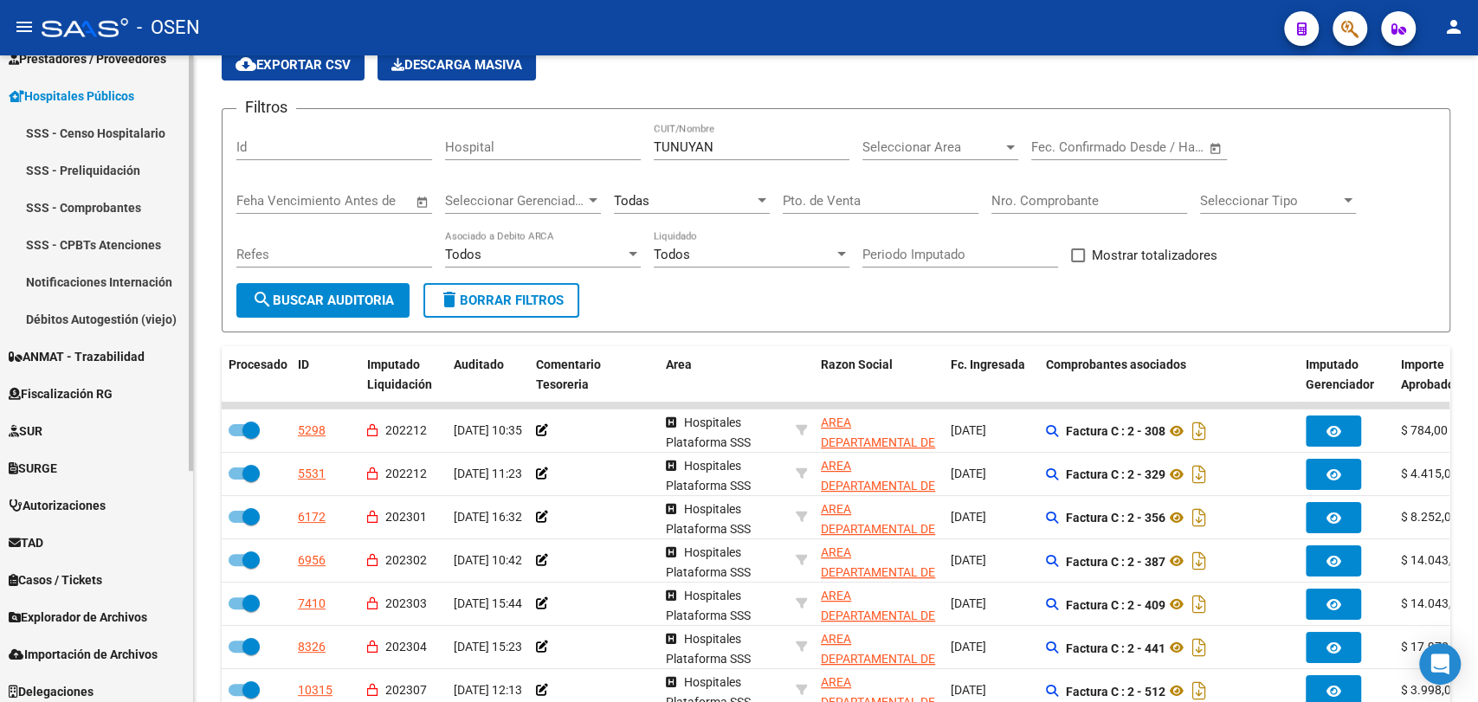
scroll to position [328, 0]
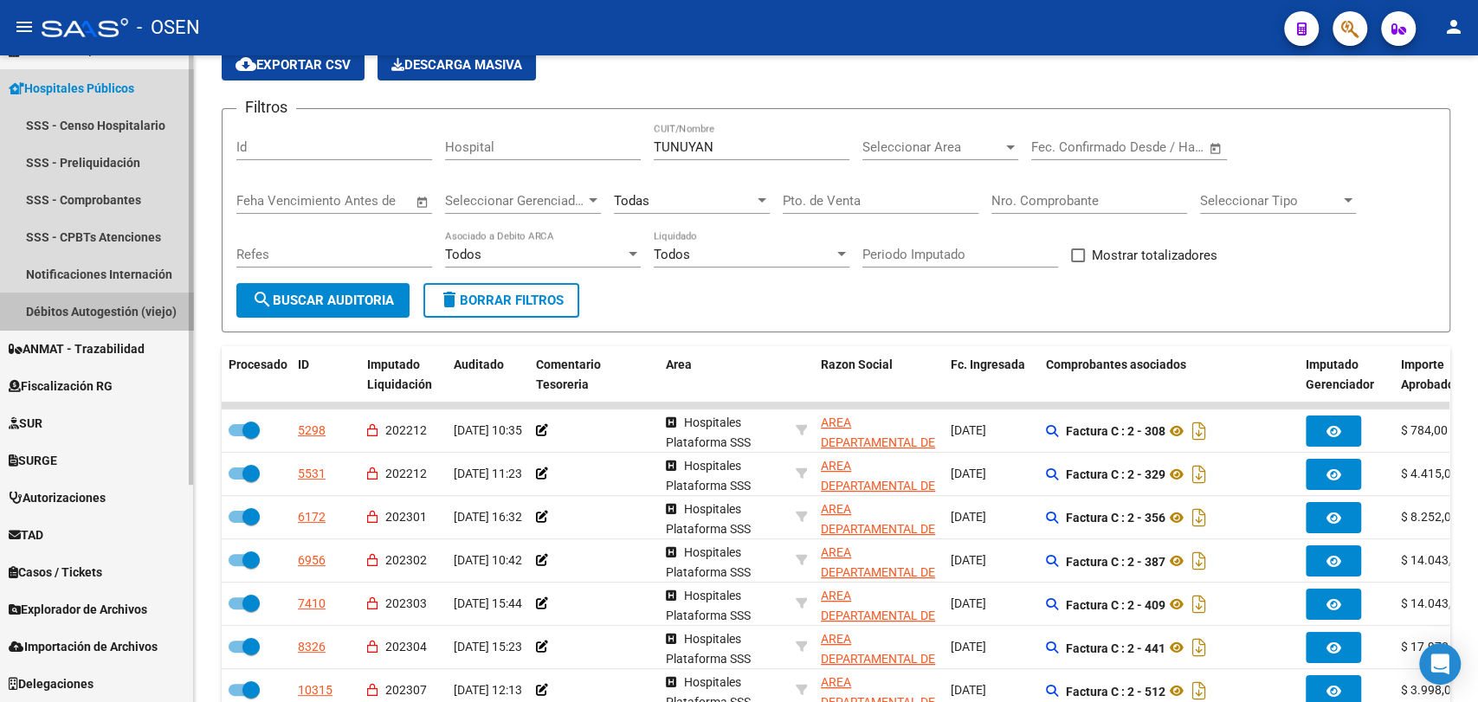
click at [134, 312] on link "Débitos Autogestión (viejo)" at bounding box center [96, 311] width 193 height 37
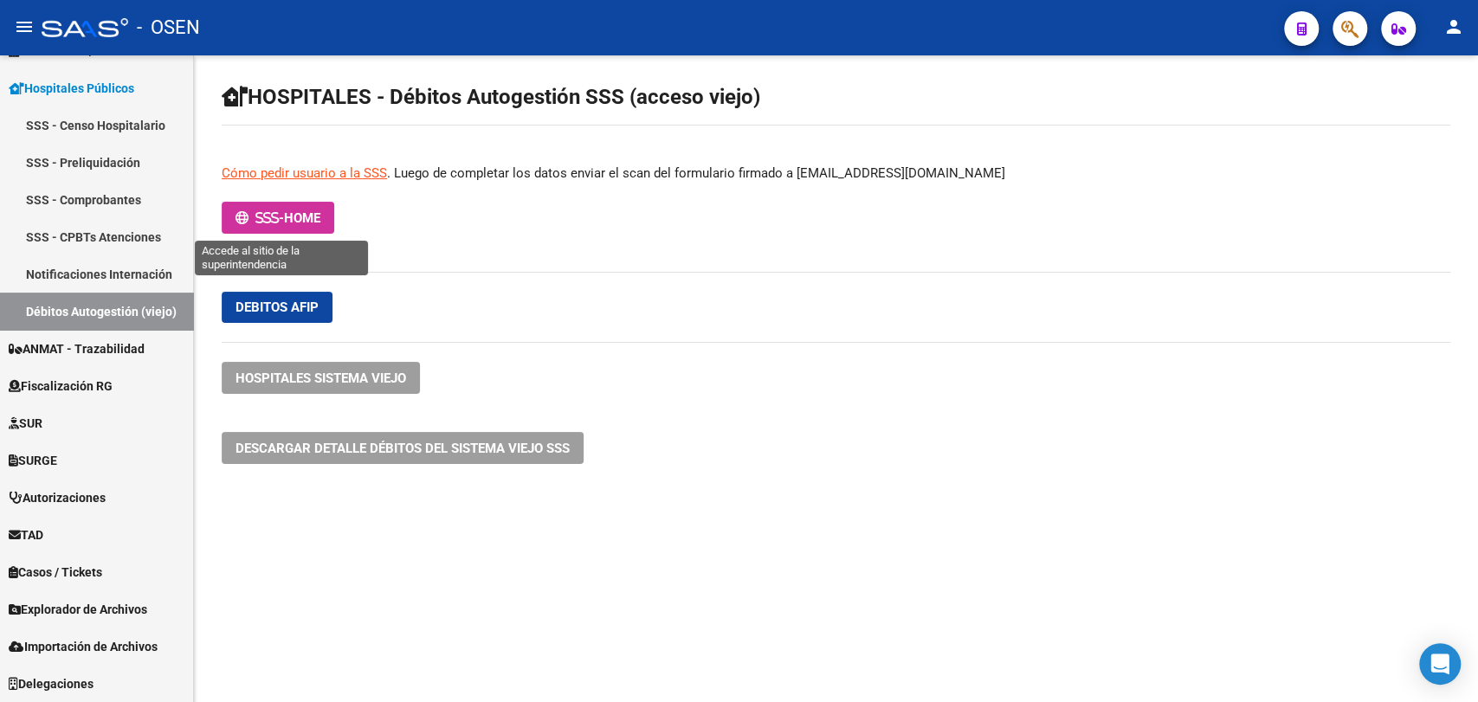
click at [290, 213] on span "HOME" at bounding box center [302, 218] width 36 height 16
click at [319, 217] on span "HOME" at bounding box center [302, 218] width 36 height 16
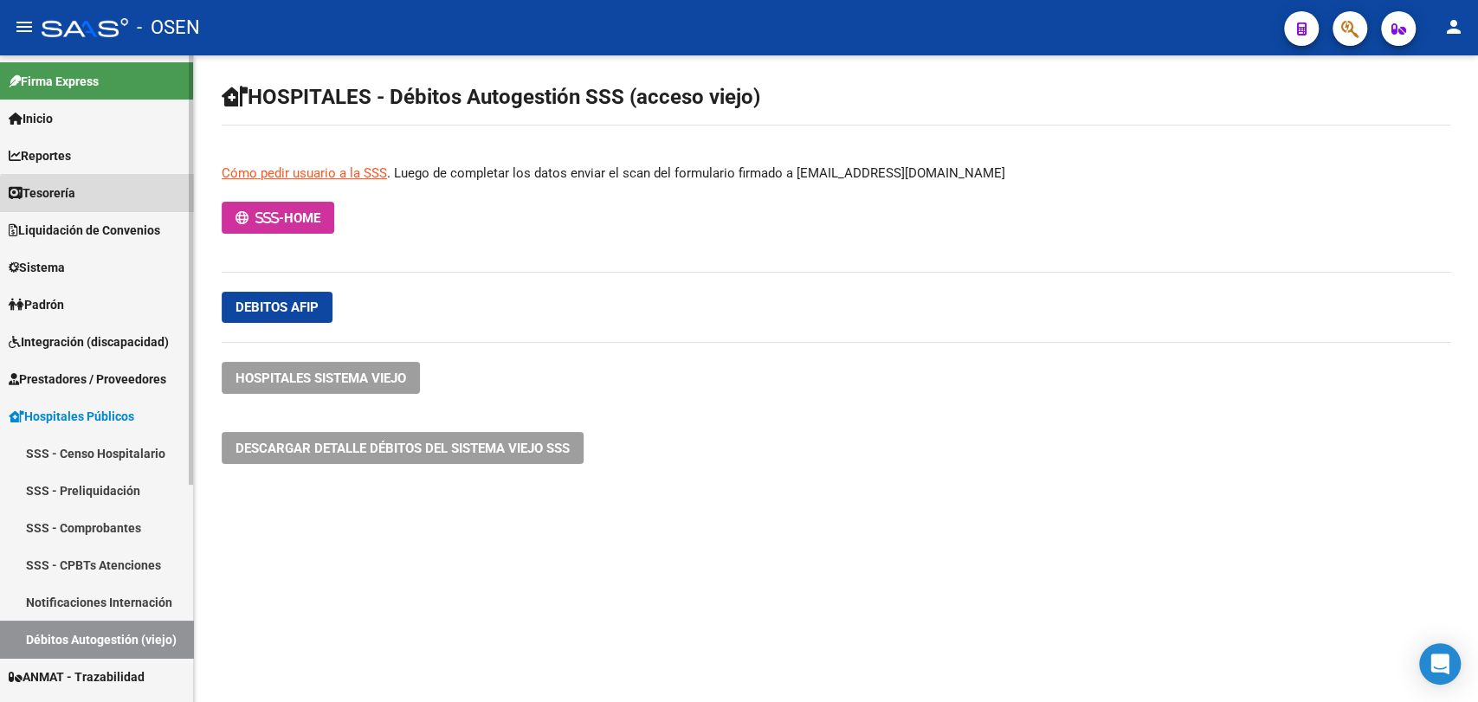
click at [102, 199] on link "Tesorería" at bounding box center [96, 192] width 193 height 37
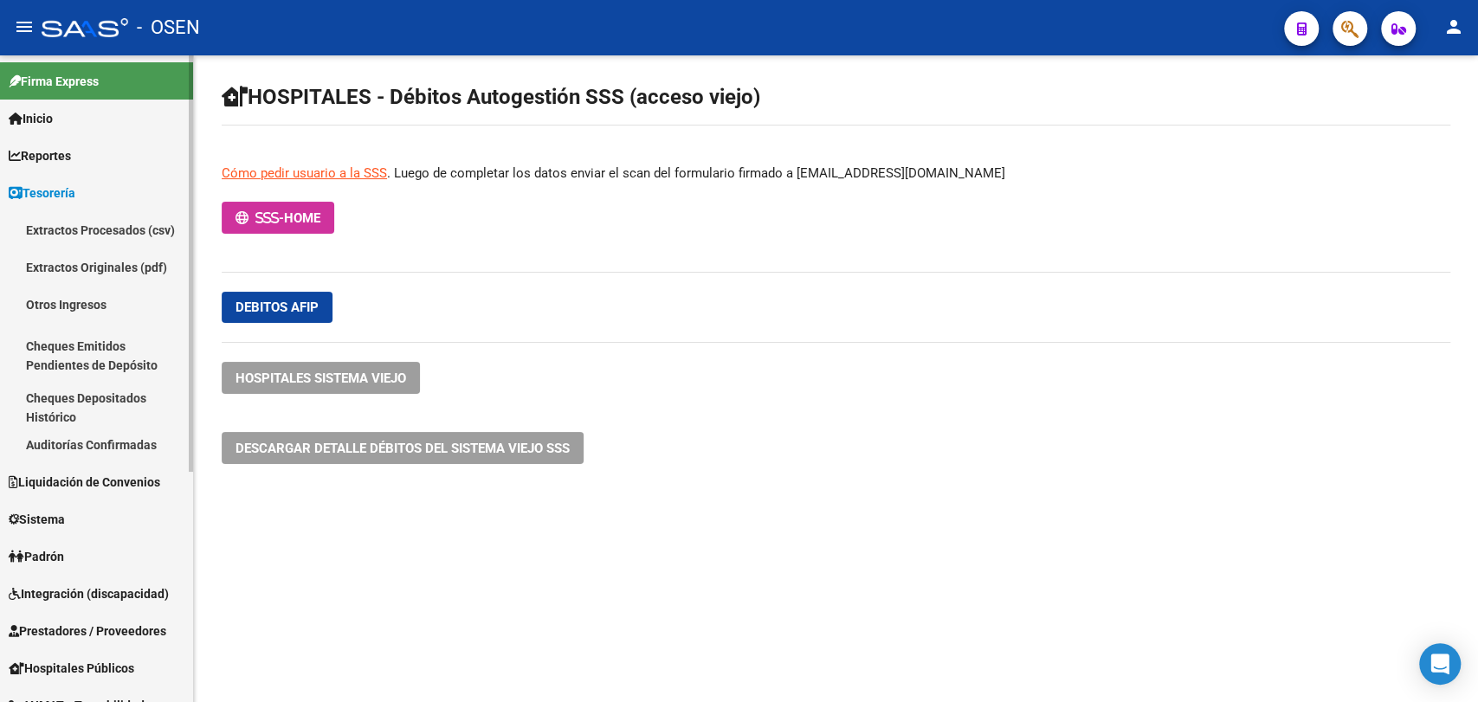
click at [101, 458] on link "Auditorías Confirmadas" at bounding box center [96, 444] width 193 height 37
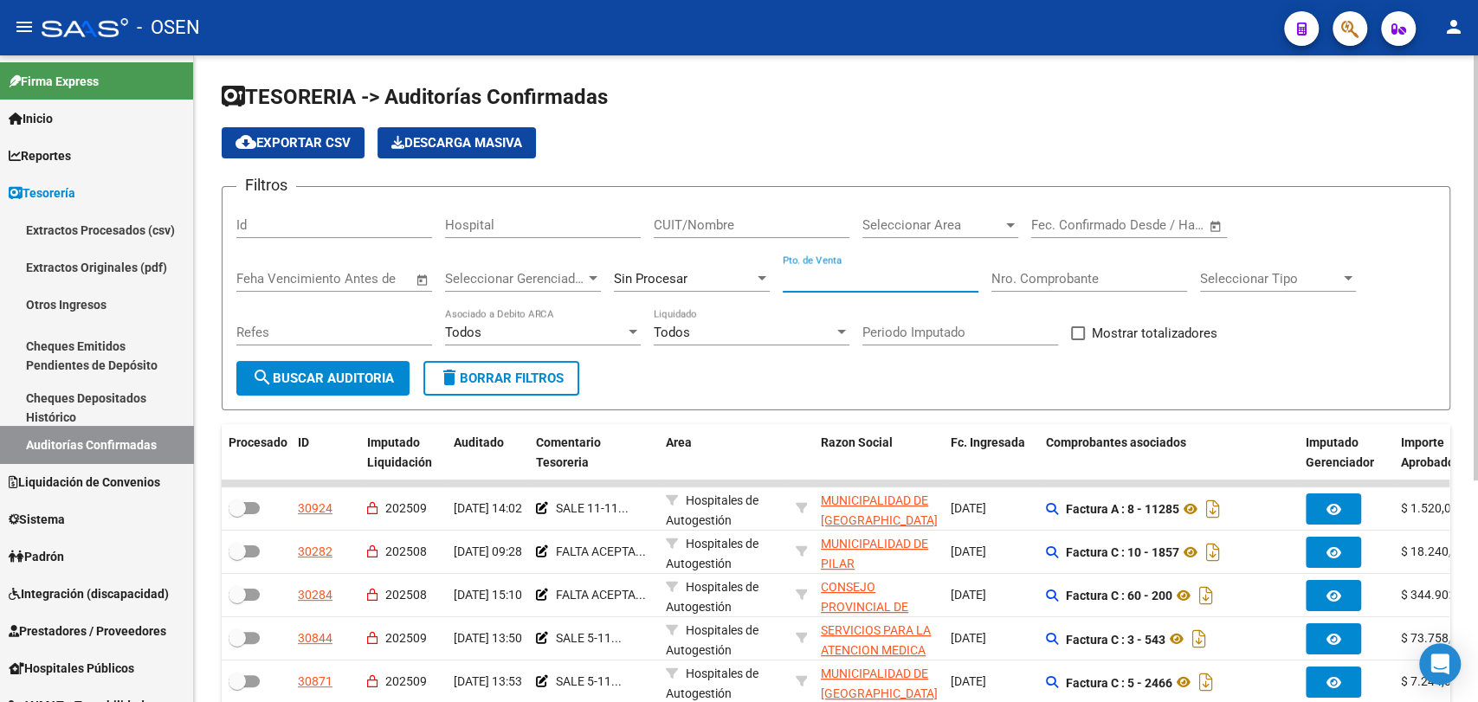
click at [868, 280] on input "Pto. de Venta" at bounding box center [881, 279] width 196 height 16
type input "0"
click at [1039, 293] on div "Nro. Comprobante" at bounding box center [1089, 282] width 196 height 54
drag, startPoint x: 1044, startPoint y: 287, endPoint x: 1054, endPoint y: 232, distance: 55.5
click at [1044, 286] on div "Nro. Comprobante" at bounding box center [1089, 273] width 196 height 37
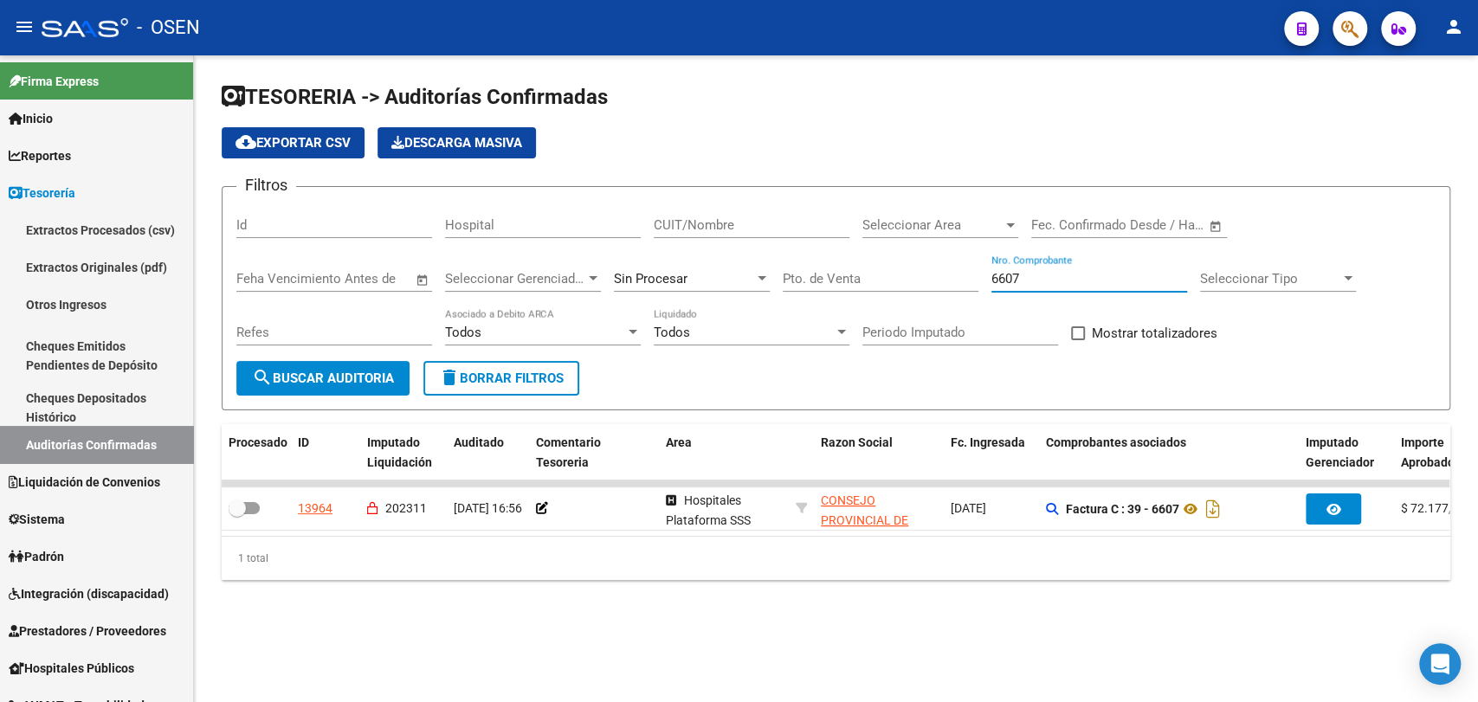
type input "6607"
click at [890, 283] on input "Pto. de Venta" at bounding box center [881, 279] width 196 height 16
type input "39"
click at [737, 282] on div "Sin Procesar" at bounding box center [684, 279] width 140 height 16
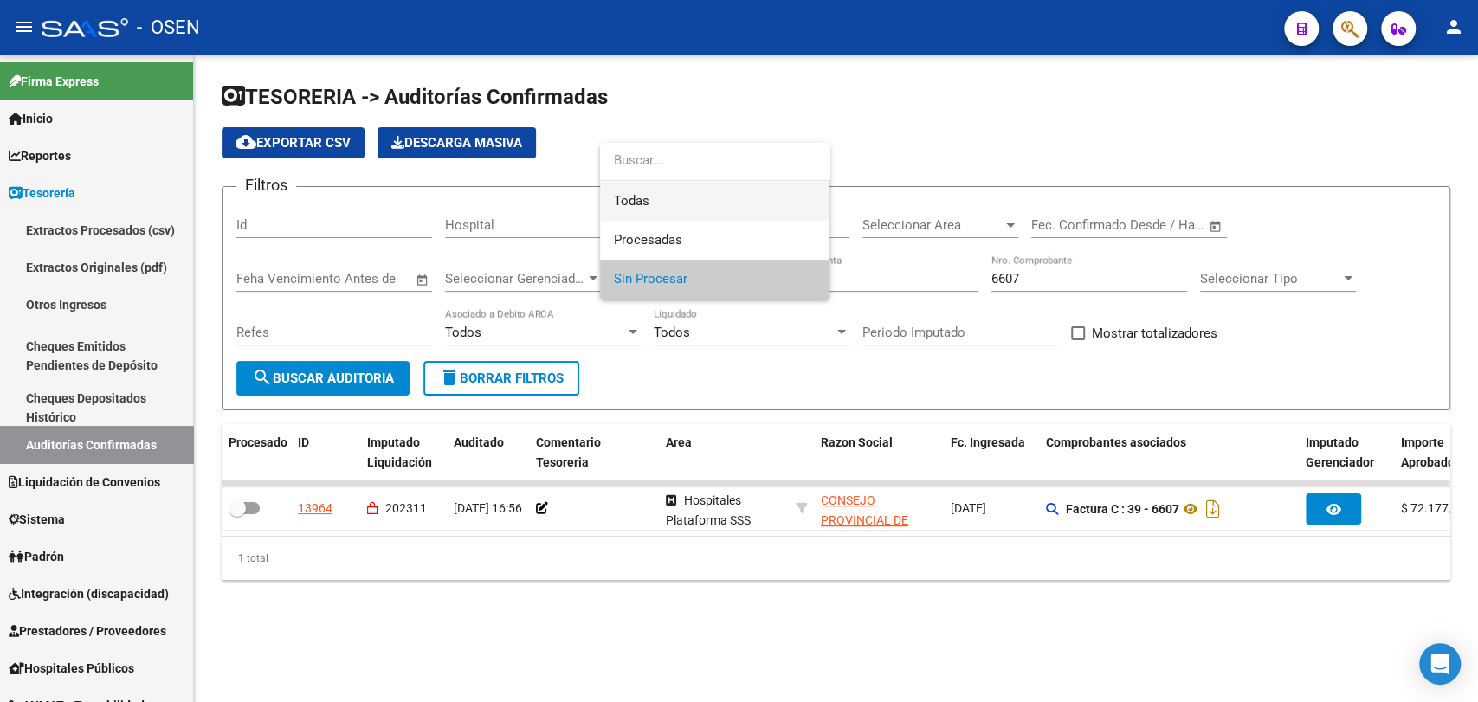
click at [761, 197] on span "Todas" at bounding box center [715, 201] width 202 height 39
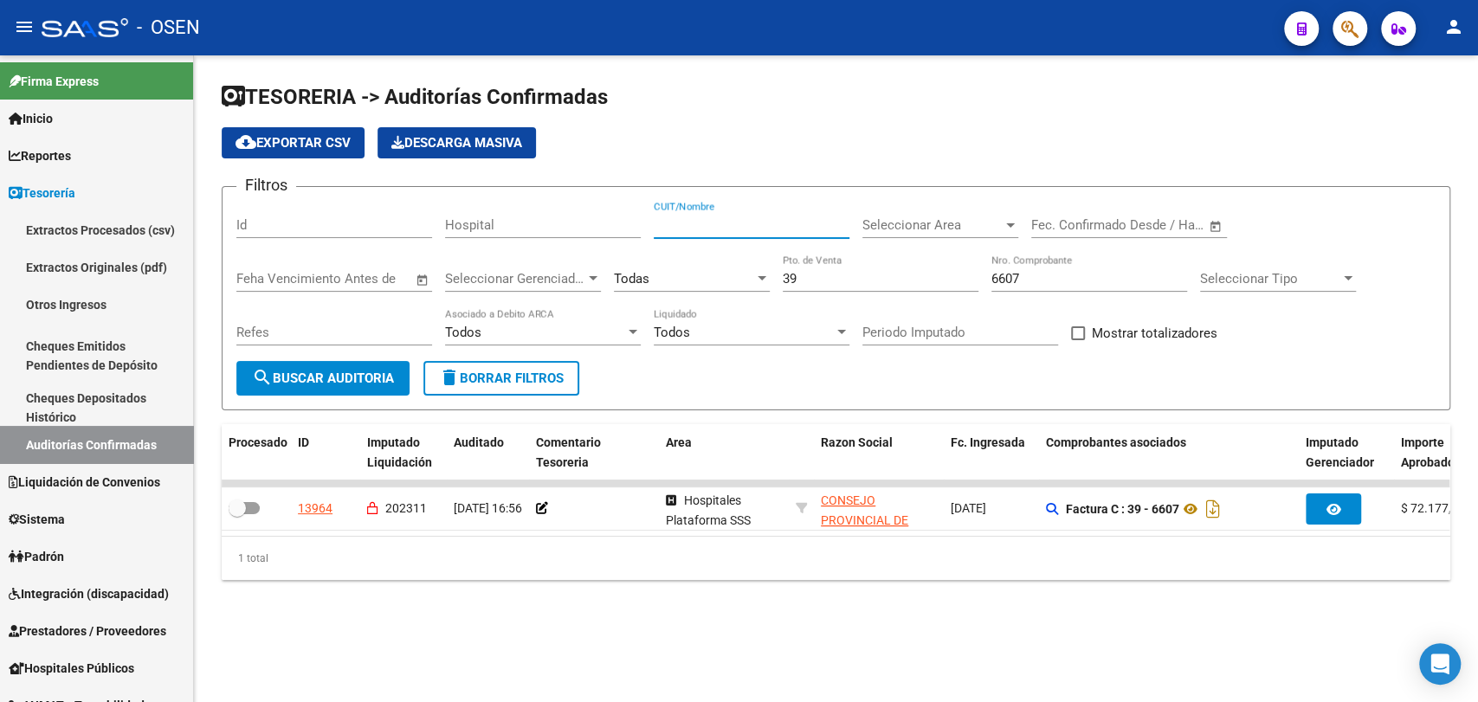
click at [783, 221] on input "CUIT/Nombre" at bounding box center [752, 225] width 196 height 16
type input "consejo"
drag, startPoint x: 1062, startPoint y: 274, endPoint x: 928, endPoint y: 275, distance: 134.2
click at [938, 275] on div "Filtros Id Hospital consejo CUIT/Nombre Seleccionar Area Seleccionar Area Fecha…" at bounding box center [835, 281] width 1199 height 160
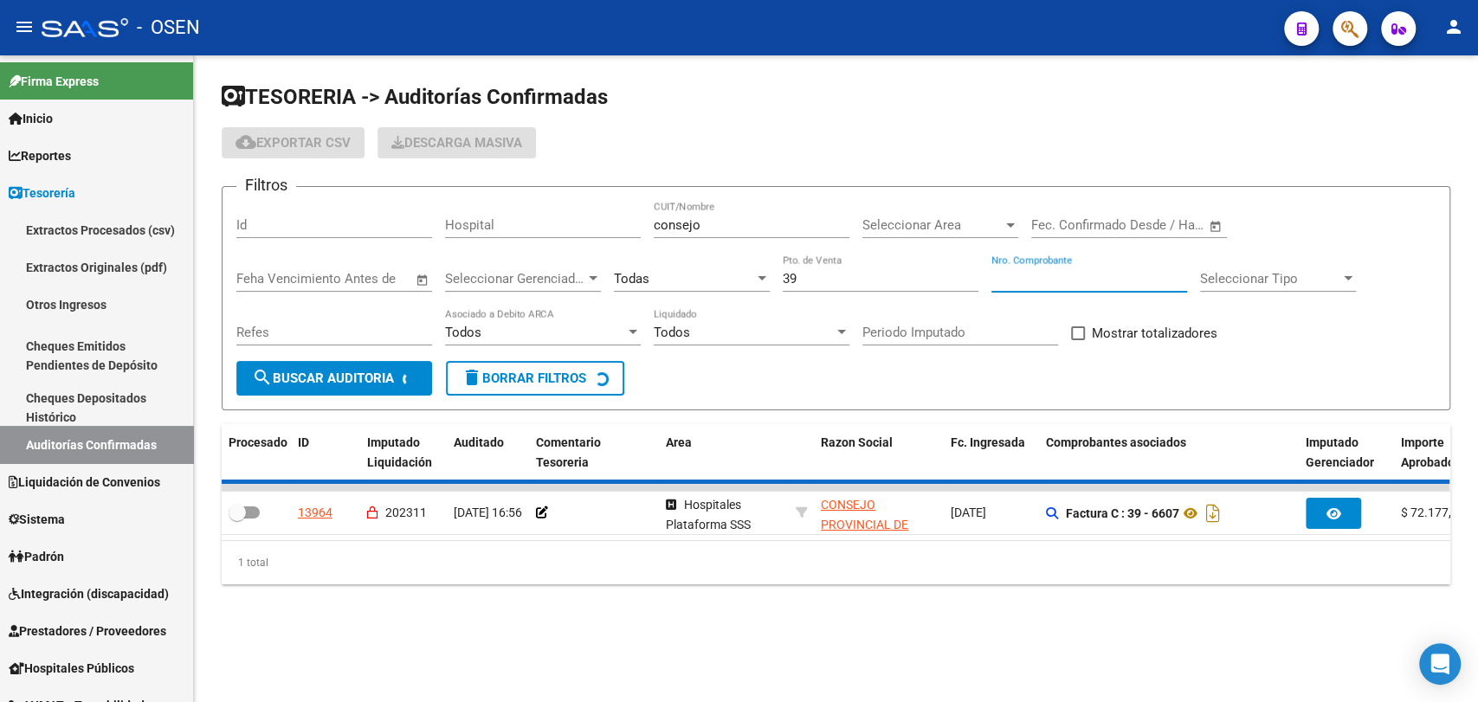
checkbox input "true"
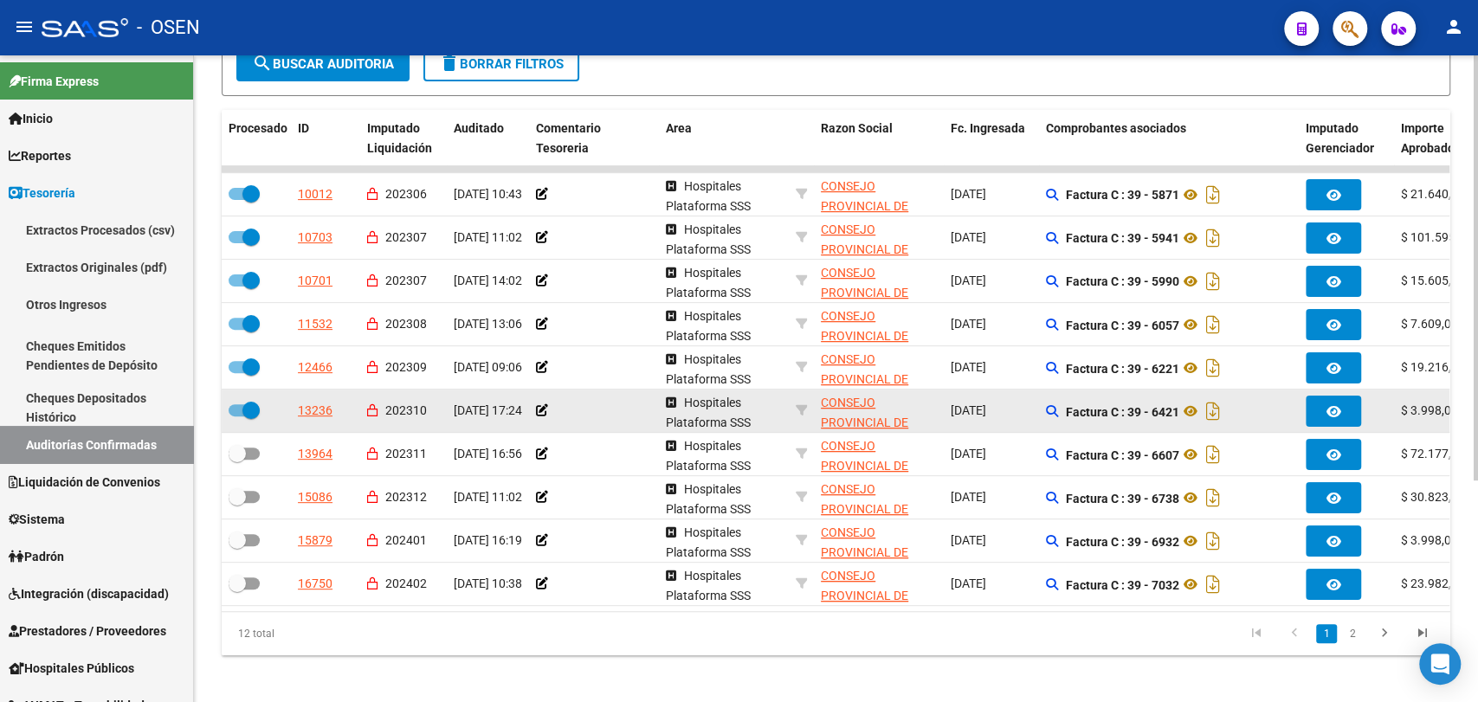
scroll to position [320, 0]
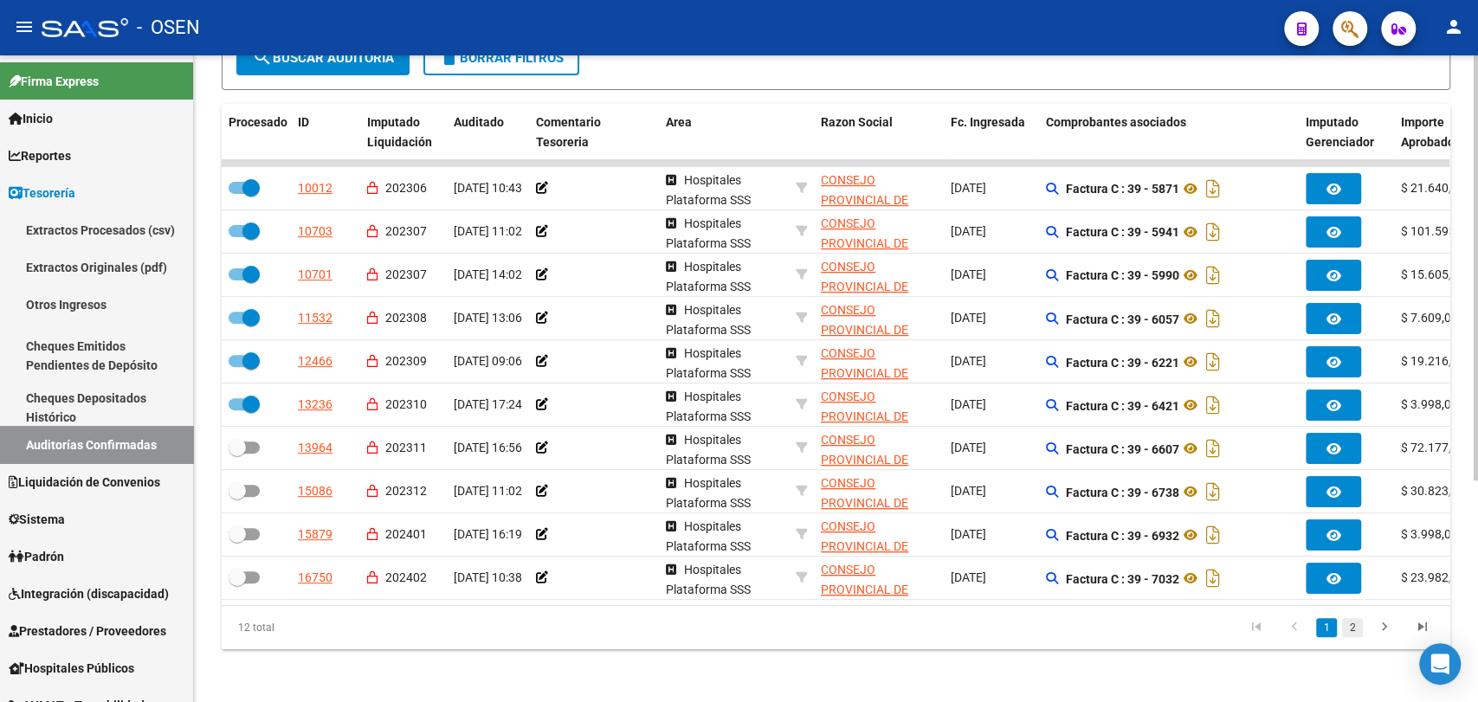
click at [1353, 637] on link "2" at bounding box center [1352, 627] width 21 height 19
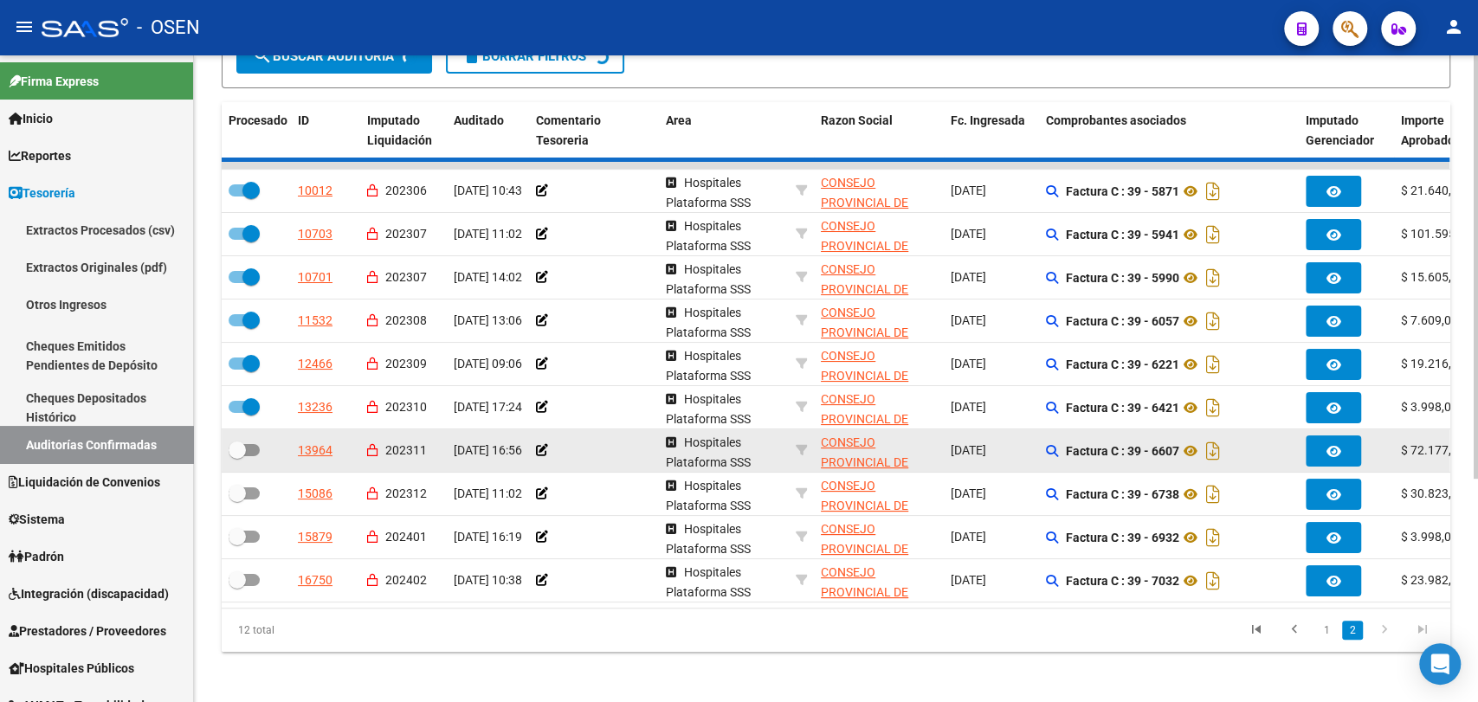
checkbox input "false"
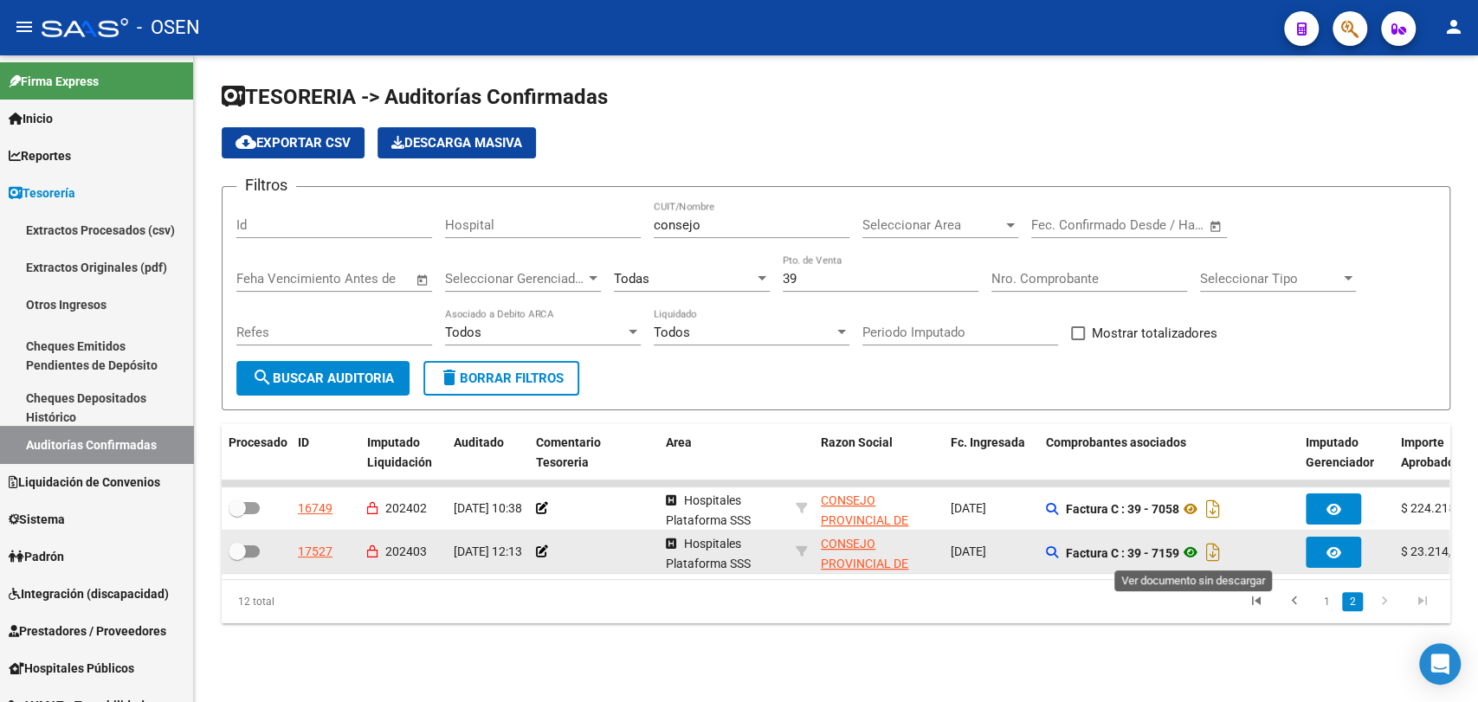
click at [1197, 552] on icon at bounding box center [1190, 552] width 23 height 21
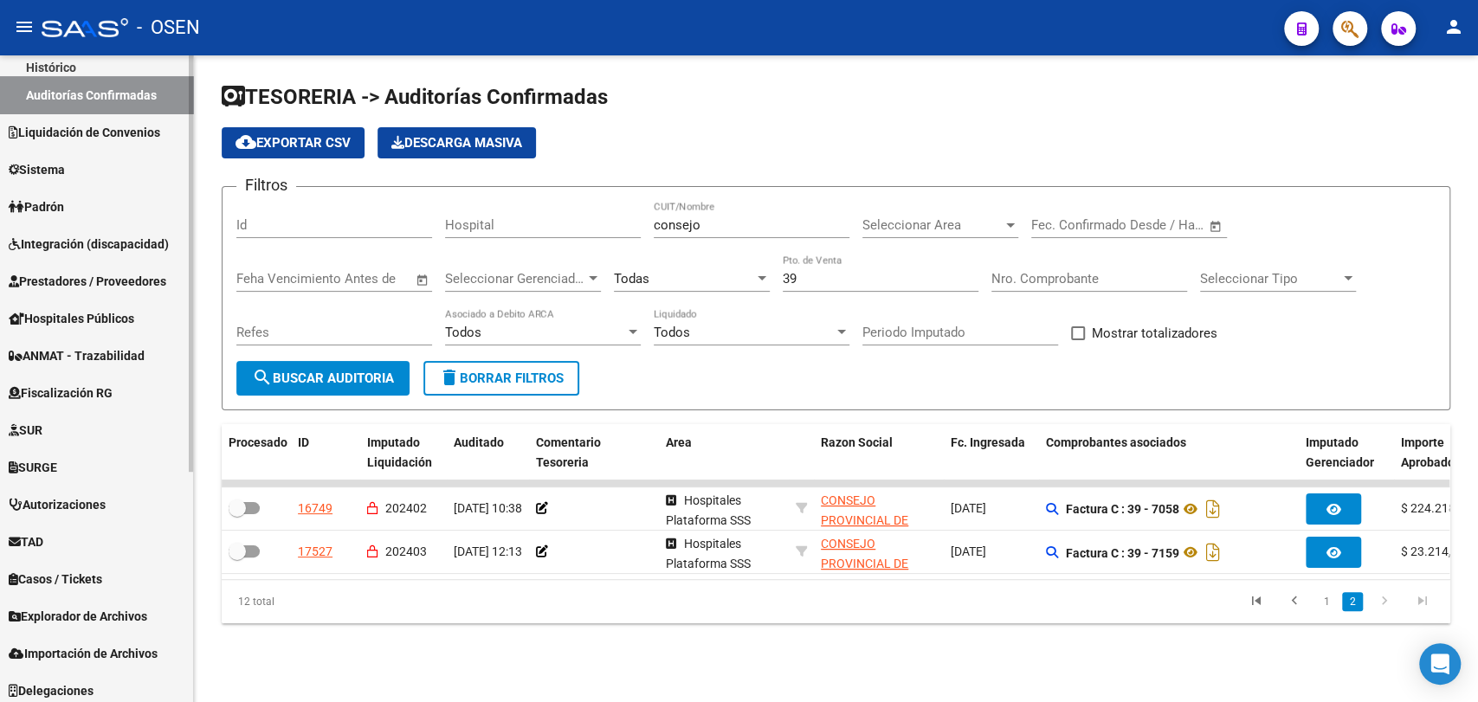
scroll to position [357, 0]
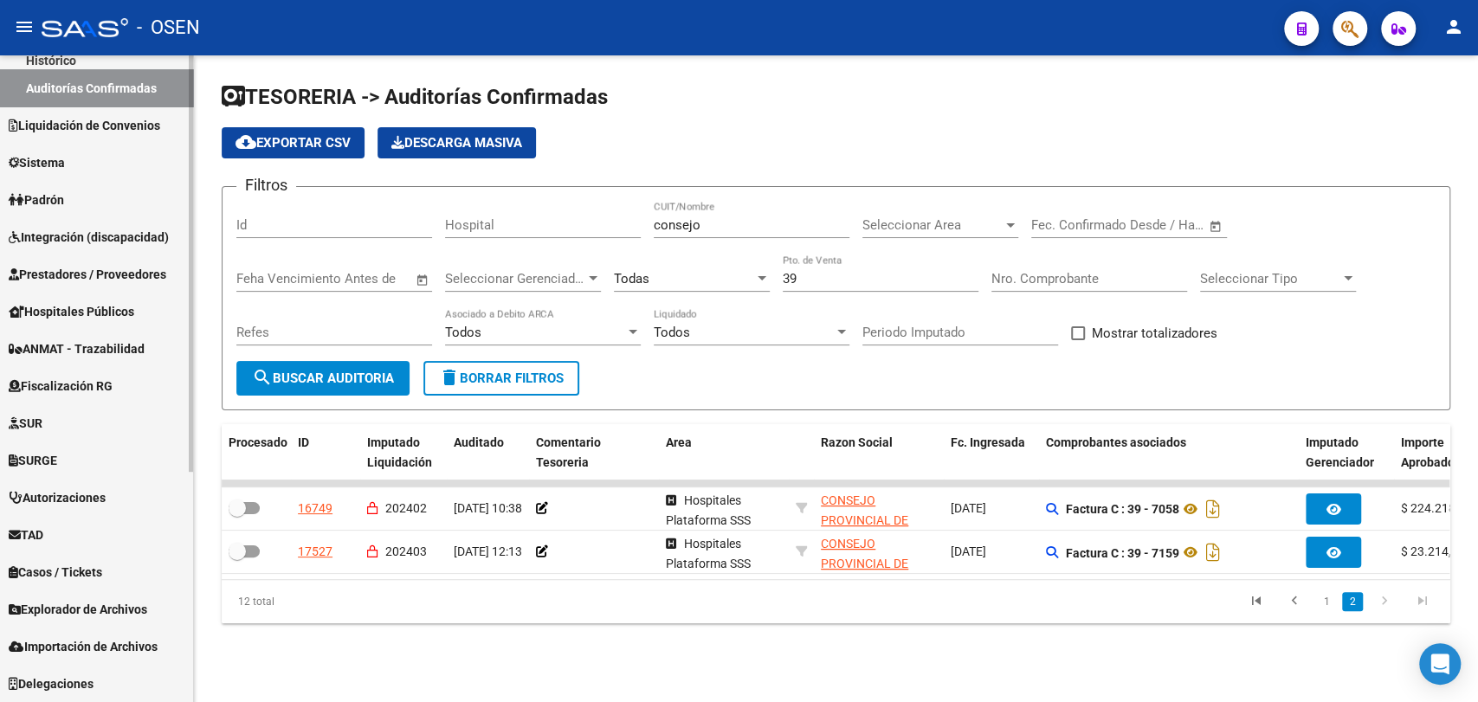
click at [132, 300] on link "Hospitales Públicos" at bounding box center [96, 311] width 193 height 37
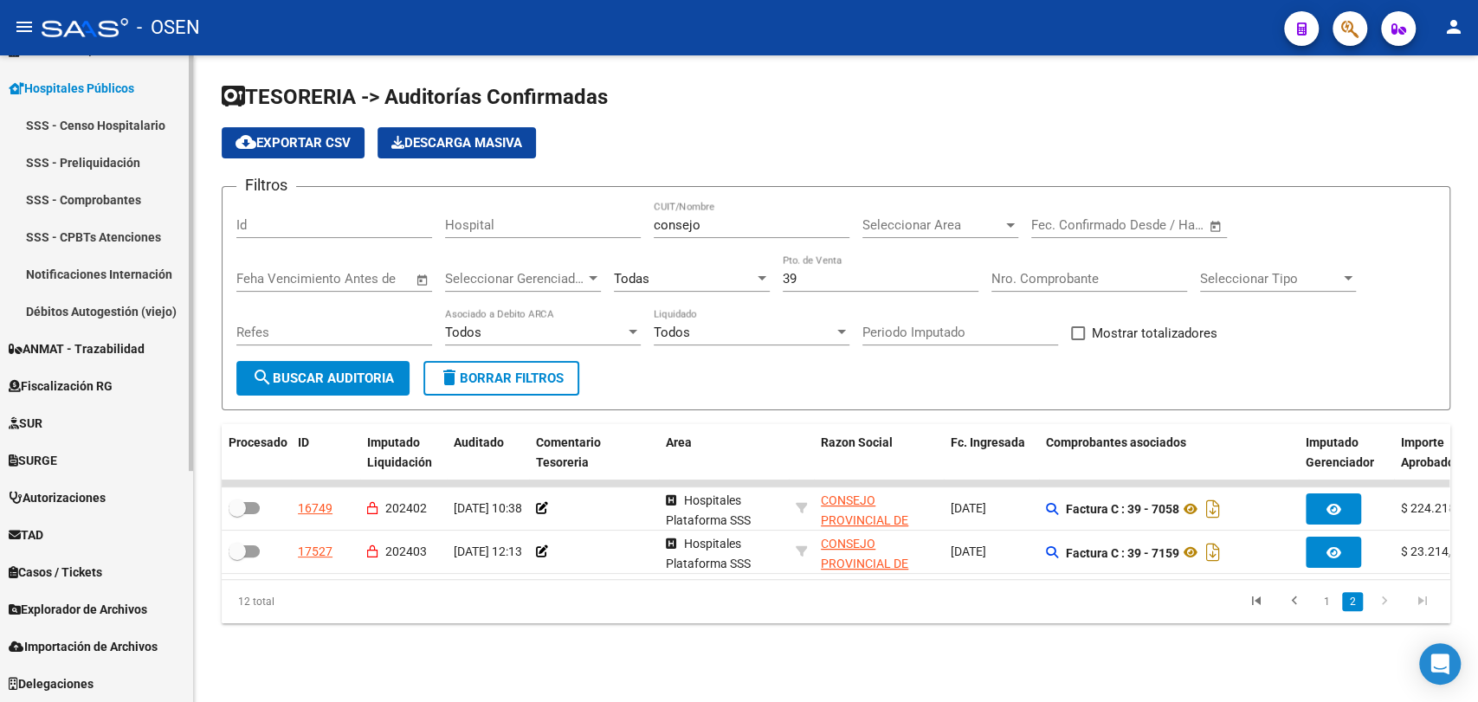
scroll to position [328, 0]
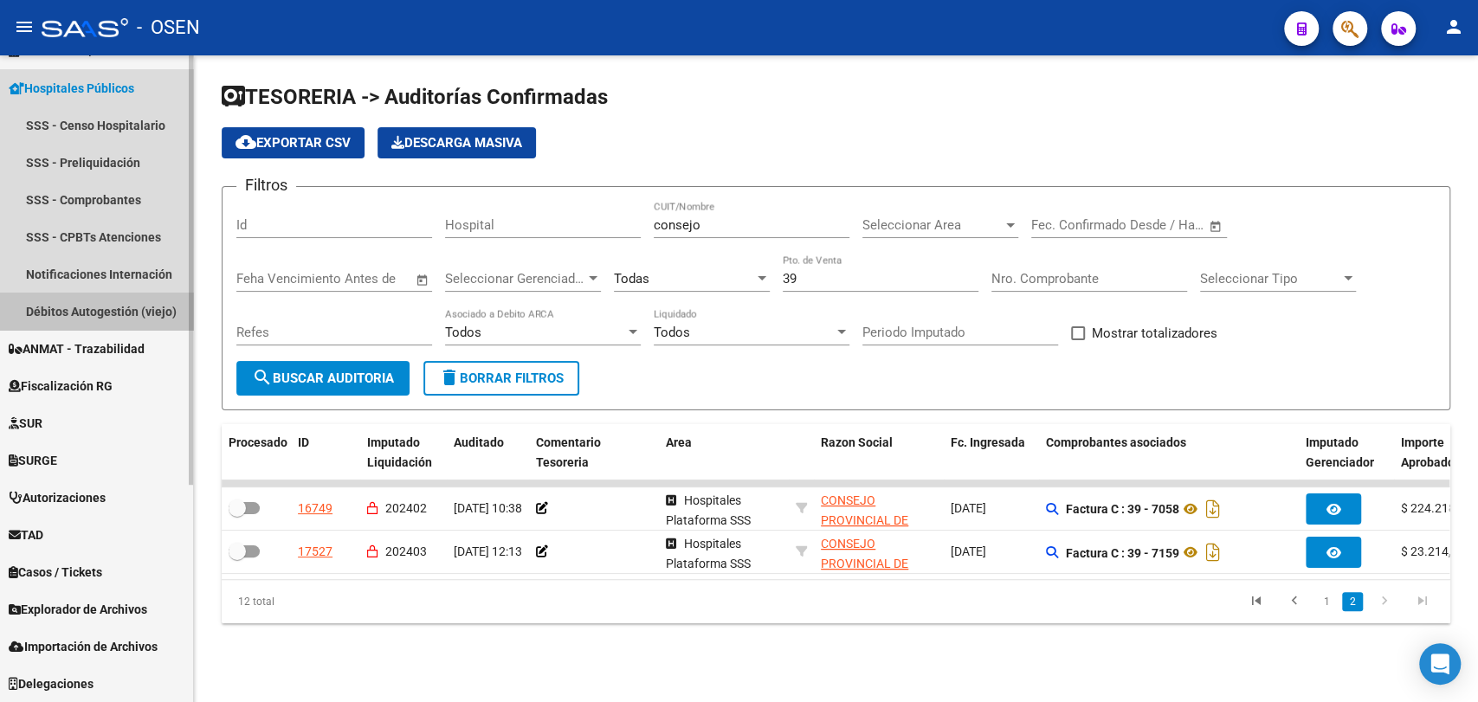
click at [147, 303] on link "Débitos Autogestión (viejo)" at bounding box center [96, 311] width 193 height 37
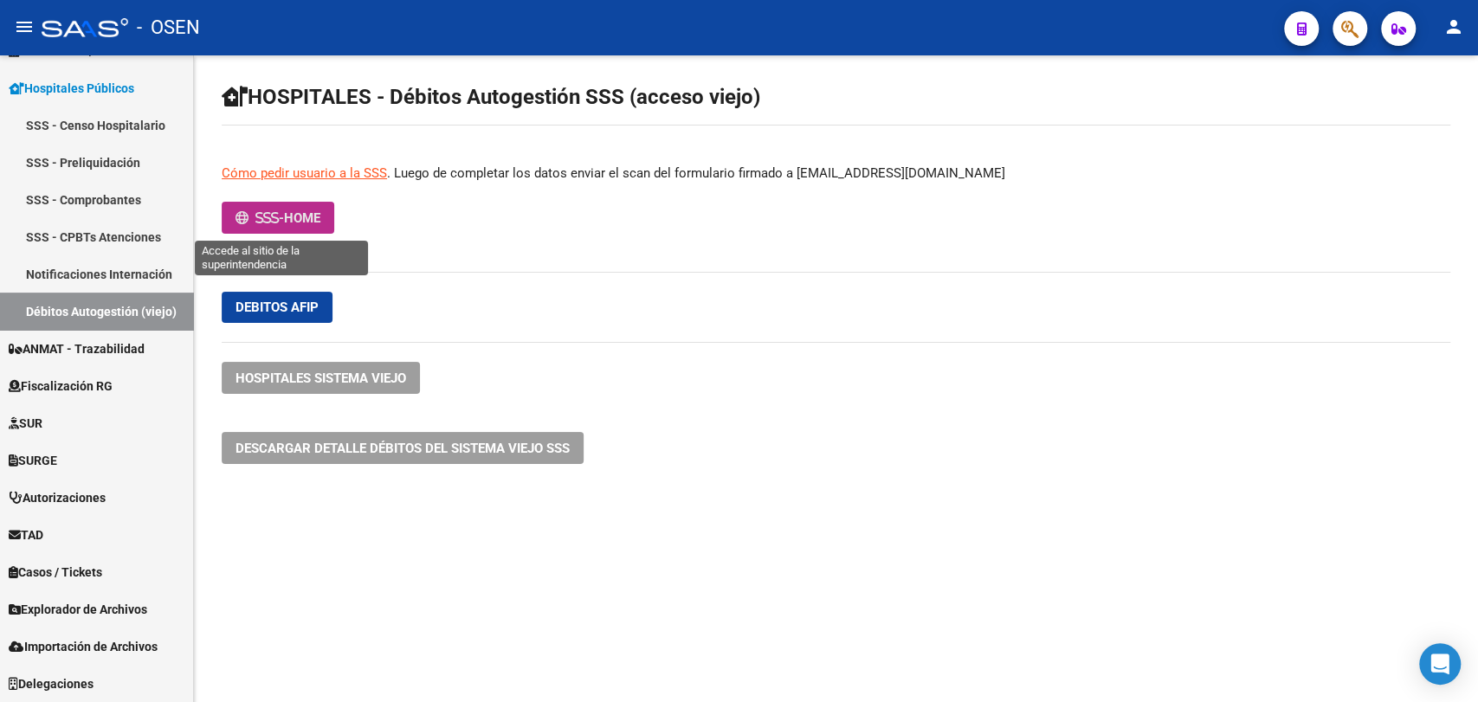
click at [242, 229] on button "- HOME" at bounding box center [278, 218] width 113 height 32
click at [308, 221] on span "HOME" at bounding box center [302, 218] width 36 height 16
click at [309, 227] on button "- HOME" at bounding box center [278, 218] width 113 height 32
click at [293, 213] on span "HOME" at bounding box center [302, 218] width 36 height 16
click at [289, 230] on button "- HOME" at bounding box center [278, 218] width 113 height 32
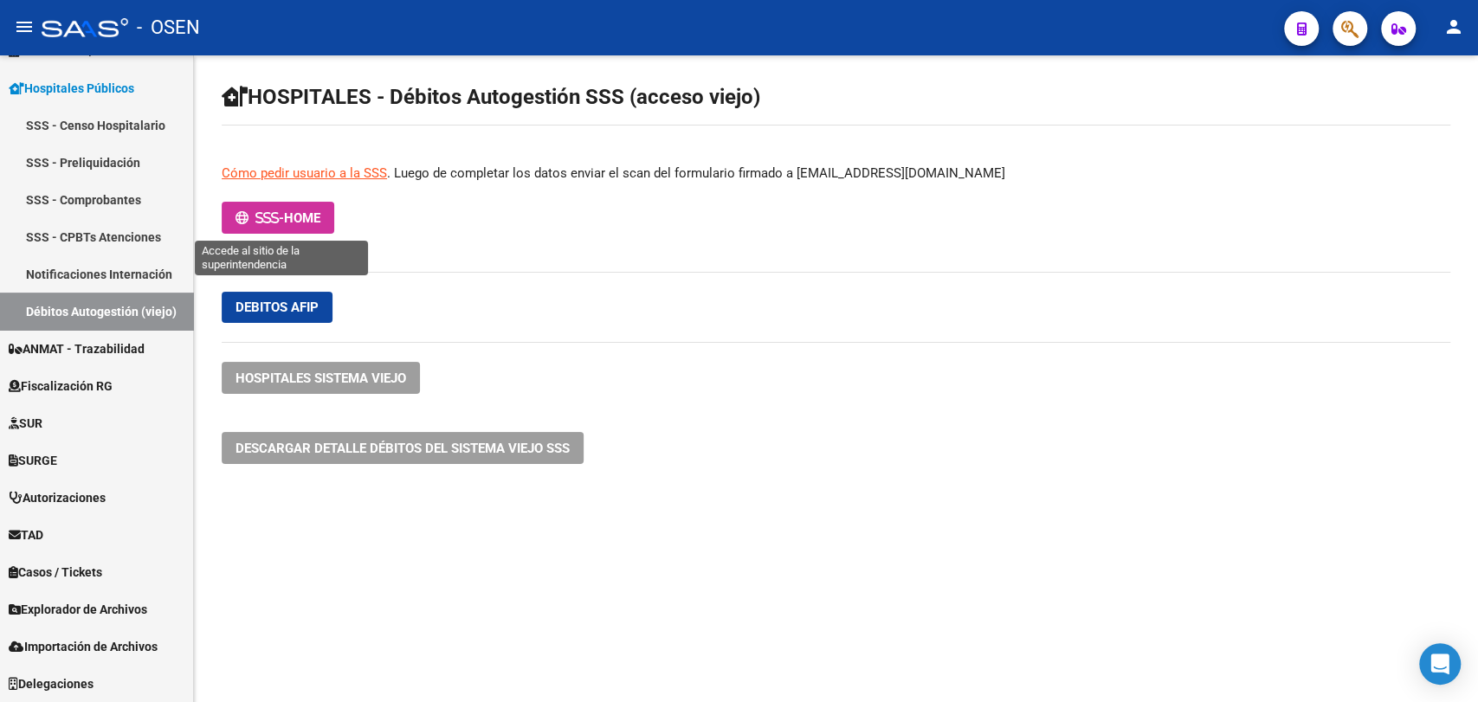
click at [285, 226] on button "- HOME" at bounding box center [278, 218] width 113 height 32
click at [316, 217] on span "HOME" at bounding box center [302, 218] width 36 height 16
click at [320, 222] on span "HOME" at bounding box center [302, 218] width 36 height 16
click at [291, 230] on button "- HOME" at bounding box center [278, 218] width 113 height 32
click at [317, 210] on span "HOME" at bounding box center [302, 218] width 36 height 16
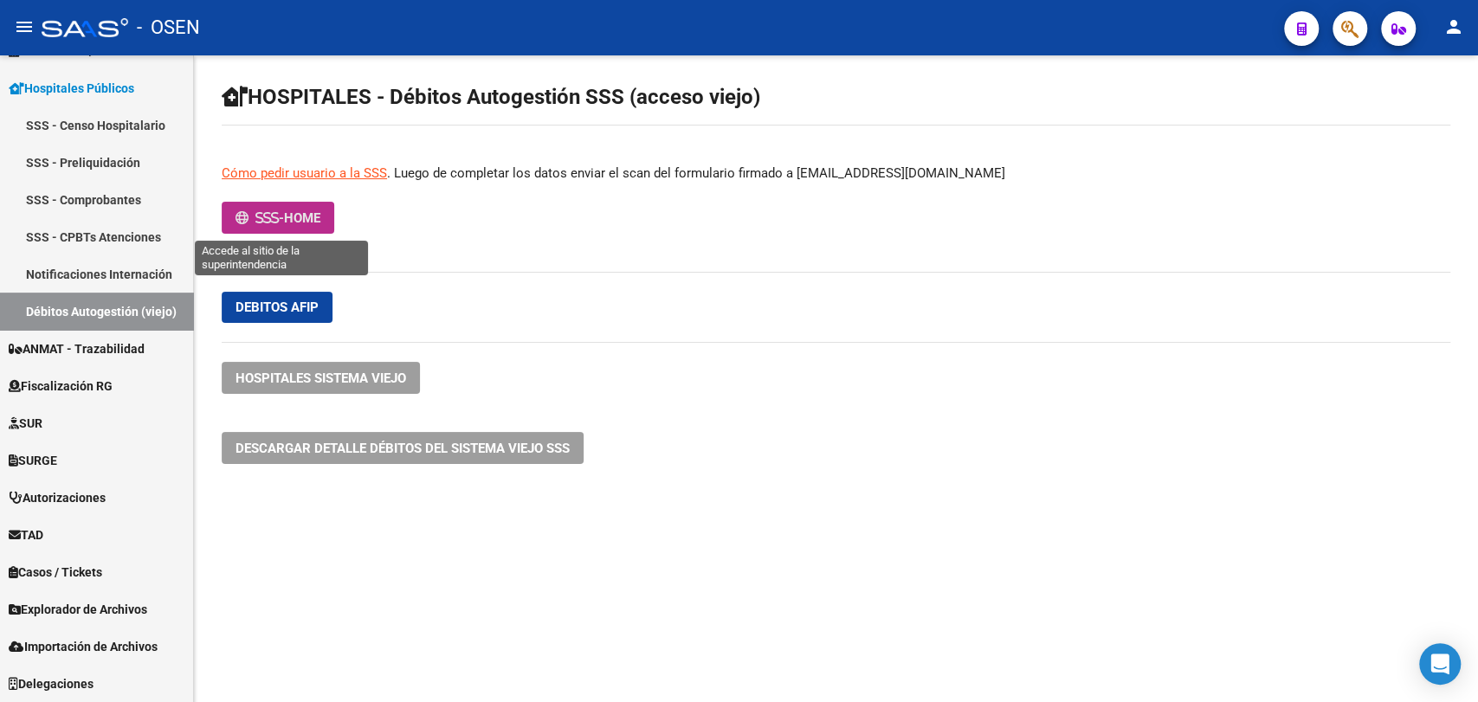
click at [291, 222] on span "HOME" at bounding box center [302, 218] width 36 height 16
click at [306, 214] on span "HOME" at bounding box center [302, 218] width 36 height 16
click at [319, 221] on span "HOME" at bounding box center [302, 218] width 36 height 16
click at [320, 216] on span "HOME" at bounding box center [302, 218] width 36 height 16
click at [309, 222] on span "HOME" at bounding box center [302, 218] width 36 height 16
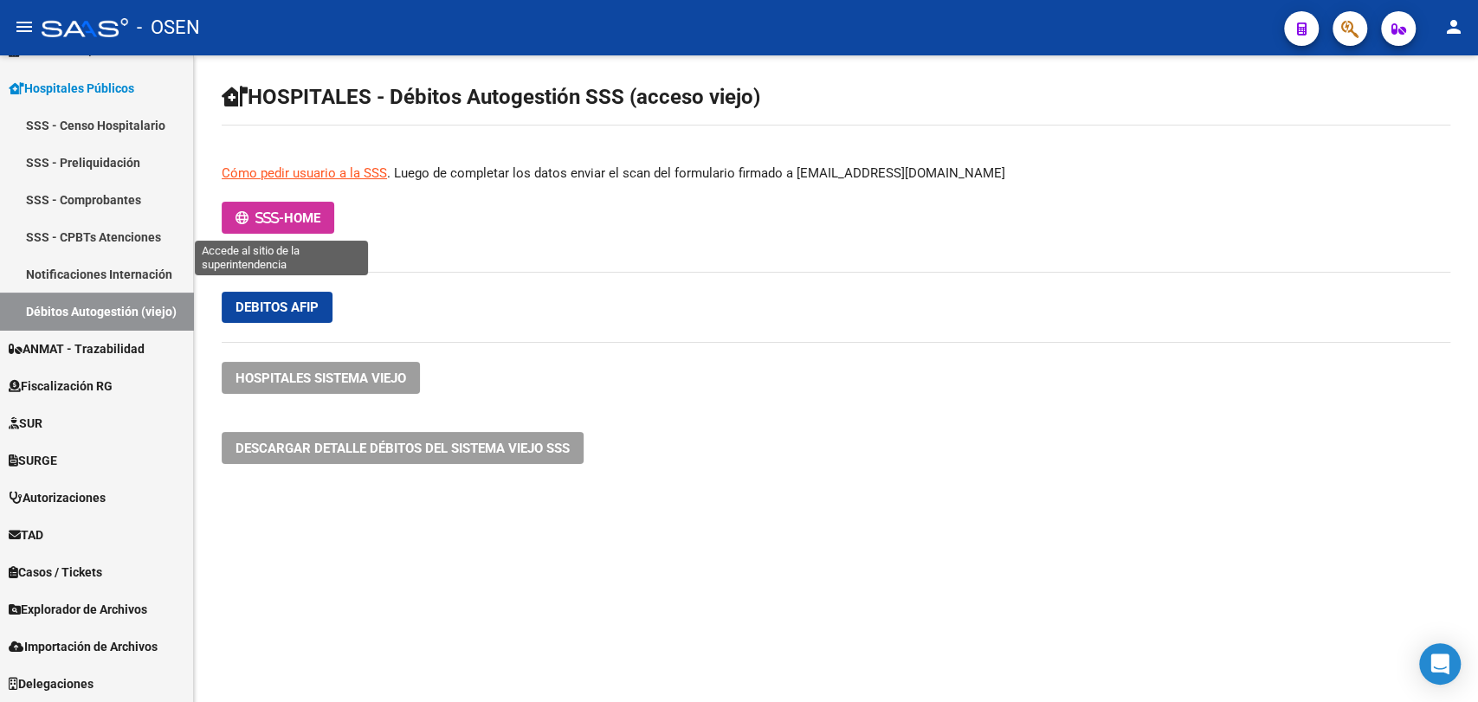
click at [270, 208] on button "- HOME" at bounding box center [278, 218] width 113 height 32
drag, startPoint x: 261, startPoint y: 216, endPoint x: 396, endPoint y: 216, distance: 135.1
click at [264, 216] on span "-" at bounding box center [259, 218] width 48 height 16
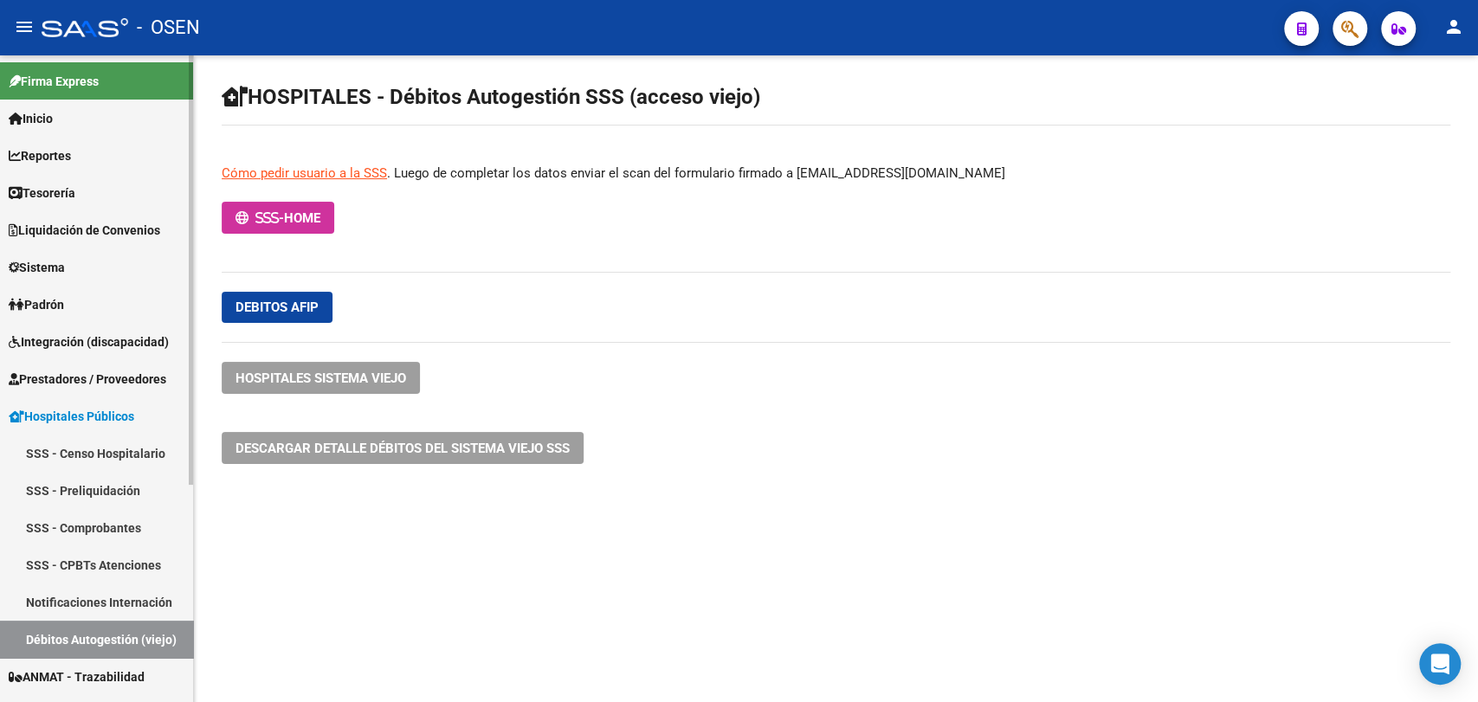
click at [119, 190] on link "Tesorería" at bounding box center [96, 192] width 193 height 37
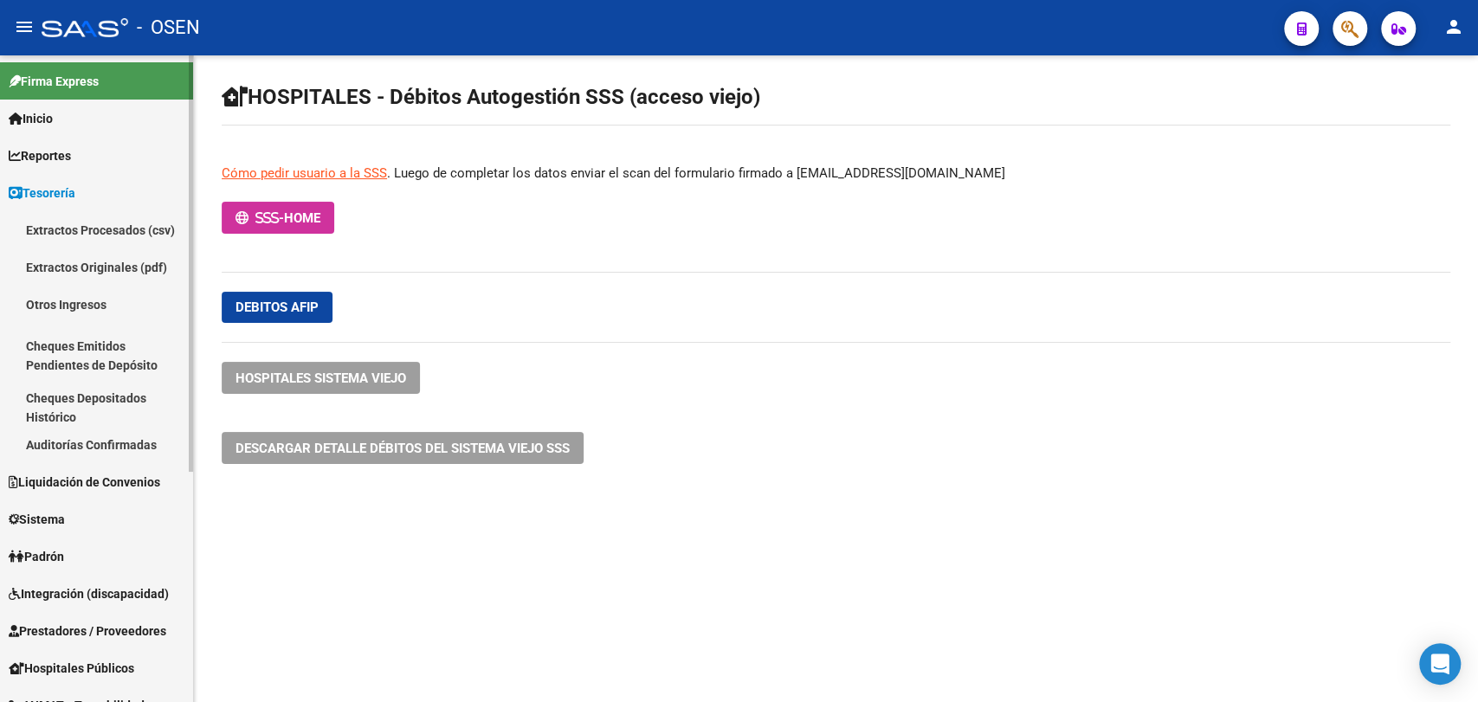
click at [133, 448] on link "Auditorías Confirmadas" at bounding box center [96, 444] width 193 height 37
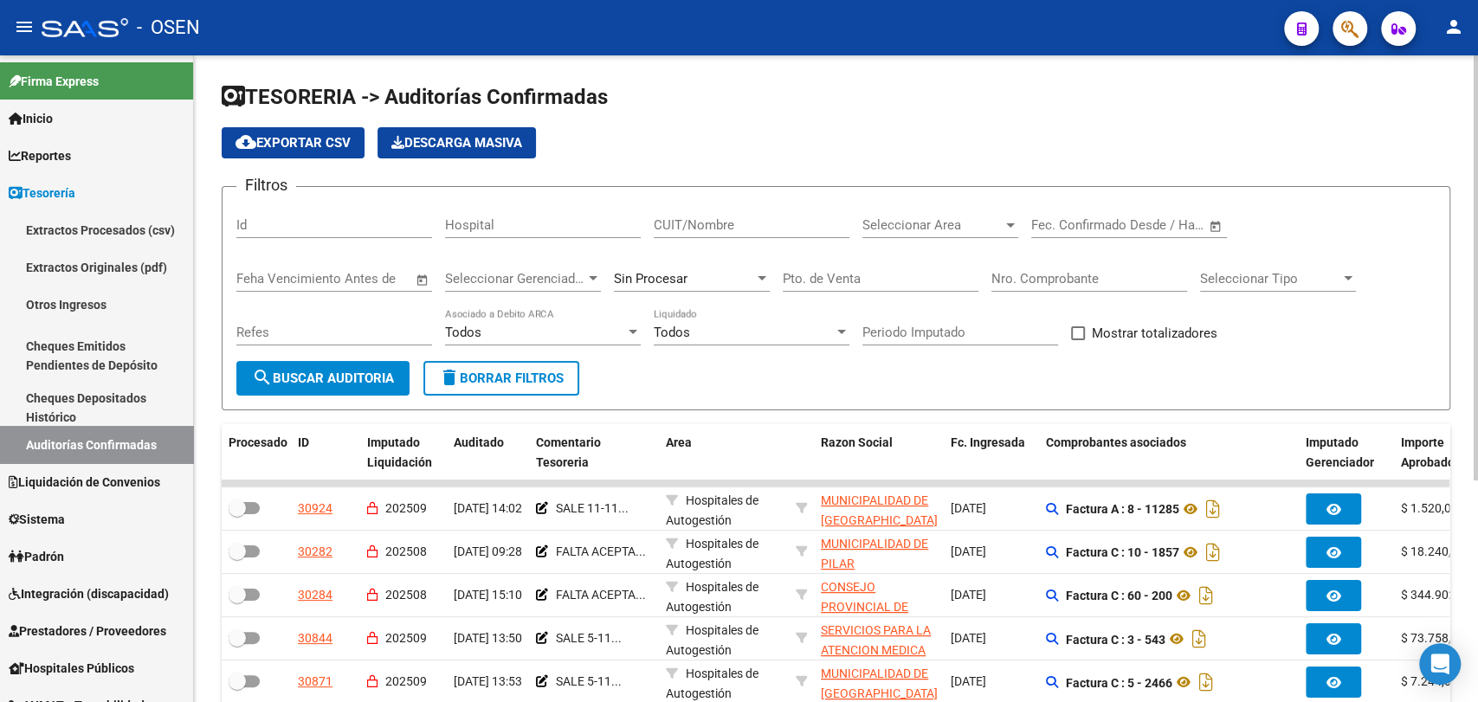
click at [1016, 283] on input "Nro. Comprobante" at bounding box center [1089, 279] width 196 height 16
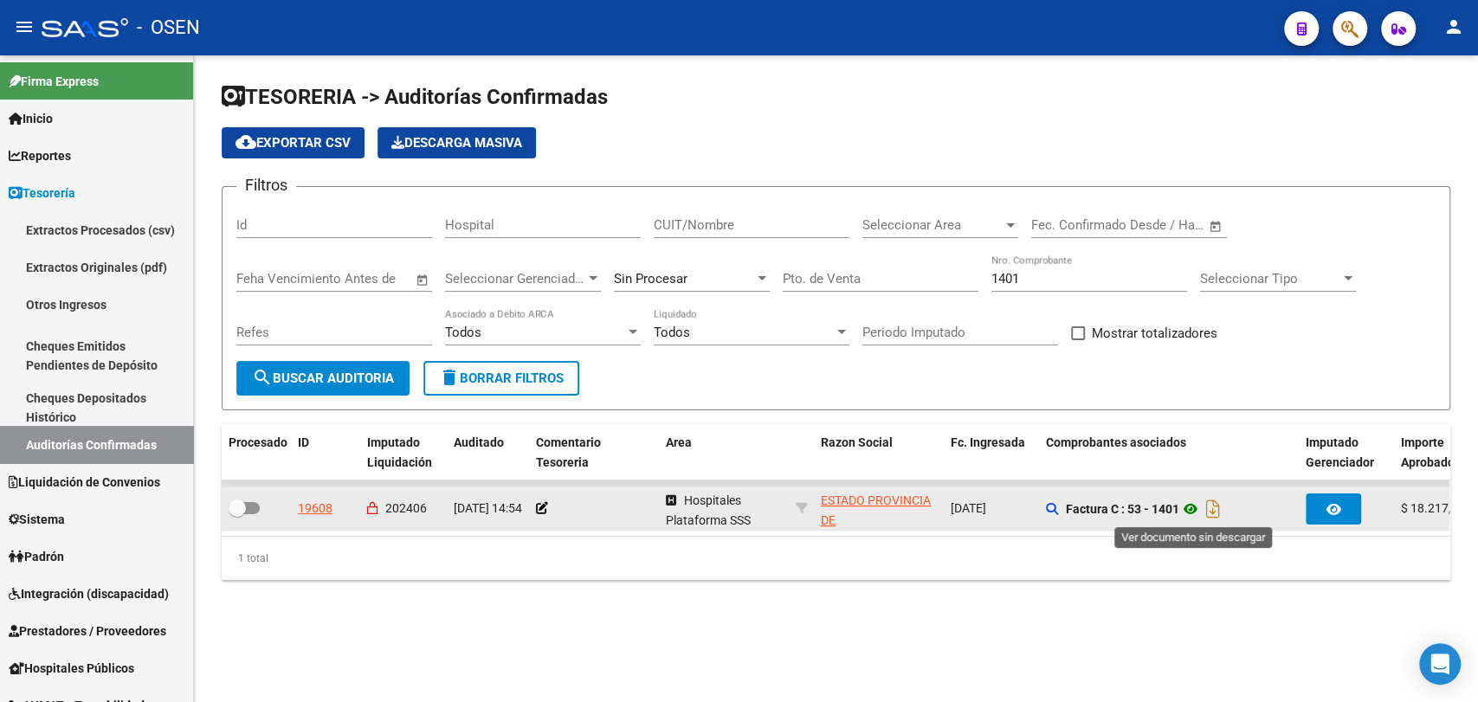
click at [1193, 506] on icon at bounding box center [1190, 509] width 23 height 21
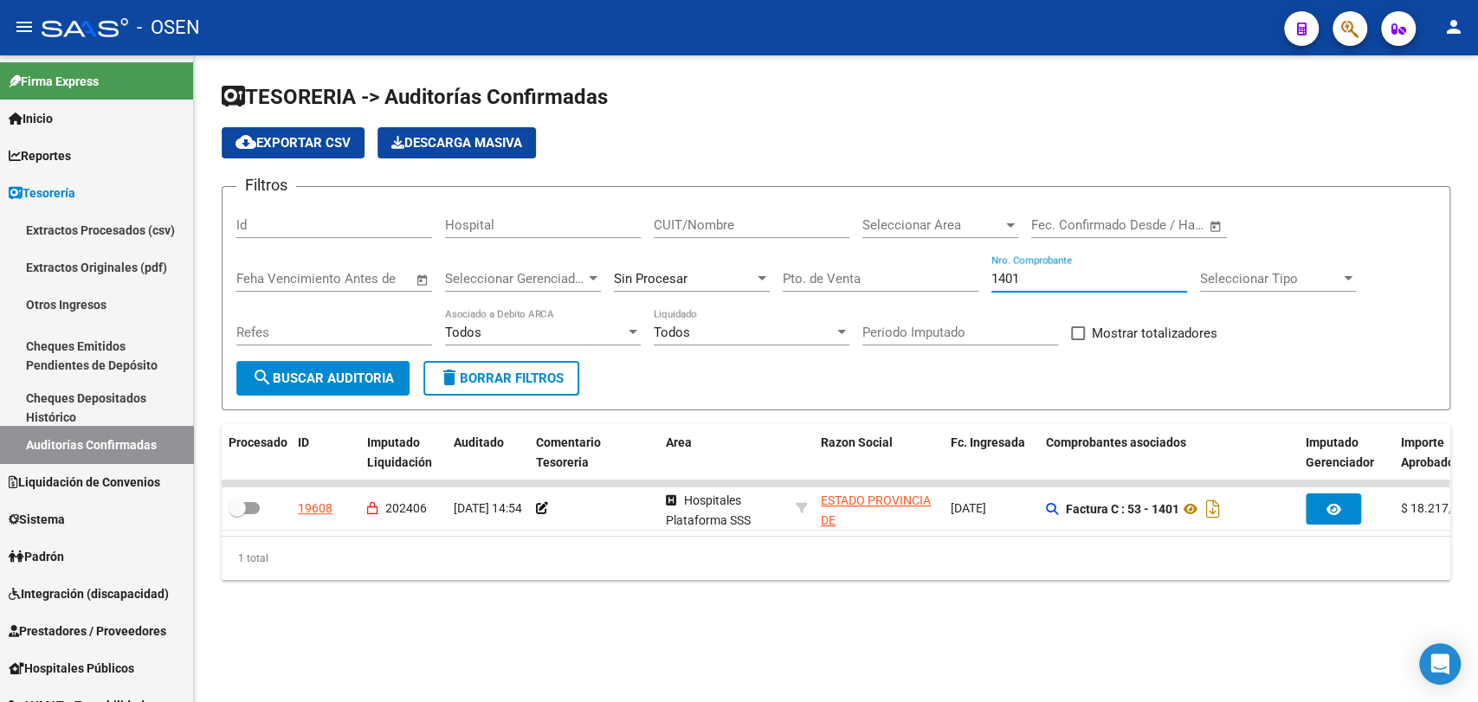
click at [1028, 275] on input "1401" at bounding box center [1089, 279] width 196 height 16
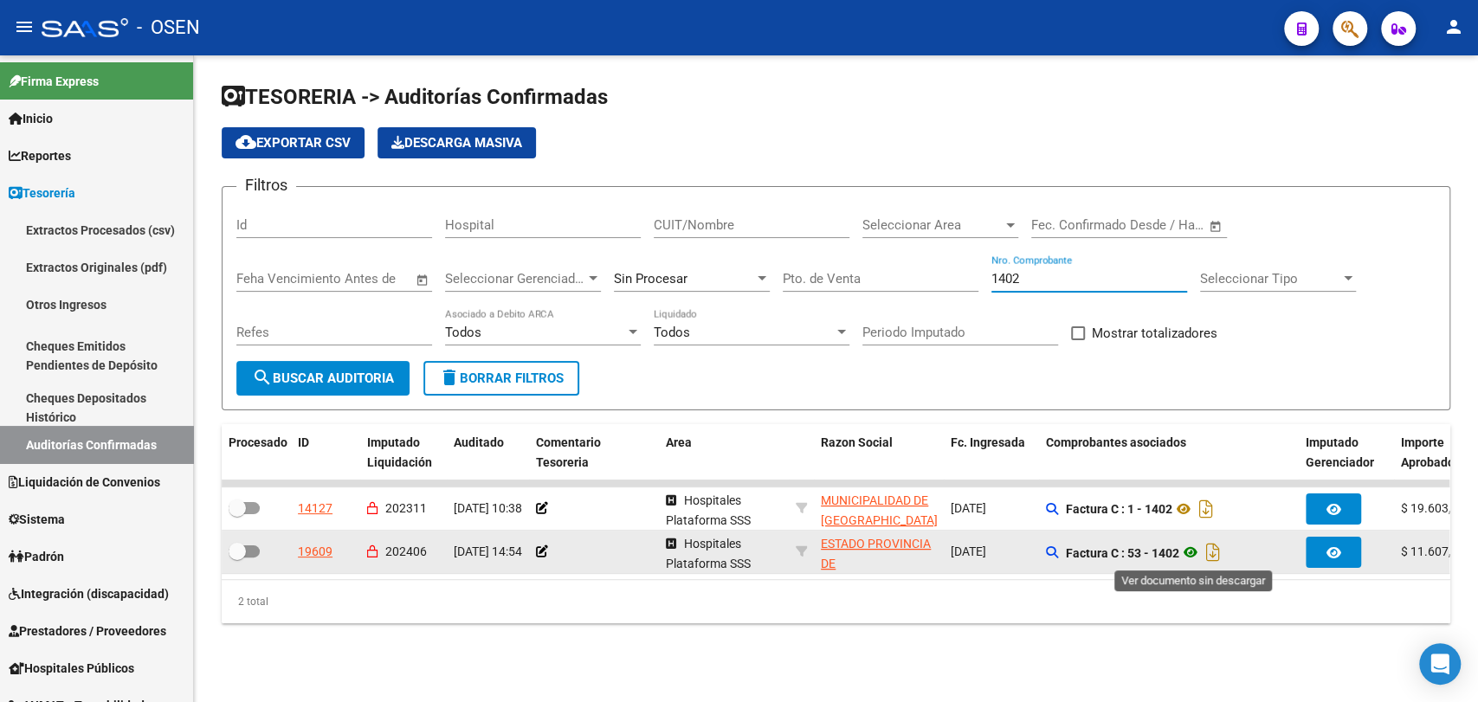
type input "1402"
click at [1187, 558] on icon at bounding box center [1190, 552] width 23 height 21
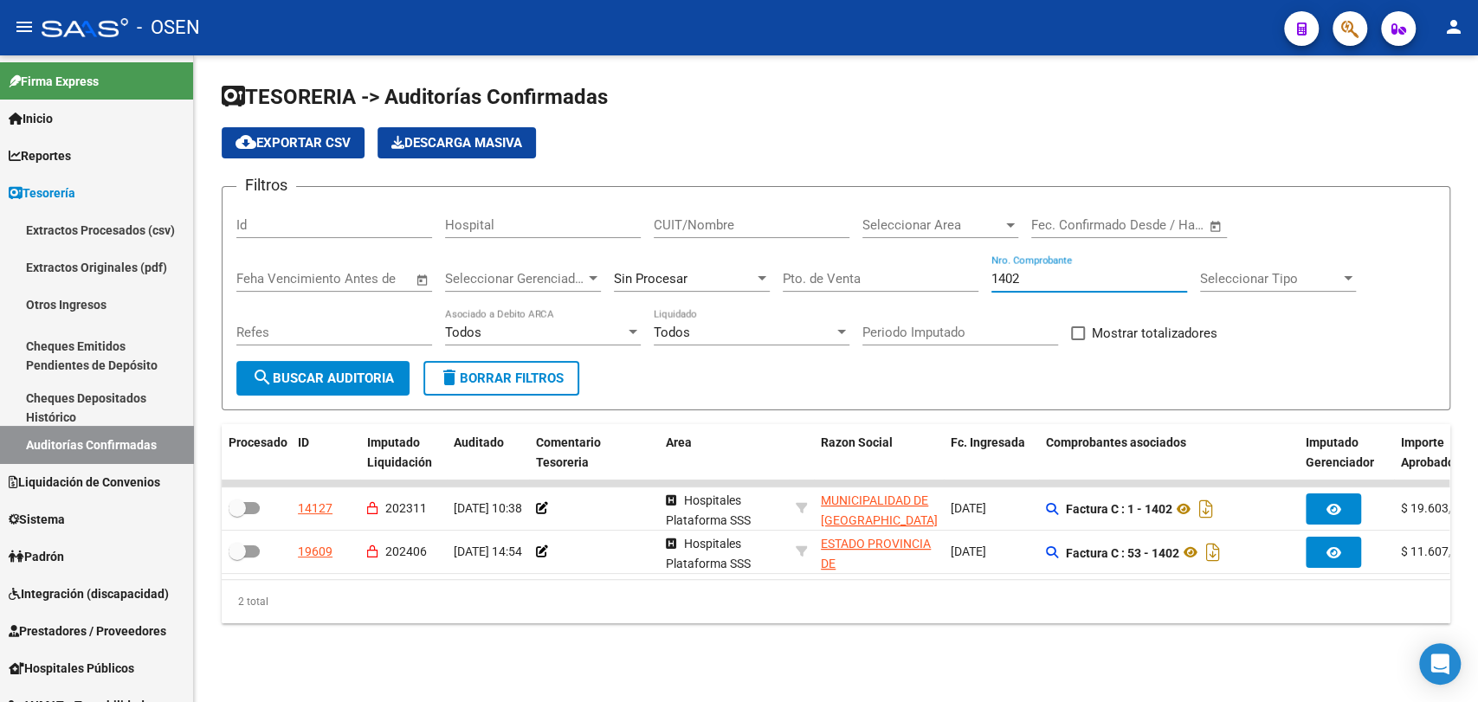
drag, startPoint x: 1054, startPoint y: 284, endPoint x: 841, endPoint y: 164, distance: 243.9
click at [1053, 284] on input "1402" at bounding box center [1089, 279] width 196 height 16
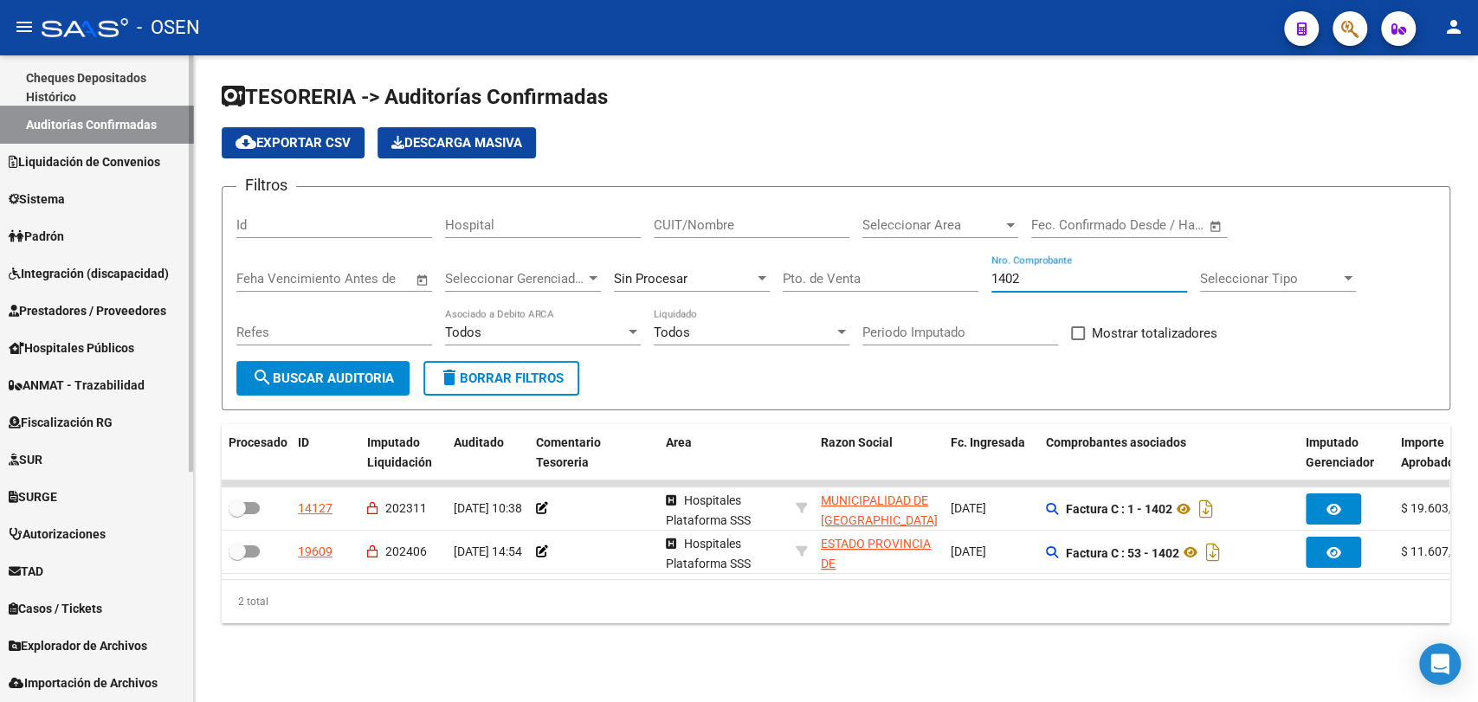
click at [133, 344] on span "Hospitales Públicos" at bounding box center [72, 347] width 126 height 19
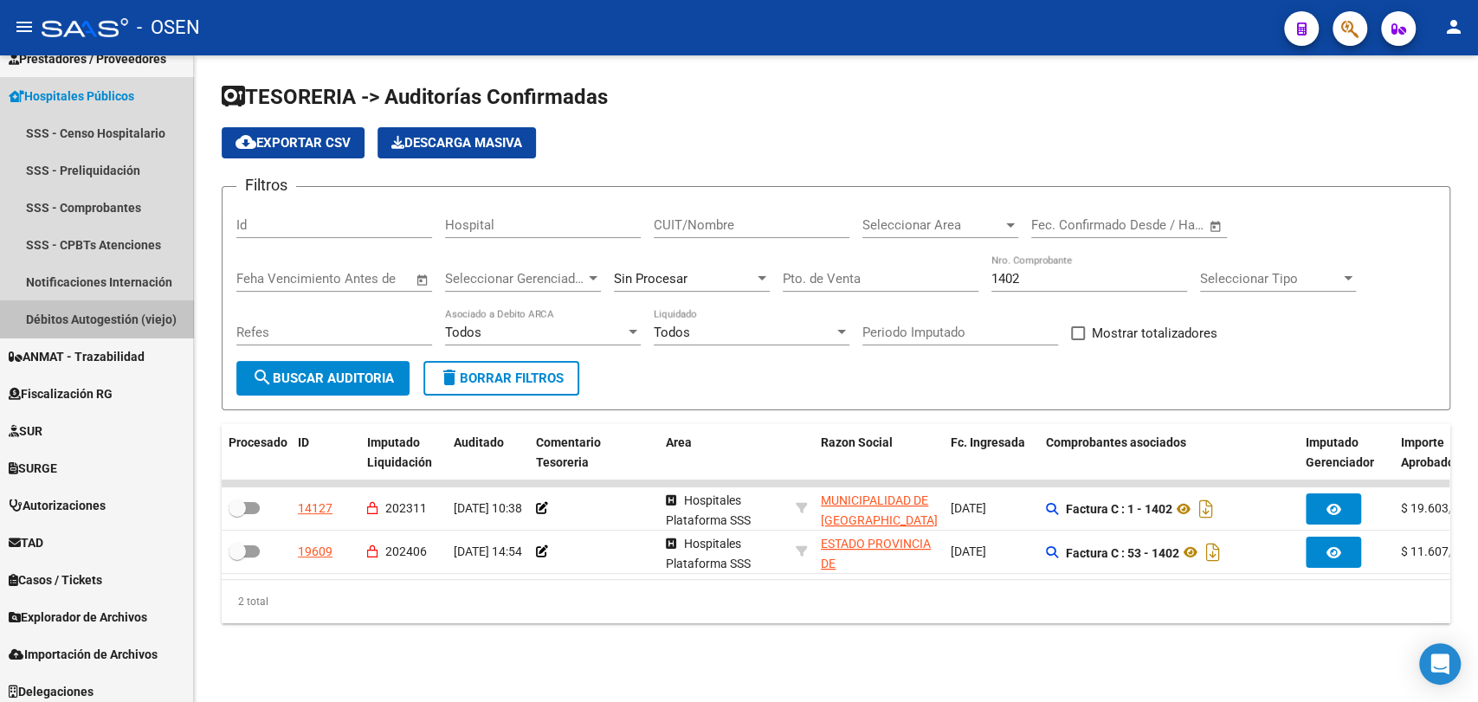
drag, startPoint x: 118, startPoint y: 320, endPoint x: 236, endPoint y: 261, distance: 132.4
click at [117, 320] on link "Débitos Autogestión (viejo)" at bounding box center [96, 318] width 193 height 37
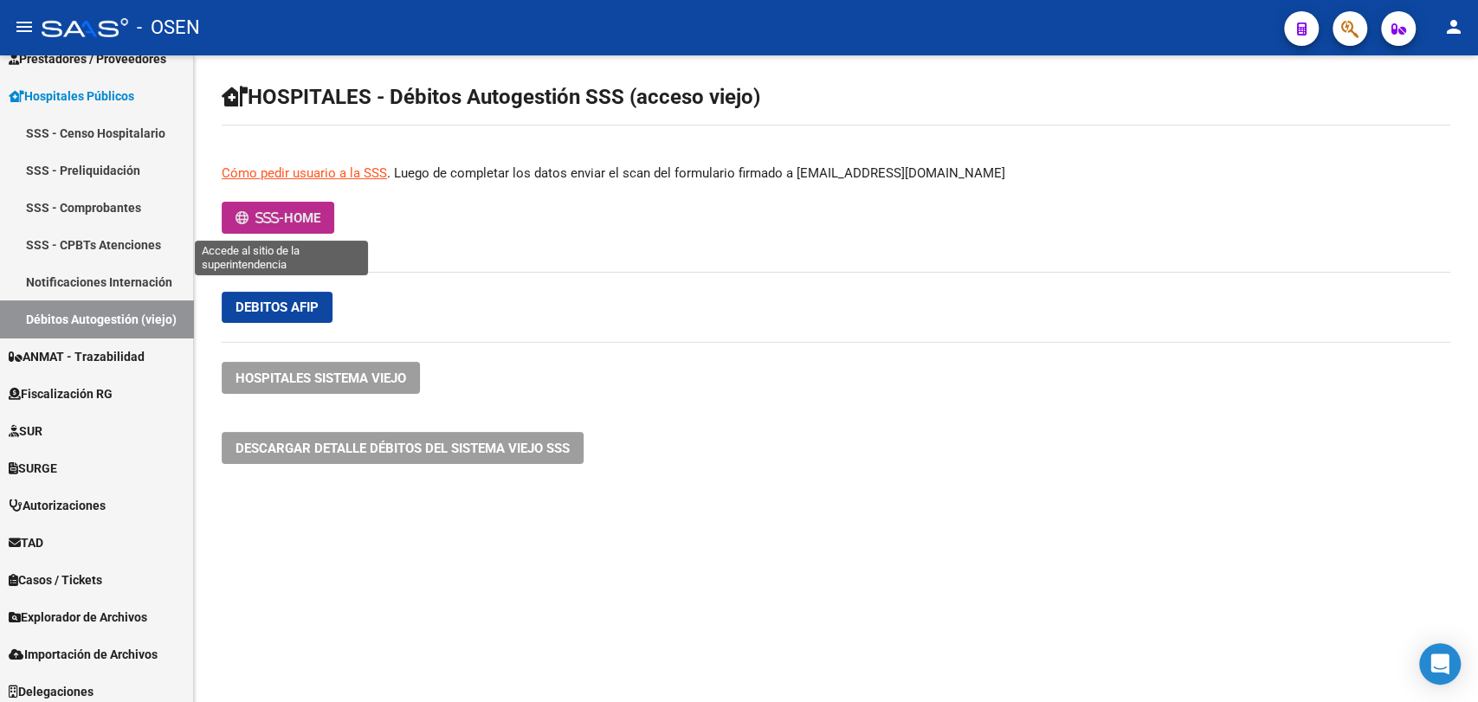
drag, startPoint x: 301, startPoint y: 218, endPoint x: 403, endPoint y: 209, distance: 102.6
click at [301, 218] on span "HOME" at bounding box center [302, 218] width 36 height 16
click at [293, 217] on span "HOME" at bounding box center [302, 218] width 36 height 16
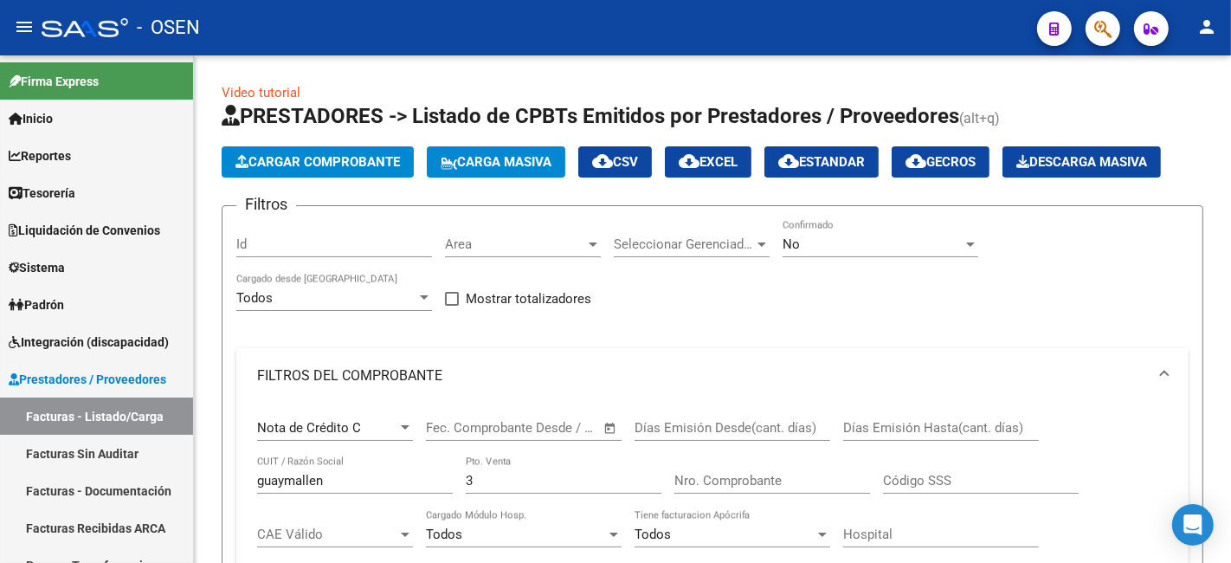
scroll to position [10, 0]
